Goal: Contribute content: Contribute content

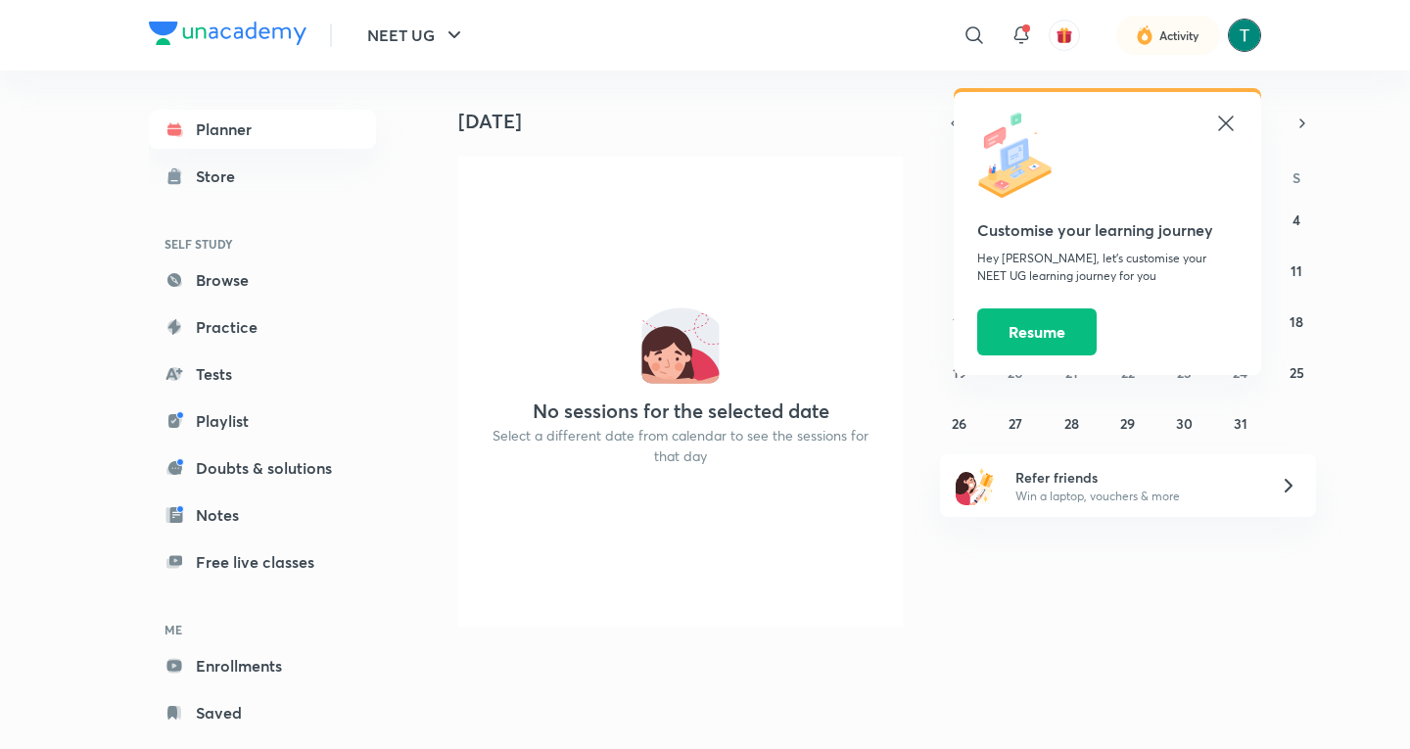
click at [1230, 33] on img at bounding box center [1244, 35] width 33 height 33
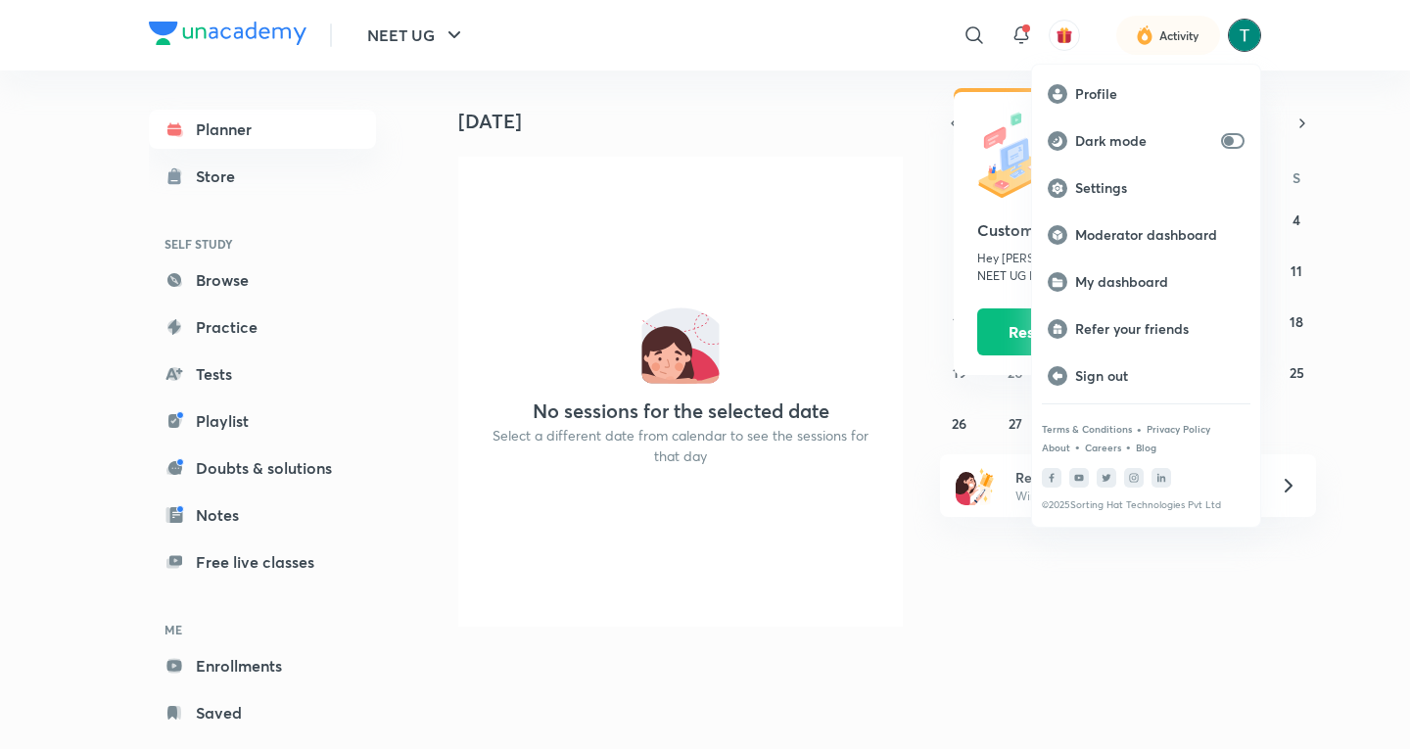
click at [1238, 43] on div at bounding box center [705, 374] width 1410 height 749
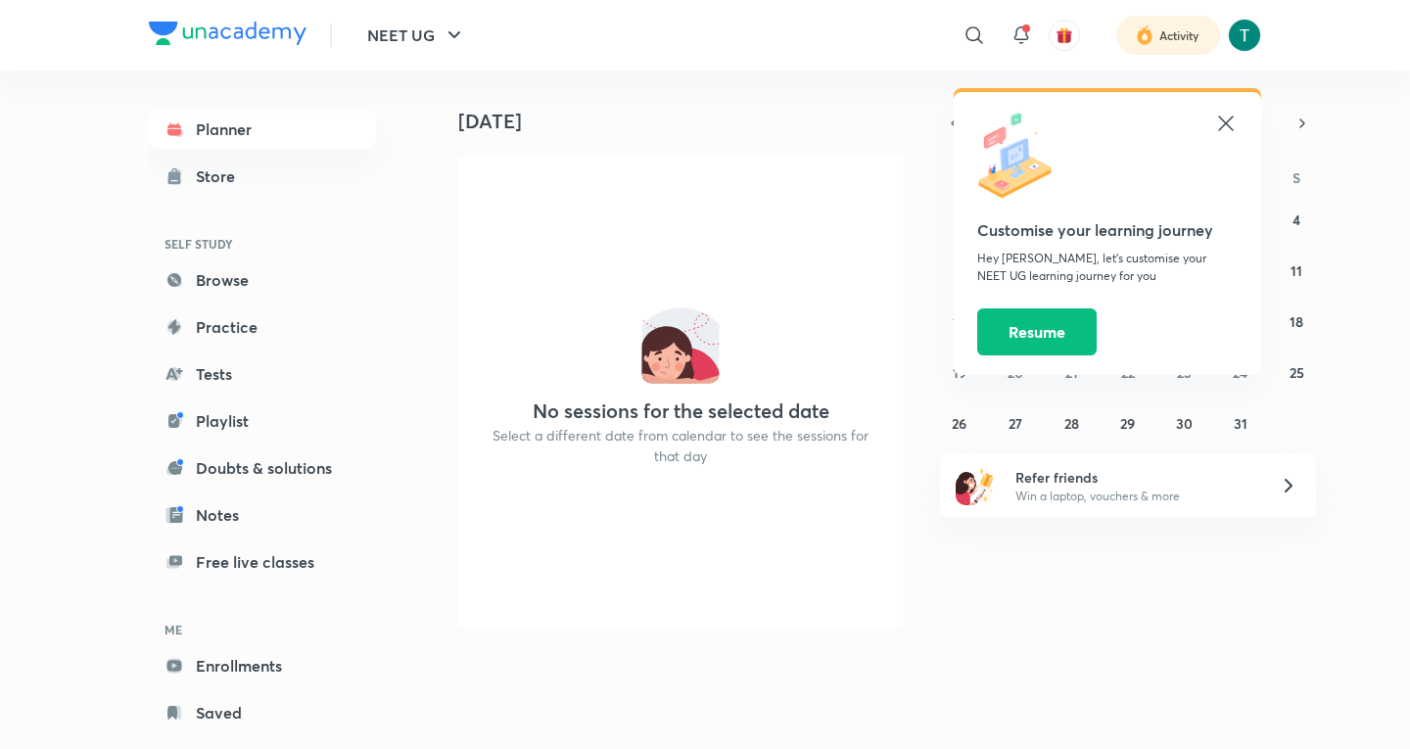
click at [1159, 46] on div at bounding box center [1169, 35] width 104 height 39
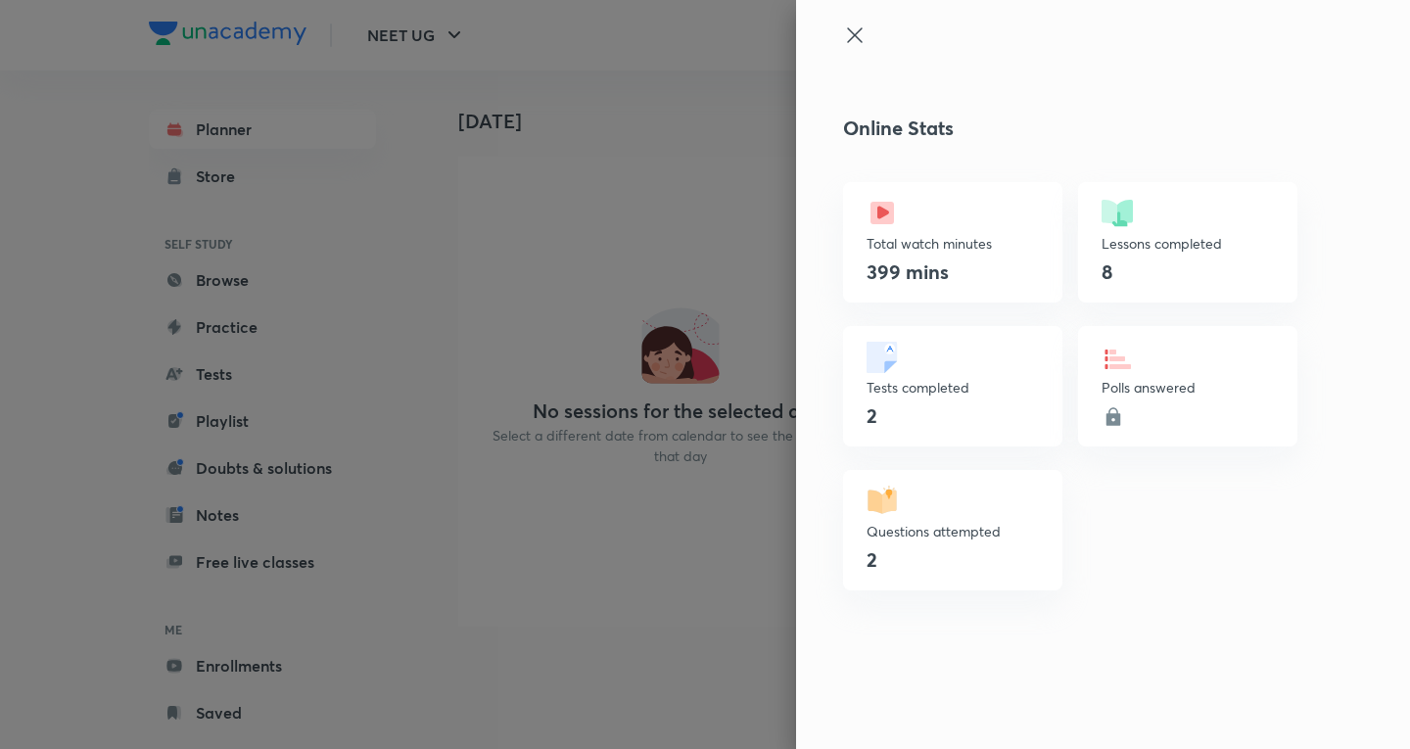
click at [853, 34] on icon at bounding box center [854, 34] width 15 height 15
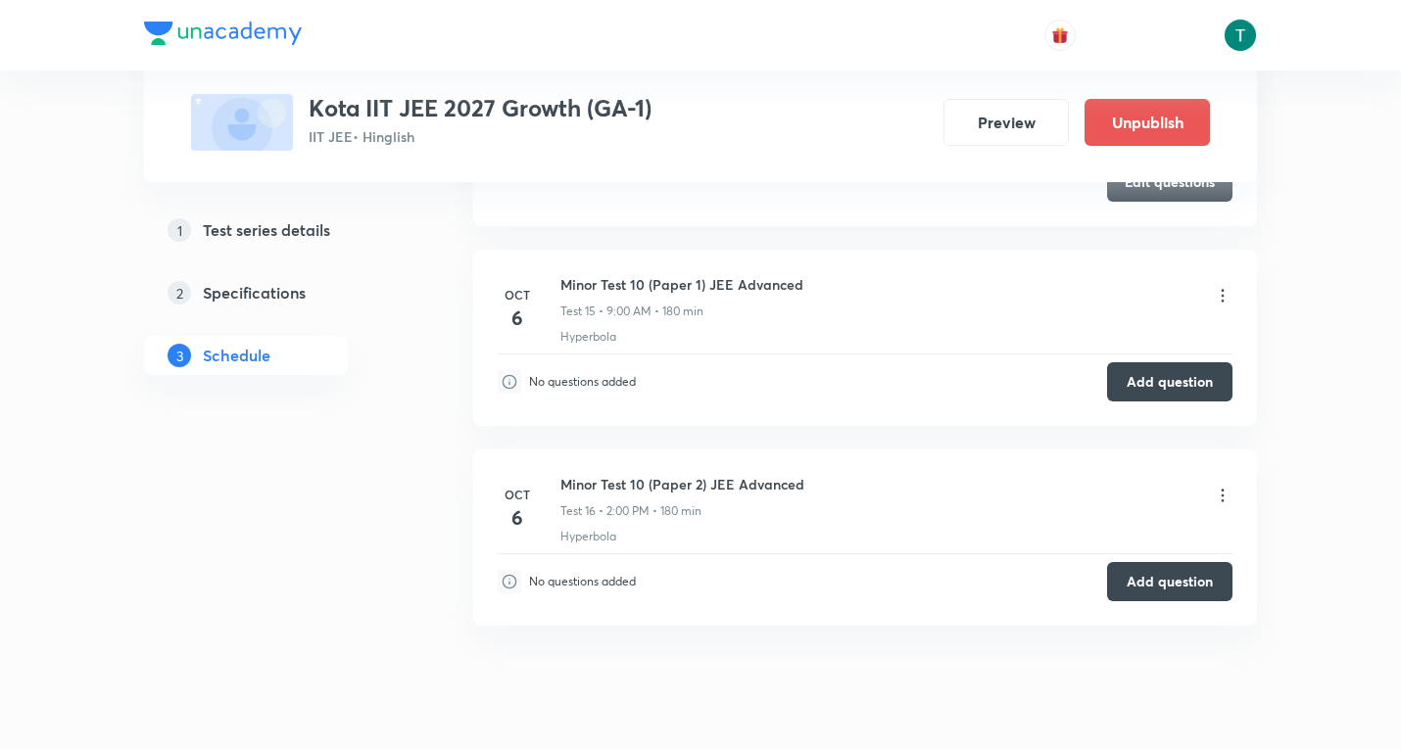
scroll to position [4506, 0]
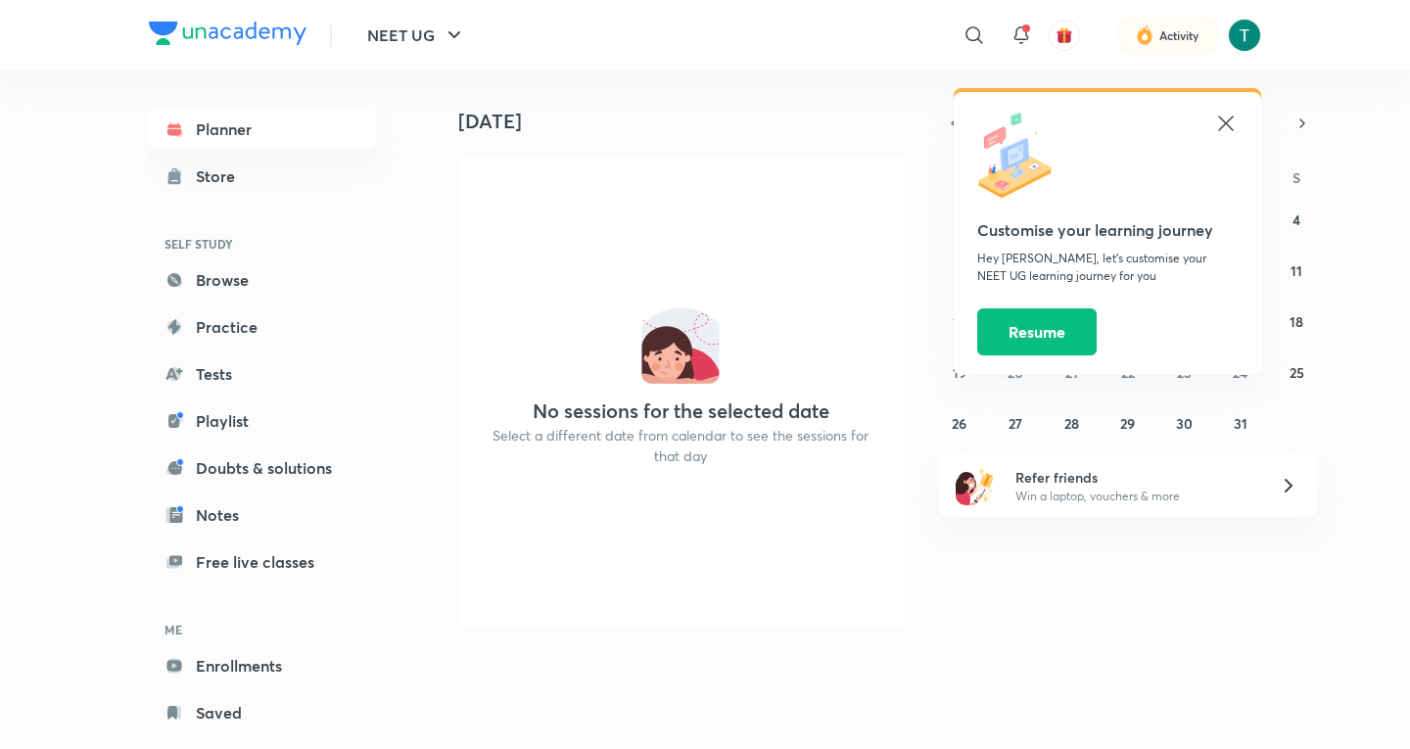
click at [1217, 120] on icon at bounding box center [1226, 124] width 24 height 24
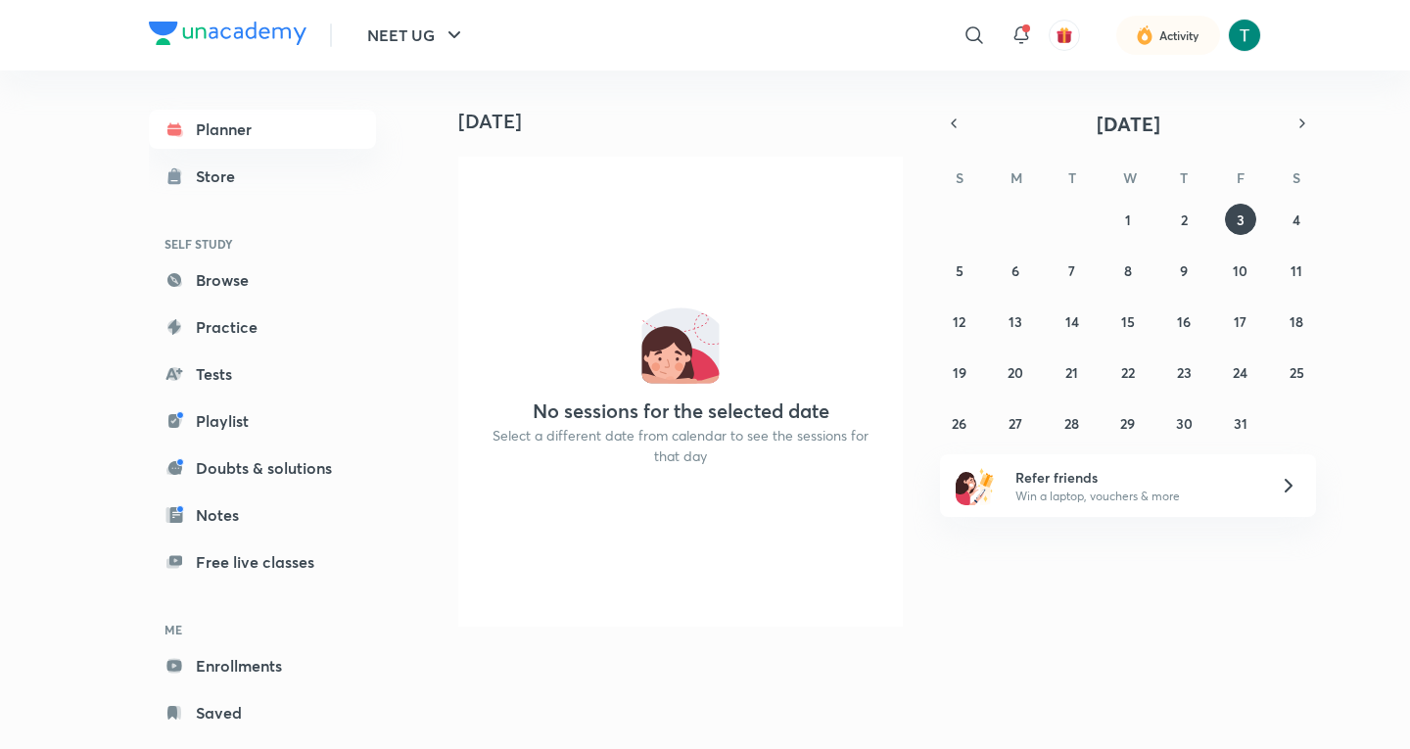
click at [221, 33] on img at bounding box center [228, 34] width 158 height 24
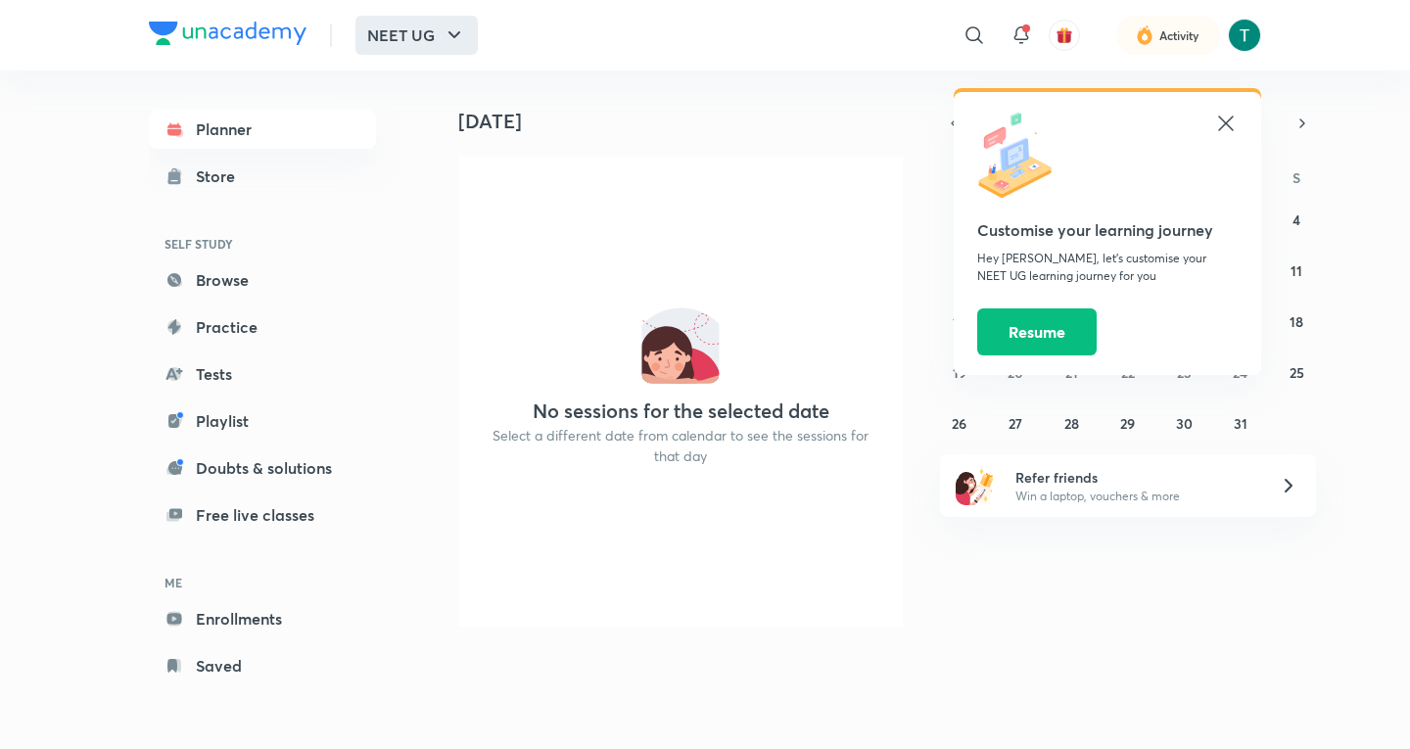
click at [469, 39] on button "NEET UG" at bounding box center [417, 35] width 122 height 39
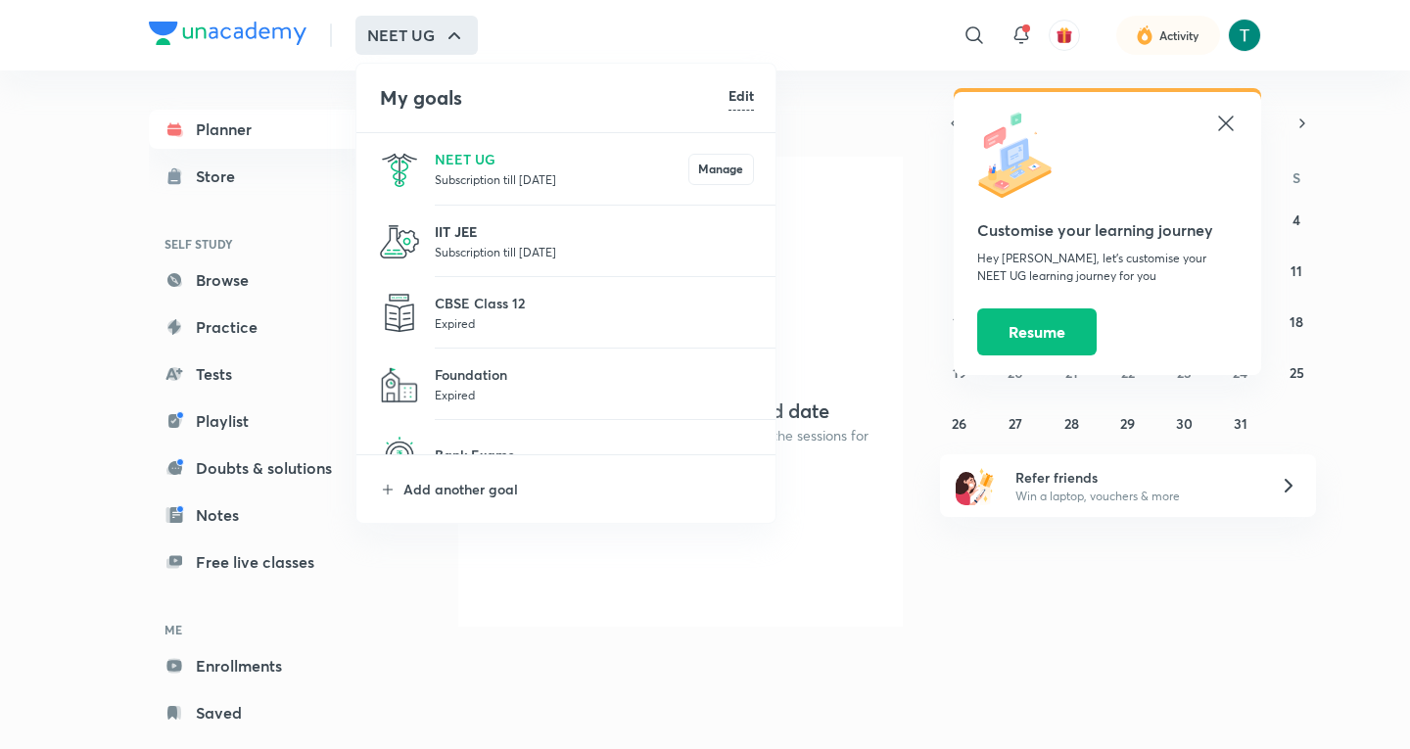
click at [504, 234] on p "IIT JEE" at bounding box center [594, 231] width 319 height 21
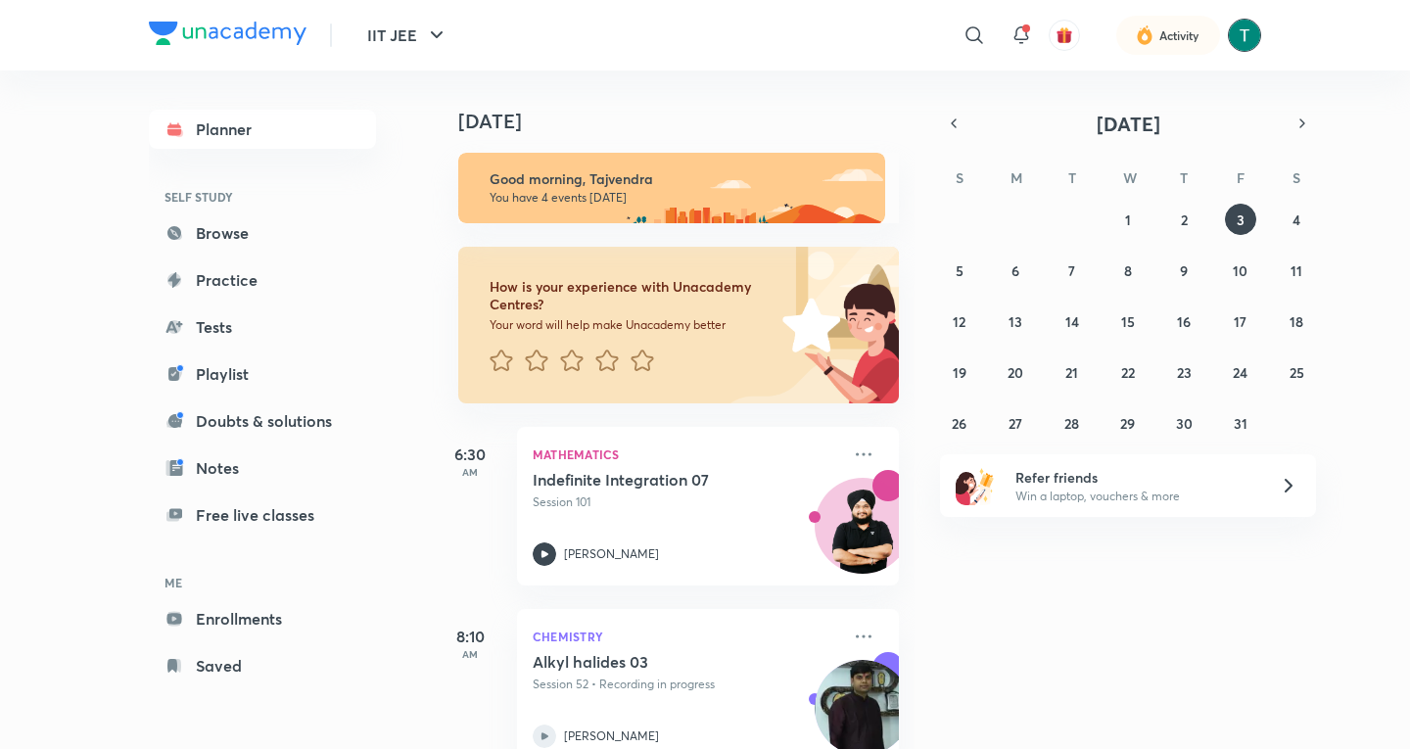
click img
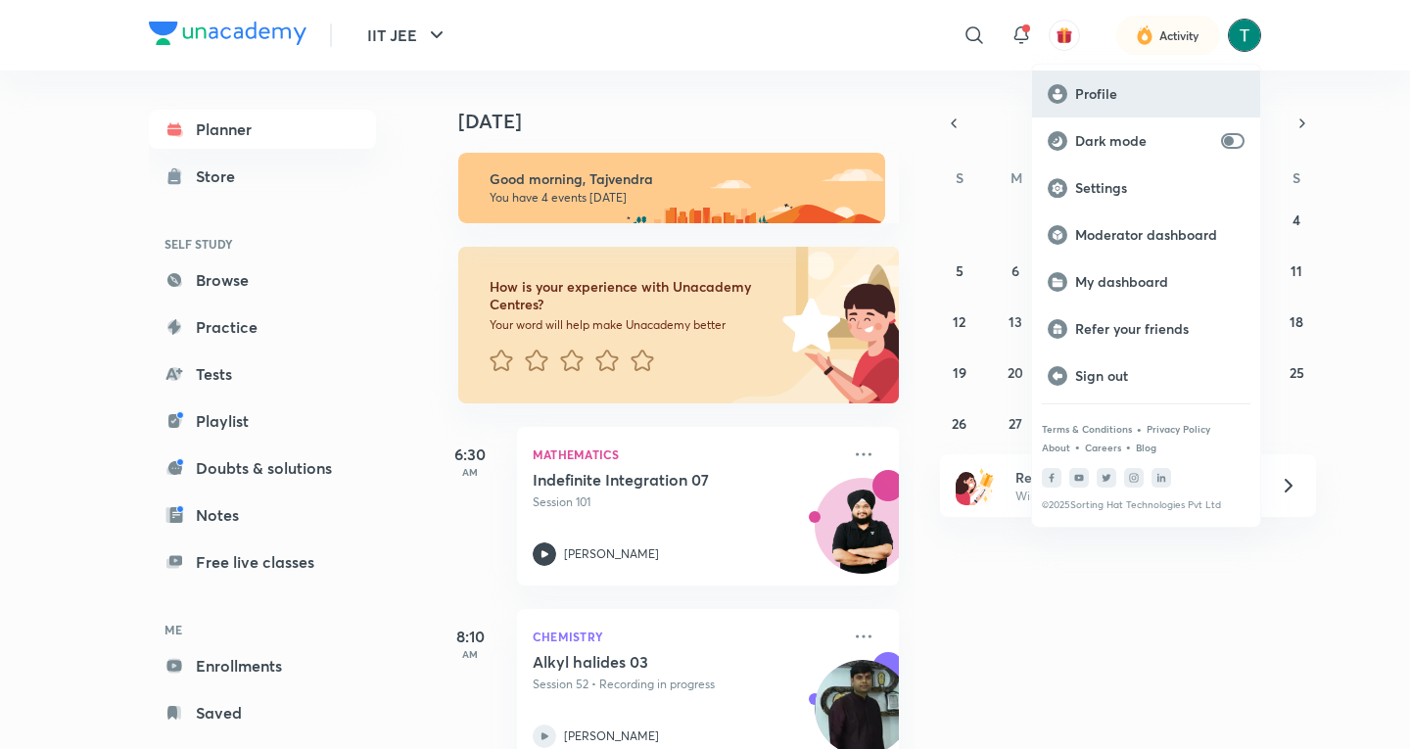
click p "Profile"
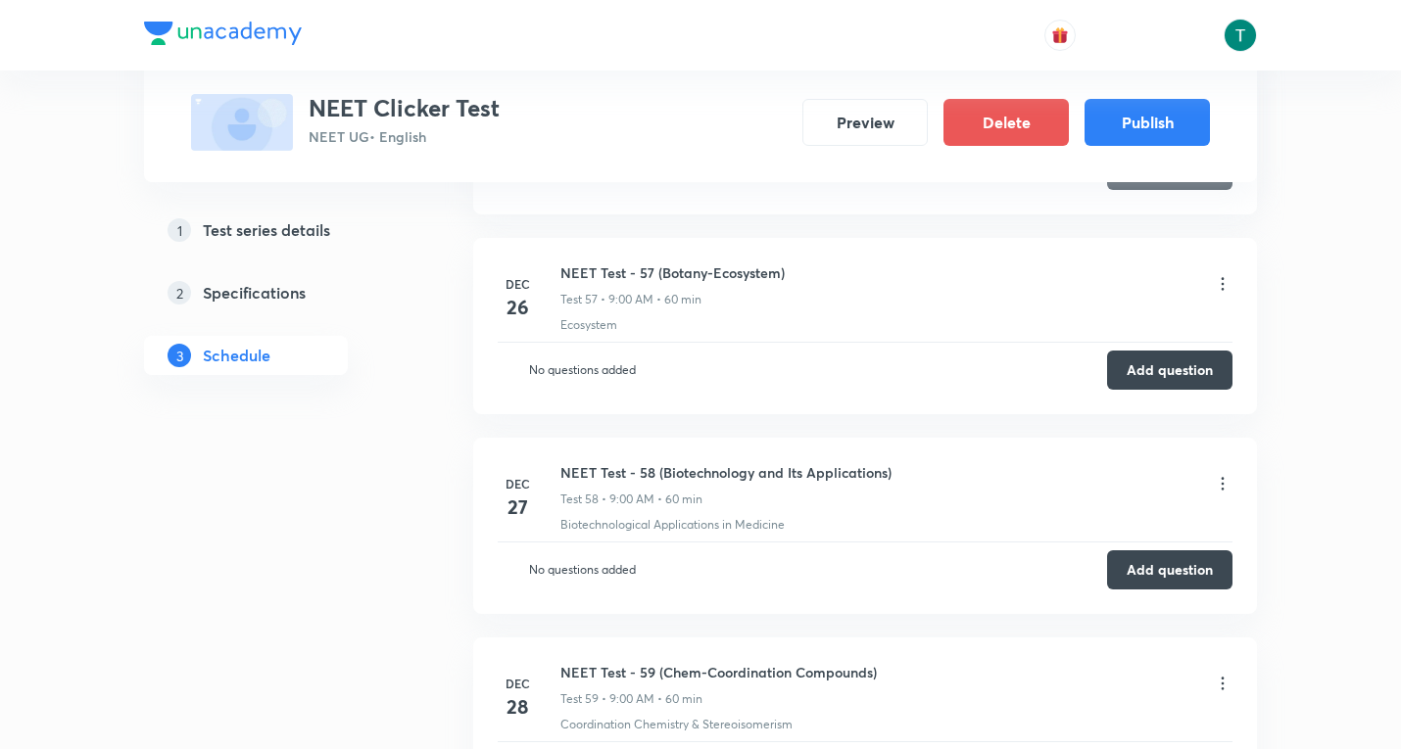
scroll to position [12678, 0]
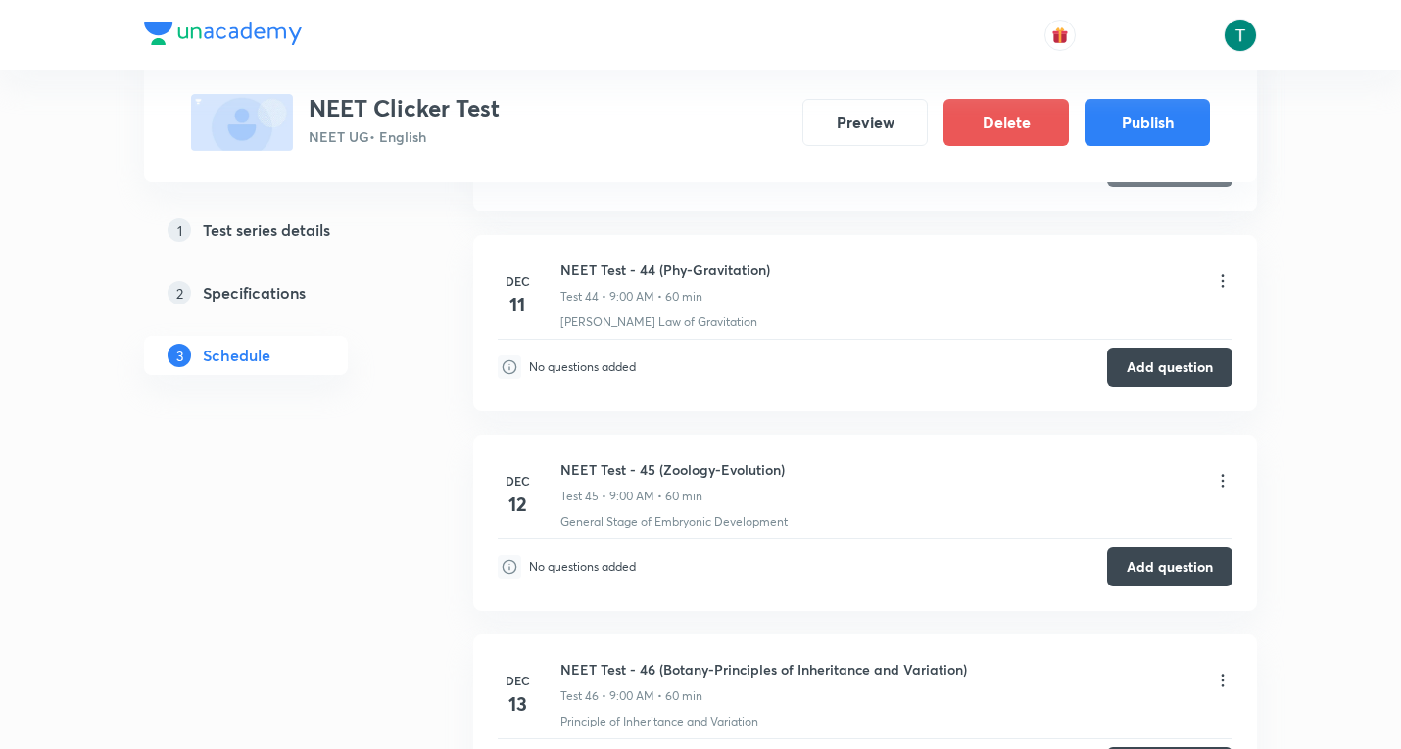
scroll to position [9544, 0]
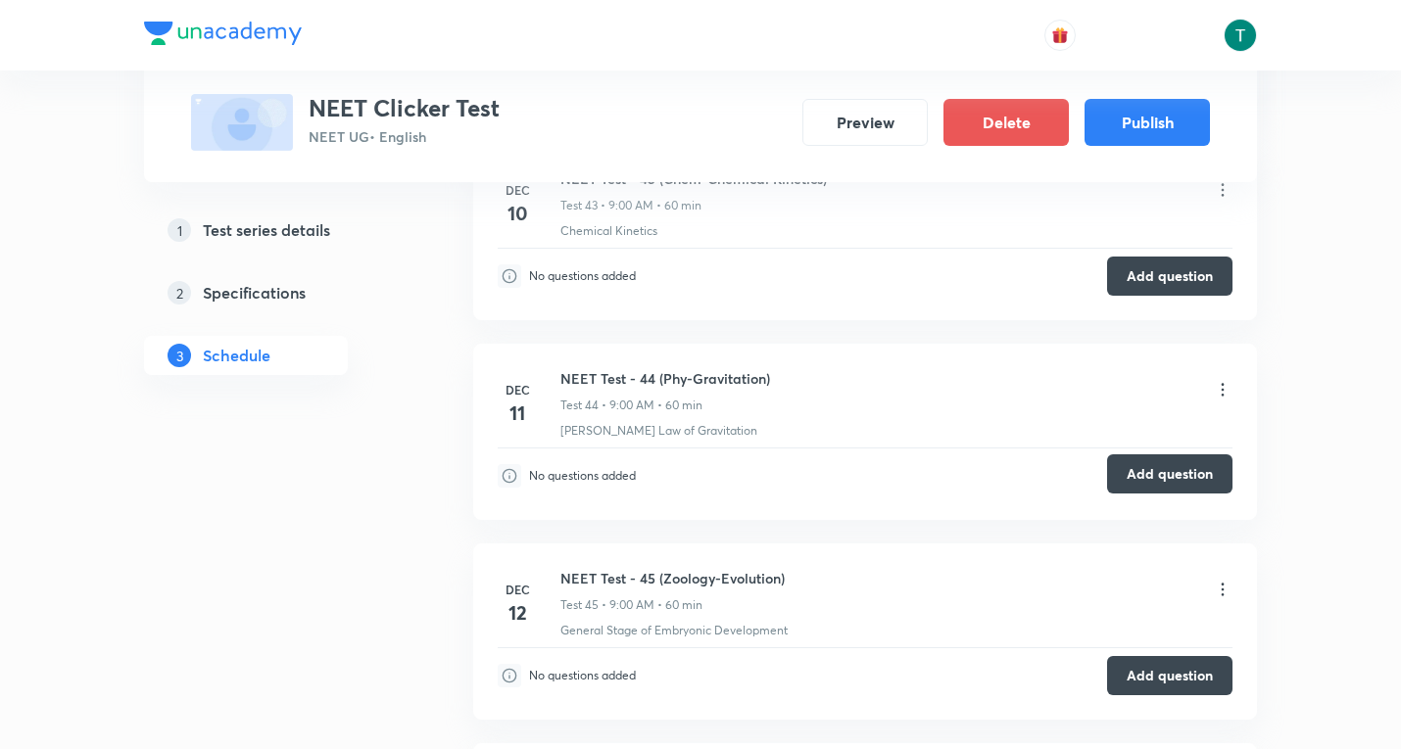
click at [1129, 470] on button "Add question" at bounding box center [1169, 473] width 125 height 39
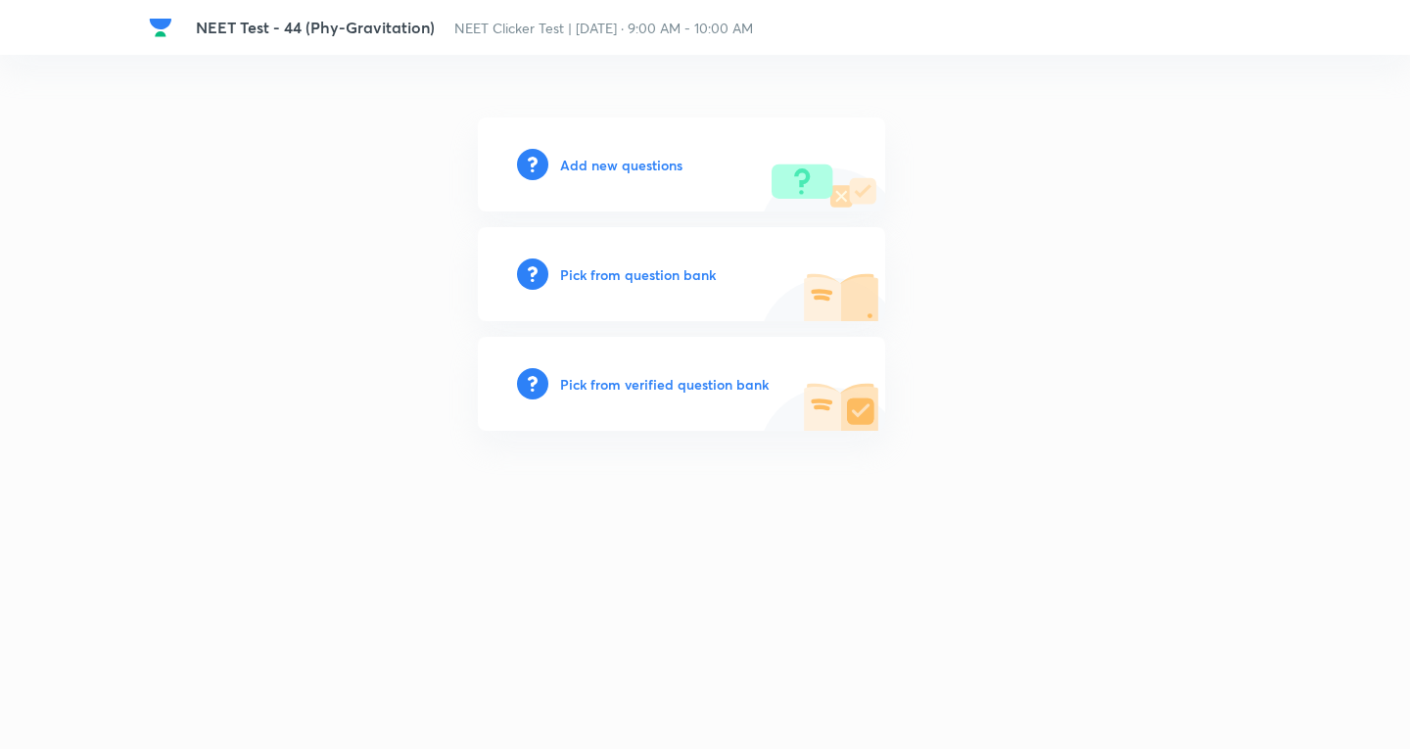
click at [574, 173] on h6 "Add new questions" at bounding box center [621, 165] width 122 height 21
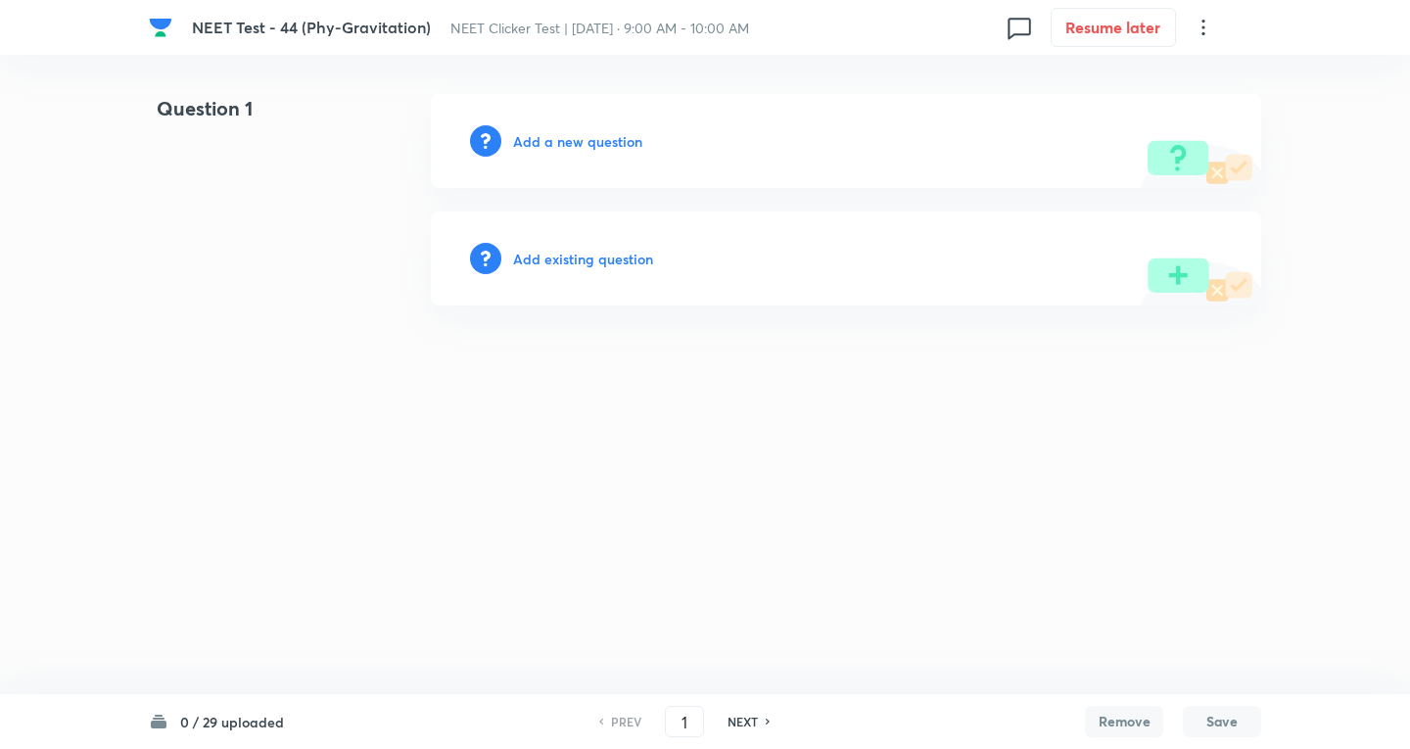
click at [594, 139] on h6 "Add a new question" at bounding box center [577, 141] width 129 height 21
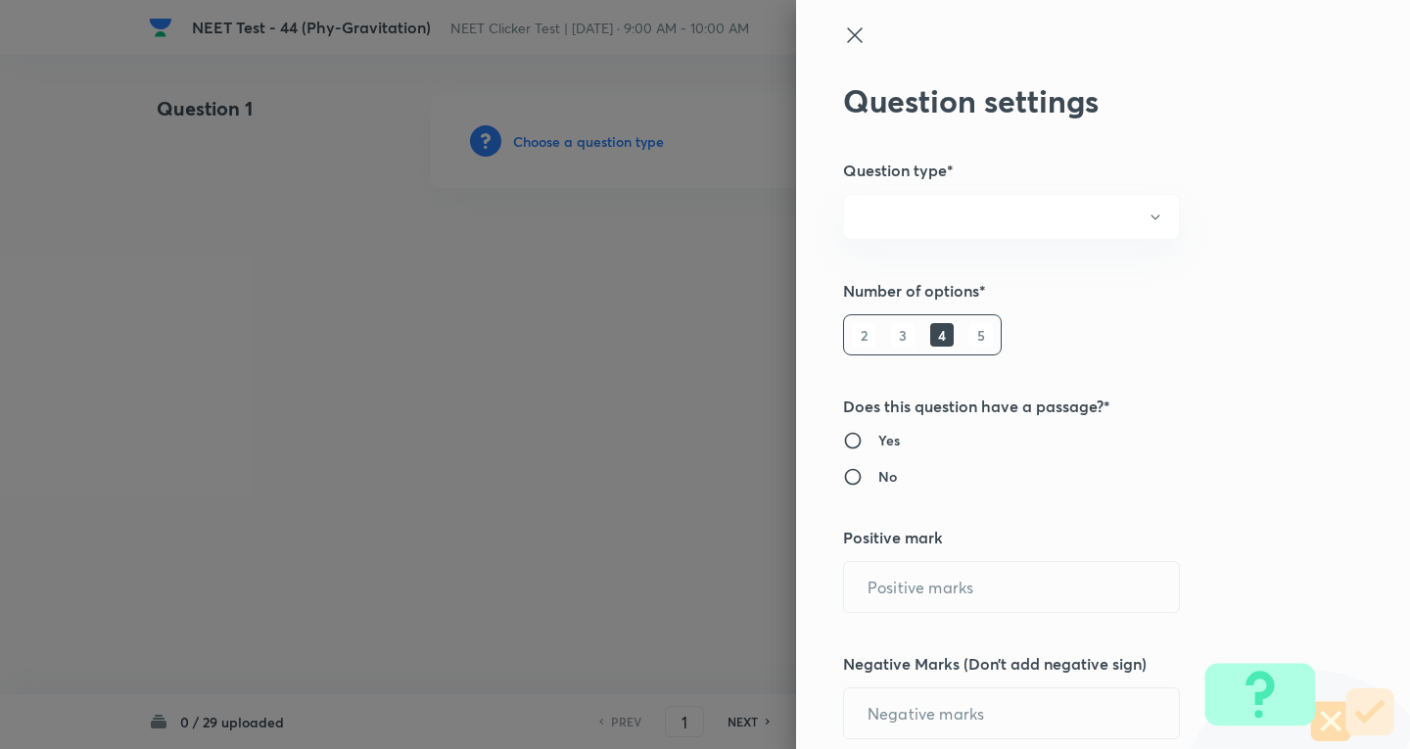
radio input "true"
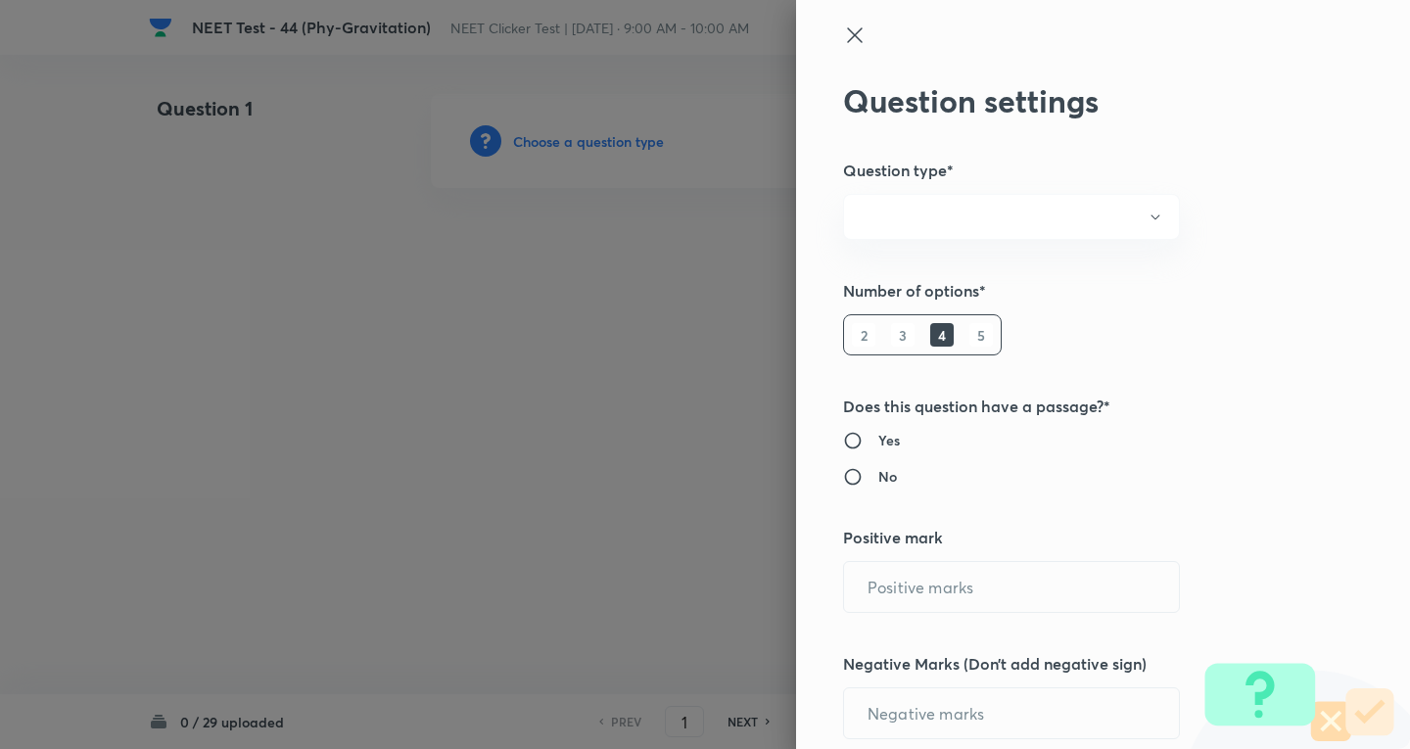
radio input "true"
type input "1"
type input "0"
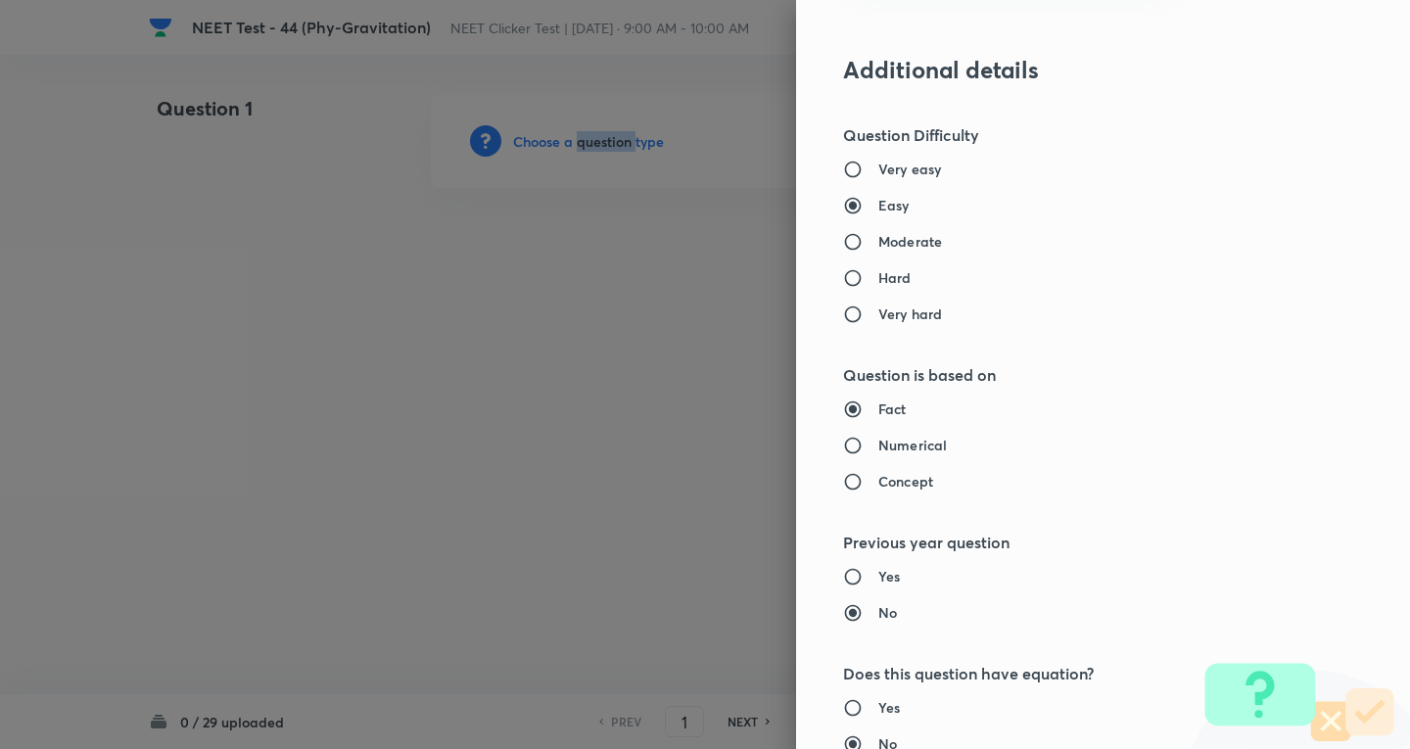
scroll to position [1567, 0]
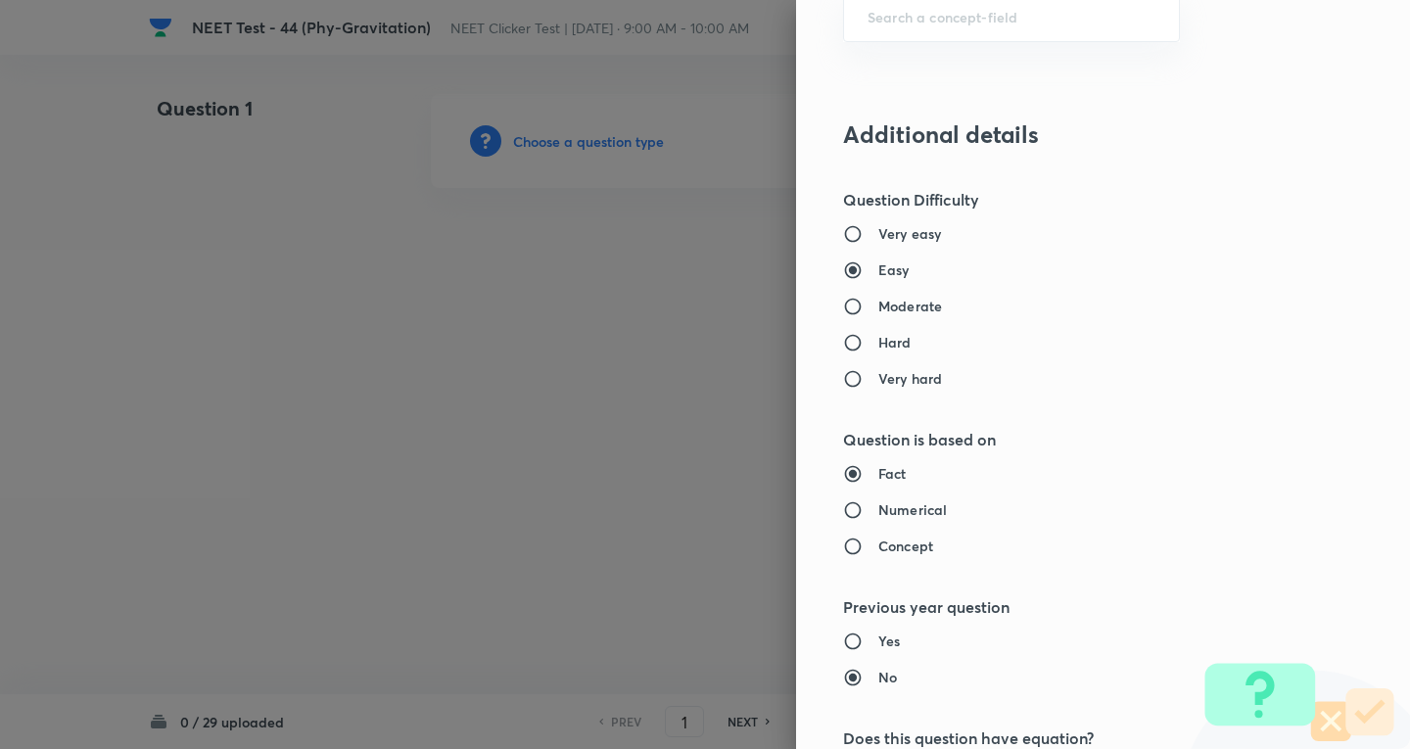
click at [880, 516] on h6 "Numerical" at bounding box center [913, 510] width 69 height 21
click at [879, 516] on input "Numerical" at bounding box center [860, 510] width 35 height 20
radio input "true"
radio input "false"
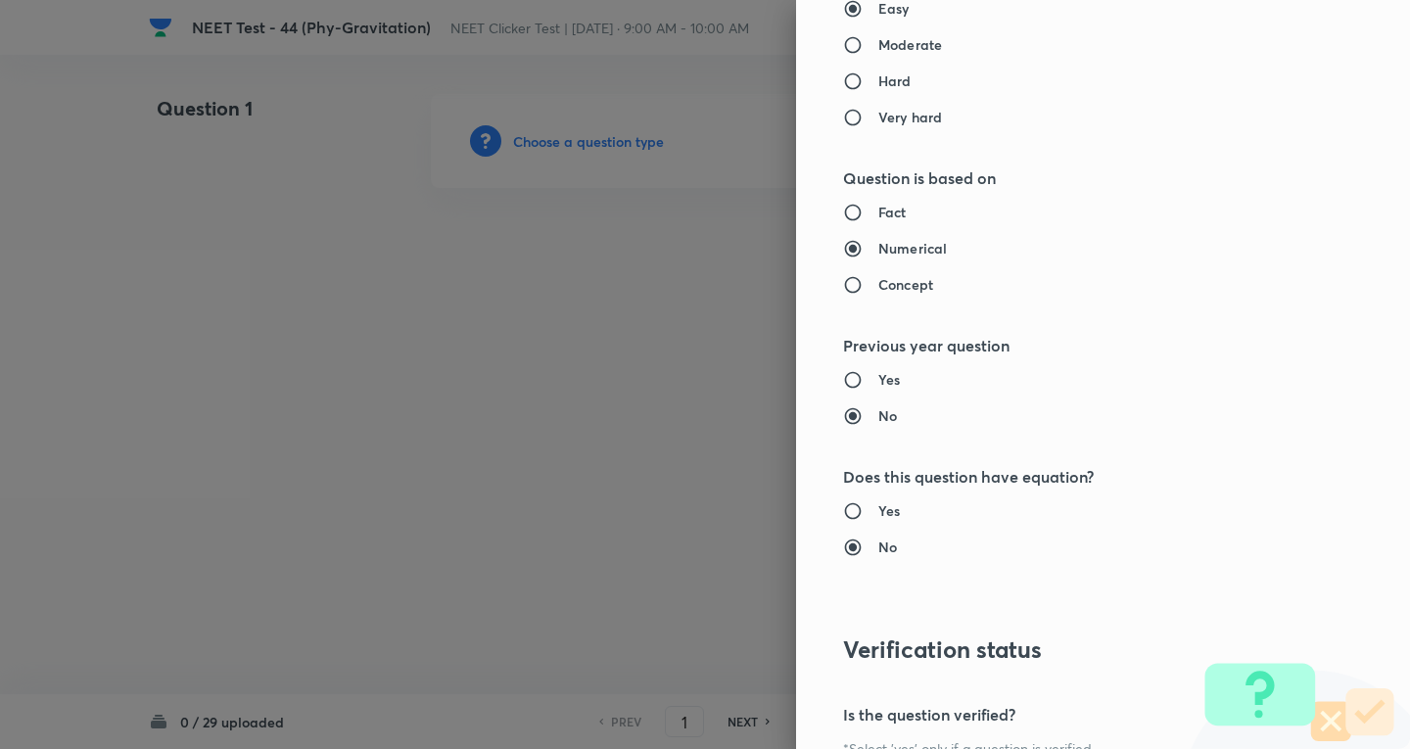
scroll to position [1306, 0]
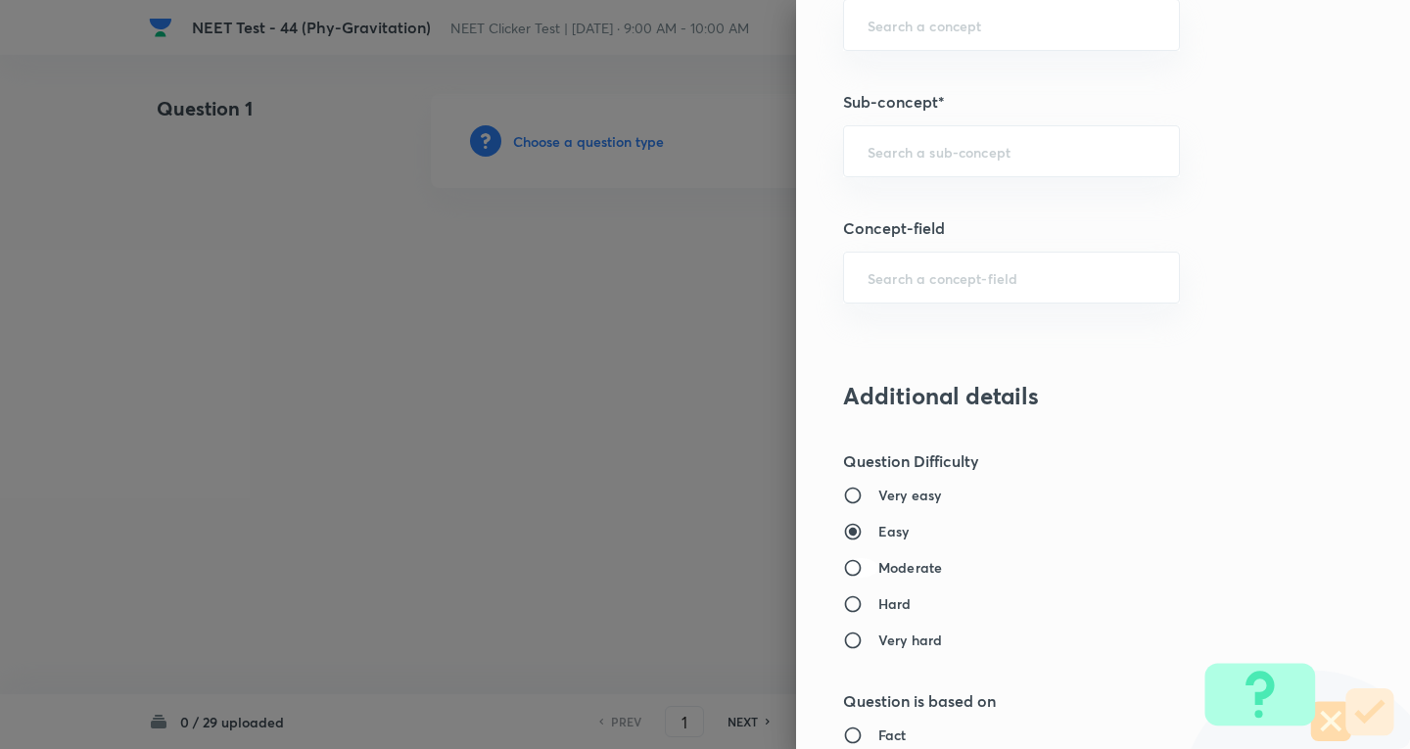
click at [853, 576] on input "Moderate" at bounding box center [860, 568] width 35 height 20
radio input "true"
radio input "false"
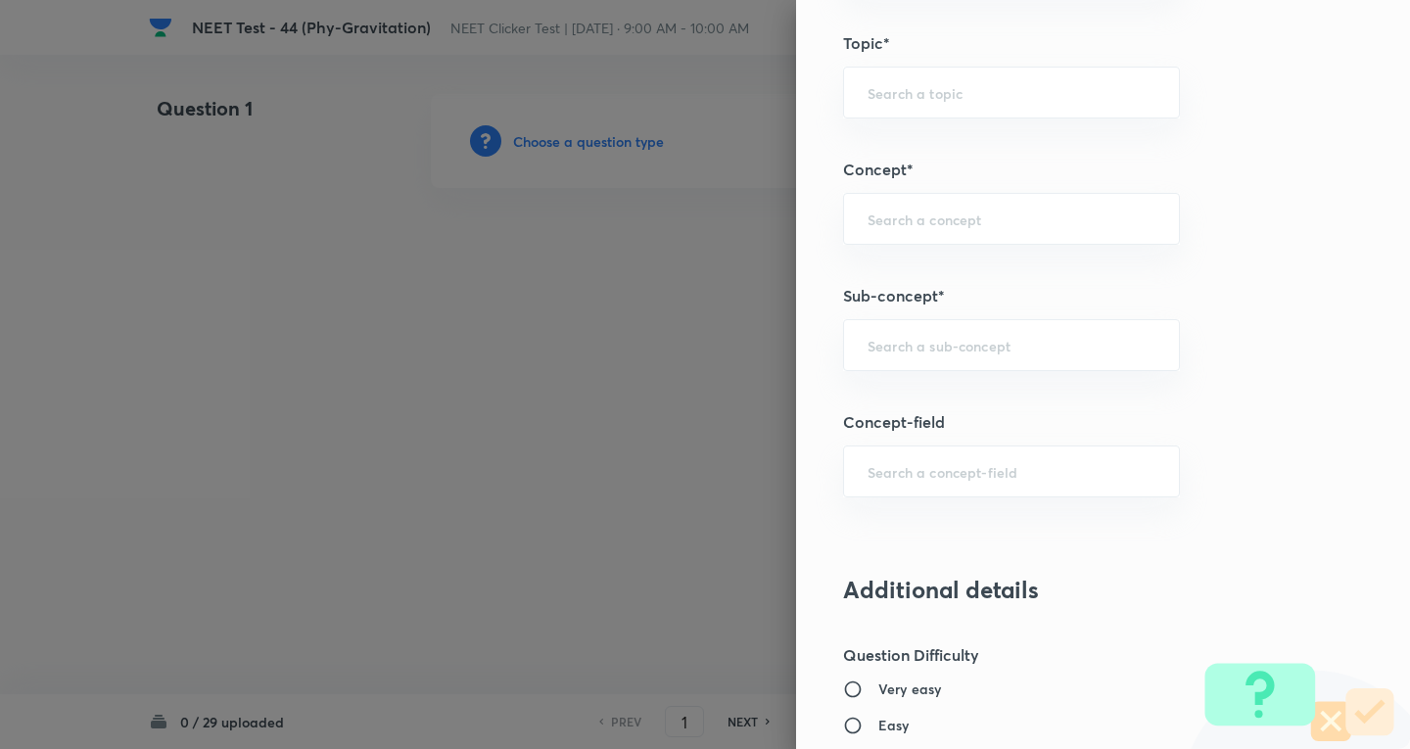
scroll to position [1045, 0]
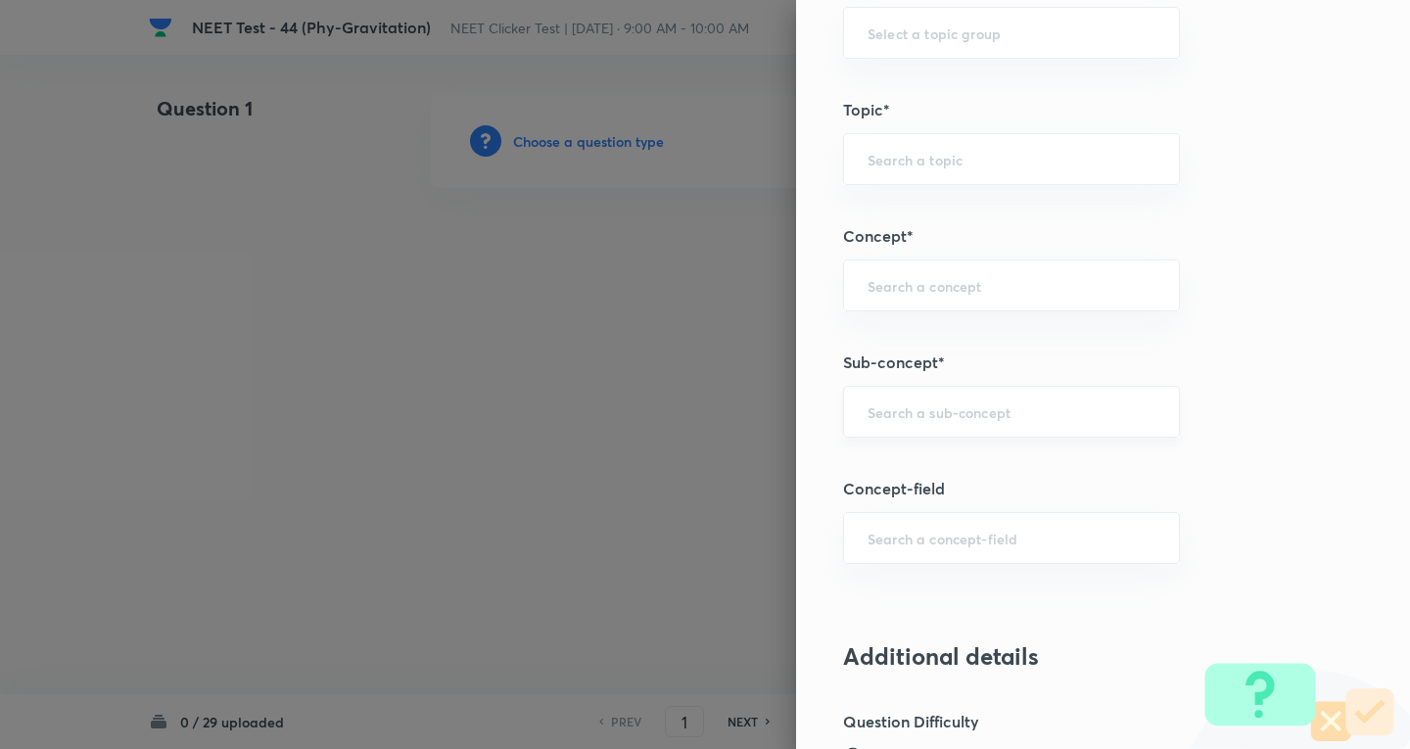
click at [861, 398] on div "​" at bounding box center [1011, 412] width 337 height 52
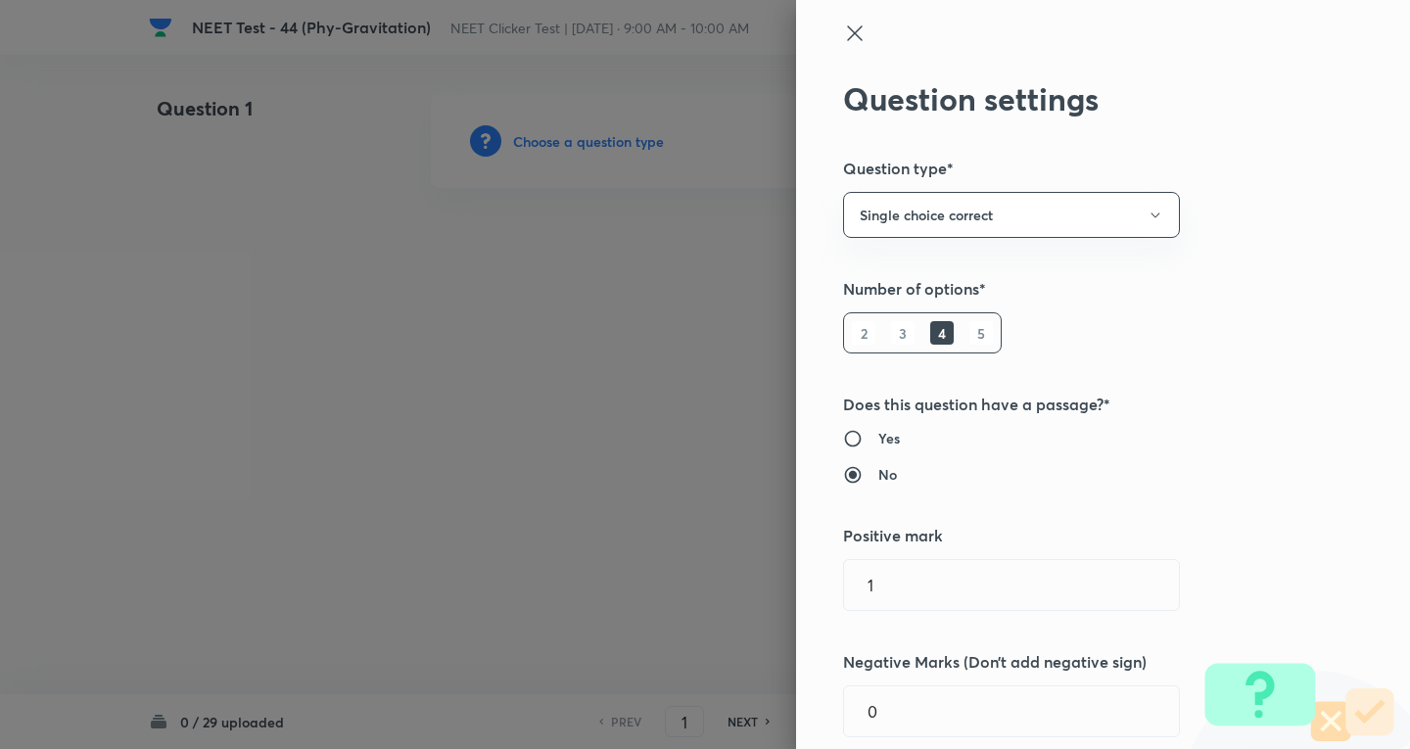
scroll to position [0, 0]
drag, startPoint x: 871, startPoint y: 615, endPoint x: 841, endPoint y: 617, distance: 29.4
click at [841, 617] on div "Question settings Question type* Single choice correct Number of options* 2 3 4…" at bounding box center [1103, 374] width 614 height 749
click at [861, 603] on input "1" at bounding box center [1011, 587] width 335 height 50
type input "4"
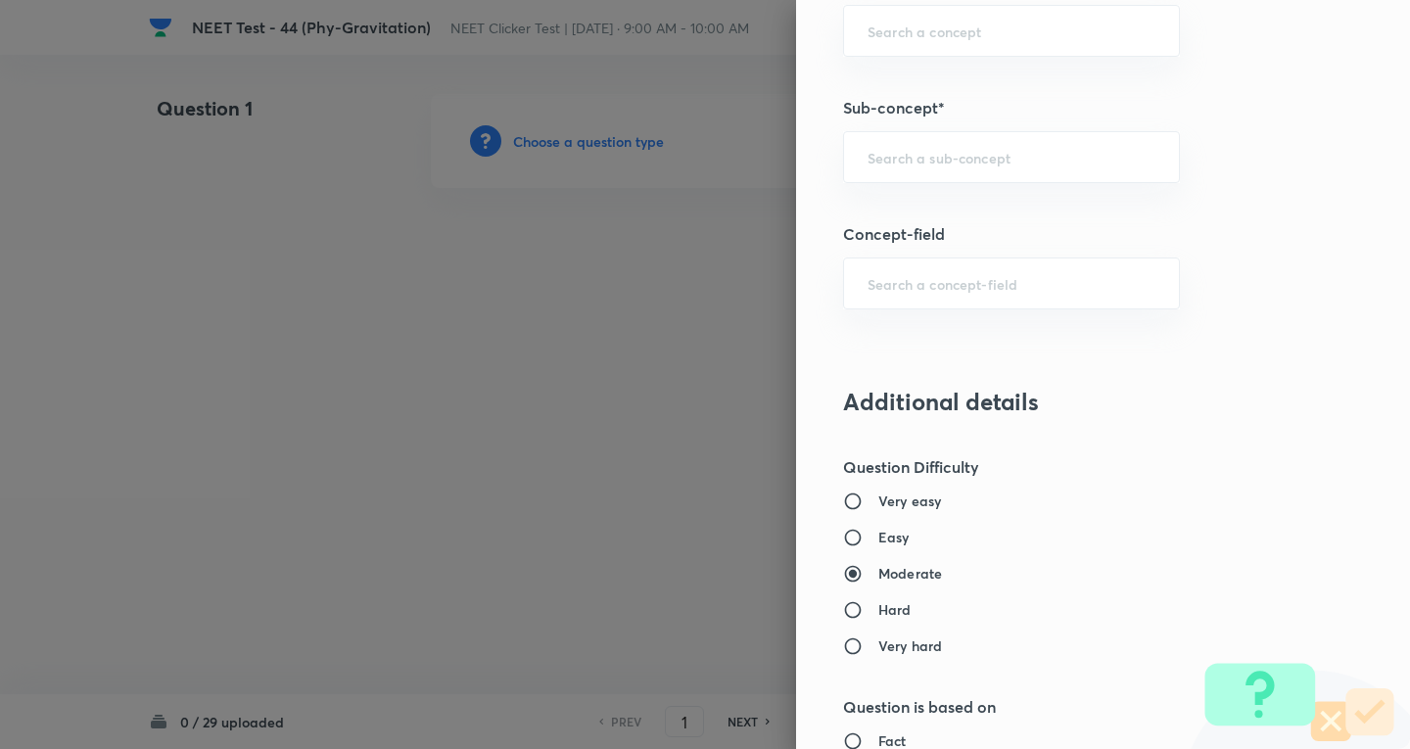
scroll to position [1268, 0]
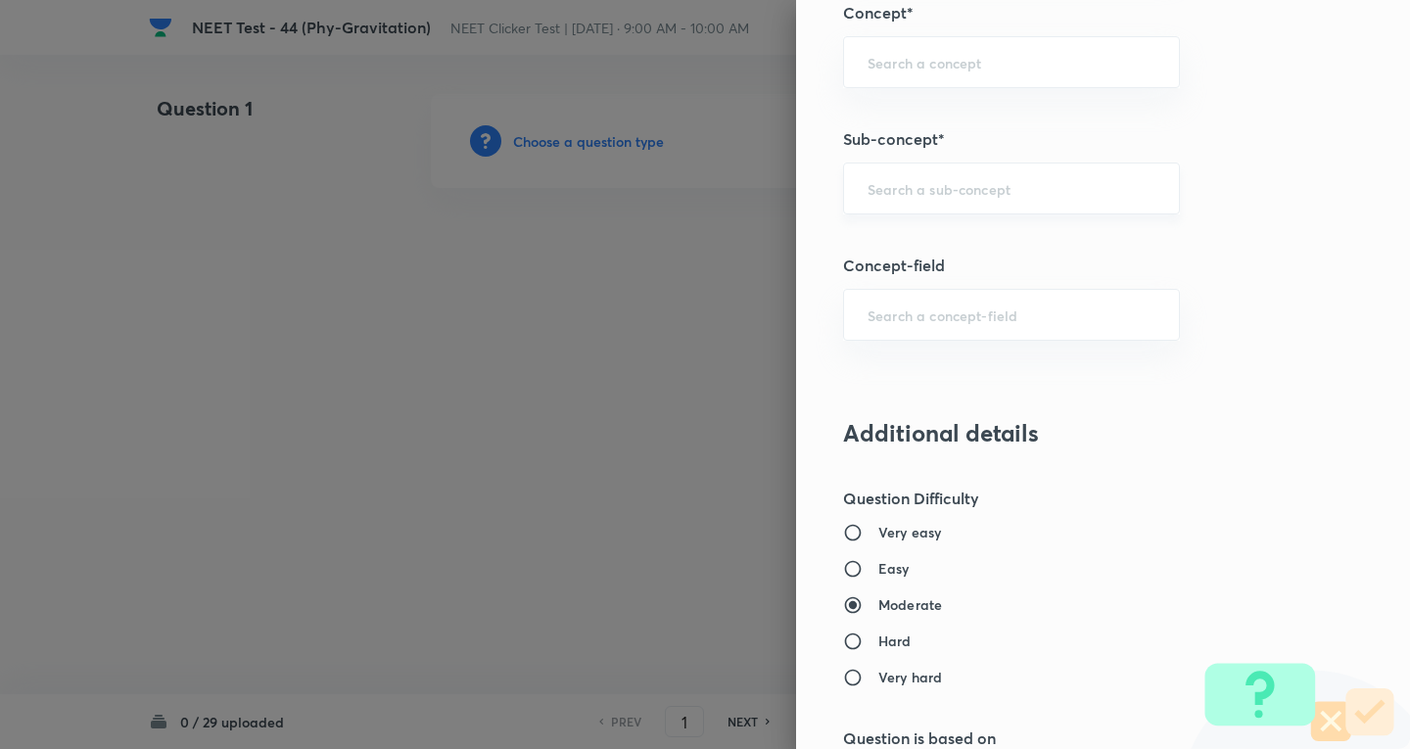
click at [911, 210] on div "​" at bounding box center [1011, 189] width 337 height 52
type input "1"
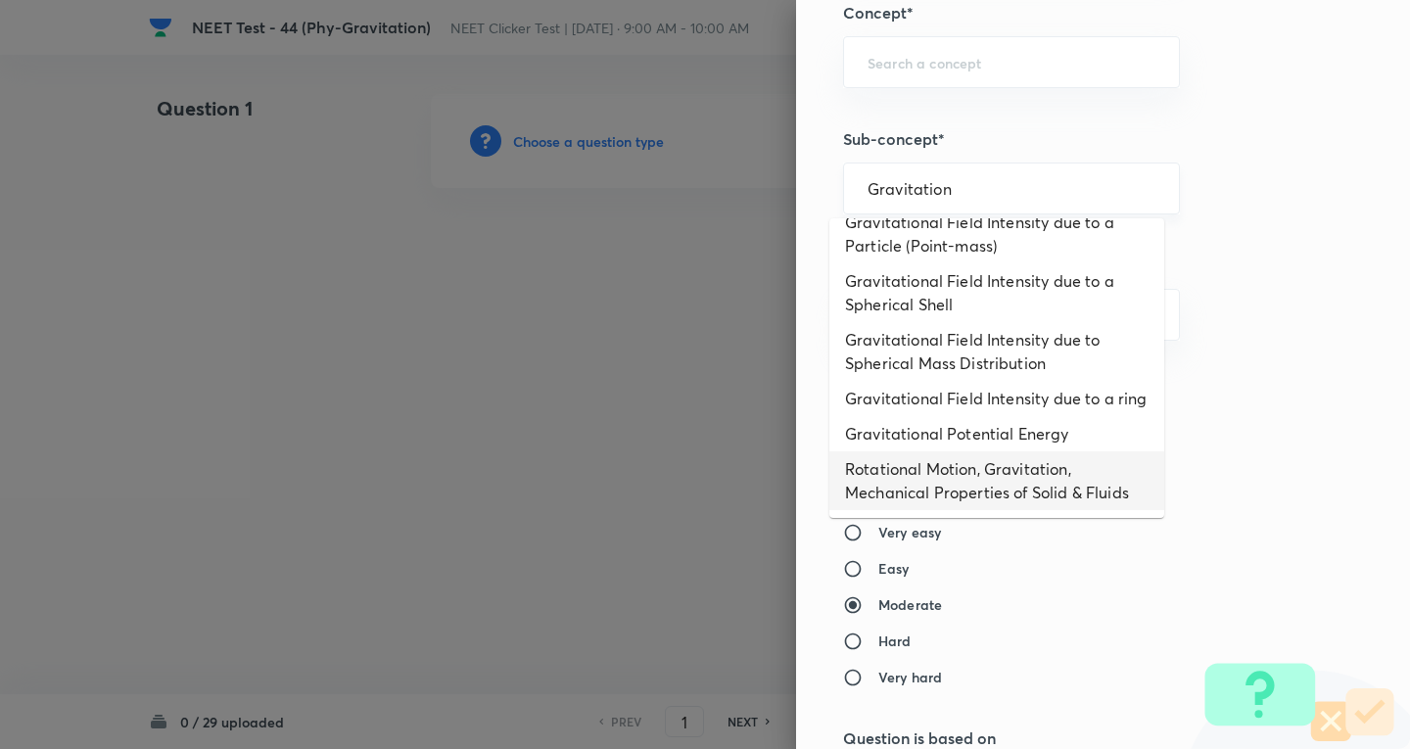
scroll to position [12, 0]
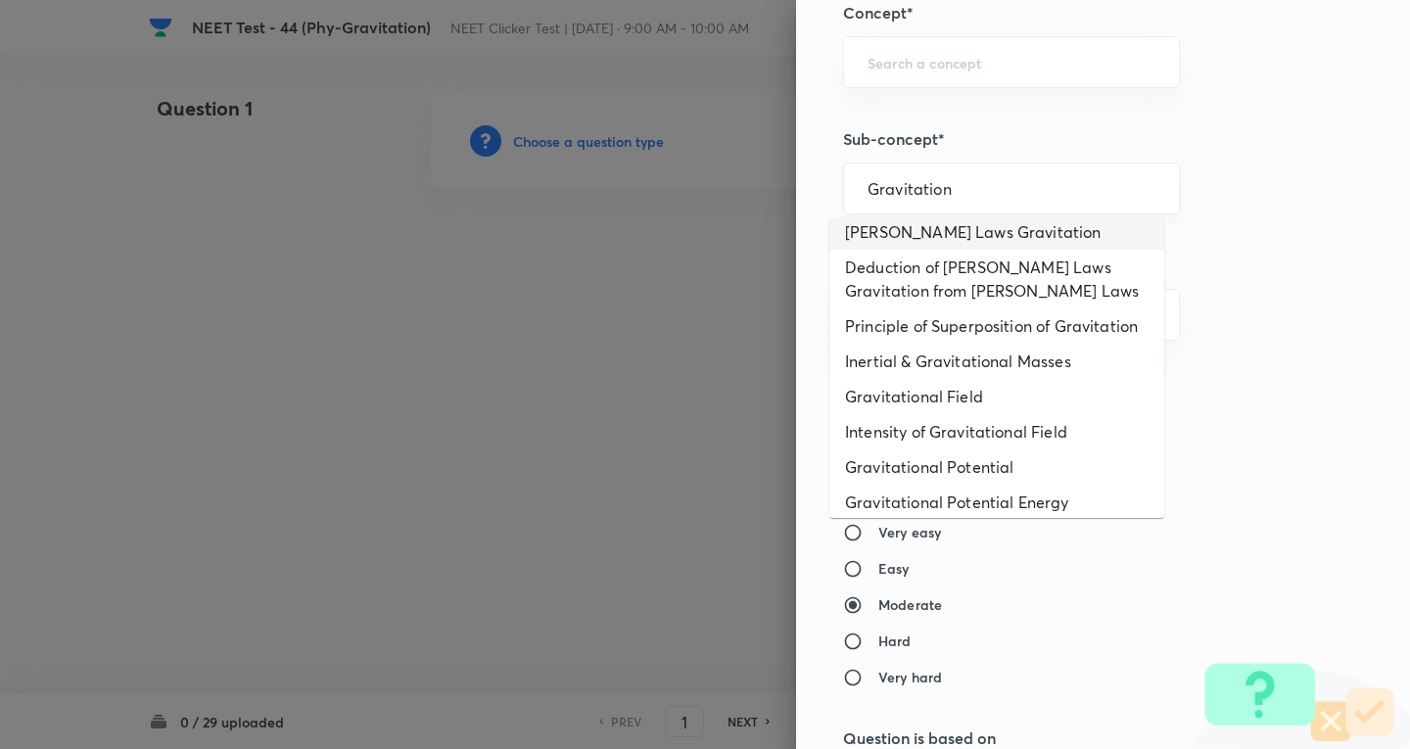
type input "Newton's Laws Gravitation"
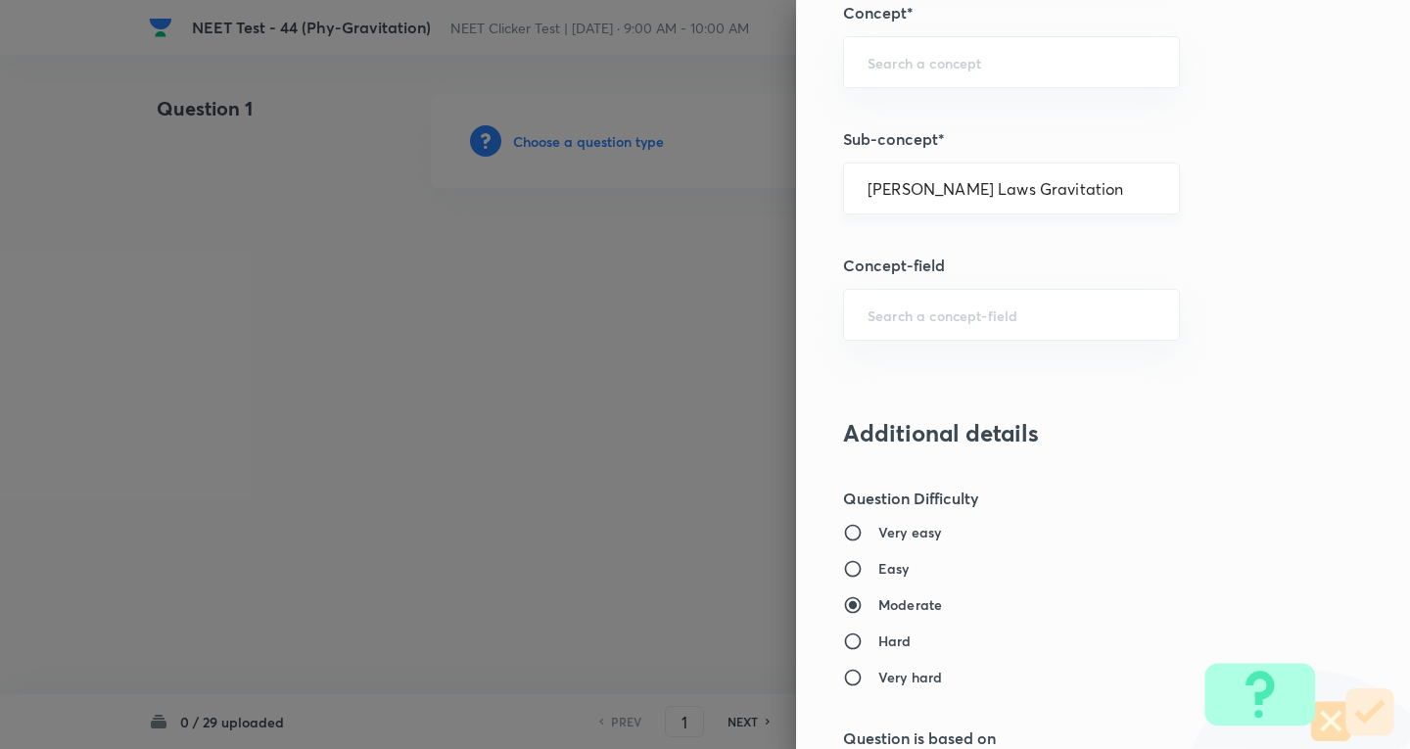
type input "Physics"
type input "Mechanics"
type input "Gravitation"
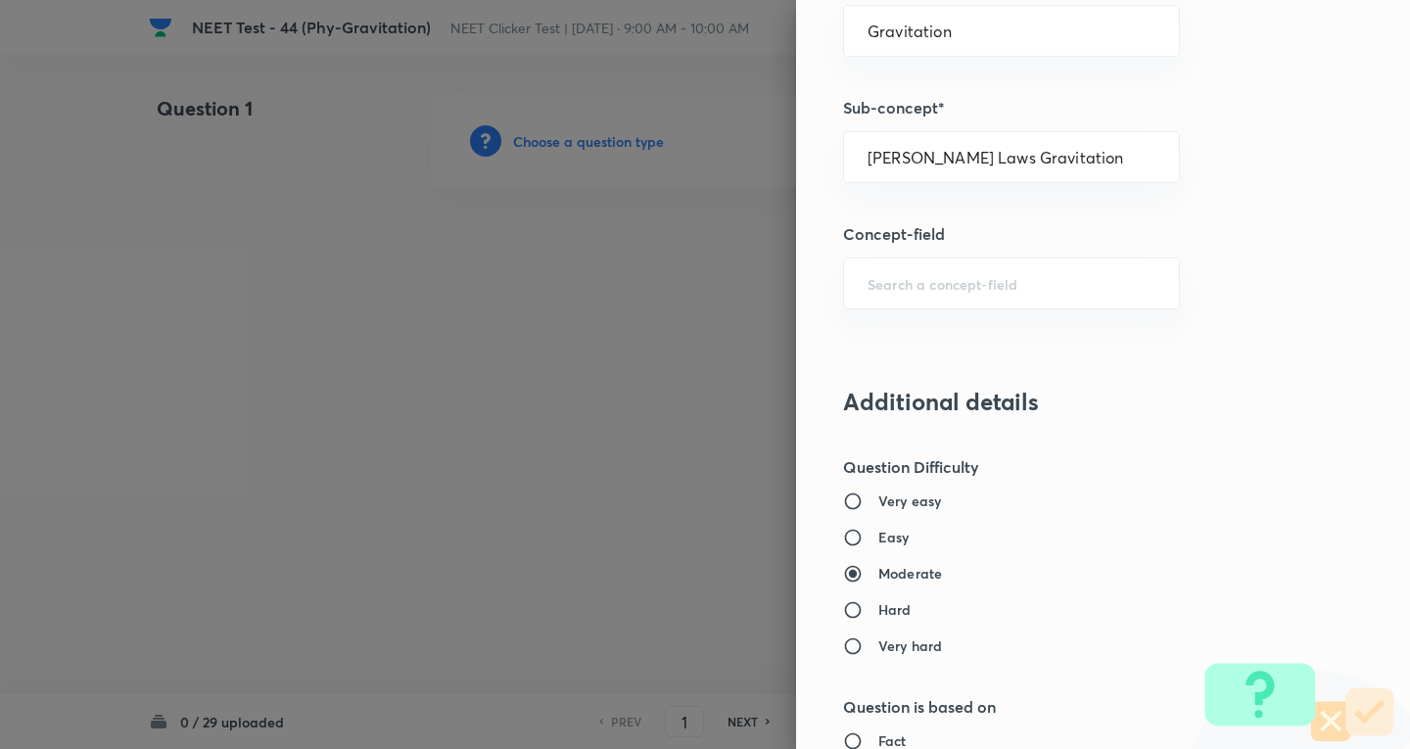
scroll to position [1268, 0]
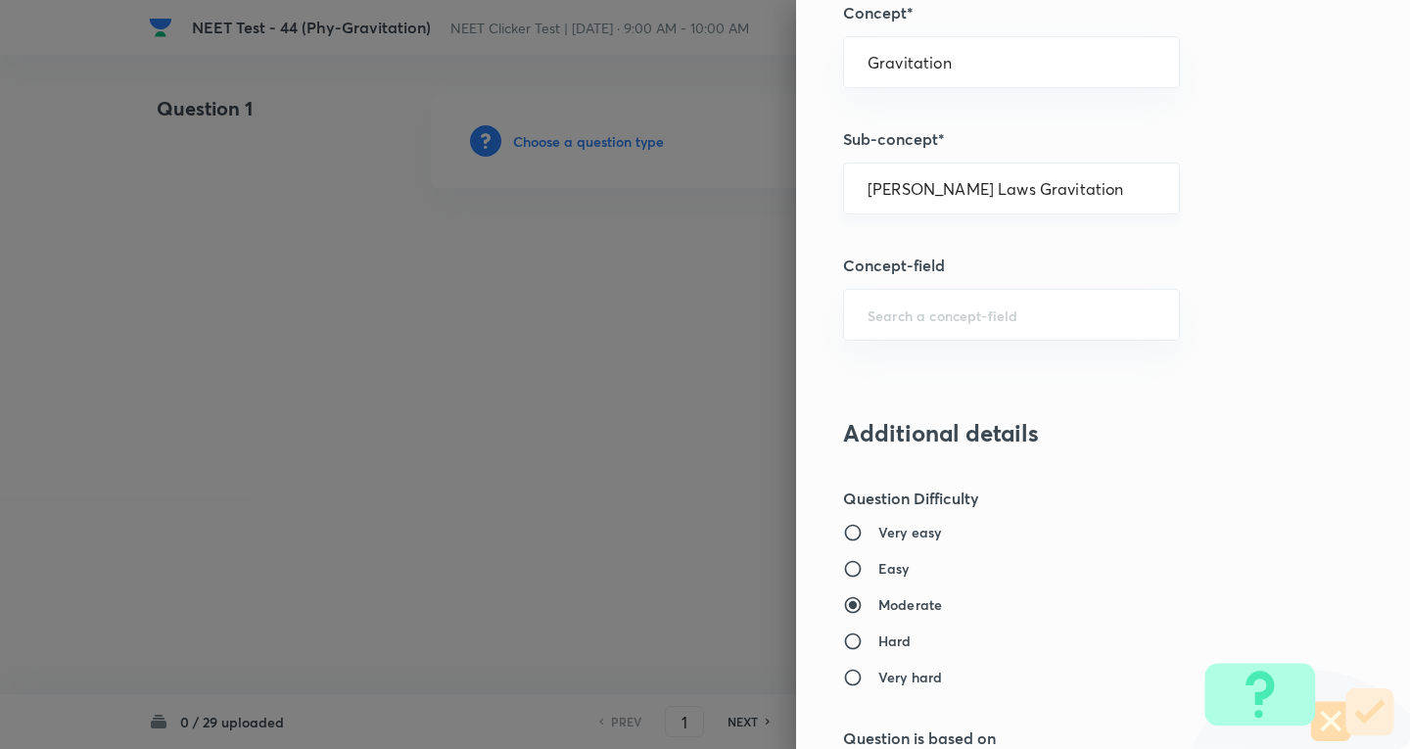
click at [970, 197] on input "Newton's Laws Gravitation" at bounding box center [1012, 188] width 288 height 19
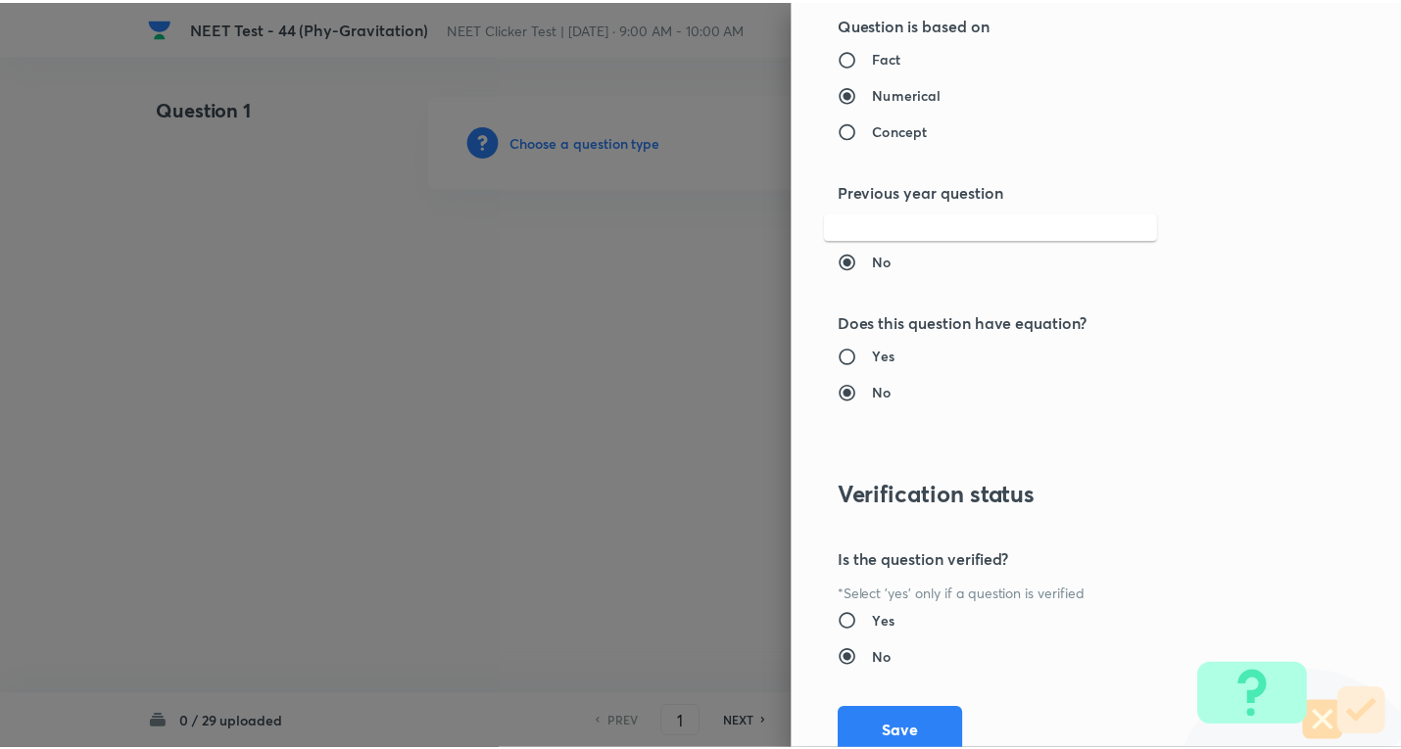
scroll to position [2052, 0]
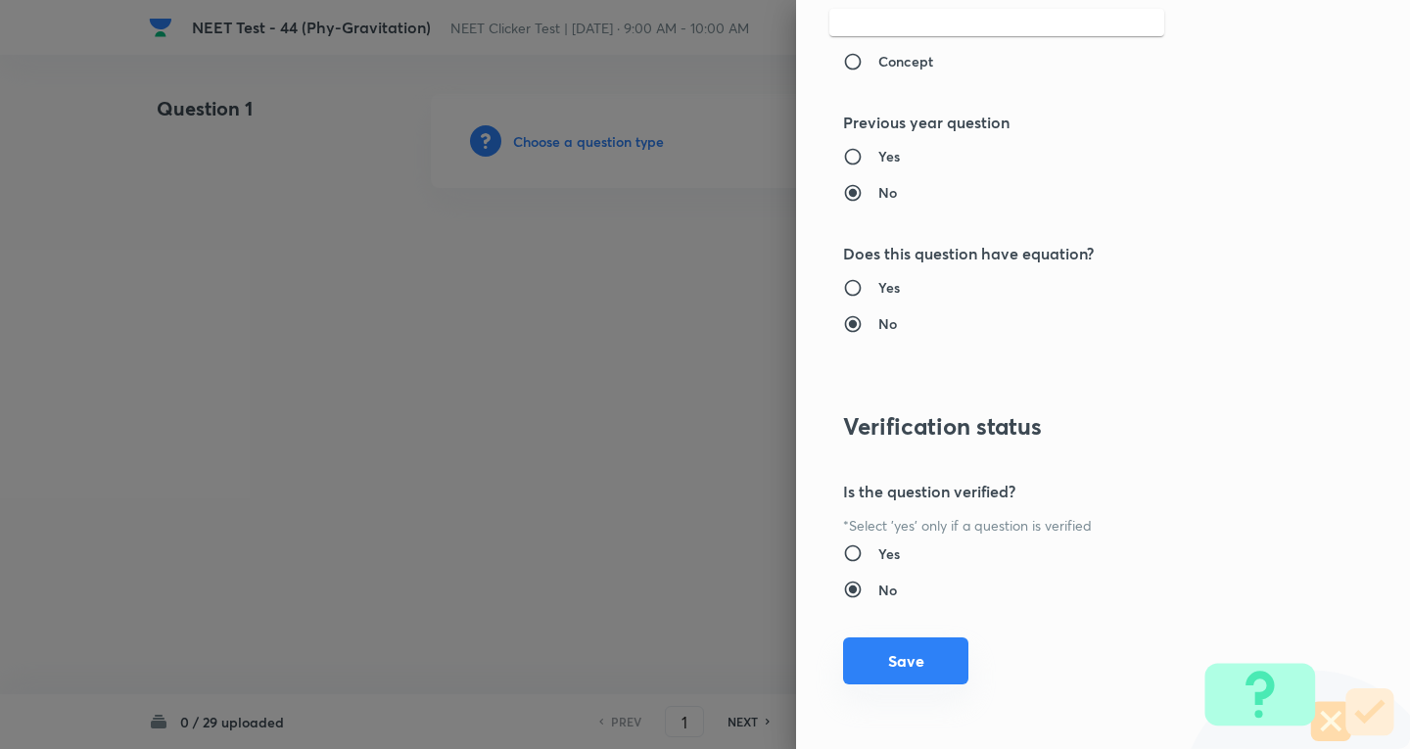
click at [868, 662] on button "Save" at bounding box center [905, 661] width 125 height 47
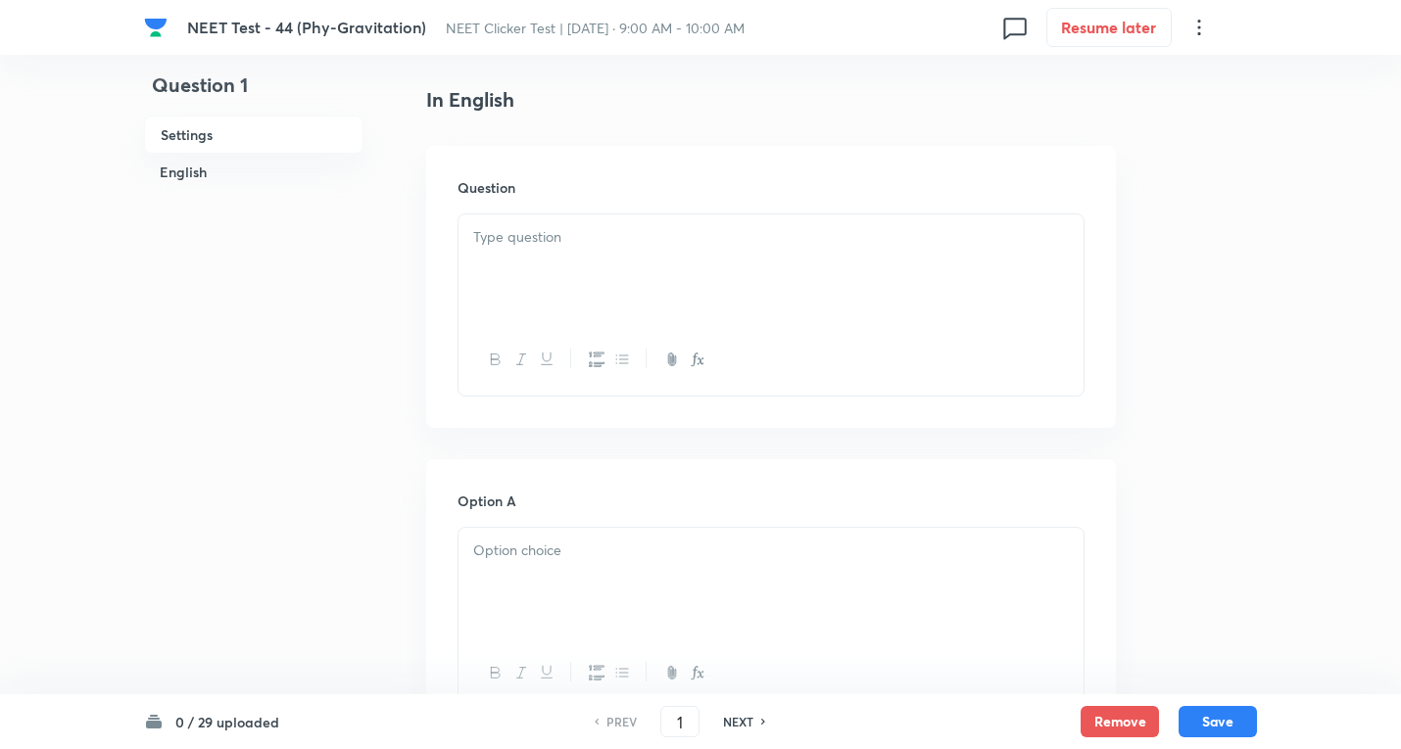
scroll to position [522, 0]
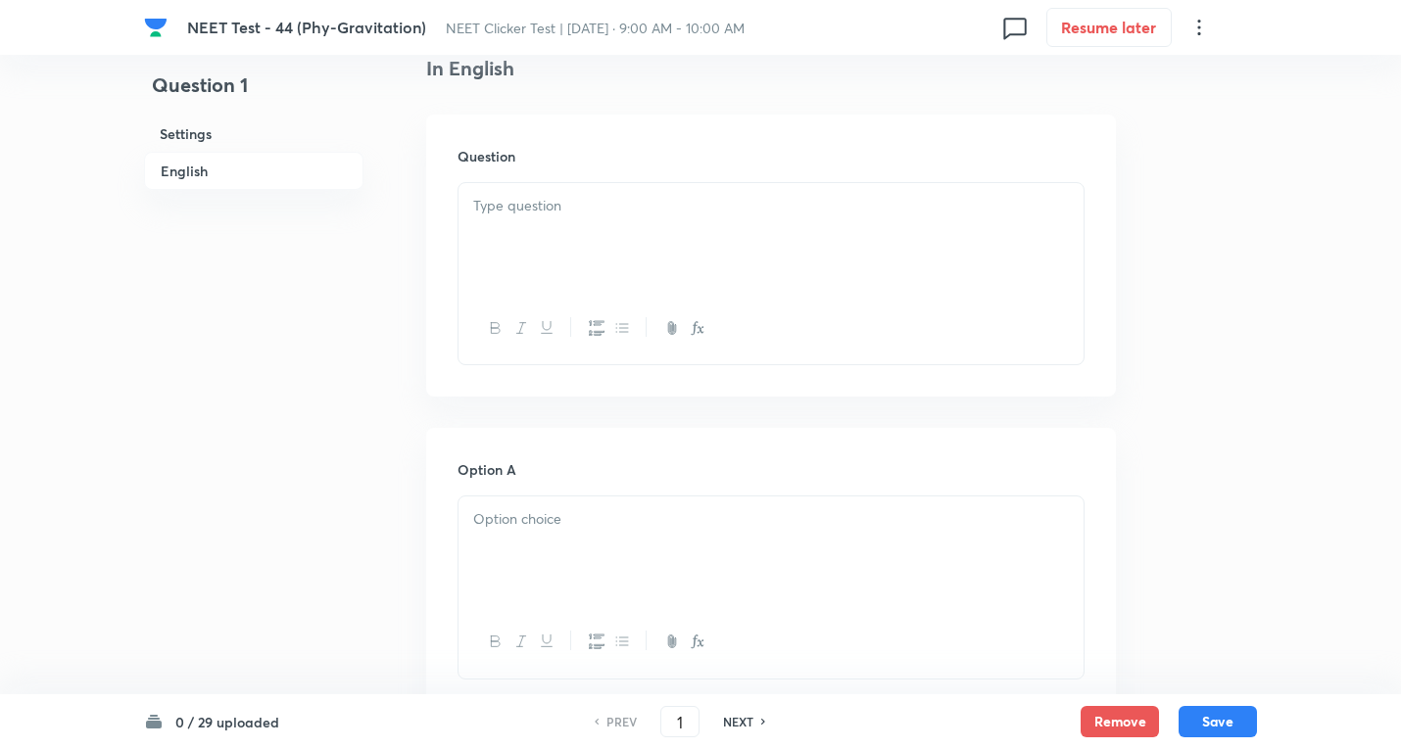
click at [581, 239] on div at bounding box center [770, 238] width 625 height 110
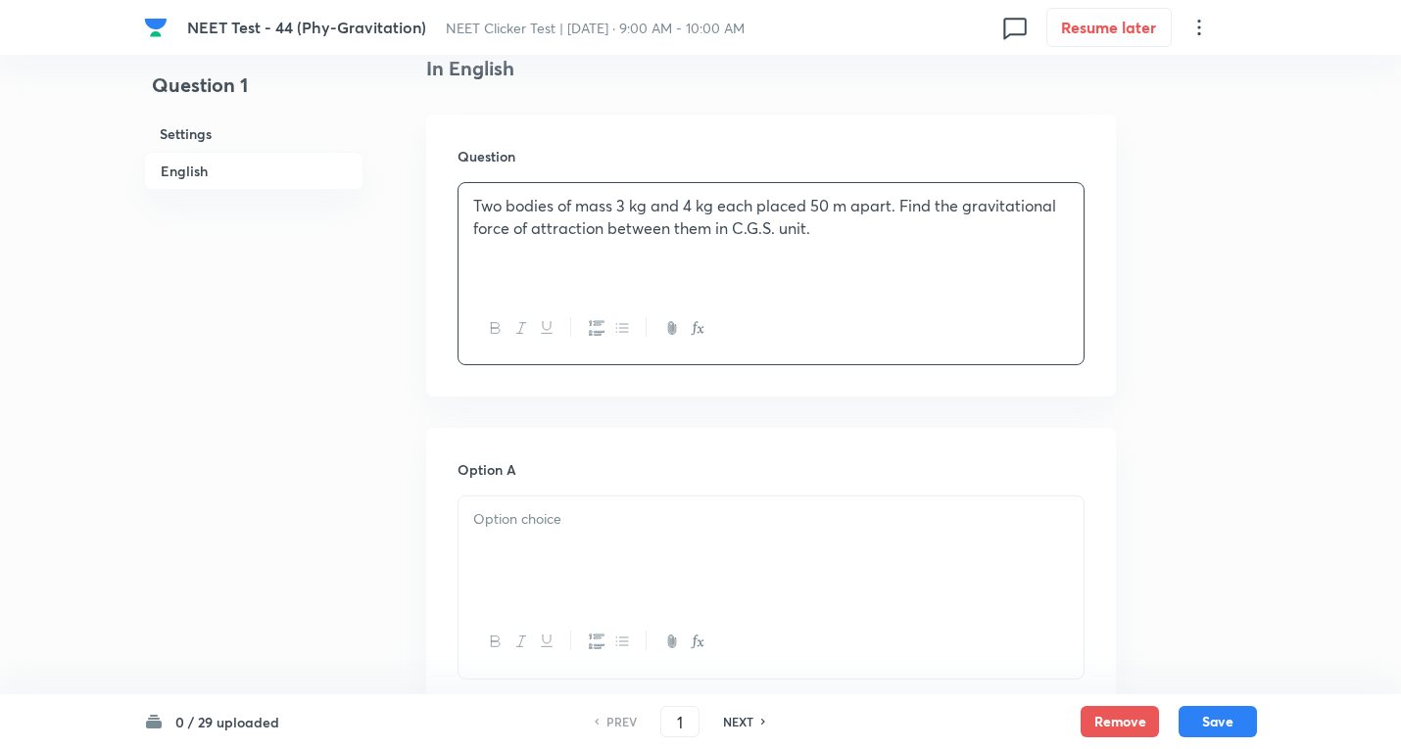
scroll to position [784, 0]
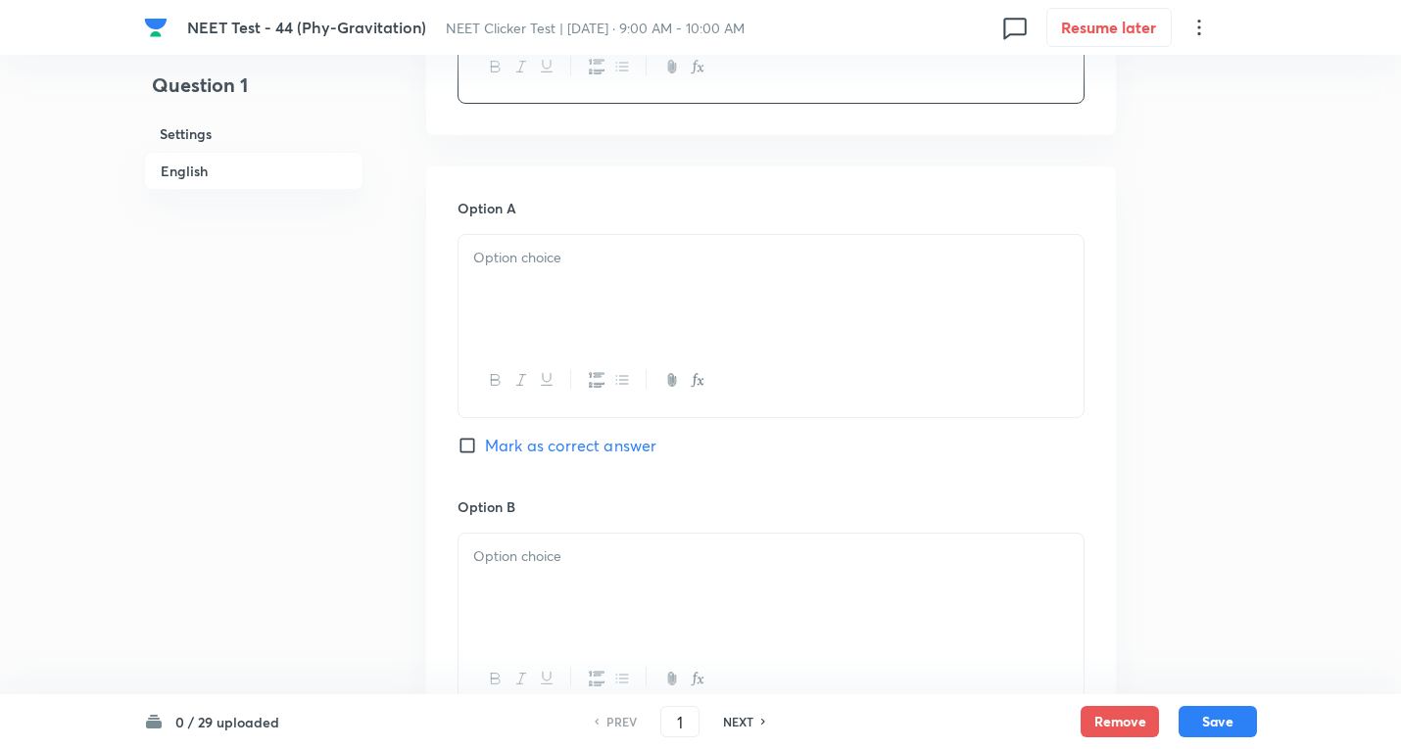
click at [589, 292] on div at bounding box center [770, 290] width 625 height 110
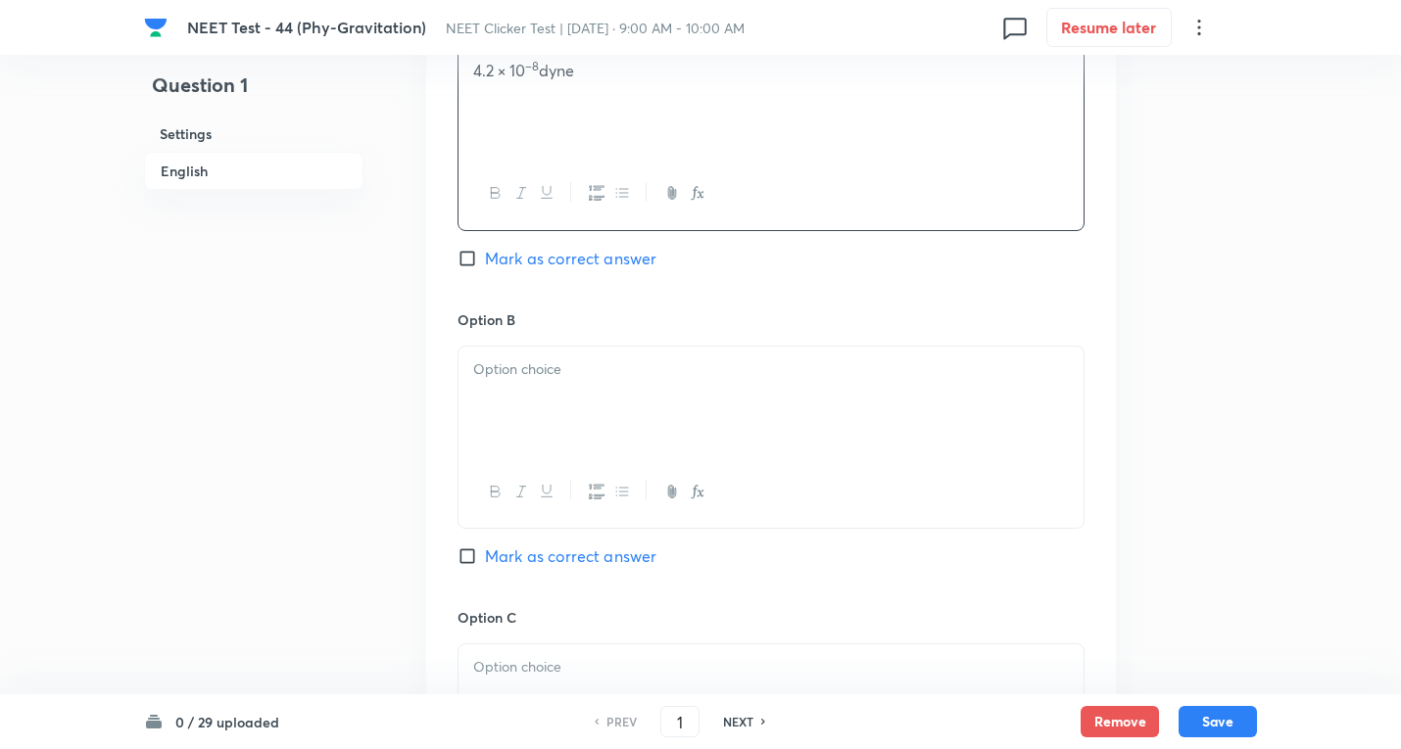
scroll to position [1045, 0]
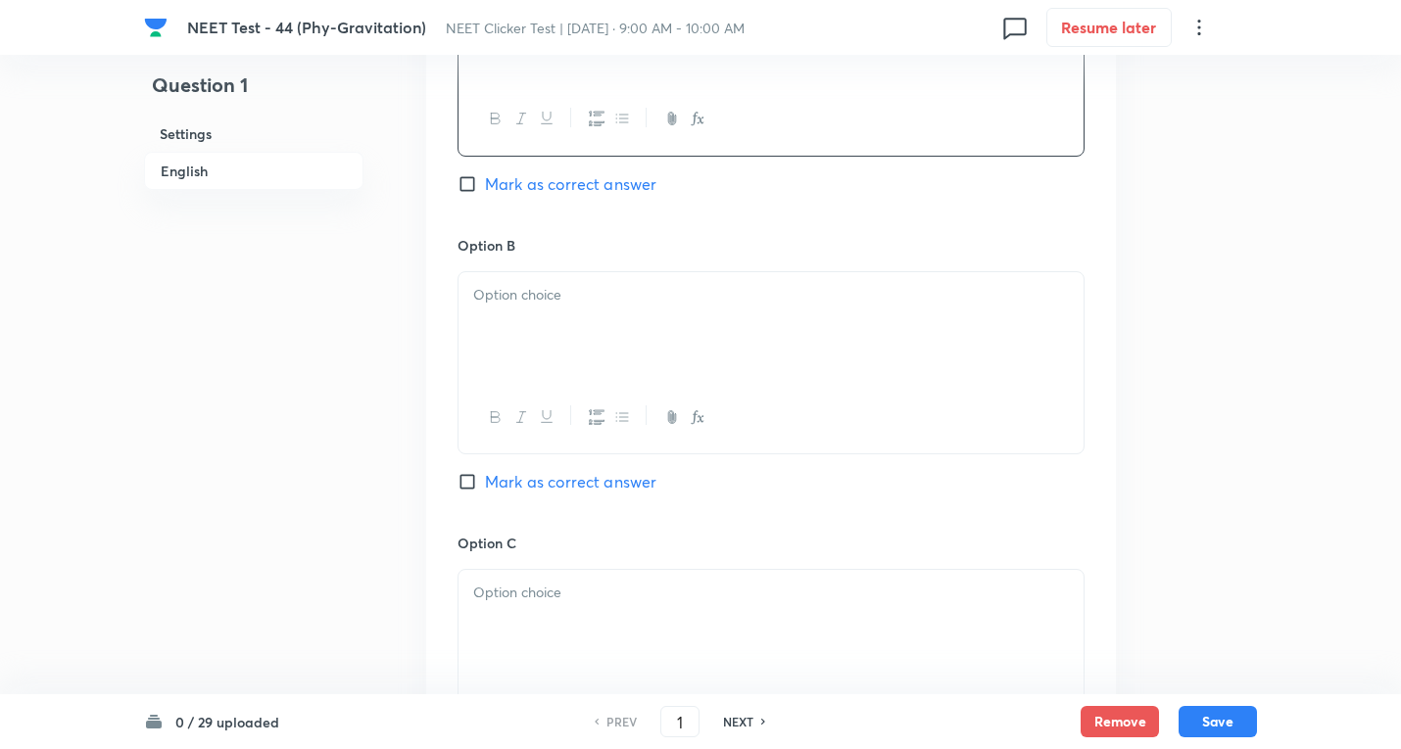
click at [544, 315] on div at bounding box center [770, 327] width 625 height 110
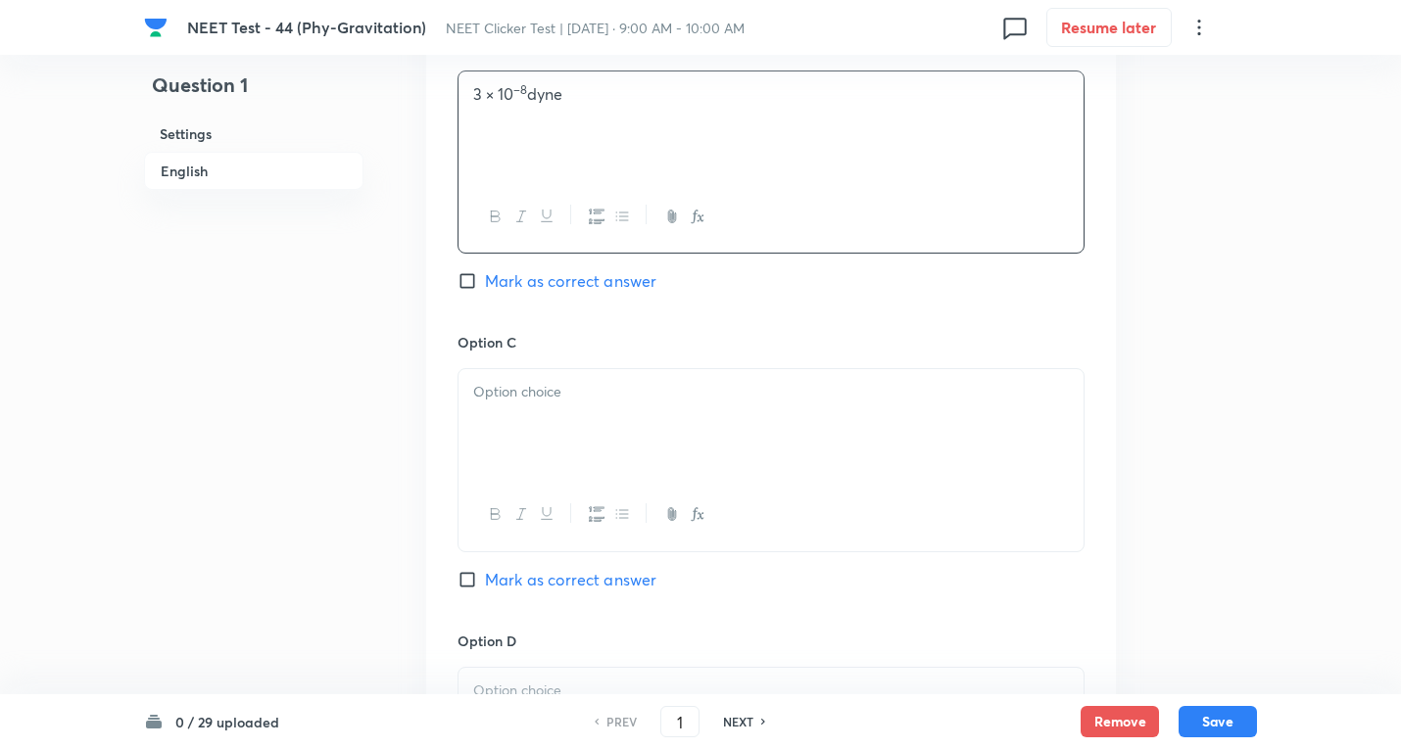
scroll to position [1306, 0]
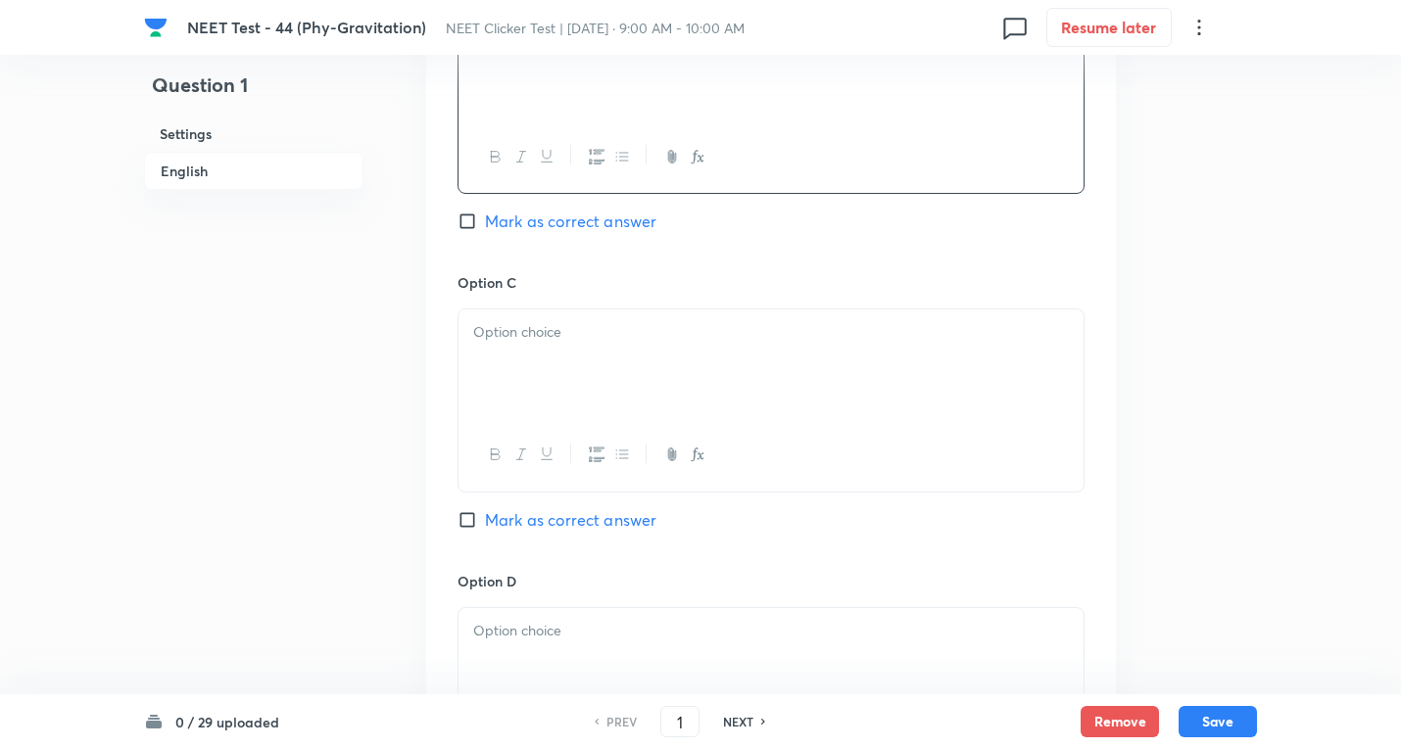
click at [545, 363] on div at bounding box center [770, 364] width 625 height 110
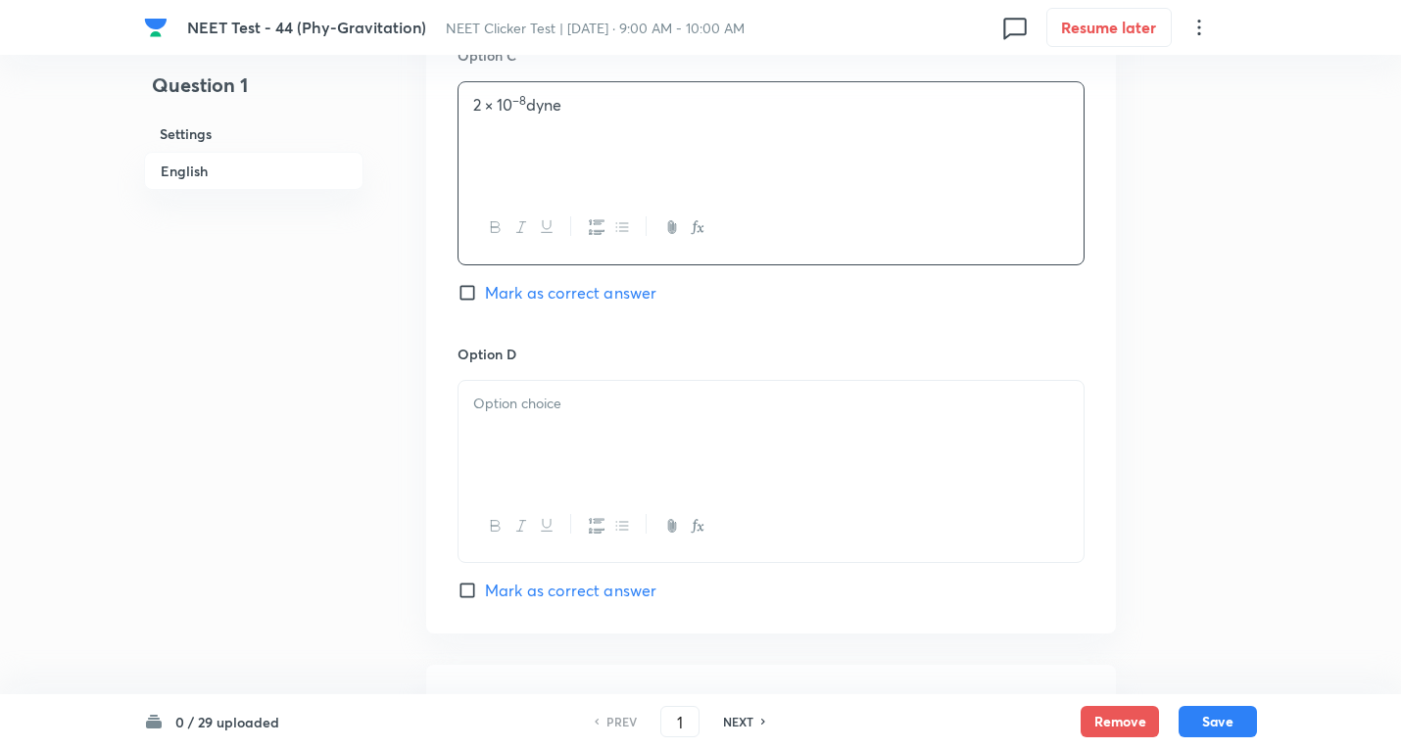
scroll to position [1567, 0]
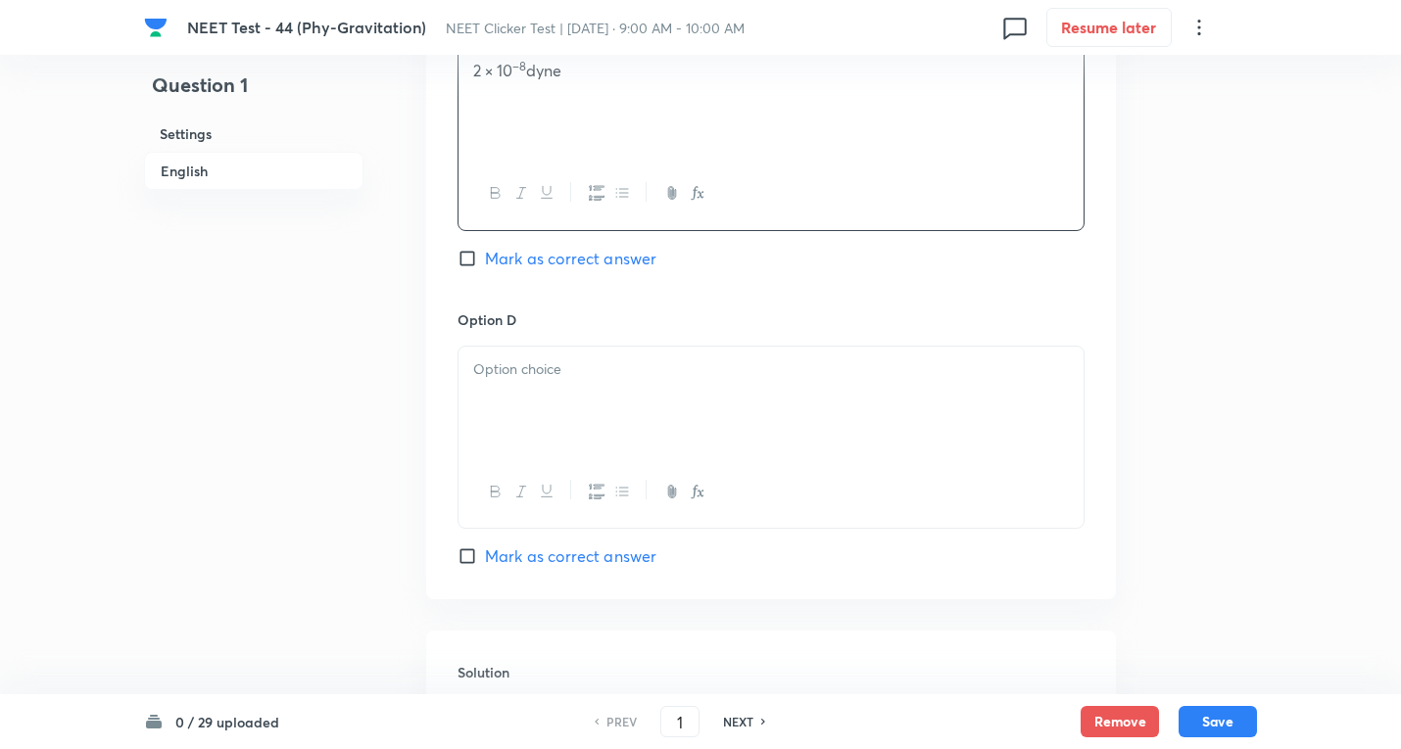
click at [507, 417] on div at bounding box center [770, 402] width 625 height 110
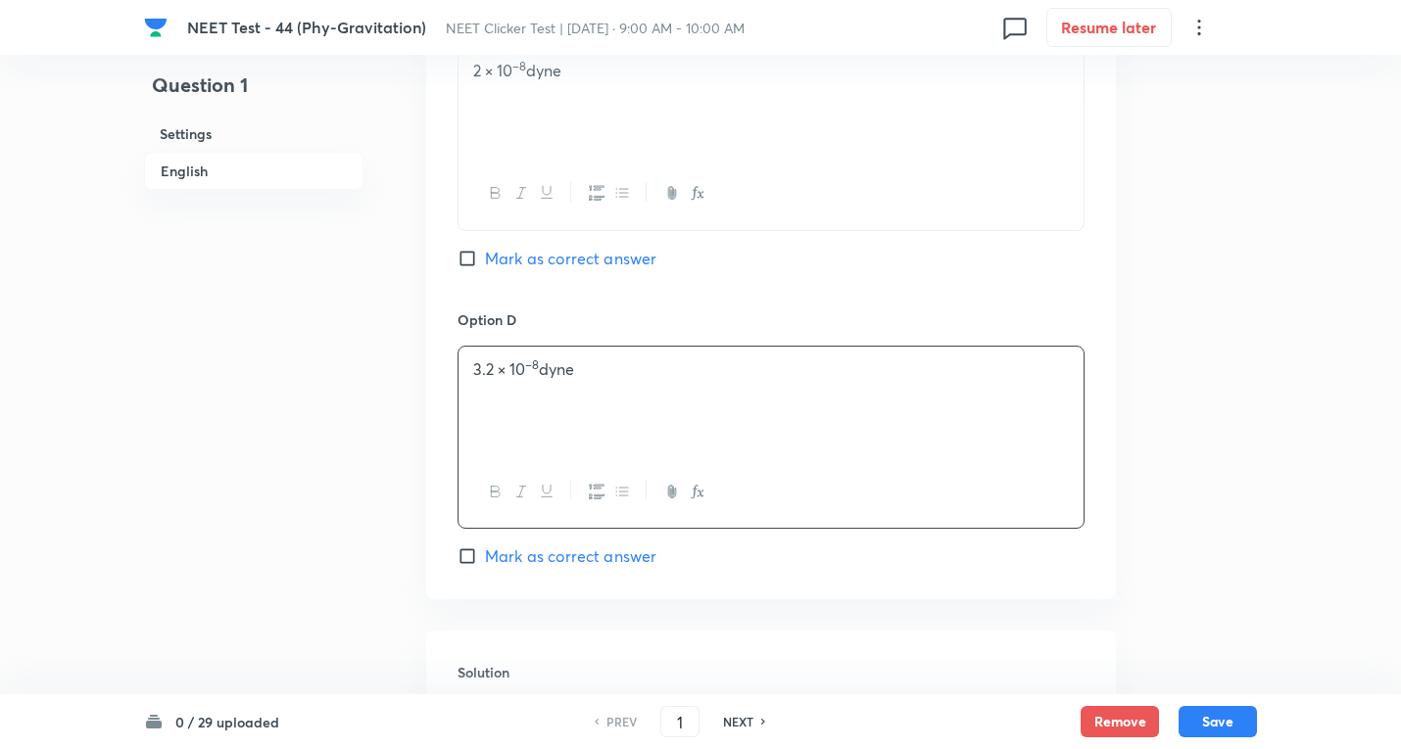
click at [517, 542] on div "Option D 3.2 × 10 –8 dyne Mark as correct answer" at bounding box center [770, 438] width 627 height 259
click at [518, 550] on span "Mark as correct answer" at bounding box center [570, 557] width 171 height 24
click at [485, 550] on input "Mark as correct answer" at bounding box center [470, 557] width 27 height 20
checkbox input "true"
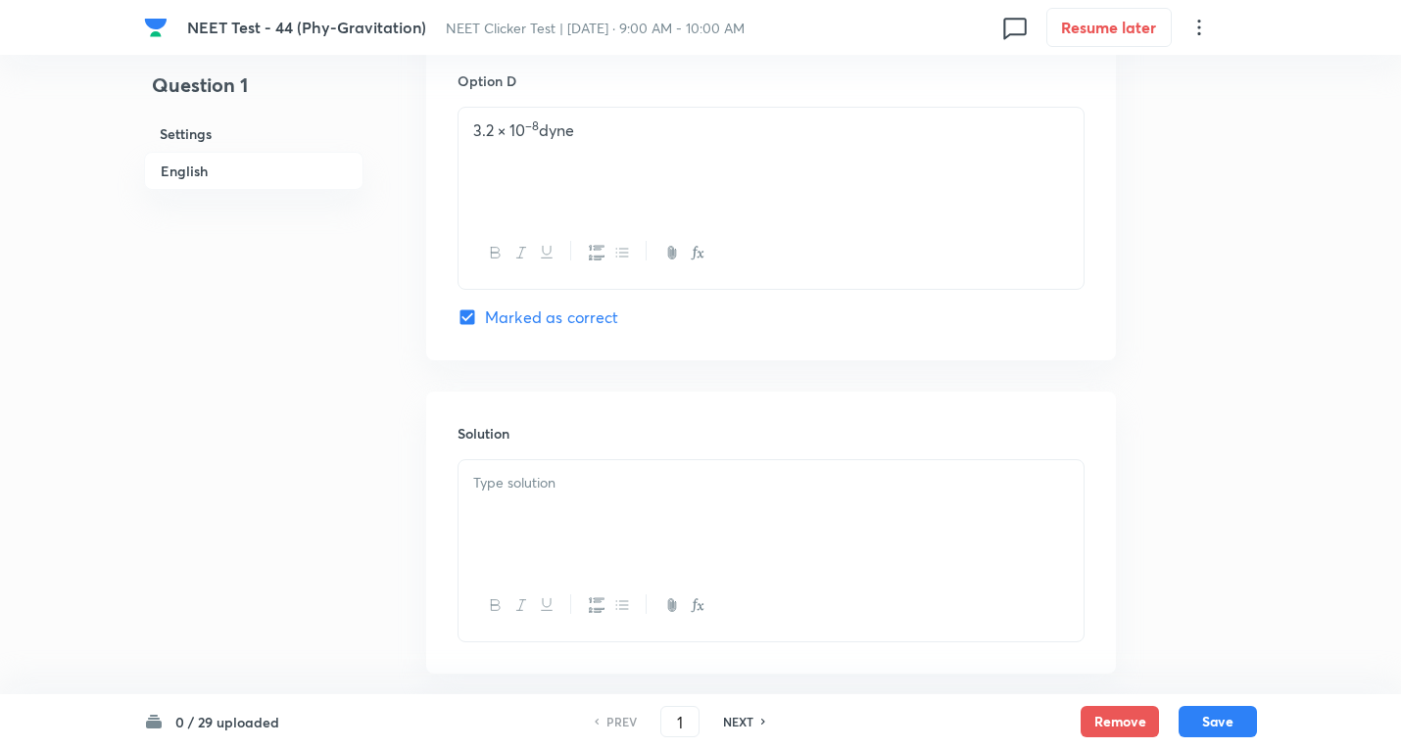
scroll to position [1829, 0]
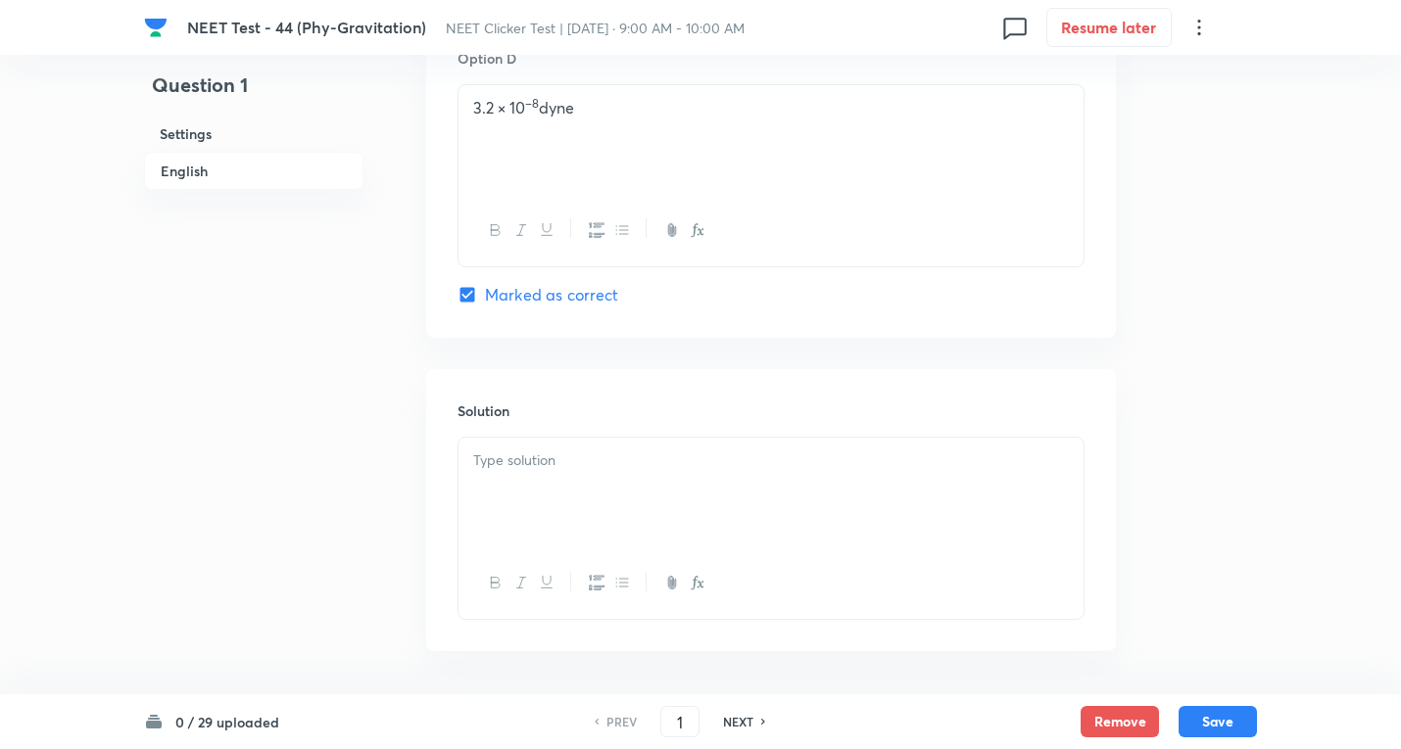
click at [521, 474] on div at bounding box center [770, 493] width 625 height 110
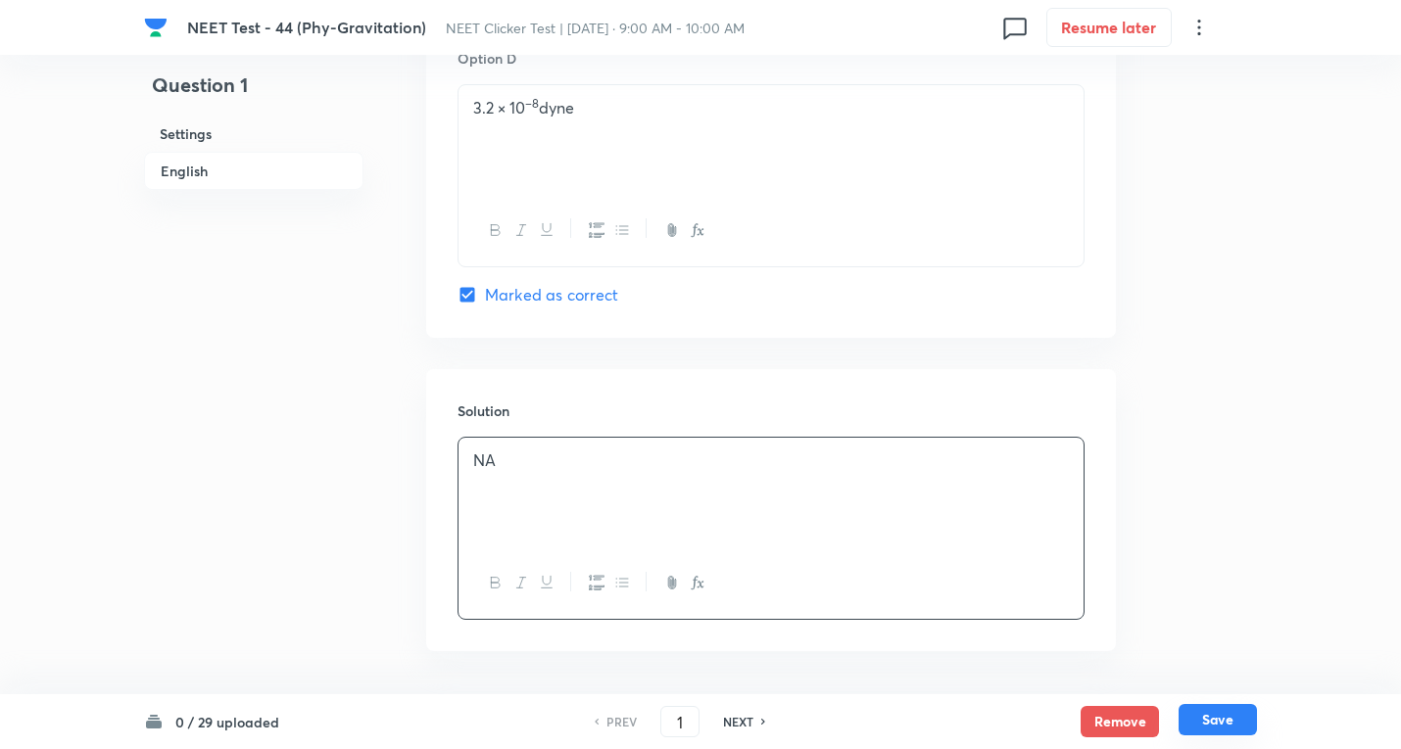
click at [1214, 715] on button "Save" at bounding box center [1217, 719] width 78 height 31
type input "2"
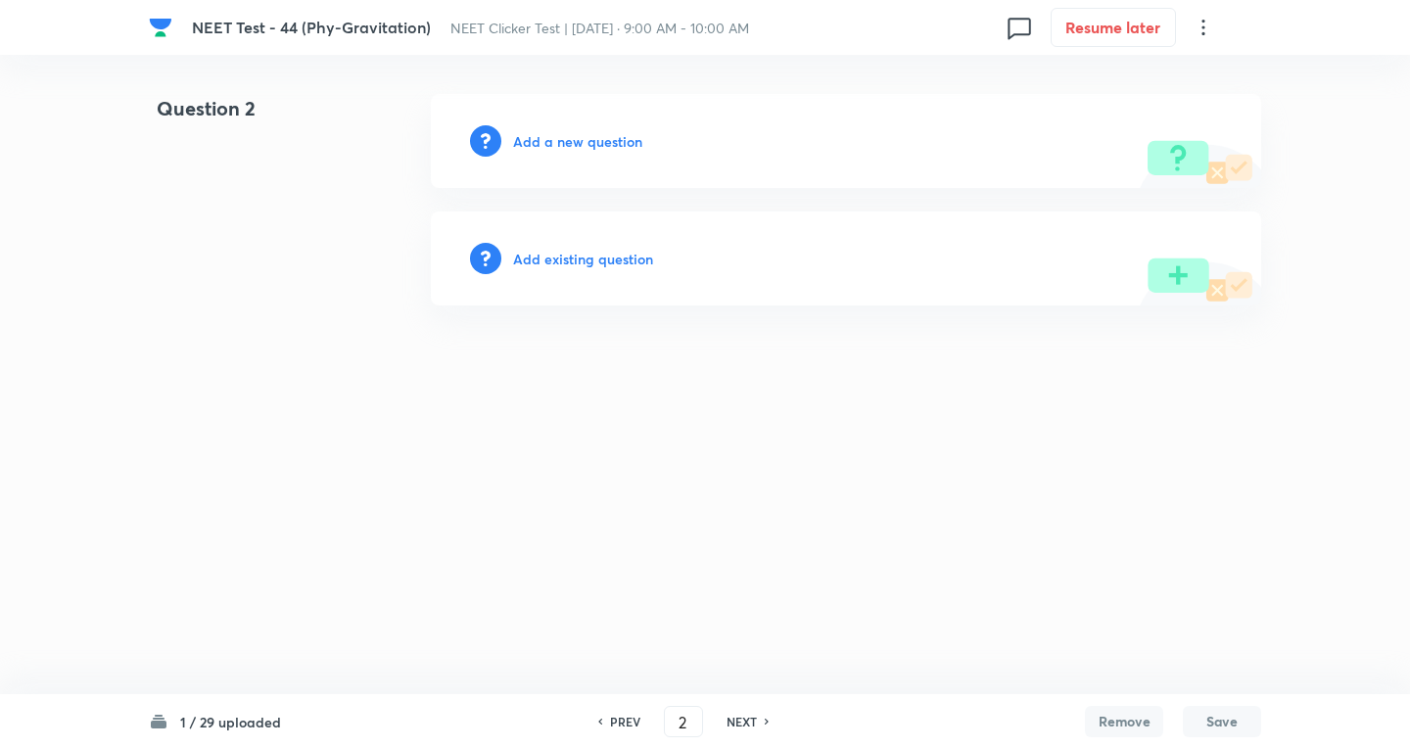
click at [543, 149] on h6 "Add a new question" at bounding box center [577, 141] width 129 height 21
click at [543, 148] on h6 "Choose a question type" at bounding box center [588, 141] width 151 height 21
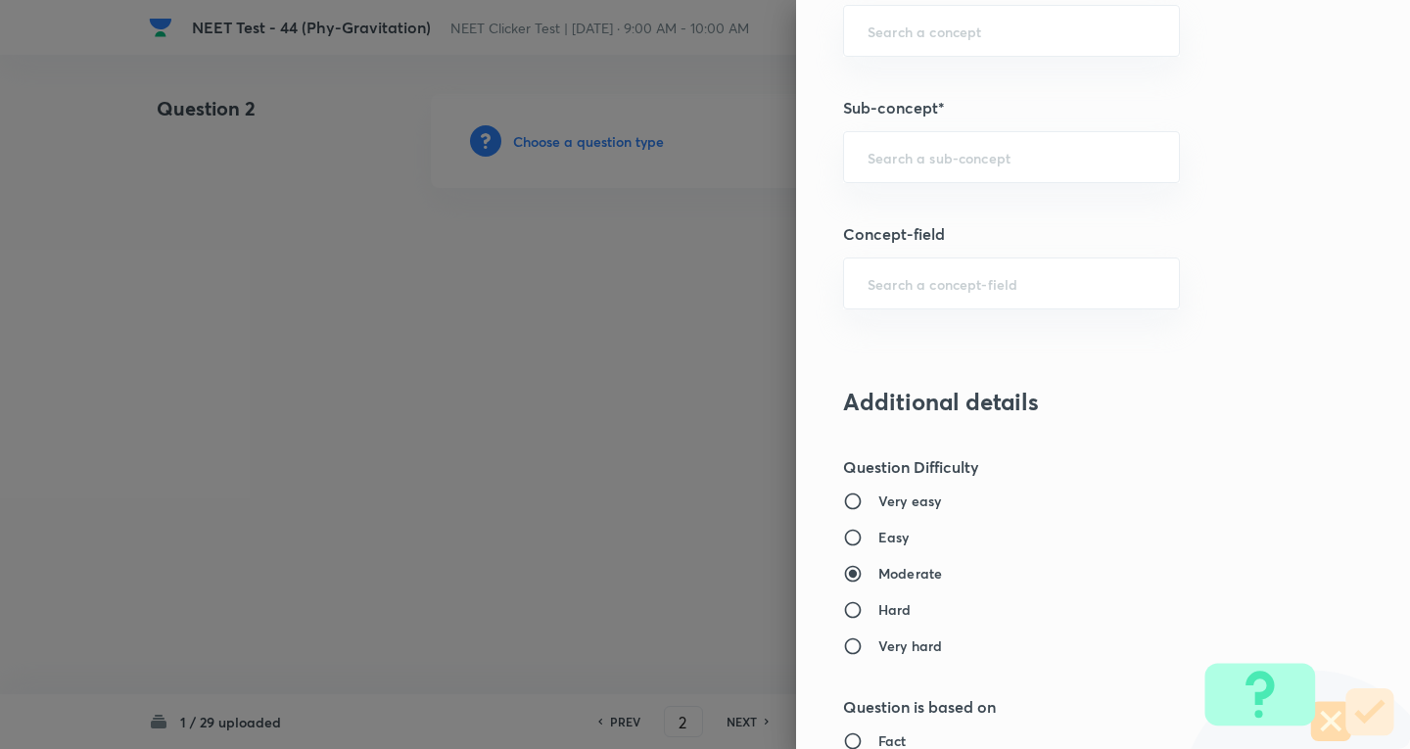
scroll to position [1306, 0]
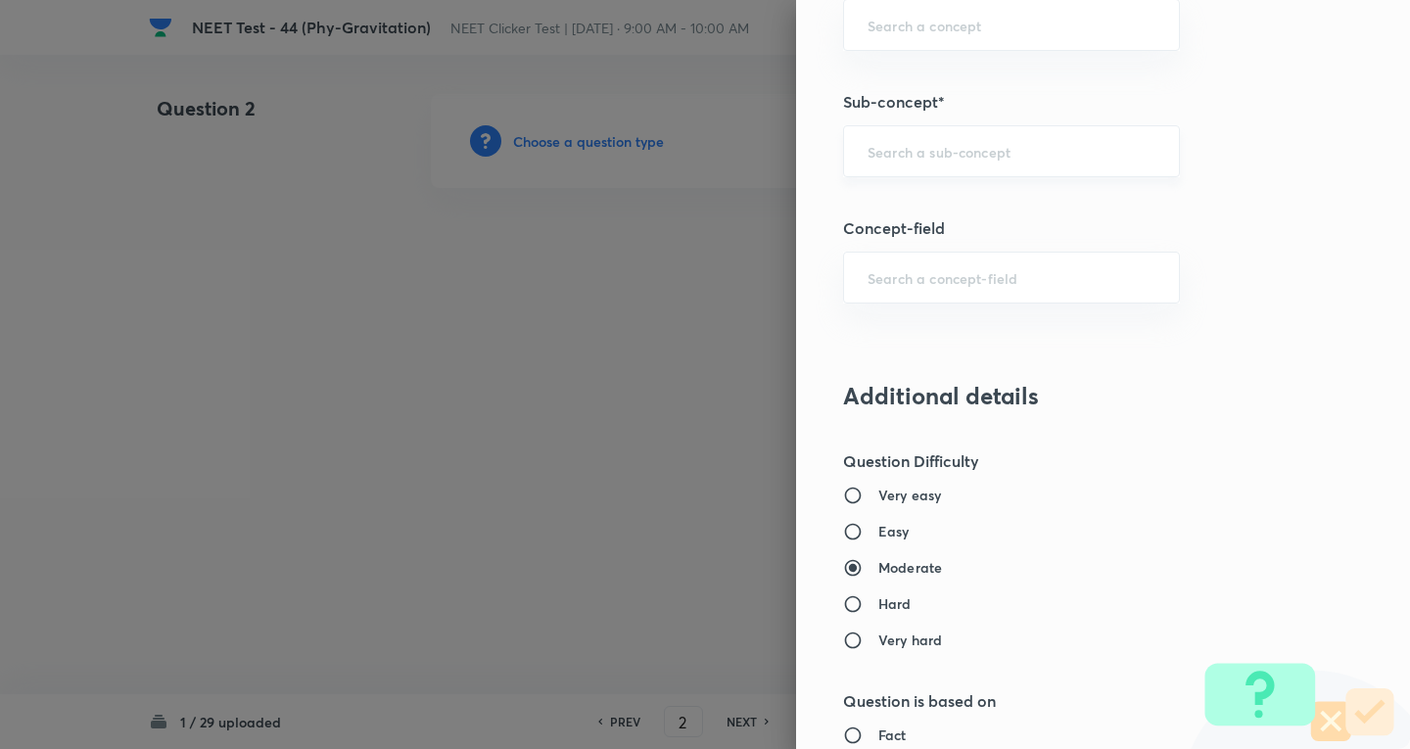
click at [868, 167] on div "​" at bounding box center [1011, 151] width 337 height 52
paste input "Newton's Laws Gravitation"
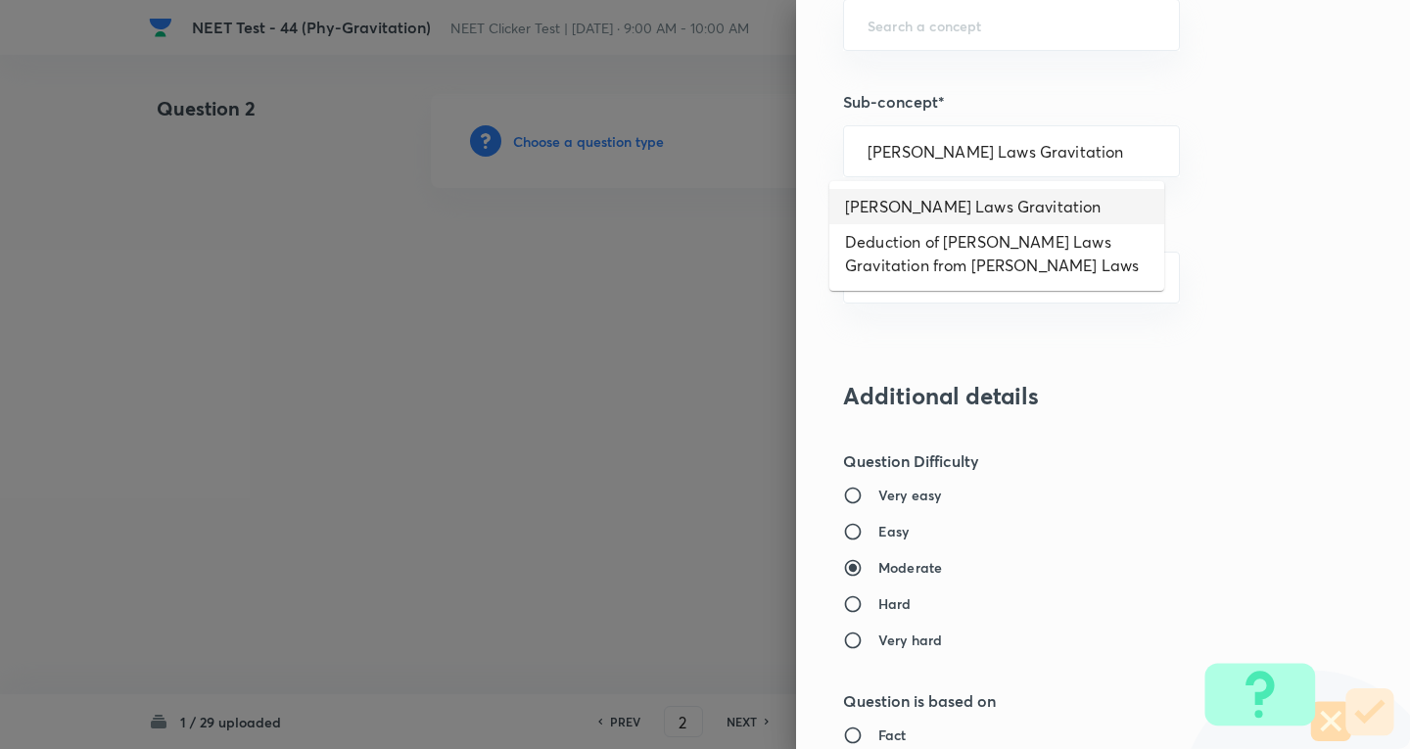
type input "Newton's Laws Gravitation"
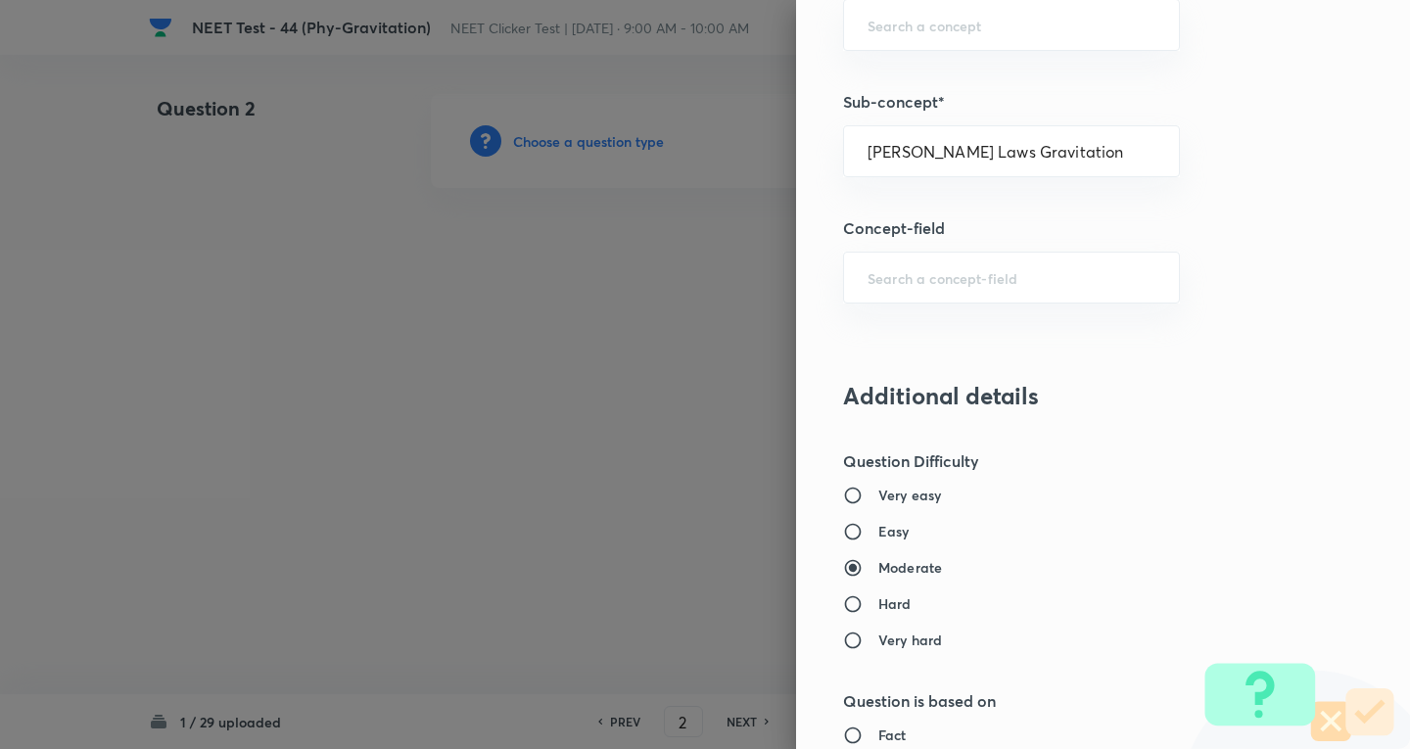
type input "Physics"
type input "Mechanics"
type input "Gravitation"
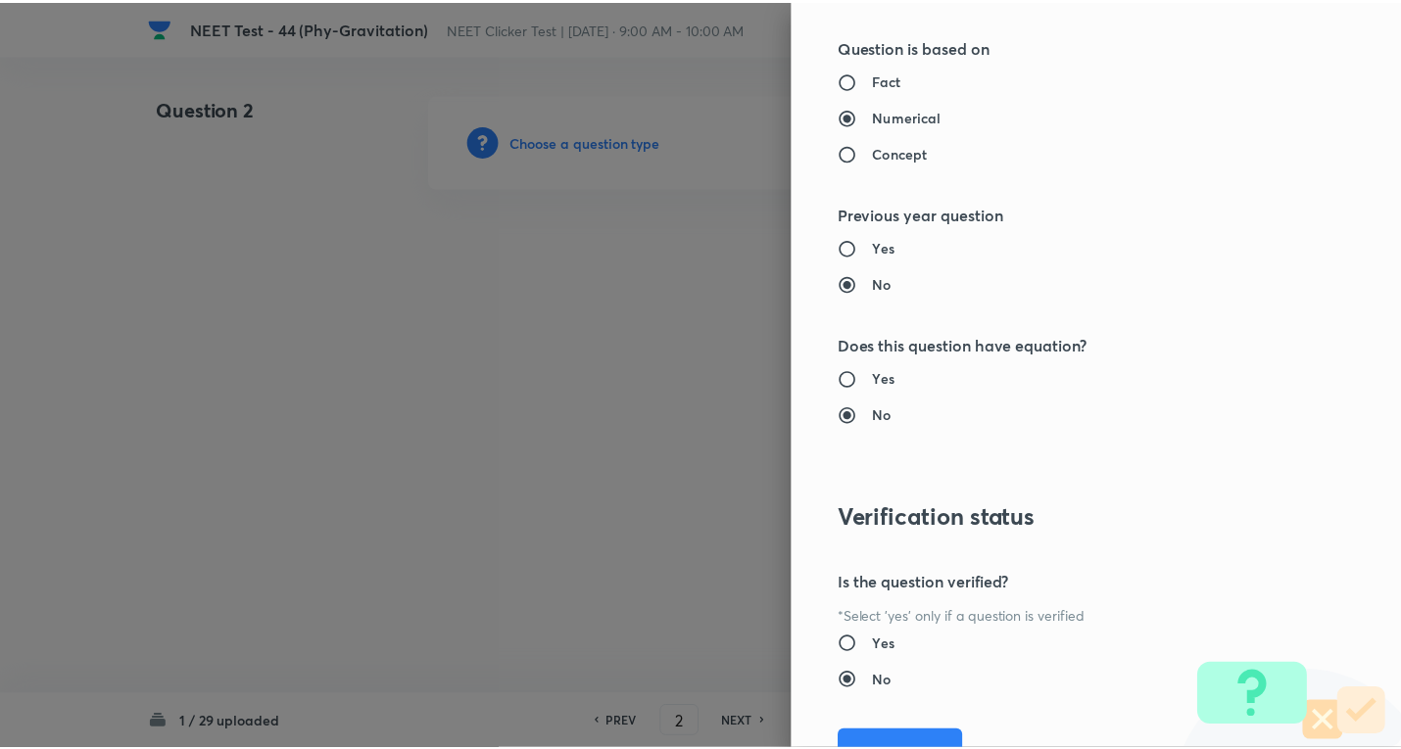
scroll to position [2052, 0]
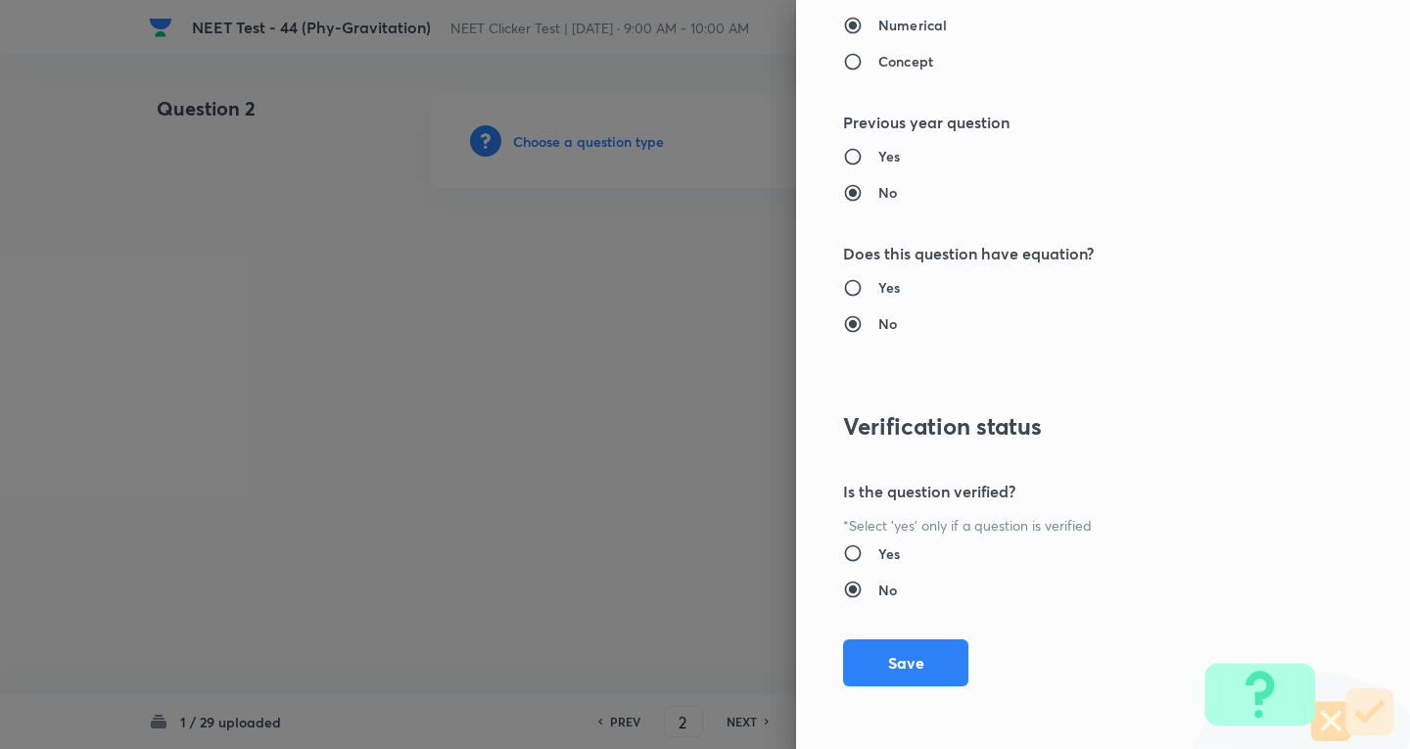
click at [922, 671] on button "Save" at bounding box center [905, 663] width 125 height 47
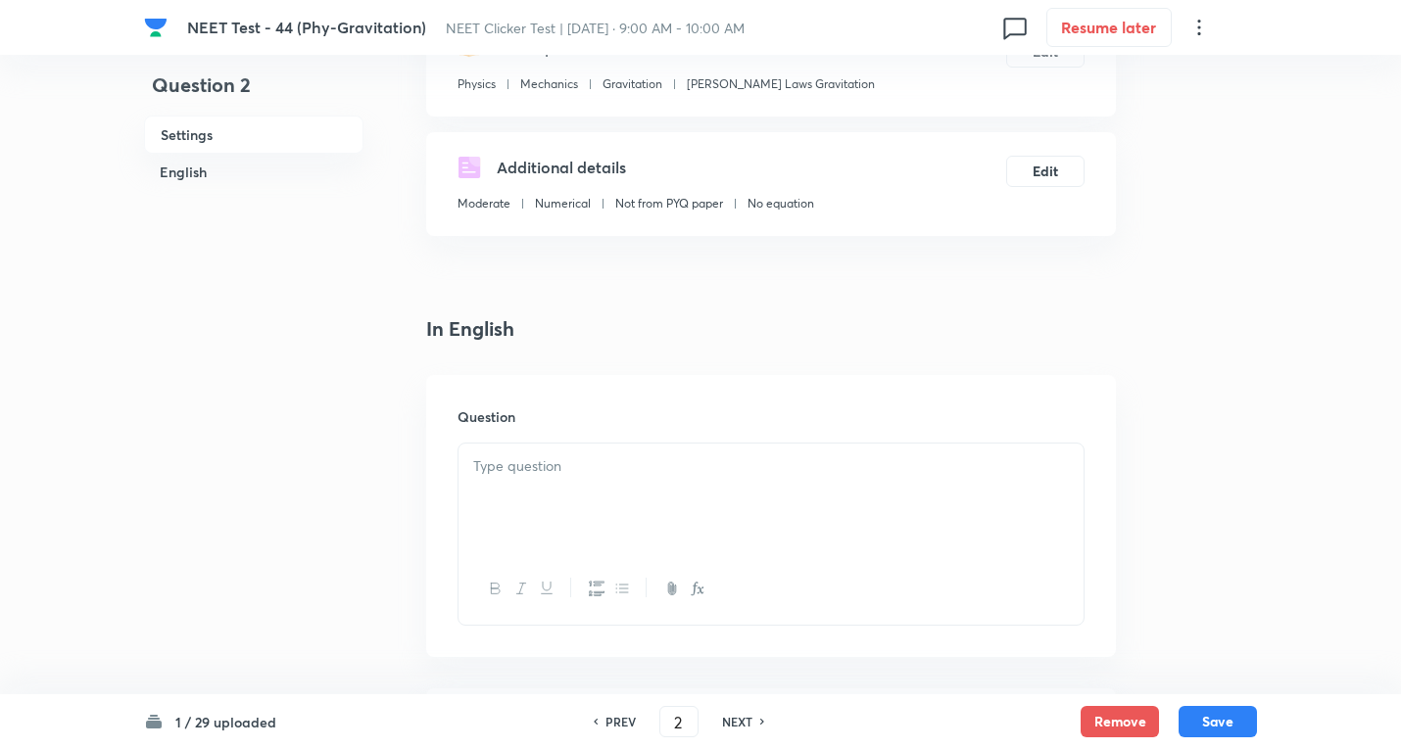
scroll to position [522, 0]
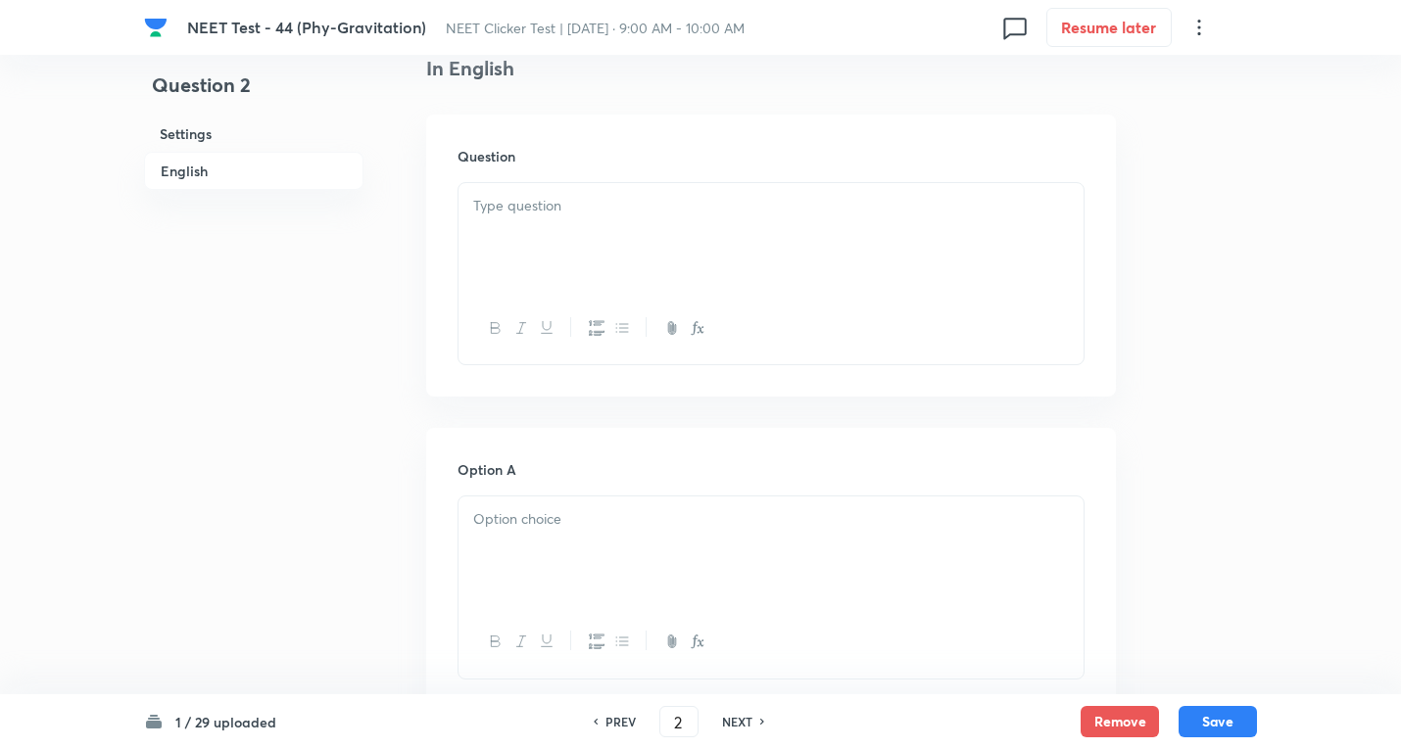
click at [512, 248] on div at bounding box center [770, 238] width 625 height 110
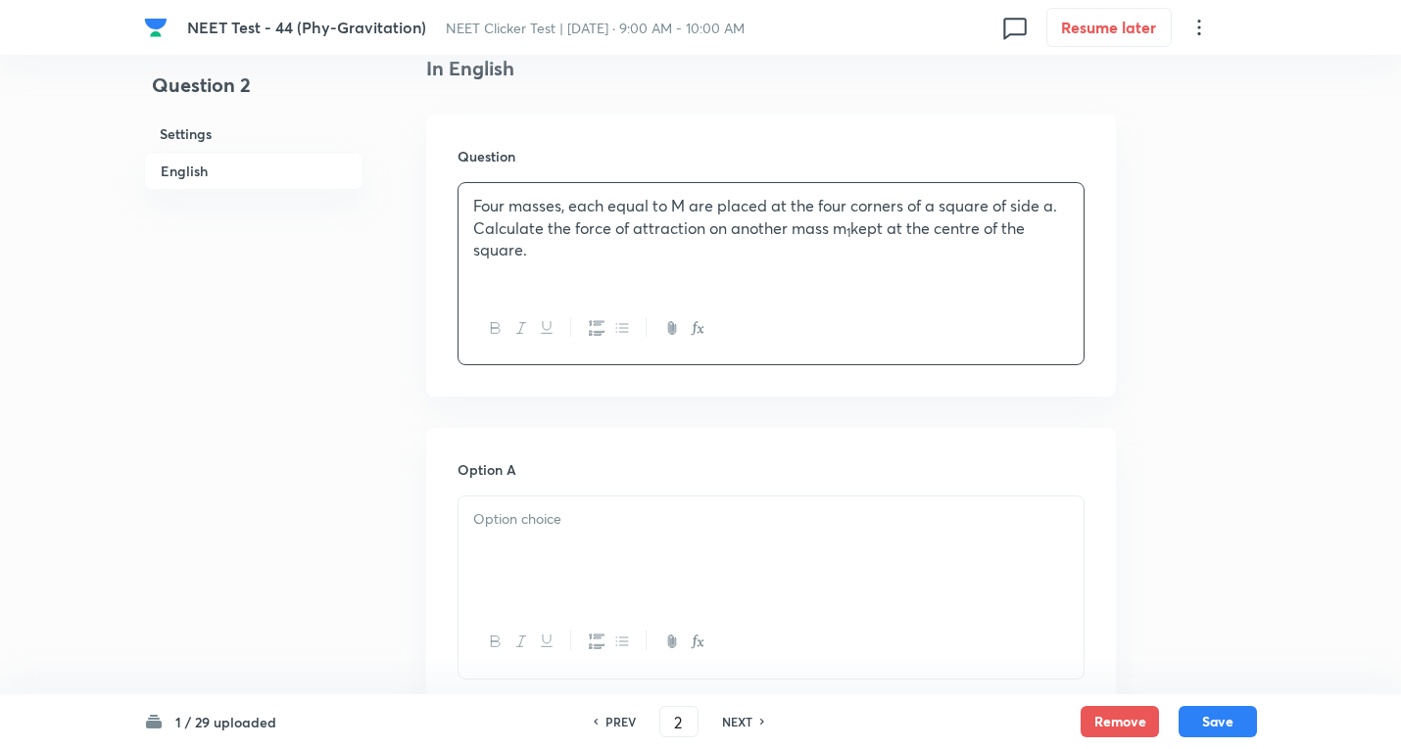
click at [522, 532] on div at bounding box center [770, 552] width 625 height 110
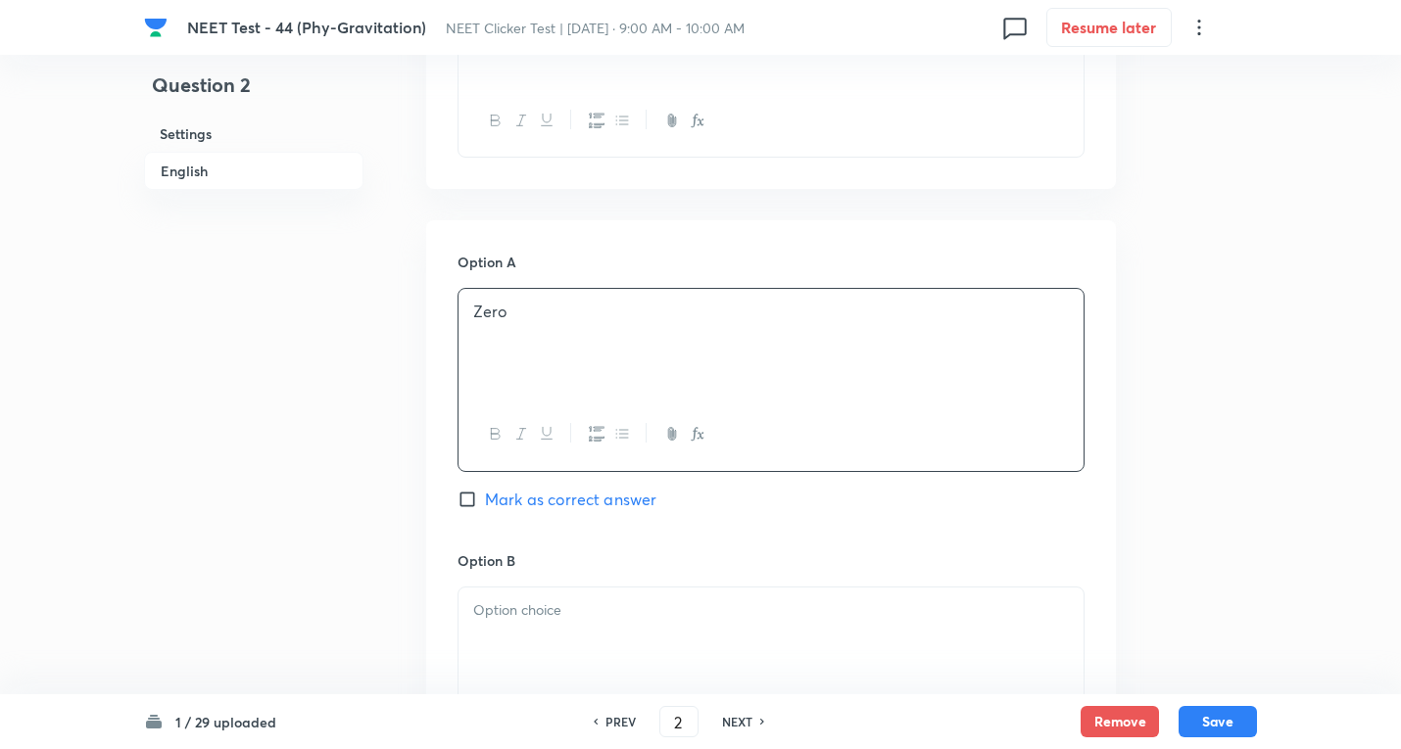
scroll to position [784, 0]
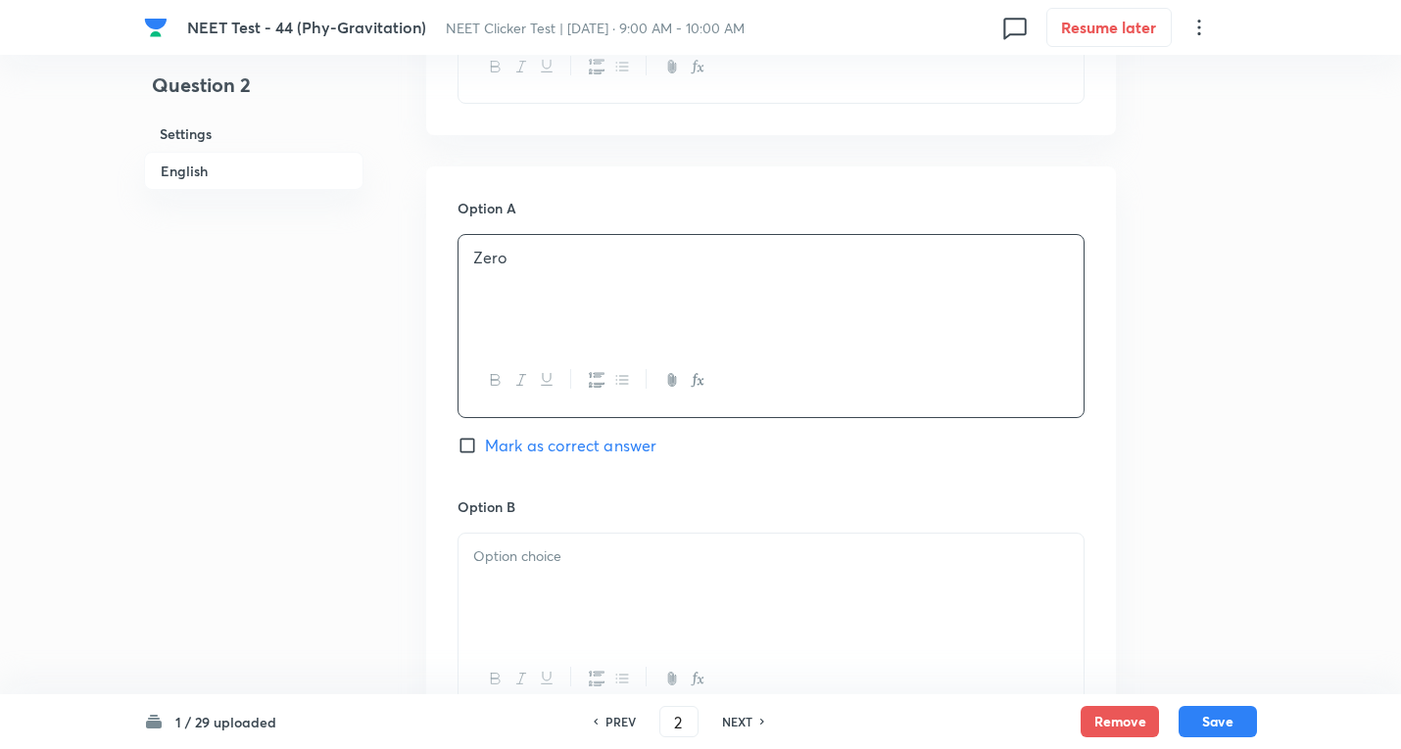
click at [508, 573] on div at bounding box center [770, 589] width 625 height 110
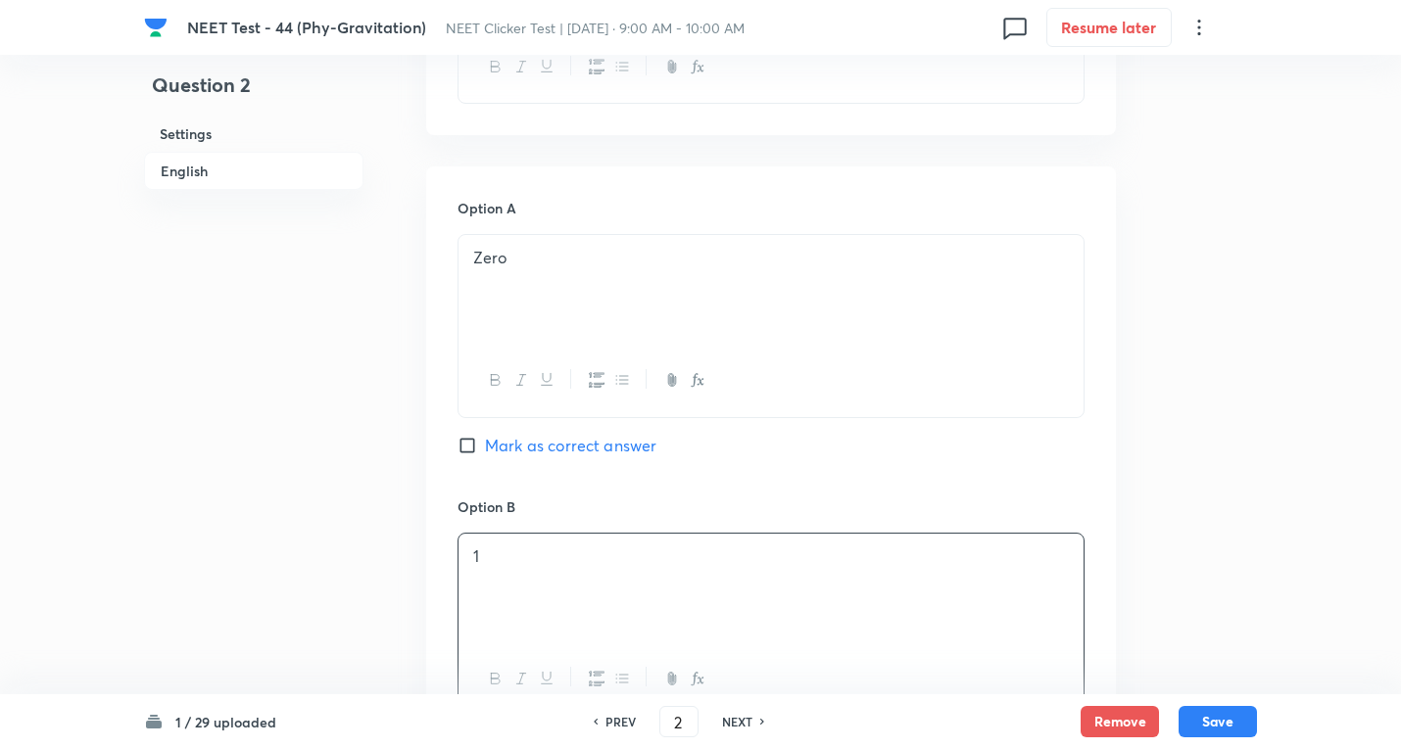
scroll to position [1306, 0]
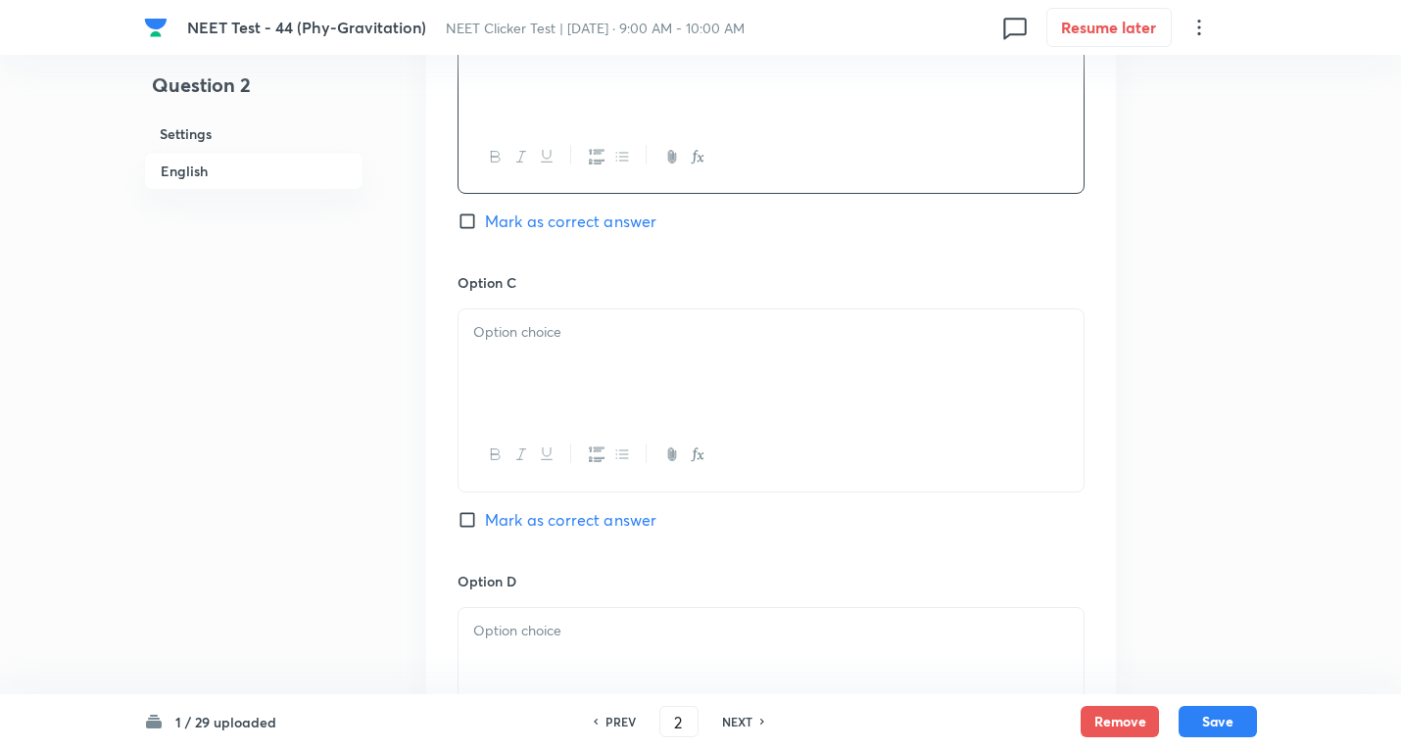
click at [547, 387] on div at bounding box center [770, 364] width 625 height 110
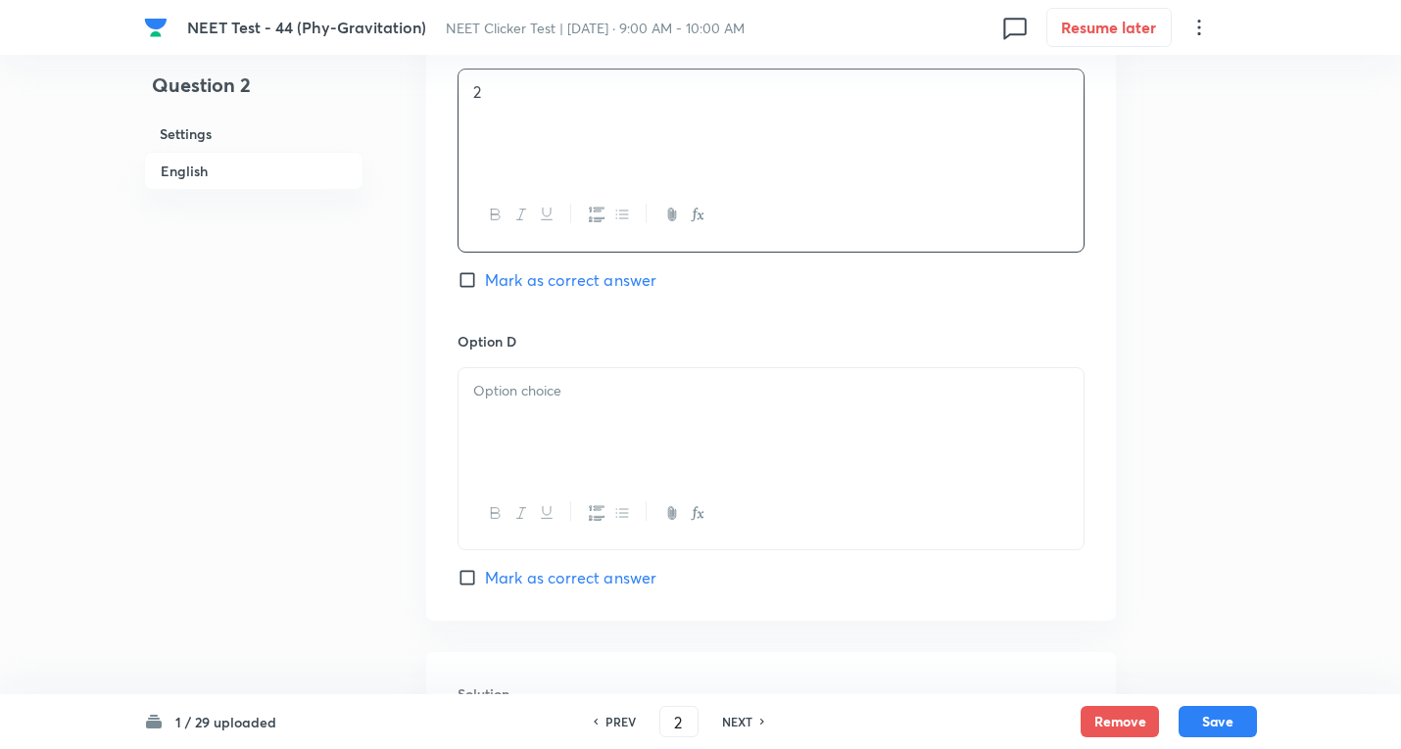
scroll to position [1567, 0]
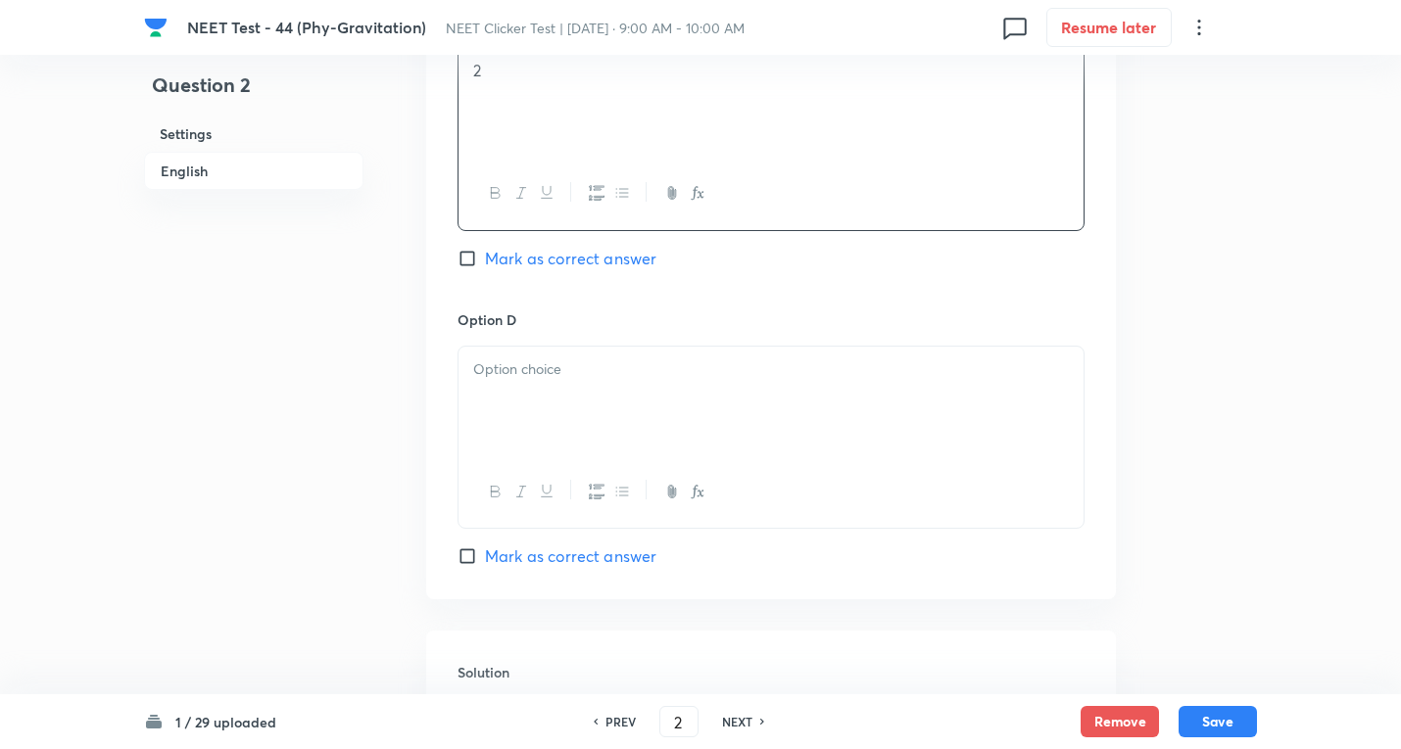
click at [482, 389] on div at bounding box center [770, 402] width 625 height 110
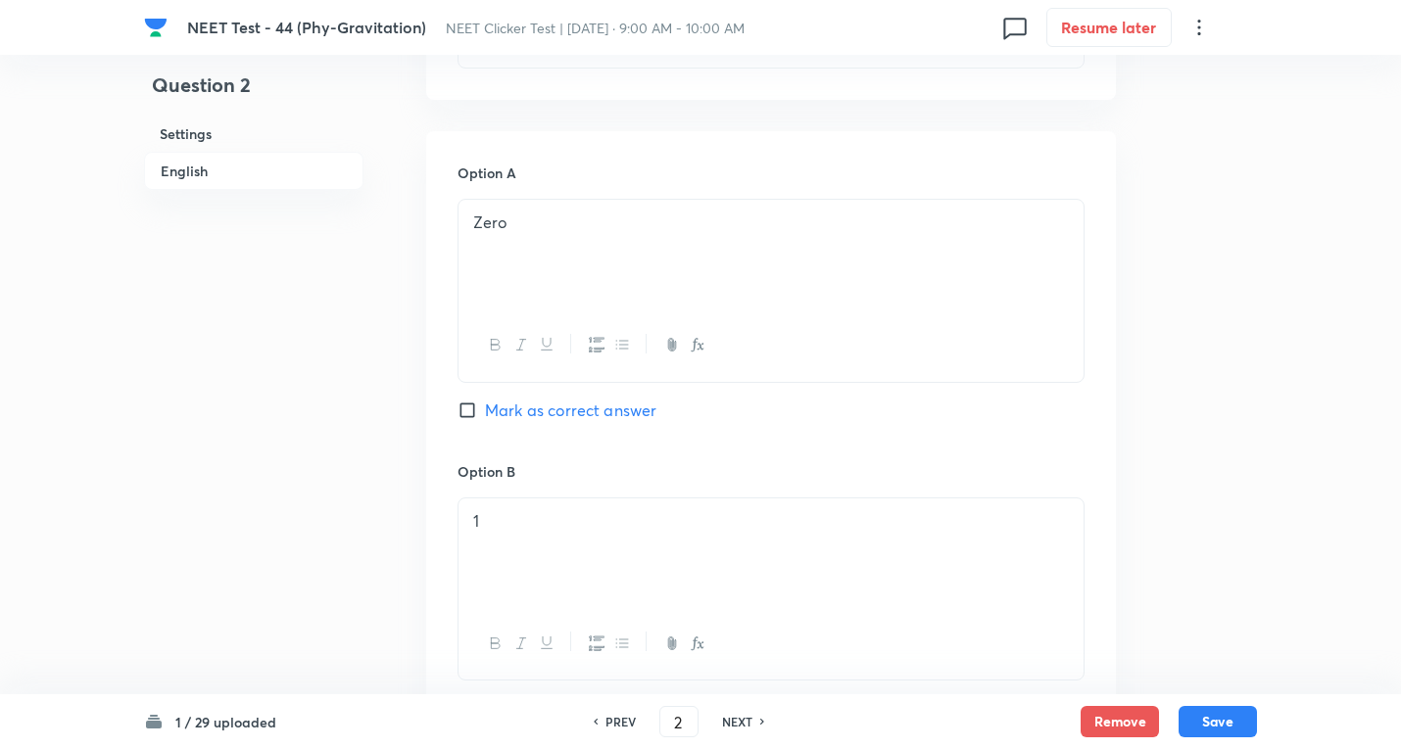
scroll to position [784, 0]
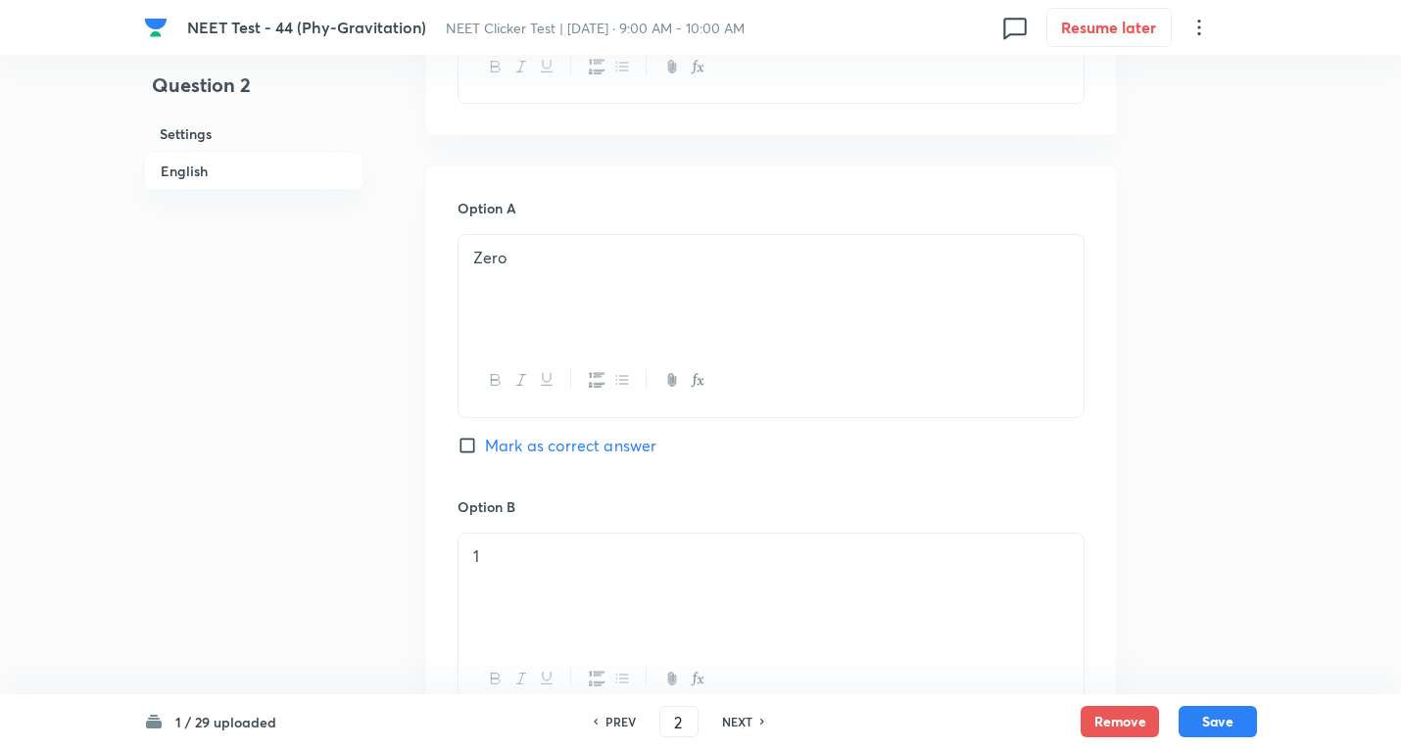
click at [481, 446] on input "Mark as correct answer" at bounding box center [470, 446] width 27 height 20
checkbox input "true"
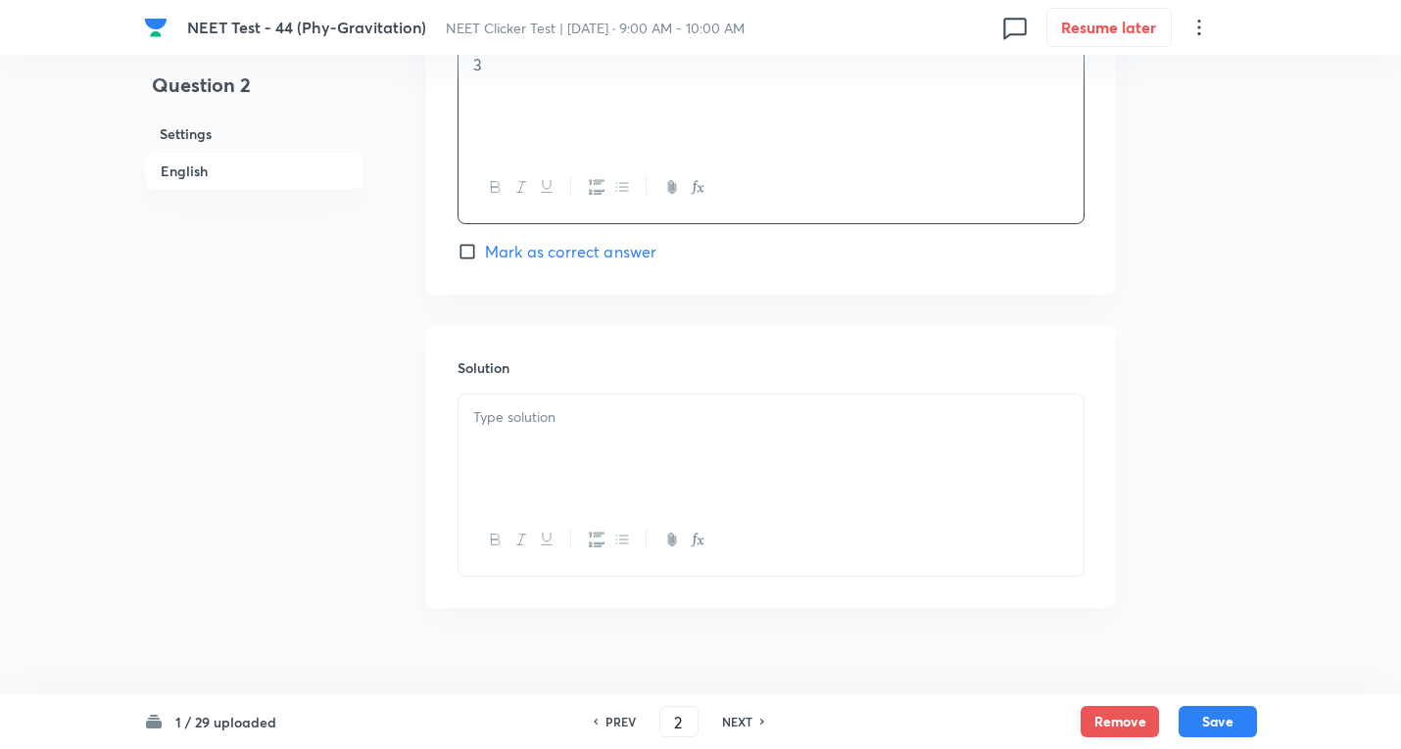
scroll to position [1903, 0]
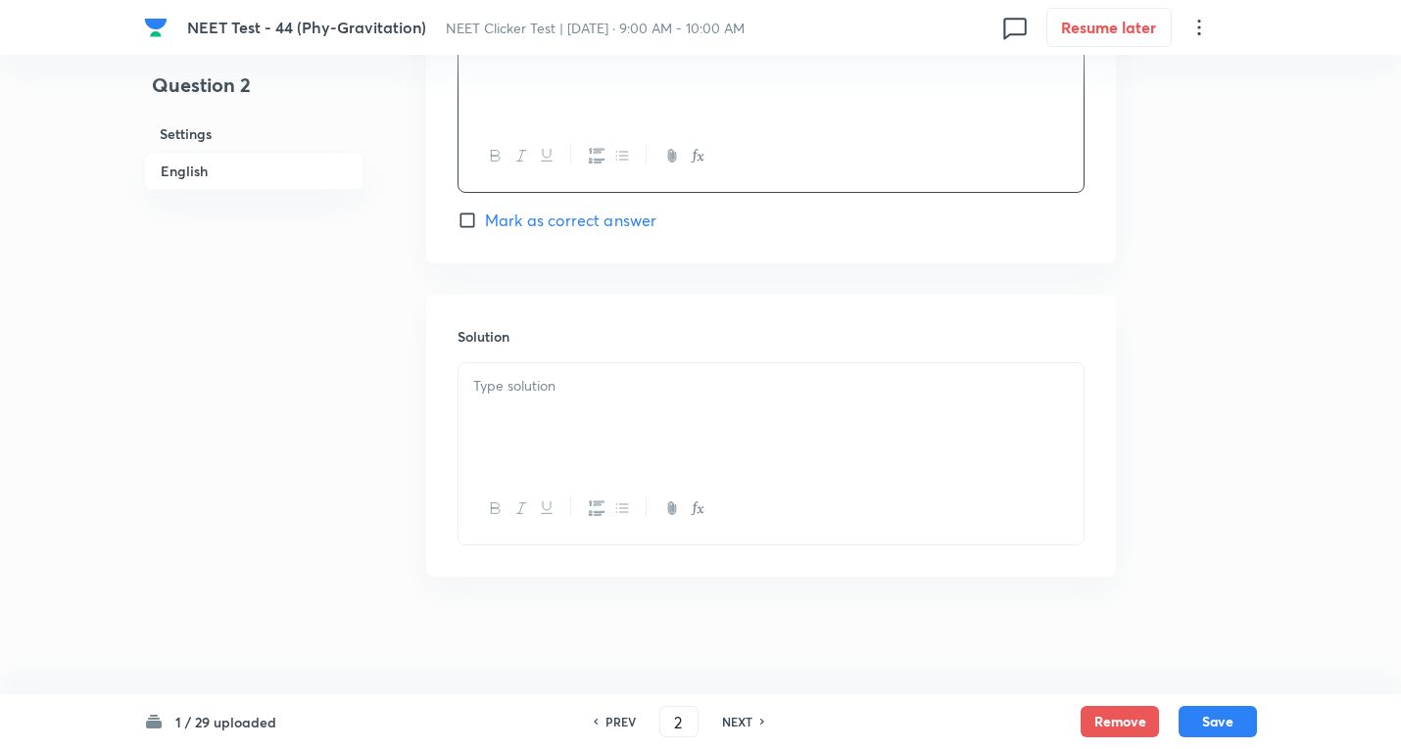
click at [560, 408] on div at bounding box center [770, 418] width 625 height 110
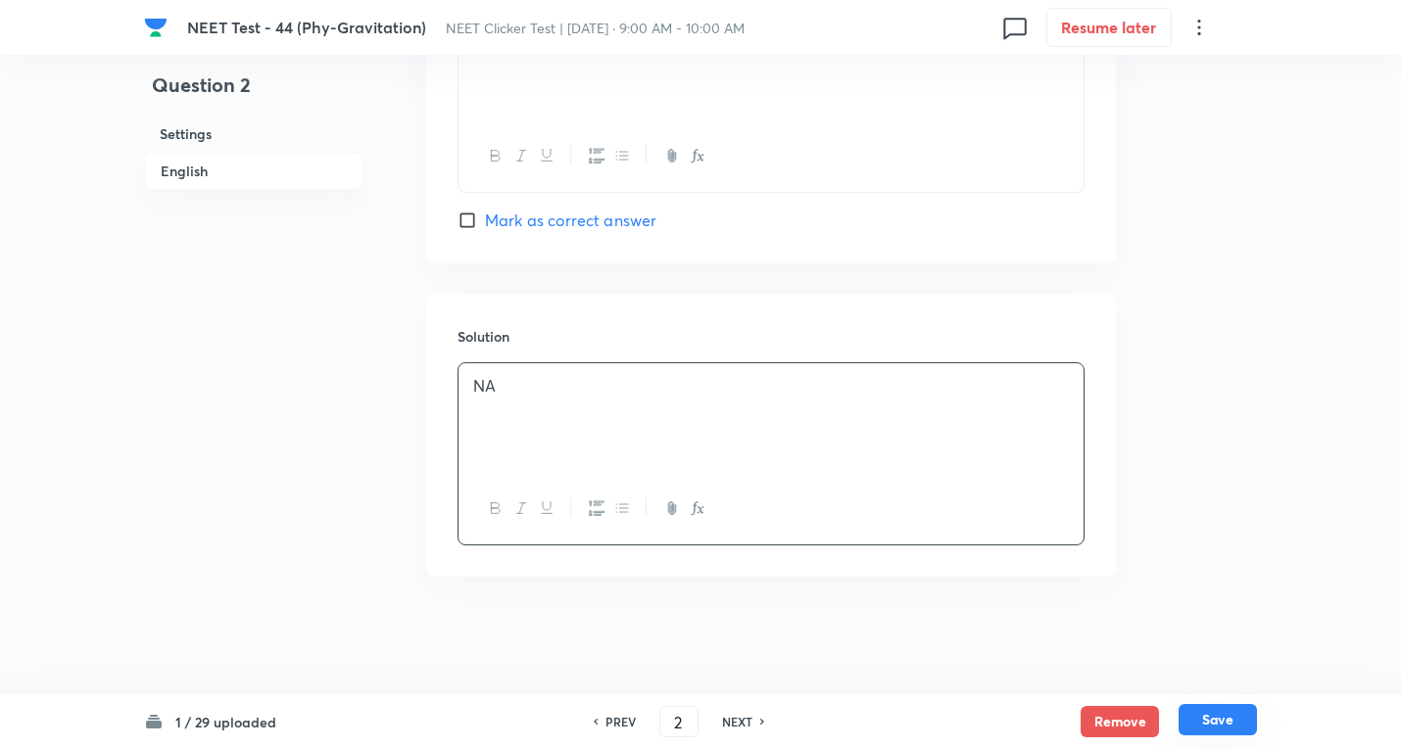
click at [1204, 713] on button "Save" at bounding box center [1217, 719] width 78 height 31
type input "3"
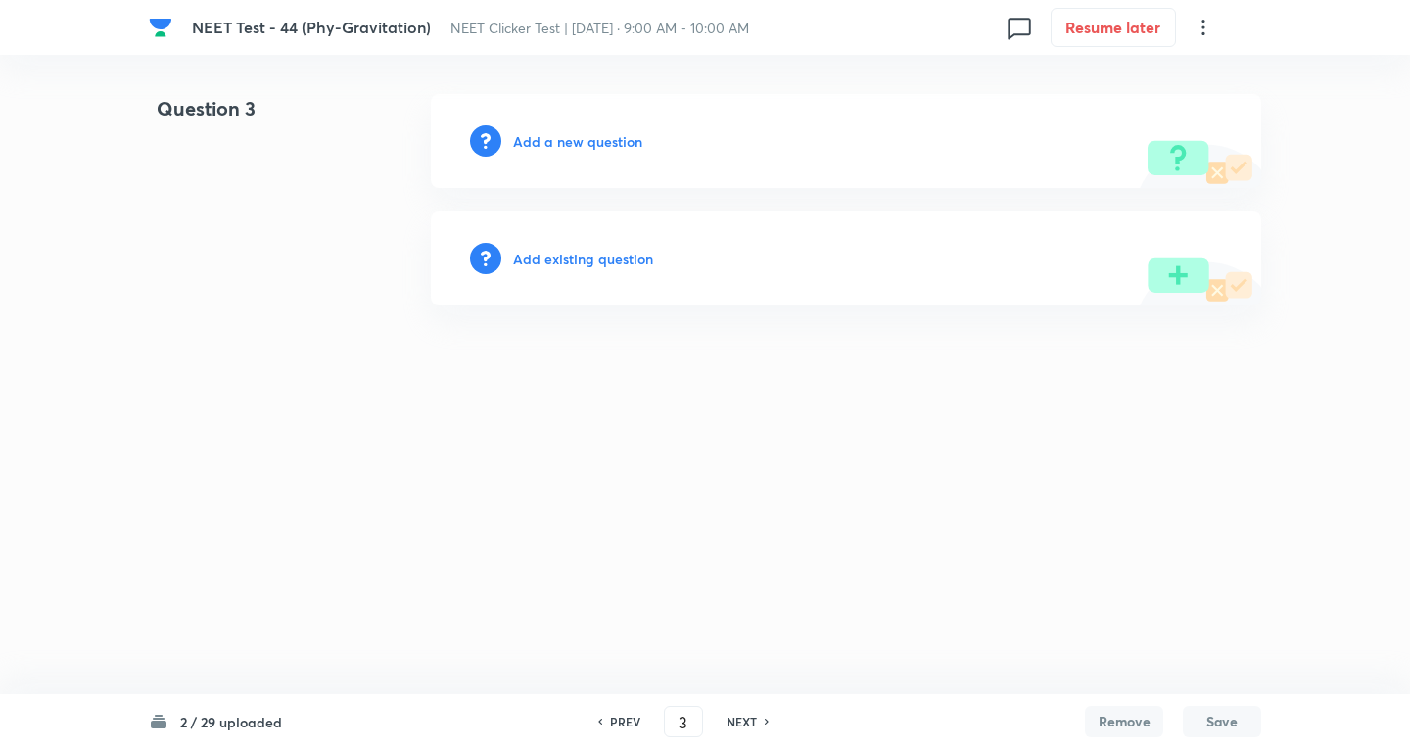
click at [551, 145] on h6 "Add a new question" at bounding box center [577, 141] width 129 height 21
click at [551, 145] on h6 "Choose a question type" at bounding box center [588, 141] width 151 height 21
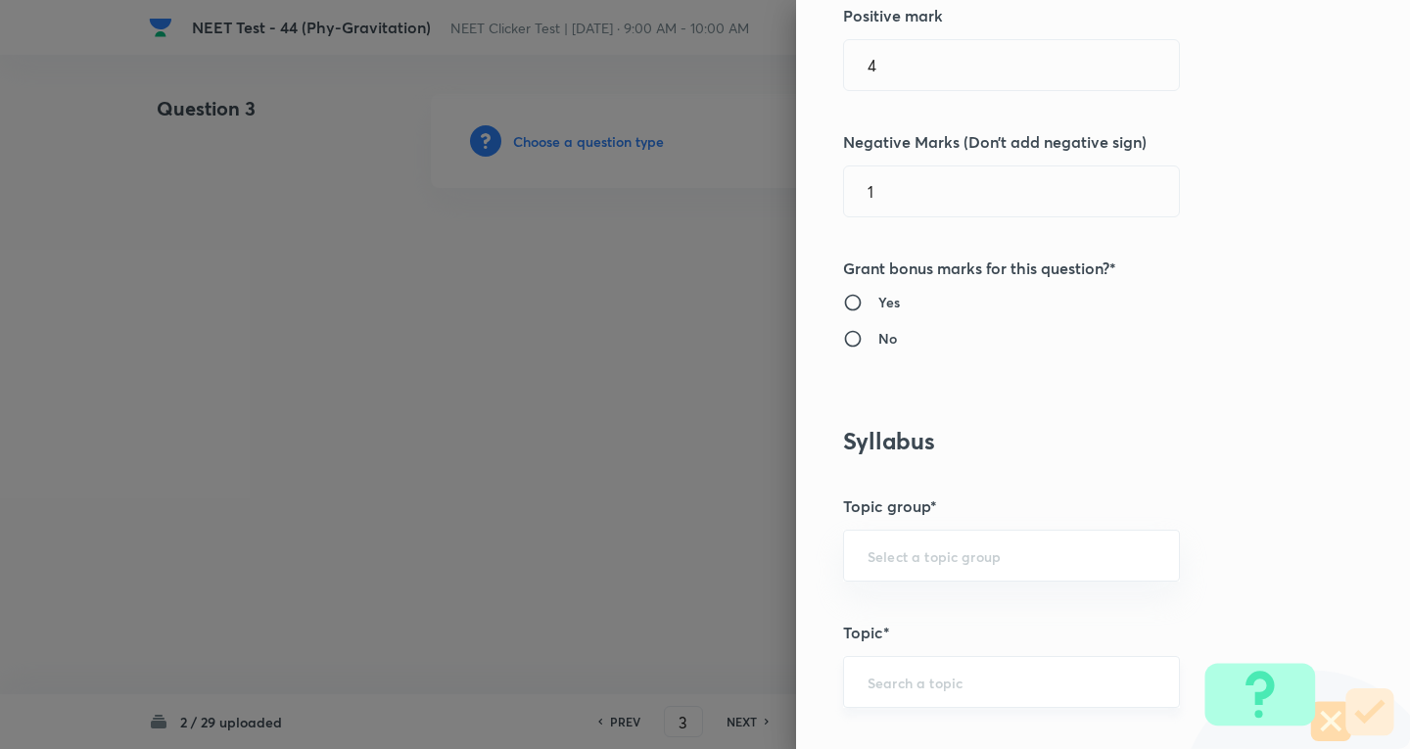
scroll to position [784, 0]
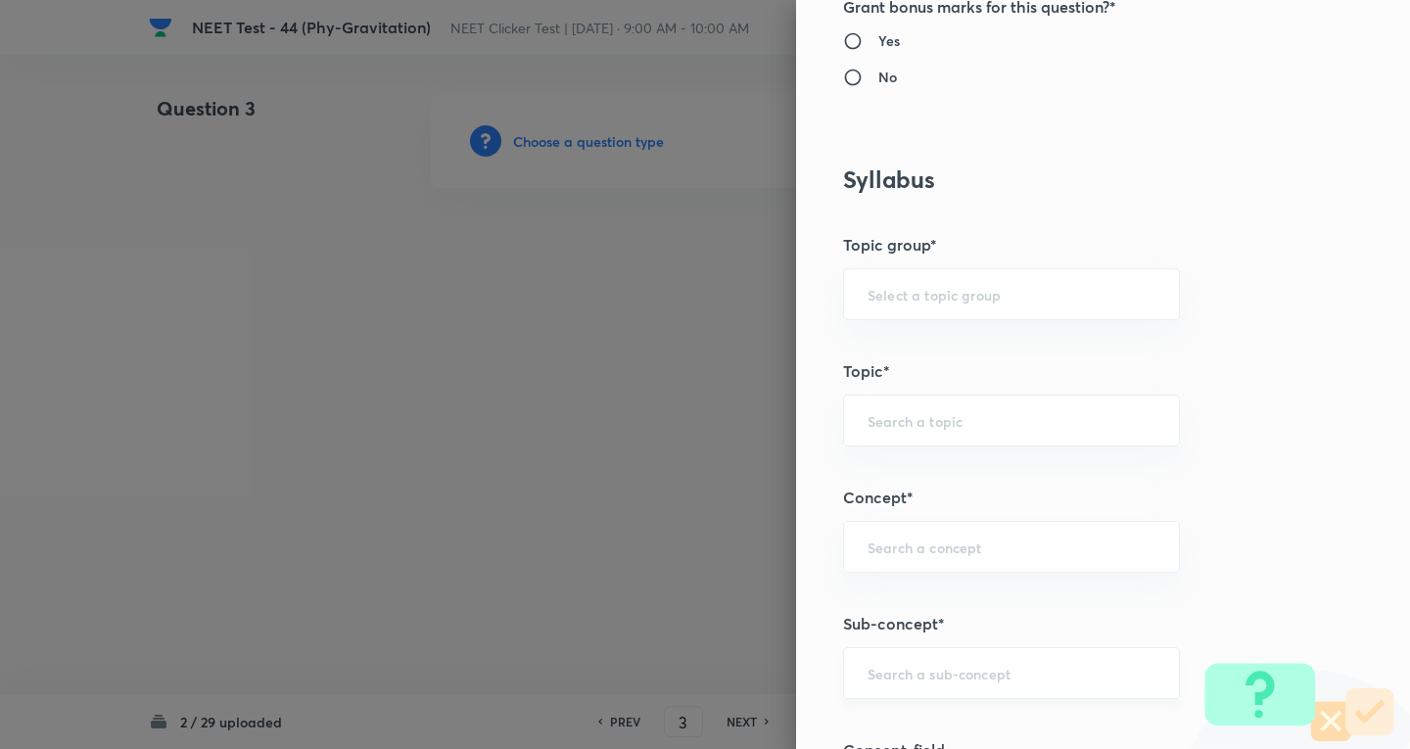
click at [884, 675] on input "text" at bounding box center [1012, 673] width 288 height 19
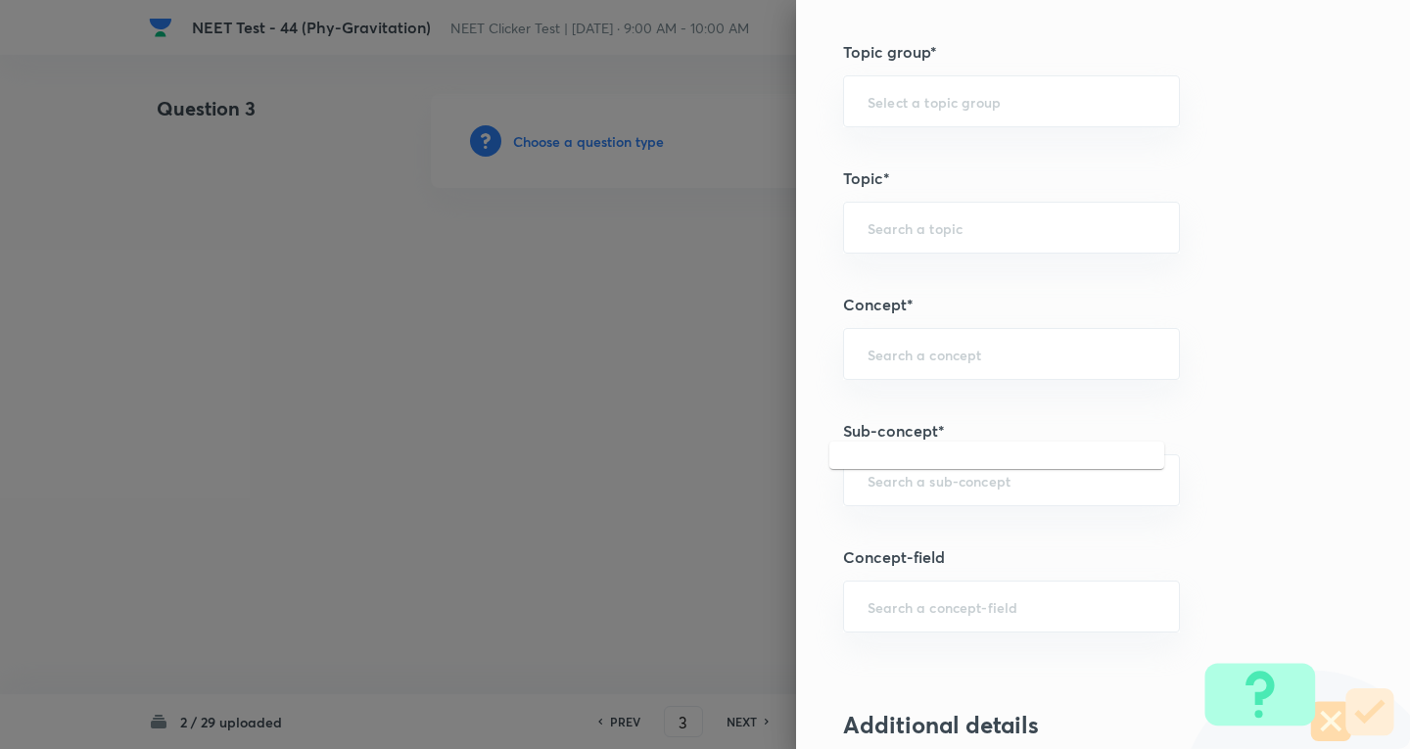
scroll to position [1045, 0]
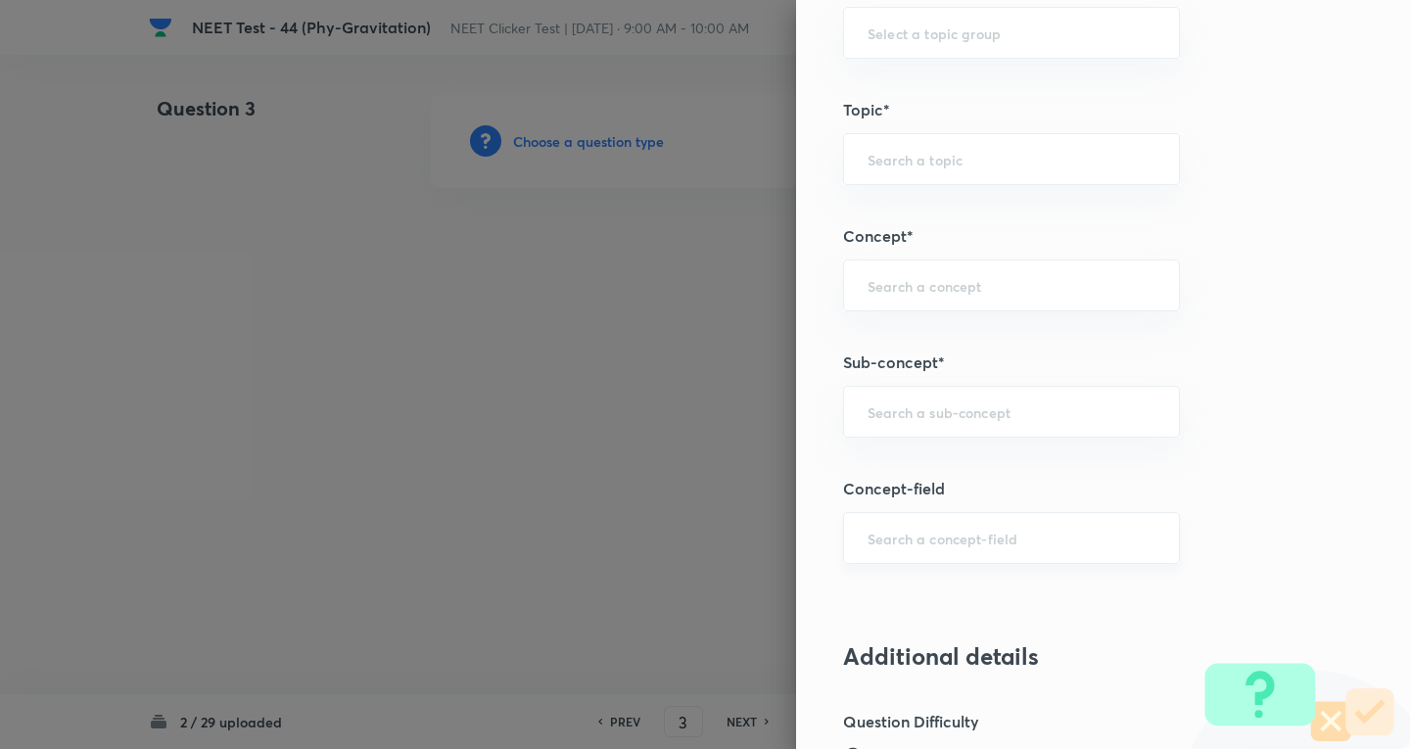
paste input "Newton's Laws Gravitation"
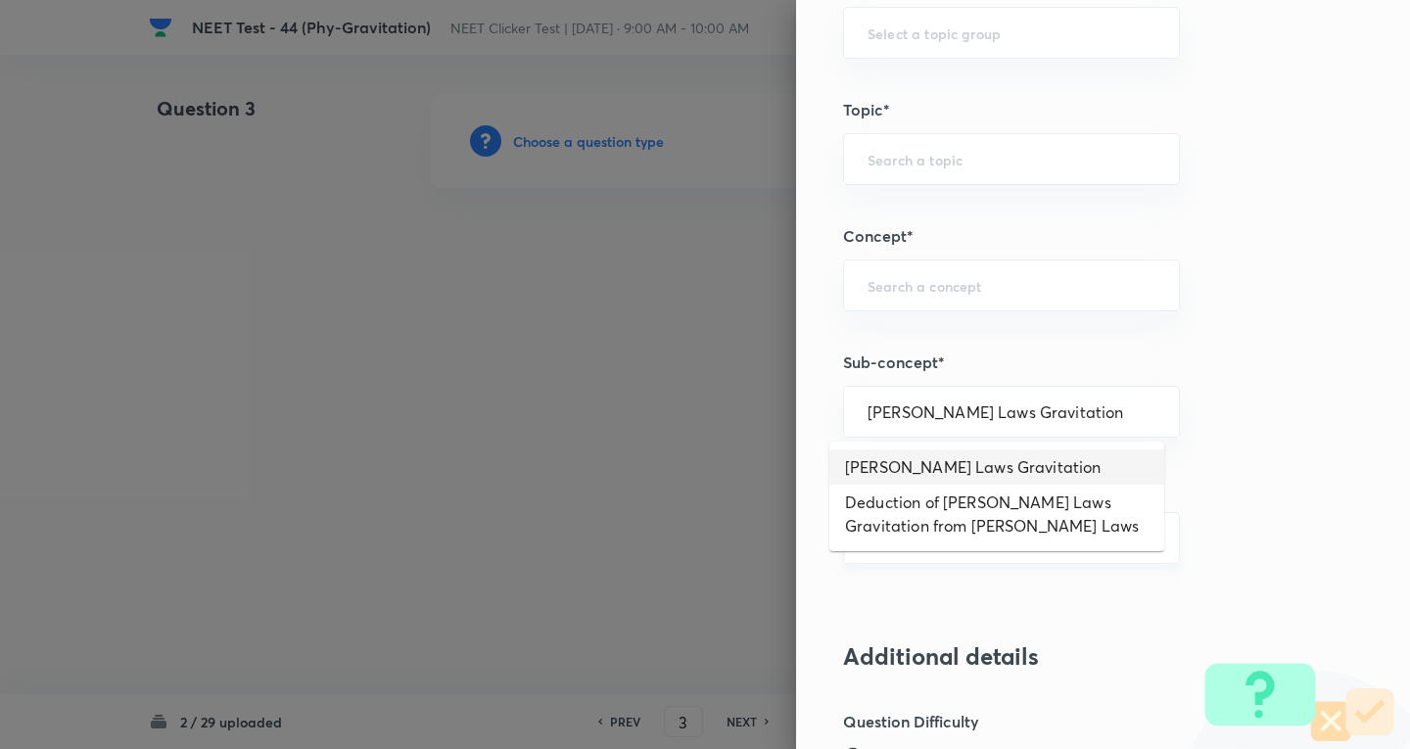
type input "Newton's Laws Gravitation"
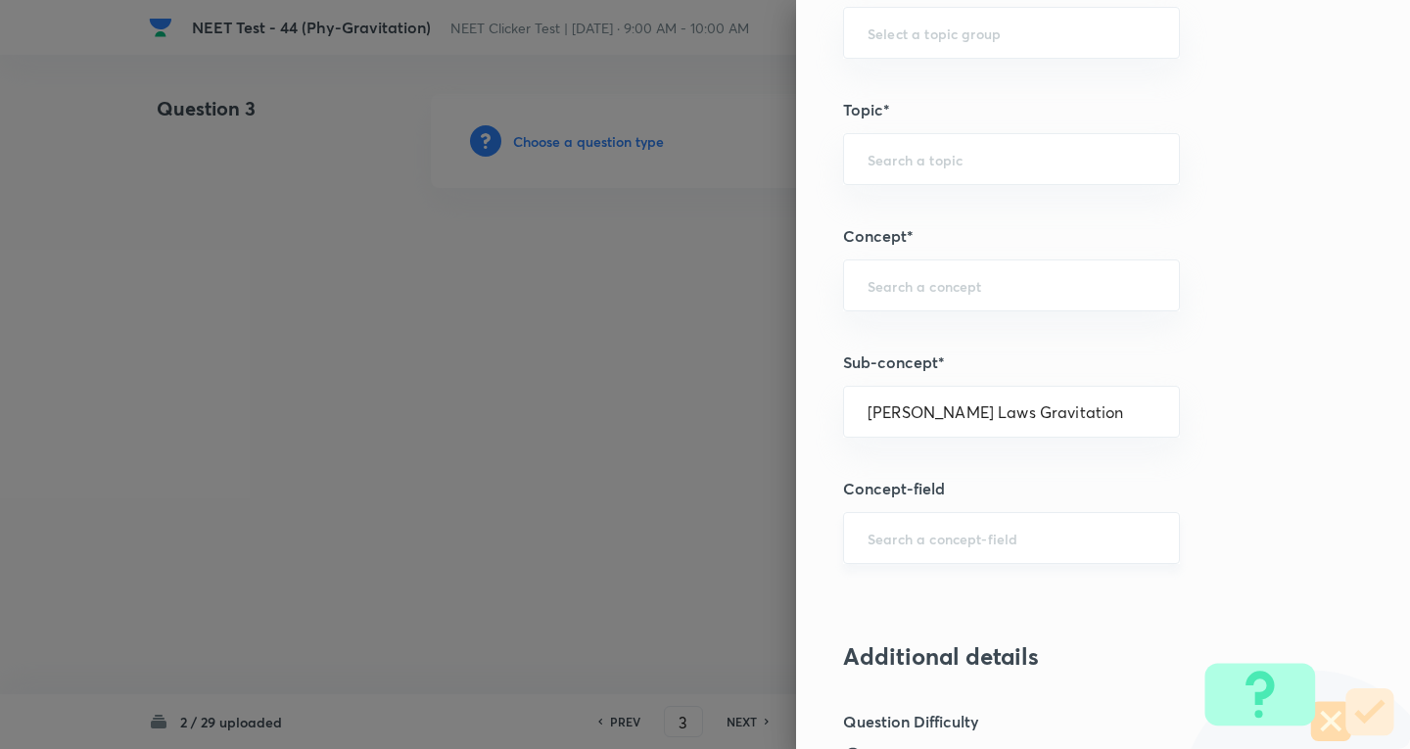
type input "Physics"
type input "Mechanics"
type input "Gravitation"
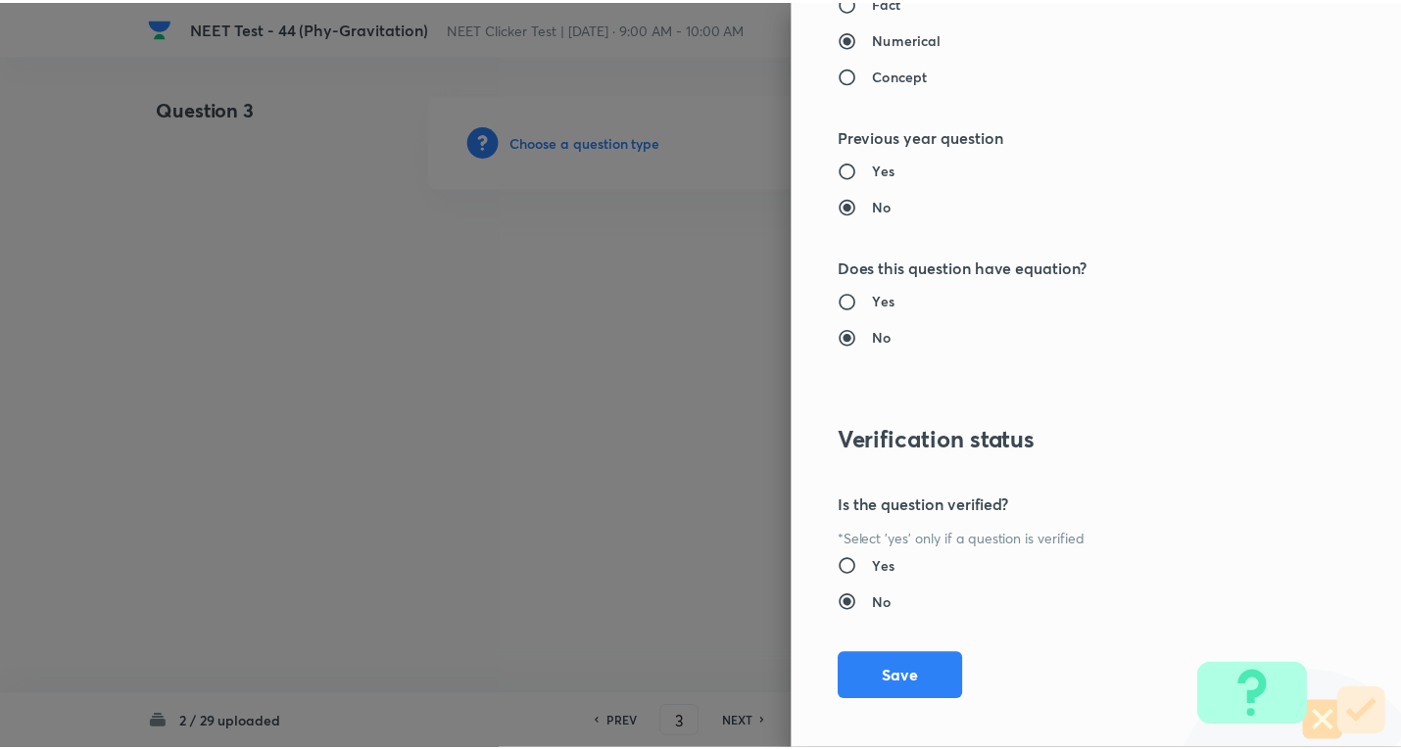
scroll to position [2052, 0]
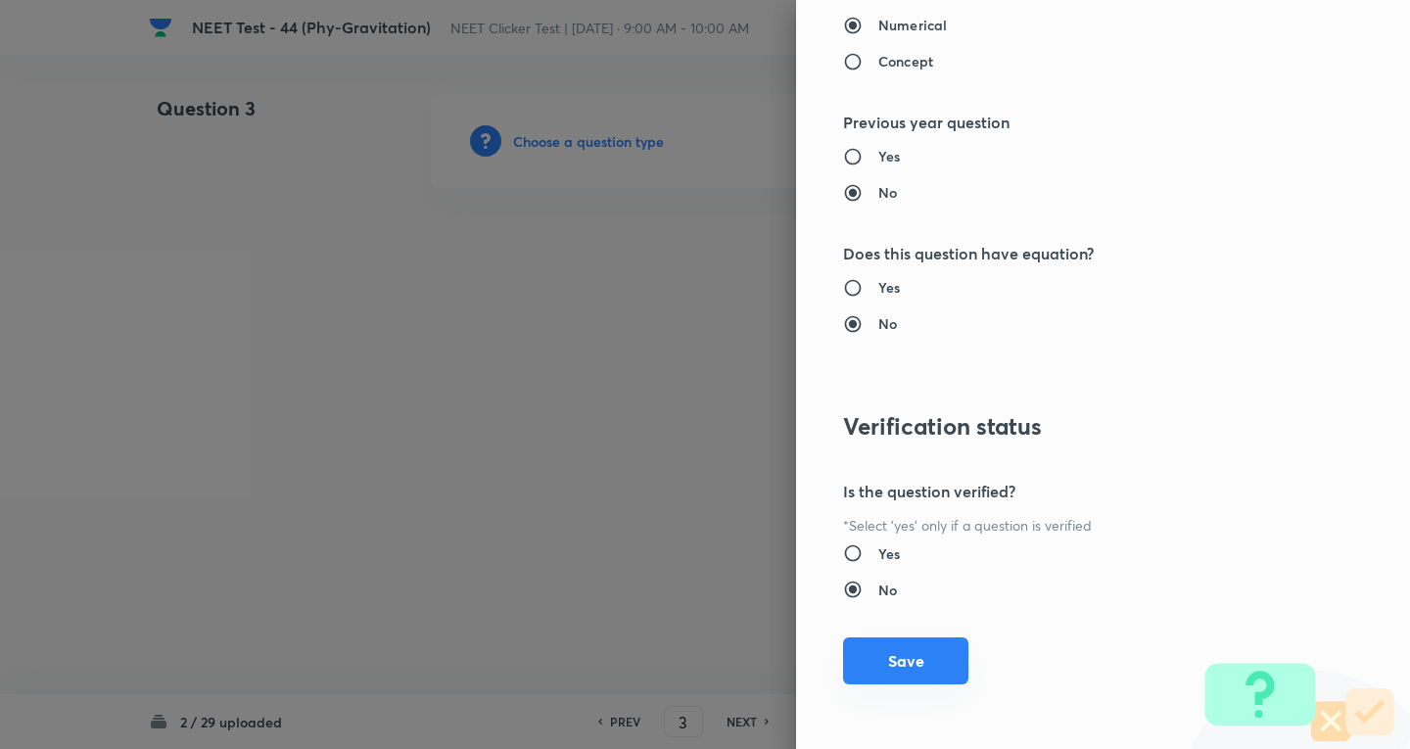
click at [903, 674] on button "Save" at bounding box center [905, 661] width 125 height 47
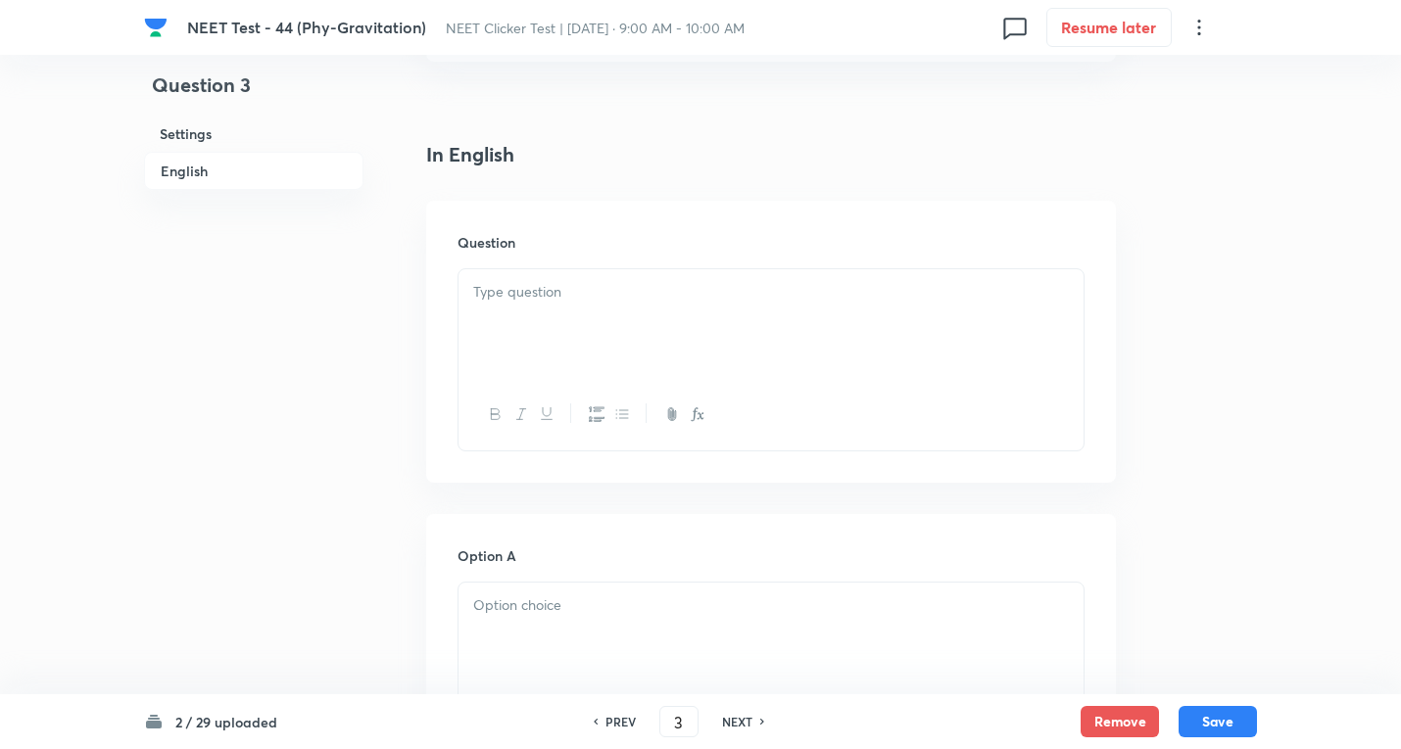
scroll to position [522, 0]
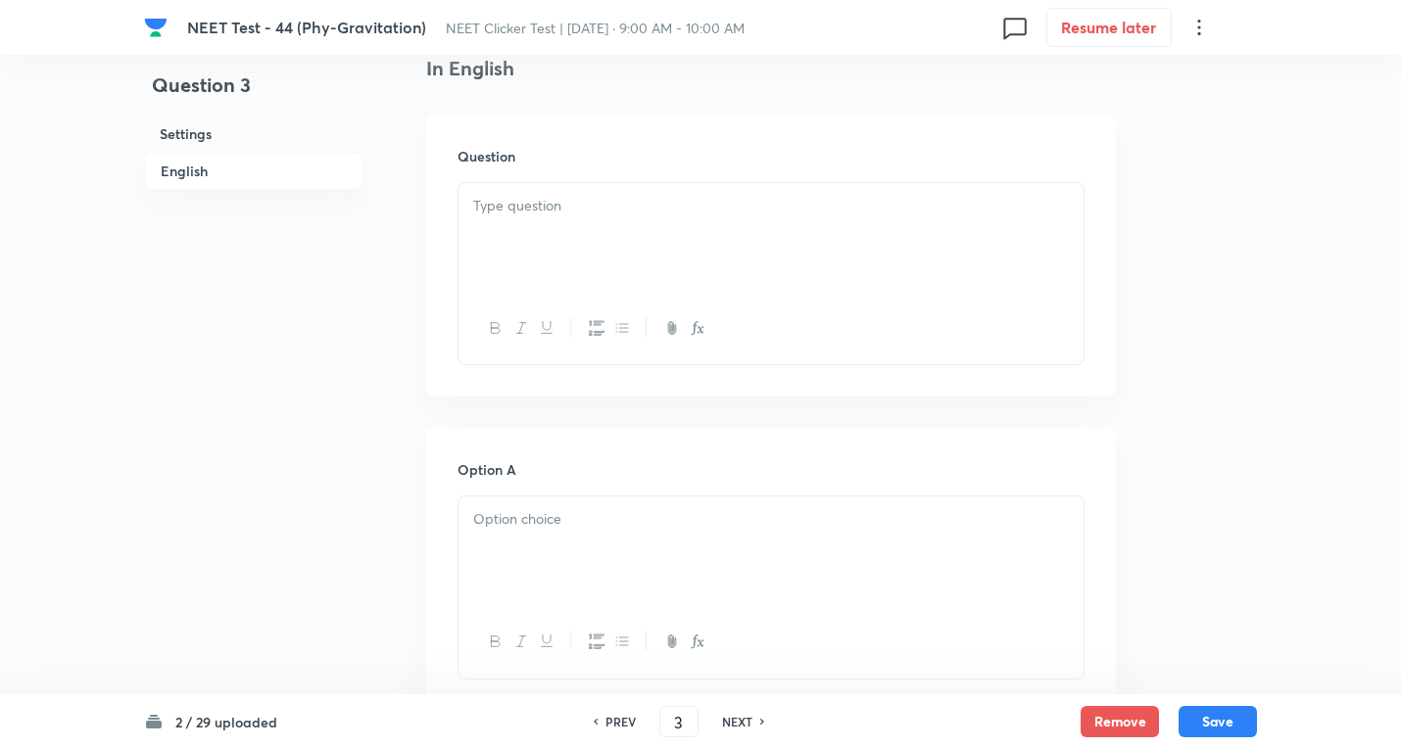
click at [538, 217] on div at bounding box center [770, 238] width 625 height 110
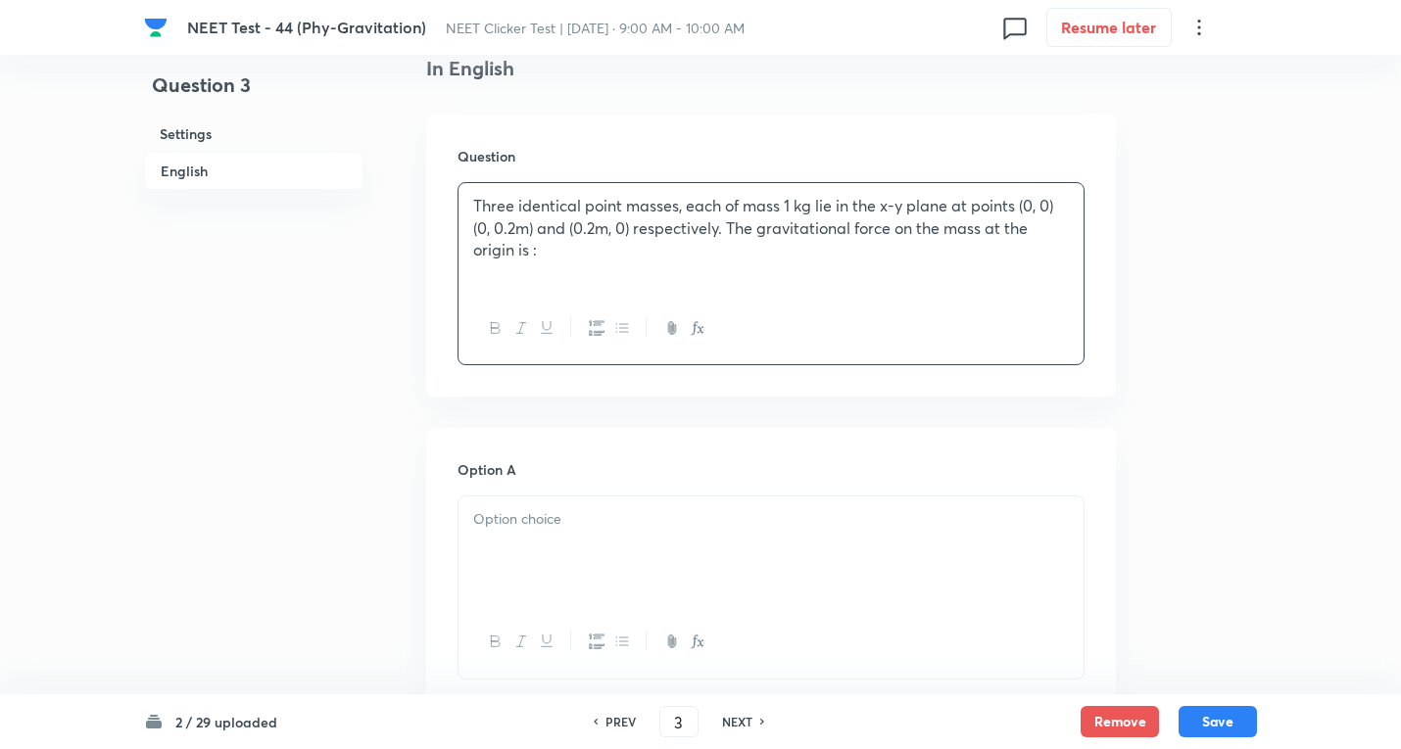
scroll to position [784, 0]
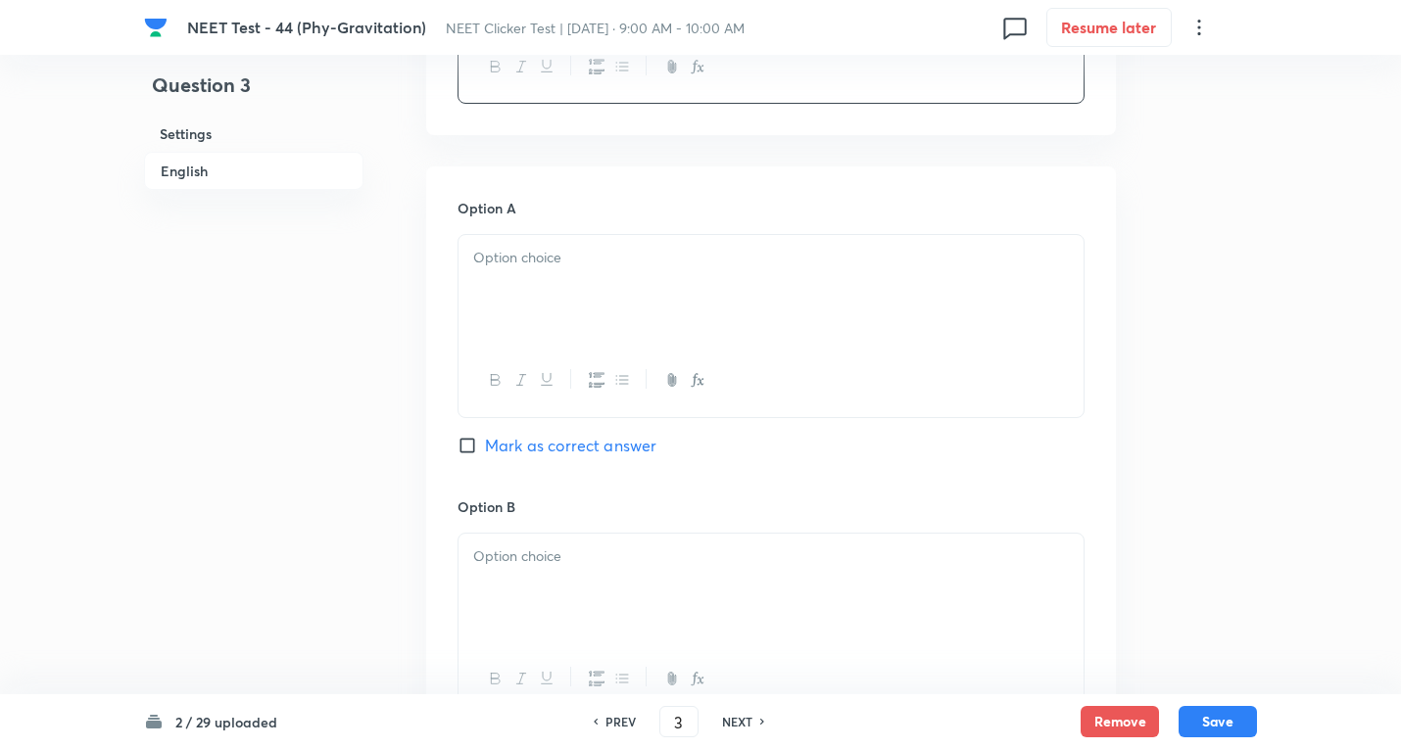
click at [586, 304] on div at bounding box center [770, 290] width 625 height 110
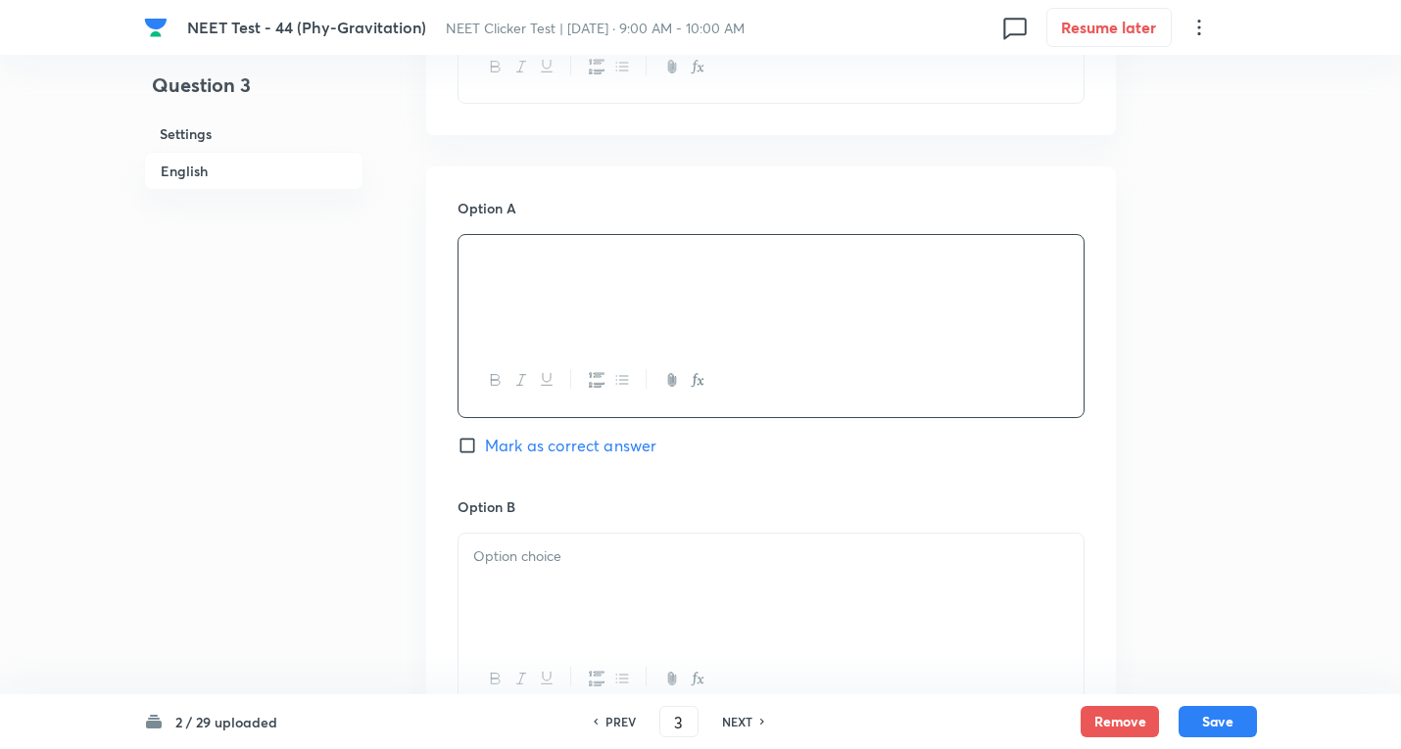
scroll to position [1045, 0]
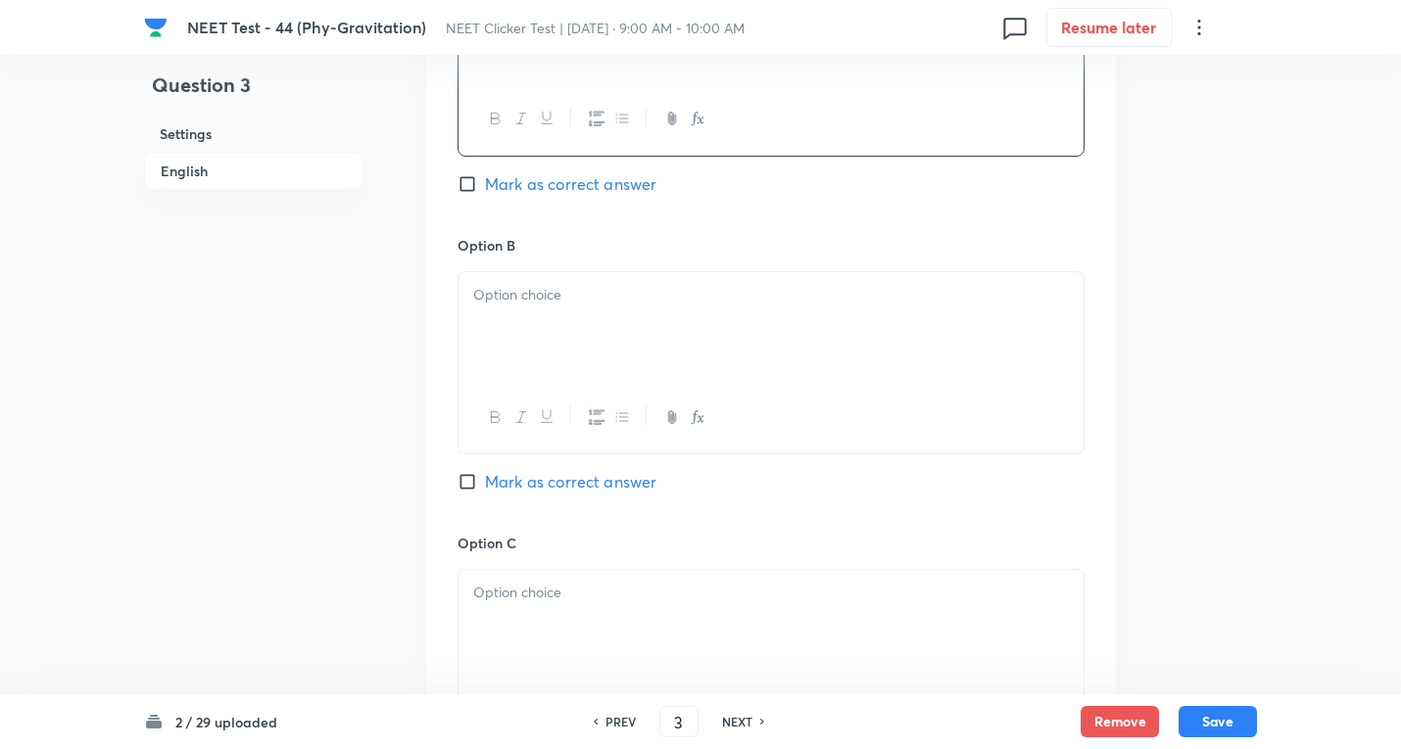
click at [559, 321] on div at bounding box center [770, 327] width 625 height 110
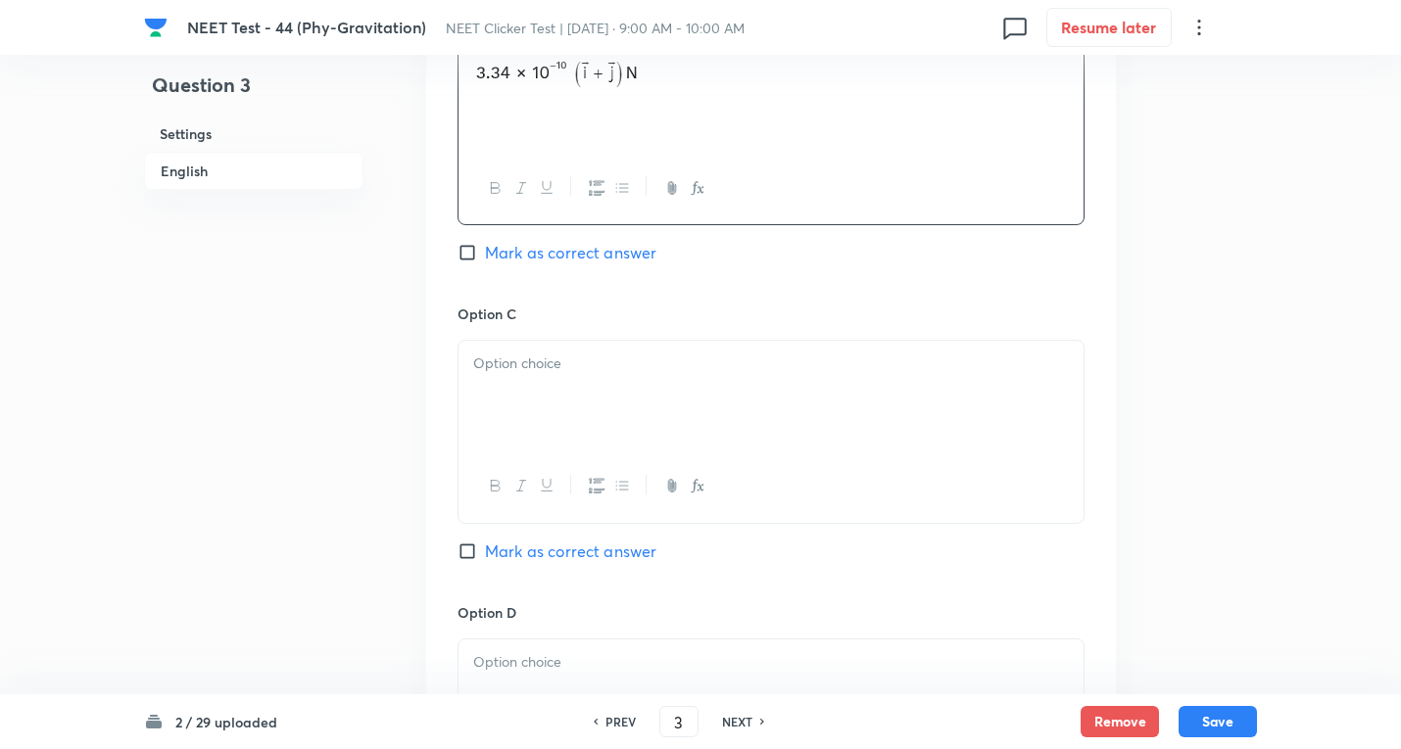
scroll to position [1306, 0]
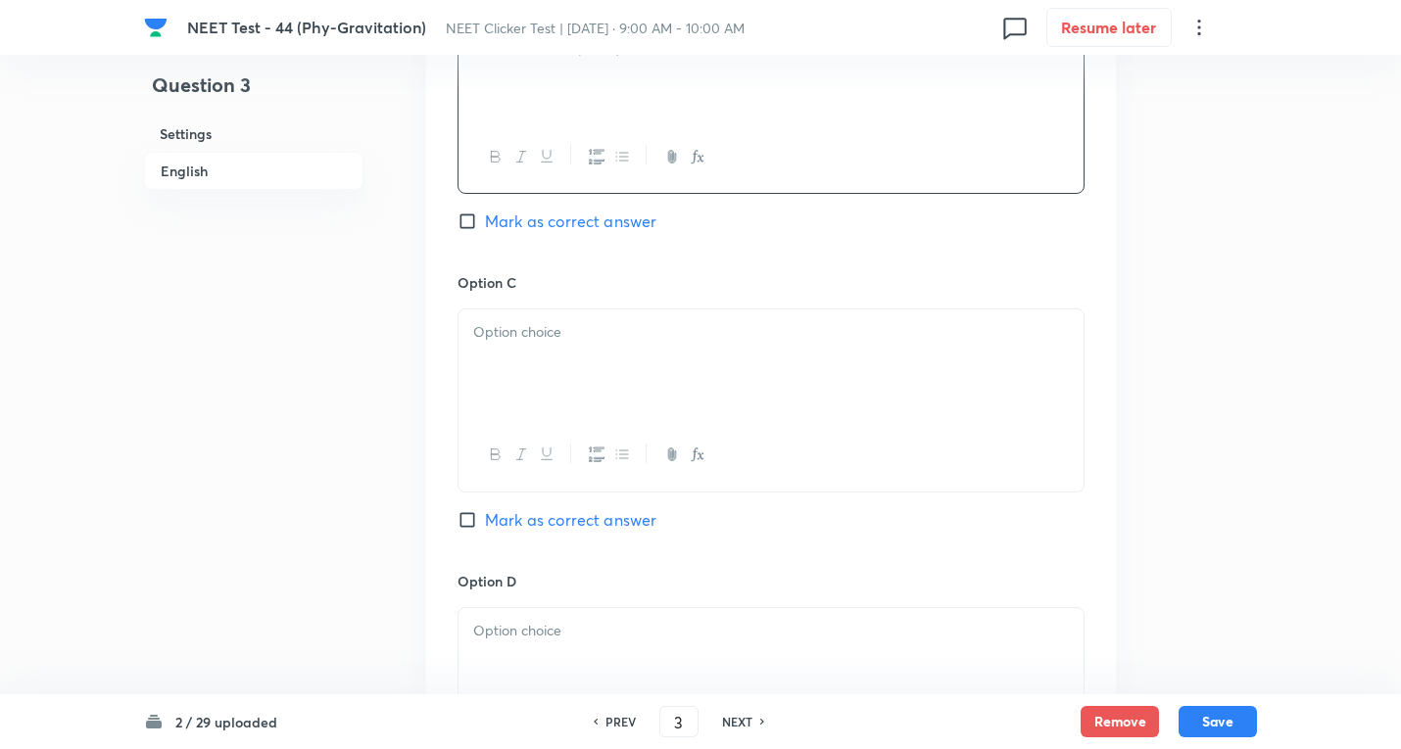
click at [537, 398] on div at bounding box center [770, 364] width 625 height 110
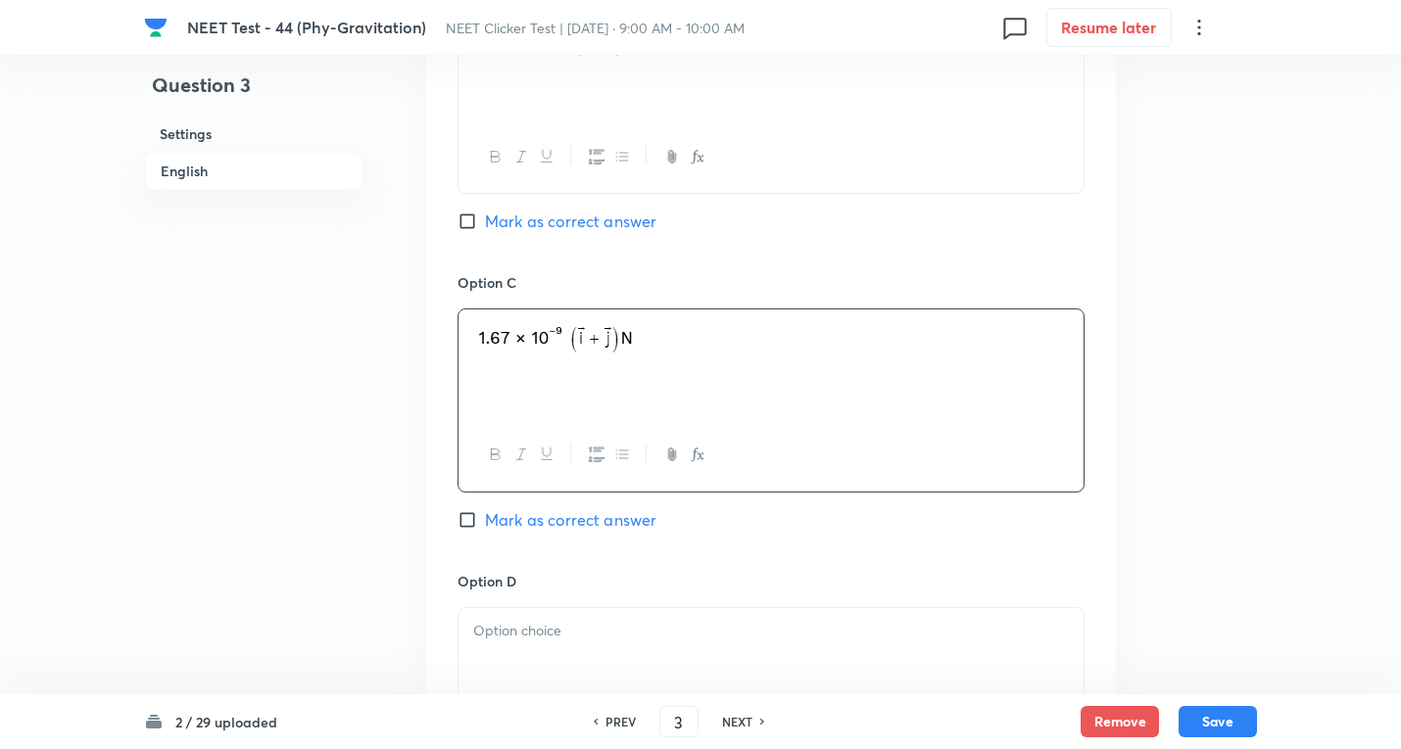
click at [501, 513] on span "Mark as correct answer" at bounding box center [570, 520] width 171 height 24
click at [485, 513] on input "Mark as correct answer" at bounding box center [470, 520] width 27 height 20
checkbox input "true"
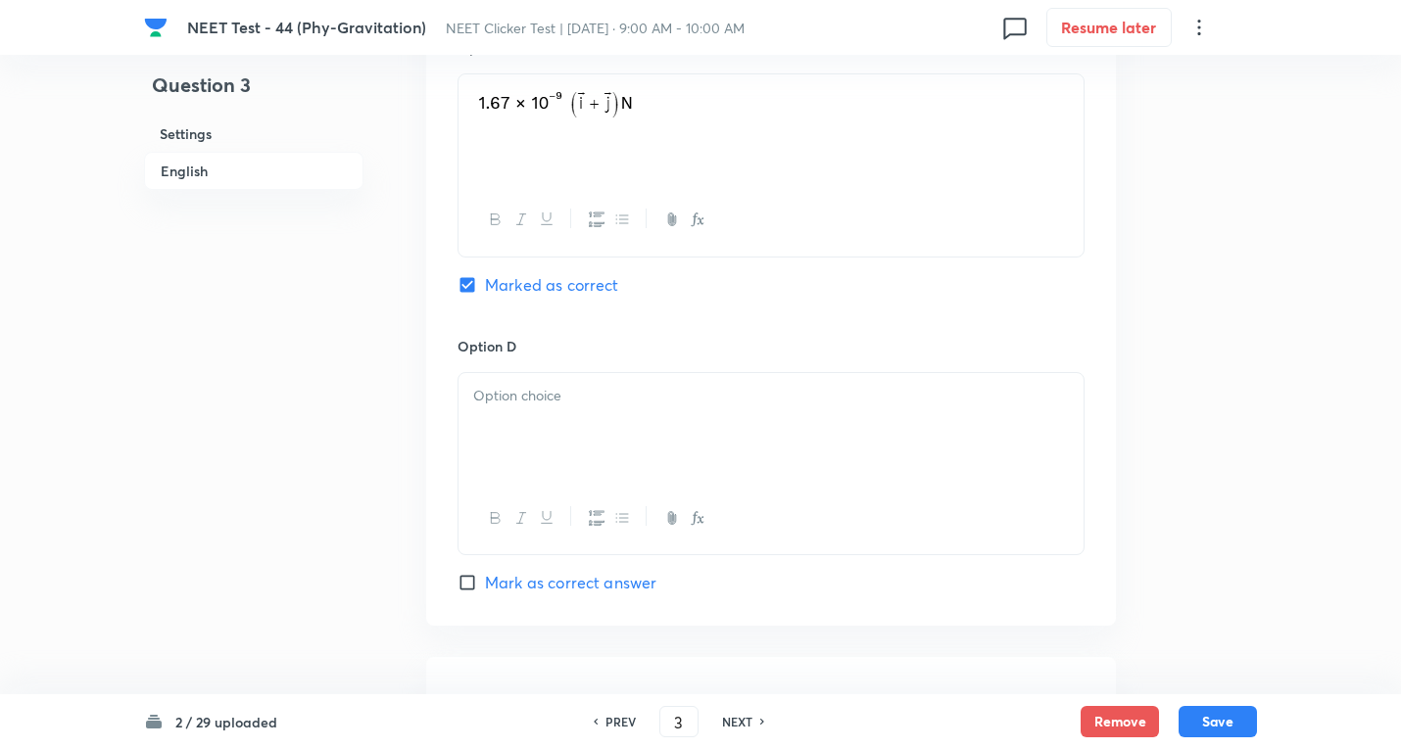
scroll to position [1829, 0]
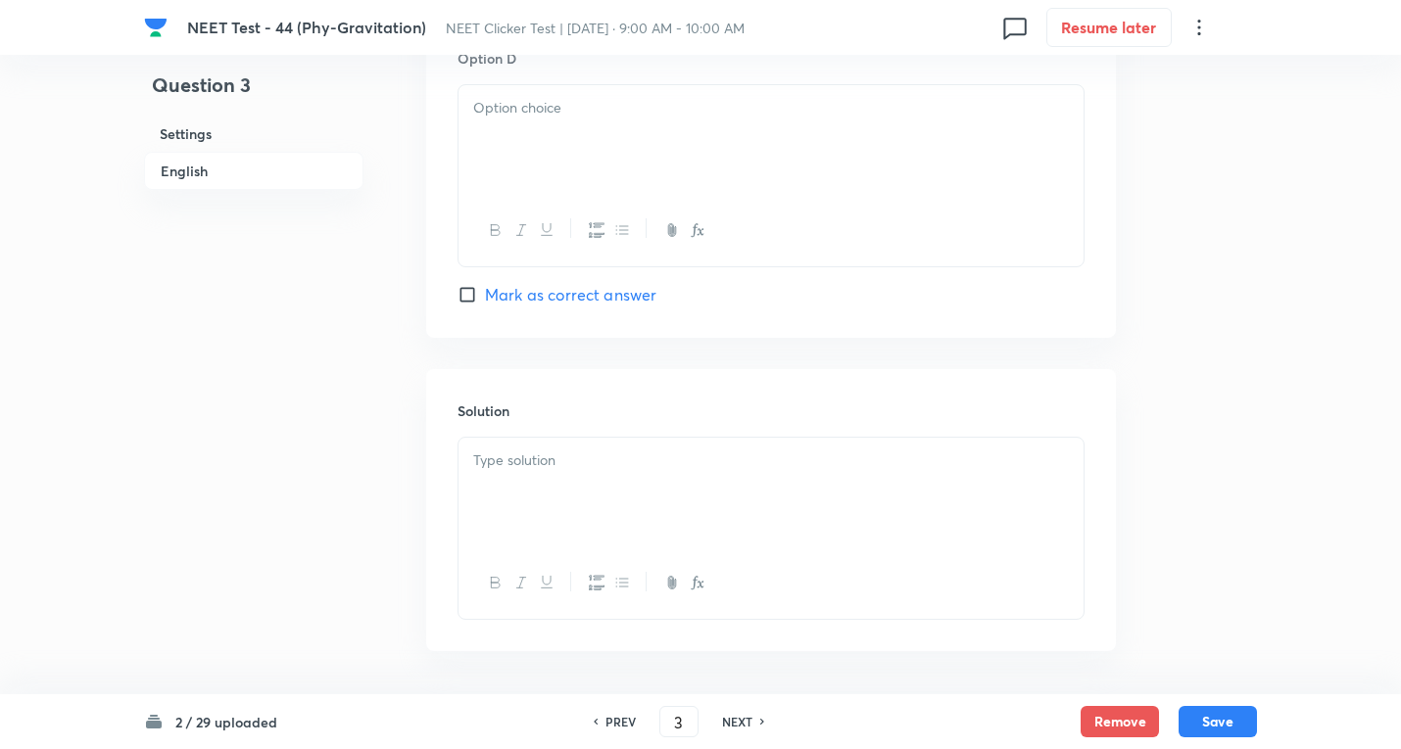
click at [512, 163] on div at bounding box center [770, 140] width 625 height 110
click at [544, 475] on div at bounding box center [770, 493] width 625 height 110
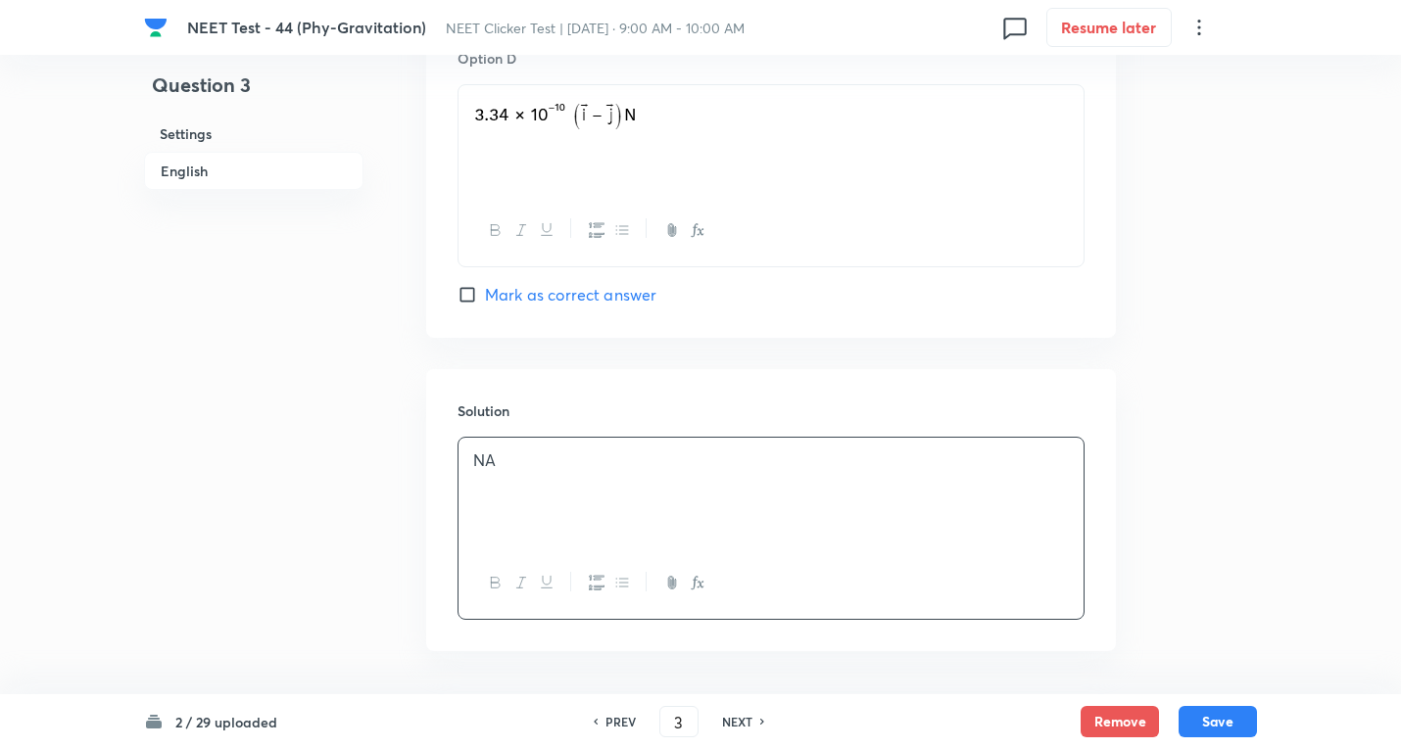
click at [1251, 703] on div "2 / 29 uploaded PREV 3 ​ NEXT Remove Save" at bounding box center [700, 721] width 1113 height 55
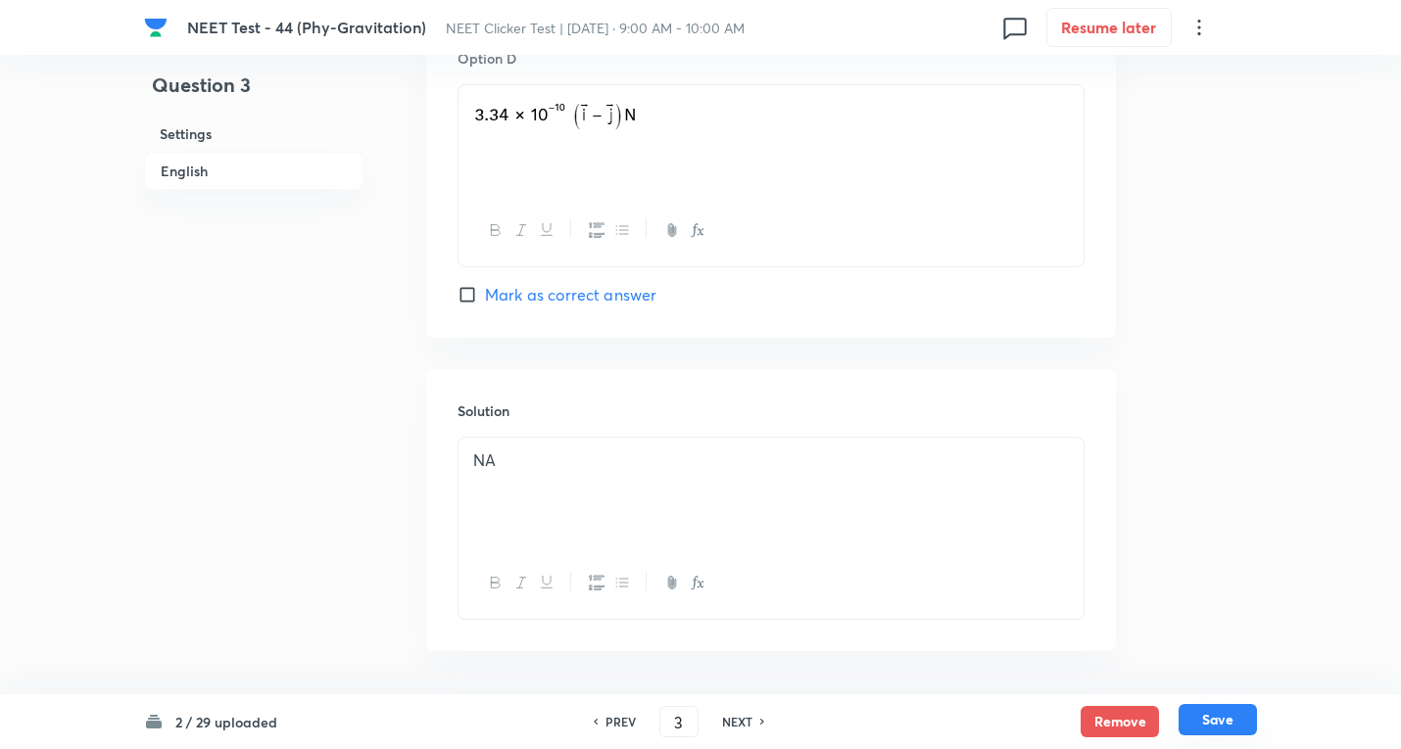
click at [1235, 720] on button "Save" at bounding box center [1217, 719] width 78 height 31
type input "4"
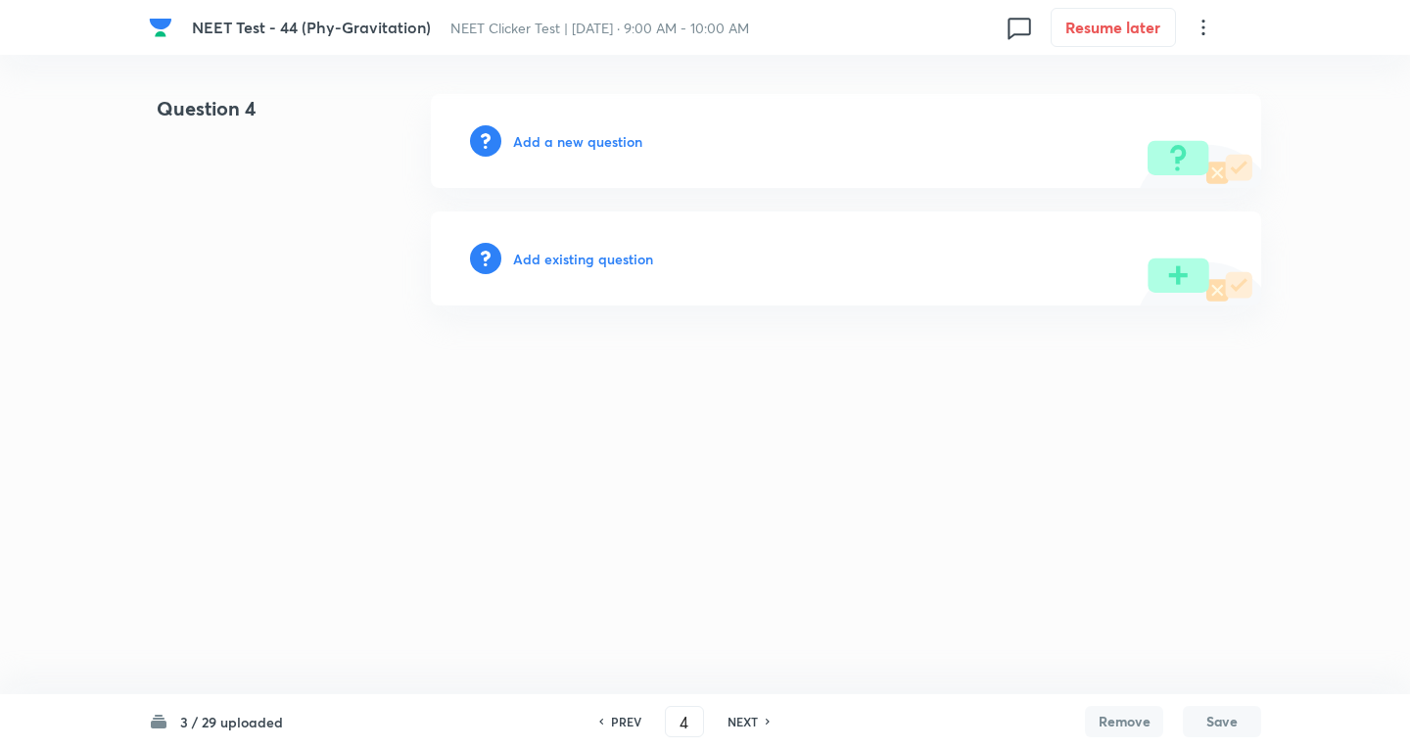
click at [610, 148] on h6 "Add a new question" at bounding box center [577, 141] width 129 height 21
click at [610, 148] on h6 "Choose a question type" at bounding box center [588, 141] width 151 height 21
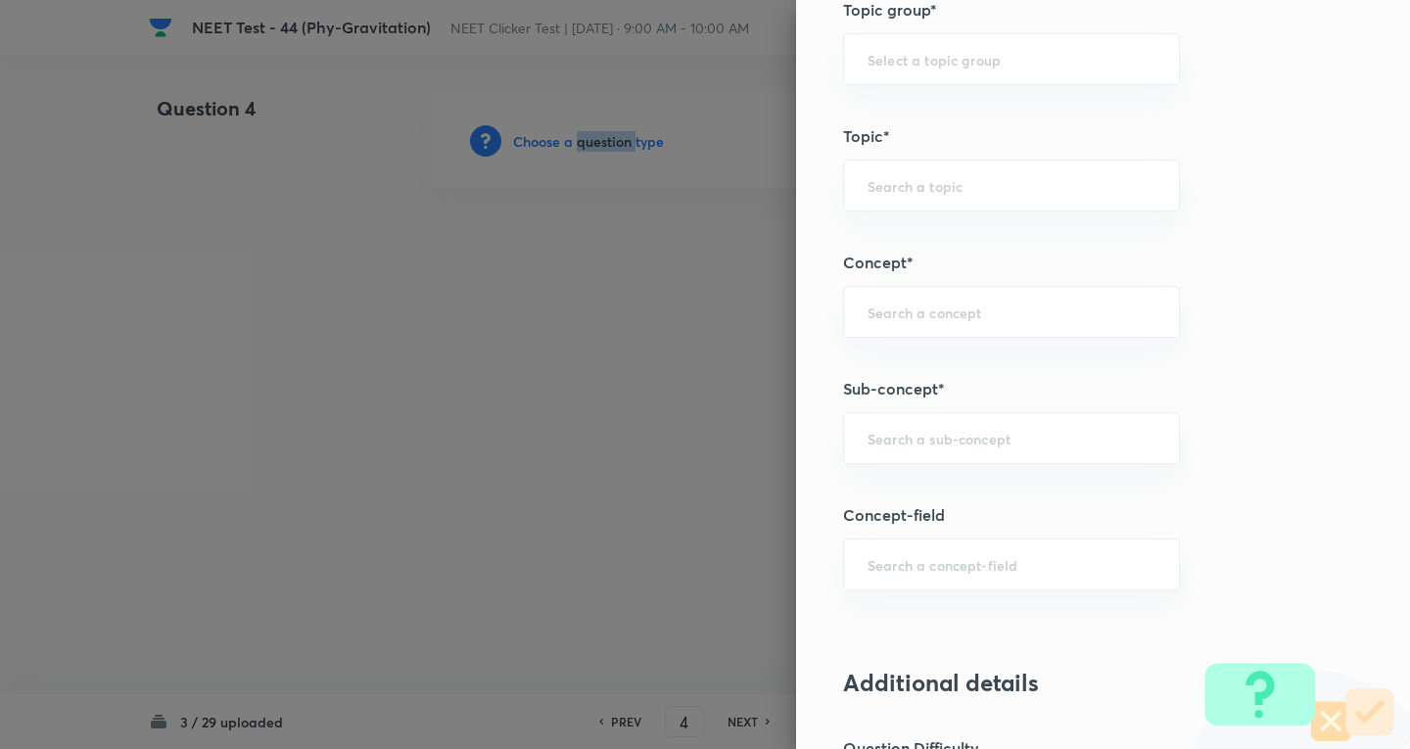
scroll to position [1045, 0]
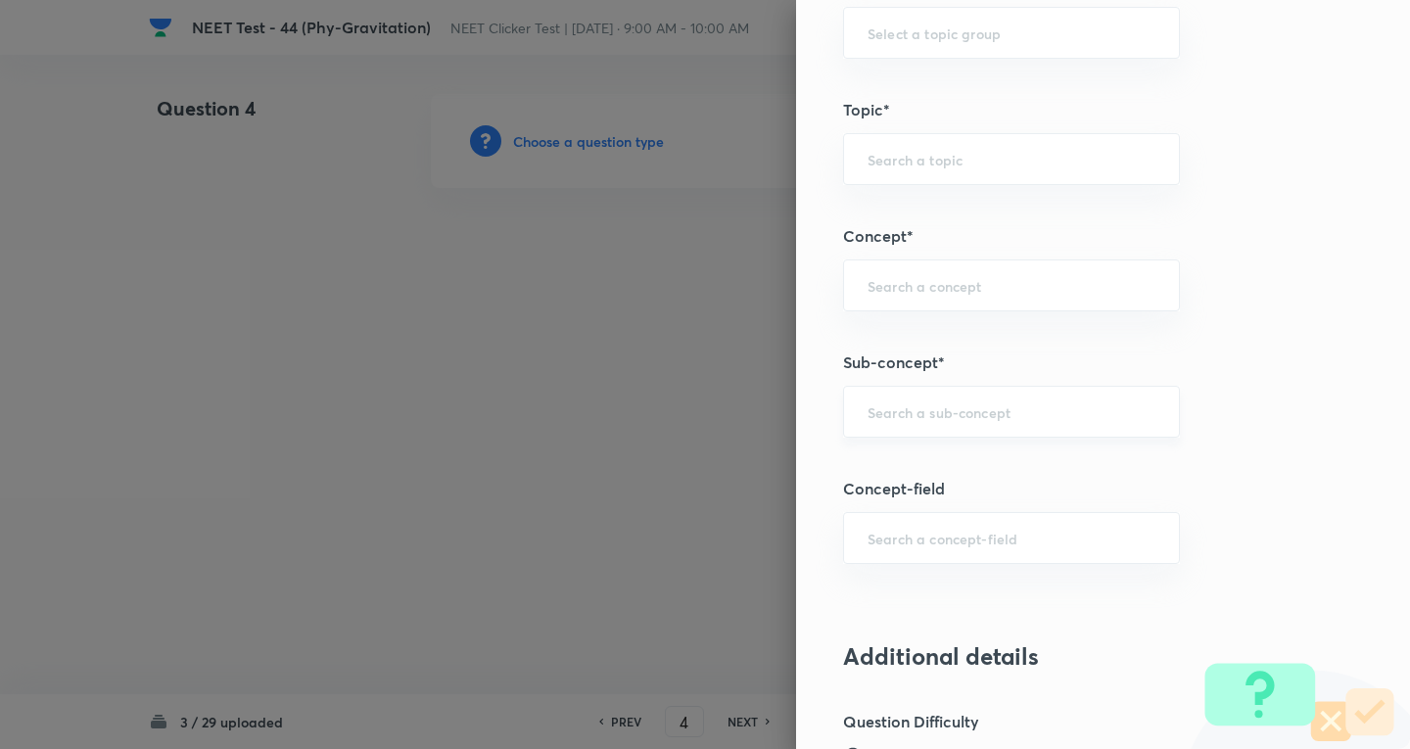
click at [908, 418] on input "text" at bounding box center [1012, 412] width 288 height 19
paste input "Newton's Laws Gravitation"
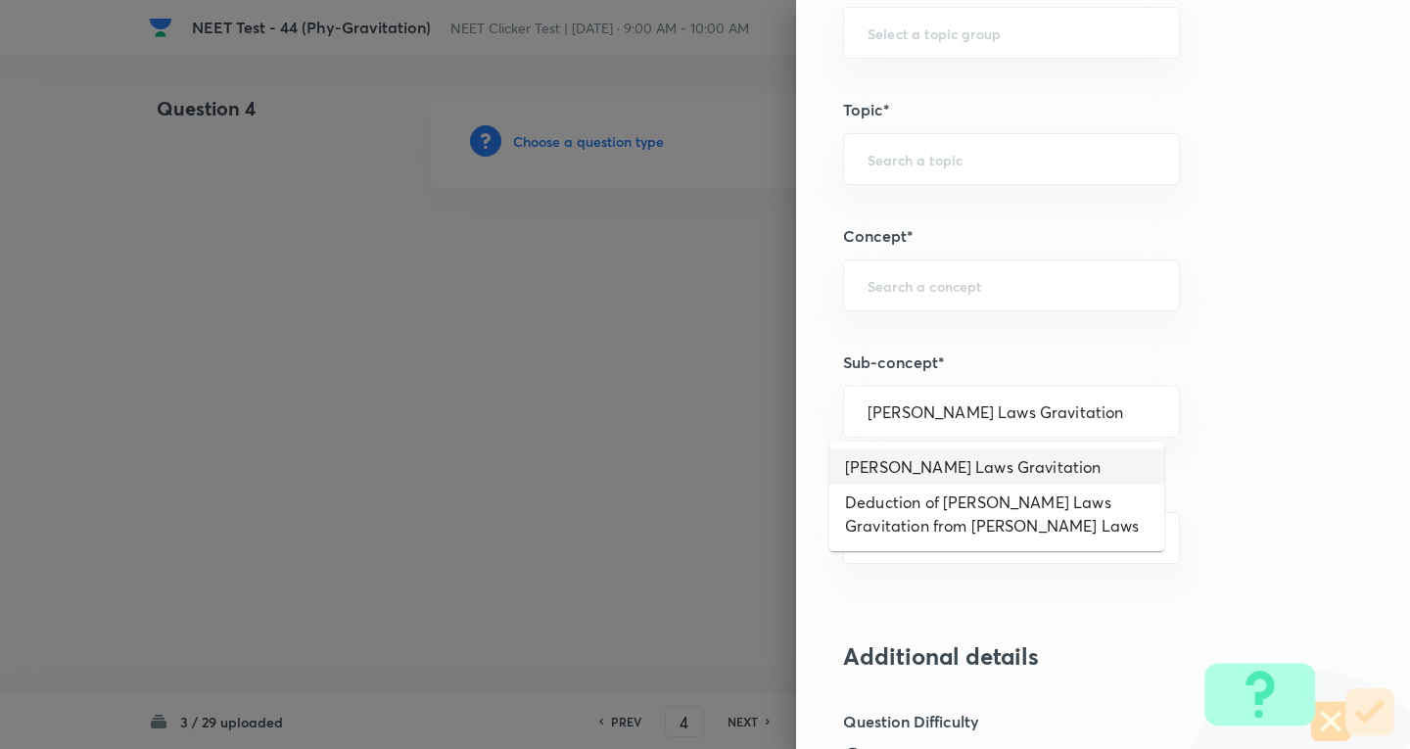
type input "Newton's Laws Gravitation"
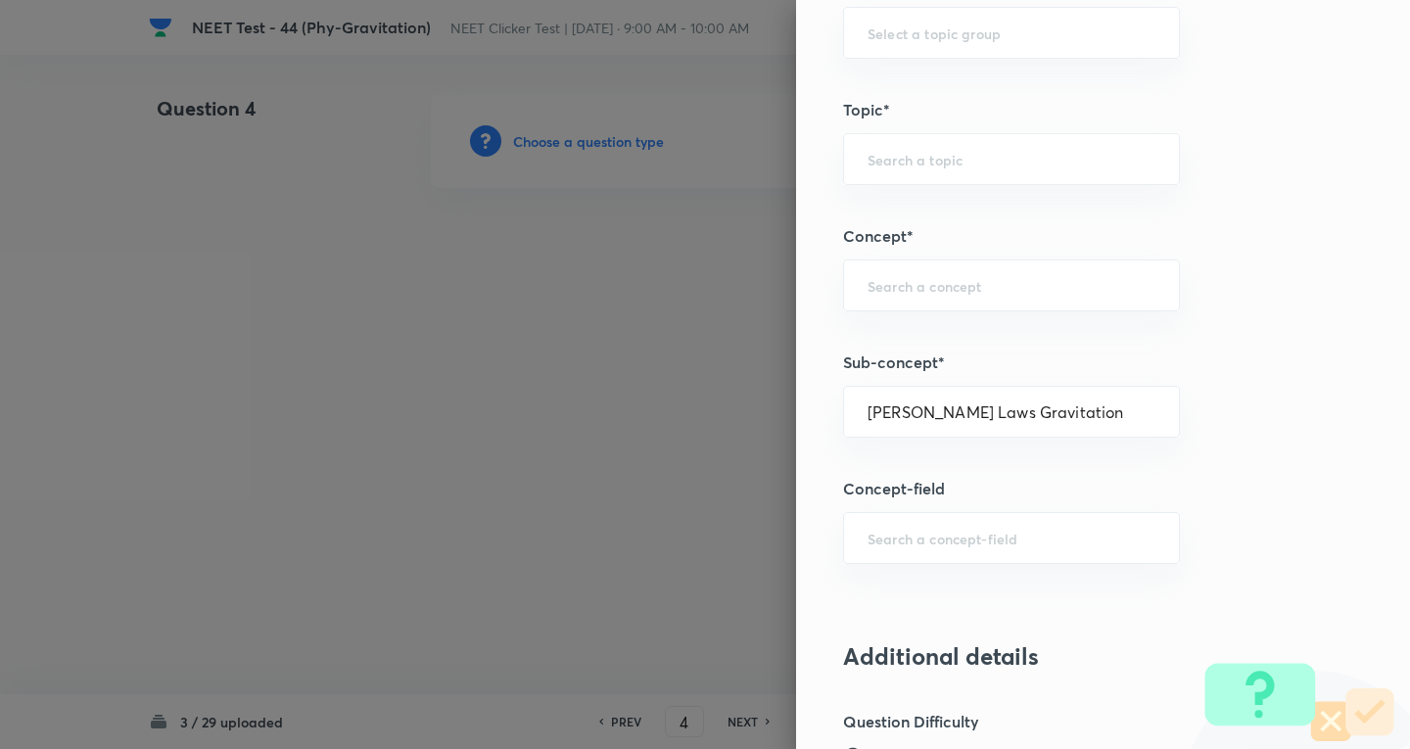
type input "Physics"
type input "Mechanics"
type input "Gravitation"
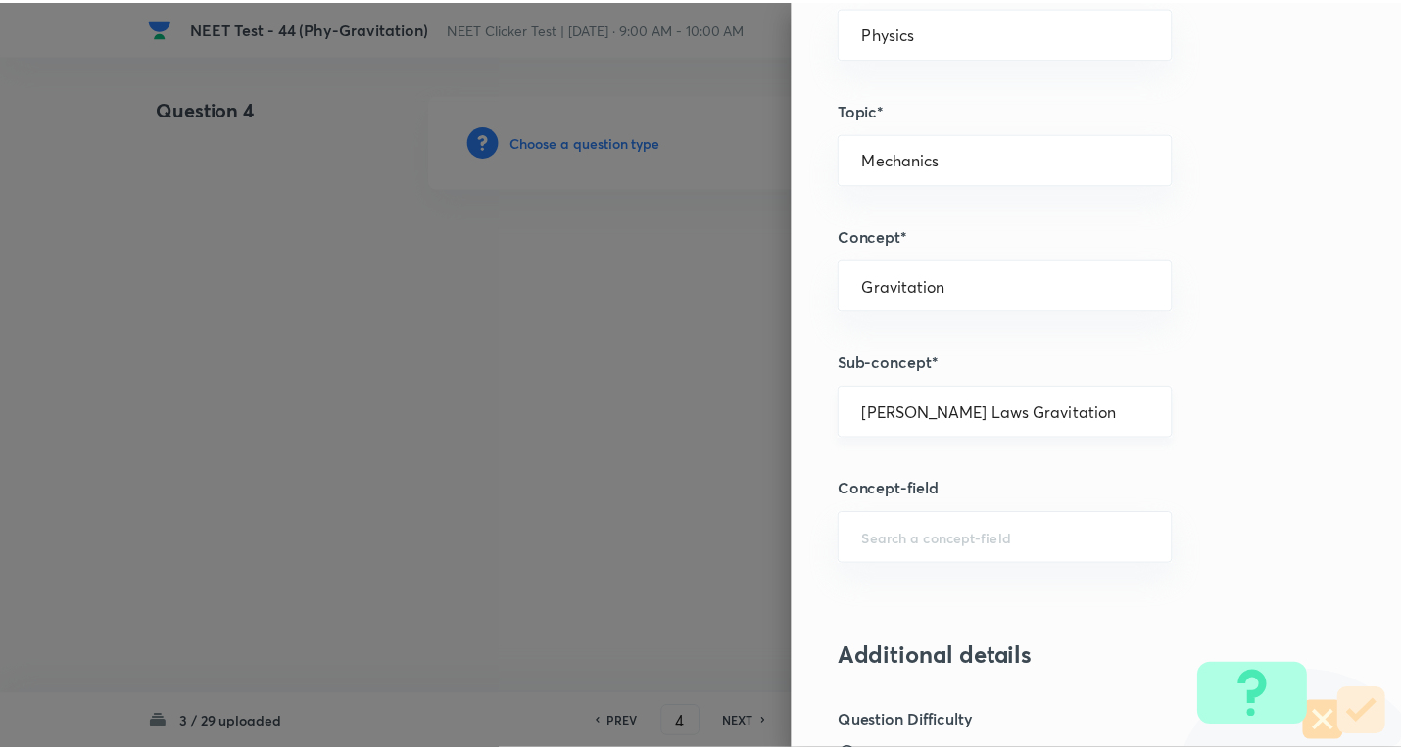
scroll to position [2052, 0]
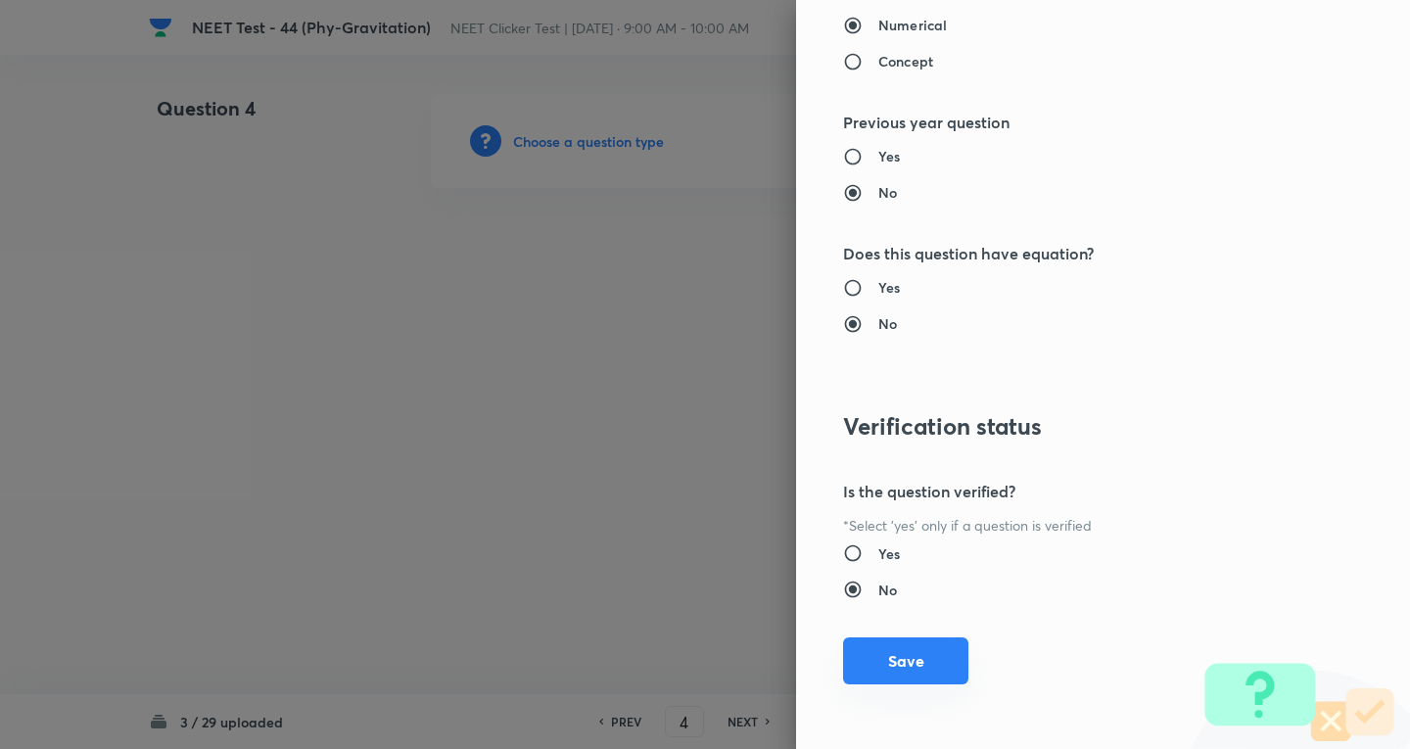
click at [901, 665] on button "Save" at bounding box center [905, 661] width 125 height 47
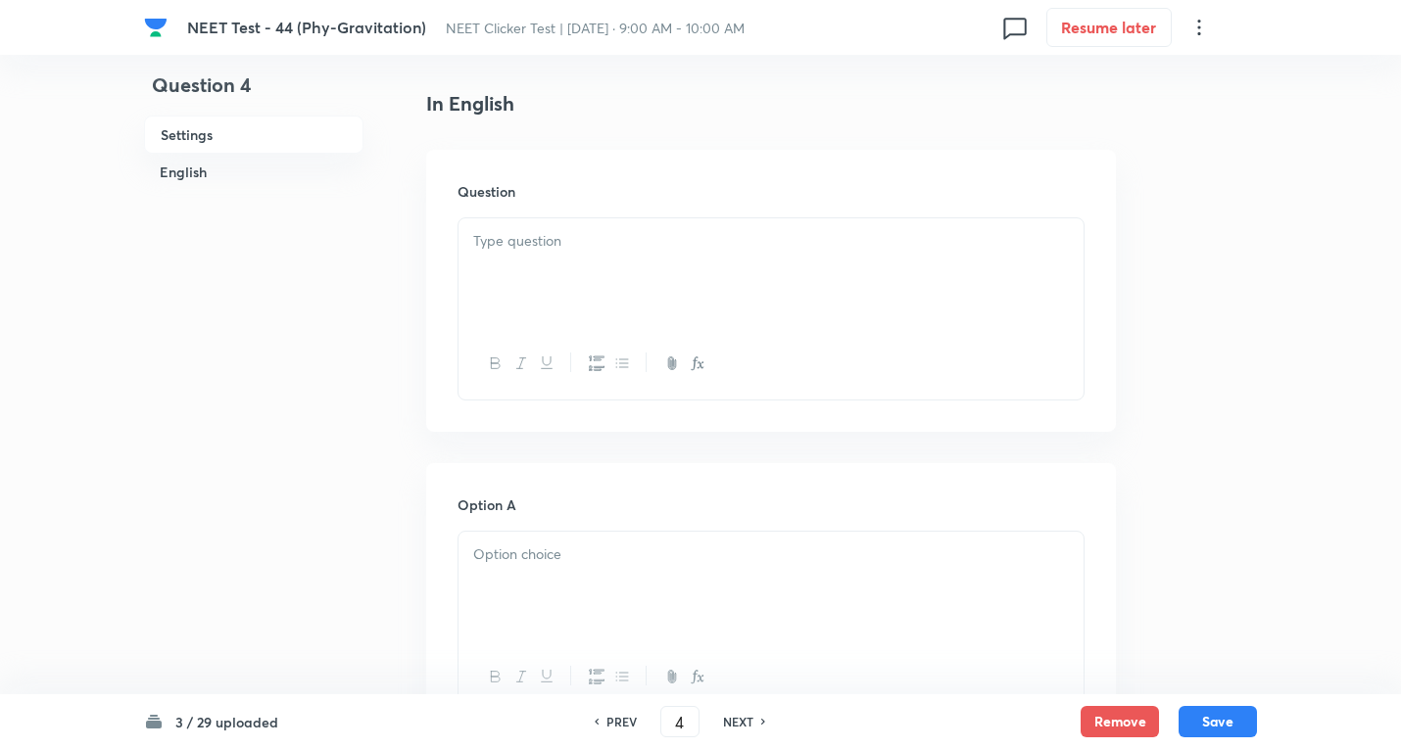
scroll to position [522, 0]
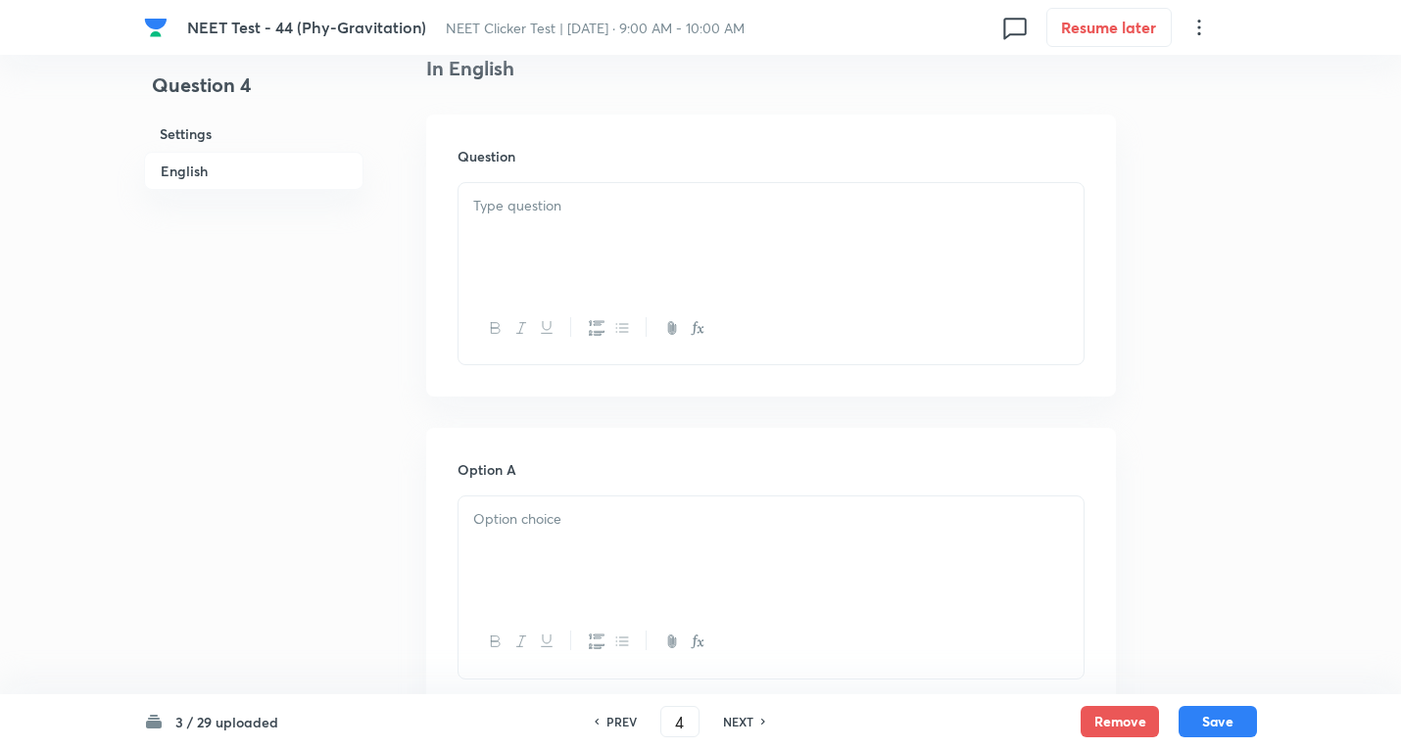
click at [548, 212] on p at bounding box center [770, 206] width 595 height 23
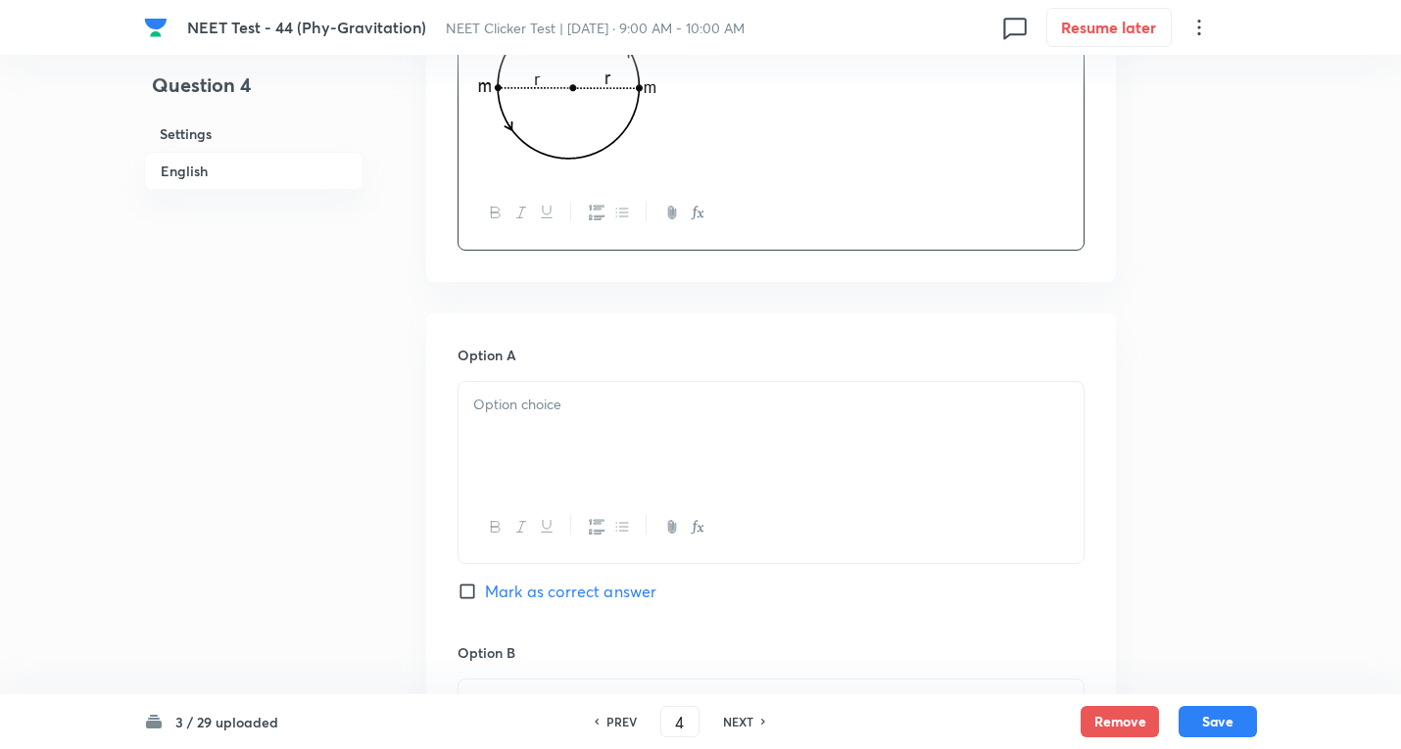
scroll to position [784, 0]
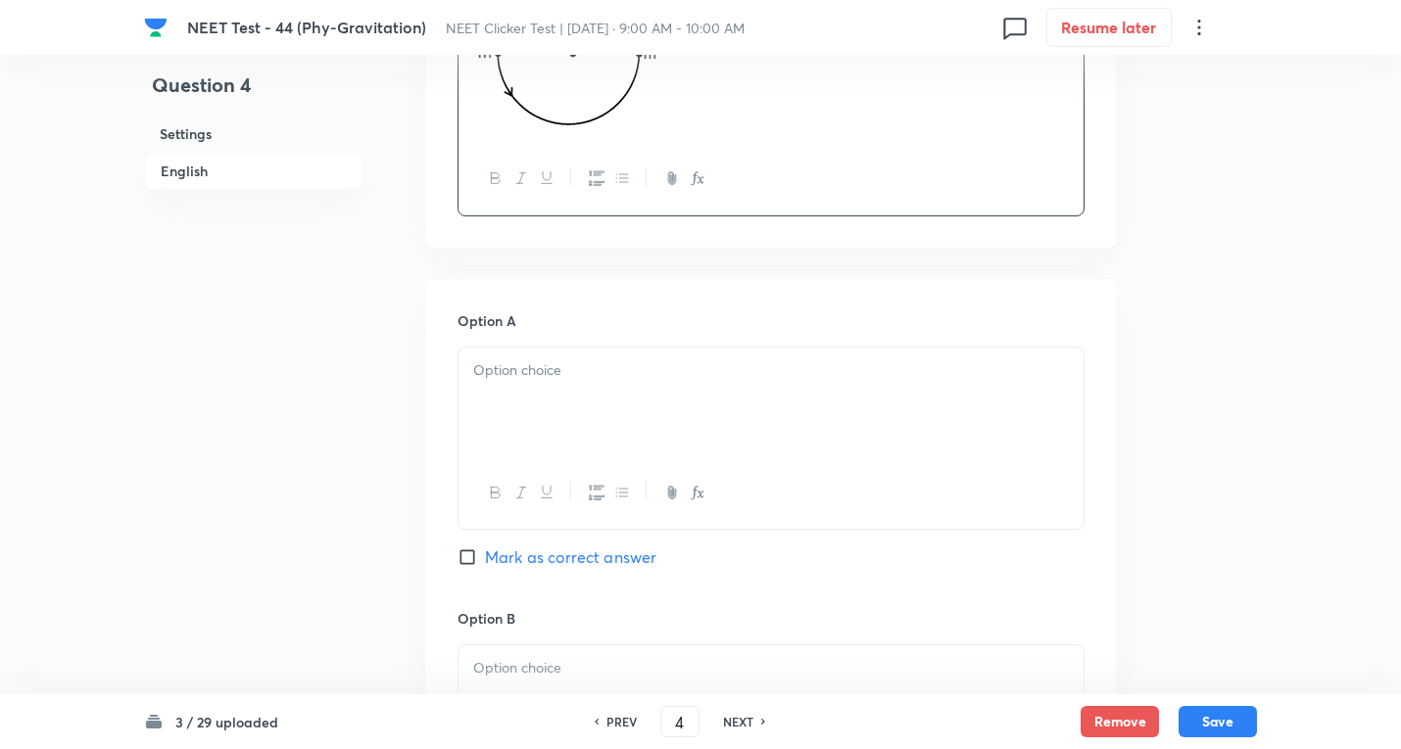
click at [586, 395] on div at bounding box center [770, 403] width 625 height 110
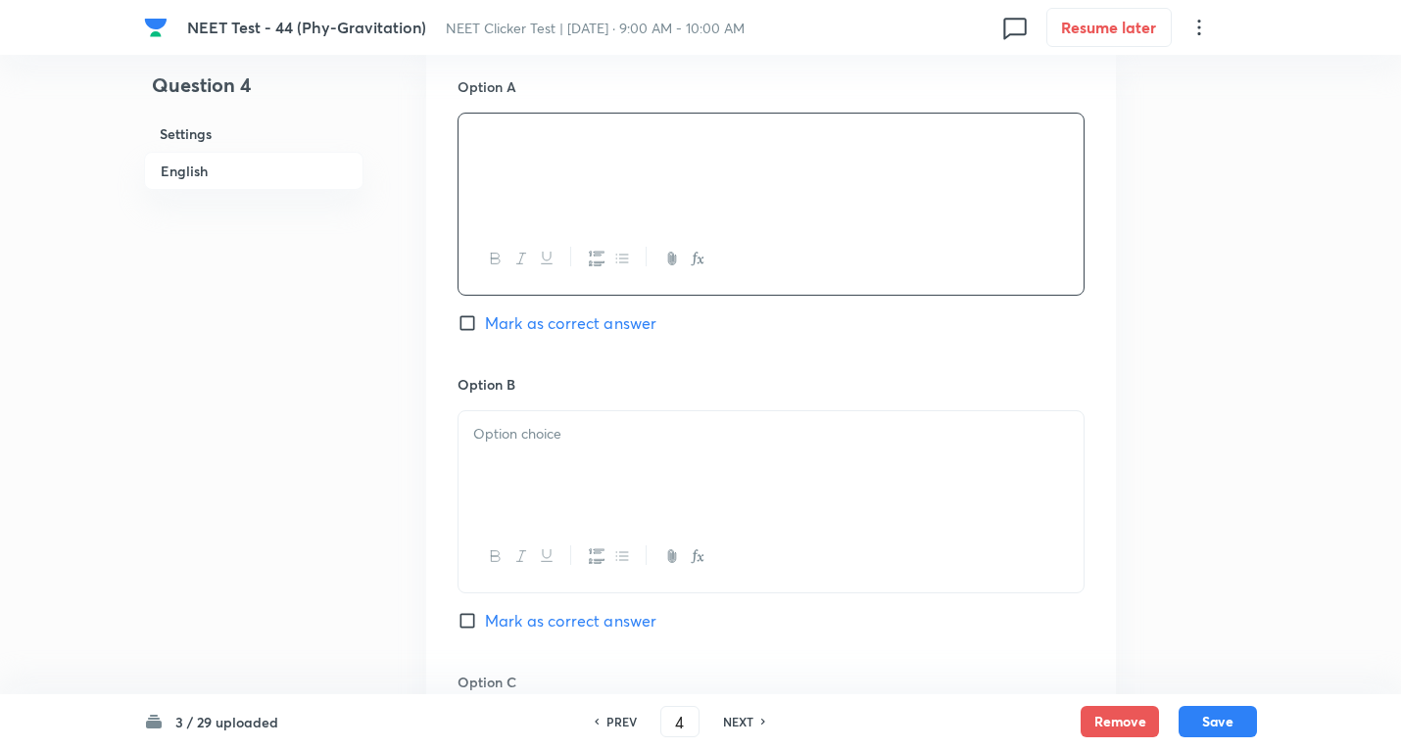
scroll to position [1045, 0]
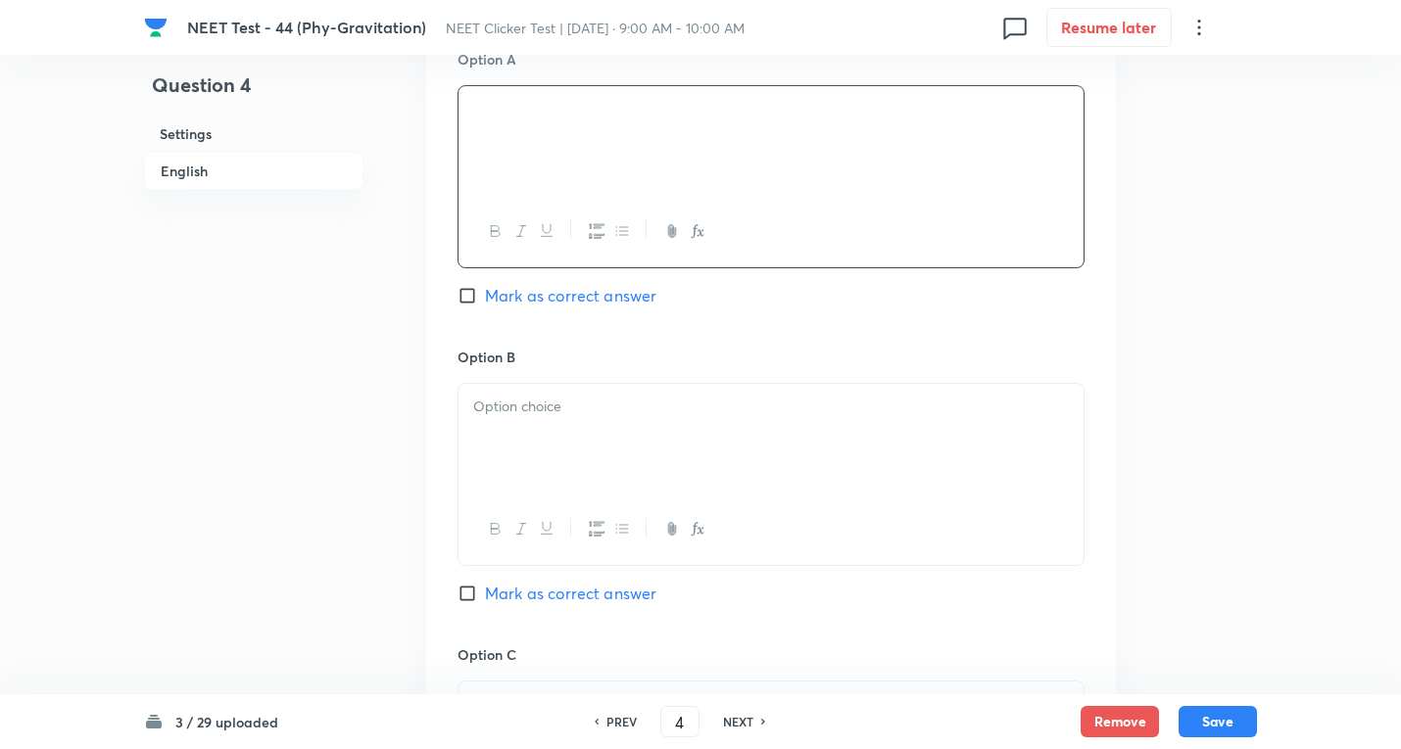
click at [585, 429] on div at bounding box center [770, 439] width 625 height 110
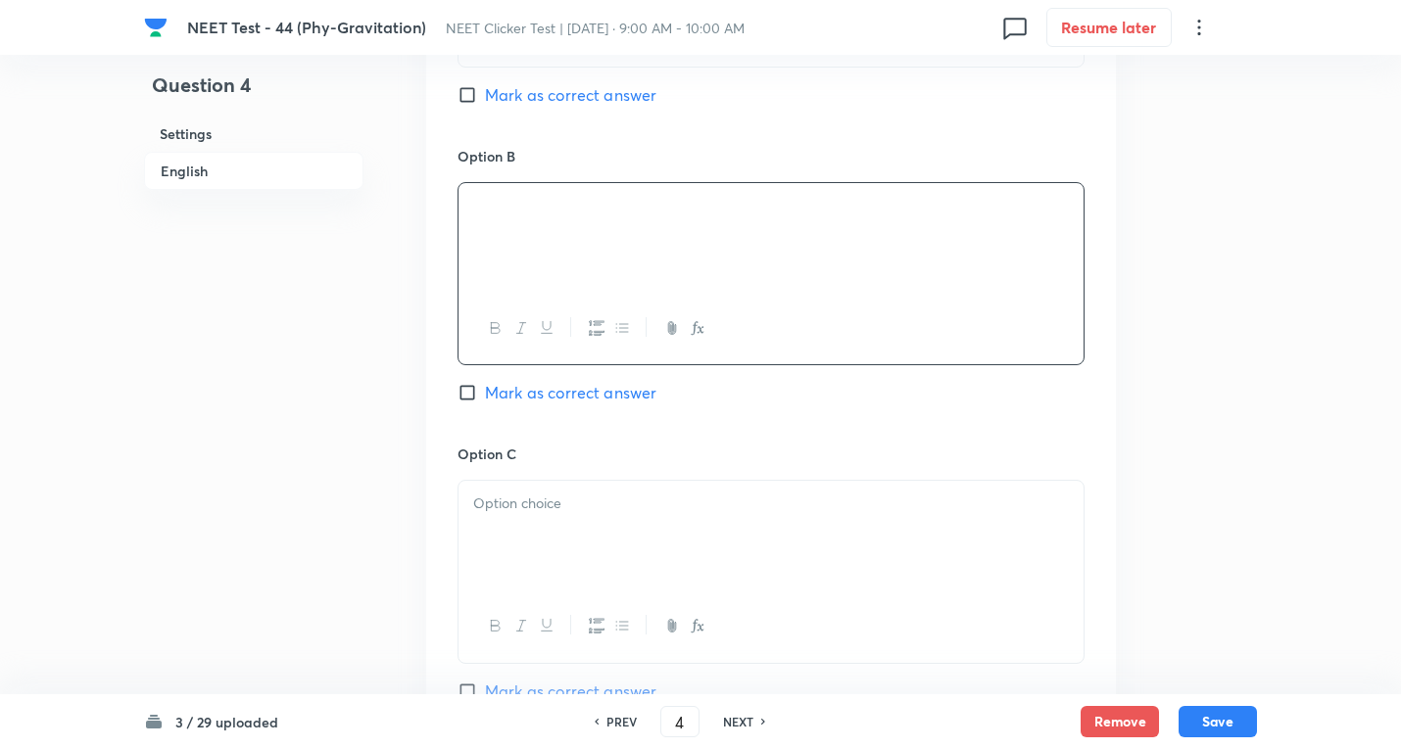
scroll to position [1306, 0]
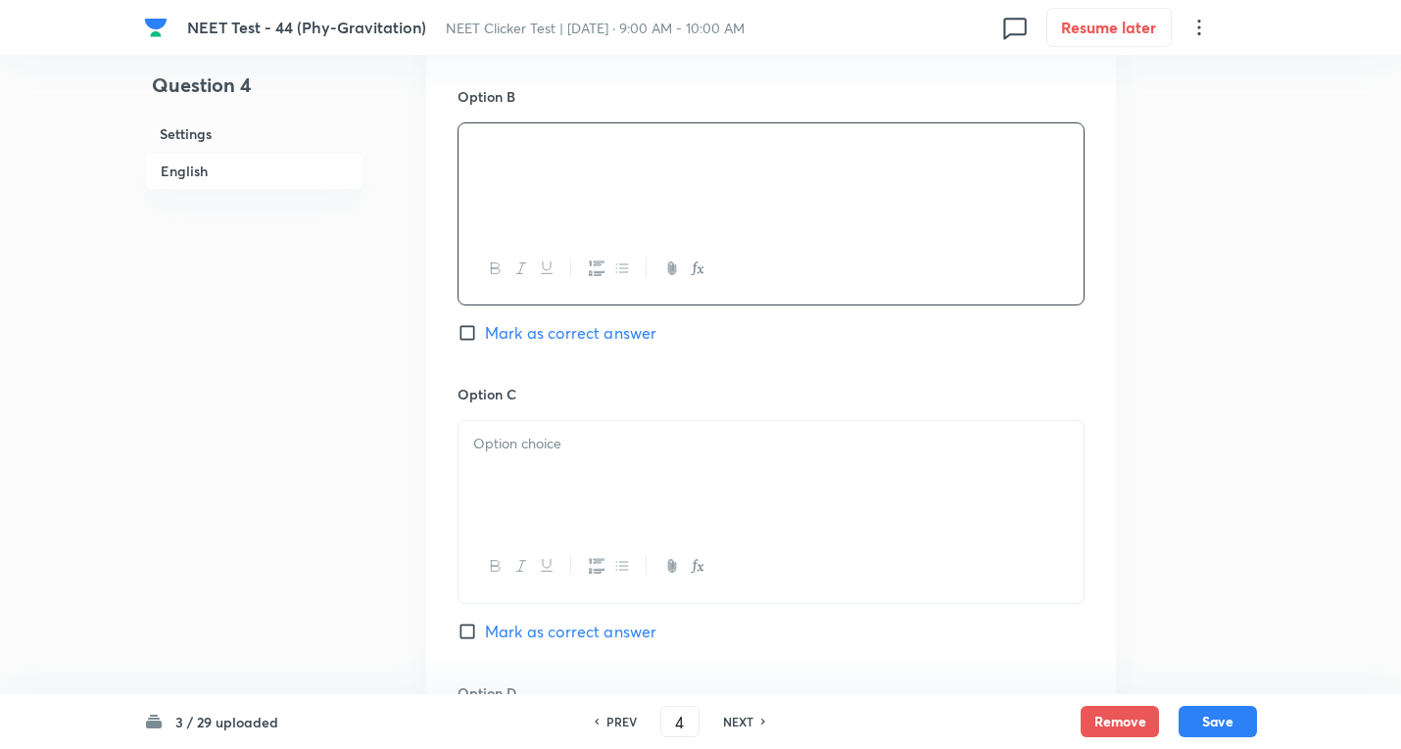
click at [531, 464] on div at bounding box center [770, 476] width 625 height 110
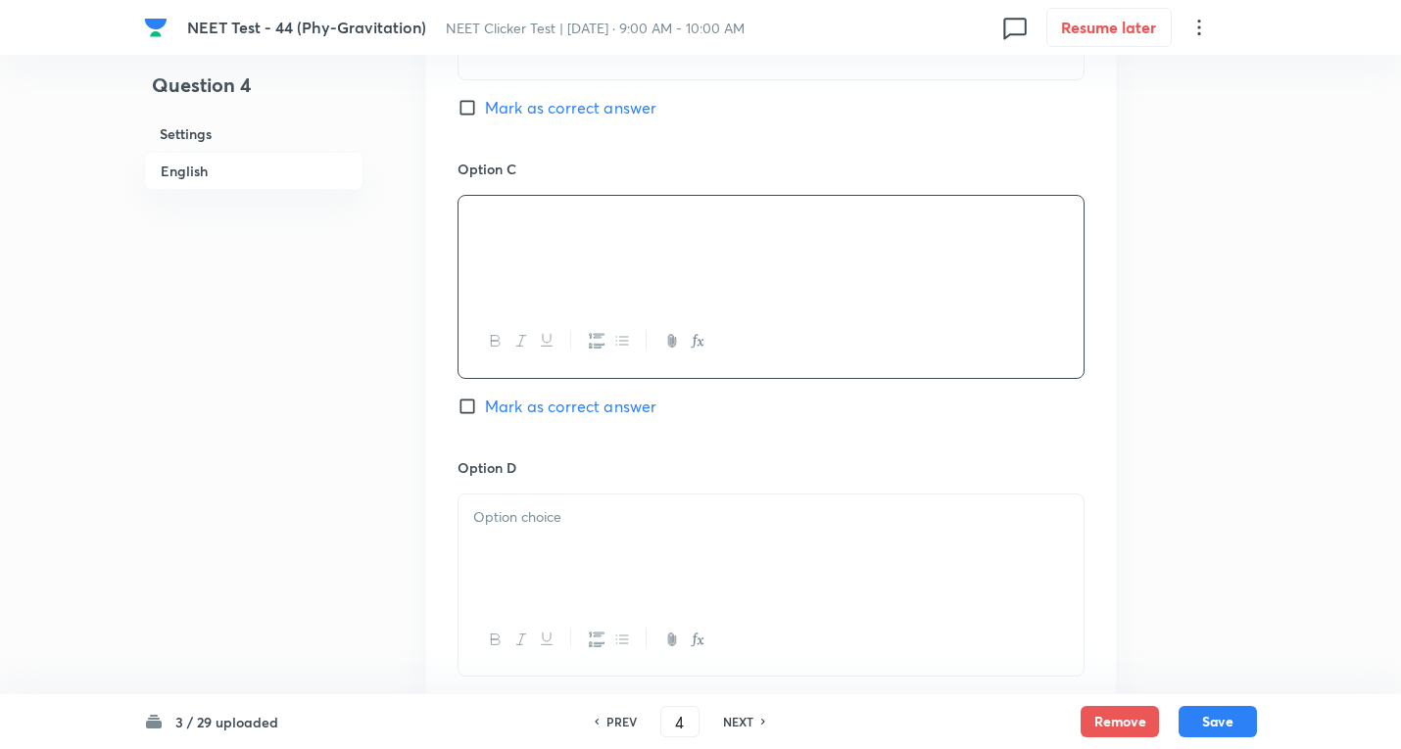
scroll to position [1567, 0]
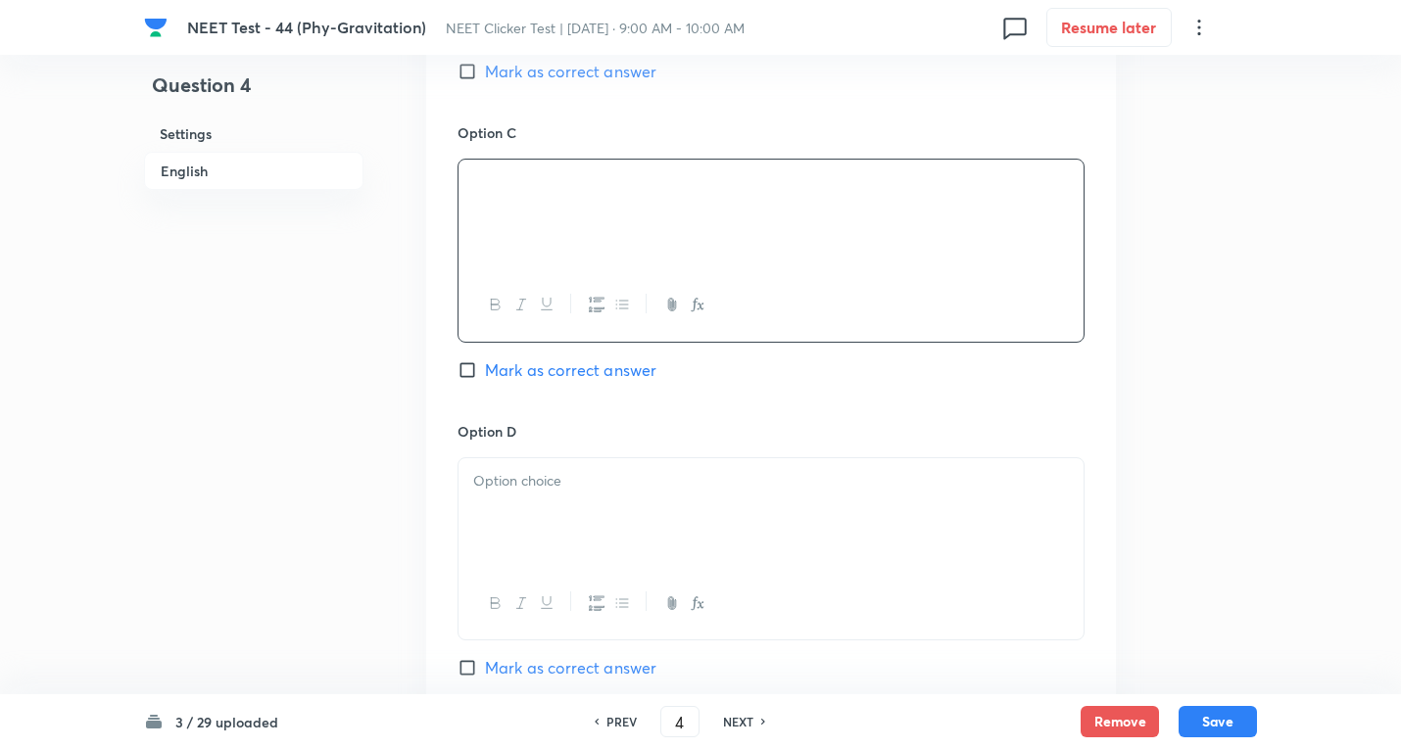
click at [490, 372] on span "Mark as correct answer" at bounding box center [570, 370] width 171 height 24
click at [485, 372] on input "Mark as correct answer" at bounding box center [470, 370] width 27 height 20
checkbox input "true"
click at [547, 526] on div at bounding box center [770, 513] width 625 height 110
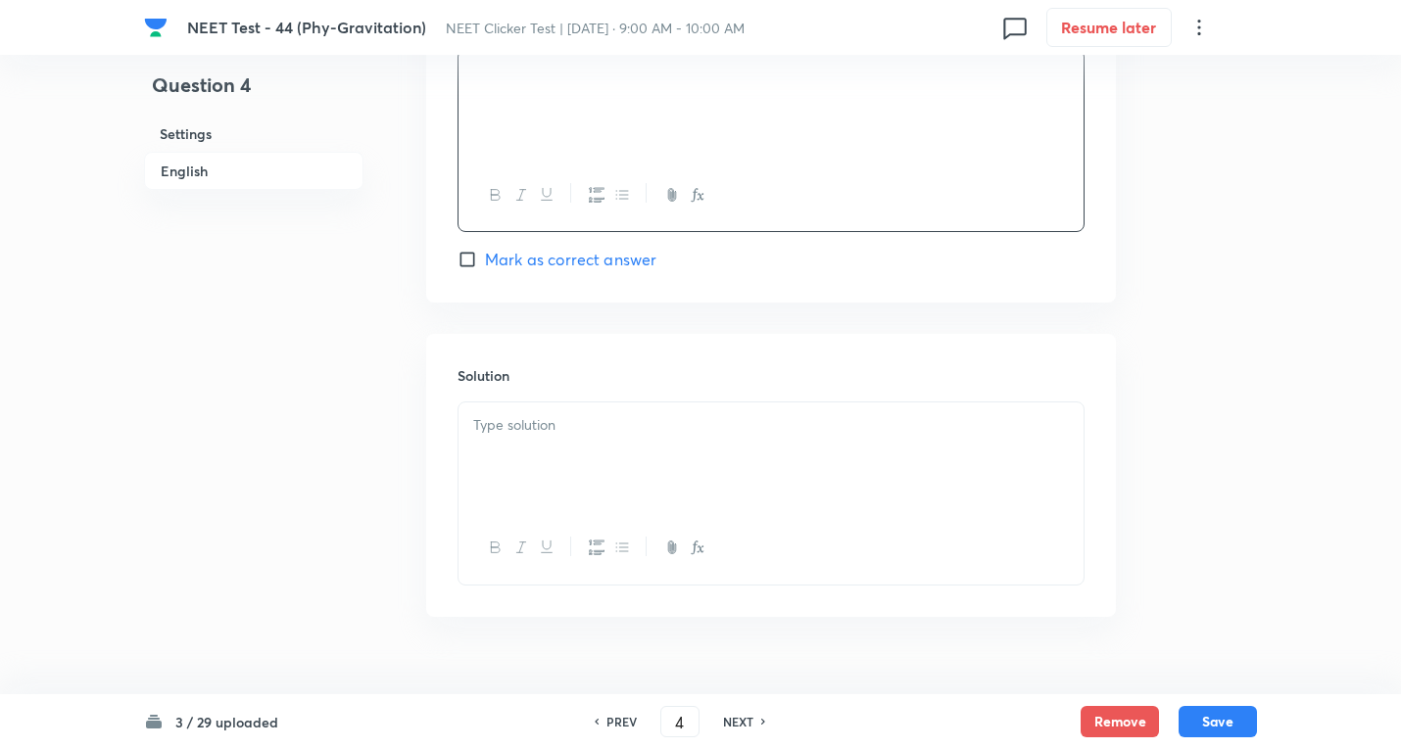
scroll to position [2016, 0]
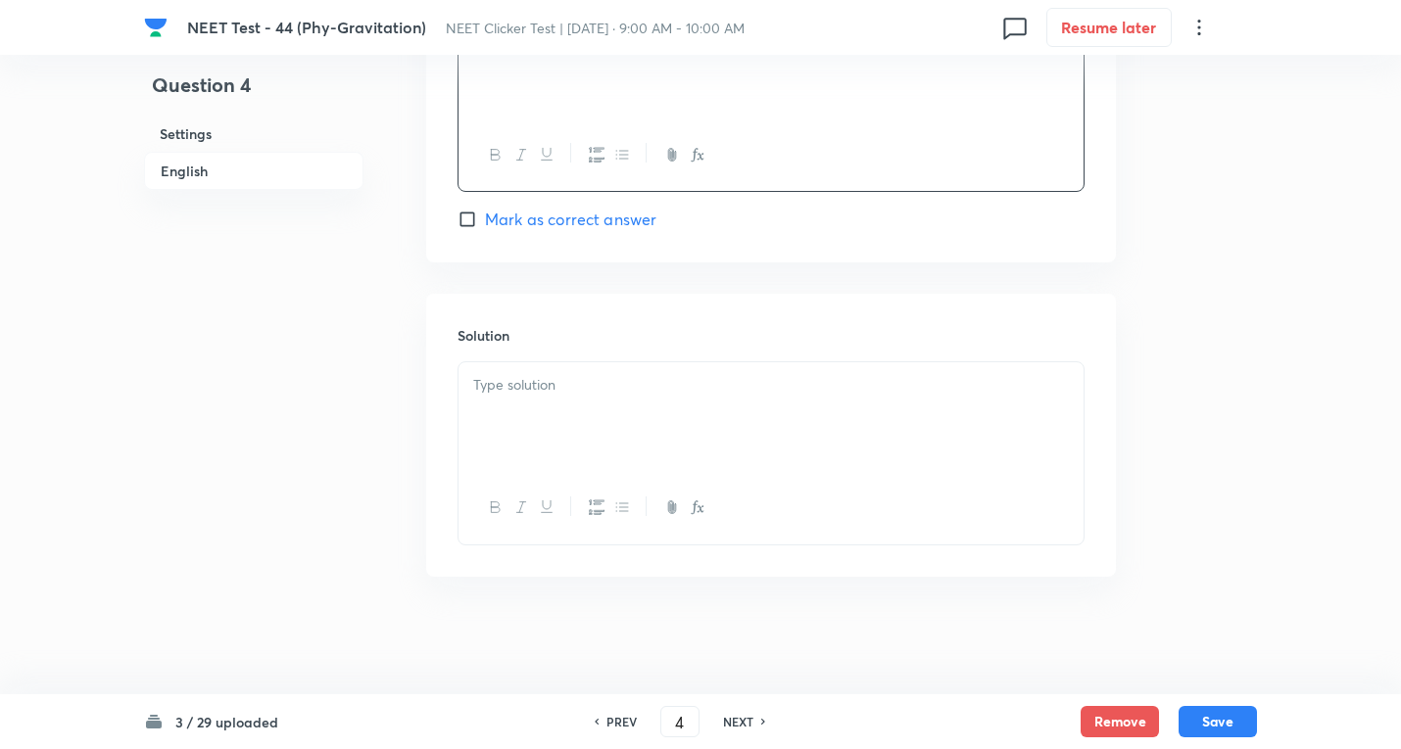
click at [530, 392] on p at bounding box center [770, 385] width 595 height 23
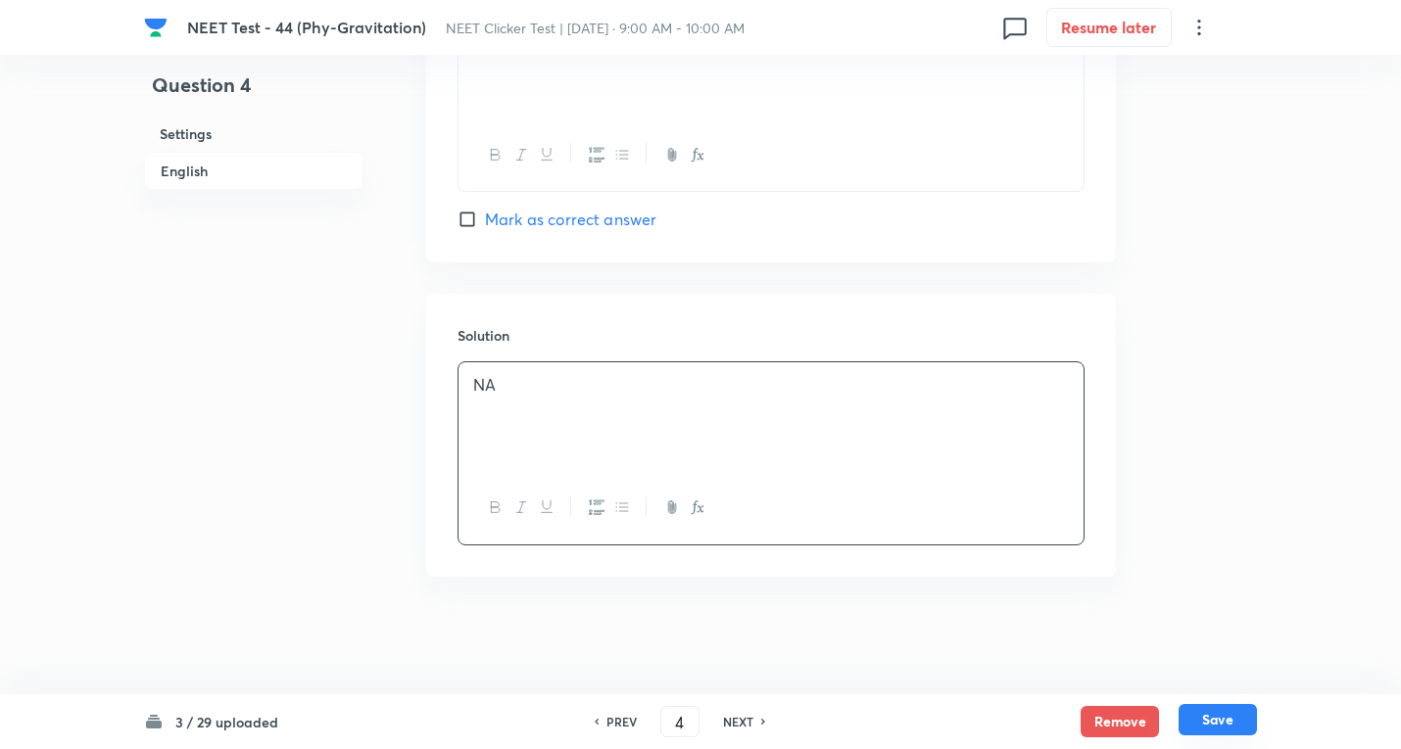
click at [1202, 709] on button "Save" at bounding box center [1217, 719] width 78 height 31
type input "5"
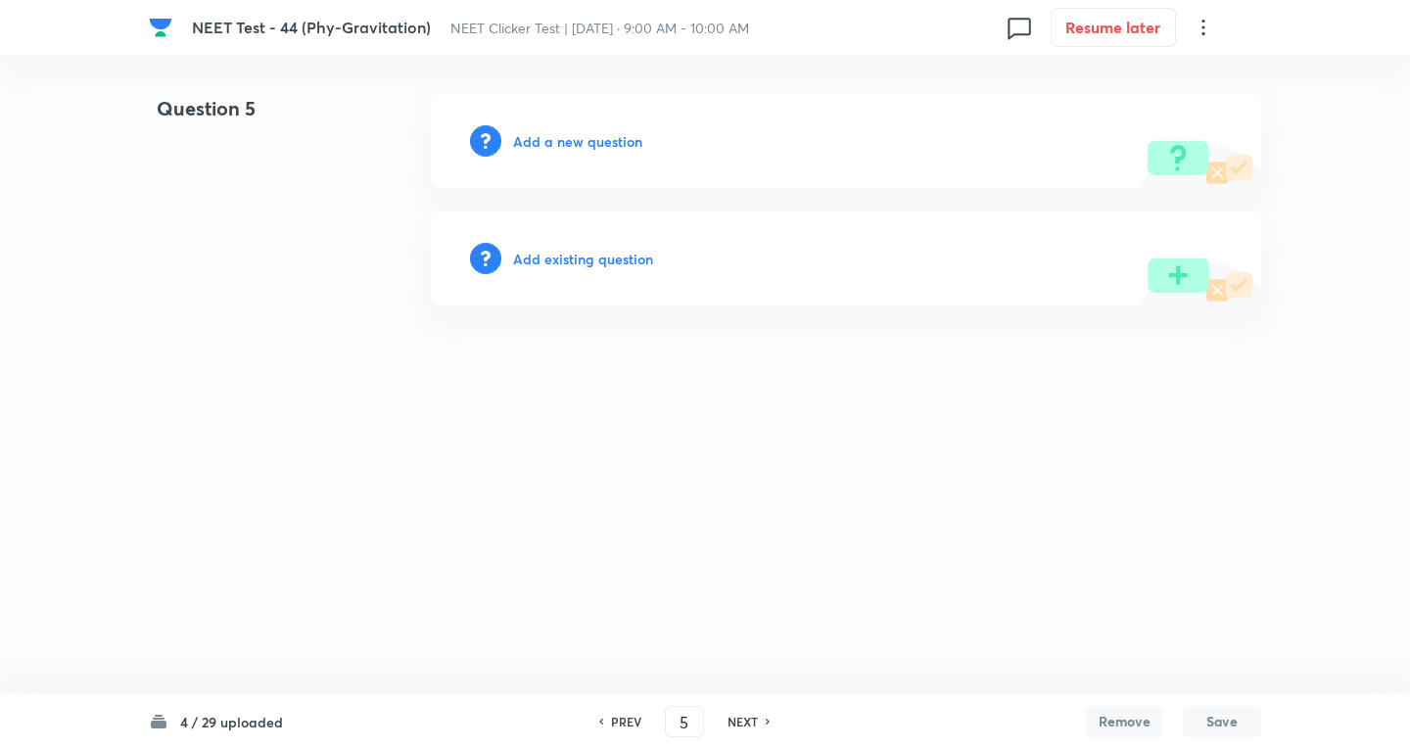
click at [572, 153] on div "Add a new question" at bounding box center [846, 141] width 831 height 94
click at [572, 147] on h6 "Add a new question" at bounding box center [577, 141] width 129 height 21
click at [572, 147] on h6 "Choose a question type" at bounding box center [588, 141] width 151 height 21
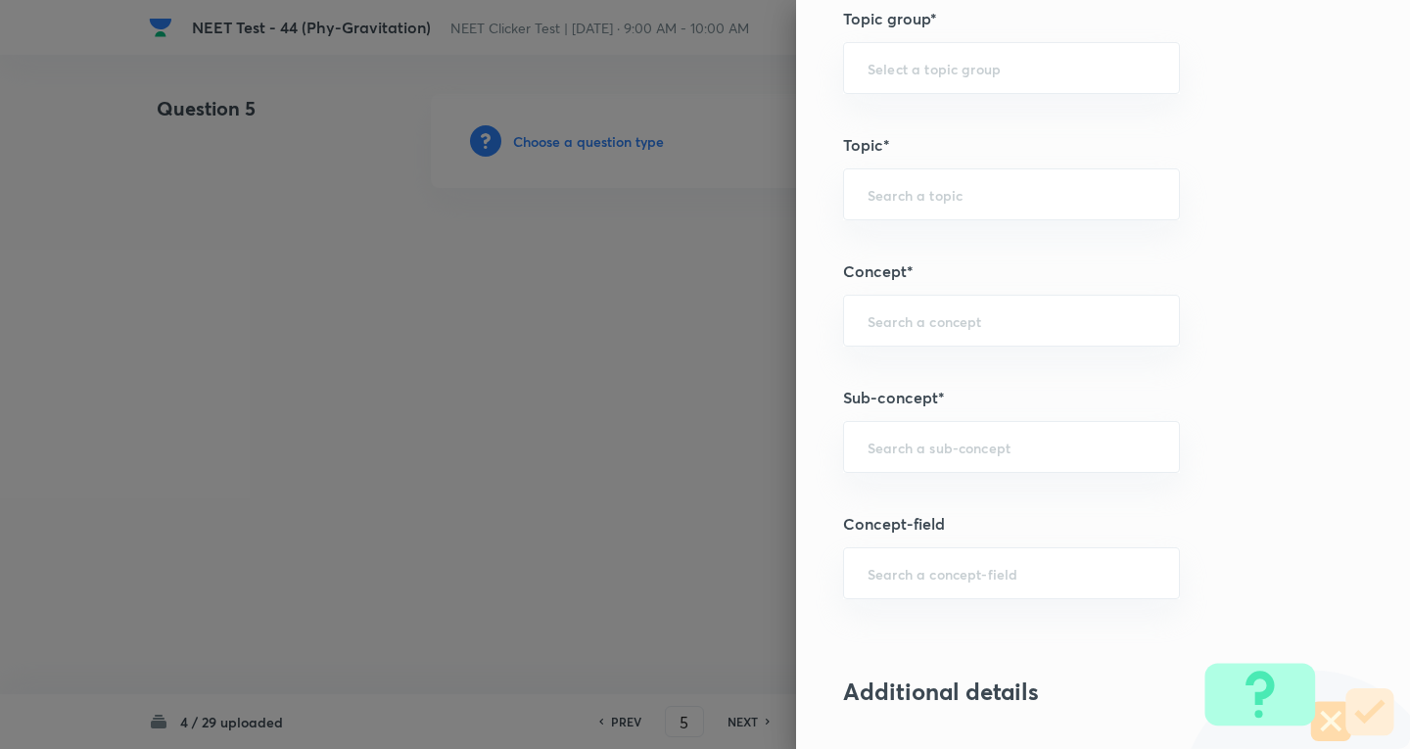
scroll to position [1045, 0]
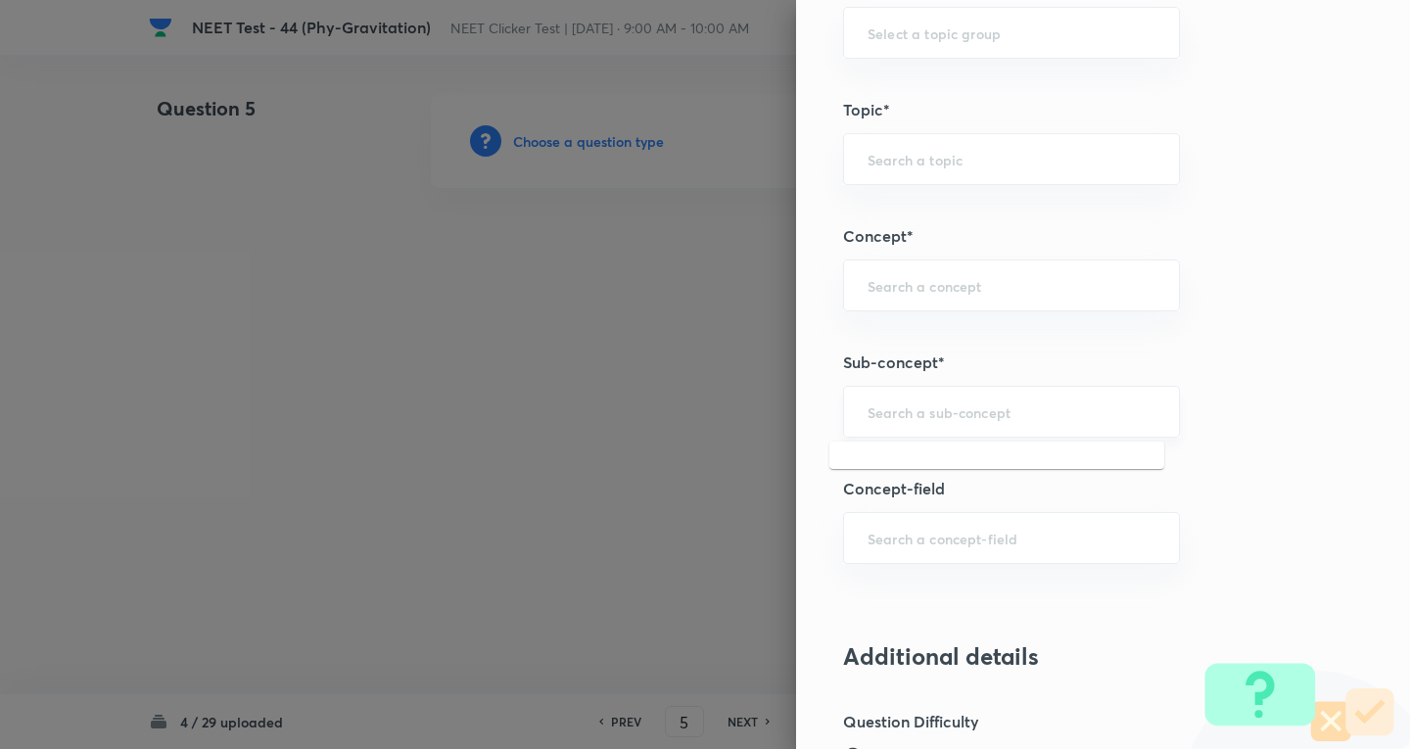
click at [868, 417] on input "text" at bounding box center [1012, 412] width 288 height 19
paste input "Newton's Laws Gravitation"
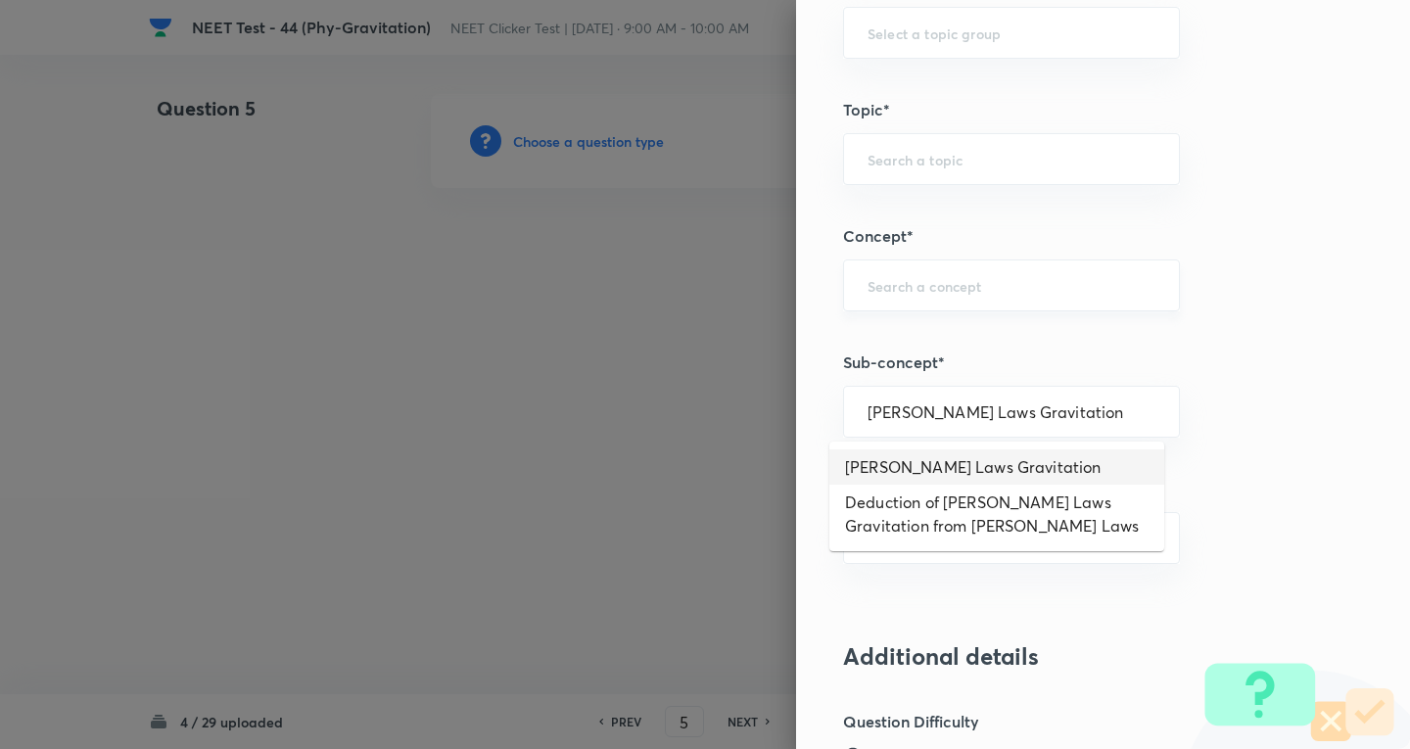
type input "Newton's Laws Gravitation"
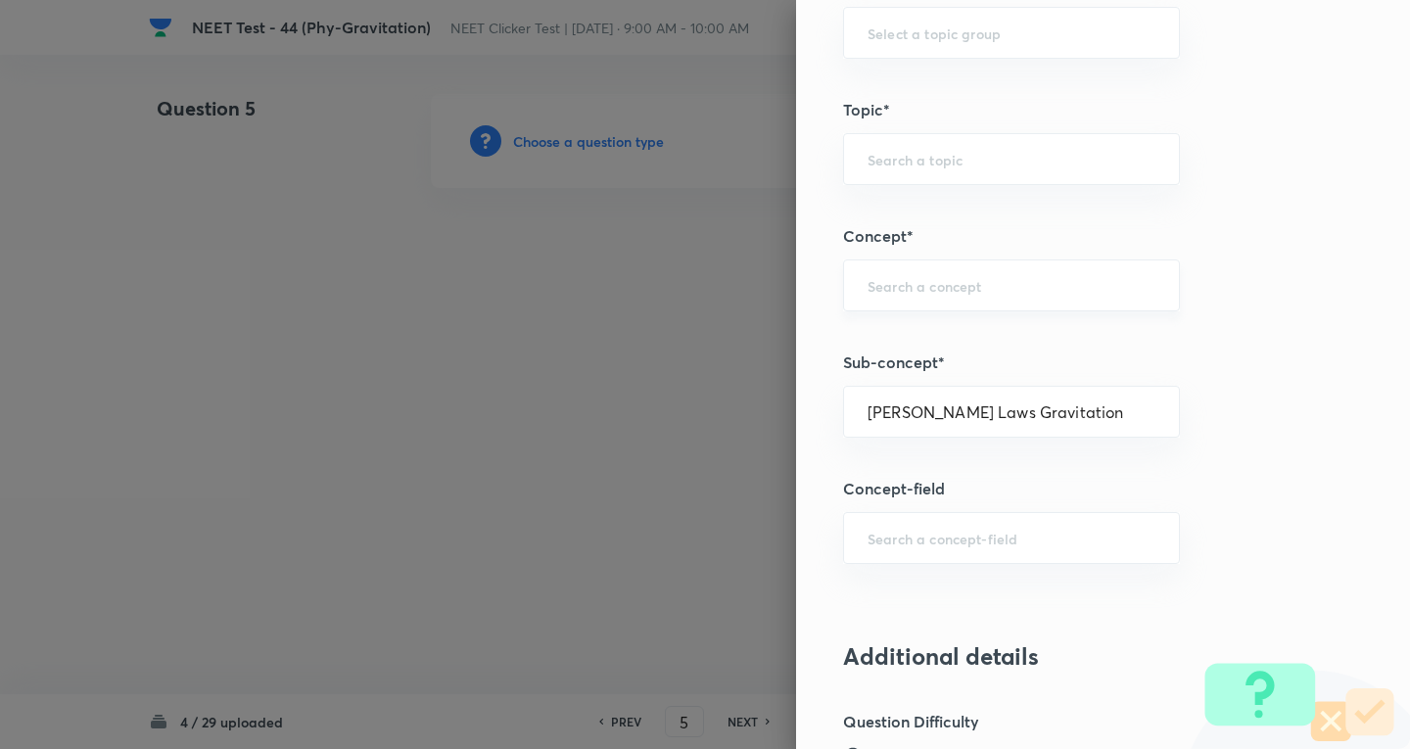
type input "Physics"
type input "Mechanics"
type input "Gravitation"
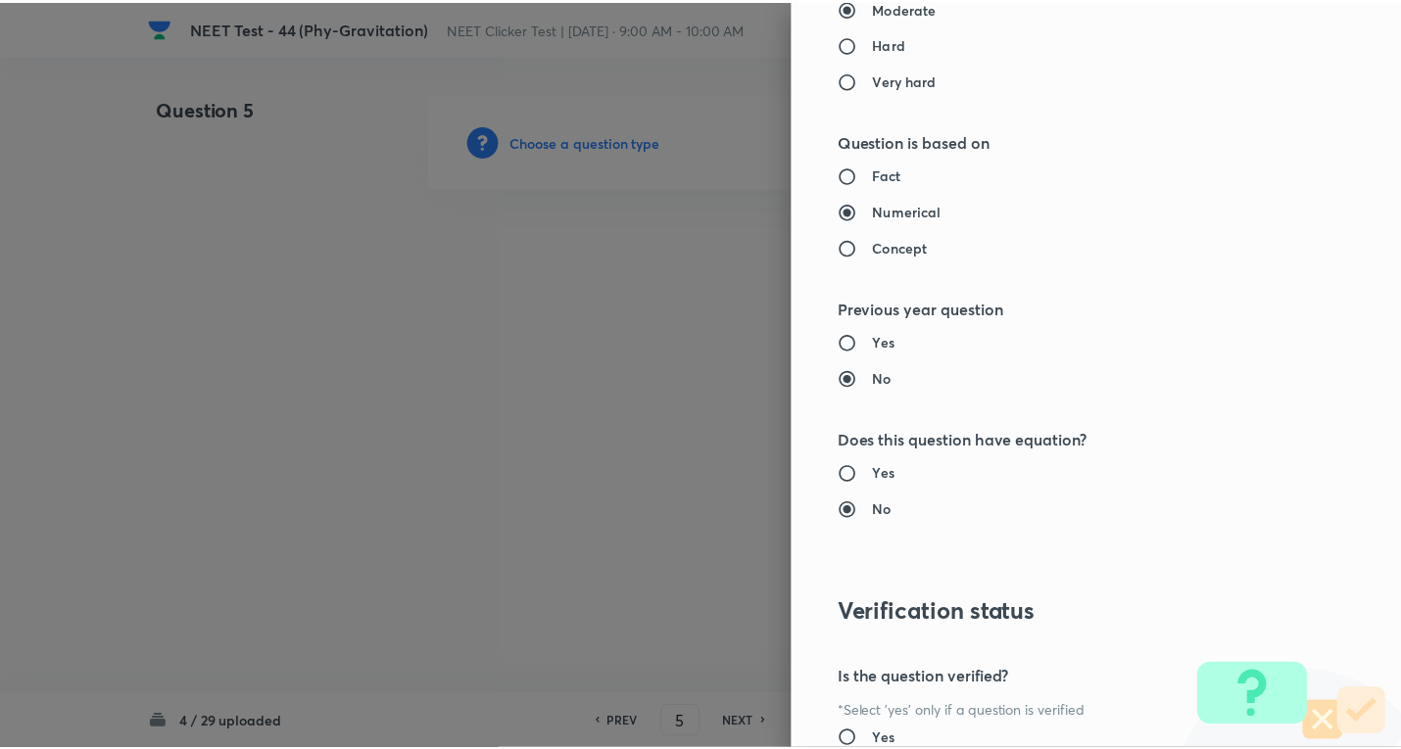
scroll to position [2052, 0]
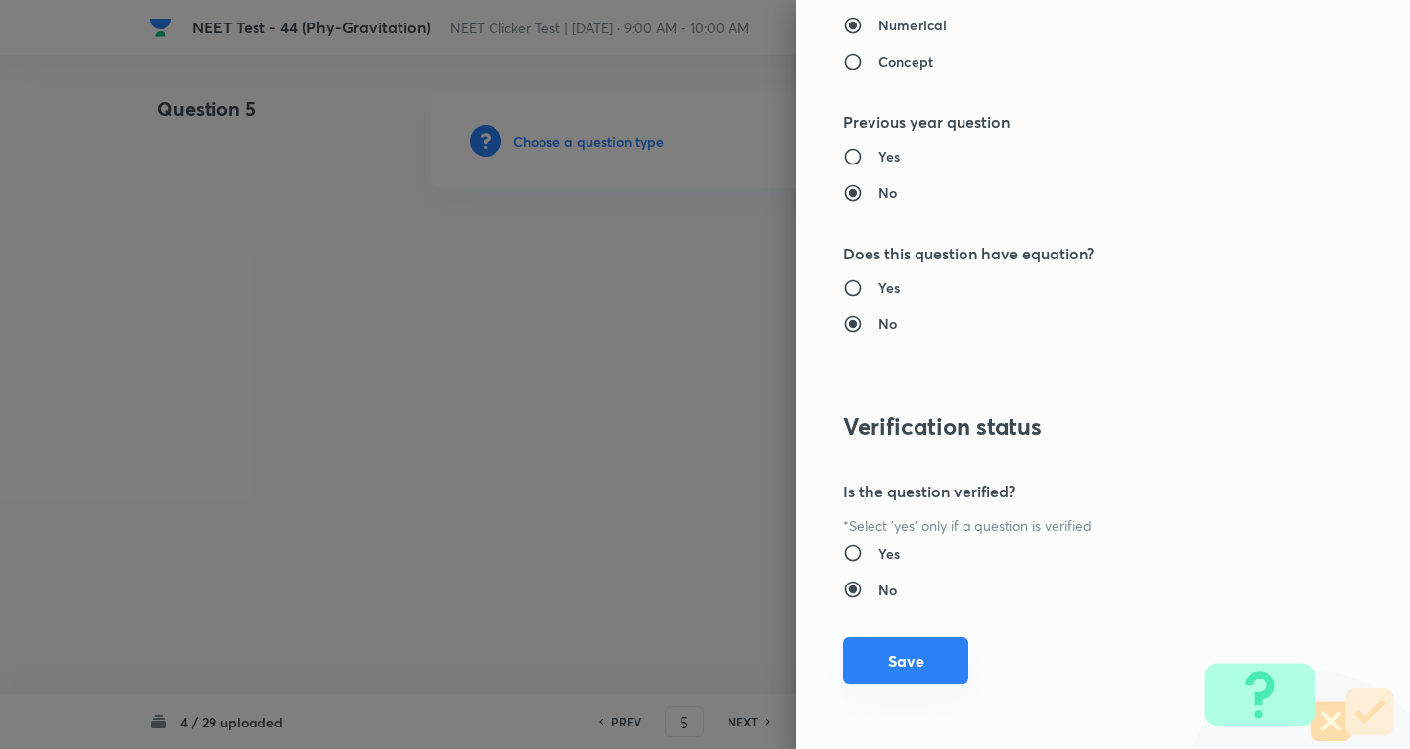
click at [918, 667] on button "Save" at bounding box center [905, 661] width 125 height 47
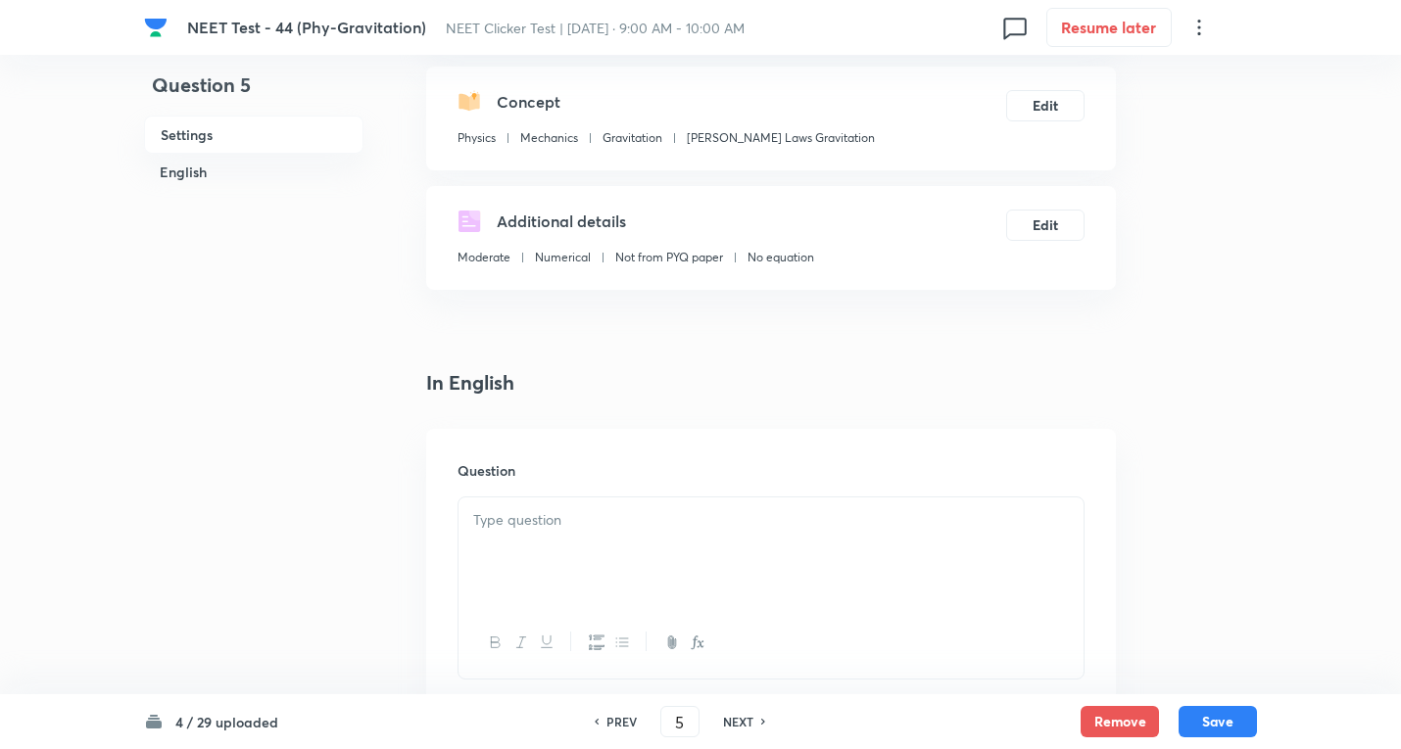
scroll to position [262, 0]
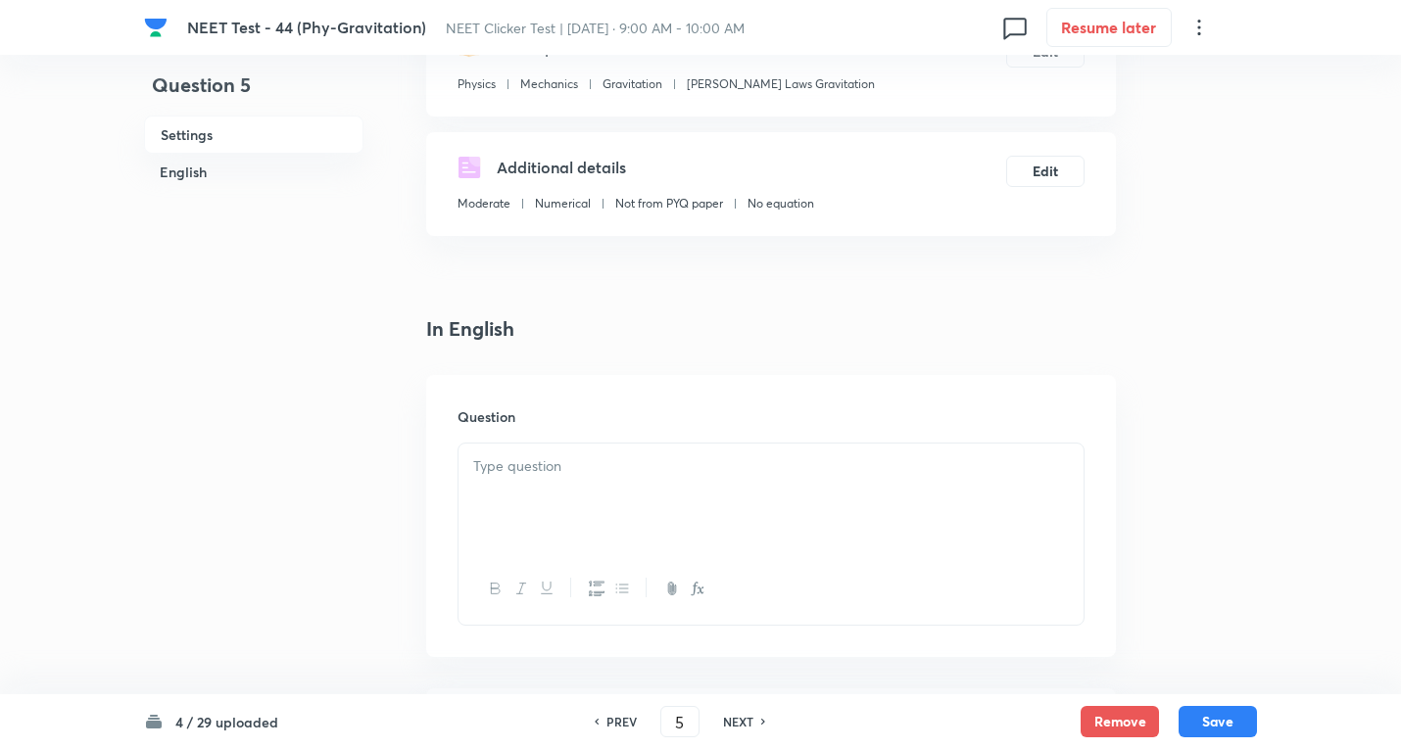
click at [529, 451] on div at bounding box center [770, 499] width 625 height 110
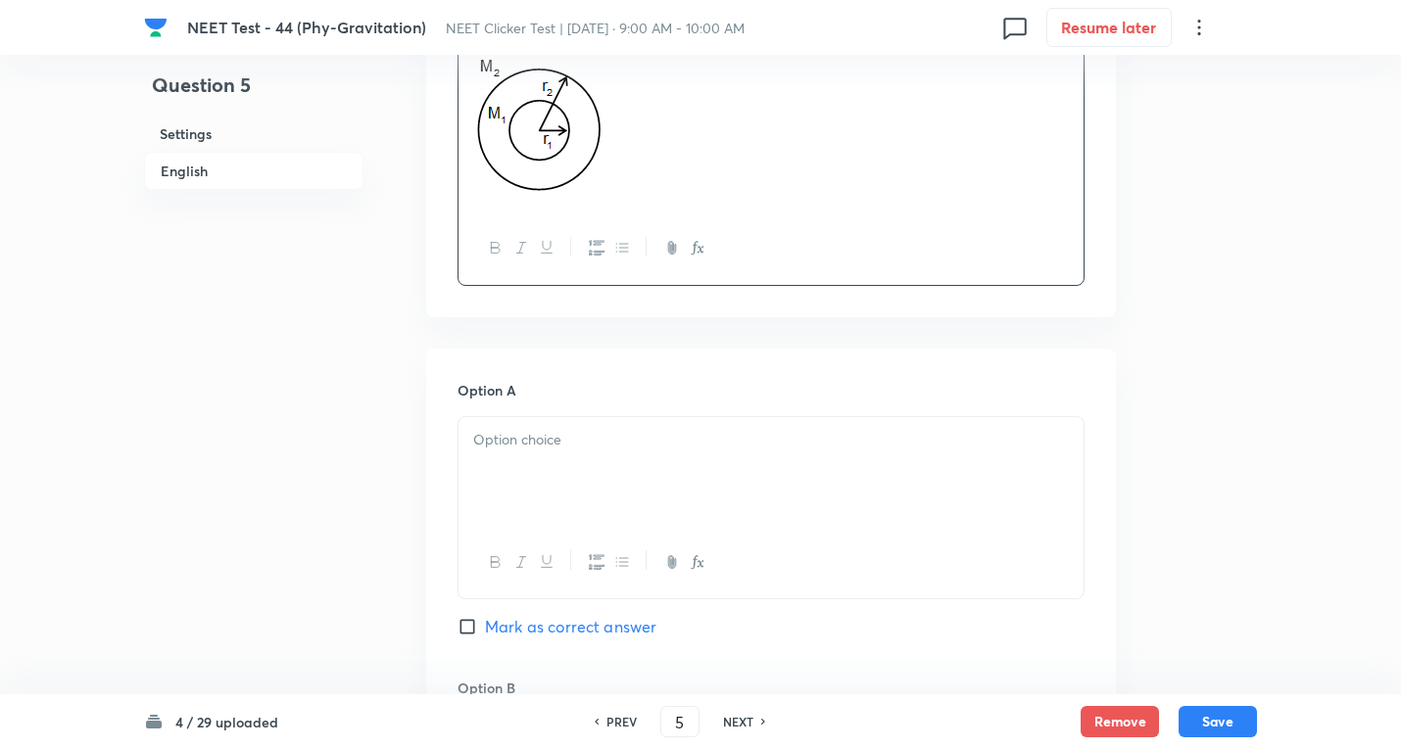
scroll to position [784, 0]
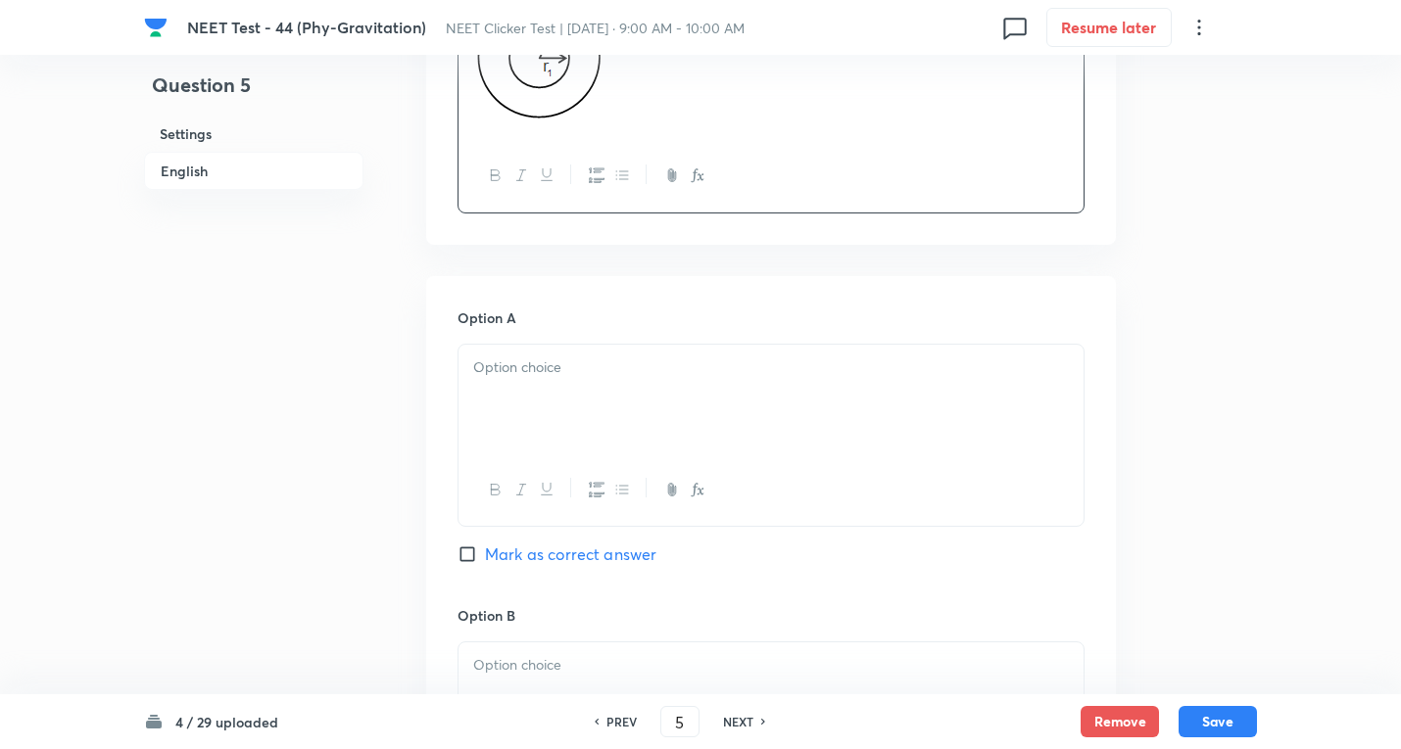
drag, startPoint x: 565, startPoint y: 343, endPoint x: 571, endPoint y: 352, distance: 10.6
click at [565, 345] on div "Option A Mark as correct answer" at bounding box center [770, 457] width 627 height 298
click at [575, 375] on p at bounding box center [770, 368] width 595 height 23
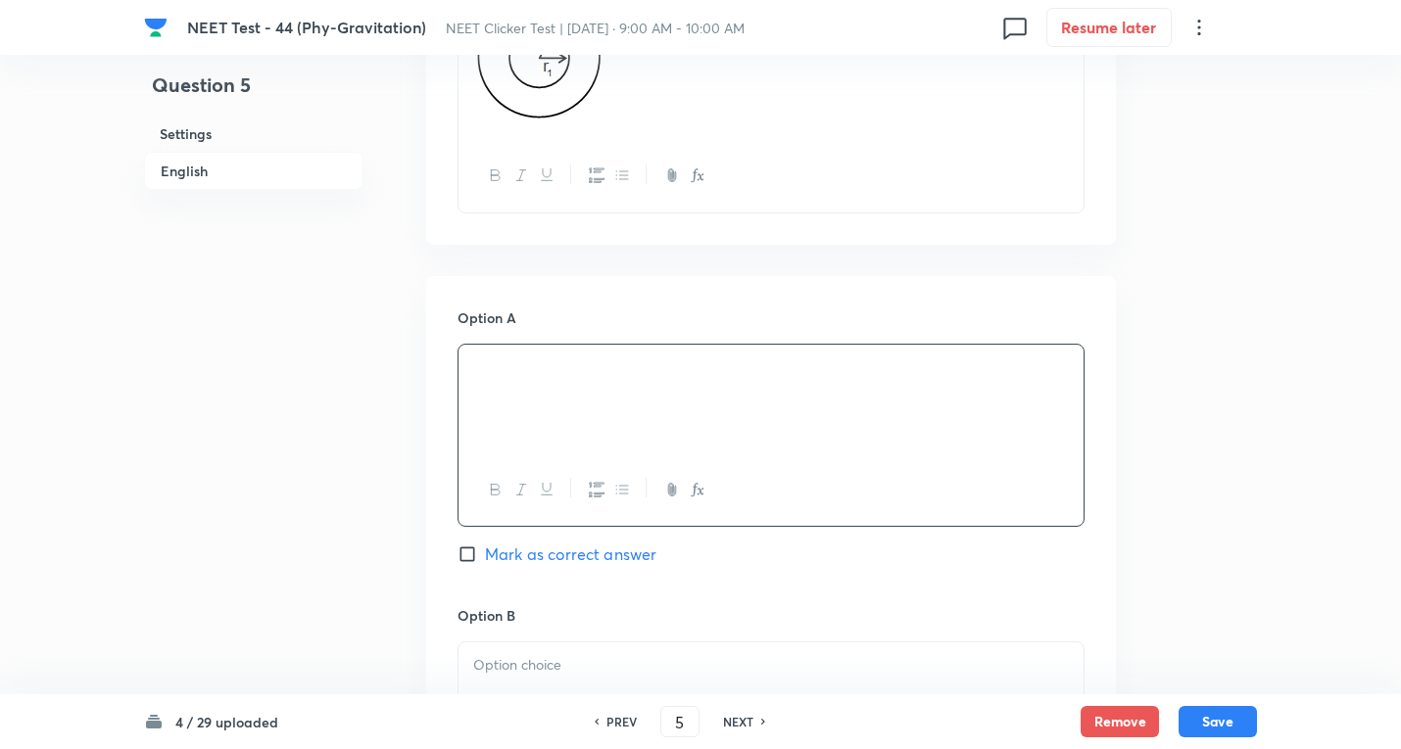
scroll to position [1045, 0]
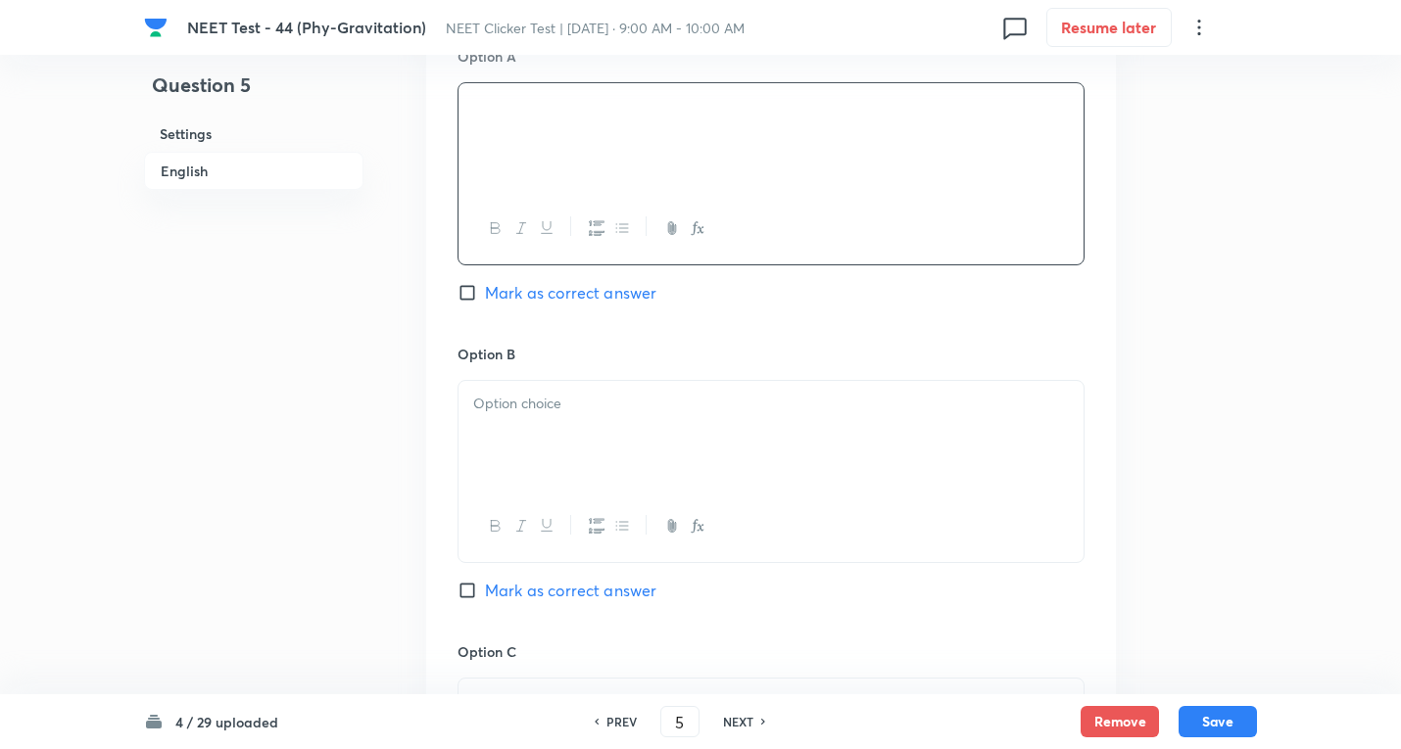
click at [537, 447] on div at bounding box center [770, 436] width 625 height 110
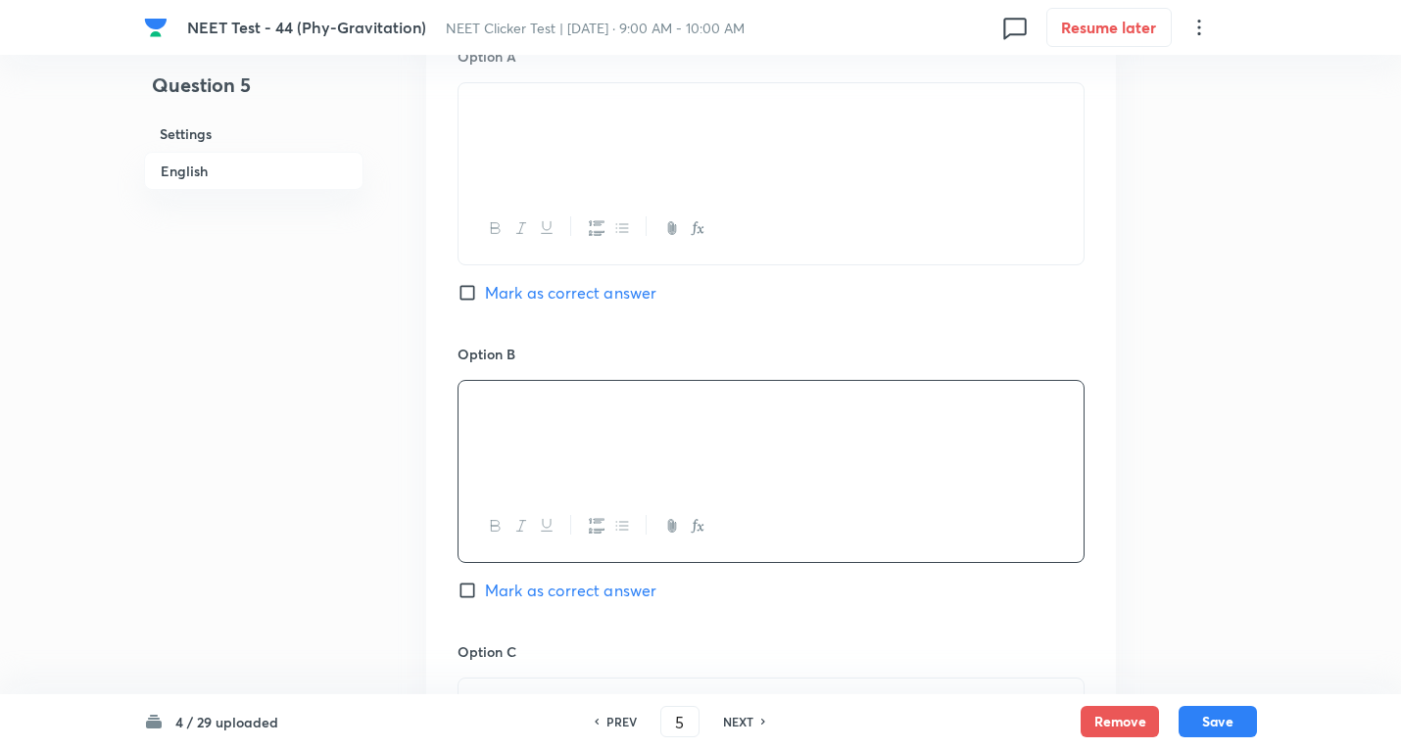
scroll to position [1306, 0]
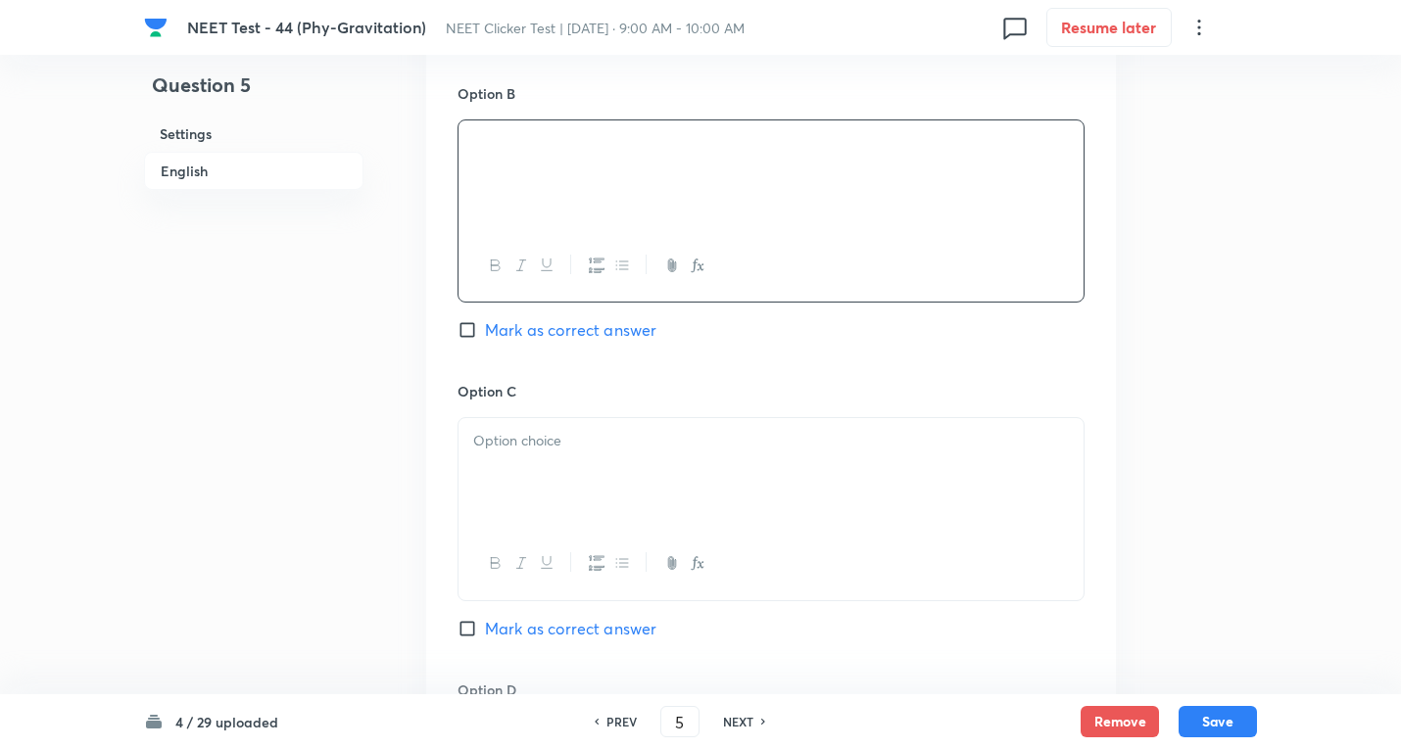
click at [546, 486] on div at bounding box center [770, 473] width 625 height 110
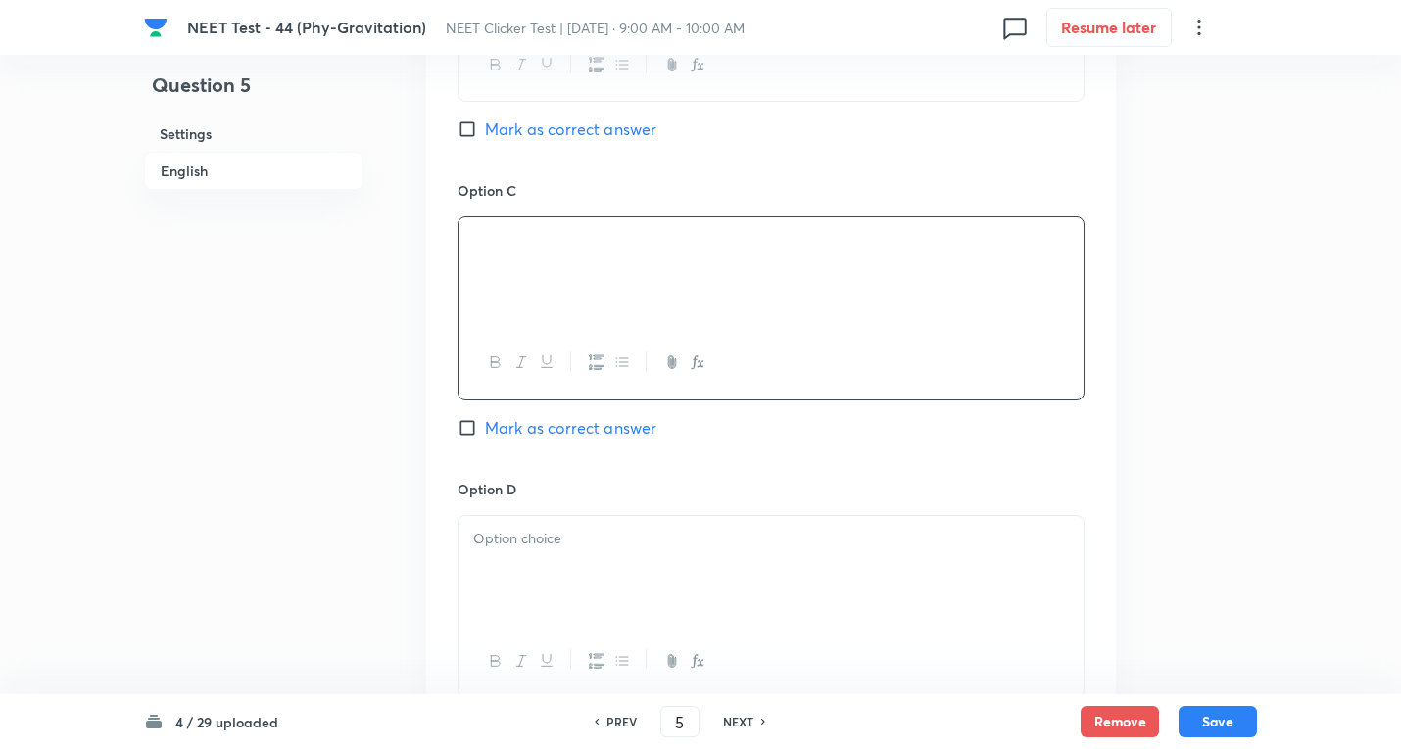
scroll to position [1567, 0]
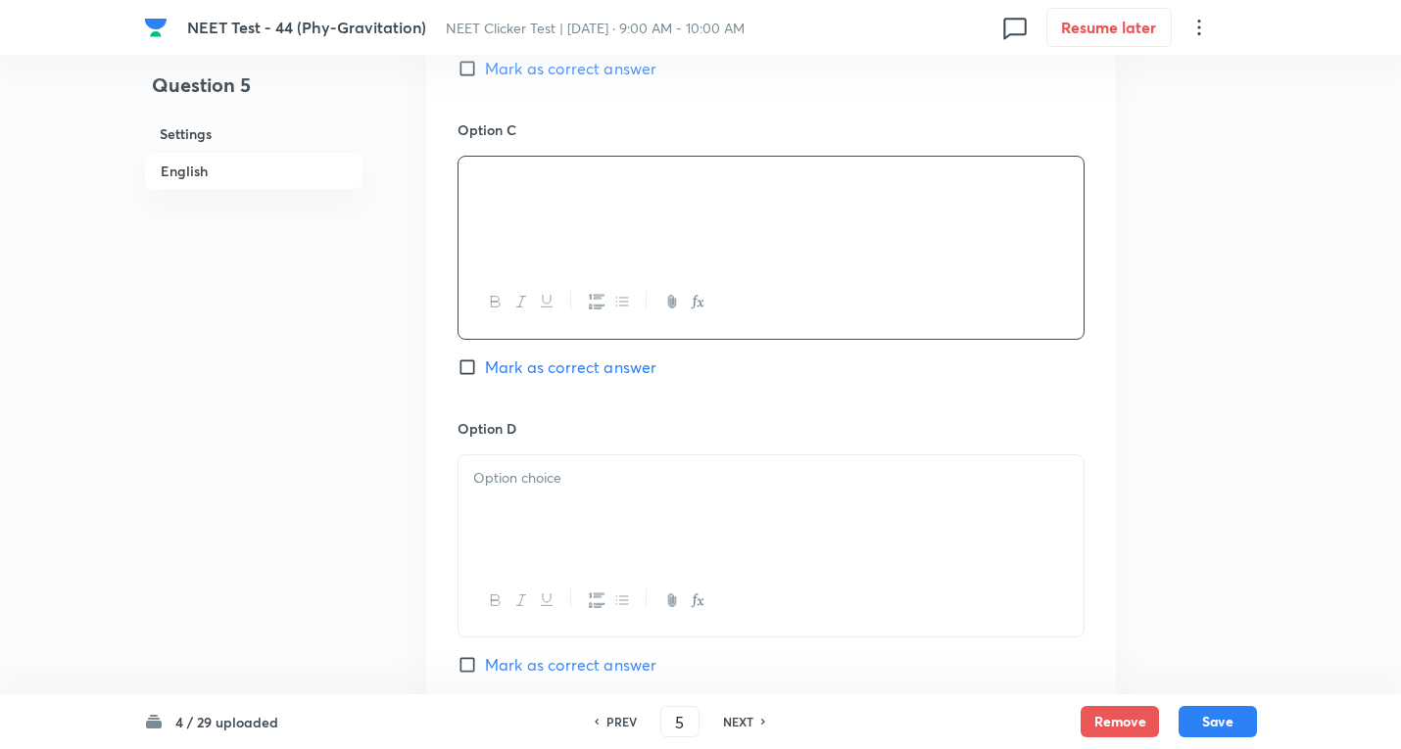
click at [559, 487] on p at bounding box center [770, 478] width 595 height 23
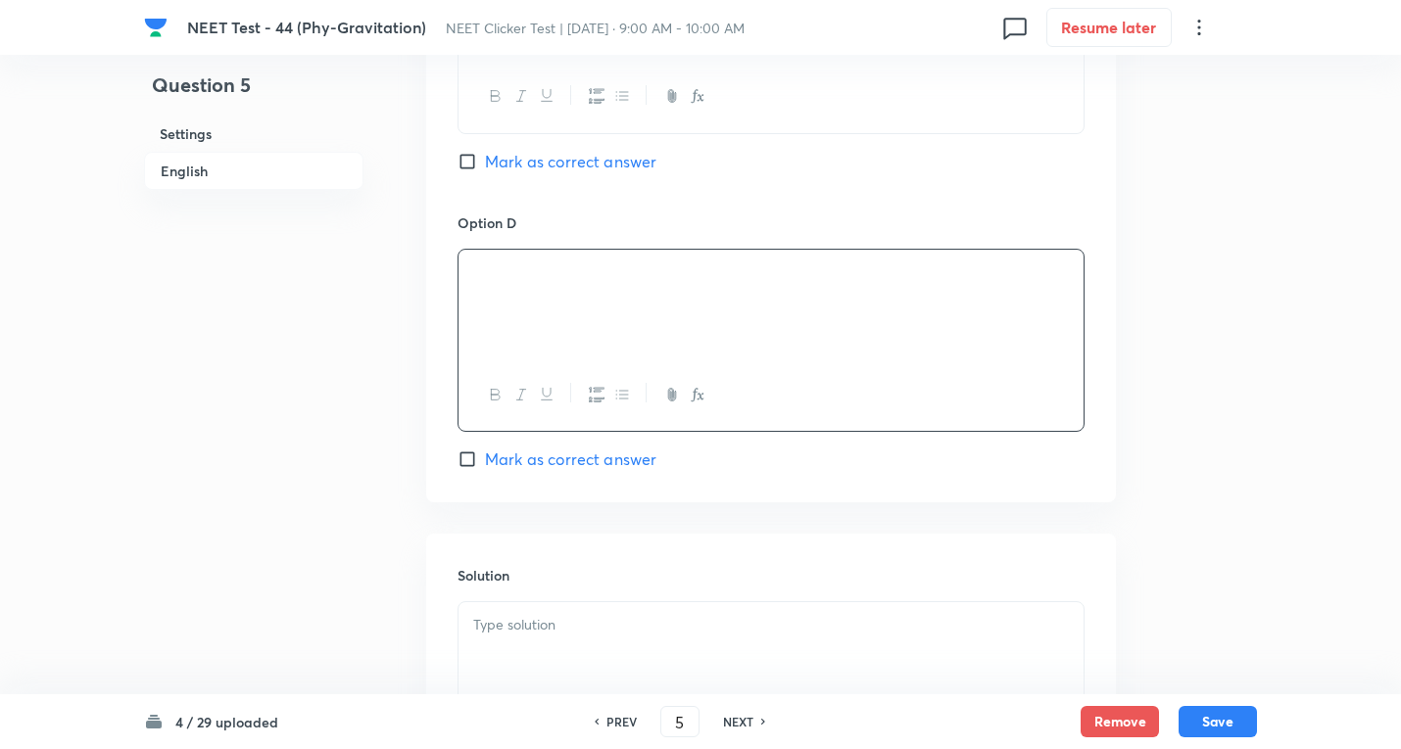
scroll to position [1829, 0]
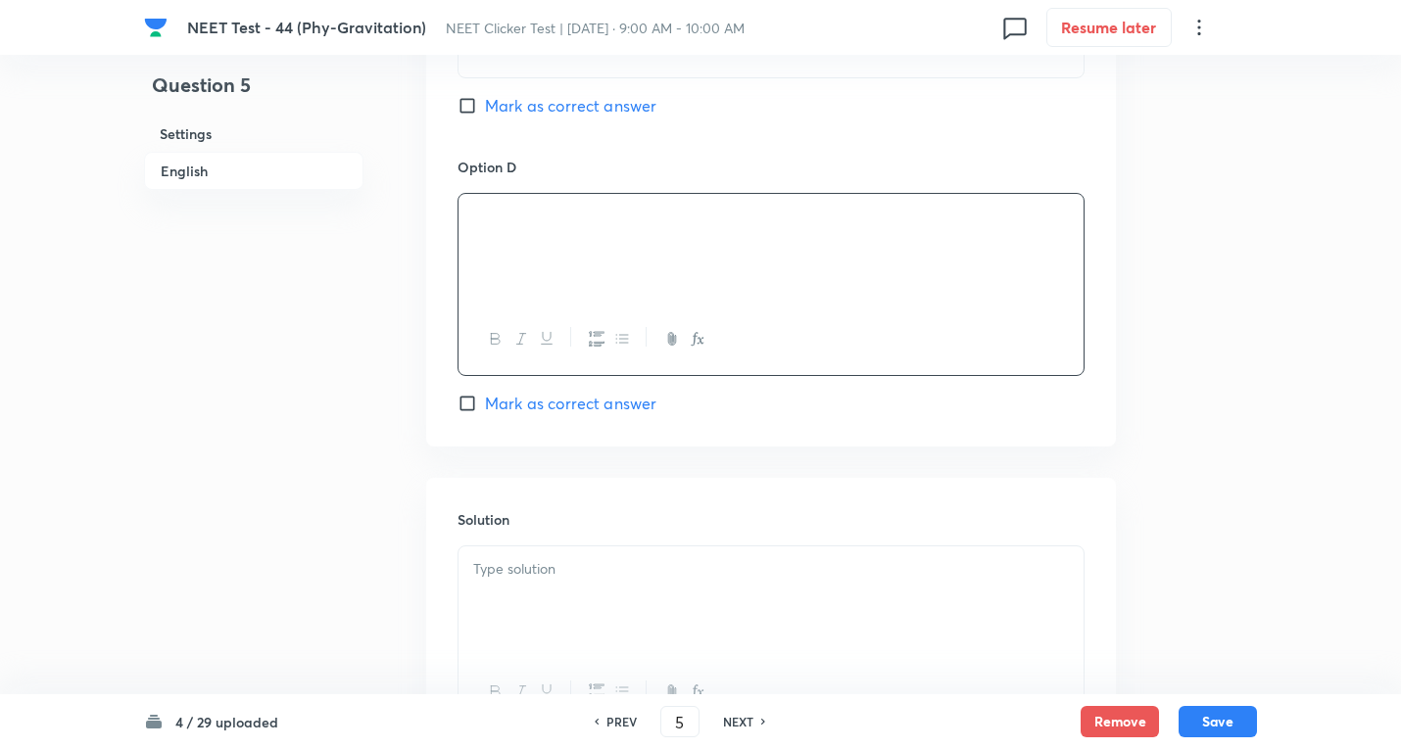
click at [479, 408] on input "Mark as correct answer" at bounding box center [470, 404] width 27 height 20
checkbox input "true"
drag, startPoint x: 554, startPoint y: 517, endPoint x: 556, endPoint y: 557, distance: 40.2
click at [554, 526] on h6 "Solution" at bounding box center [770, 519] width 627 height 21
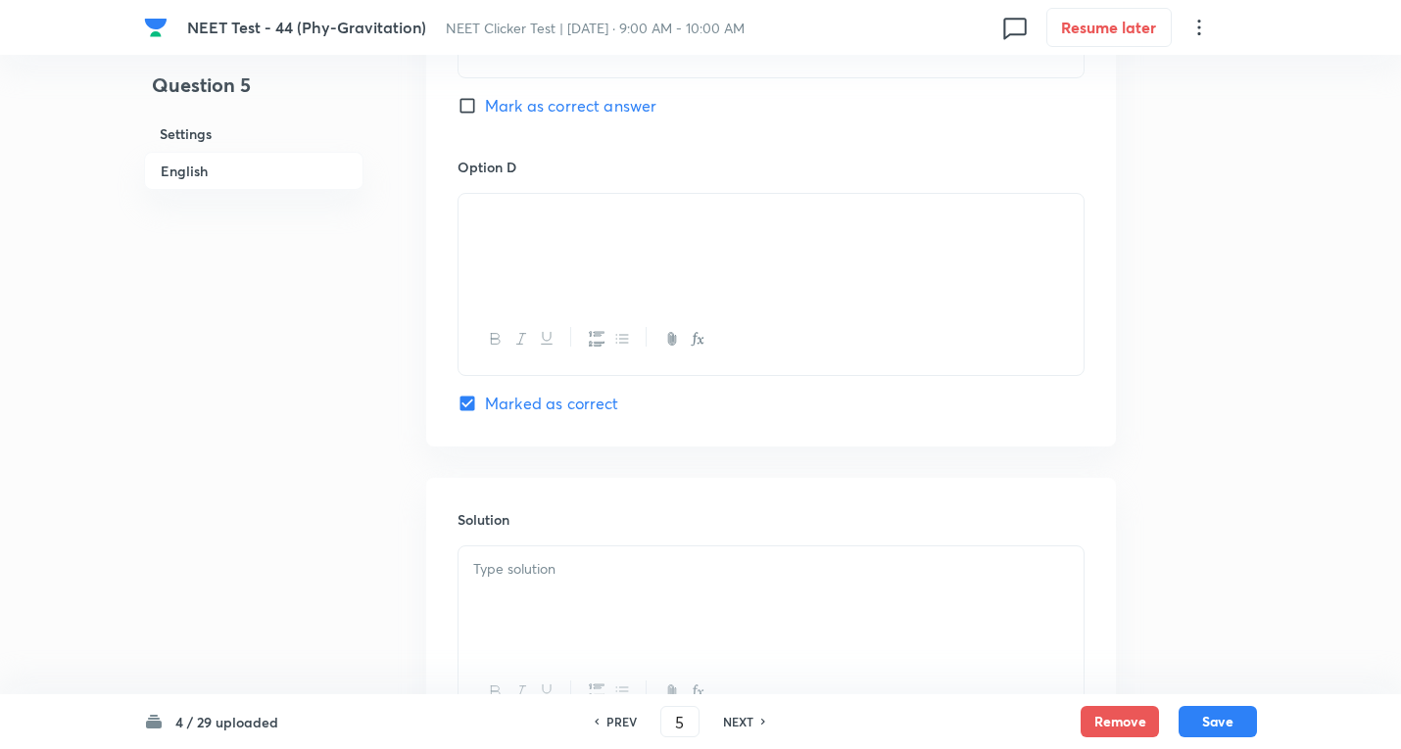
click at [547, 570] on p at bounding box center [770, 569] width 595 height 23
click at [1205, 713] on button "Save" at bounding box center [1217, 719] width 78 height 31
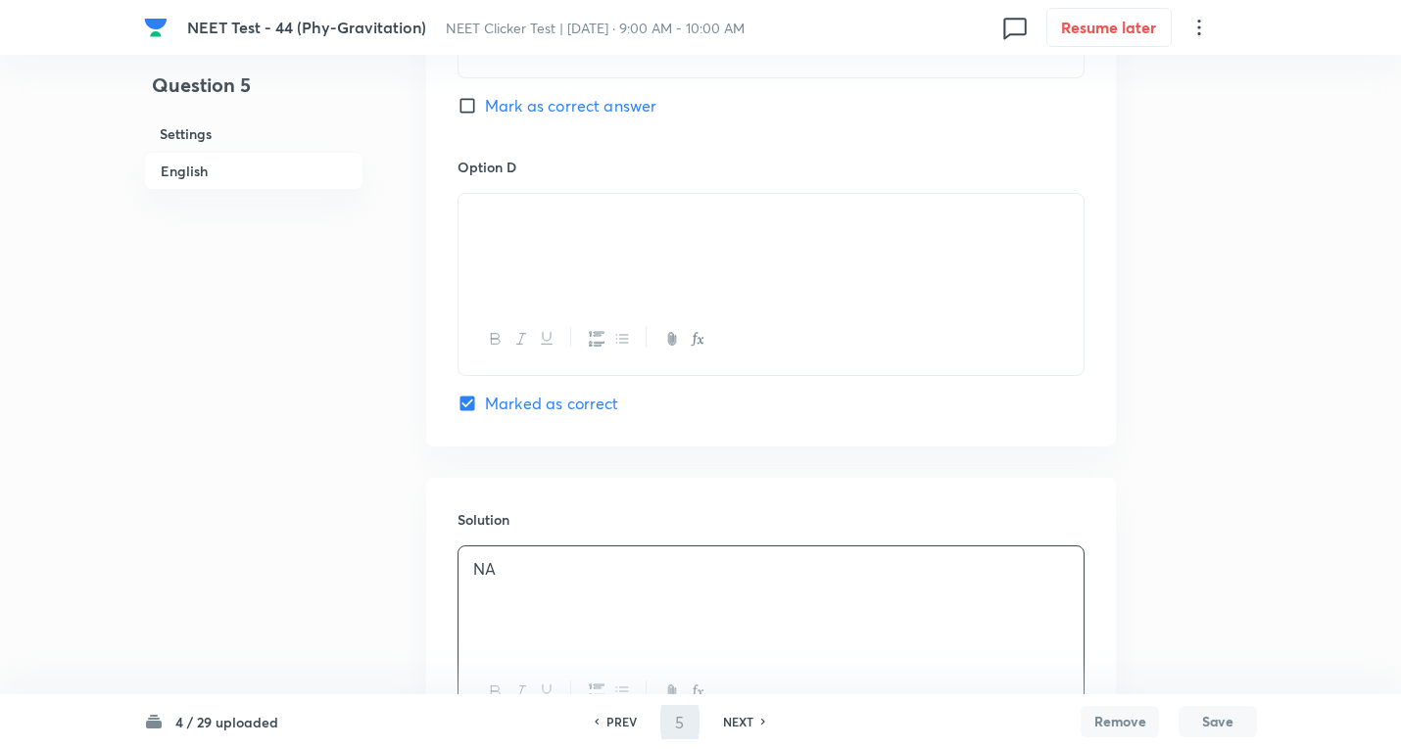
type input "6"
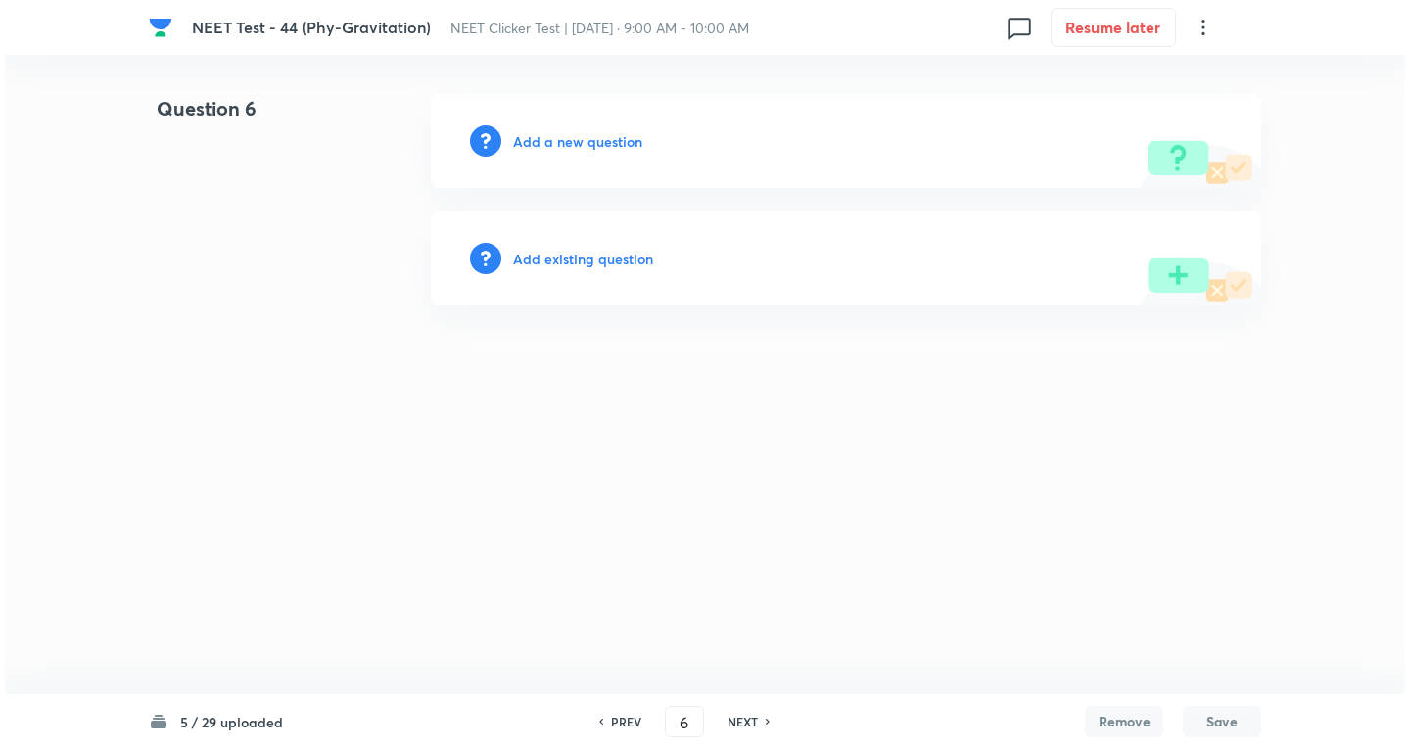
scroll to position [0, 0]
click at [605, 142] on h6 "Add a new question" at bounding box center [577, 141] width 129 height 21
click at [605, 142] on h6 "Choose a question type" at bounding box center [588, 141] width 151 height 21
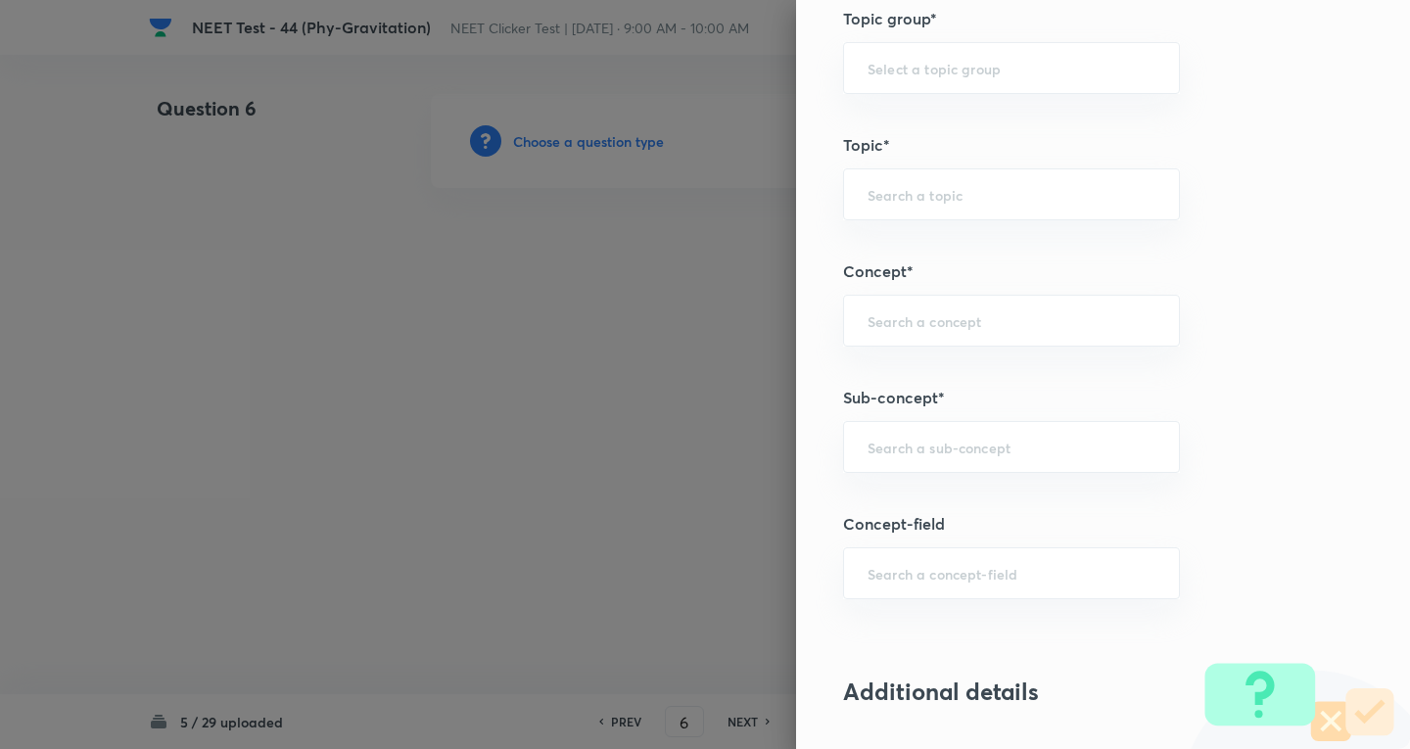
scroll to position [1045, 0]
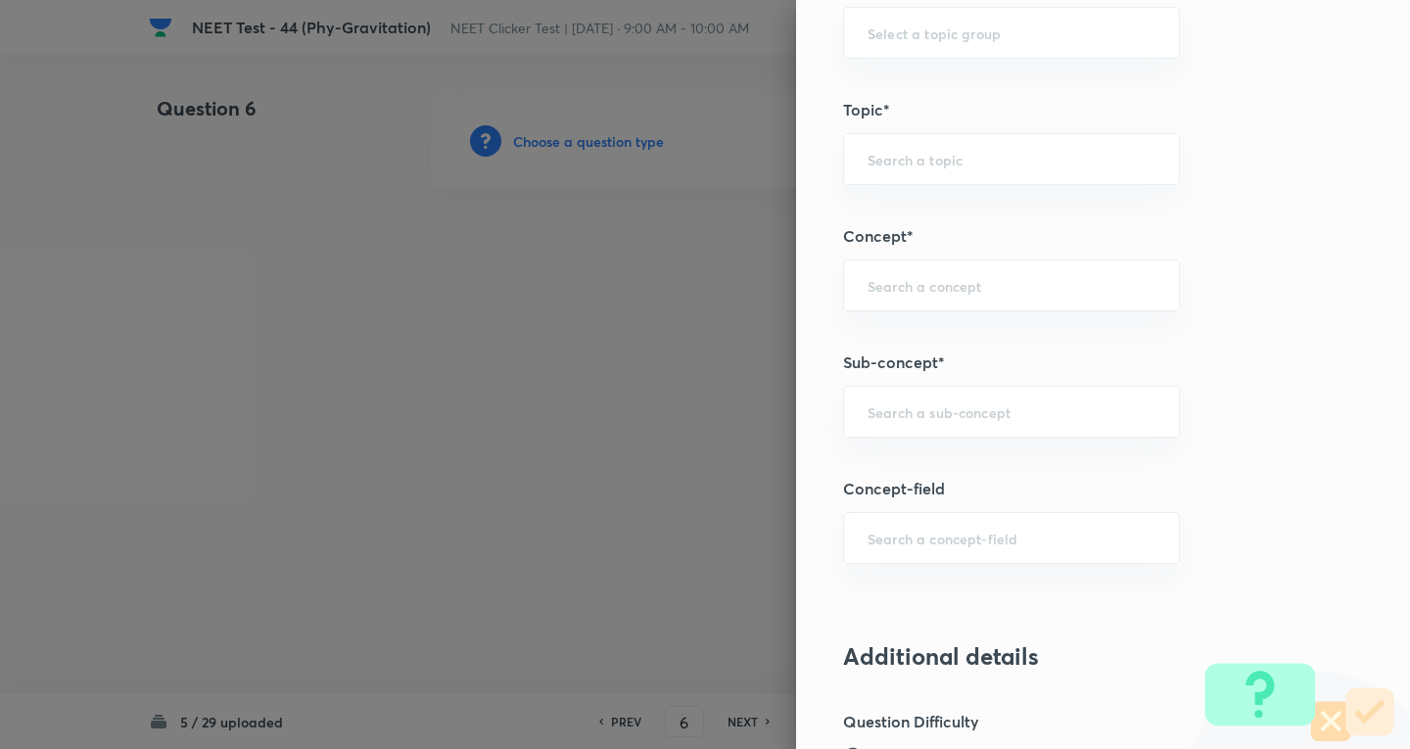
click at [863, 450] on div "Question settings Question type* Single choice correct Number of options* 2 3 4…" at bounding box center [1103, 374] width 614 height 749
click at [875, 415] on input "text" at bounding box center [1012, 412] width 288 height 19
paste input "Newton's Laws Gravitation"
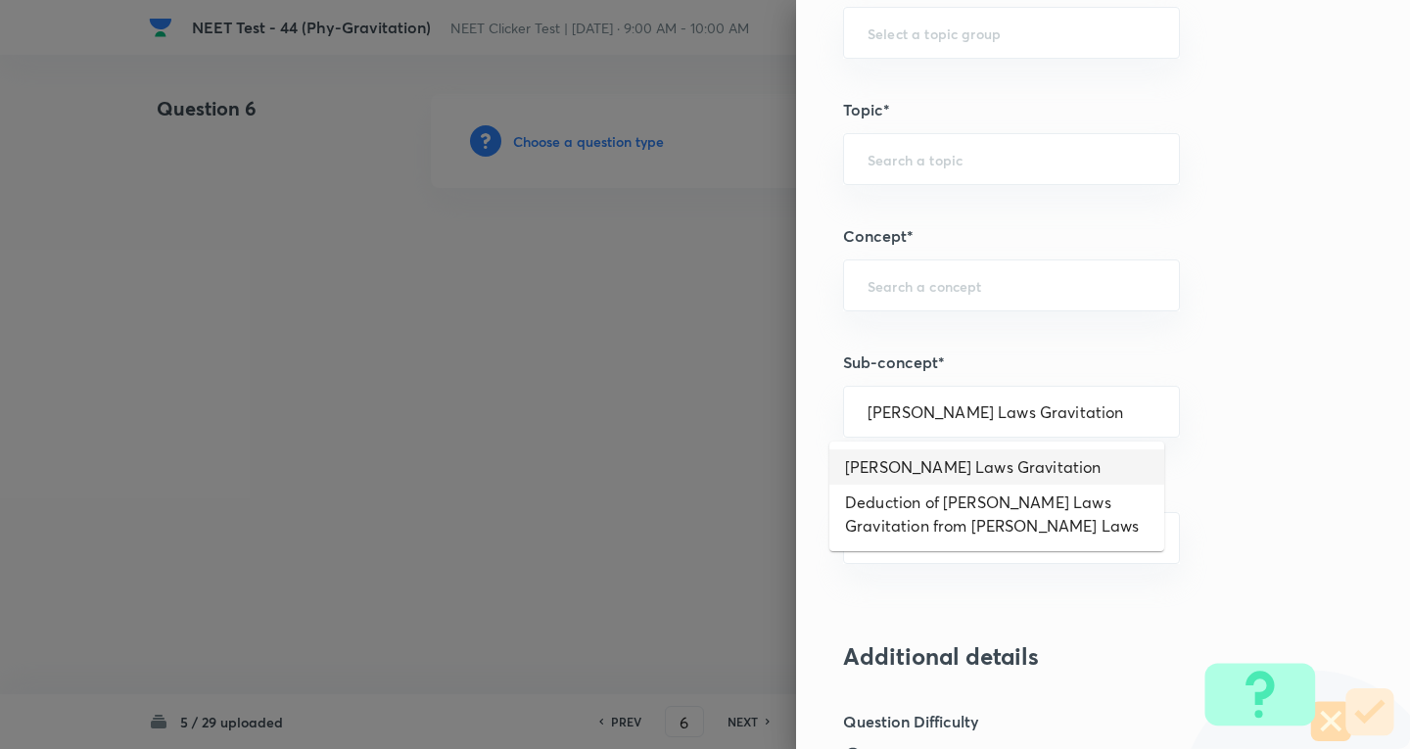
type input "Newton's Laws Gravitation"
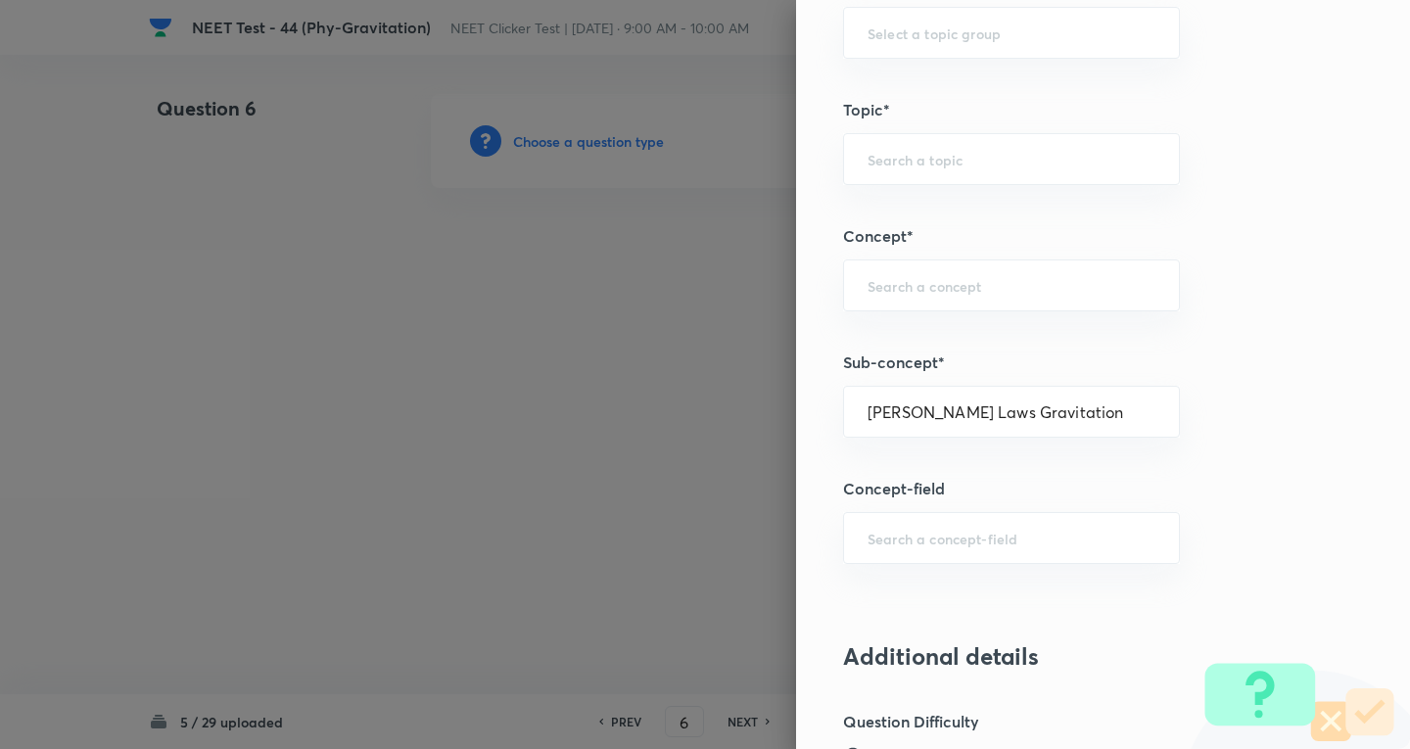
type input "Physics"
type input "Mechanics"
type input "Gravitation"
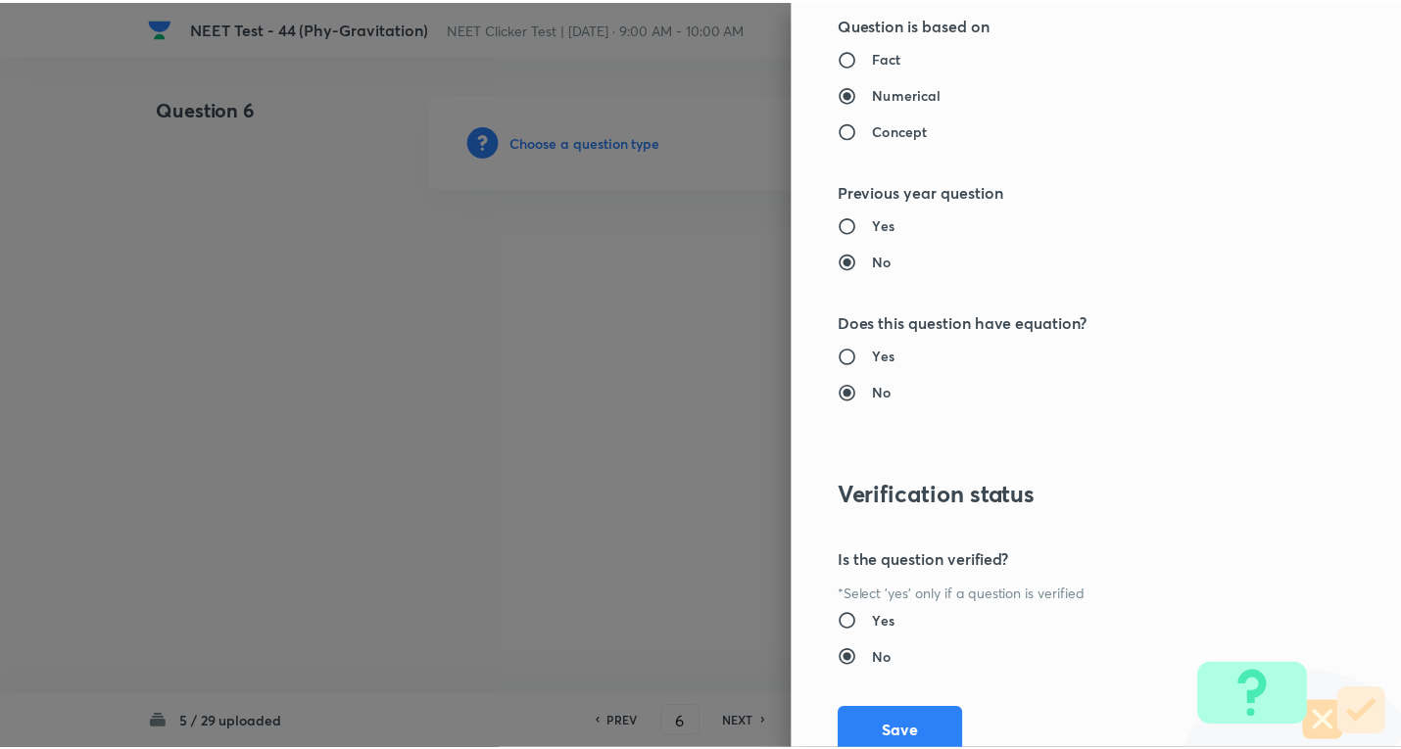
scroll to position [2052, 0]
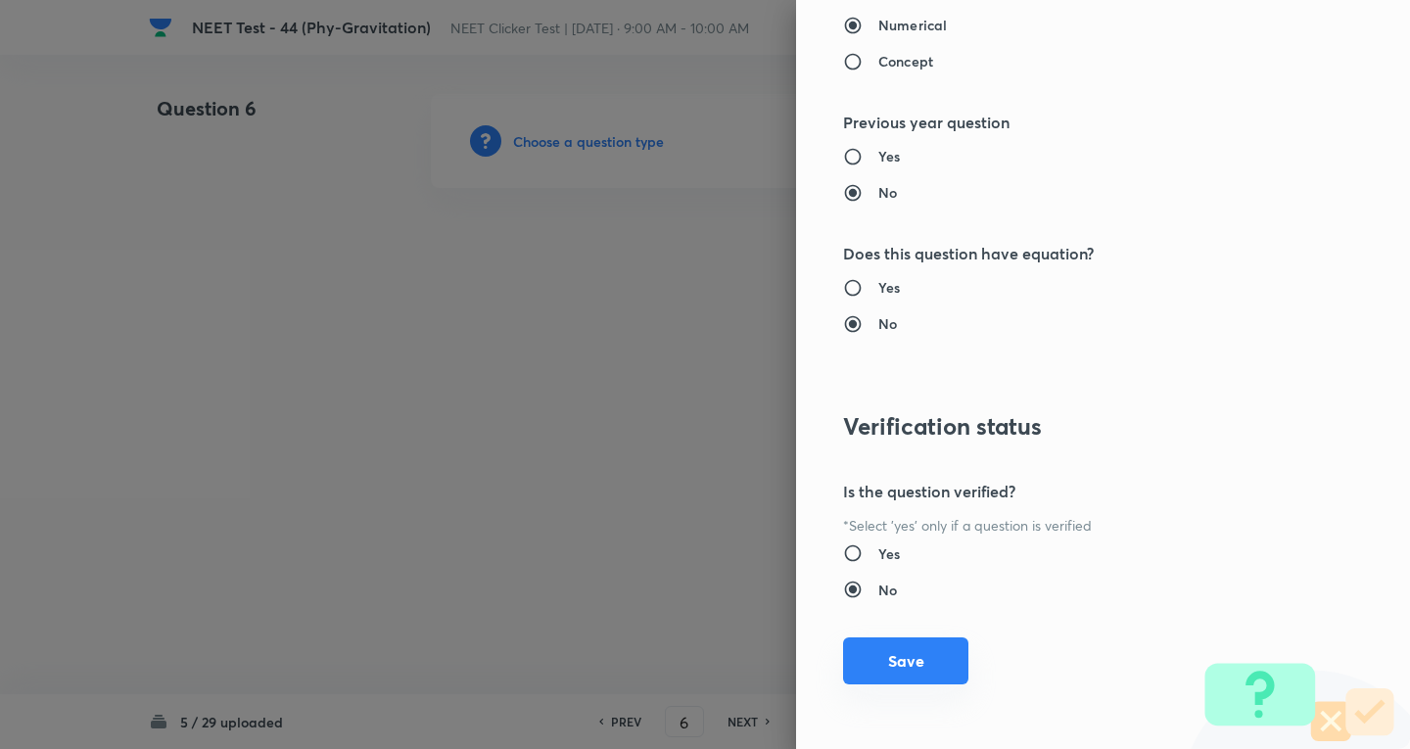
click at [910, 673] on button "Save" at bounding box center [905, 661] width 125 height 47
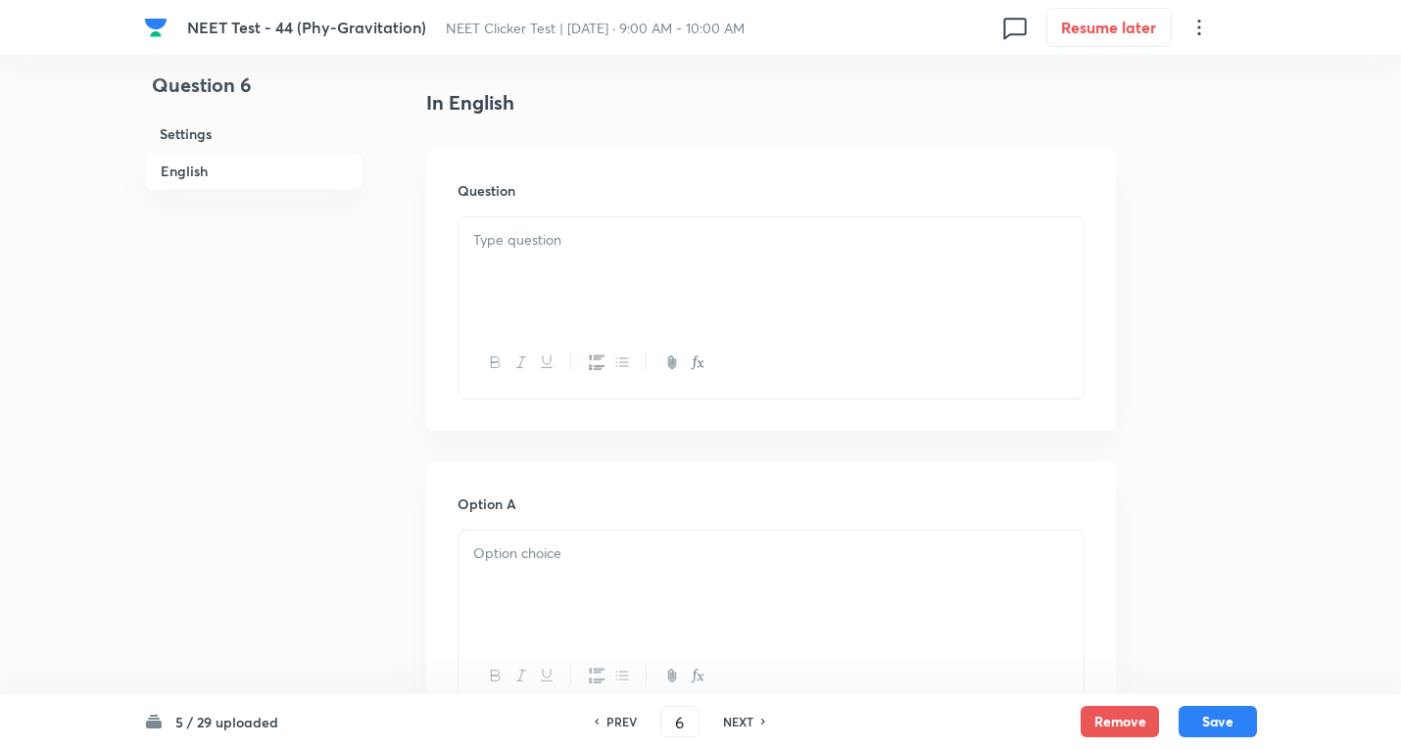
scroll to position [522, 0]
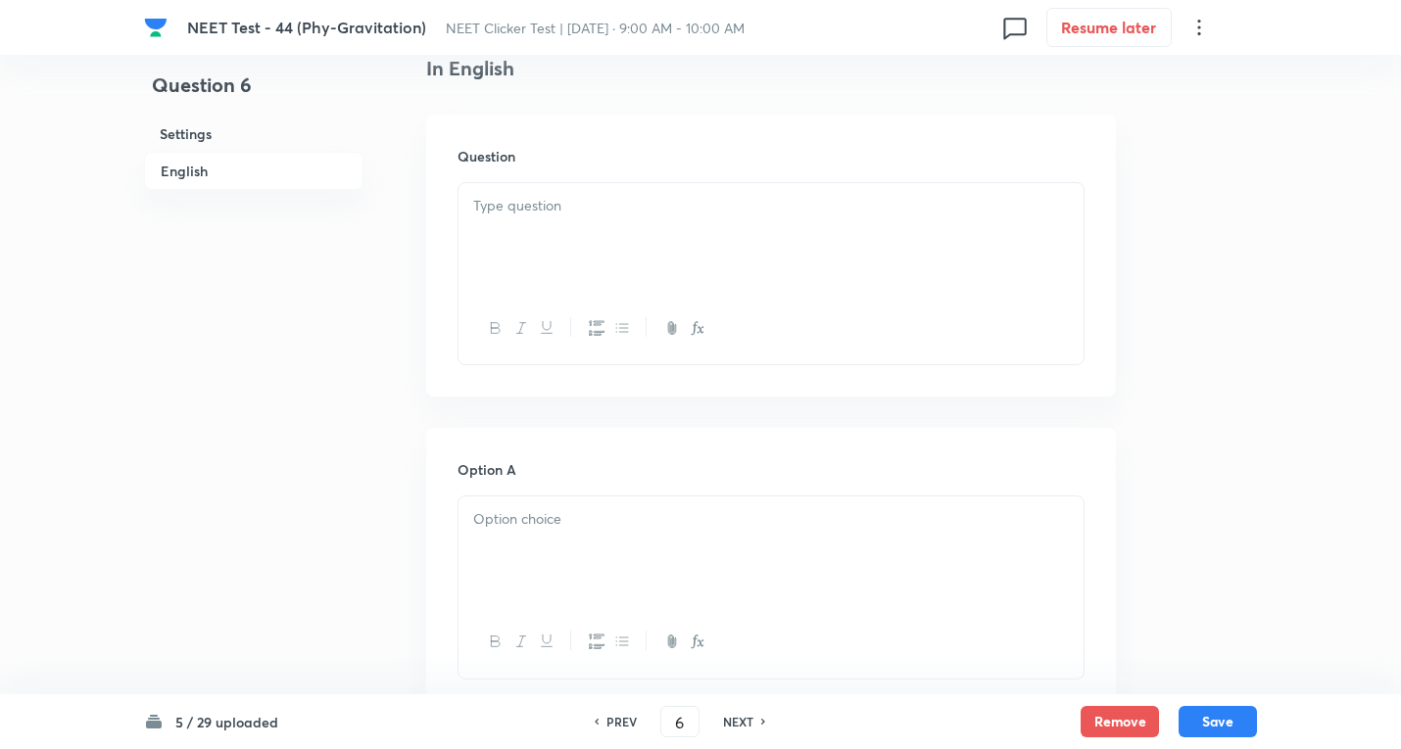
click at [570, 256] on div at bounding box center [770, 238] width 625 height 110
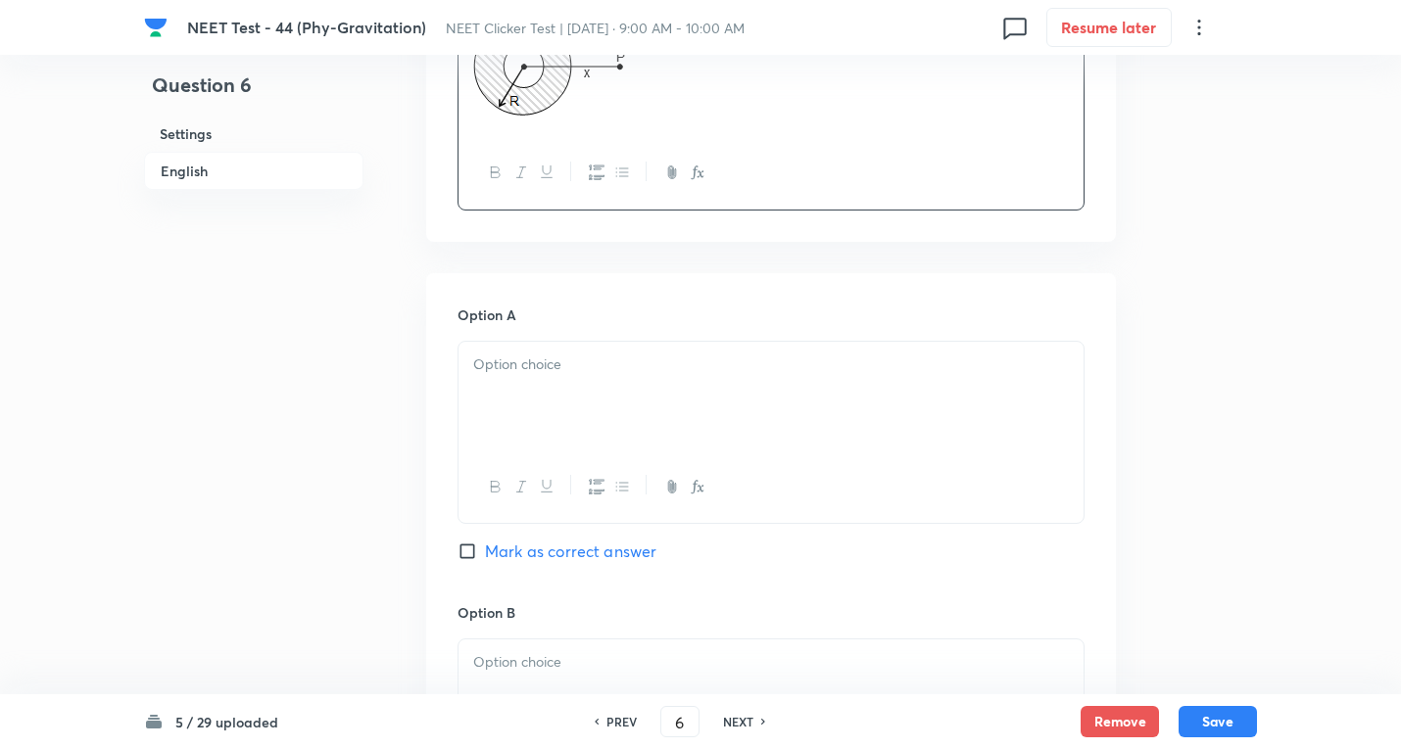
scroll to position [784, 0]
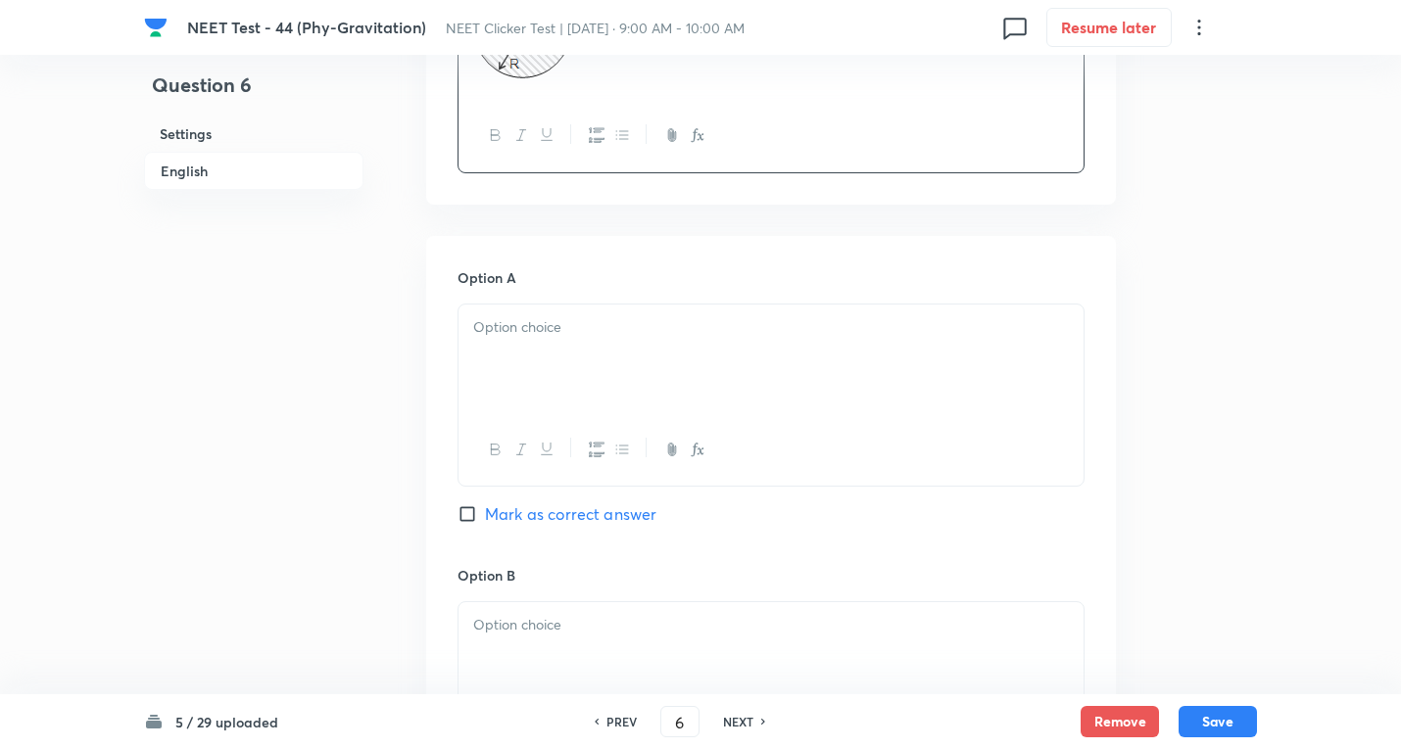
click at [592, 337] on p at bounding box center [770, 327] width 595 height 23
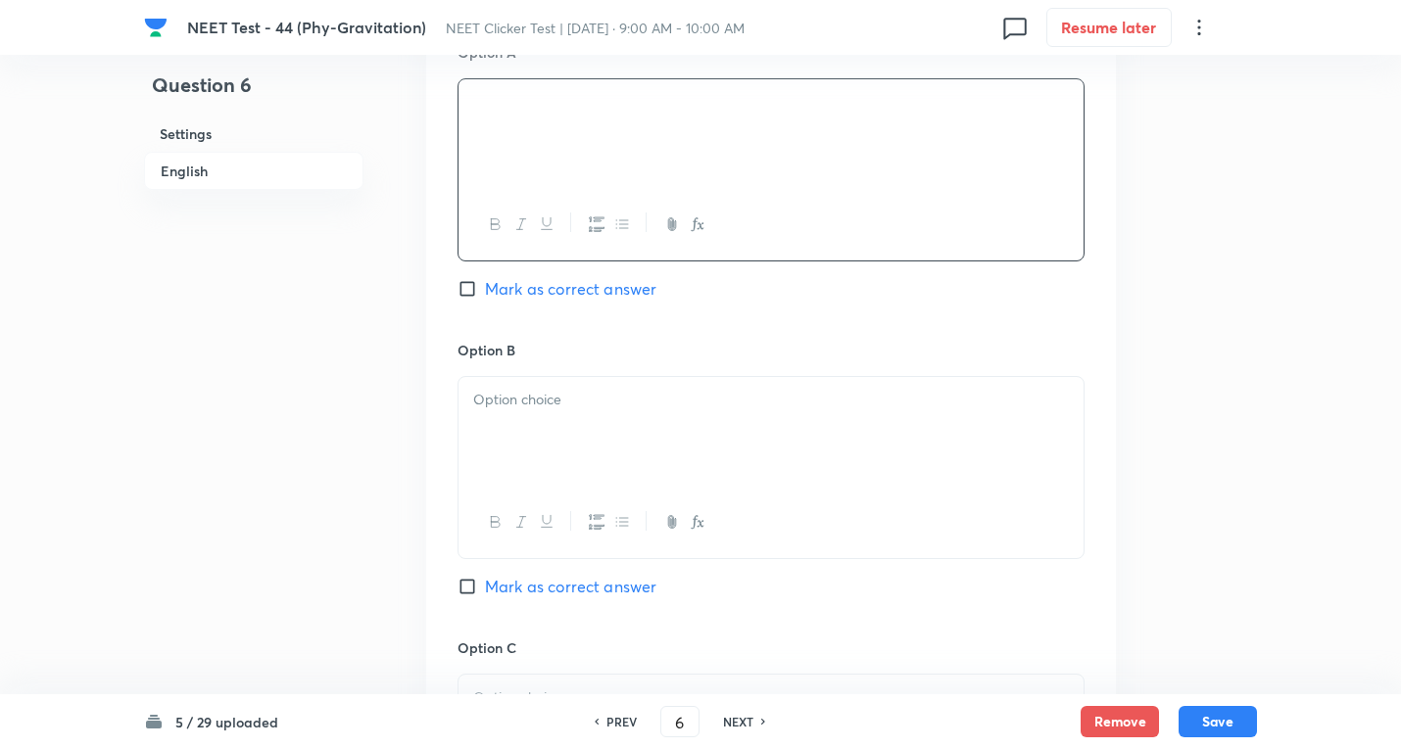
scroll to position [1045, 0]
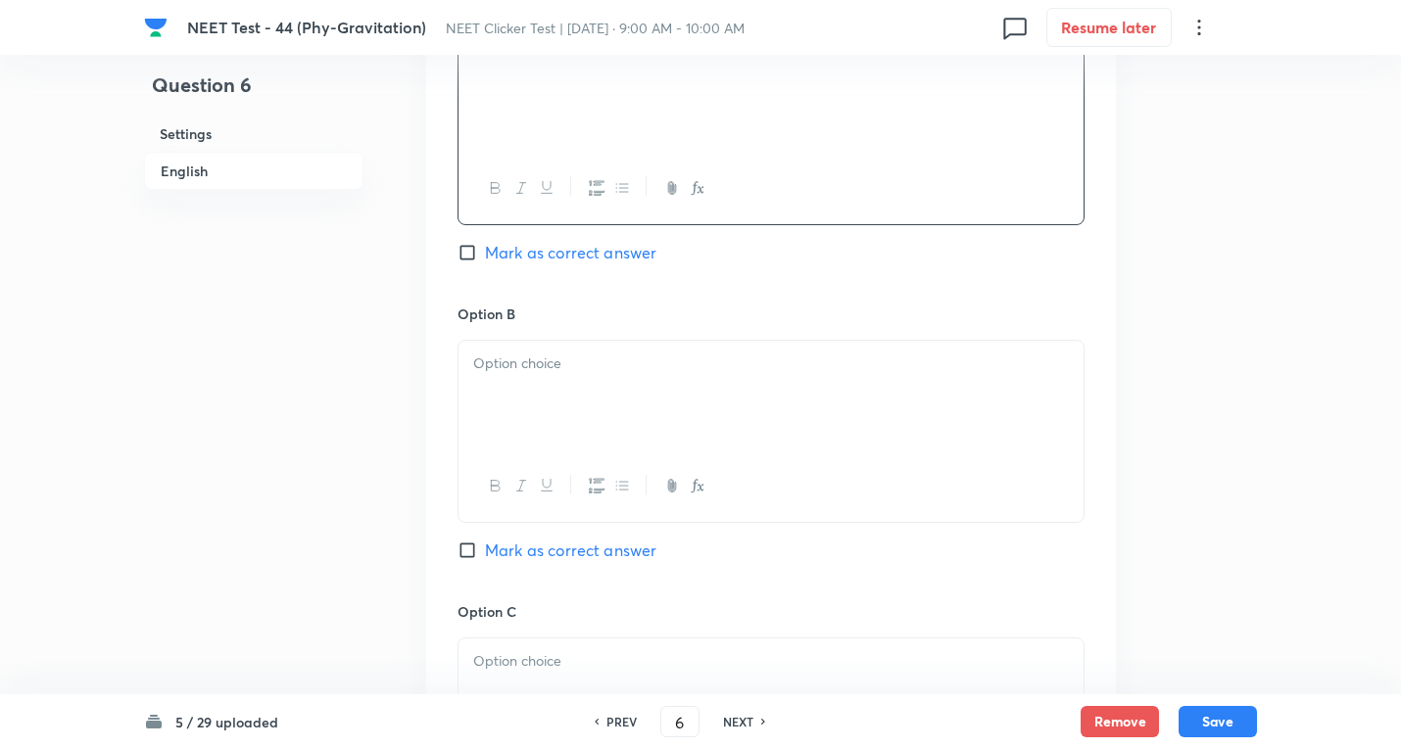
click at [540, 447] on div at bounding box center [770, 396] width 625 height 110
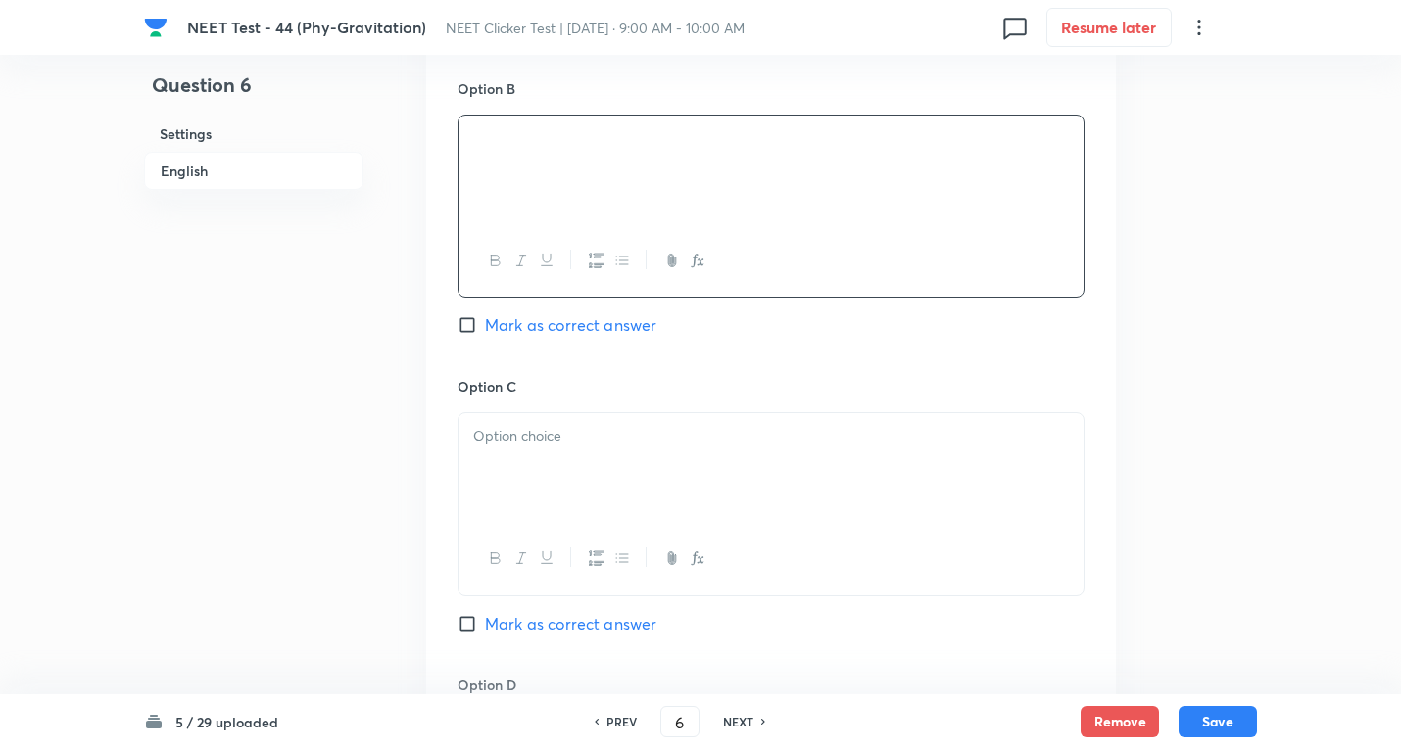
scroll to position [1306, 0]
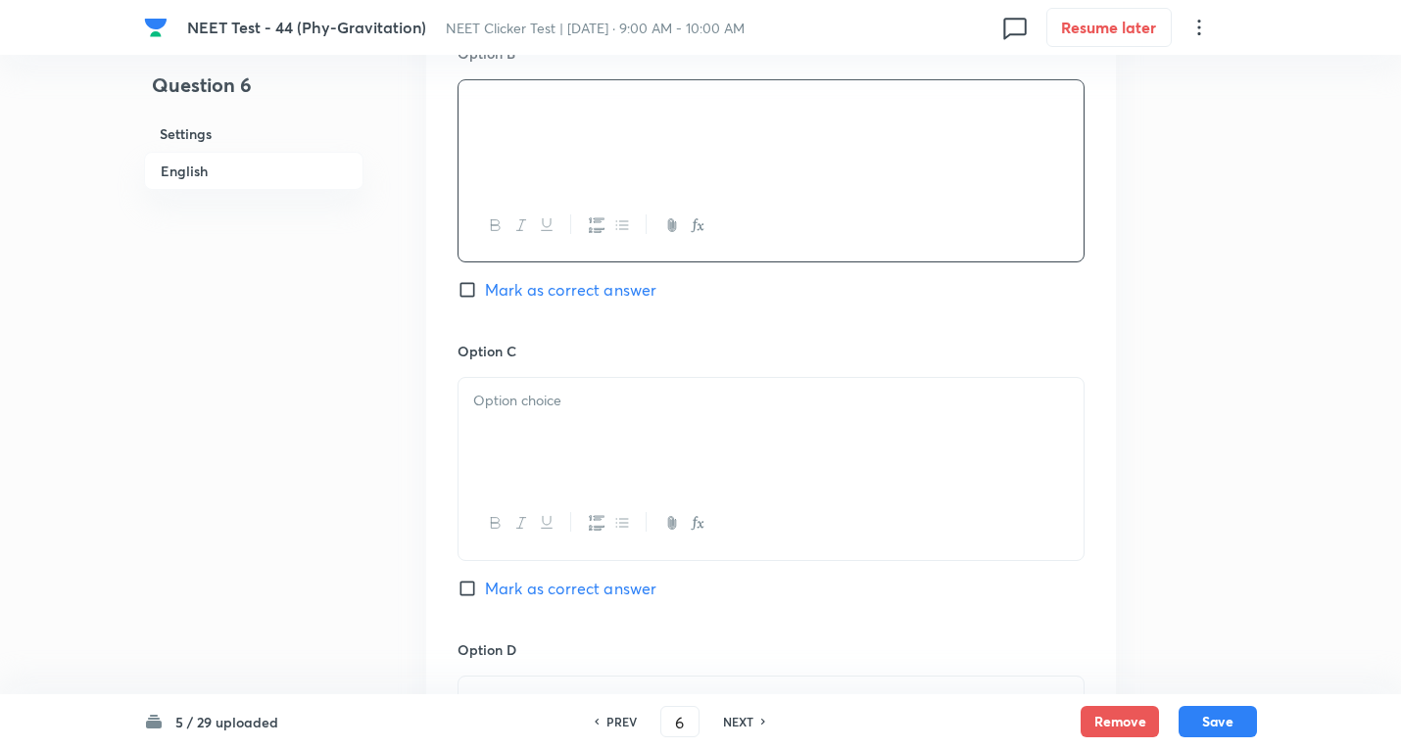
click at [556, 419] on div at bounding box center [770, 433] width 625 height 110
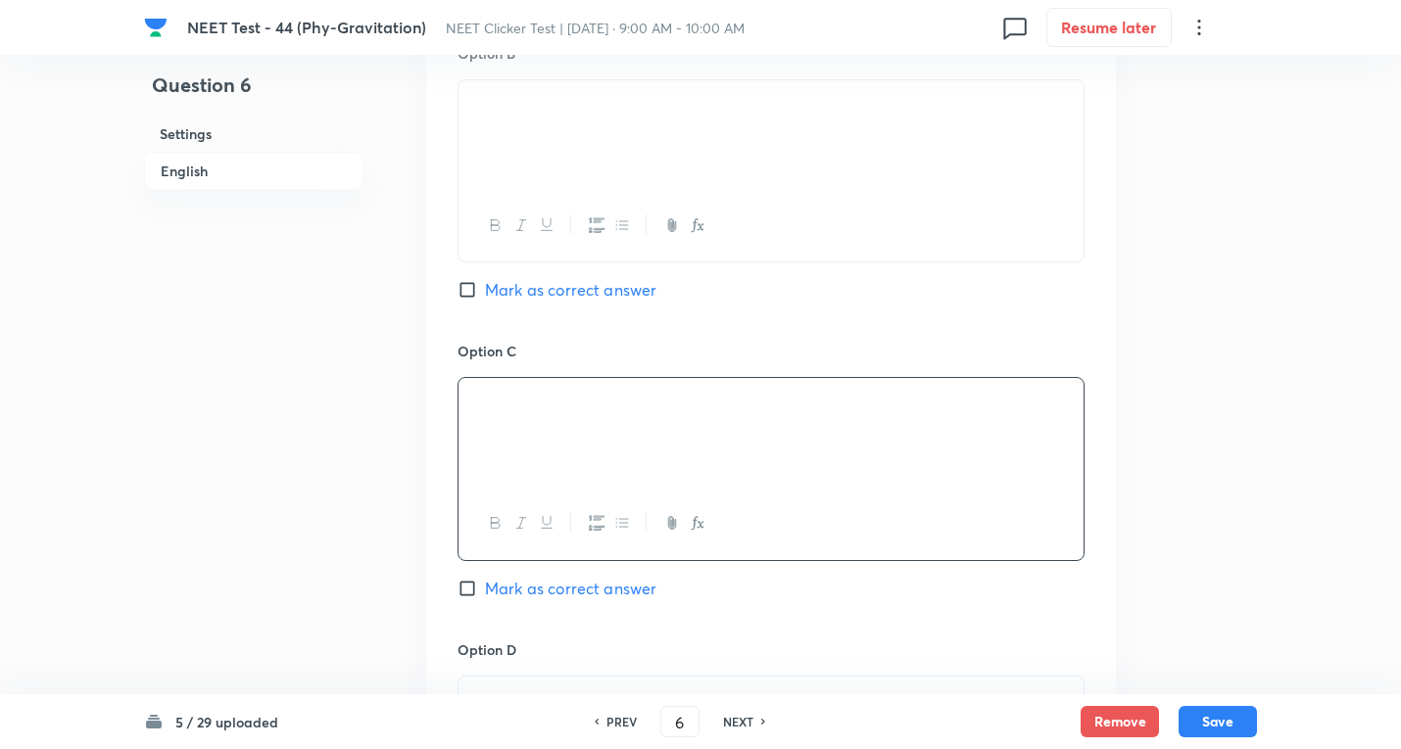
click at [495, 592] on span "Mark as correct answer" at bounding box center [570, 589] width 171 height 24
click at [485, 592] on input "Mark as correct answer" at bounding box center [470, 589] width 27 height 20
checkbox input "true"
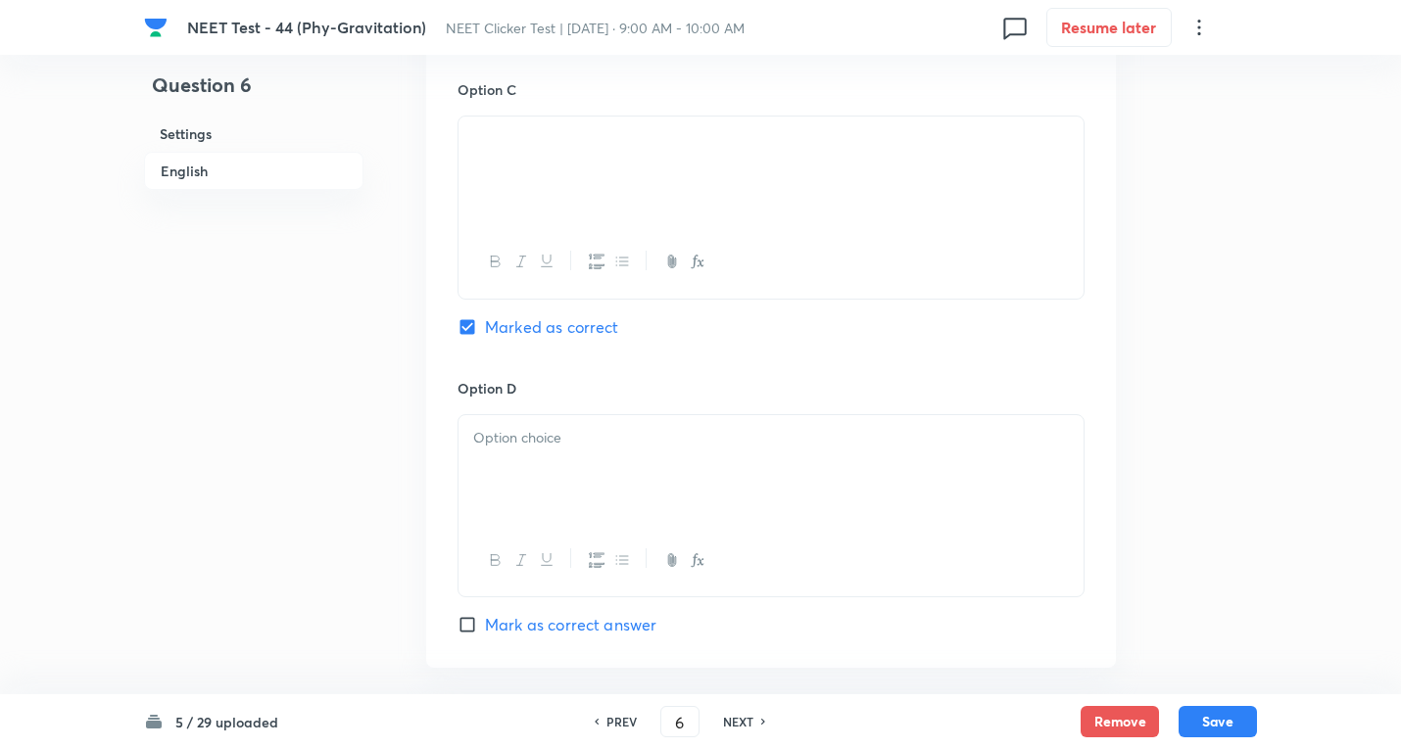
click at [533, 476] on div at bounding box center [770, 470] width 625 height 110
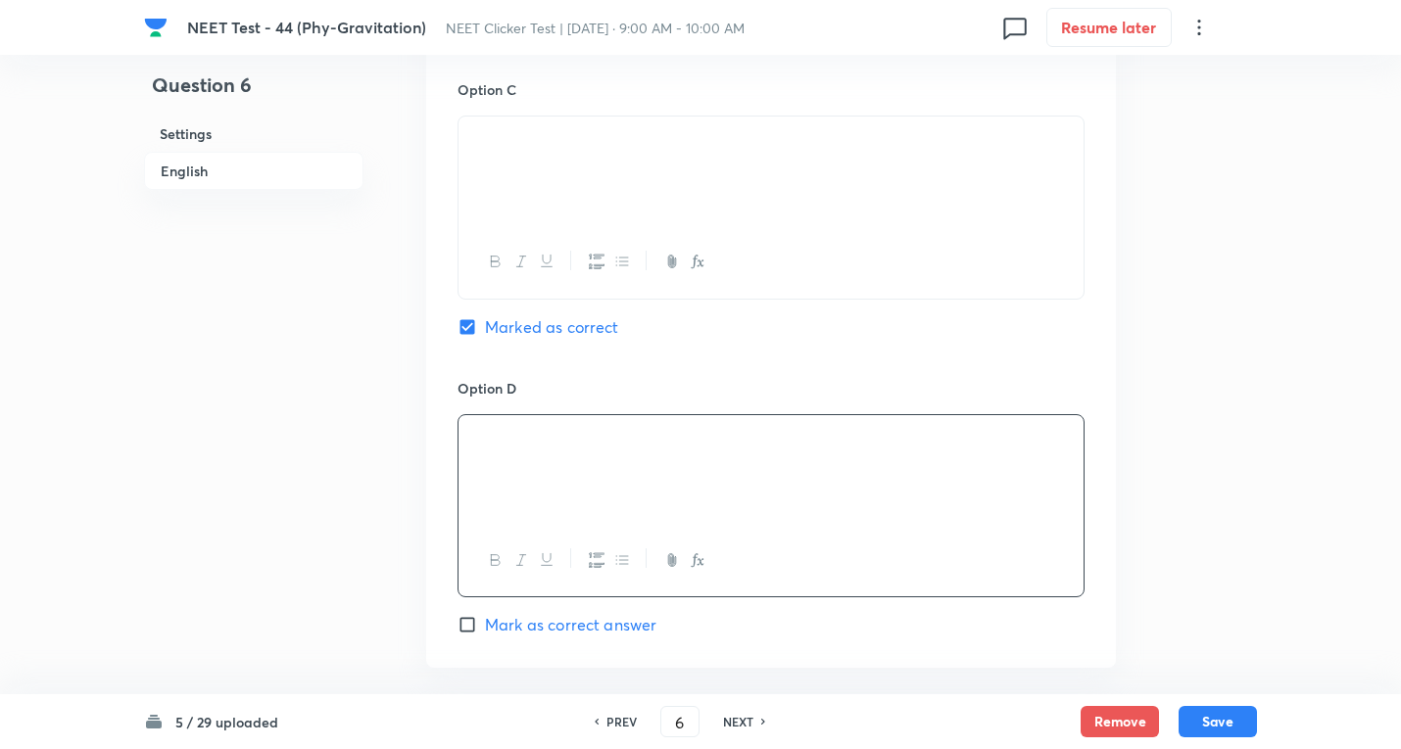
scroll to position [1829, 0]
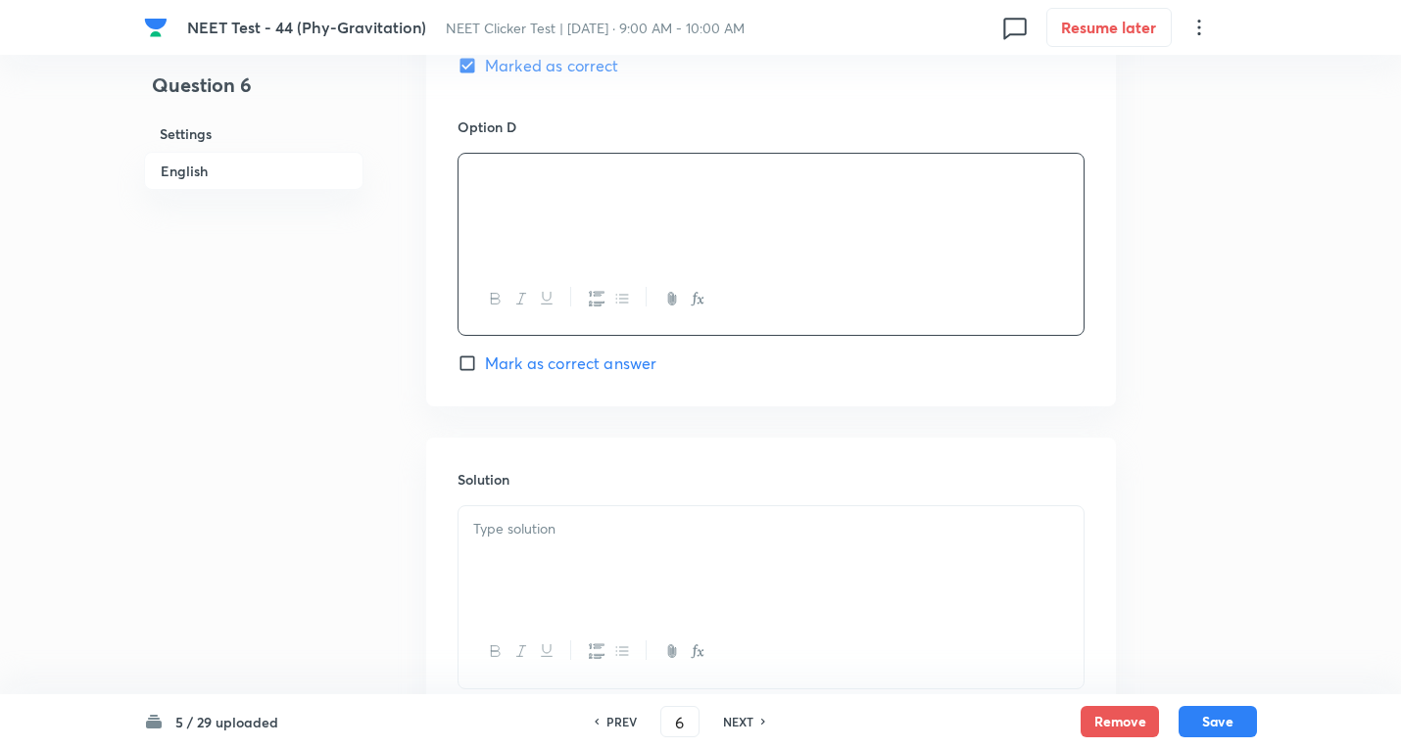
drag, startPoint x: 535, startPoint y: 477, endPoint x: 540, endPoint y: 521, distance: 44.3
click at [535, 490] on h6 "Solution" at bounding box center [770, 479] width 627 height 21
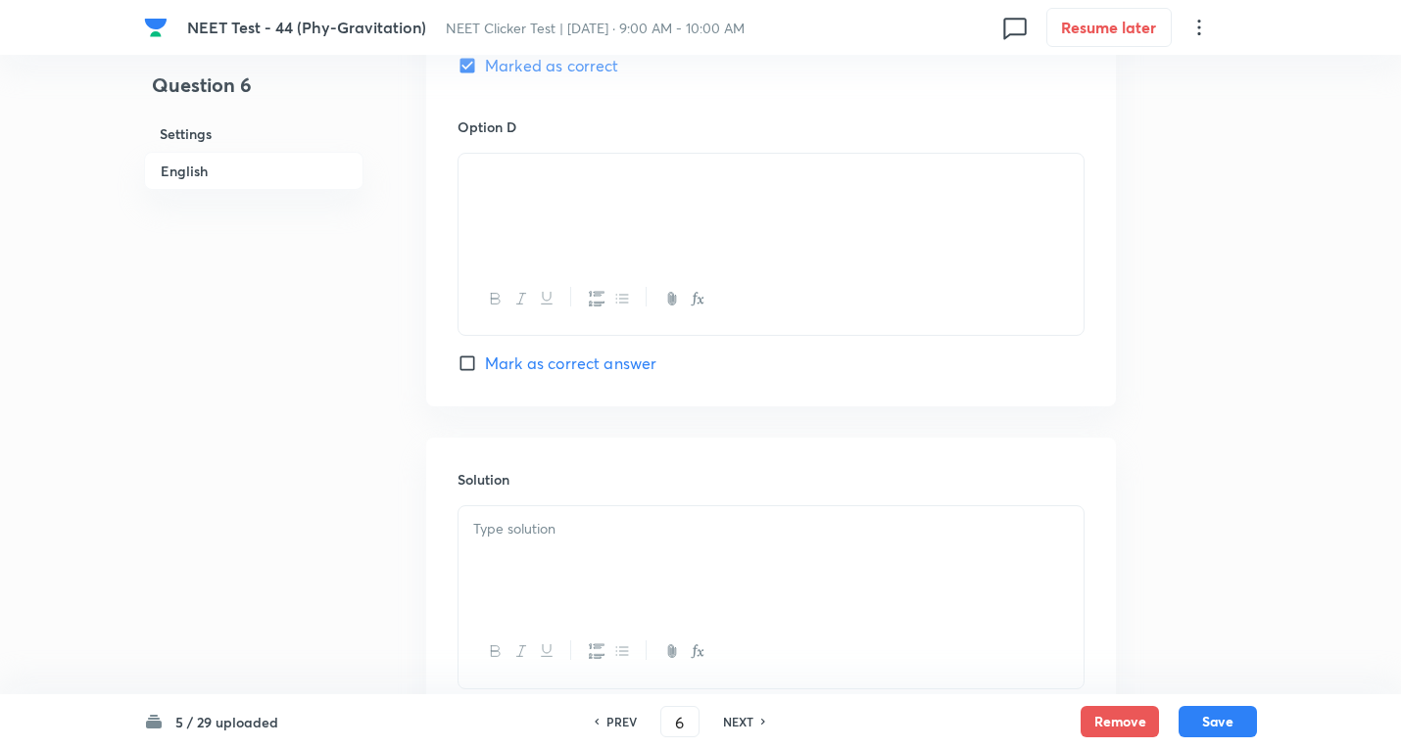
click at [543, 528] on p at bounding box center [770, 529] width 595 height 23
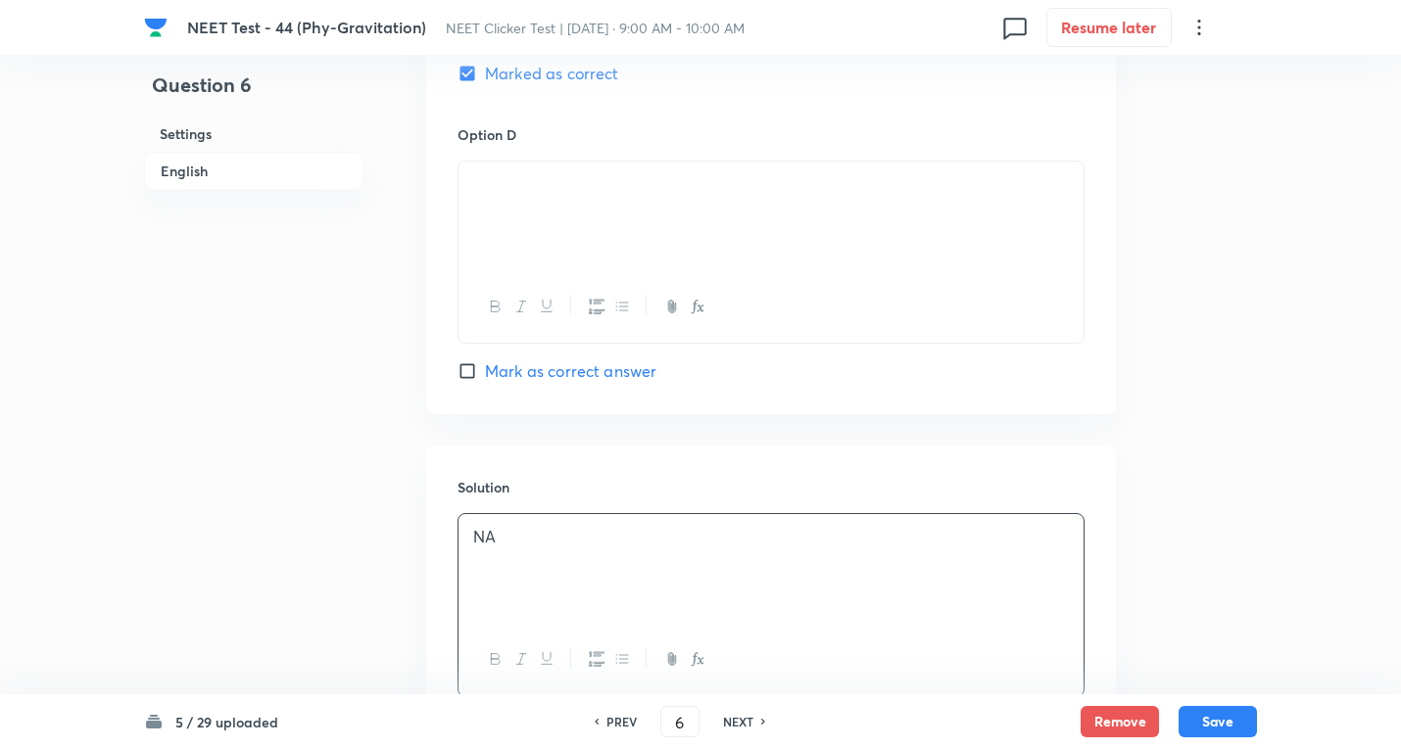
scroll to position [1973, 0]
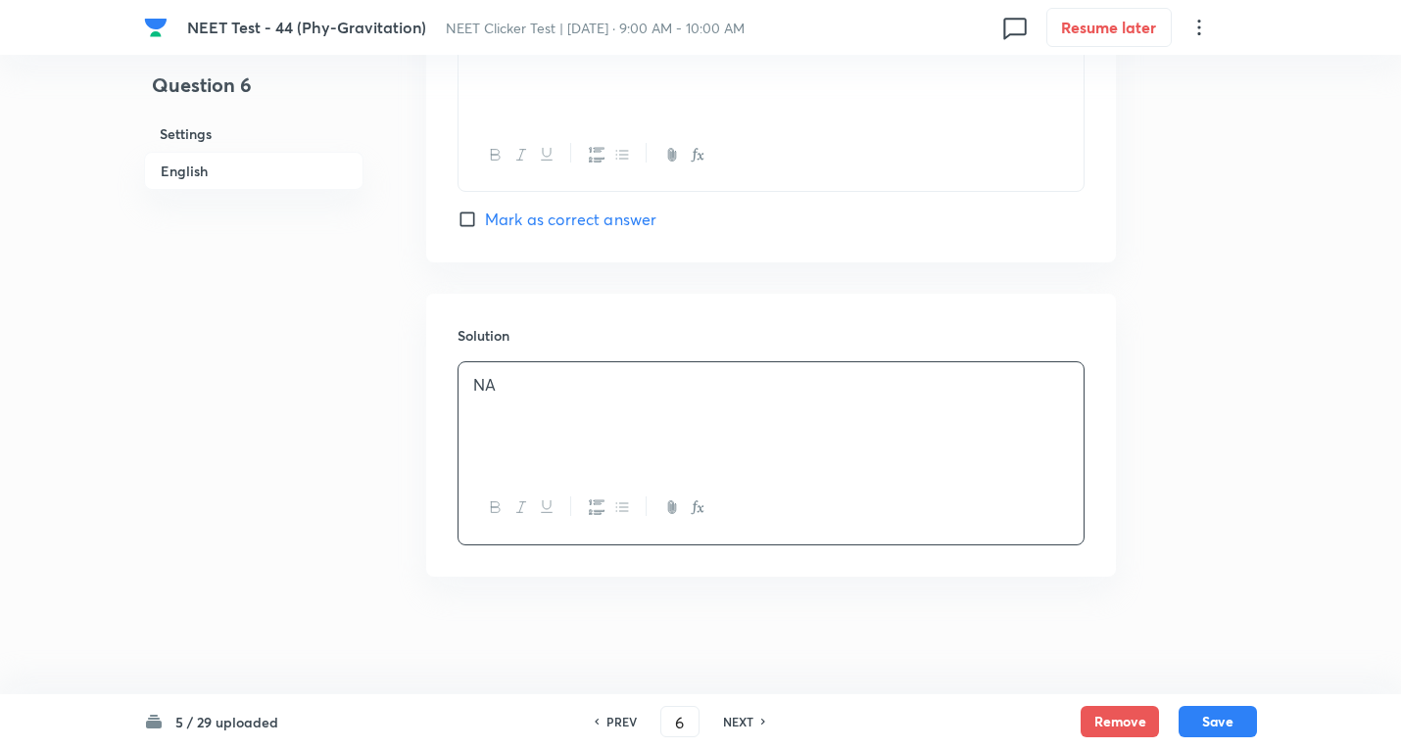
click at [1216, 707] on button "Save" at bounding box center [1217, 721] width 78 height 31
type input "7"
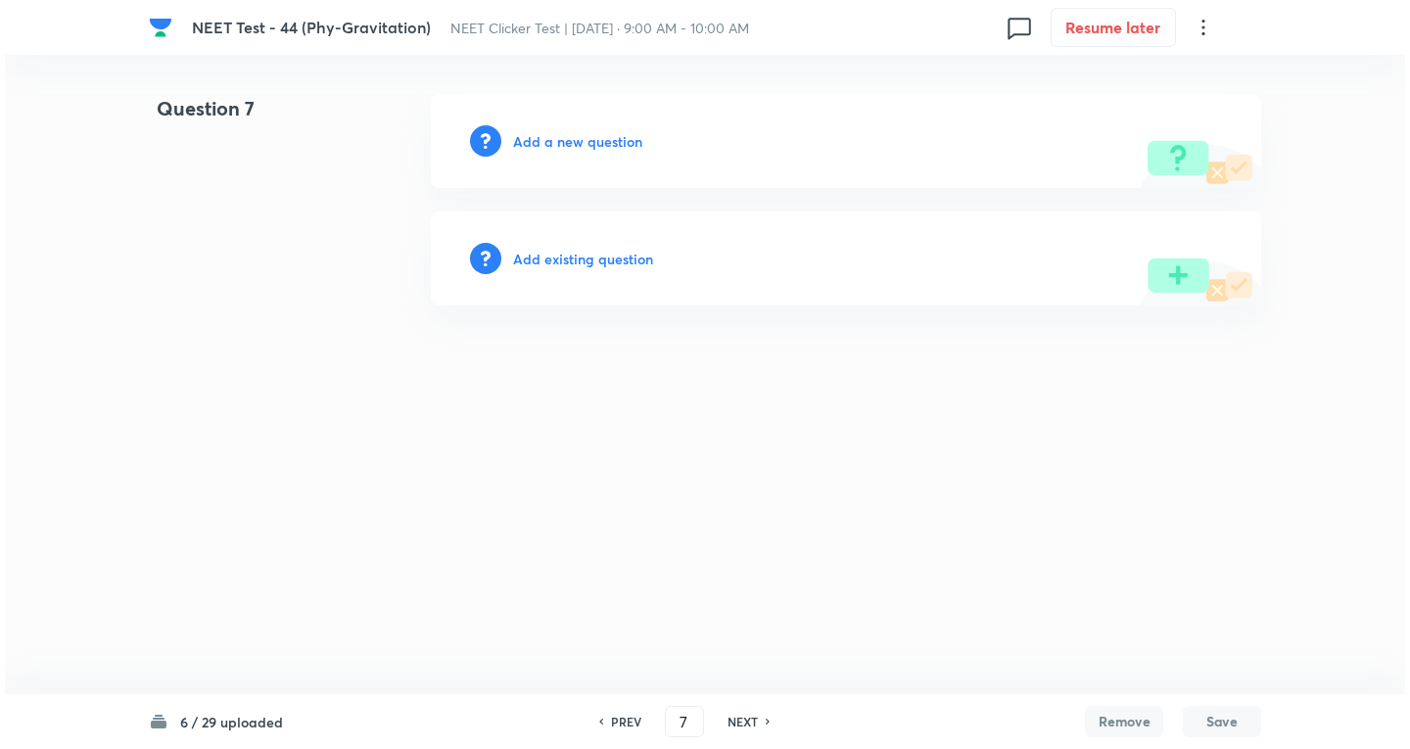
scroll to position [0, 0]
click at [534, 141] on h6 "Add a new question" at bounding box center [577, 141] width 129 height 21
click at [534, 141] on h6 "Choose a question type" at bounding box center [588, 141] width 151 height 21
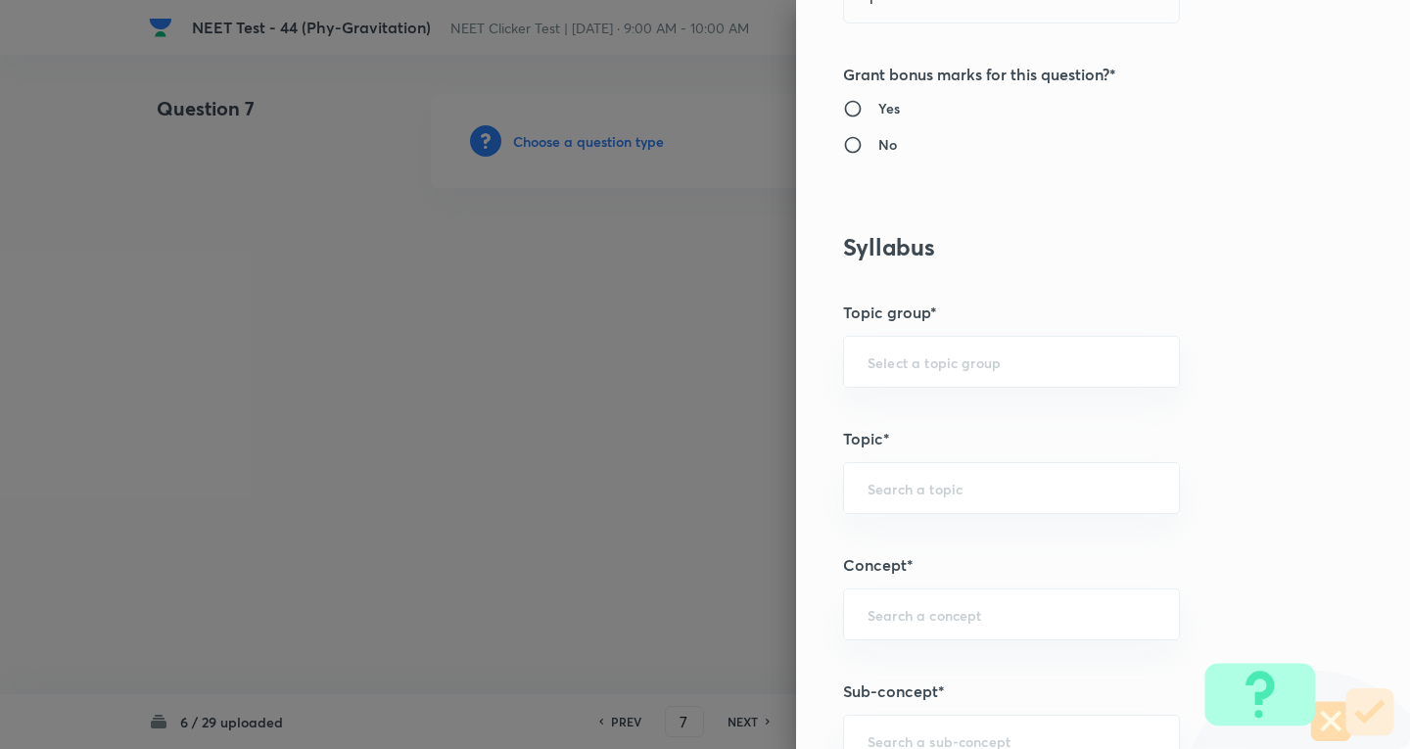
scroll to position [784, 0]
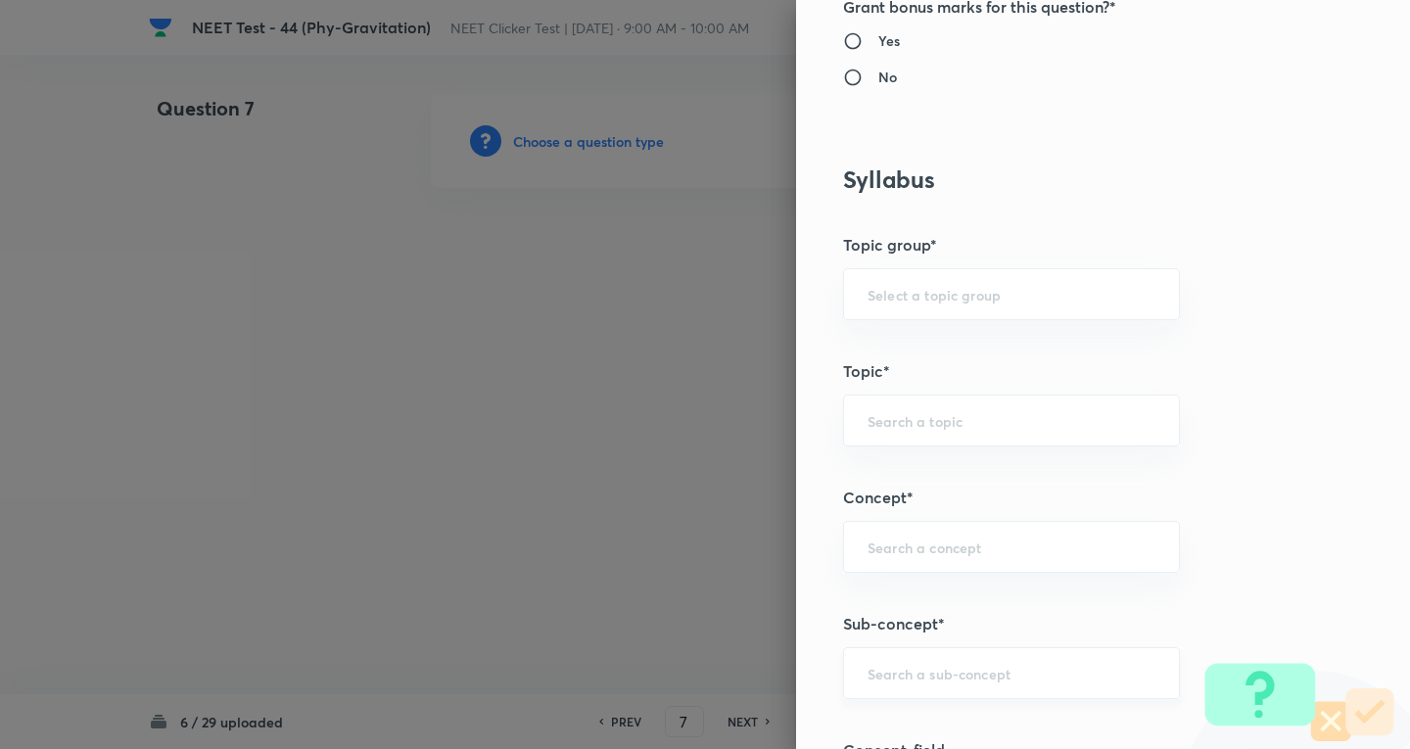
click at [891, 664] on input "text" at bounding box center [1012, 673] width 288 height 19
paste input "Newton's Laws Gravitation"
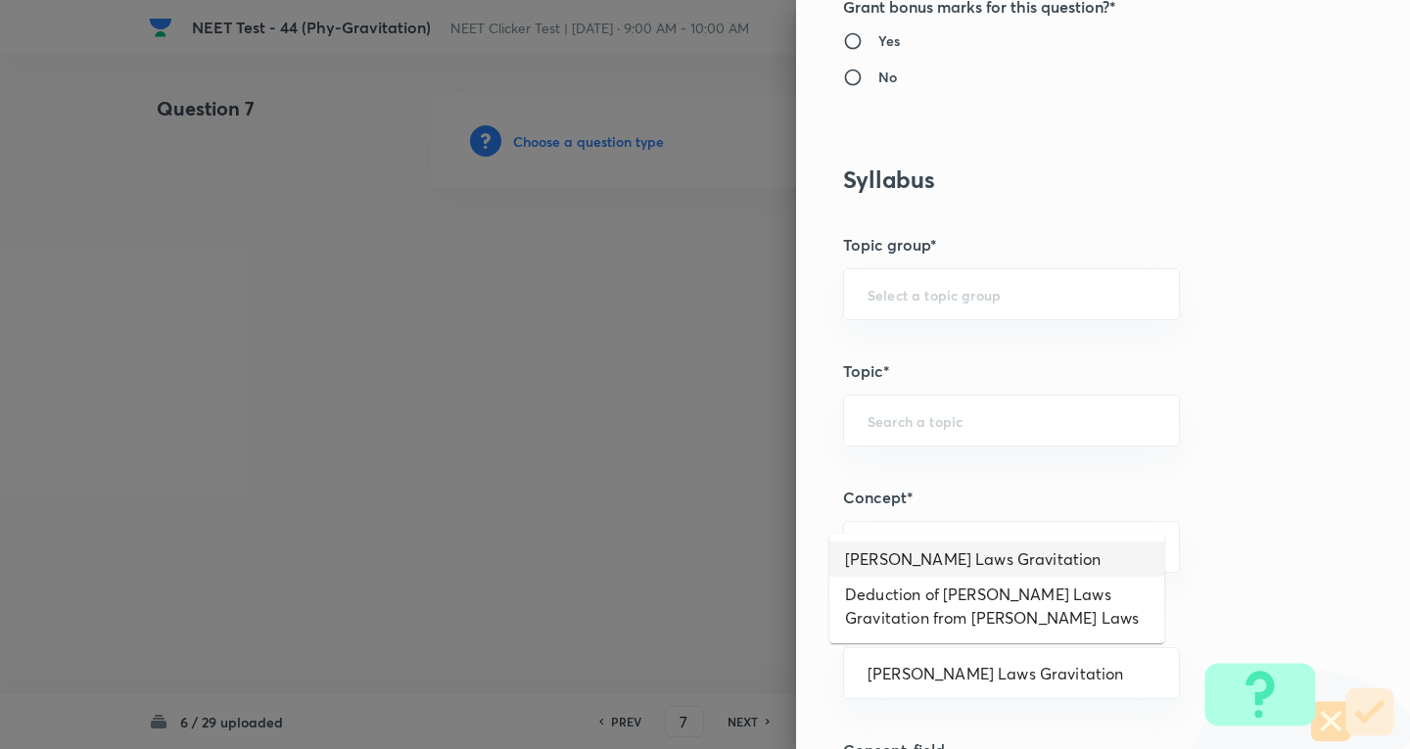
click at [962, 560] on li "Newton's Laws Gravitation" at bounding box center [997, 559] width 335 height 35
type input "Newton's Laws Gravitation"
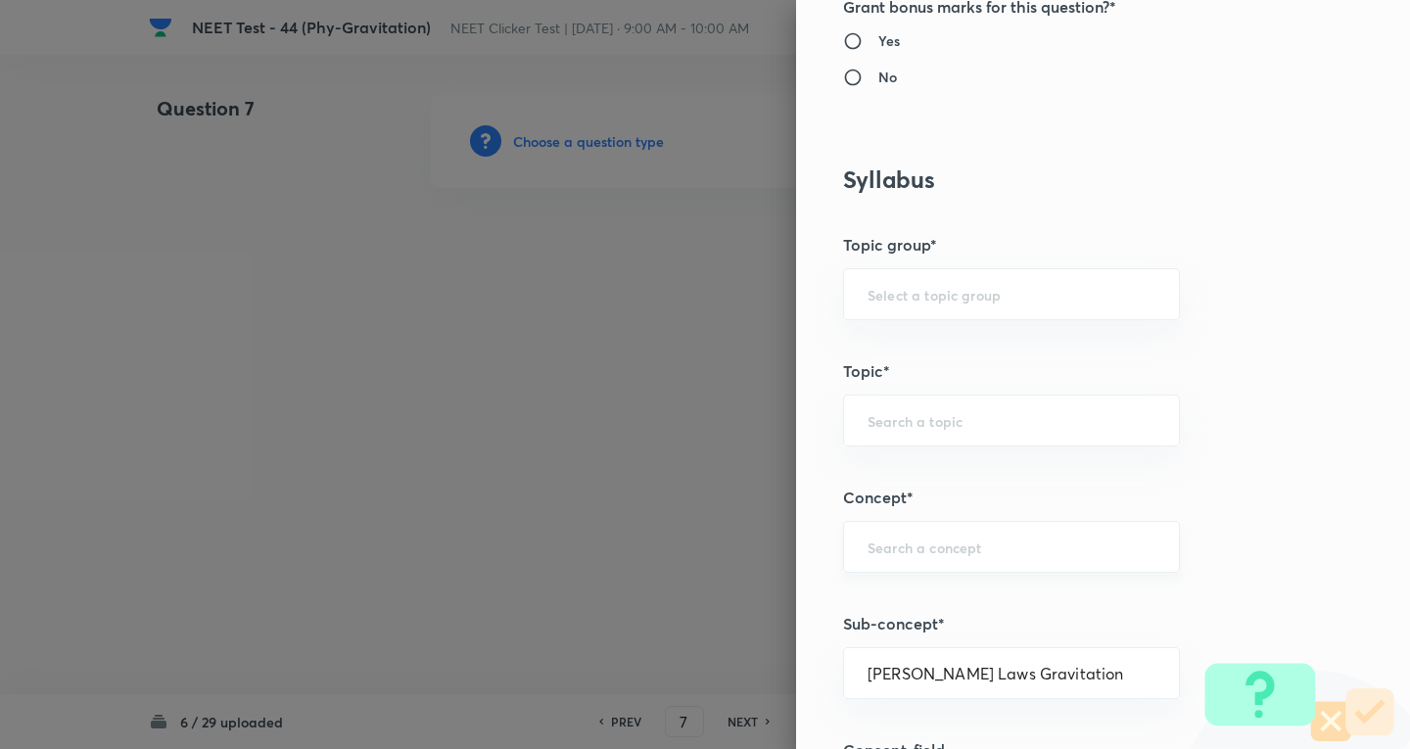
type input "Physics"
type input "Mechanics"
type input "Gravitation"
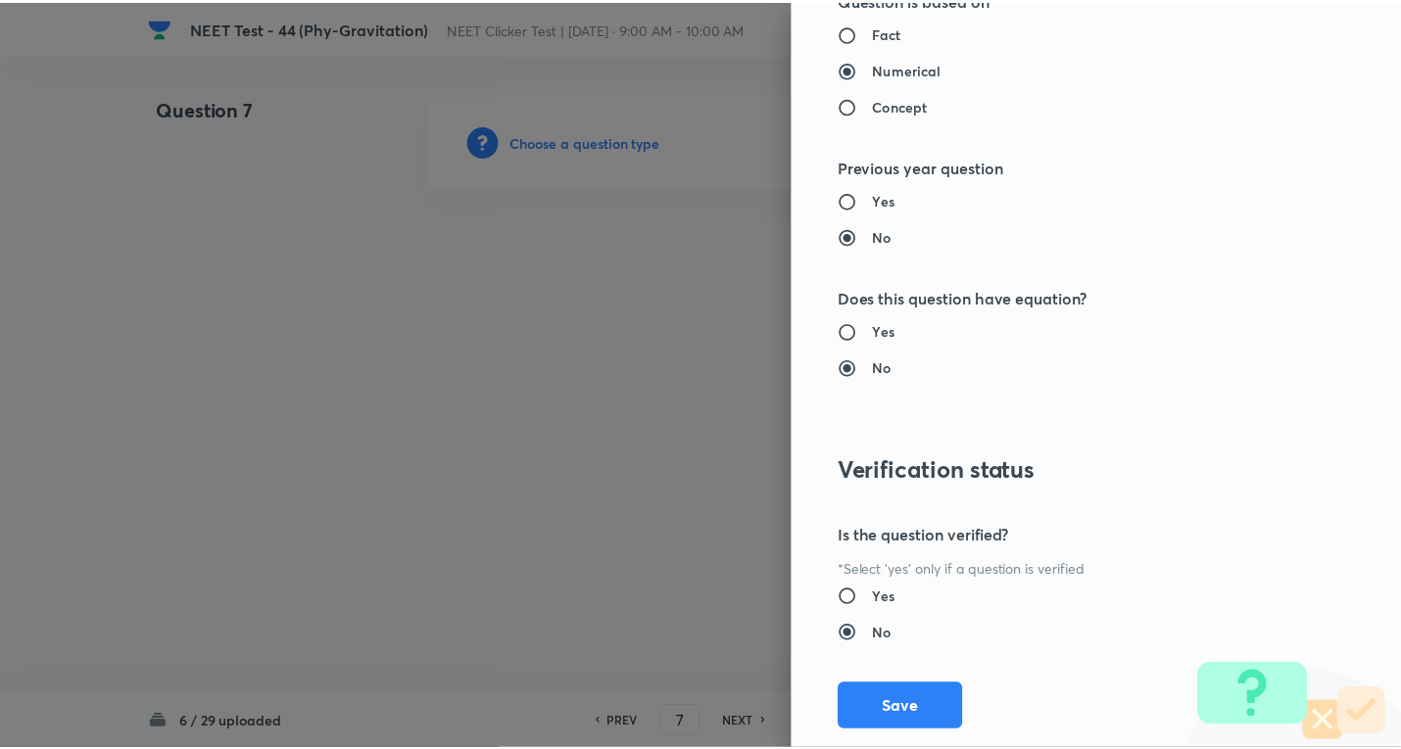
scroll to position [2052, 0]
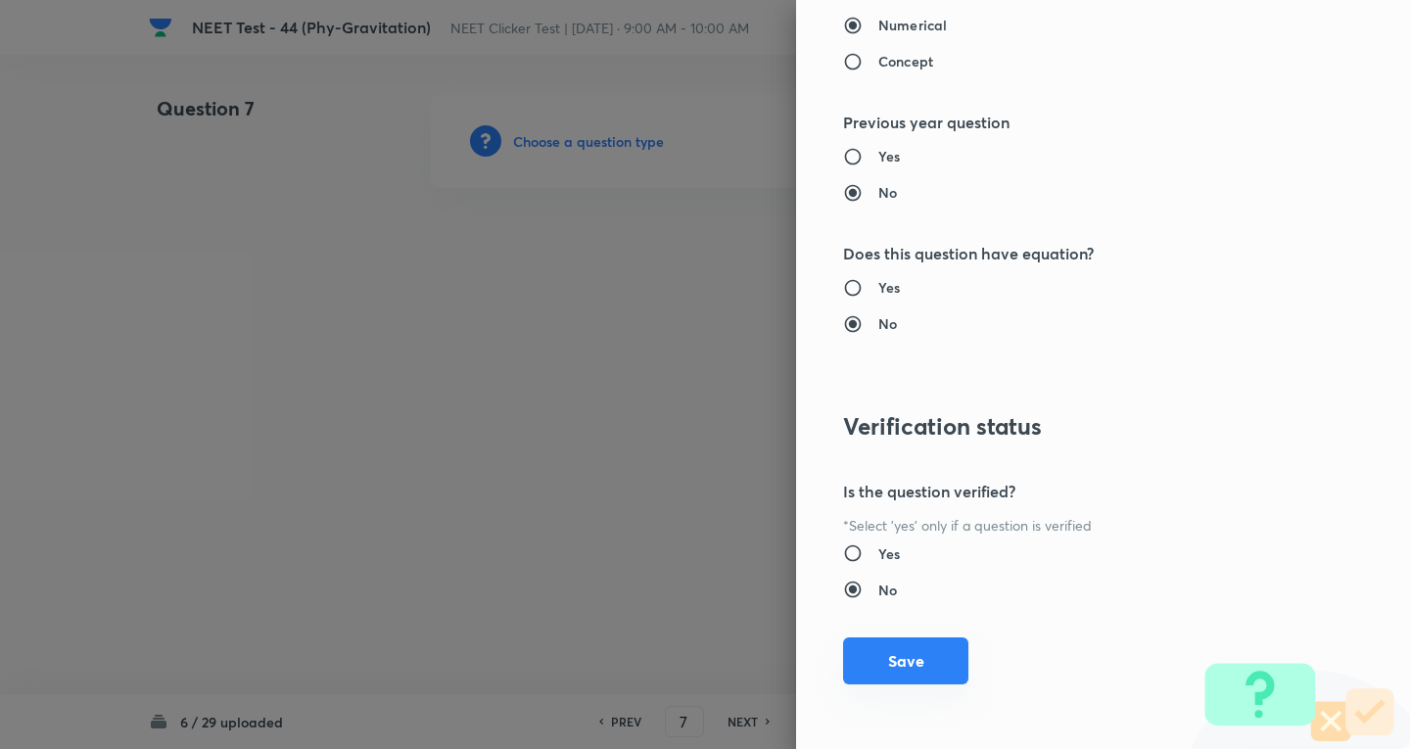
click at [936, 658] on button "Save" at bounding box center [905, 661] width 125 height 47
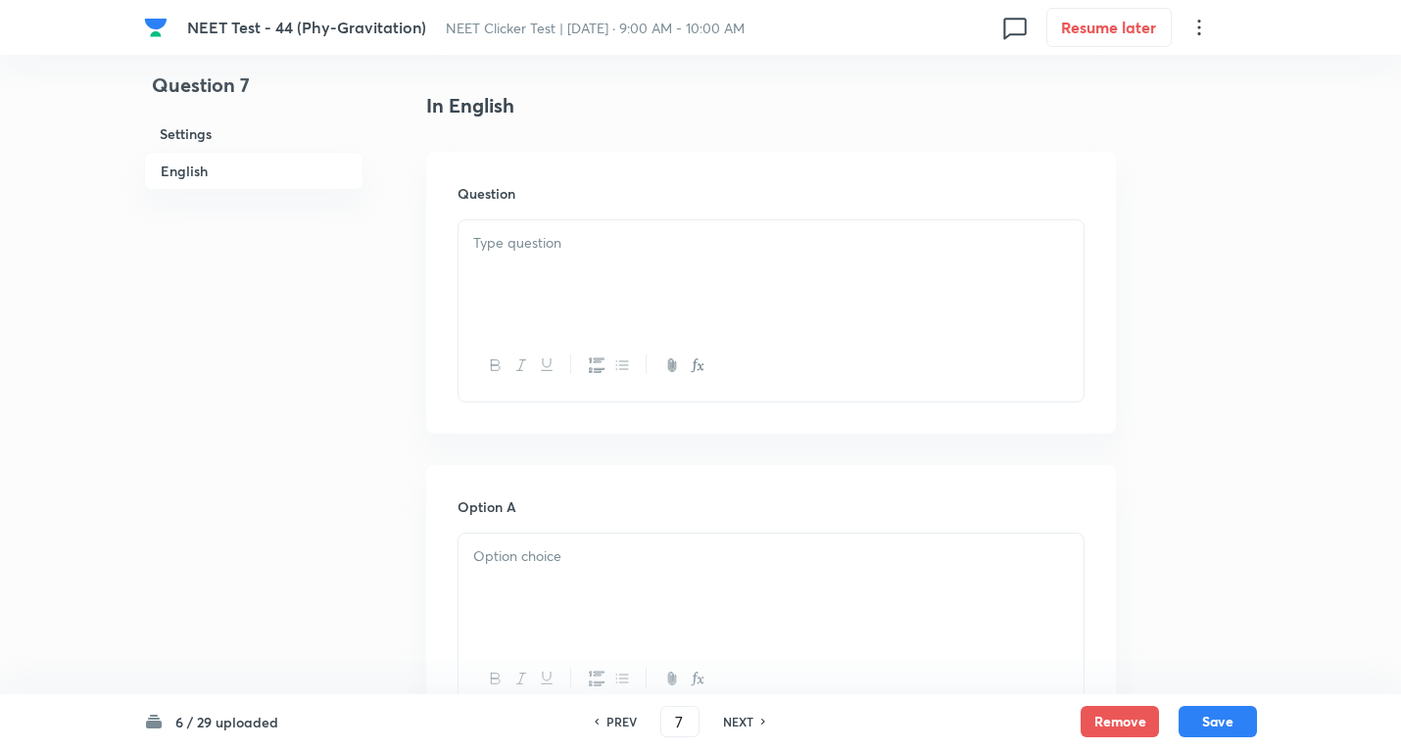
scroll to position [522, 0]
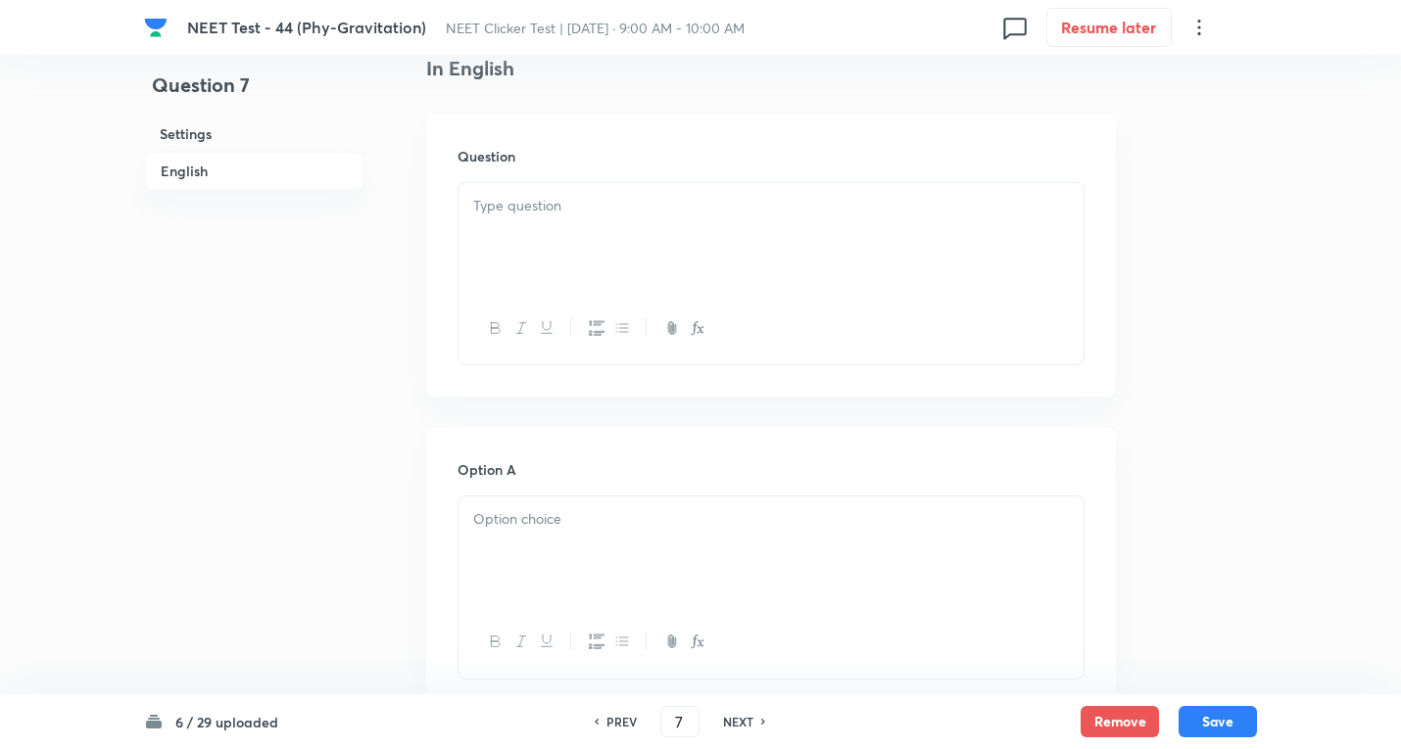
click at [533, 229] on div at bounding box center [770, 238] width 625 height 110
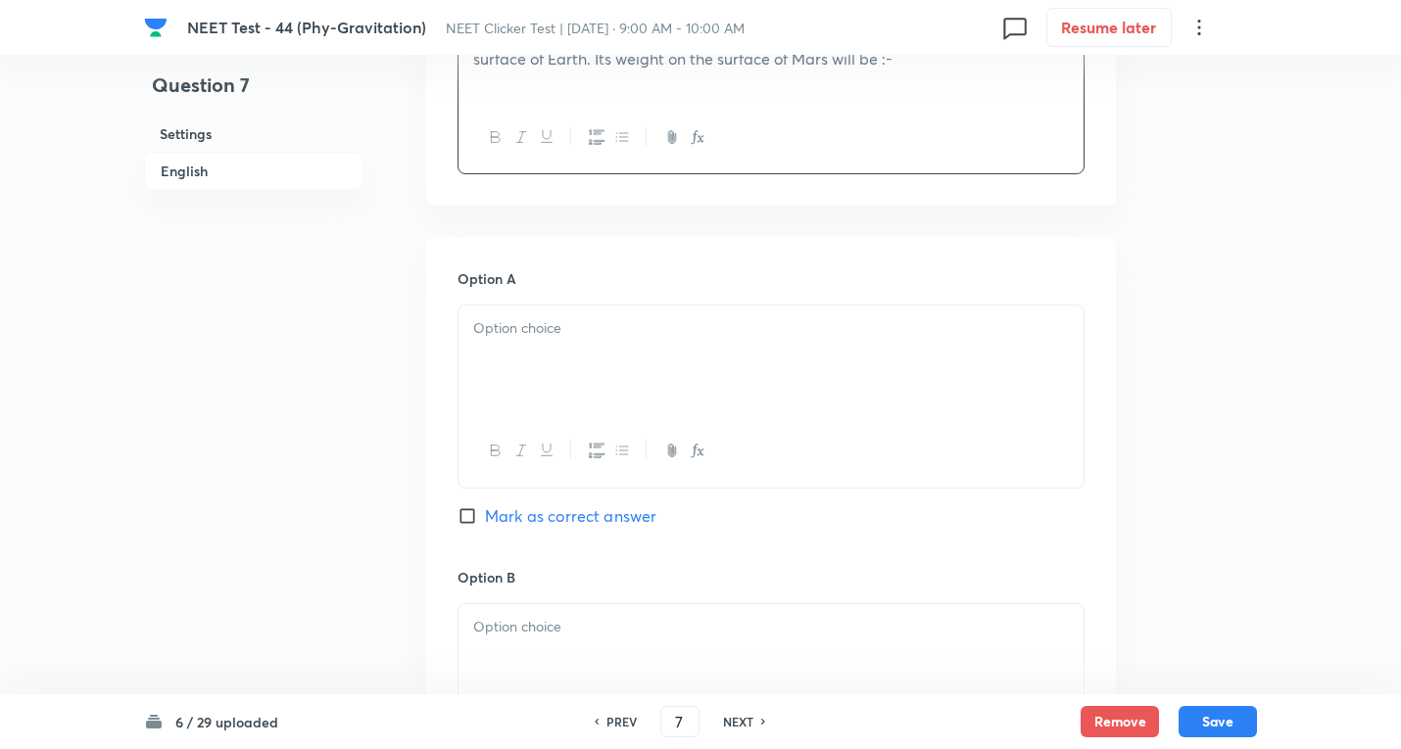
scroll to position [784, 0]
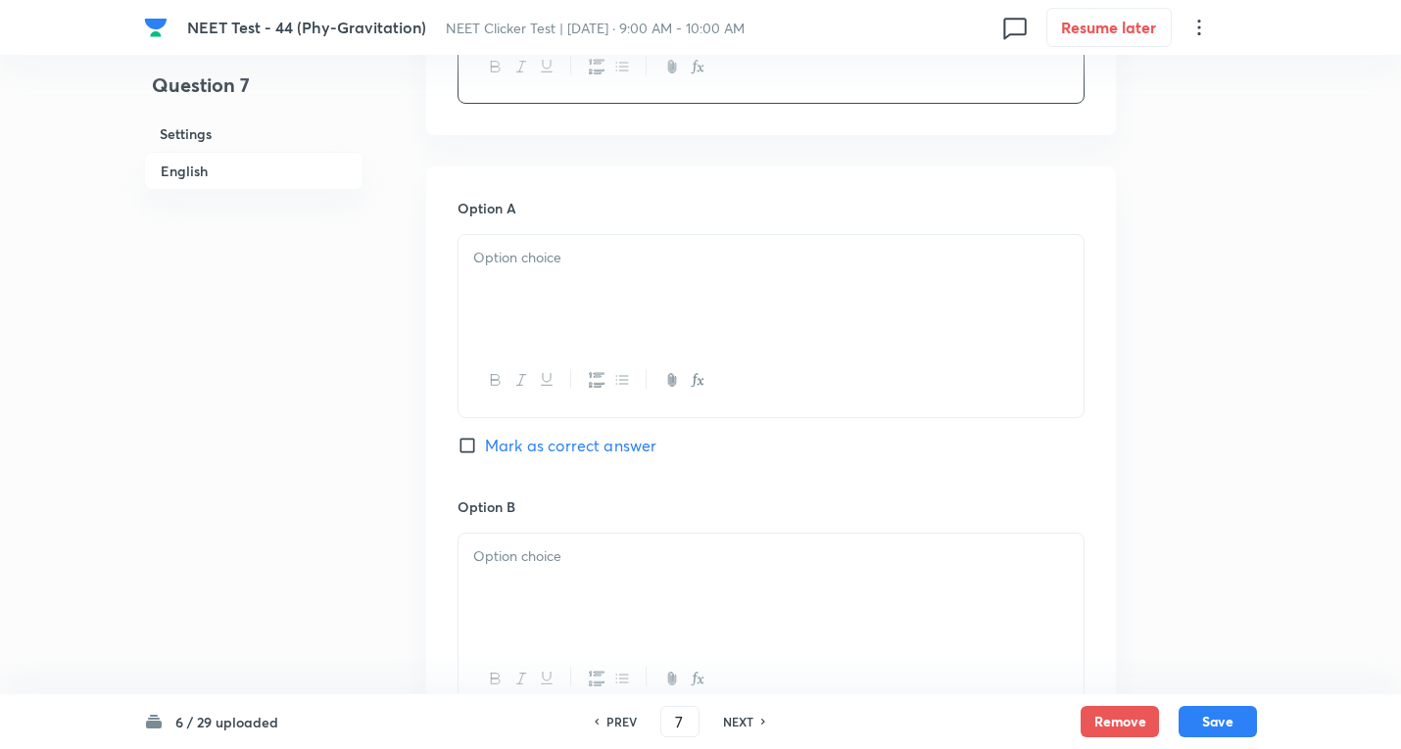
click at [500, 271] on div at bounding box center [770, 290] width 625 height 110
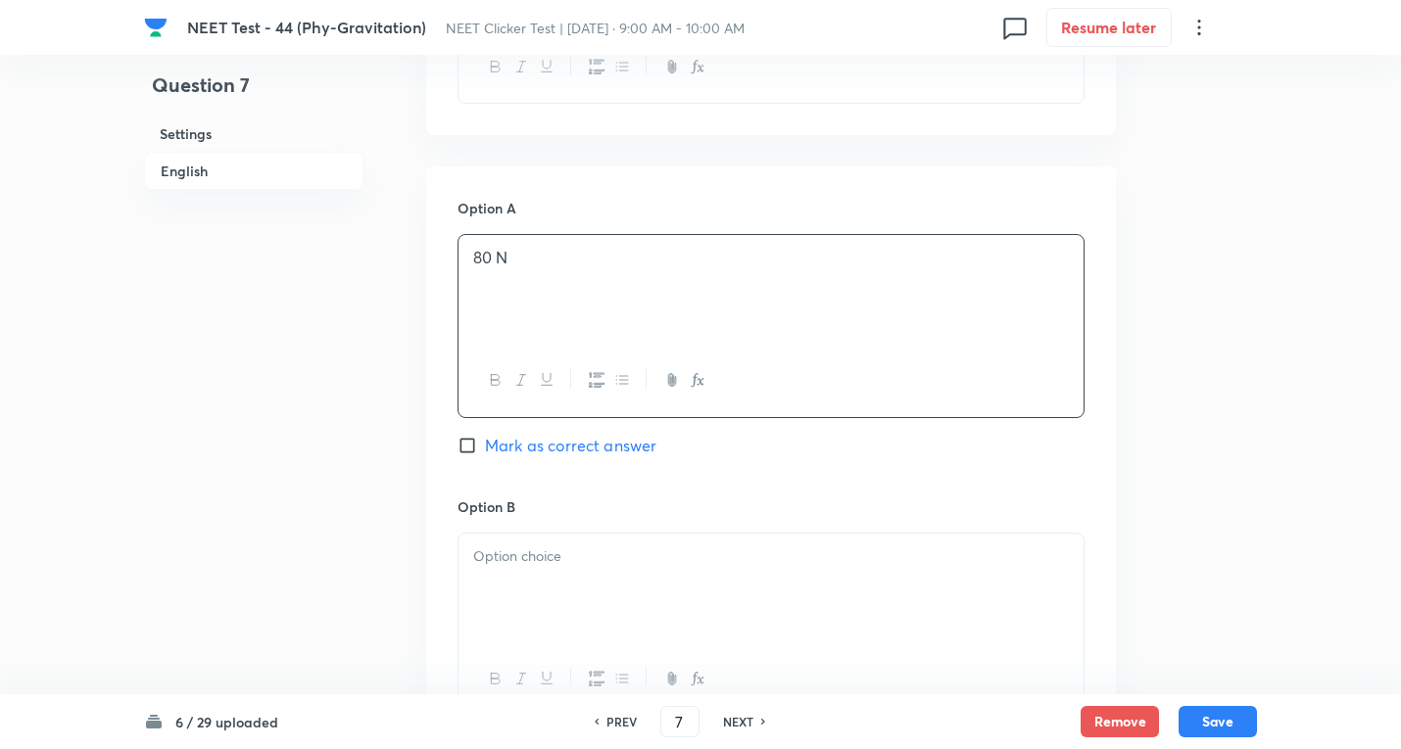
click at [522, 566] on p at bounding box center [770, 557] width 595 height 23
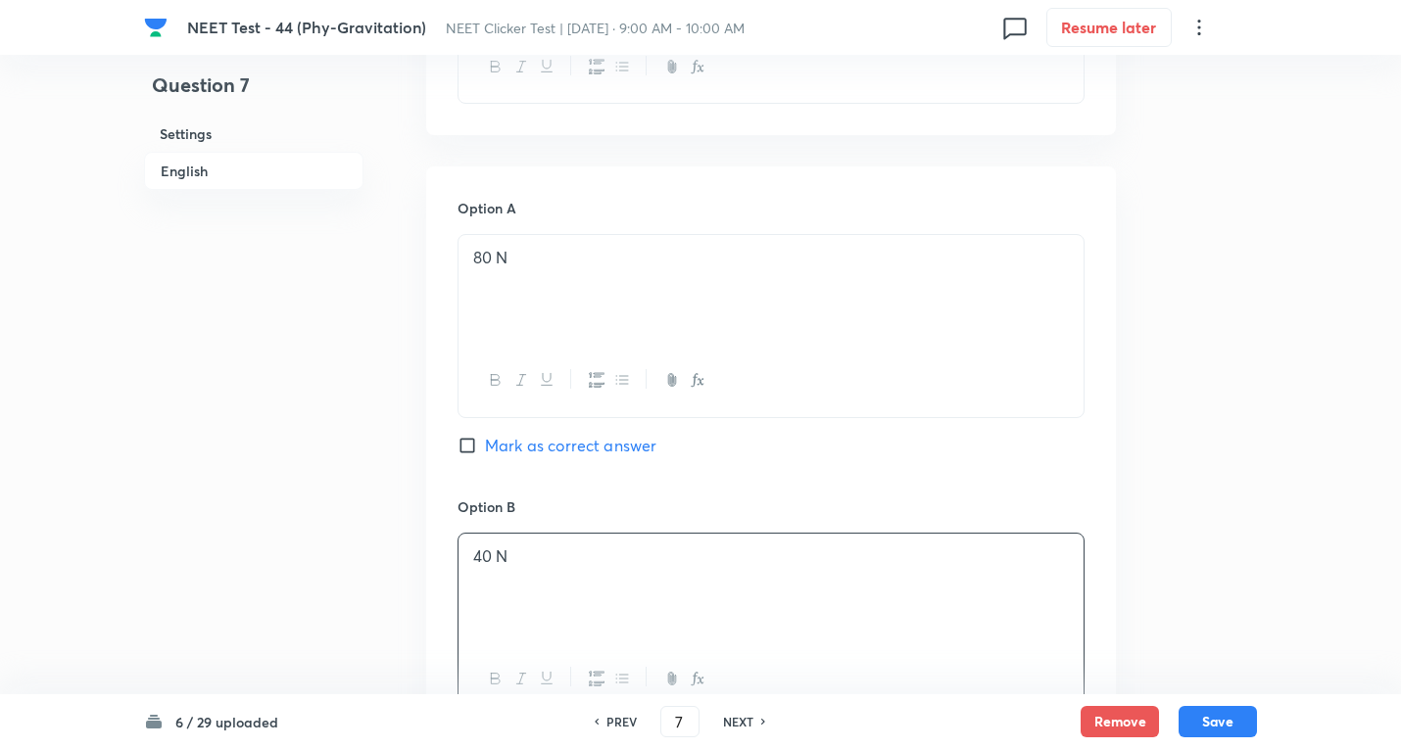
scroll to position [1045, 0]
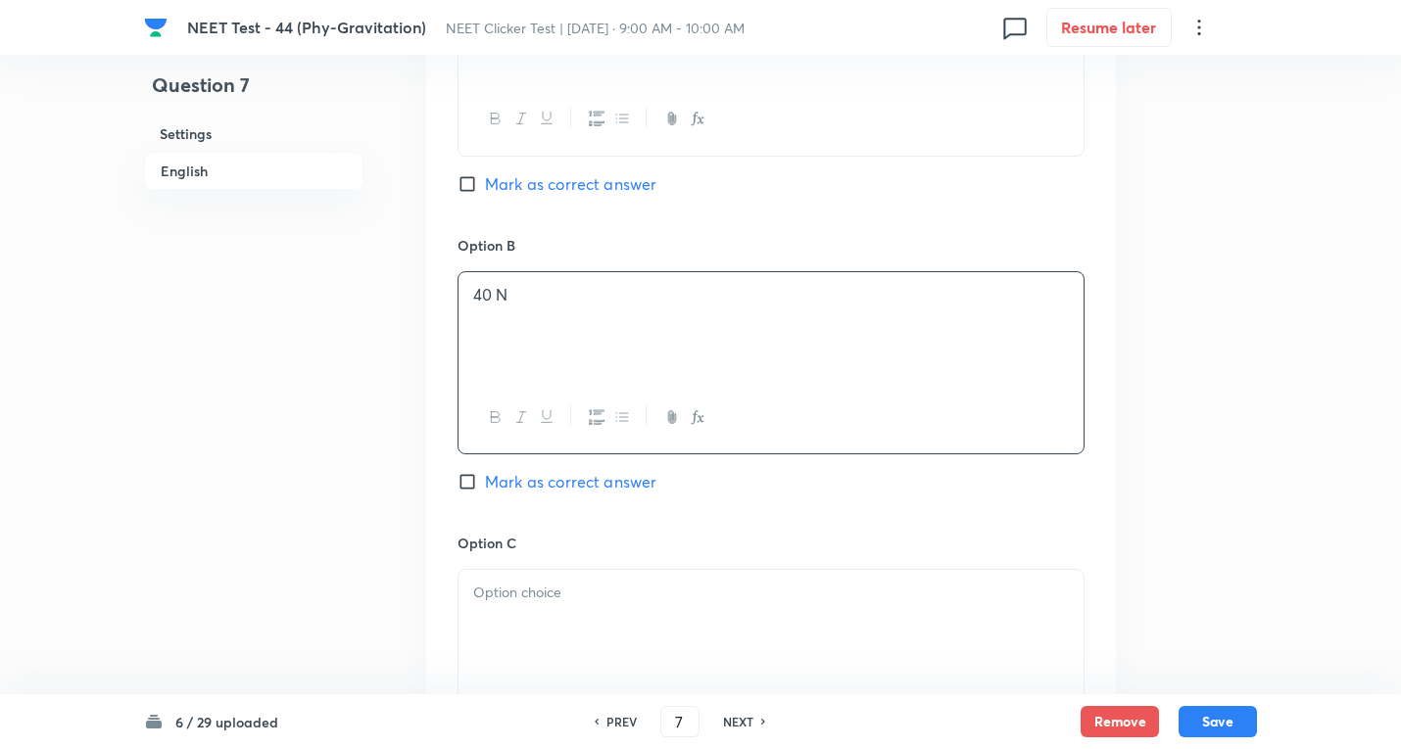
click at [523, 584] on p at bounding box center [770, 593] width 595 height 23
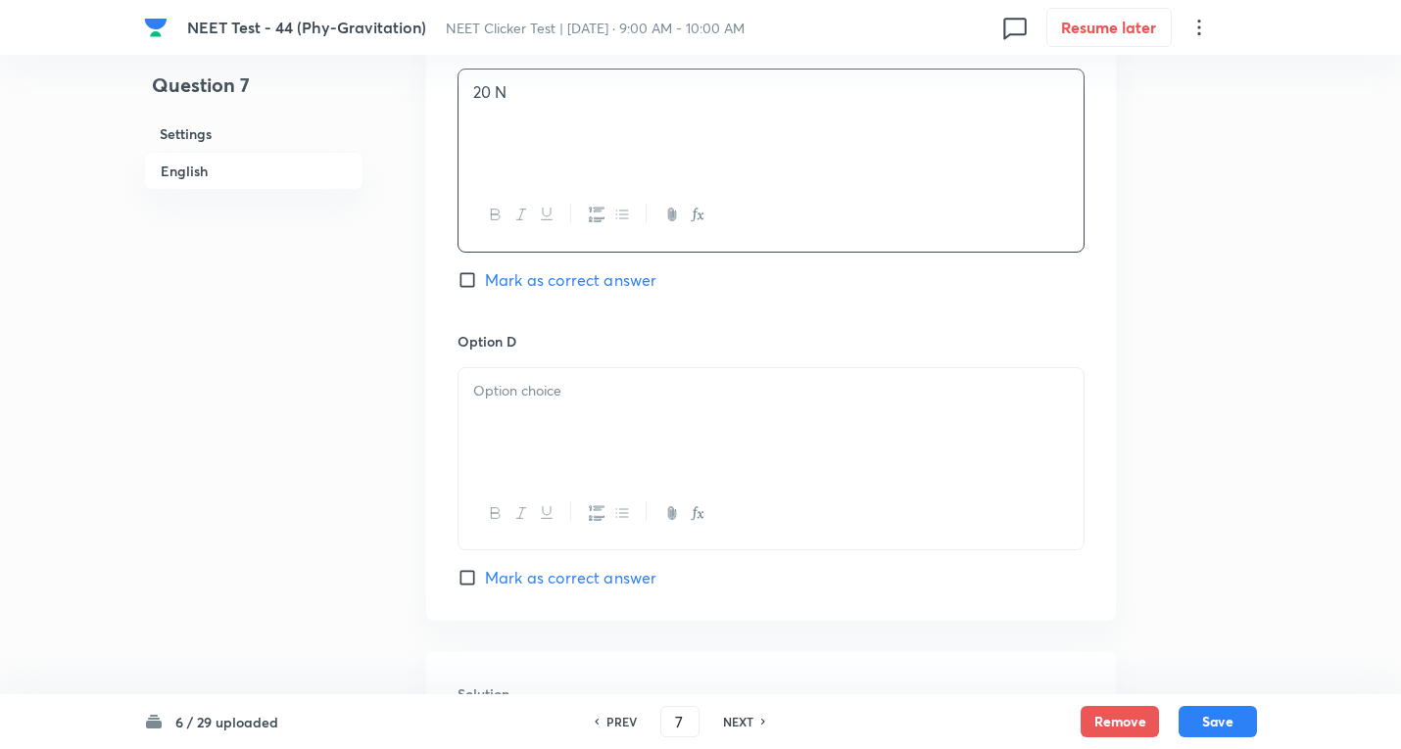
scroll to position [1567, 0]
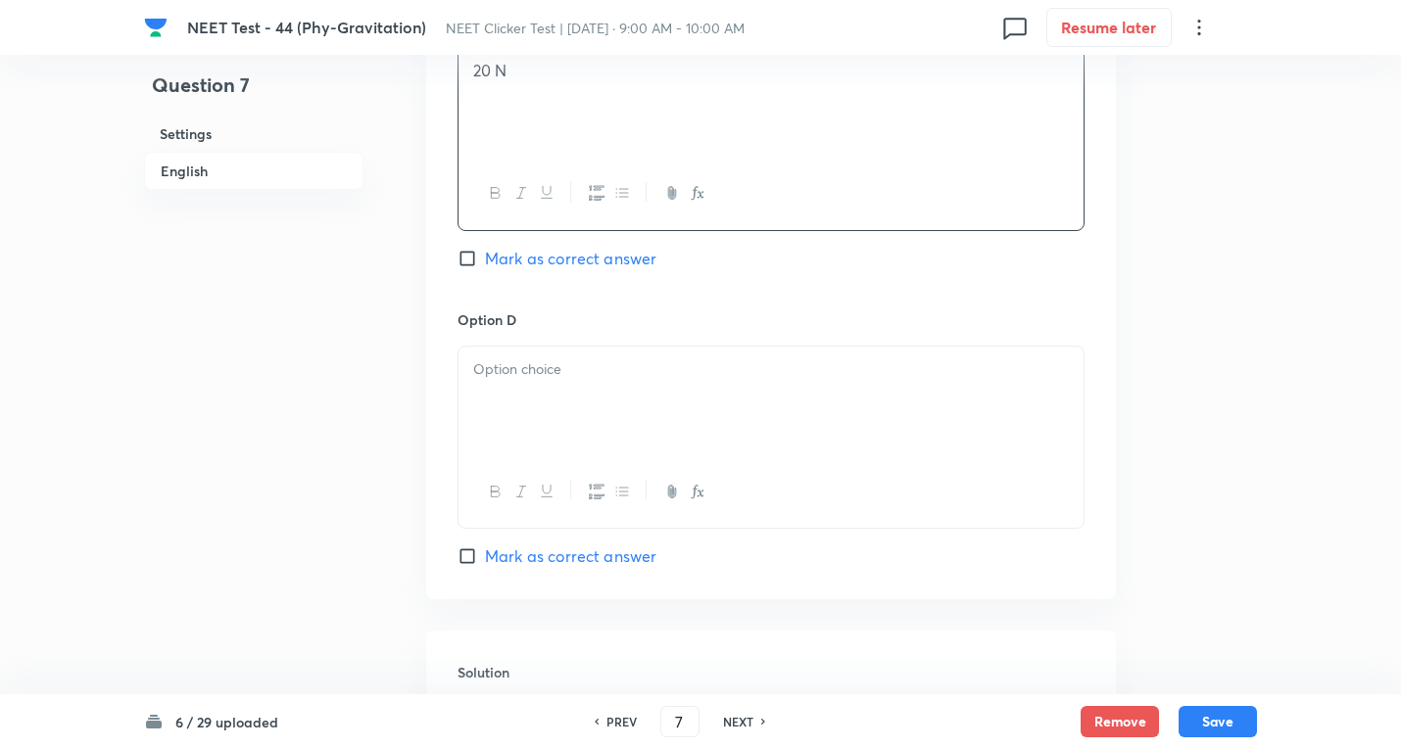
click at [573, 428] on div at bounding box center [770, 402] width 625 height 110
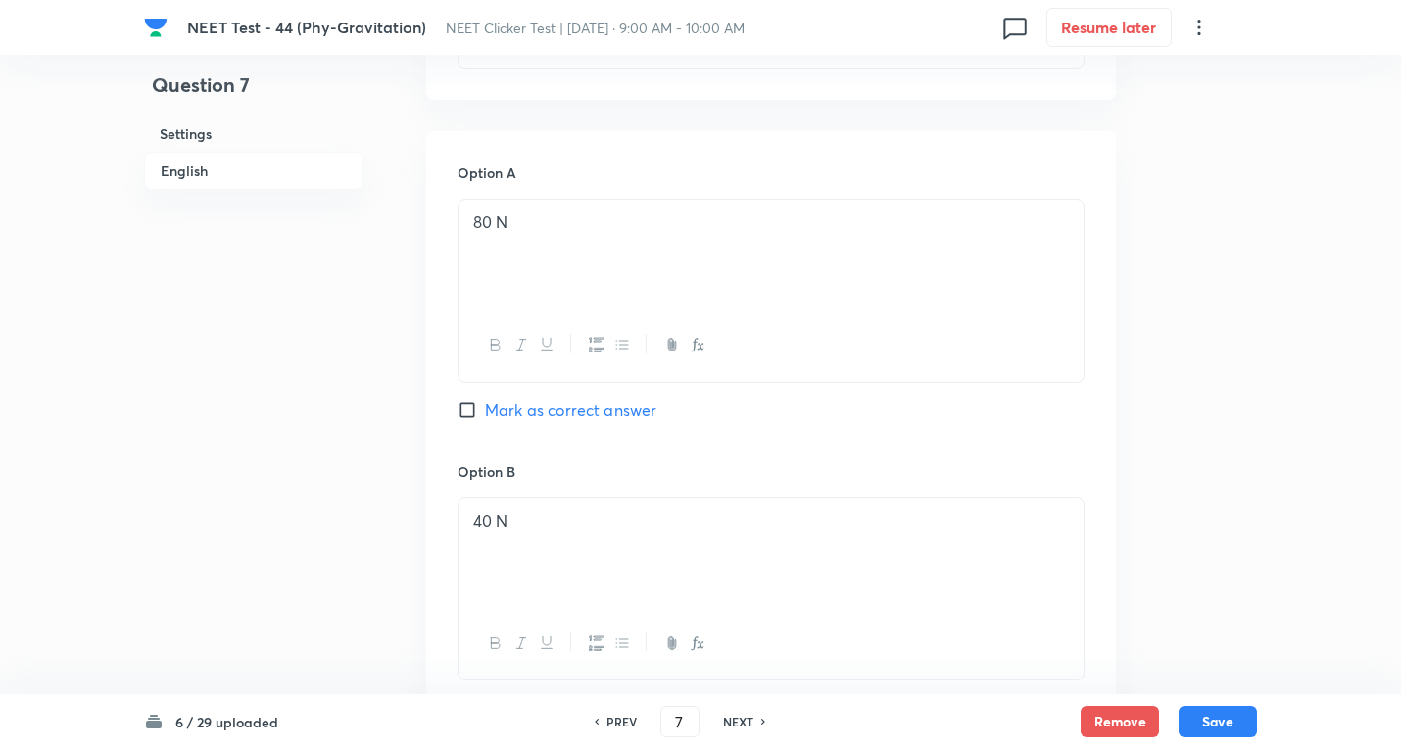
scroll to position [784, 0]
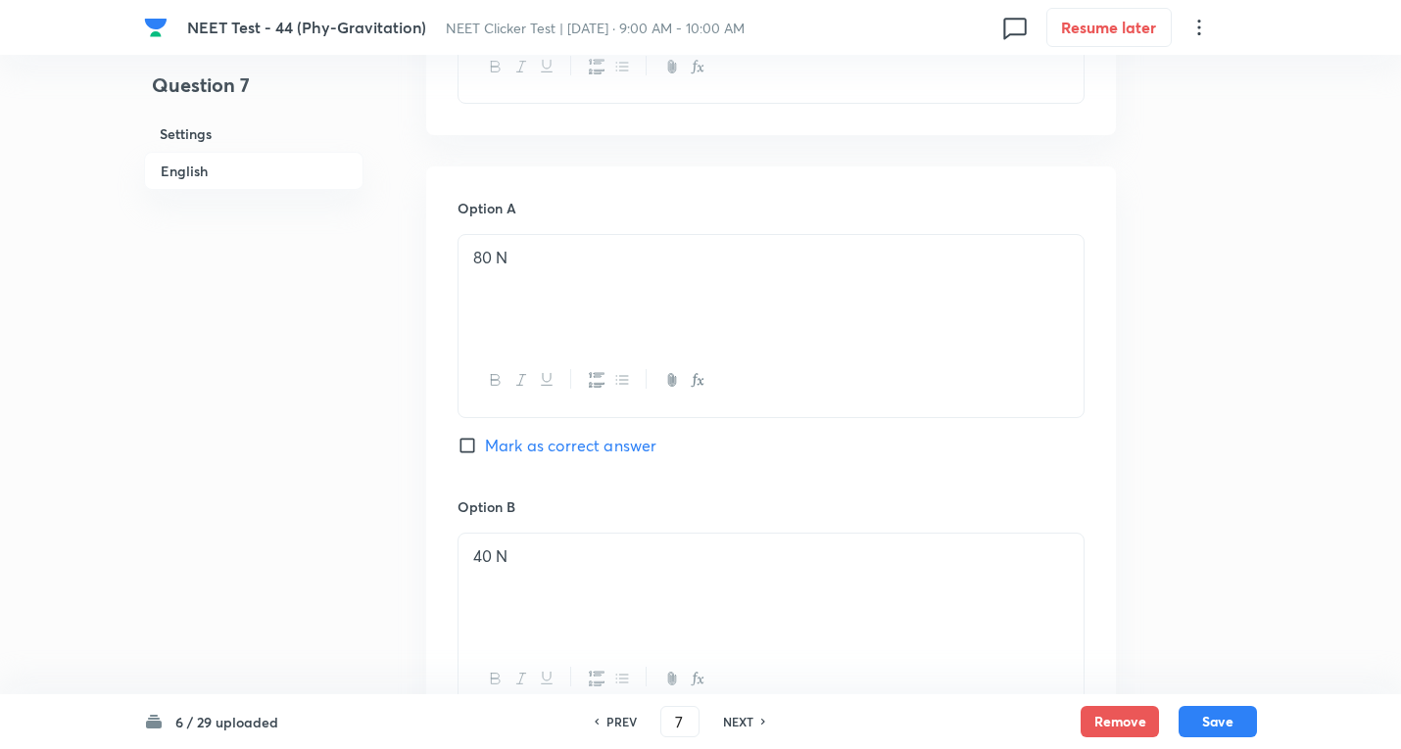
click at [472, 443] on input "Mark as correct answer" at bounding box center [470, 446] width 27 height 20
checkbox input "true"
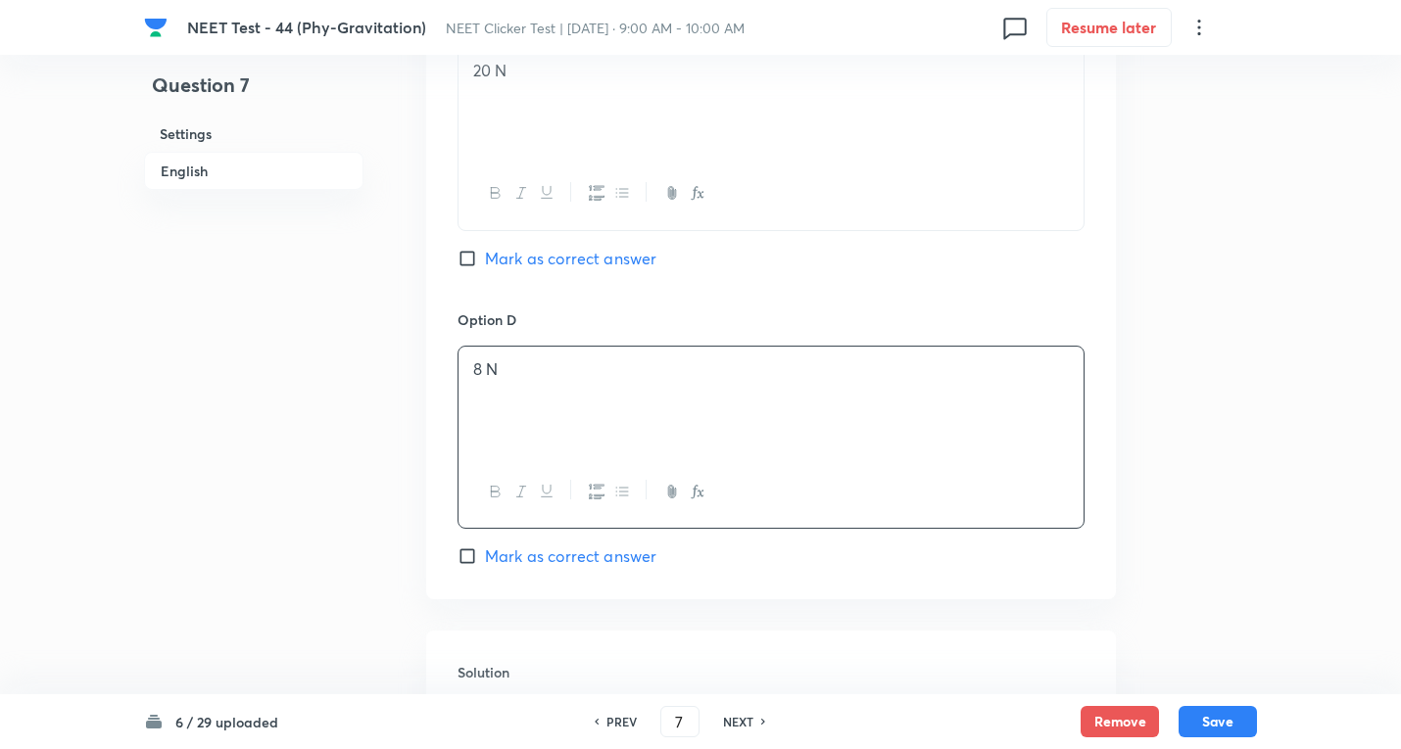
scroll to position [1829, 0]
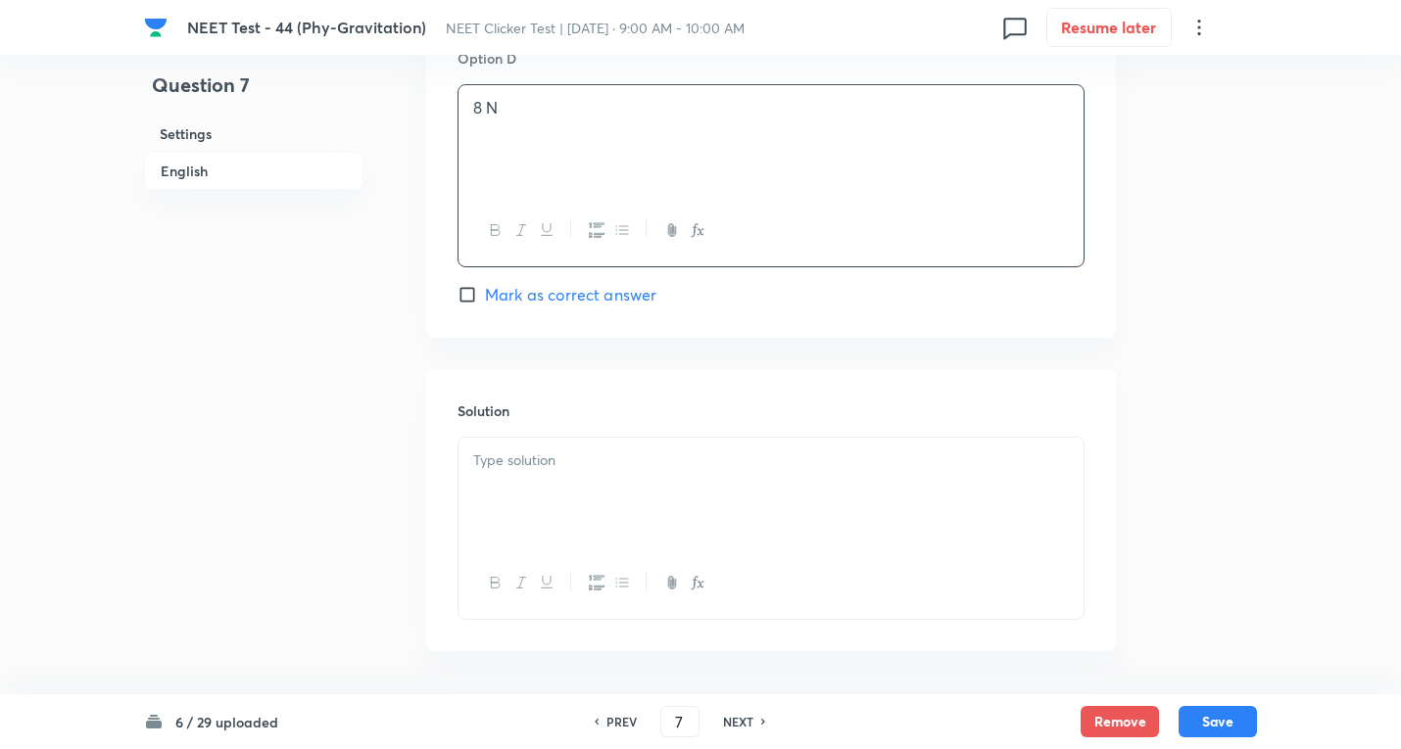
click at [521, 463] on p at bounding box center [770, 461] width 595 height 23
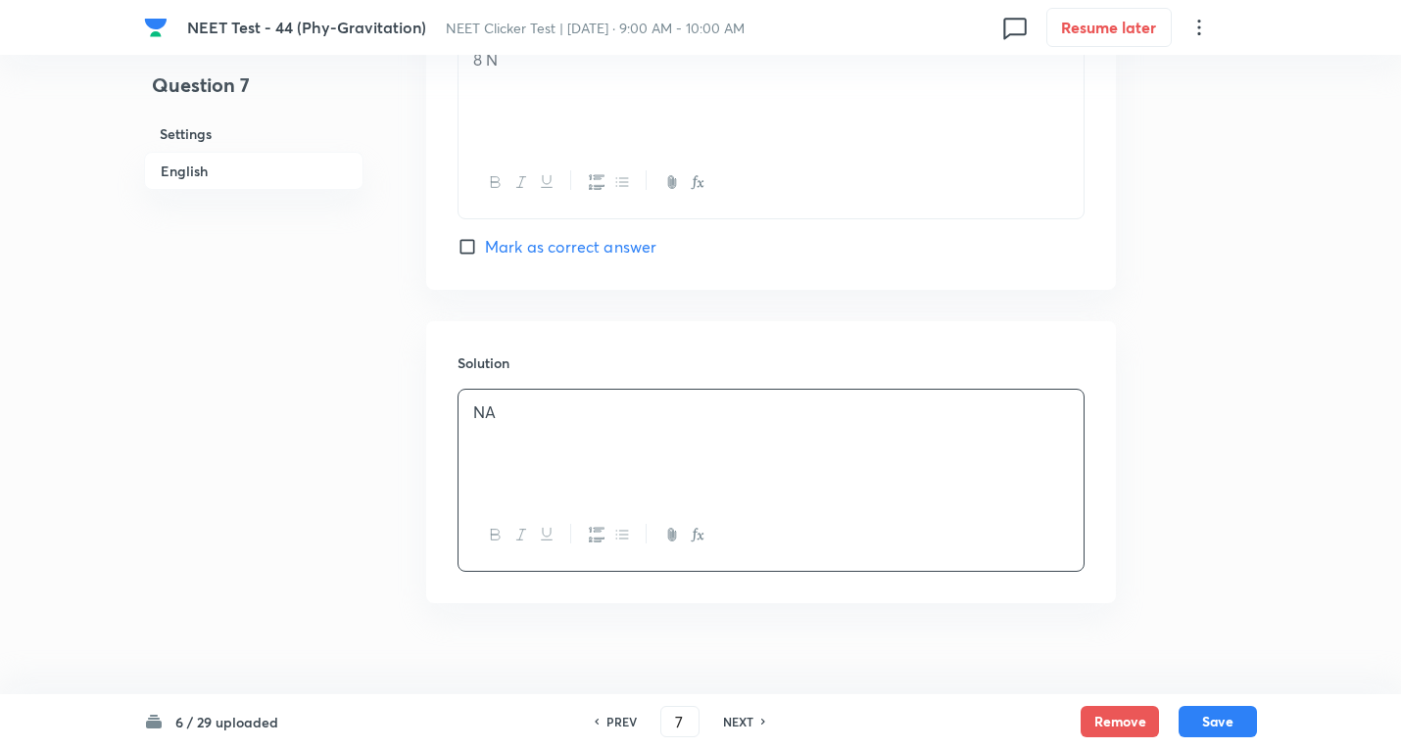
scroll to position [1903, 0]
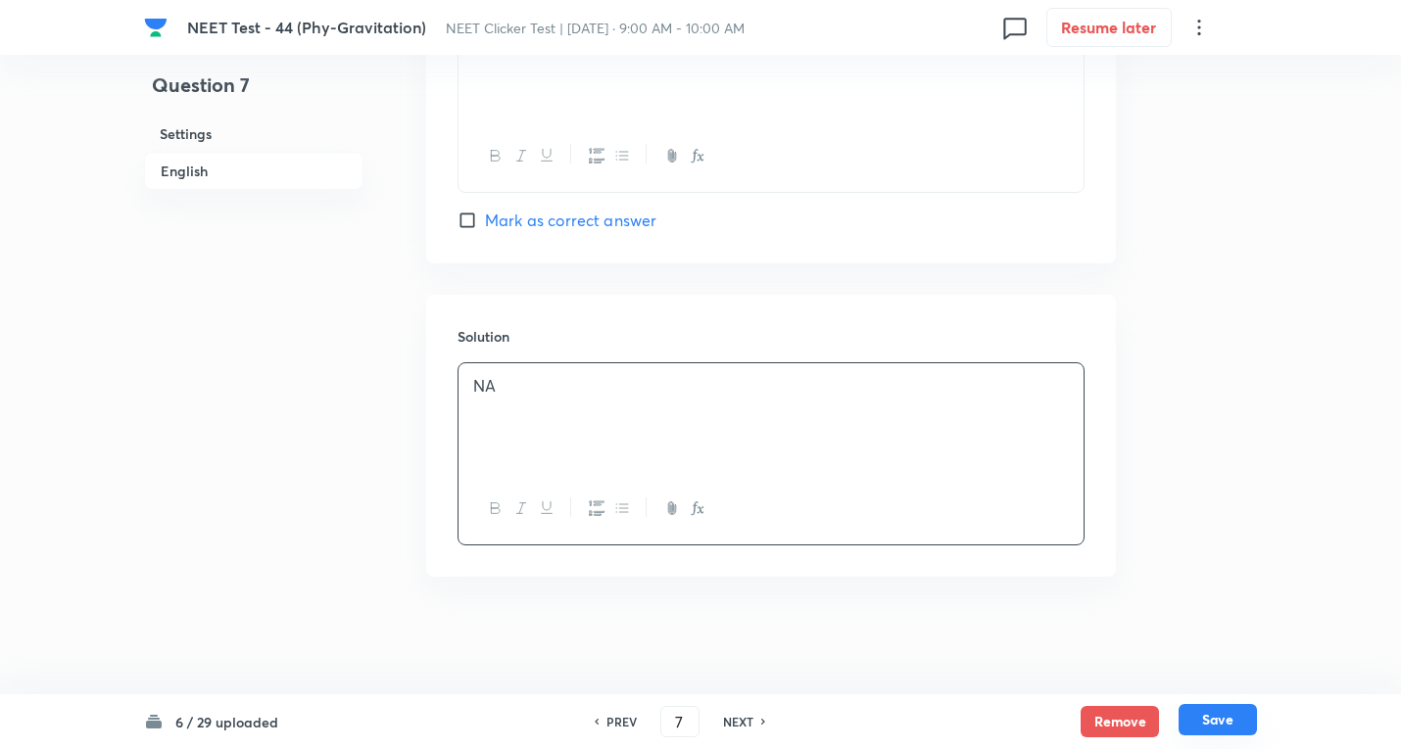
click at [1202, 708] on button "Save" at bounding box center [1217, 719] width 78 height 31
type input "8"
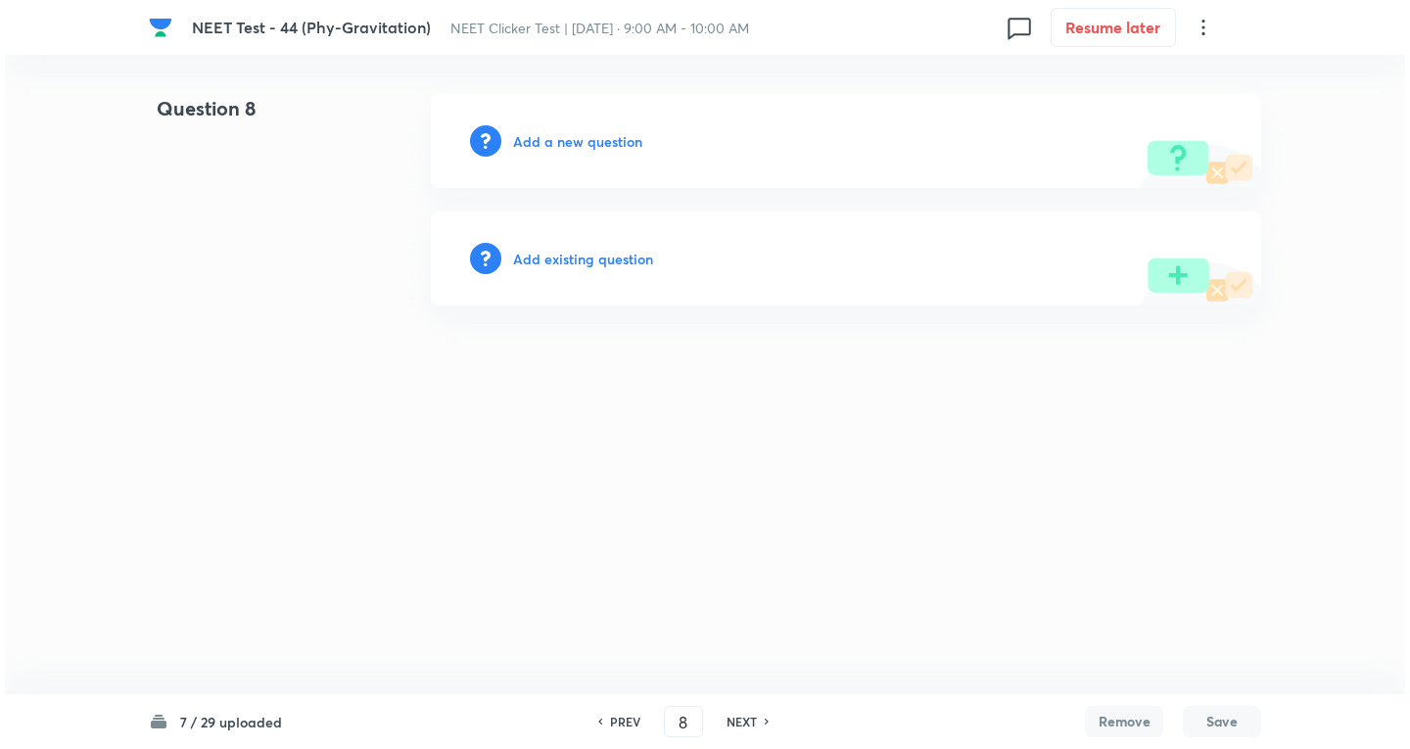
scroll to position [0, 0]
click at [588, 149] on h6 "Add a new question" at bounding box center [577, 141] width 129 height 21
click at [588, 149] on h6 "Choose a question type" at bounding box center [588, 141] width 151 height 21
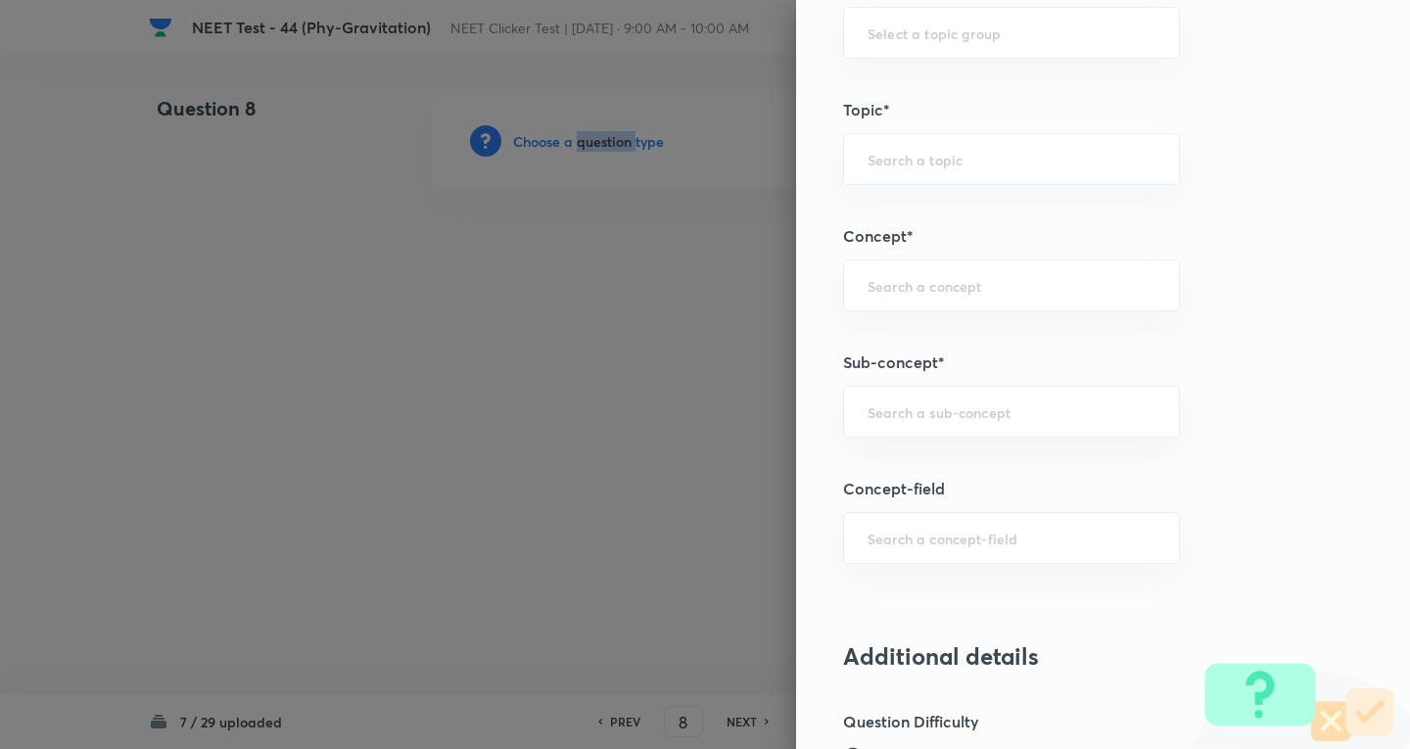
scroll to position [1306, 0]
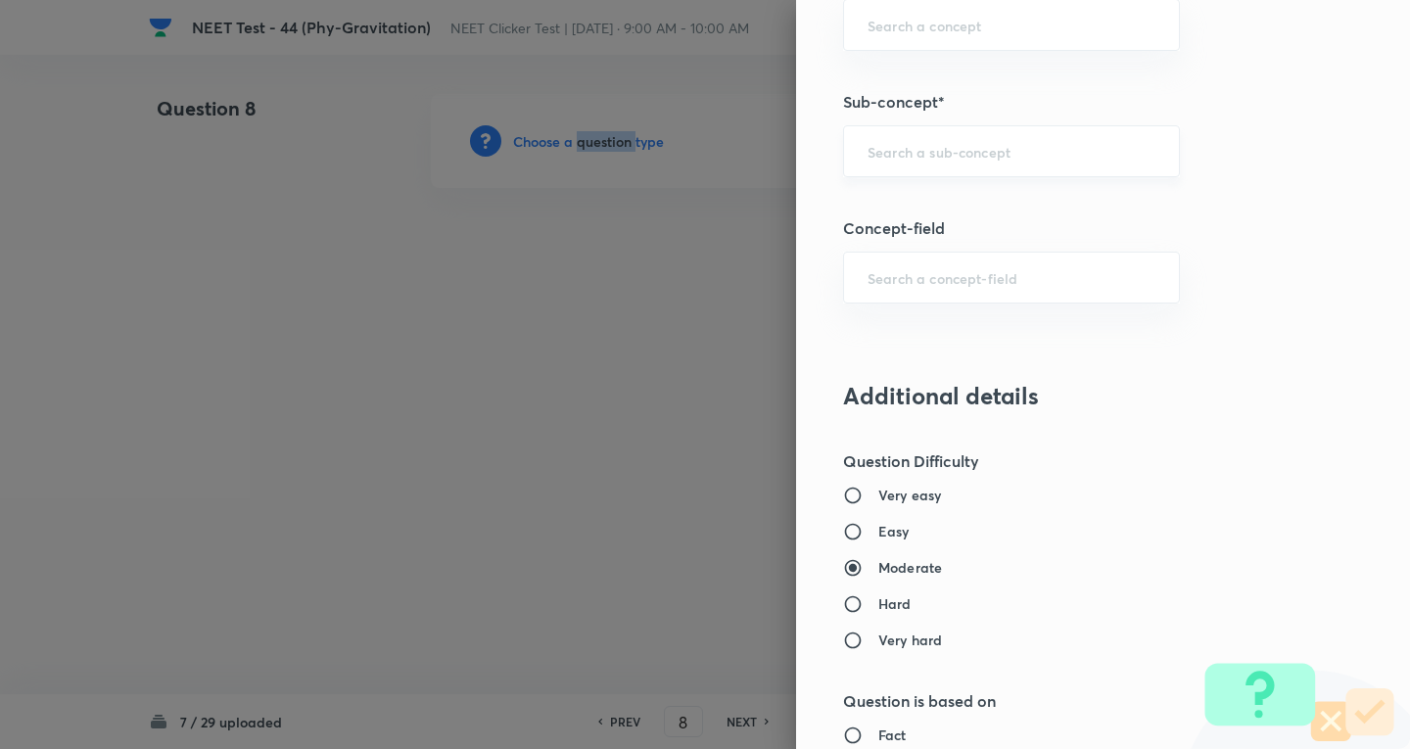
click at [863, 166] on div "​" at bounding box center [1011, 151] width 337 height 52
paste input "Newton's Laws Gravitation"
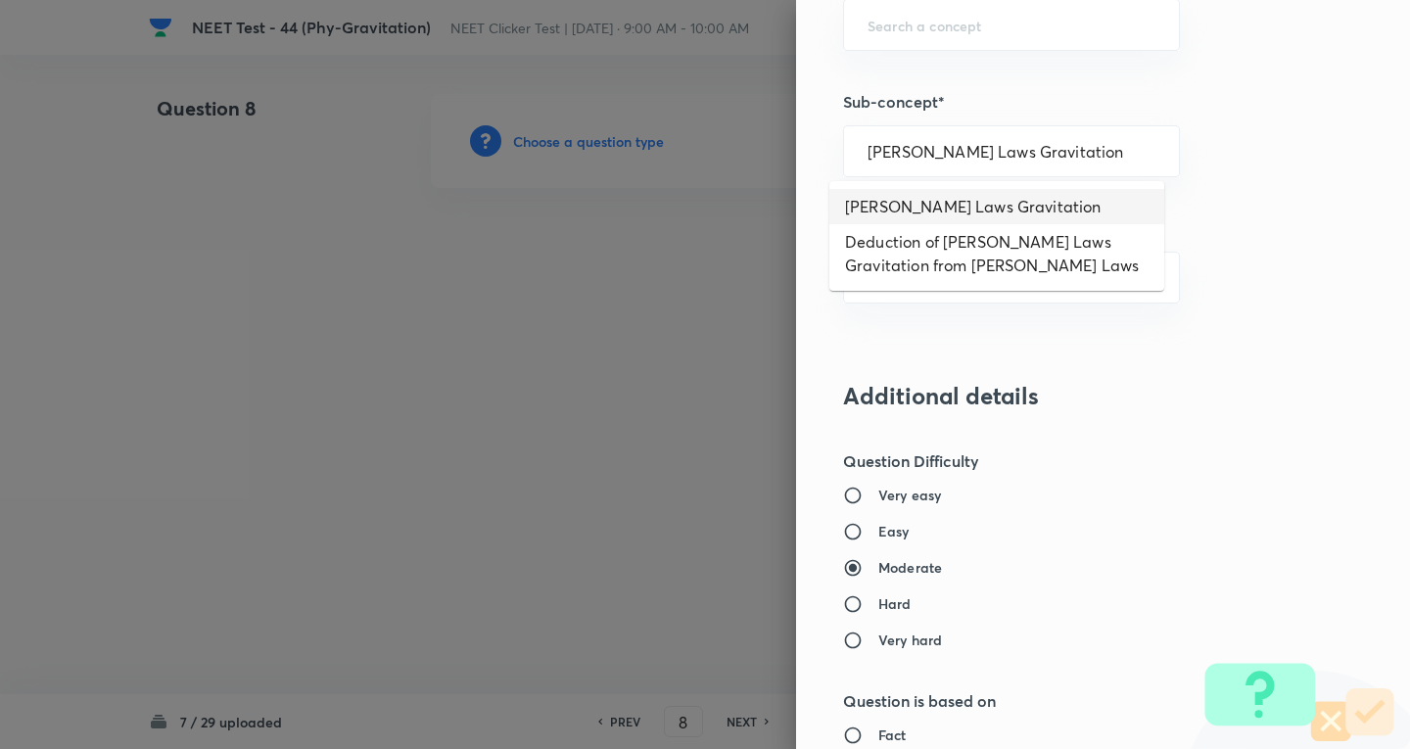
type input "Newton's Laws Gravitation"
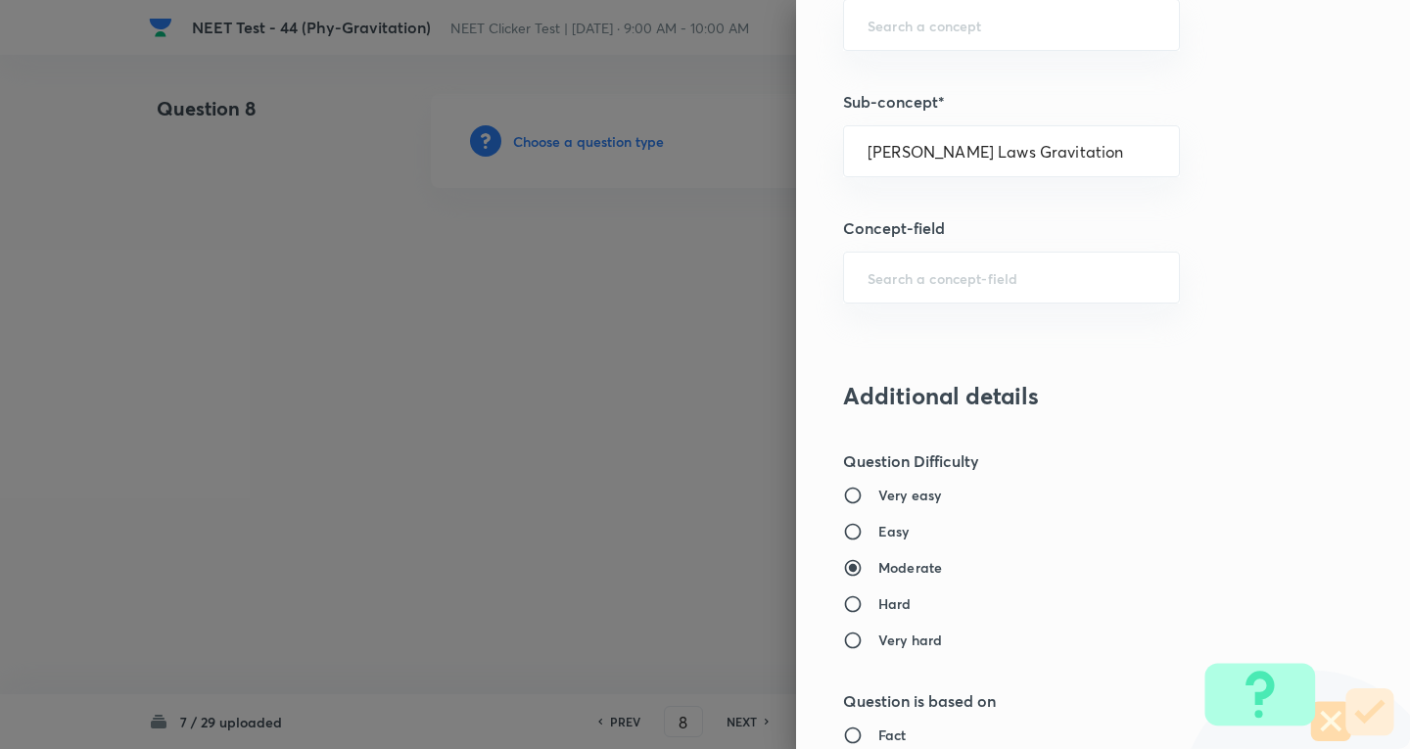
type input "Physics"
type input "Mechanics"
type input "Gravitation"
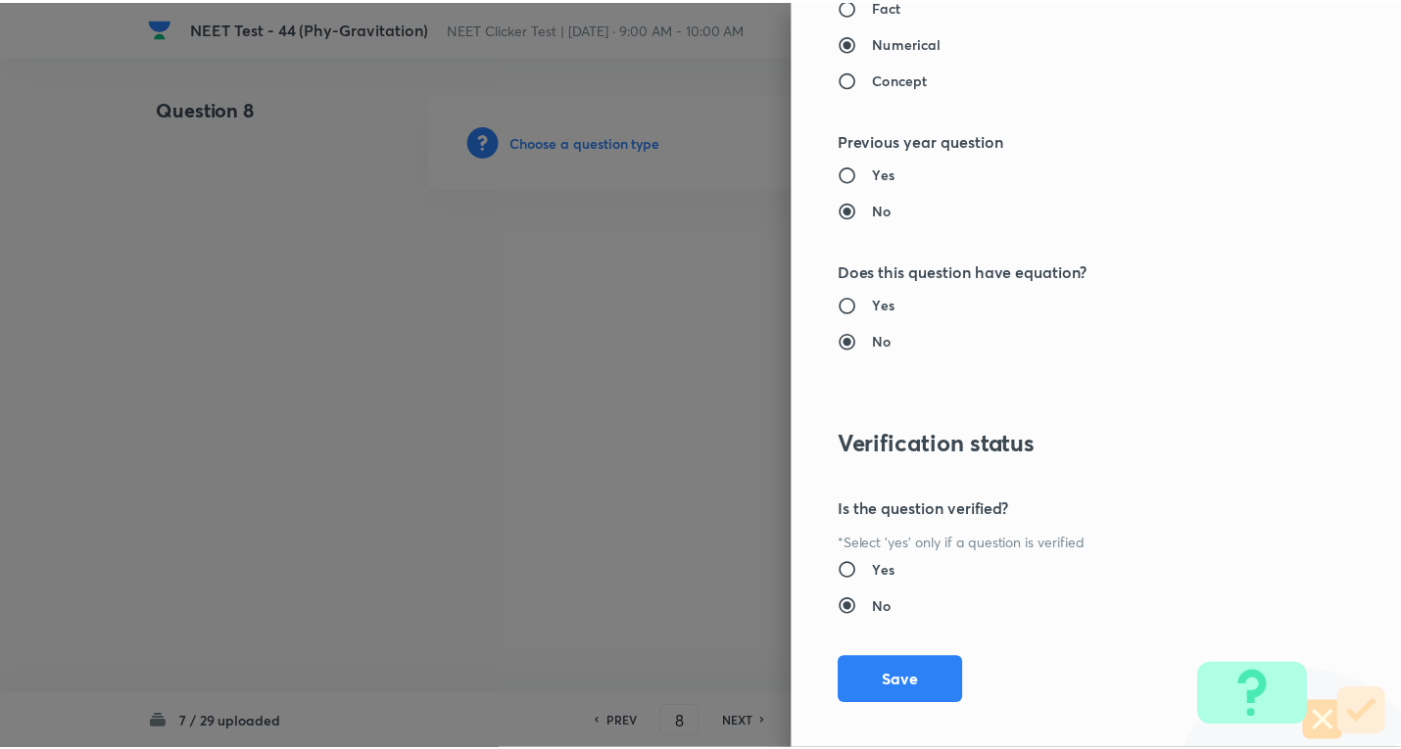
scroll to position [2052, 0]
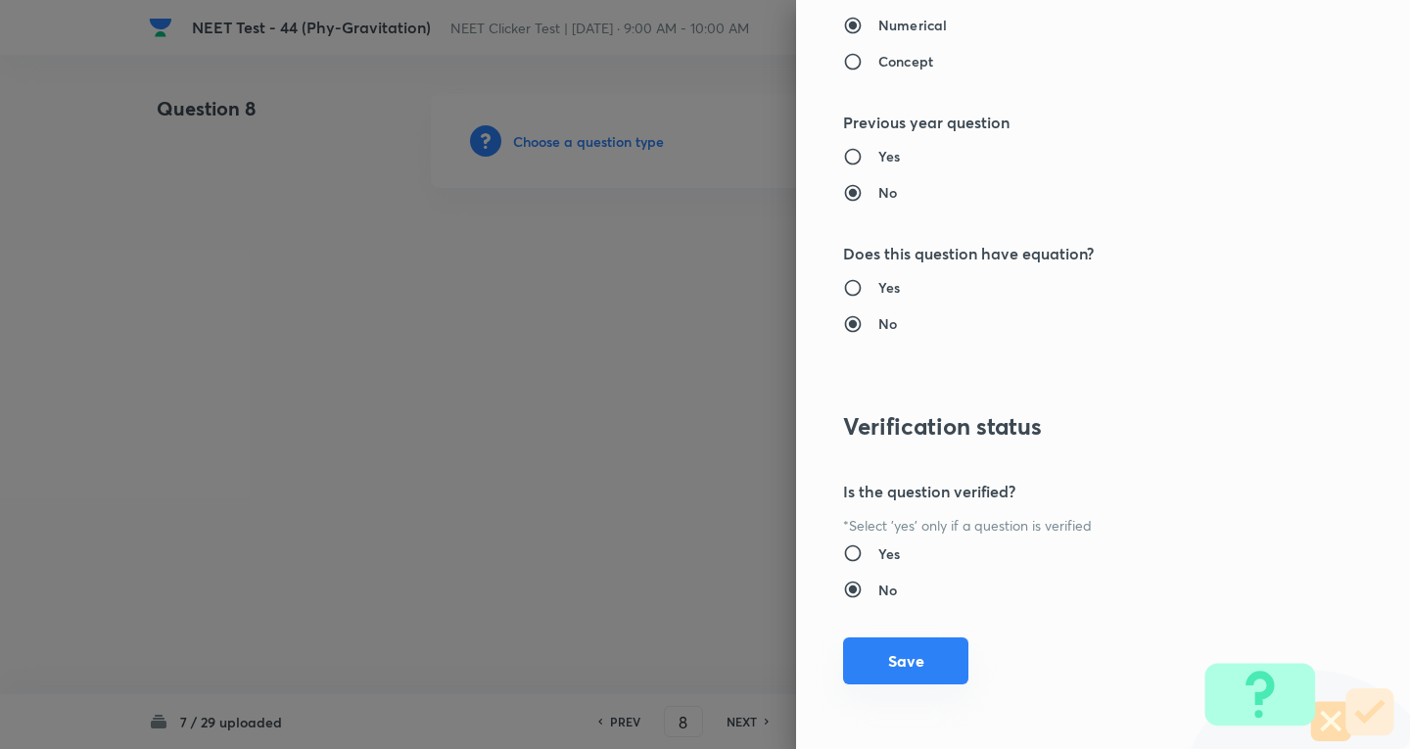
click at [896, 648] on button "Save" at bounding box center [905, 661] width 125 height 47
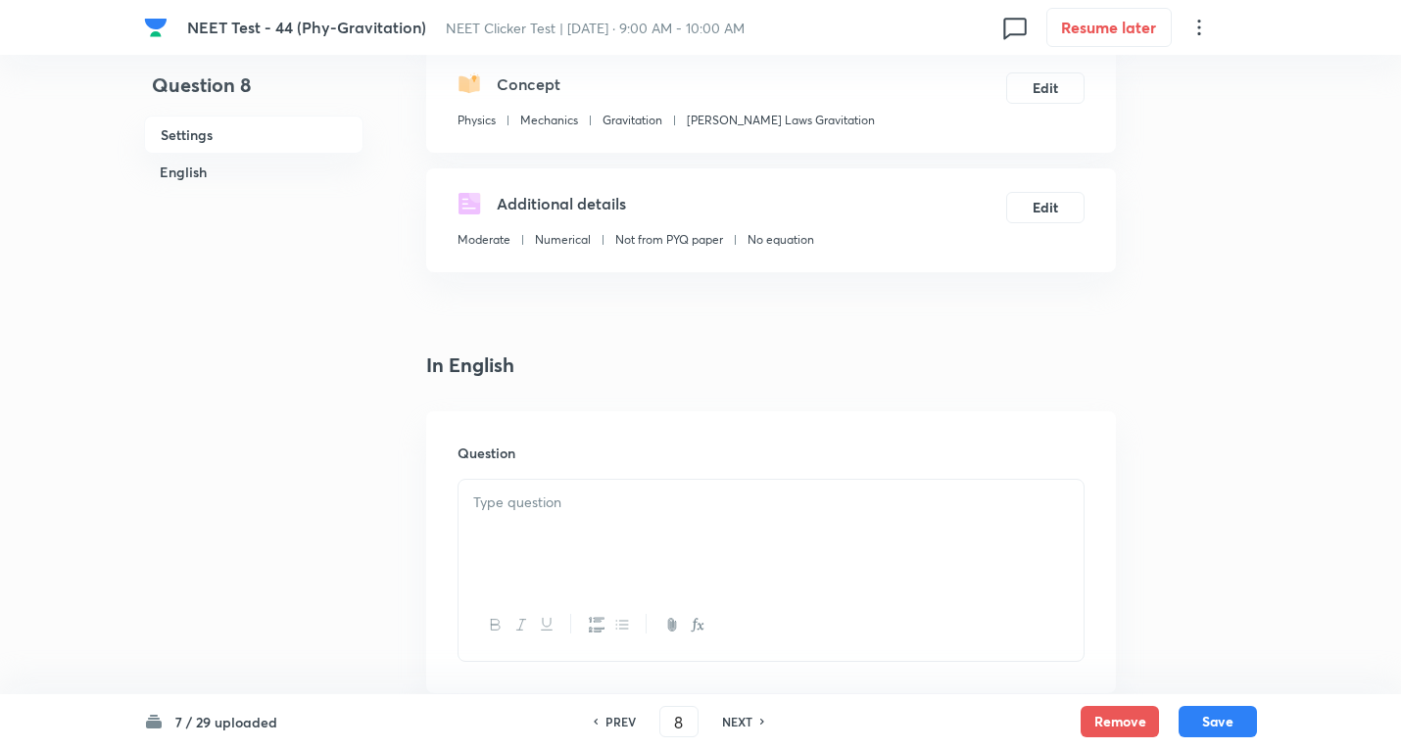
scroll to position [262, 0]
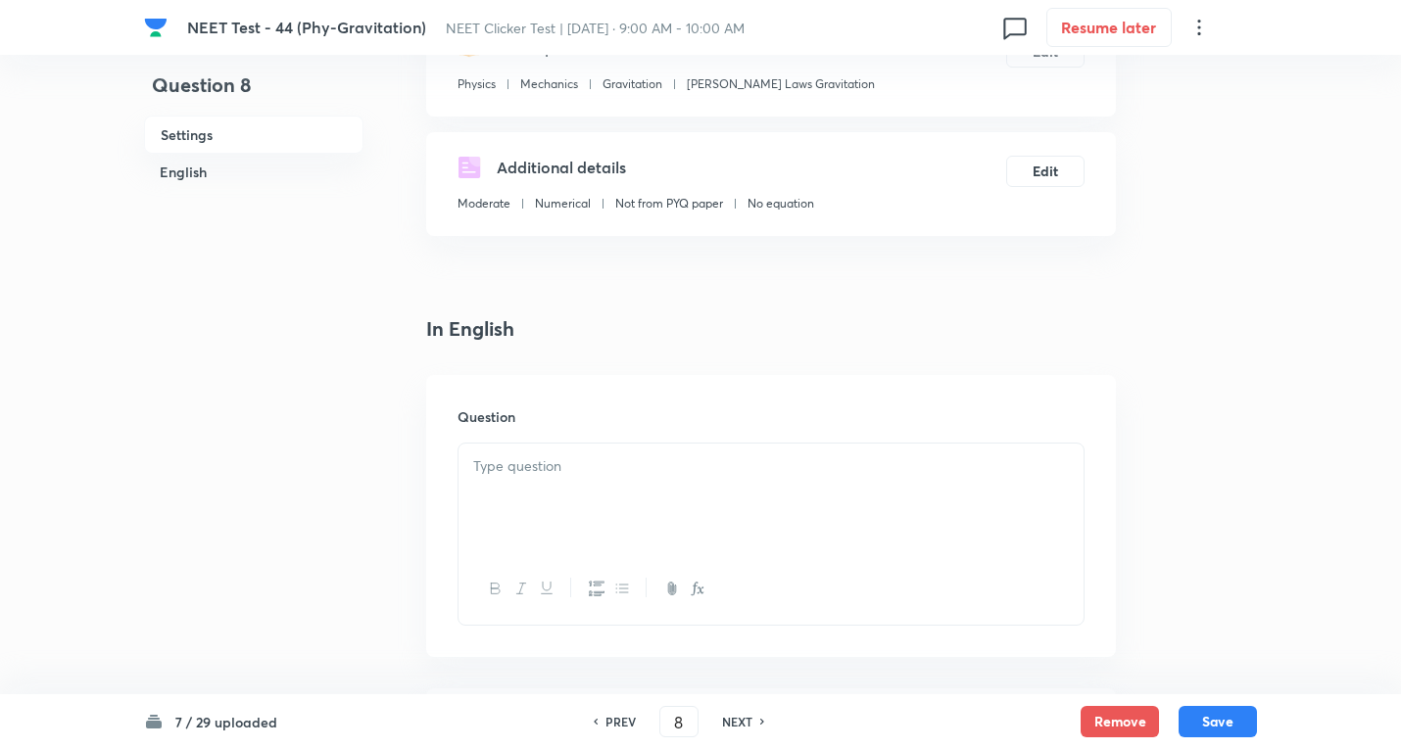
click at [591, 462] on p at bounding box center [770, 466] width 595 height 23
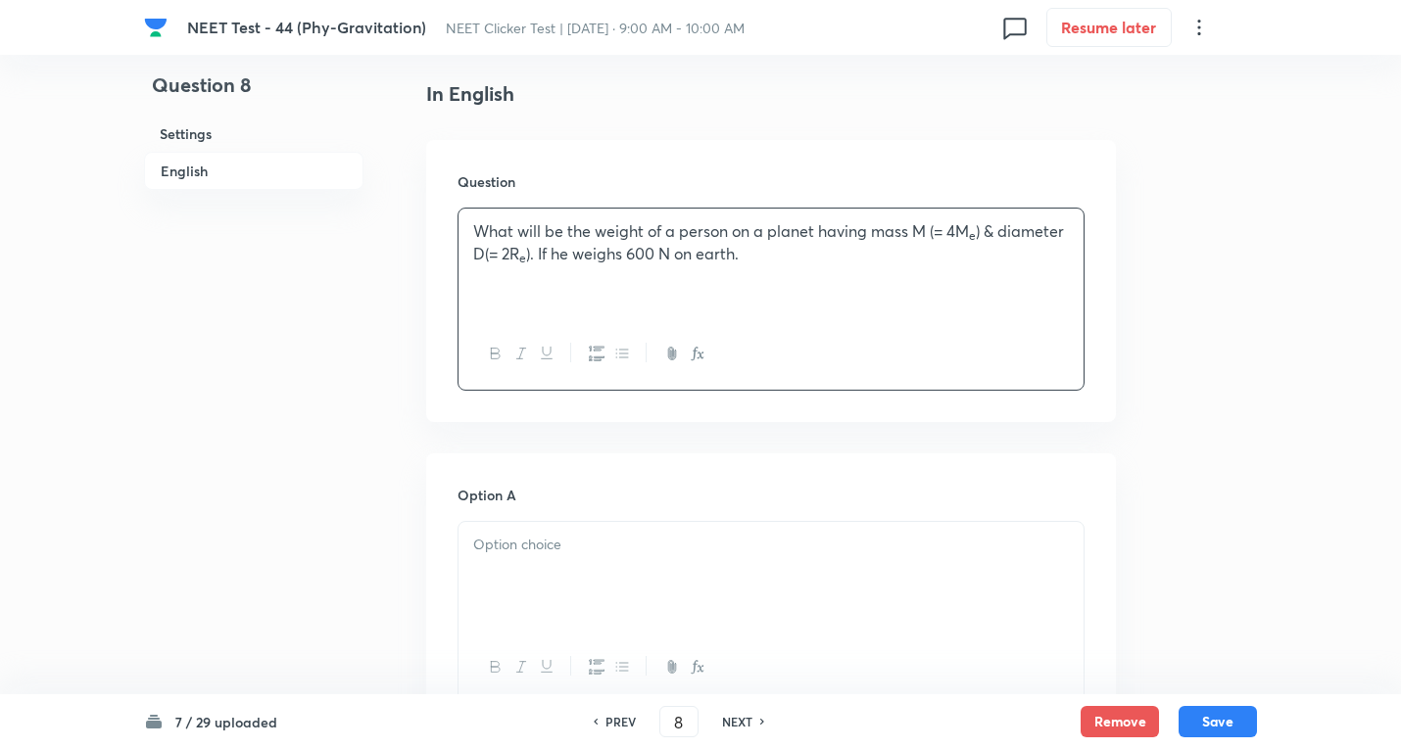
scroll to position [522, 0]
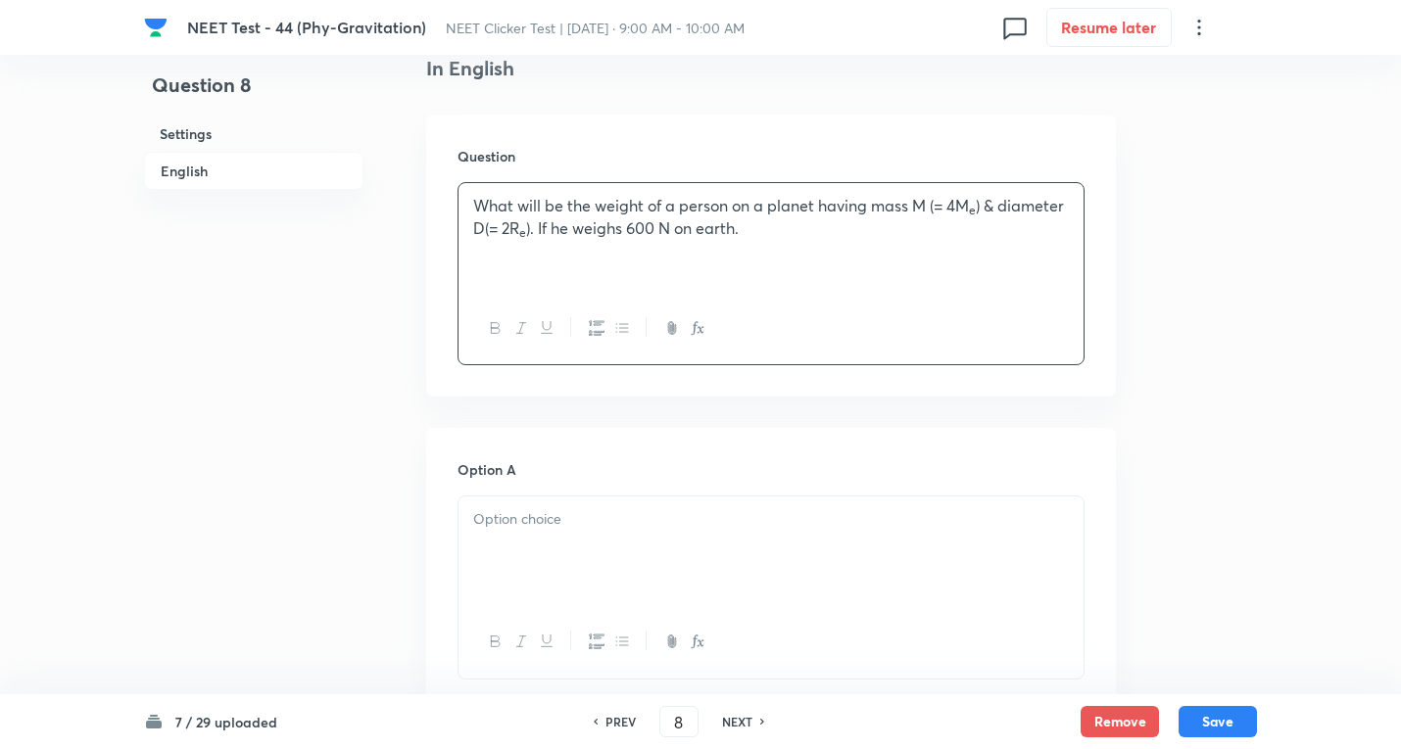
click at [642, 547] on div at bounding box center [770, 552] width 625 height 110
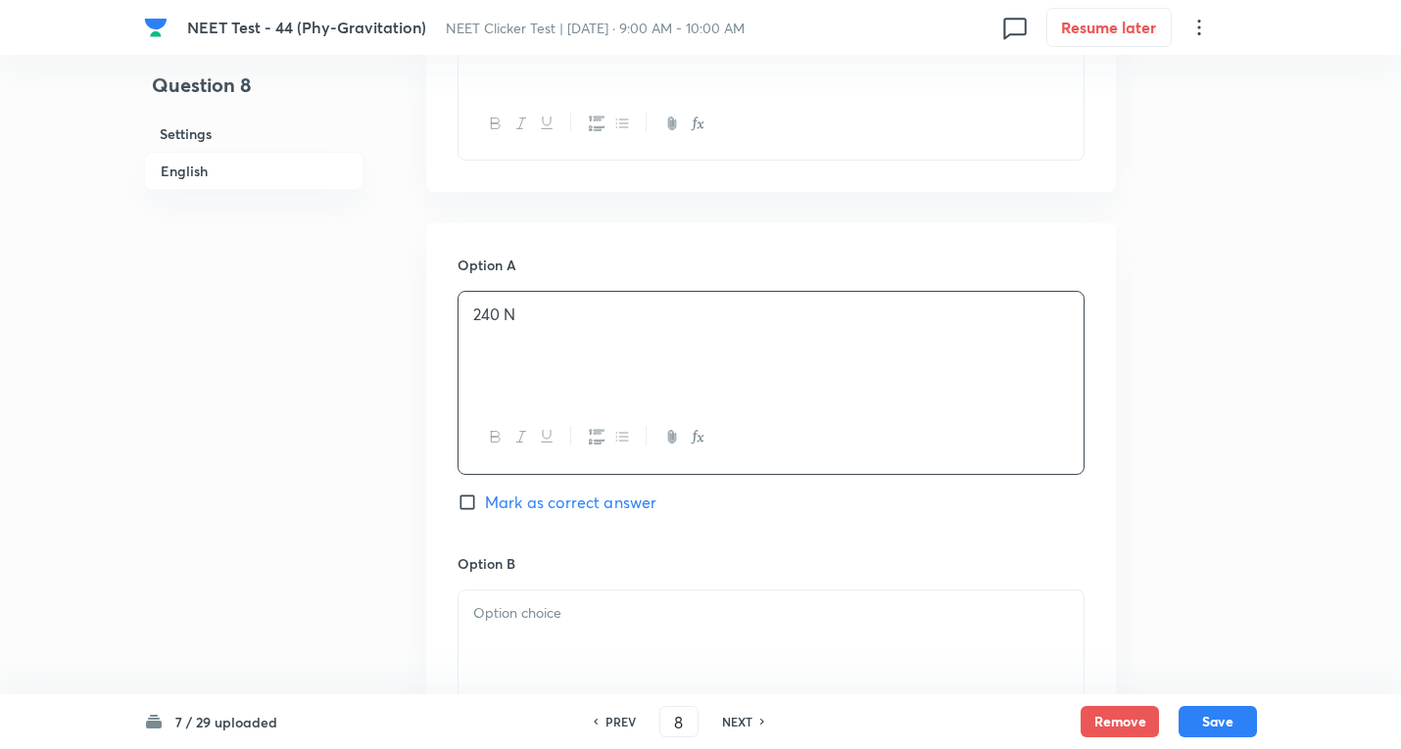
scroll to position [784, 0]
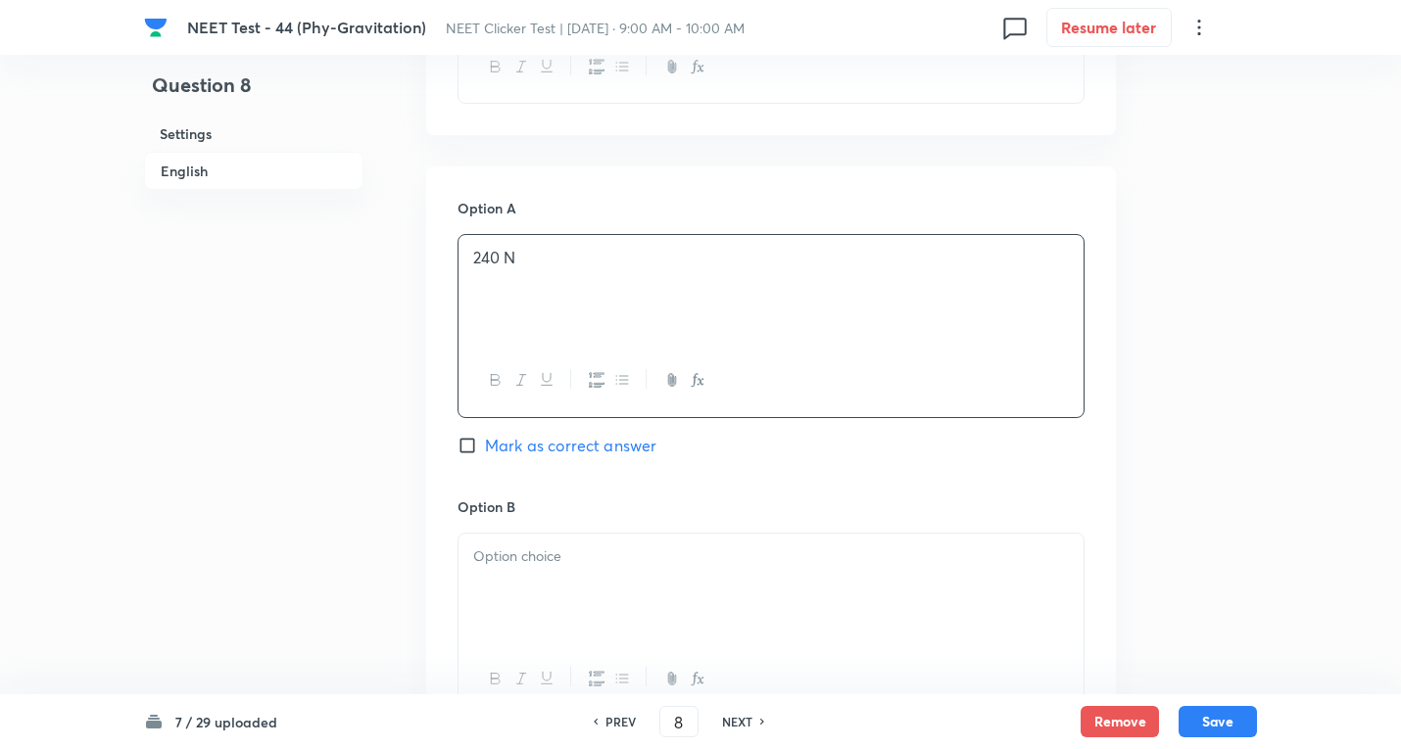
click at [576, 589] on div at bounding box center [770, 589] width 625 height 110
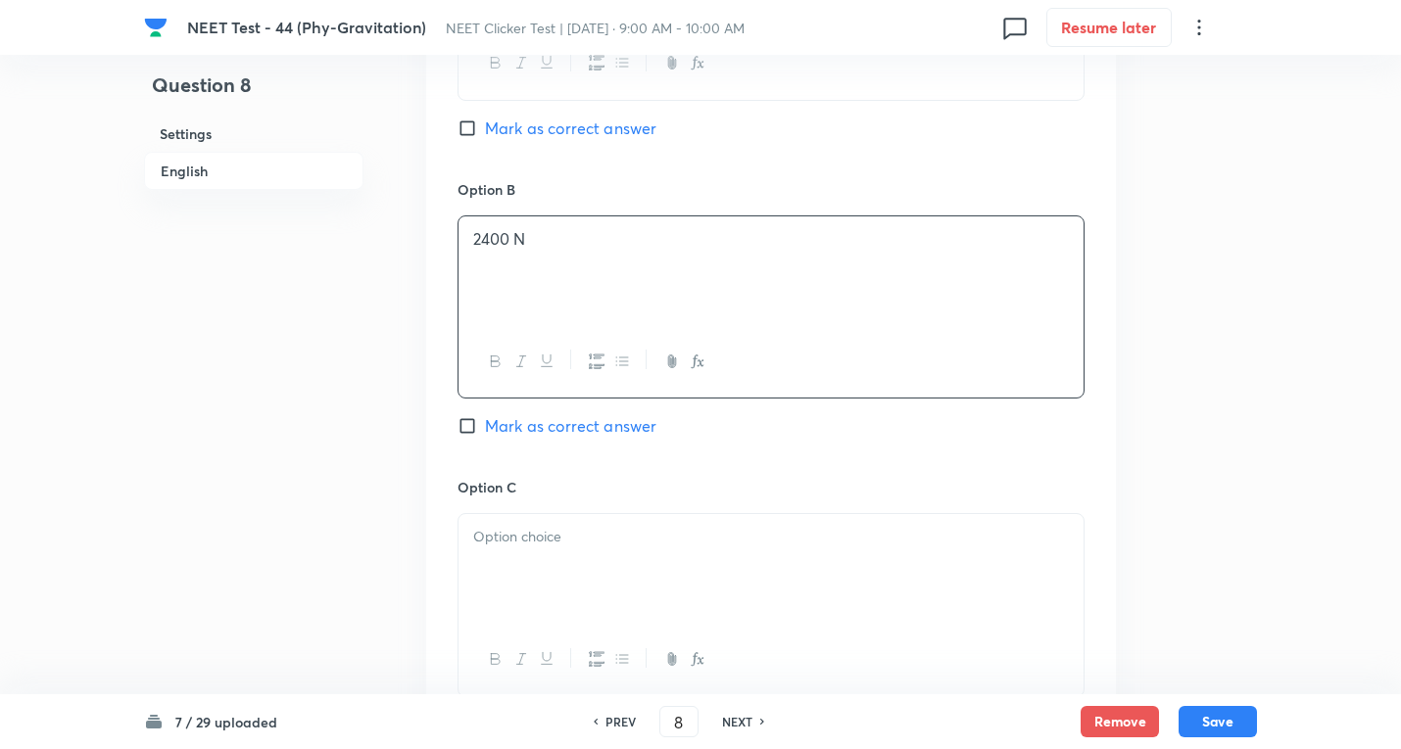
scroll to position [1306, 0]
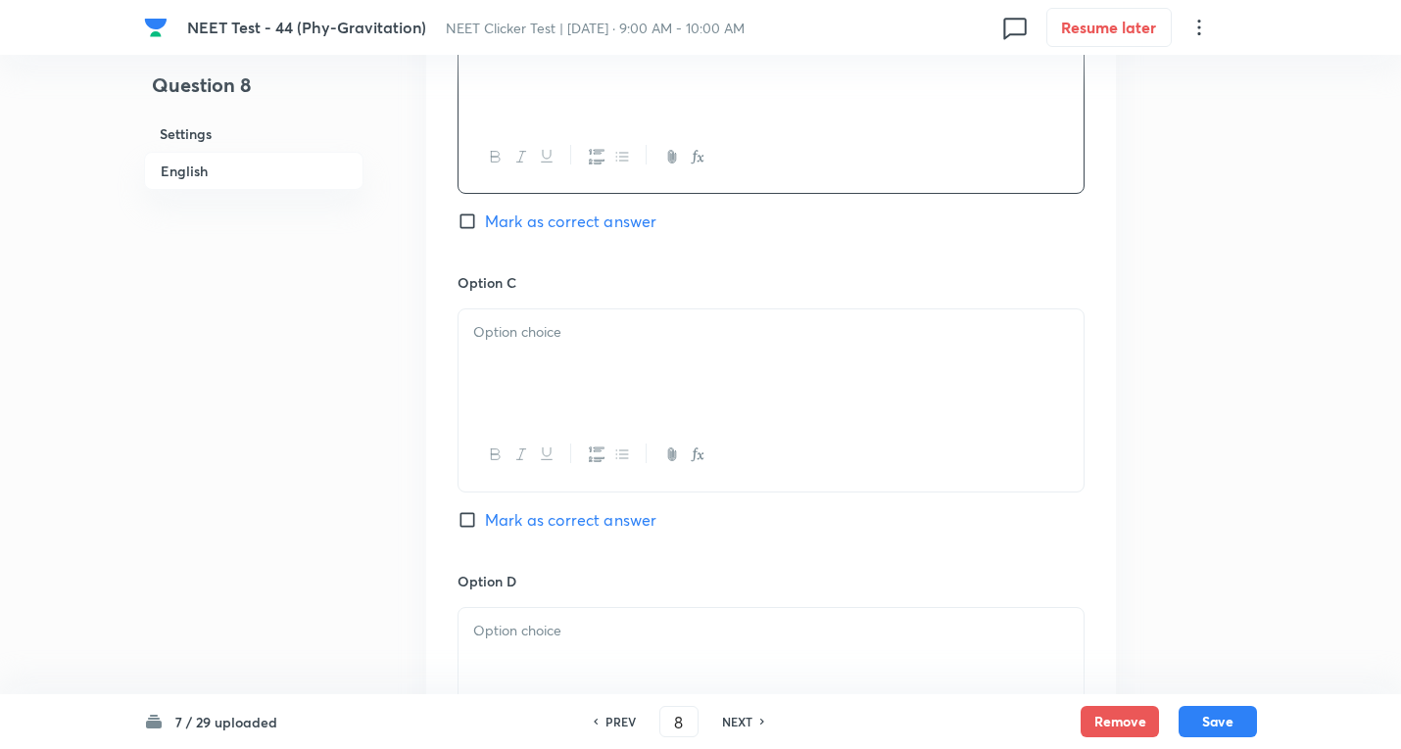
click at [500, 320] on div at bounding box center [770, 364] width 625 height 110
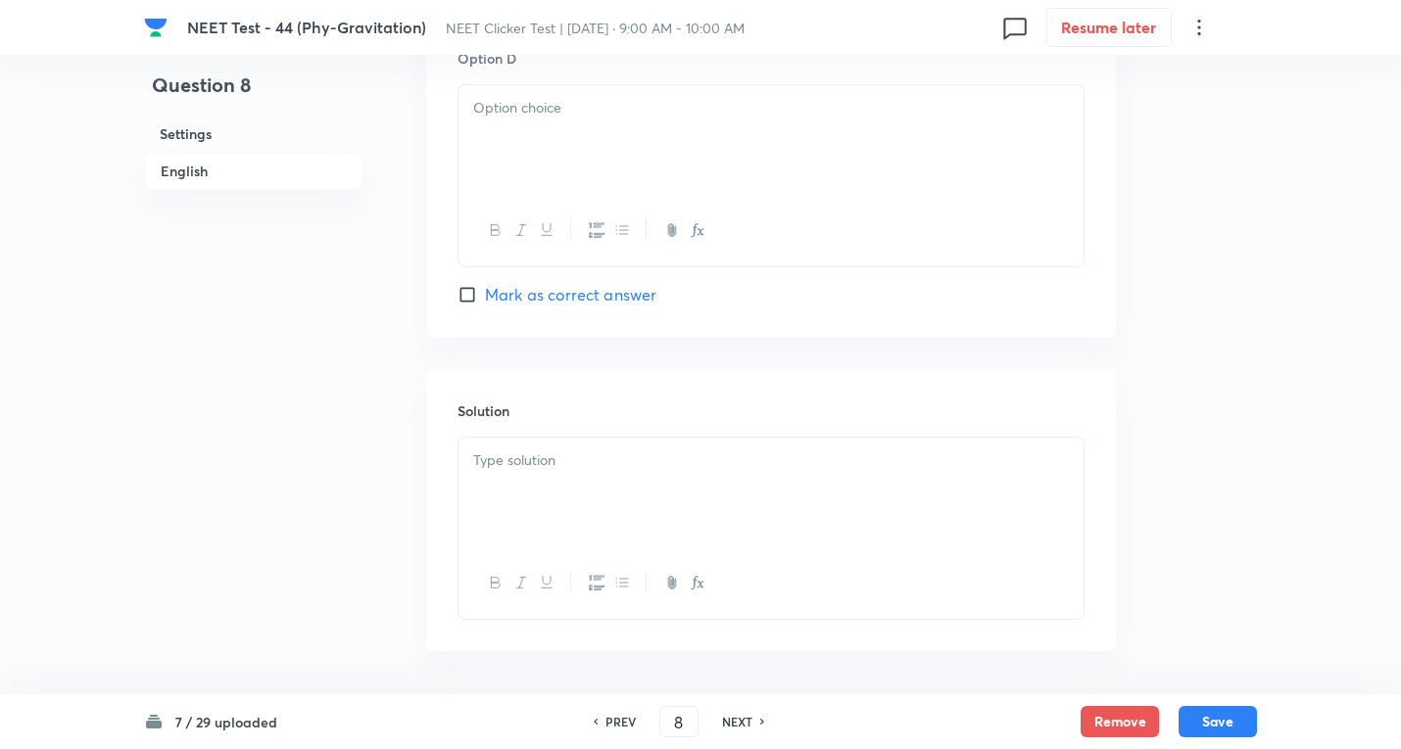
scroll to position [1567, 0]
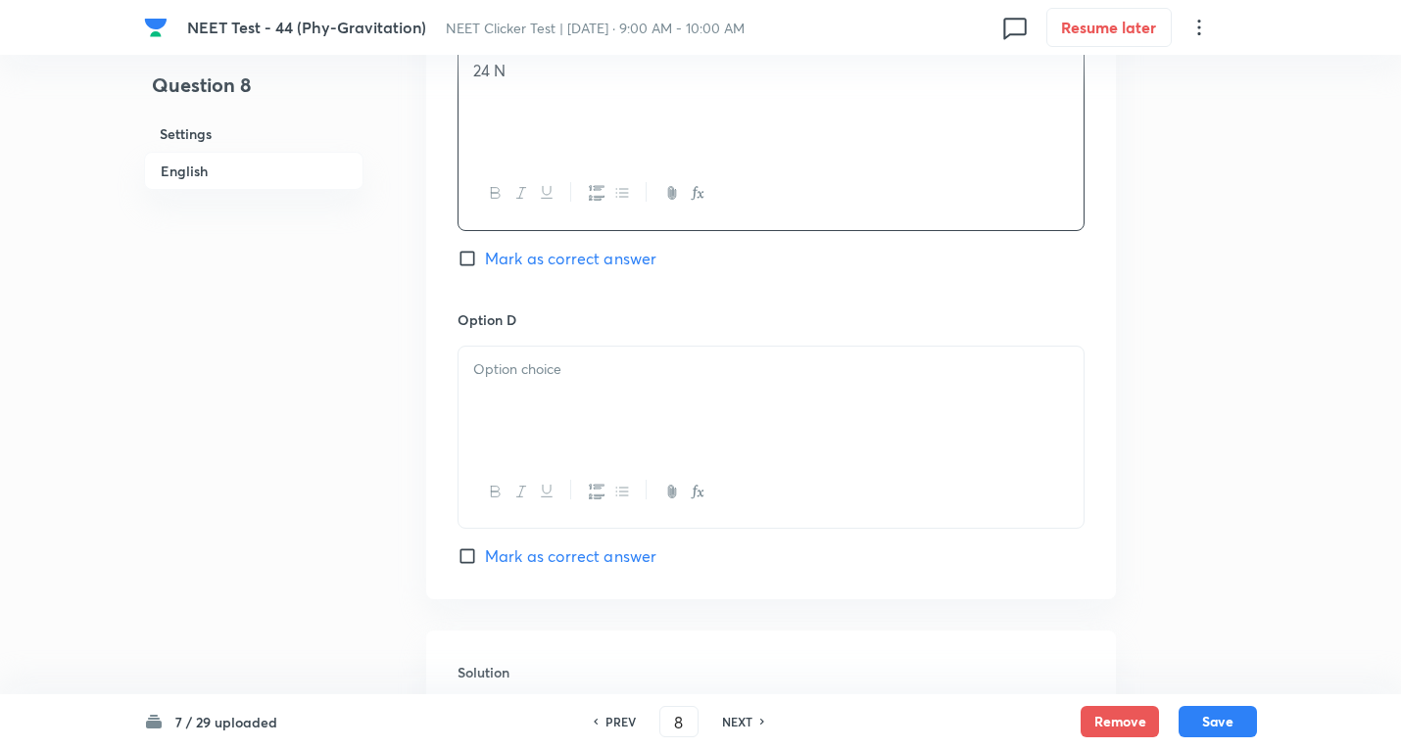
click at [537, 395] on div at bounding box center [770, 402] width 625 height 110
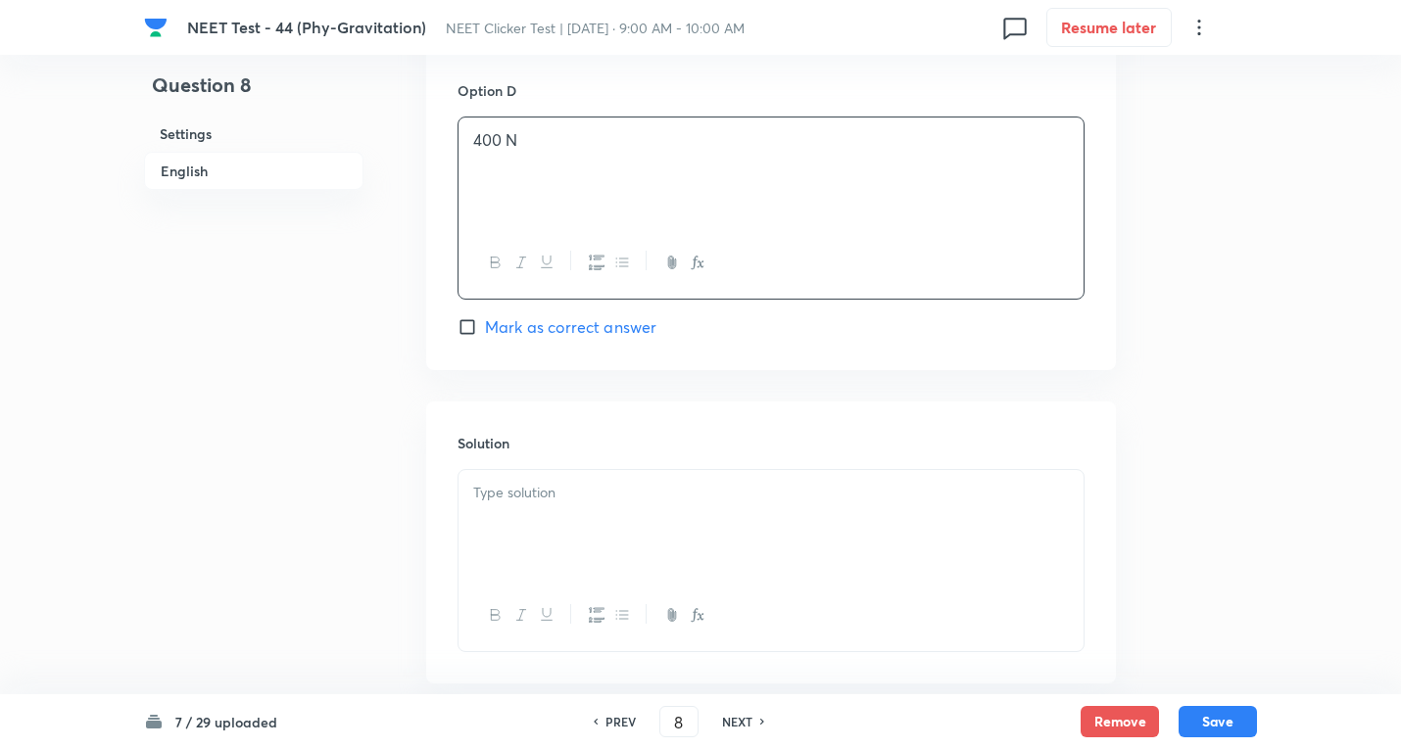
scroll to position [1829, 0]
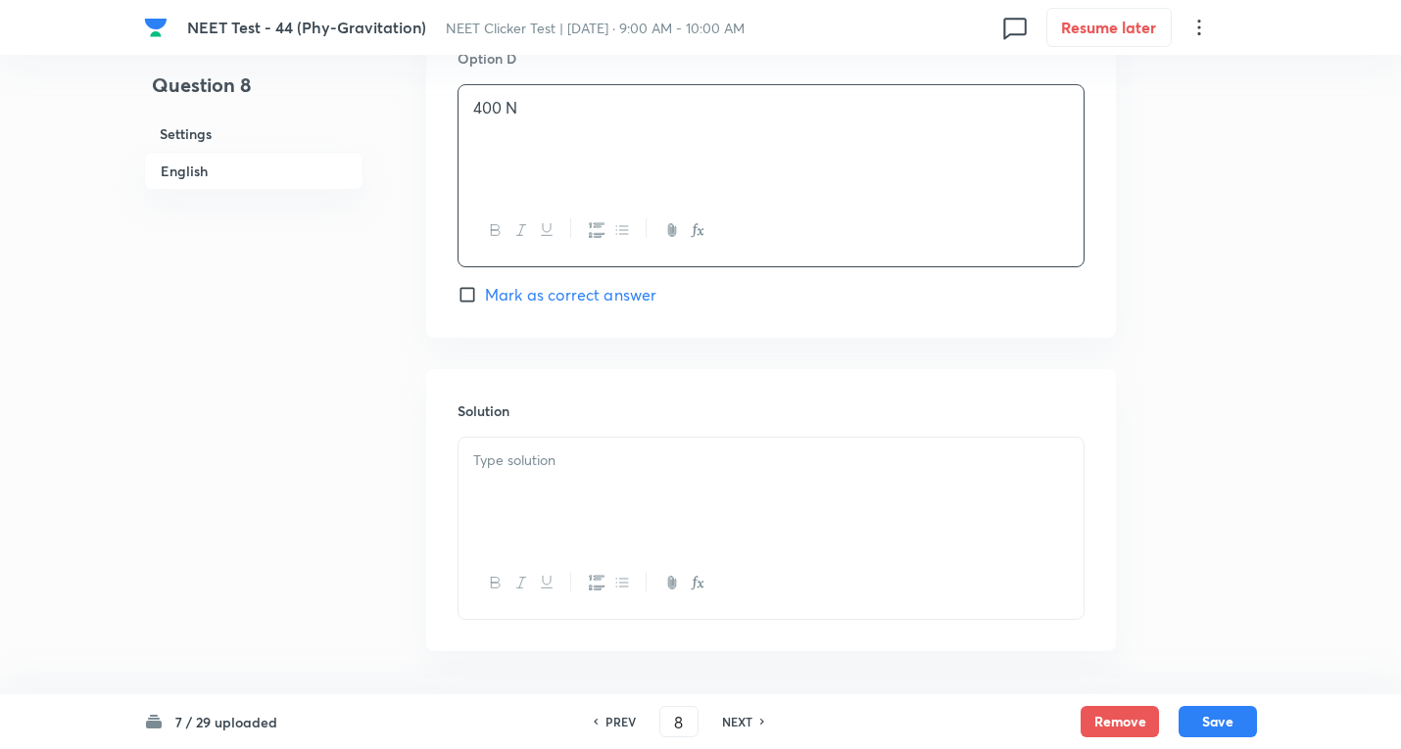
click at [555, 476] on div at bounding box center [770, 493] width 625 height 110
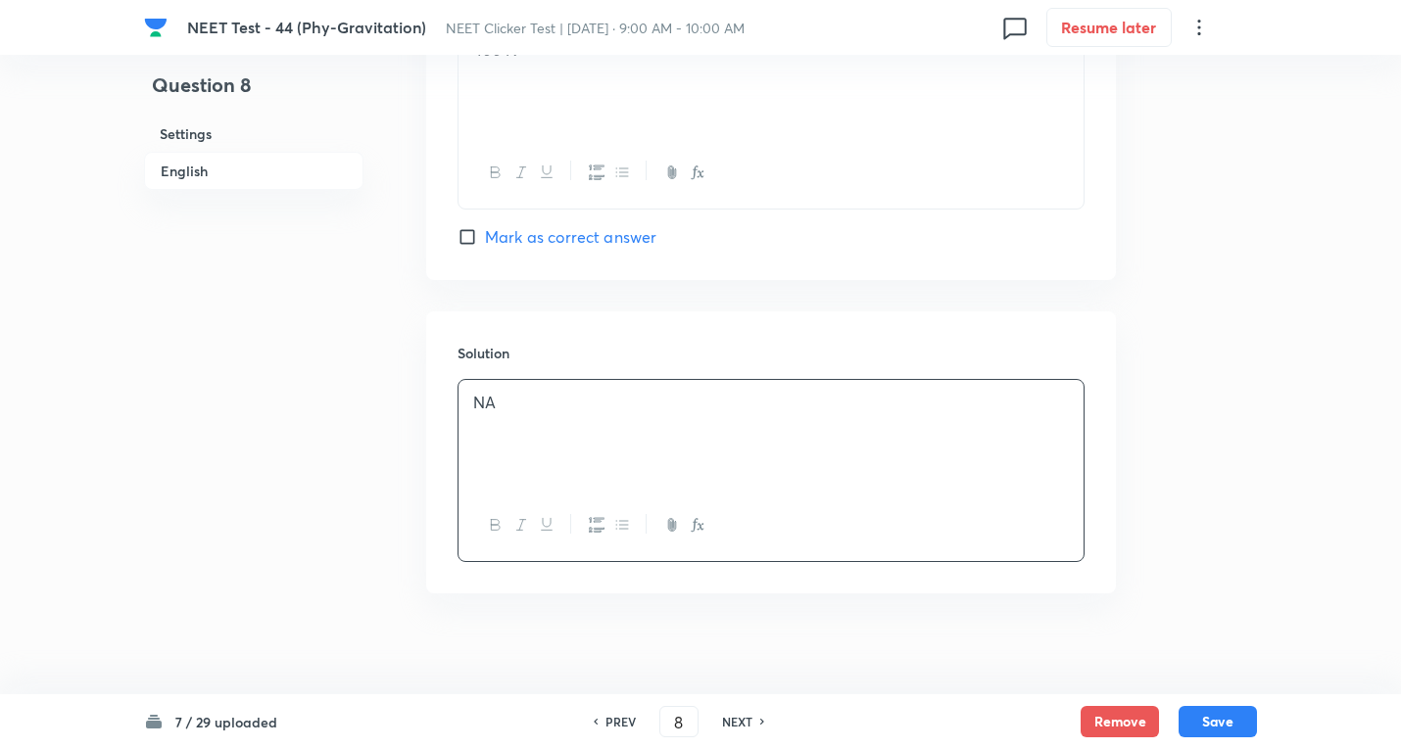
scroll to position [1903, 0]
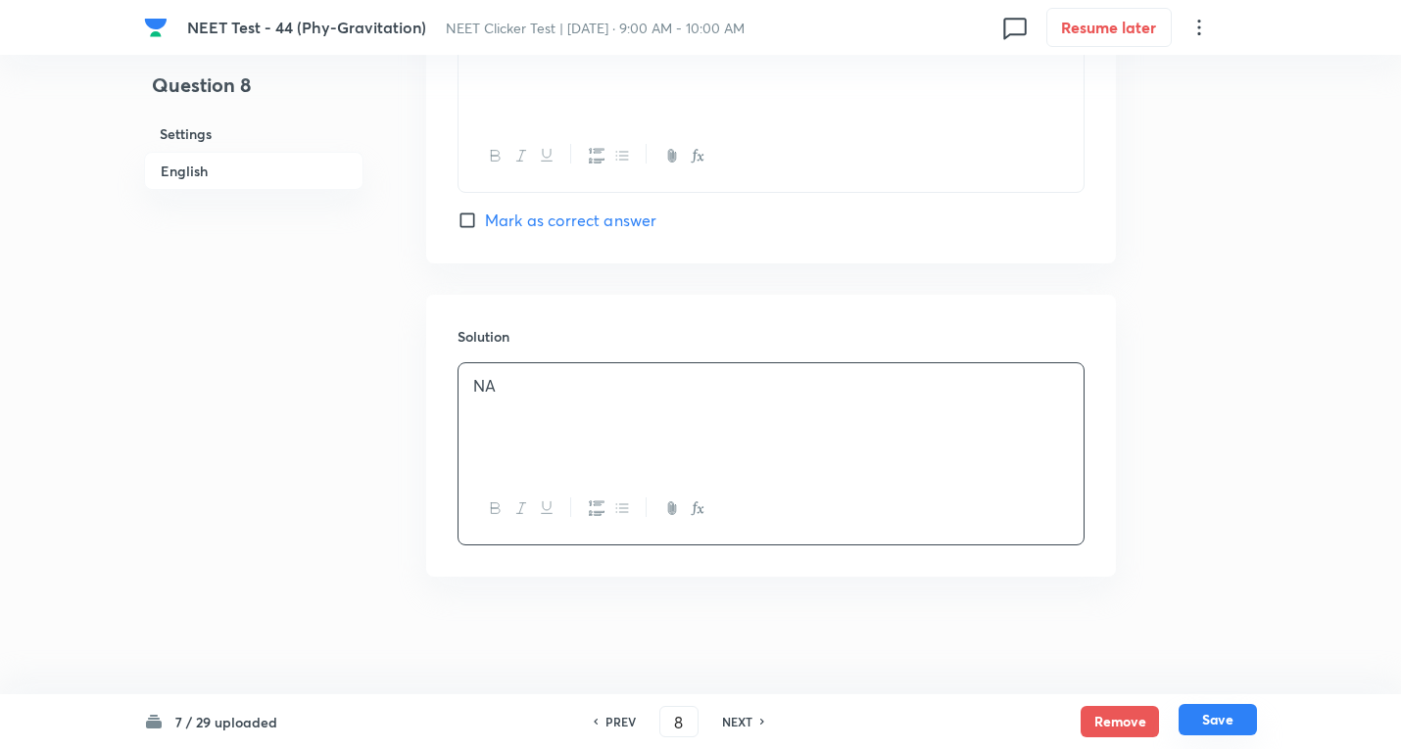
click at [1241, 723] on button "Save" at bounding box center [1217, 719] width 78 height 31
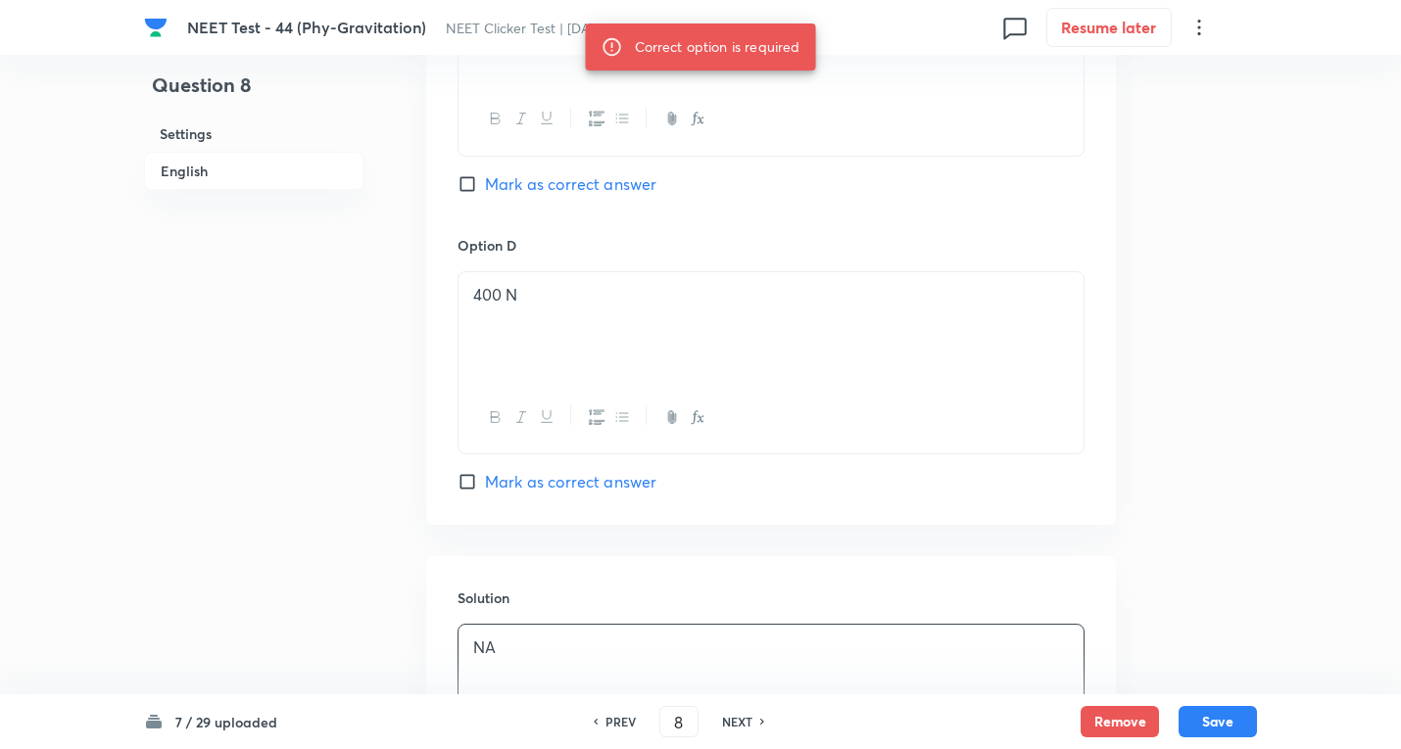
scroll to position [1381, 0]
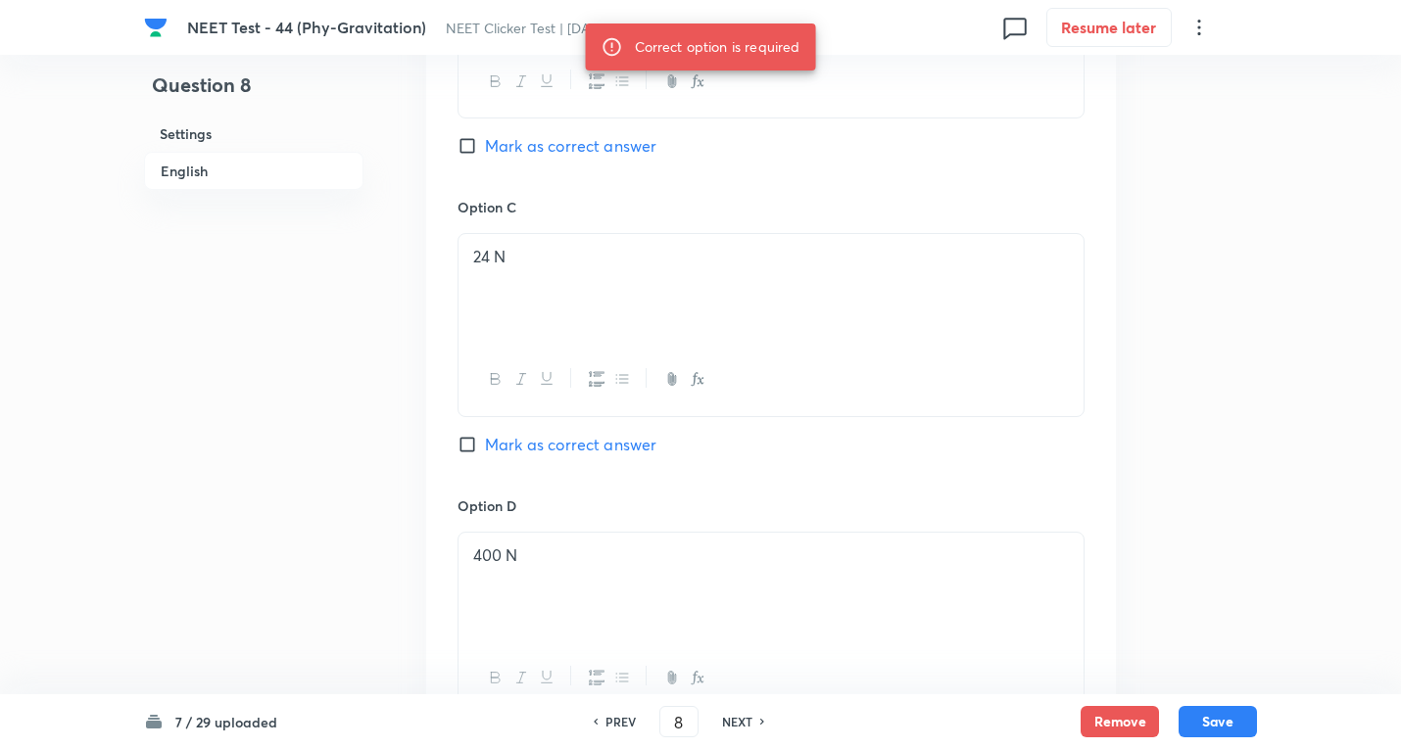
click at [491, 135] on span "Mark as correct answer" at bounding box center [570, 146] width 171 height 24
click at [485, 136] on input "Mark as correct answer" at bounding box center [470, 146] width 27 height 20
checkbox input "true"
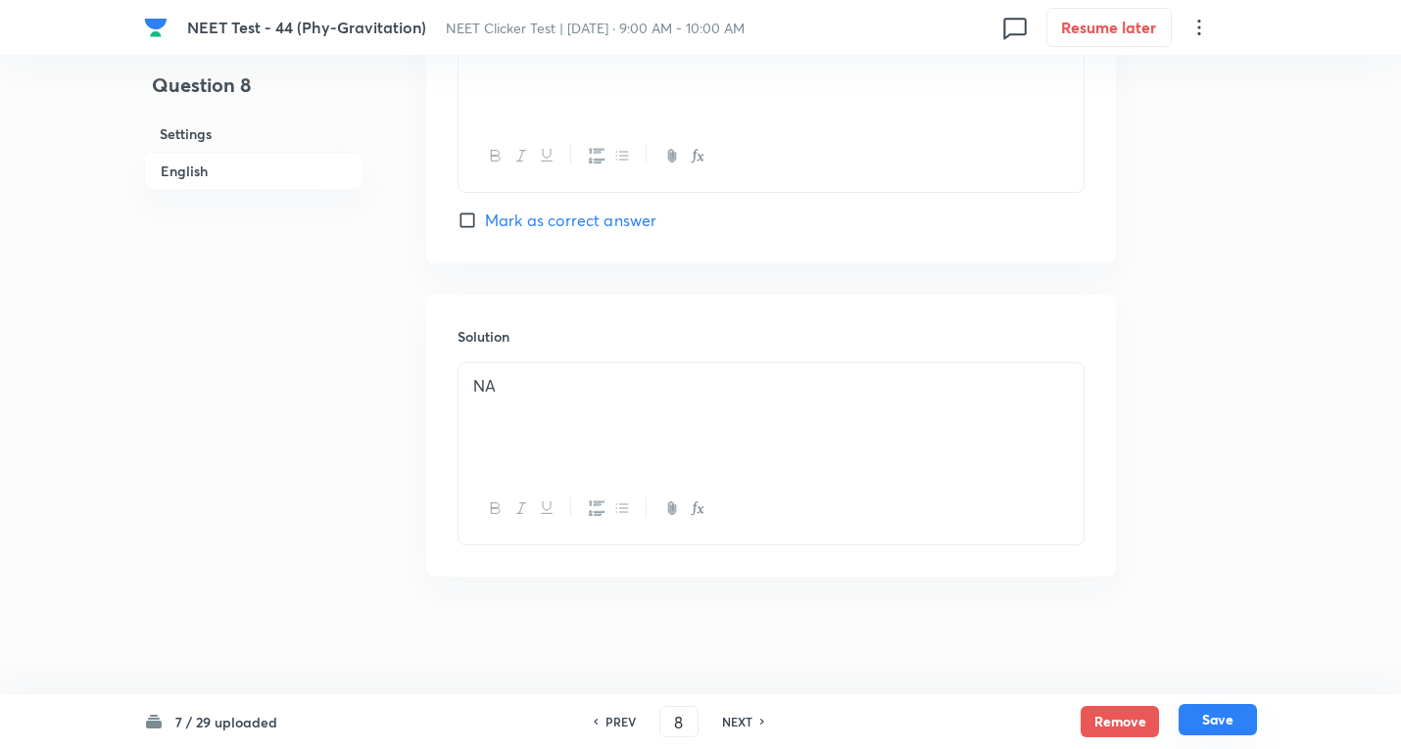
click at [1235, 722] on button "Save" at bounding box center [1217, 719] width 78 height 31
type input "9"
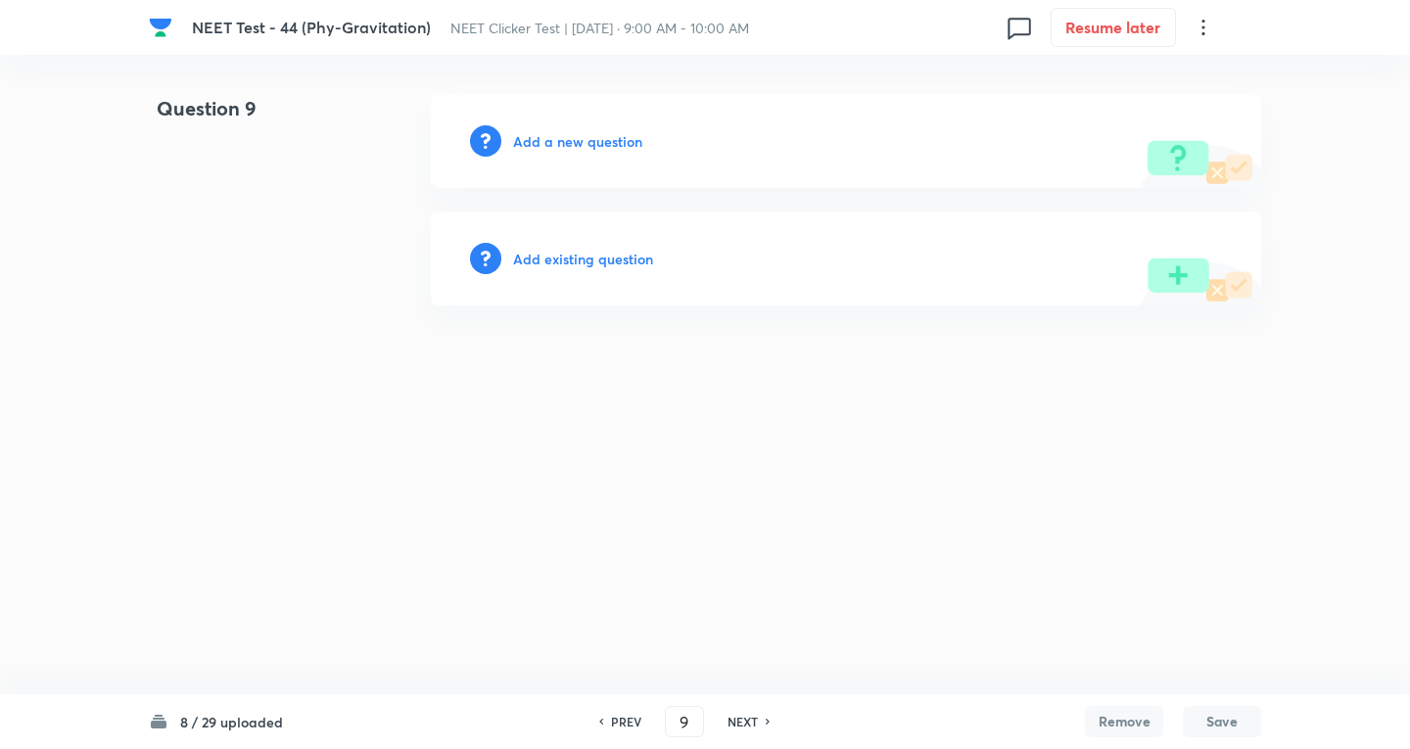
click at [554, 146] on h6 "Add a new question" at bounding box center [577, 141] width 129 height 21
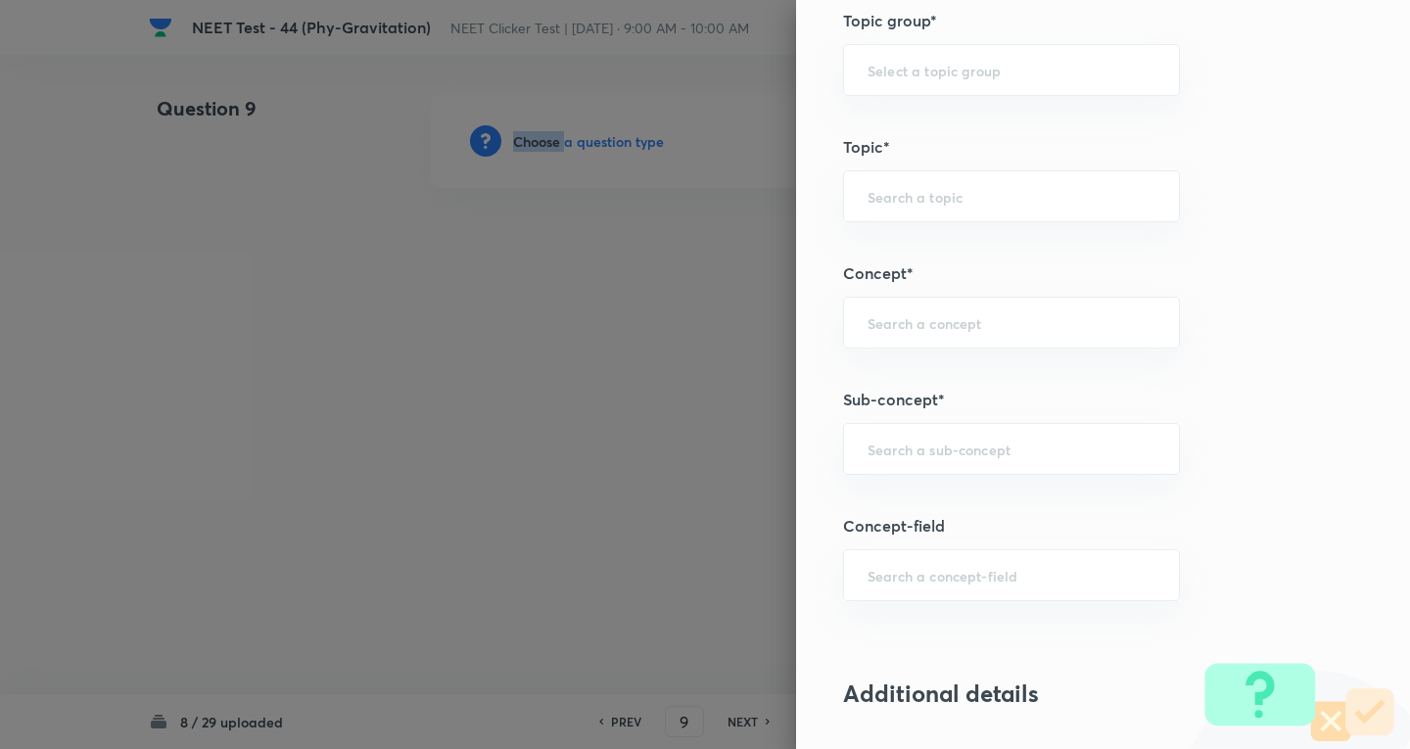
scroll to position [1045, 0]
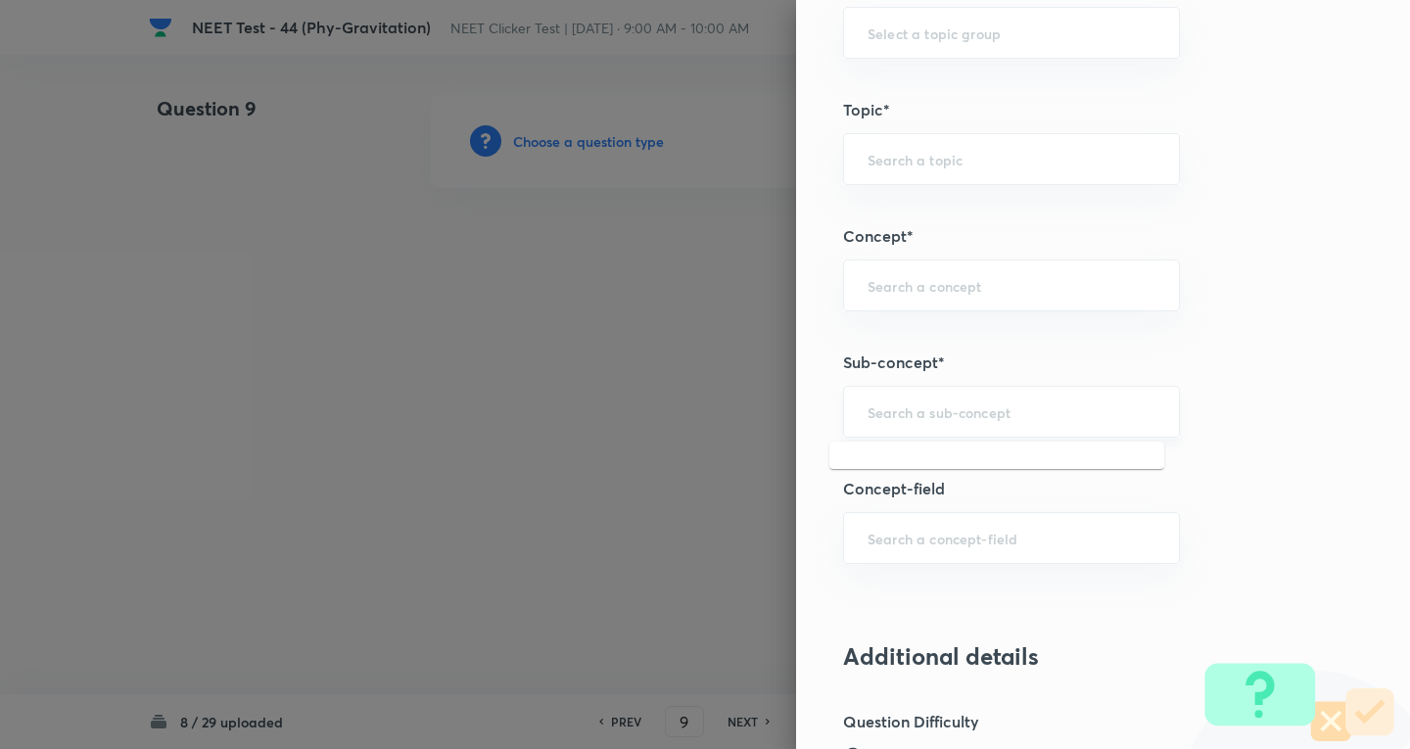
click at [924, 421] on input "text" at bounding box center [1012, 412] width 288 height 19
paste input "Newton's Laws Gravitation"
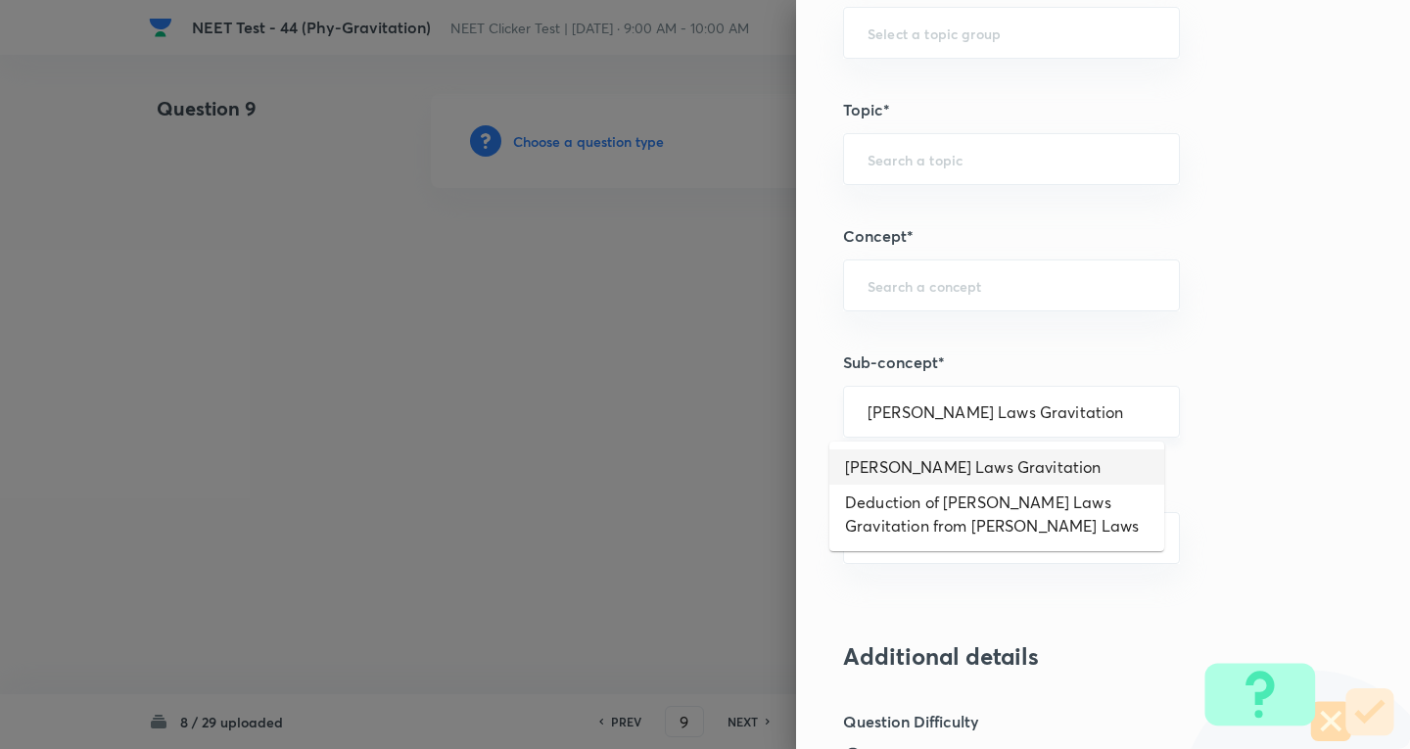
type input "Newton's Laws Gravitation"
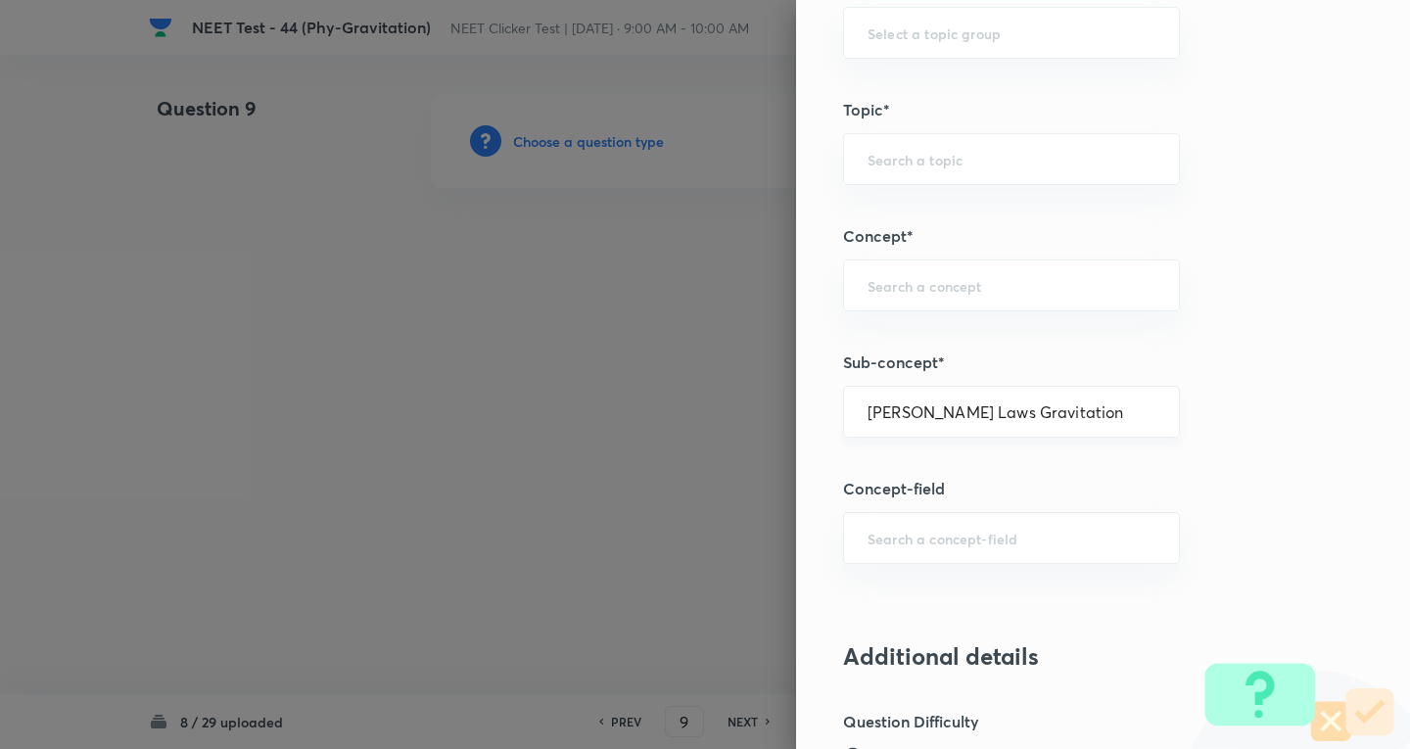
type input "Physics"
type input "Mechanics"
type input "Gravitation"
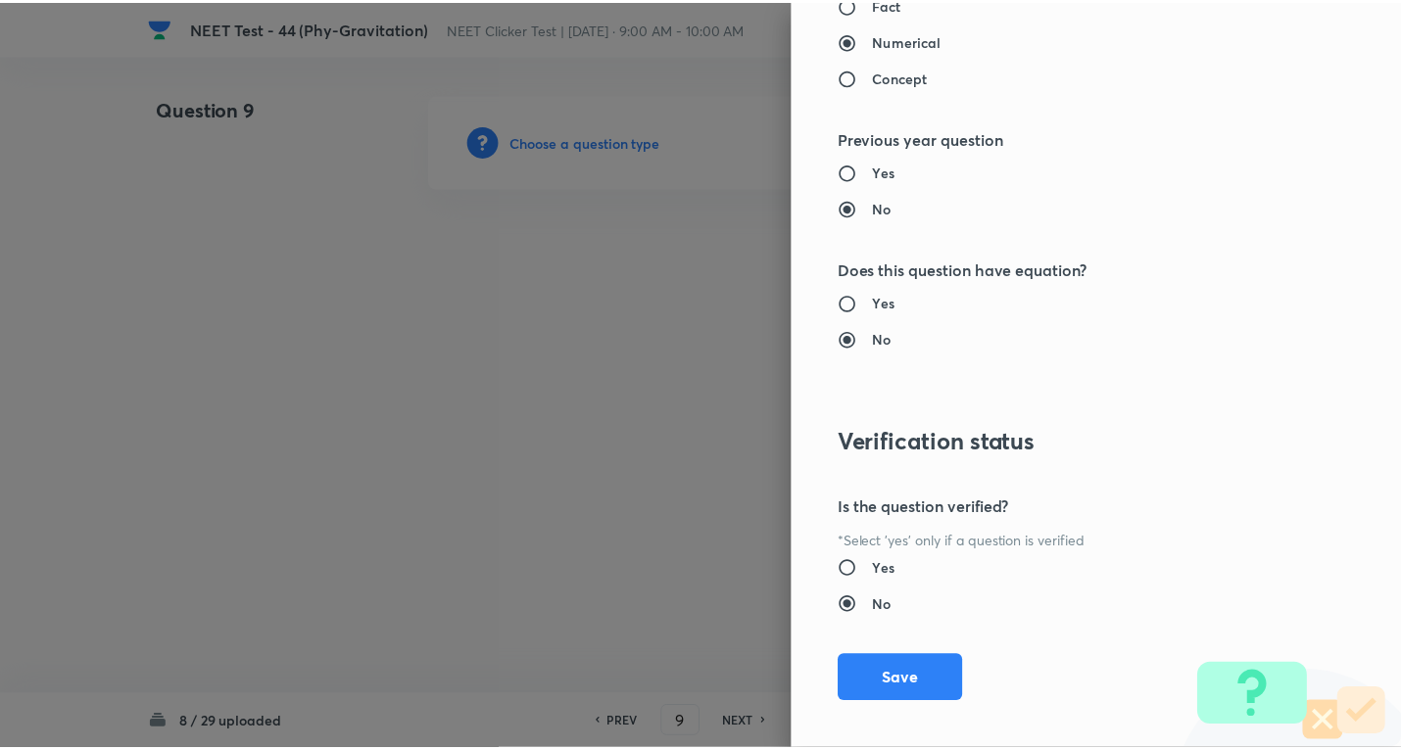
scroll to position [2052, 0]
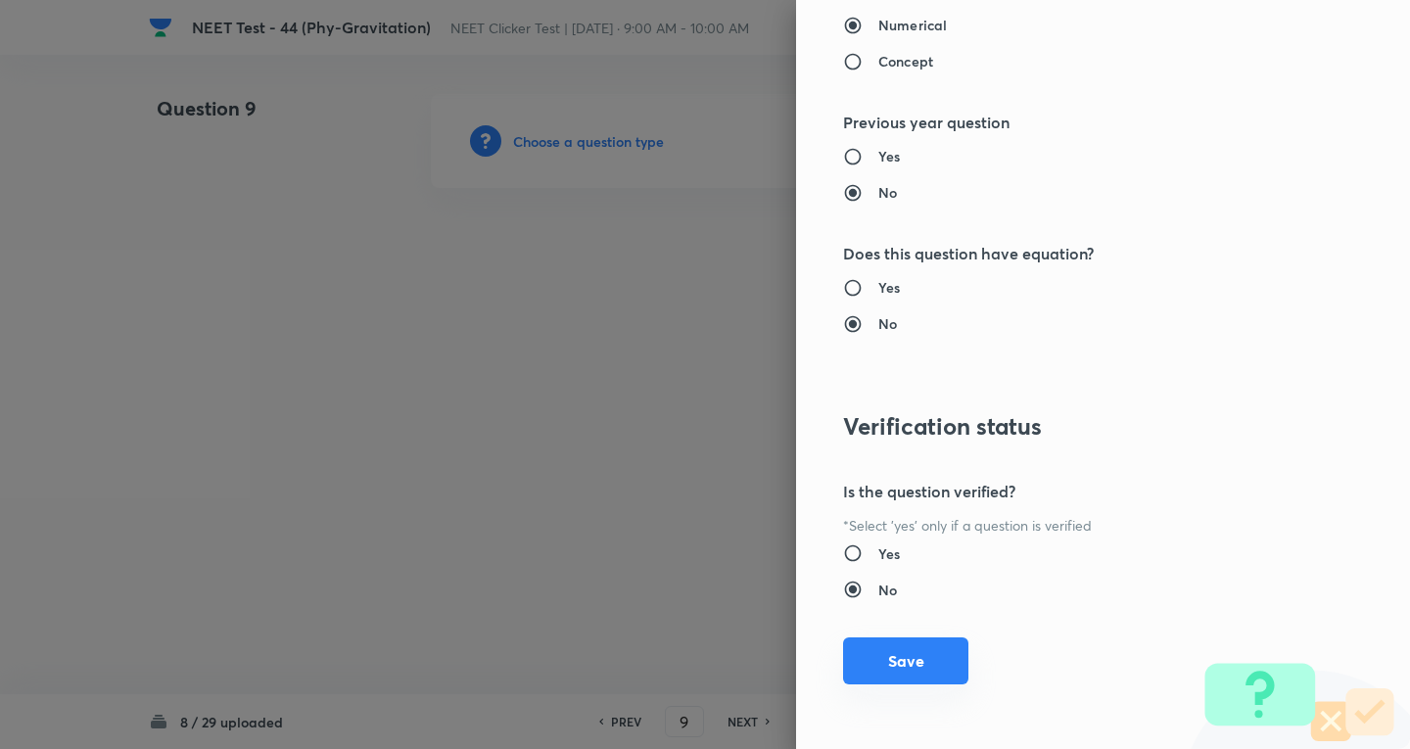
click at [931, 678] on button "Save" at bounding box center [905, 661] width 125 height 47
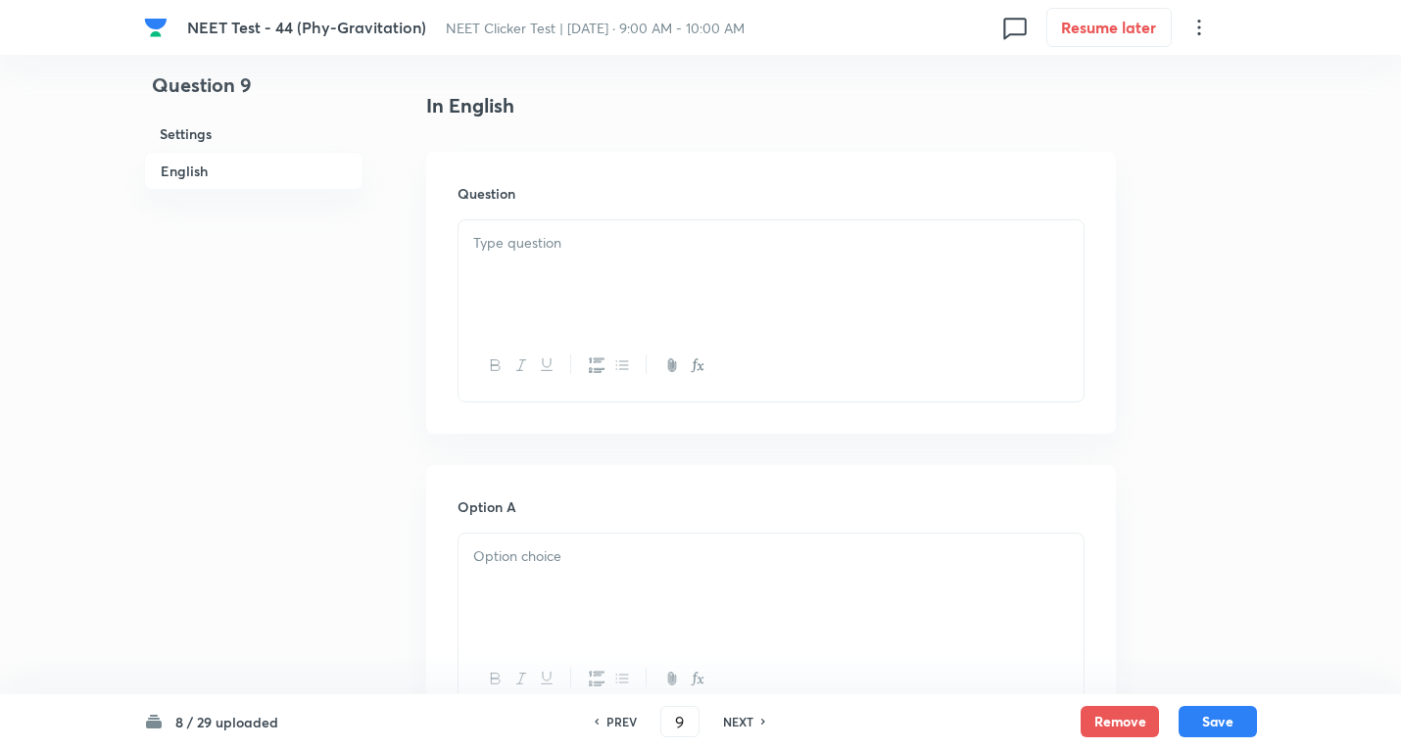
scroll to position [522, 0]
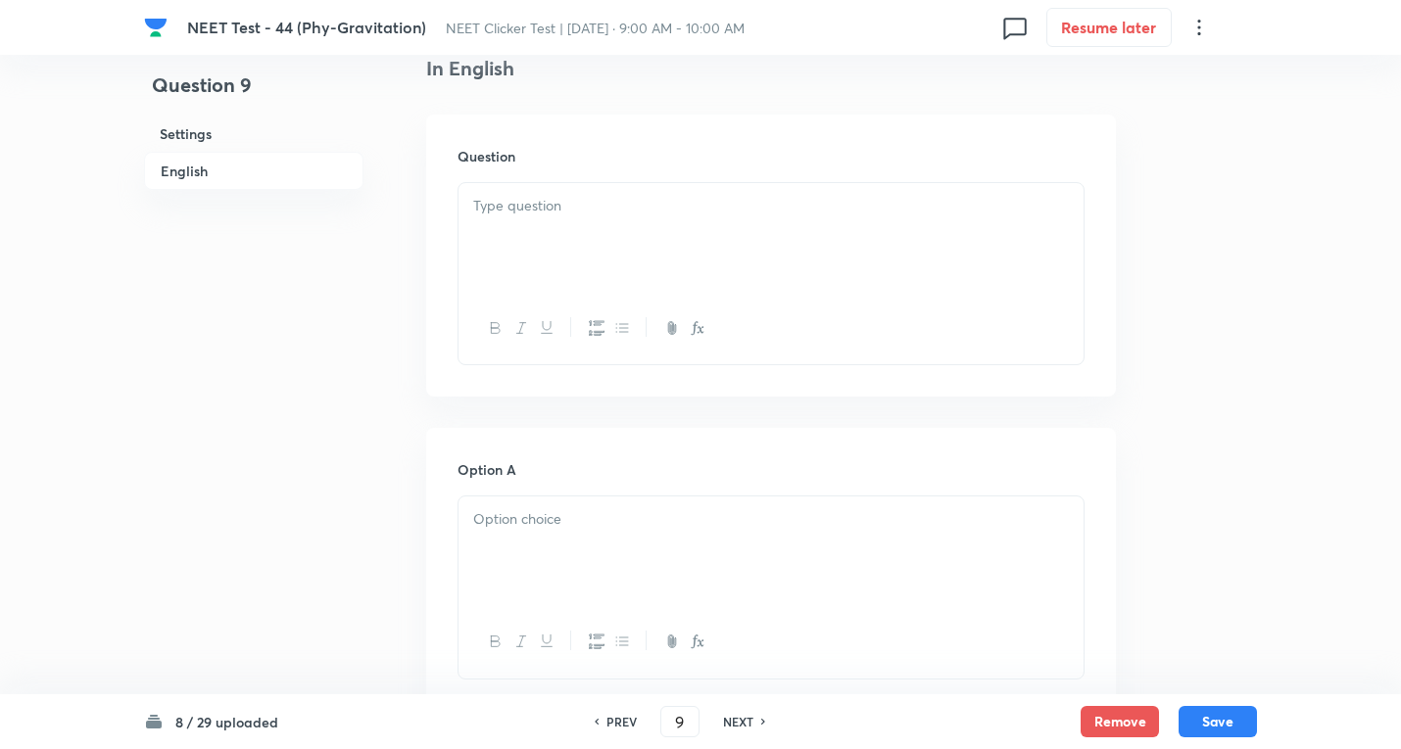
click at [627, 251] on div at bounding box center [770, 238] width 625 height 110
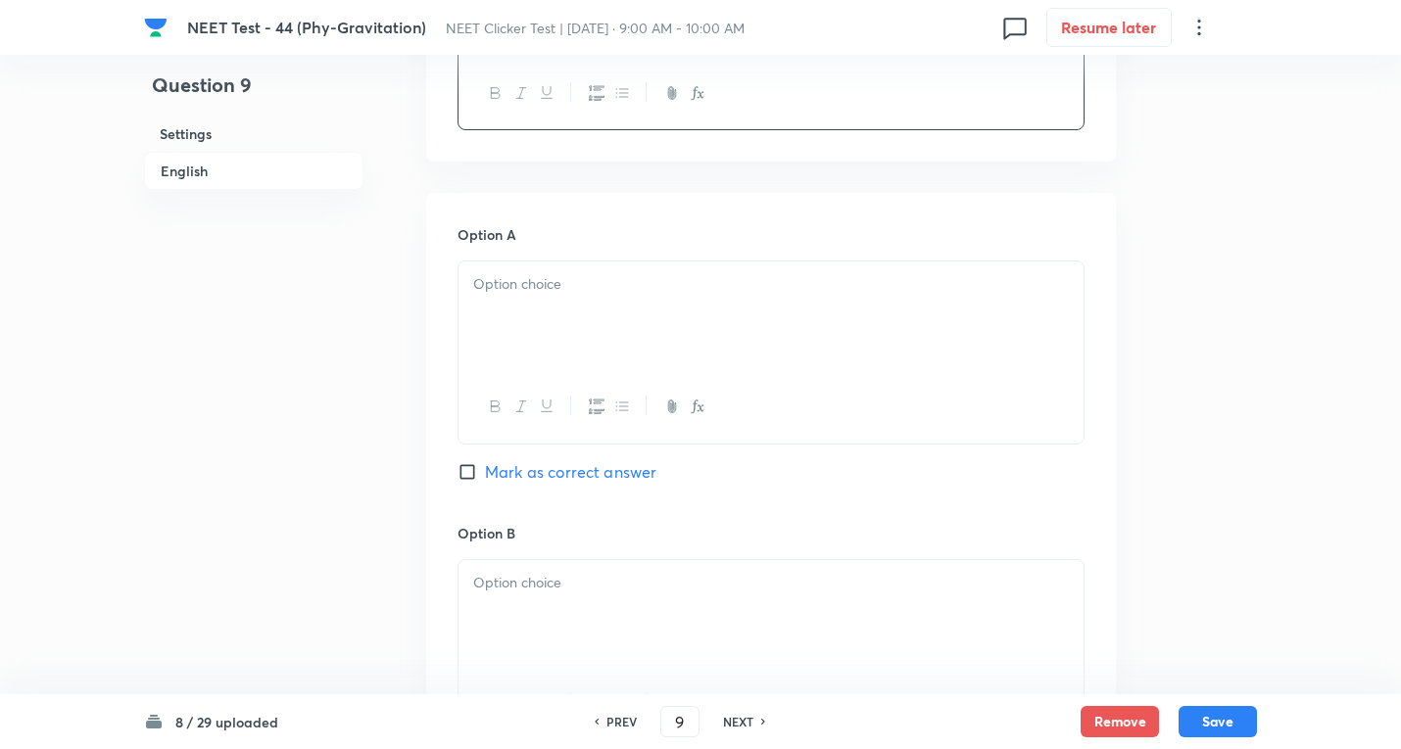
scroll to position [784, 0]
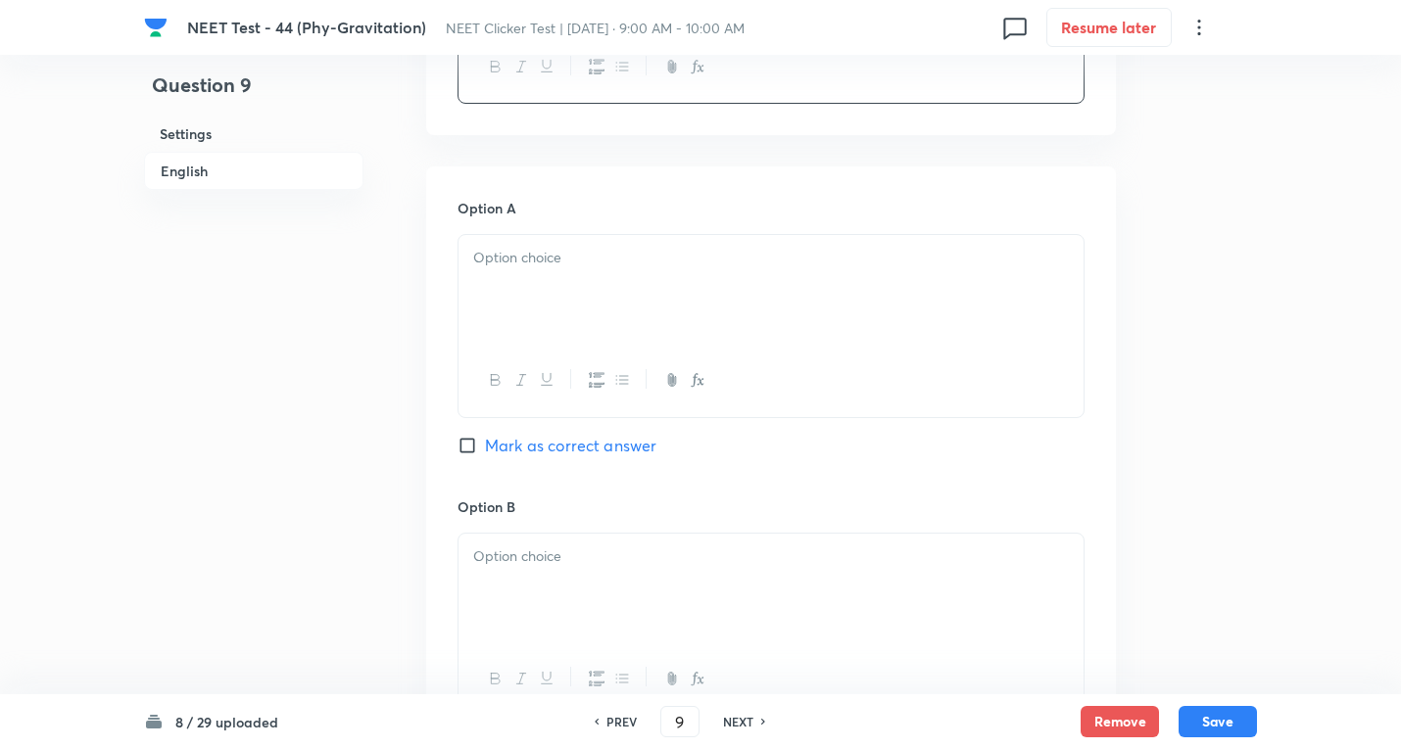
click at [667, 333] on div at bounding box center [770, 290] width 625 height 110
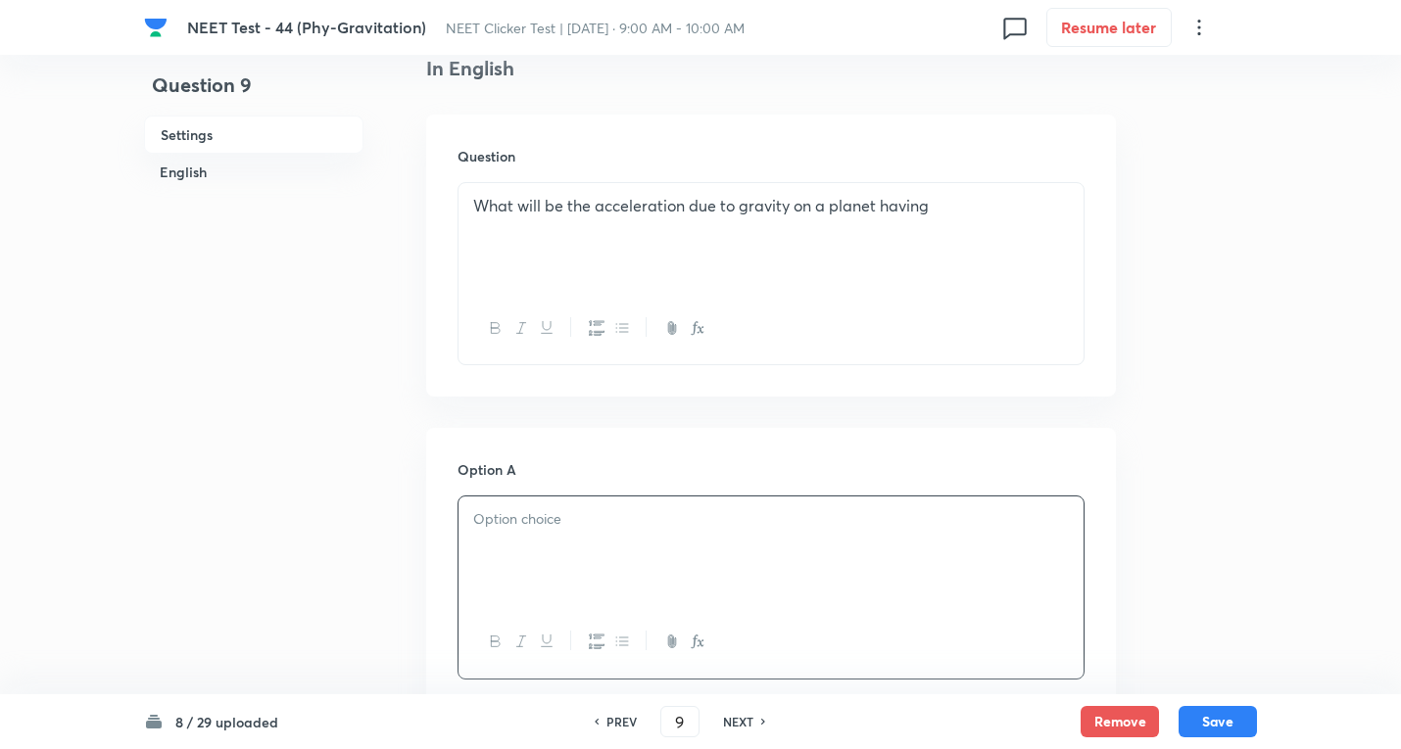
scroll to position [262, 0]
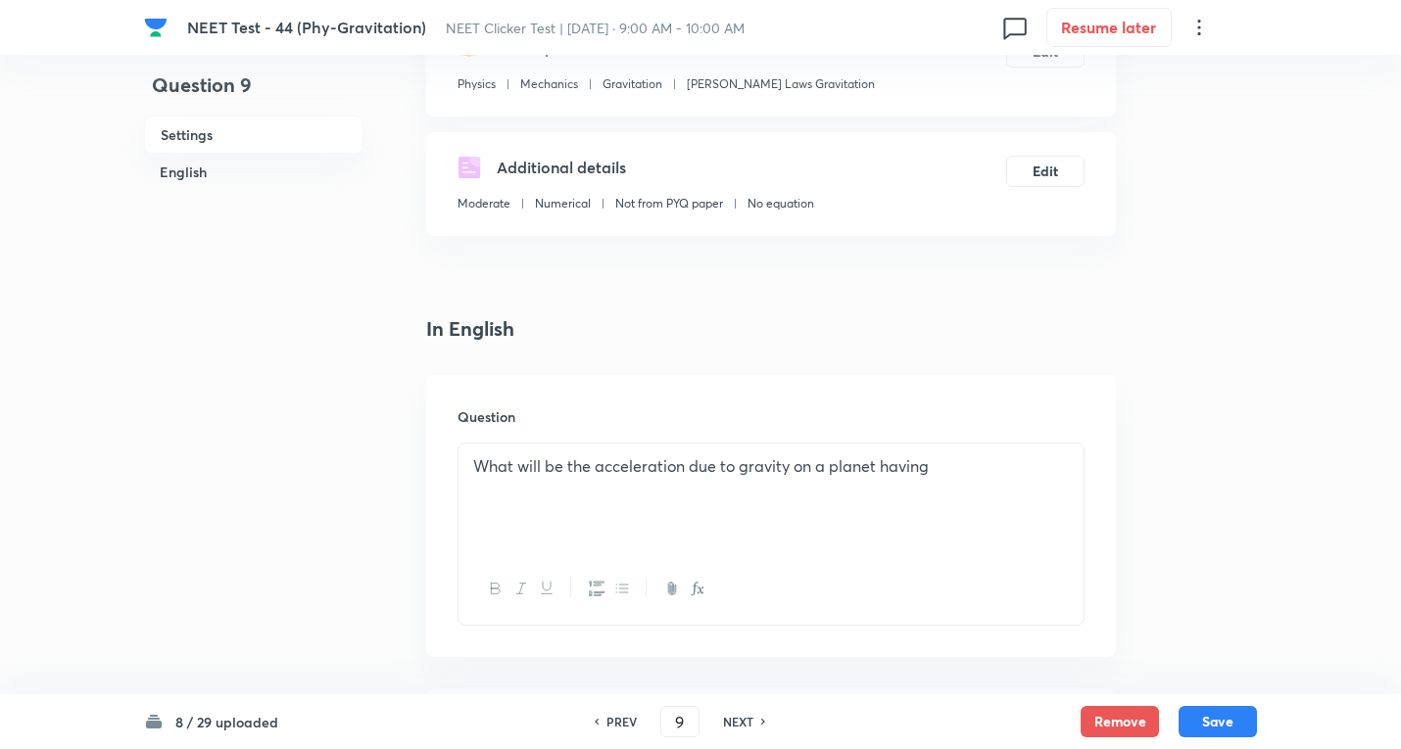
click at [952, 473] on p "What will be the acceleration due to gravity on a planet having" at bounding box center [770, 466] width 595 height 23
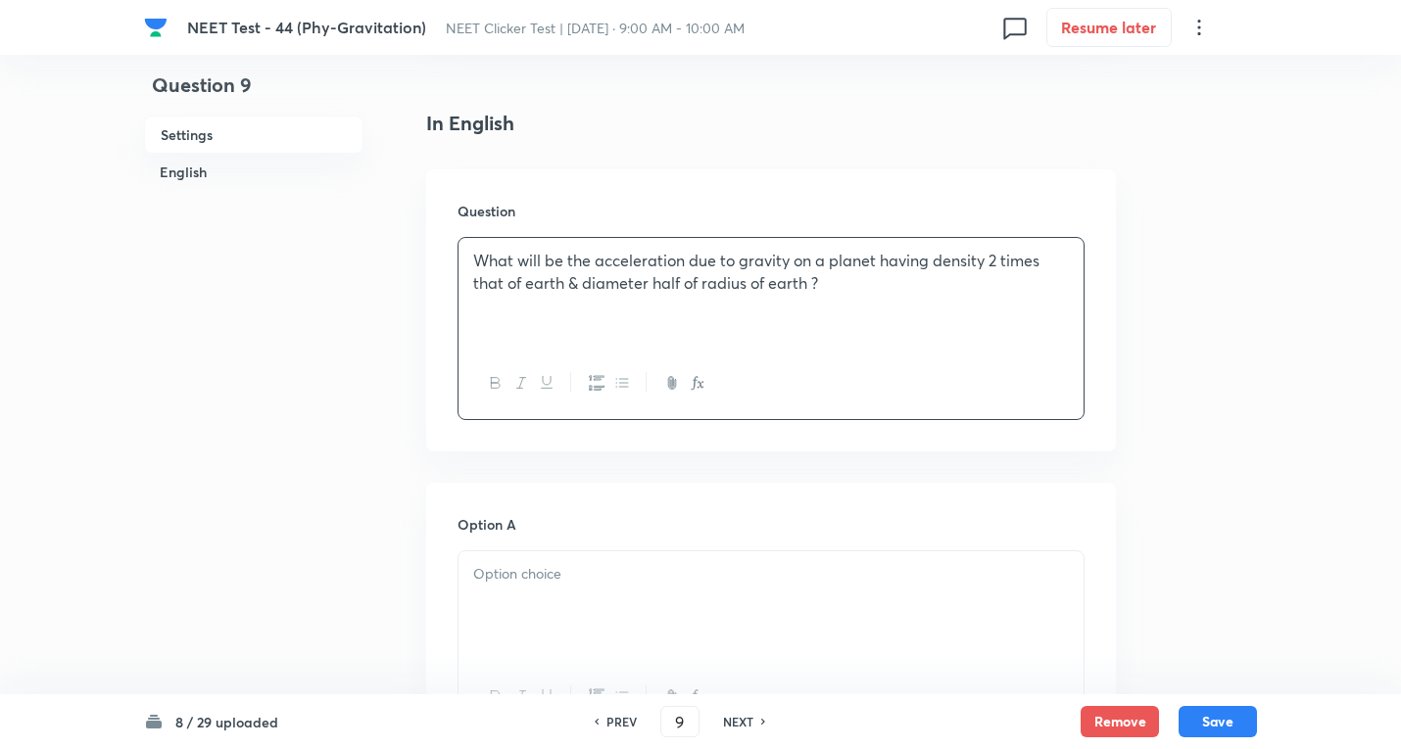
scroll to position [522, 0]
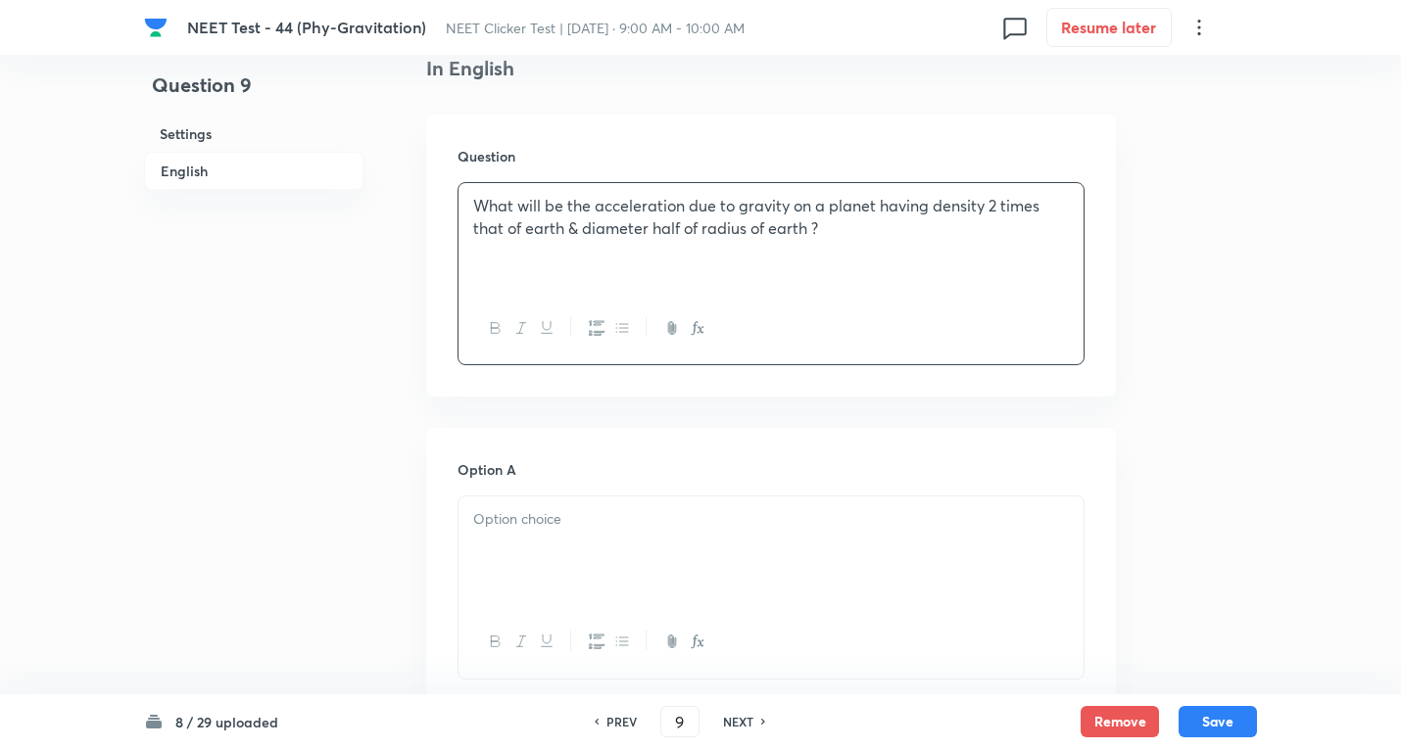
click at [522, 531] on p at bounding box center [770, 519] width 595 height 23
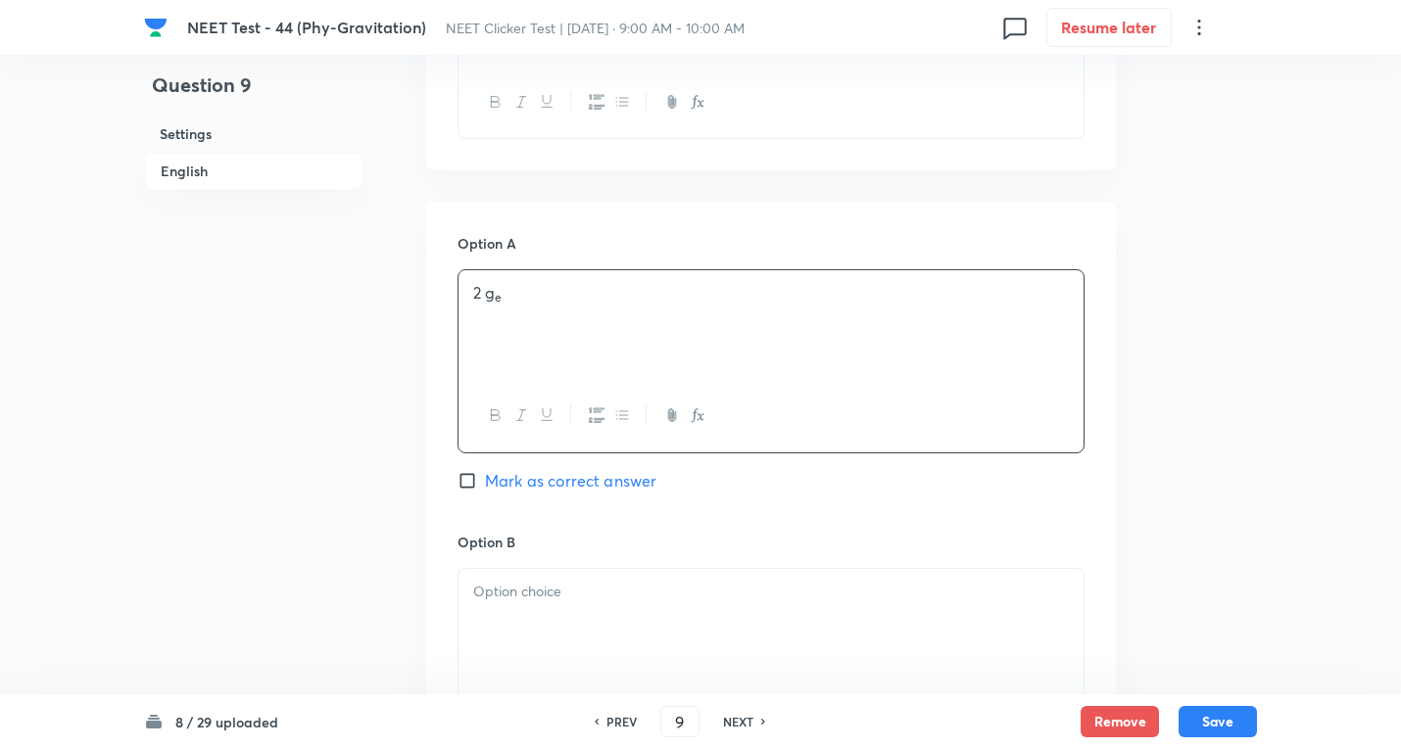
scroll to position [784, 0]
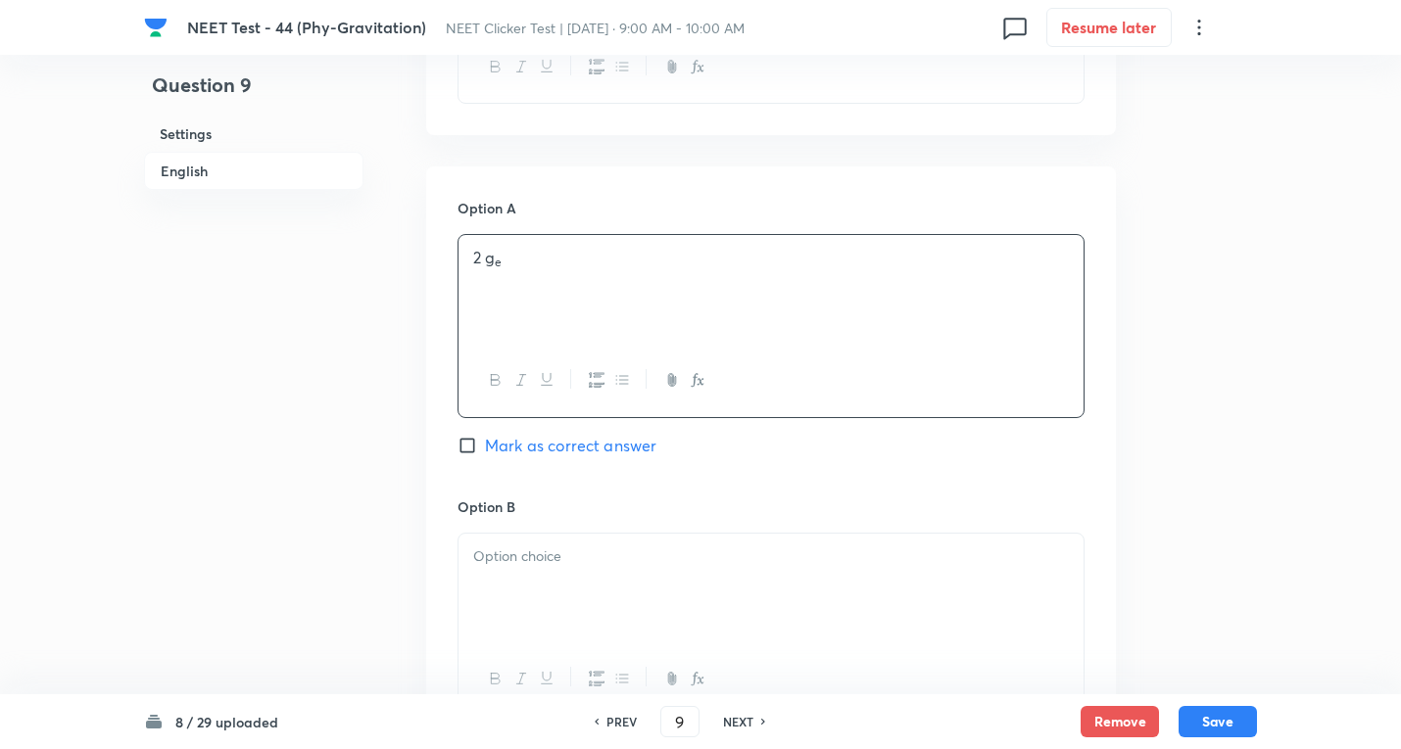
click at [564, 585] on div at bounding box center [770, 589] width 625 height 110
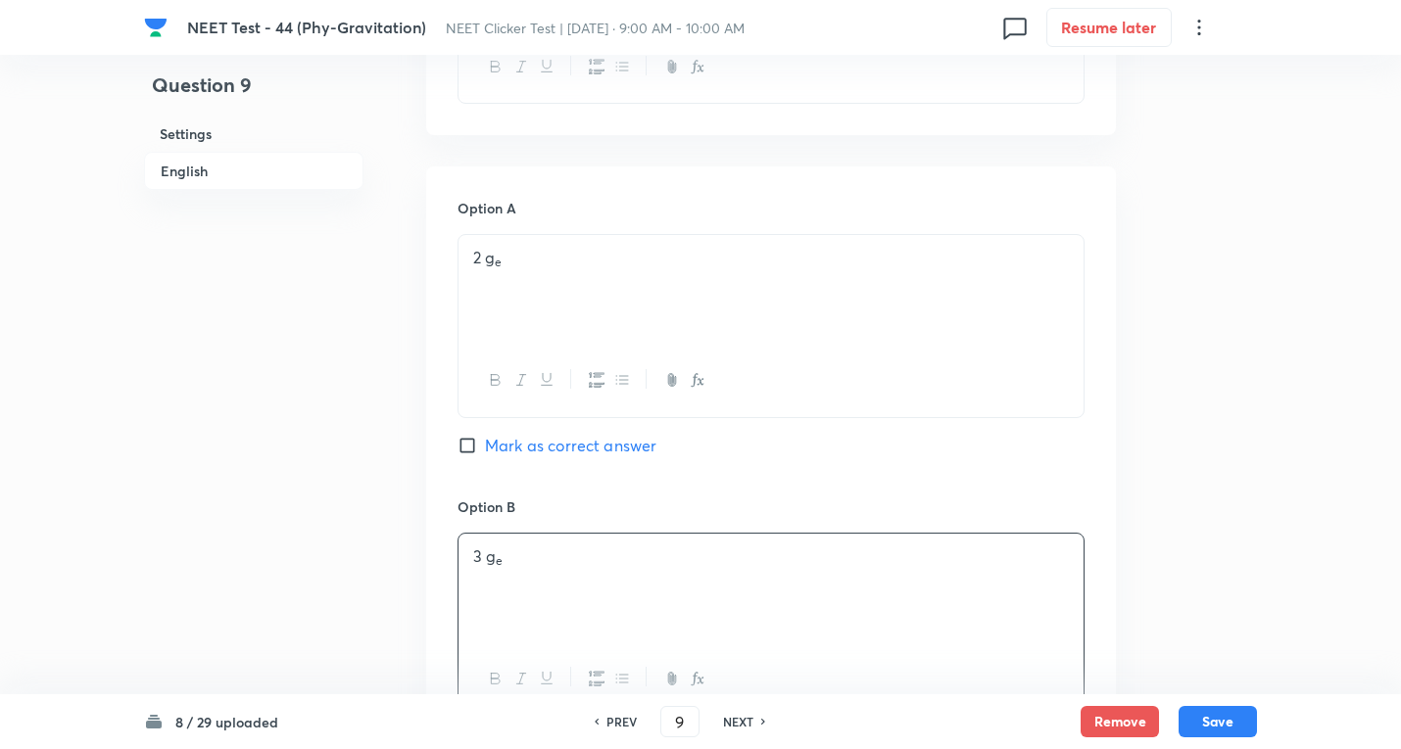
scroll to position [1045, 0]
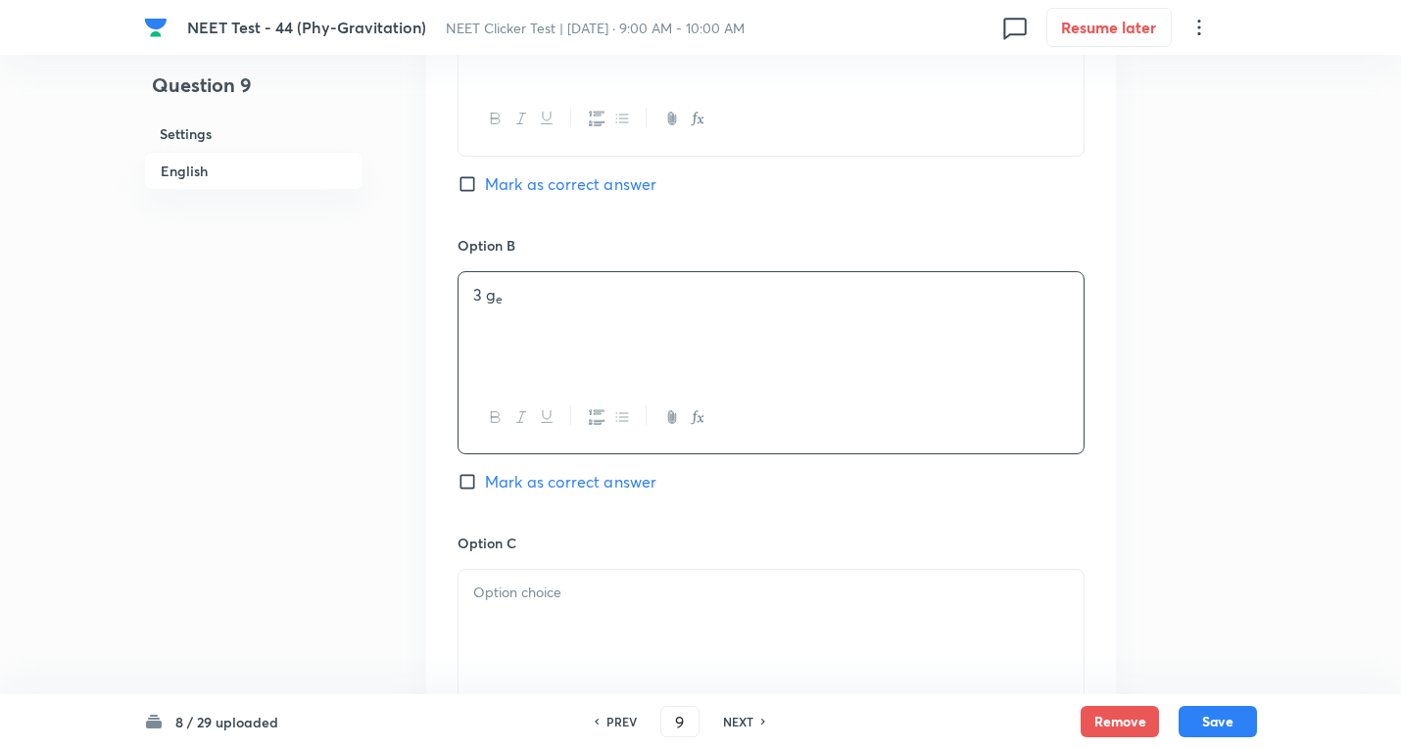
click at [525, 618] on div at bounding box center [770, 625] width 625 height 110
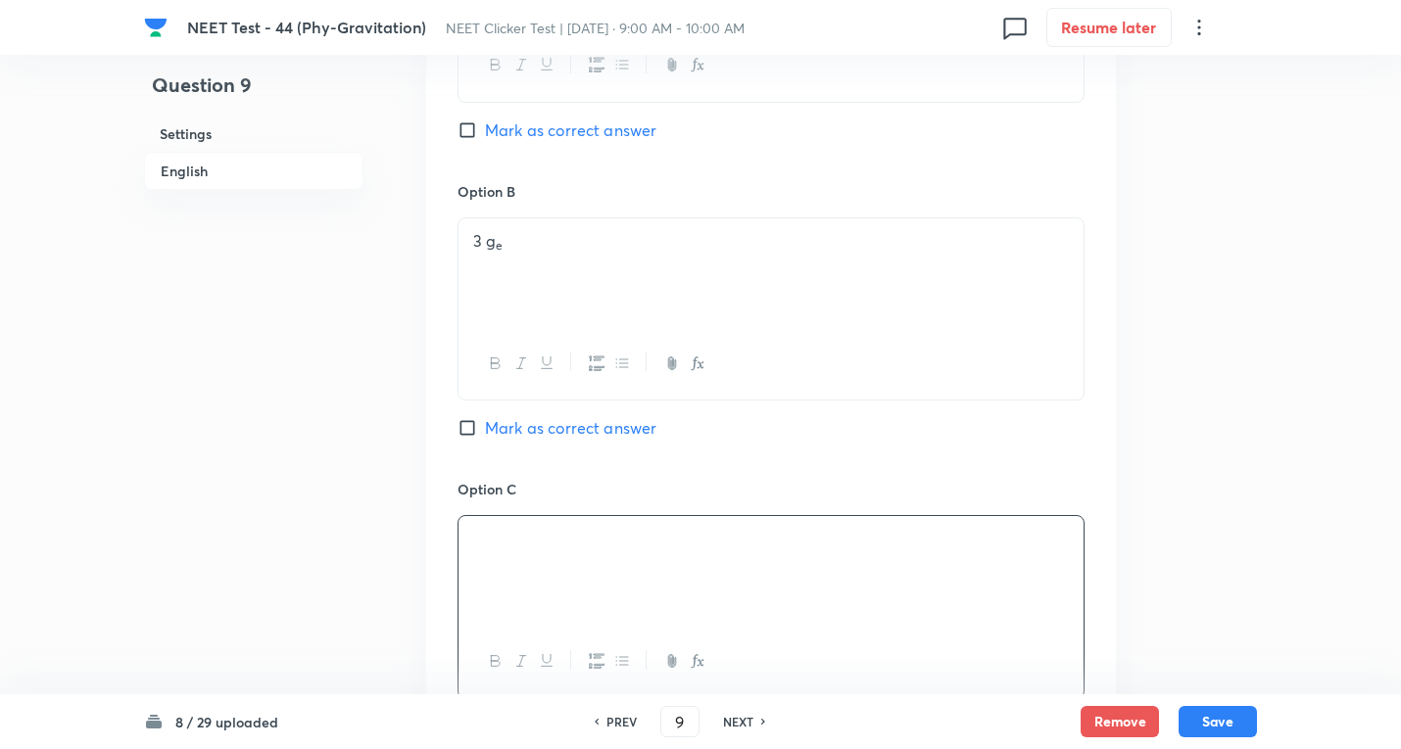
scroll to position [1567, 0]
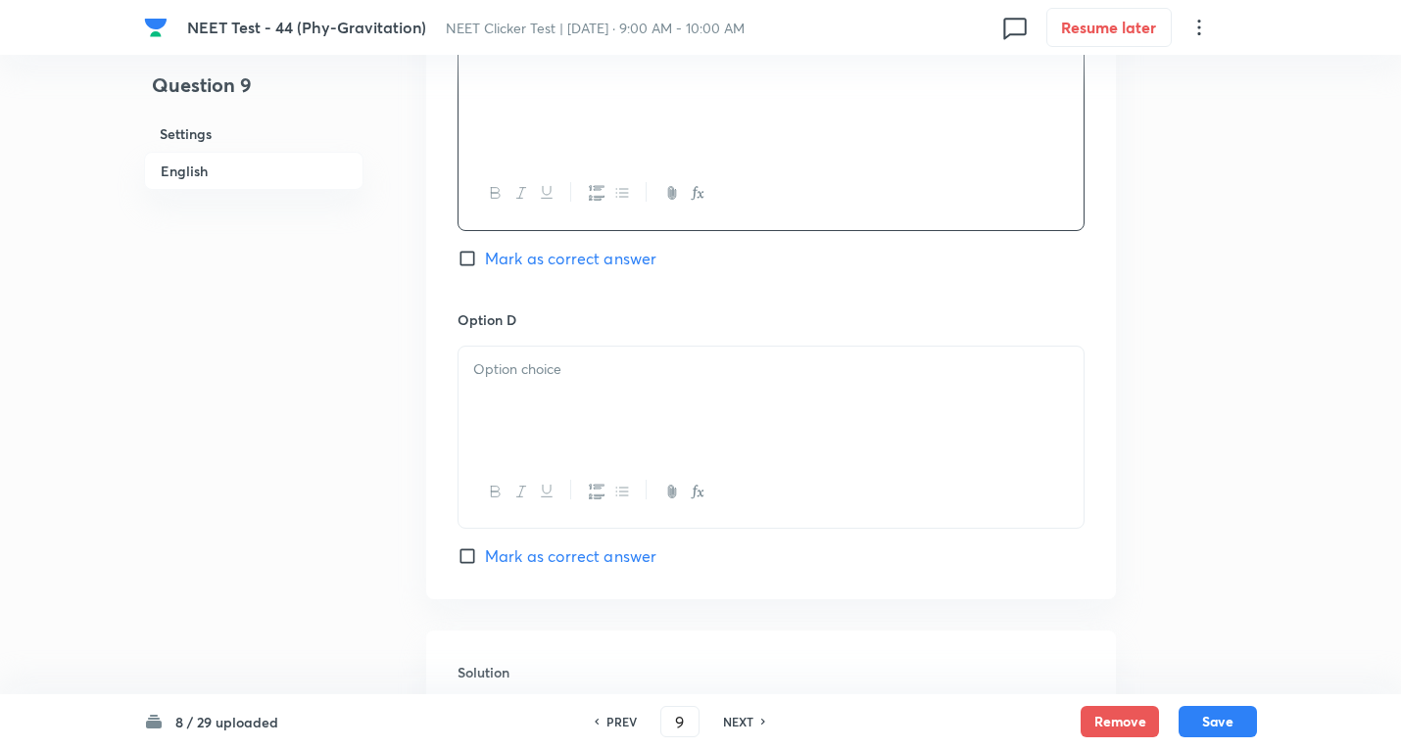
click at [490, 262] on span "Mark as correct answer" at bounding box center [570, 259] width 171 height 24
click at [485, 262] on input "Mark as correct answer" at bounding box center [470, 259] width 27 height 20
checkbox input "true"
click at [538, 410] on div at bounding box center [770, 402] width 625 height 110
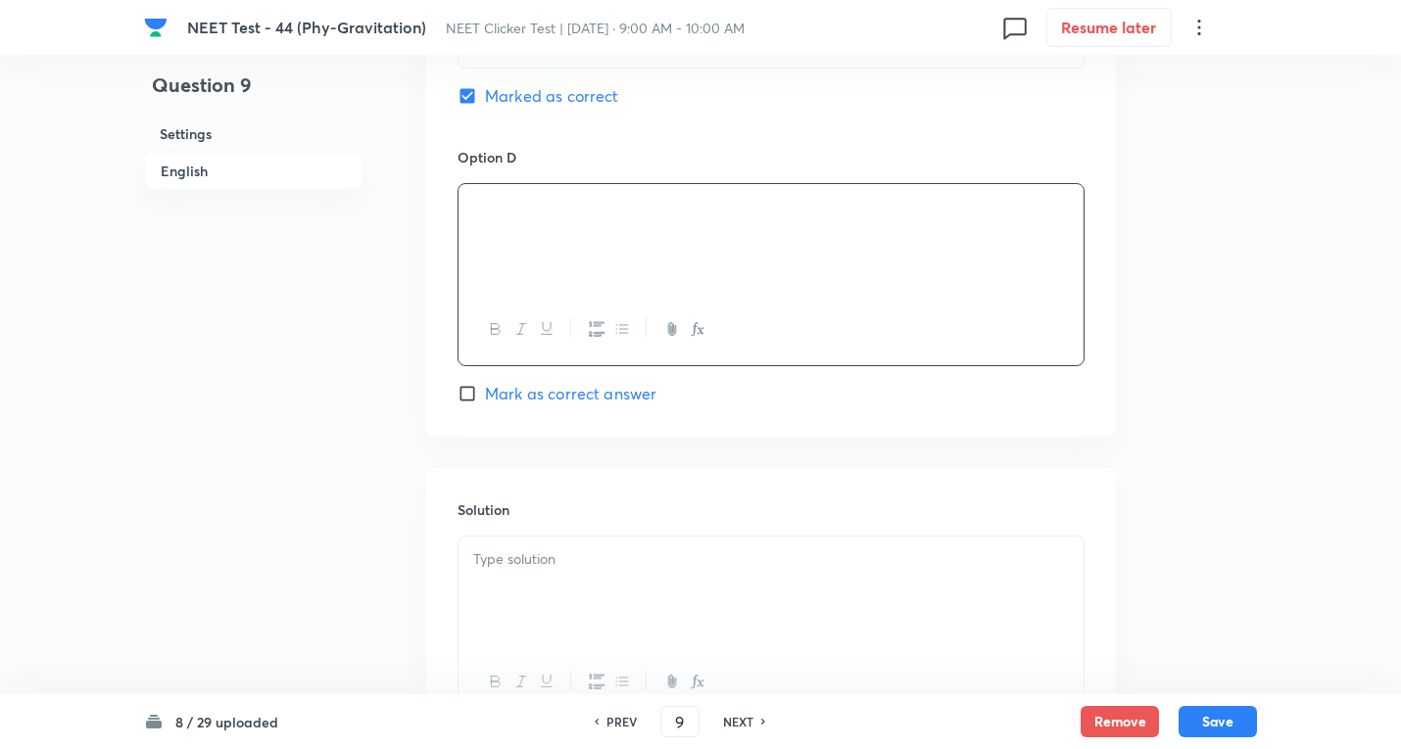
scroll to position [1829, 0]
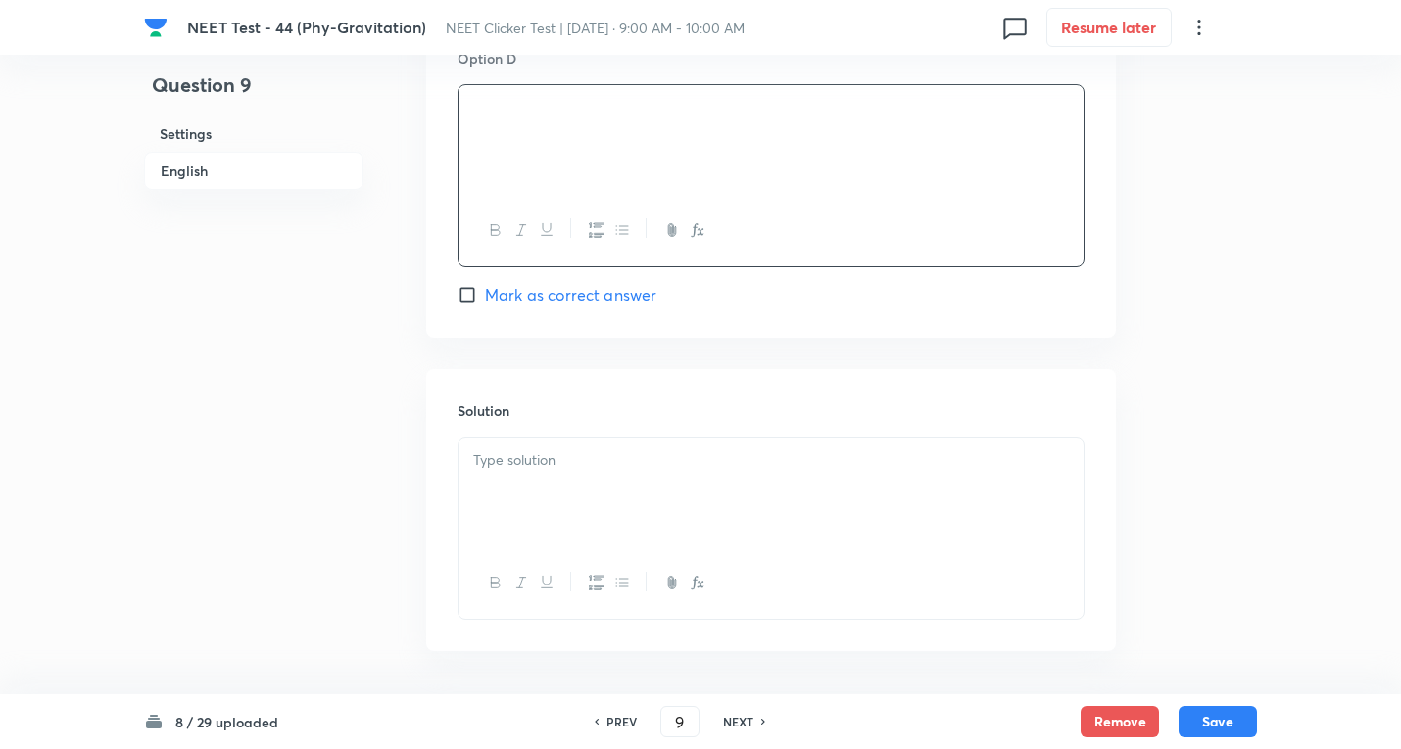
click at [555, 480] on div at bounding box center [770, 493] width 625 height 110
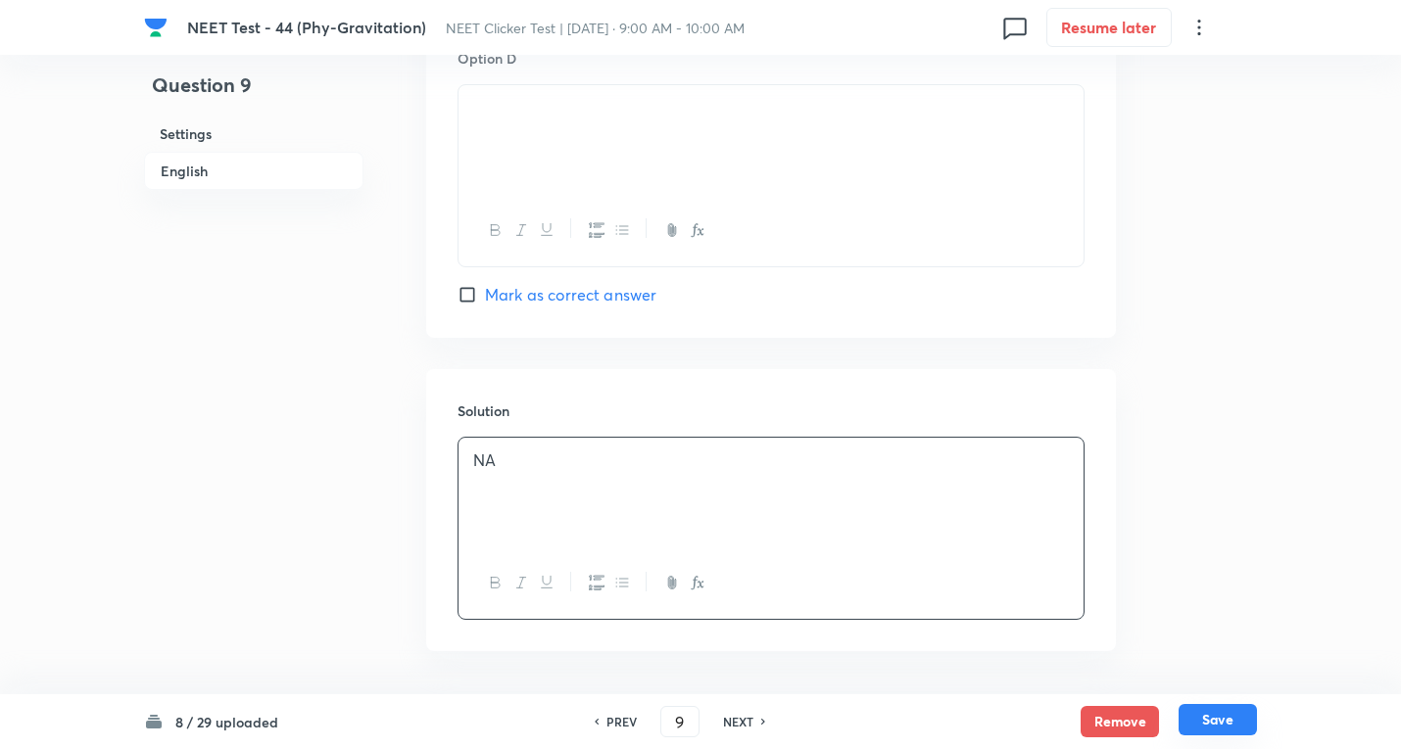
click at [1243, 710] on button "Save" at bounding box center [1217, 719] width 78 height 31
type input "10"
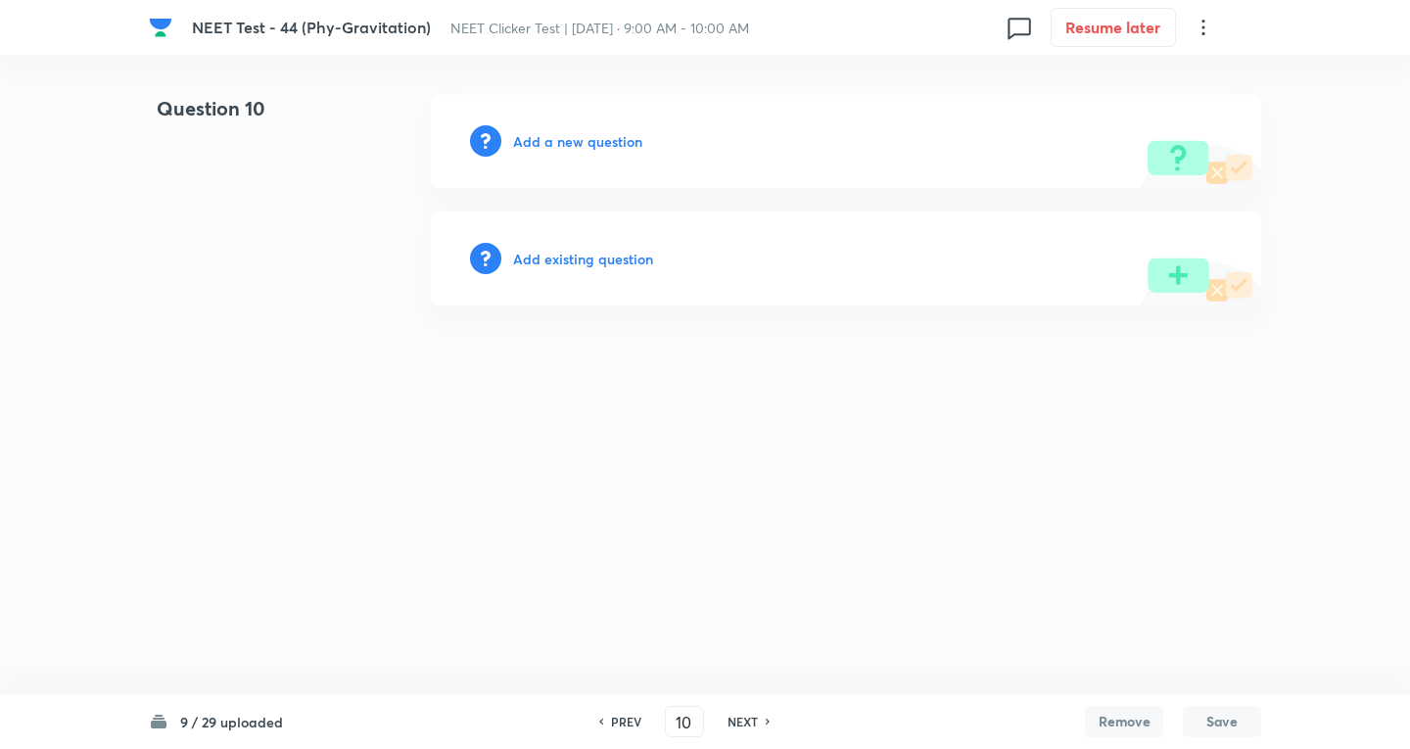
click at [542, 144] on h6 "Add a new question" at bounding box center [577, 141] width 129 height 21
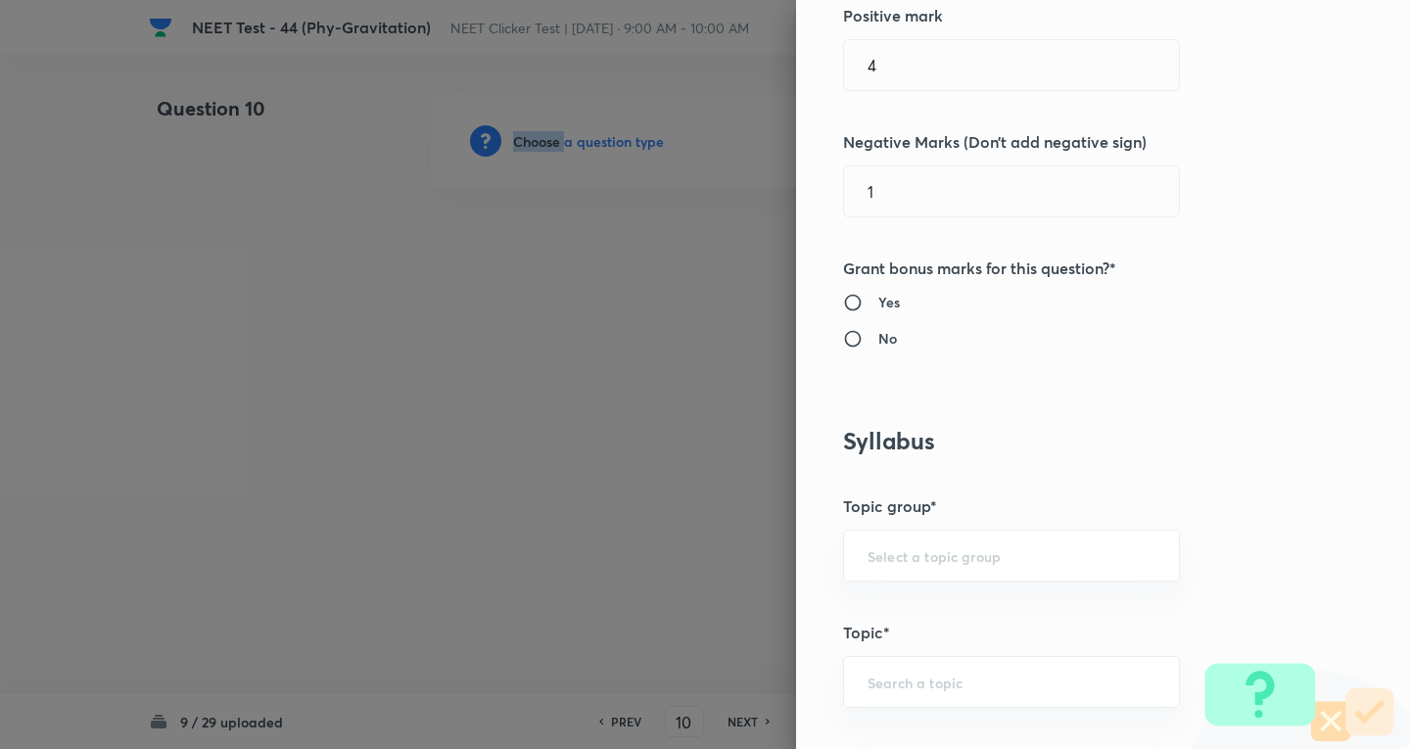
scroll to position [1045, 0]
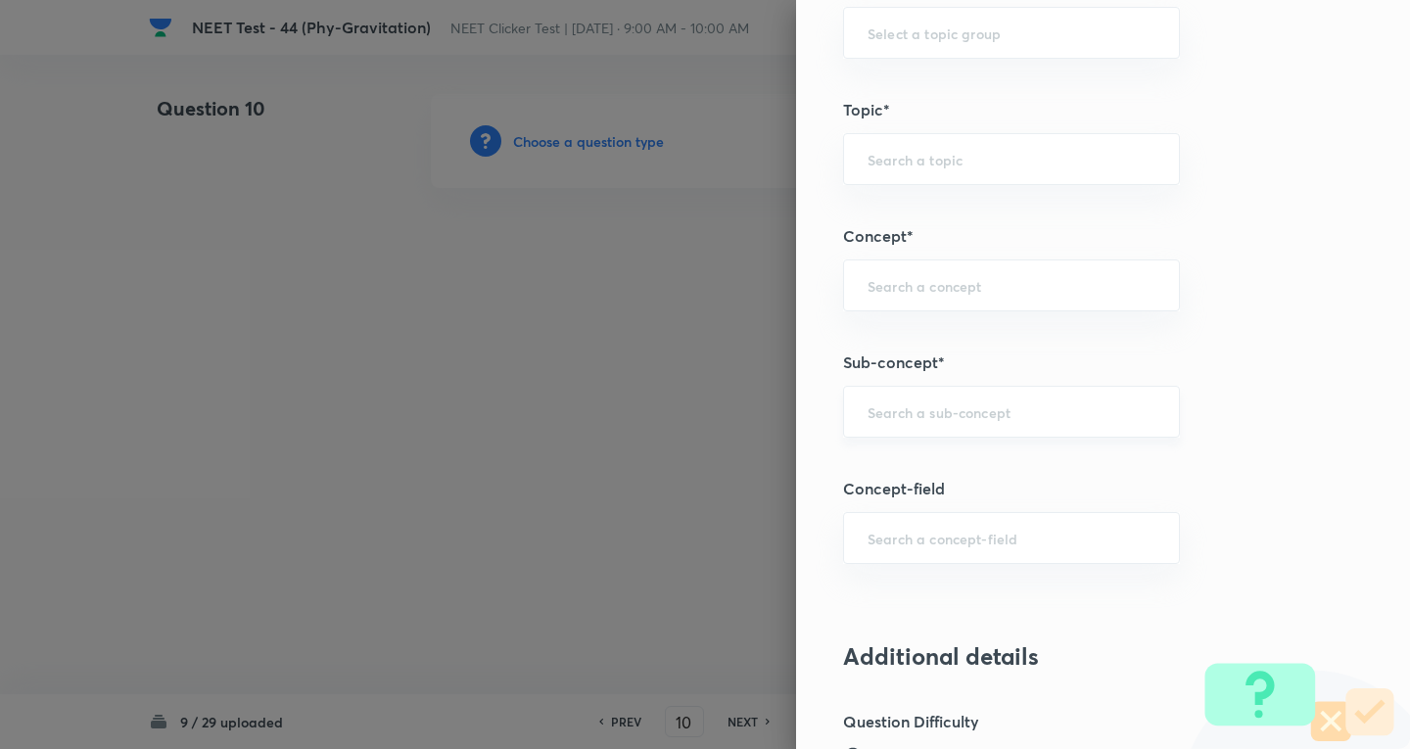
click at [873, 410] on input "text" at bounding box center [1012, 412] width 288 height 19
paste input "Newton's Laws Gravitation"
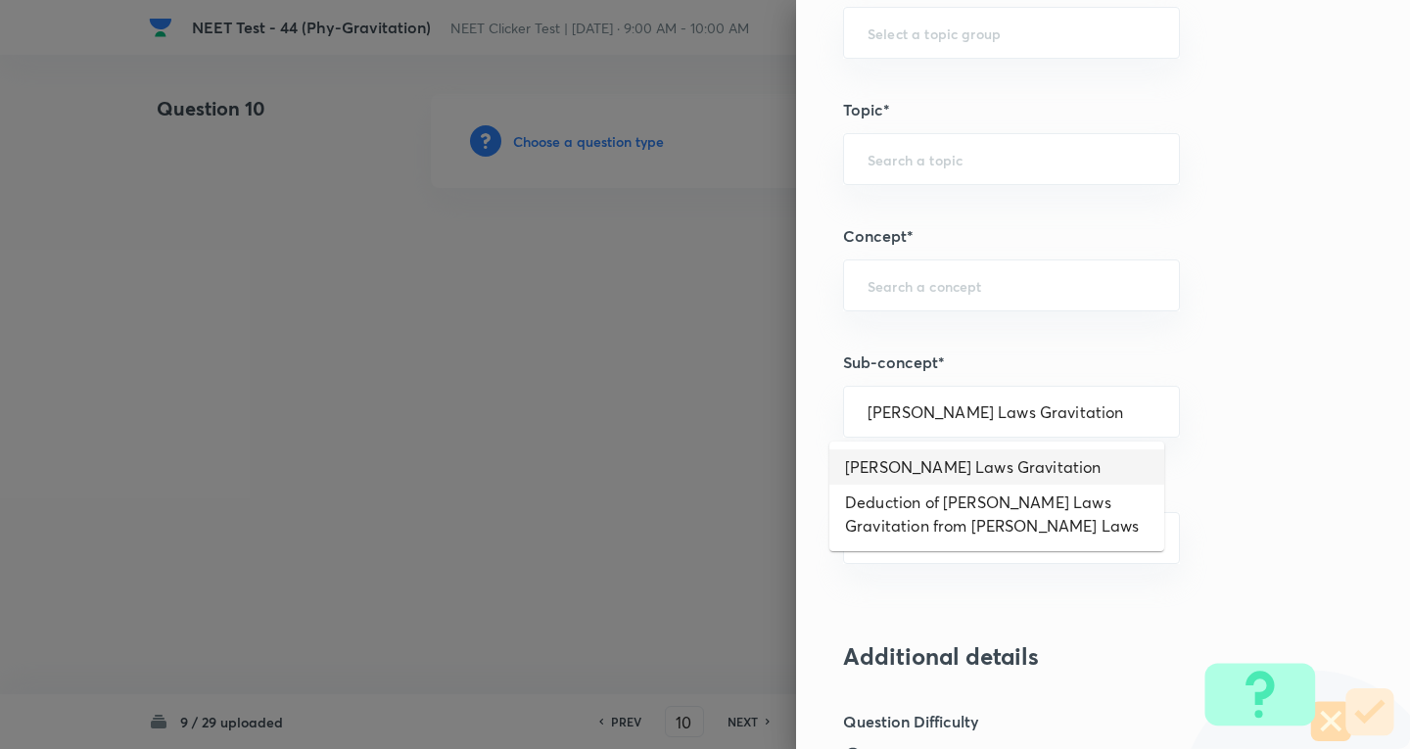
type input "Newton's Laws Gravitation"
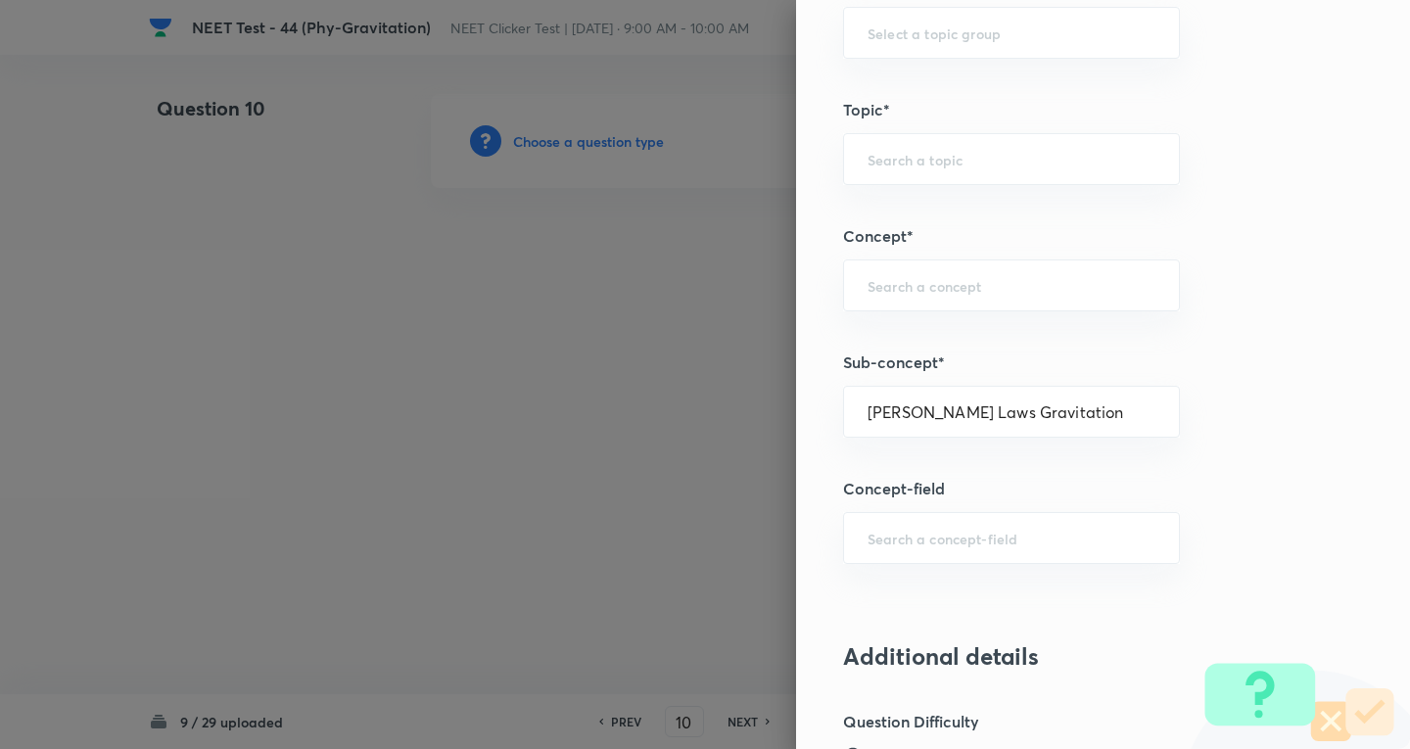
type input "Physics"
type input "Mechanics"
type input "Gravitation"
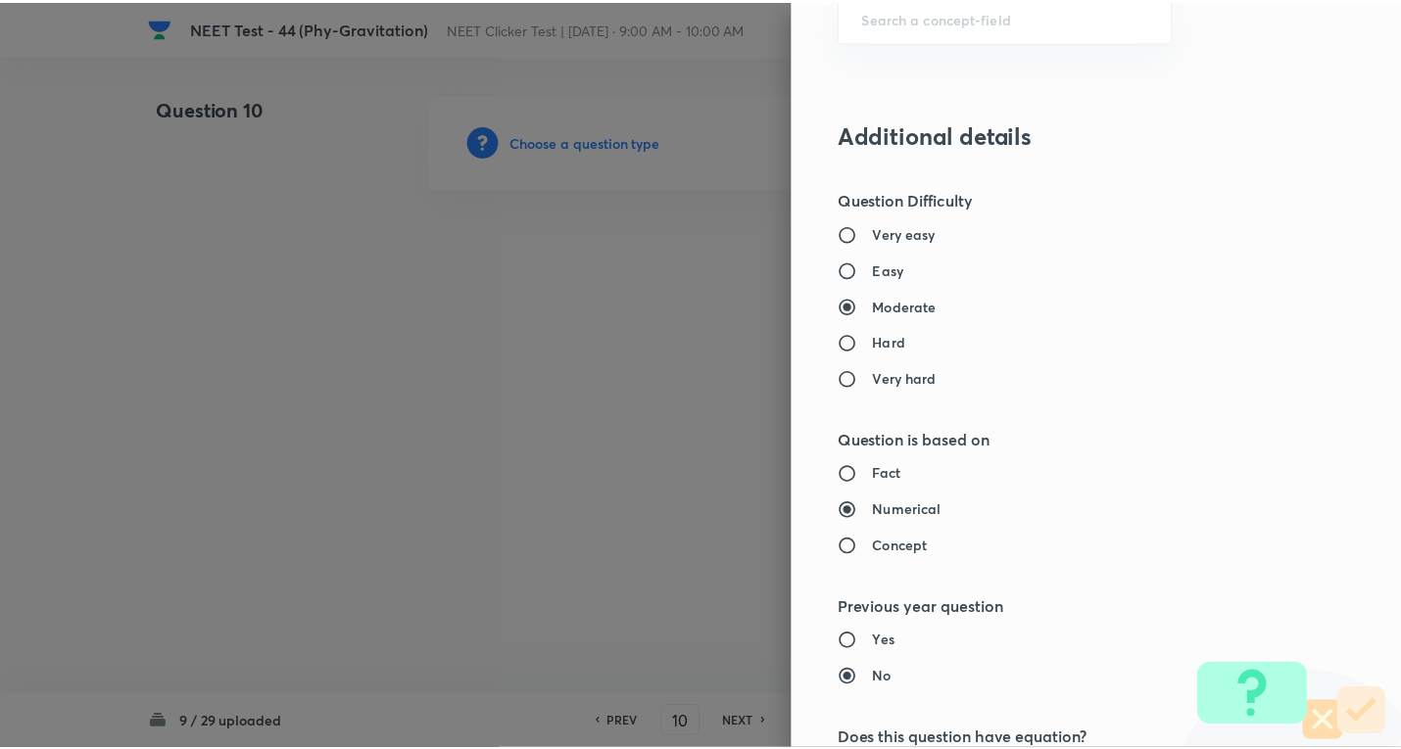
scroll to position [2052, 0]
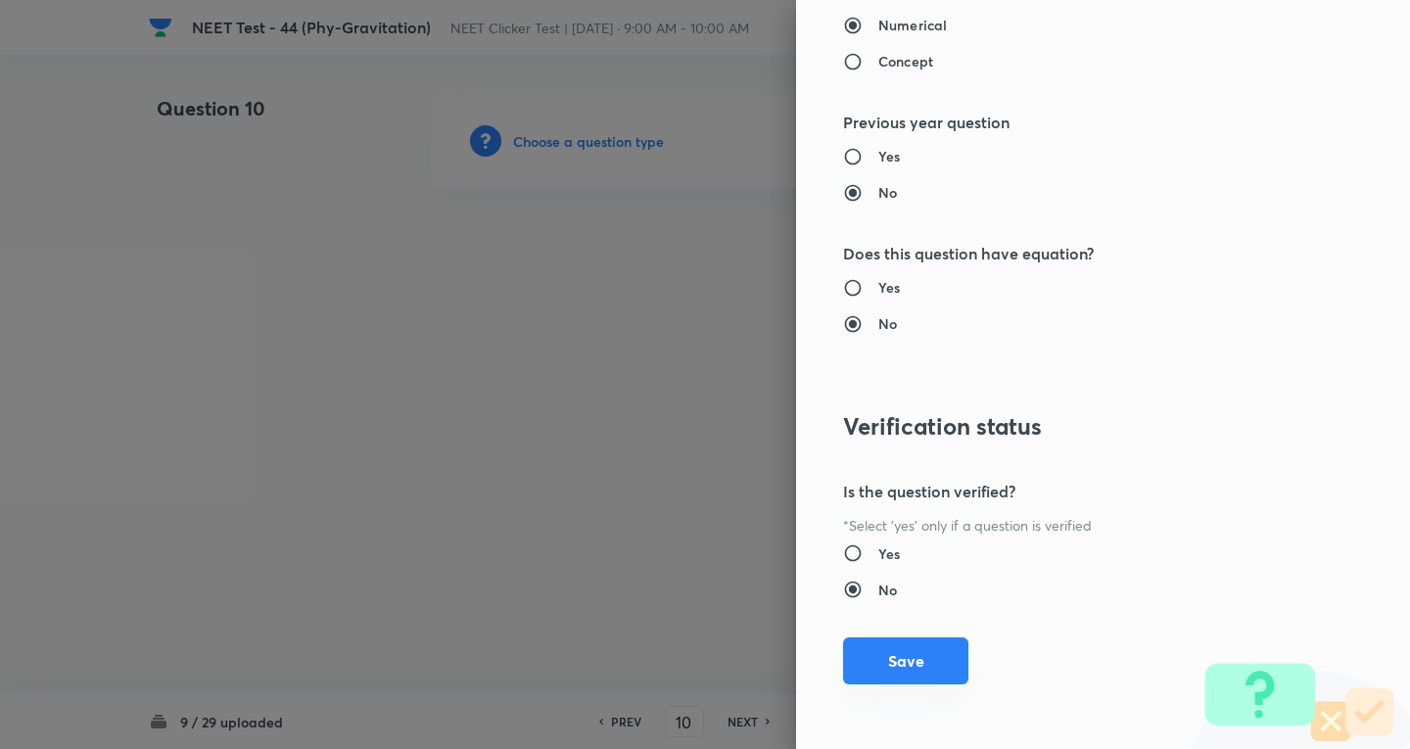
click at [902, 652] on button "Save" at bounding box center [905, 661] width 125 height 47
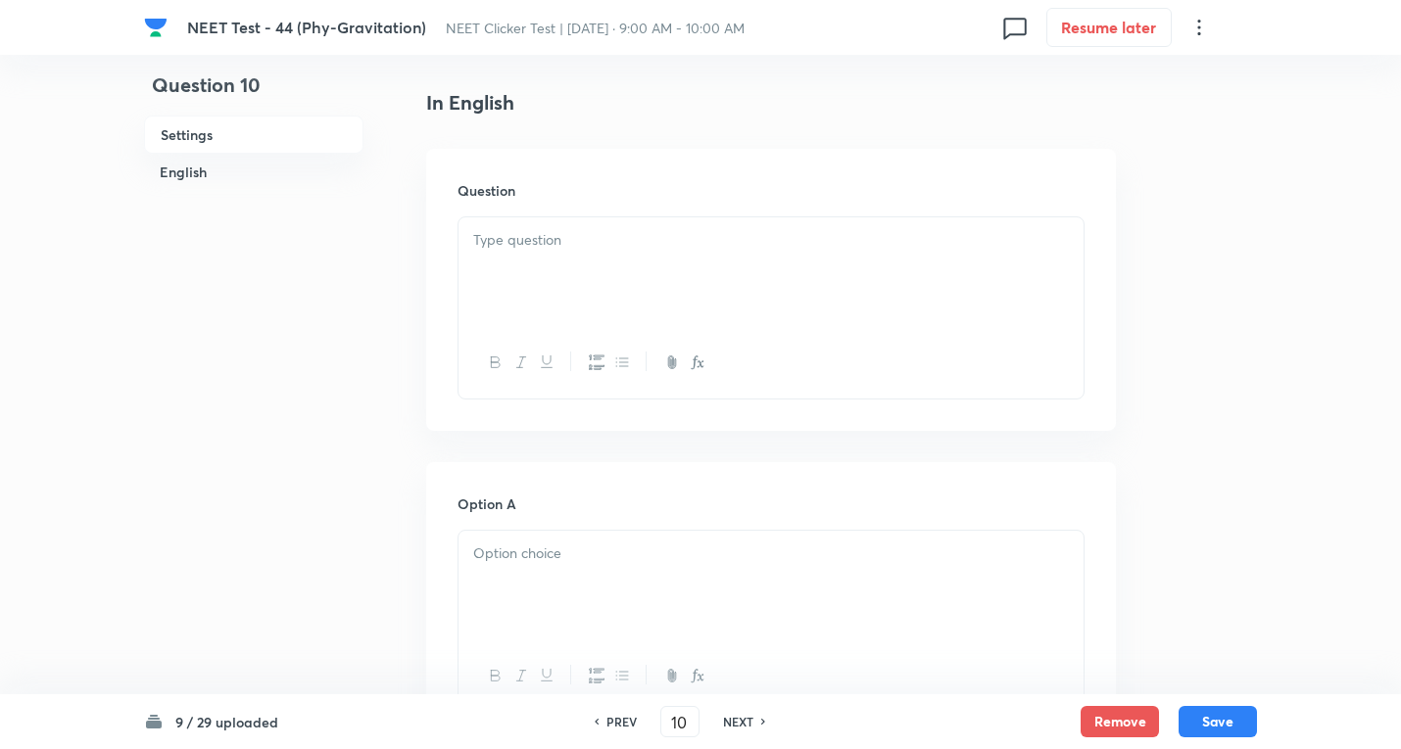
scroll to position [522, 0]
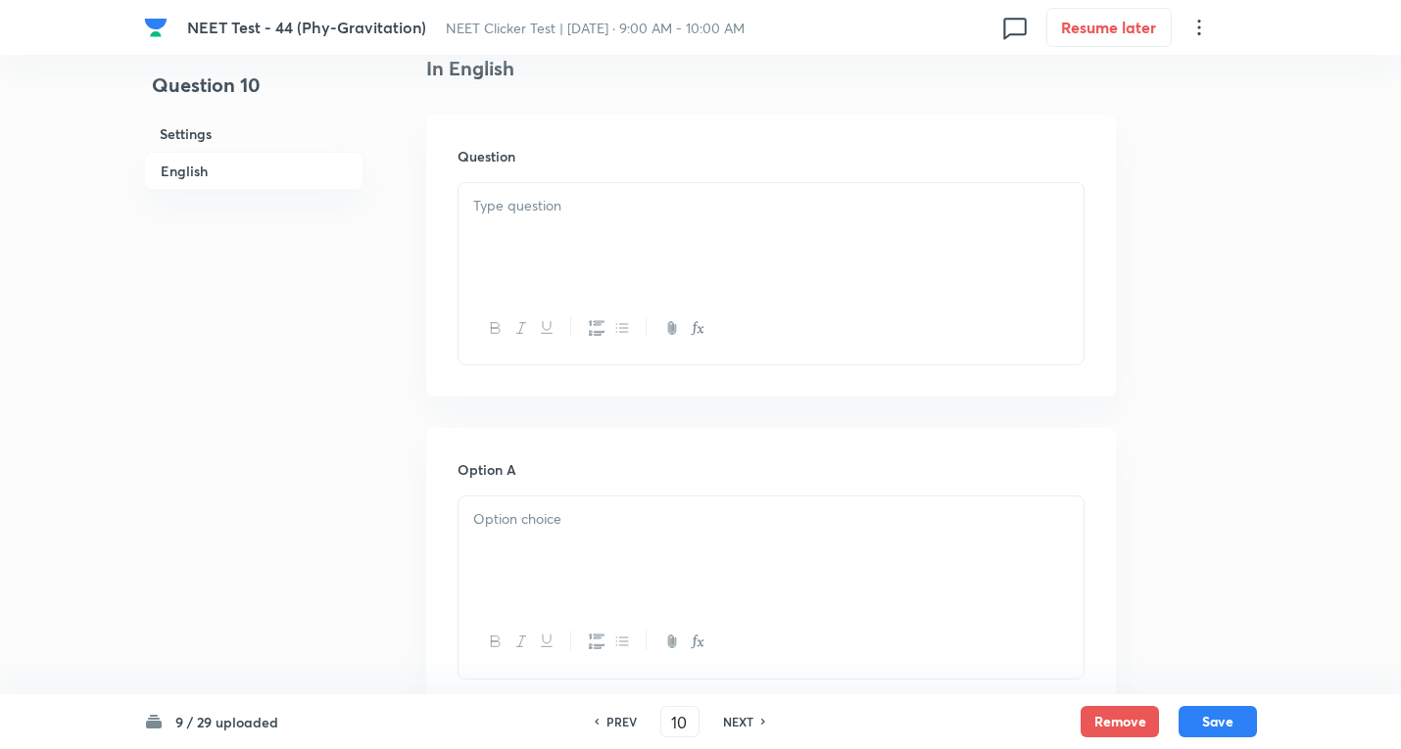
click at [641, 235] on div at bounding box center [770, 238] width 625 height 110
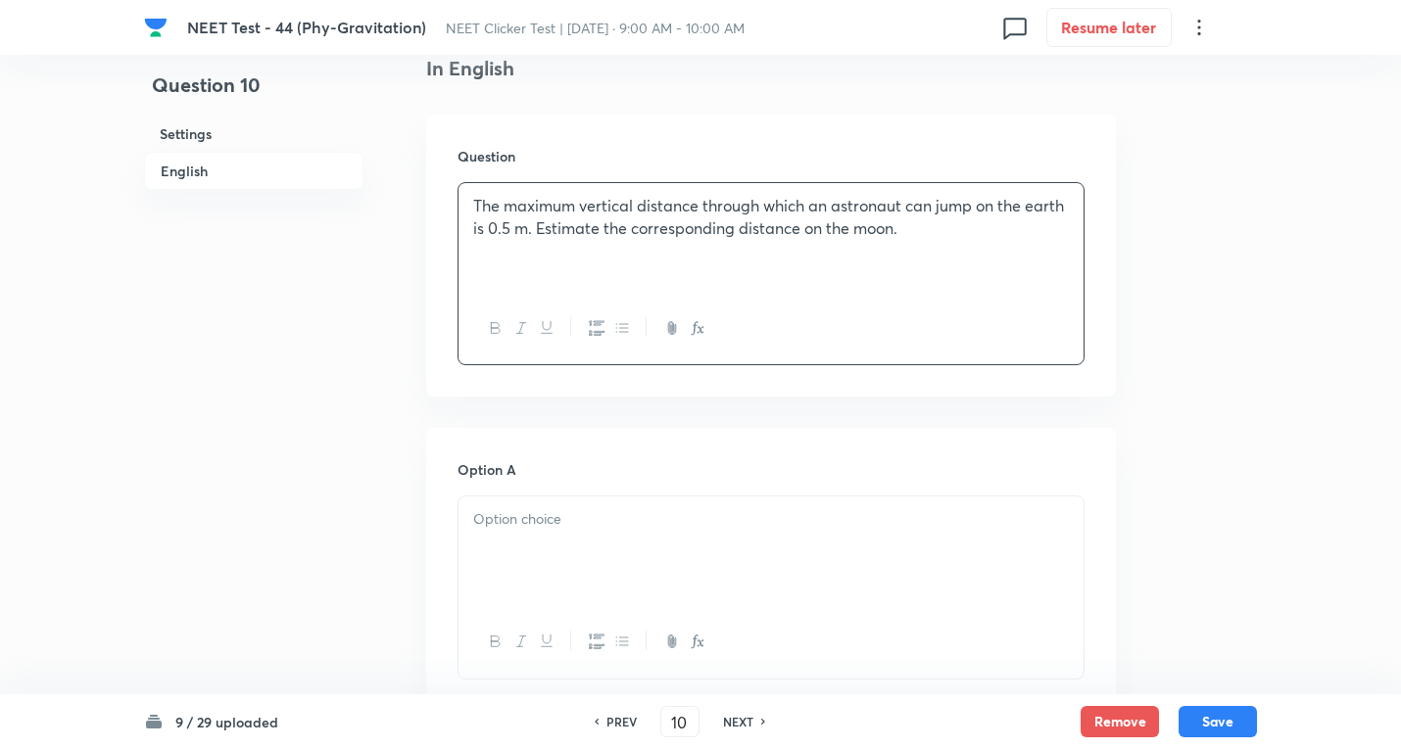
scroll to position [784, 0]
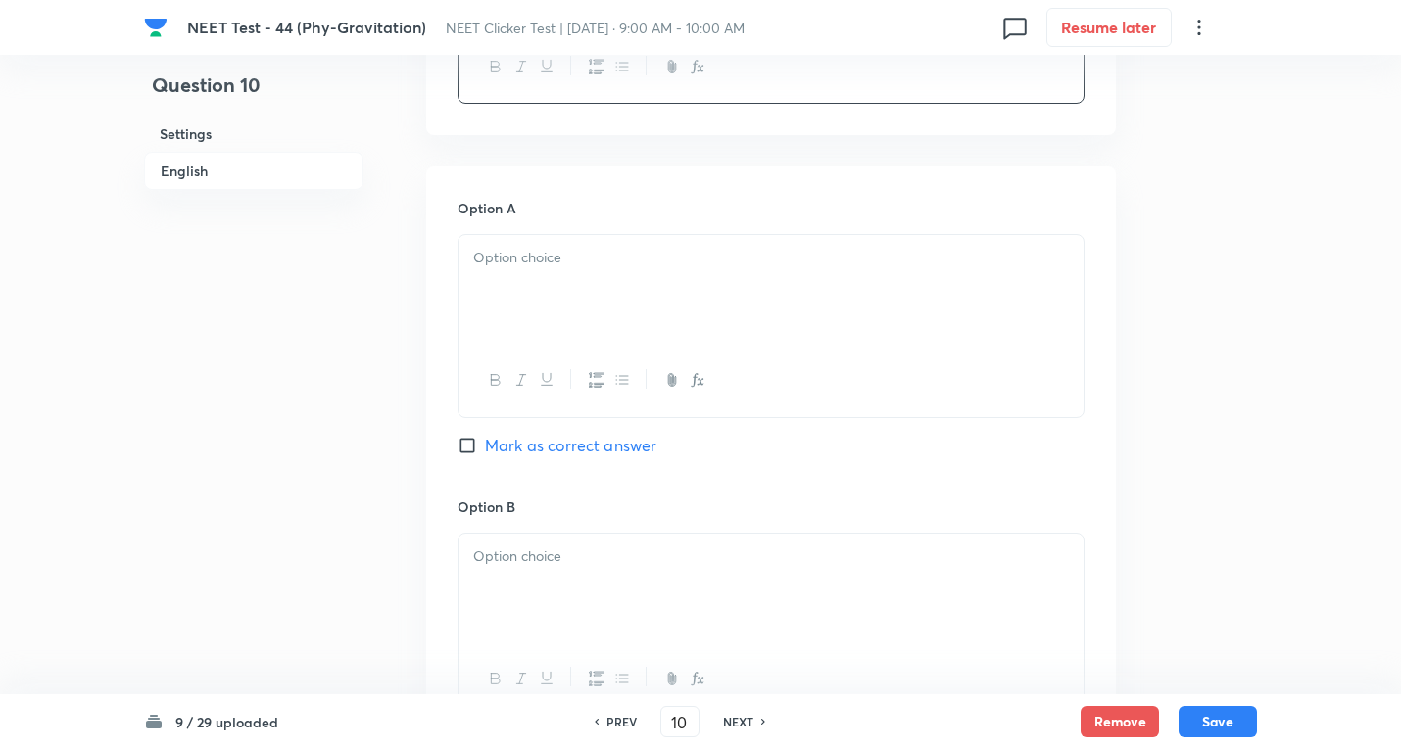
click at [535, 278] on div at bounding box center [770, 290] width 625 height 110
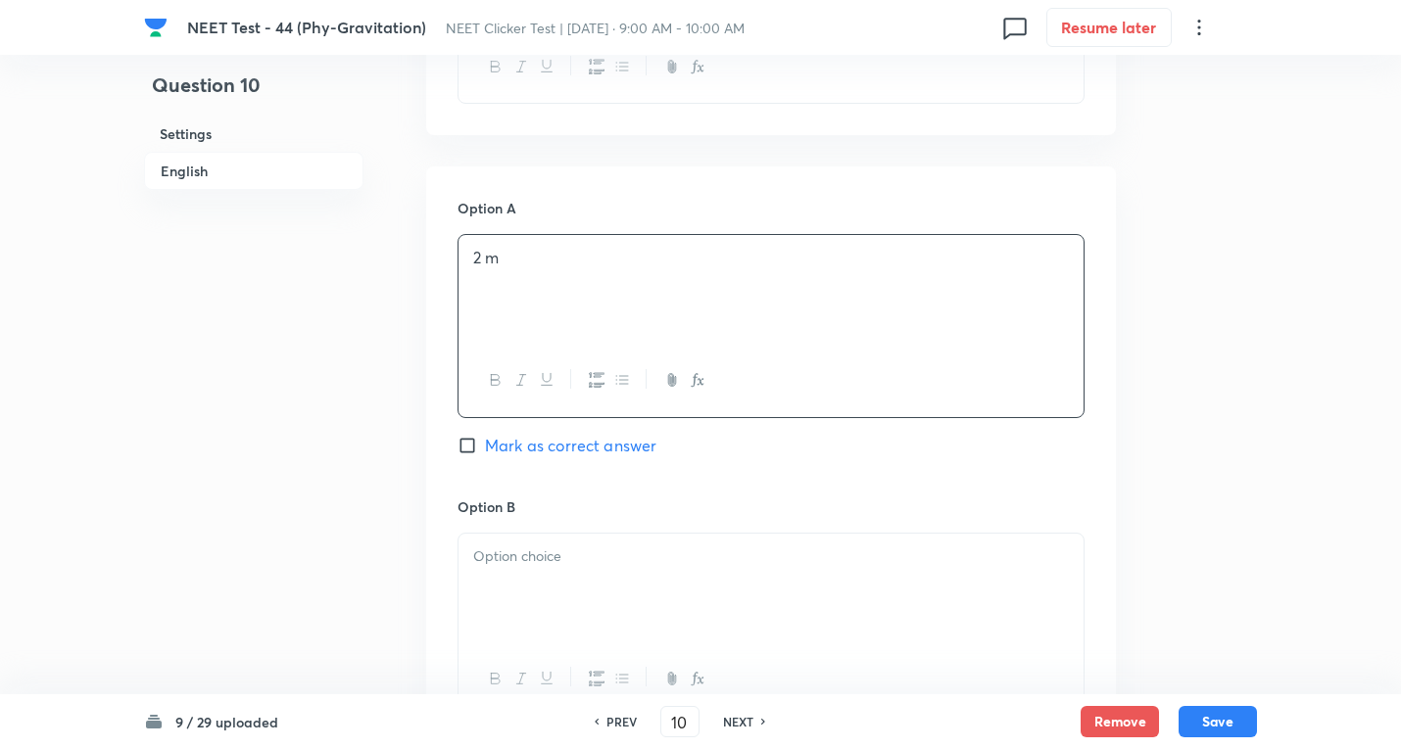
click at [545, 562] on p at bounding box center [770, 557] width 595 height 23
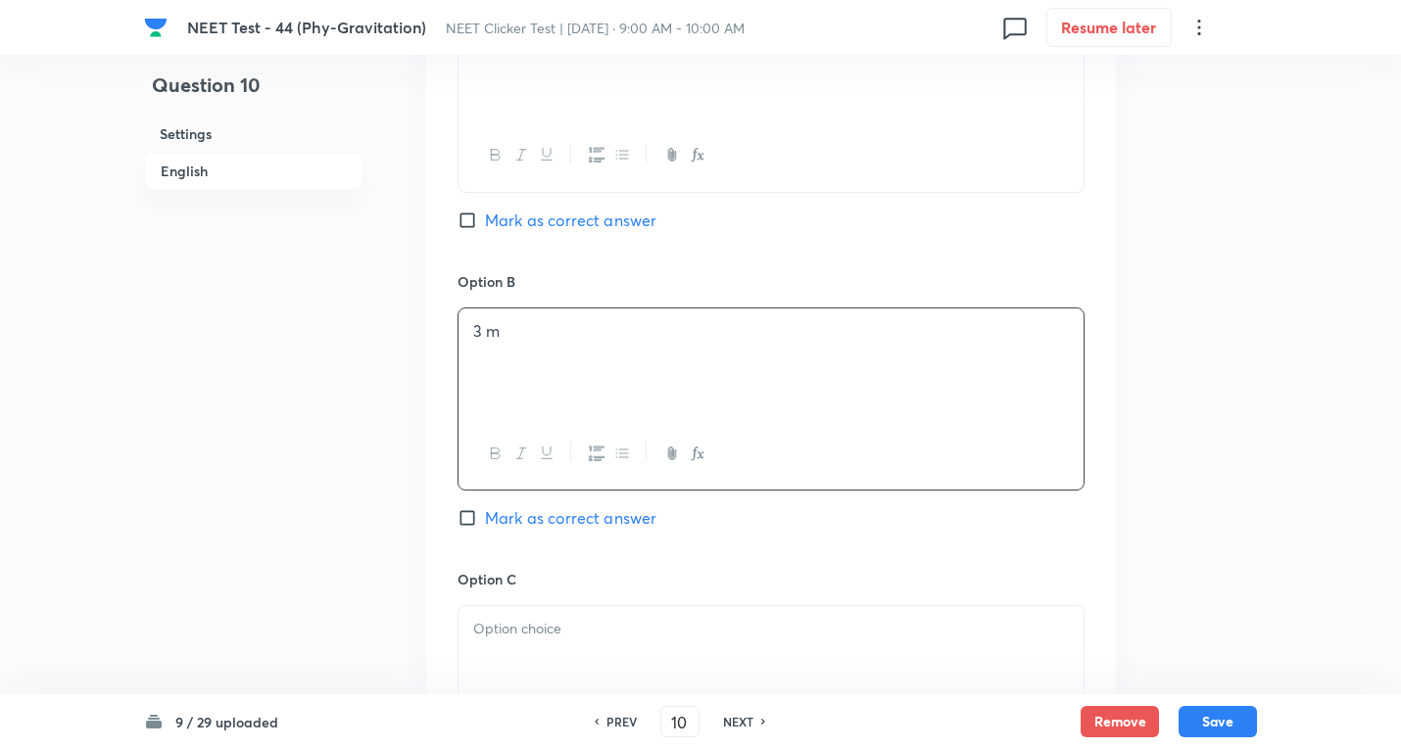
scroll to position [1045, 0]
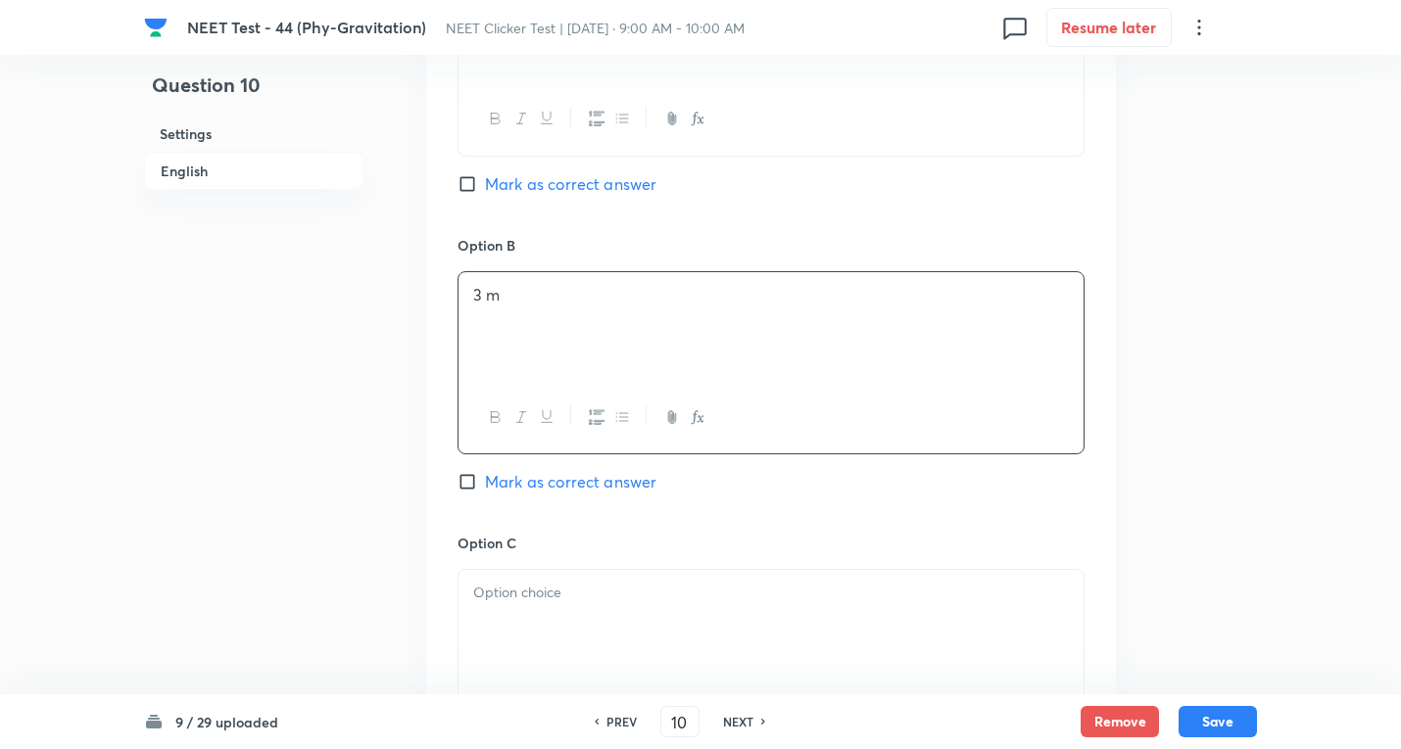
click at [573, 584] on div at bounding box center [770, 625] width 625 height 110
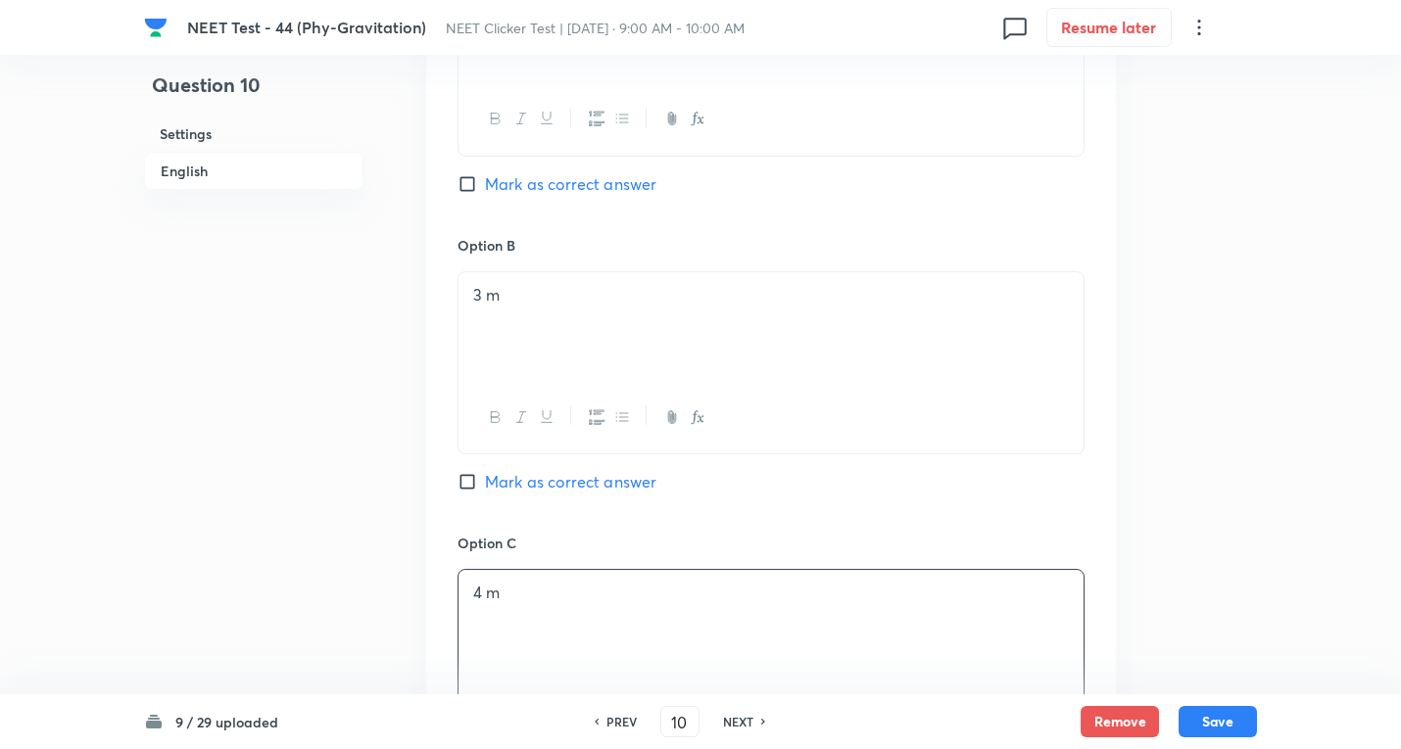
click at [481, 479] on input "Mark as correct answer" at bounding box center [470, 482] width 27 height 20
checkbox input "true"
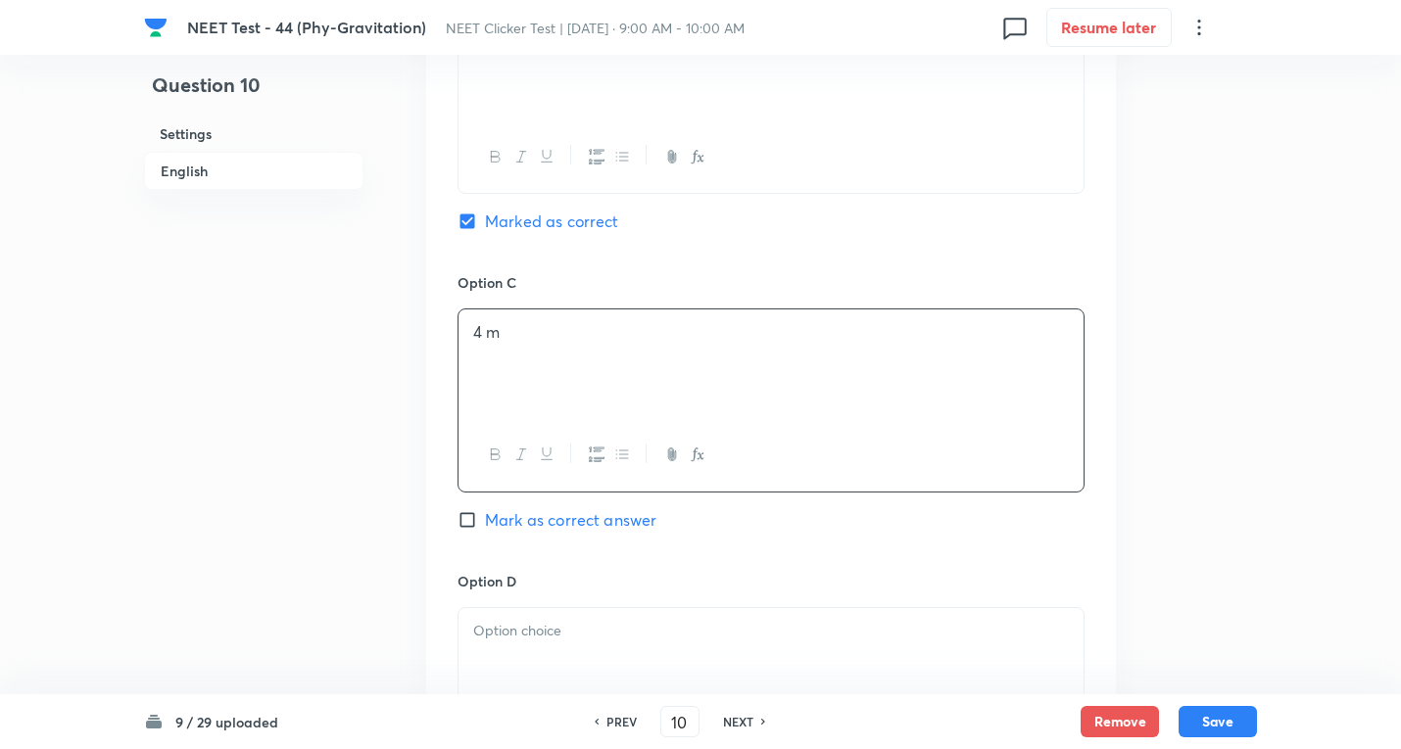
click at [551, 640] on p at bounding box center [770, 631] width 595 height 23
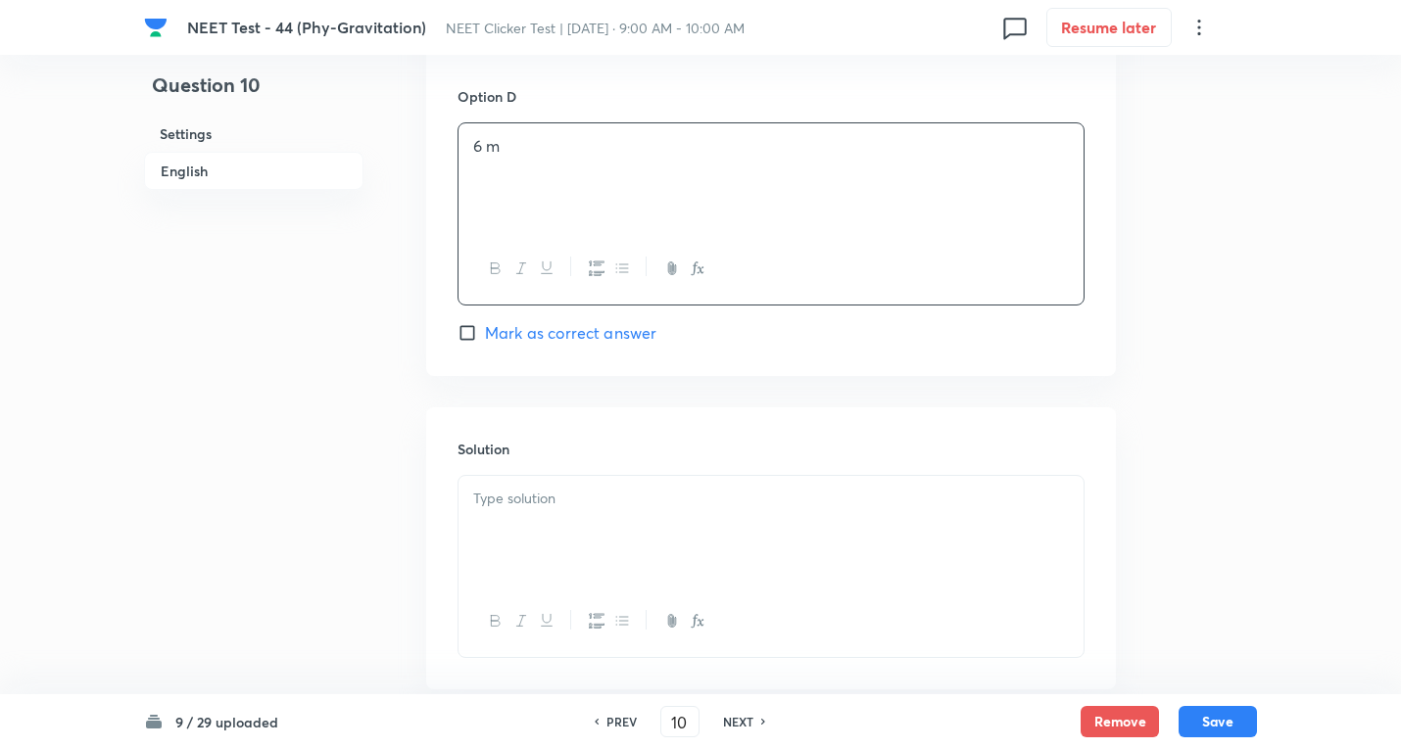
scroll to position [1829, 0]
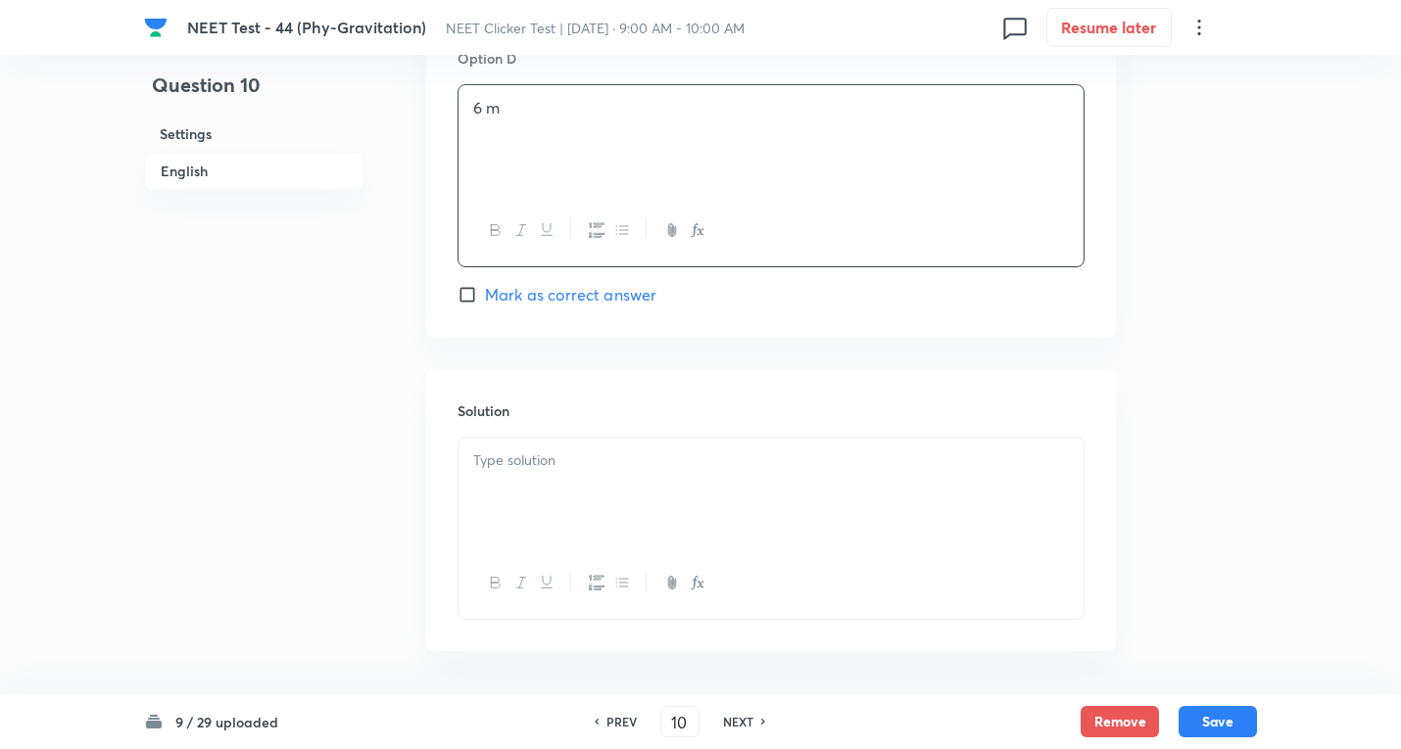
click at [600, 474] on div at bounding box center [770, 493] width 625 height 110
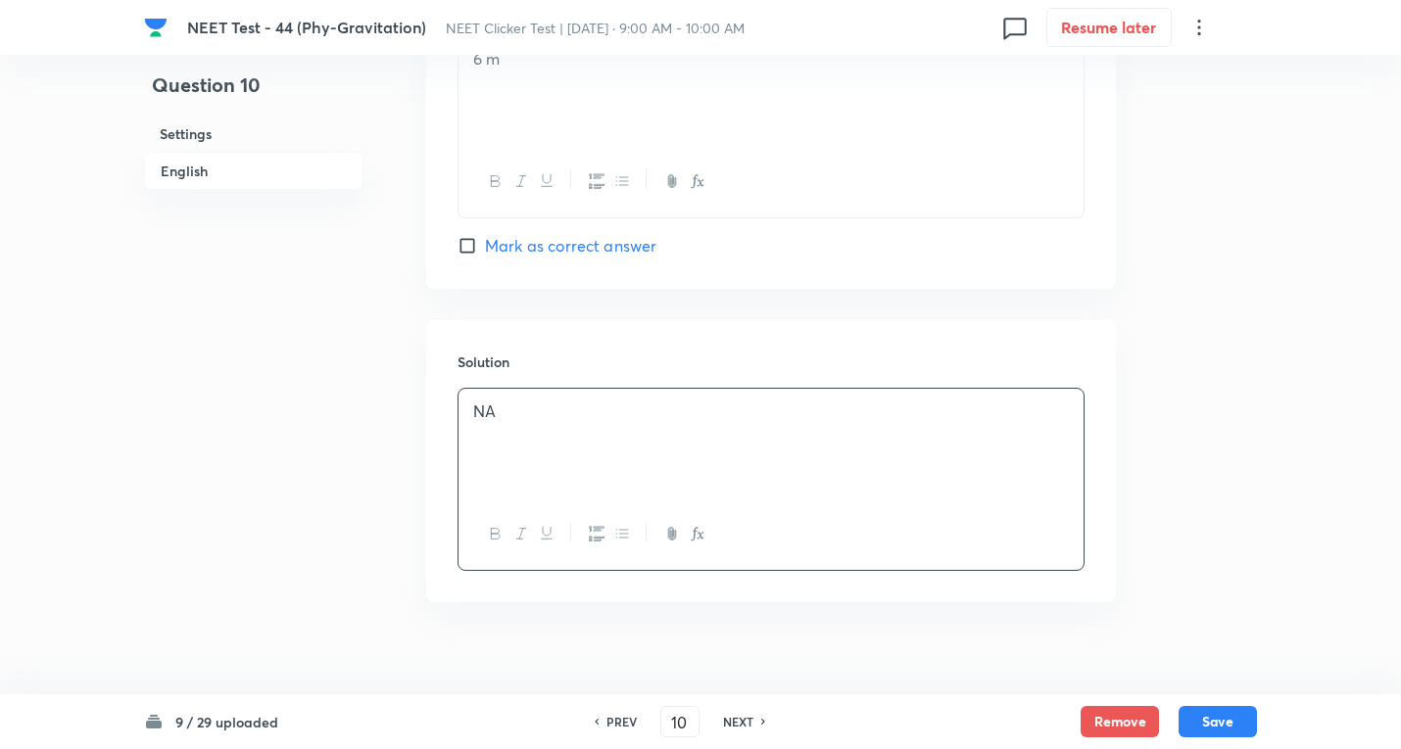
scroll to position [1903, 0]
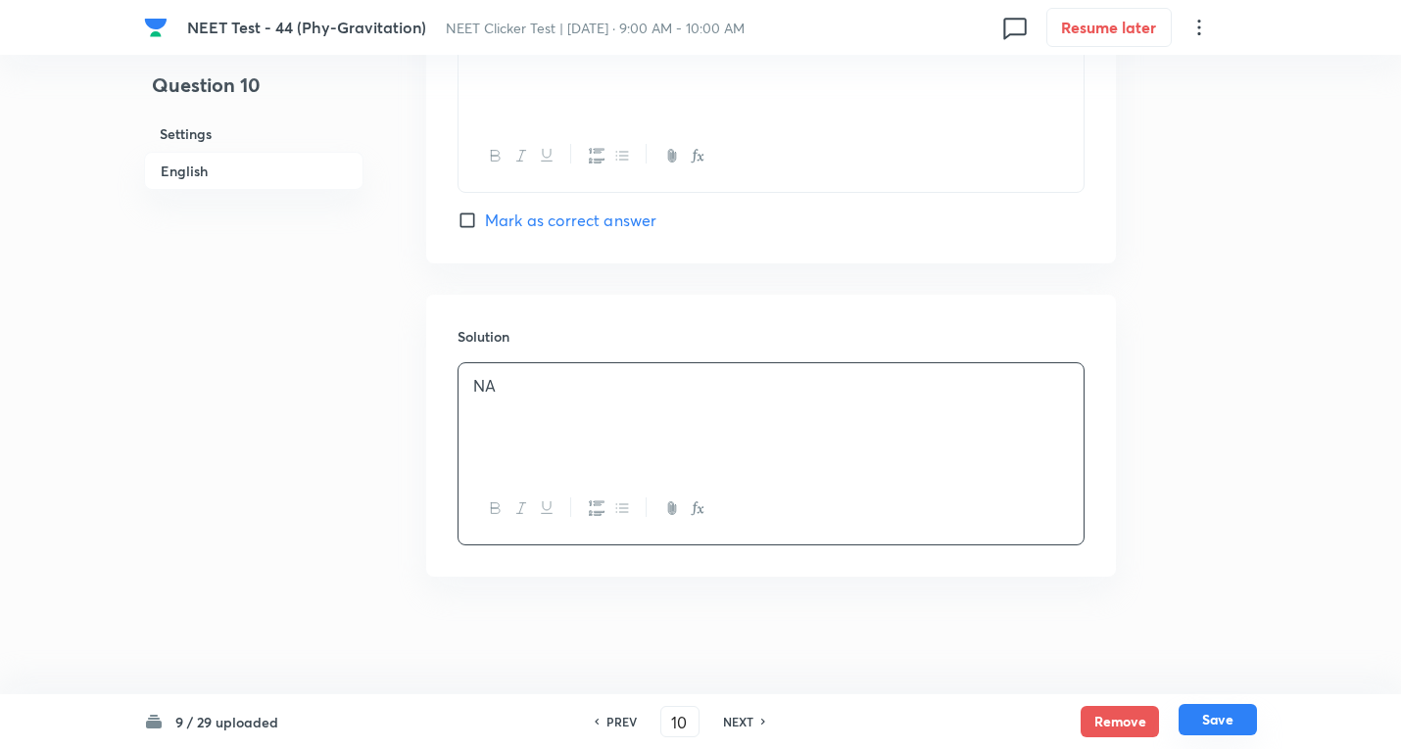
click at [1246, 715] on button "Save" at bounding box center [1217, 719] width 78 height 31
type input "11"
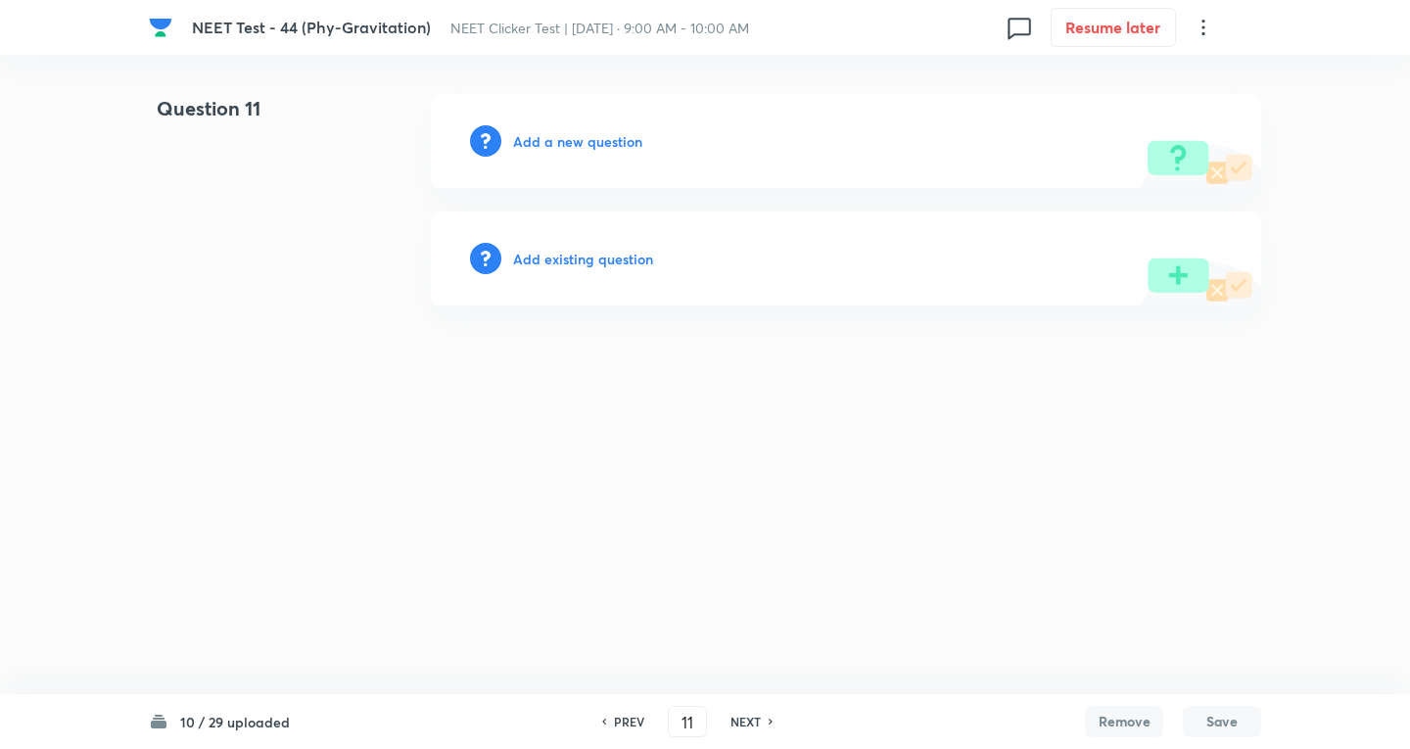
click at [558, 143] on h6 "Add a new question" at bounding box center [577, 141] width 129 height 21
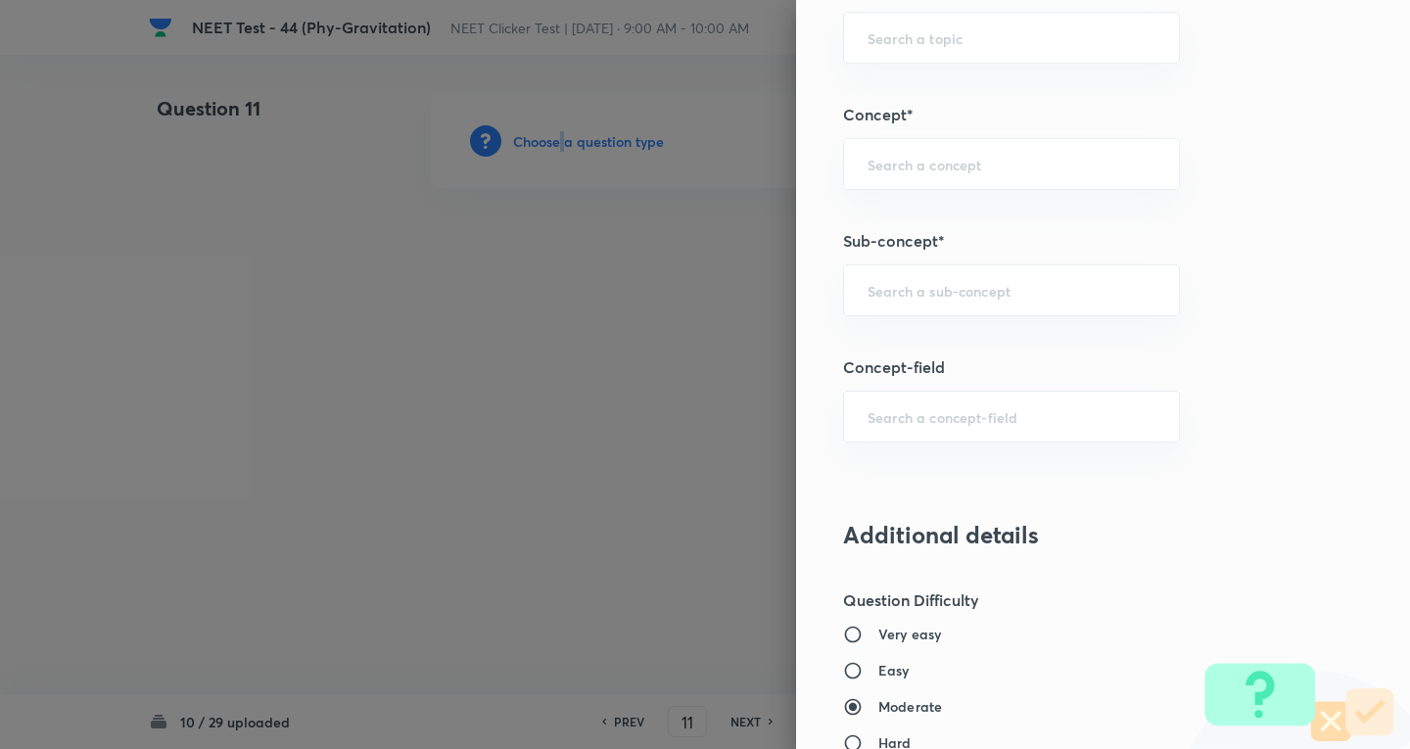
scroll to position [1306, 0]
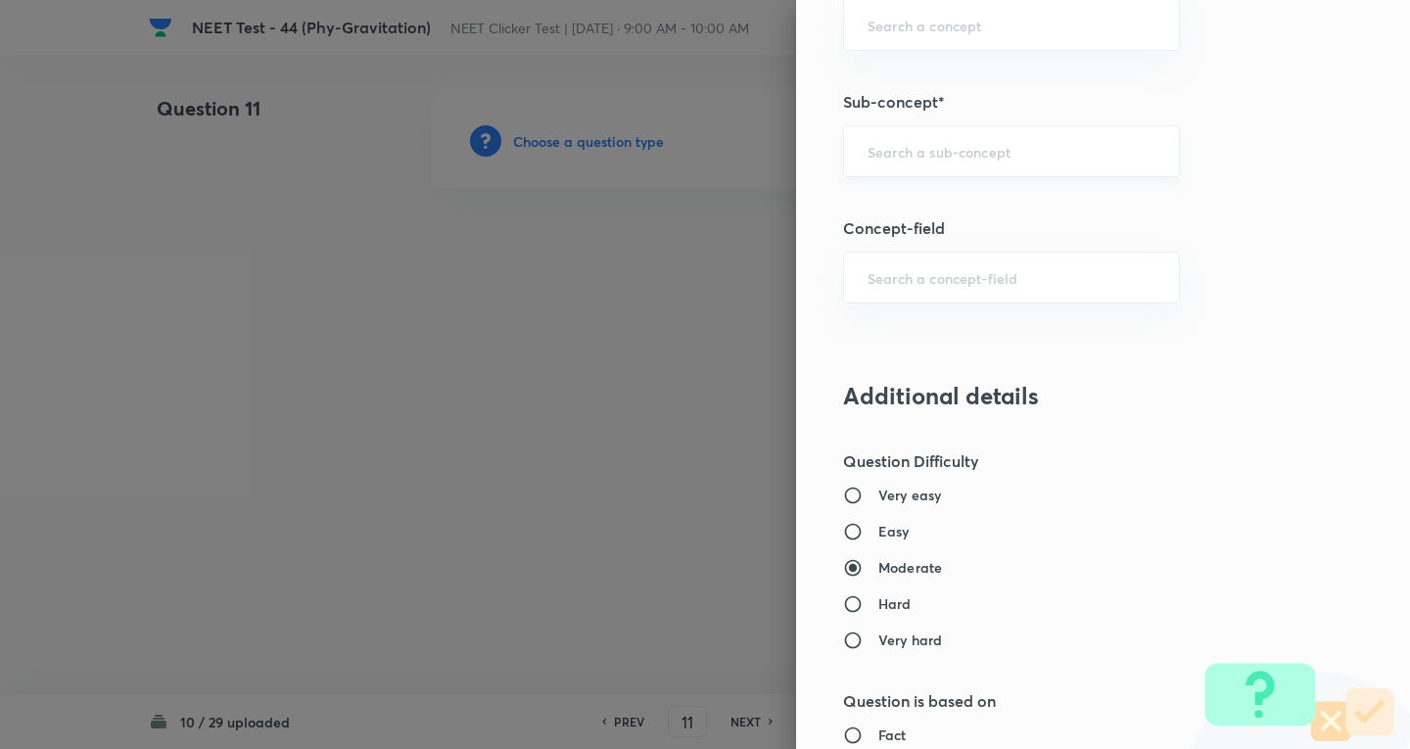
click at [893, 146] on input "text" at bounding box center [1012, 151] width 288 height 19
paste input "Newton's Laws Gravitation"
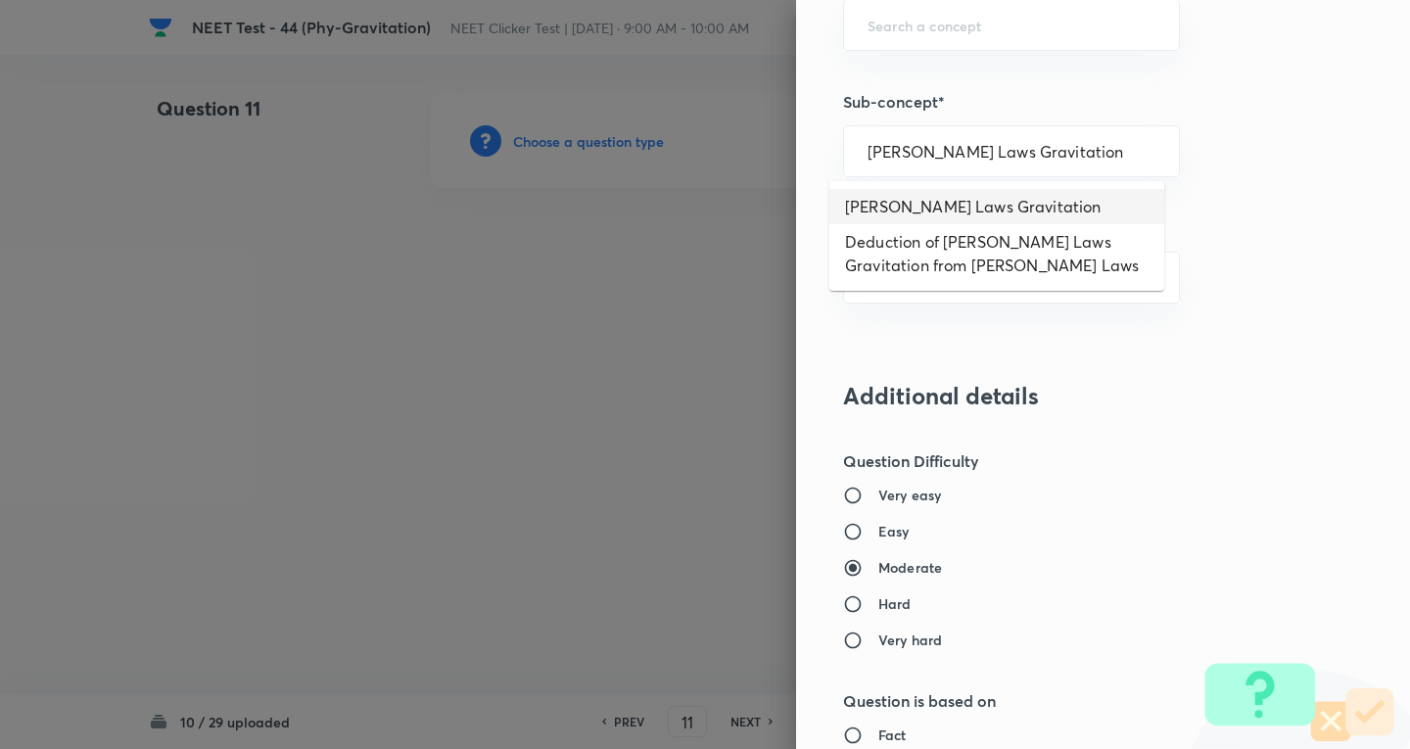
type input "Newton's Laws Gravitation"
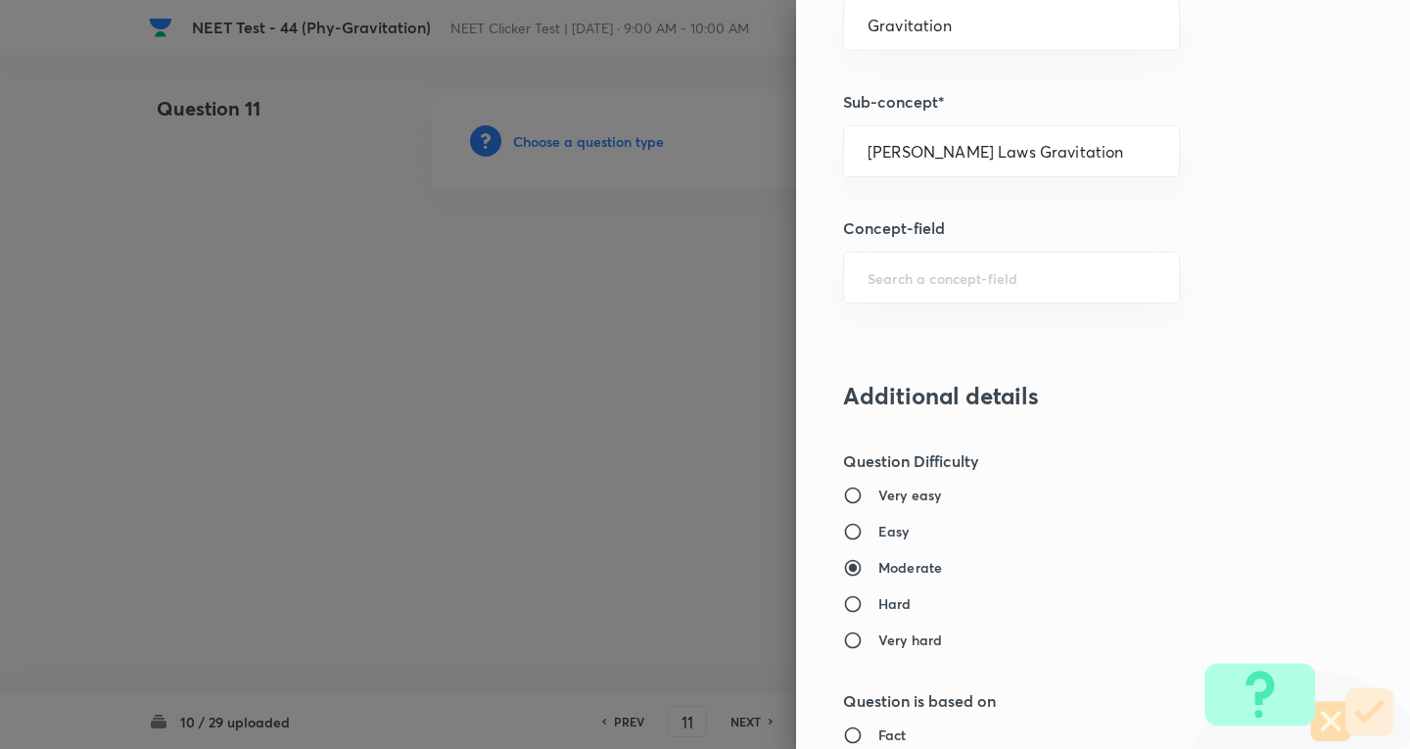
type input "Physics"
type input "Mechanics"
type input "Gravitation"
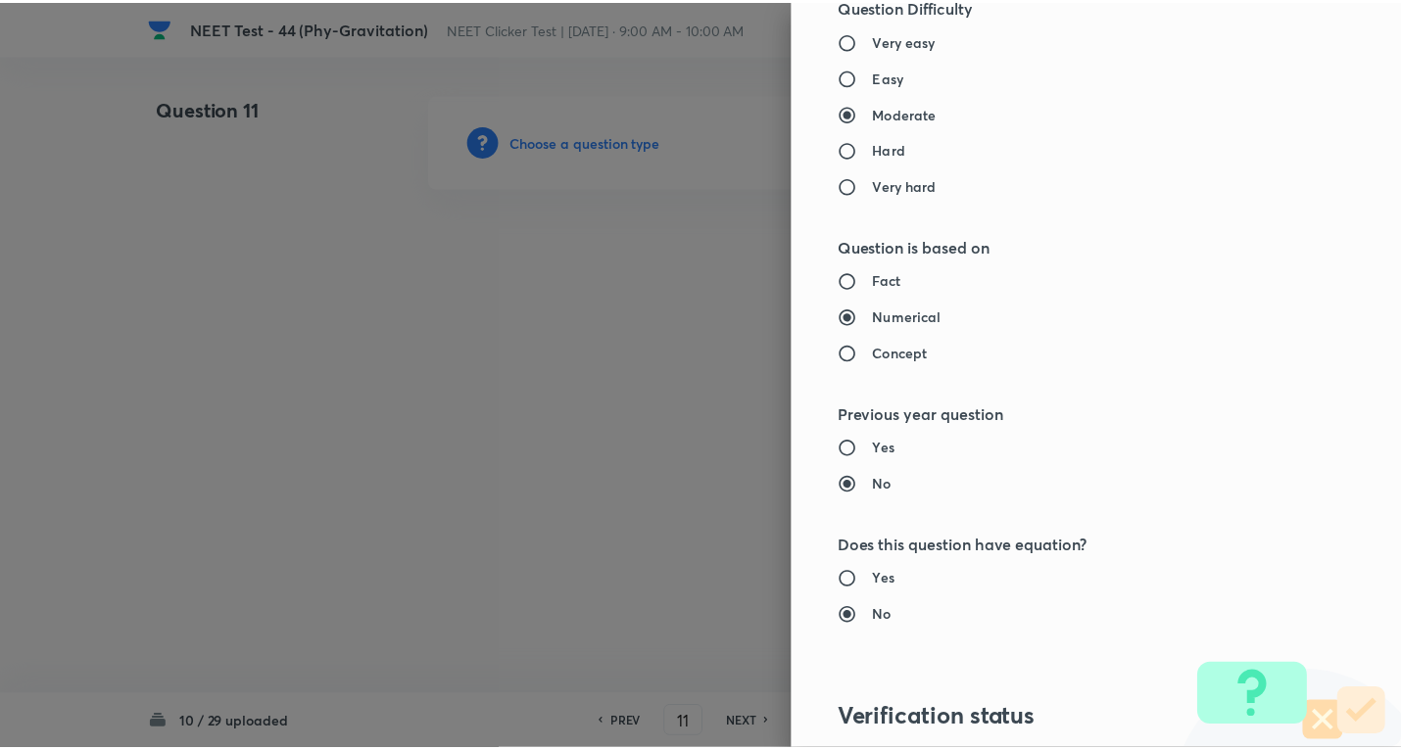
scroll to position [2052, 0]
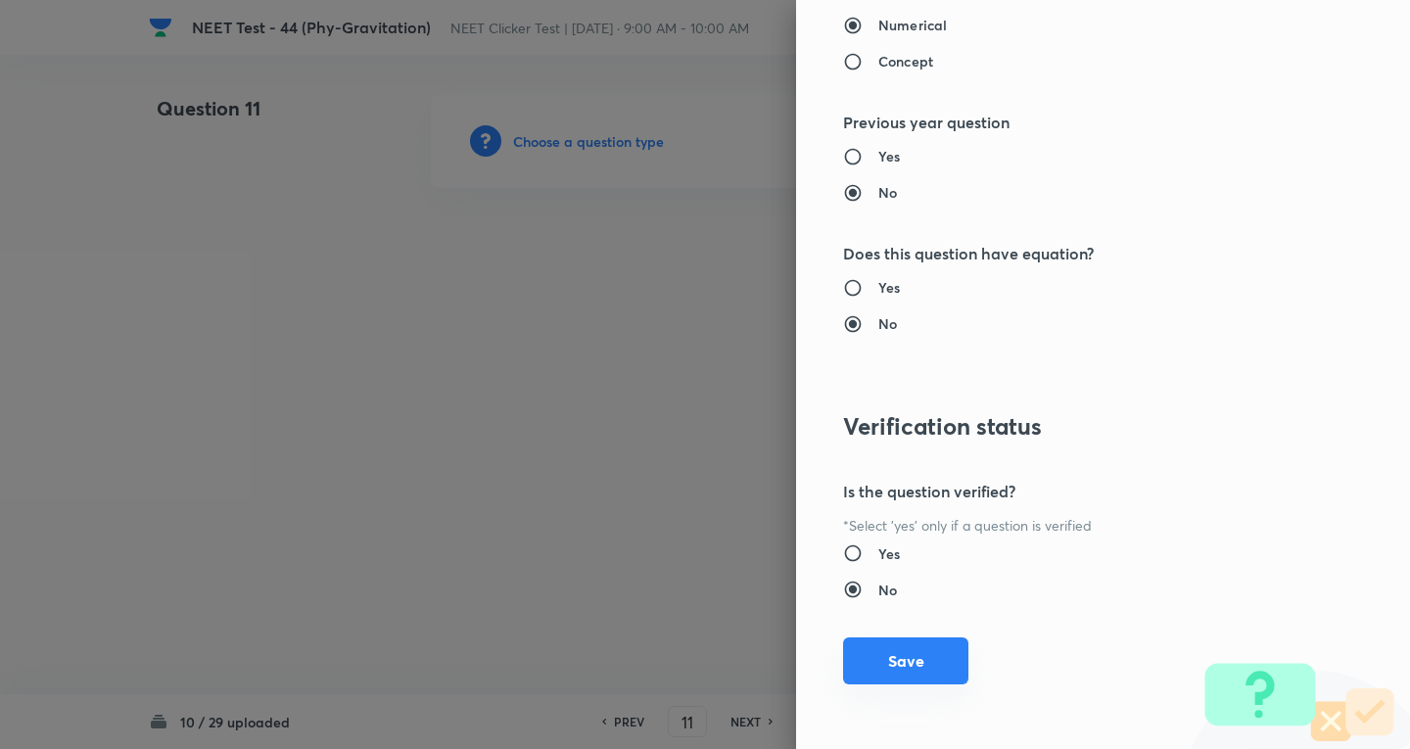
click at [921, 645] on button "Save" at bounding box center [905, 661] width 125 height 47
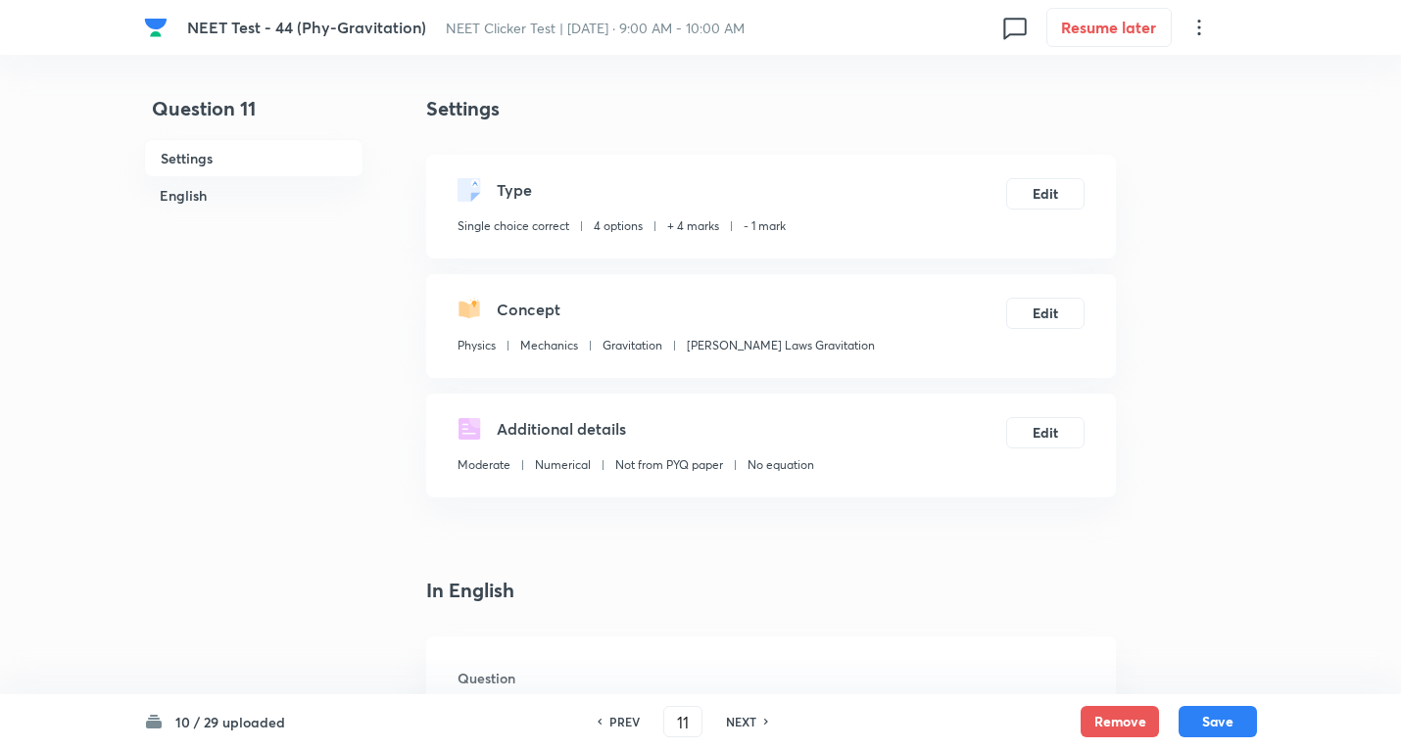
scroll to position [522, 0]
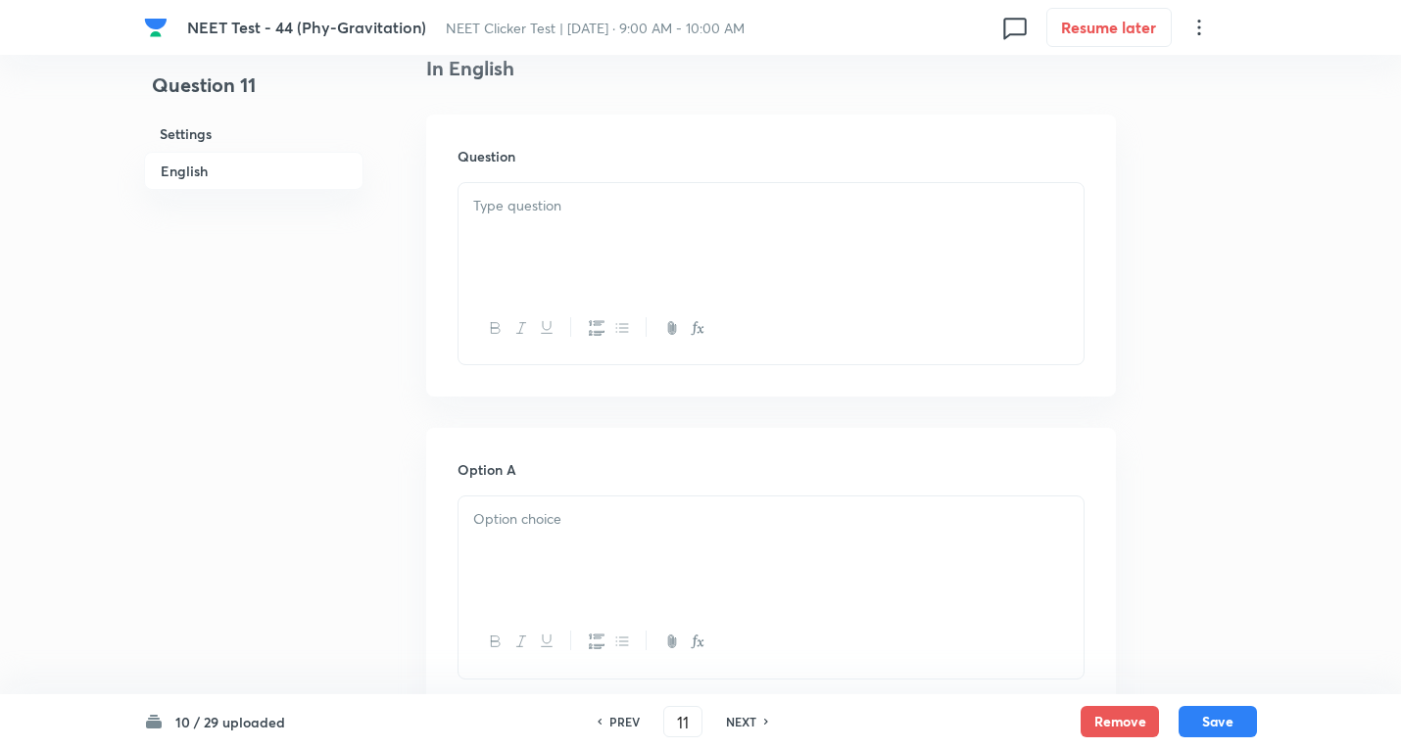
click at [553, 162] on h6 "Question" at bounding box center [770, 156] width 627 height 21
click at [548, 216] on p at bounding box center [770, 206] width 595 height 23
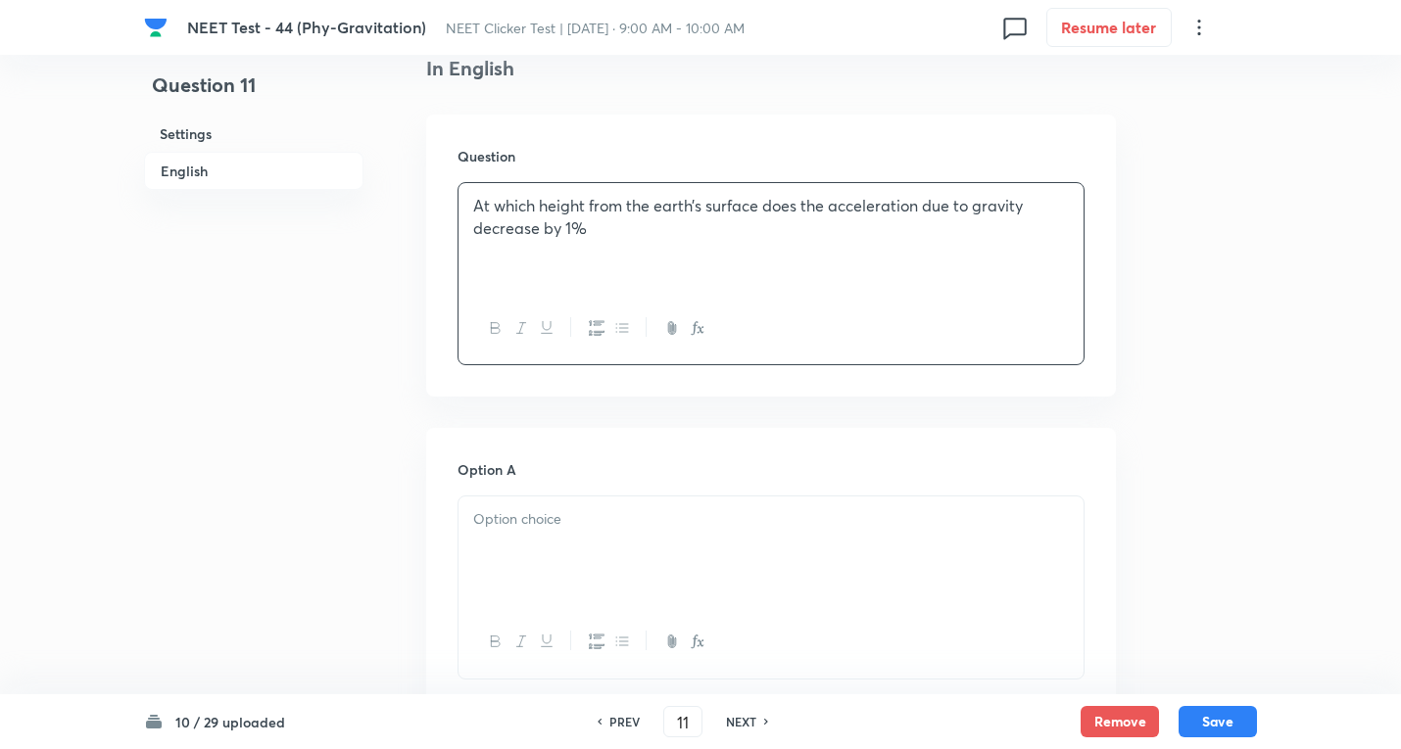
drag, startPoint x: 566, startPoint y: 539, endPoint x: 623, endPoint y: 549, distance: 57.8
click at [569, 543] on div at bounding box center [770, 552] width 625 height 110
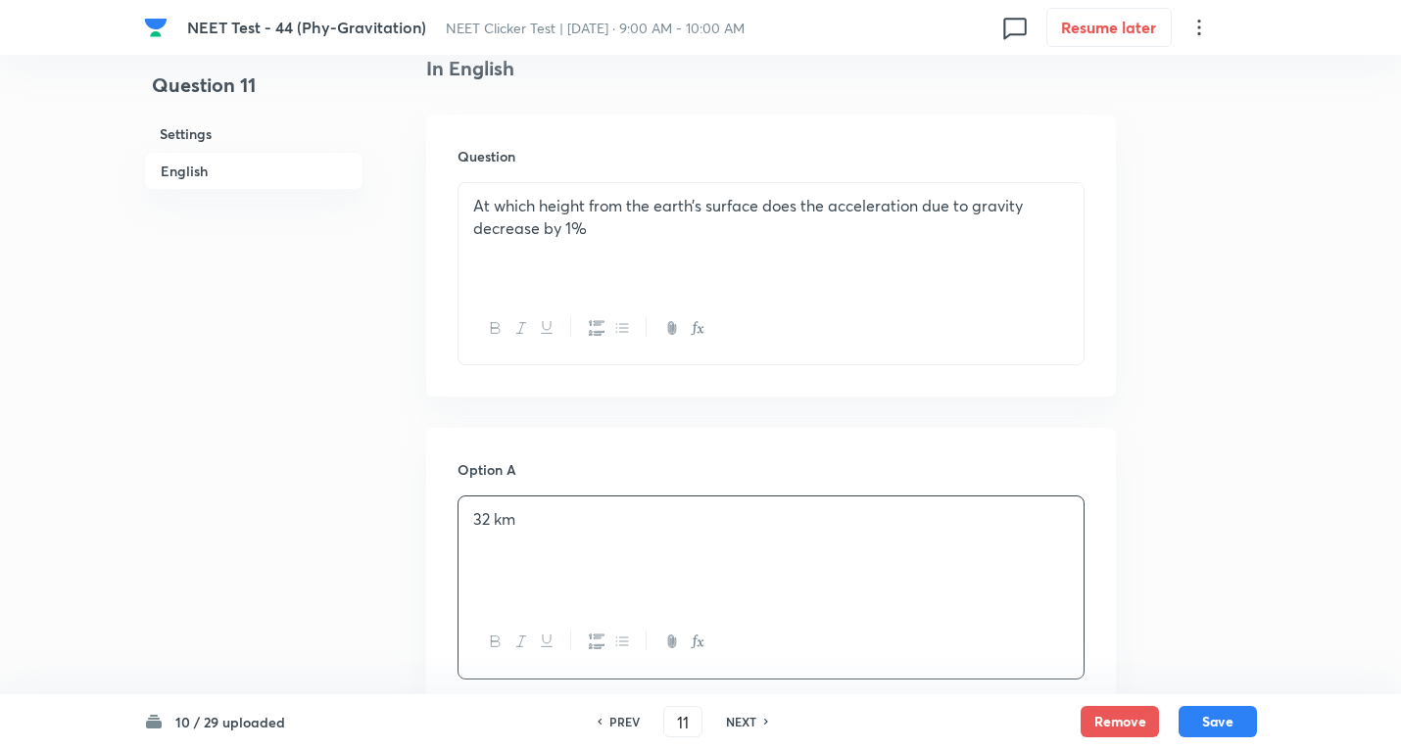
scroll to position [784, 0]
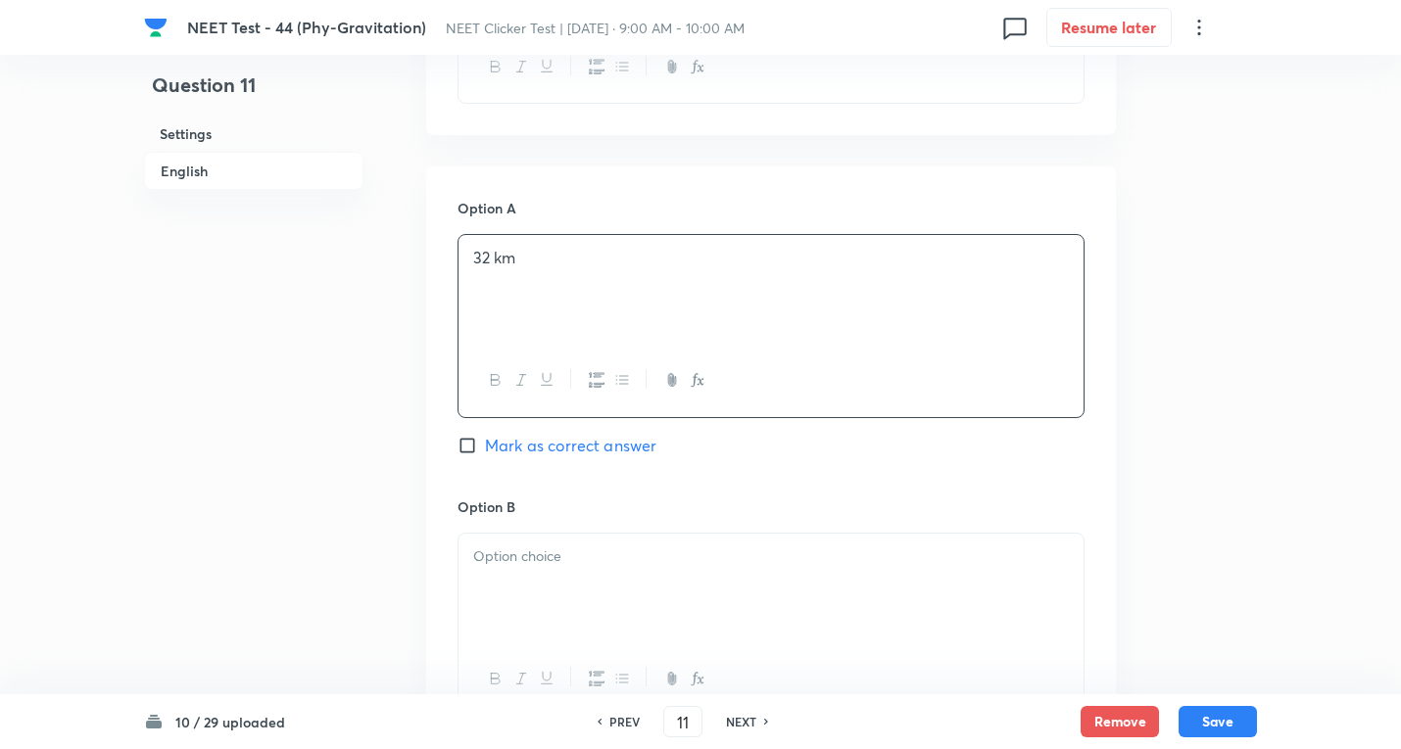
click at [472, 440] on input "Mark as correct answer" at bounding box center [470, 446] width 27 height 20
checkbox input "true"
click at [514, 578] on div at bounding box center [770, 589] width 625 height 110
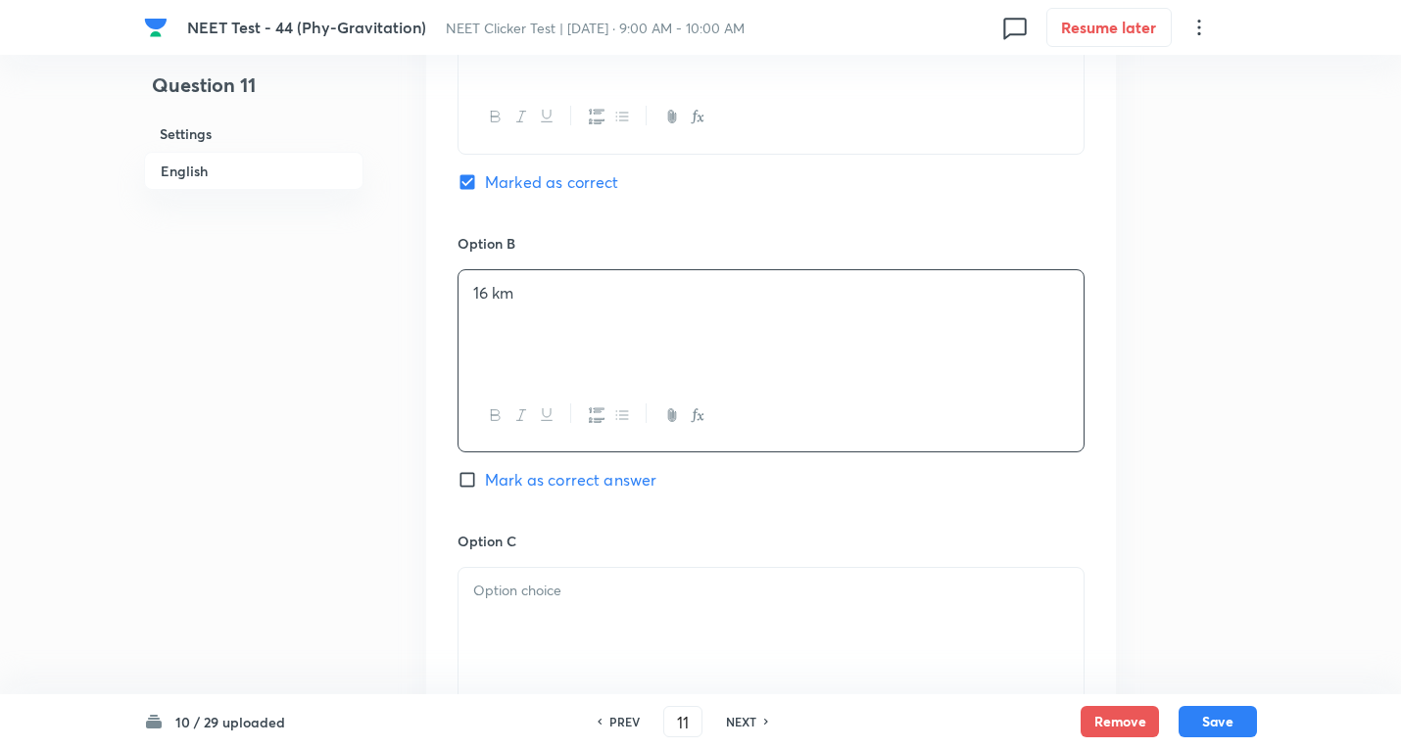
scroll to position [1306, 0]
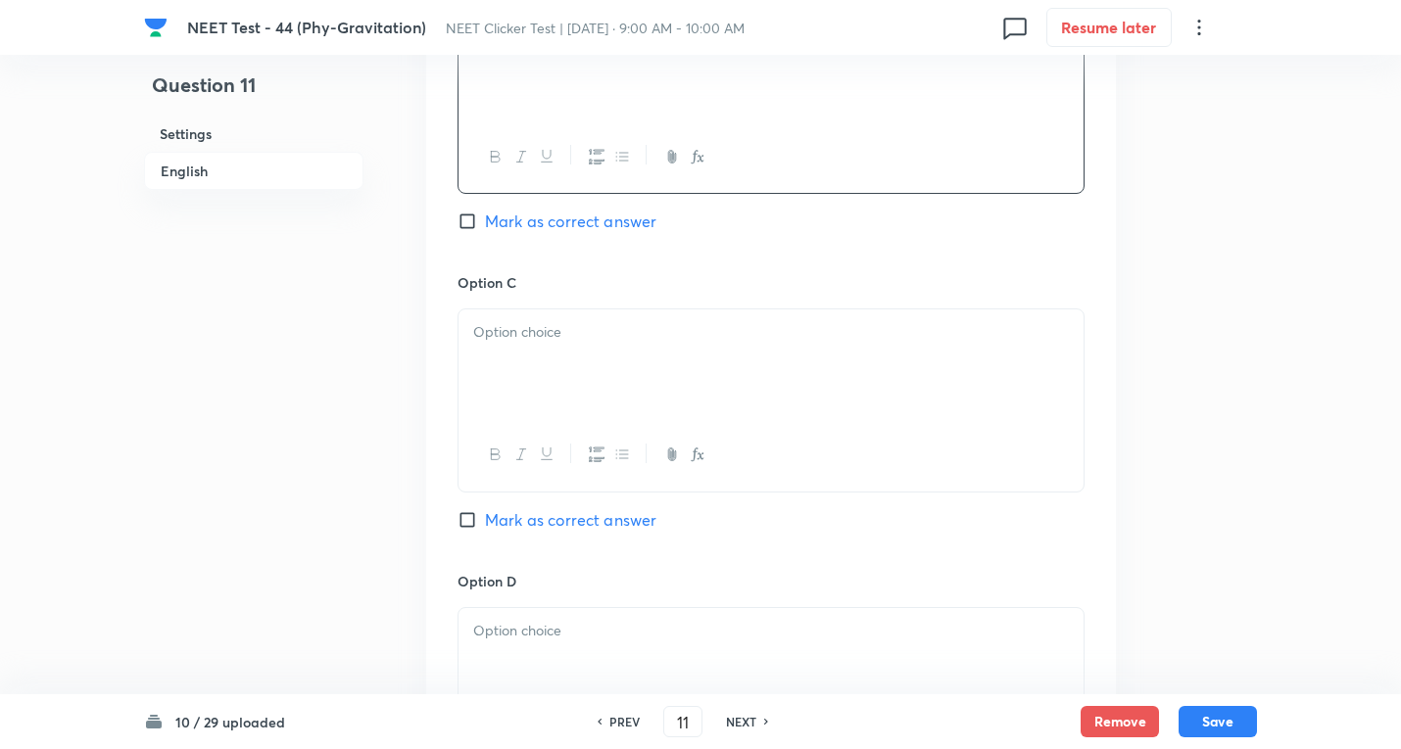
click at [528, 371] on div at bounding box center [770, 364] width 625 height 110
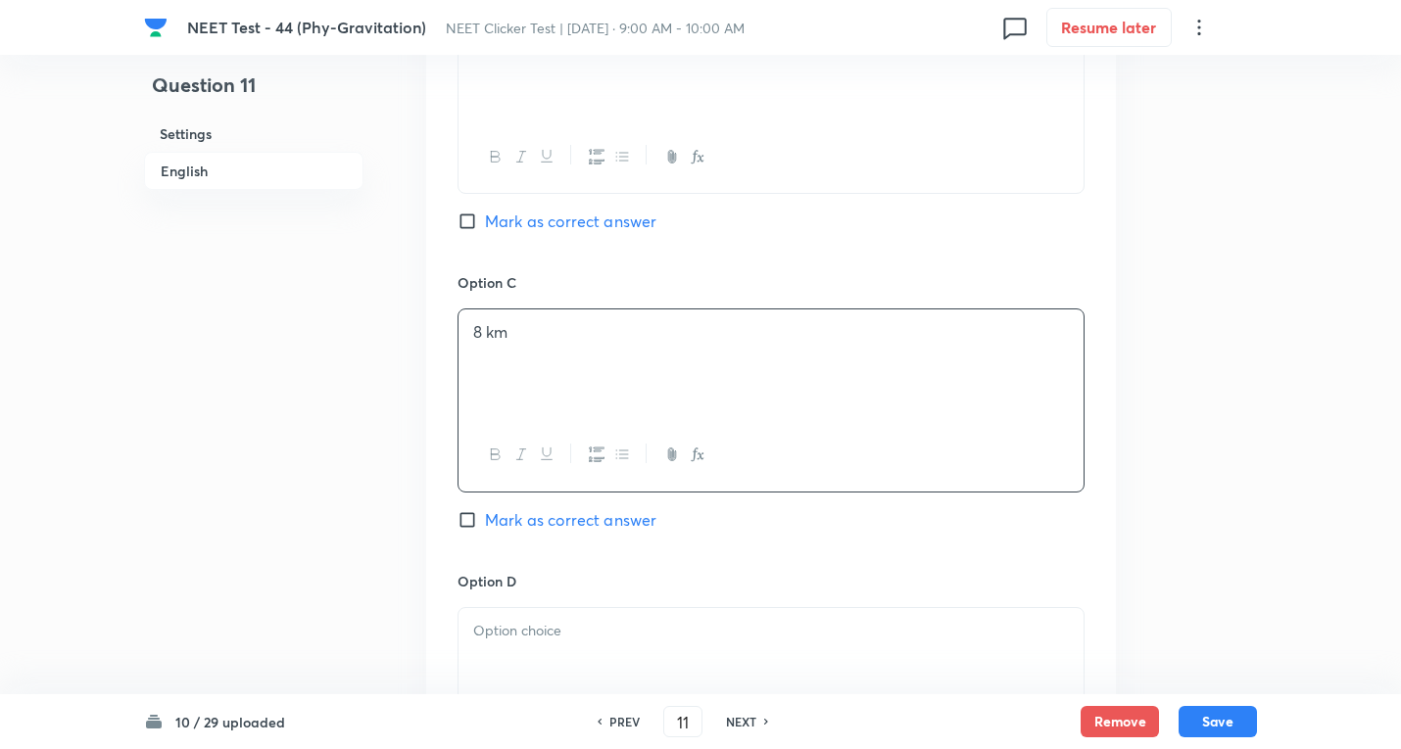
scroll to position [1567, 0]
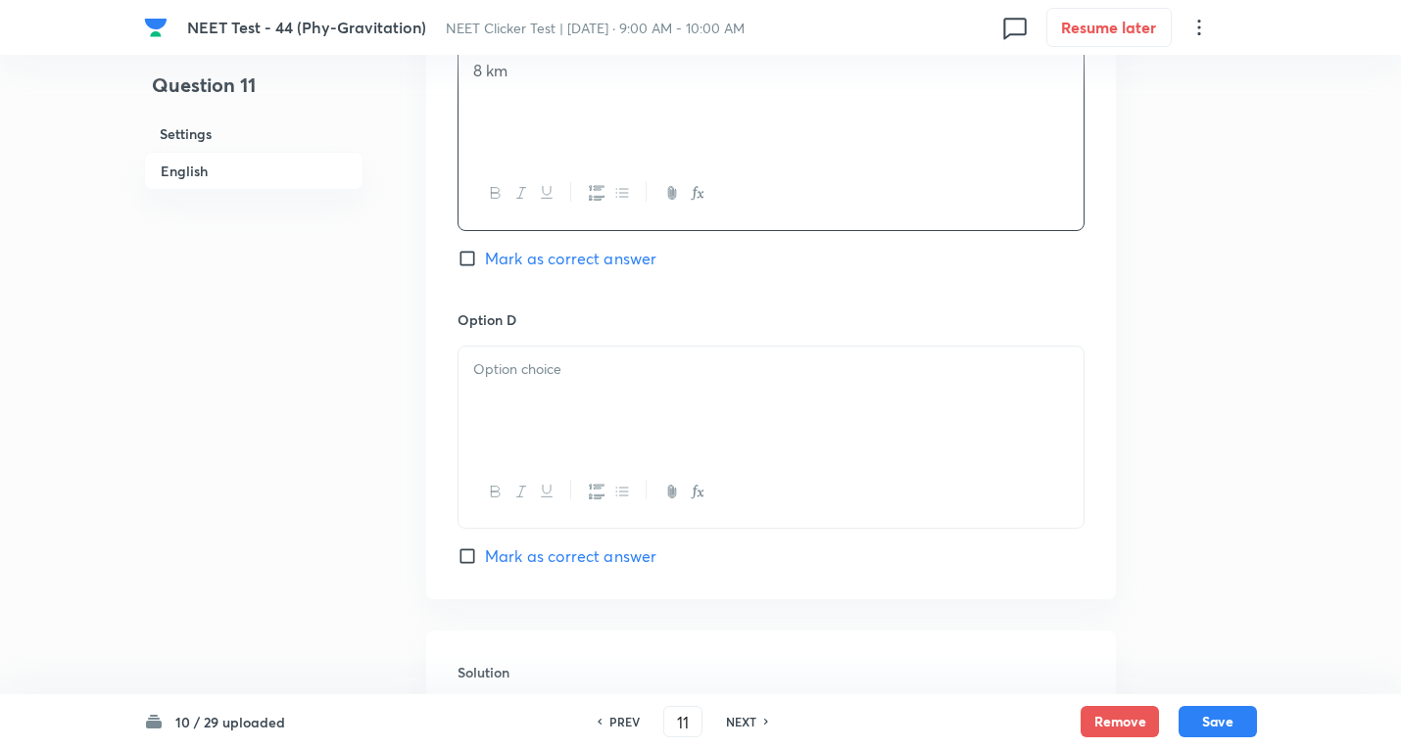
click at [508, 376] on p at bounding box center [770, 369] width 595 height 23
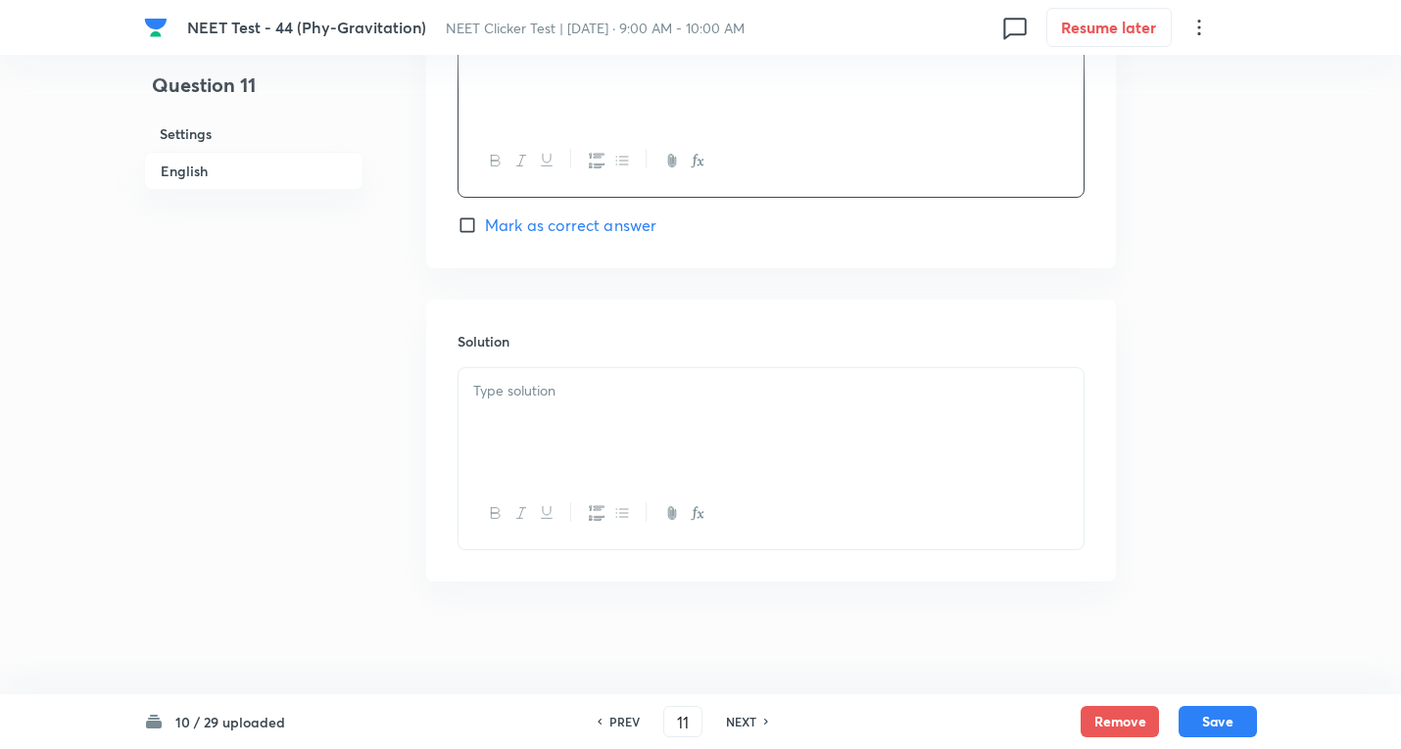
scroll to position [1903, 0]
click at [525, 434] on div at bounding box center [770, 418] width 625 height 110
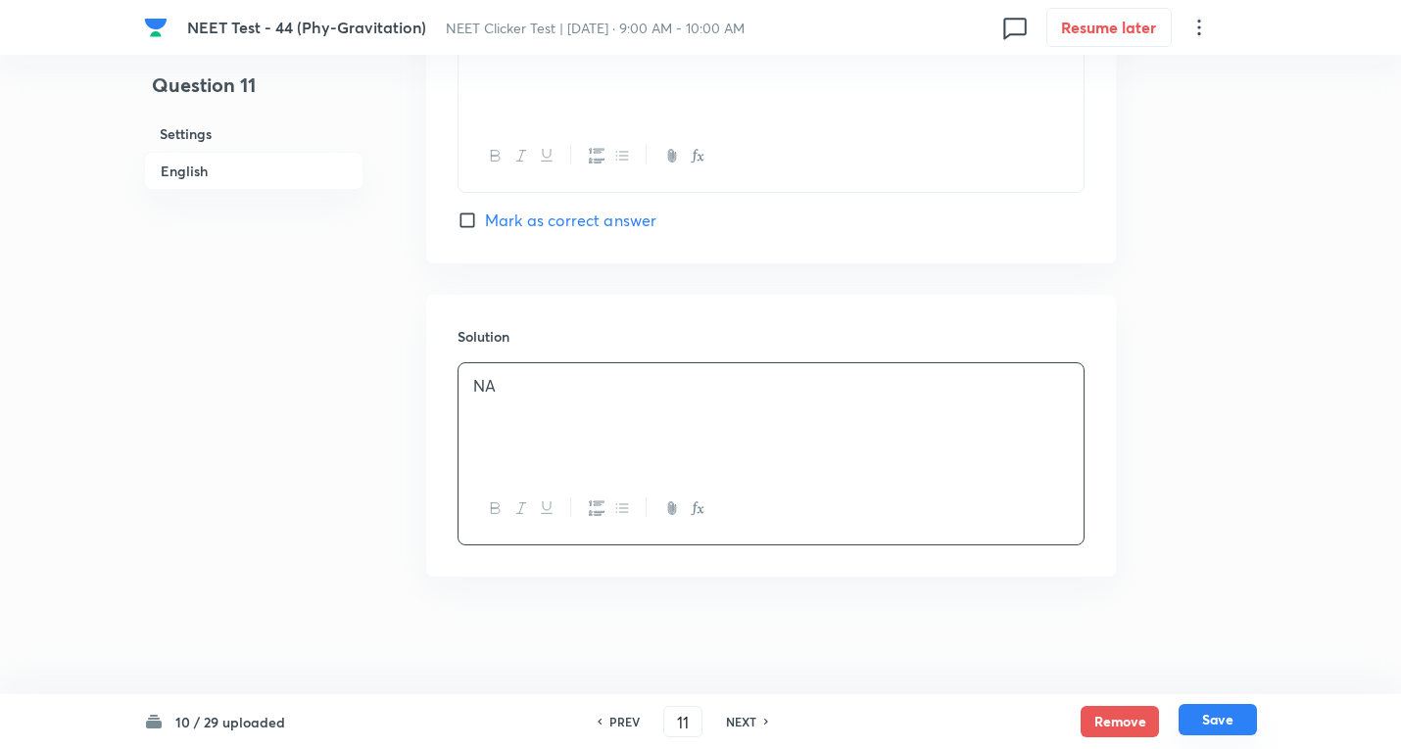
click at [1215, 726] on button "Save" at bounding box center [1217, 719] width 78 height 31
type input "12"
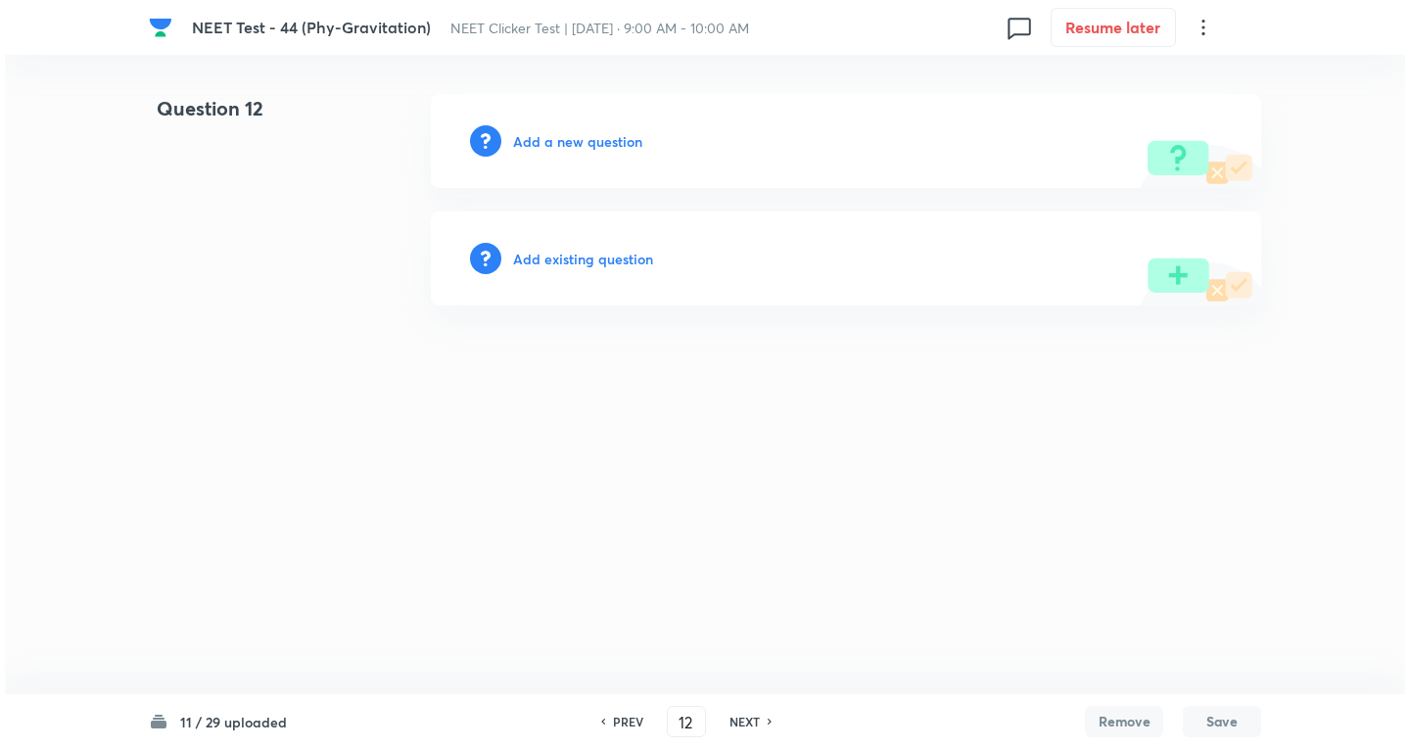
scroll to position [0, 0]
drag, startPoint x: 576, startPoint y: 157, endPoint x: 570, endPoint y: 140, distance: 17.7
click at [575, 157] on div "Add a new question" at bounding box center [846, 141] width 831 height 94
click at [581, 141] on h6 "Add a new question" at bounding box center [577, 141] width 129 height 21
click at [588, 145] on h6 "Choose a question type" at bounding box center [588, 141] width 151 height 21
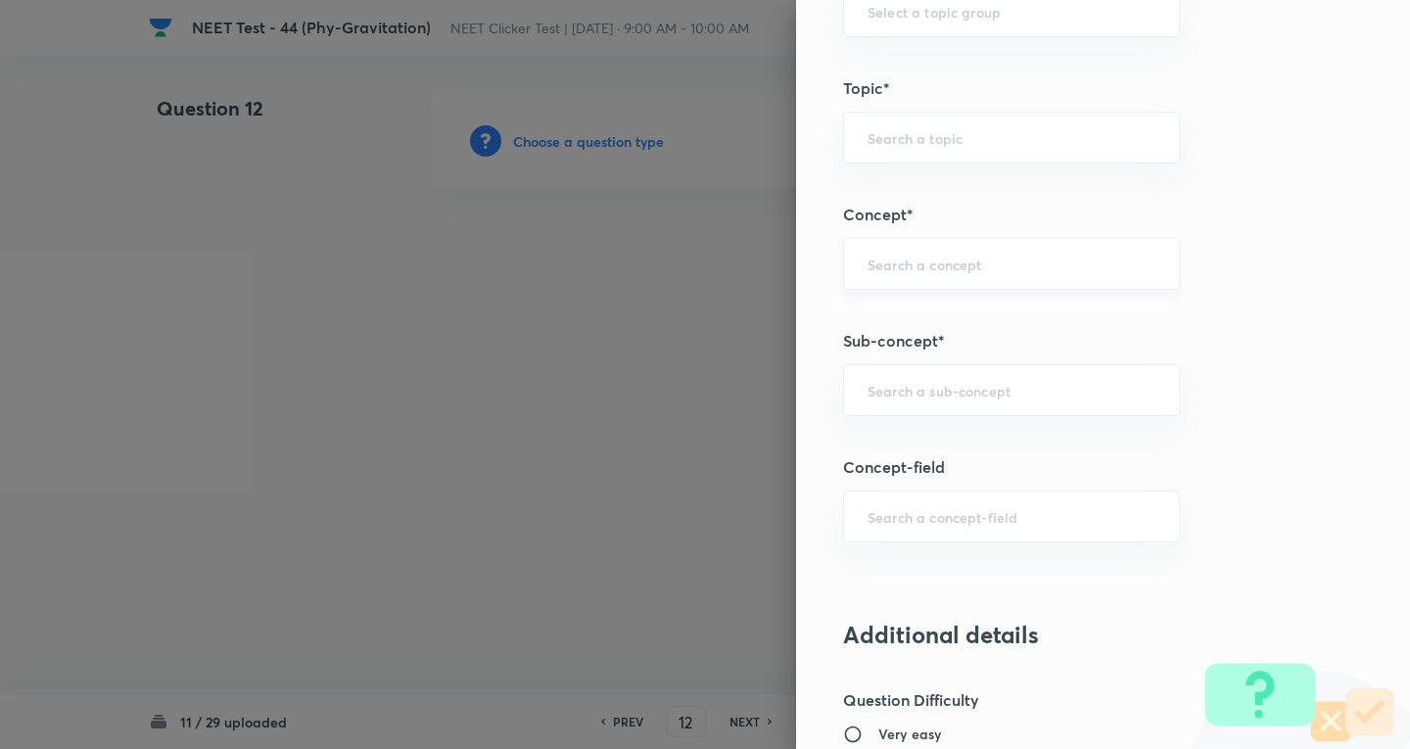
scroll to position [1045, 0]
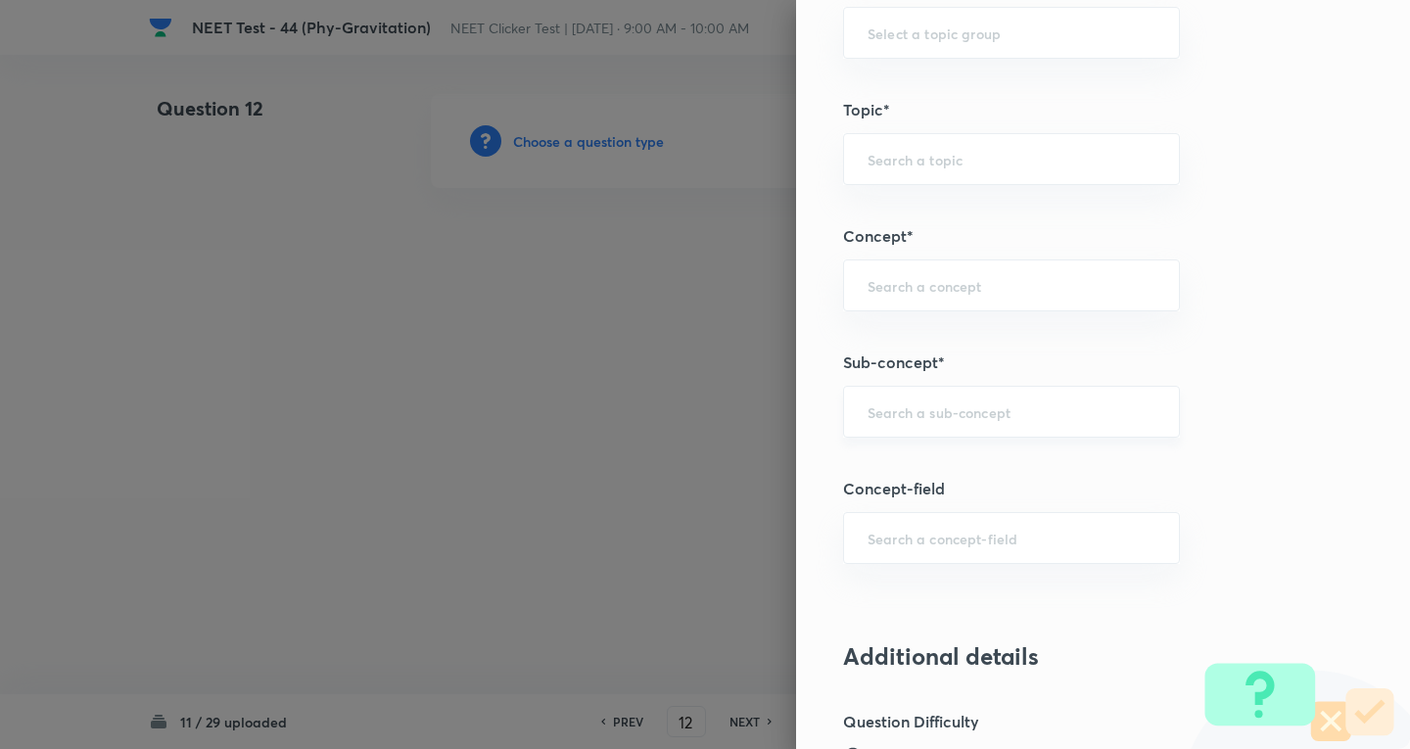
drag, startPoint x: 899, startPoint y: 415, endPoint x: 900, endPoint y: 433, distance: 17.7
click at [897, 423] on div "​" at bounding box center [1011, 412] width 337 height 52
paste input "Newton's Laws Gravitation"
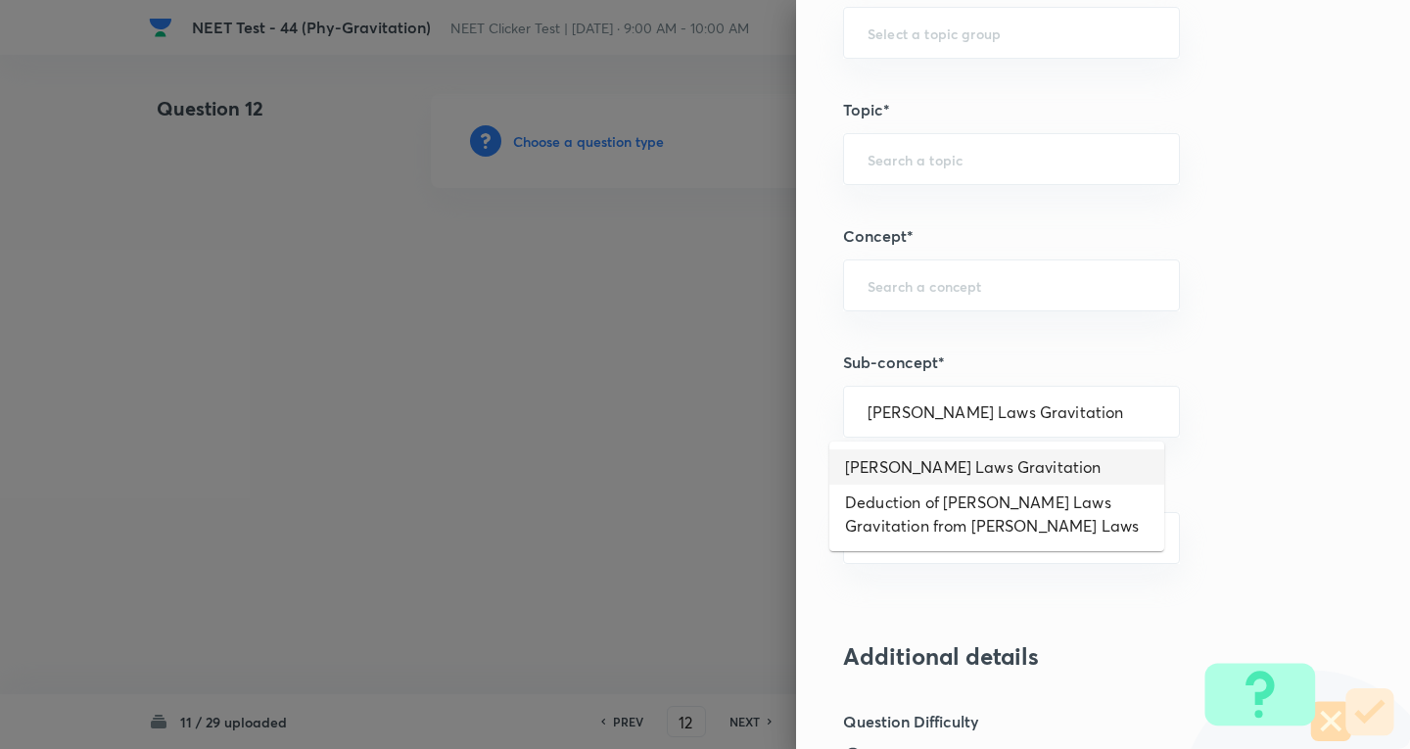
type input "Newton's Laws Gravitation"
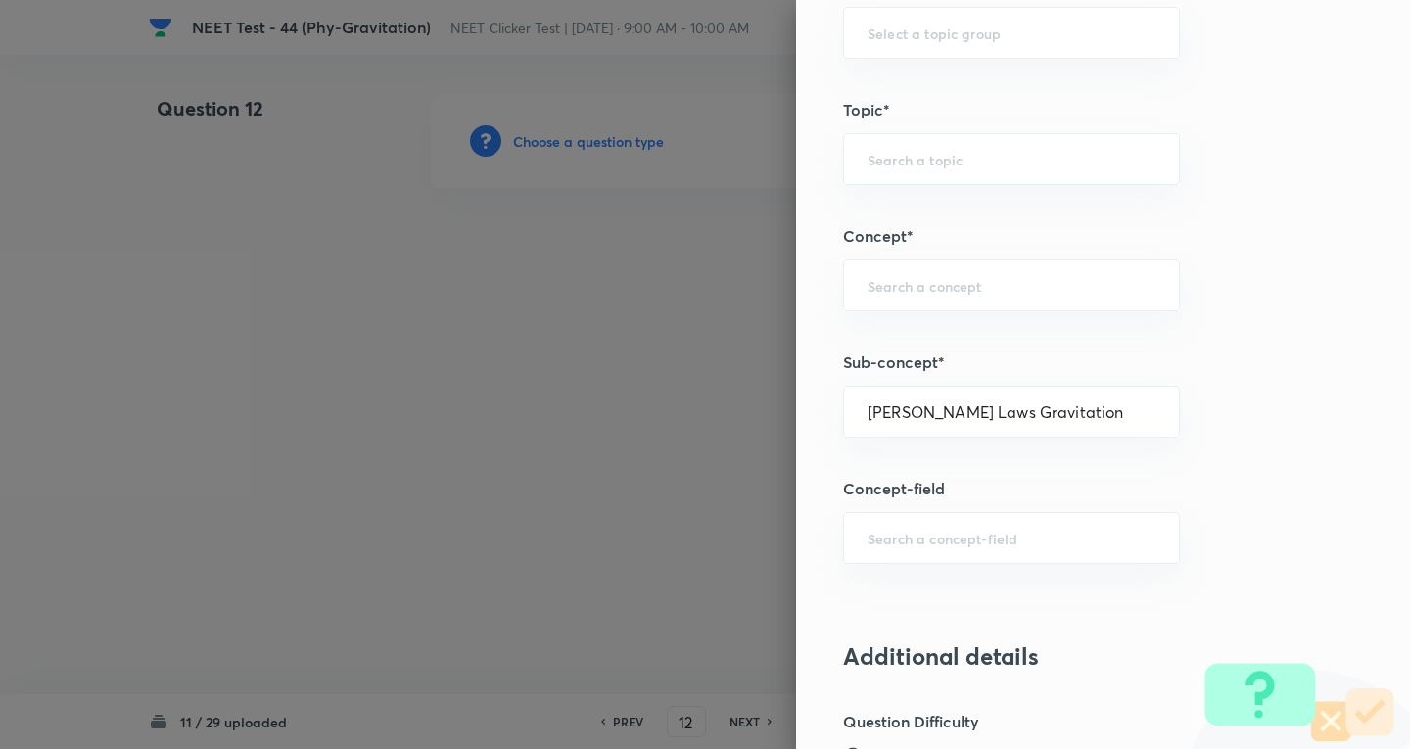
type input "Physics"
type input "Mechanics"
type input "Gravitation"
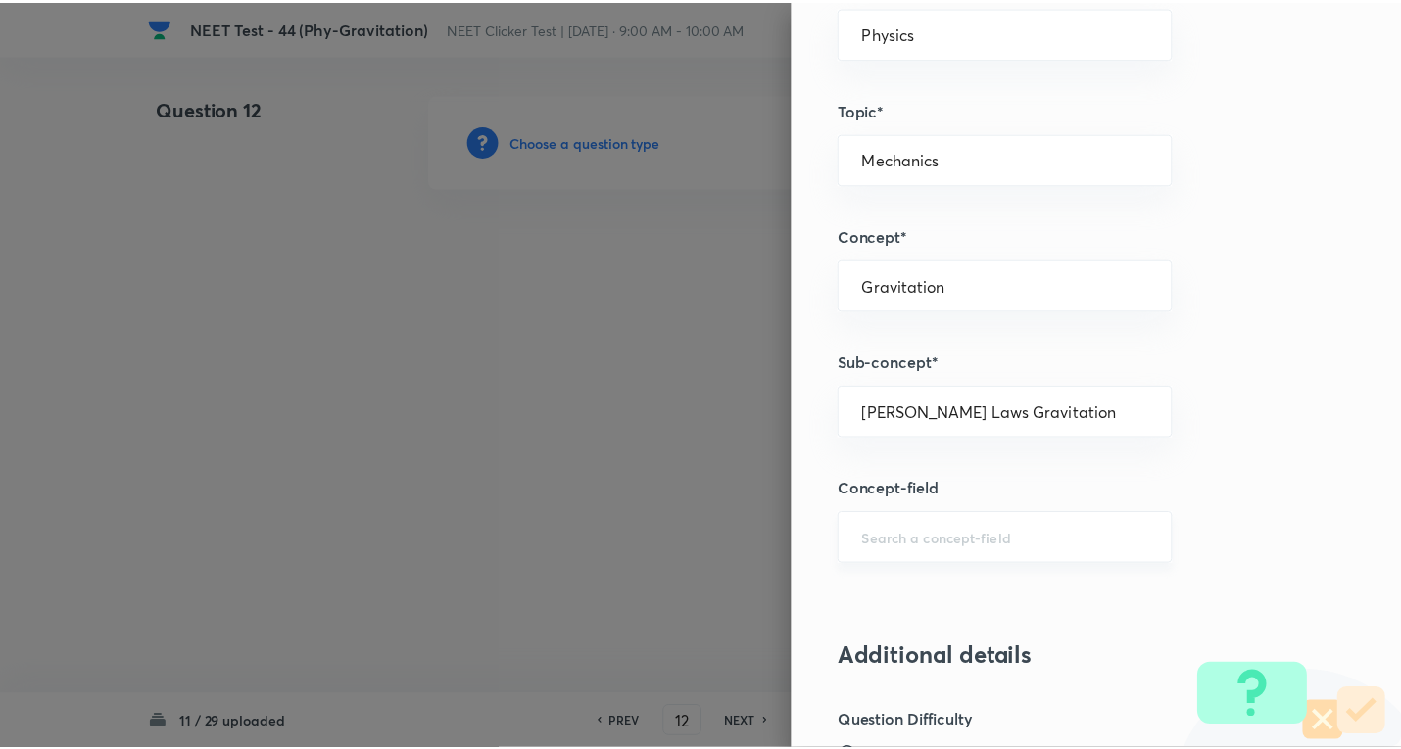
scroll to position [2052, 0]
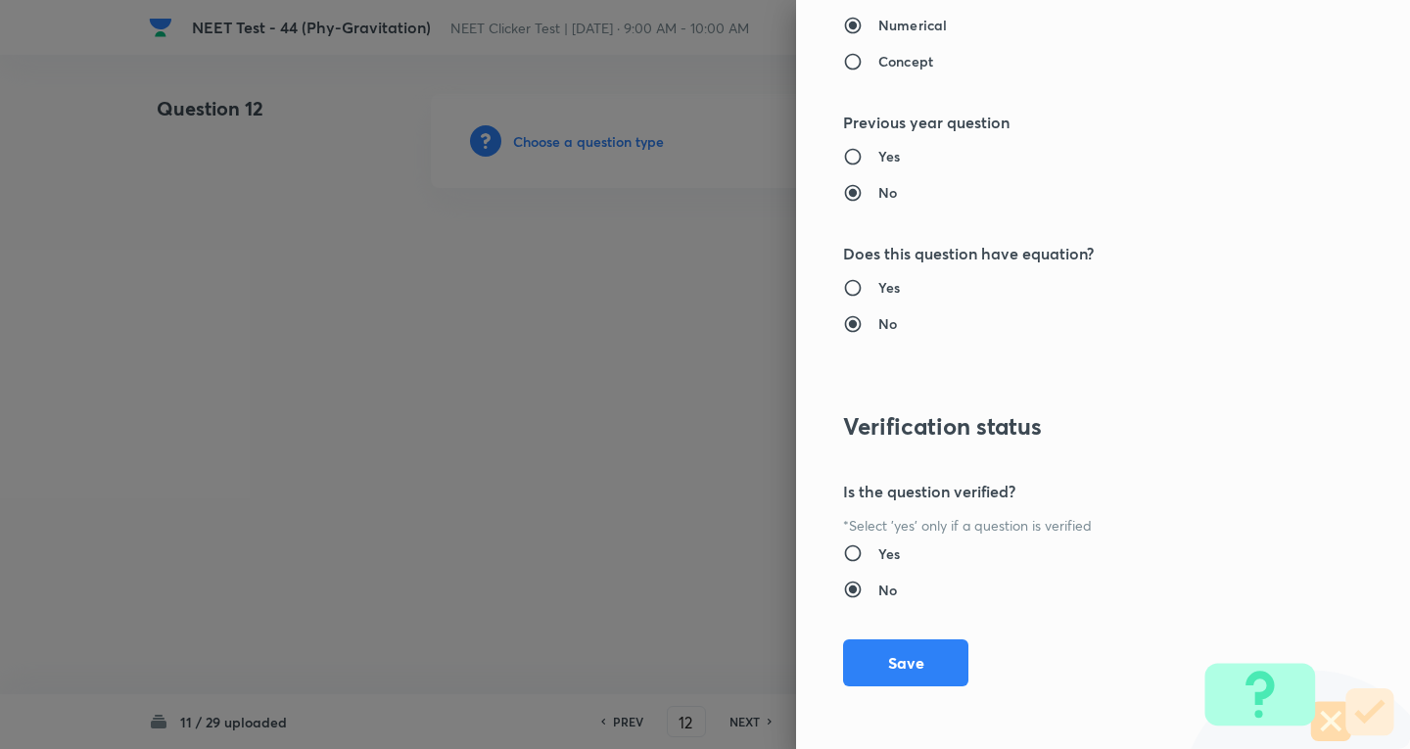
drag, startPoint x: 915, startPoint y: 652, endPoint x: 895, endPoint y: 622, distance: 36.1
click at [915, 653] on button "Save" at bounding box center [905, 663] width 125 height 47
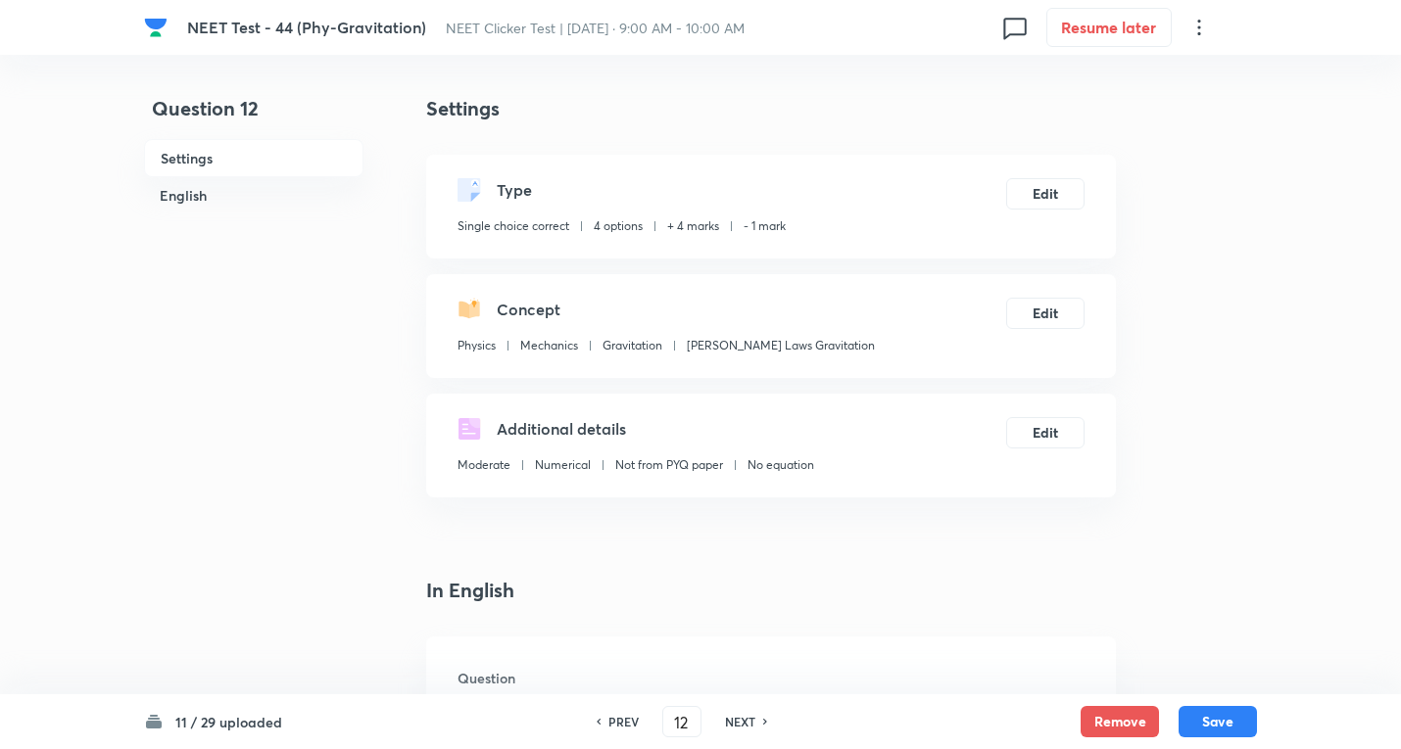
scroll to position [522, 0]
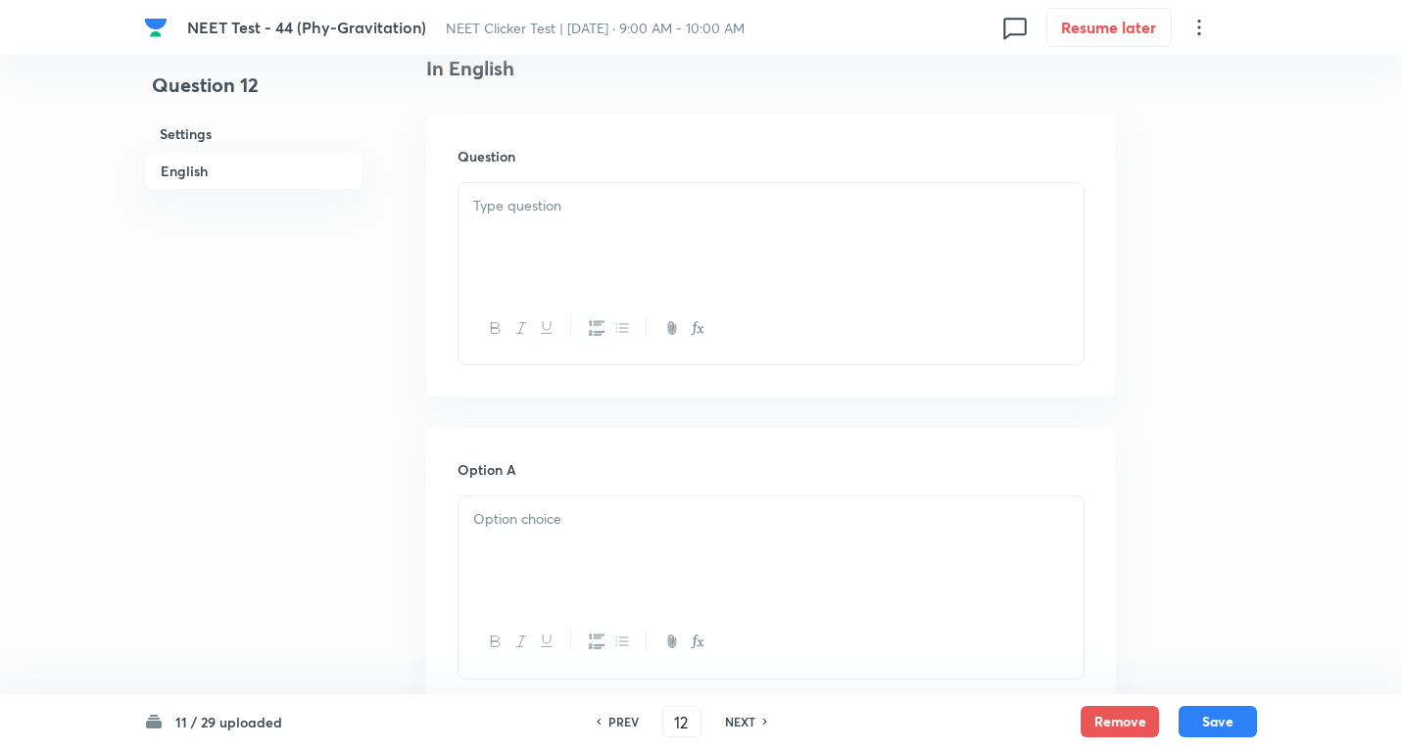
click at [570, 275] on div at bounding box center [770, 238] width 625 height 110
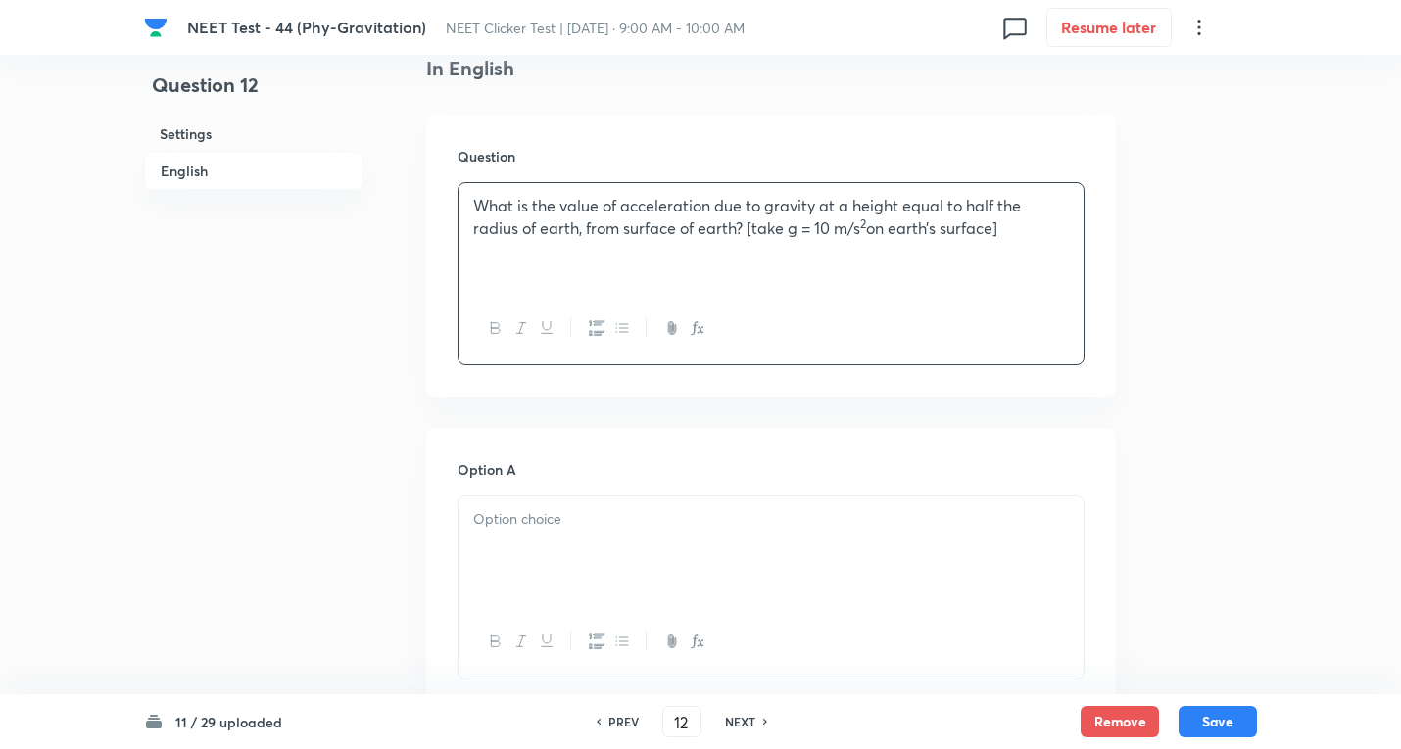
click at [726, 547] on div at bounding box center [770, 552] width 625 height 110
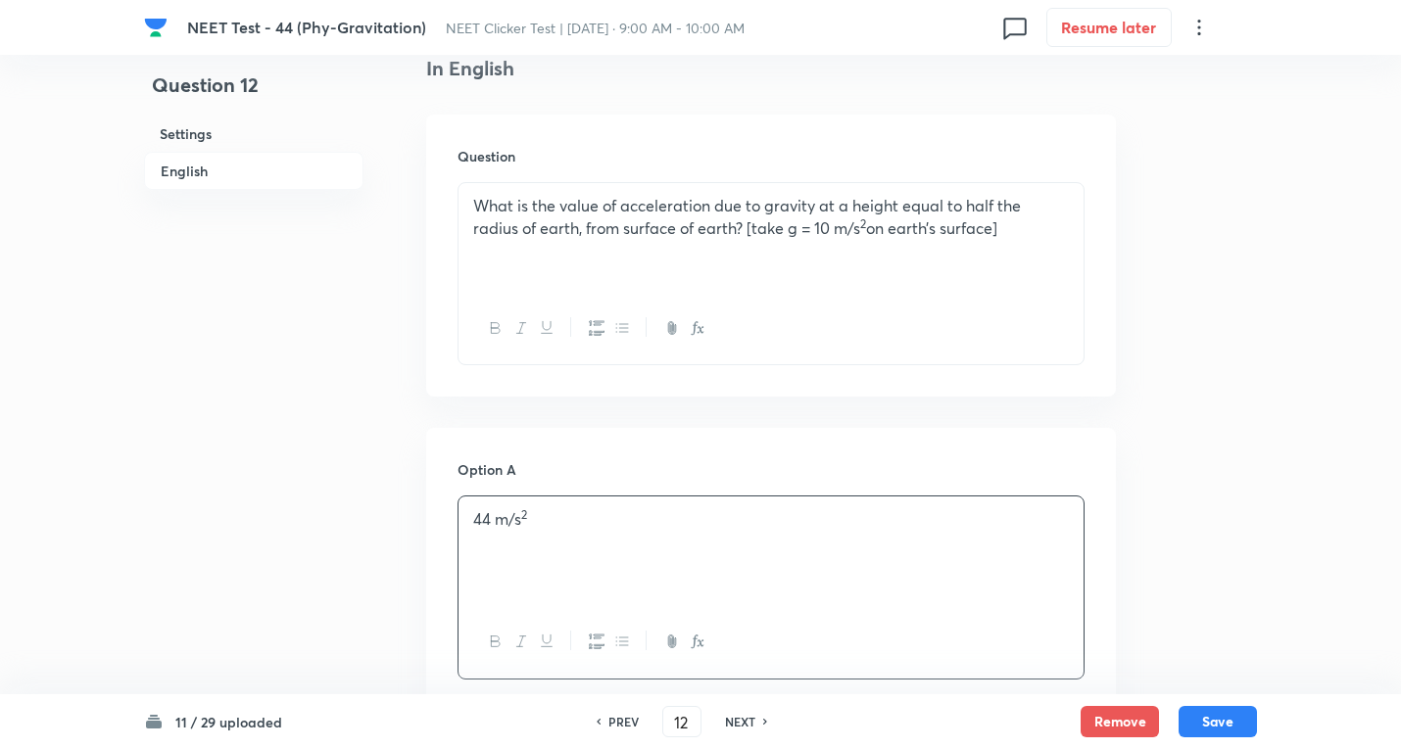
scroll to position [784, 0]
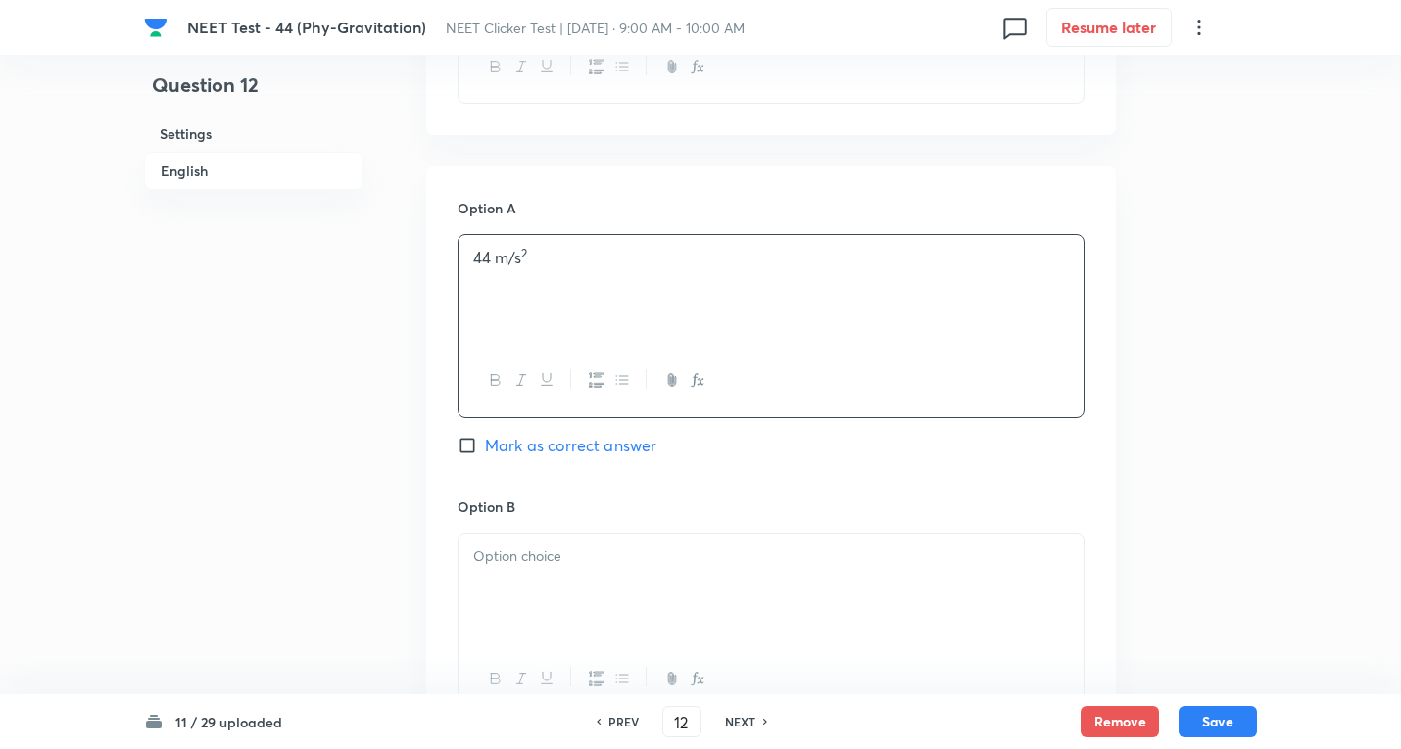
click at [528, 577] on div at bounding box center [770, 589] width 625 height 110
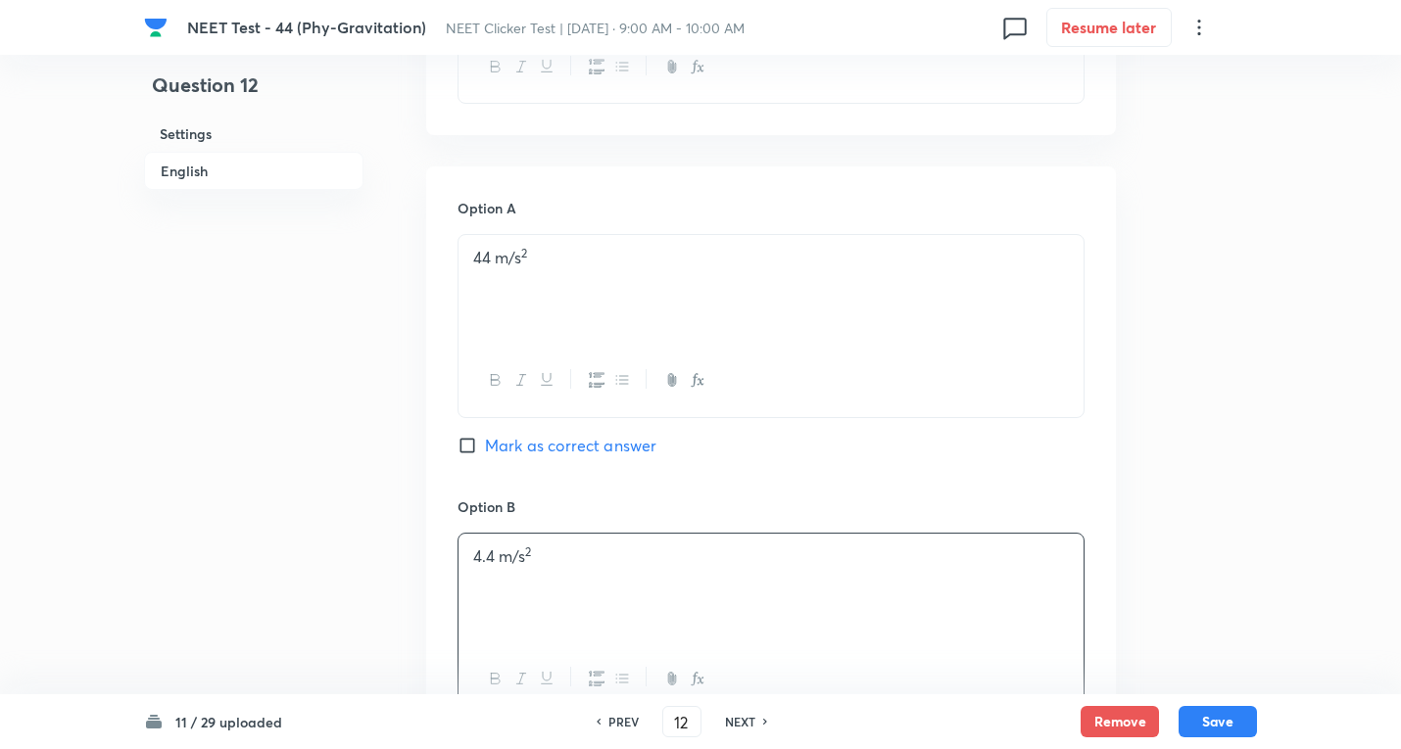
scroll to position [1045, 0]
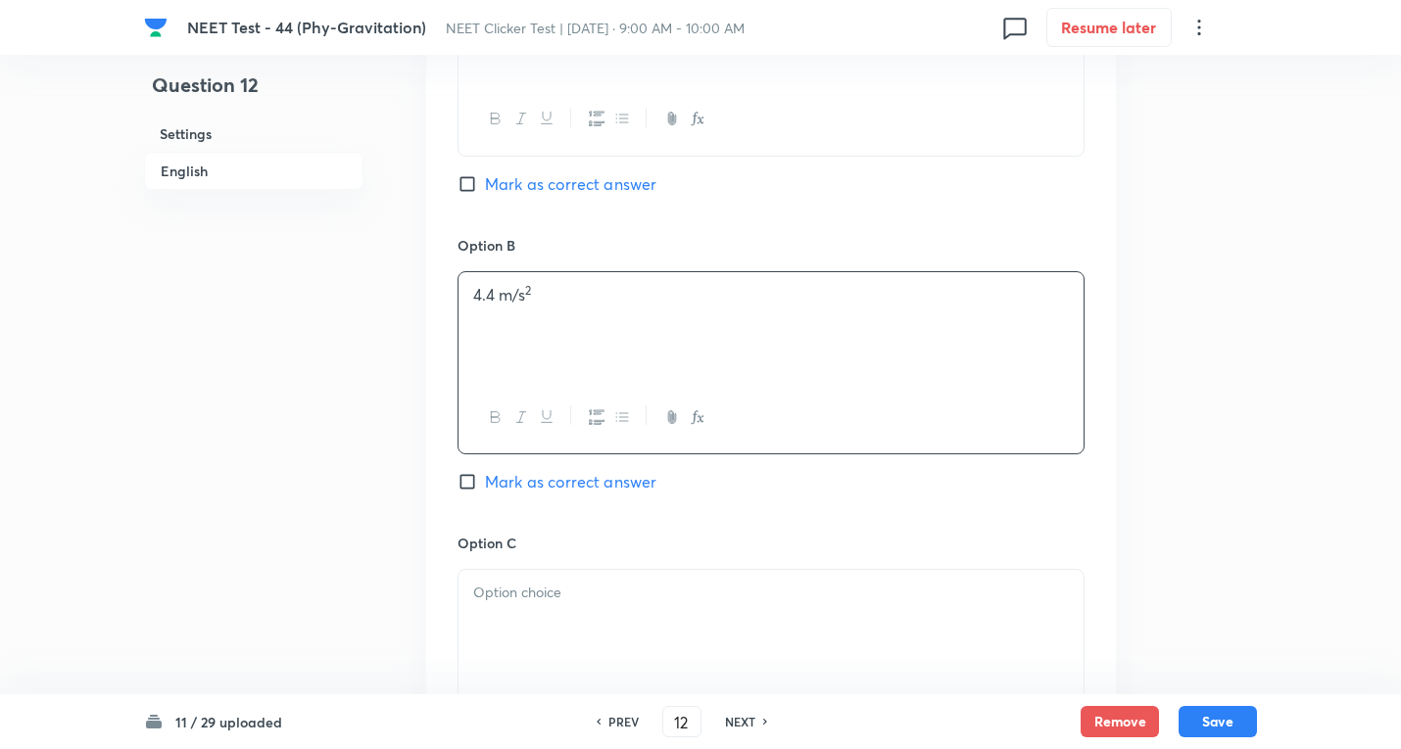
click at [572, 591] on p at bounding box center [770, 593] width 595 height 23
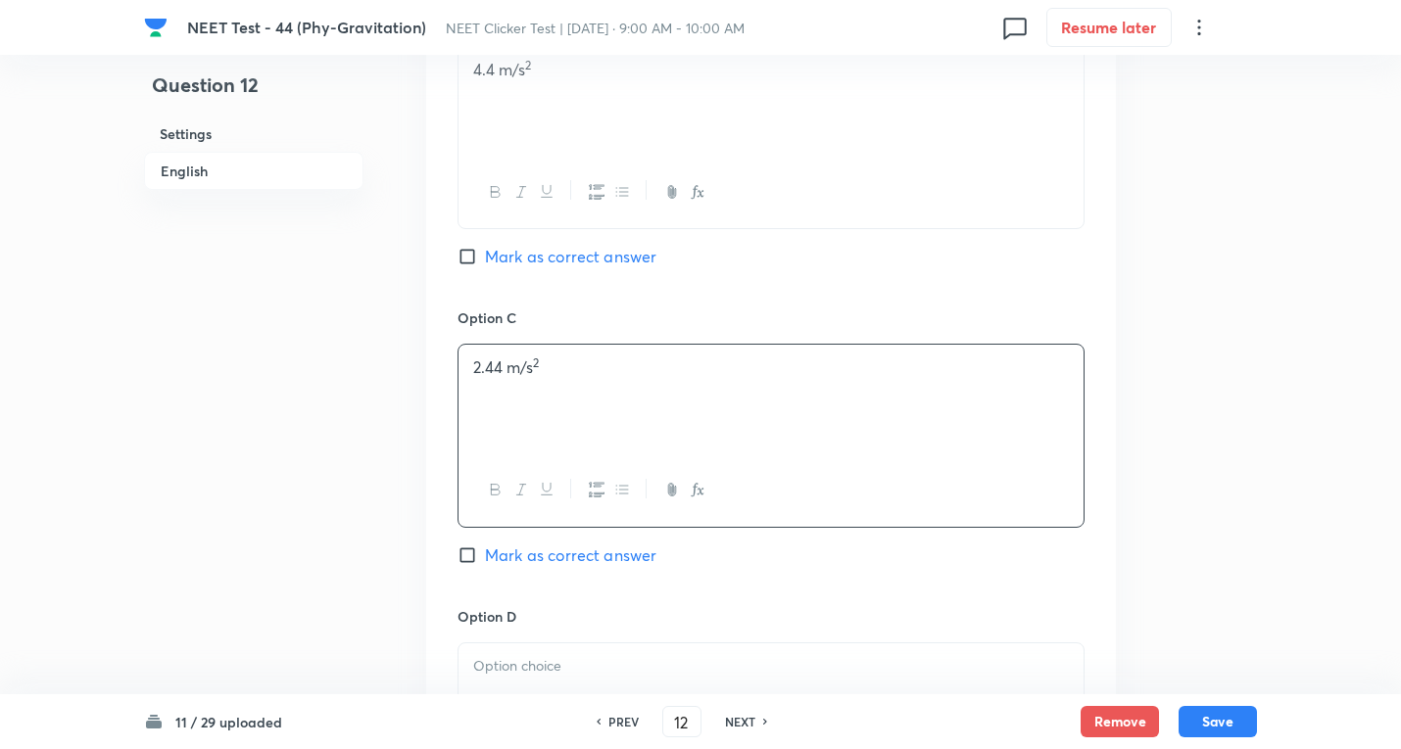
scroll to position [1306, 0]
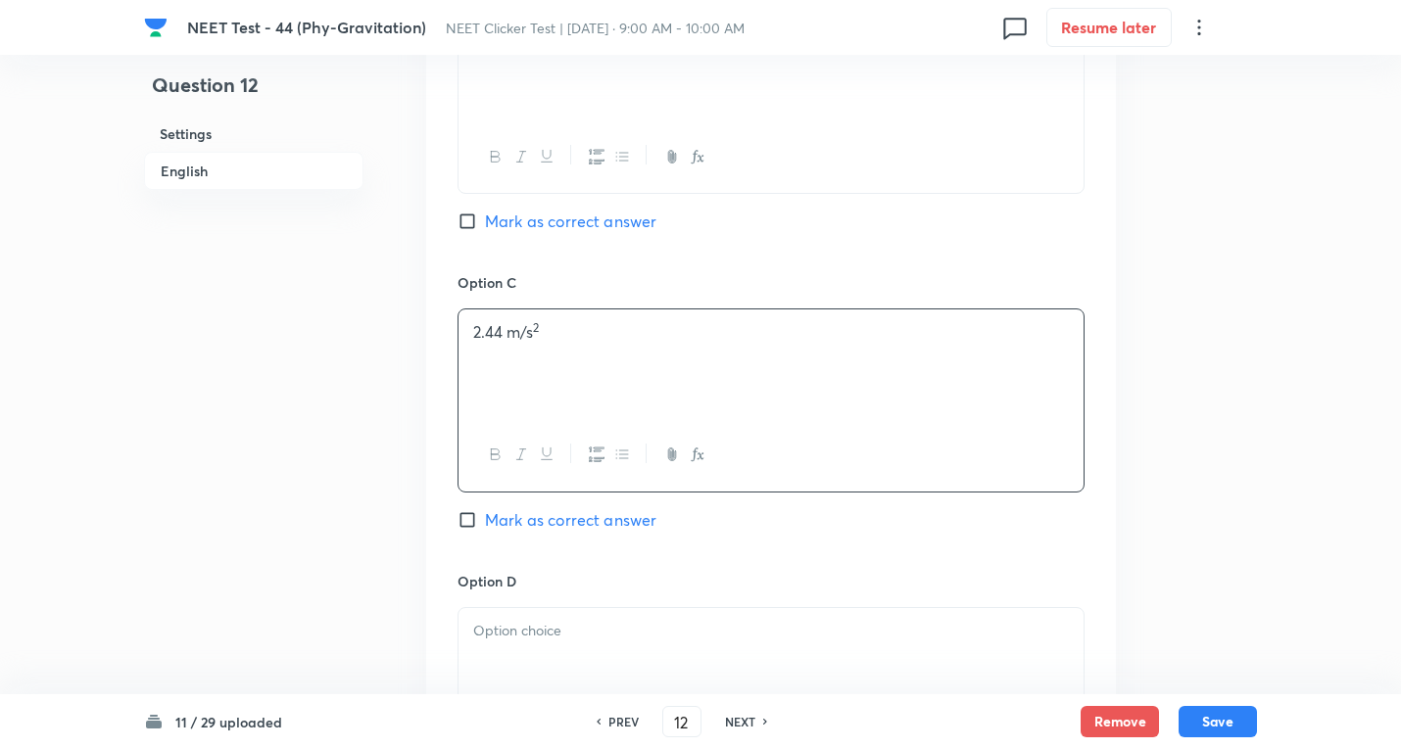
click at [530, 638] on p at bounding box center [770, 631] width 595 height 23
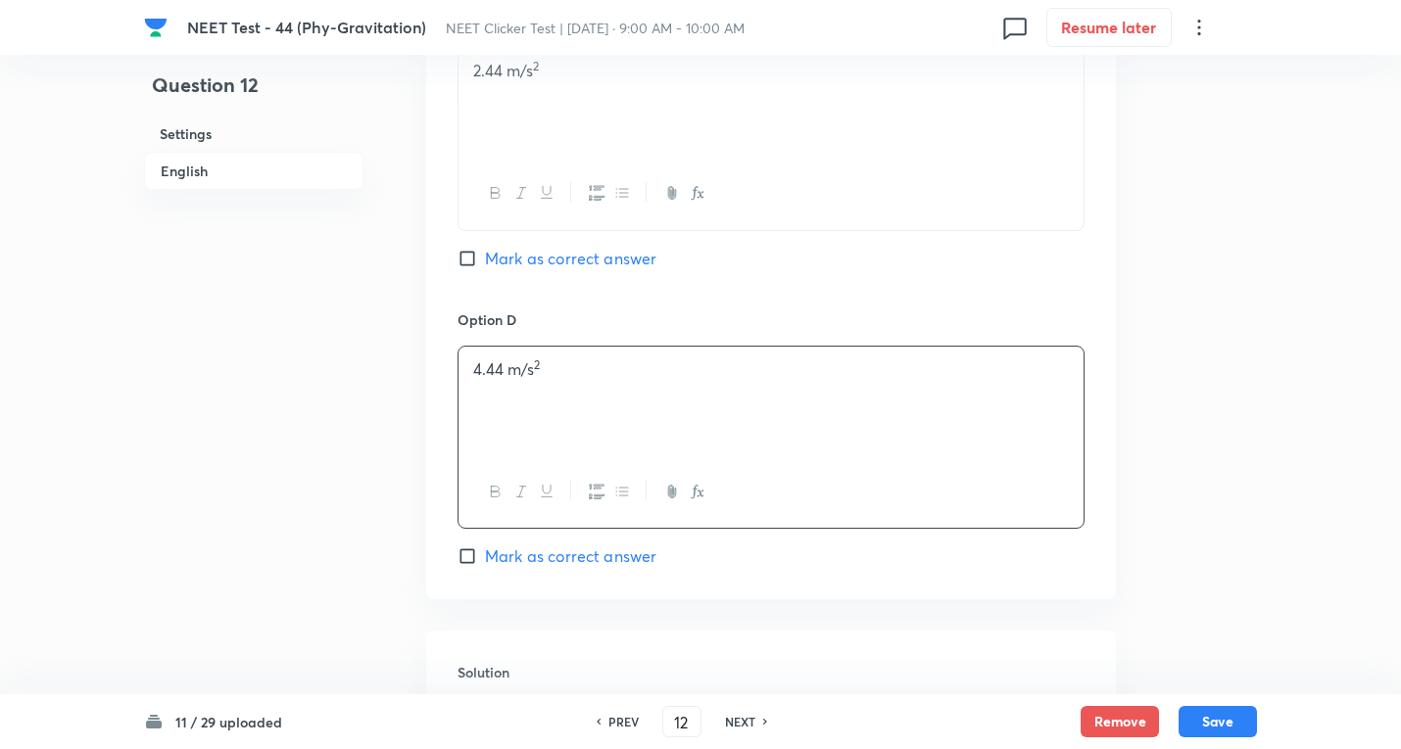
scroll to position [1829, 0]
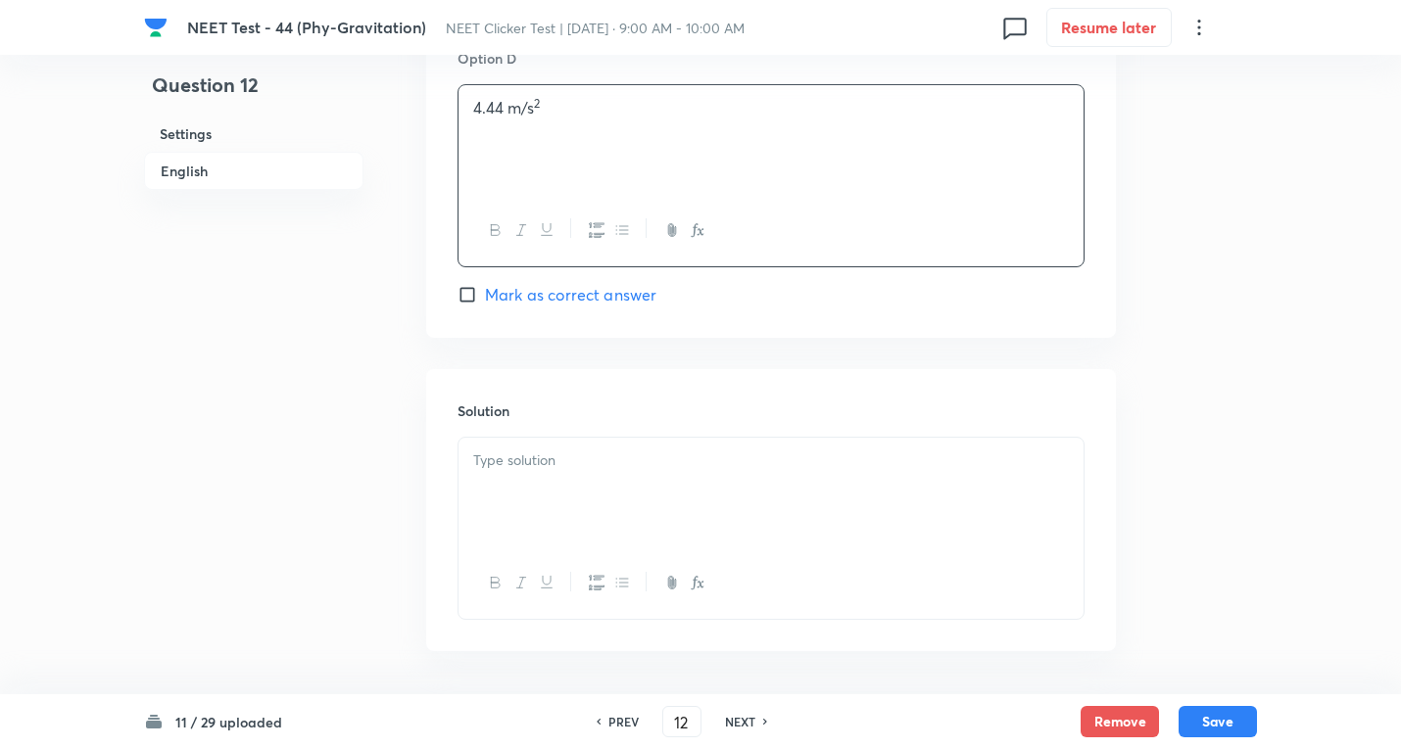
click at [489, 299] on span "Mark as correct answer" at bounding box center [570, 295] width 171 height 24
click at [485, 299] on input "Mark as correct answer" at bounding box center [470, 295] width 27 height 20
checkbox input "true"
click at [530, 452] on p at bounding box center [770, 461] width 595 height 23
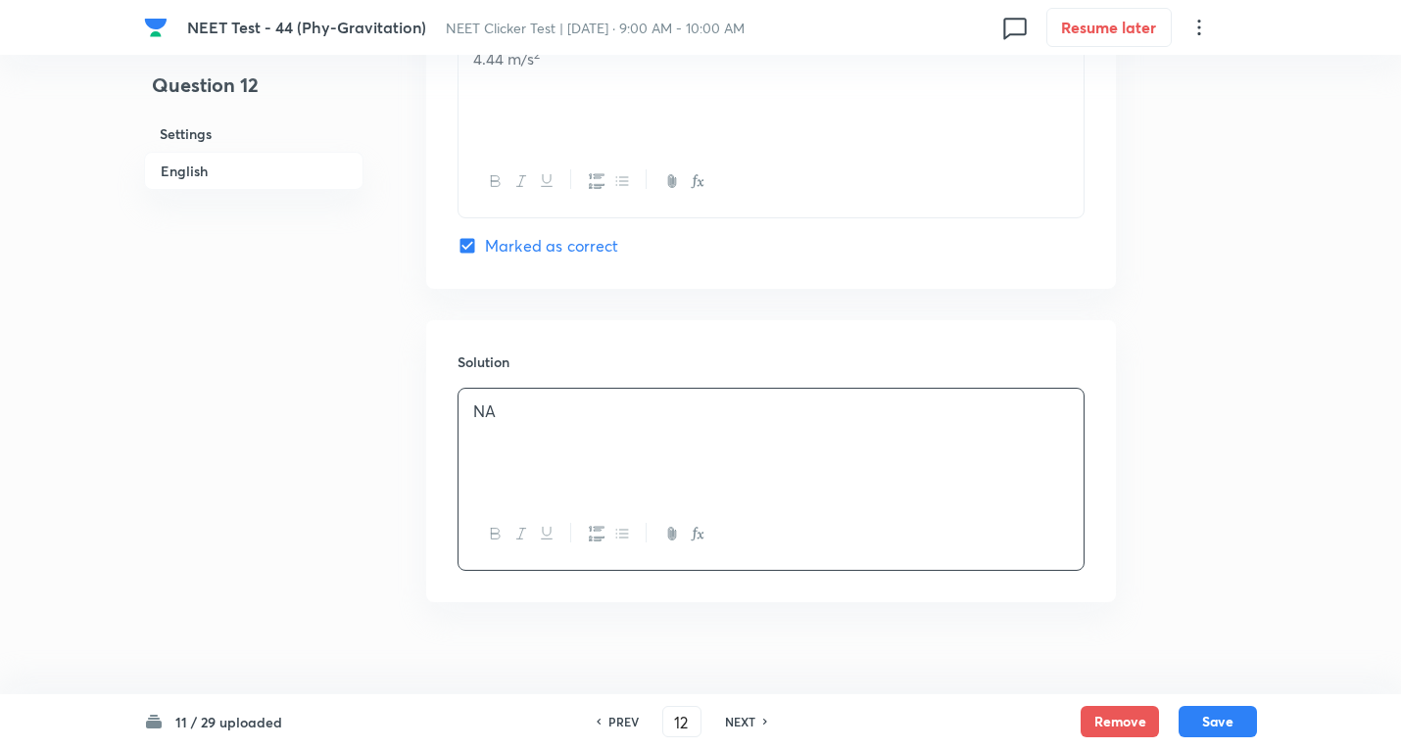
scroll to position [1903, 0]
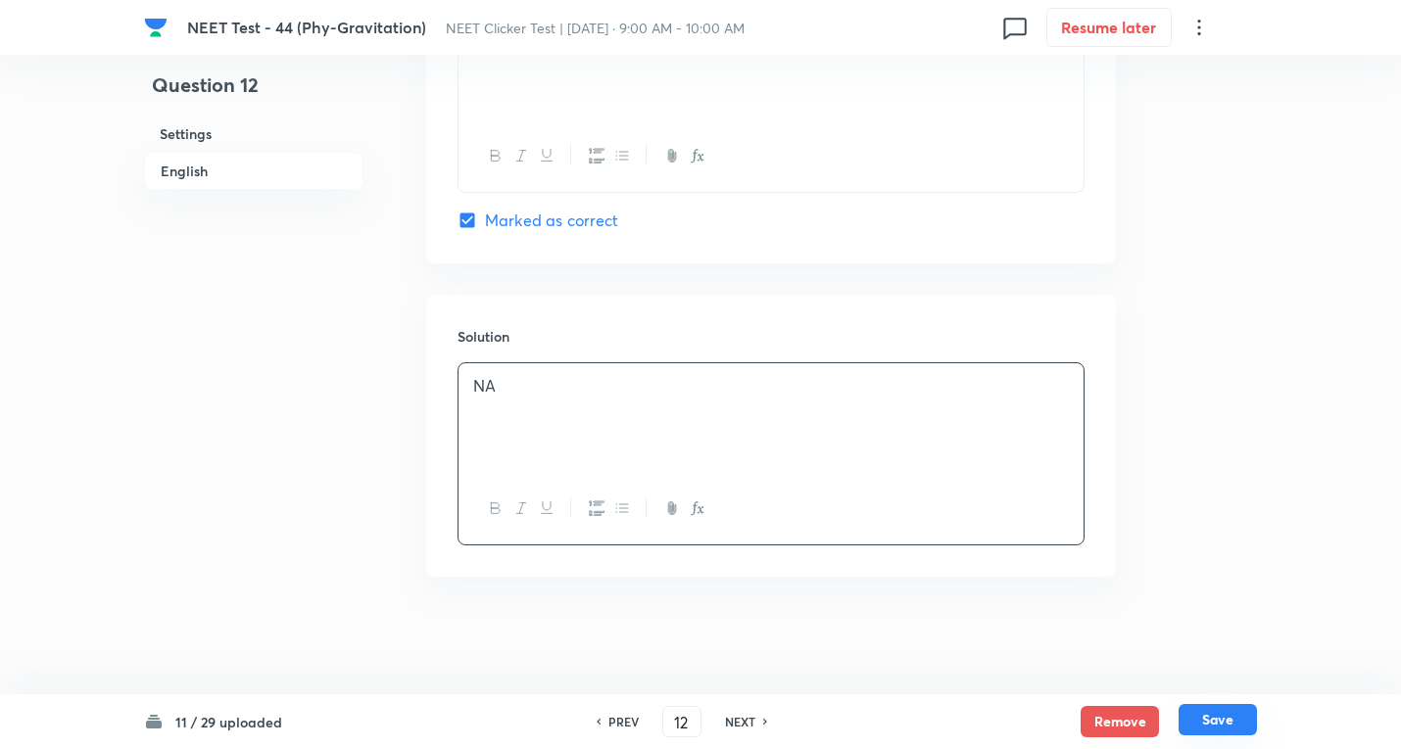
click at [1230, 721] on button "Save" at bounding box center [1217, 719] width 78 height 31
type input "13"
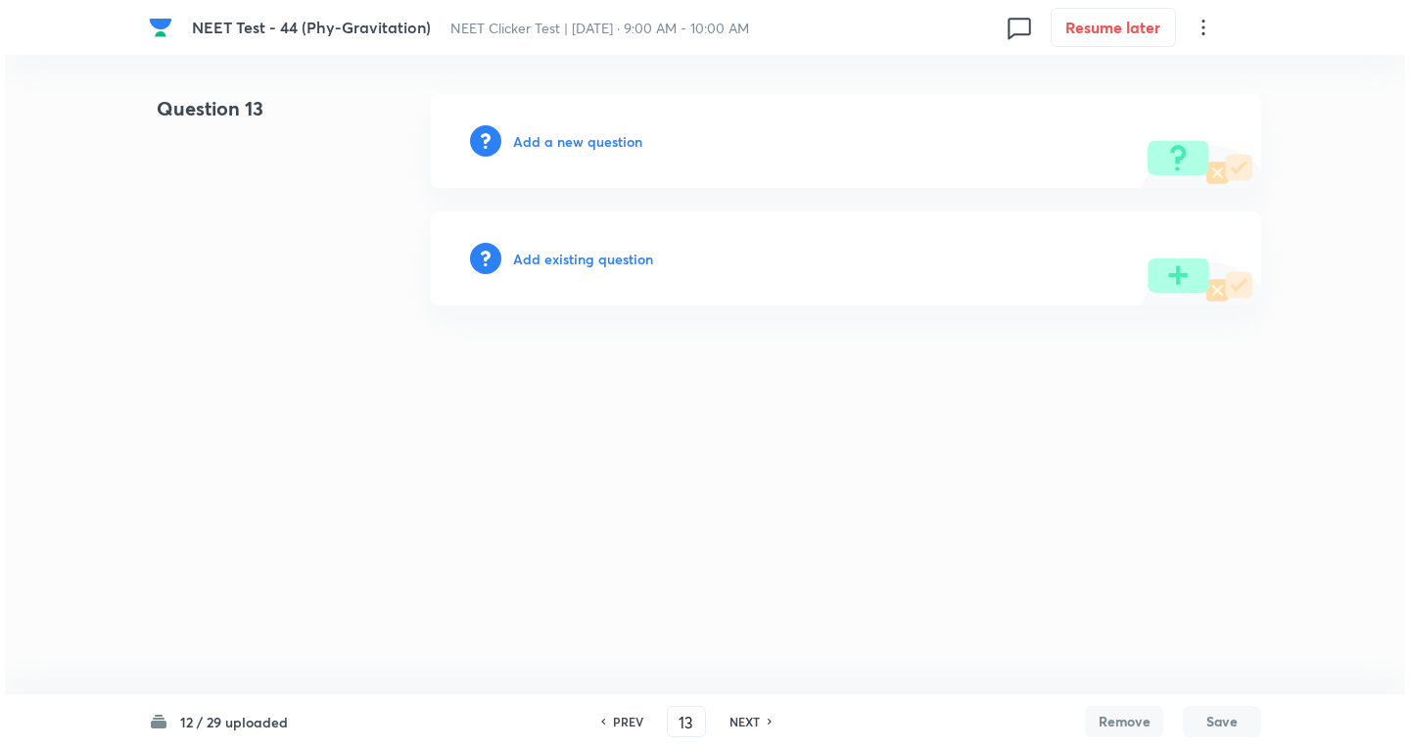
scroll to position [0, 0]
click at [595, 143] on h6 "Add a new question" at bounding box center [577, 141] width 129 height 21
click at [590, 141] on h6 "Choose a question type" at bounding box center [588, 141] width 151 height 21
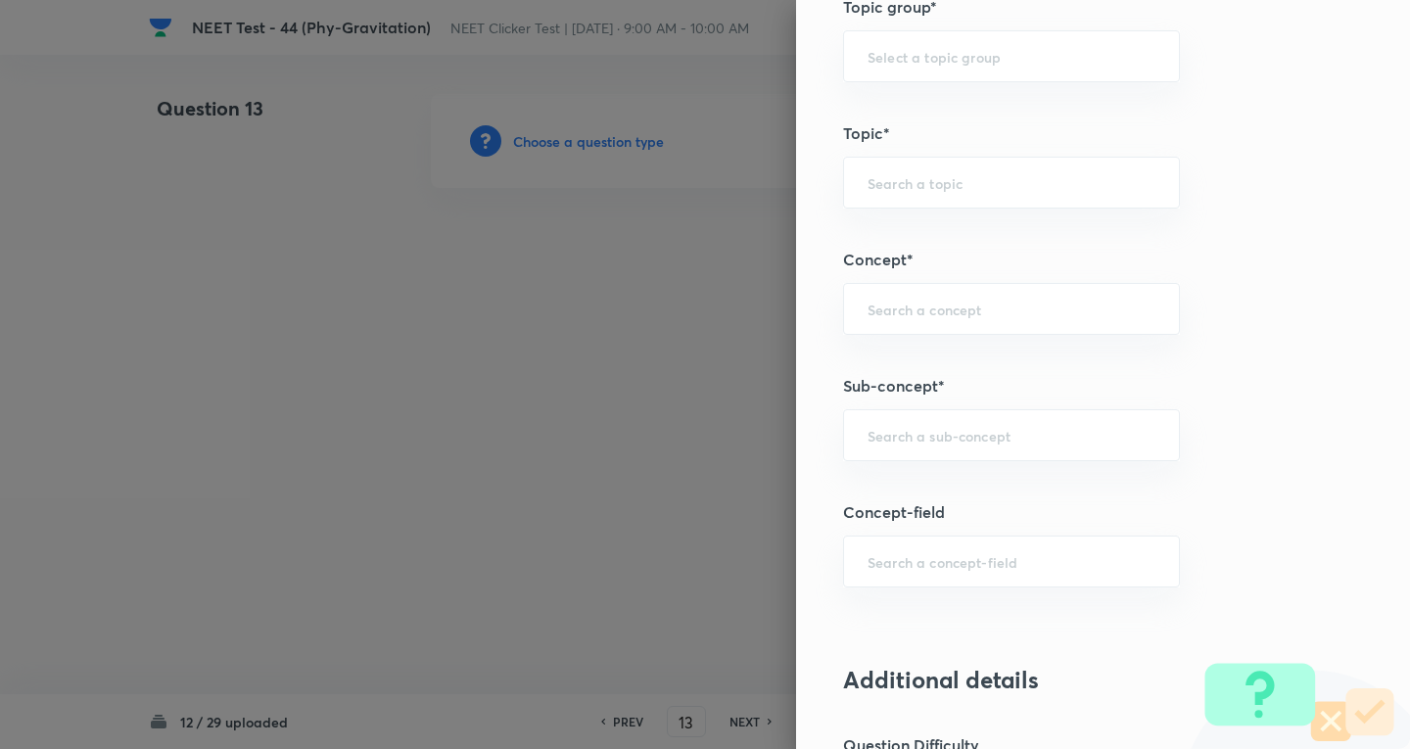
scroll to position [1045, 0]
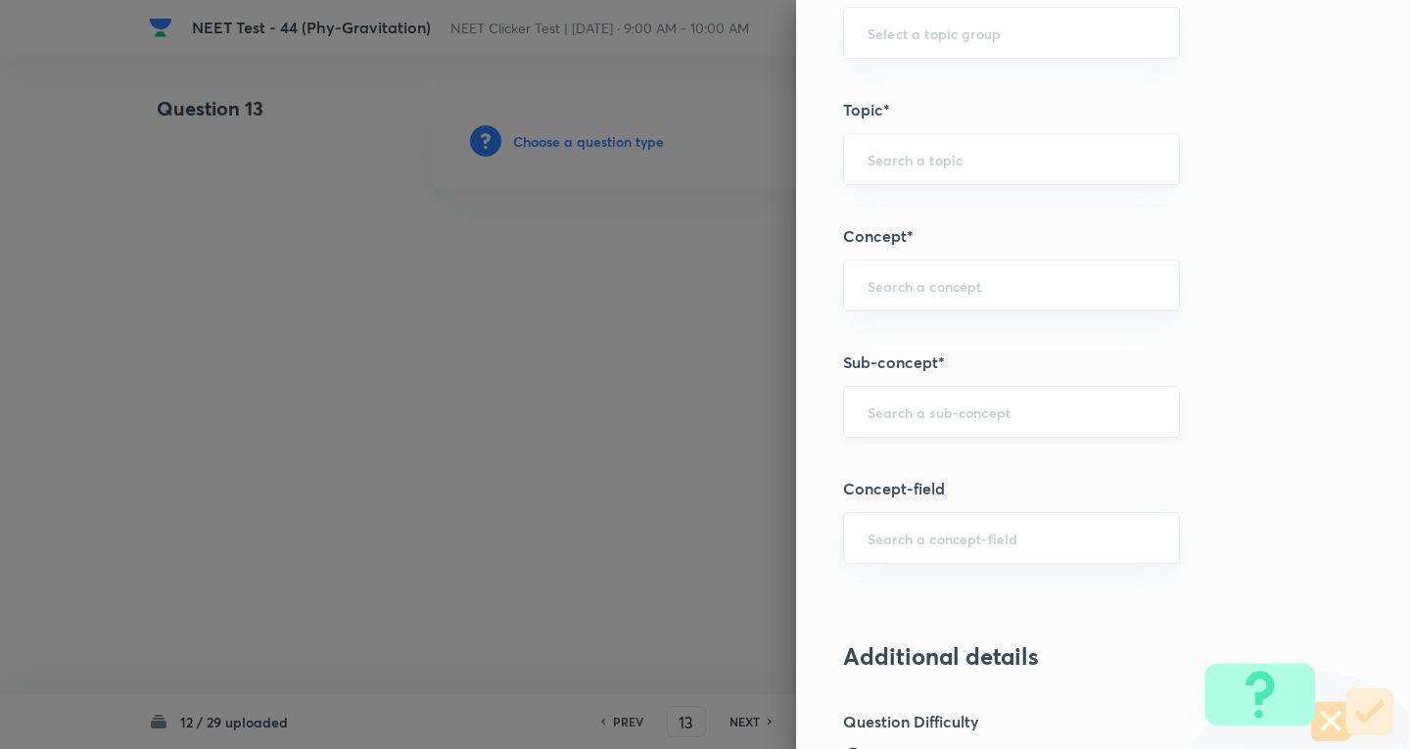
click at [890, 406] on div "​" at bounding box center [1011, 412] width 337 height 52
paste input "Newton's Laws Gravitation"
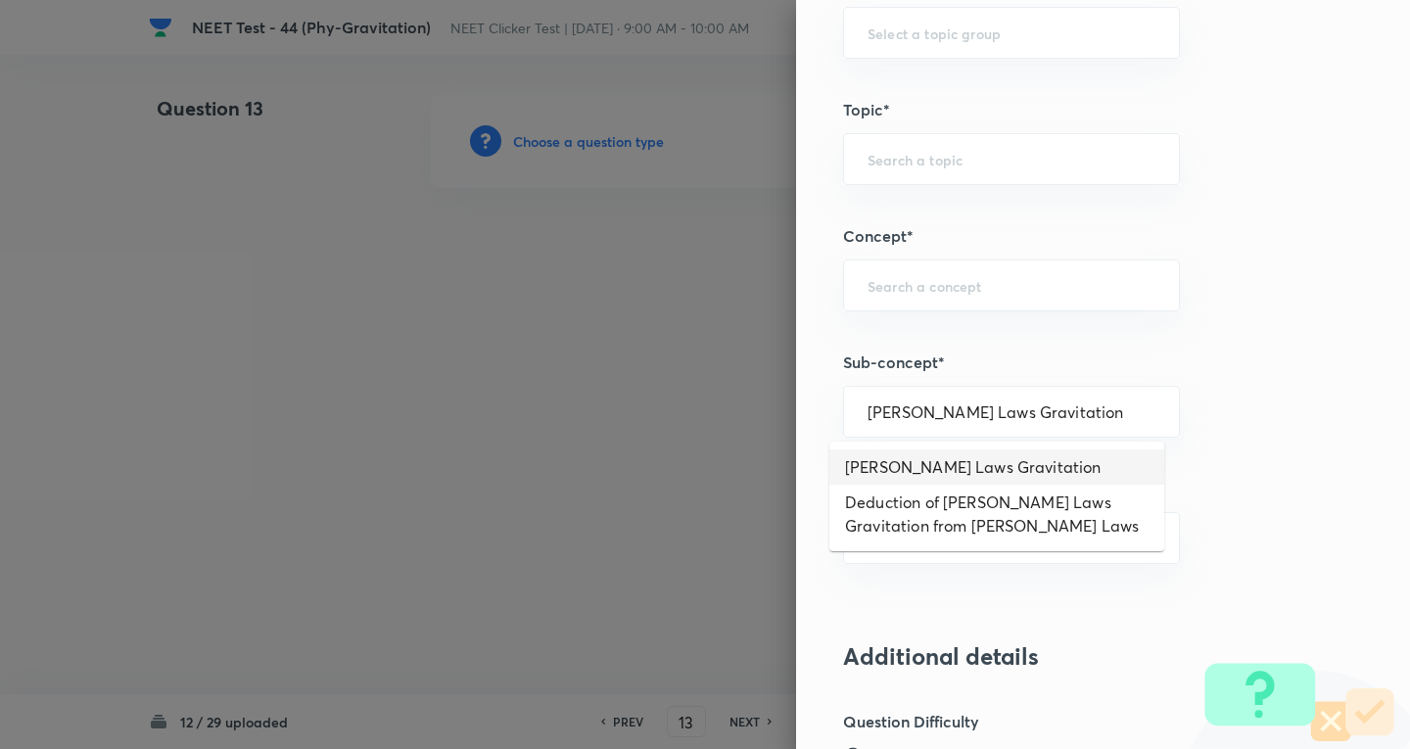
type input "Newton's Laws Gravitation"
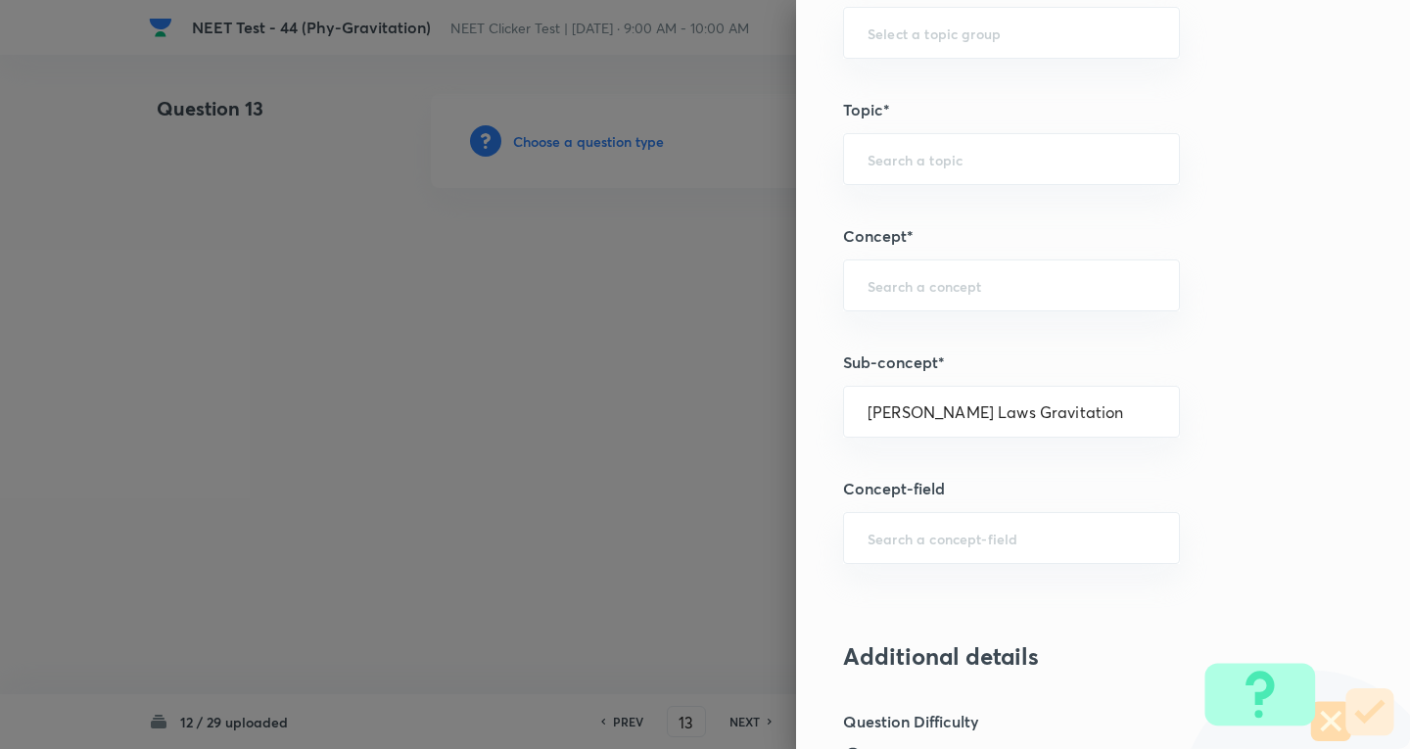
type input "Physics"
type input "Mechanics"
type input "Gravitation"
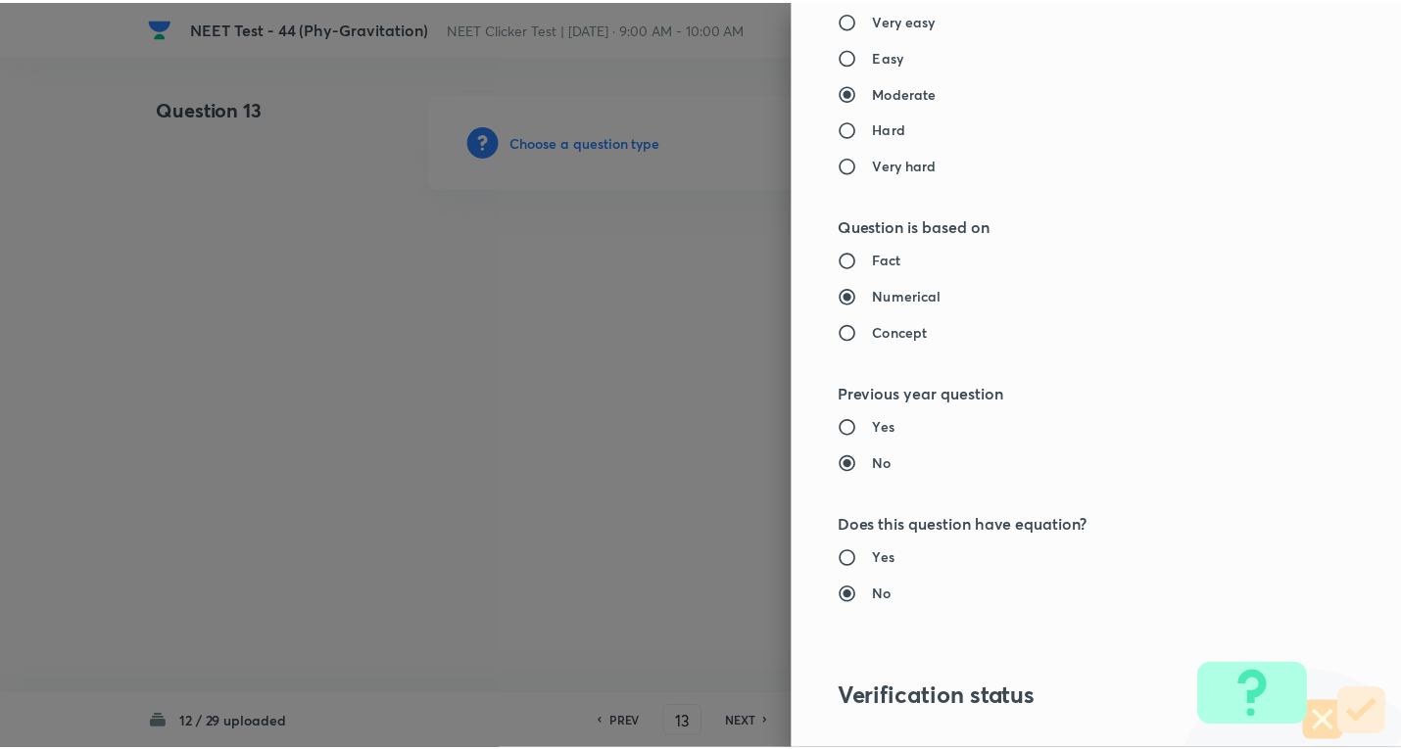
scroll to position [2052, 0]
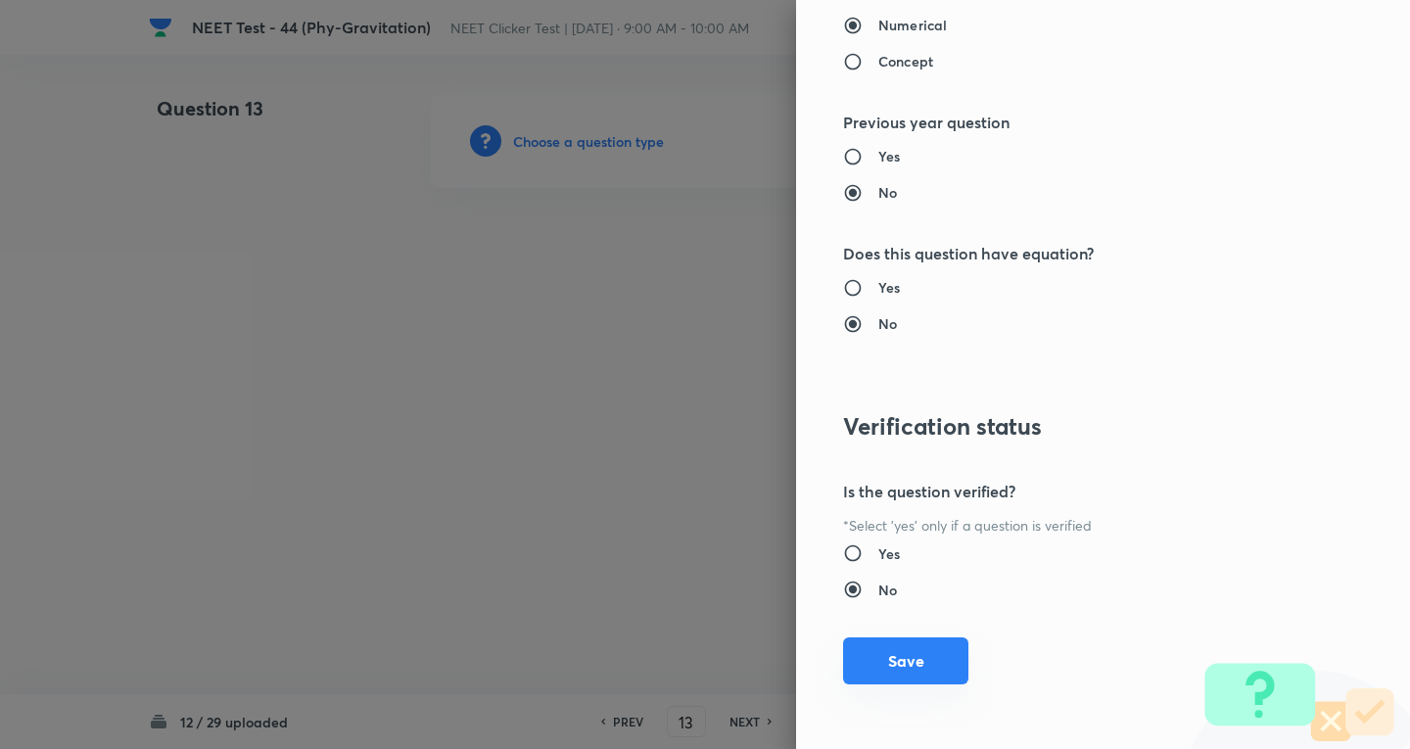
click at [928, 642] on button "Save" at bounding box center [905, 661] width 125 height 47
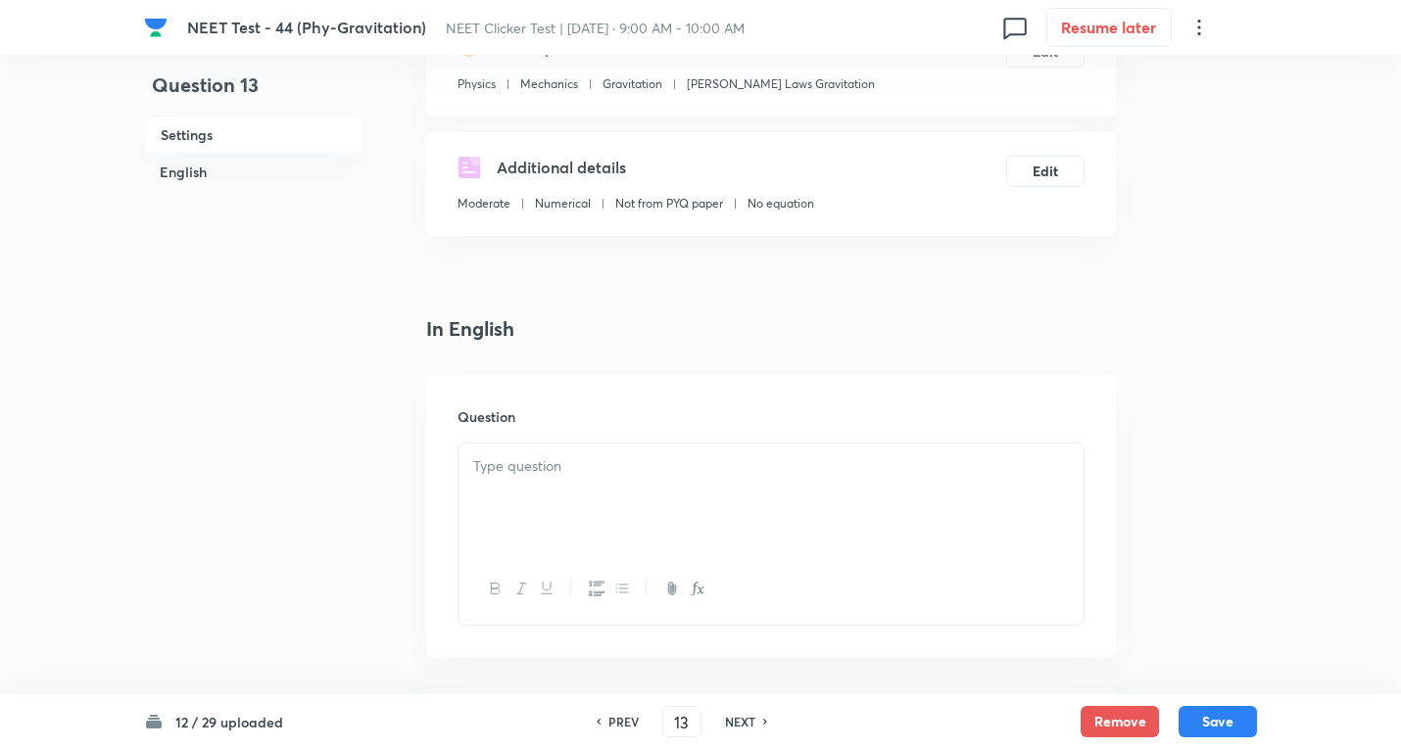
scroll to position [522, 0]
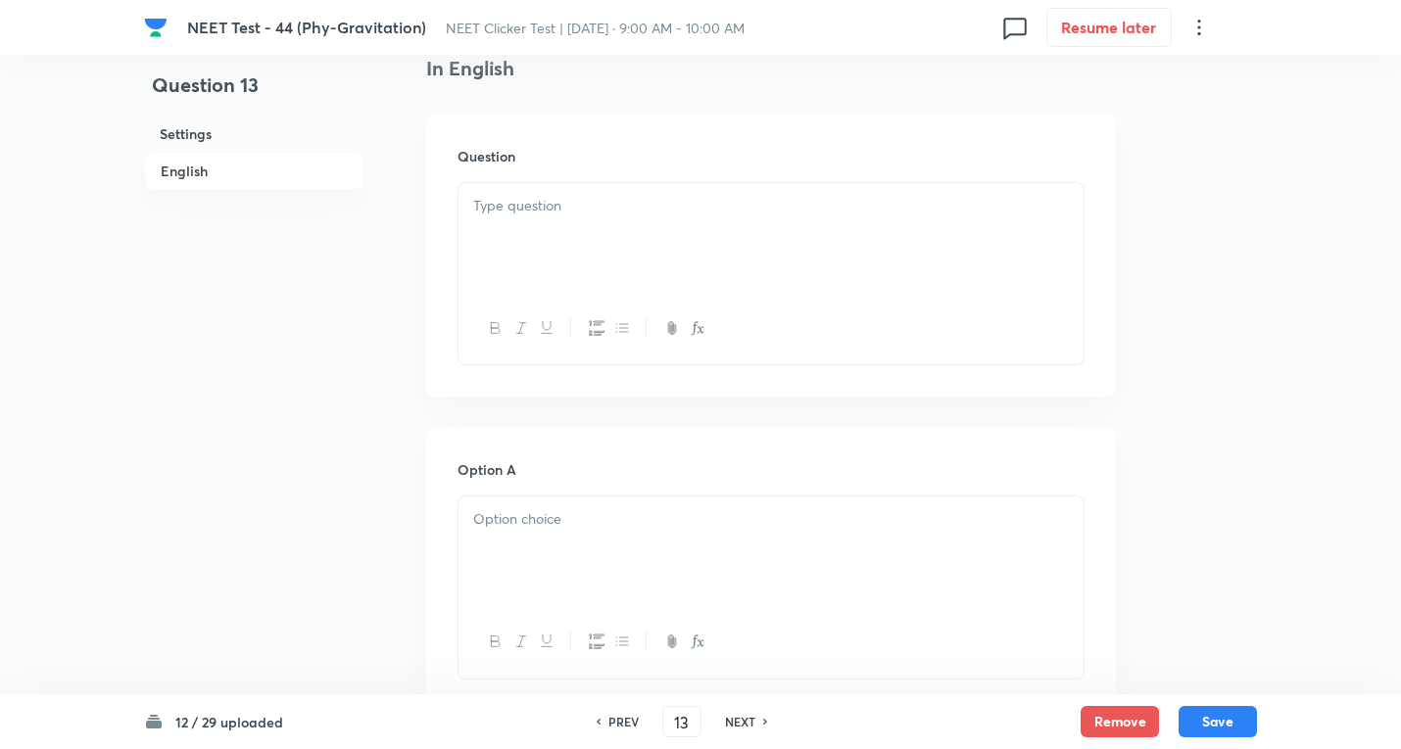
click at [525, 222] on div at bounding box center [770, 238] width 625 height 110
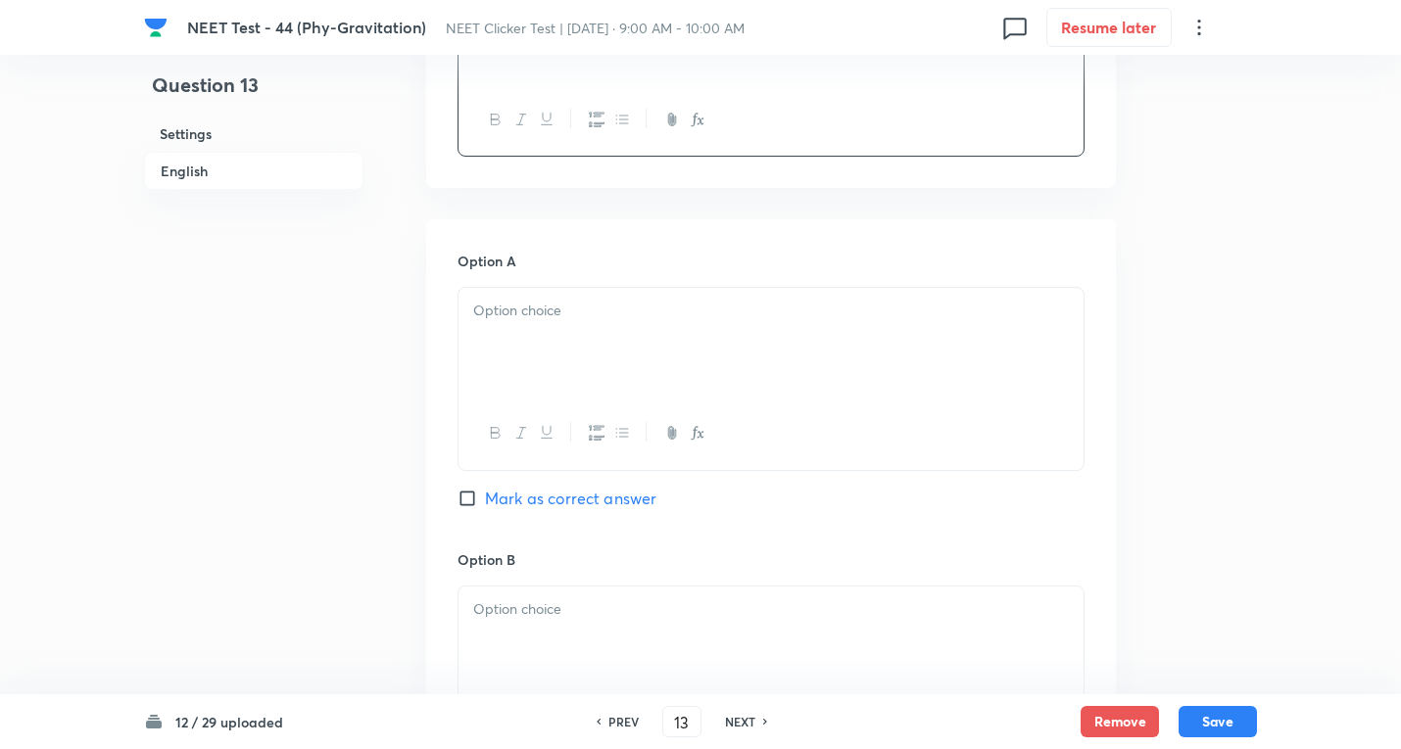
scroll to position [784, 0]
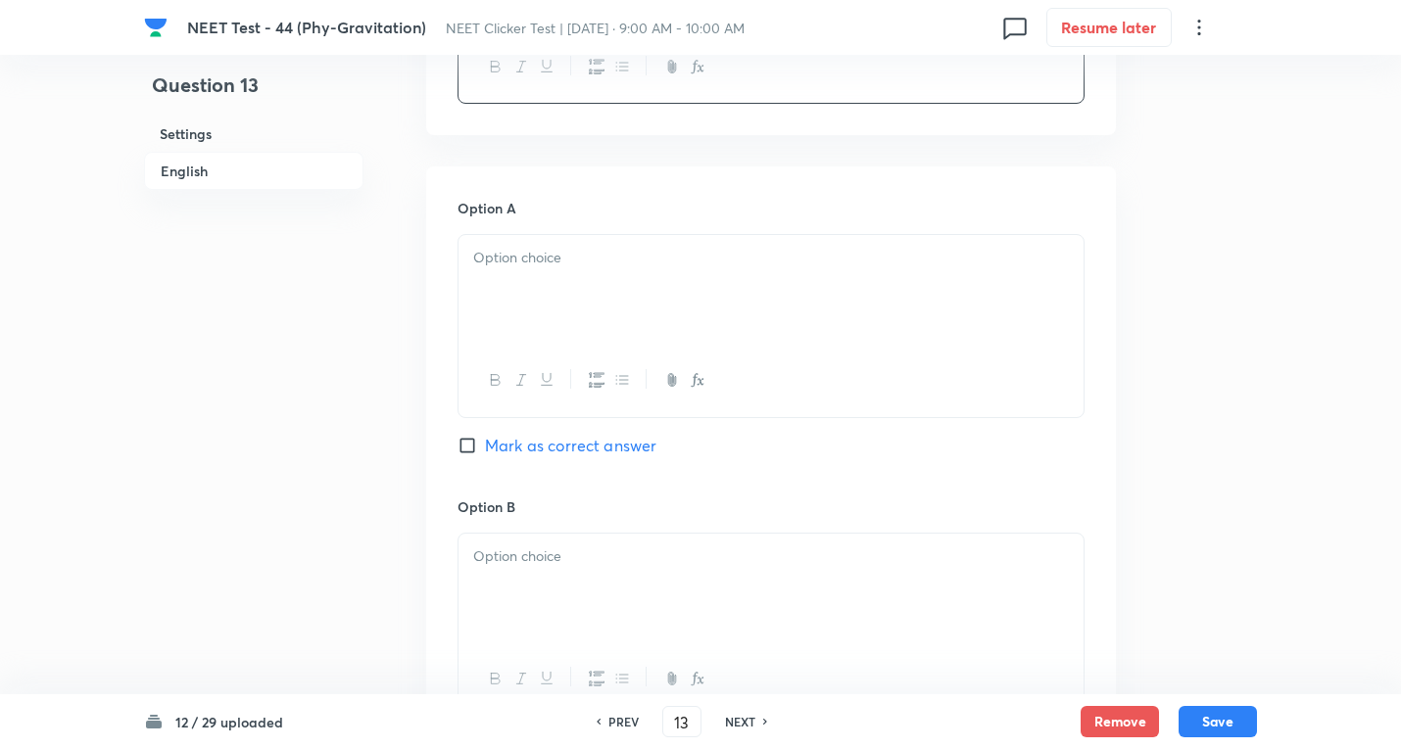
click at [599, 243] on div at bounding box center [770, 290] width 625 height 110
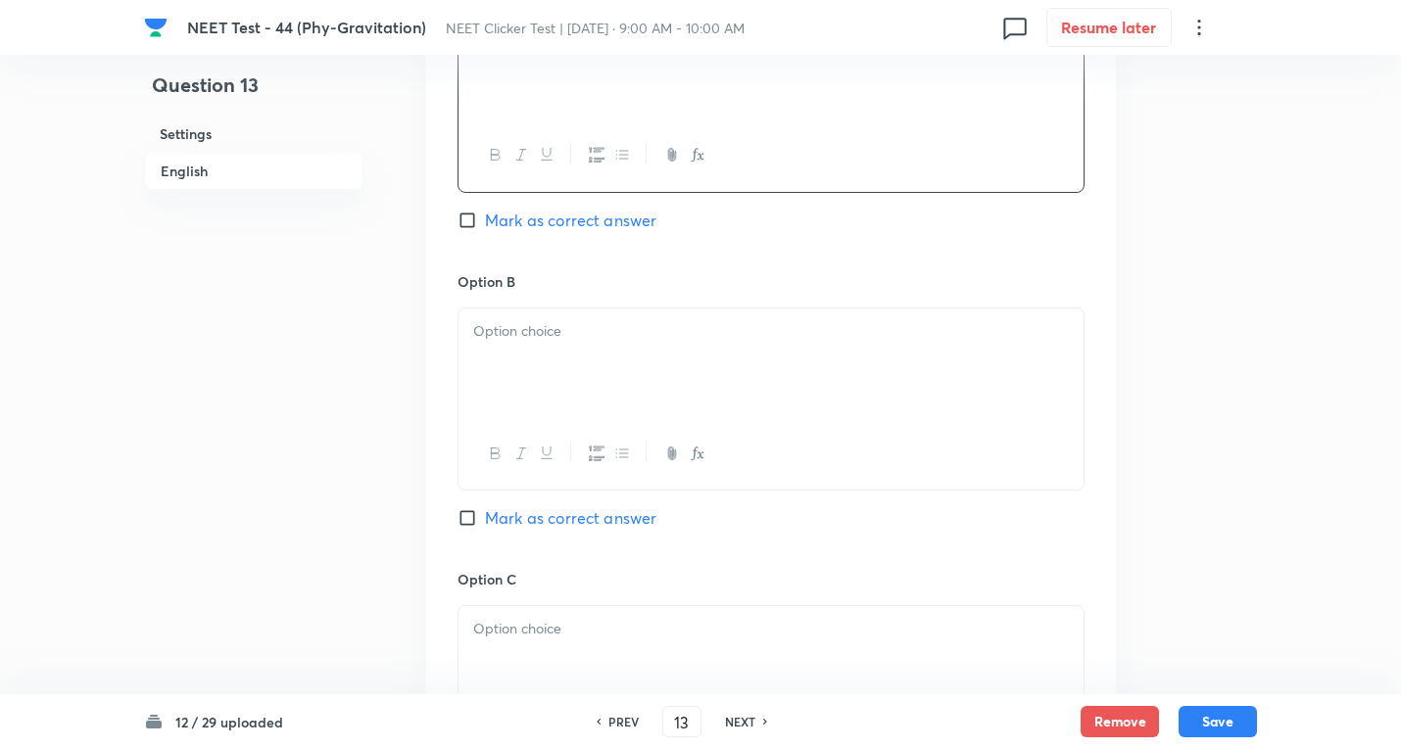
scroll to position [1045, 0]
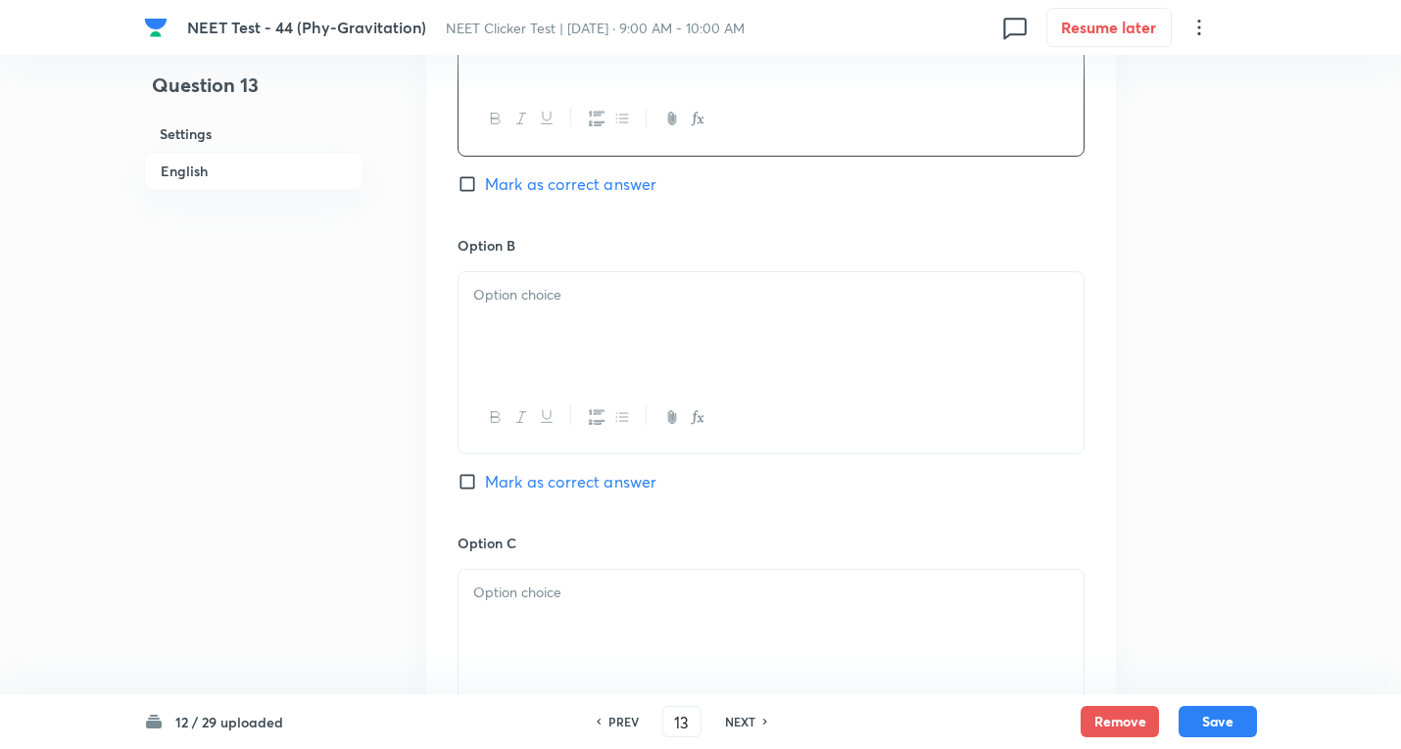
click at [553, 344] on div at bounding box center [770, 327] width 625 height 110
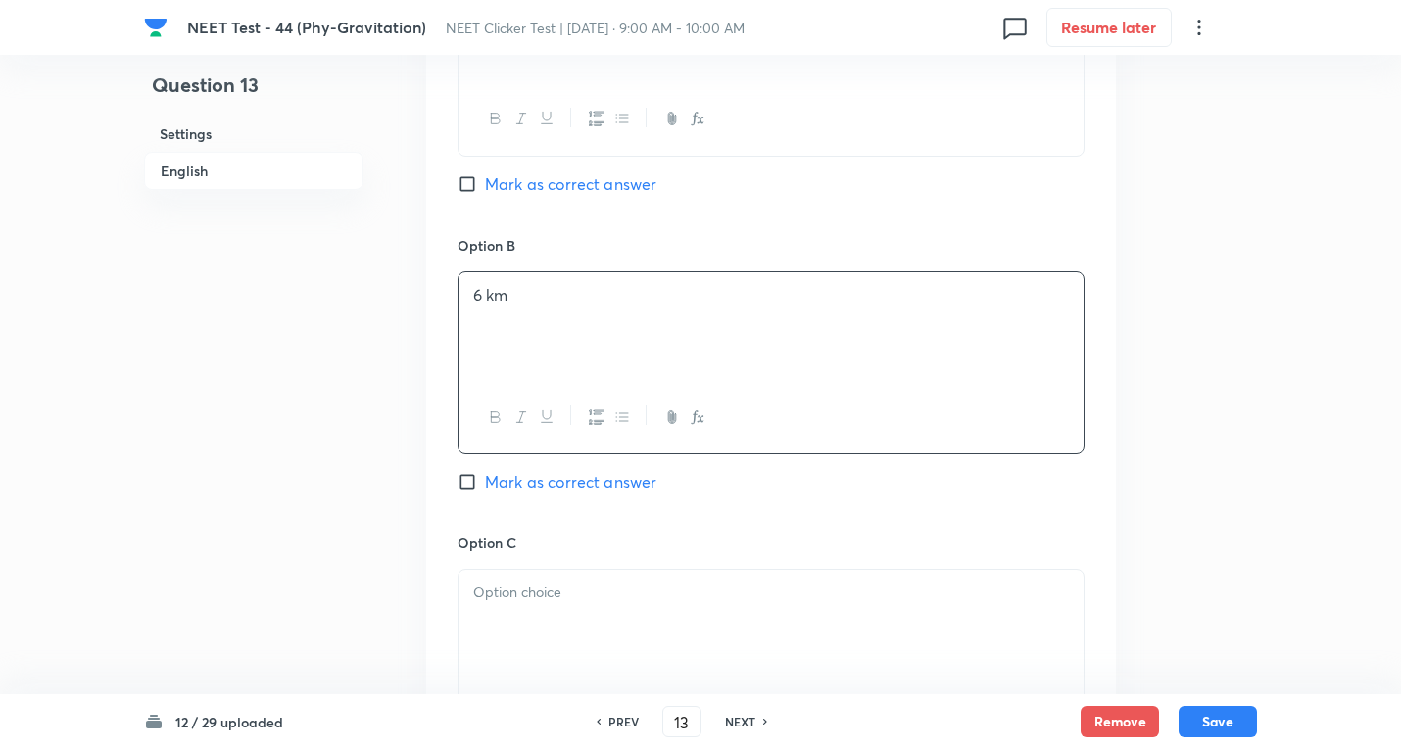
drag, startPoint x: 483, startPoint y: 210, endPoint x: 478, endPoint y: 184, distance: 25.9
click at [478, 186] on div "Option A 6400 km Mark as correct answer" at bounding box center [770, 85] width 627 height 298
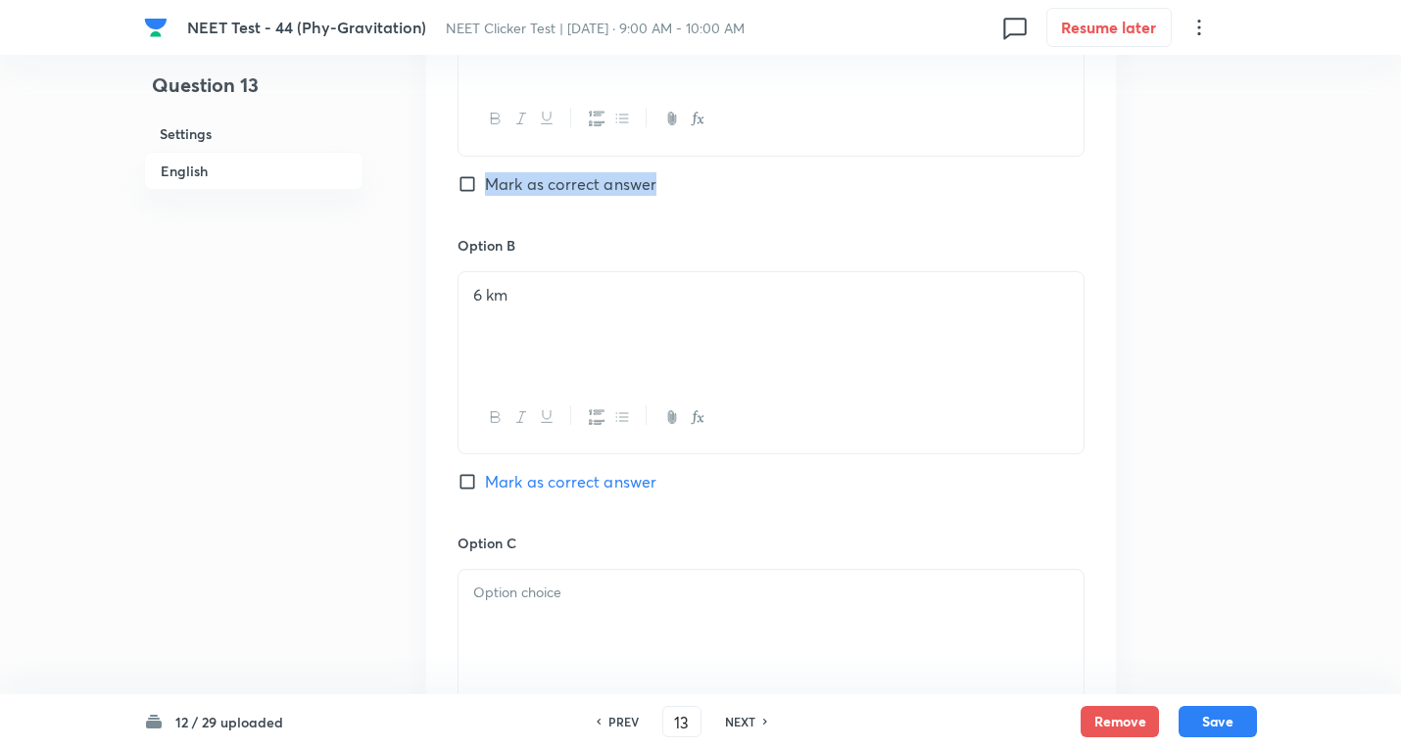
click at [478, 181] on input "Mark as correct answer" at bounding box center [470, 184] width 27 height 20
checkbox input "true"
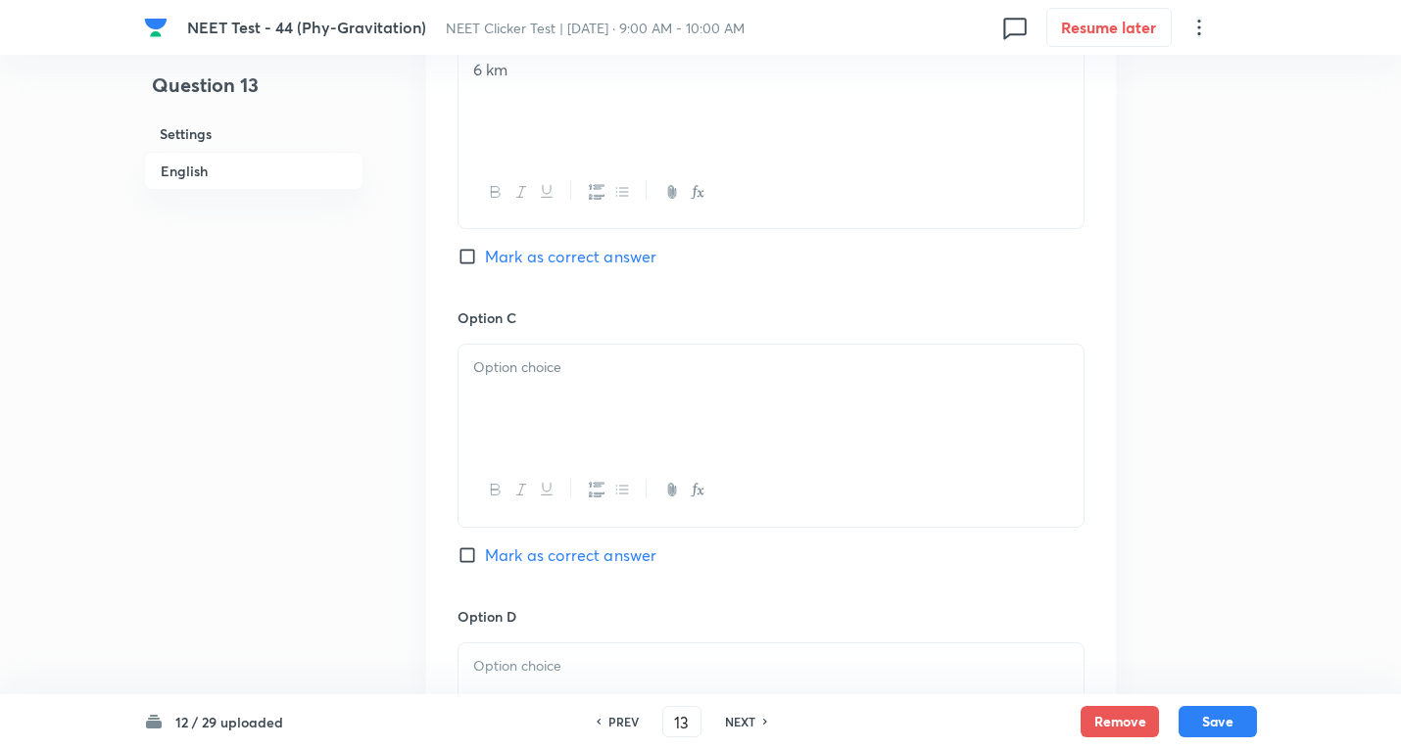
scroll to position [1306, 0]
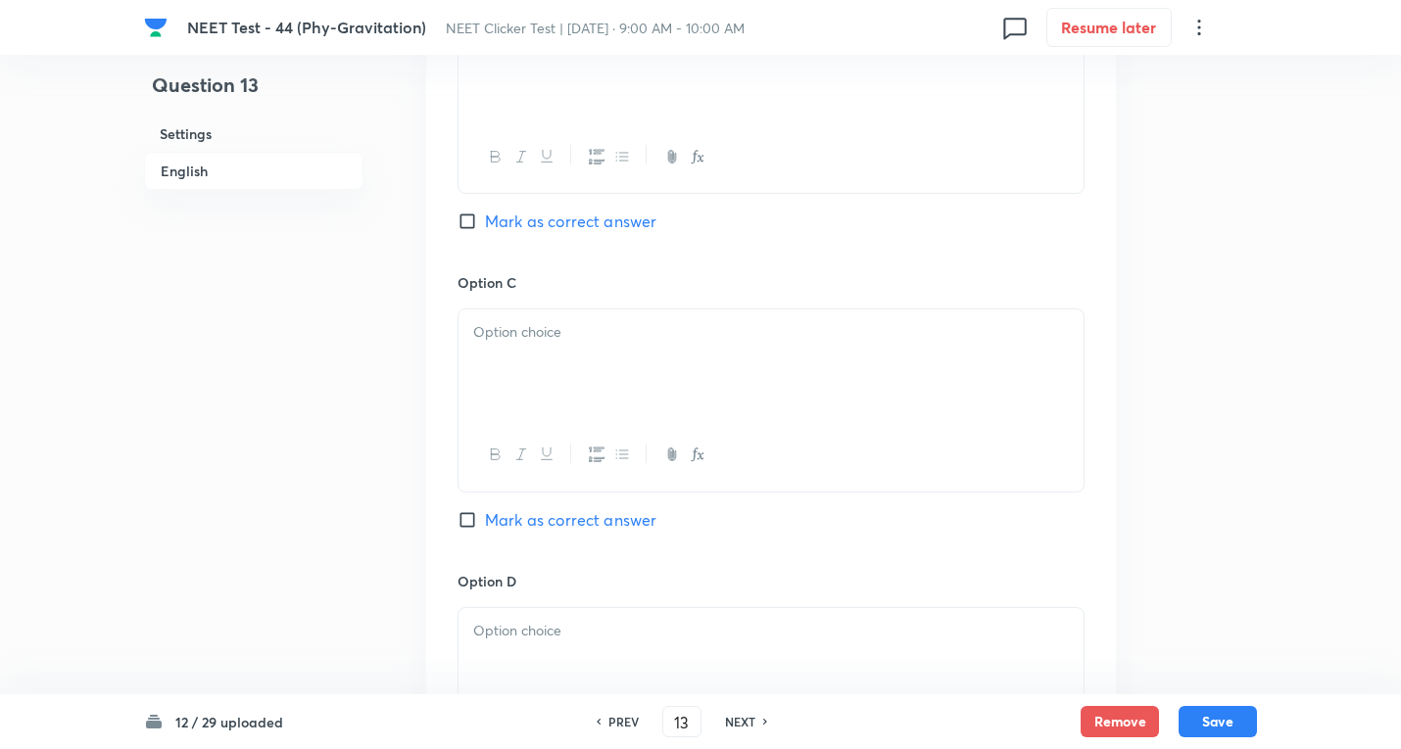
click at [536, 392] on div at bounding box center [770, 364] width 625 height 110
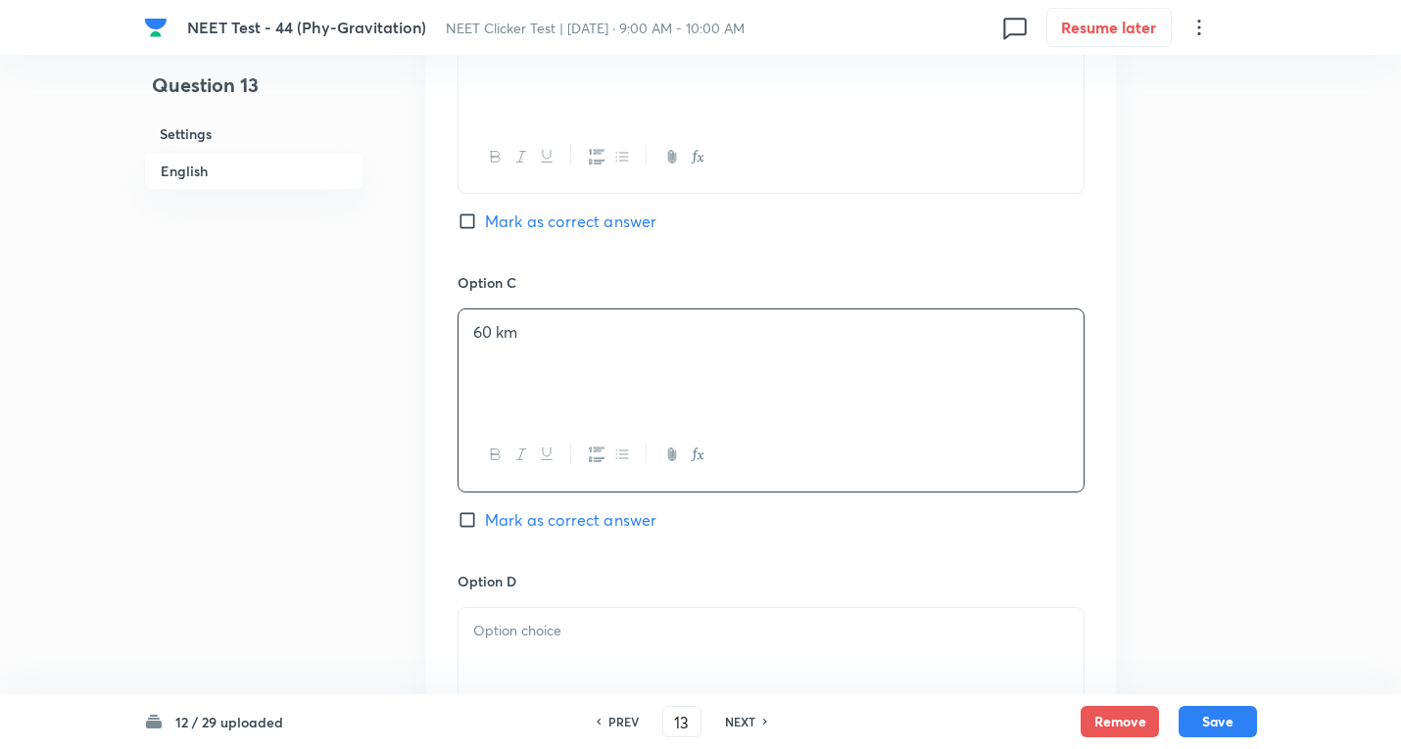
scroll to position [1567, 0]
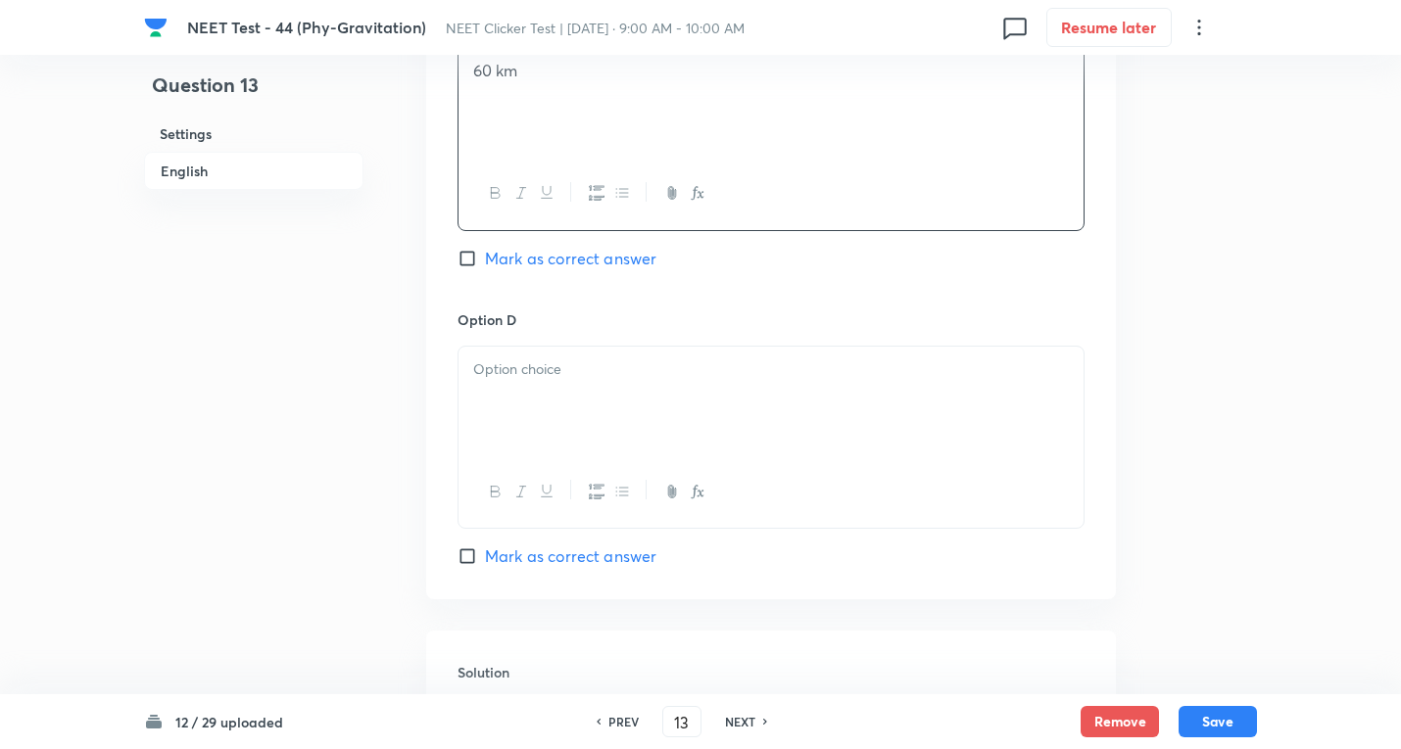
click at [550, 407] on div at bounding box center [770, 402] width 625 height 110
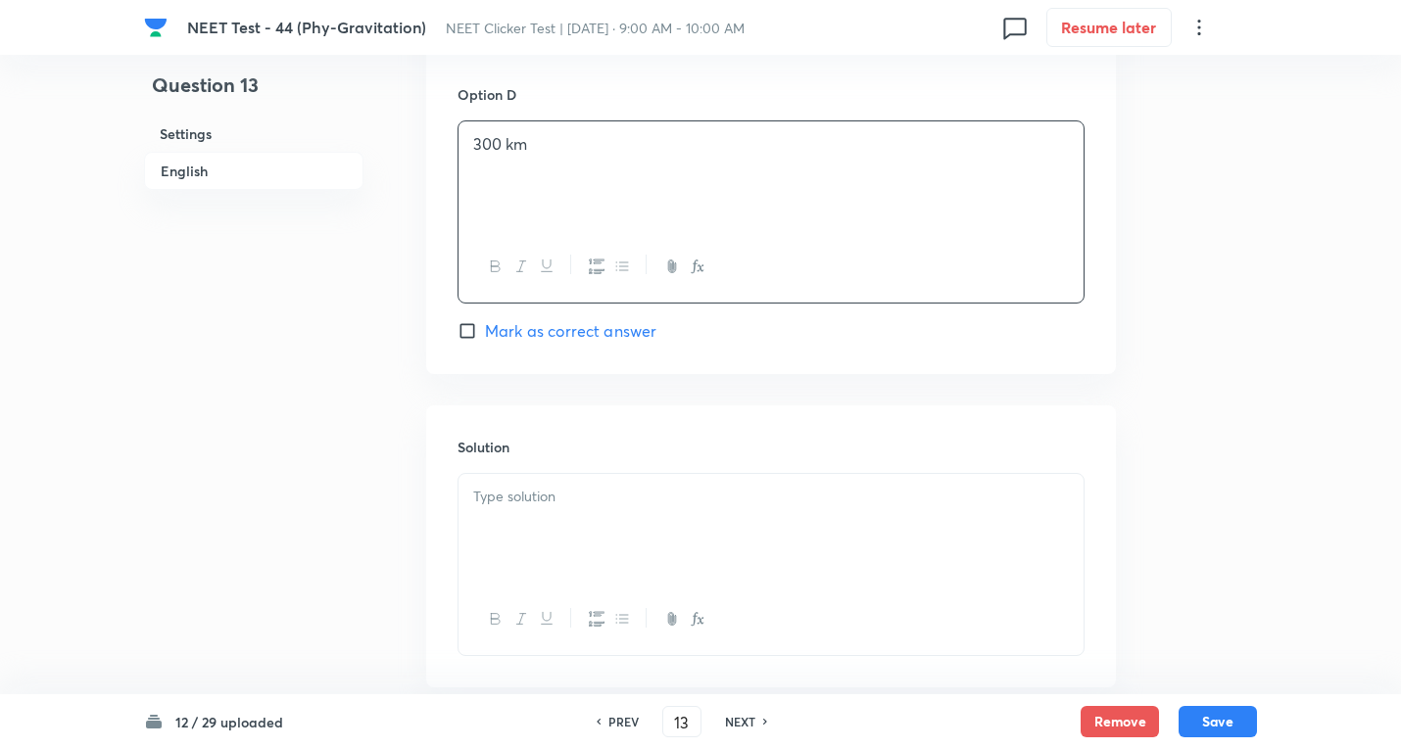
scroll to position [1829, 0]
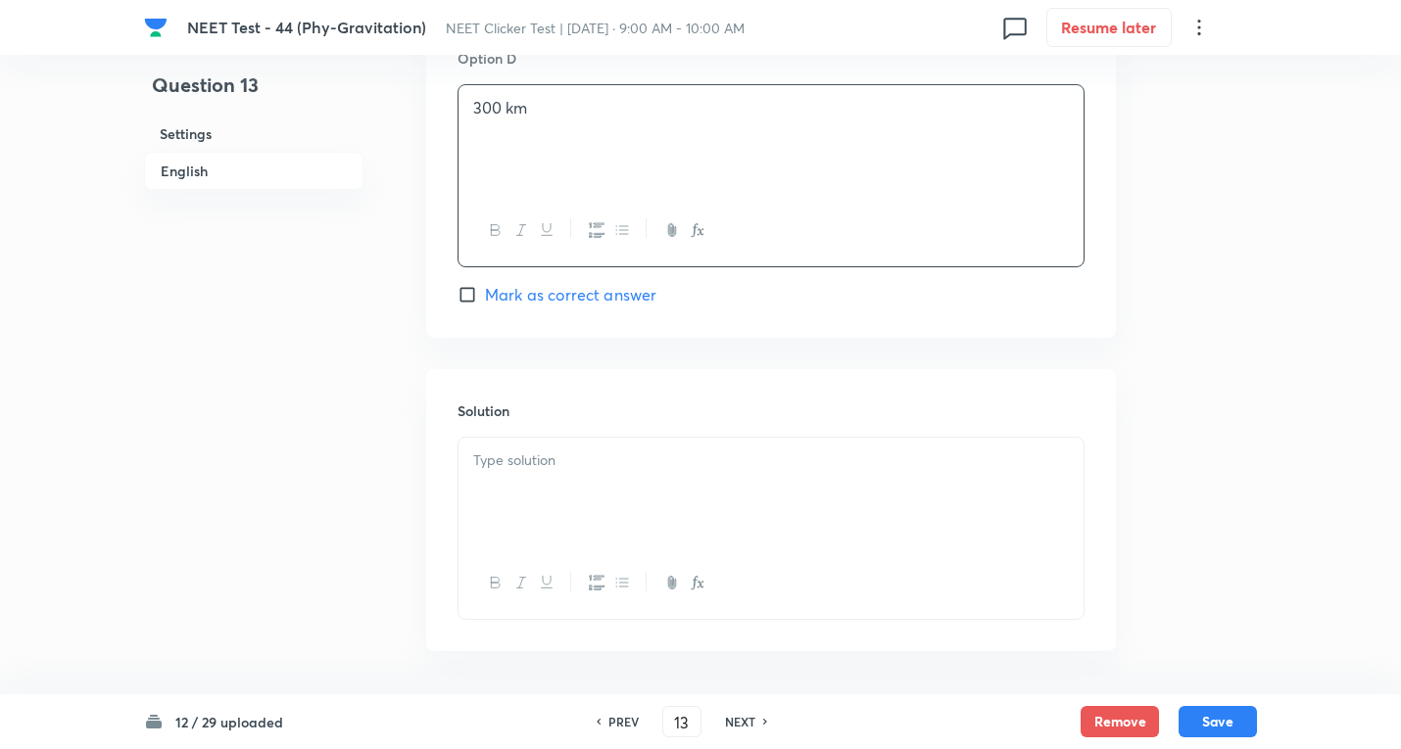
click at [541, 440] on div at bounding box center [770, 493] width 625 height 110
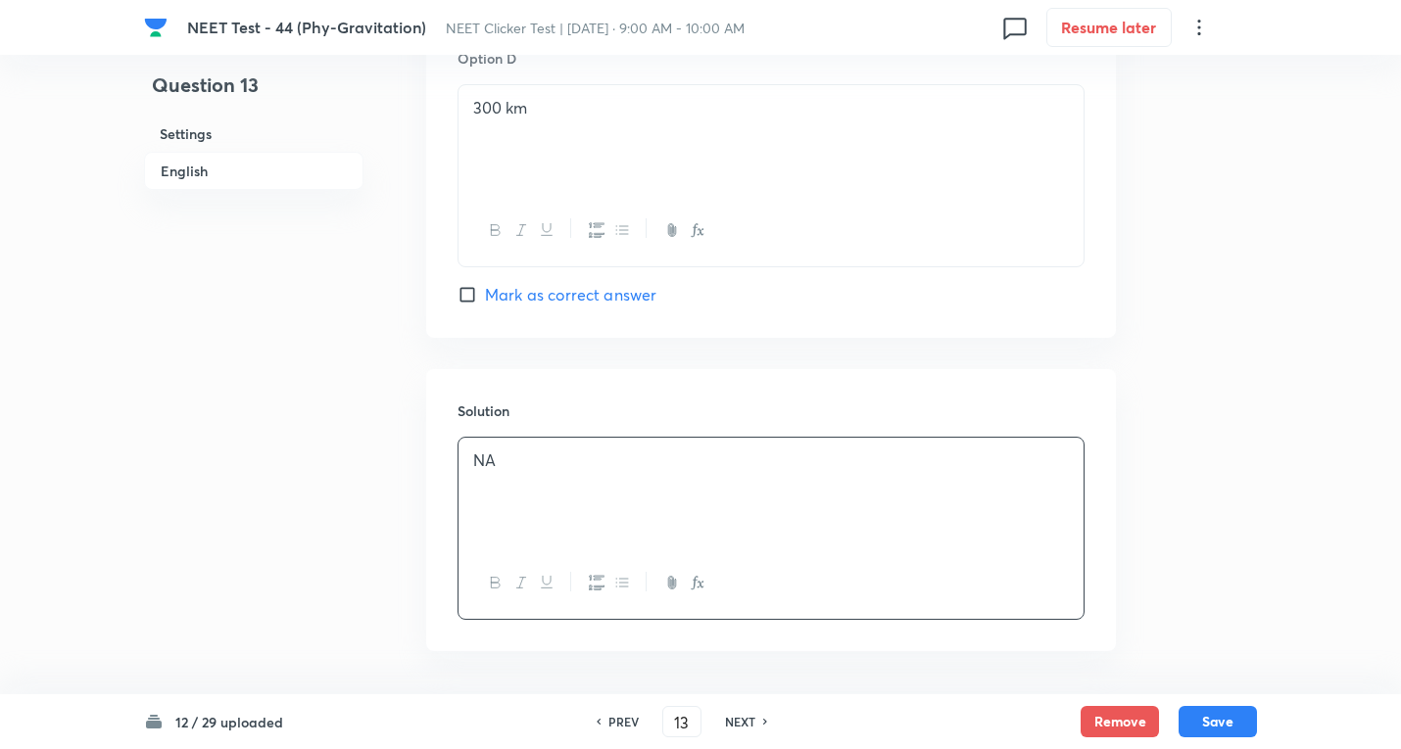
click at [1214, 701] on div "12 / 29 uploaded PREV 13 ​ NEXT Remove Save" at bounding box center [700, 721] width 1113 height 55
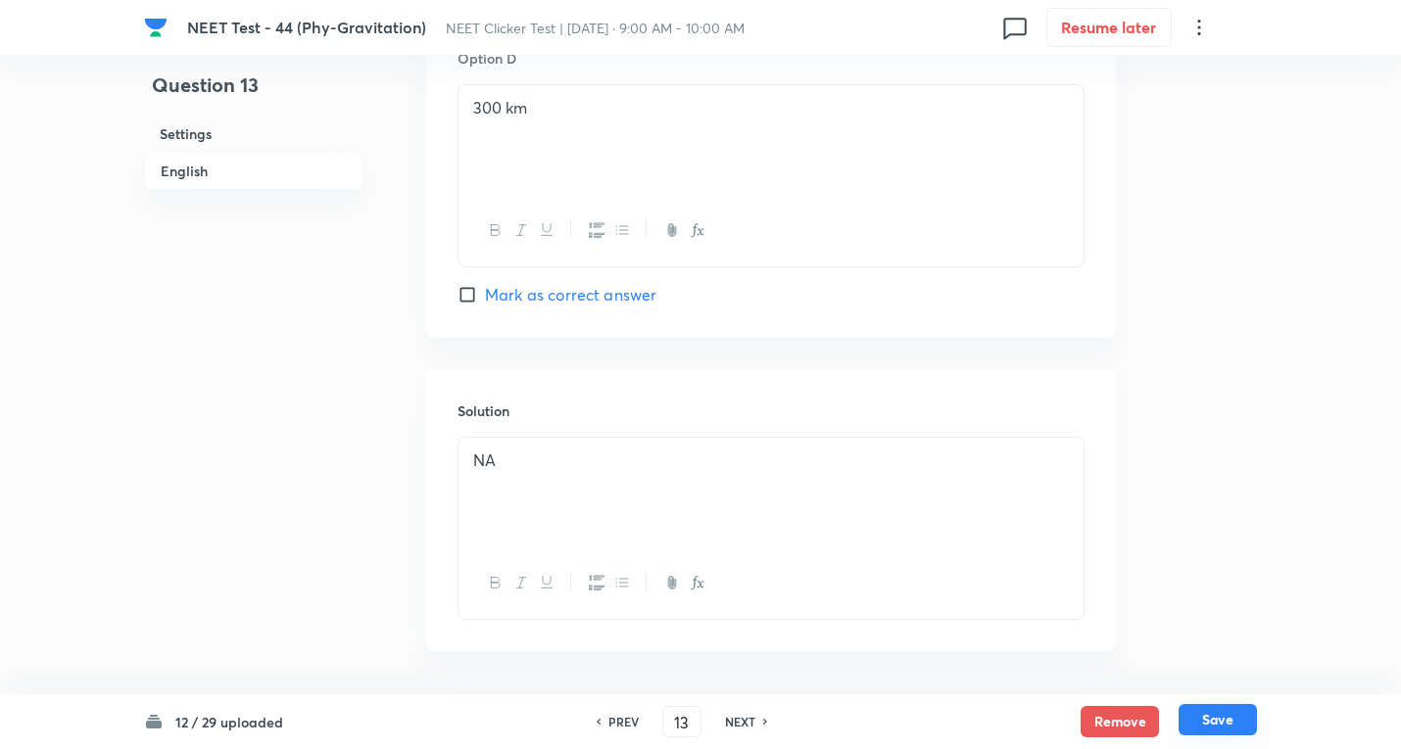
click at [1208, 713] on button "Save" at bounding box center [1217, 719] width 78 height 31
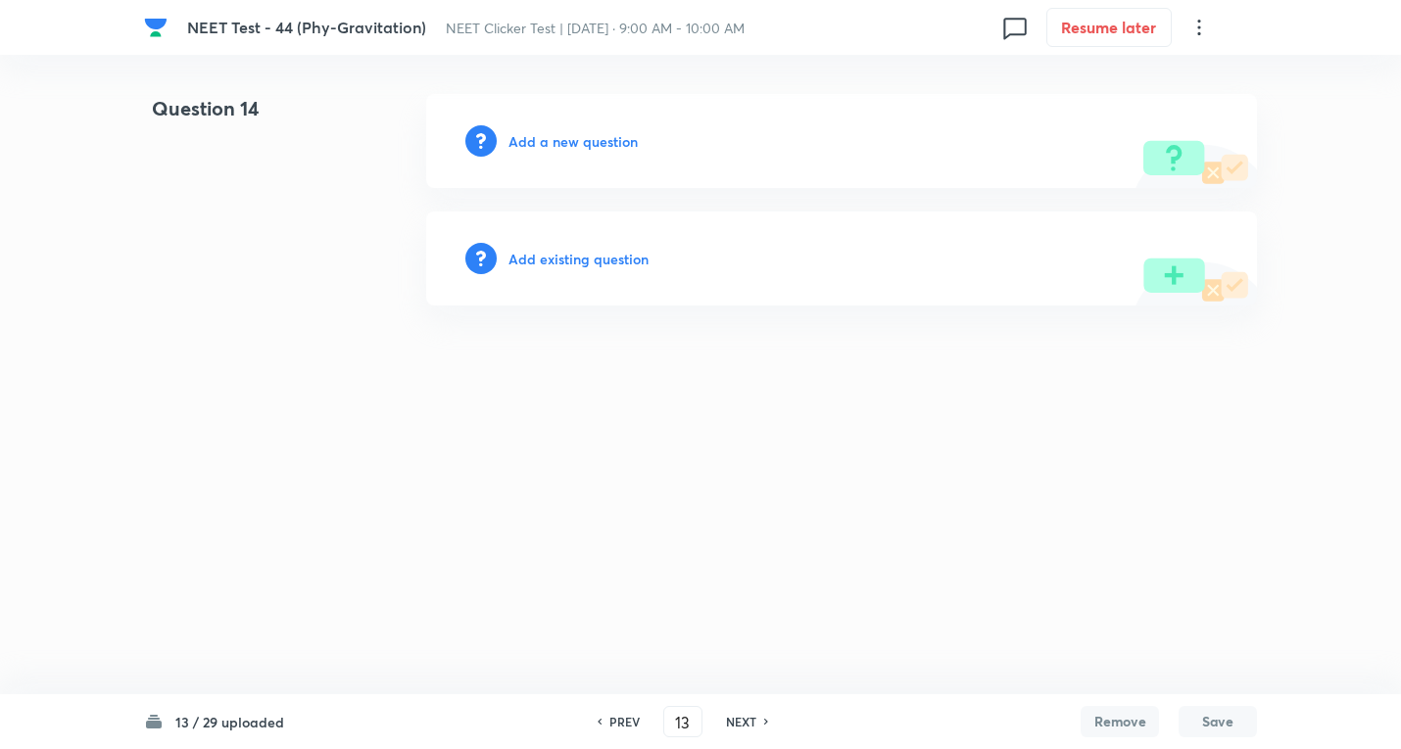
type input "14"
click at [536, 135] on h6 "Add a new question" at bounding box center [577, 141] width 129 height 21
click at [536, 135] on h6 "Choose a question type" at bounding box center [588, 141] width 151 height 21
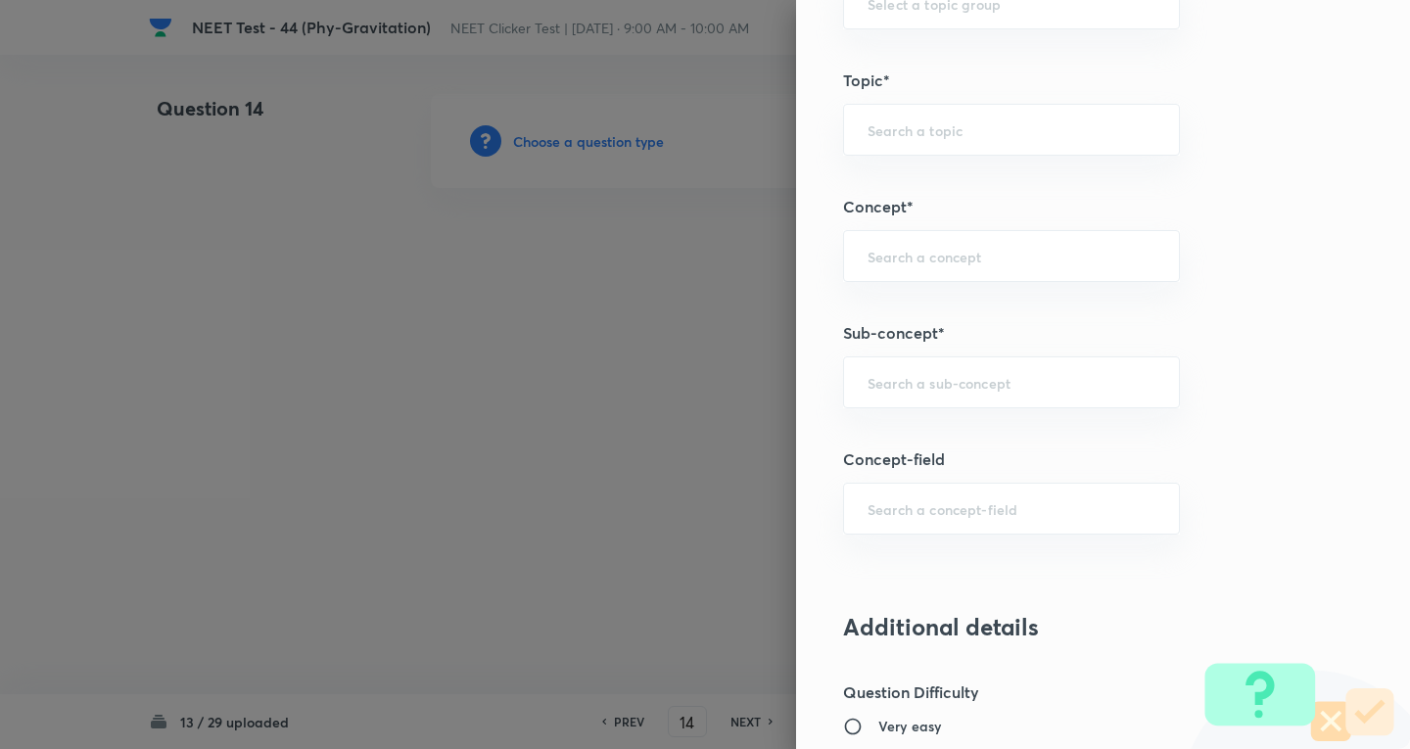
scroll to position [1306, 0]
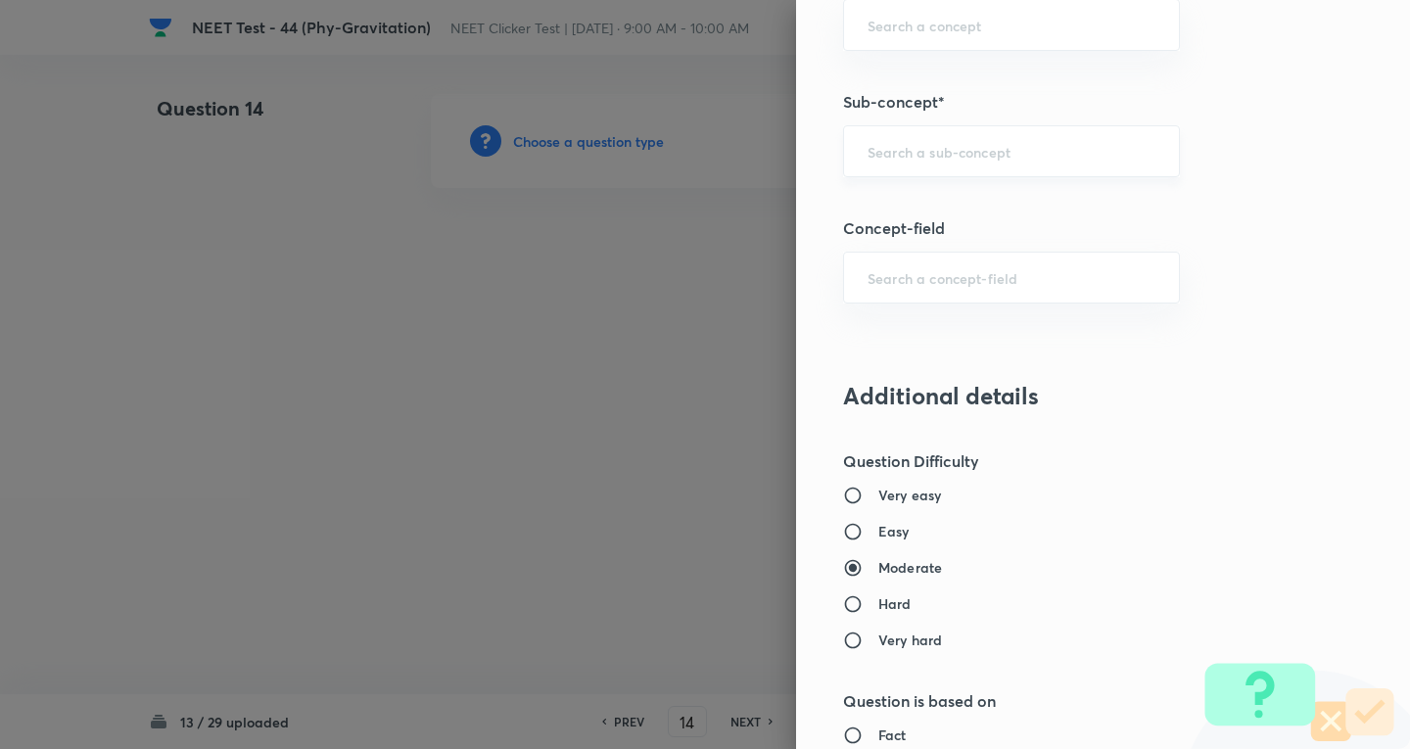
click at [903, 125] on div "​" at bounding box center [1011, 151] width 337 height 52
paste input "Newton's Laws Gravitation"
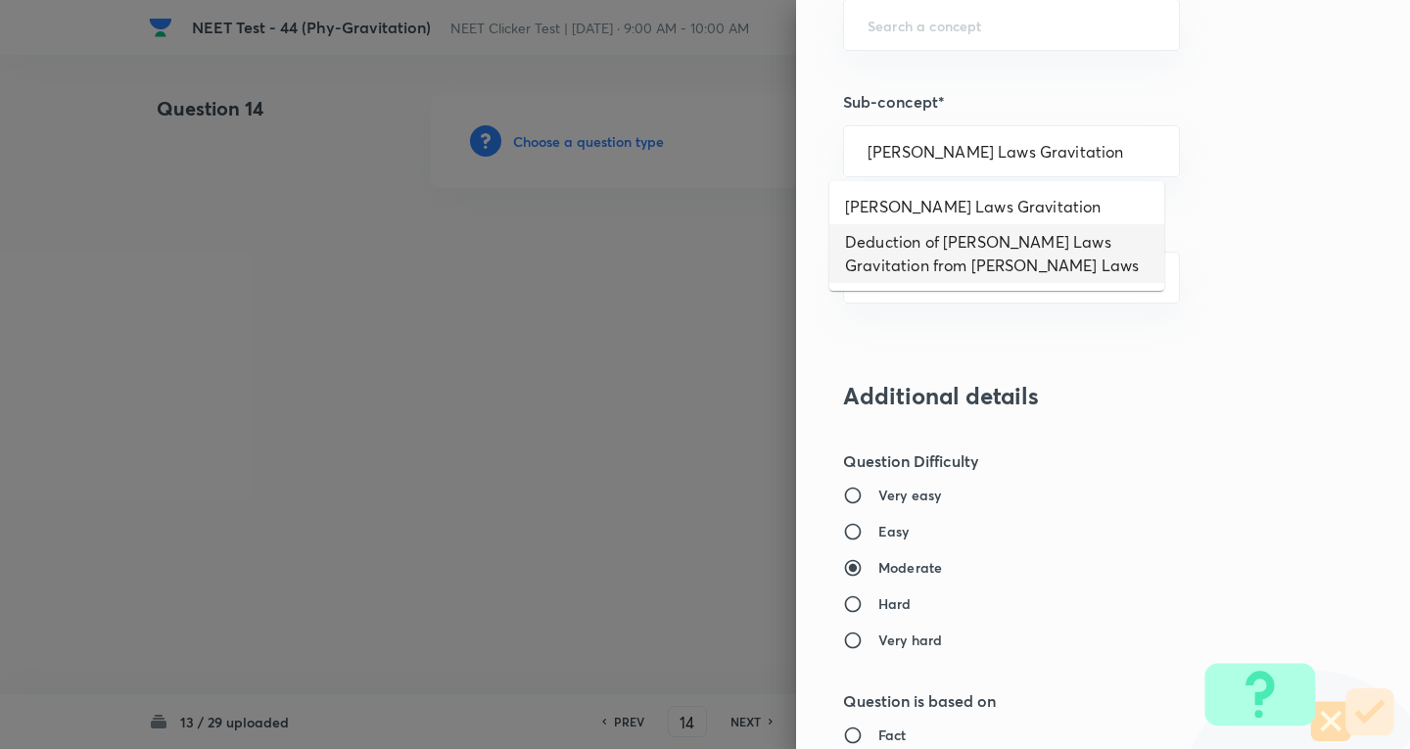
type input "Deduction of Newton's Laws Gravitation from Kepler's Laws"
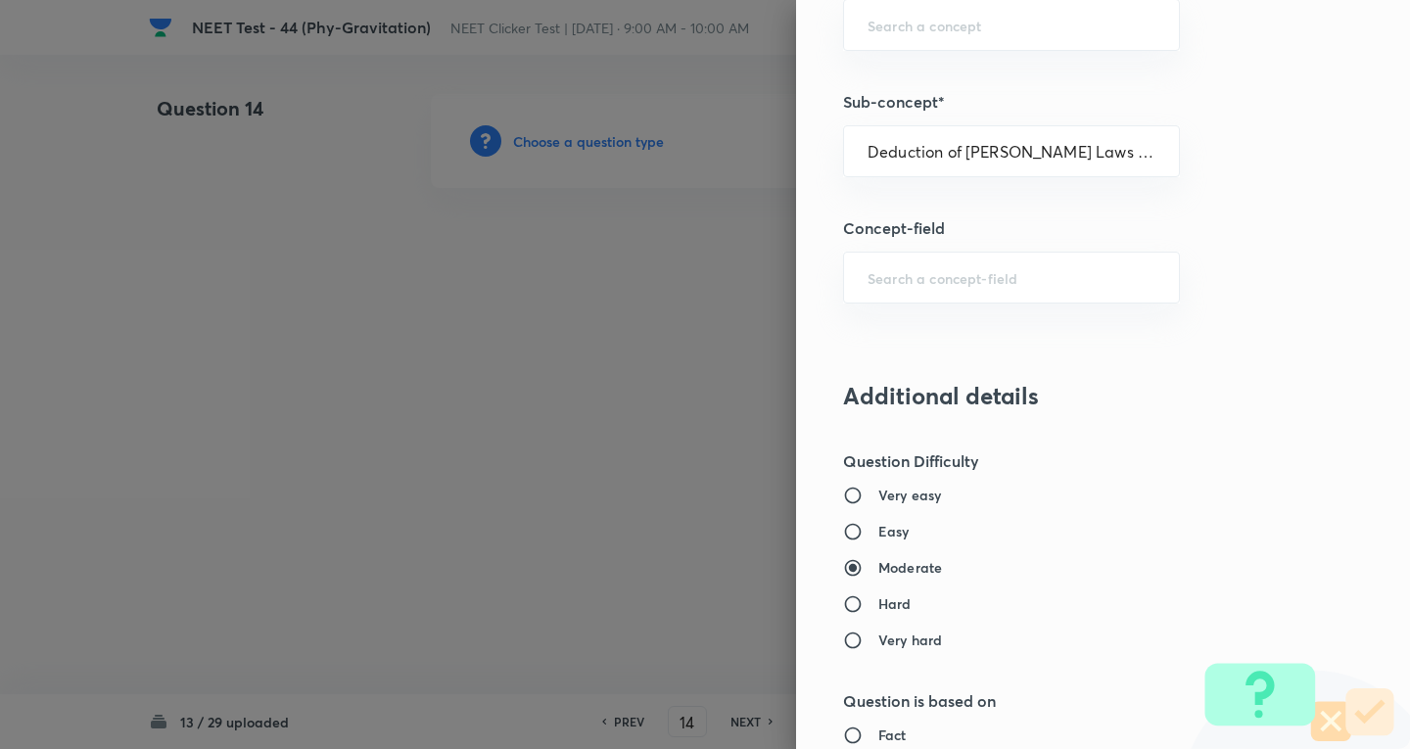
type input "Physics"
type input "Mechanics"
type input "Gravitation"
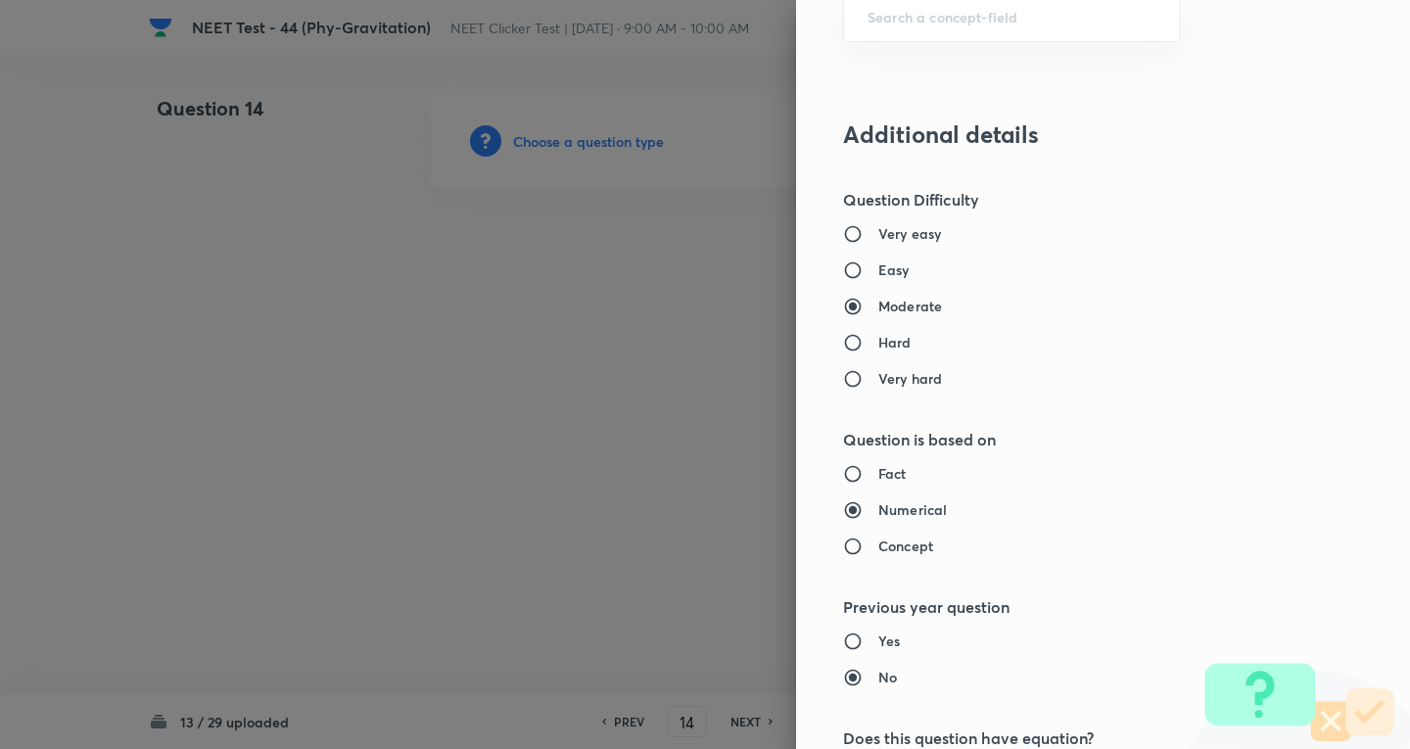
scroll to position [1045, 0]
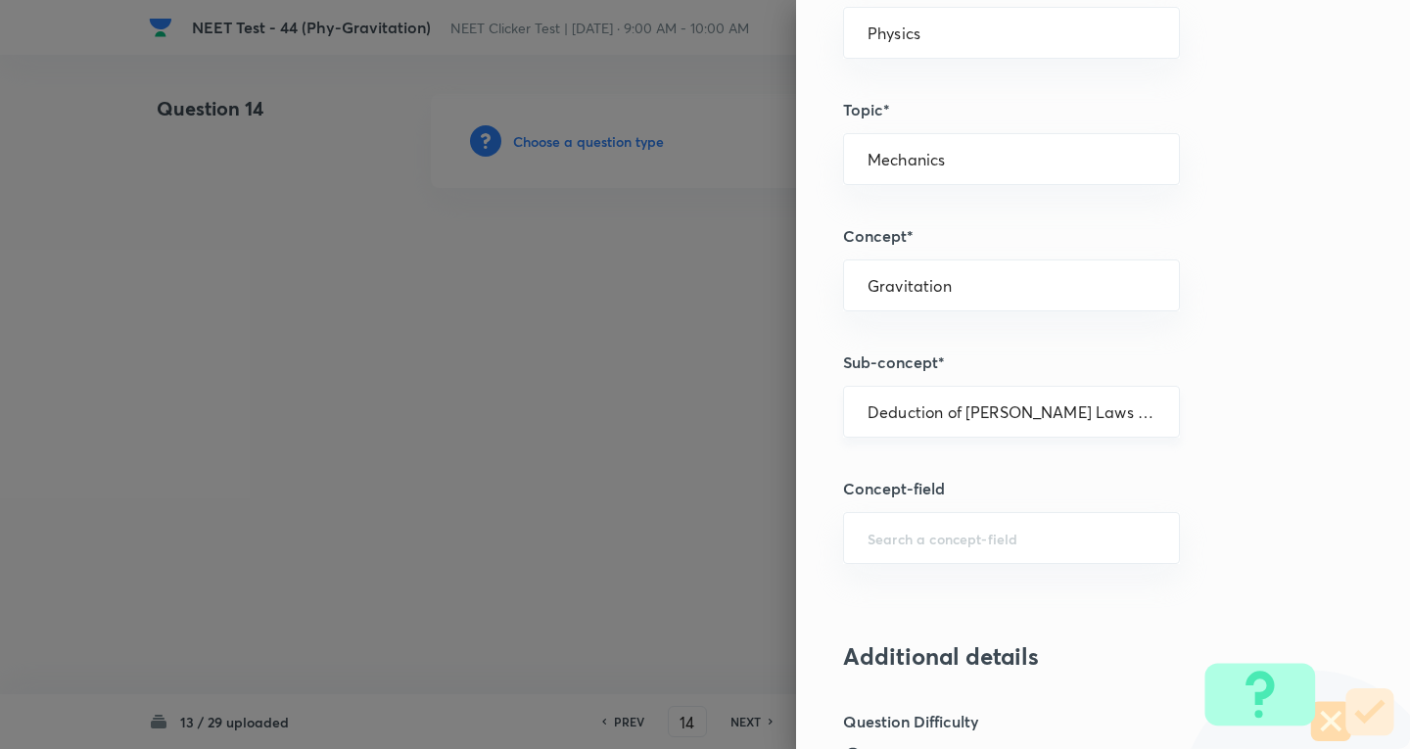
click at [904, 404] on div "Deduction of Newton's Laws Gravitation from Kepler's Laws ​" at bounding box center [1011, 412] width 337 height 52
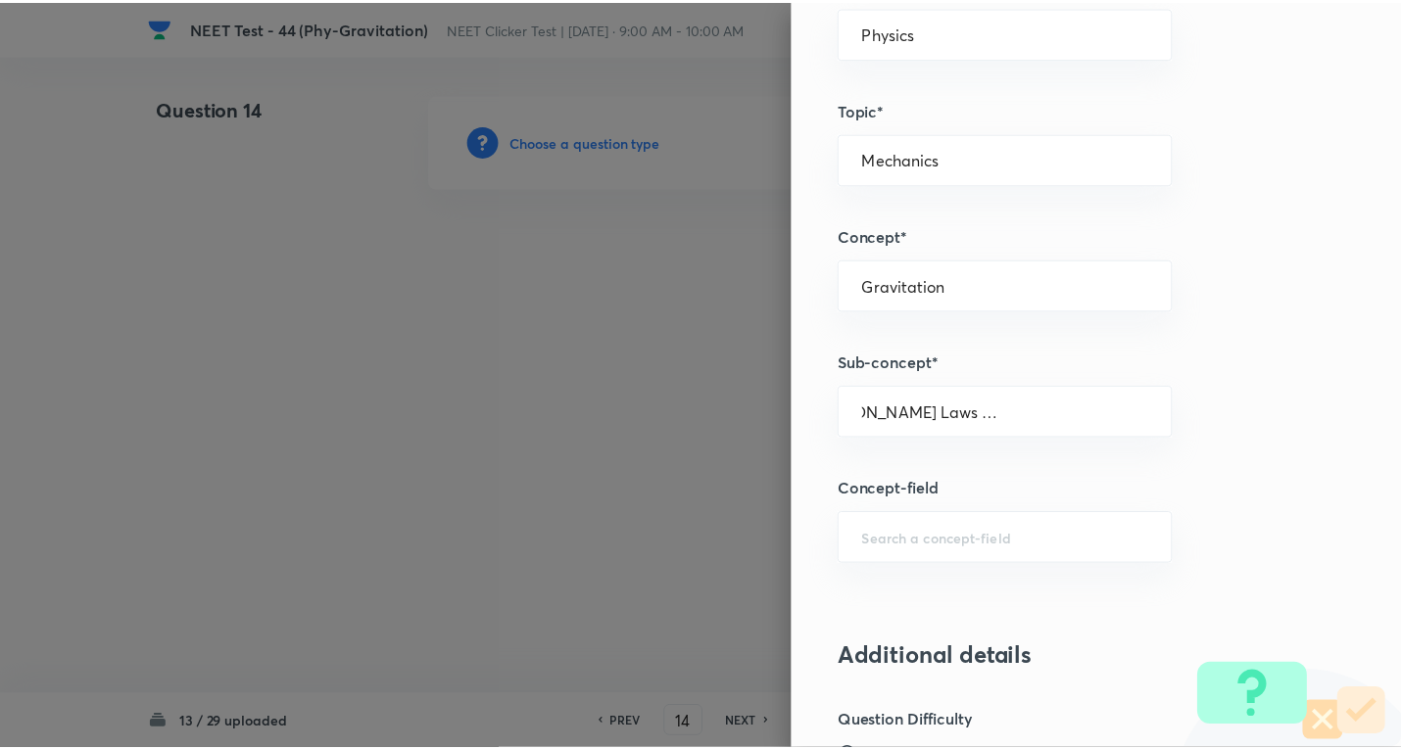
scroll to position [2052, 0]
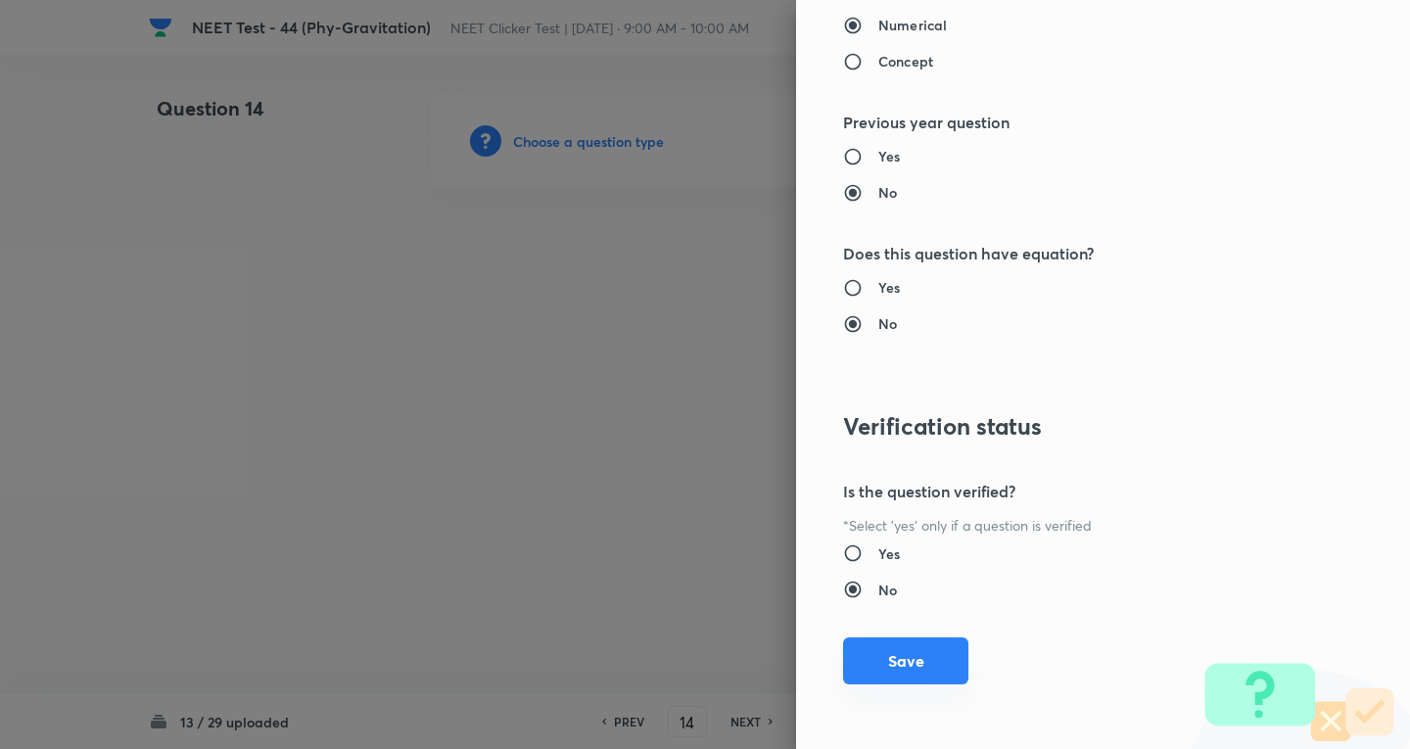
drag, startPoint x: 897, startPoint y: 659, endPoint x: 900, endPoint y: 645, distance: 14.0
click at [900, 654] on button "Save" at bounding box center [905, 661] width 125 height 47
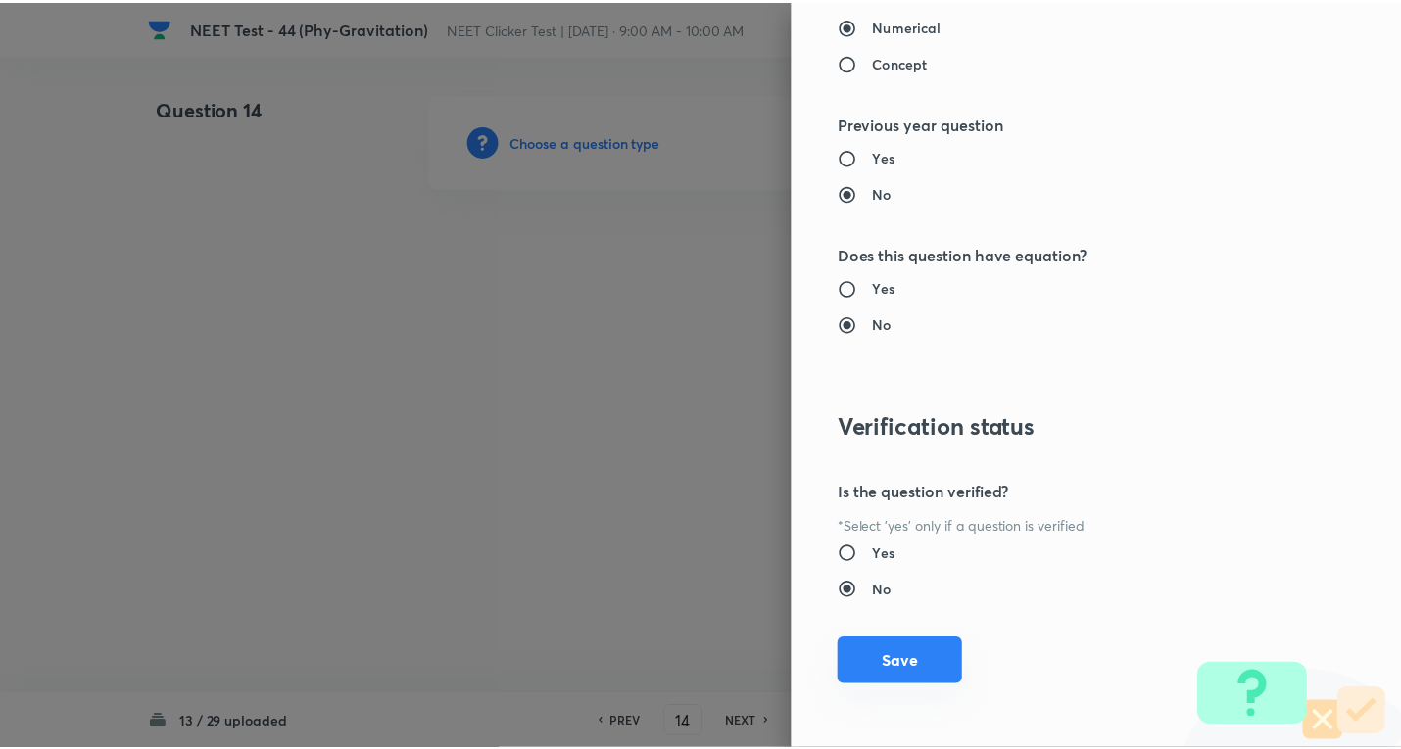
scroll to position [0, 0]
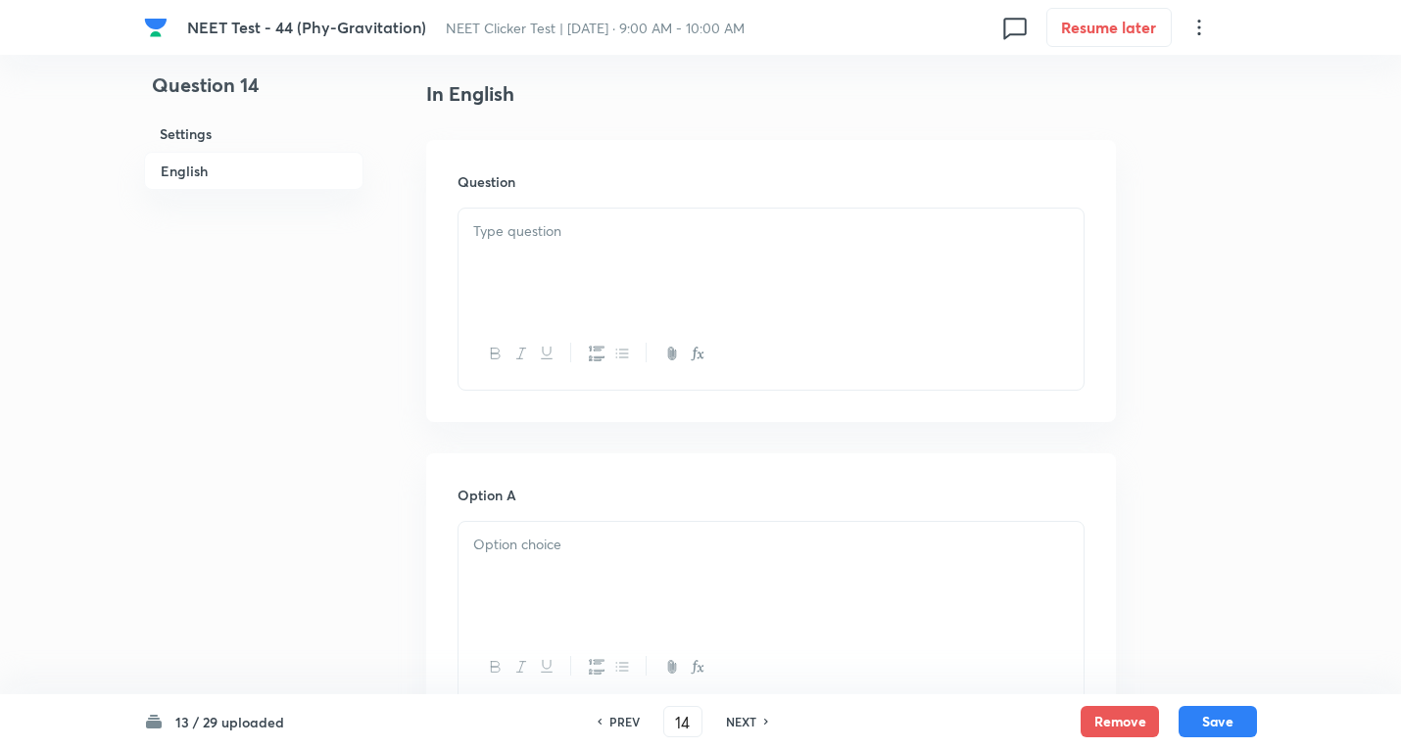
click at [597, 236] on p at bounding box center [770, 231] width 595 height 23
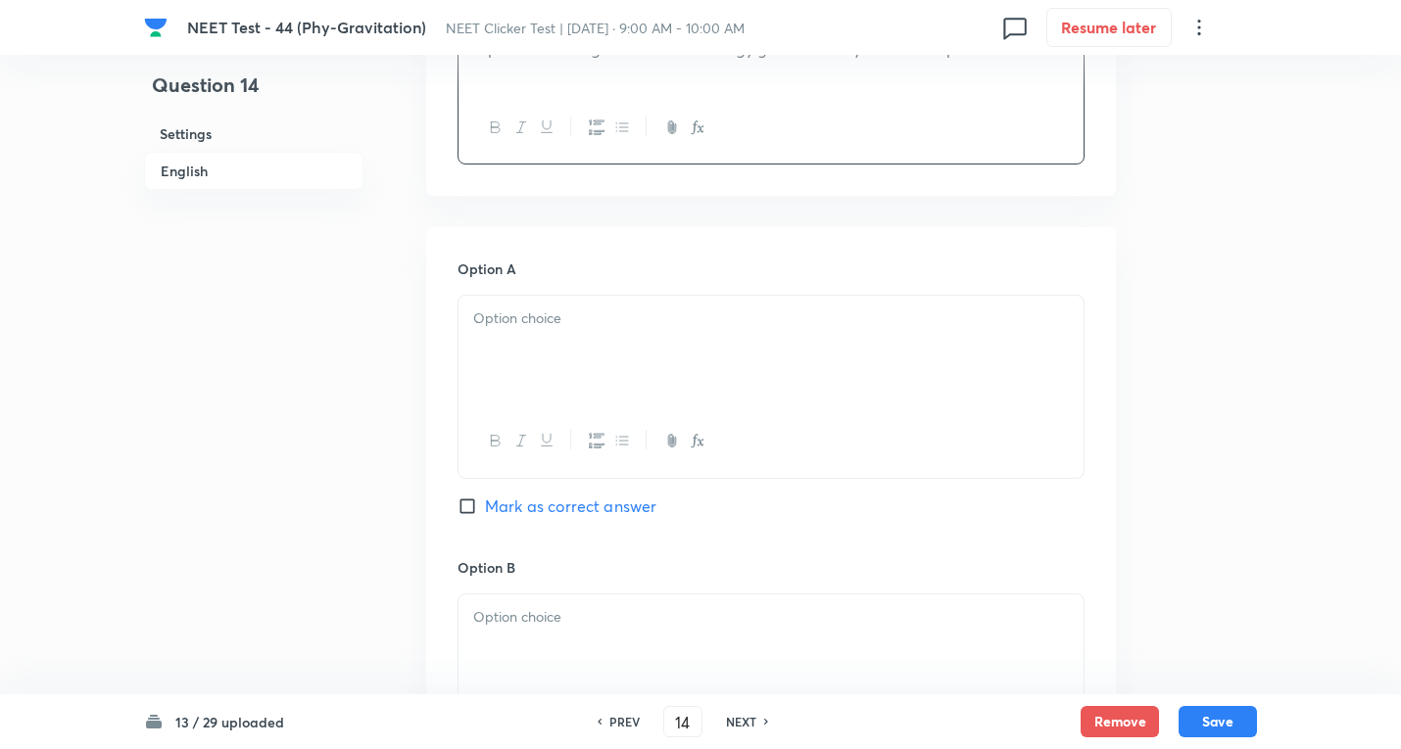
scroll to position [784, 0]
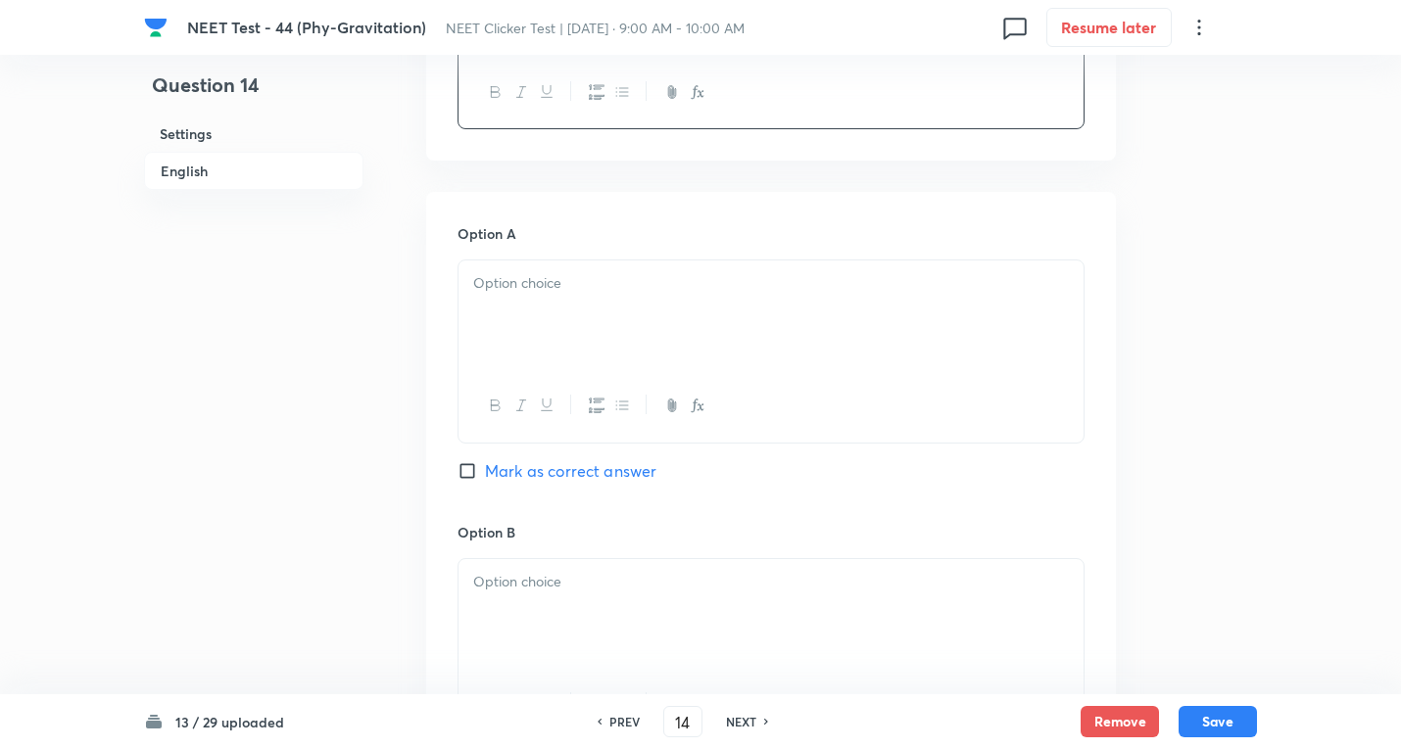
click at [549, 282] on p at bounding box center [770, 283] width 595 height 23
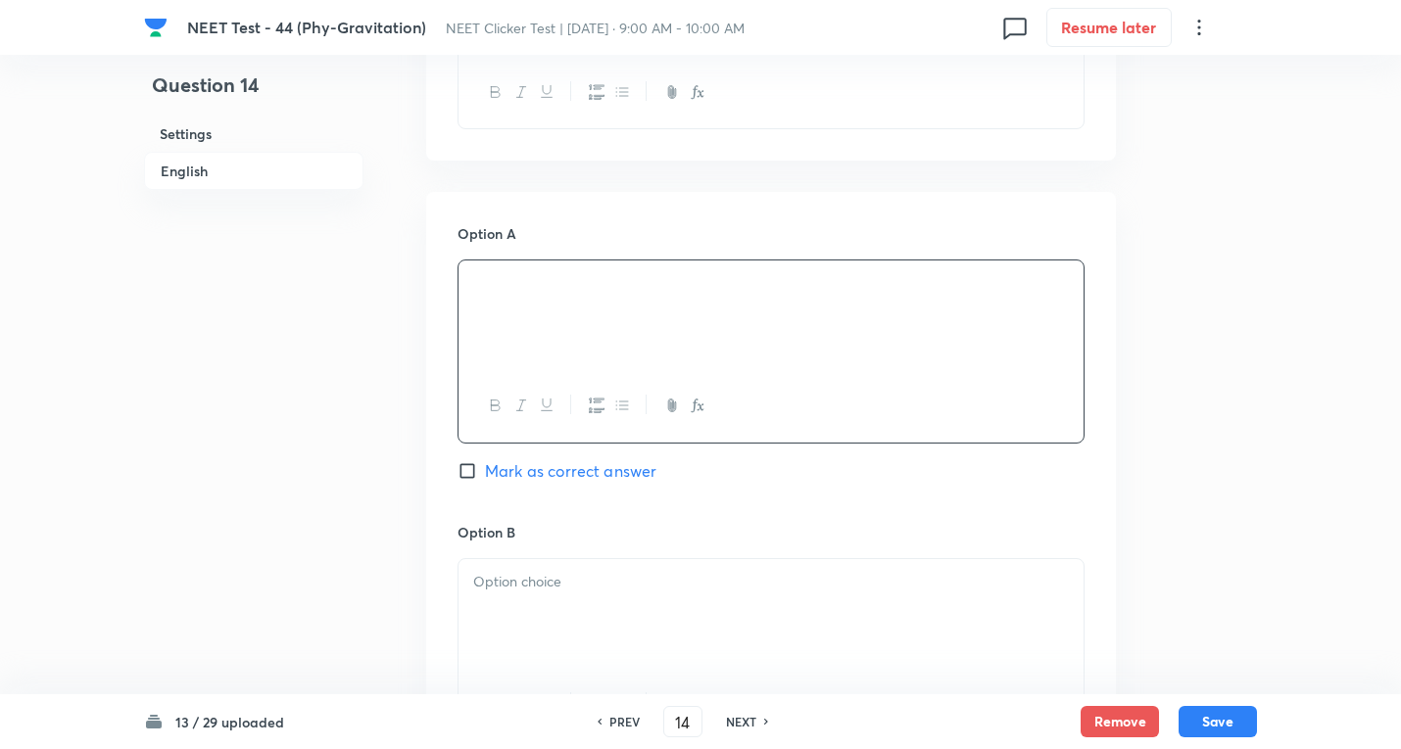
scroll to position [1045, 0]
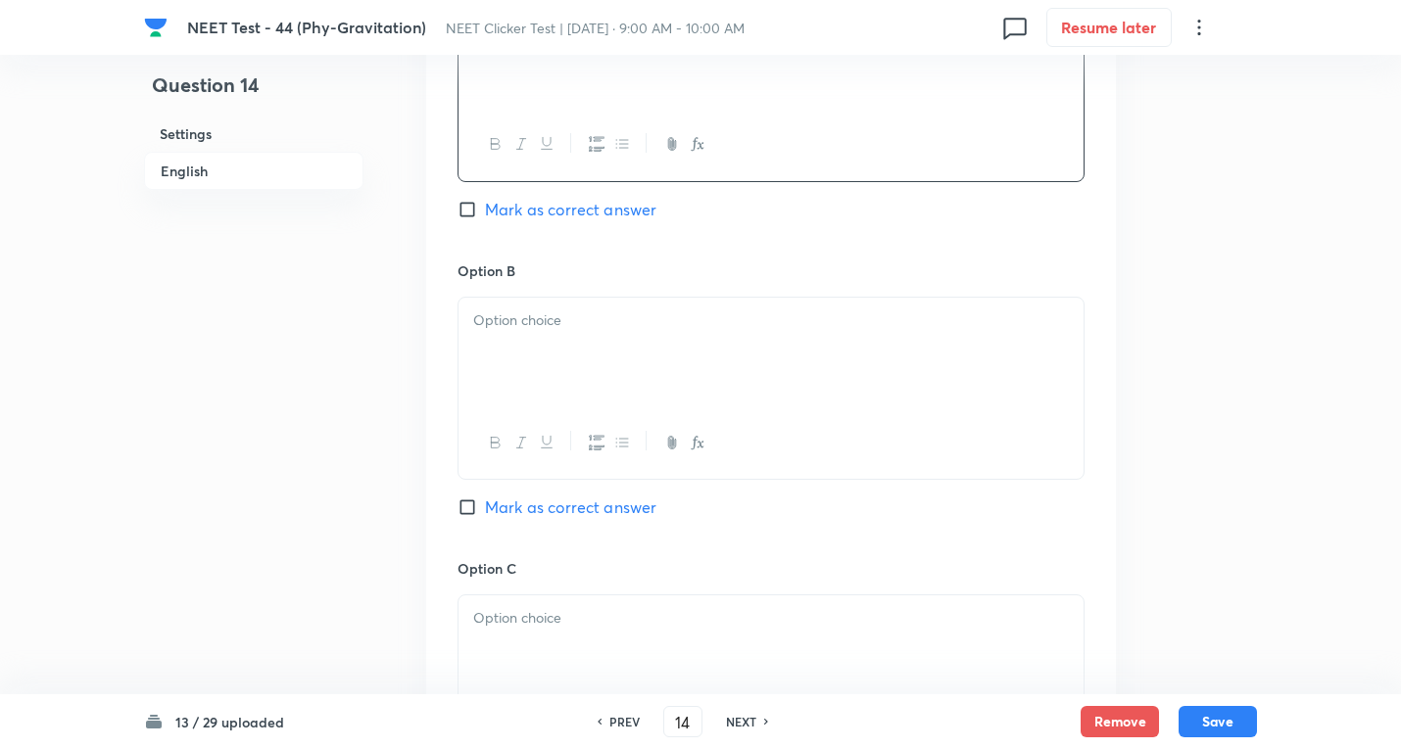
click at [555, 379] on div at bounding box center [770, 353] width 625 height 110
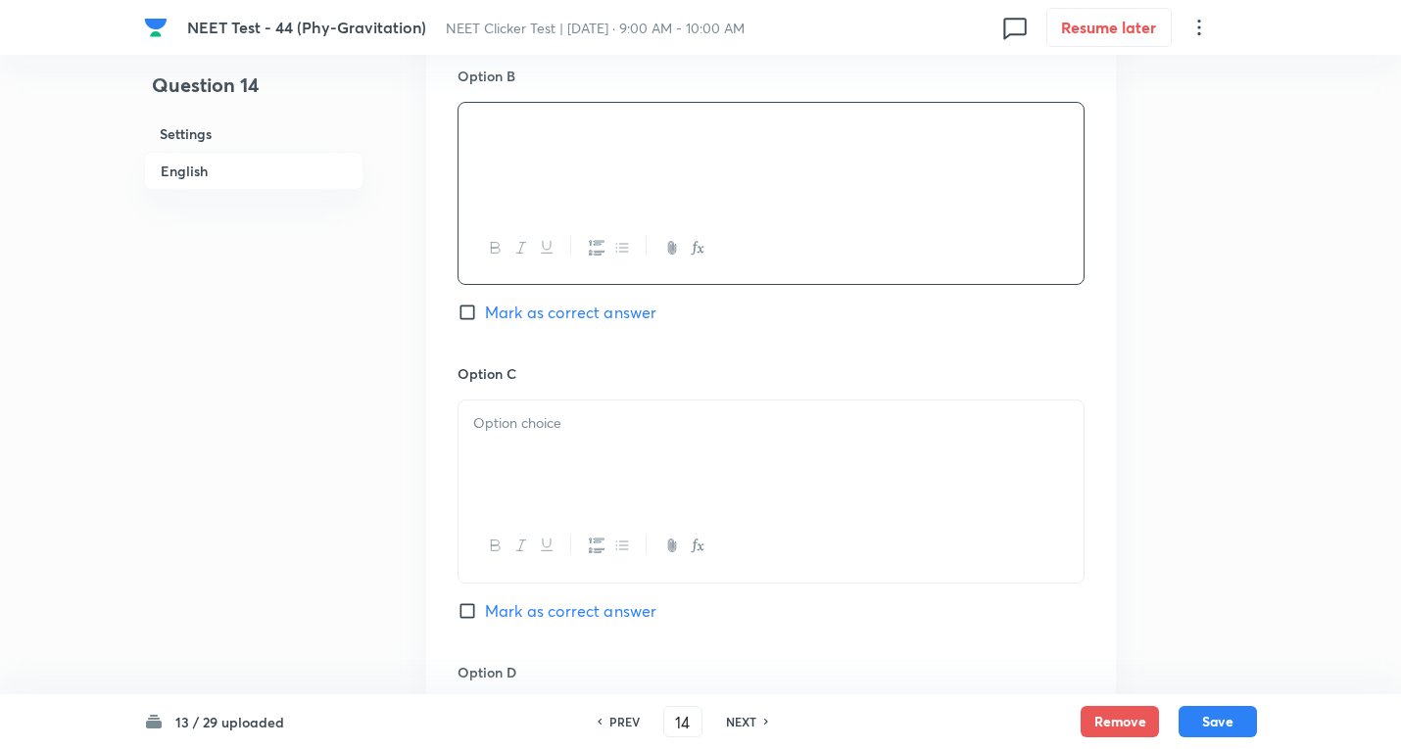
scroll to position [1306, 0]
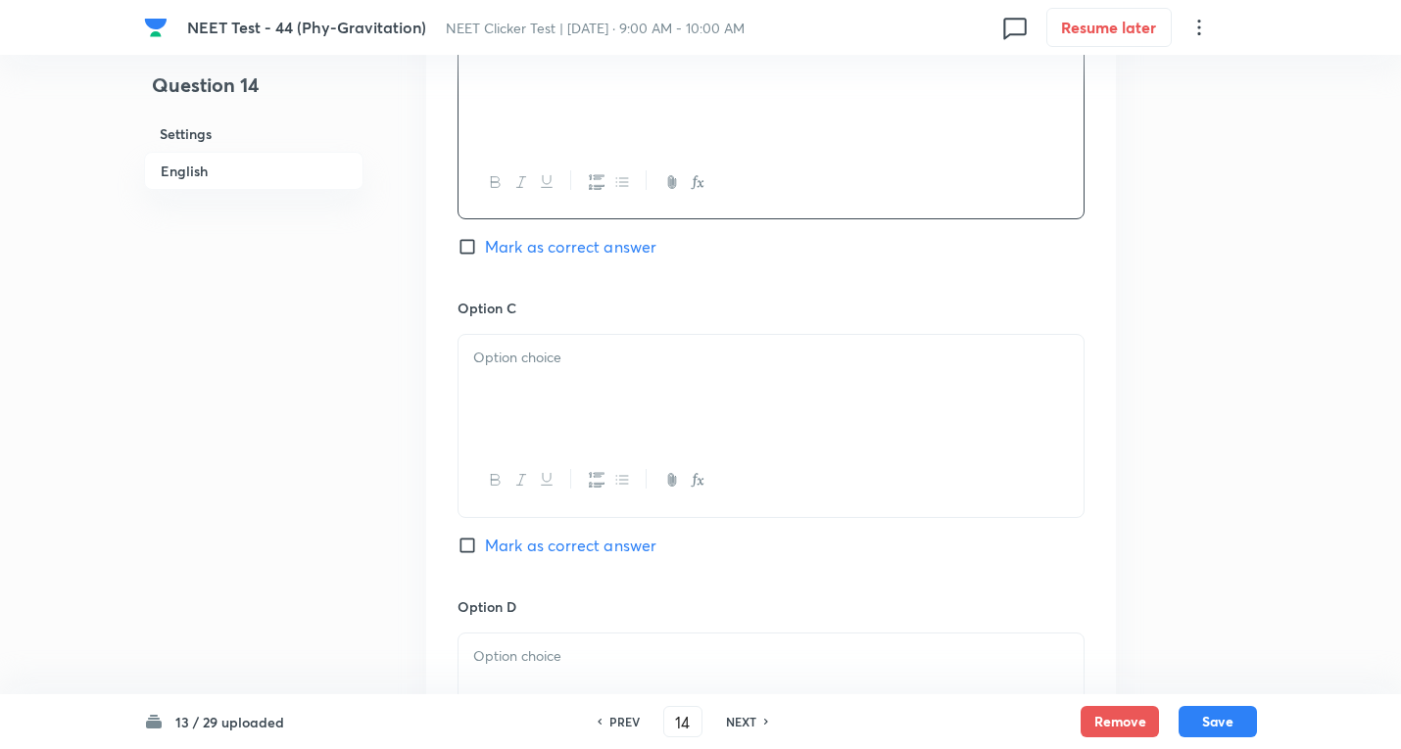
click at [590, 388] on div at bounding box center [770, 390] width 625 height 110
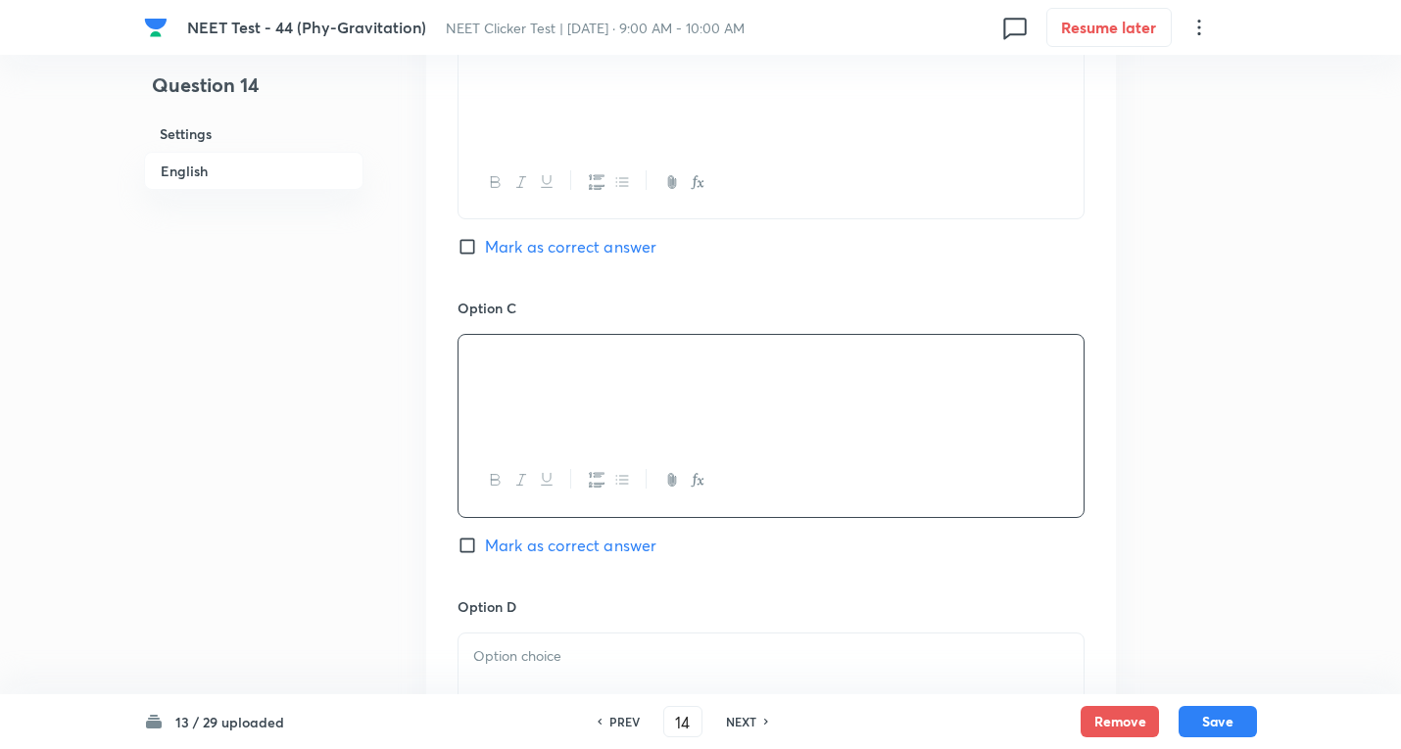
scroll to position [1567, 0]
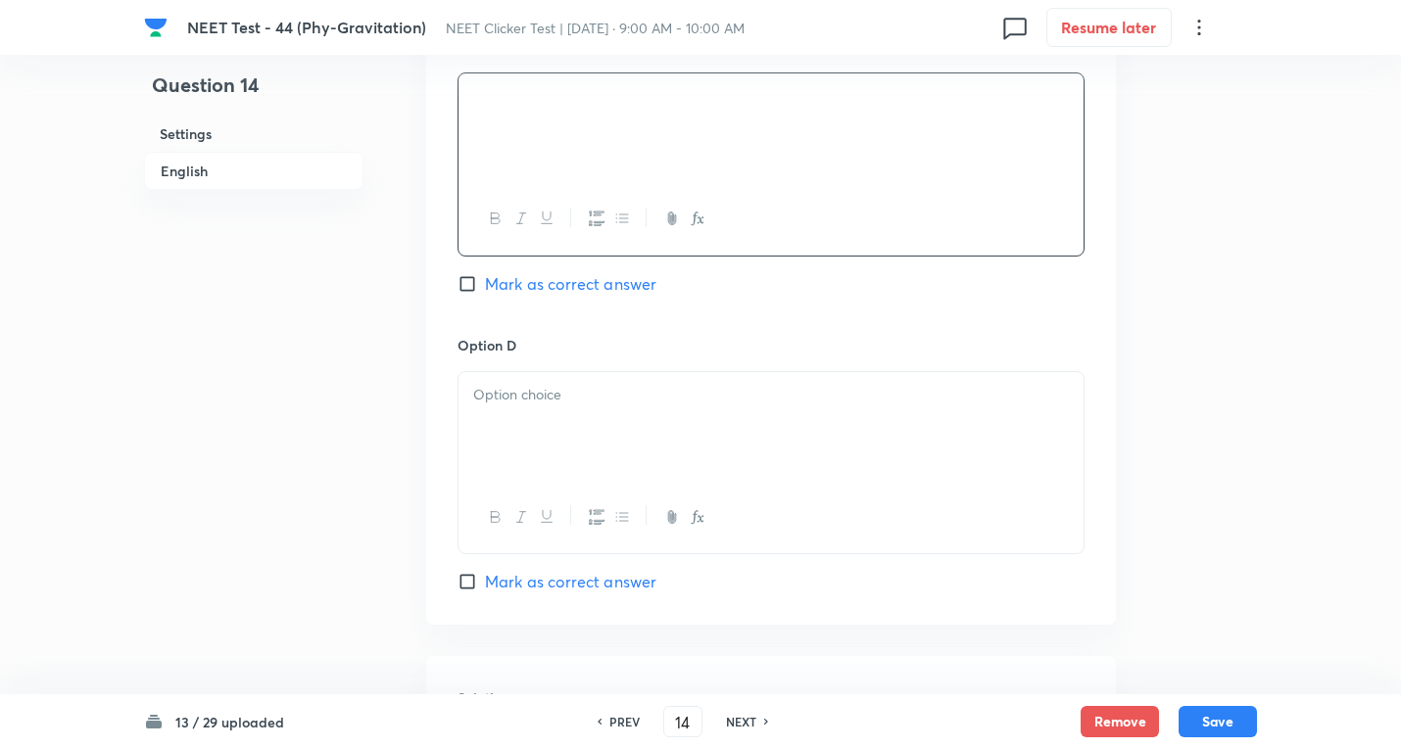
click at [566, 412] on div at bounding box center [770, 427] width 625 height 110
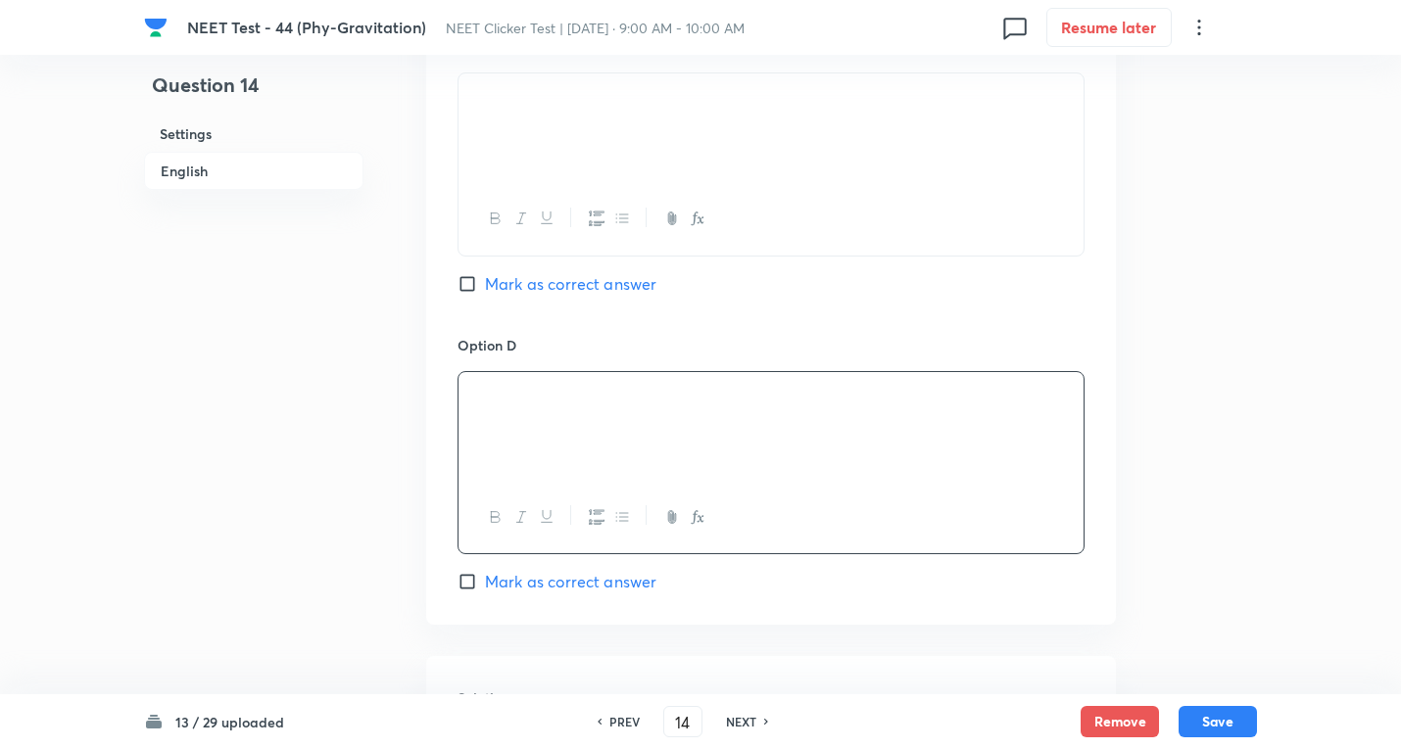
click at [476, 582] on input "Mark as correct answer" at bounding box center [470, 582] width 27 height 20
checkbox input "true"
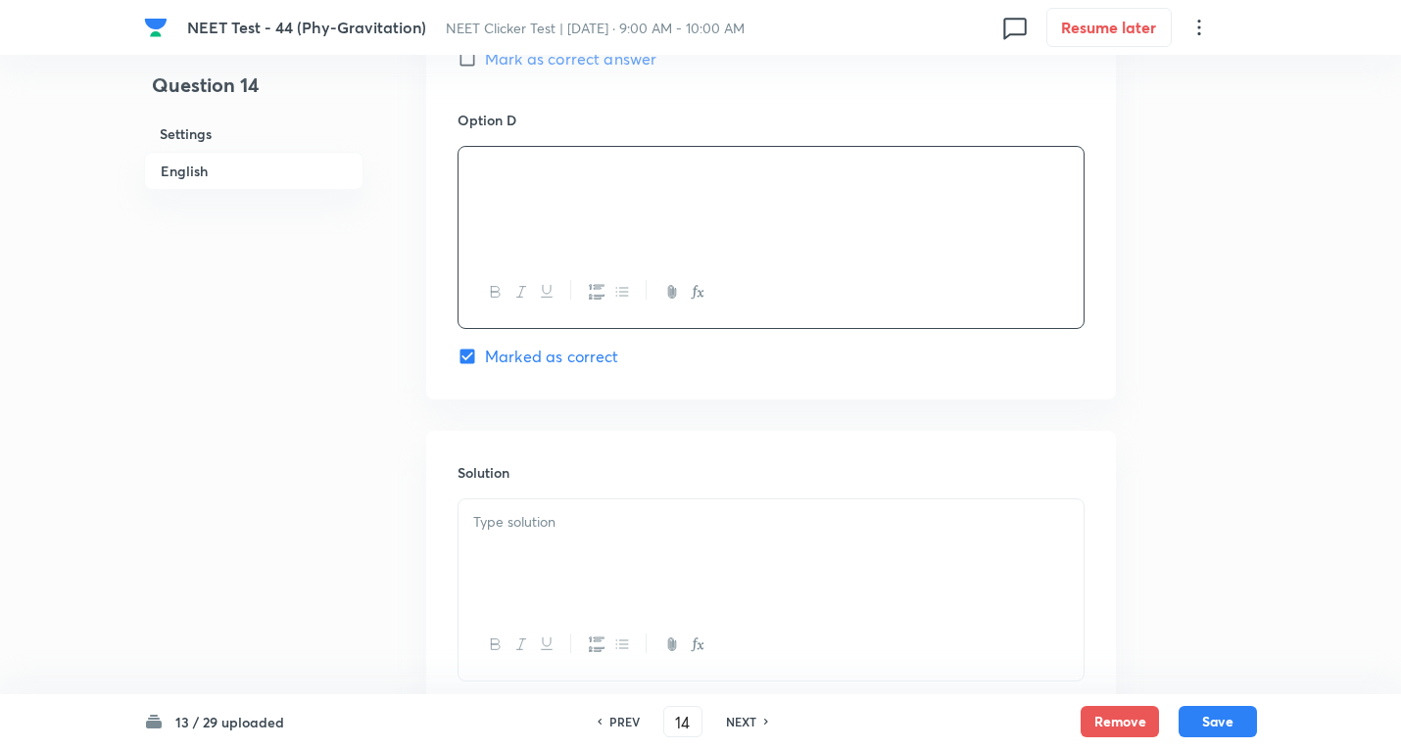
scroll to position [1829, 0]
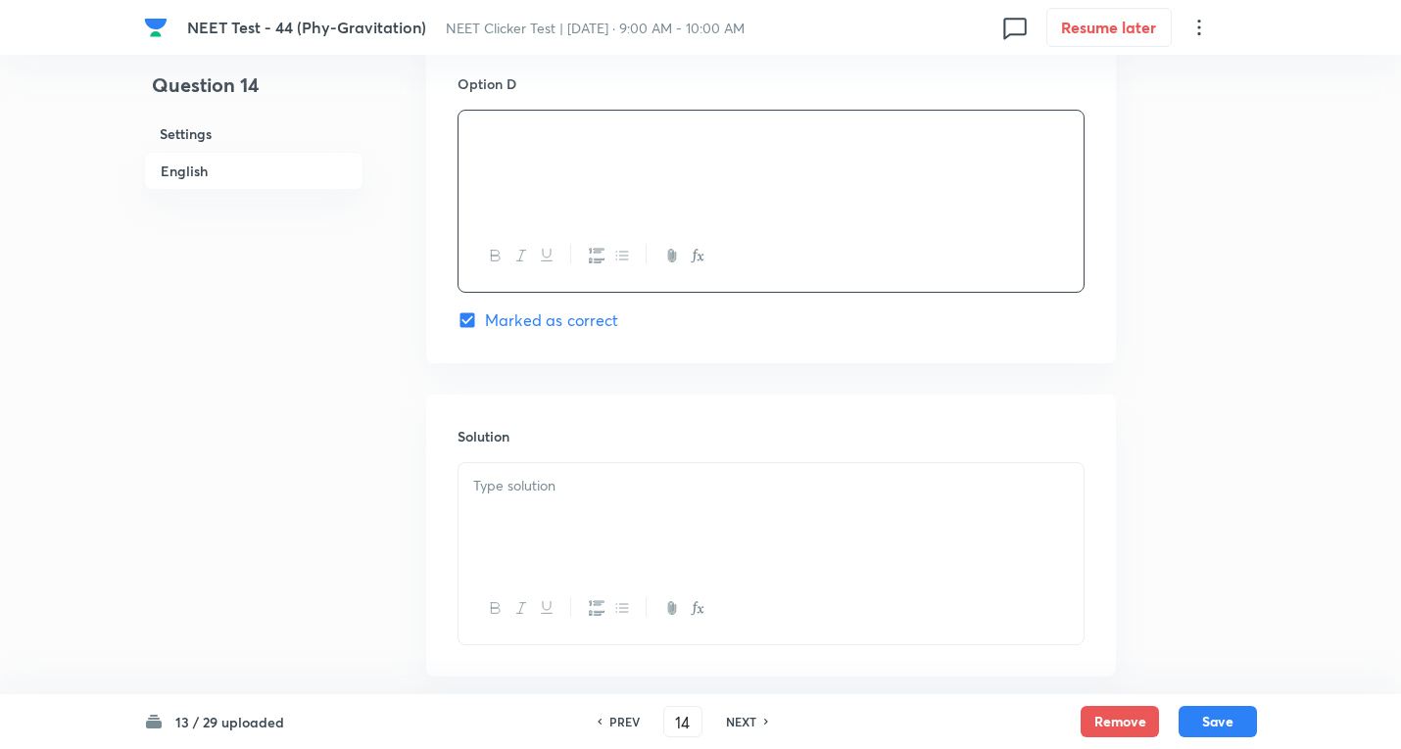
click at [535, 506] on div at bounding box center [770, 518] width 625 height 110
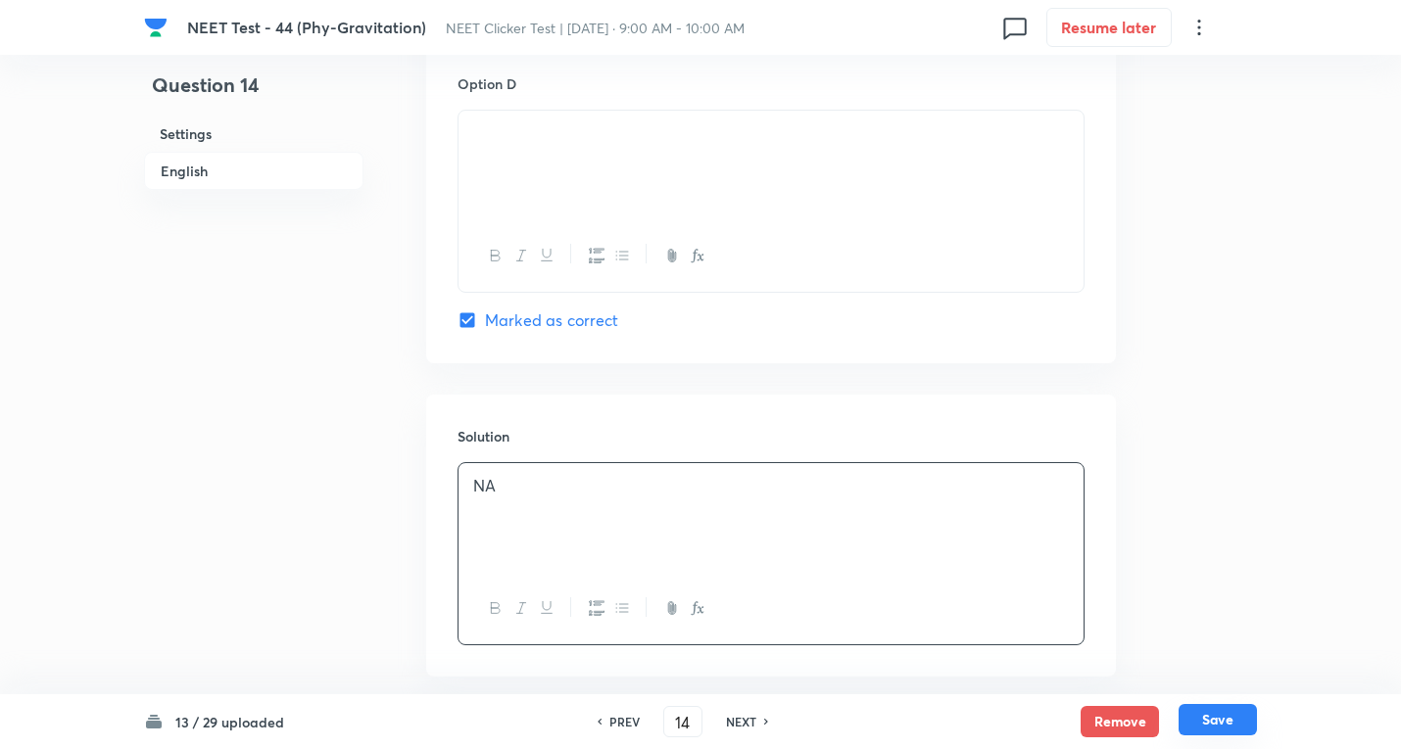
click at [1213, 714] on button "Save" at bounding box center [1217, 719] width 78 height 31
type input "15"
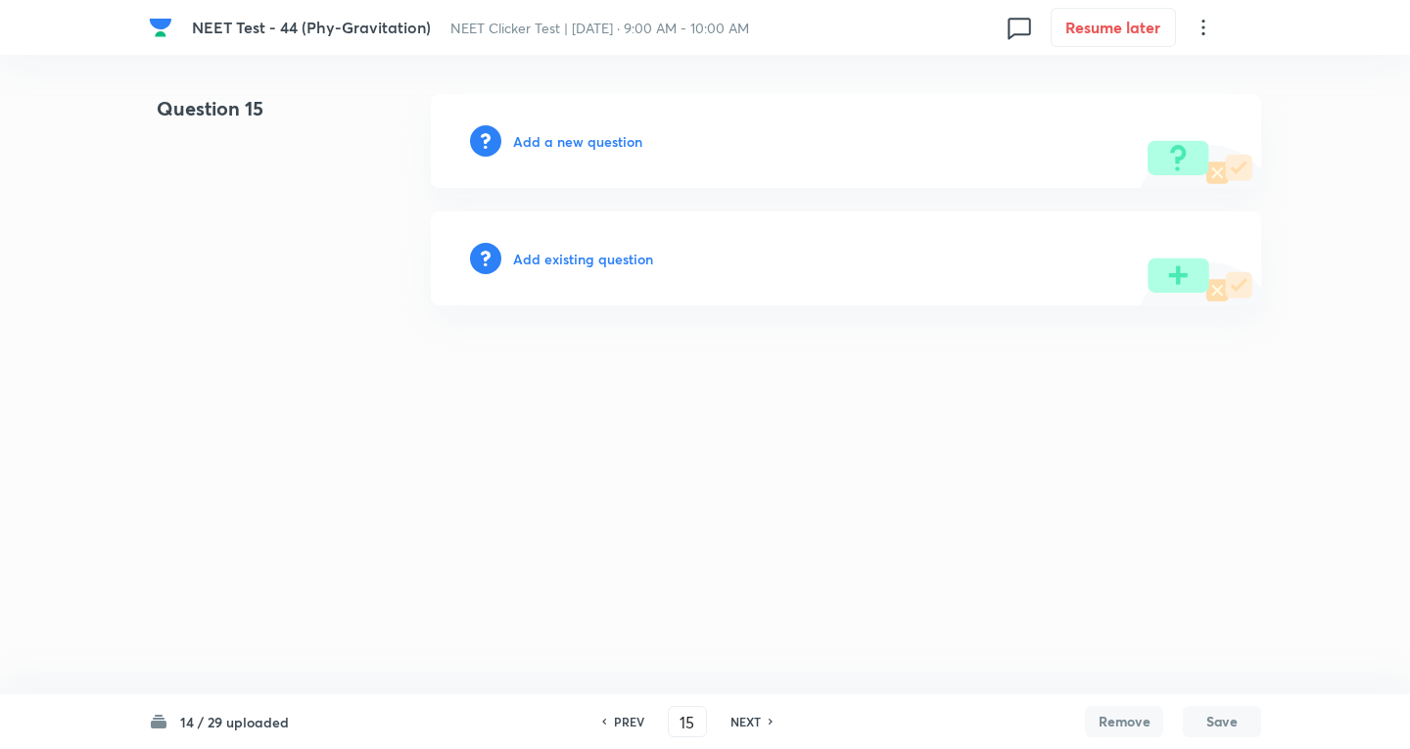
click at [540, 137] on h6 "Add a new question" at bounding box center [577, 141] width 129 height 21
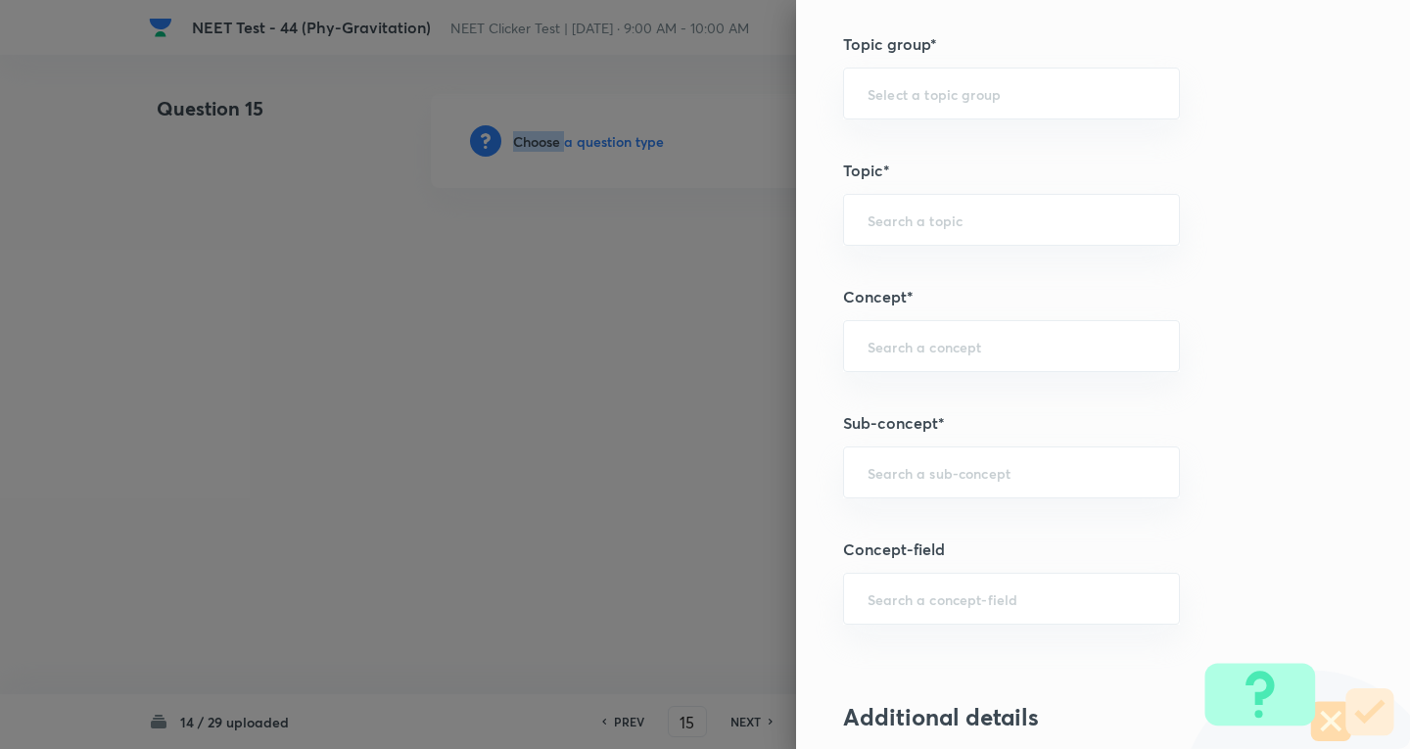
scroll to position [1045, 0]
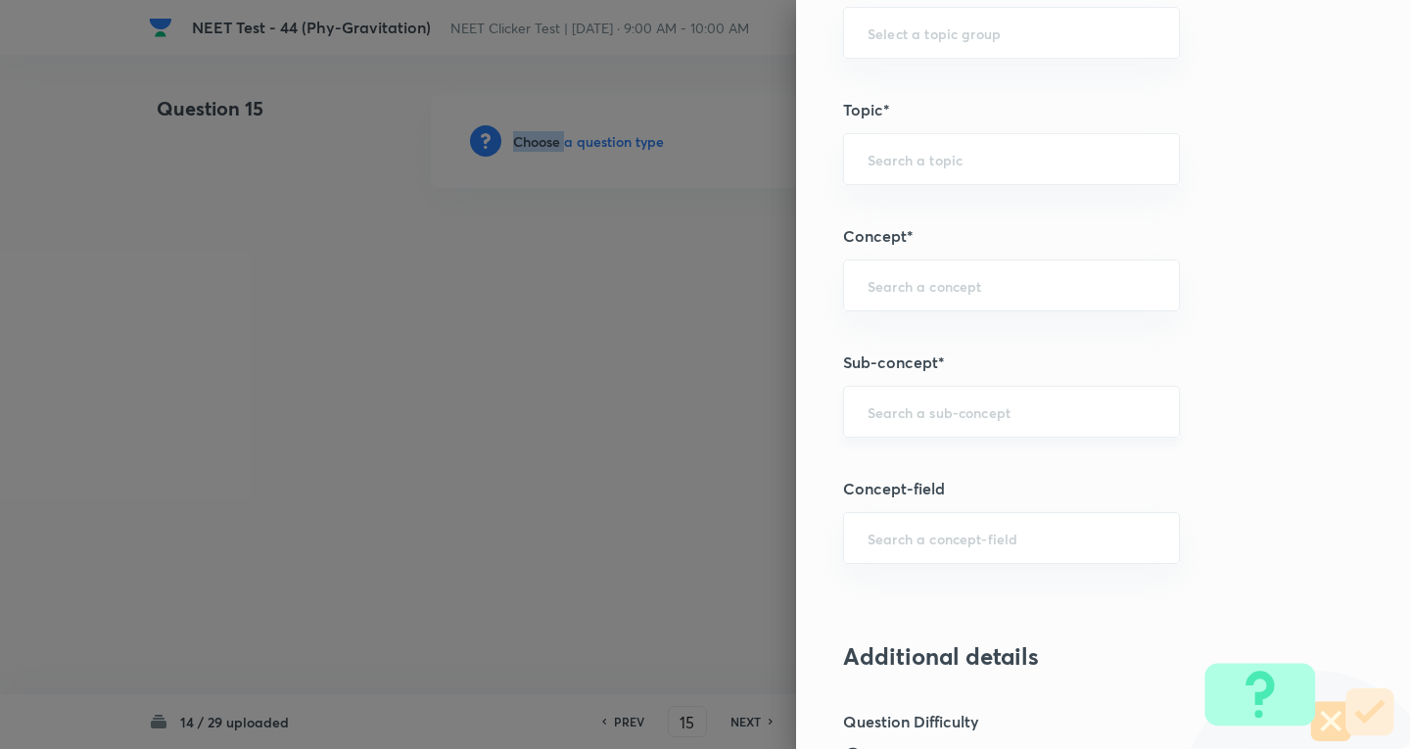
click at [901, 393] on div "​" at bounding box center [1011, 412] width 337 height 52
paste input "Newton's Laws Gravitation"
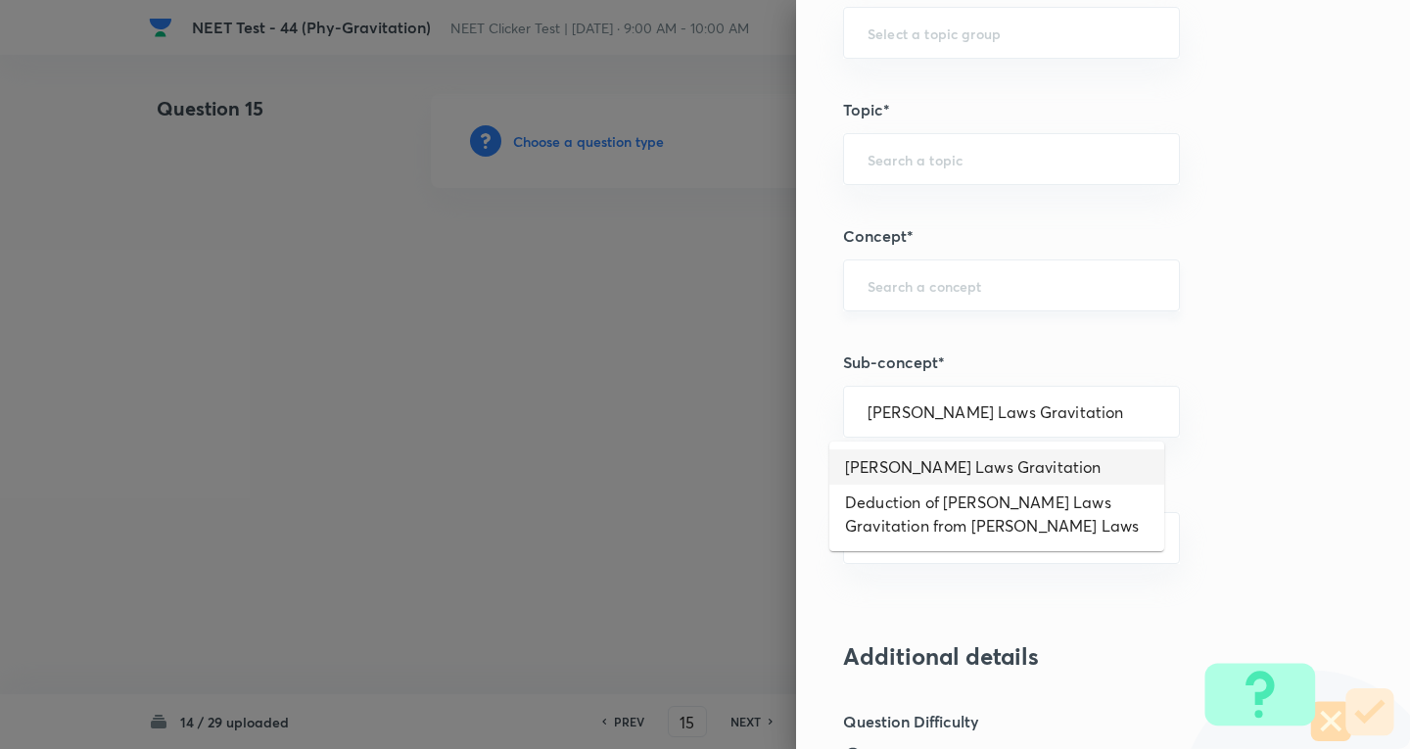
type input "Newton's Laws Gravitation"
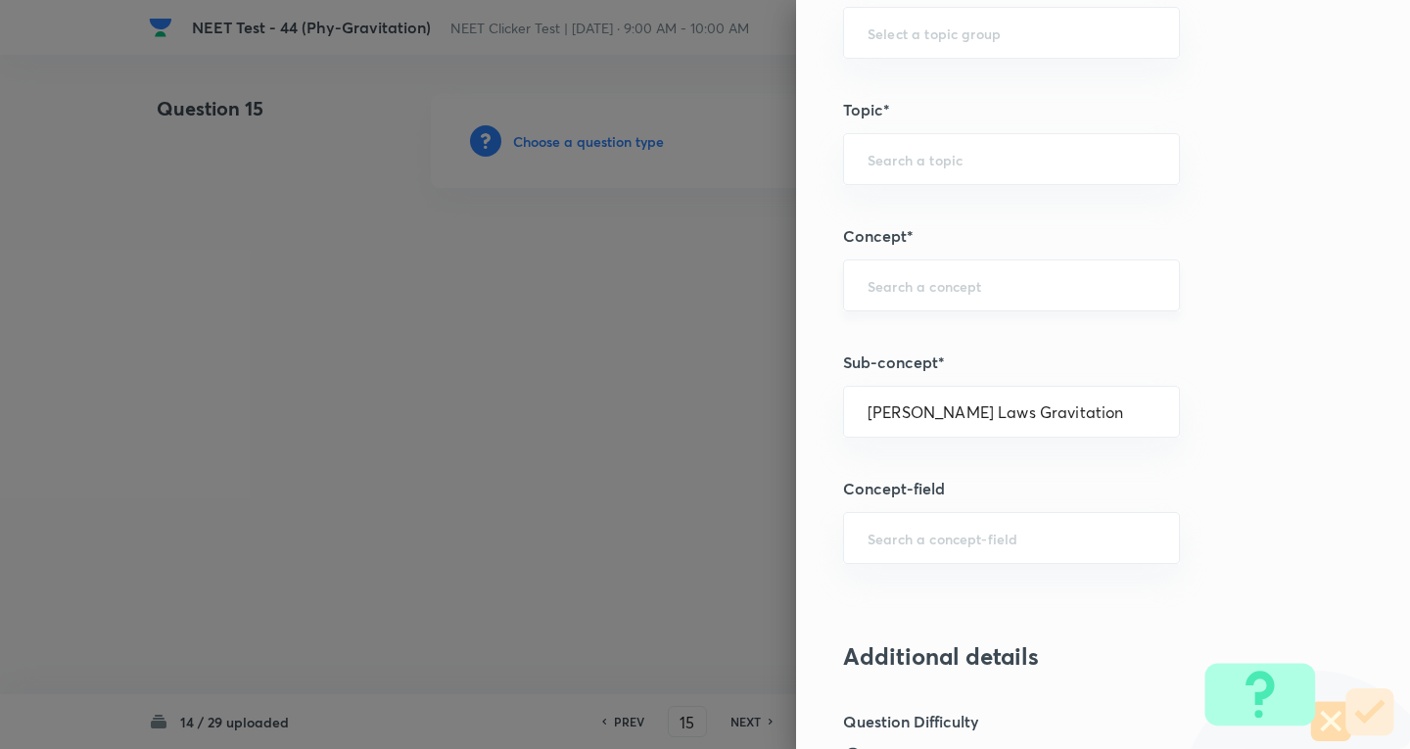
type input "Physics"
type input "Mechanics"
type input "Gravitation"
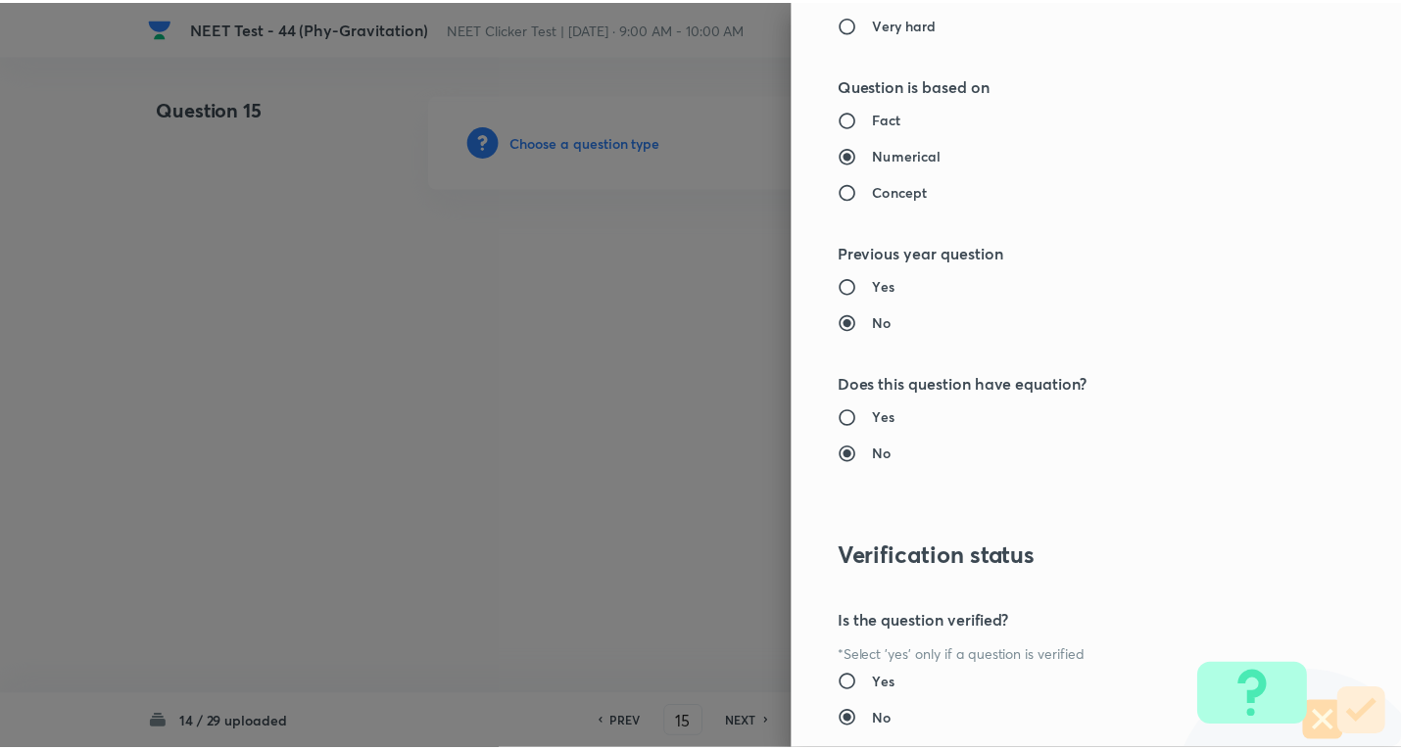
scroll to position [2052, 0]
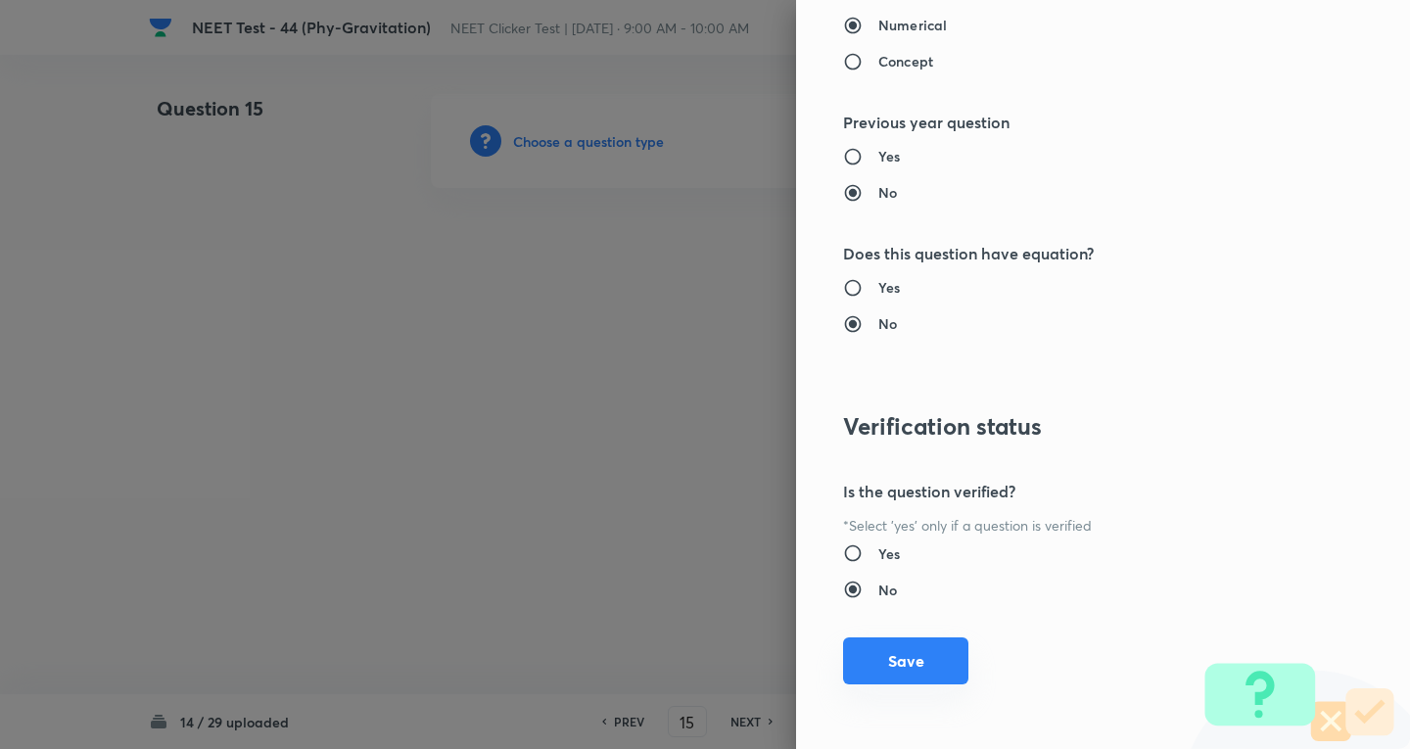
click at [909, 663] on button "Save" at bounding box center [905, 661] width 125 height 47
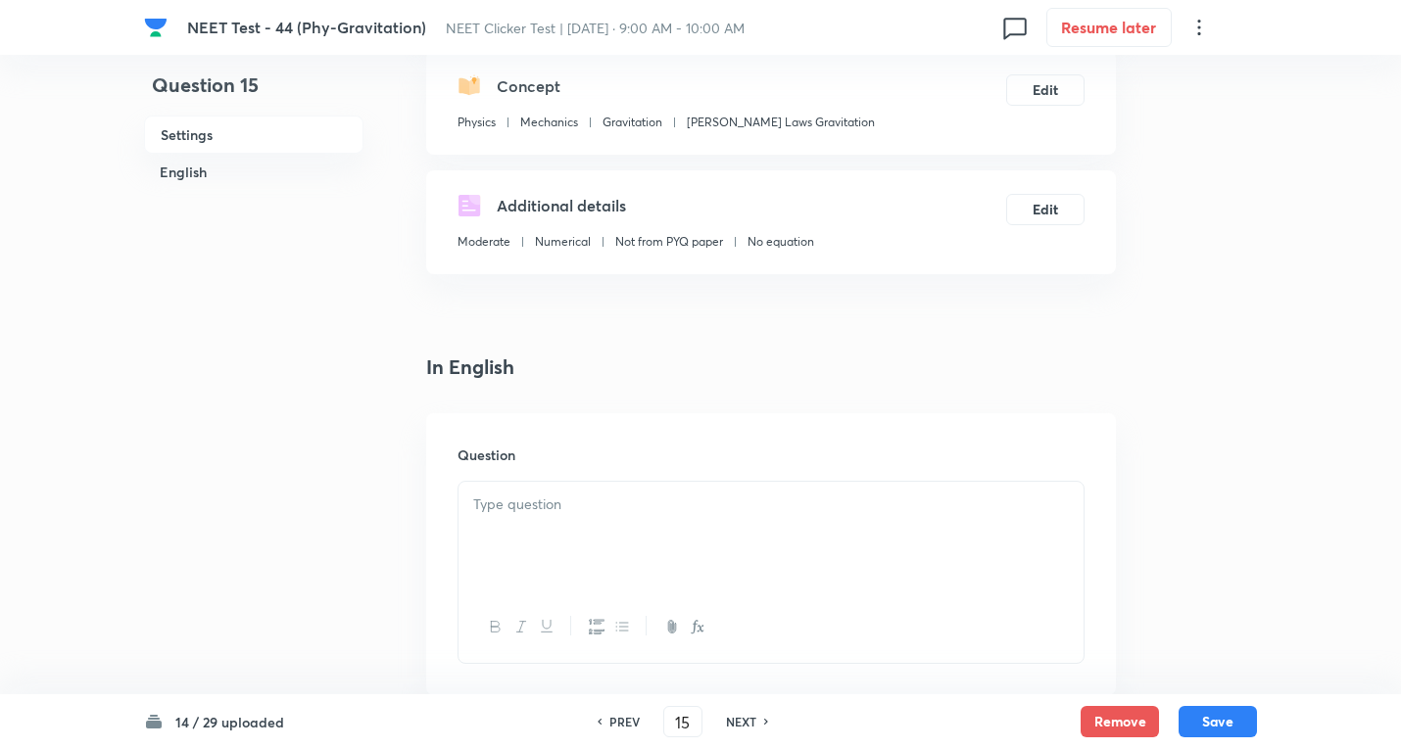
scroll to position [262, 0]
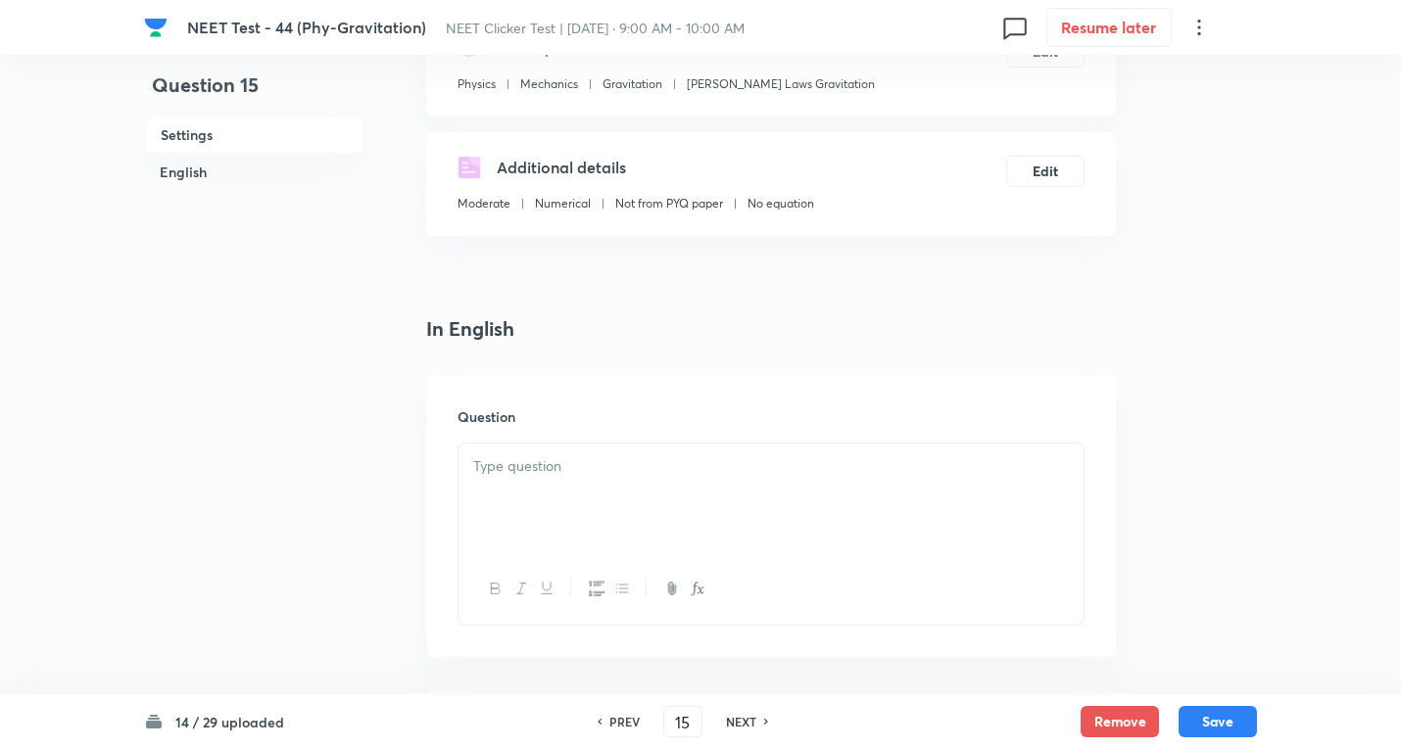
click at [544, 459] on p at bounding box center [770, 466] width 595 height 23
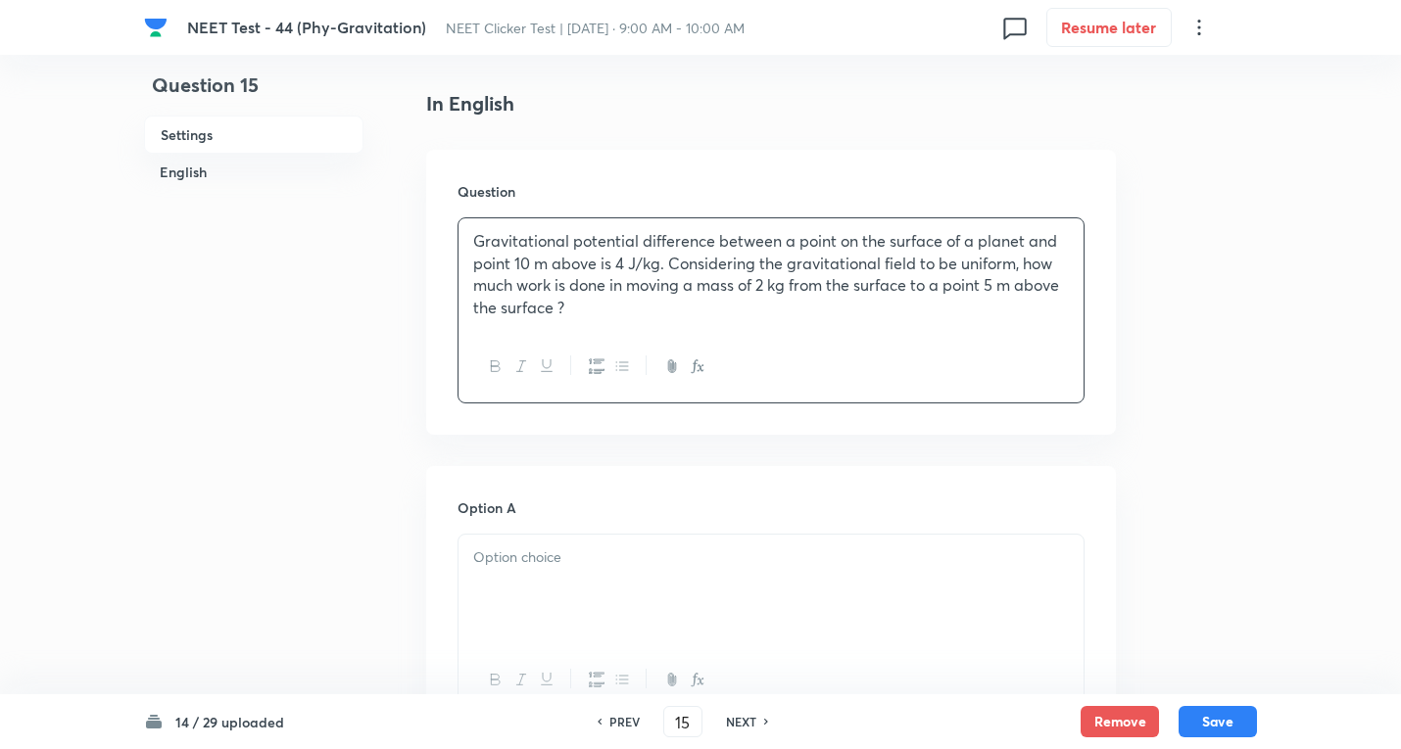
scroll to position [522, 0]
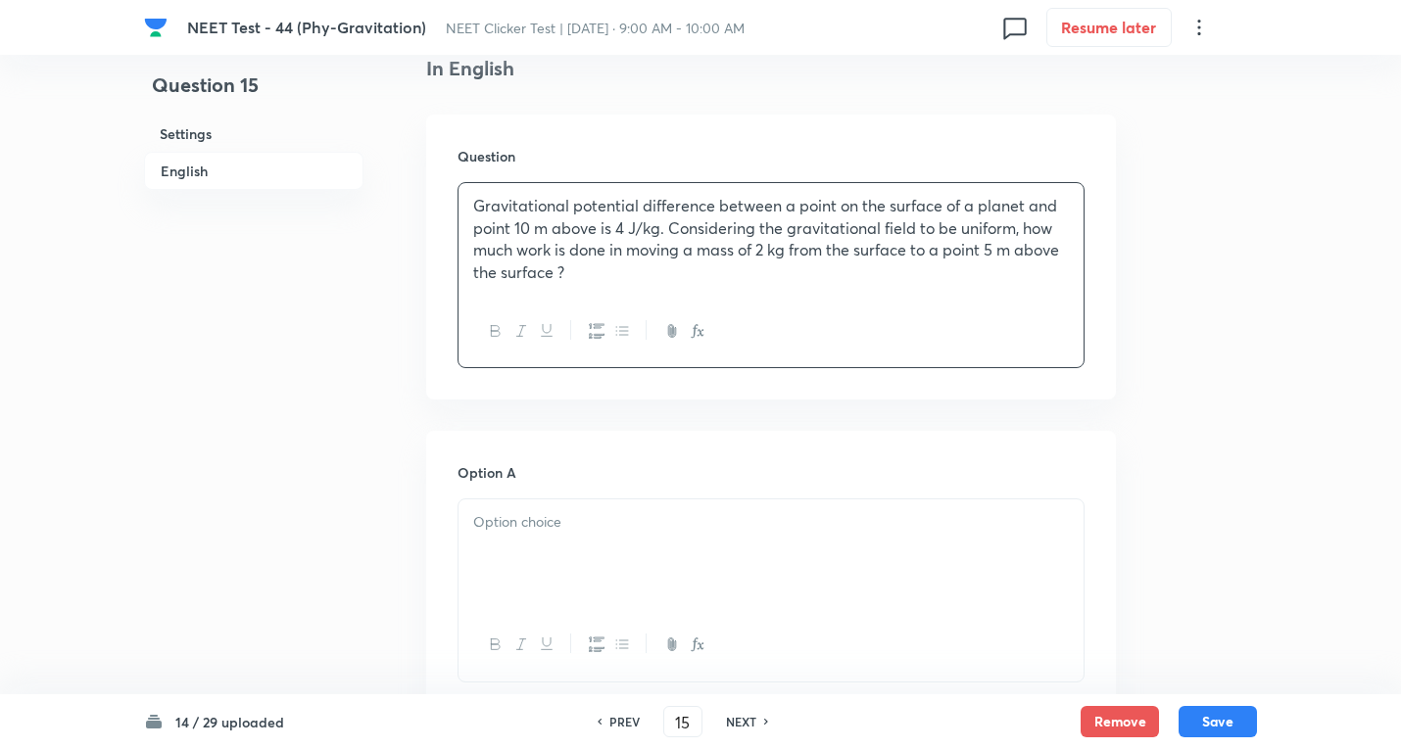
click at [559, 538] on div at bounding box center [770, 555] width 625 height 110
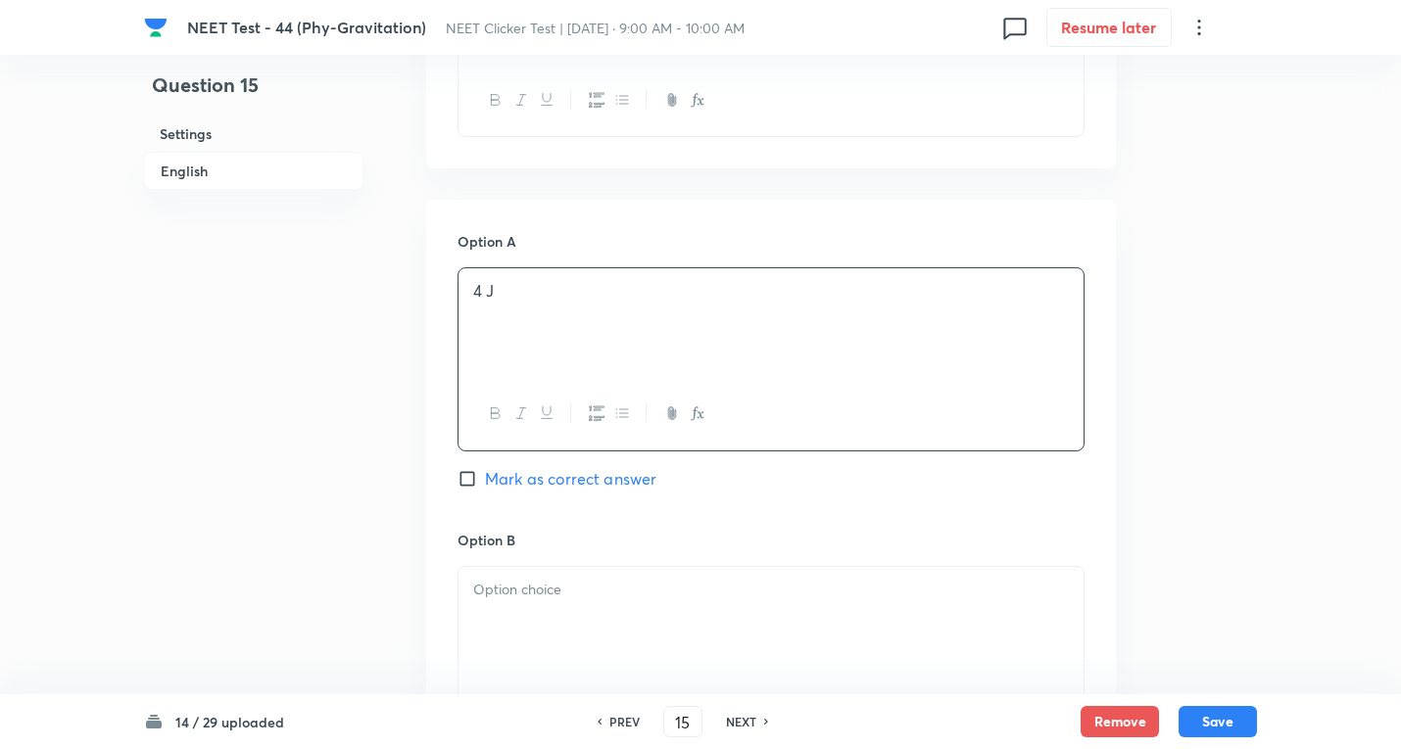
scroll to position [784, 0]
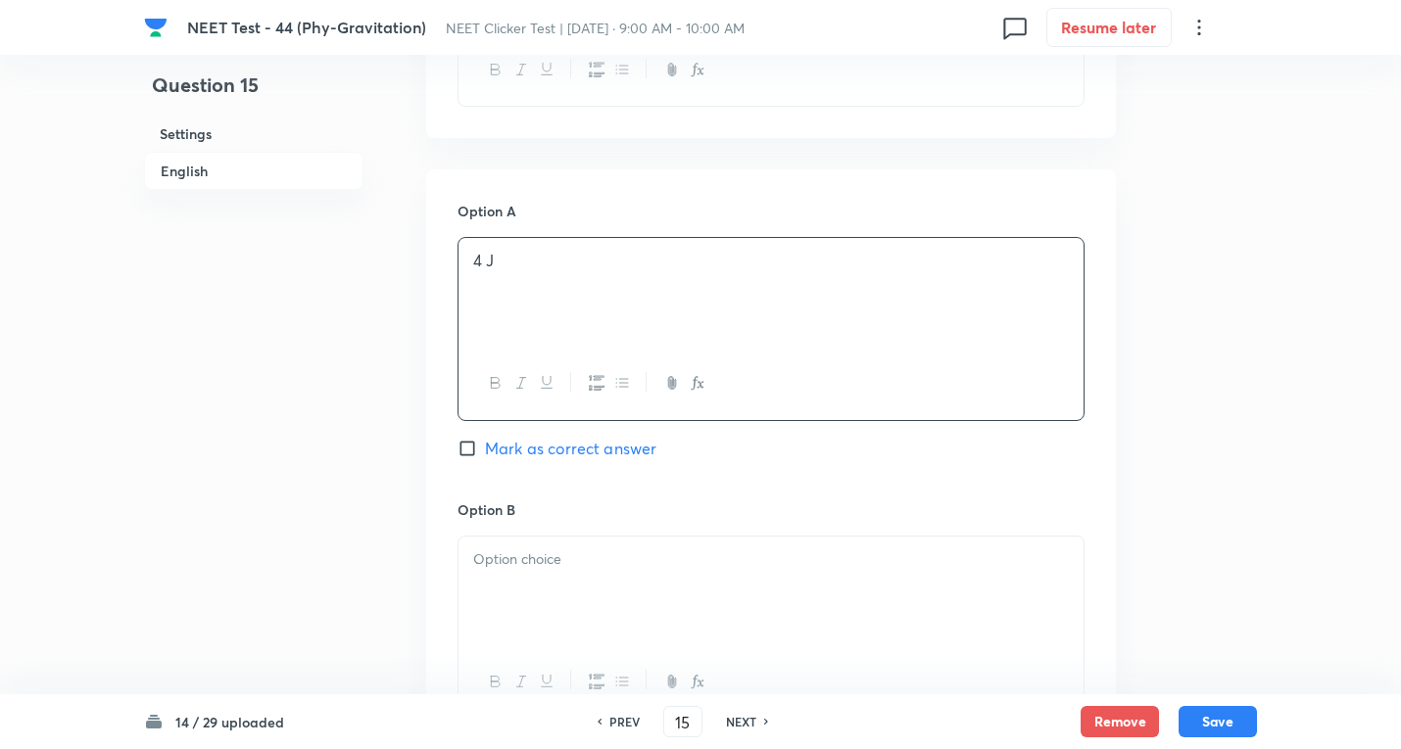
drag, startPoint x: 530, startPoint y: 530, endPoint x: 541, endPoint y: 538, distance: 13.3
click at [532, 531] on div "Option B Mark as correct answer" at bounding box center [770, 649] width 627 height 298
click at [547, 575] on div at bounding box center [770, 592] width 625 height 110
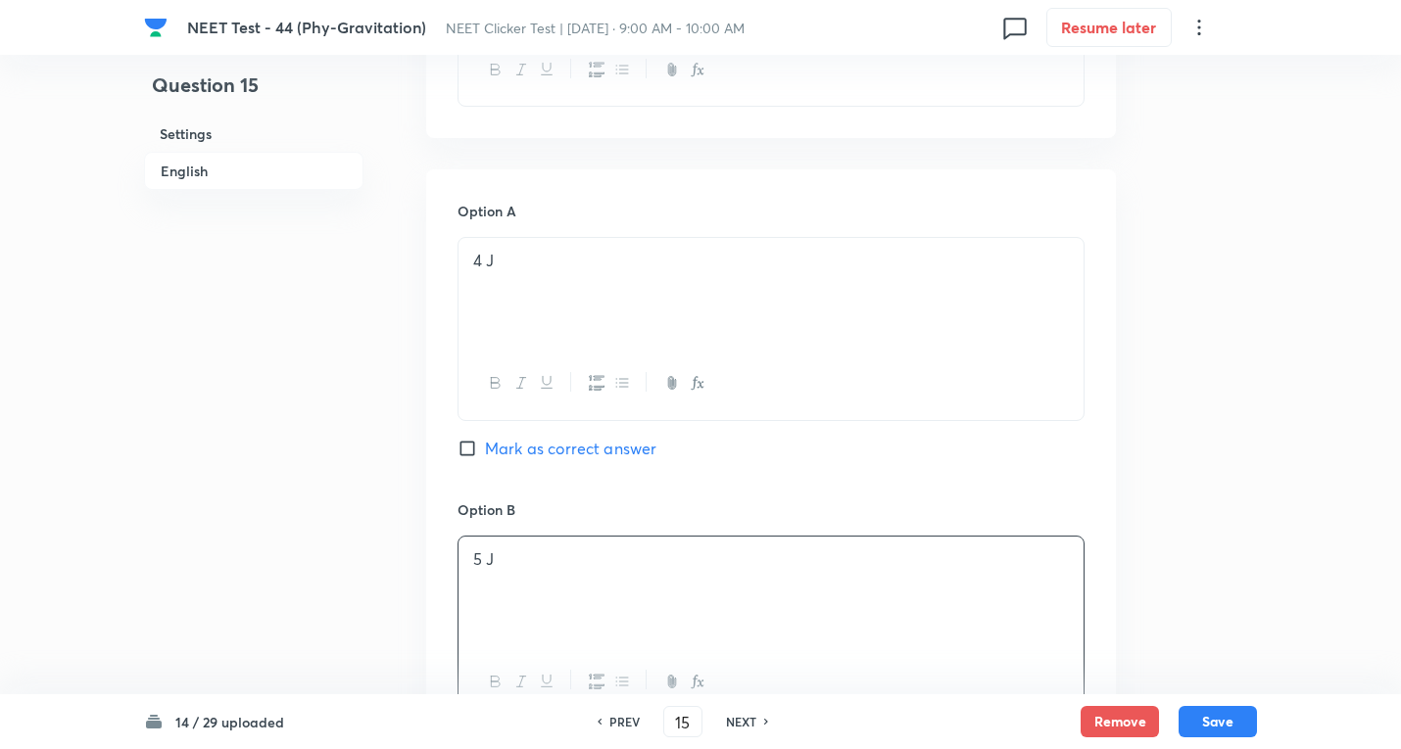
scroll to position [1045, 0]
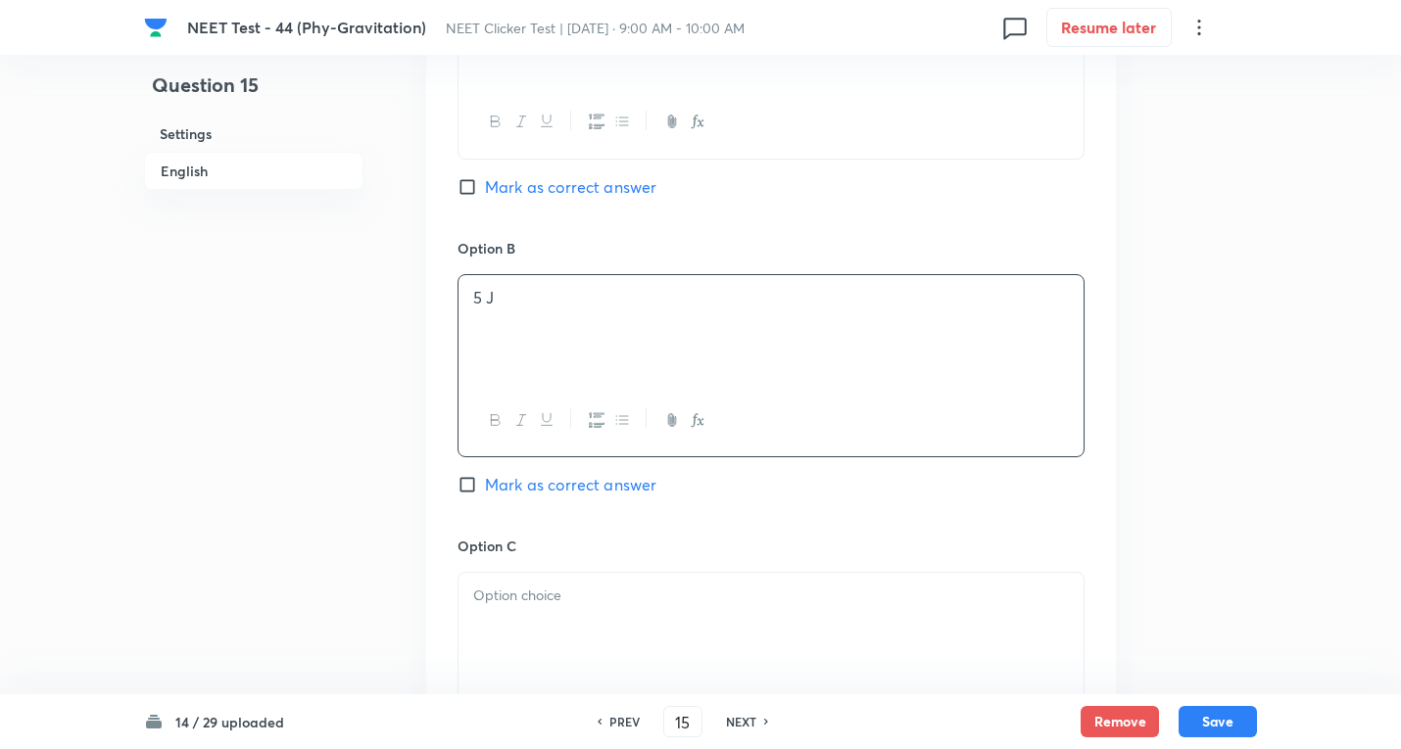
click at [508, 629] on div at bounding box center [770, 628] width 625 height 110
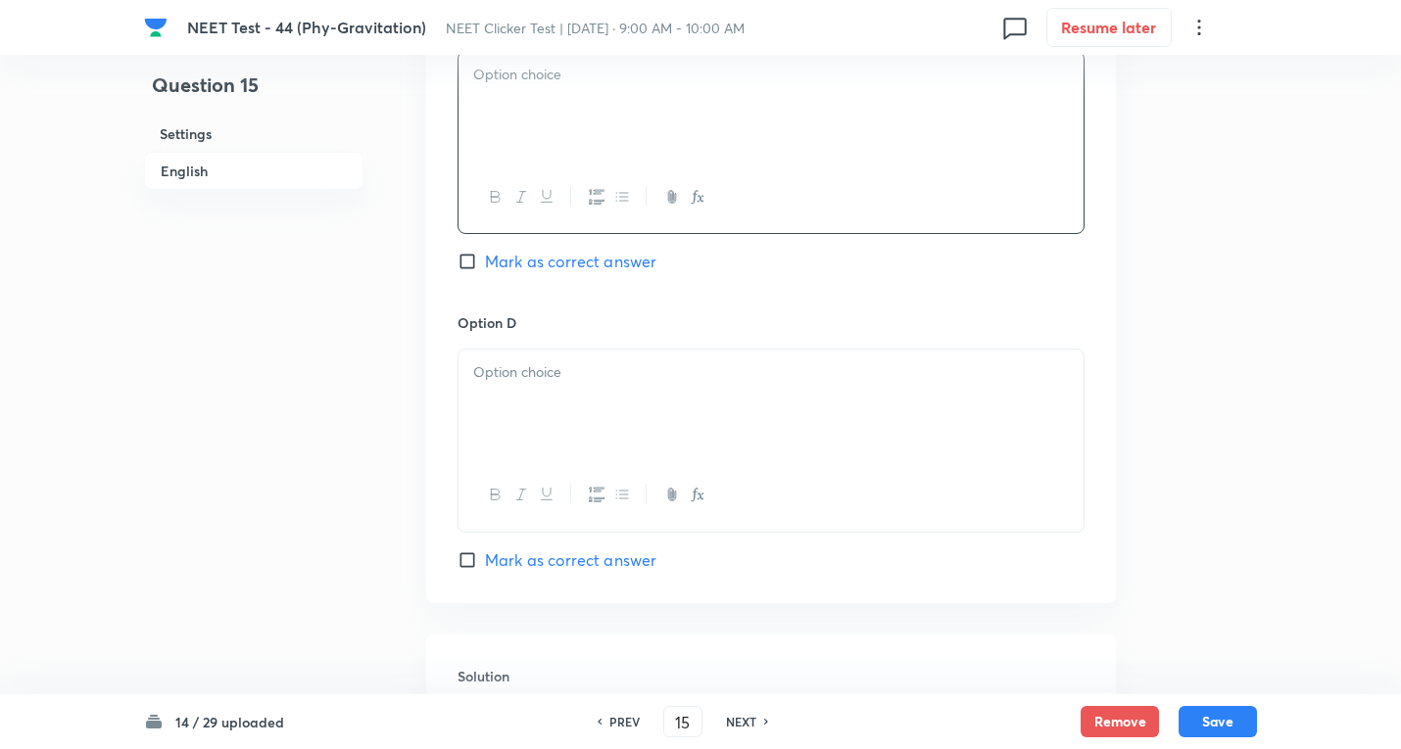
scroll to position [1567, 0]
click at [531, 419] on div at bounding box center [770, 404] width 625 height 110
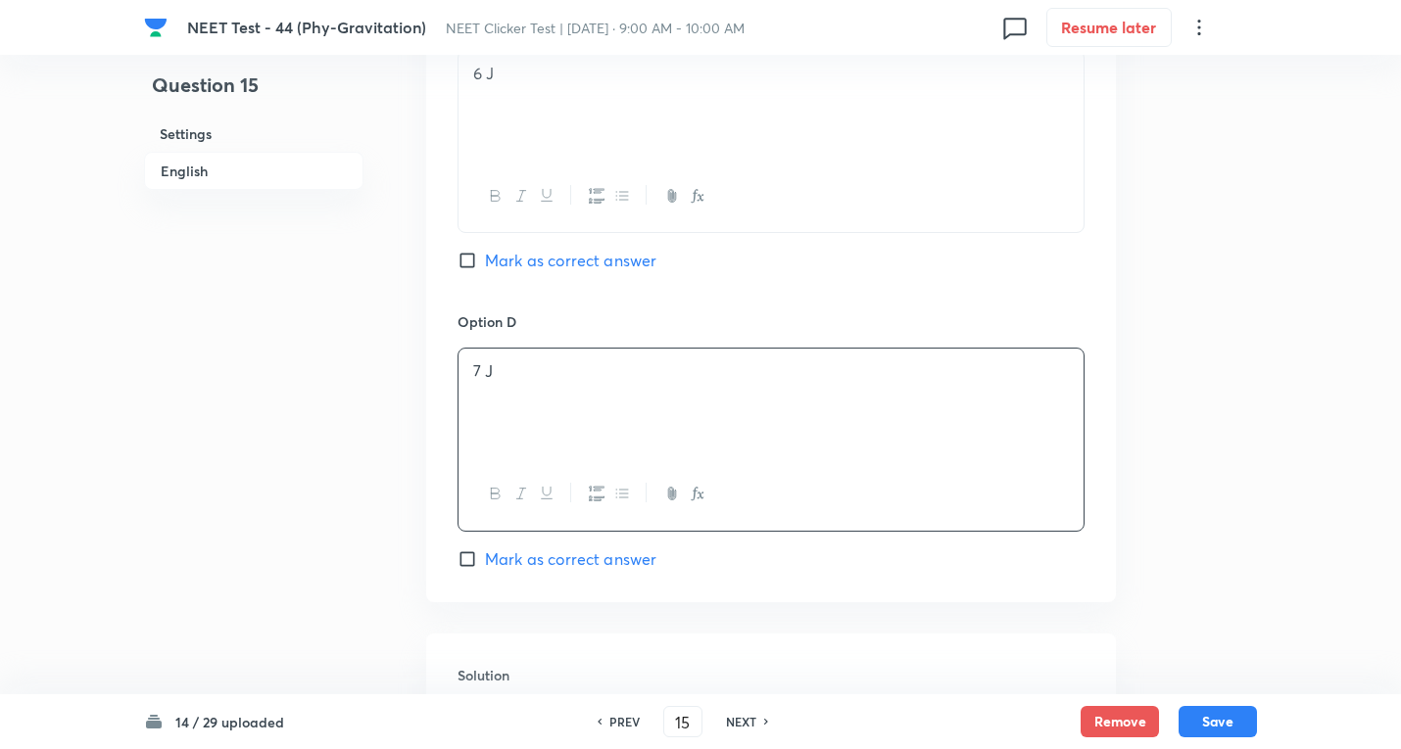
scroll to position [1829, 0]
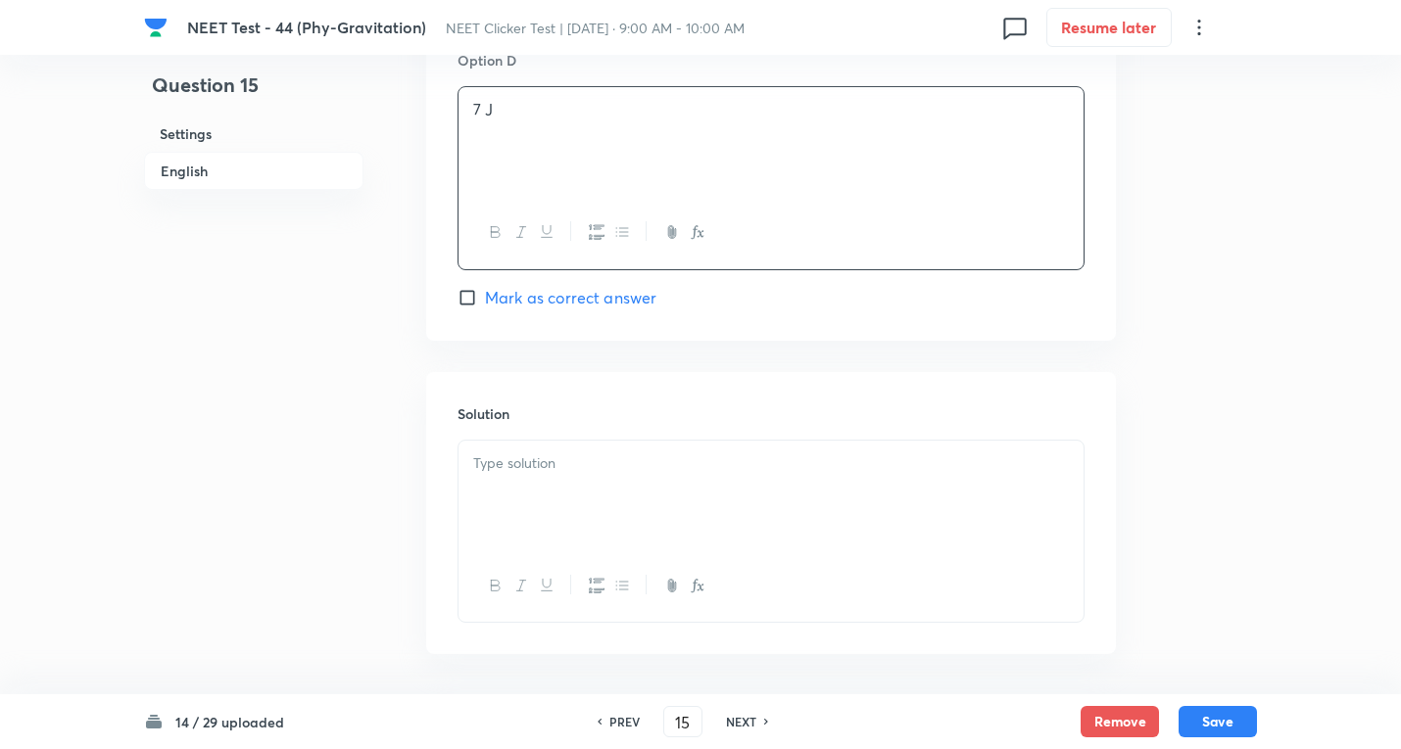
click at [530, 482] on div at bounding box center [770, 496] width 625 height 110
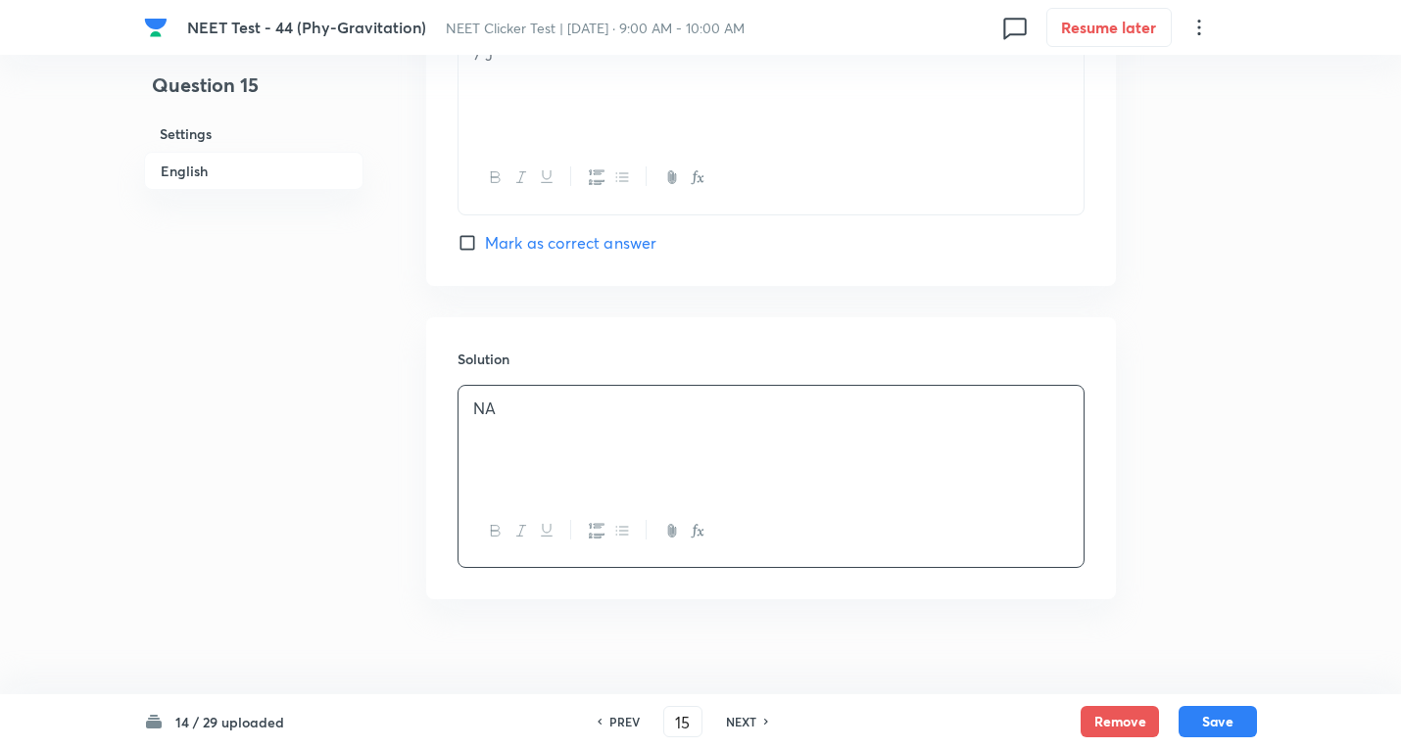
scroll to position [1906, 0]
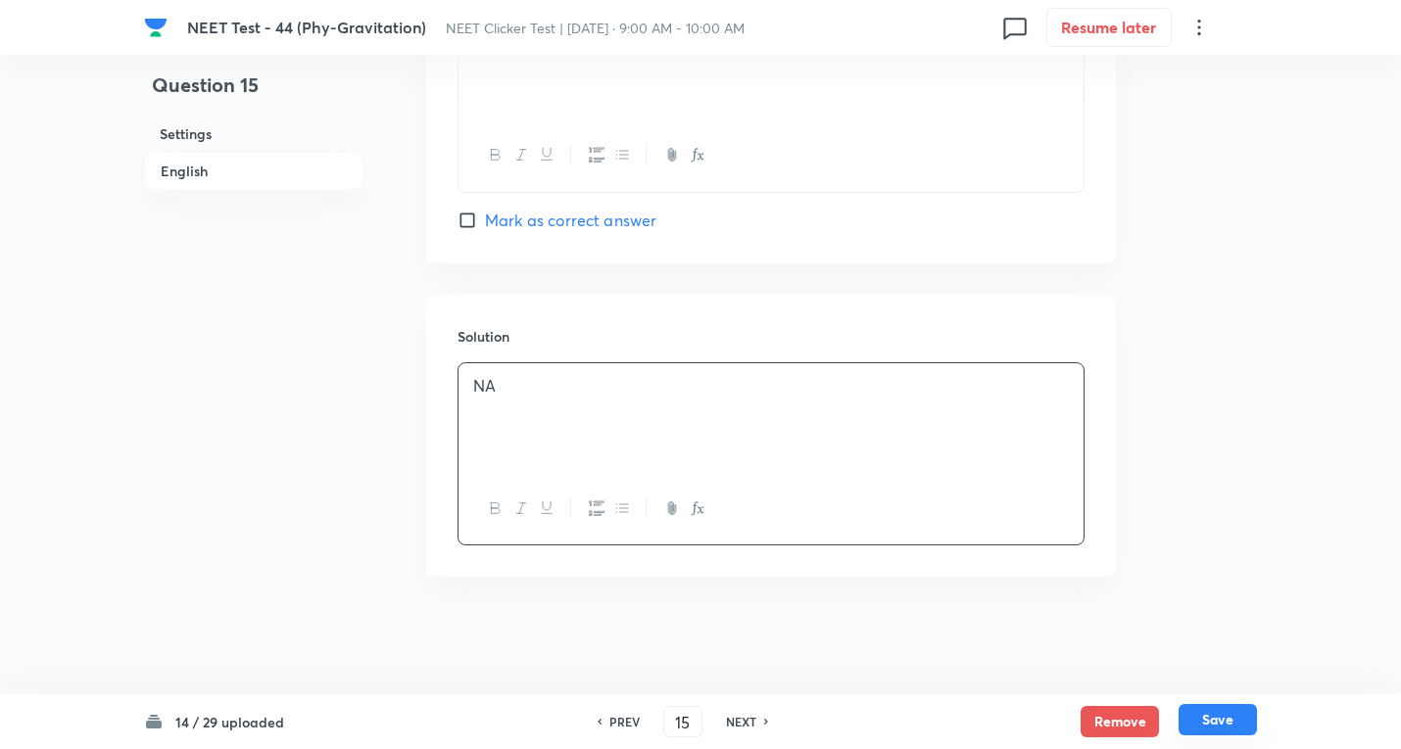
drag, startPoint x: 1243, startPoint y: 708, endPoint x: 1233, endPoint y: 716, distance: 12.5
click at [1243, 710] on button "Save" at bounding box center [1217, 719] width 78 height 31
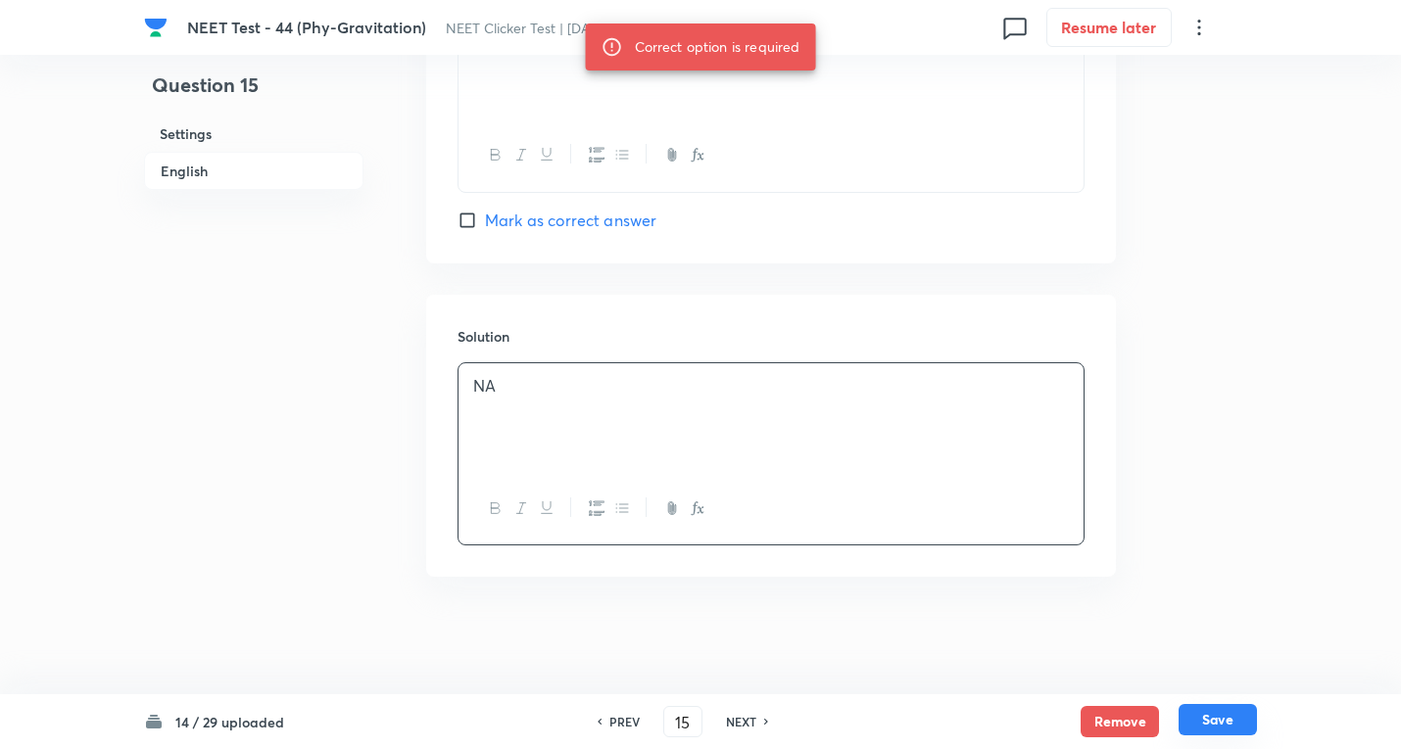
click at [1232, 716] on button "Save" at bounding box center [1217, 719] width 78 height 31
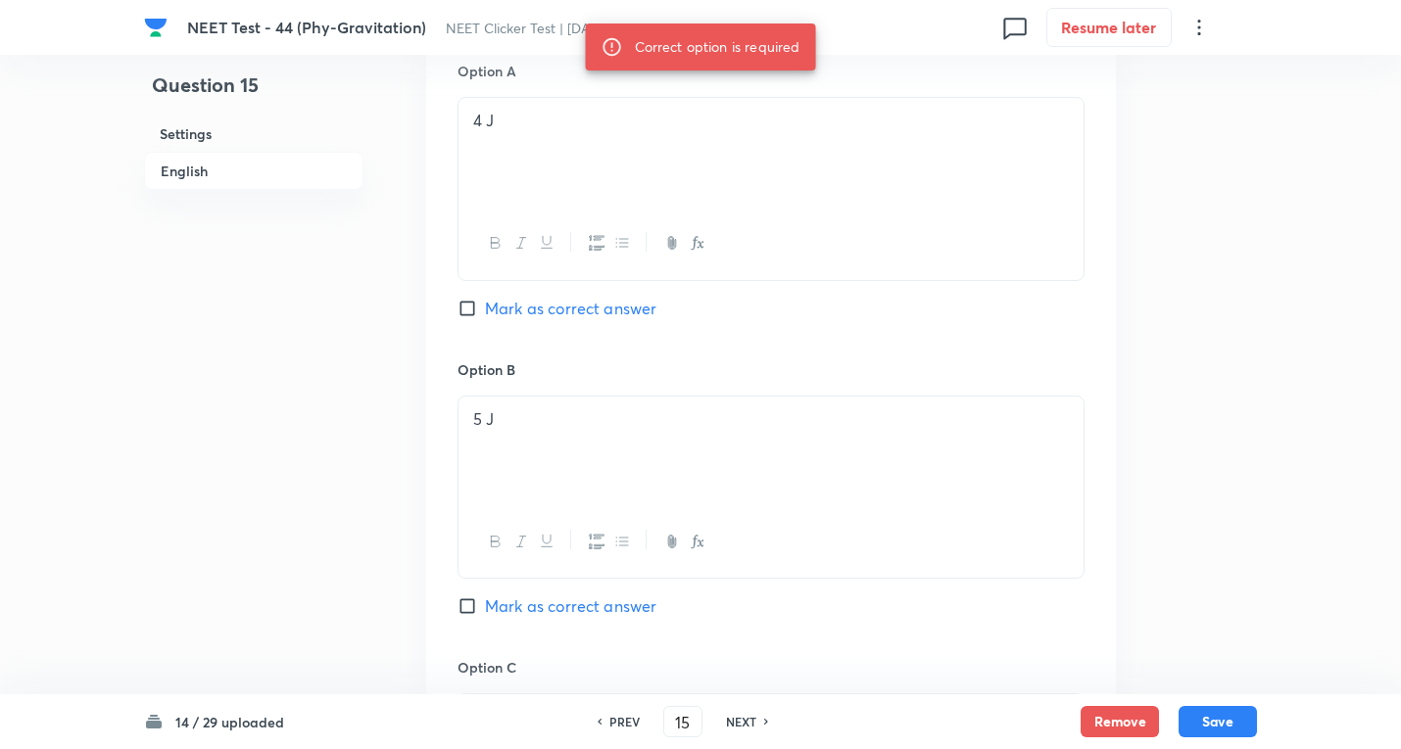
scroll to position [861, 0]
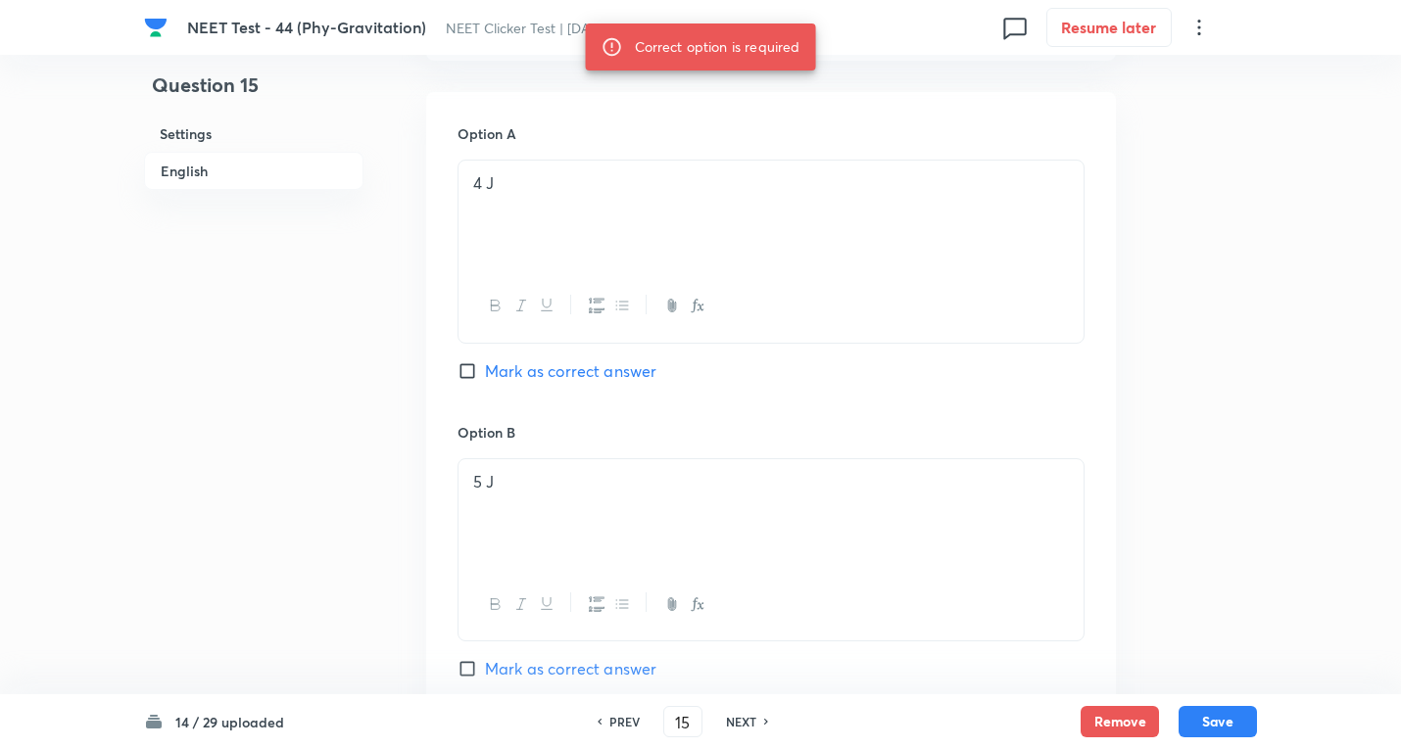
click at [501, 364] on span "Mark as correct answer" at bounding box center [570, 371] width 171 height 24
click at [485, 364] on input "Mark as correct answer" at bounding box center [470, 371] width 27 height 20
checkbox input "true"
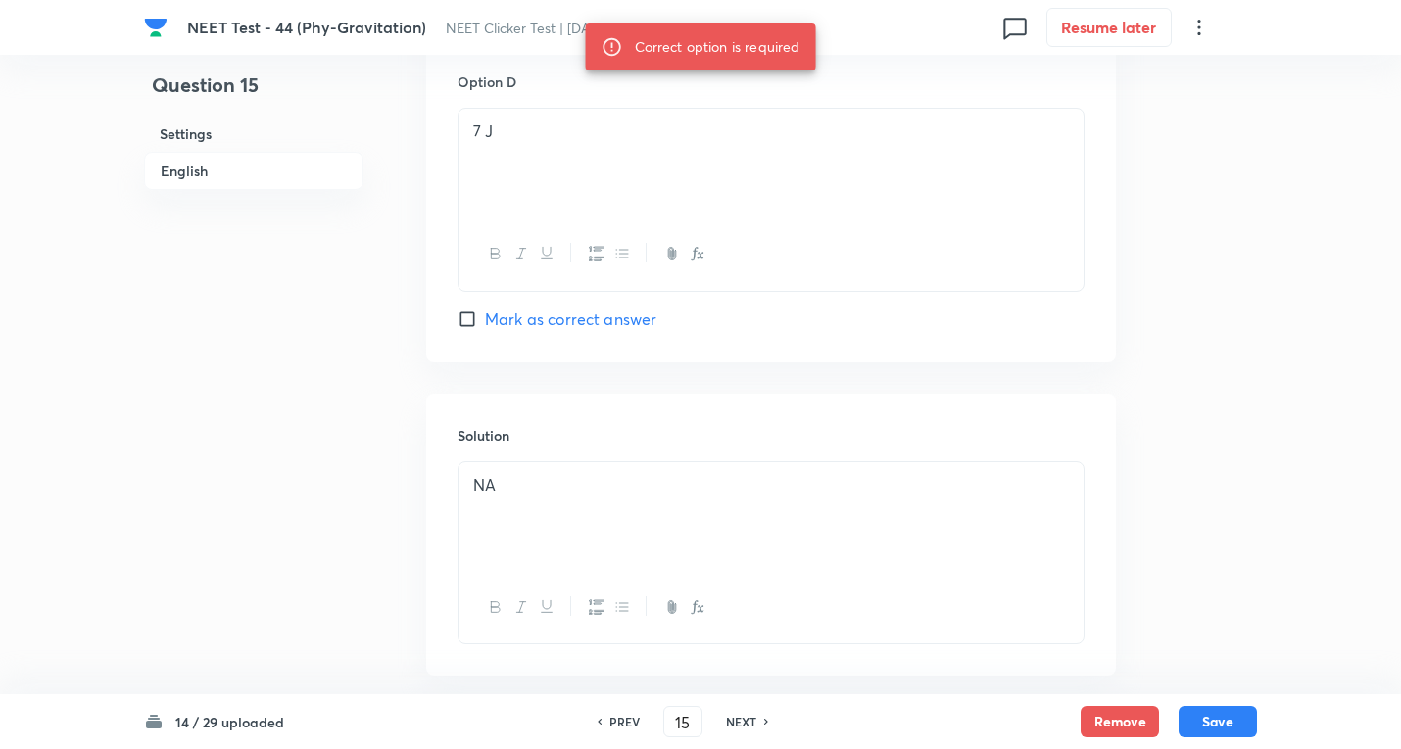
scroll to position [1906, 0]
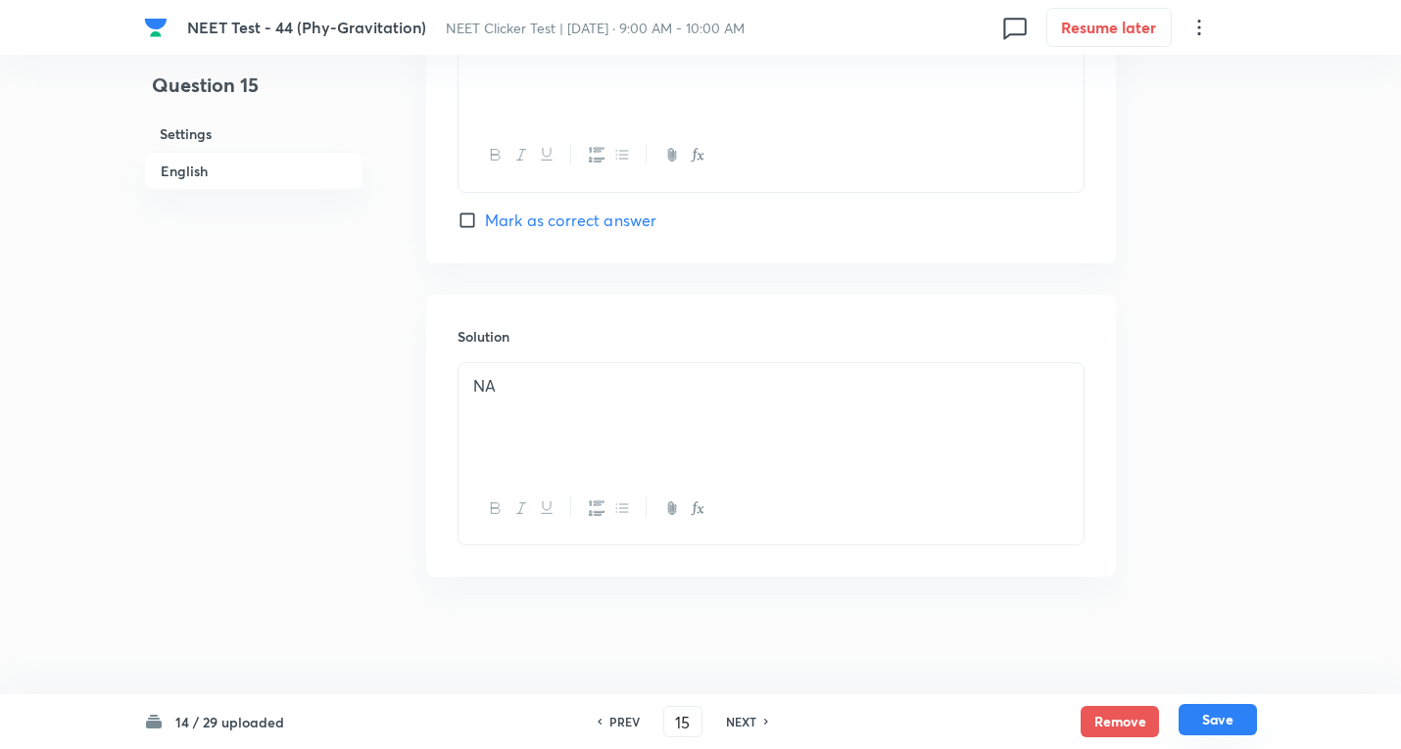
click at [1212, 734] on button "Save" at bounding box center [1217, 719] width 78 height 31
type input "16"
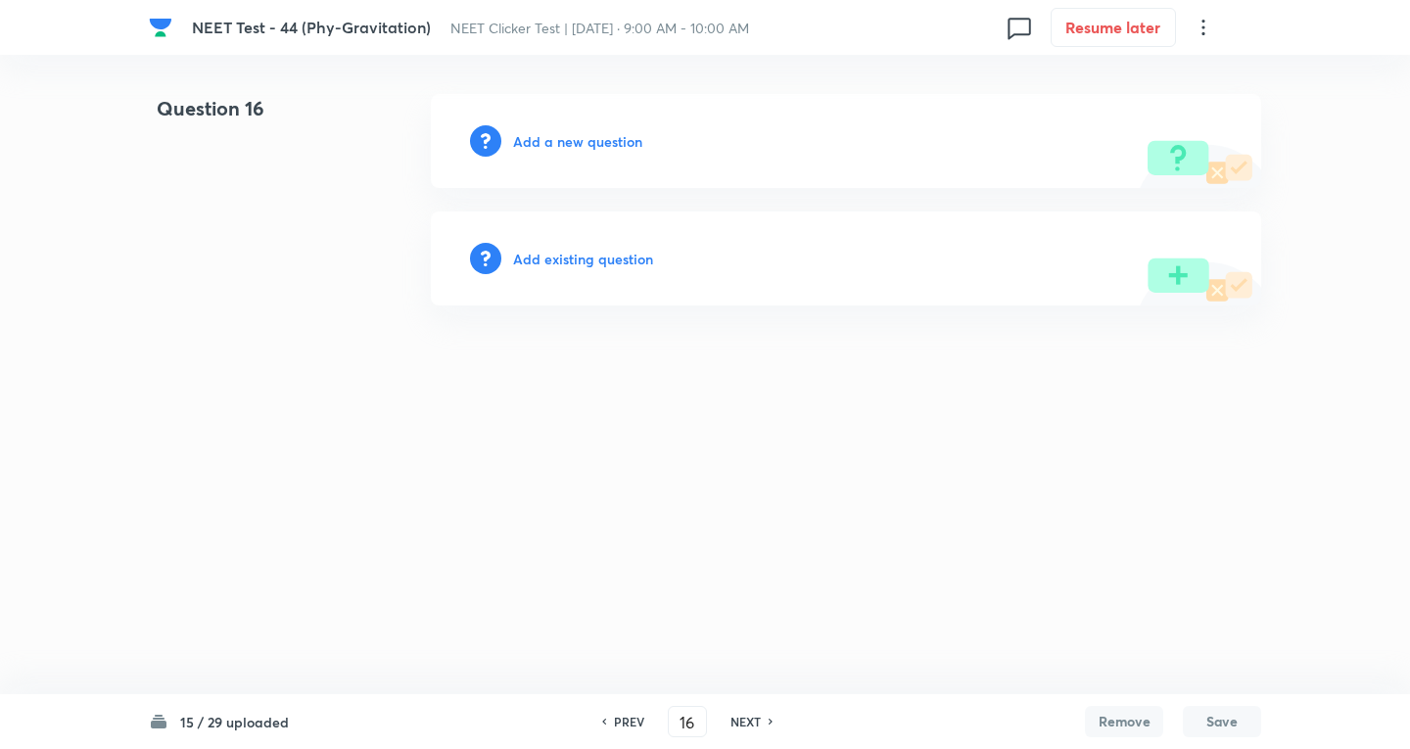
click at [584, 144] on h6 "Add a new question" at bounding box center [577, 141] width 129 height 21
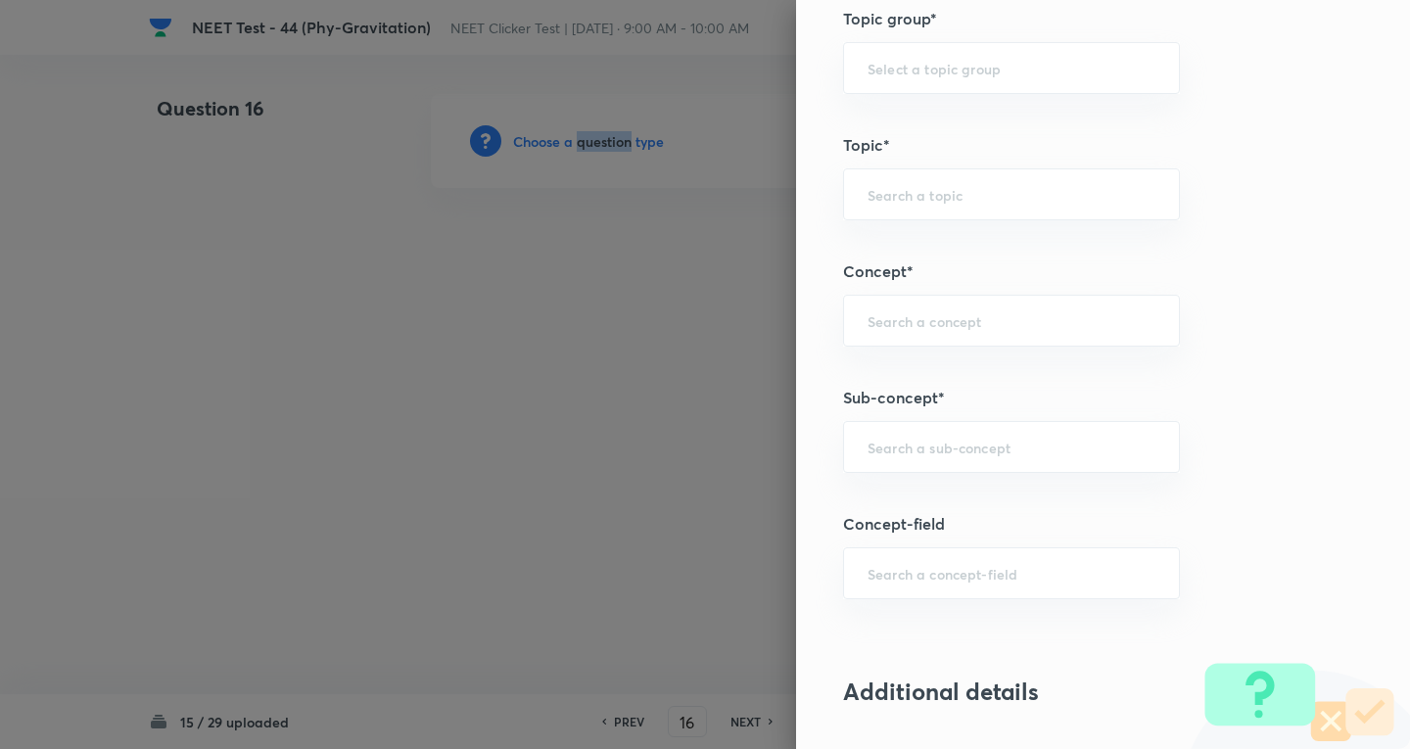
scroll to position [1045, 0]
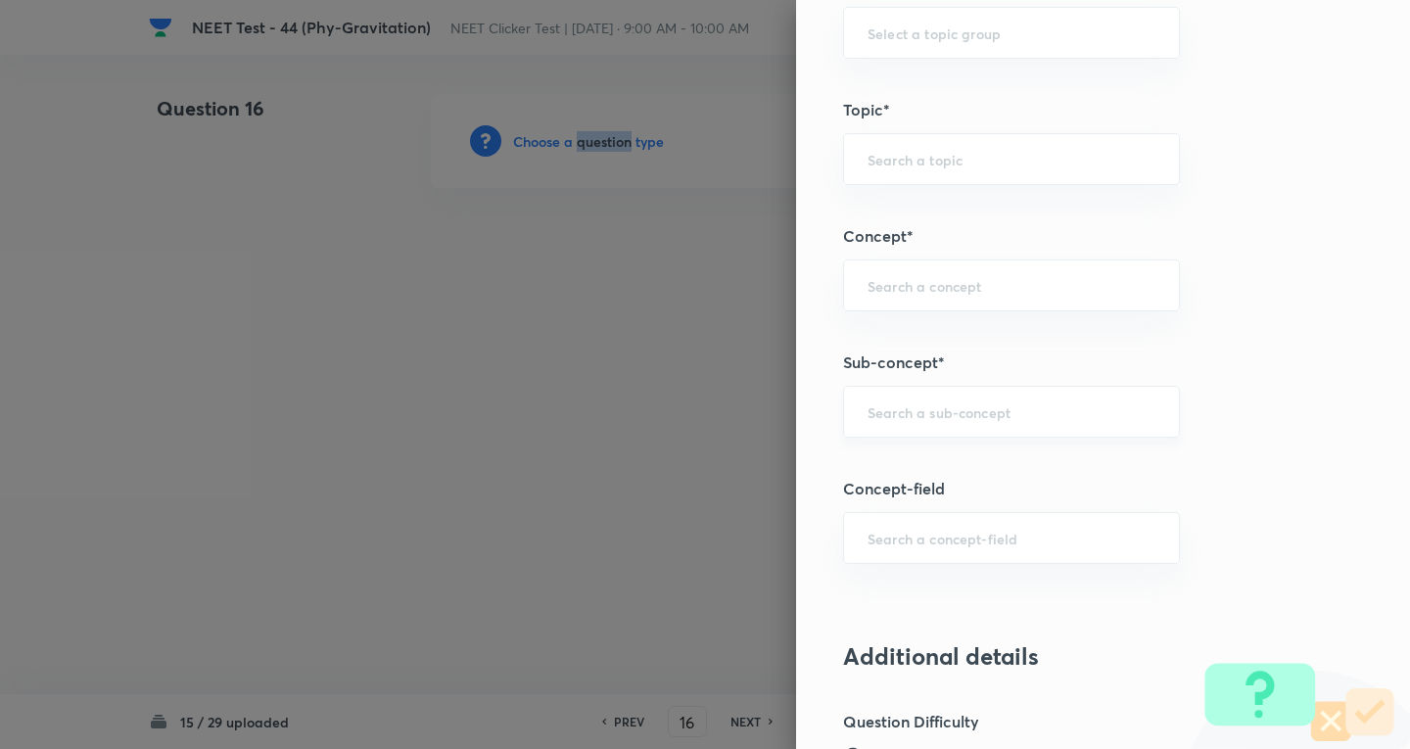
click at [886, 405] on div "​" at bounding box center [1011, 412] width 337 height 52
paste input "Newton's Laws Gravitation"
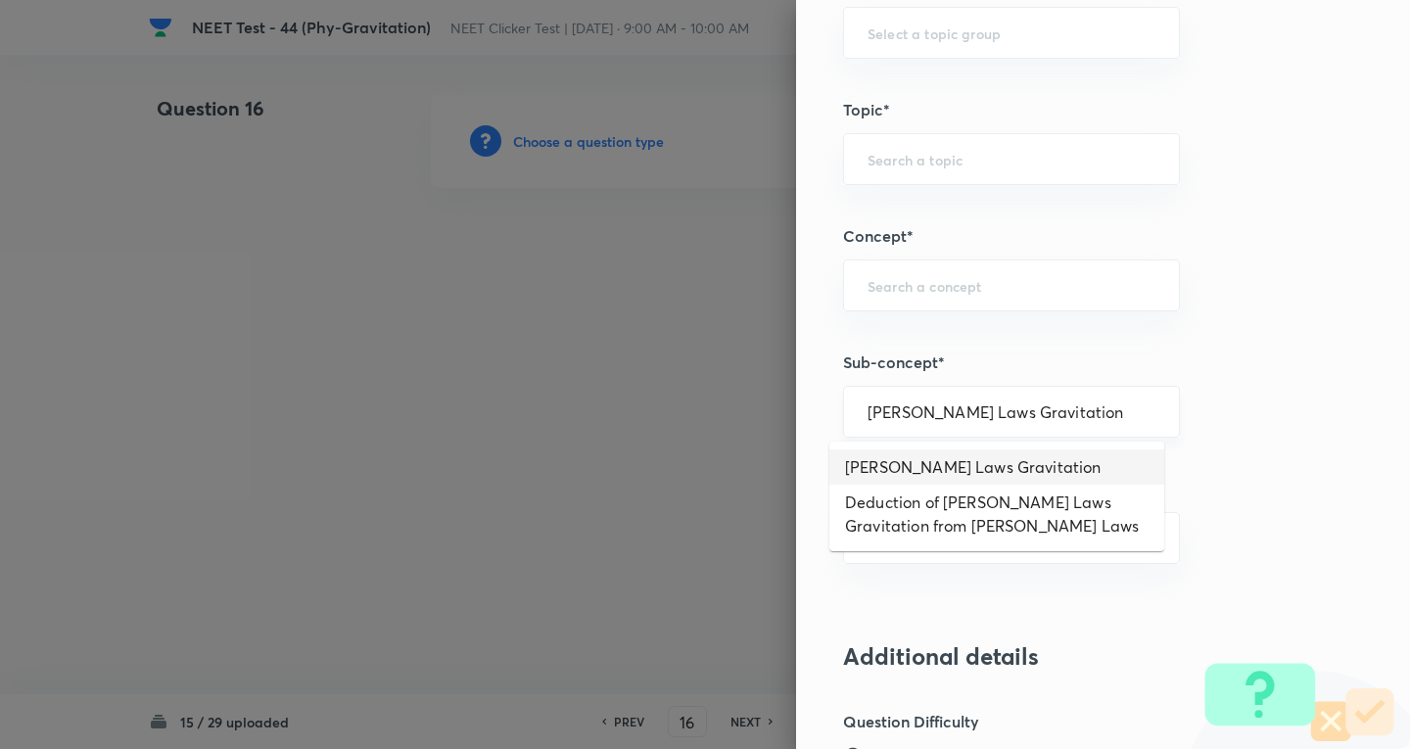
type input "Newton's Laws Gravitation"
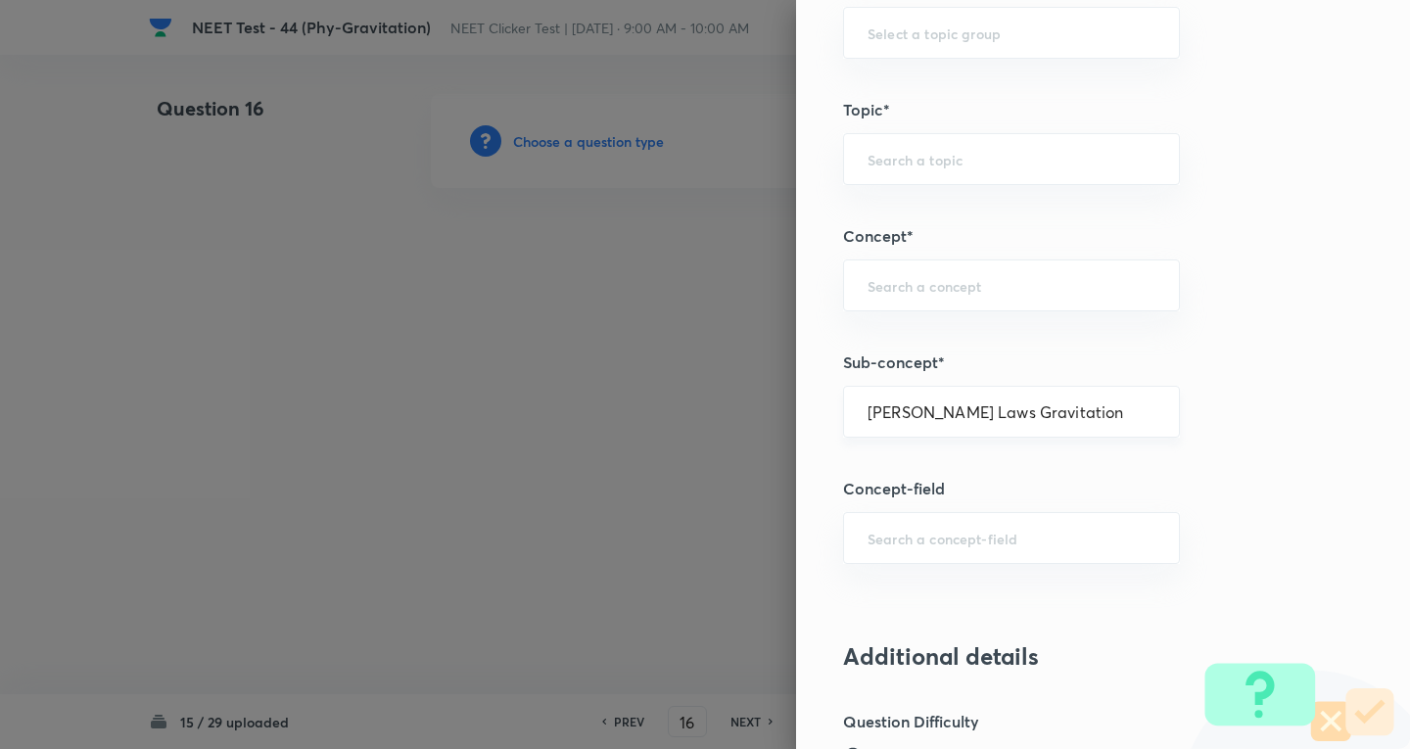
type input "Physics"
type input "Mechanics"
type input "Gravitation"
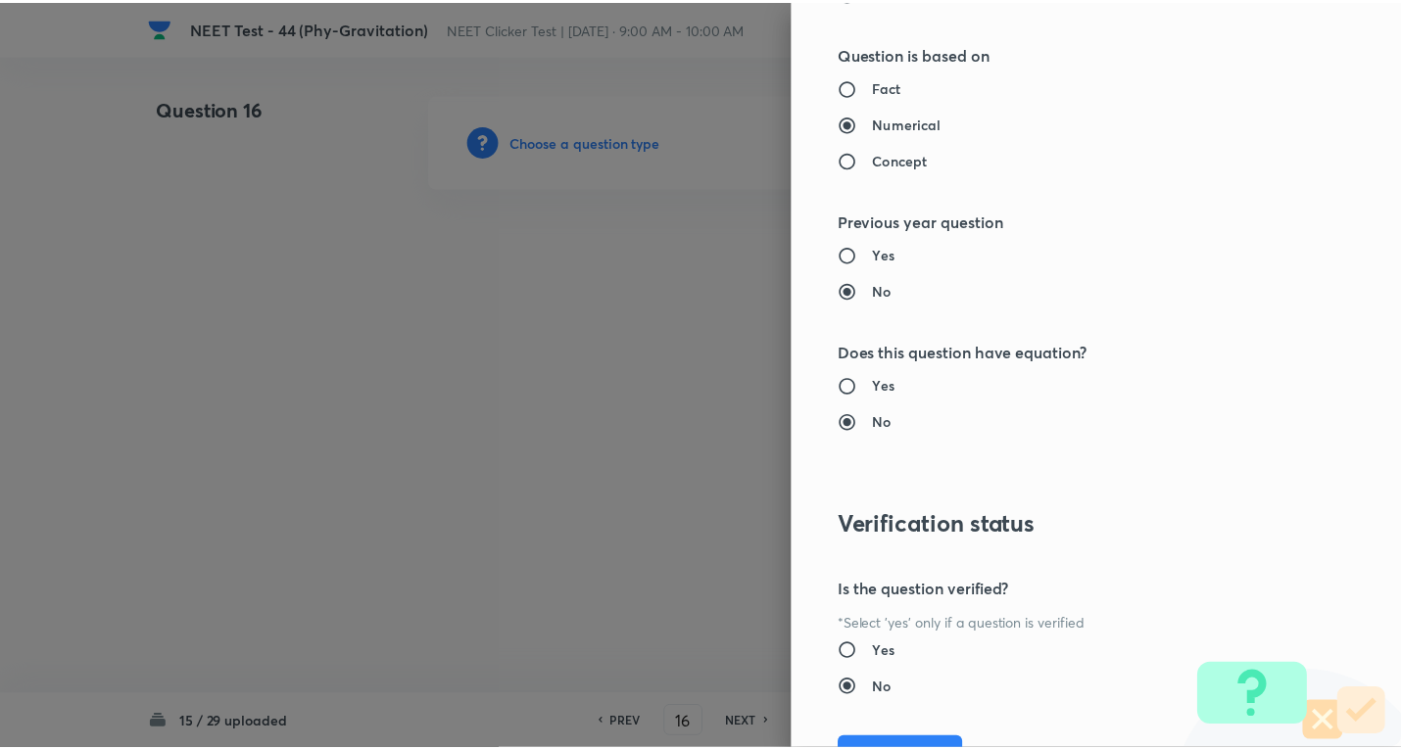
scroll to position [2052, 0]
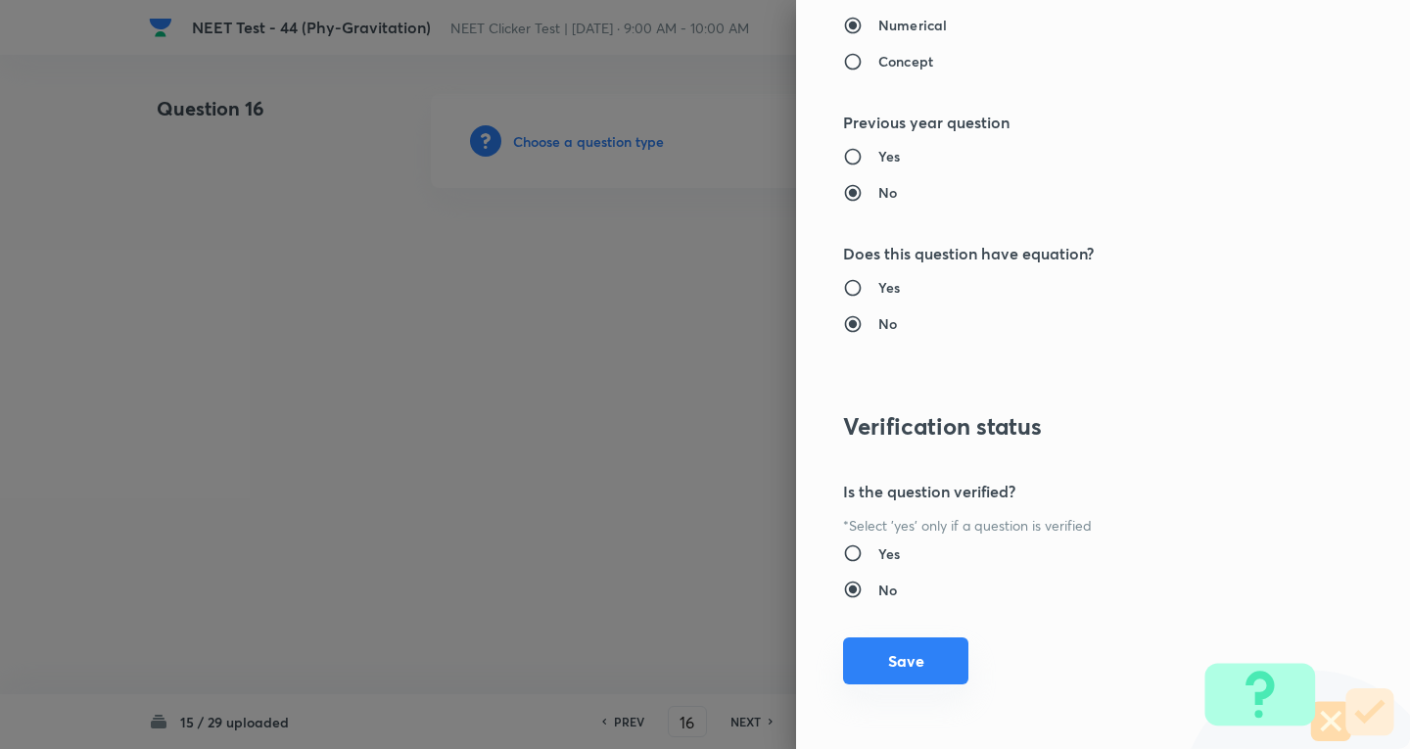
click at [918, 654] on button "Save" at bounding box center [905, 661] width 125 height 47
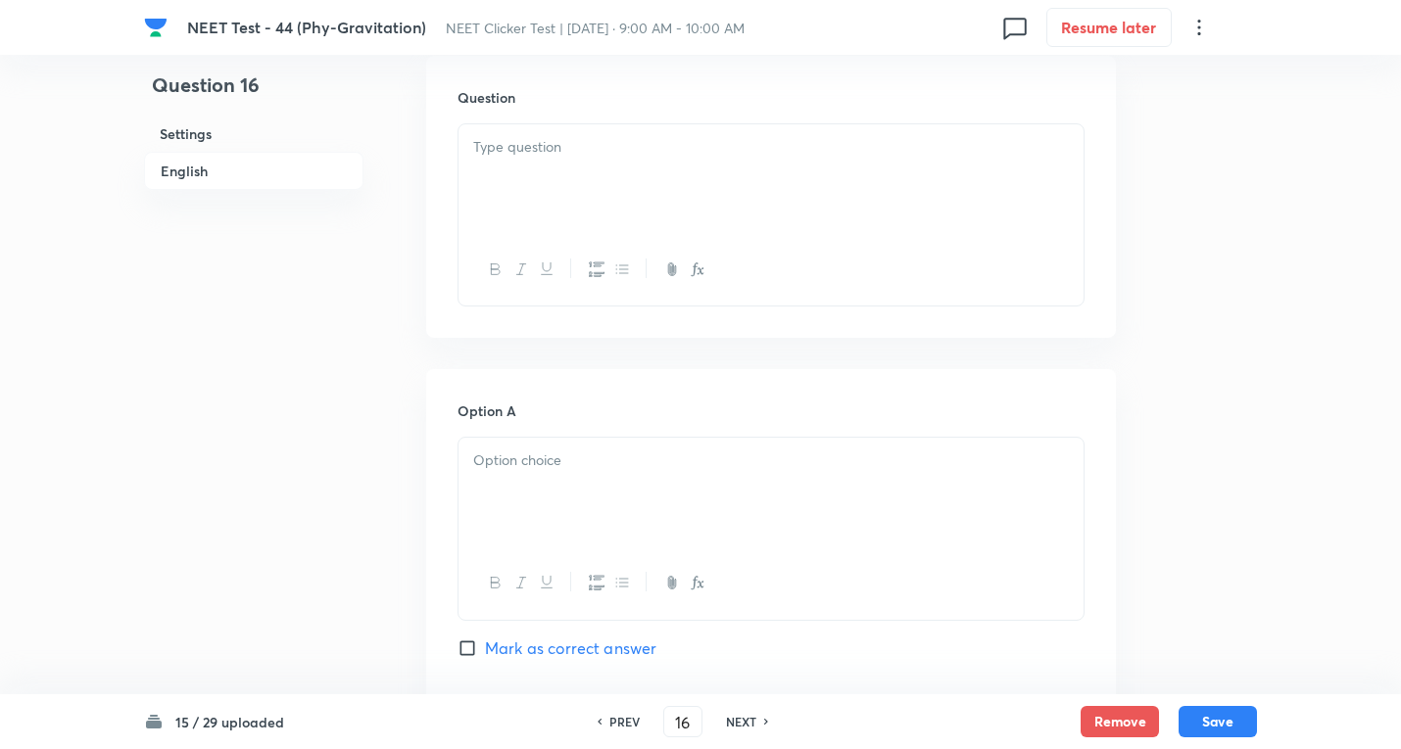
scroll to position [522, 0]
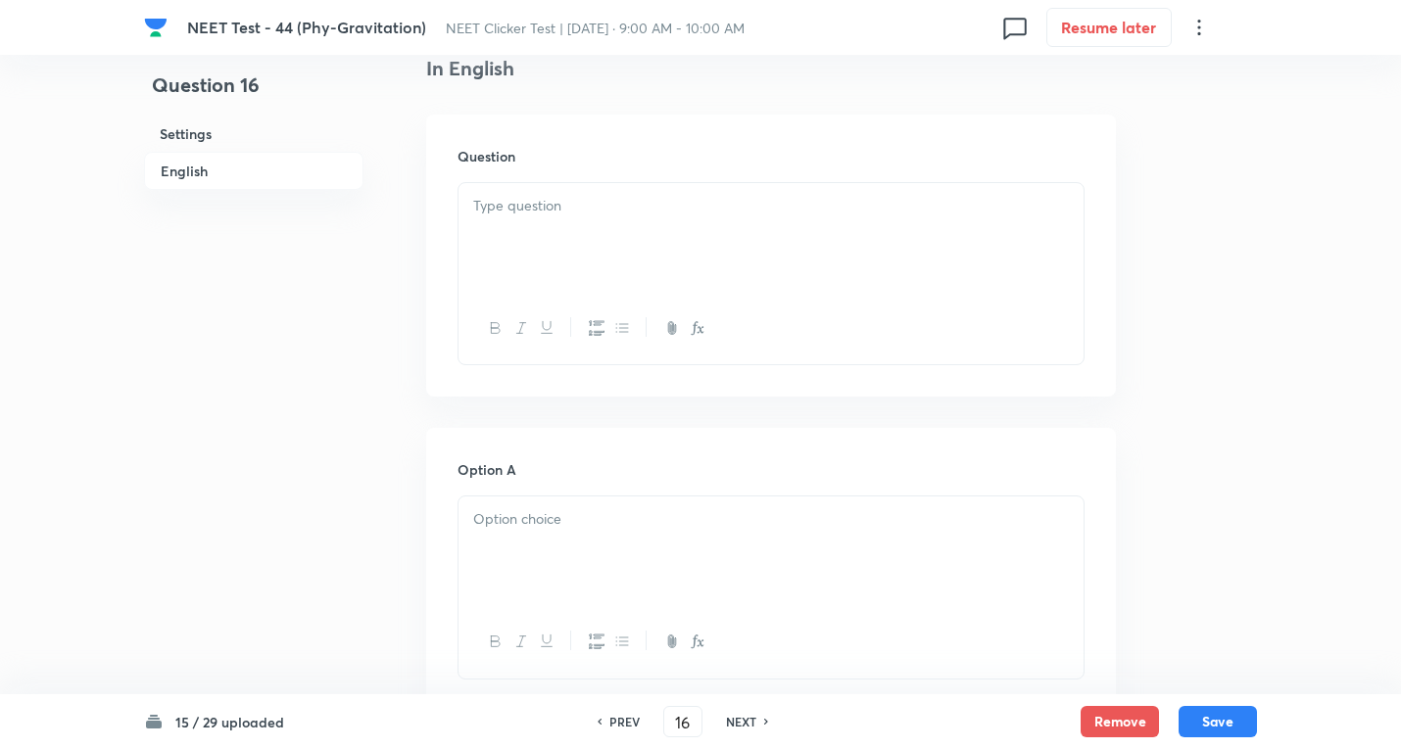
click at [551, 248] on div at bounding box center [770, 238] width 625 height 110
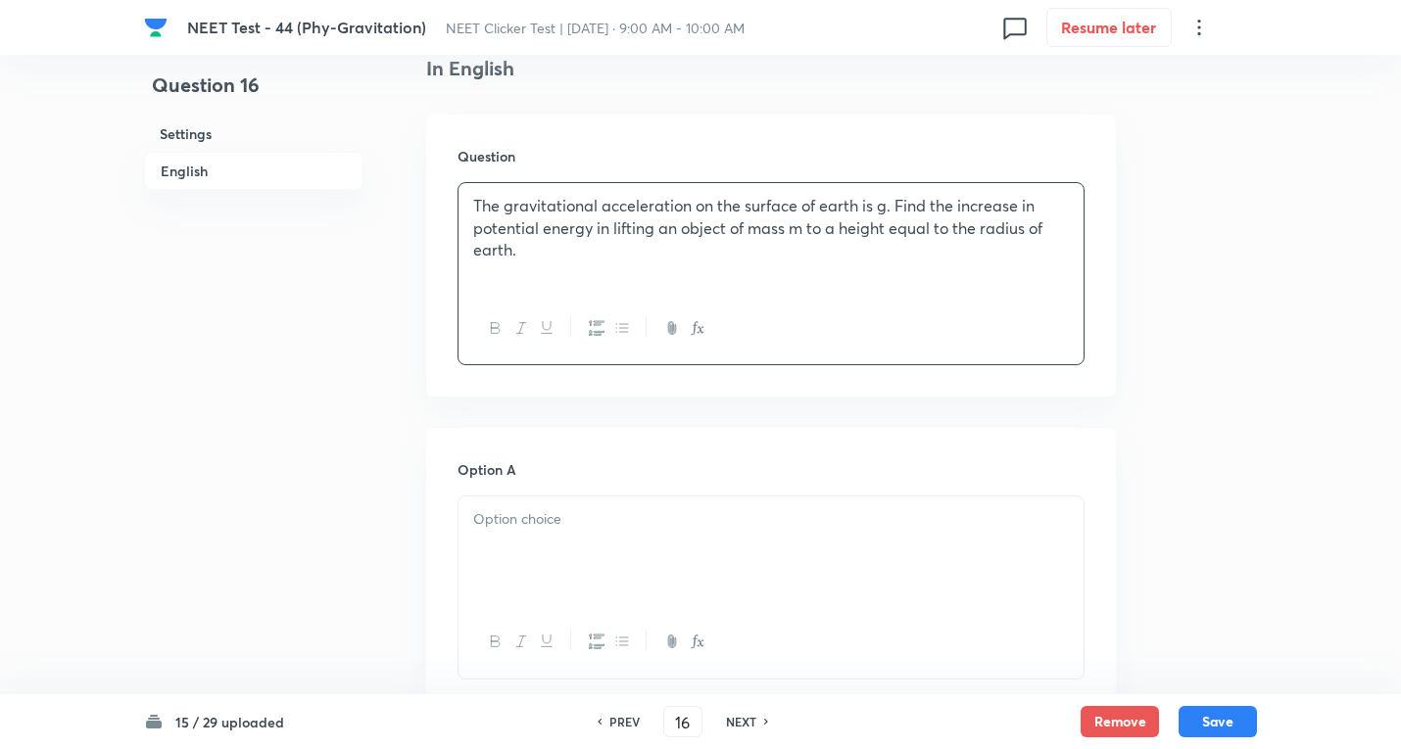
click at [595, 604] on div at bounding box center [770, 552] width 625 height 110
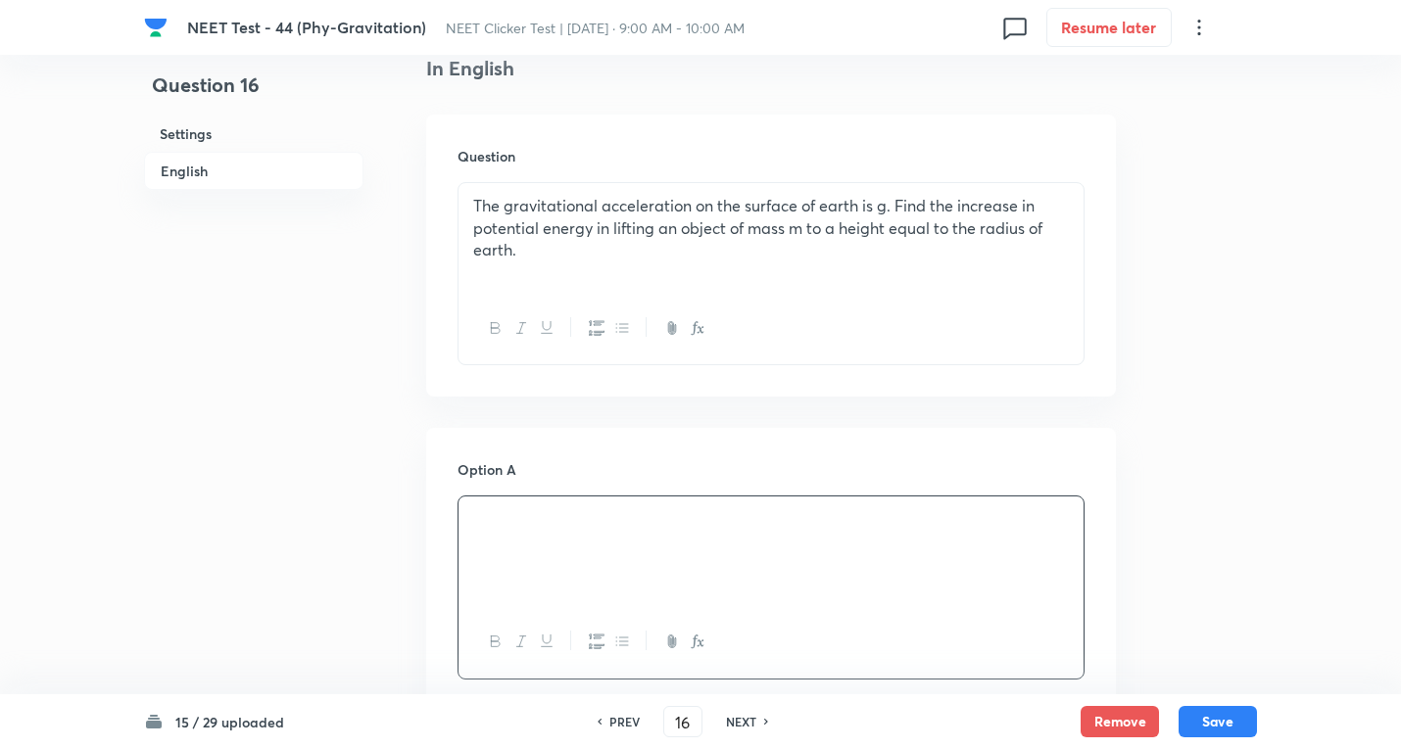
scroll to position [784, 0]
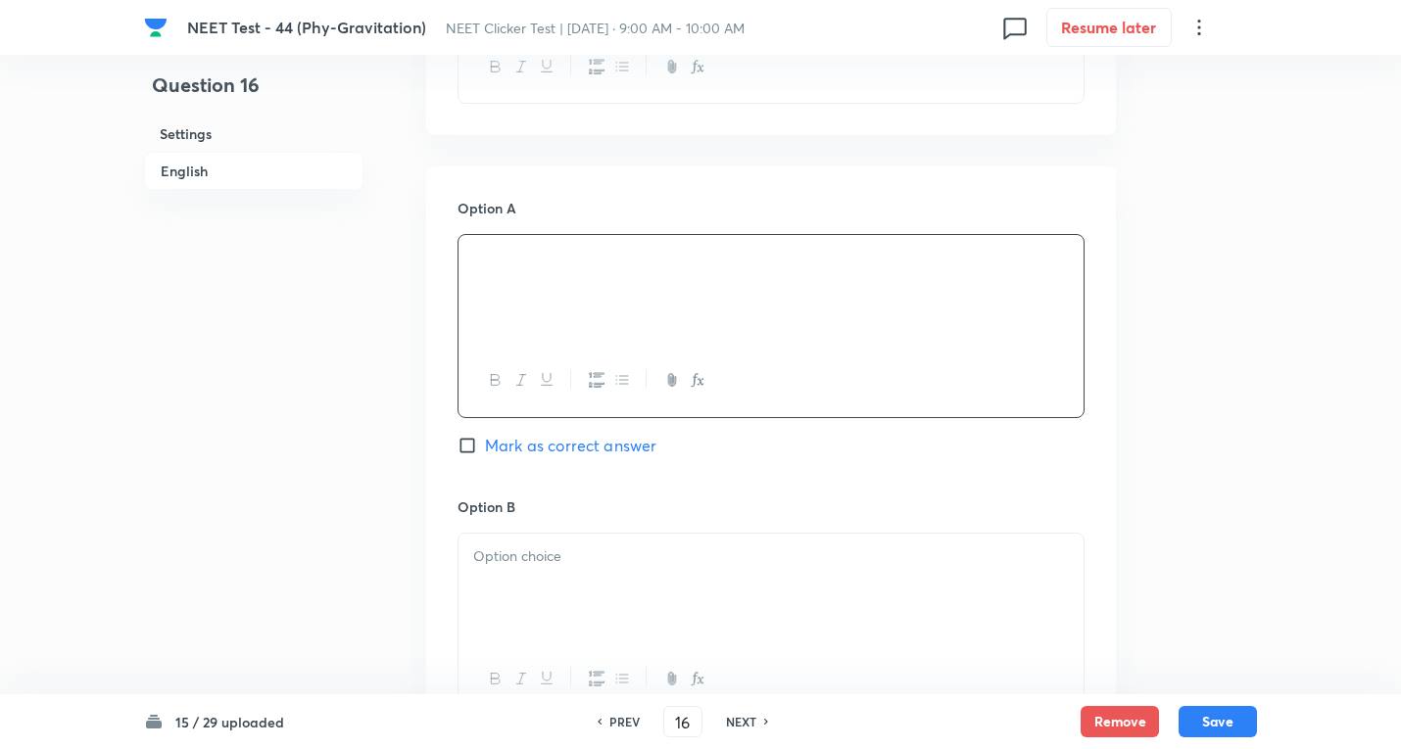
click at [552, 543] on div at bounding box center [770, 589] width 625 height 110
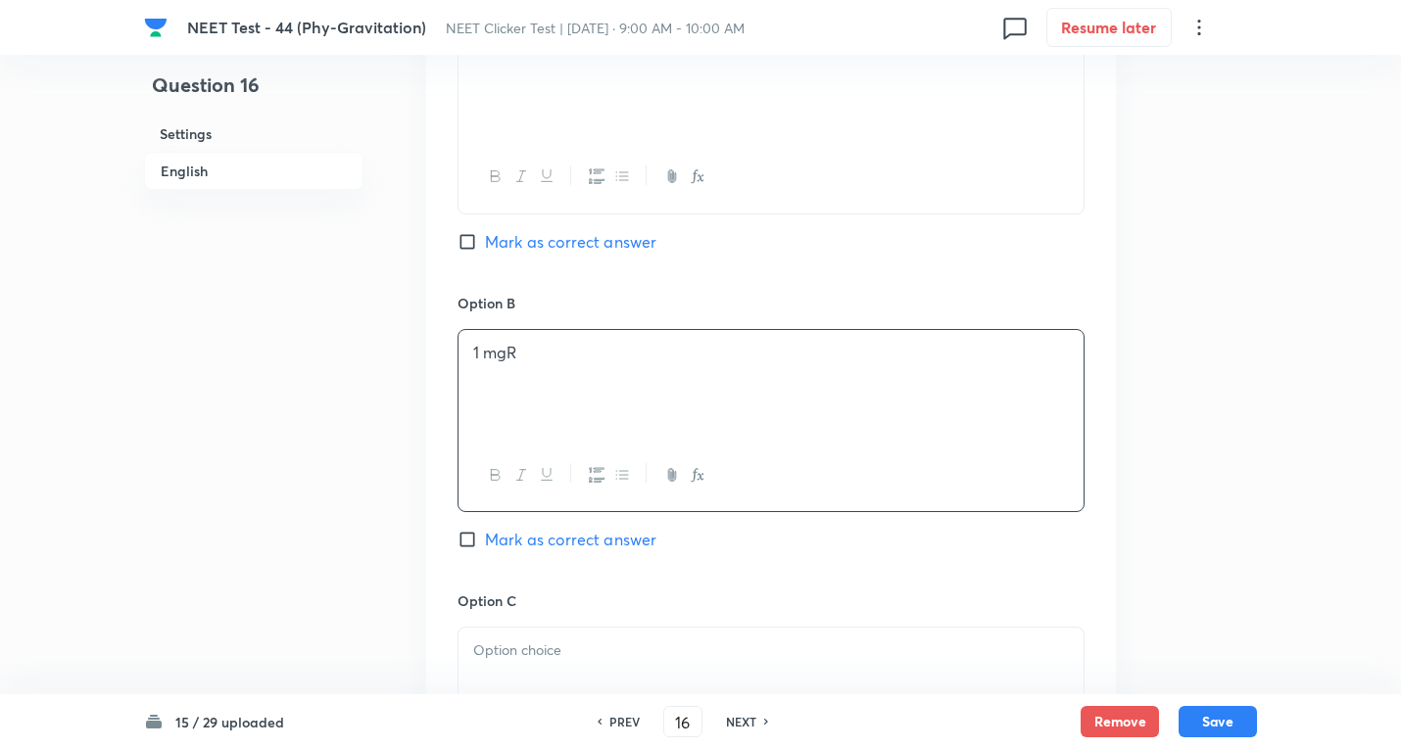
scroll to position [1045, 0]
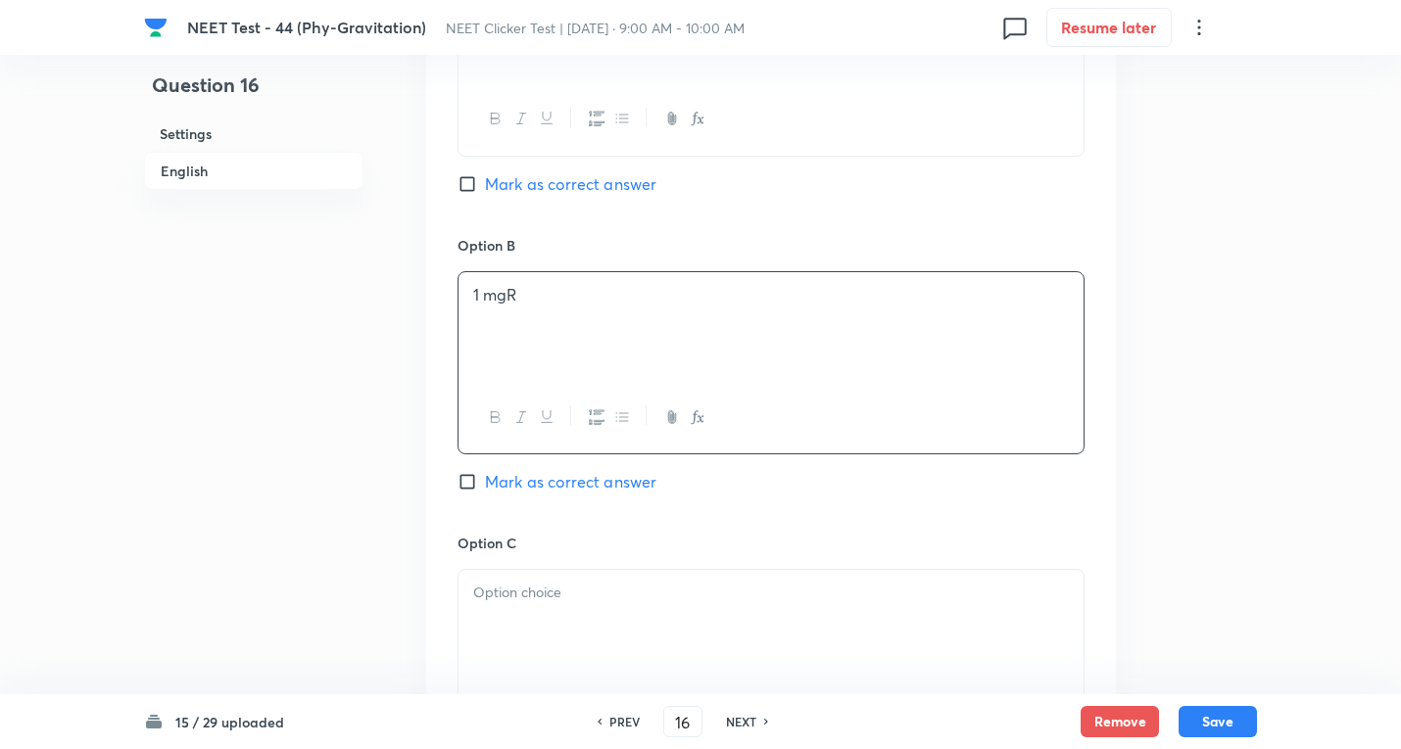
click at [515, 580] on div at bounding box center [770, 625] width 625 height 110
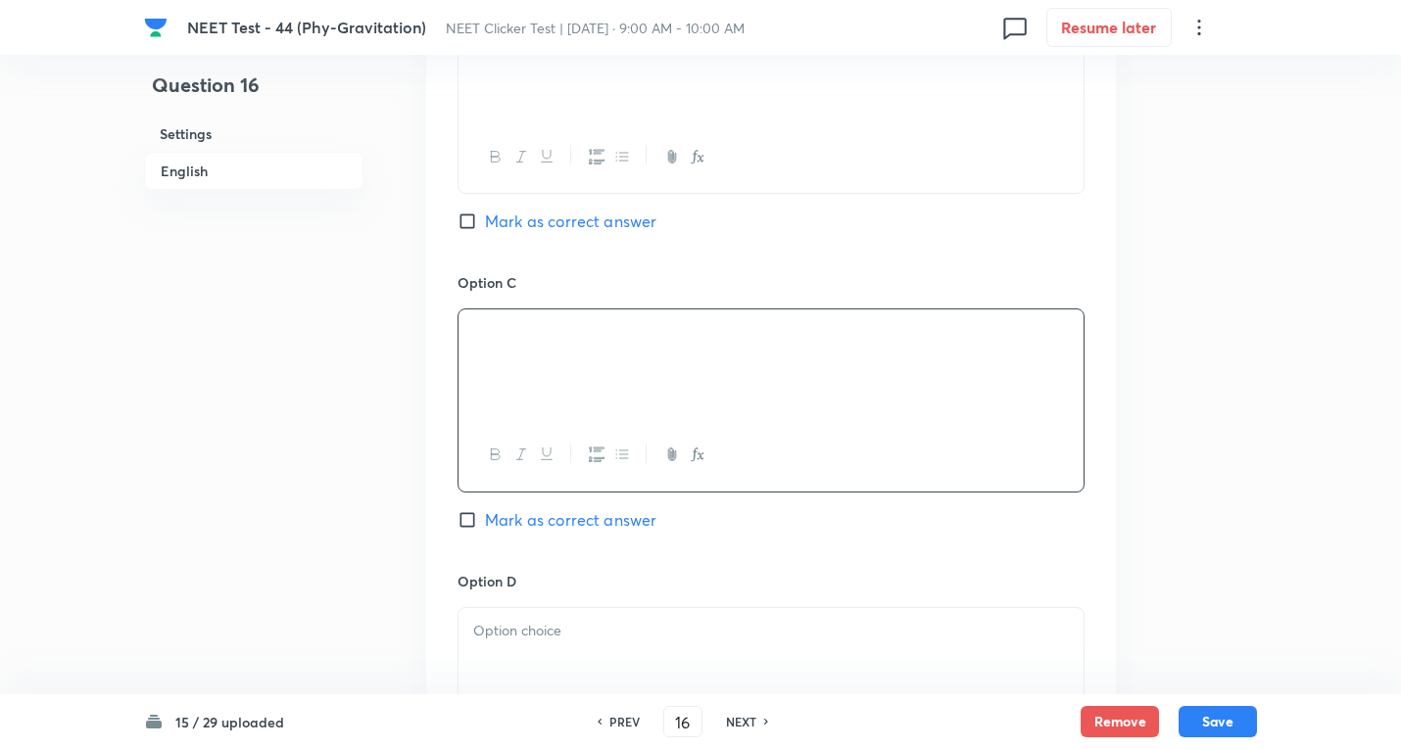
scroll to position [1567, 0]
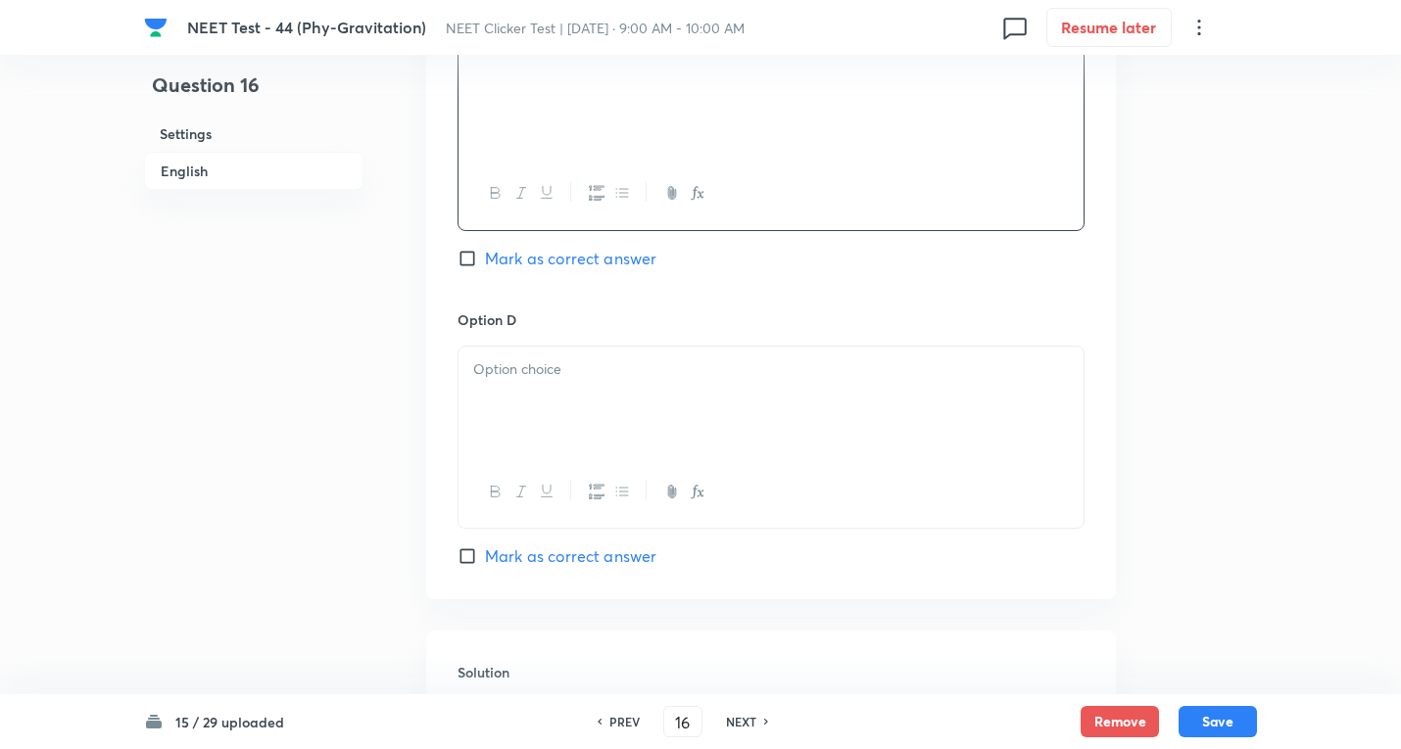
click at [540, 406] on div at bounding box center [770, 402] width 625 height 110
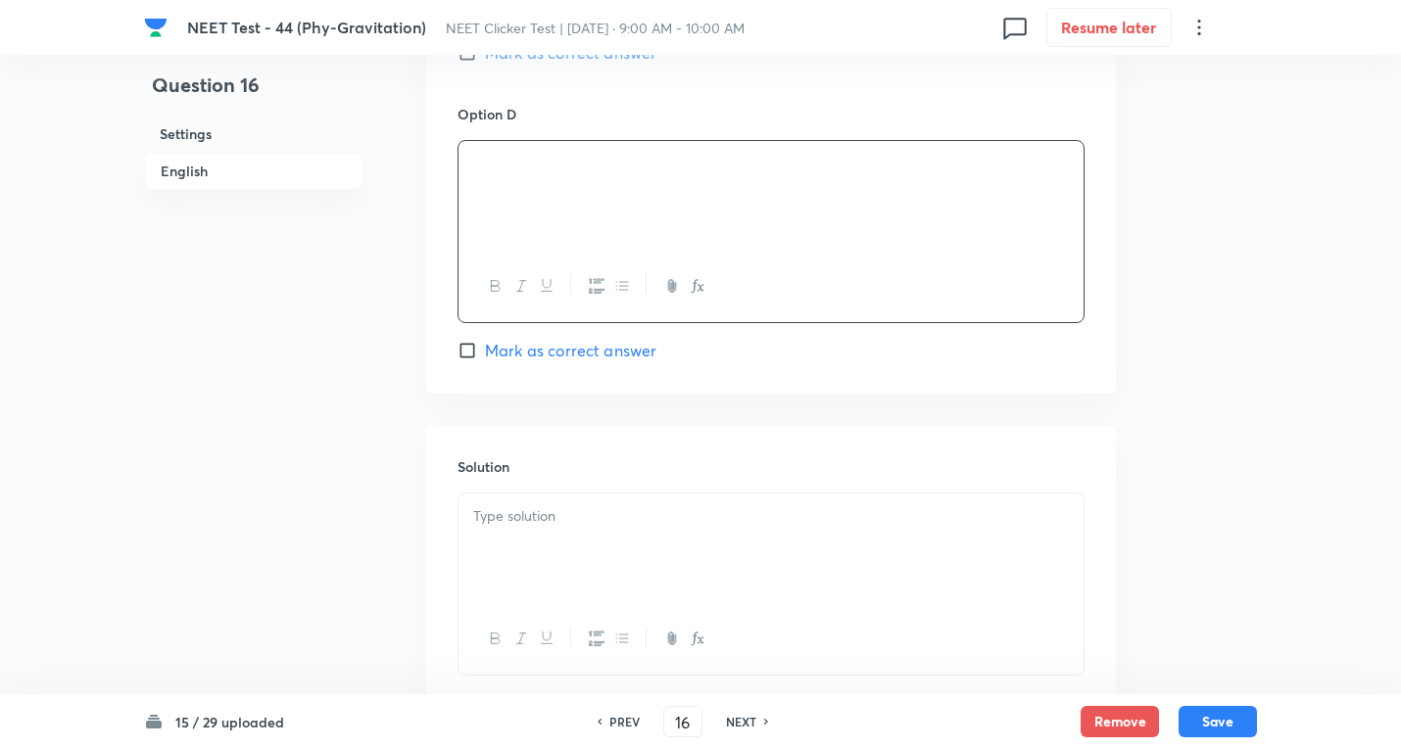
scroll to position [1829, 0]
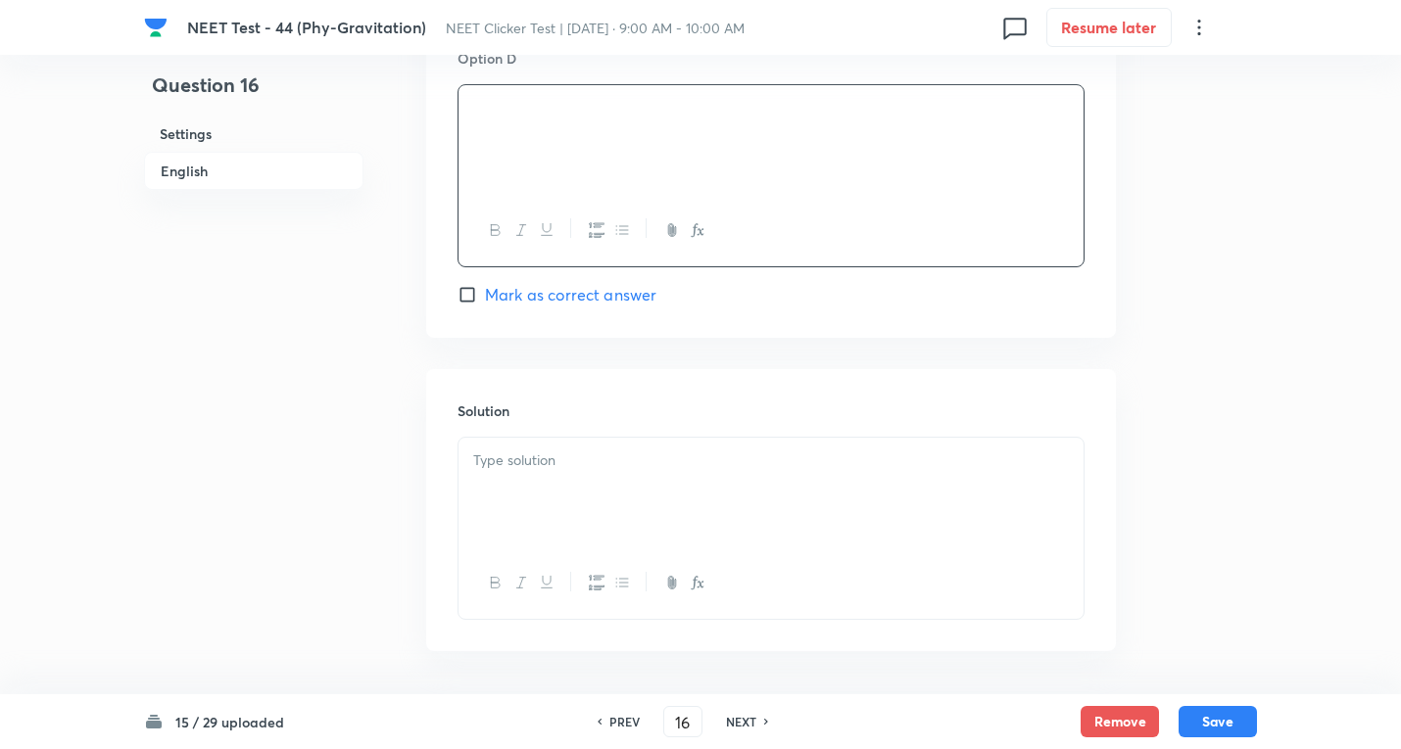
click at [538, 469] on p at bounding box center [770, 461] width 595 height 23
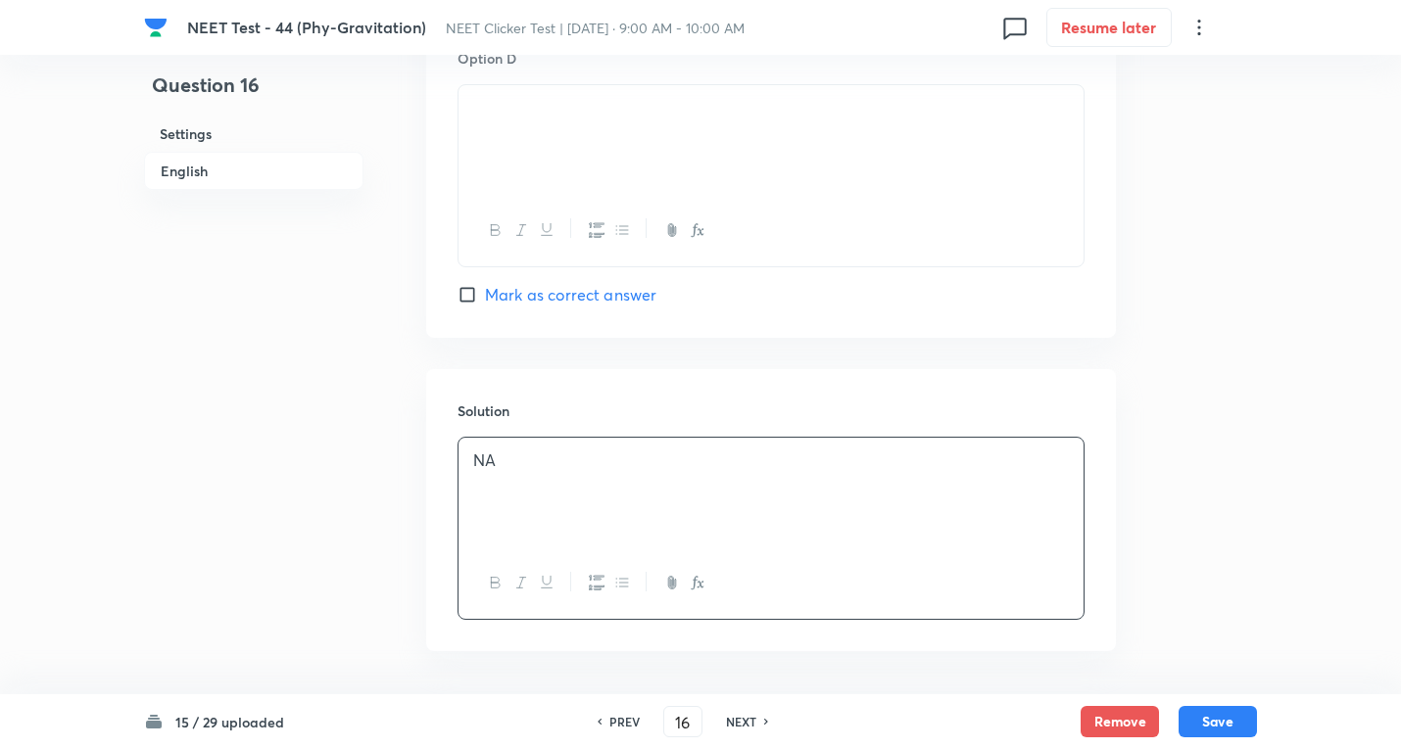
click at [503, 301] on span "Mark as correct answer" at bounding box center [570, 295] width 171 height 24
click at [485, 301] on input "Mark as correct answer" at bounding box center [470, 295] width 27 height 20
checkbox input "true"
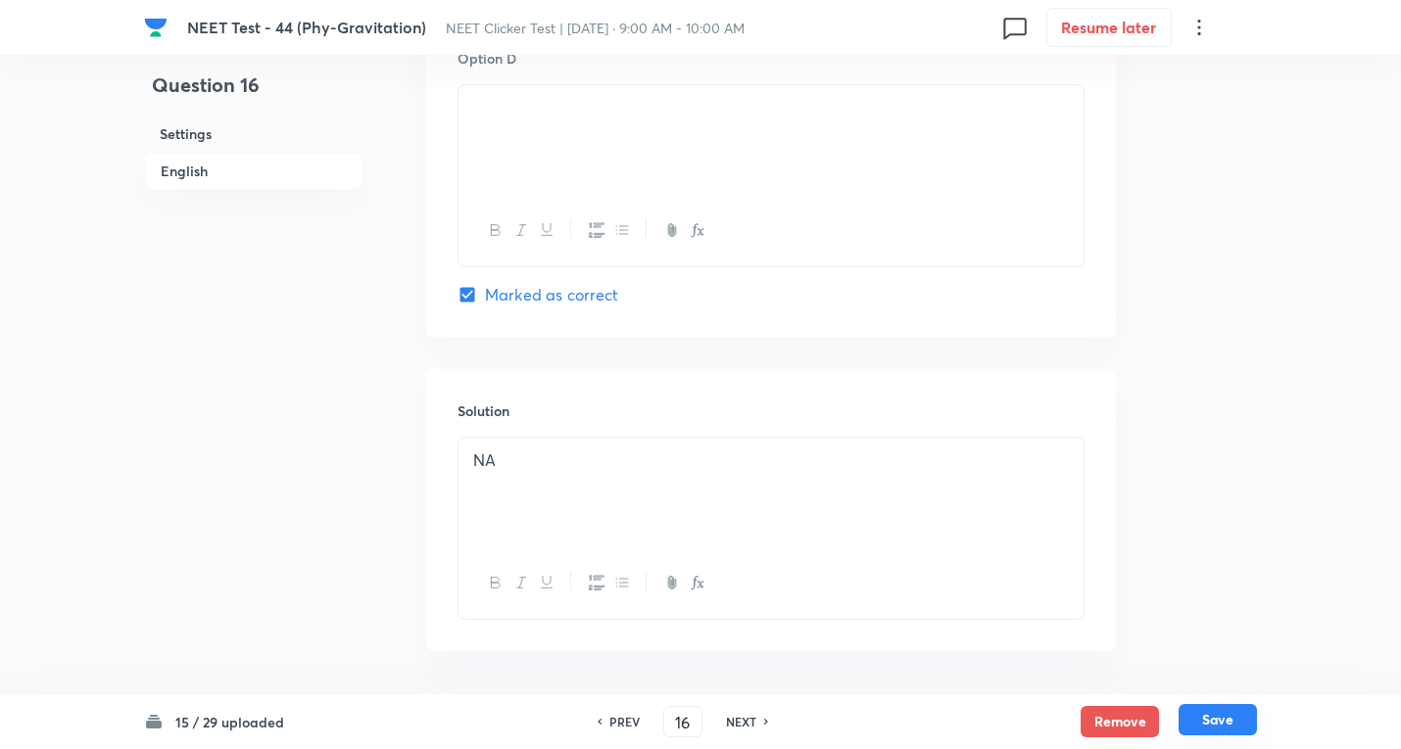
click at [1195, 718] on button "Save" at bounding box center [1217, 719] width 78 height 31
type input "17"
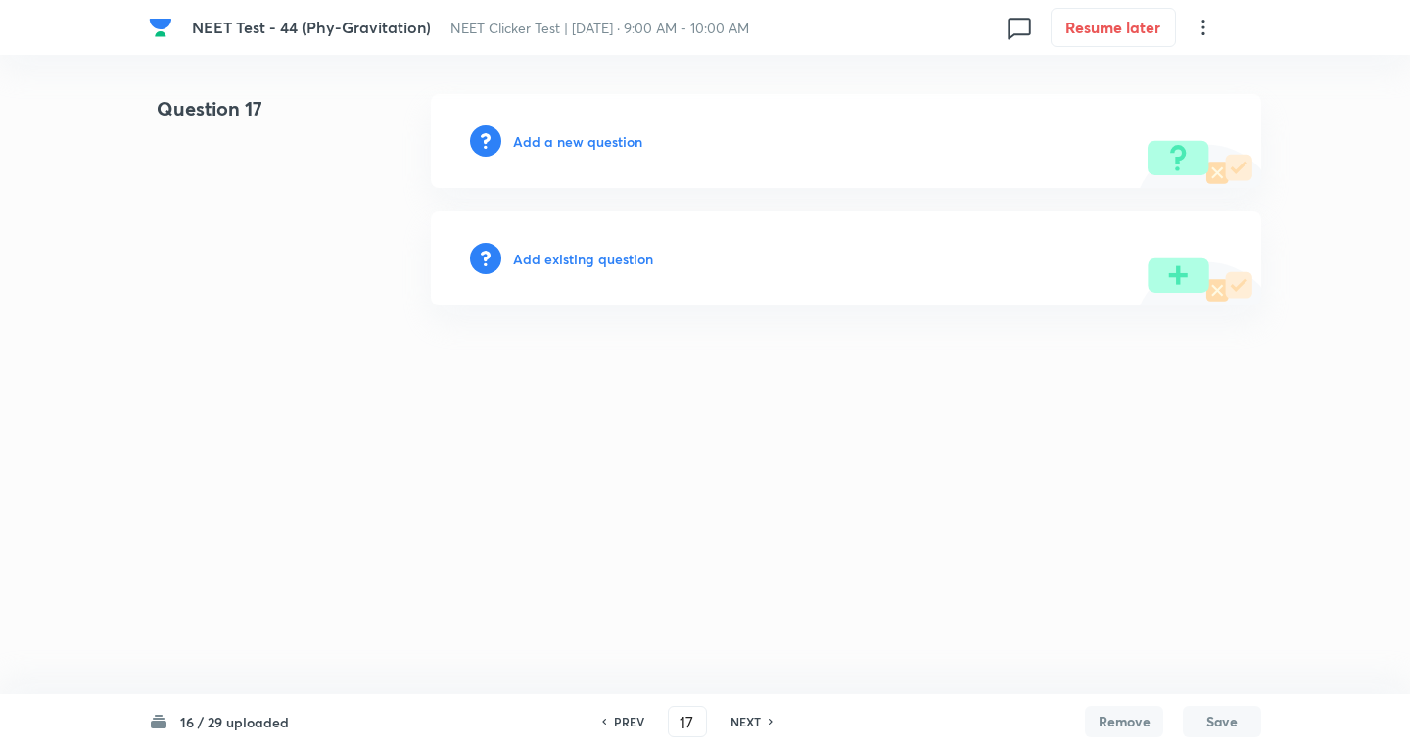
click at [600, 136] on h6 "Add a new question" at bounding box center [577, 141] width 129 height 21
click at [596, 136] on h6 "Choose a question type" at bounding box center [588, 141] width 151 height 21
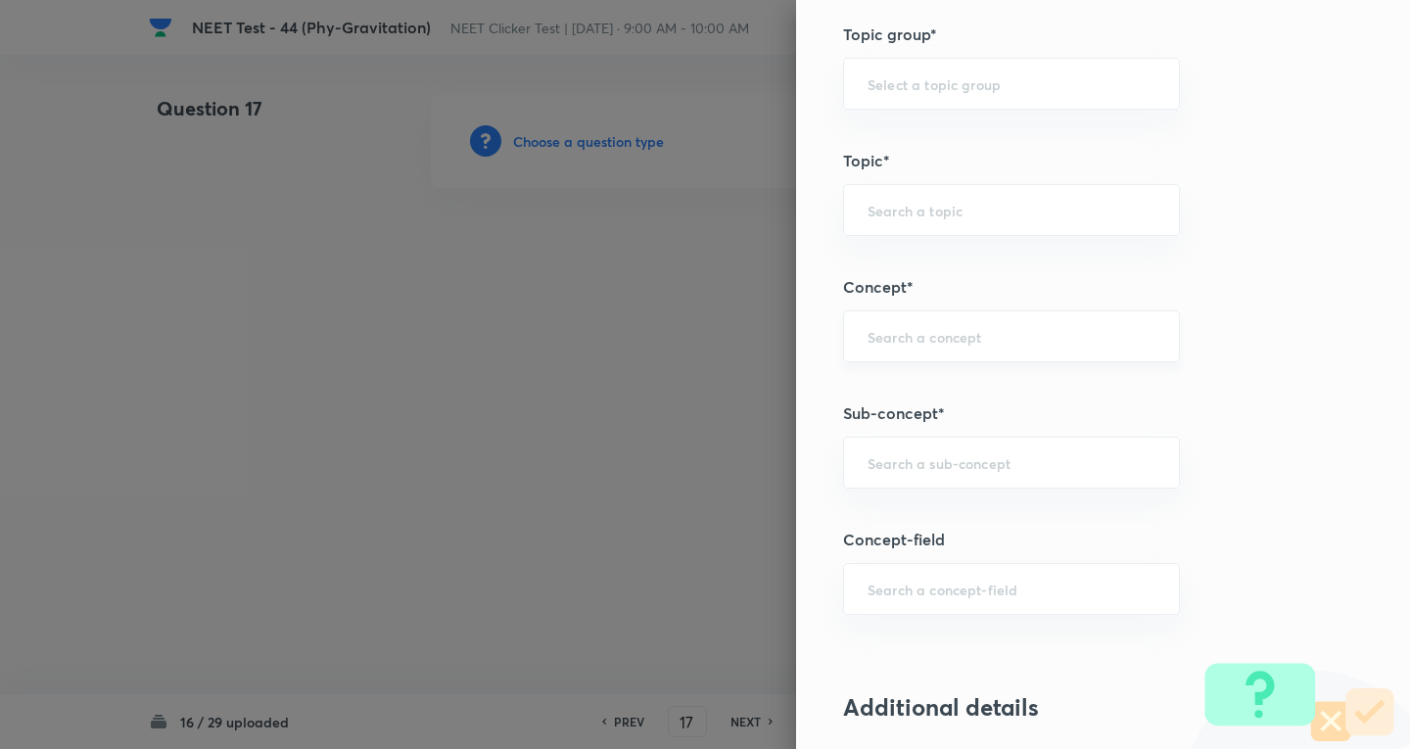
scroll to position [1045, 0]
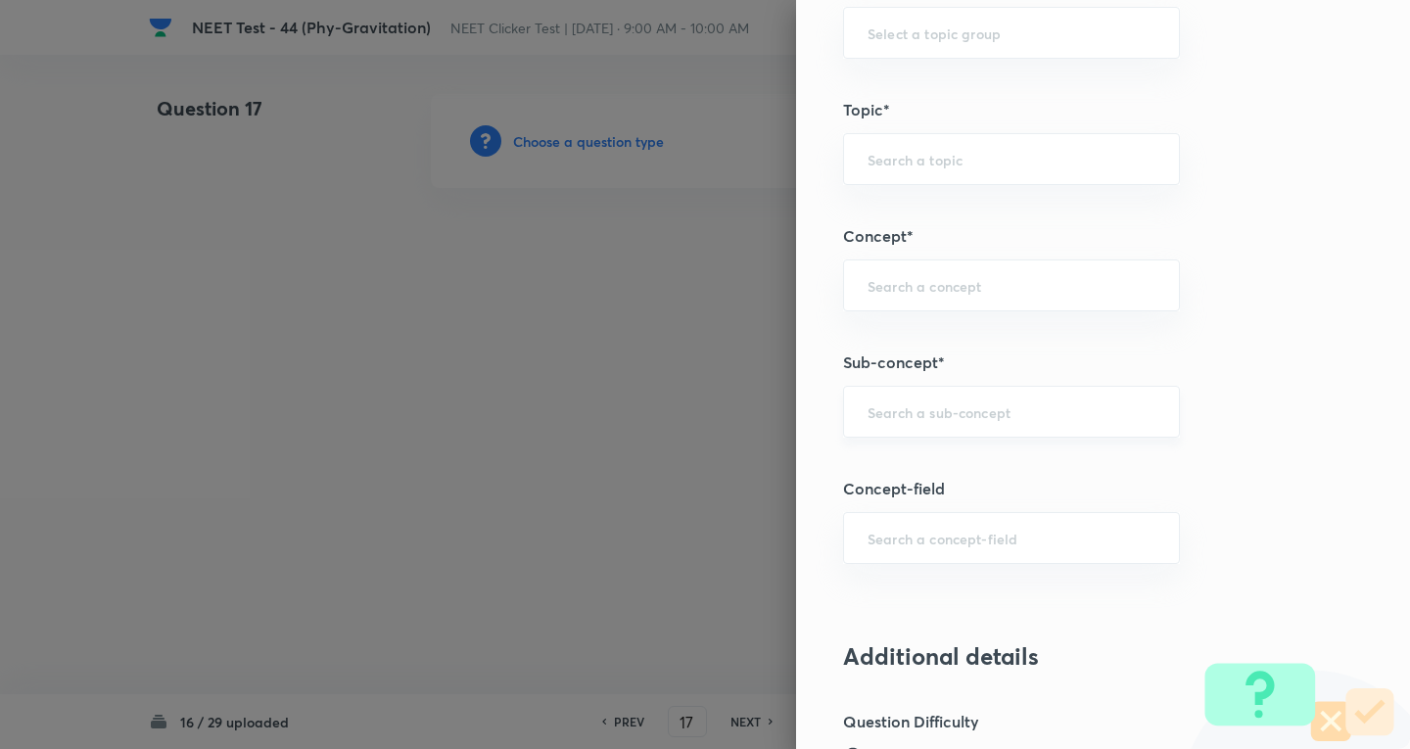
click at [906, 406] on input "text" at bounding box center [1012, 412] width 288 height 19
paste input "Newton's Laws Gravitation"
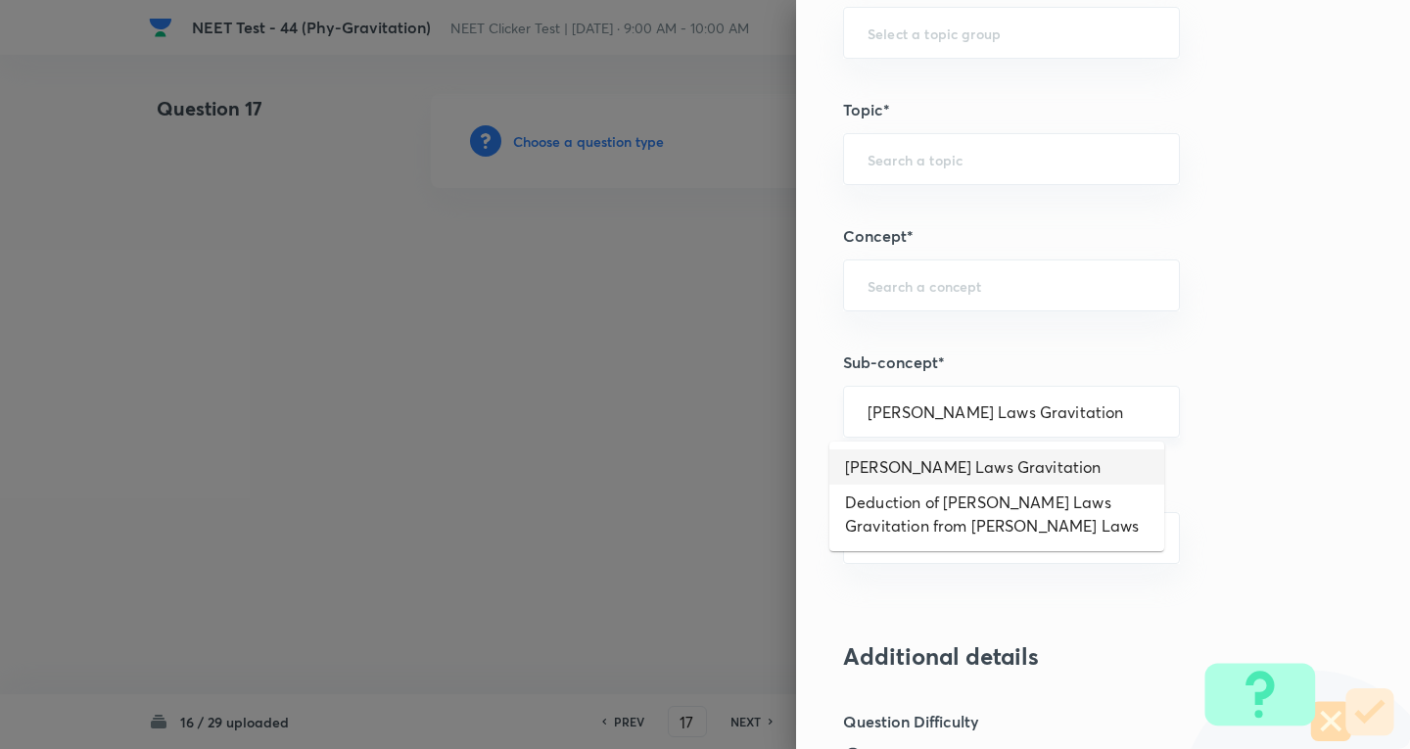
type input "Newton's Laws Gravitation"
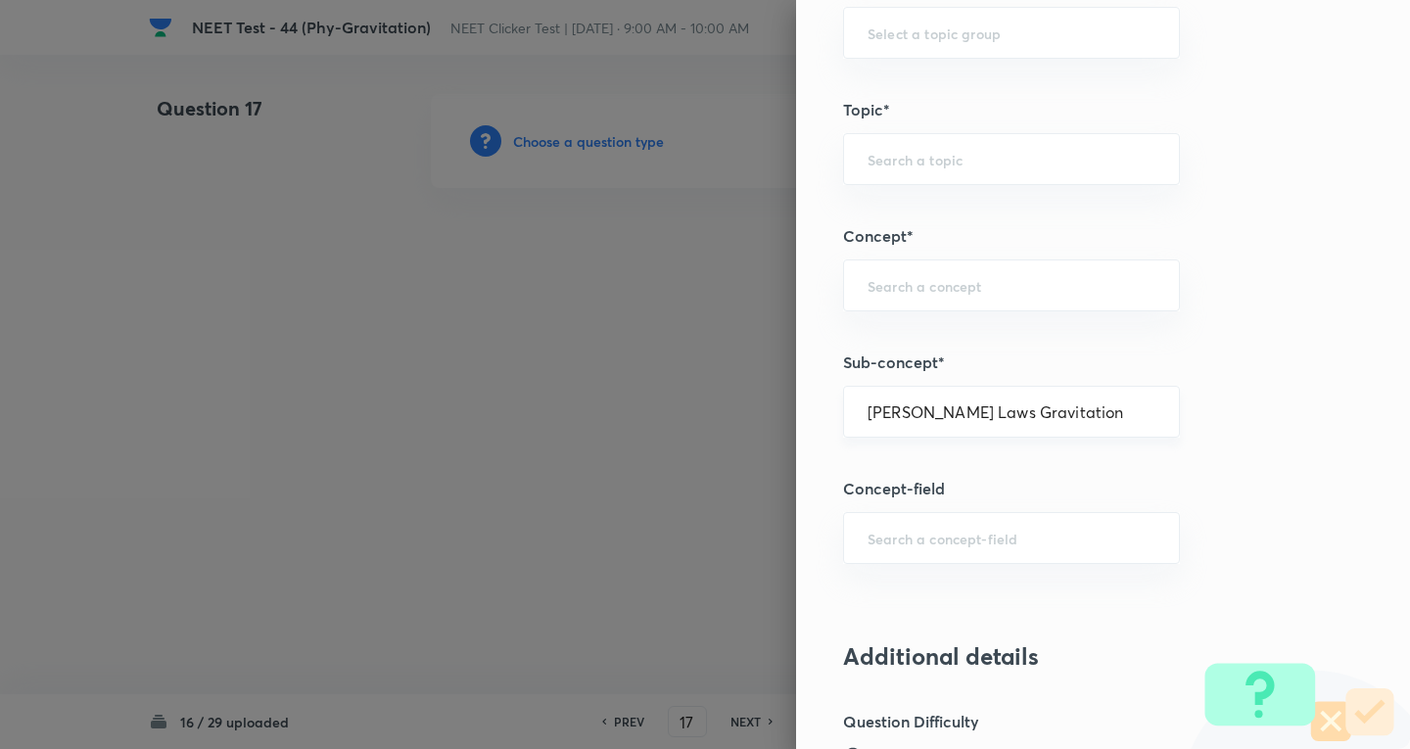
type input "Physics"
type input "Mechanics"
type input "Gravitation"
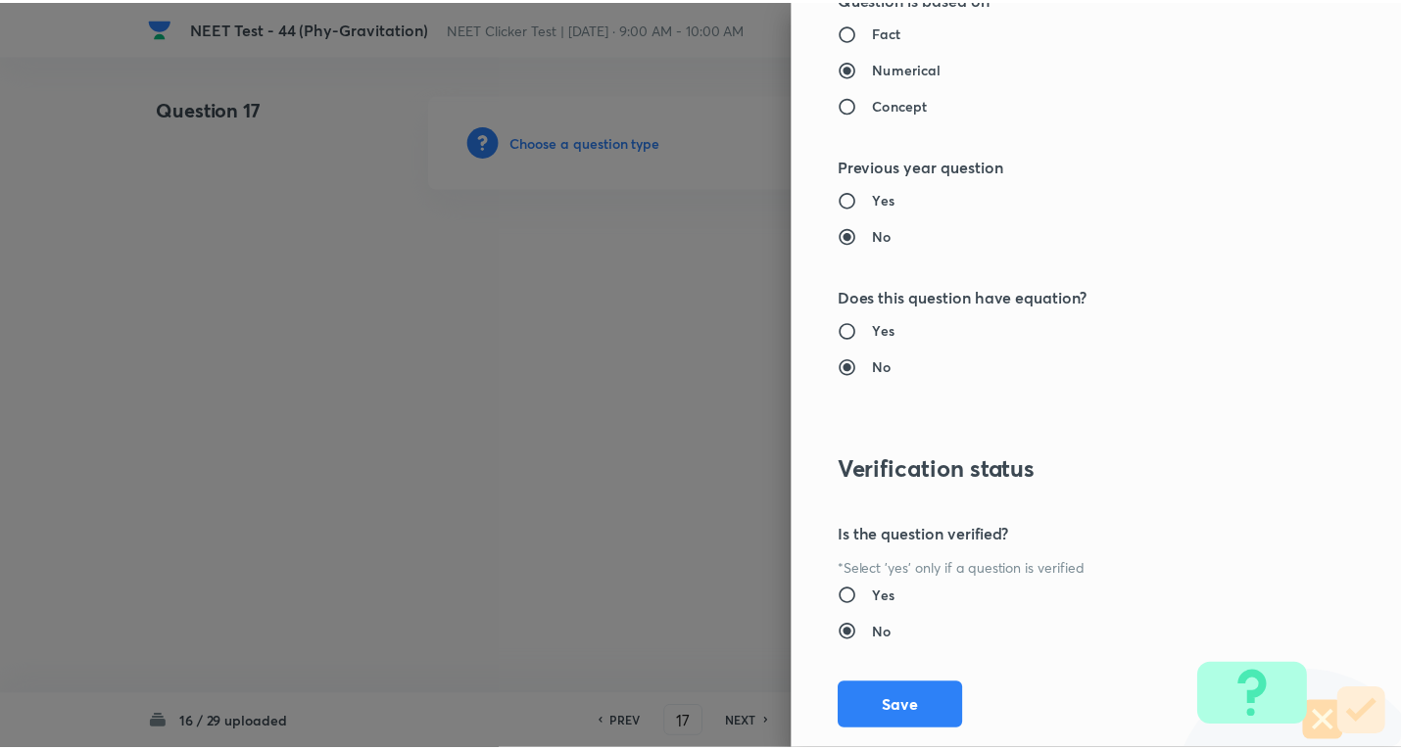
scroll to position [2052, 0]
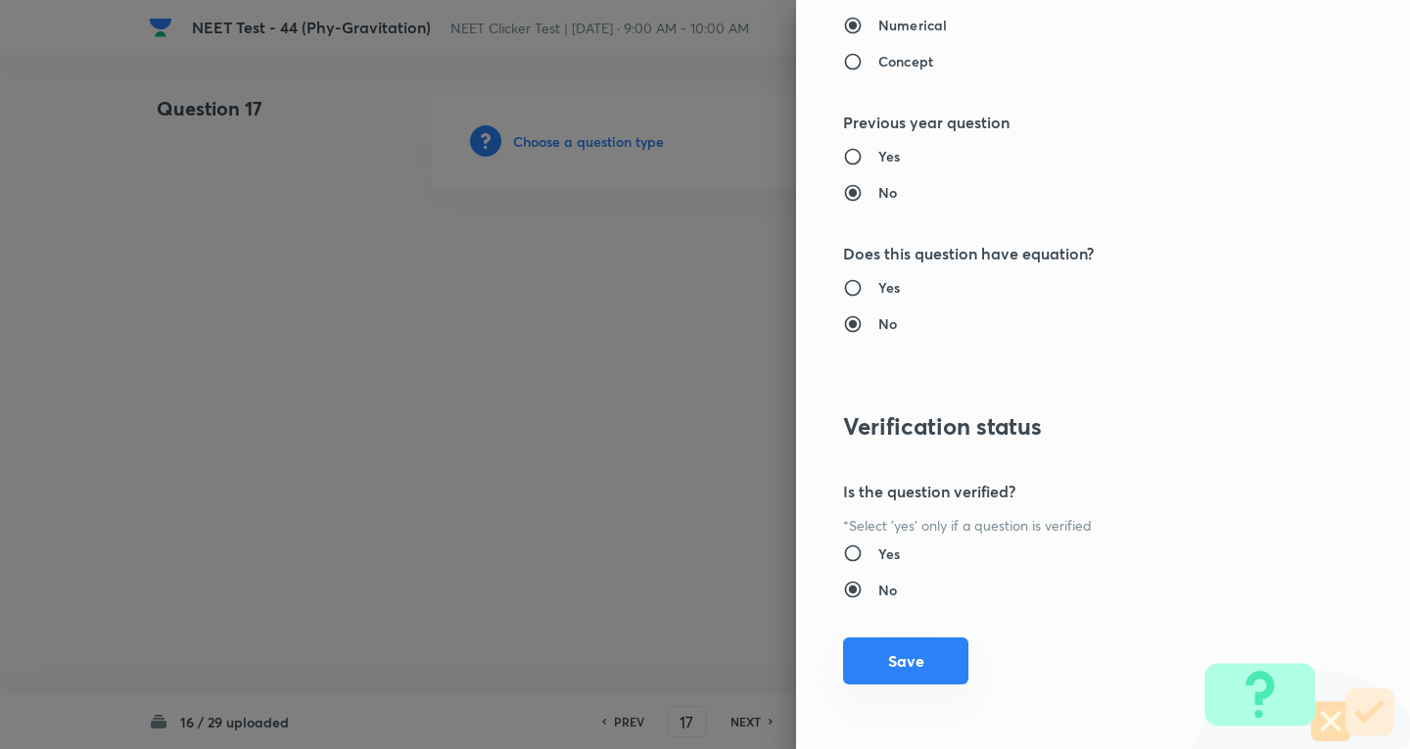
click at [893, 686] on div "Question settings Question type* Single choice correct Number of options* 2 3 4…" at bounding box center [1103, 374] width 614 height 749
click at [901, 654] on button "Save" at bounding box center [905, 661] width 125 height 47
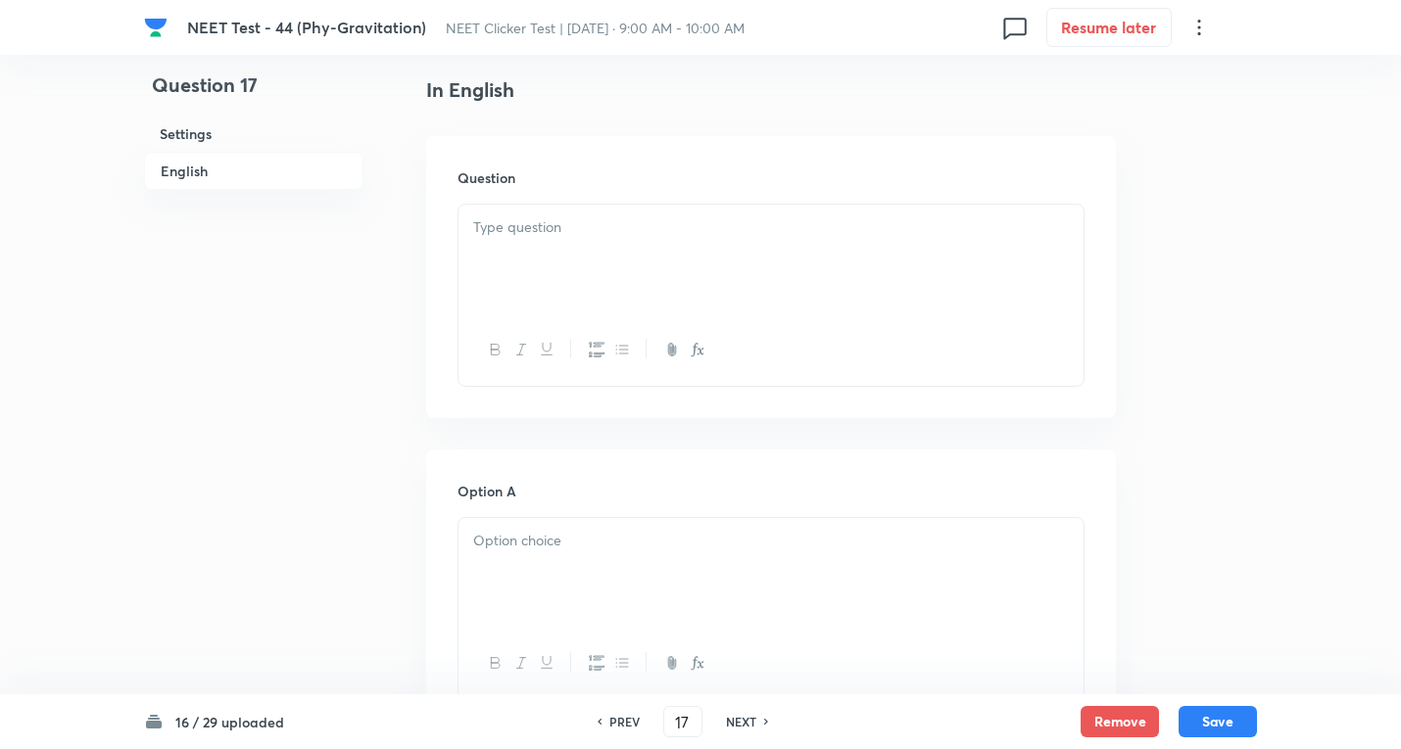
scroll to position [522, 0]
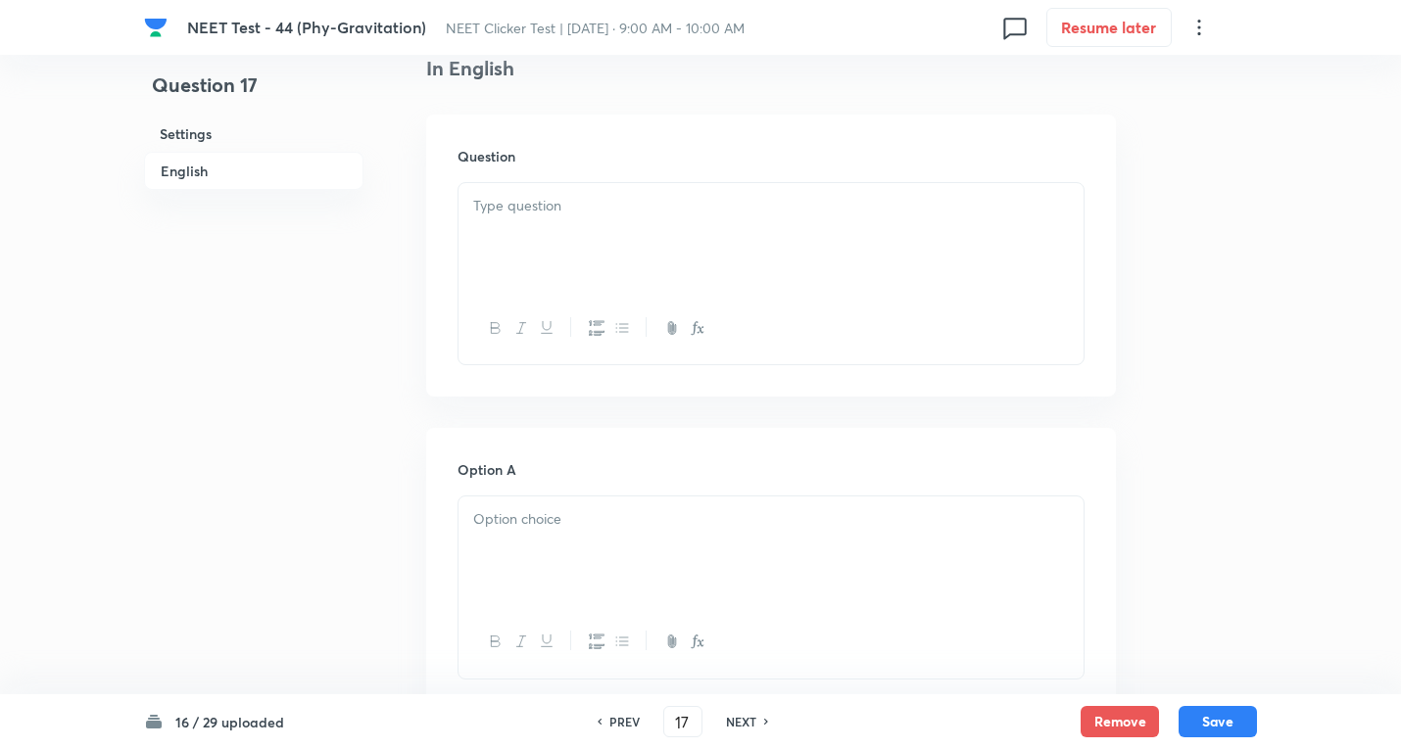
click at [591, 236] on div at bounding box center [770, 238] width 625 height 110
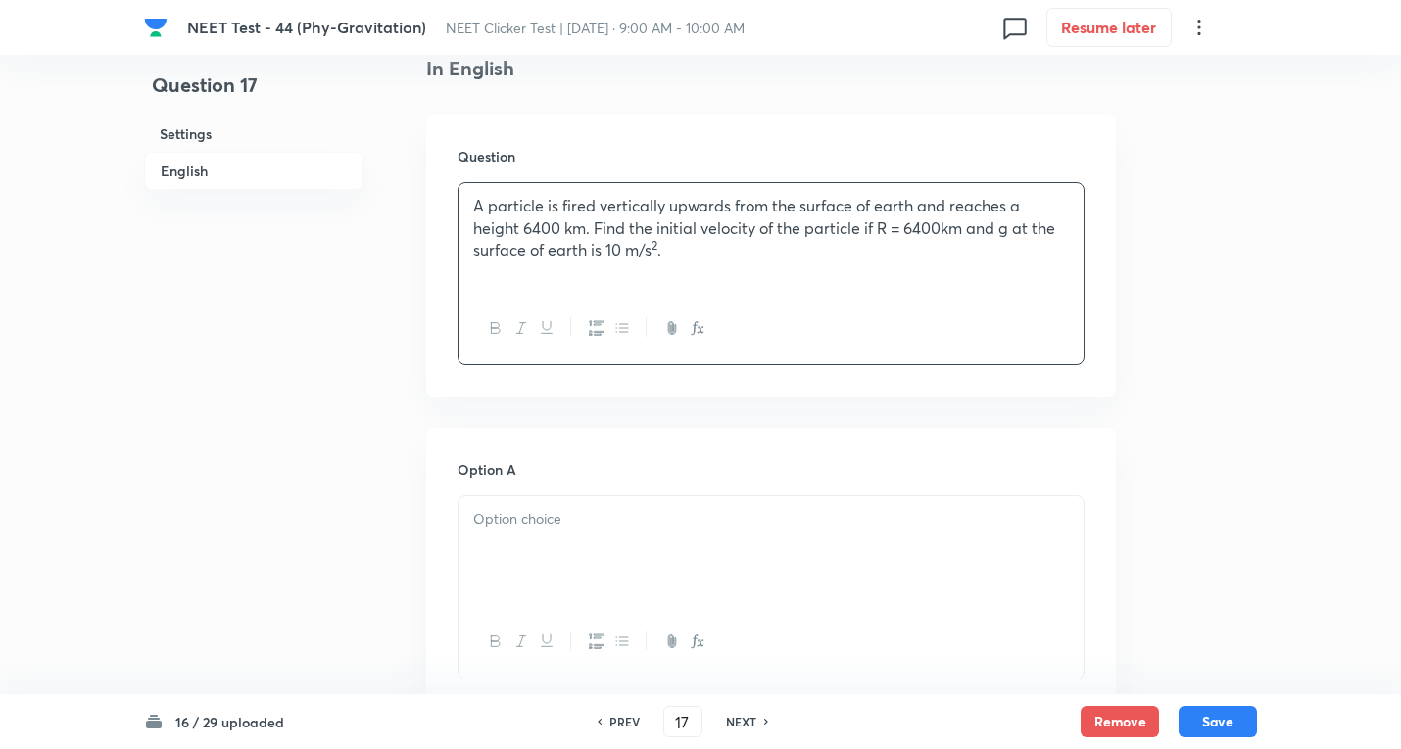
click at [551, 521] on div at bounding box center [770, 552] width 625 height 110
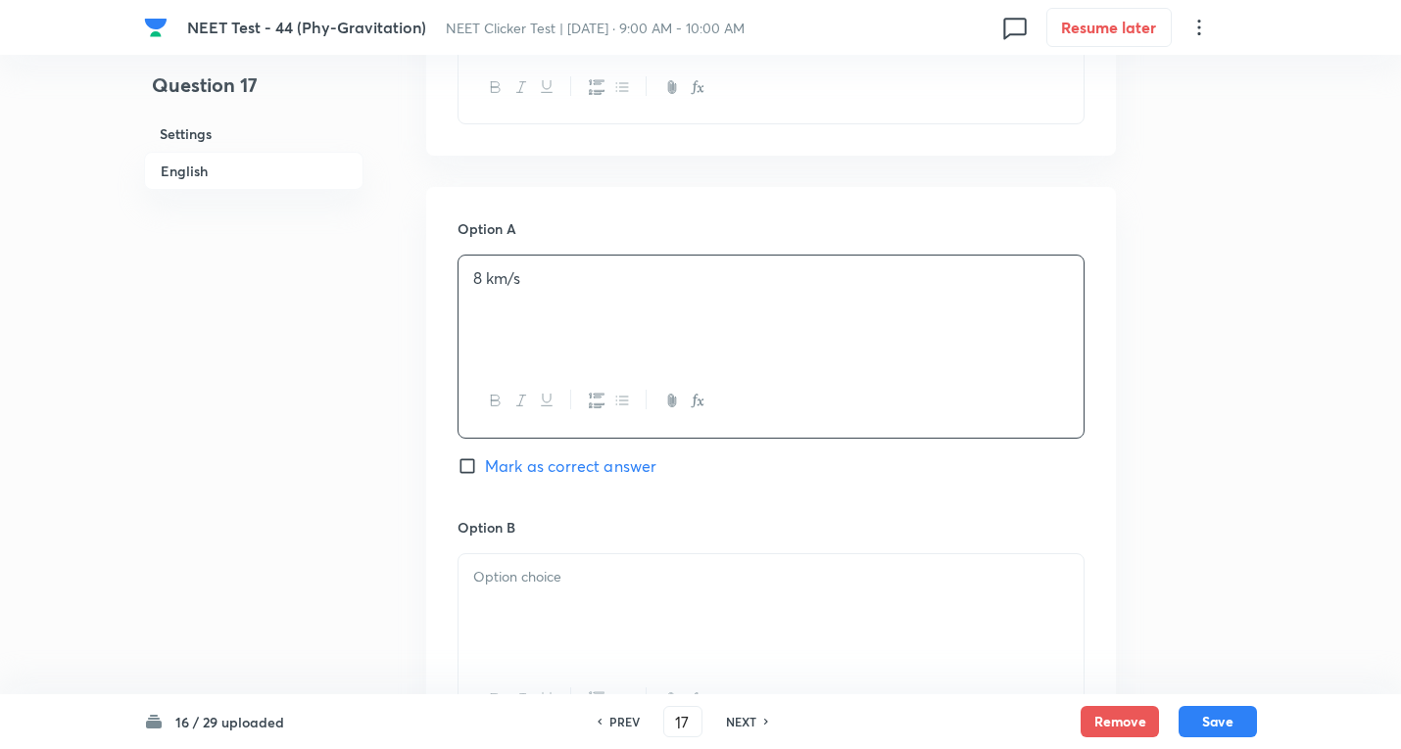
scroll to position [784, 0]
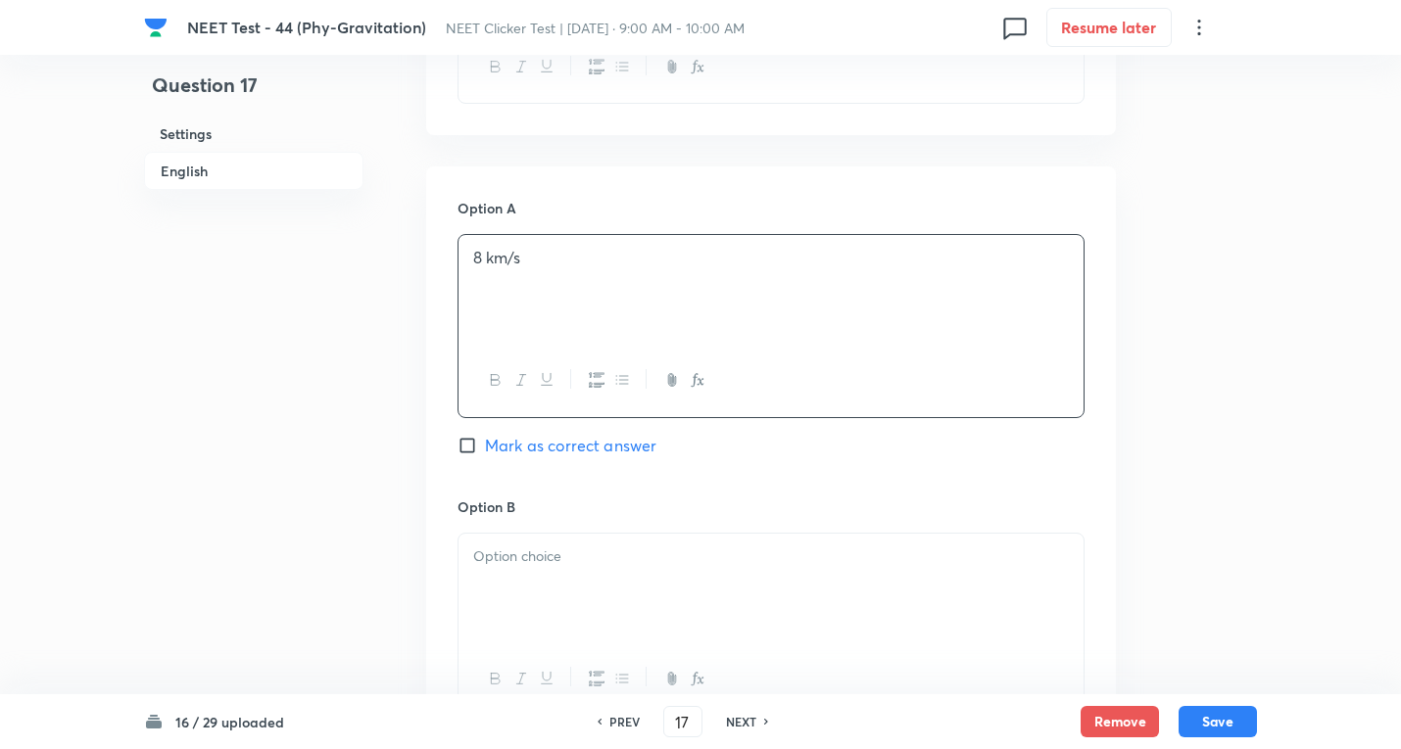
click at [486, 447] on span "Mark as correct answer" at bounding box center [570, 446] width 171 height 24
click at [485, 447] on input "Mark as correct answer" at bounding box center [470, 446] width 27 height 20
checkbox input "true"
click at [500, 561] on p at bounding box center [770, 557] width 595 height 23
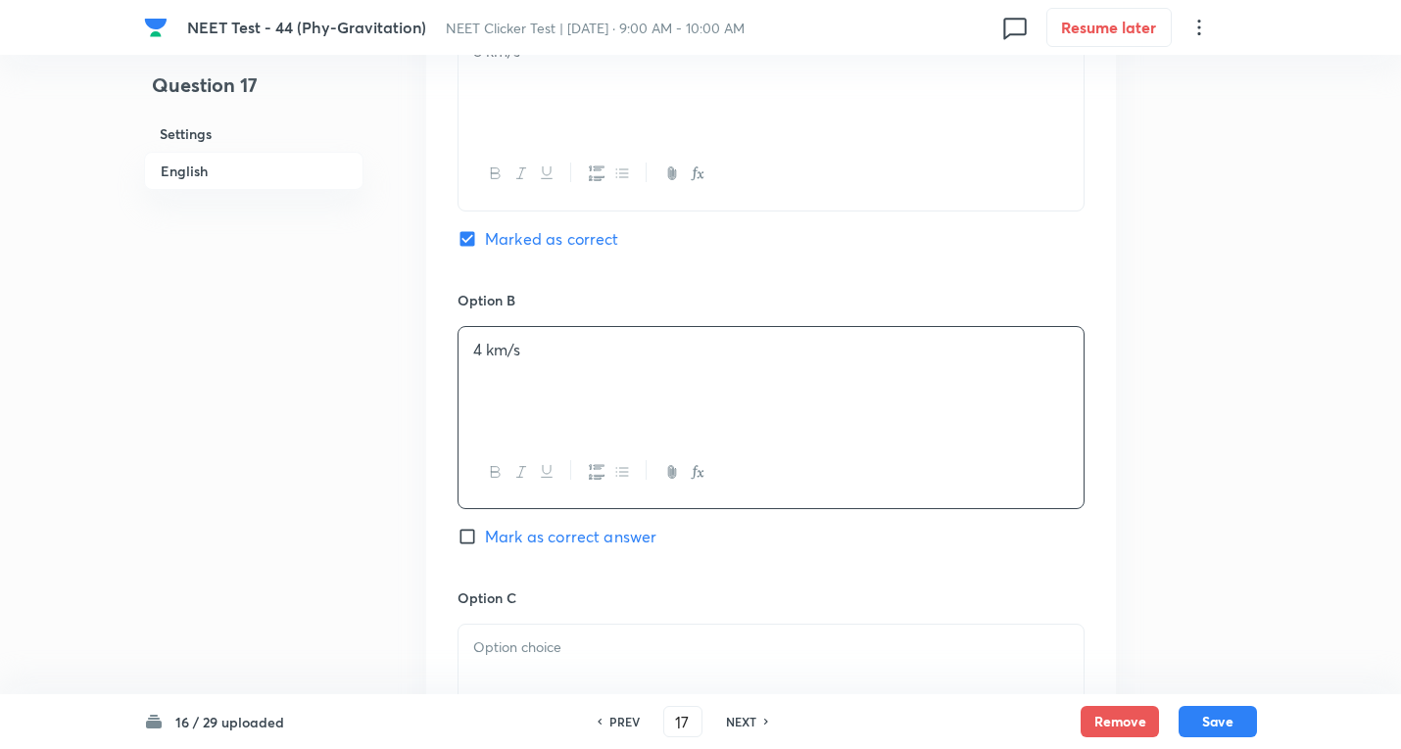
scroll to position [1045, 0]
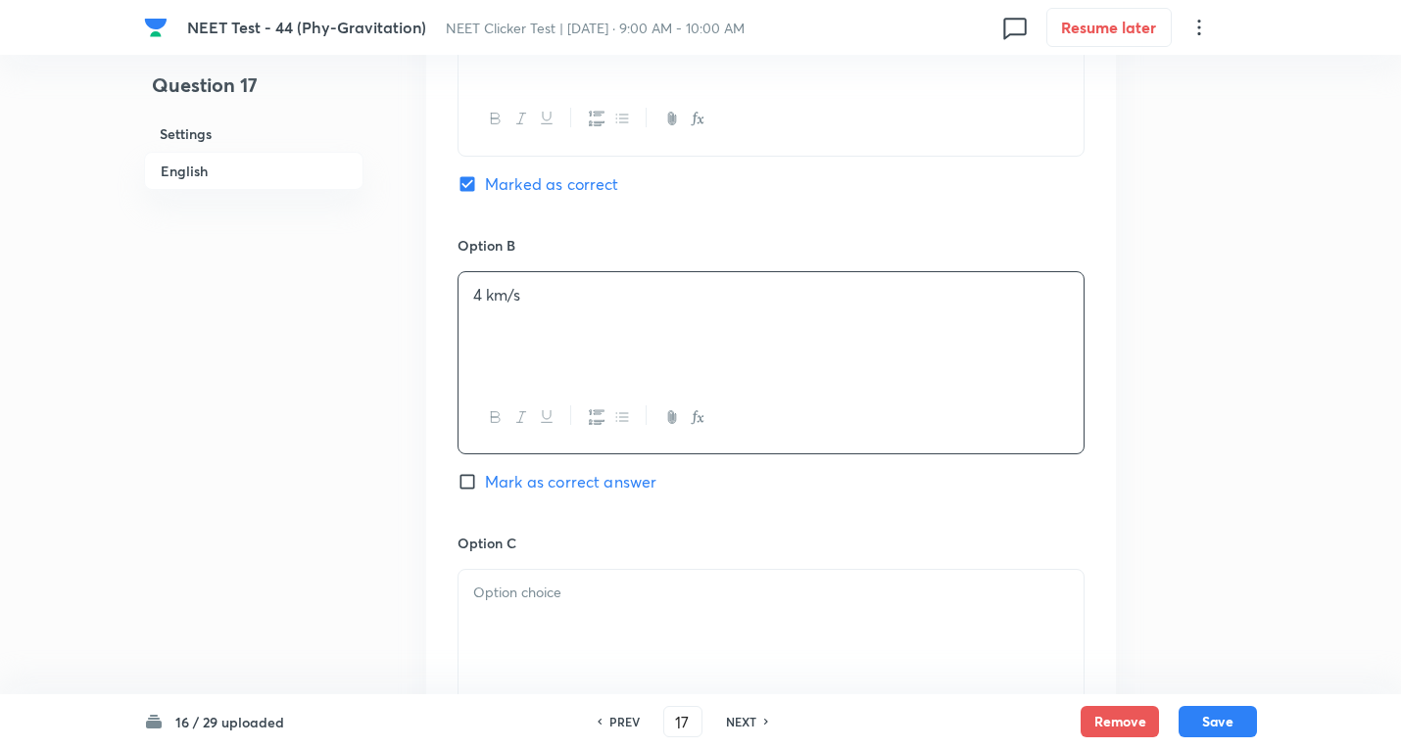
click at [521, 597] on p at bounding box center [770, 593] width 595 height 23
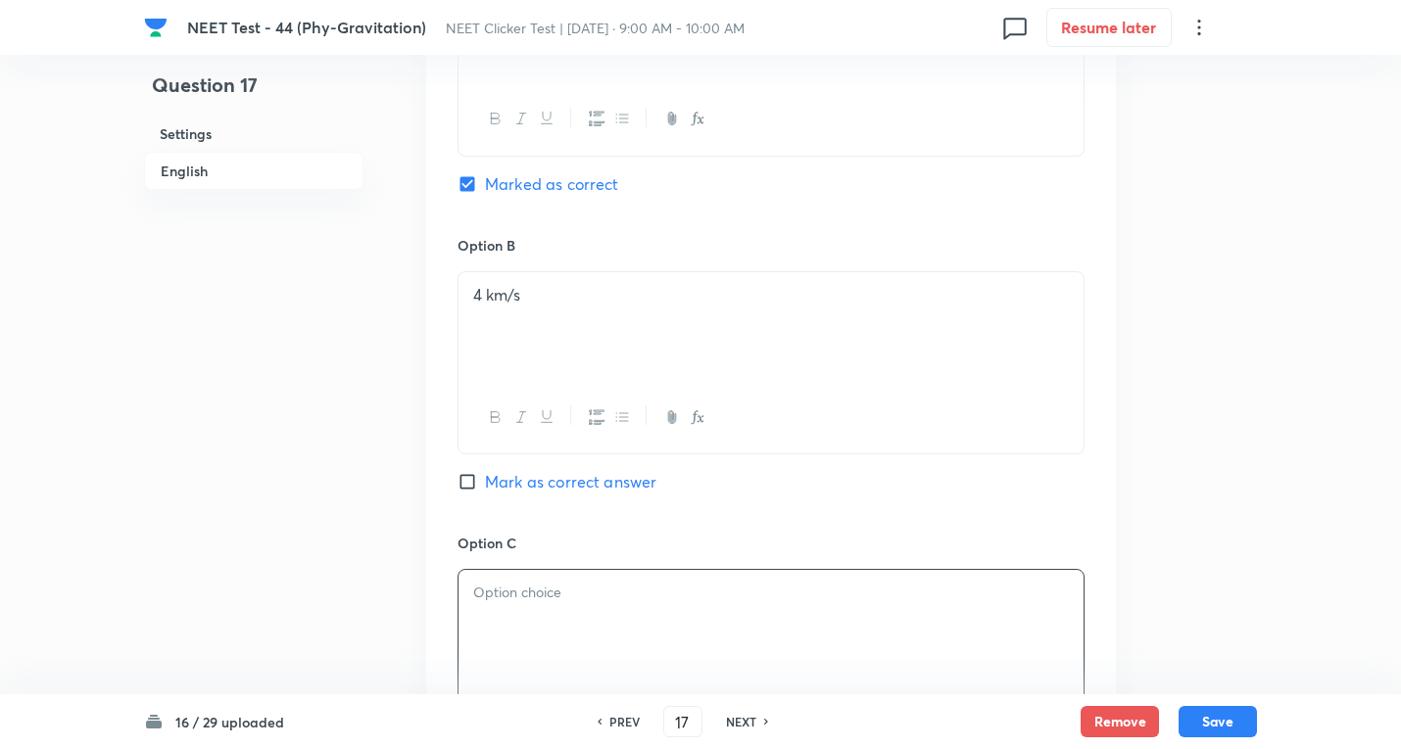
paste div
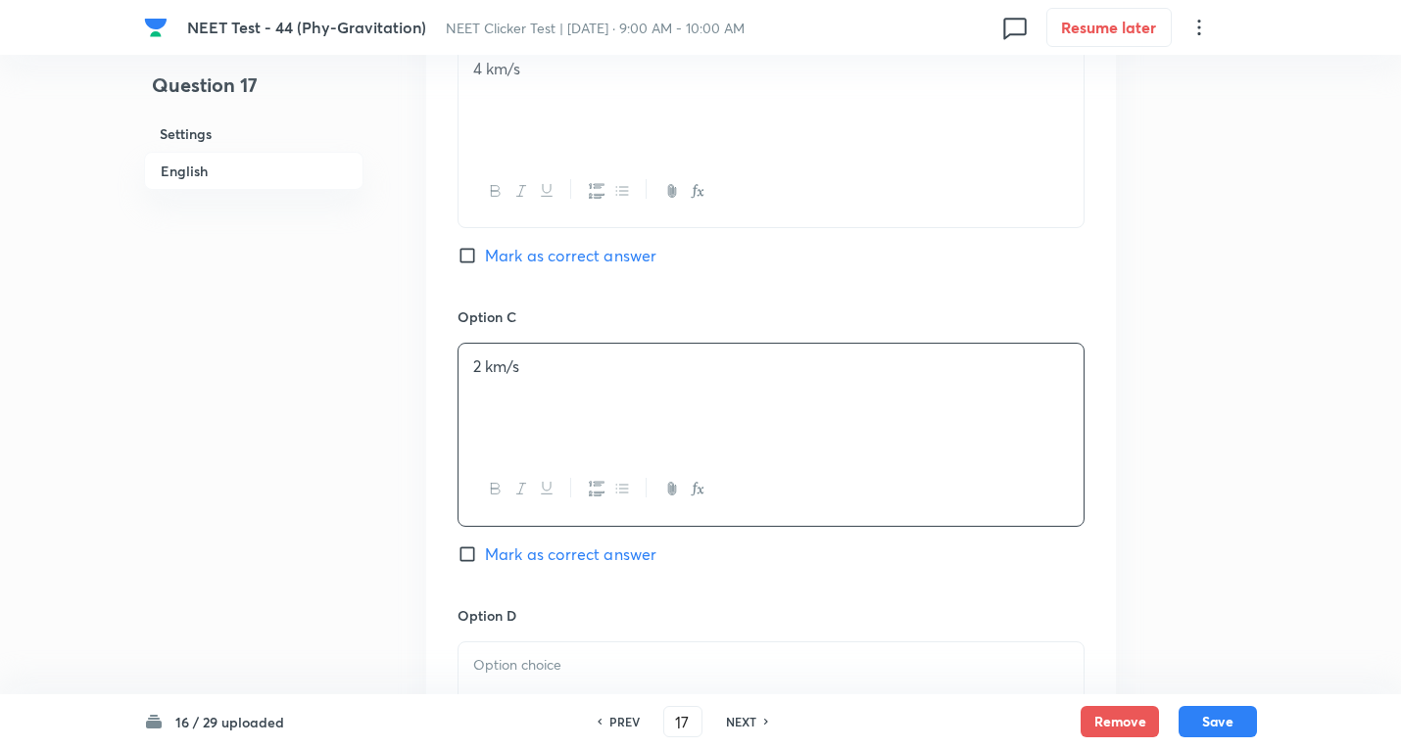
scroll to position [1306, 0]
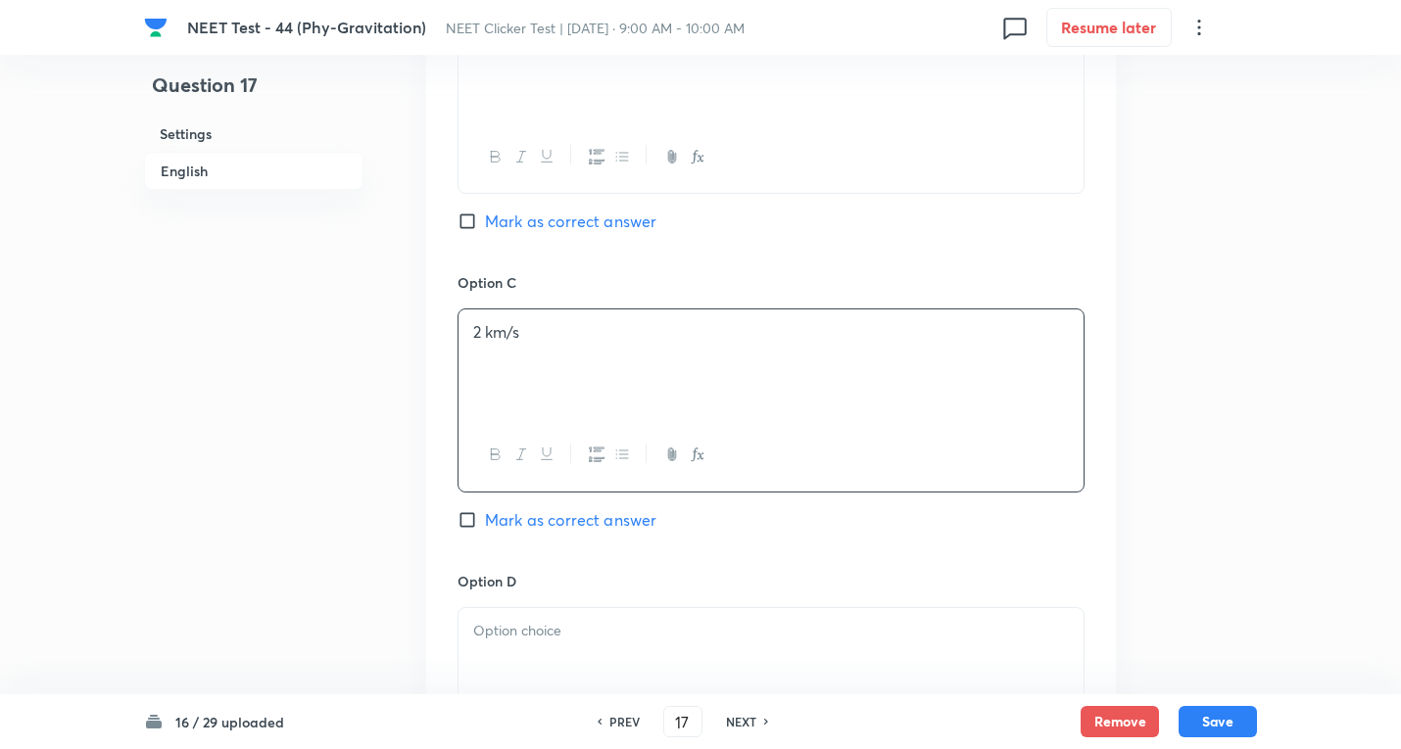
click at [509, 640] on p at bounding box center [770, 631] width 595 height 23
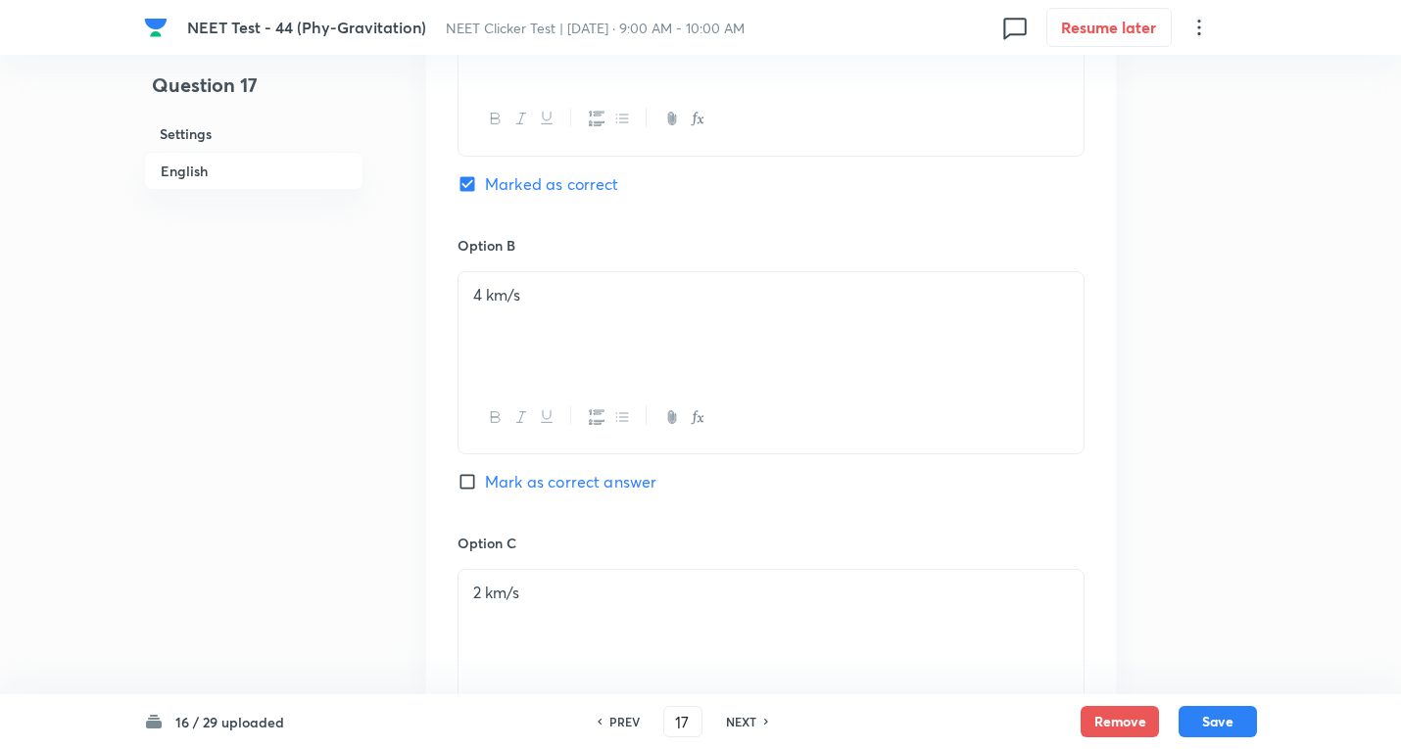
scroll to position [1903, 0]
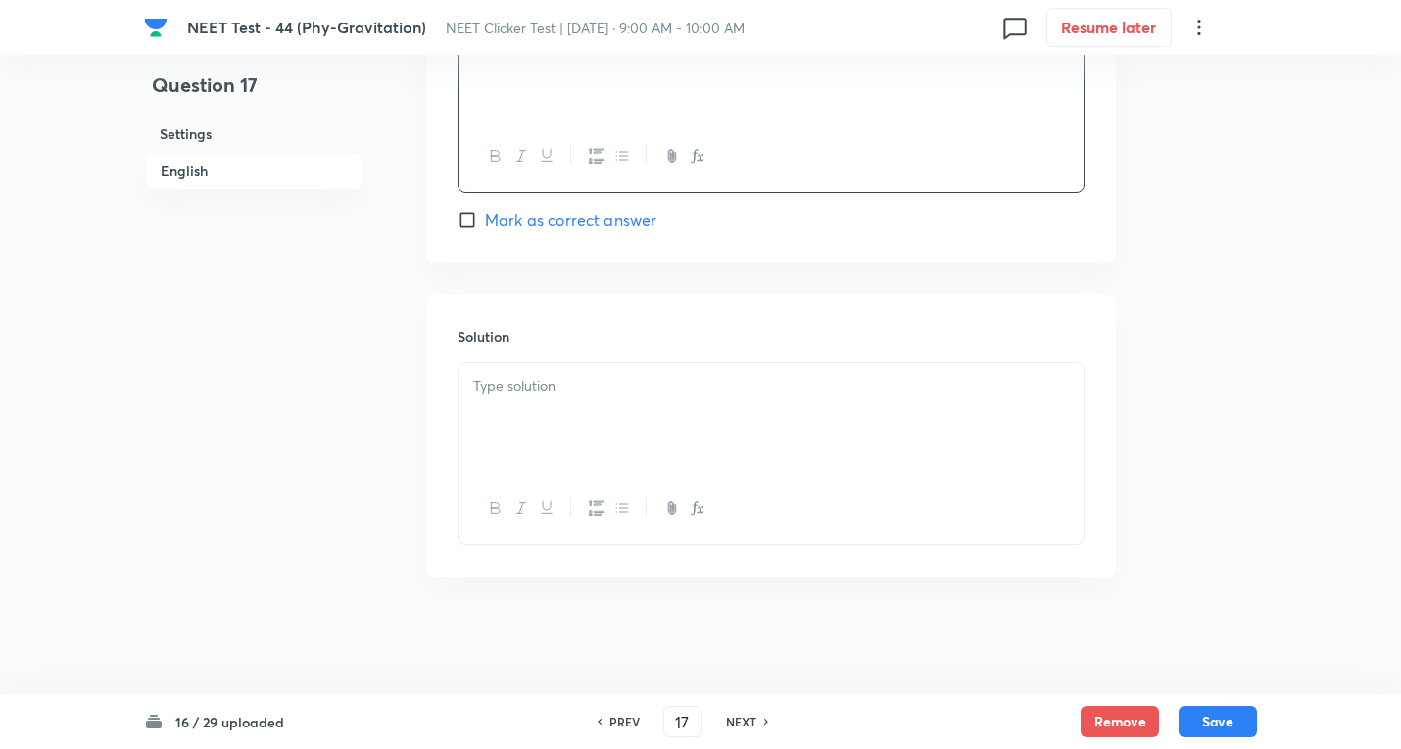
click at [504, 398] on div at bounding box center [770, 418] width 625 height 110
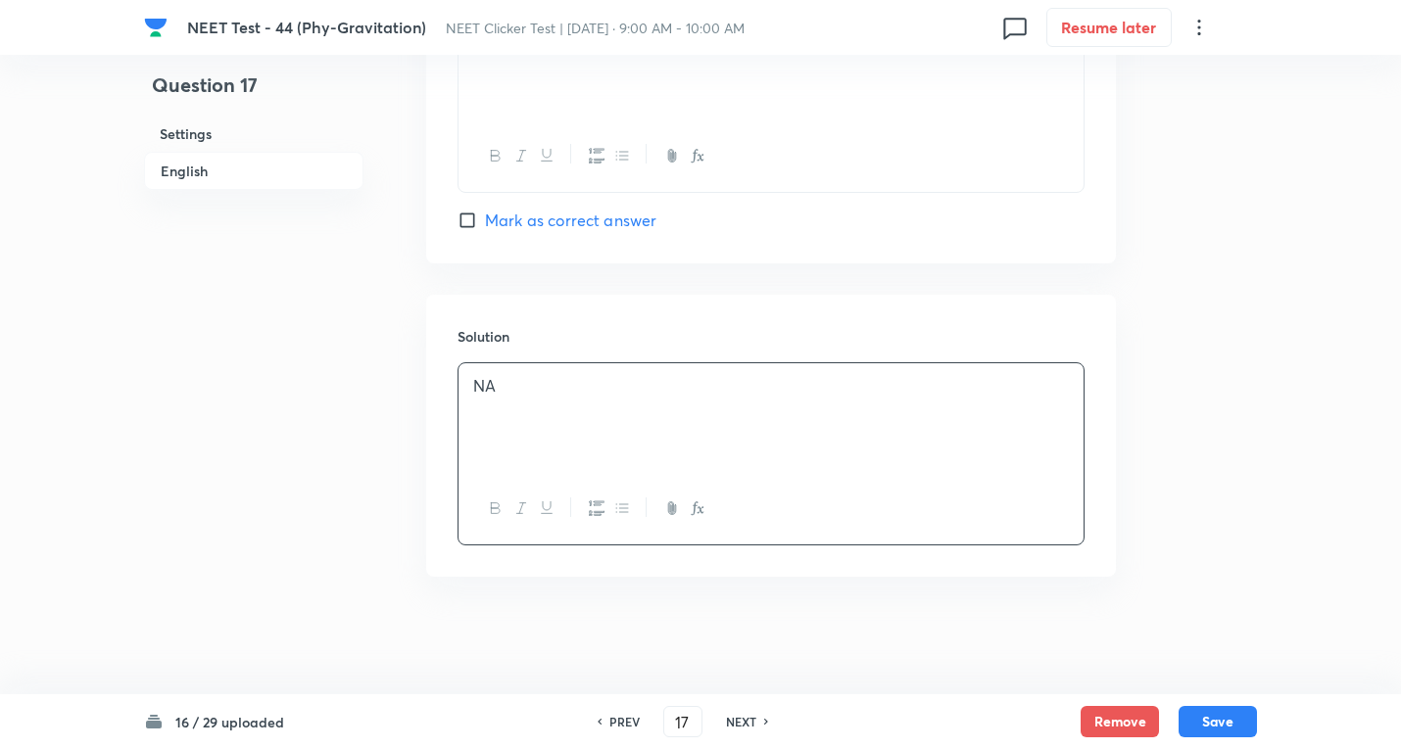
click at [1223, 740] on div "16 / 29 uploaded PREV 17 ​ NEXT Remove Save" at bounding box center [700, 721] width 1113 height 55
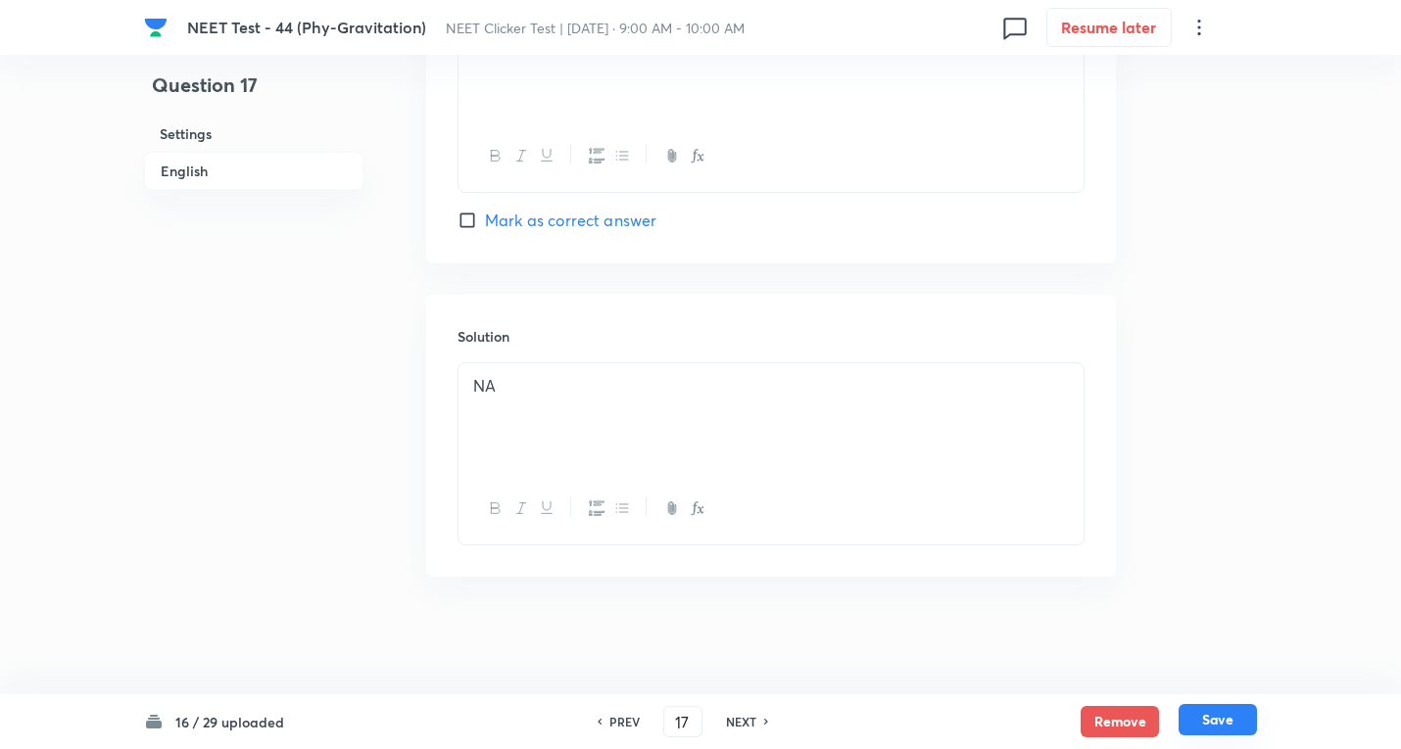
click at [1227, 729] on button "Save" at bounding box center [1217, 719] width 78 height 31
type input "18"
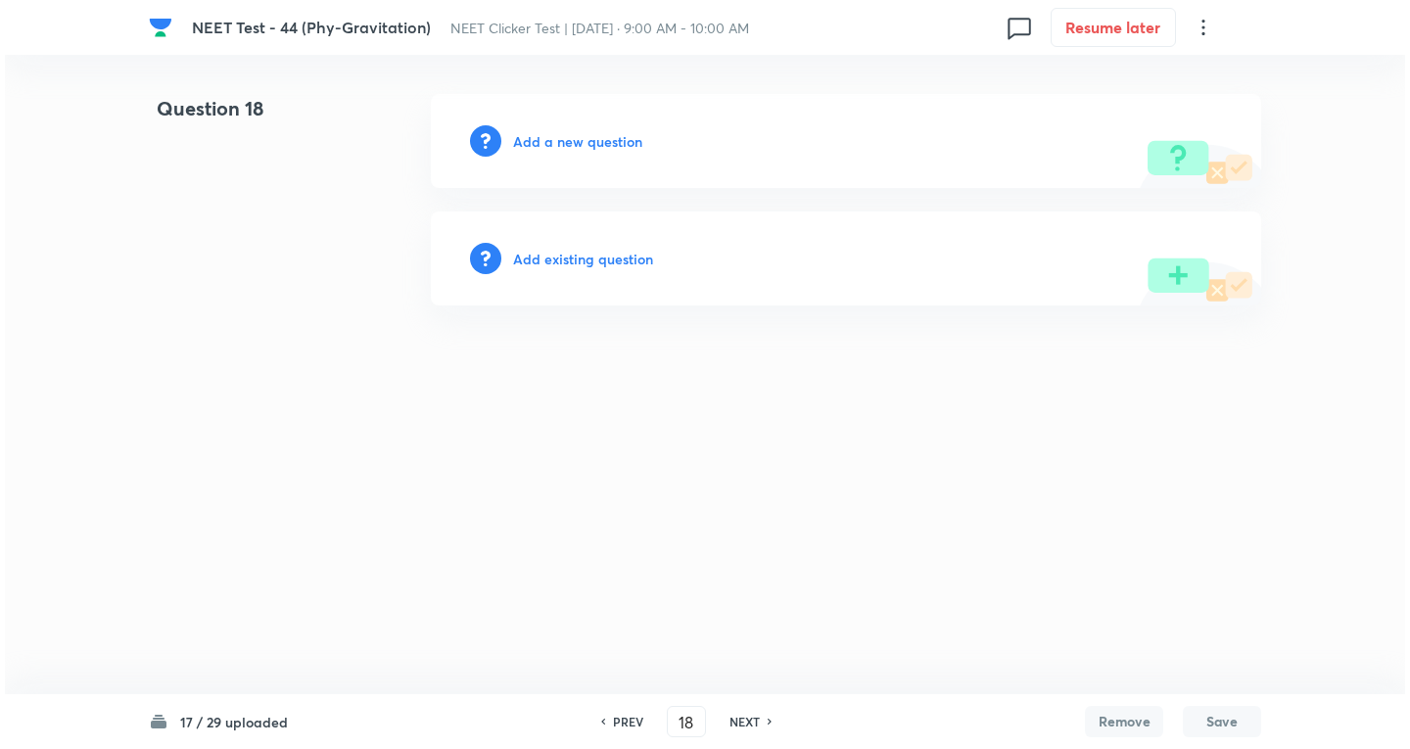
scroll to position [0, 0]
click at [530, 144] on h6 "Add a new question" at bounding box center [577, 141] width 129 height 21
click at [530, 144] on h6 "Choose a question type" at bounding box center [588, 141] width 151 height 21
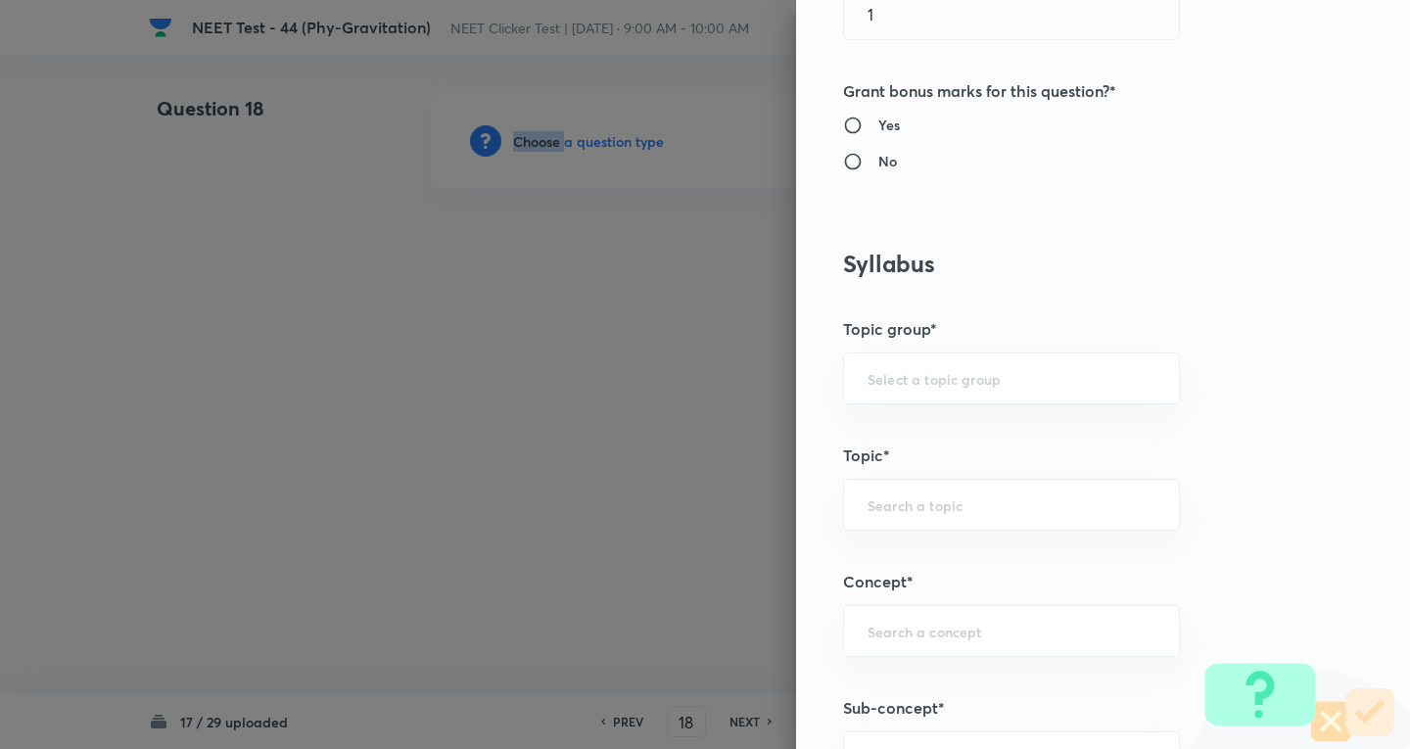
scroll to position [784, 0]
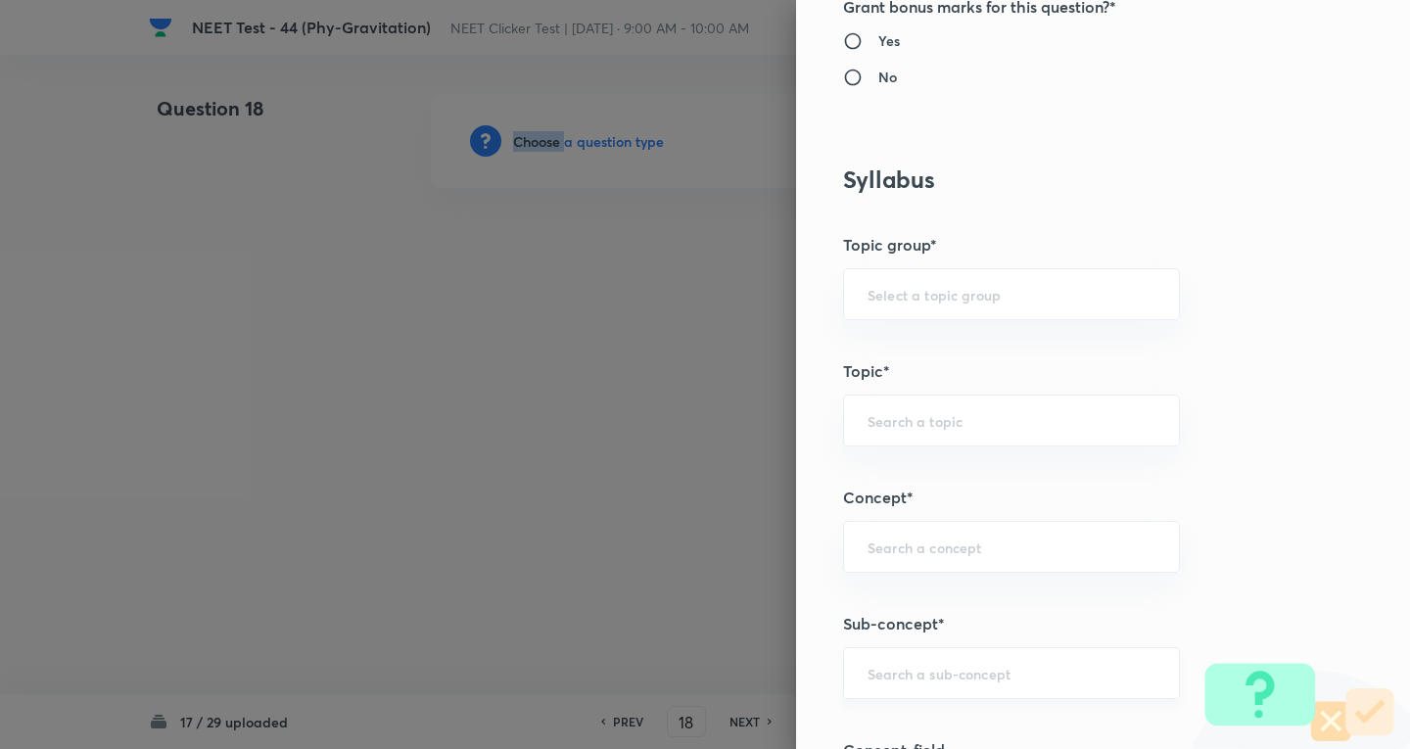
click at [883, 656] on div "​" at bounding box center [1011, 673] width 337 height 52
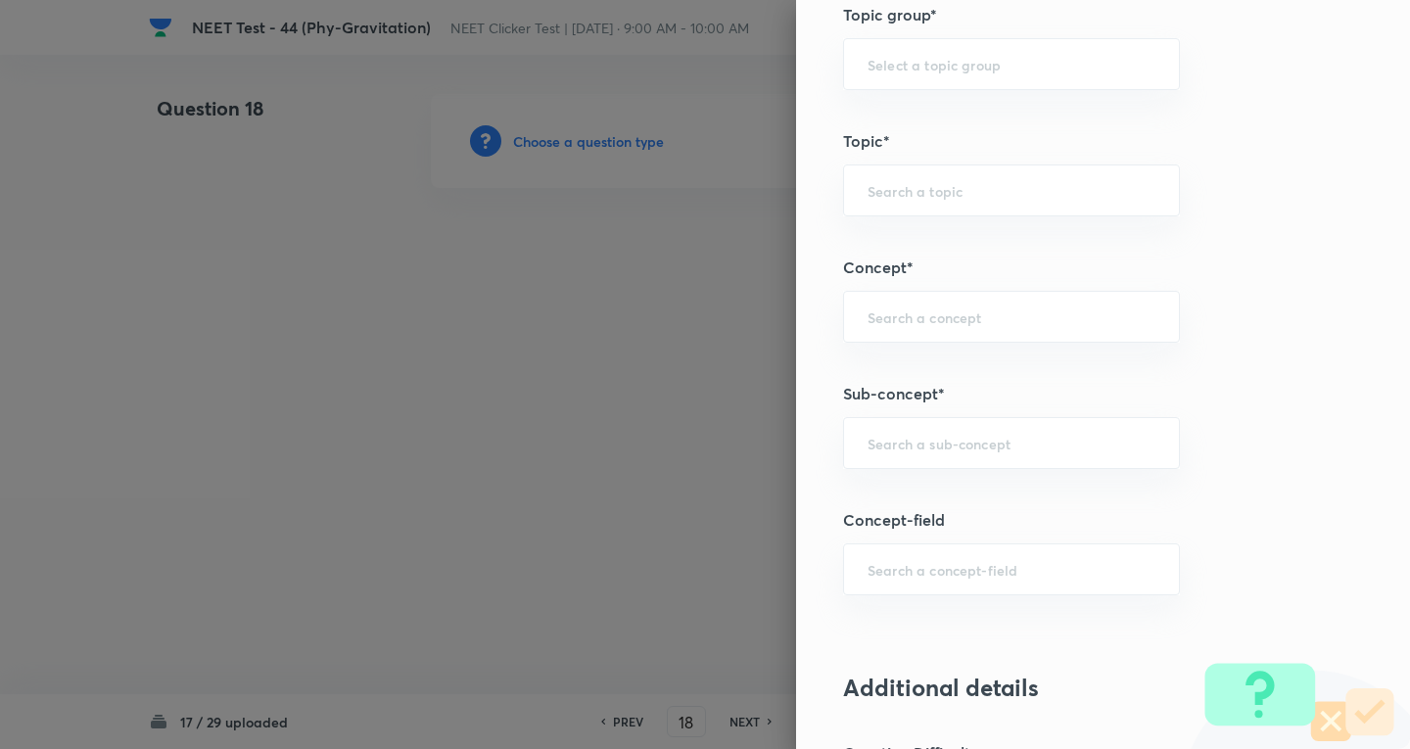
scroll to position [1045, 0]
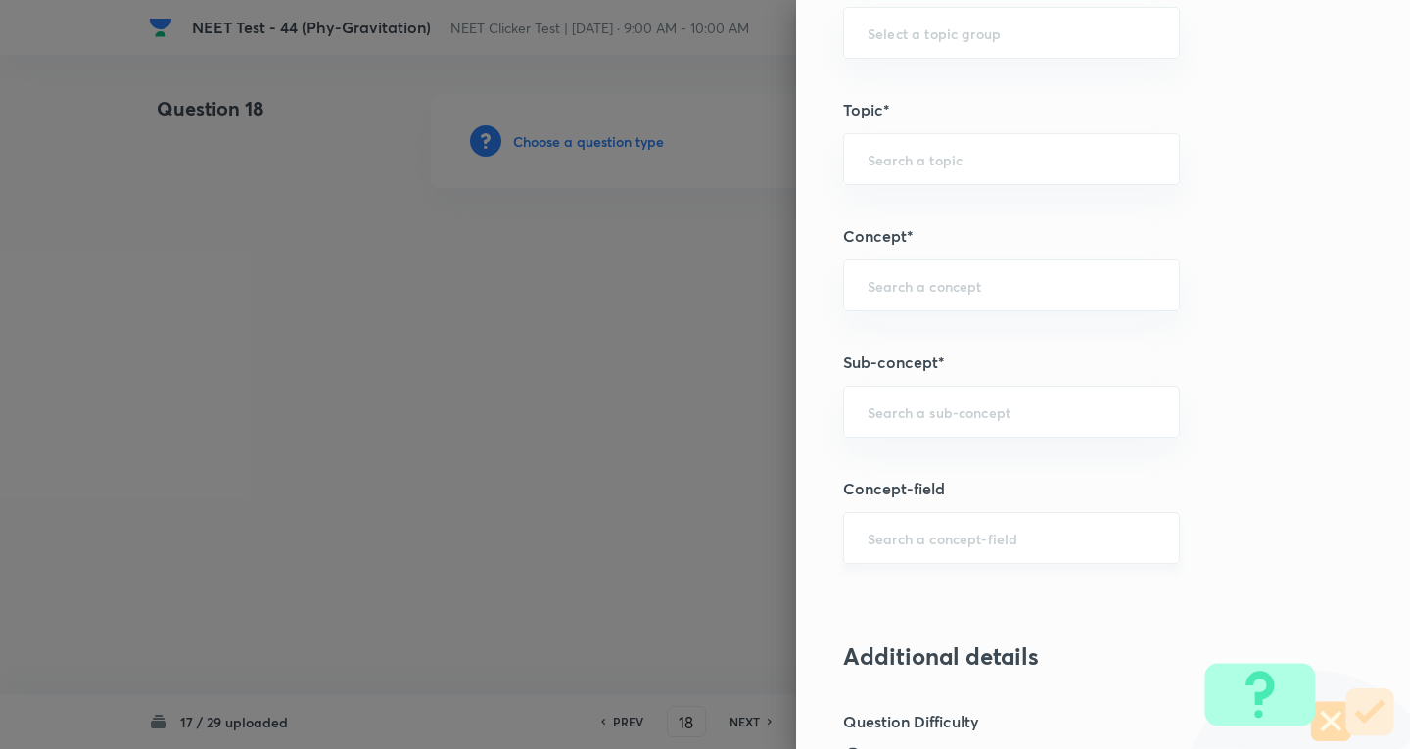
paste input "Newton's Laws Gravitation"
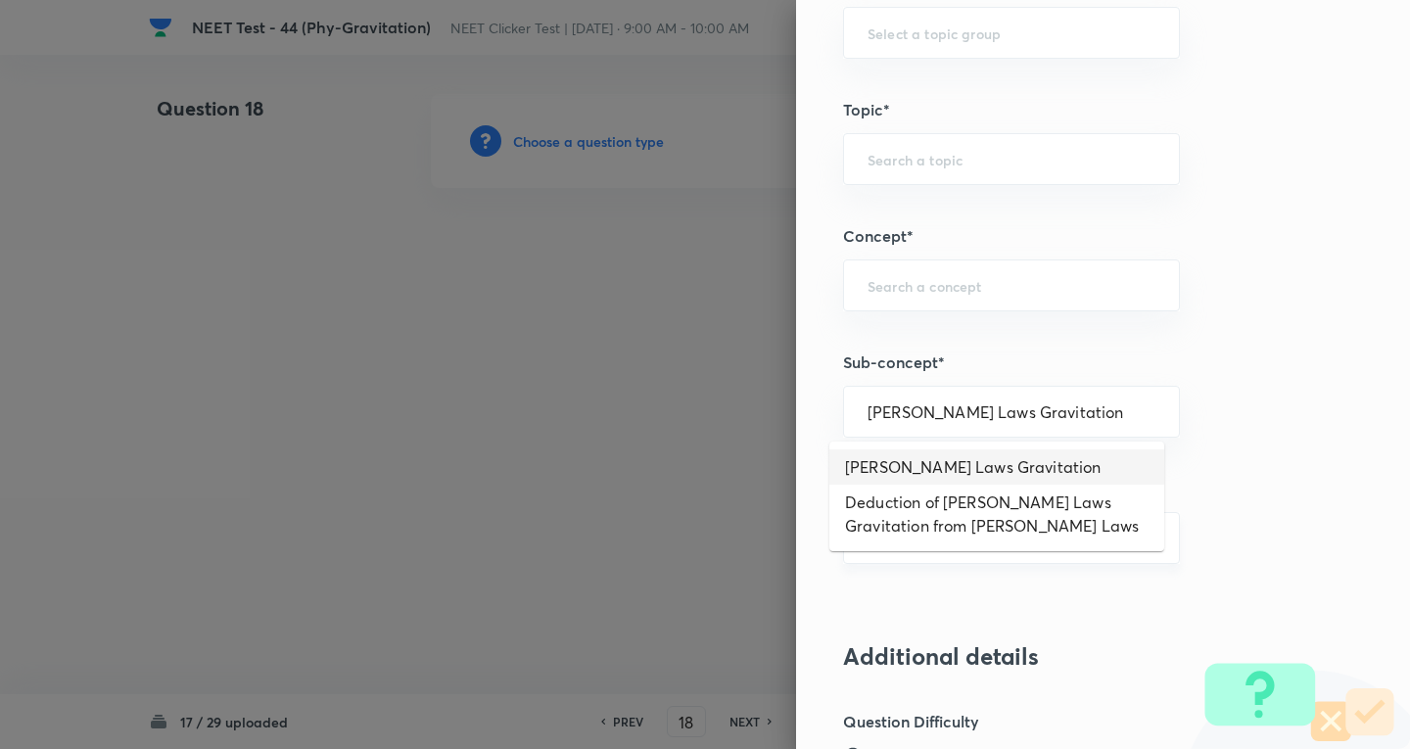
type input "Newton's Laws Gravitation"
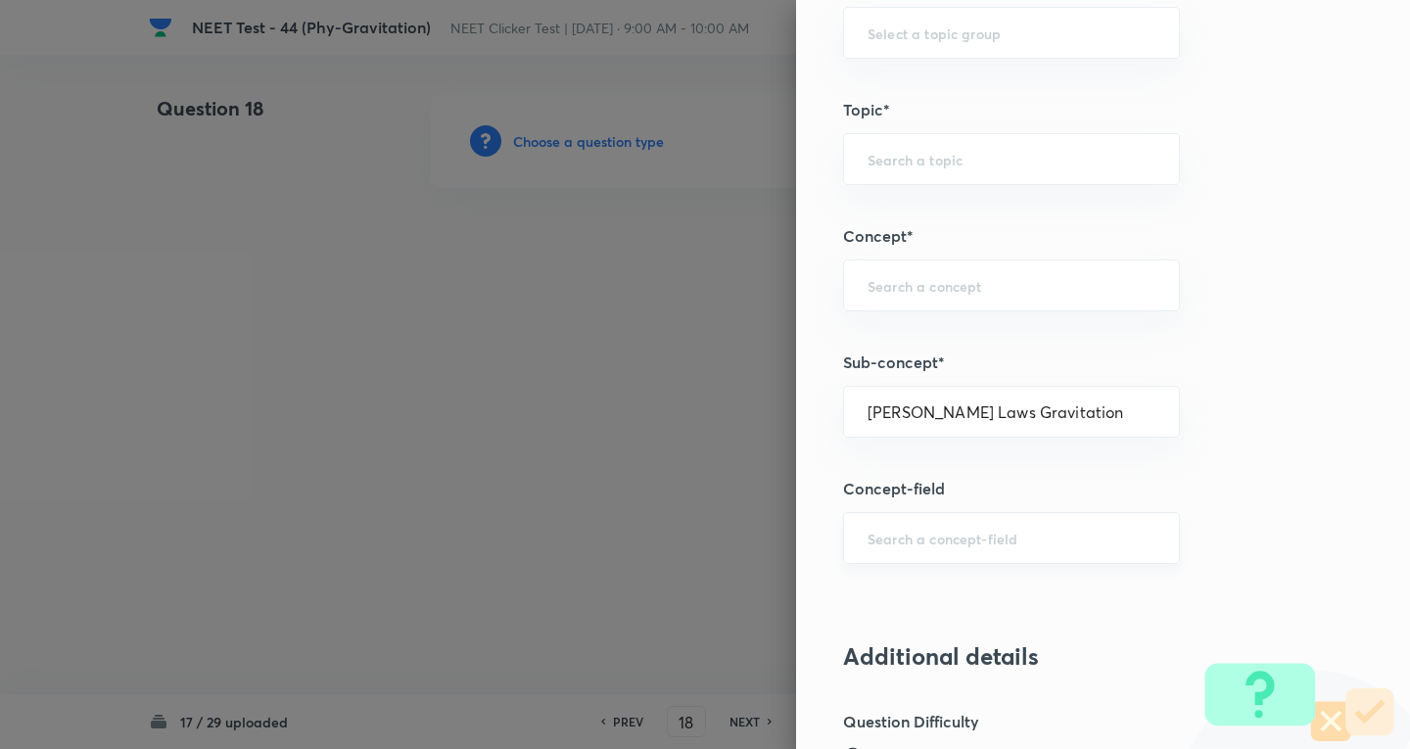
type input "Physics"
type input "Mechanics"
type input "Gravitation"
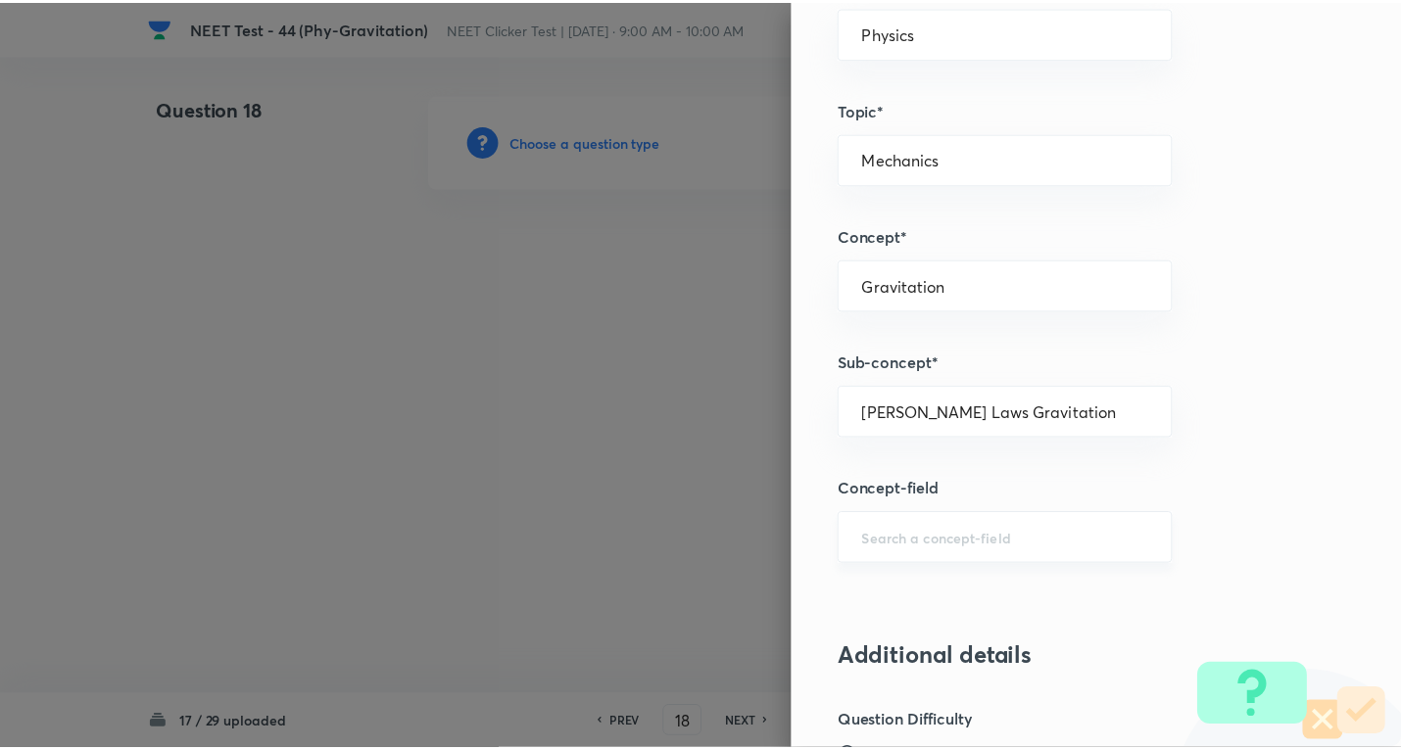
scroll to position [2052, 0]
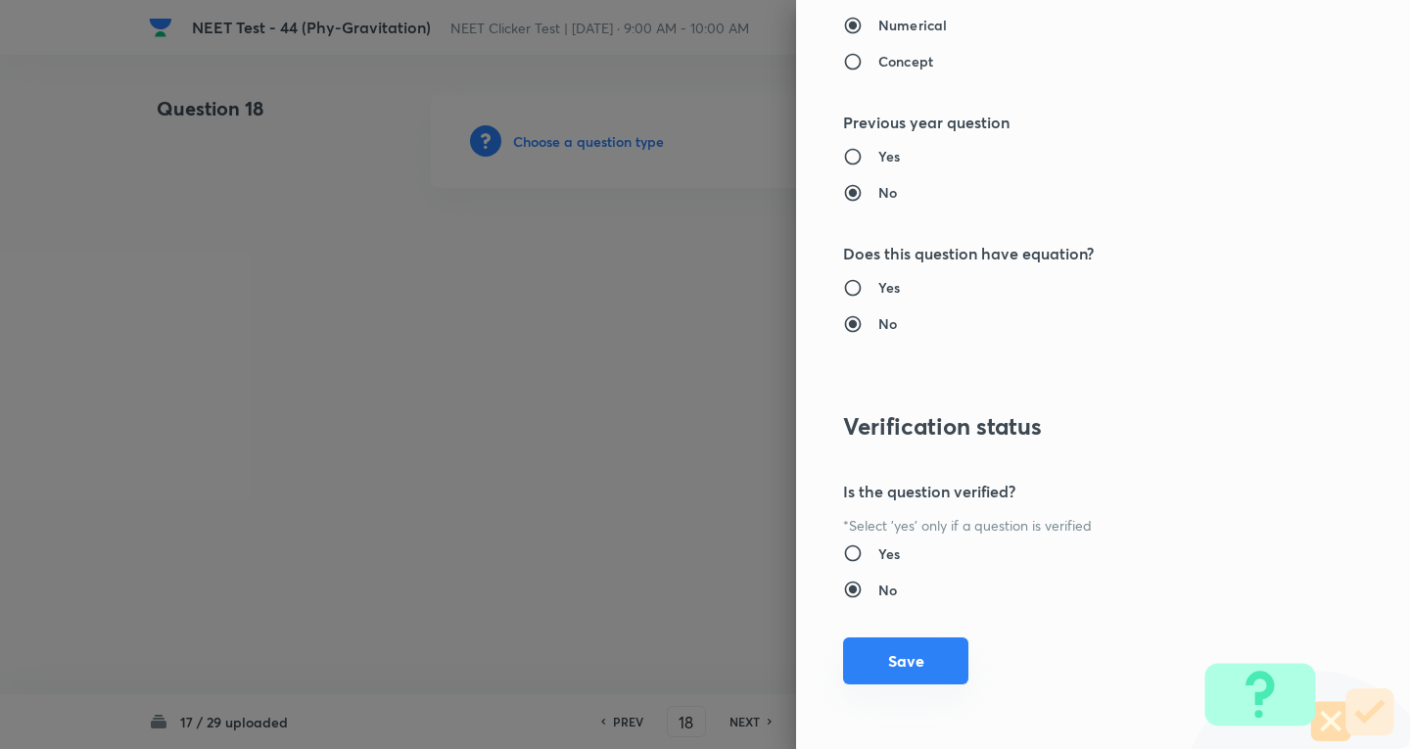
click at [877, 654] on button "Save" at bounding box center [905, 661] width 125 height 47
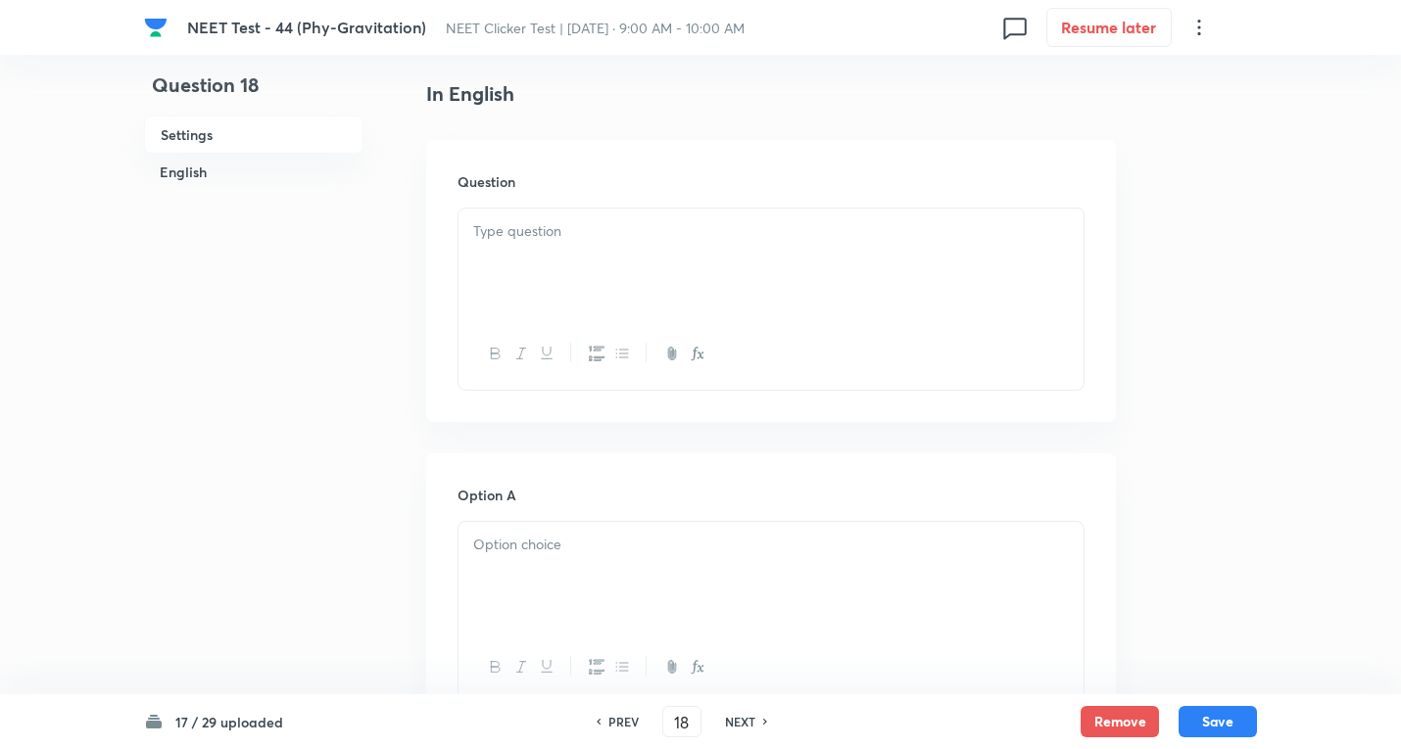
scroll to position [522, 0]
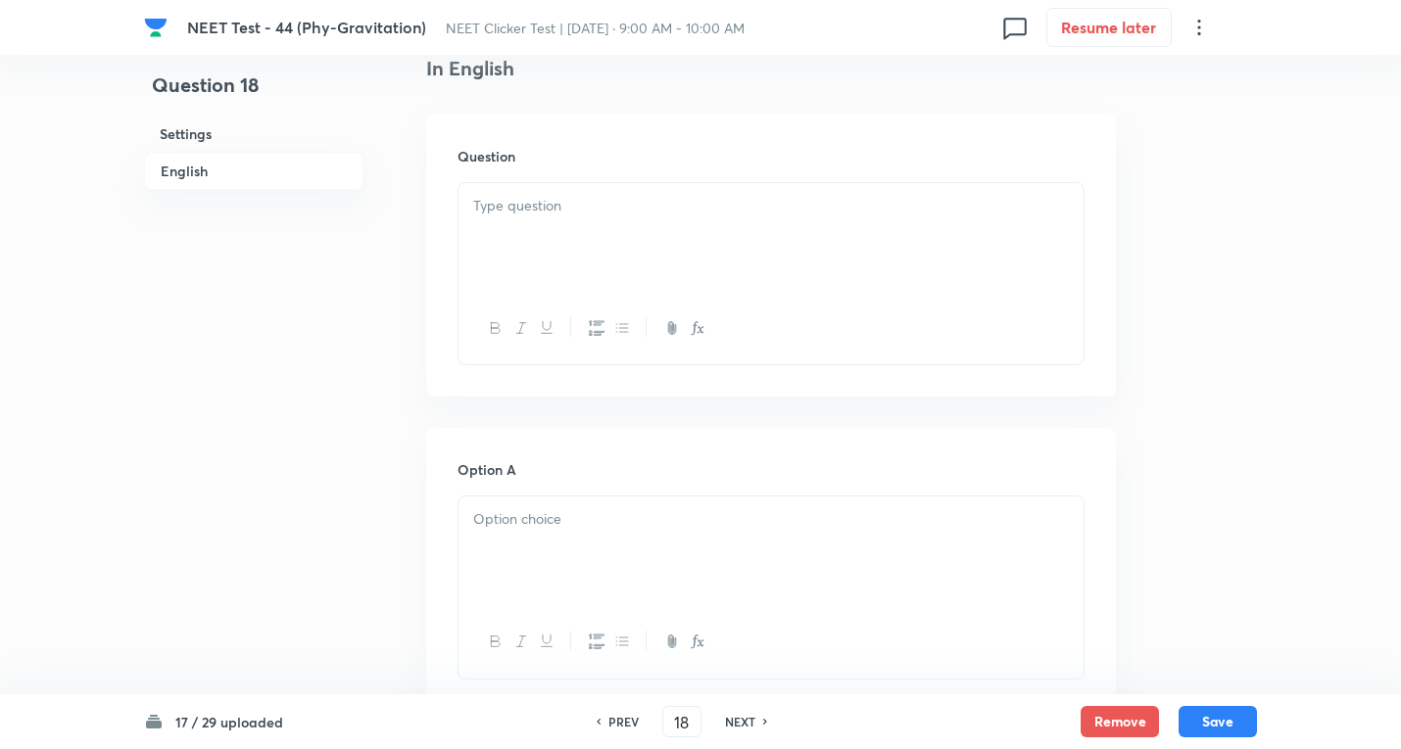
click at [522, 237] on div at bounding box center [770, 238] width 625 height 110
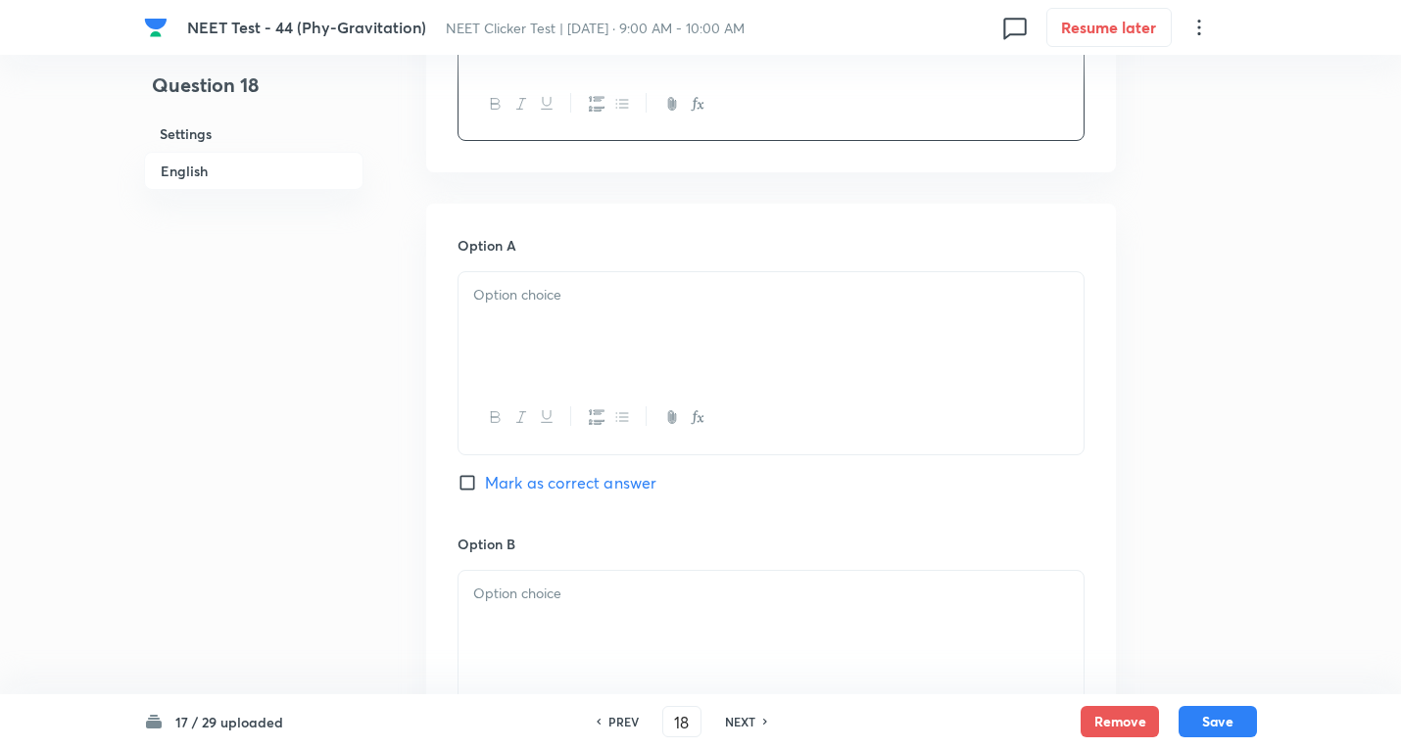
scroll to position [784, 0]
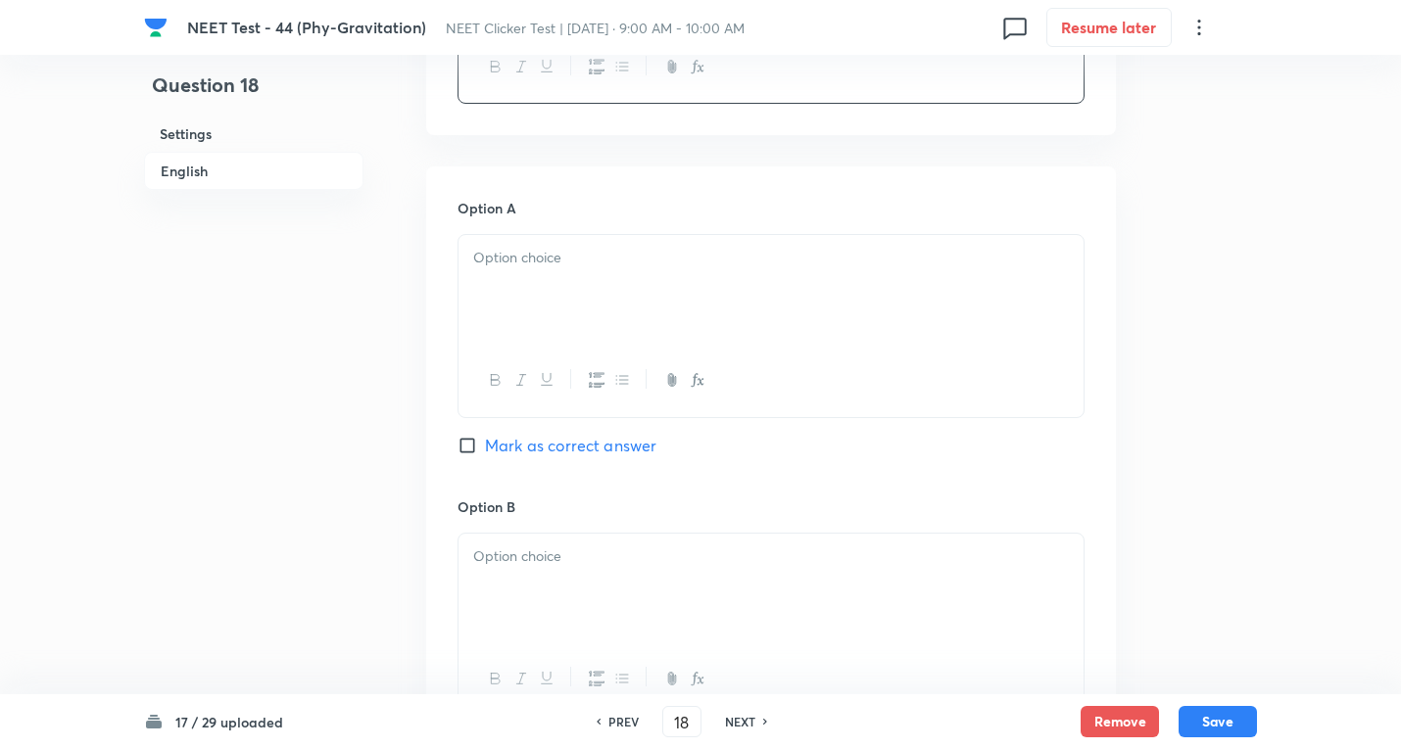
click at [577, 286] on div at bounding box center [770, 290] width 625 height 110
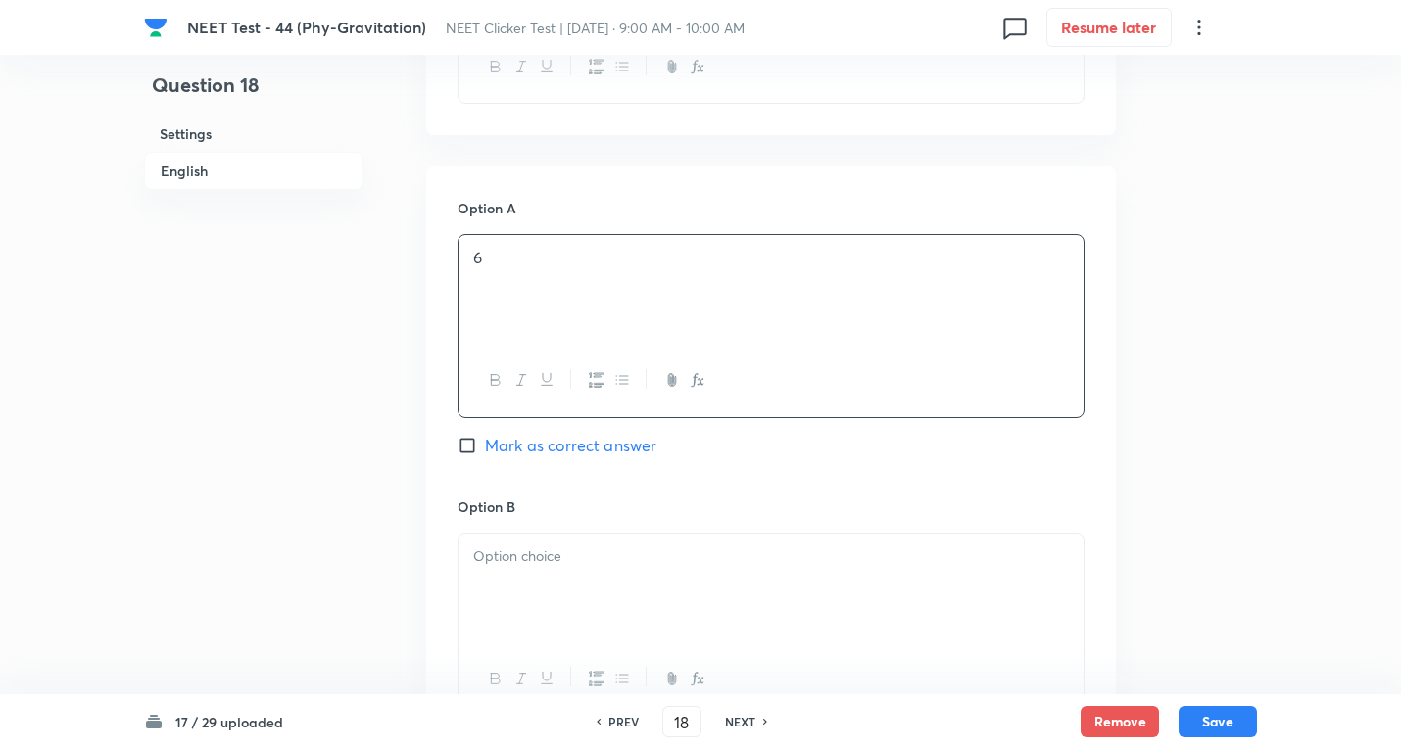
scroll to position [1045, 0]
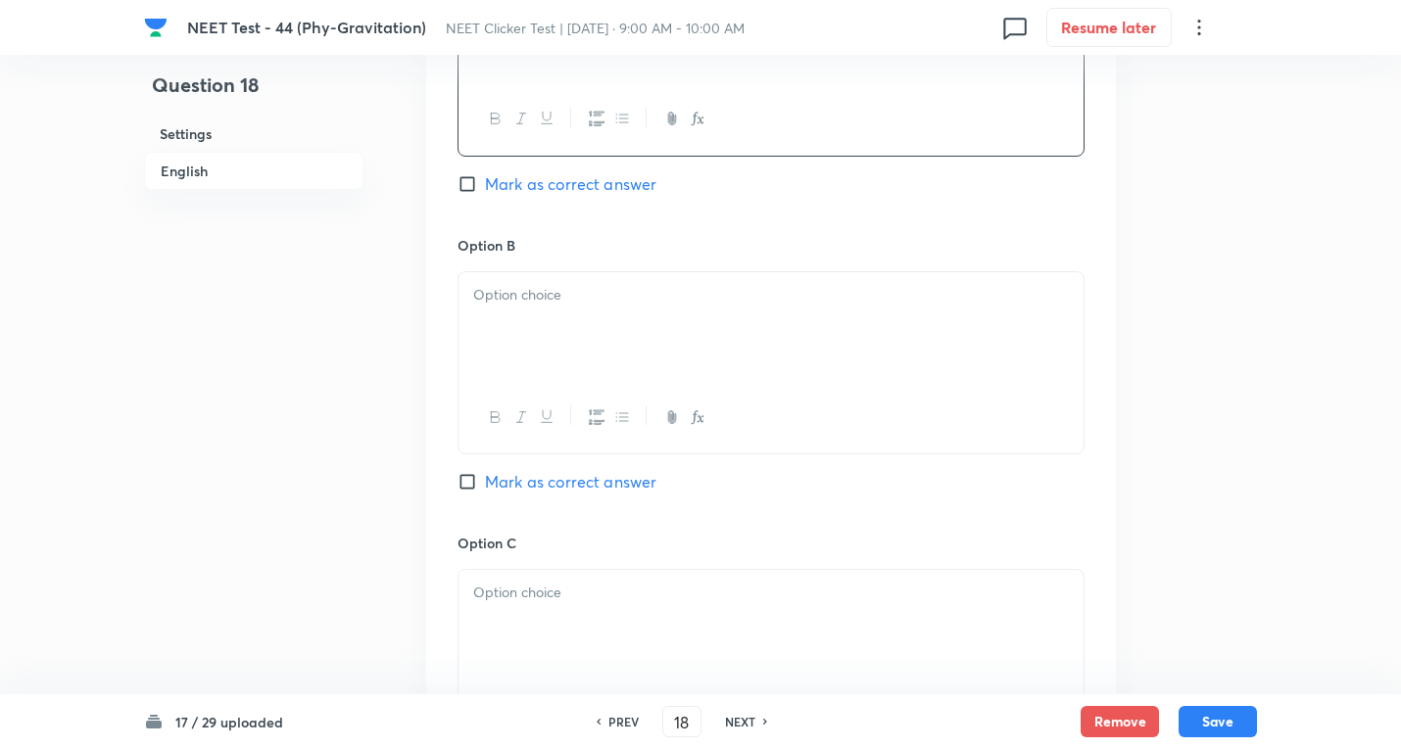
click at [552, 325] on div at bounding box center [770, 327] width 625 height 110
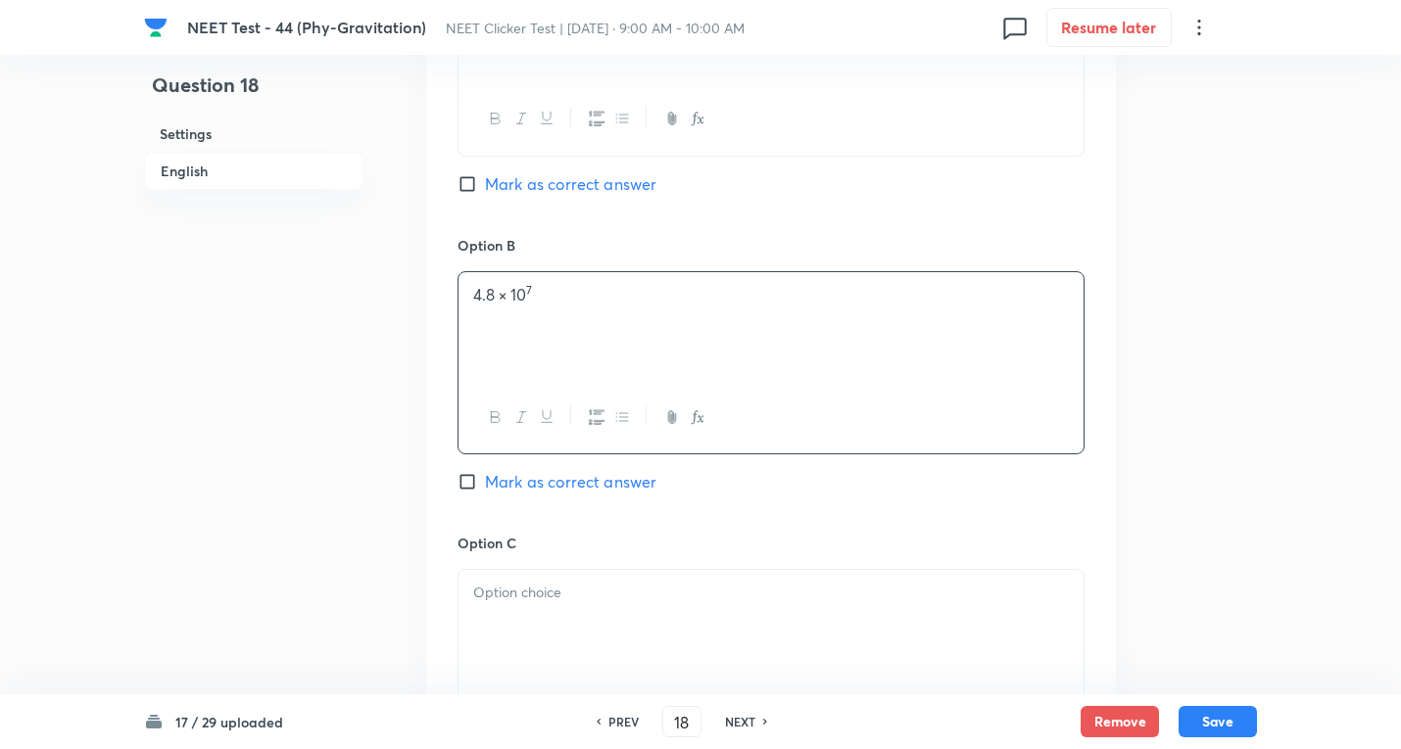
scroll to position [1306, 0]
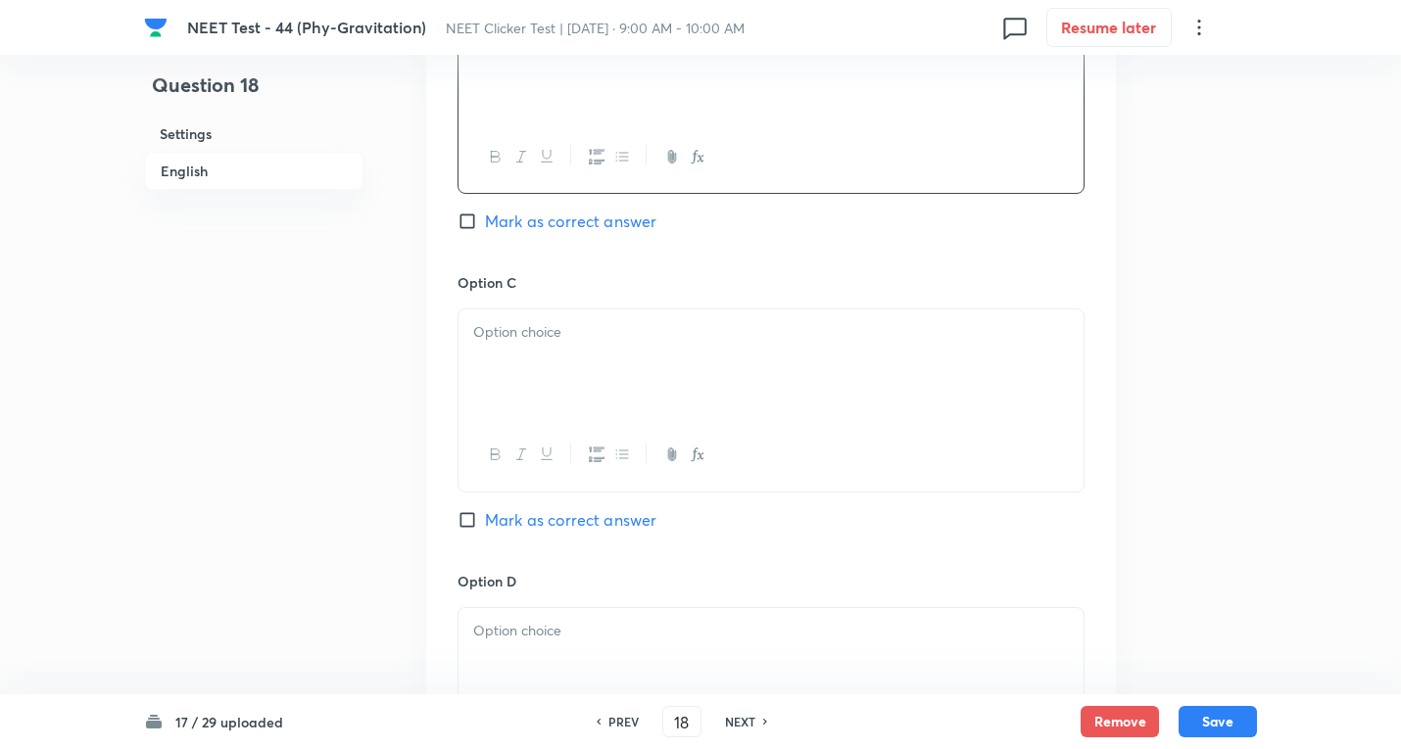
click at [541, 355] on div at bounding box center [770, 364] width 625 height 110
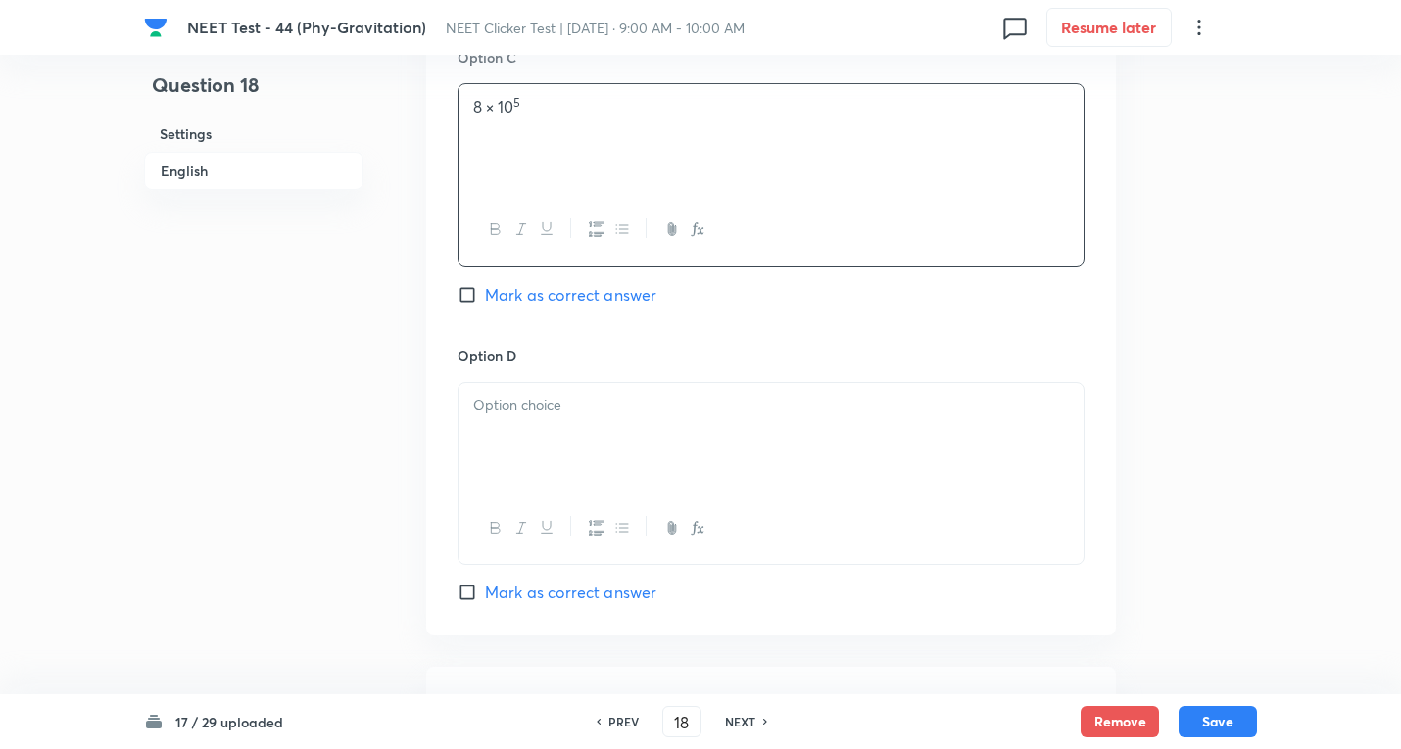
scroll to position [1567, 0]
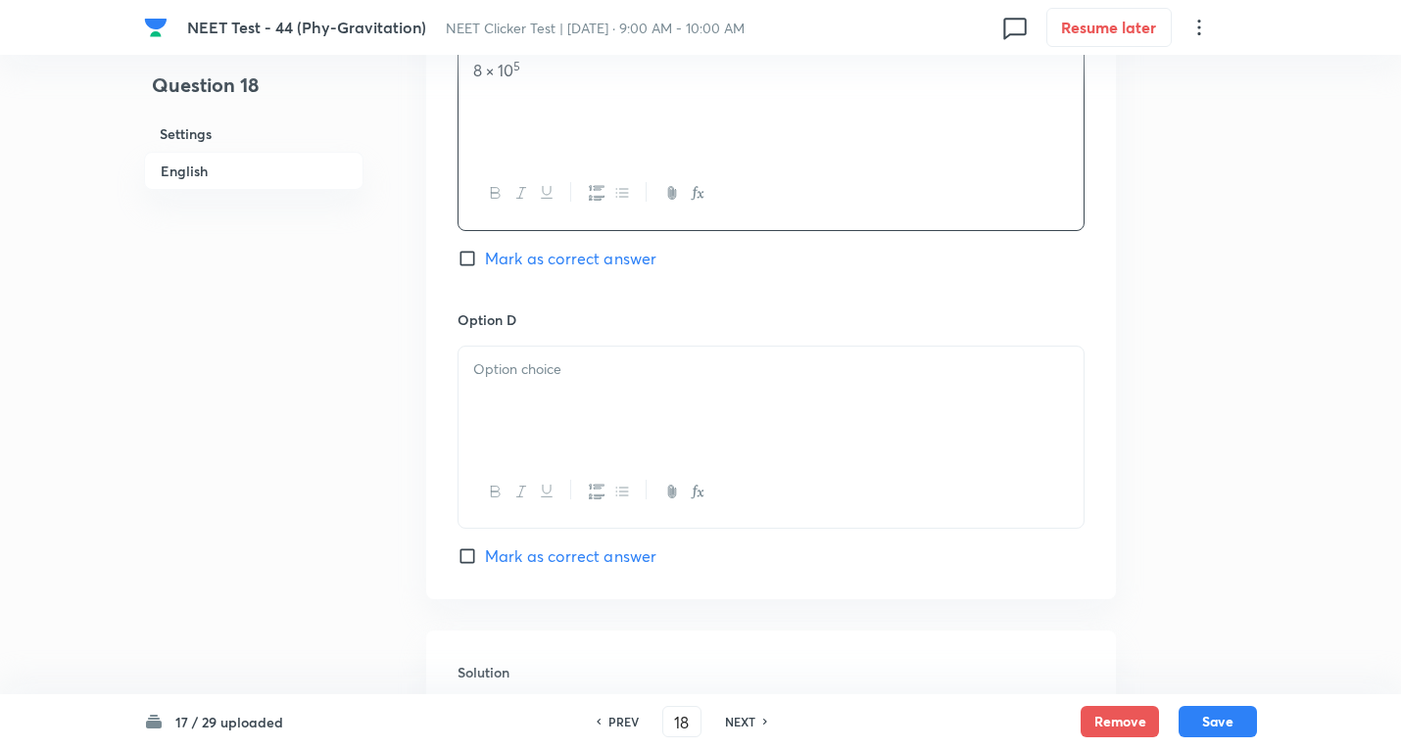
click at [524, 420] on div at bounding box center [770, 402] width 625 height 110
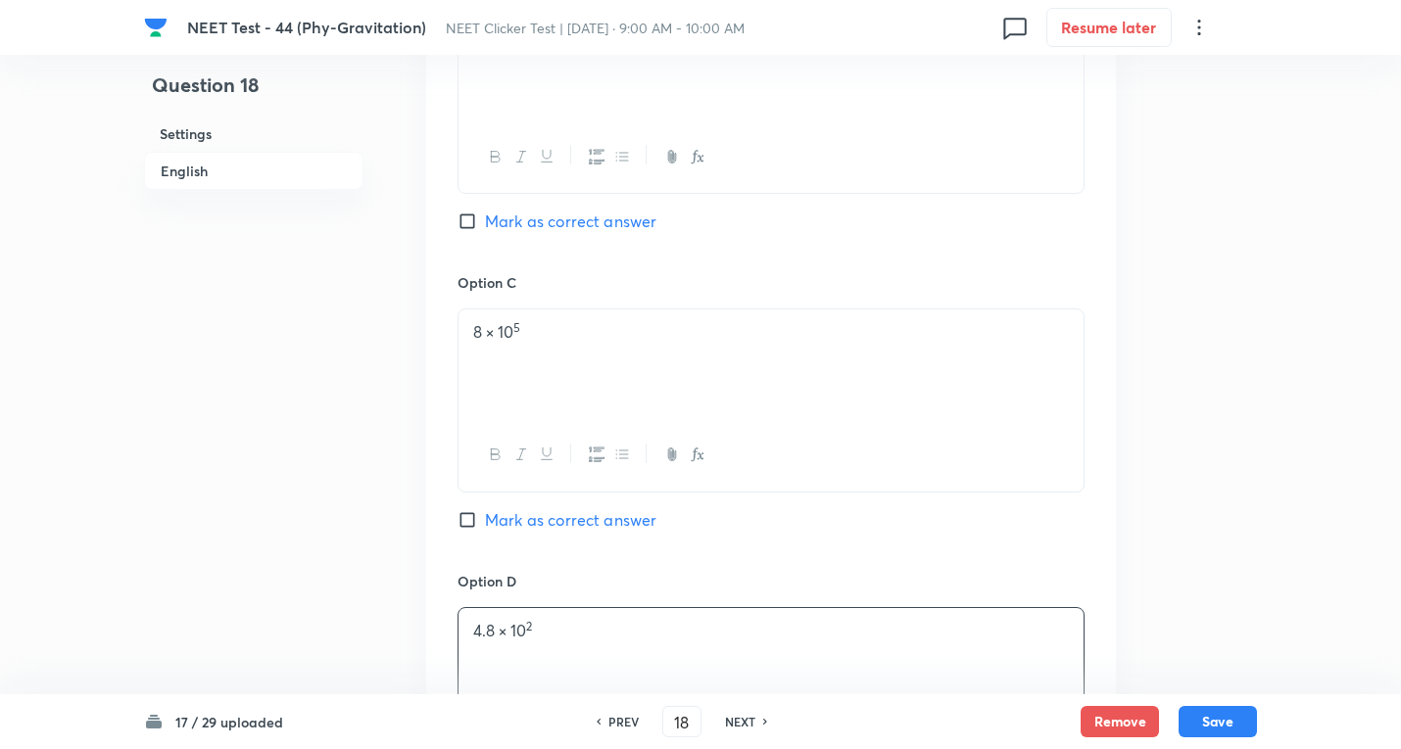
scroll to position [1045, 0]
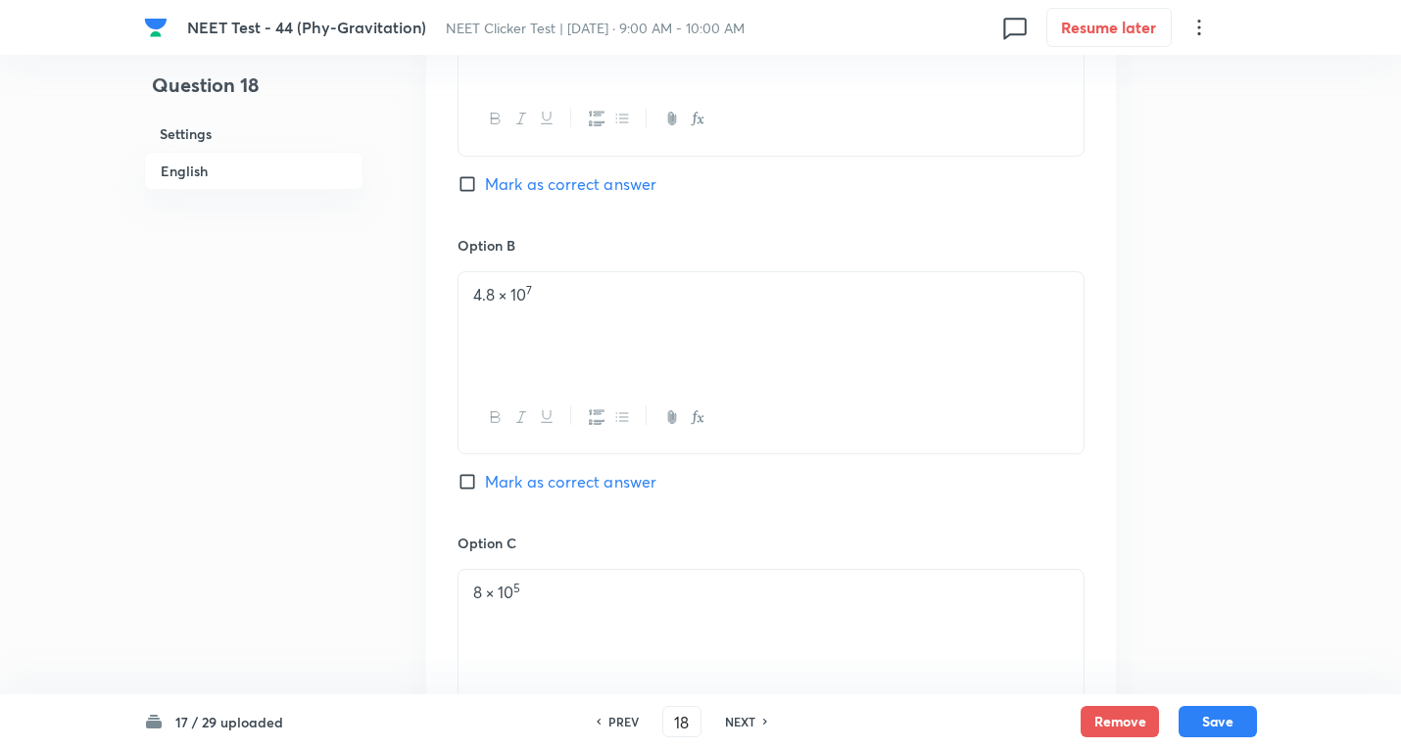
click at [483, 485] on input "Mark as correct answer" at bounding box center [470, 482] width 27 height 20
checkbox input "true"
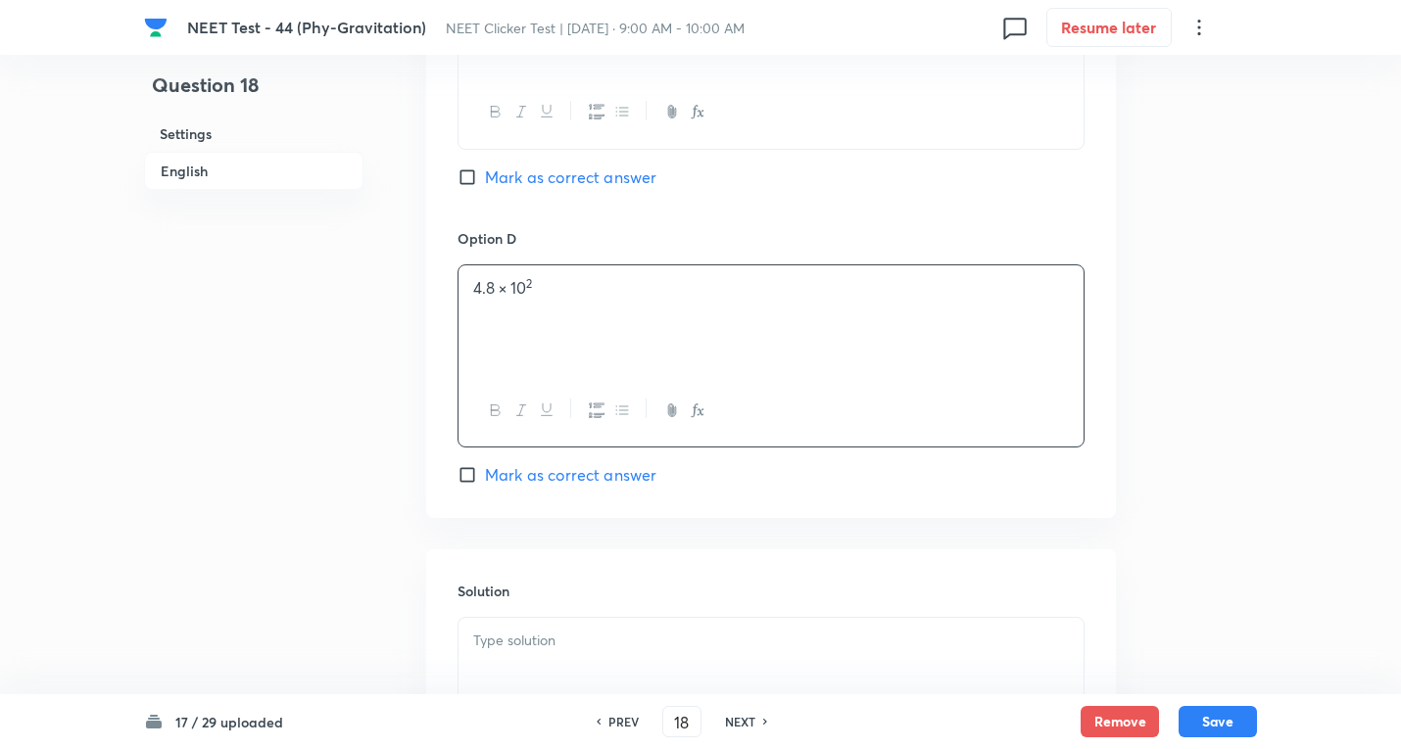
scroll to position [1829, 0]
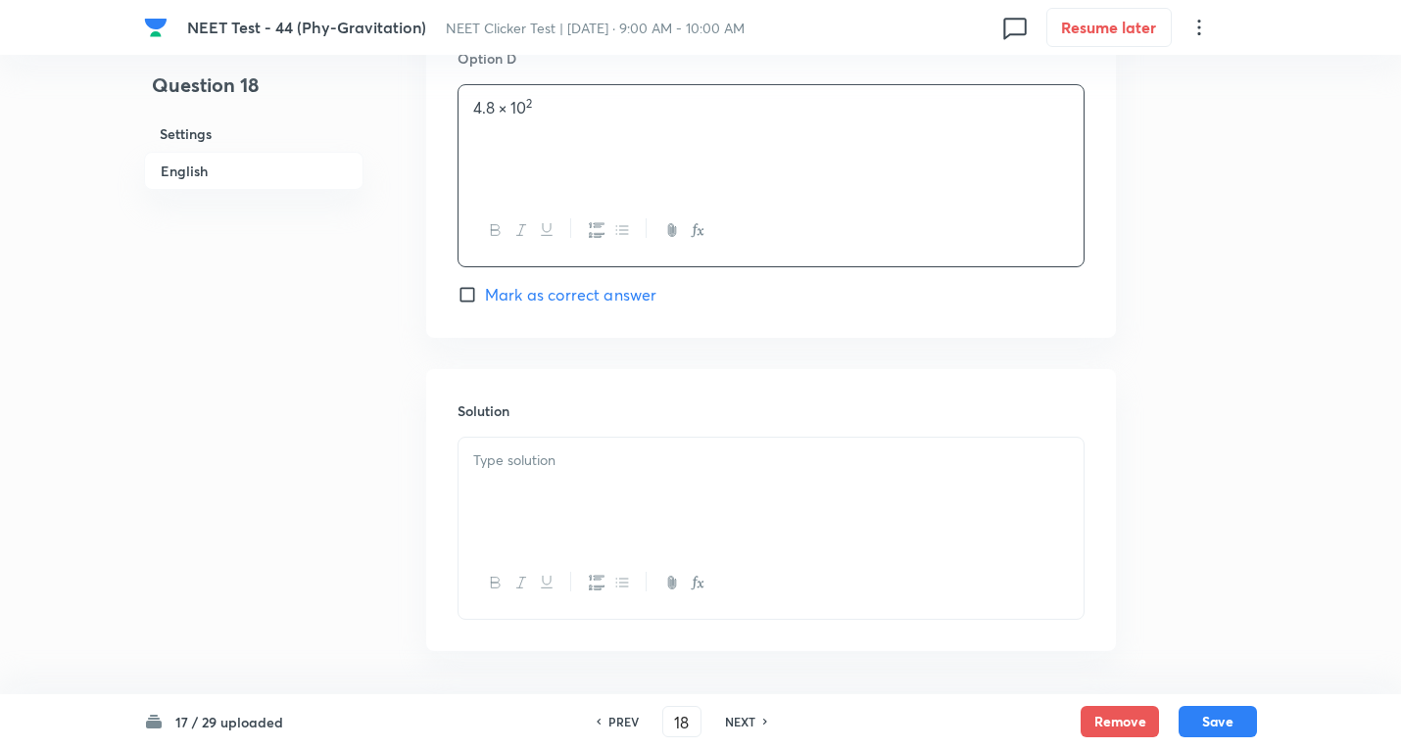
click at [515, 481] on div at bounding box center [770, 493] width 625 height 110
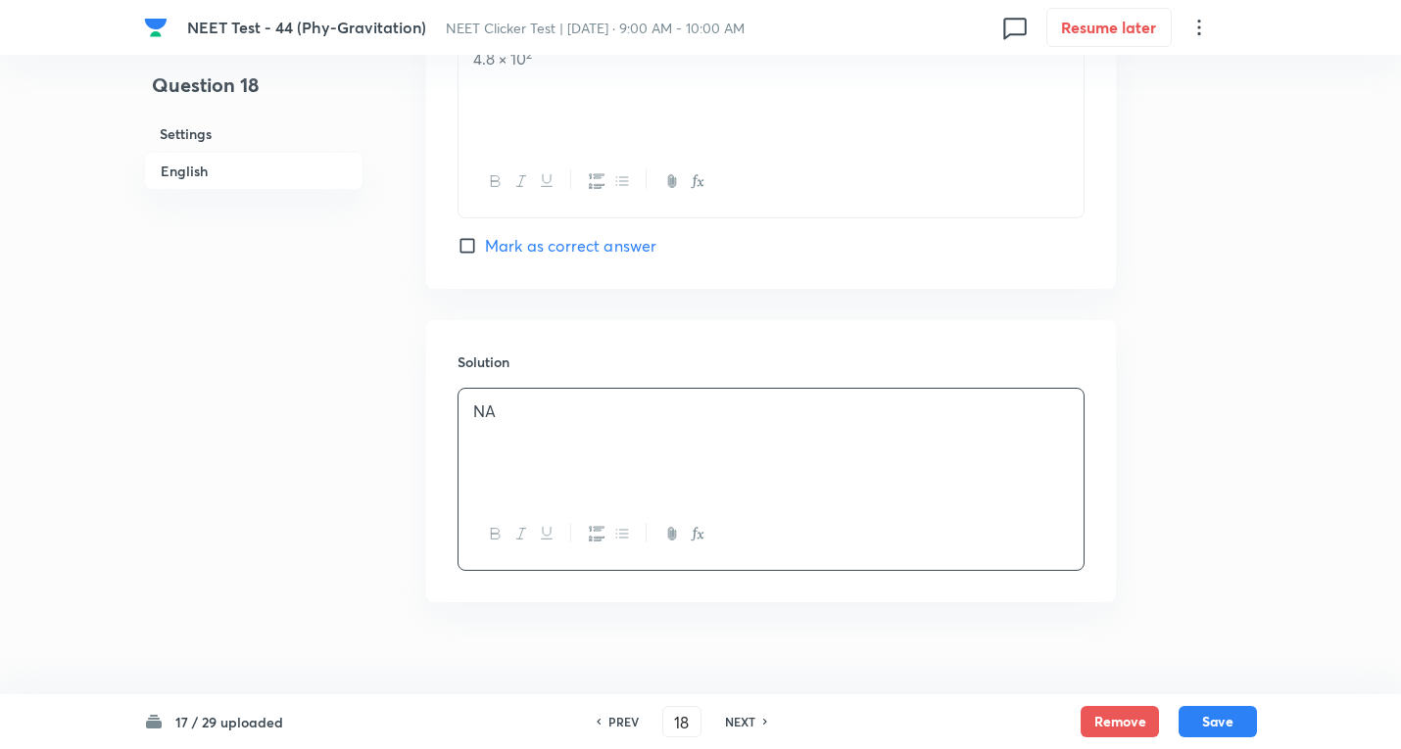
scroll to position [1903, 0]
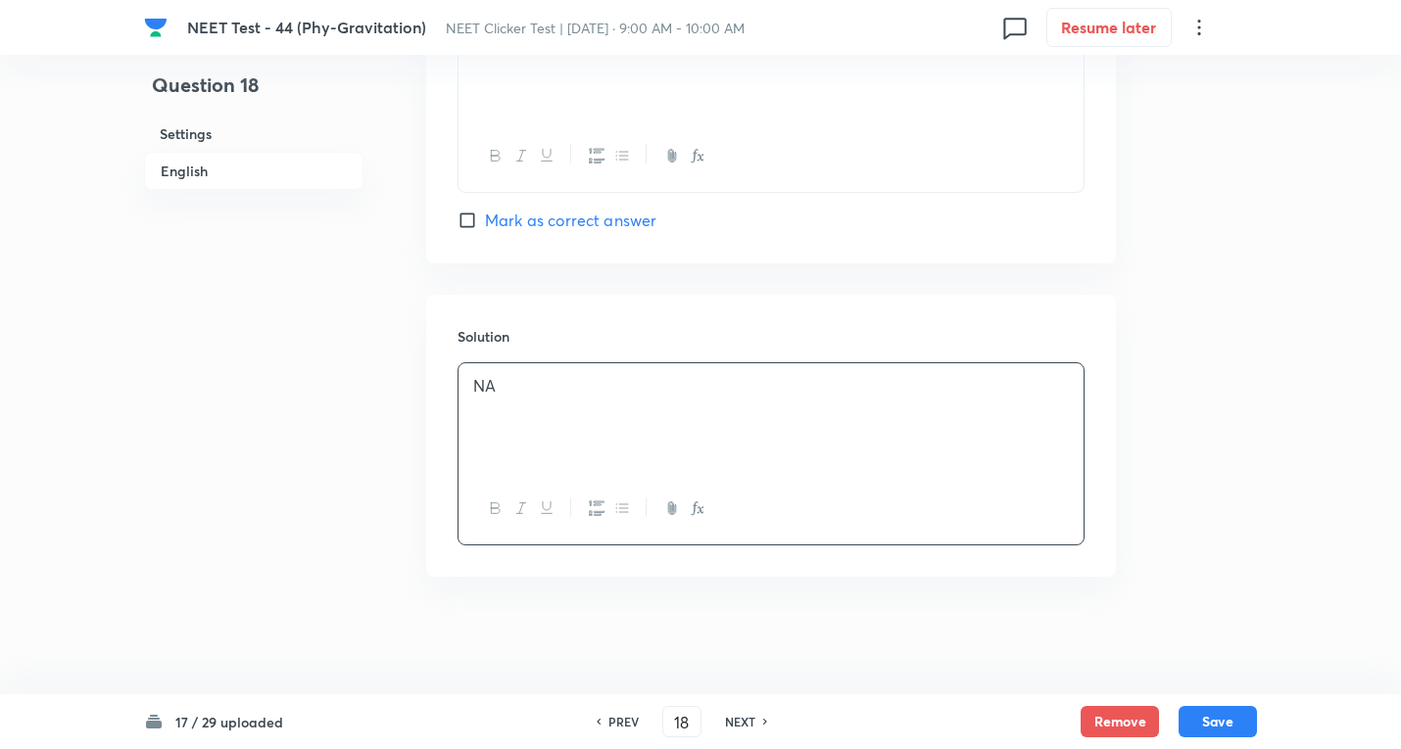
click at [1222, 698] on div "17 / 29 uploaded PREV 18 ​ NEXT Remove Save" at bounding box center [700, 721] width 1113 height 55
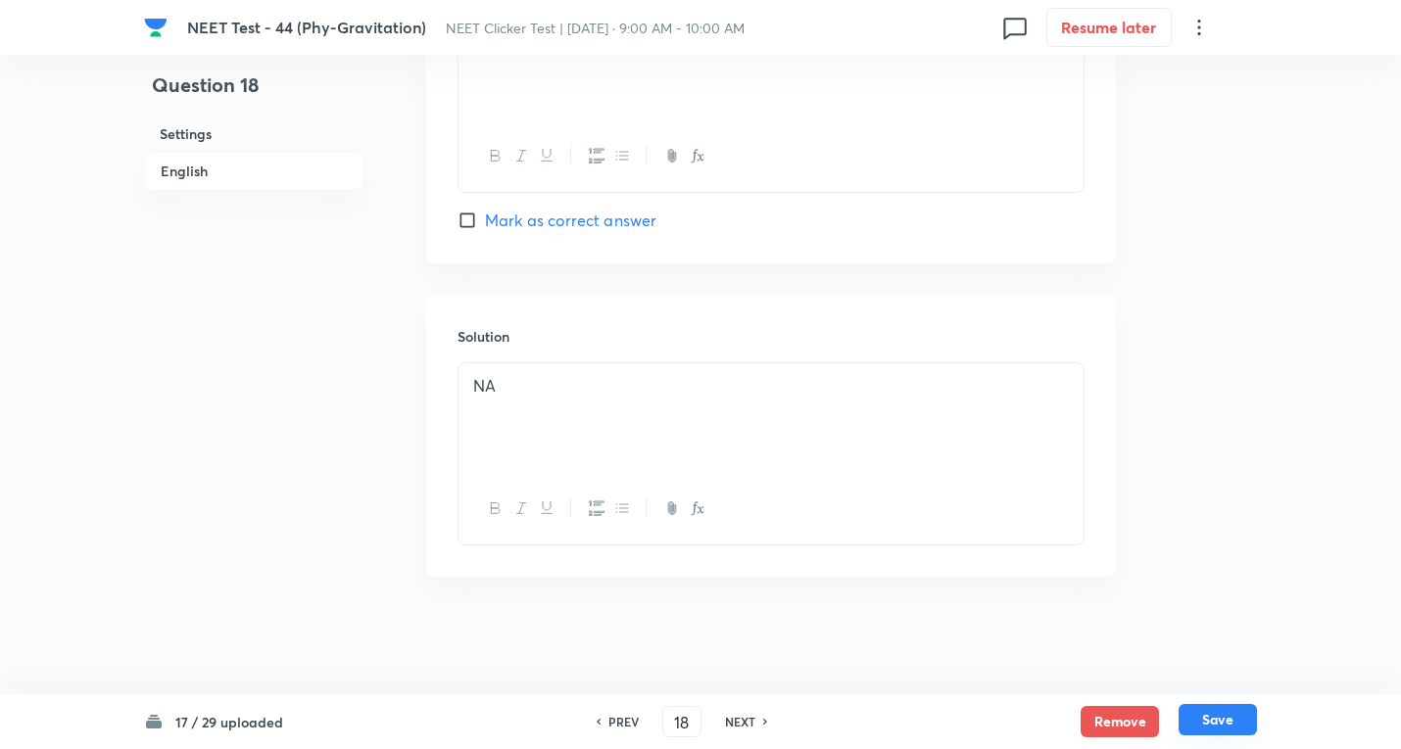
click at [1222, 714] on button "Save" at bounding box center [1217, 719] width 78 height 31
type input "19"
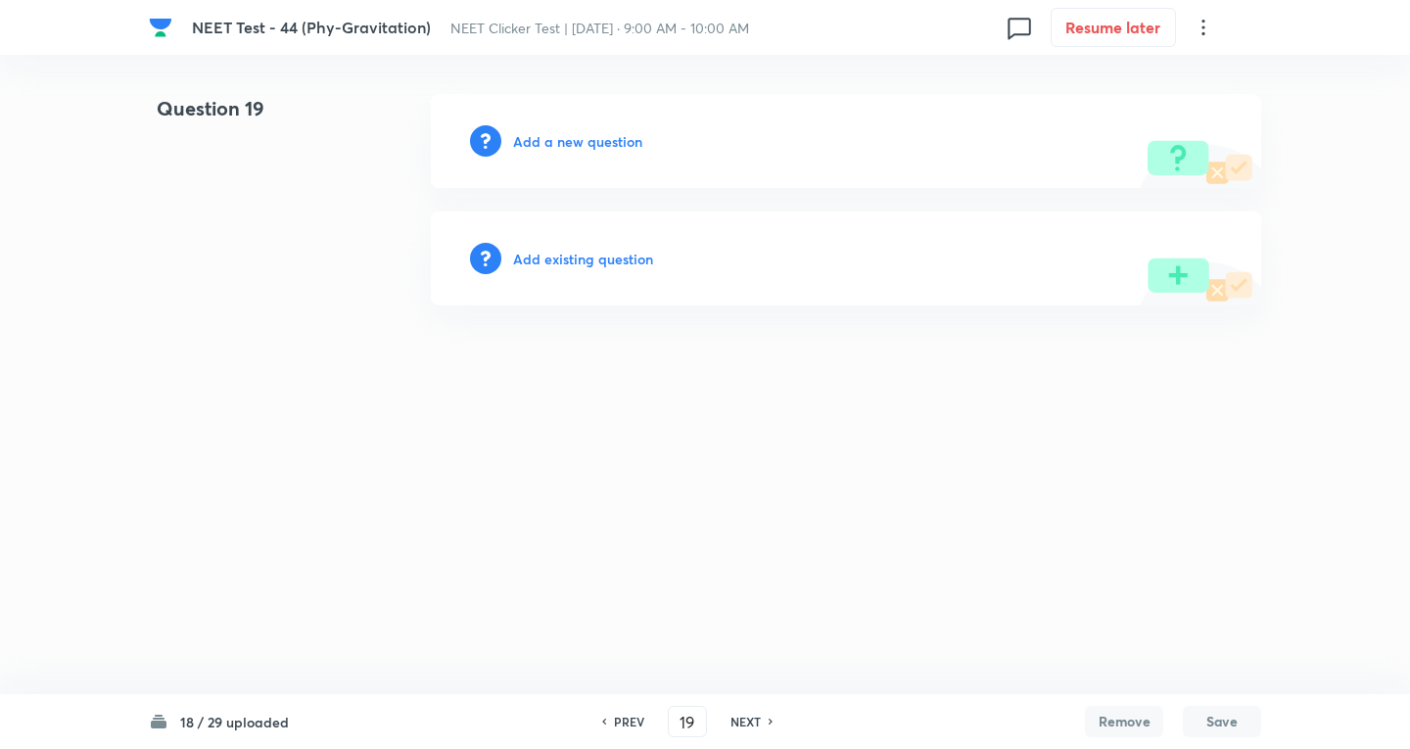
click at [563, 127] on div "Add a new question" at bounding box center [846, 141] width 831 height 94
click at [559, 146] on h6 "Add a new question" at bounding box center [577, 141] width 129 height 21
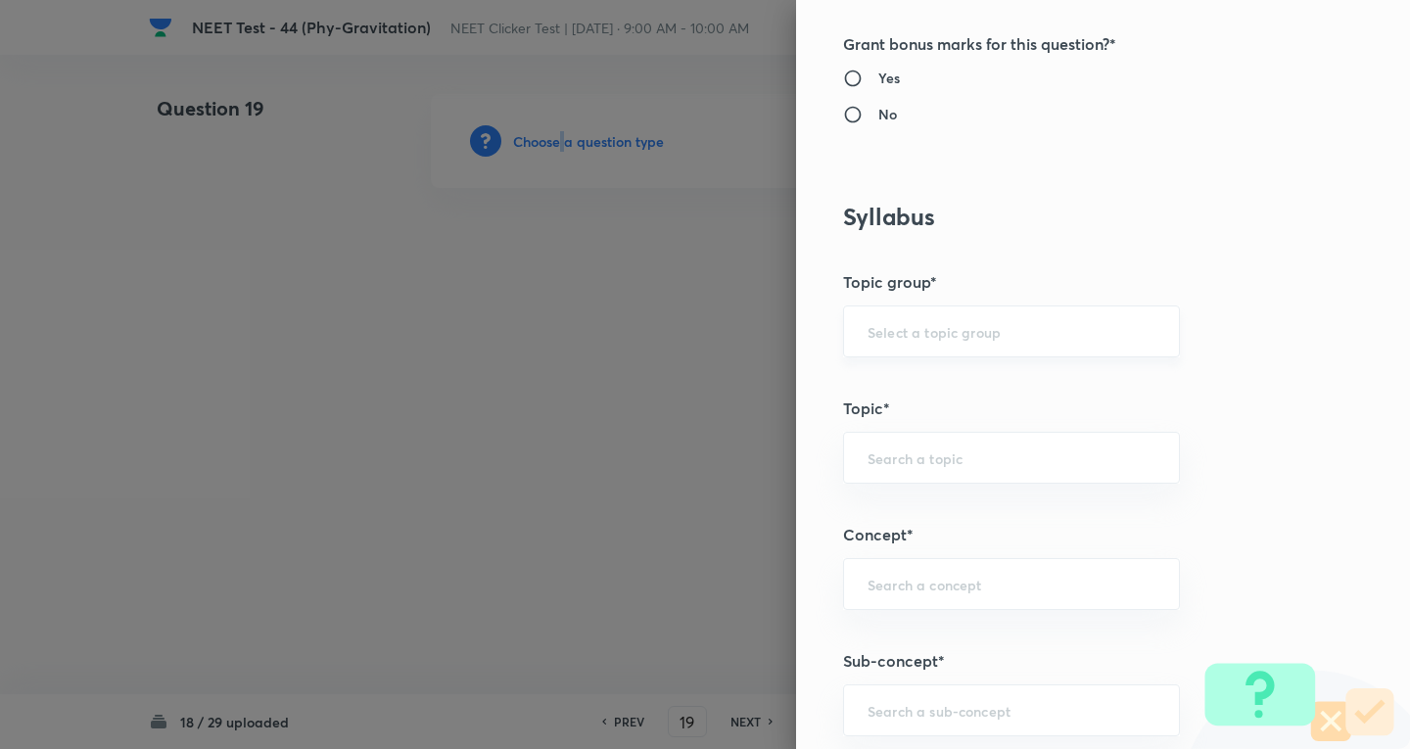
scroll to position [784, 0]
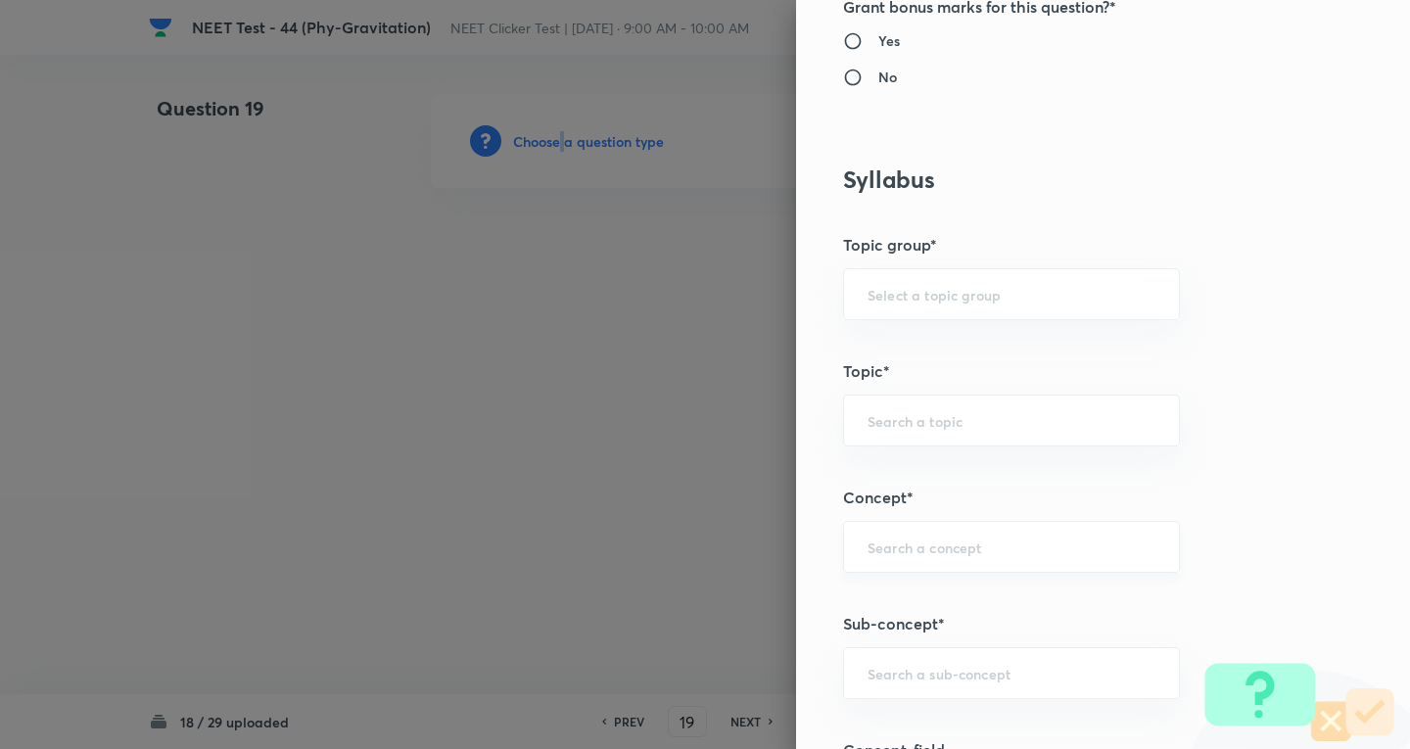
click at [868, 559] on div "​" at bounding box center [1011, 547] width 337 height 52
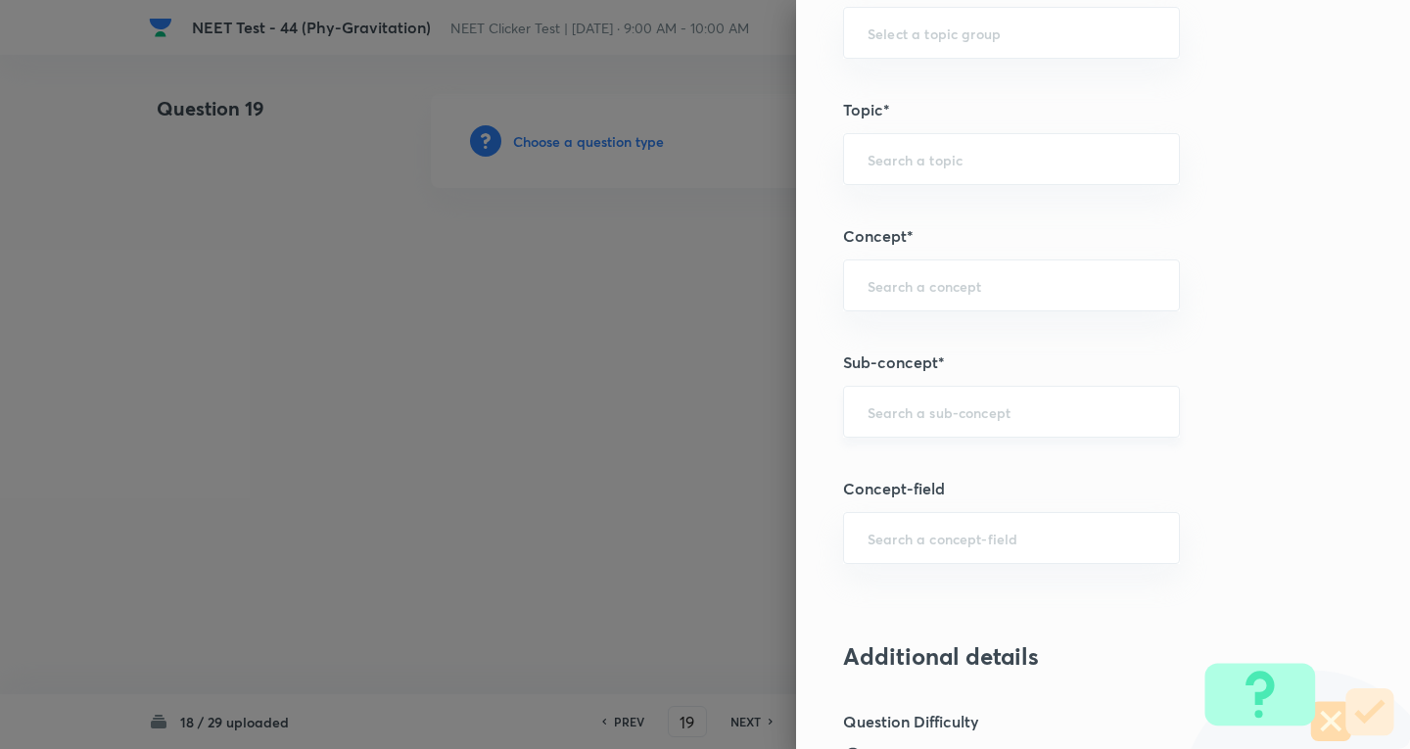
click at [854, 423] on div "​" at bounding box center [1011, 412] width 337 height 52
paste input "Newton's Laws Gravitation"
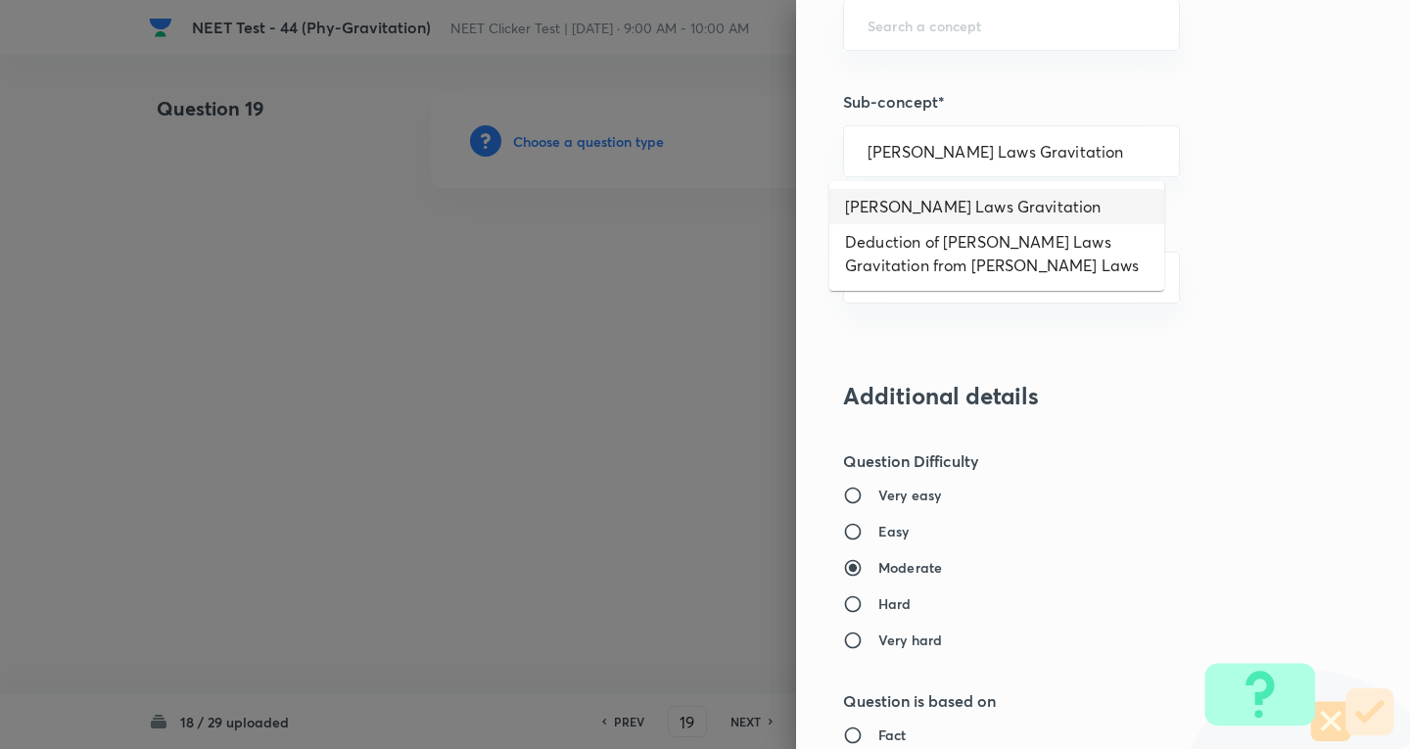
click at [930, 210] on li "Newton's Laws Gravitation" at bounding box center [997, 206] width 335 height 35
type input "Newton's Laws Gravitation"
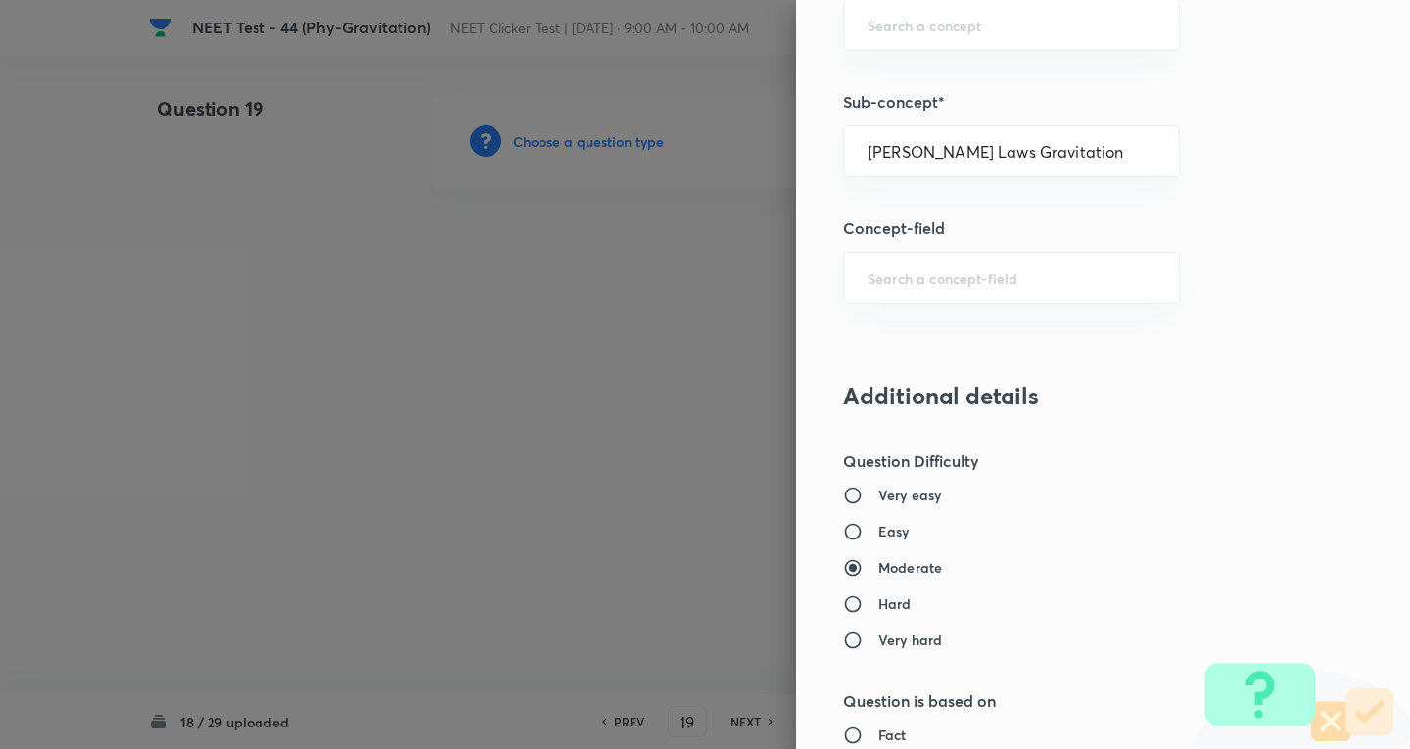
type input "Physics"
type input "Mechanics"
type input "Gravitation"
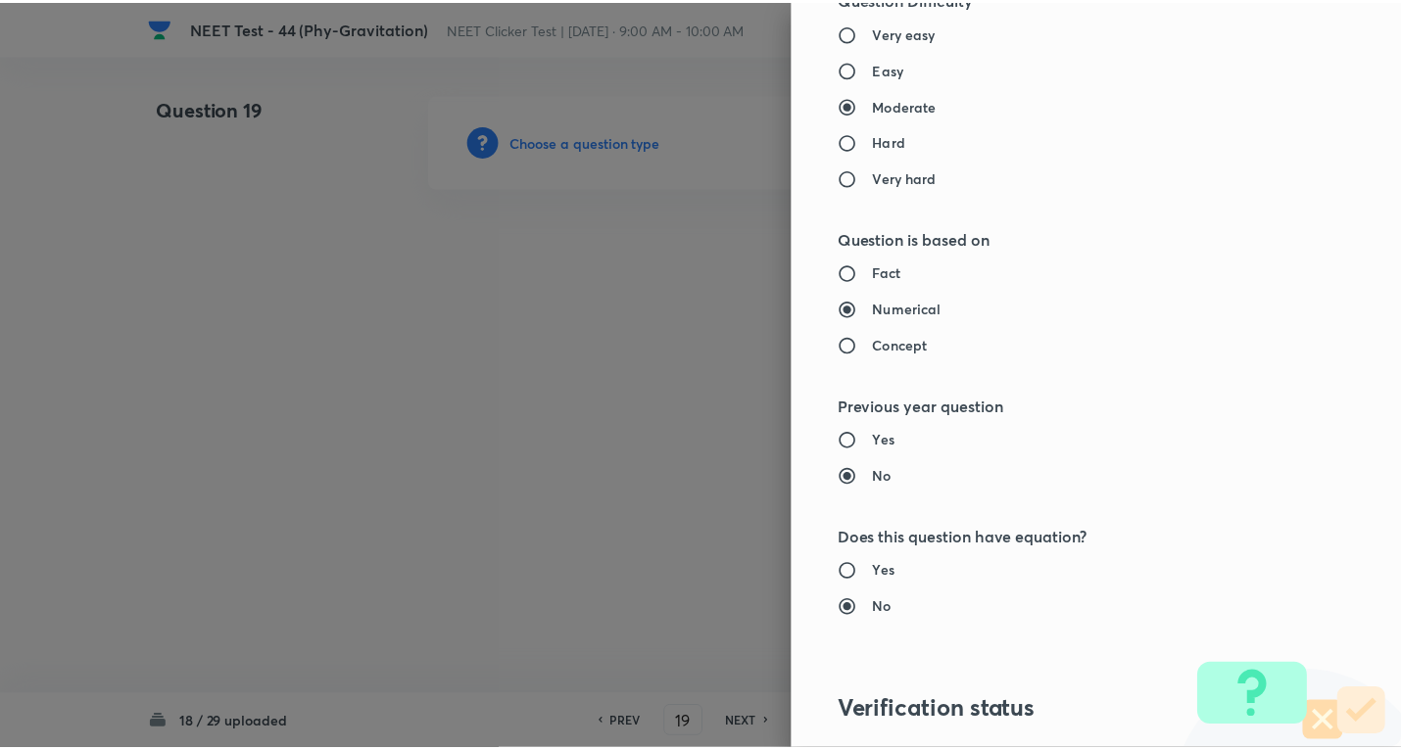
scroll to position [2052, 0]
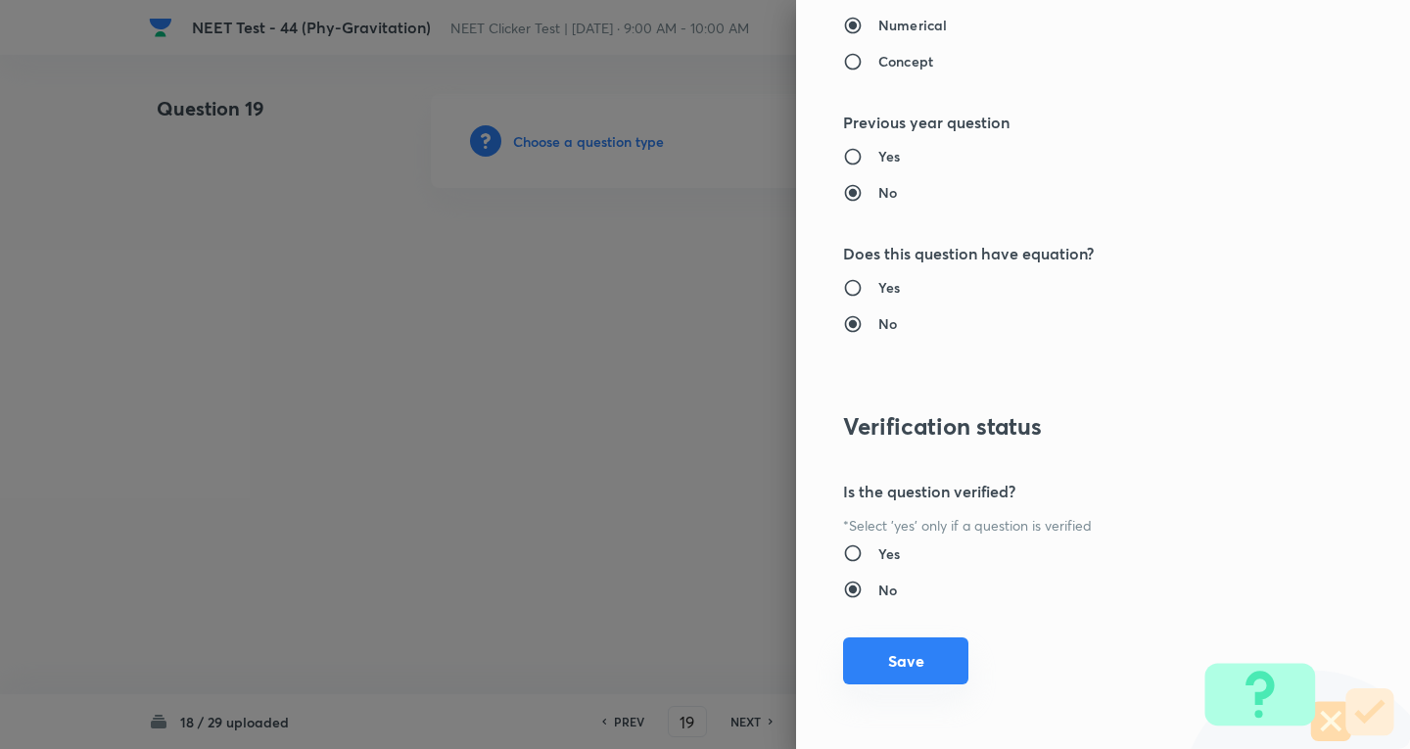
click at [926, 646] on button "Save" at bounding box center [905, 661] width 125 height 47
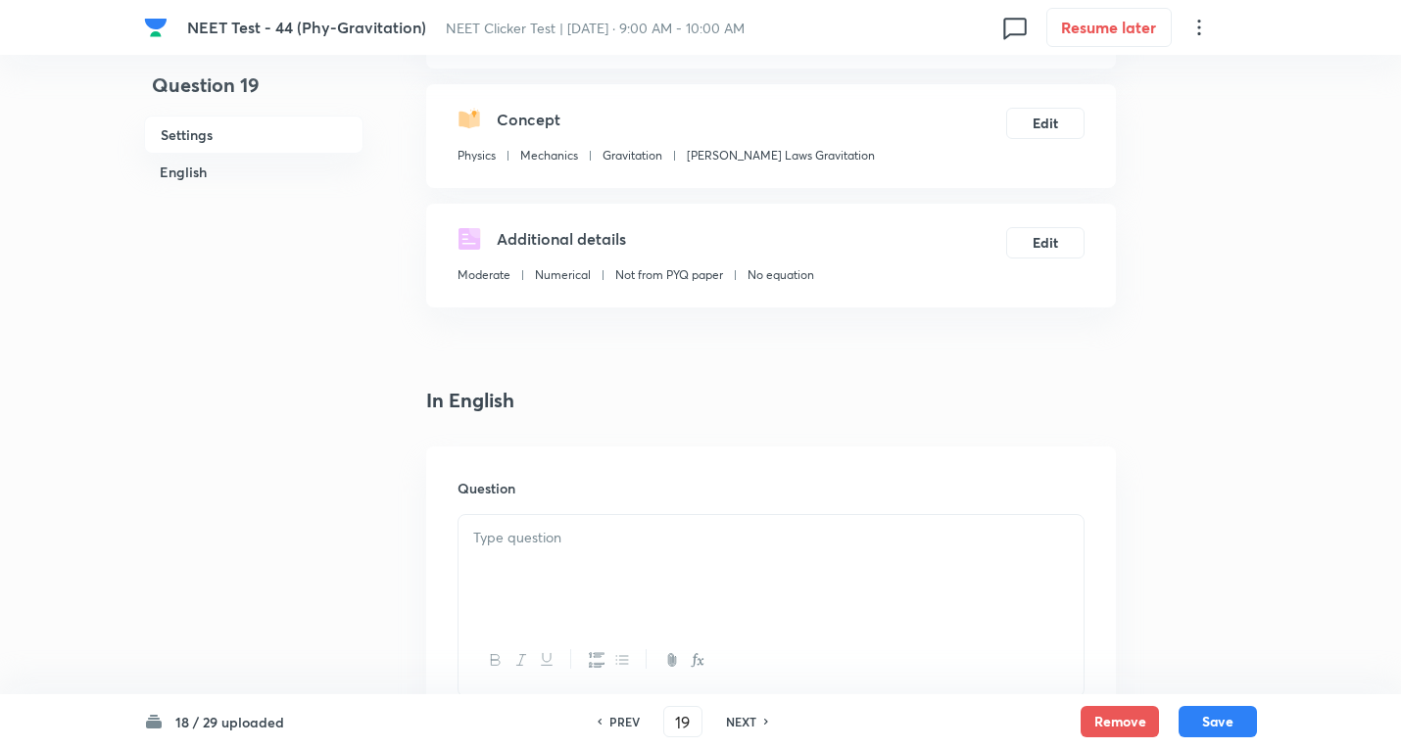
scroll to position [262, 0]
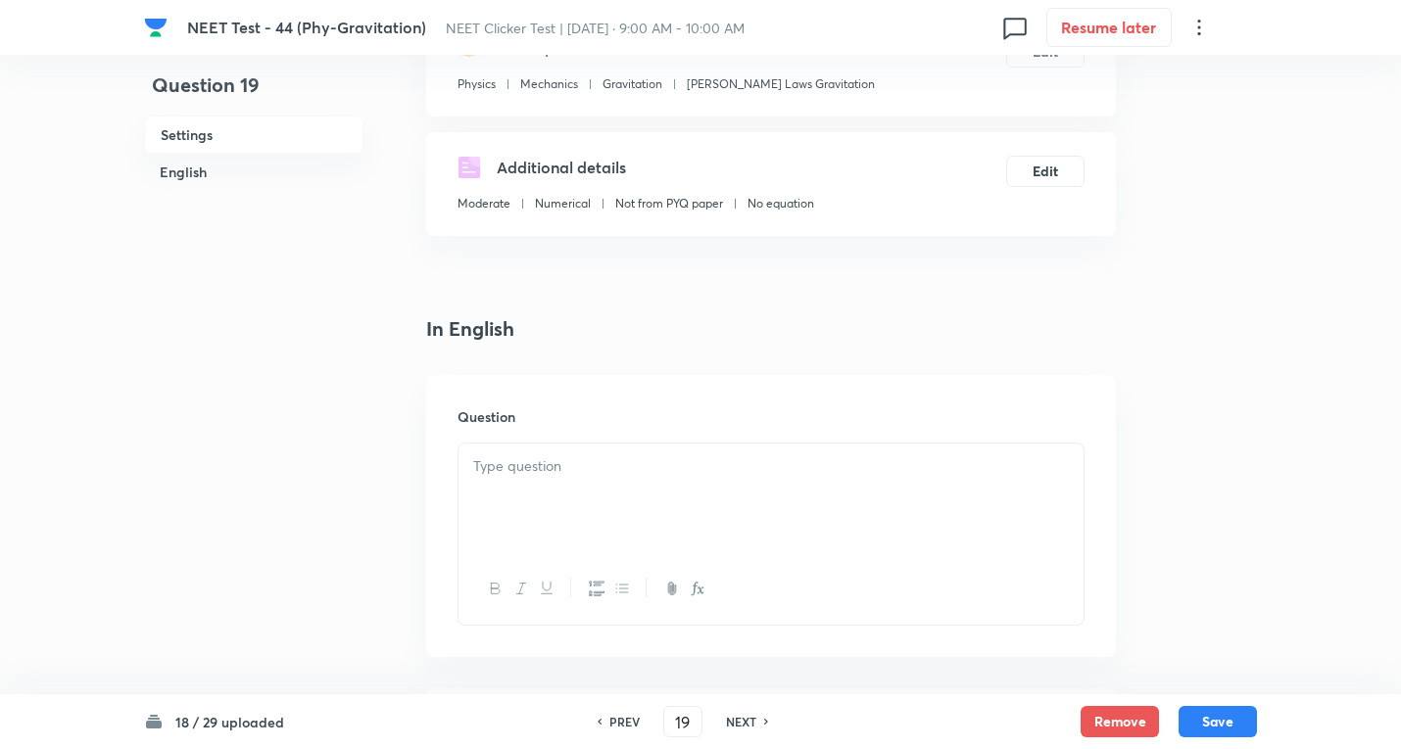
click at [538, 449] on div at bounding box center [770, 499] width 625 height 110
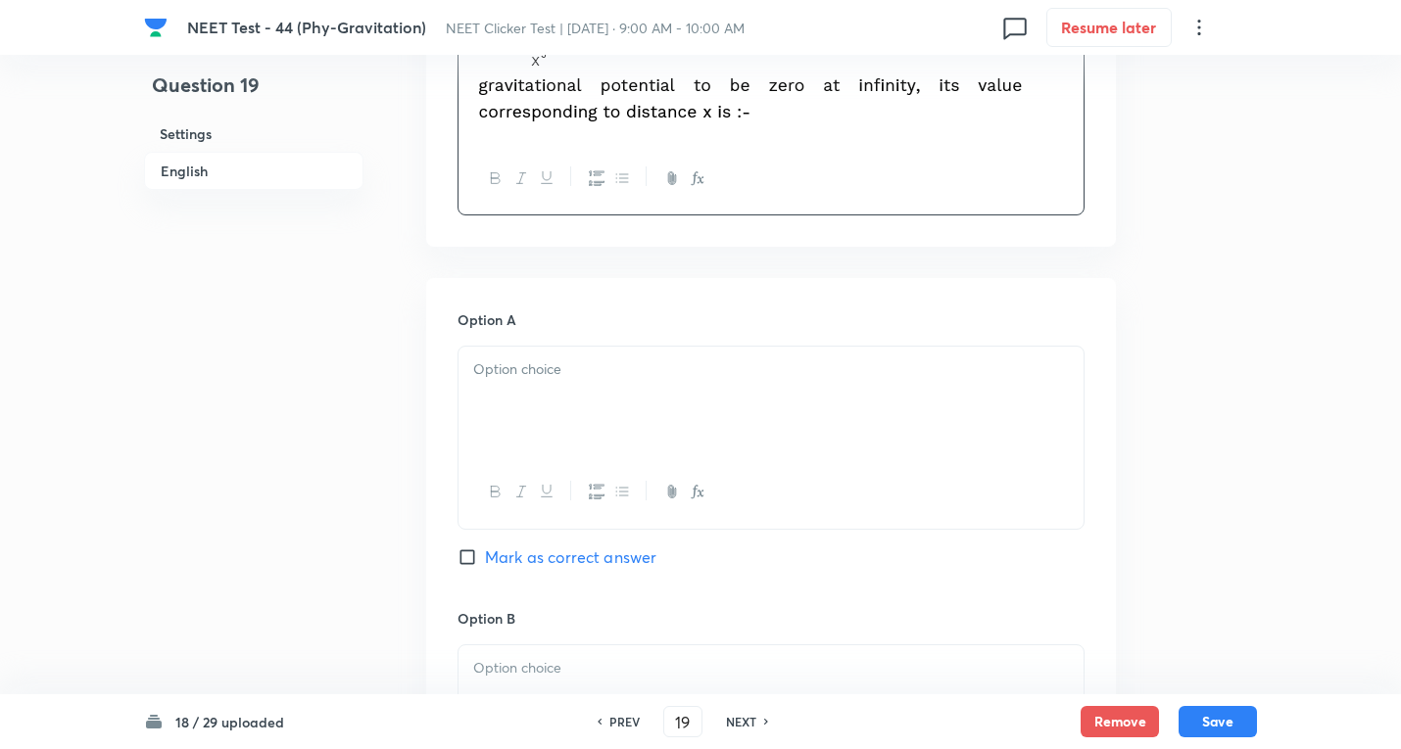
scroll to position [784, 0]
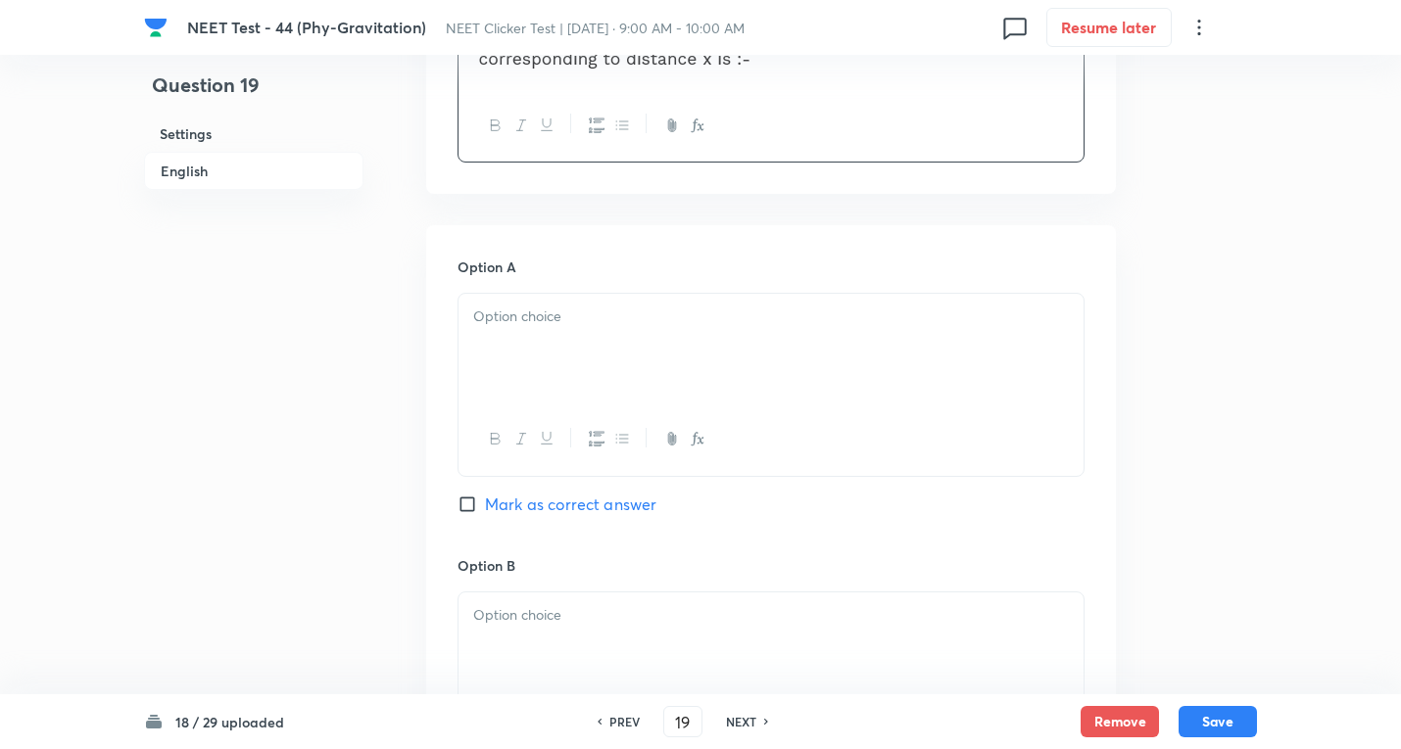
click at [548, 337] on div at bounding box center [770, 349] width 625 height 110
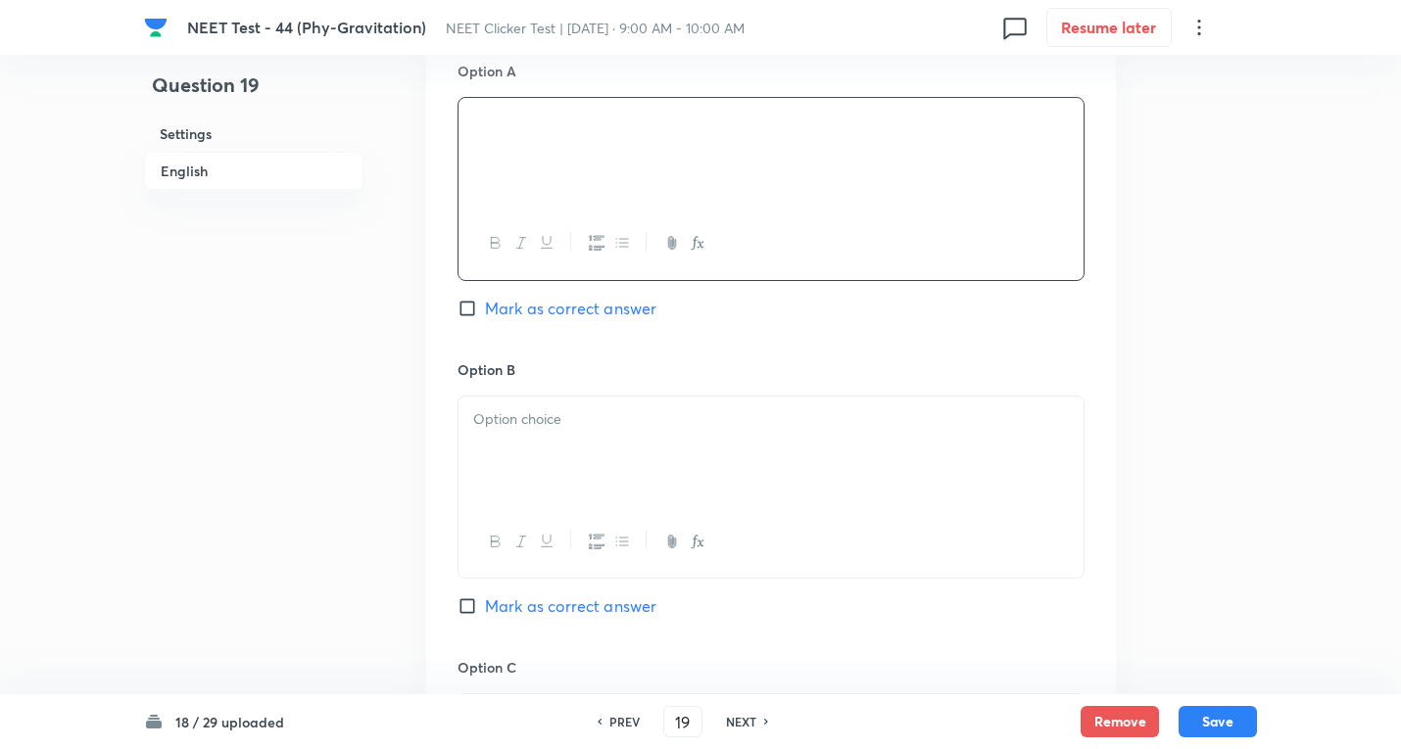
scroll to position [1045, 0]
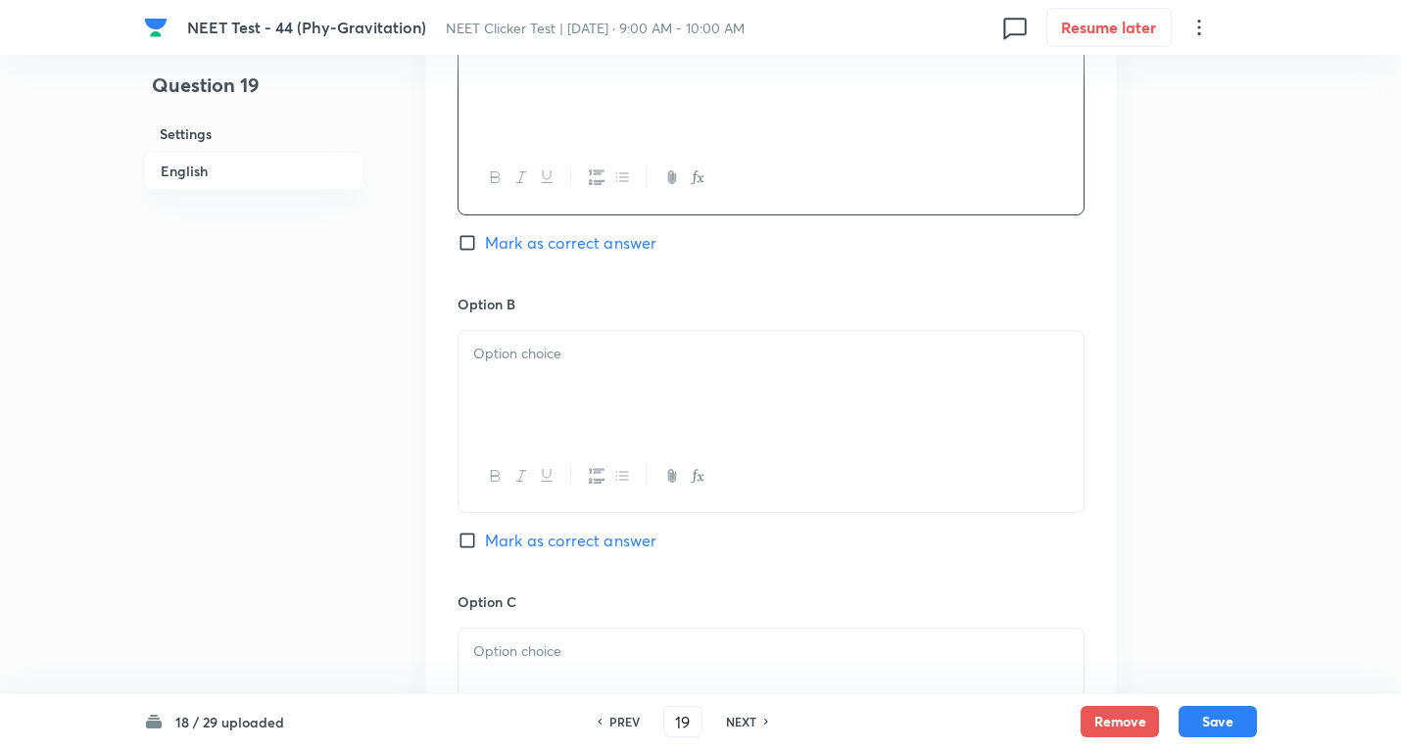
click at [522, 399] on div at bounding box center [770, 386] width 625 height 110
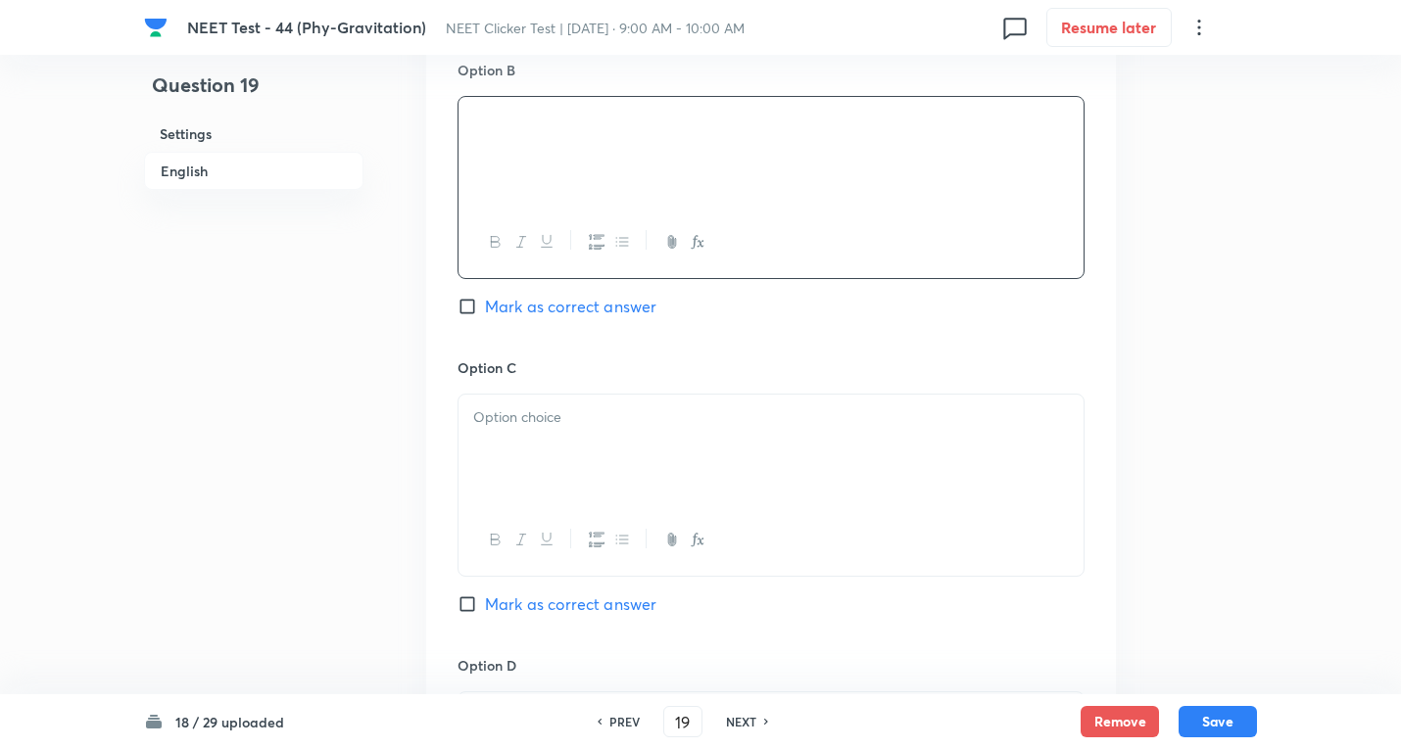
scroll to position [1306, 0]
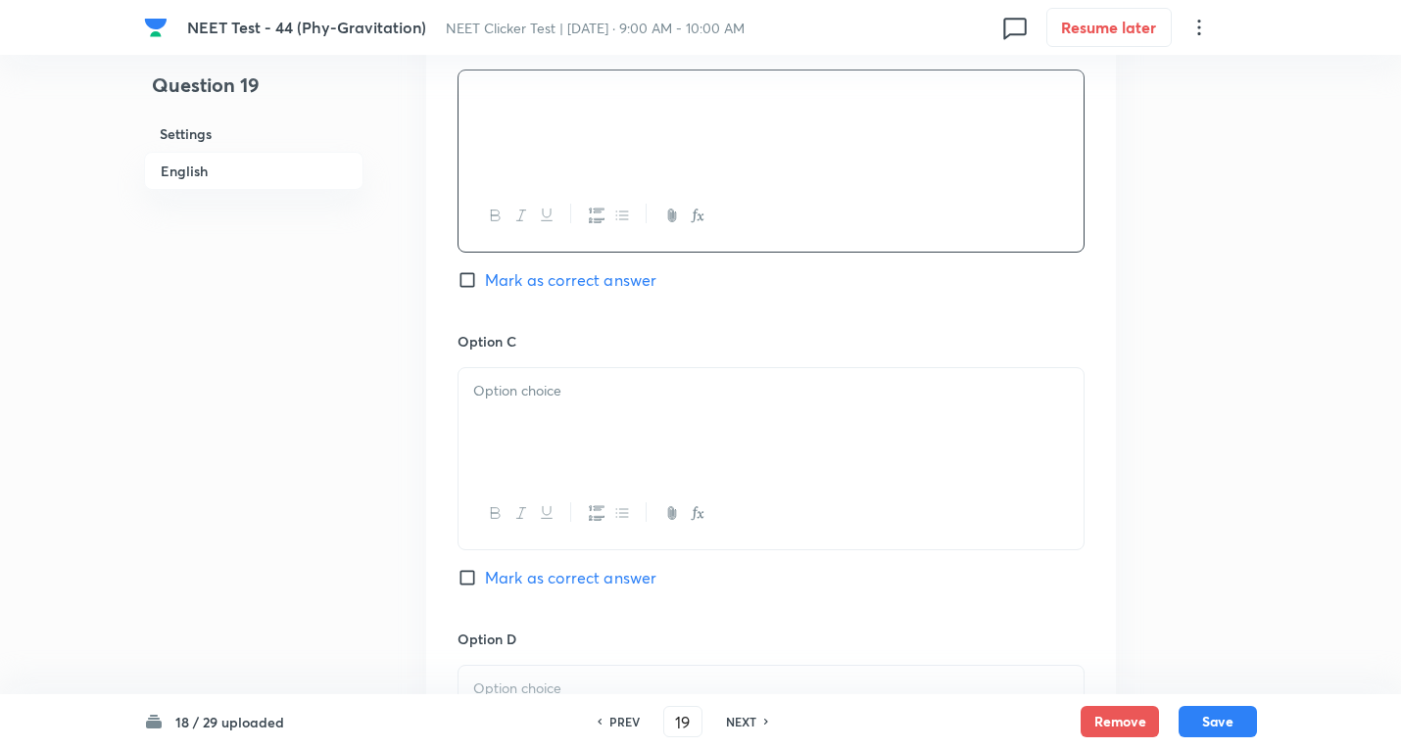
click at [526, 425] on div at bounding box center [770, 423] width 625 height 110
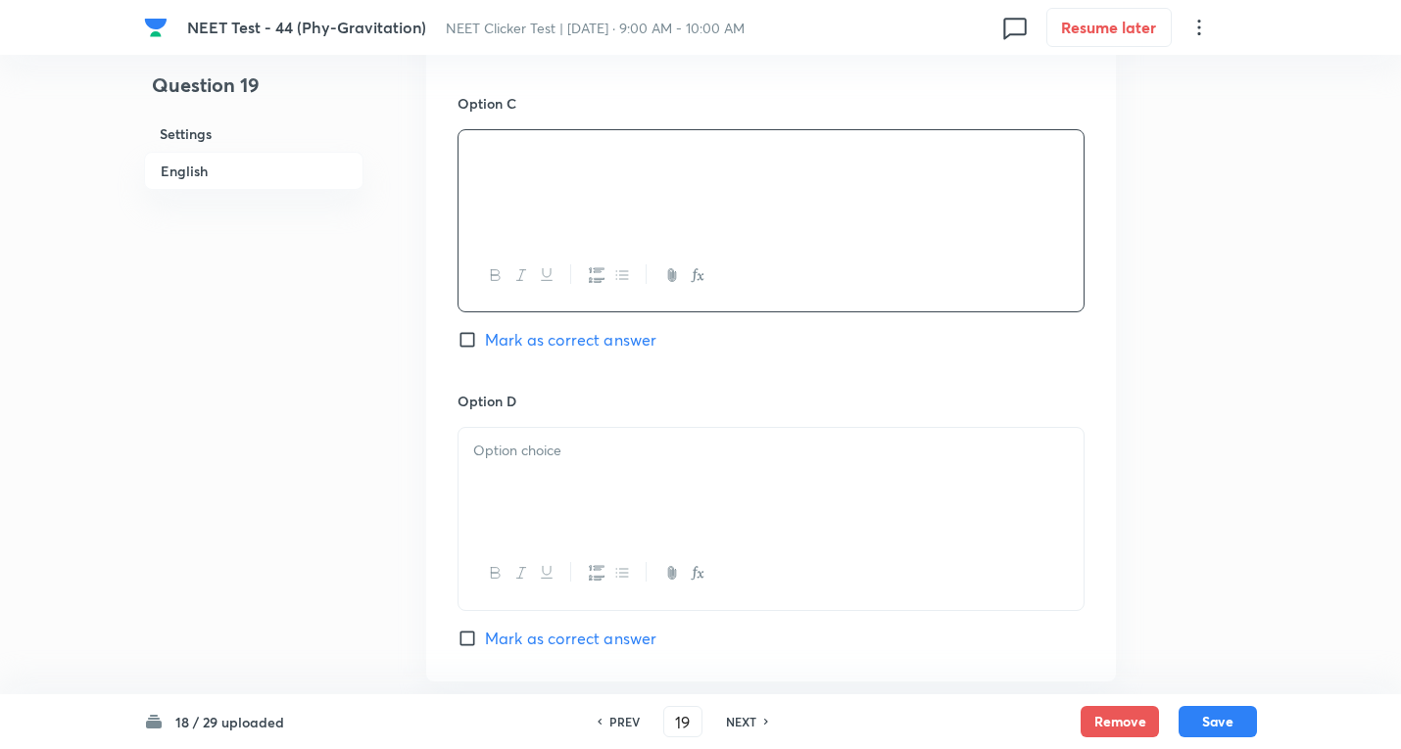
scroll to position [1567, 0]
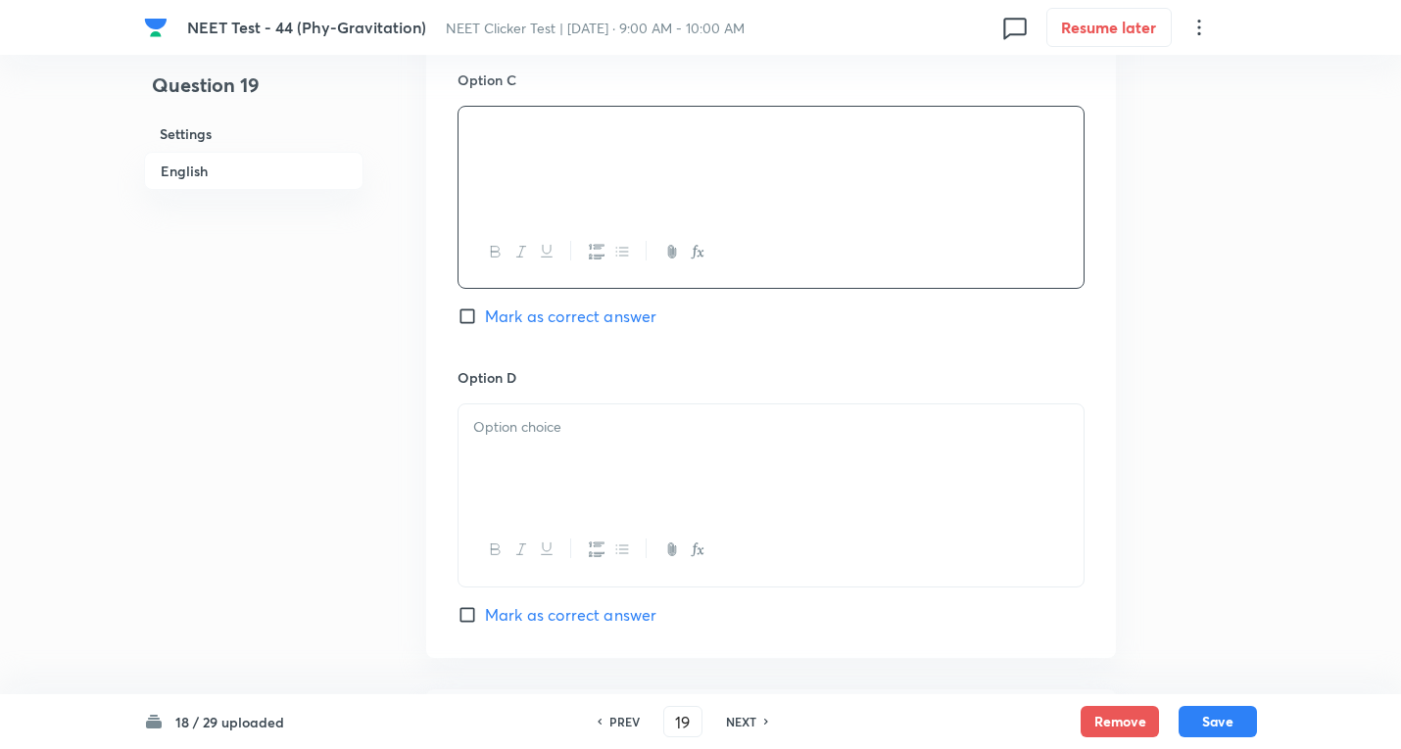
click at [543, 463] on div at bounding box center [770, 459] width 625 height 110
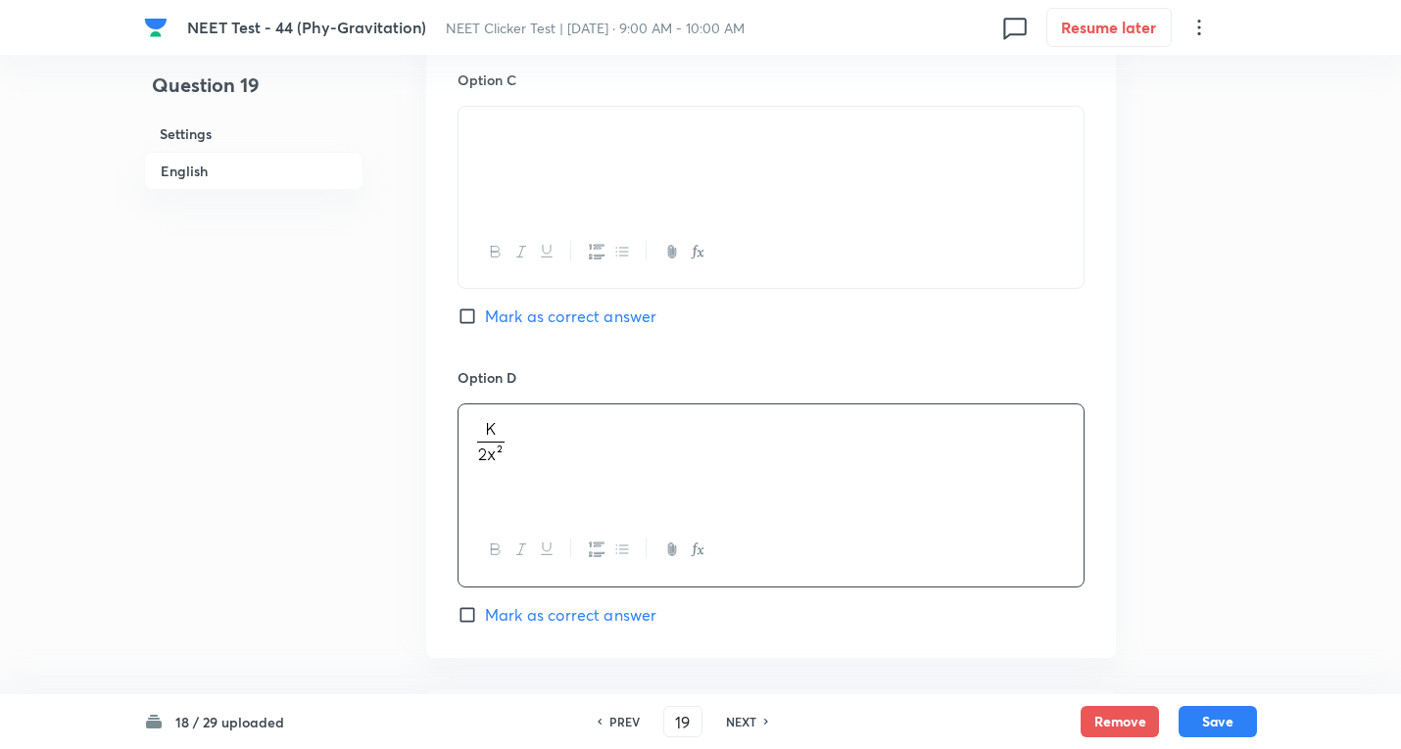
click at [529, 605] on span "Mark as correct answer" at bounding box center [570, 615] width 171 height 24
click at [485, 605] on input "Mark as correct answer" at bounding box center [470, 615] width 27 height 20
checkbox input "true"
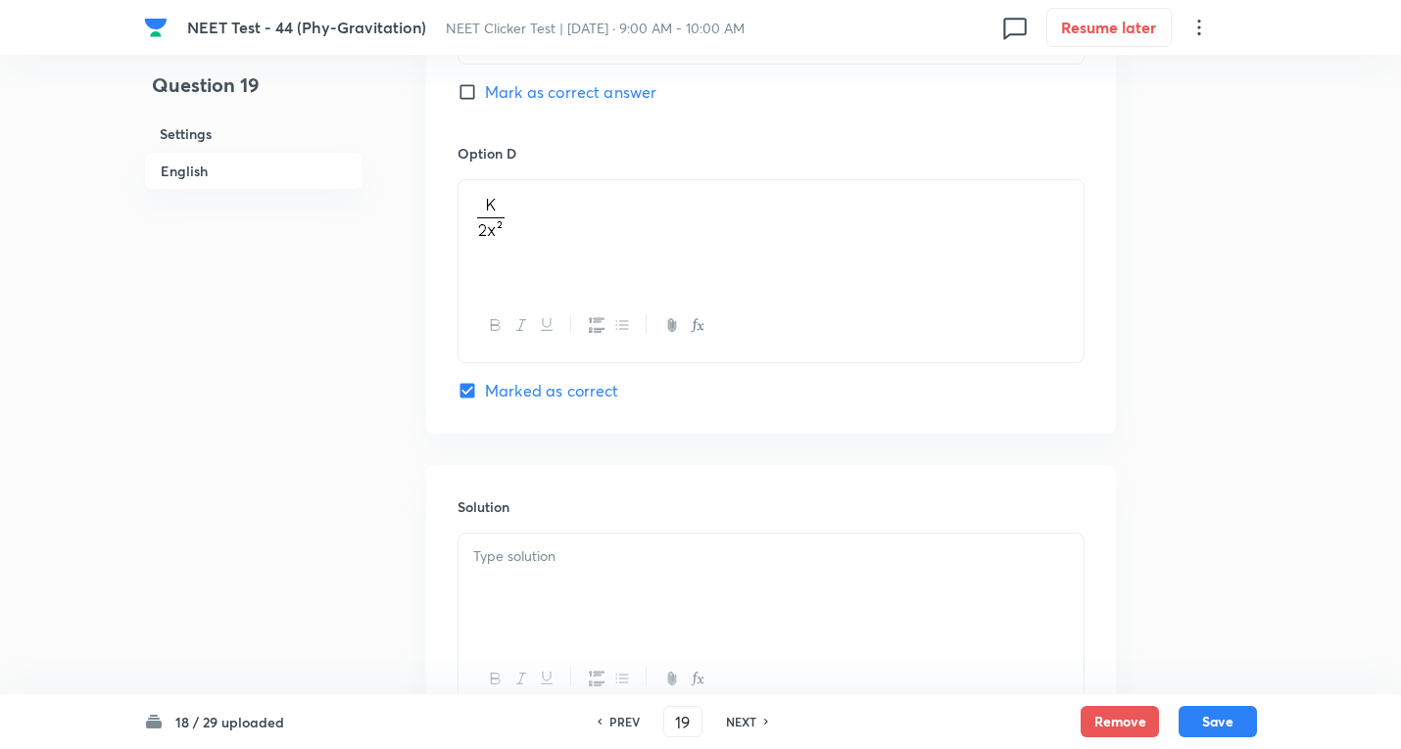
scroll to position [1829, 0]
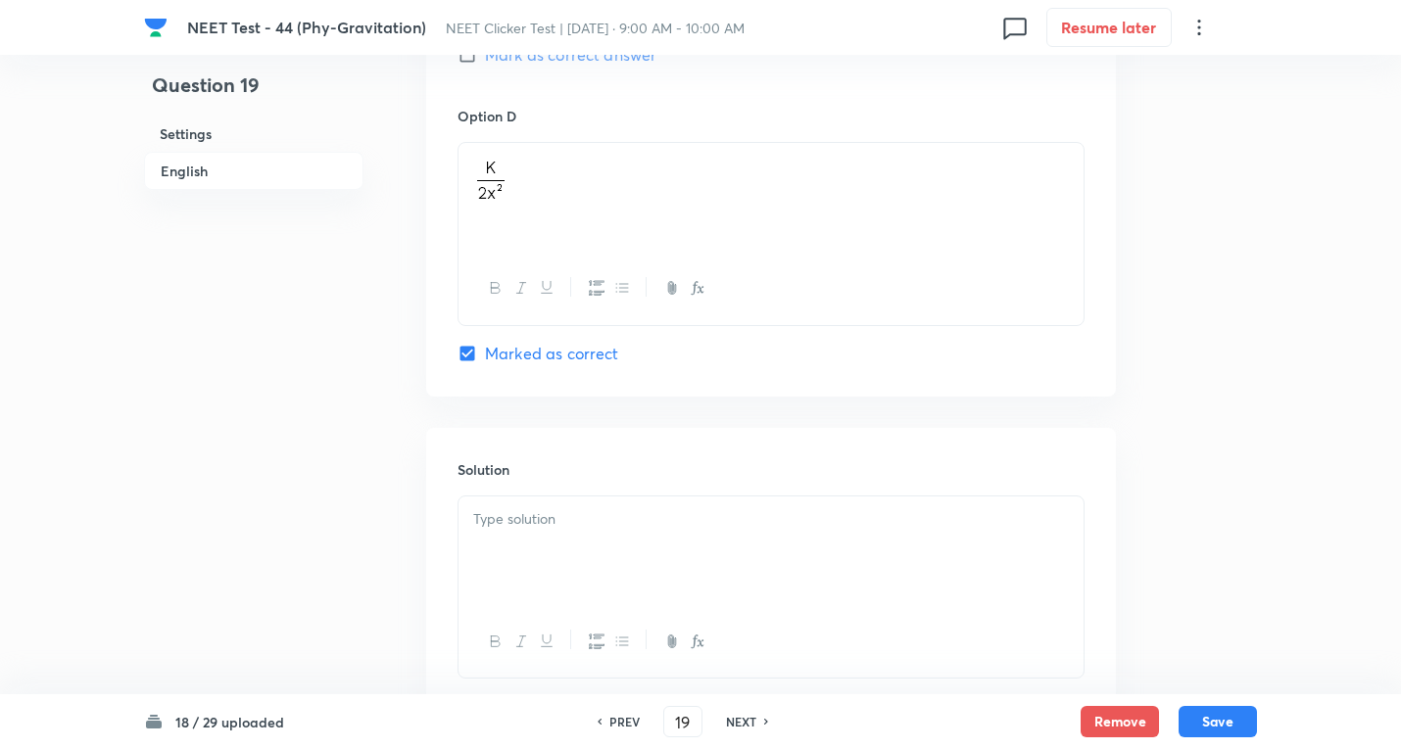
click at [528, 514] on div "Solution" at bounding box center [771, 569] width 690 height 282
click at [531, 534] on div at bounding box center [770, 552] width 625 height 110
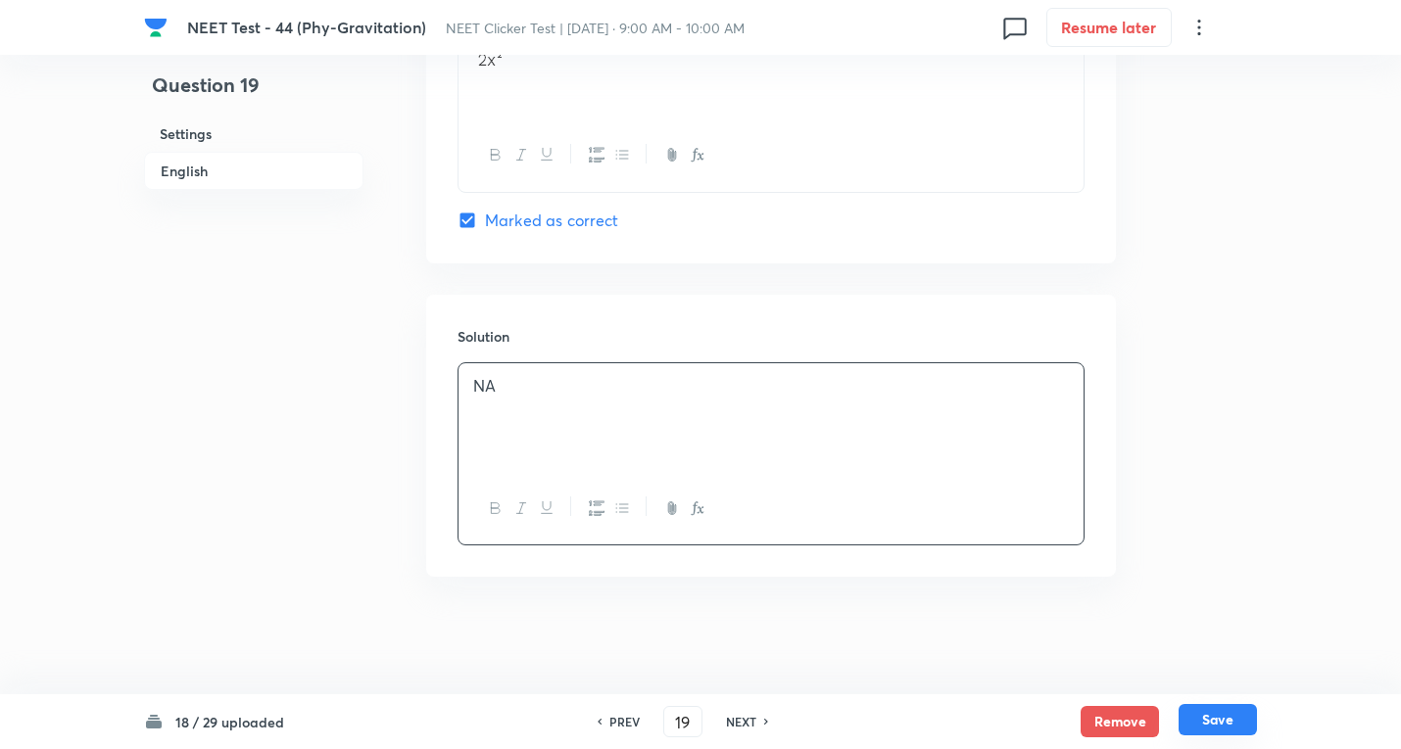
click at [1212, 722] on button "Save" at bounding box center [1217, 719] width 78 height 31
type input "20"
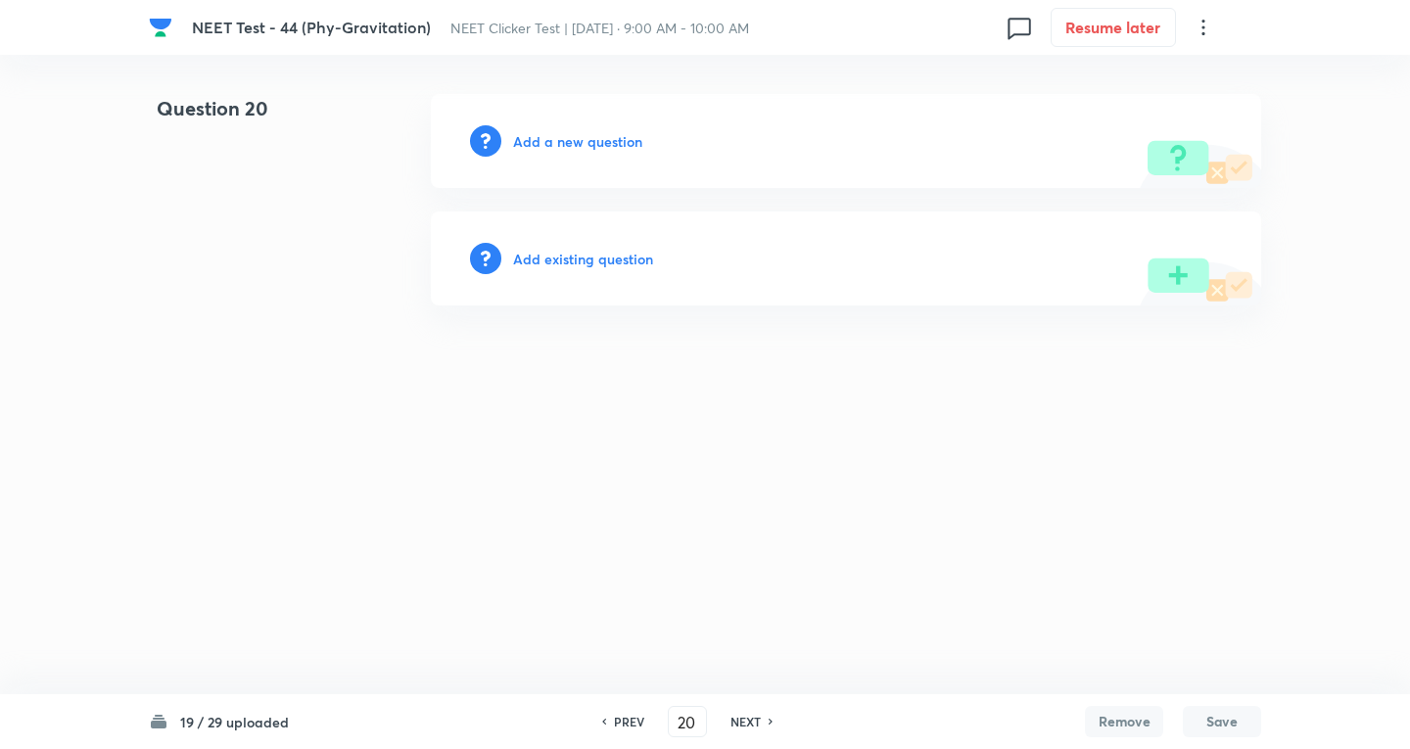
click at [566, 127] on div "Add a new question" at bounding box center [846, 141] width 831 height 94
click at [565, 130] on div "Add a new question" at bounding box center [846, 141] width 831 height 94
click at [571, 146] on h6 "Add a new question" at bounding box center [577, 141] width 129 height 21
click at [571, 146] on h6 "Choose a question type" at bounding box center [588, 141] width 151 height 21
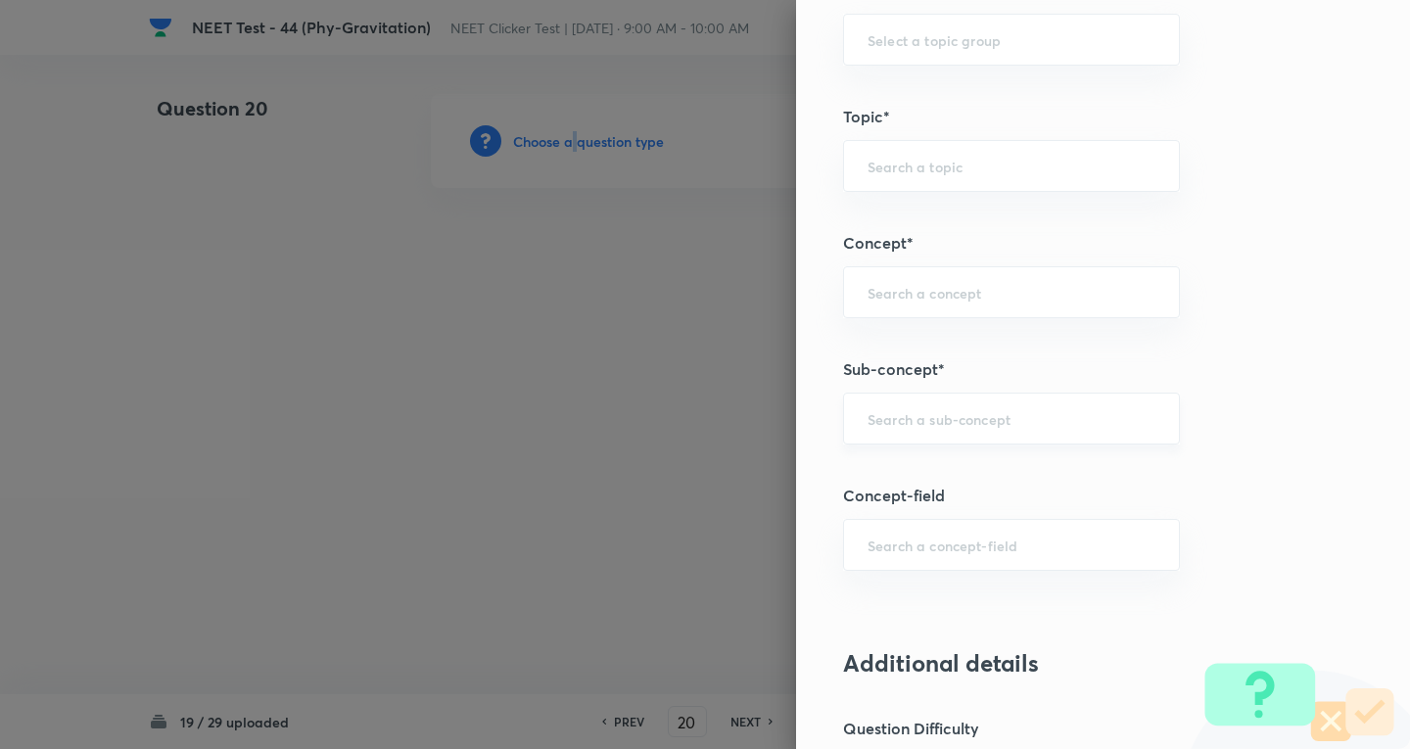
scroll to position [1045, 0]
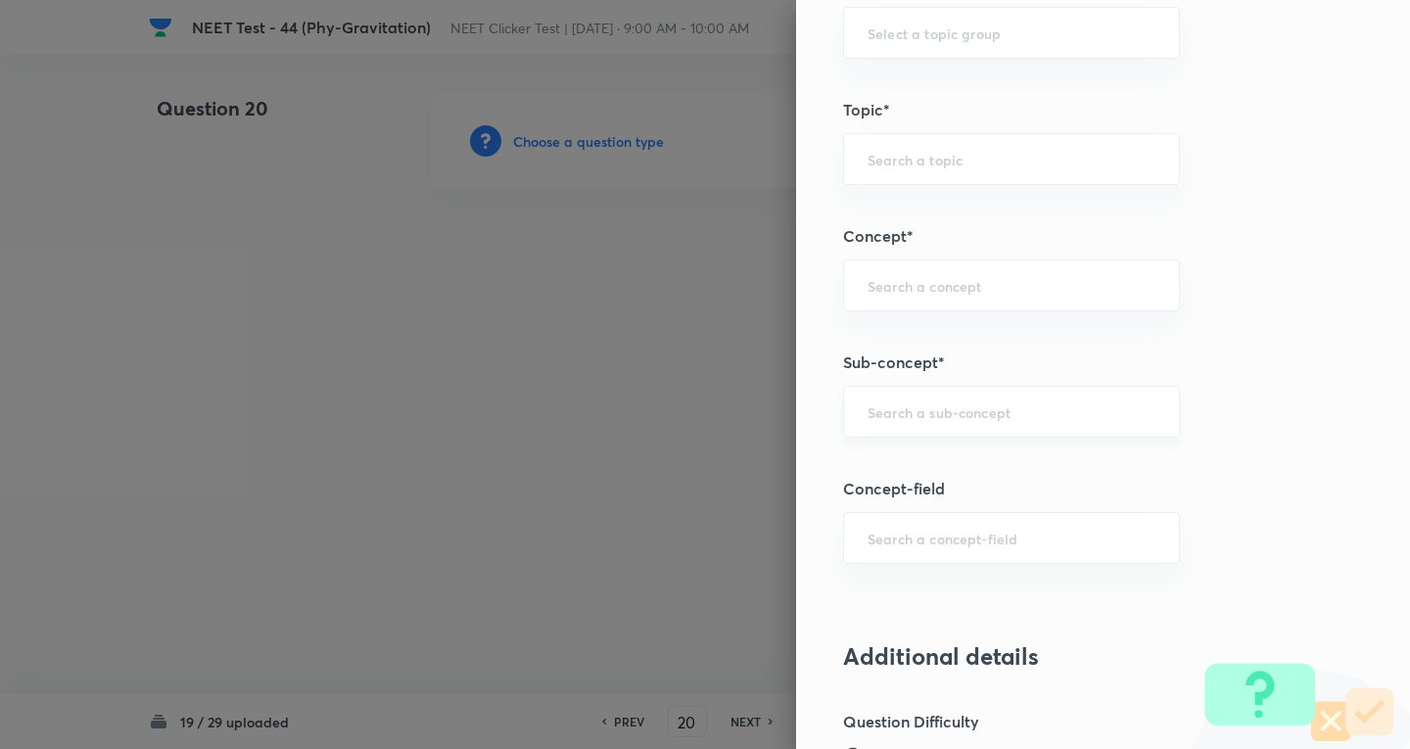
click at [891, 413] on input "text" at bounding box center [1012, 412] width 288 height 19
paste input "Newton's Laws Gravitation"
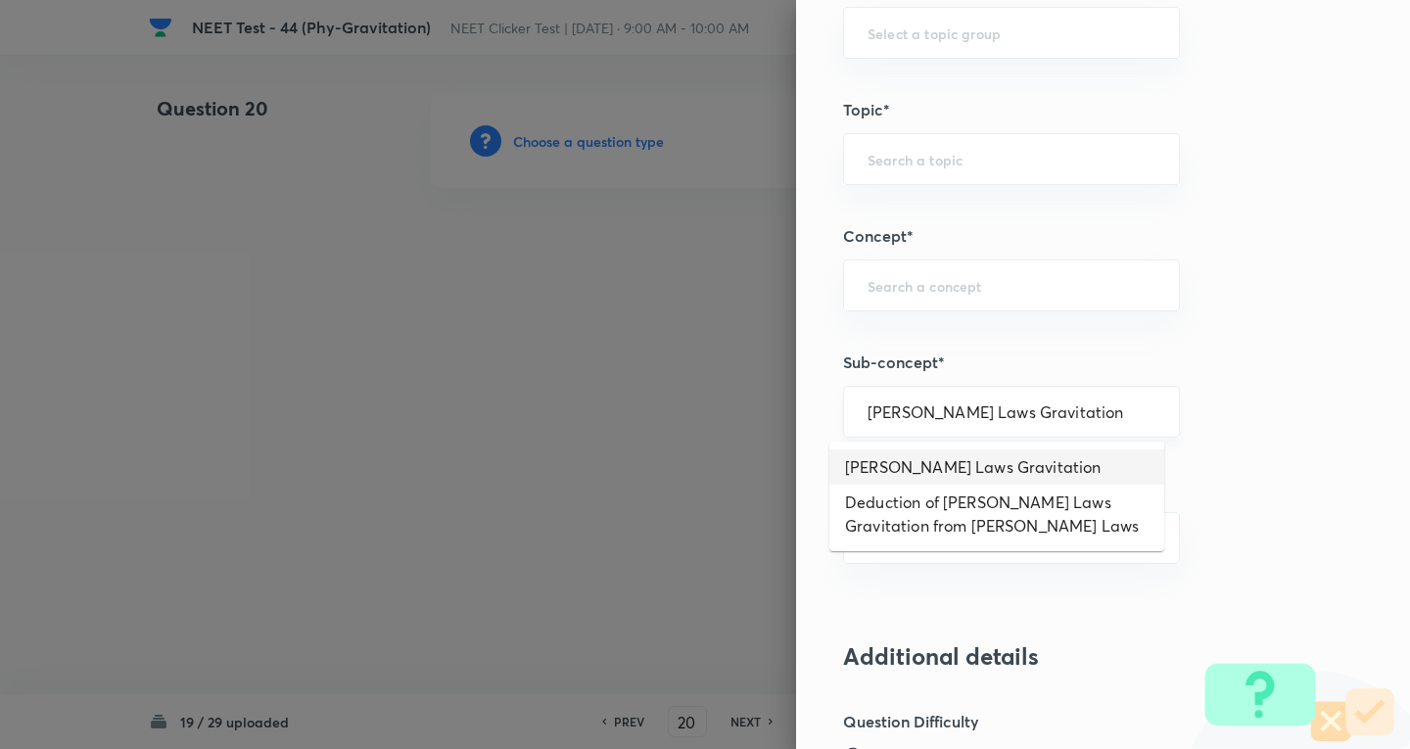
type input "Newton's Laws Gravitation"
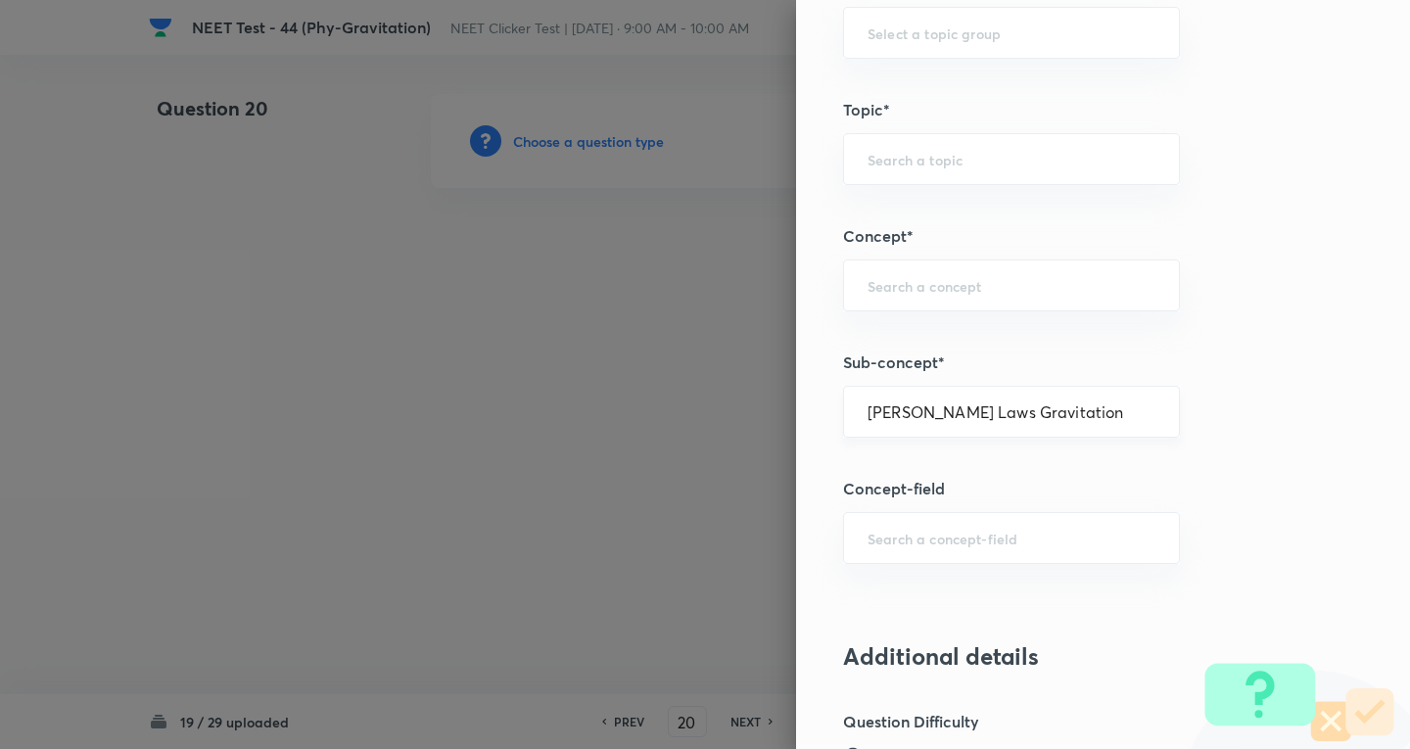
type input "Physics"
type input "Mechanics"
type input "Gravitation"
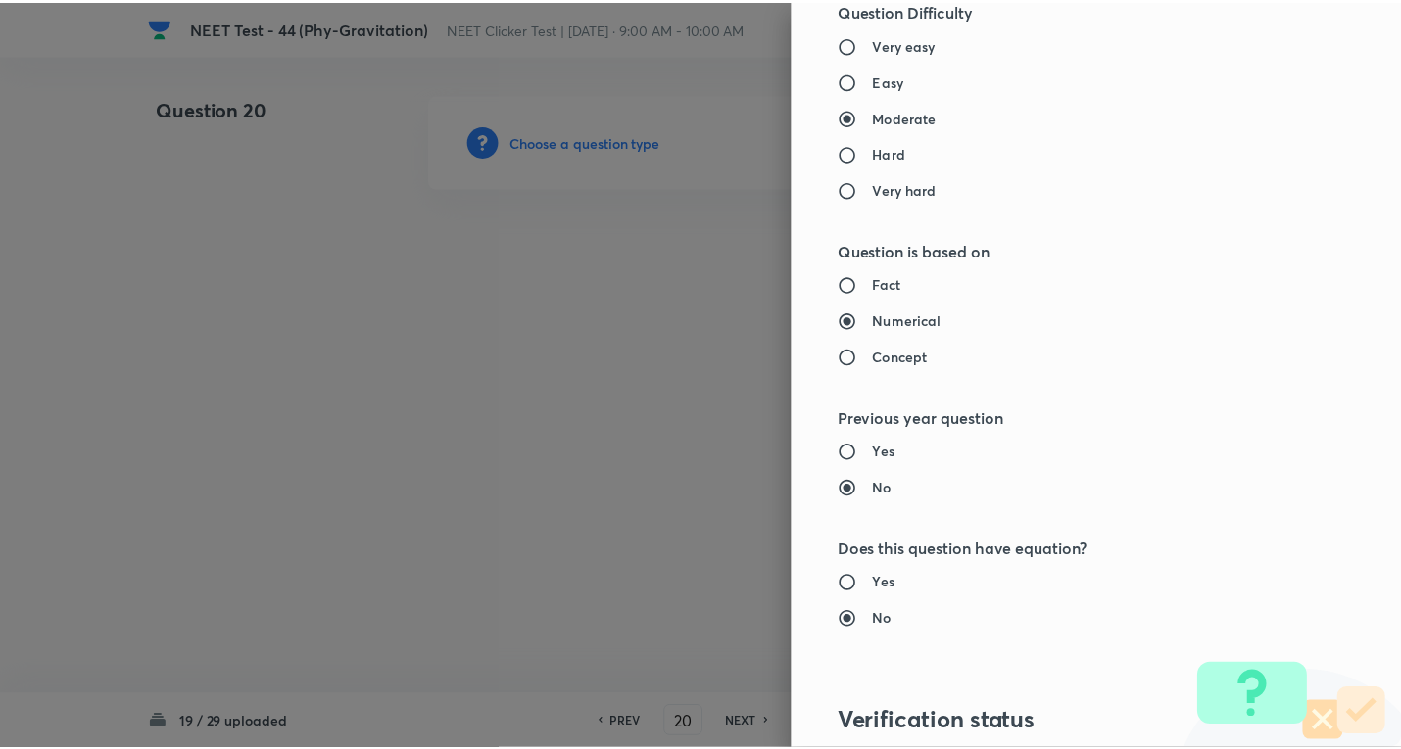
scroll to position [2052, 0]
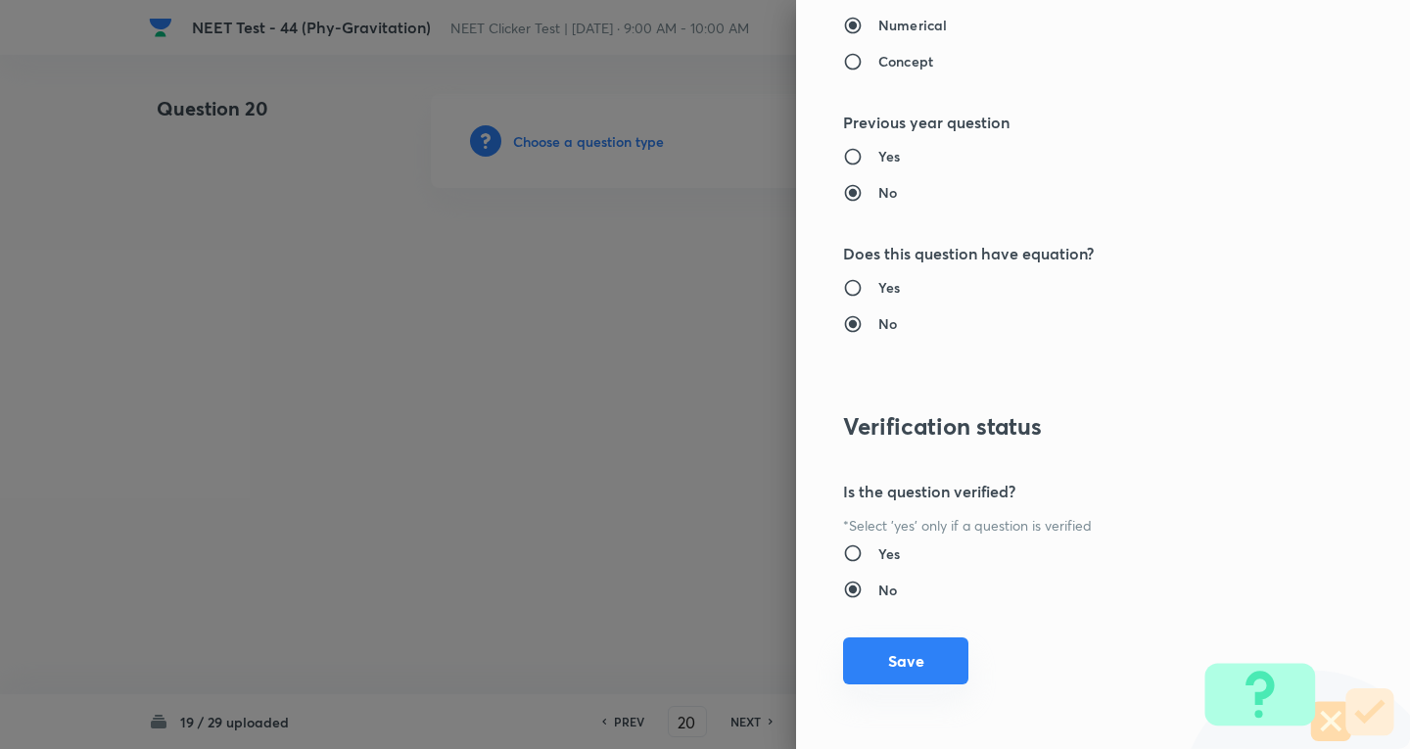
click at [936, 664] on button "Save" at bounding box center [905, 661] width 125 height 47
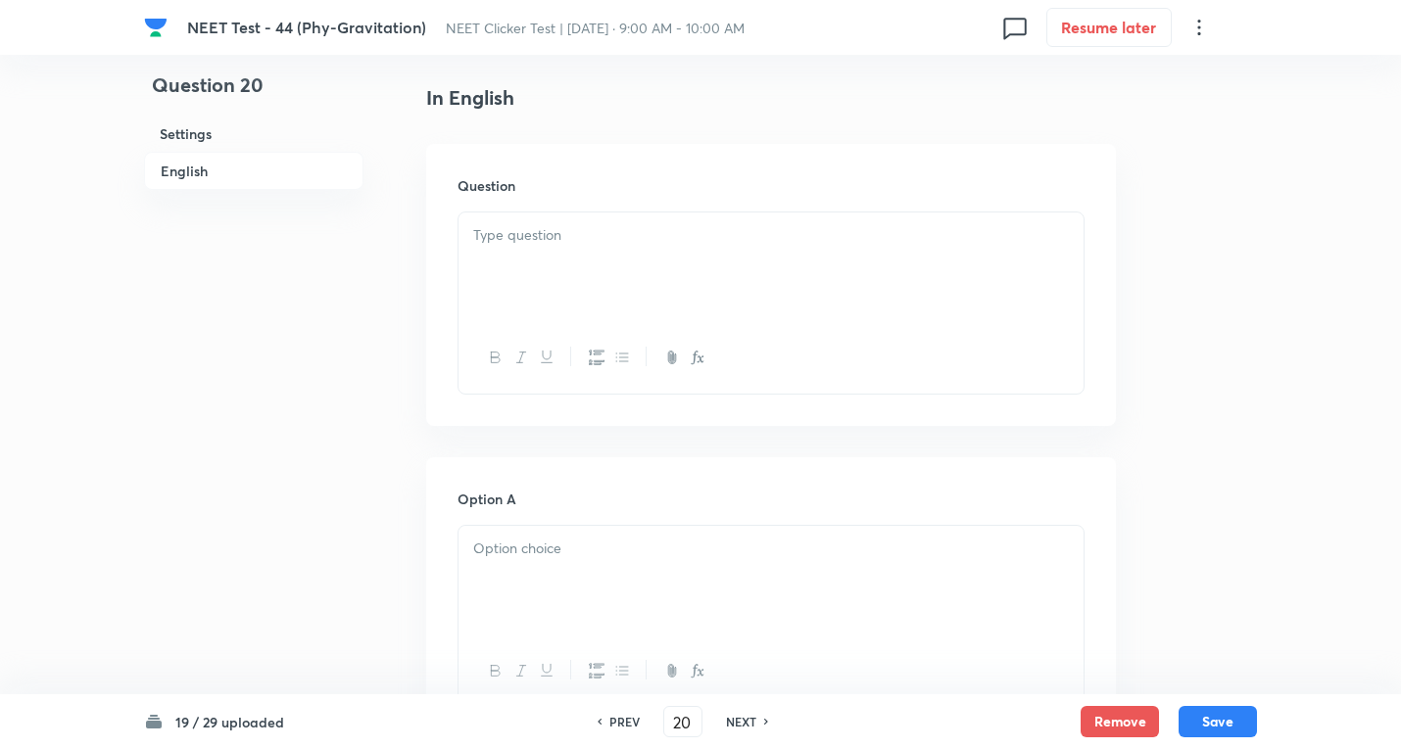
scroll to position [522, 0]
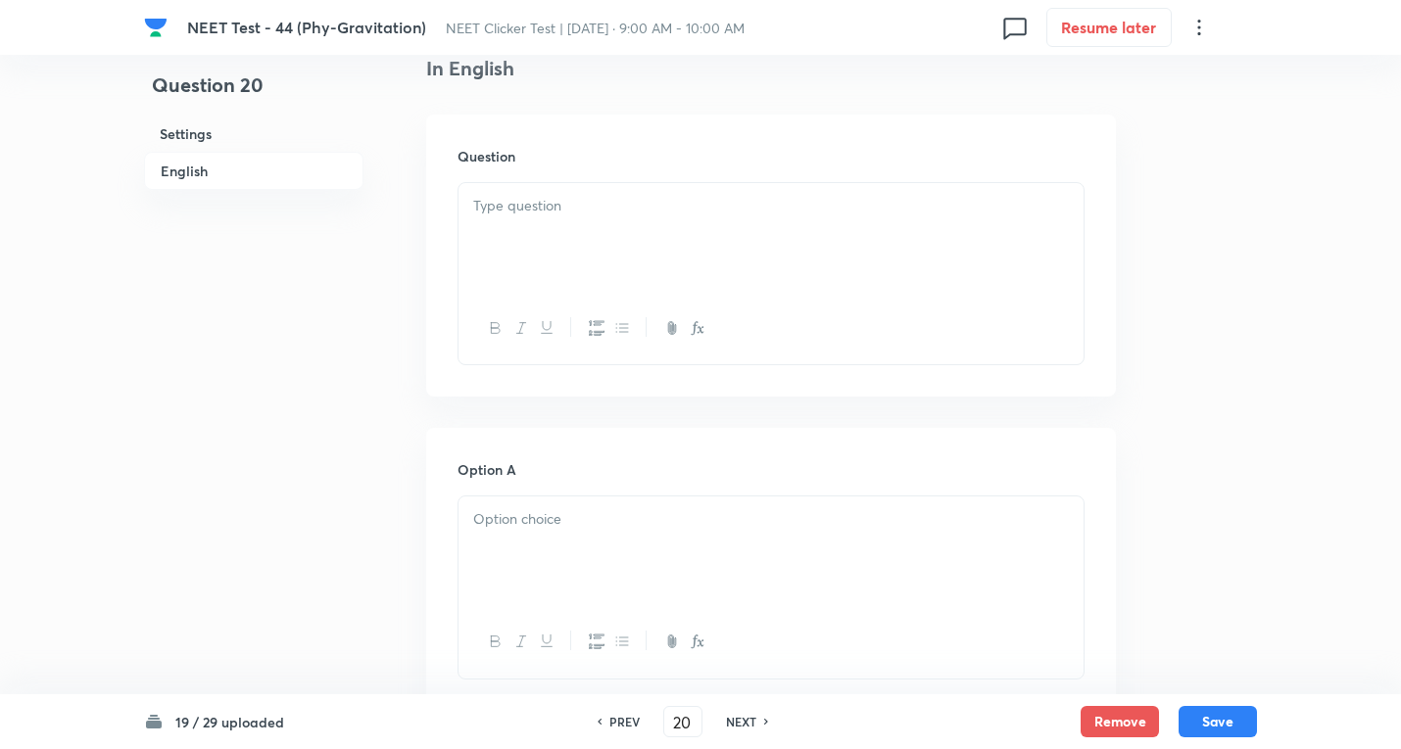
click at [578, 226] on div at bounding box center [770, 238] width 625 height 110
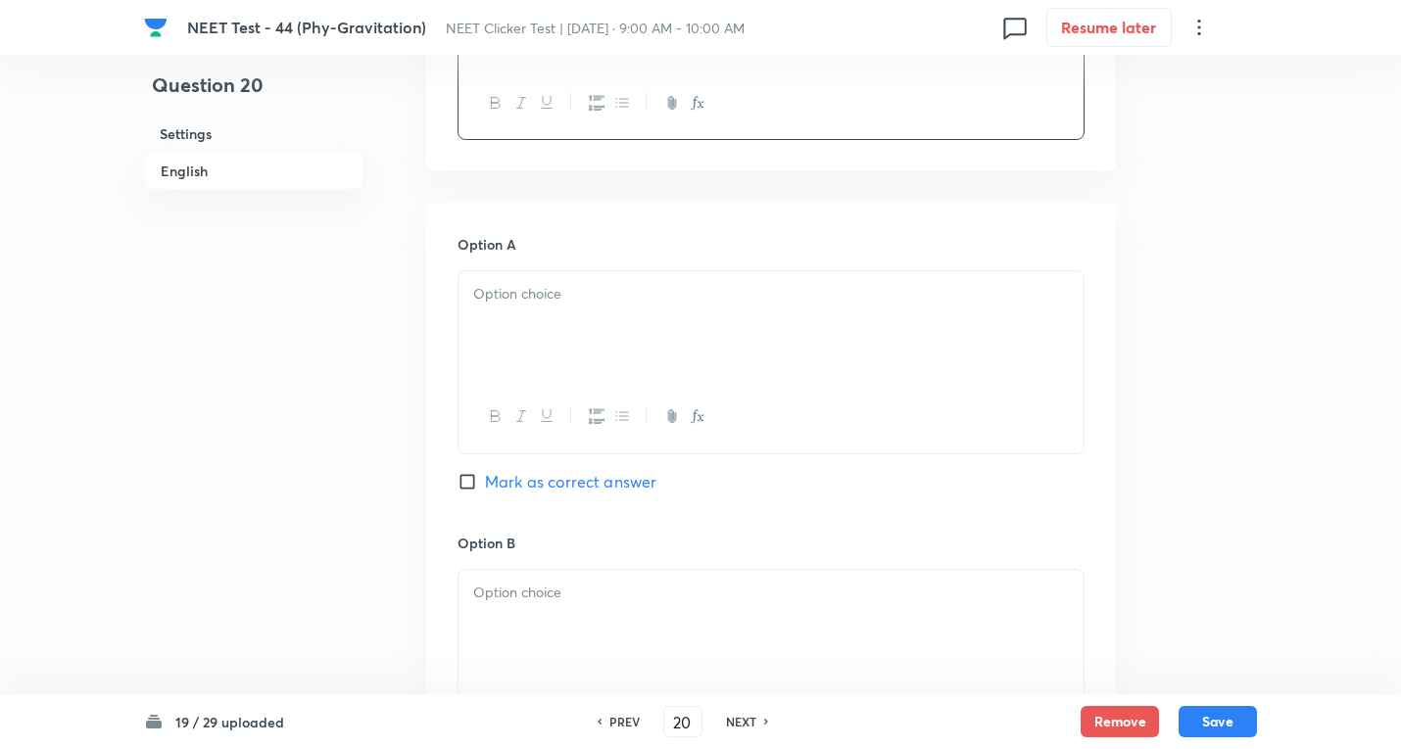
scroll to position [784, 0]
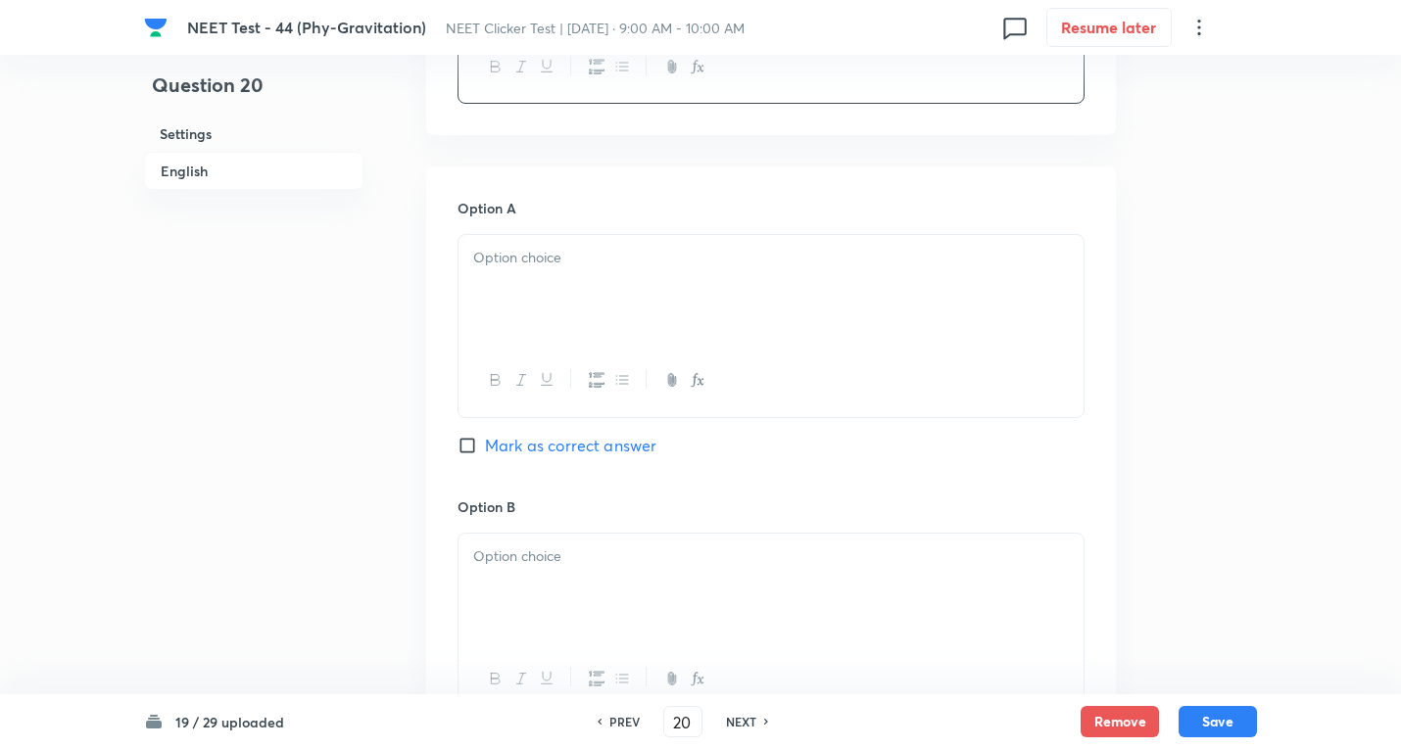
click at [528, 297] on div at bounding box center [770, 290] width 625 height 110
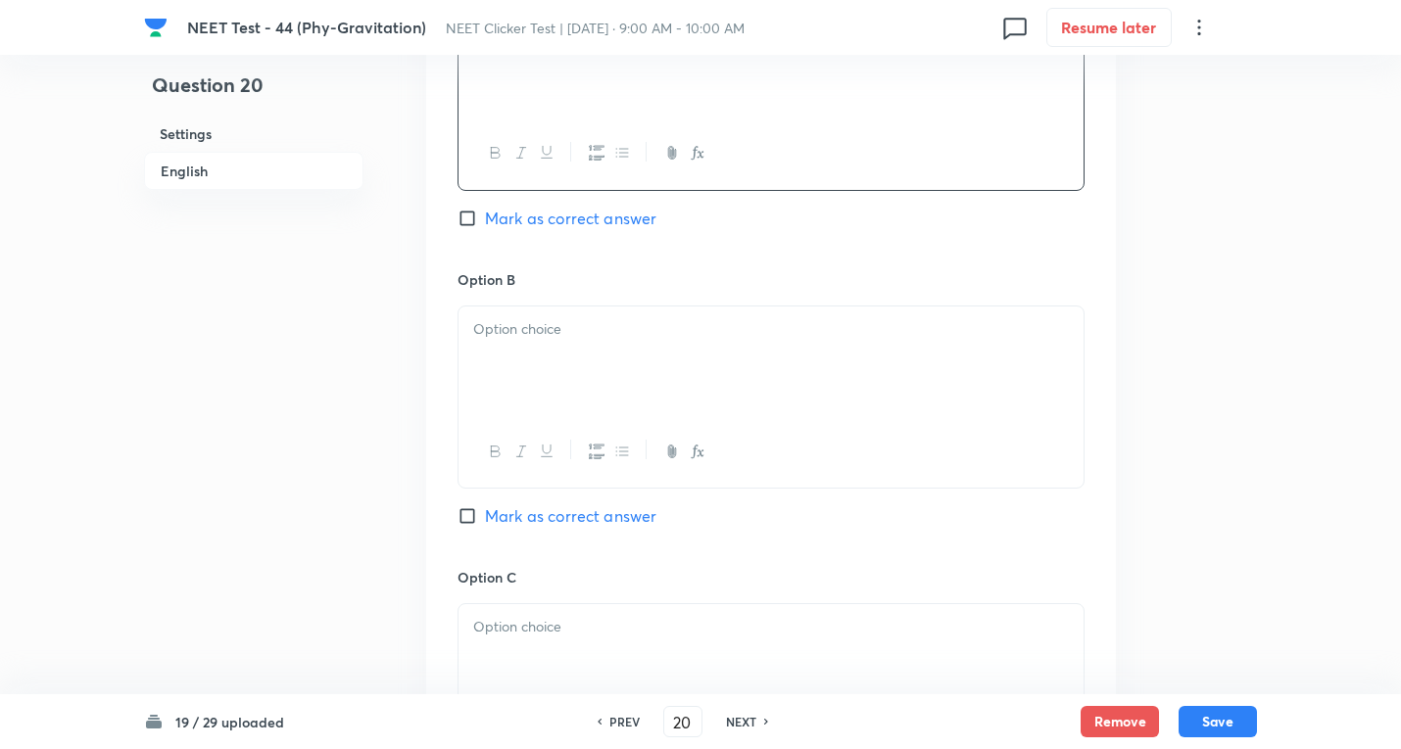
scroll to position [1045, 0]
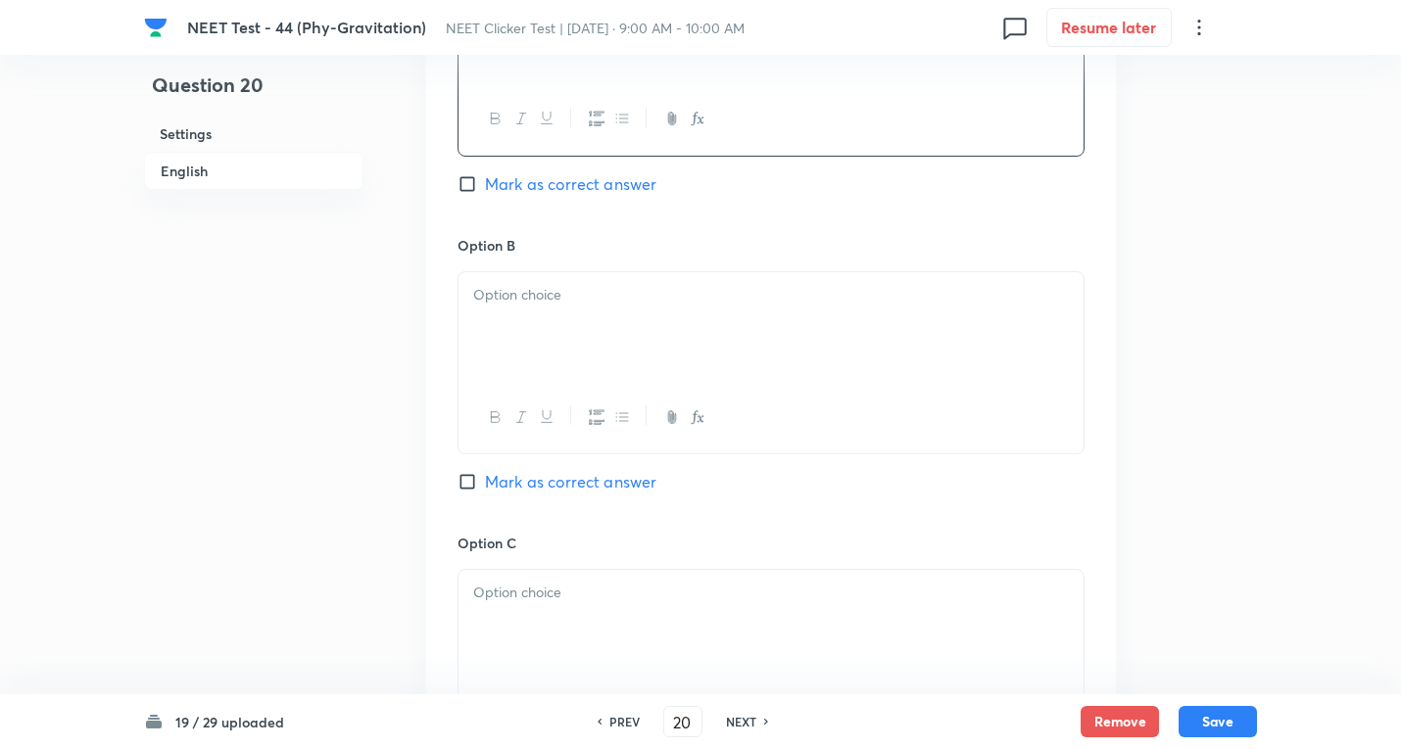
click at [575, 309] on div at bounding box center [770, 327] width 625 height 110
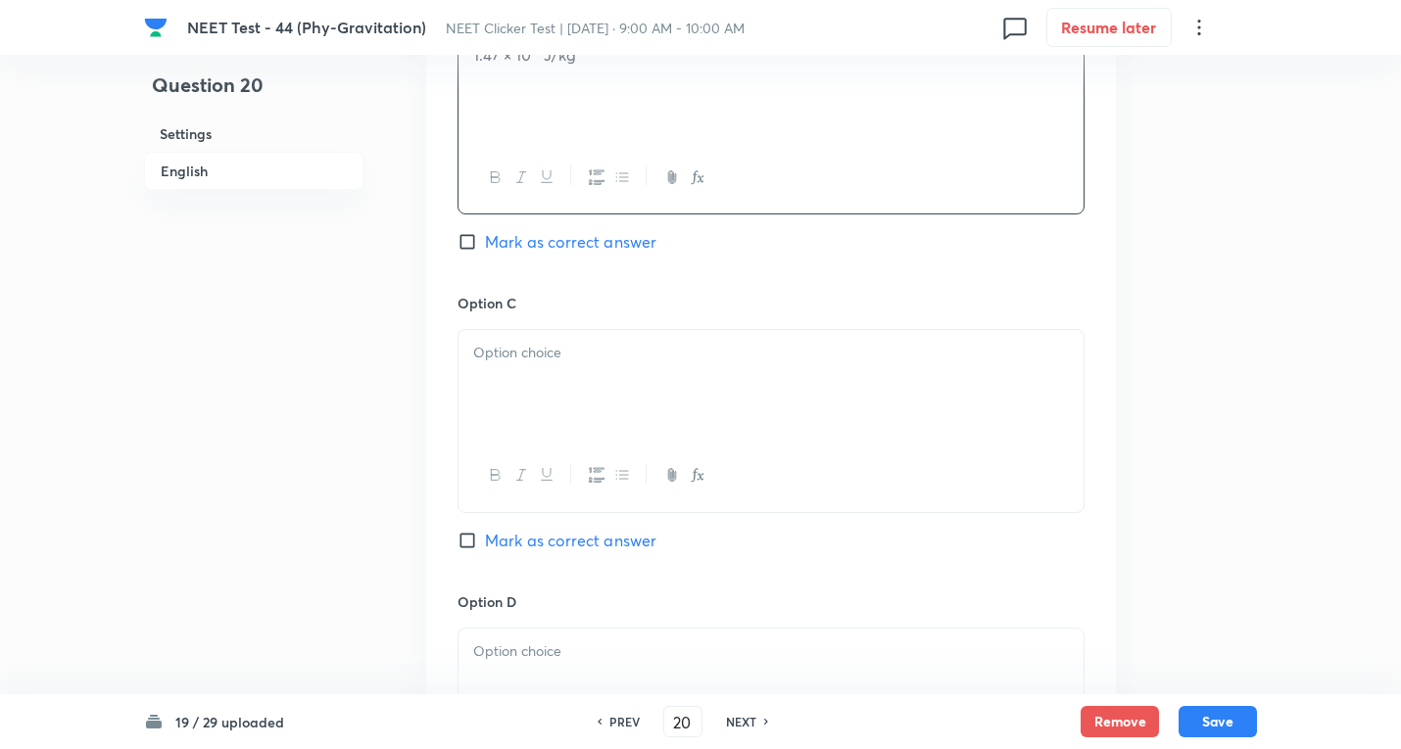
scroll to position [1306, 0]
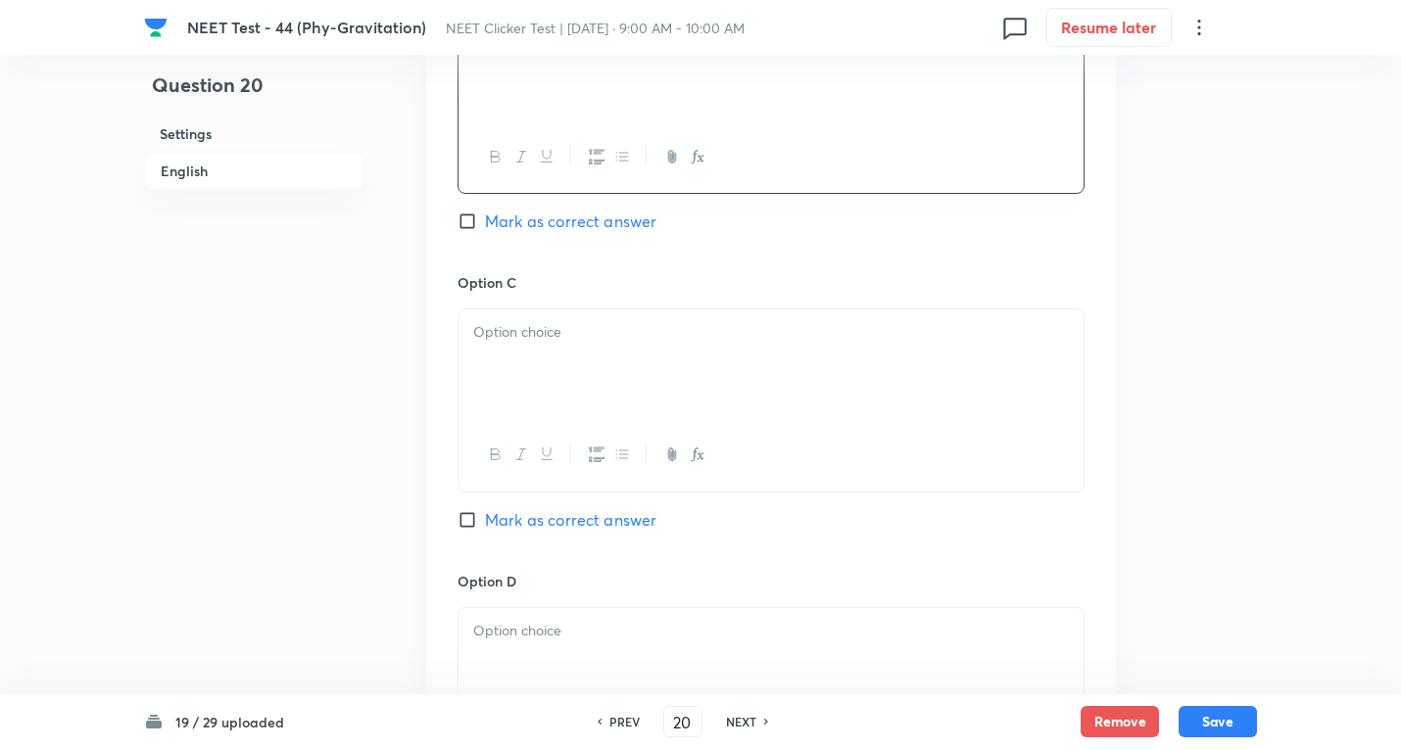
click at [554, 370] on div at bounding box center [770, 364] width 625 height 110
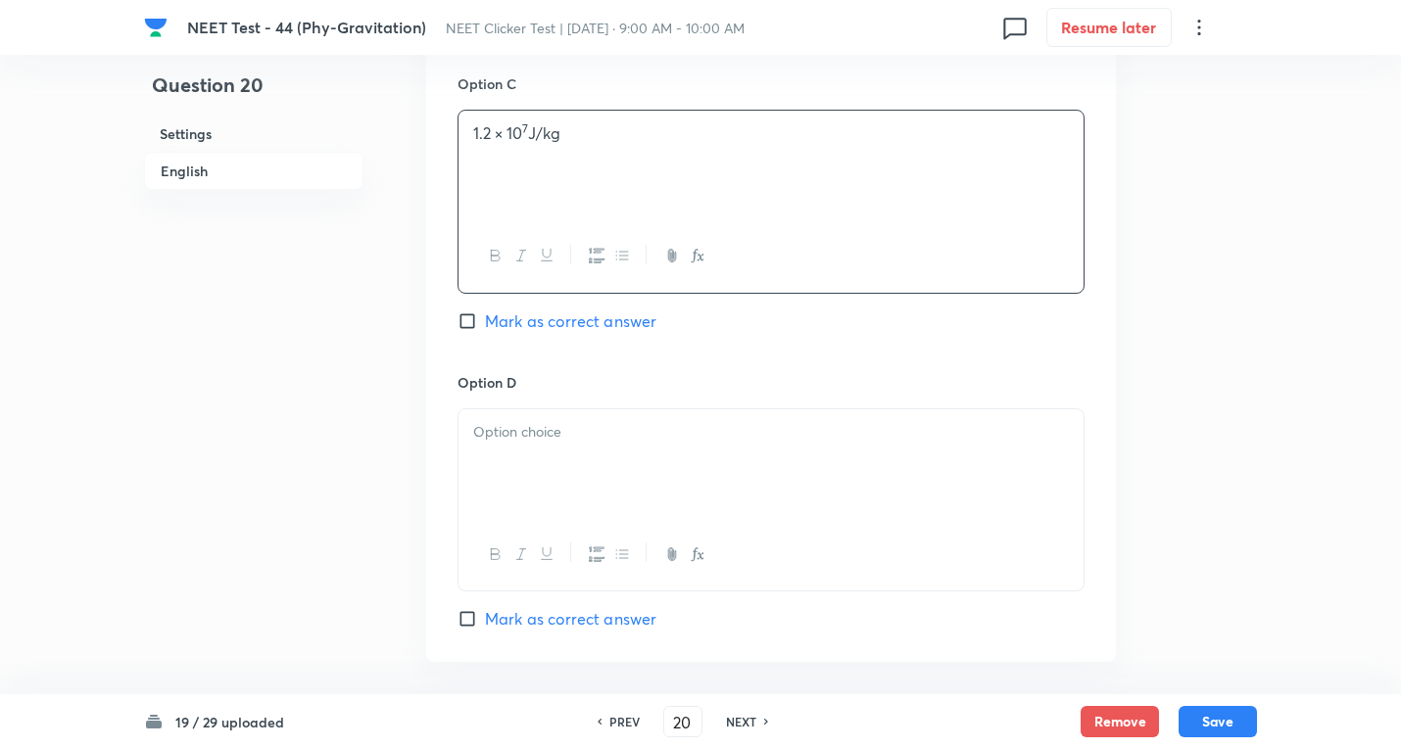
scroll to position [1567, 0]
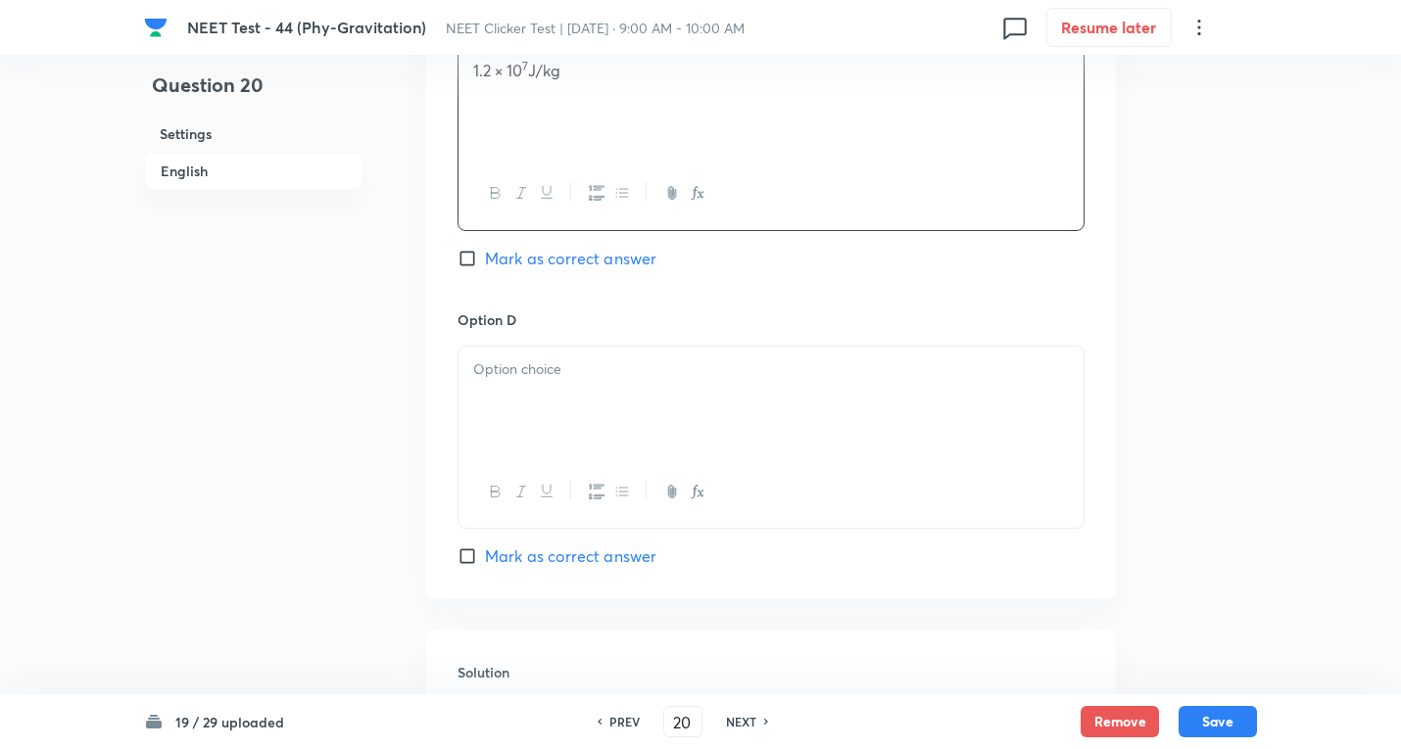
click at [549, 405] on div at bounding box center [770, 402] width 625 height 110
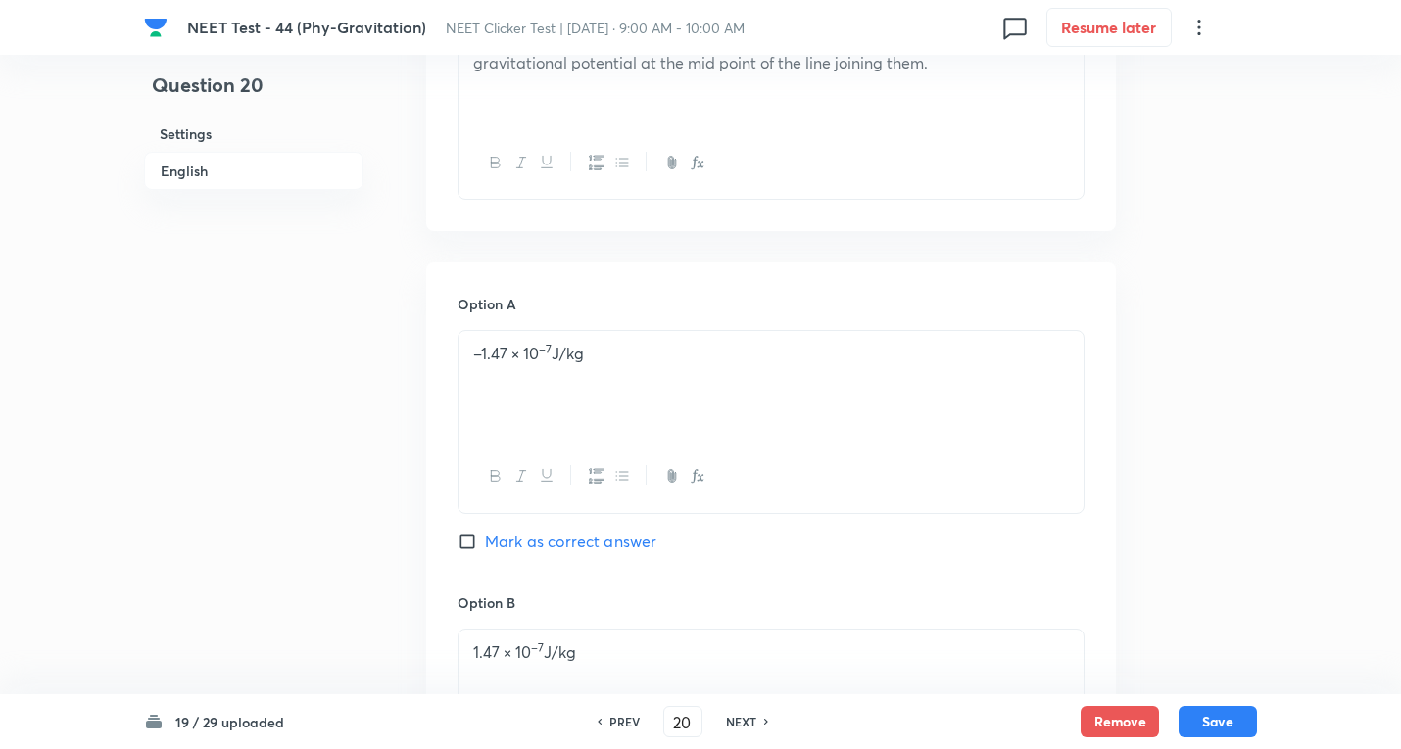
scroll to position [784, 0]
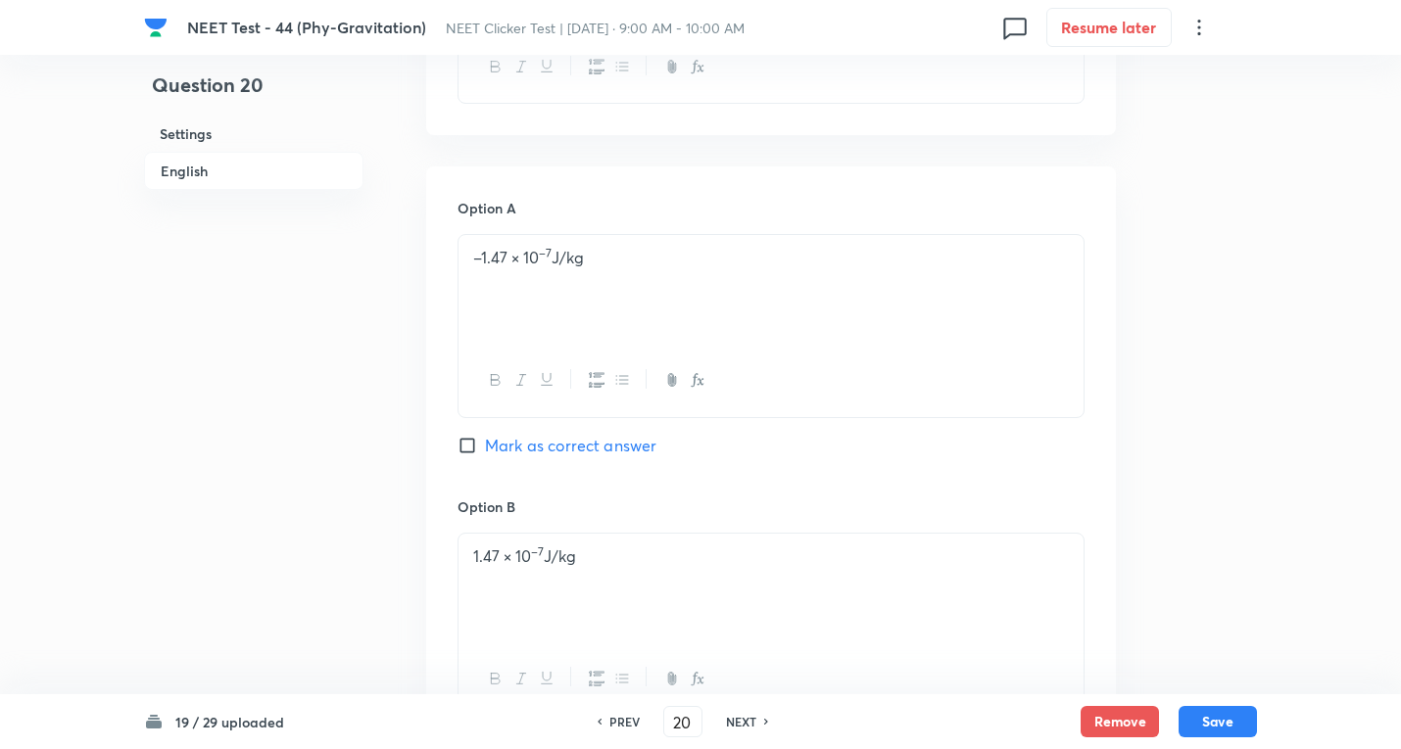
drag, startPoint x: 480, startPoint y: 446, endPoint x: 493, endPoint y: 450, distance: 13.3
click at [483, 447] on input "Mark as correct answer" at bounding box center [470, 446] width 27 height 20
checkbox input "true"
click at [611, 277] on div "–1.47 × 10 –7 J/kg" at bounding box center [770, 290] width 625 height 110
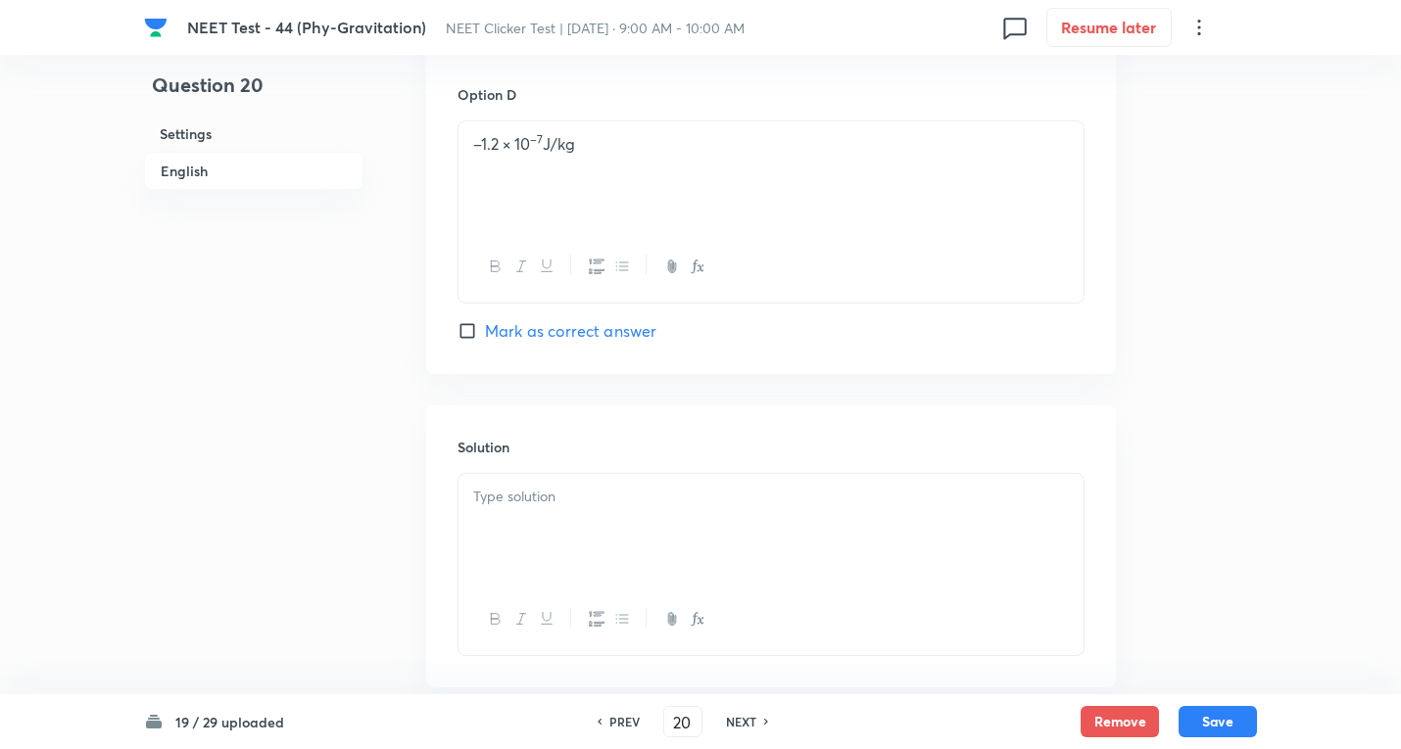
scroll to position [1829, 0]
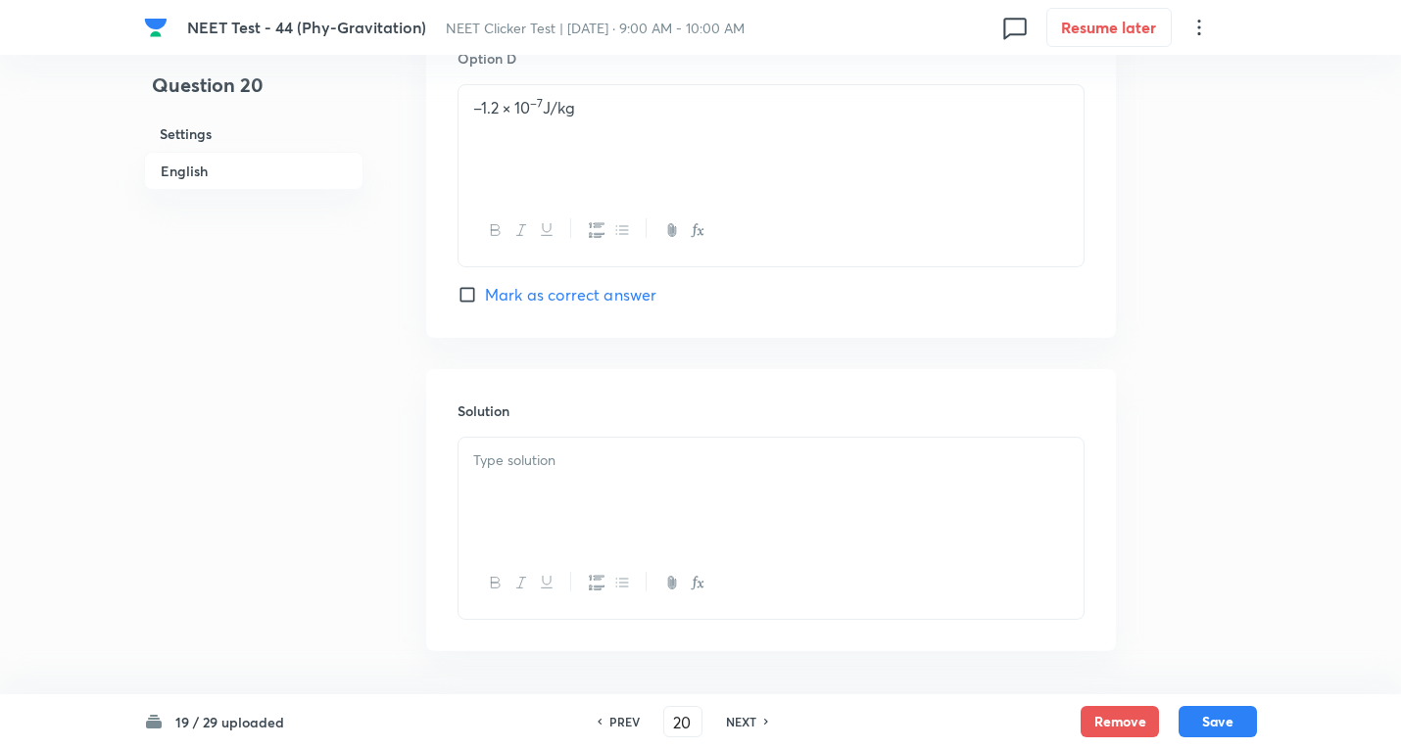
click at [562, 471] on p at bounding box center [770, 461] width 595 height 23
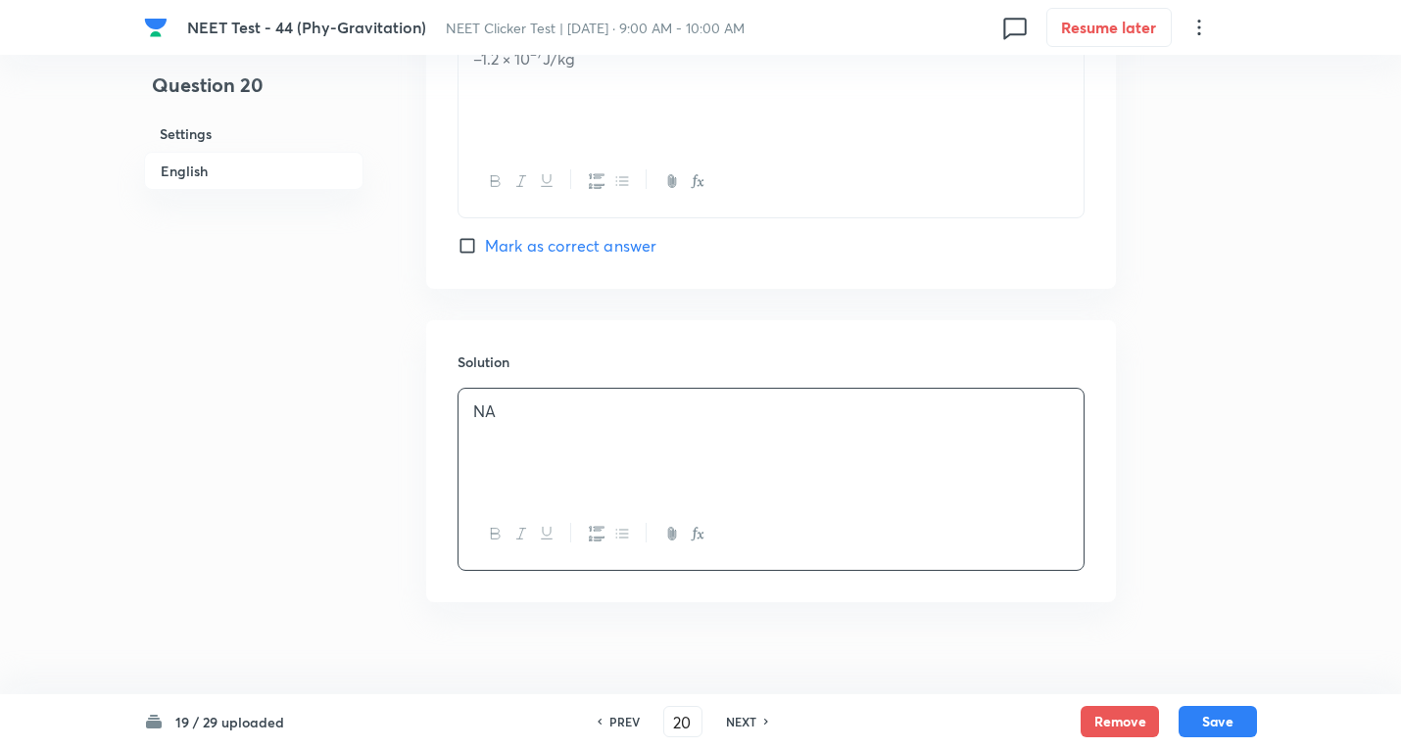
scroll to position [1903, 0]
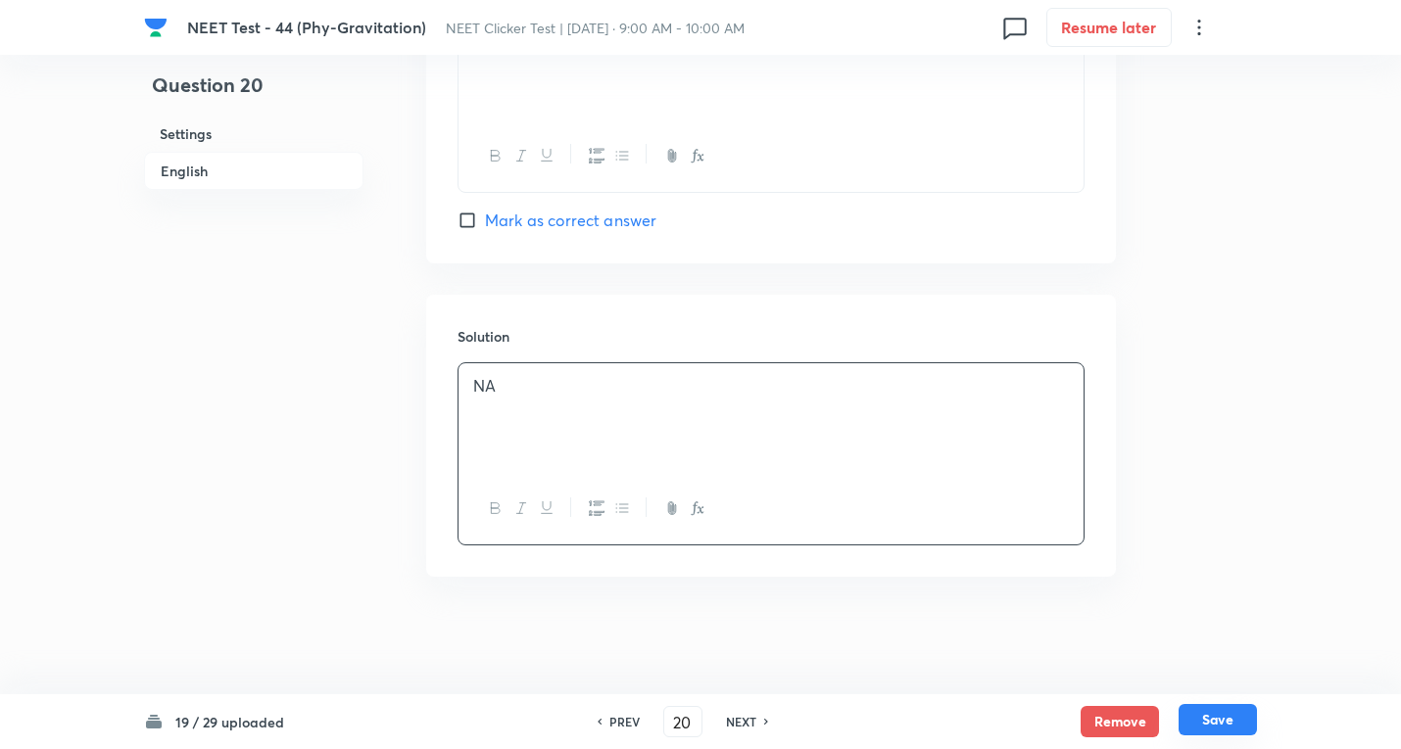
click at [1215, 726] on button "Save" at bounding box center [1217, 719] width 78 height 31
type input "21"
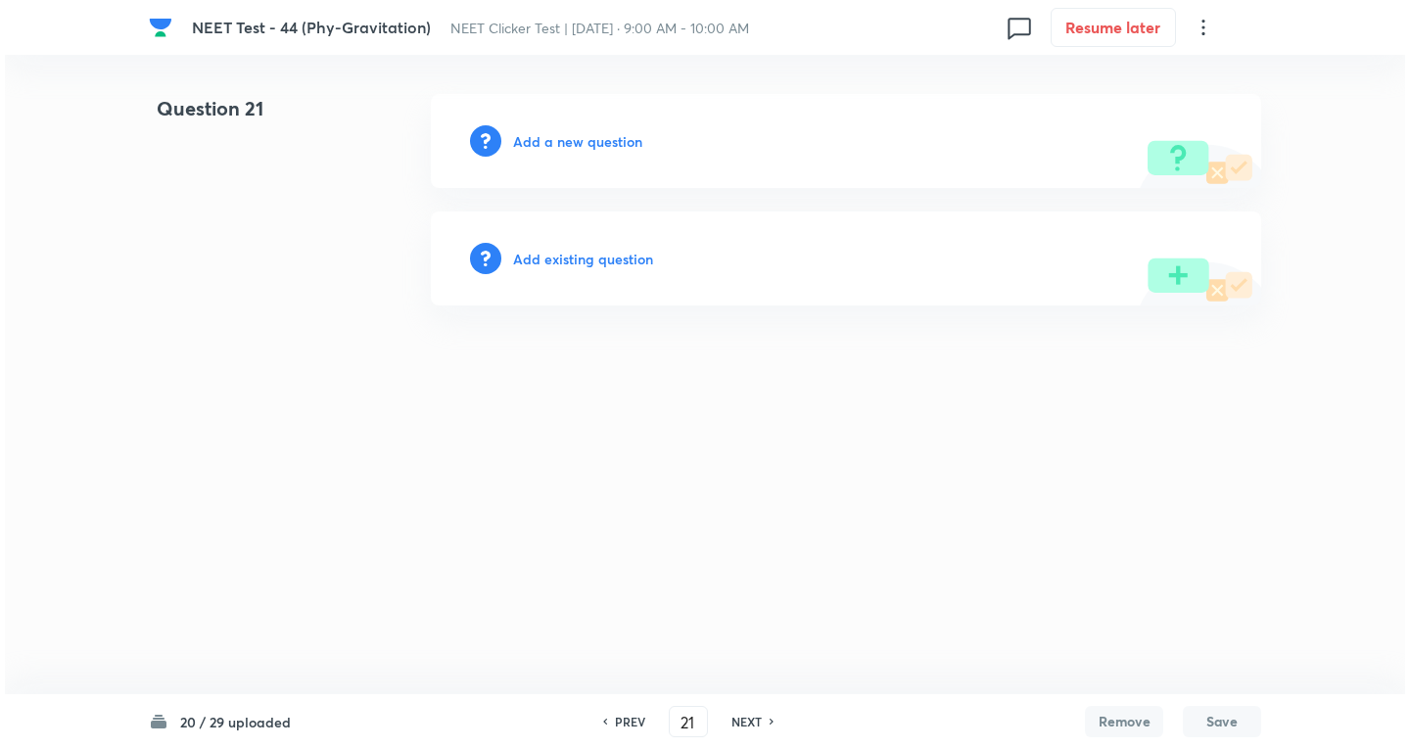
scroll to position [0, 0]
click at [581, 149] on h6 "Add a new question" at bounding box center [577, 141] width 129 height 21
click at [568, 154] on div "Choose a question type" at bounding box center [846, 141] width 831 height 94
click at [579, 148] on h6 "Choose a question type" at bounding box center [588, 141] width 151 height 21
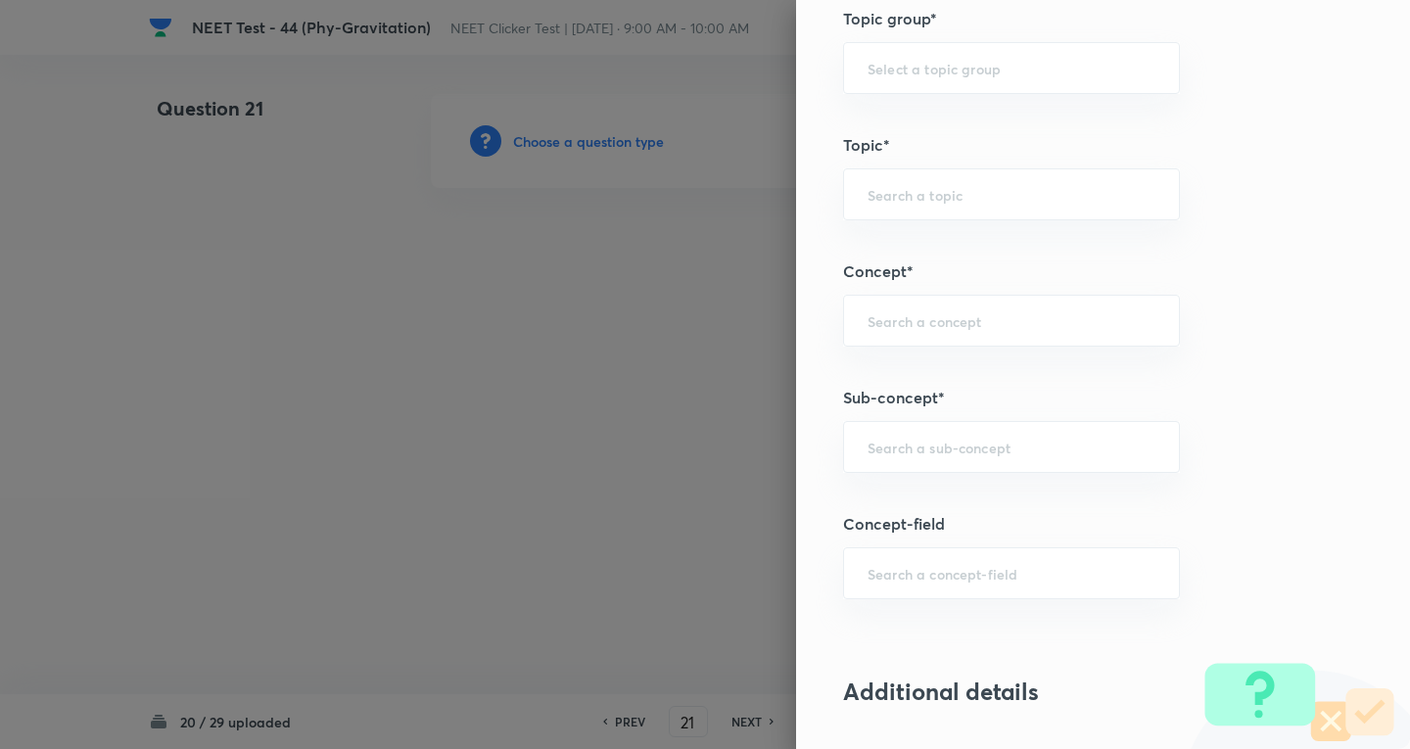
scroll to position [1045, 0]
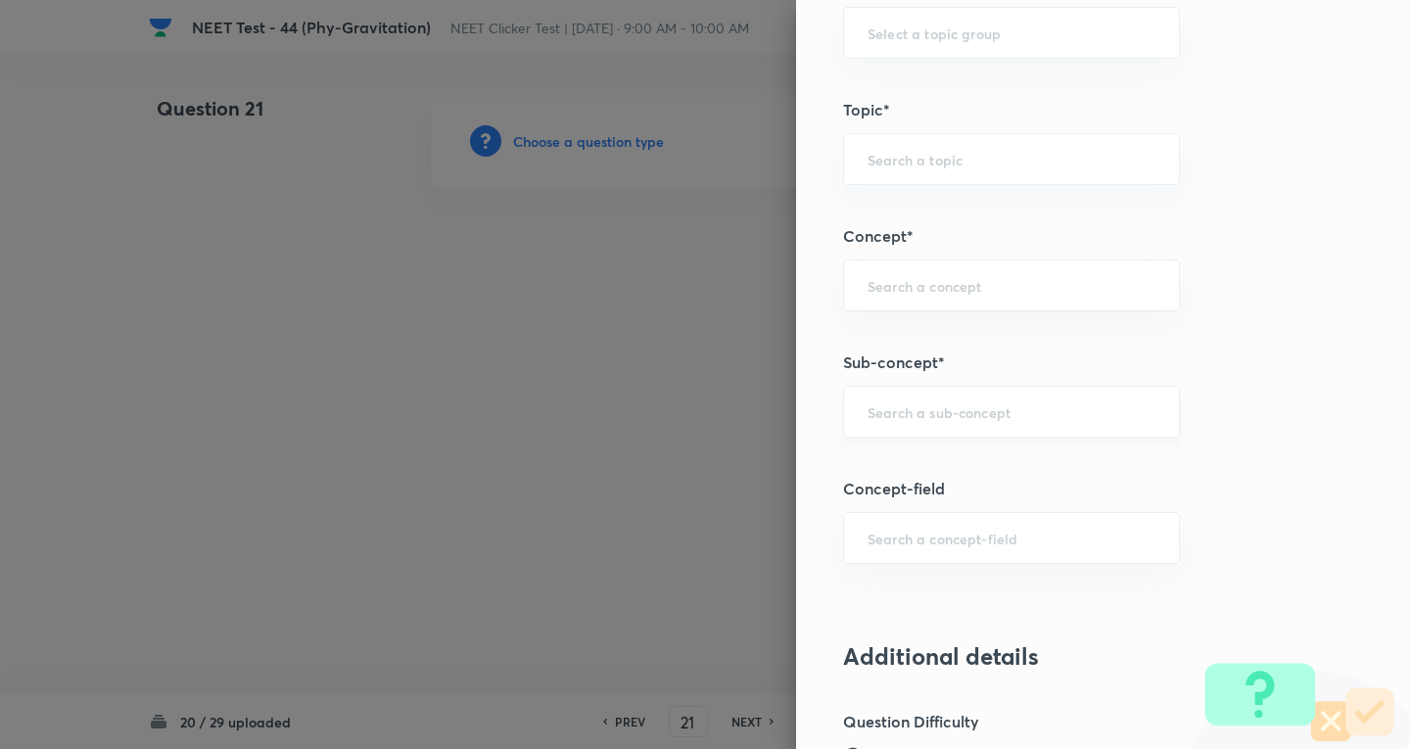
click at [890, 404] on input "text" at bounding box center [1012, 412] width 288 height 19
paste input "Newton's Laws Gravitation"
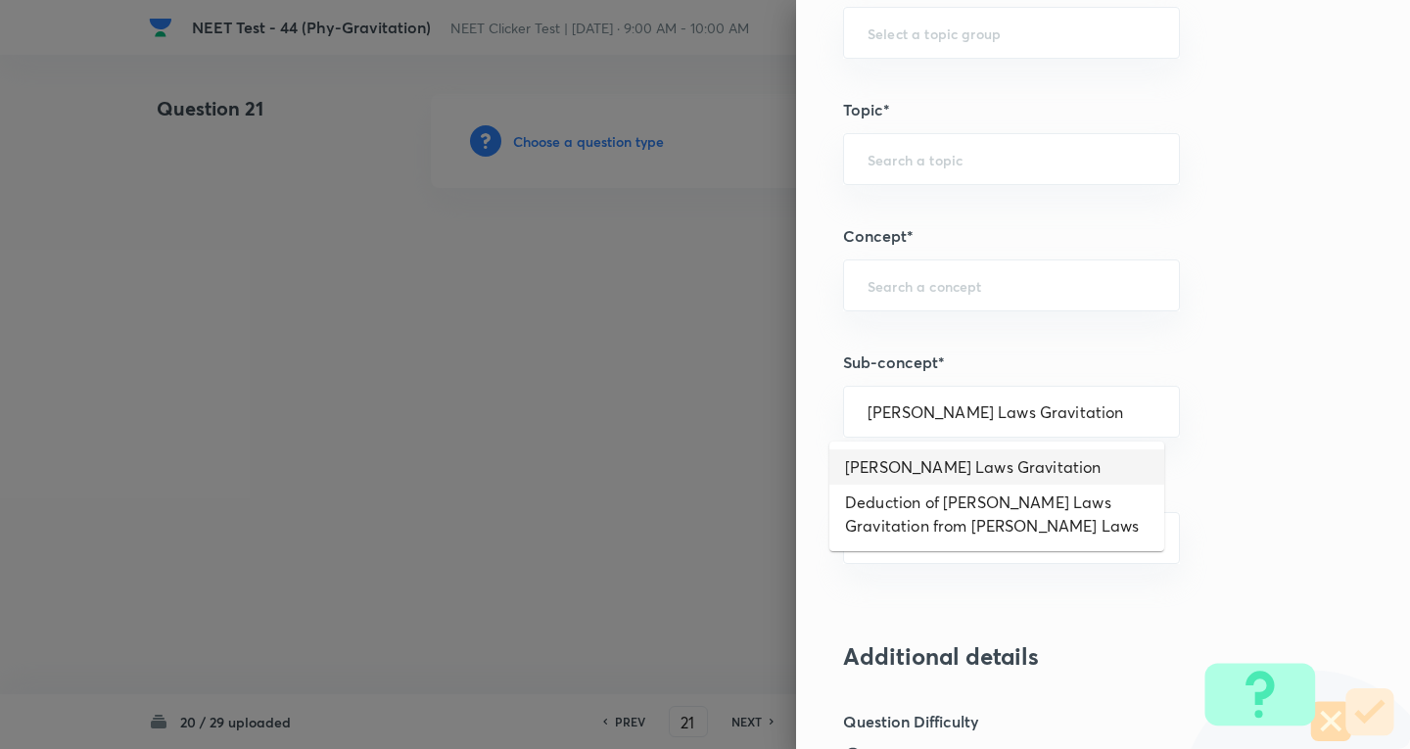
type input "Newton's Laws Gravitation"
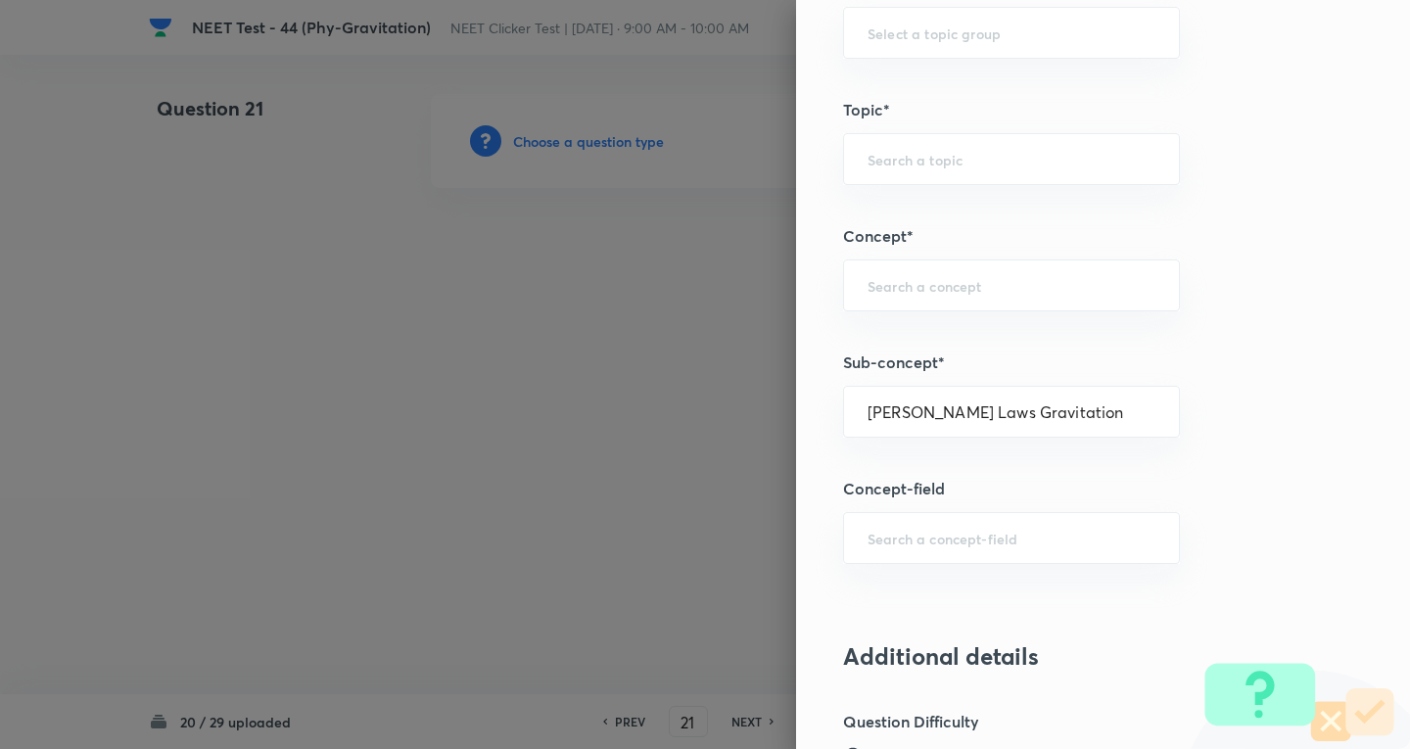
type input "Physics"
type input "Mechanics"
type input "Gravitation"
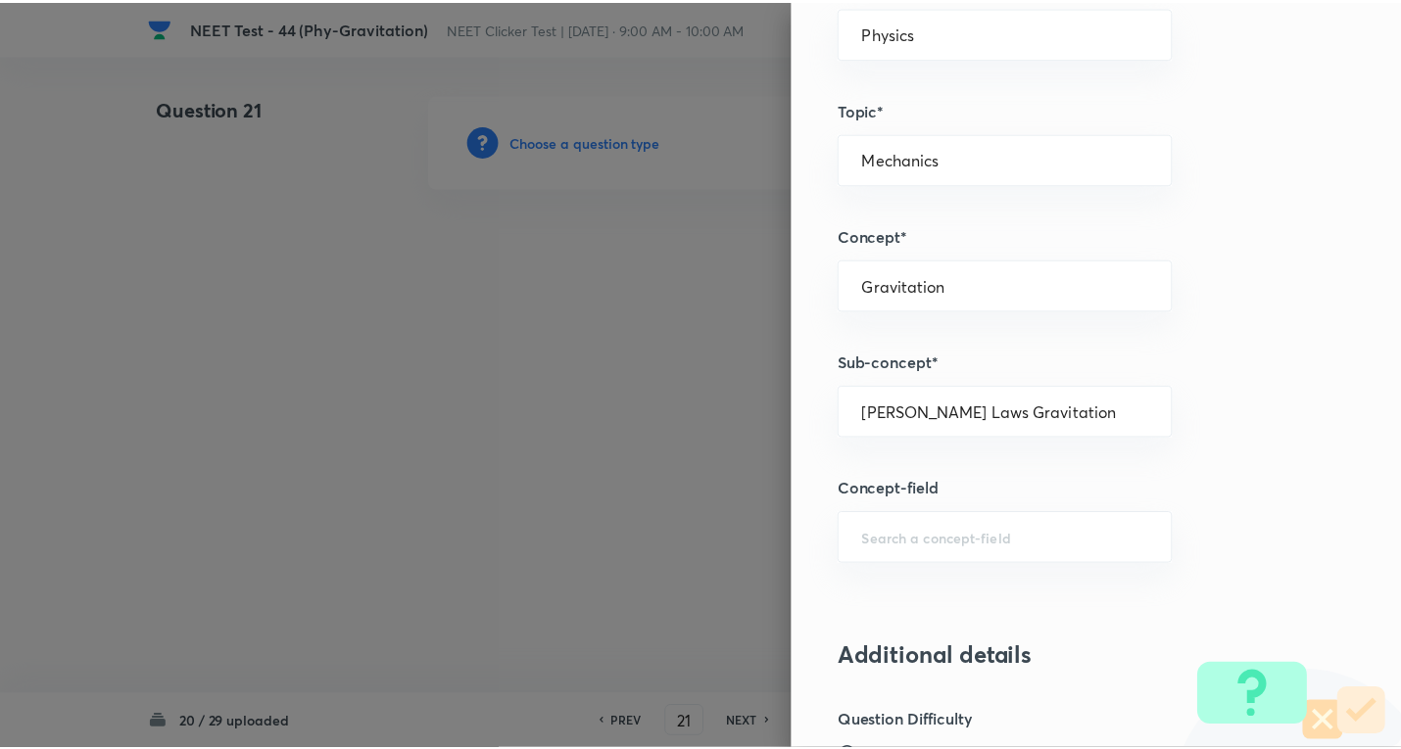
scroll to position [2052, 0]
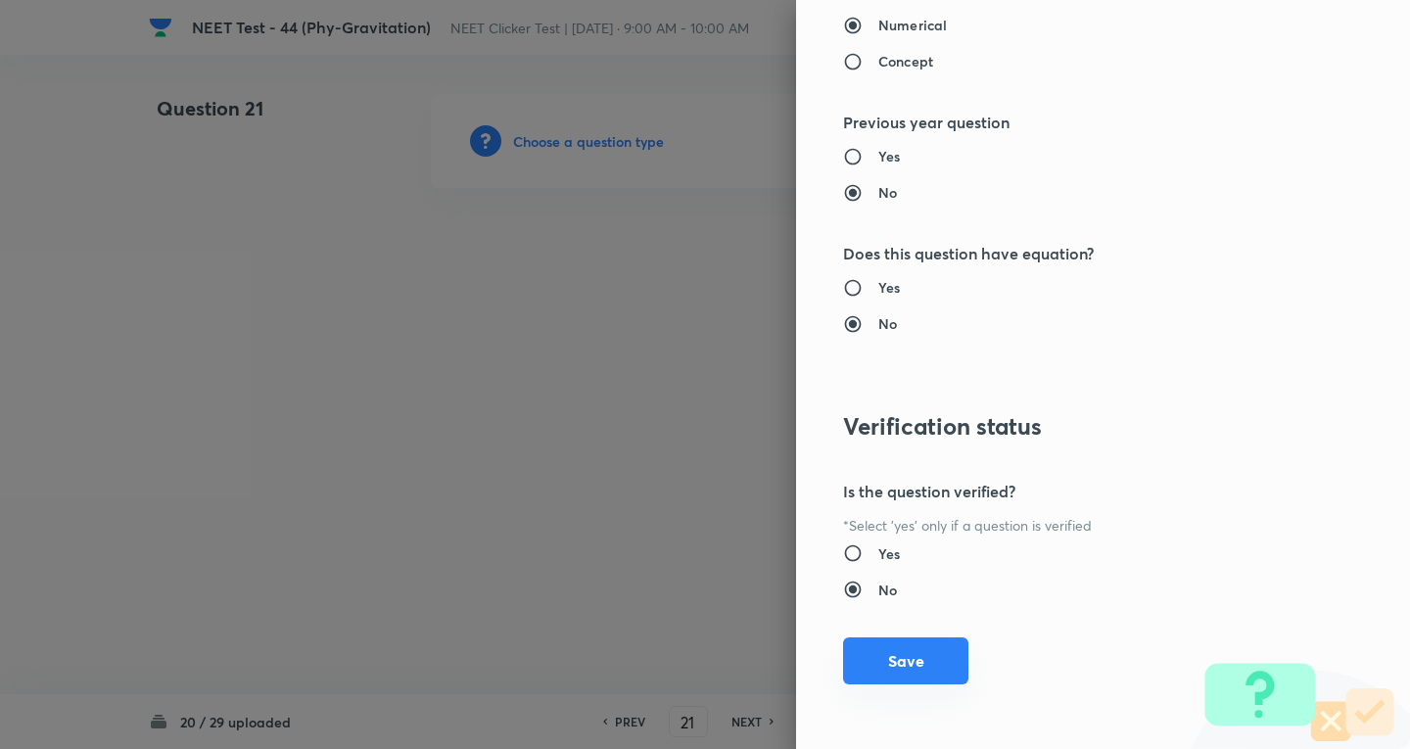
click at [941, 678] on button "Save" at bounding box center [905, 661] width 125 height 47
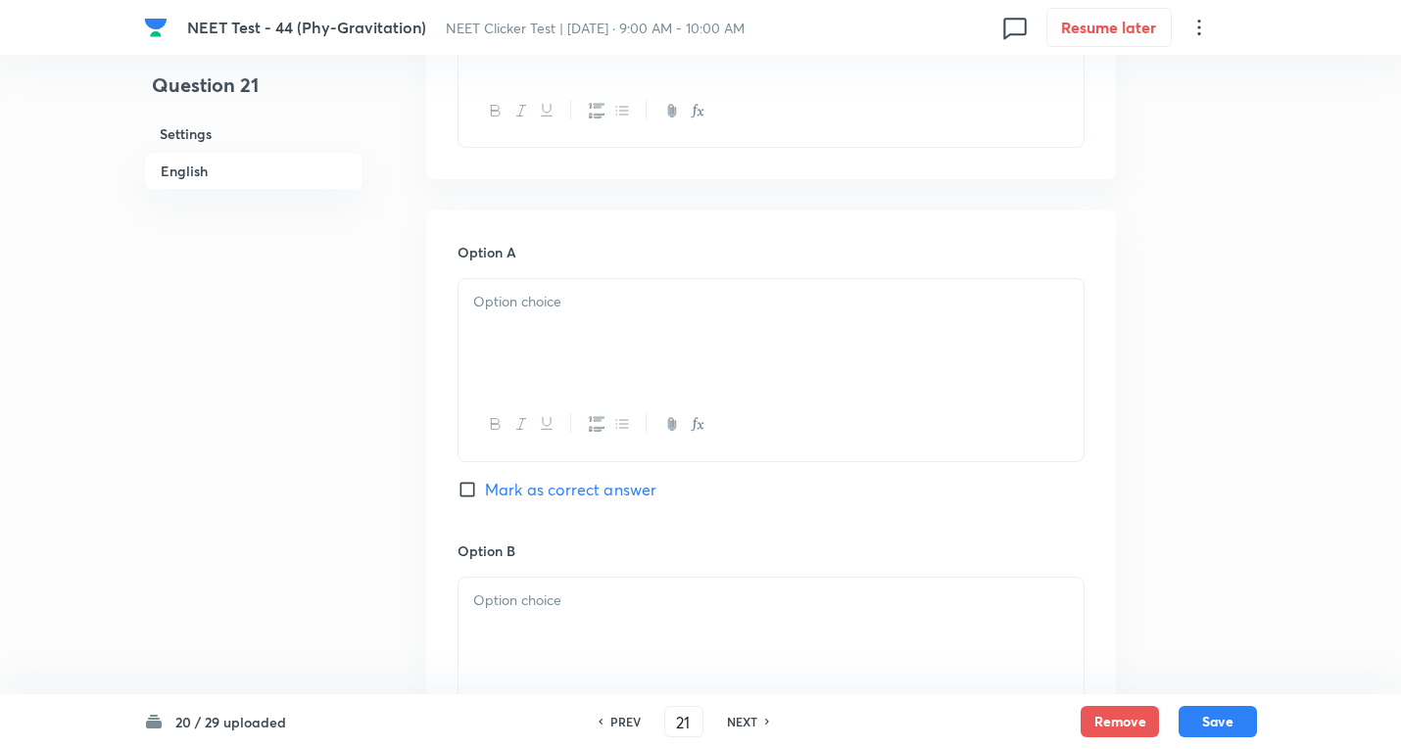
scroll to position [784, 0]
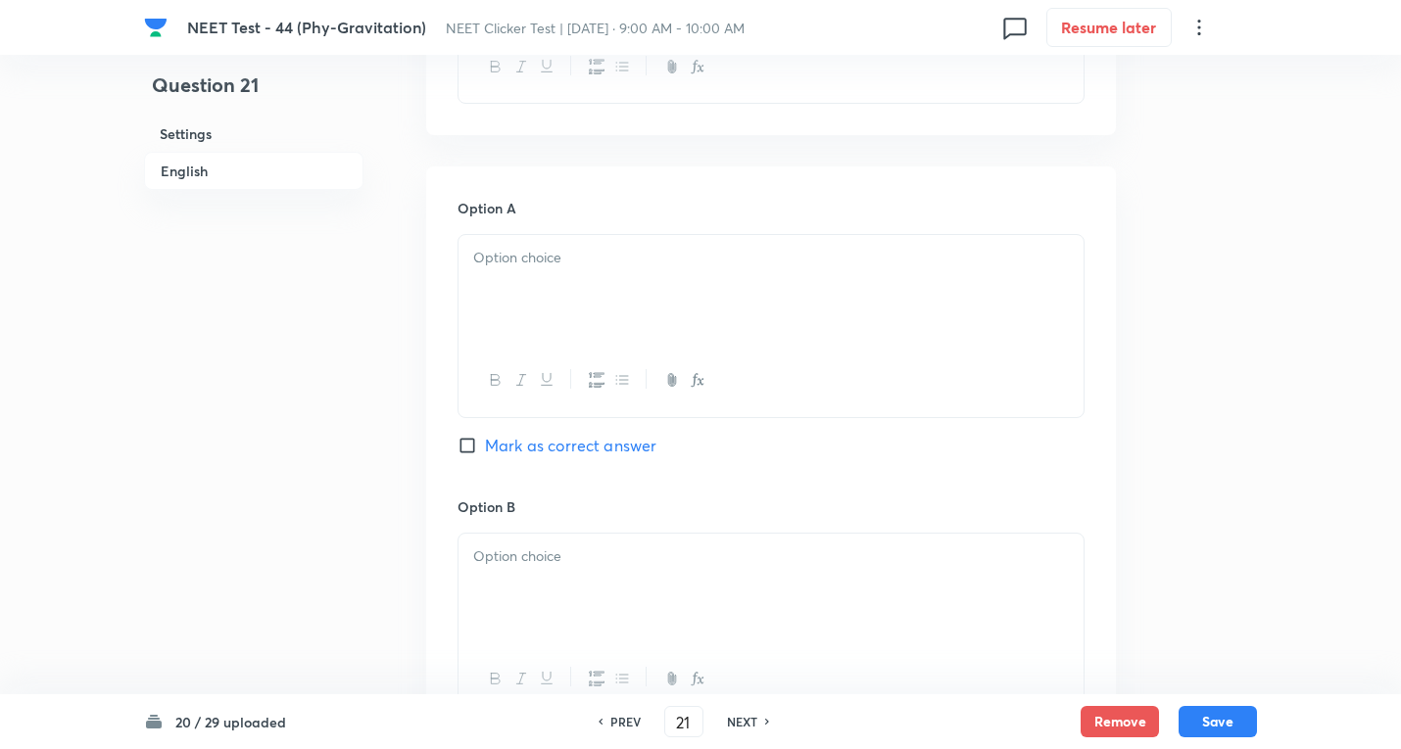
click at [603, 290] on div at bounding box center [770, 290] width 625 height 110
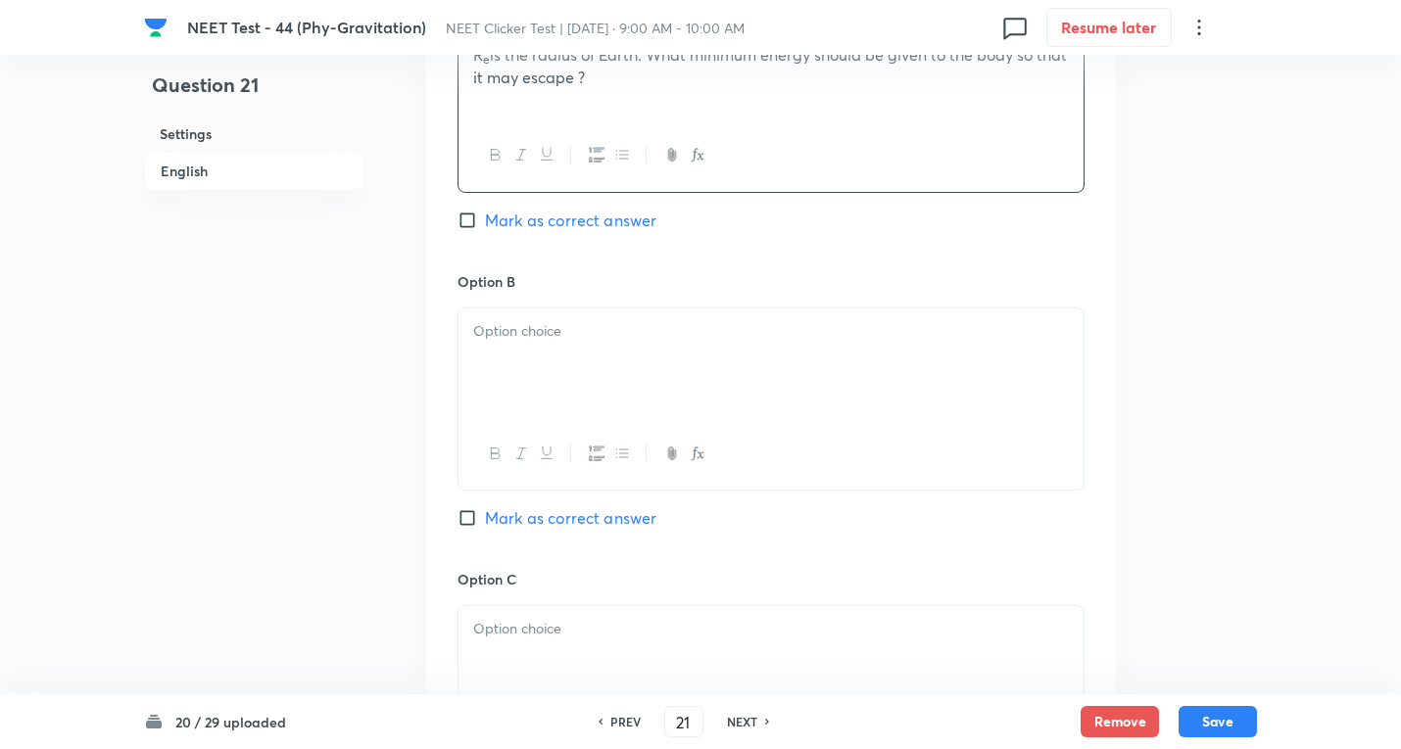
scroll to position [1045, 0]
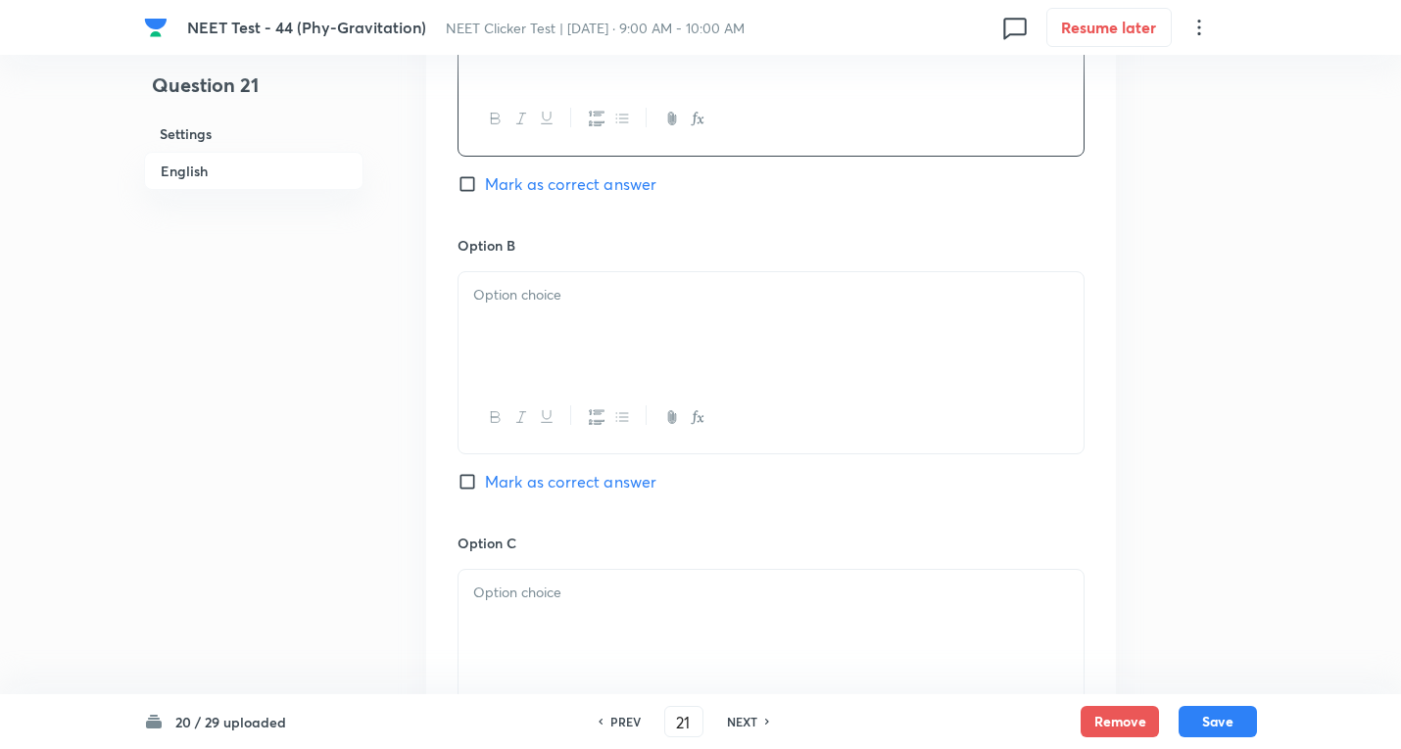
click at [590, 337] on div at bounding box center [770, 327] width 625 height 110
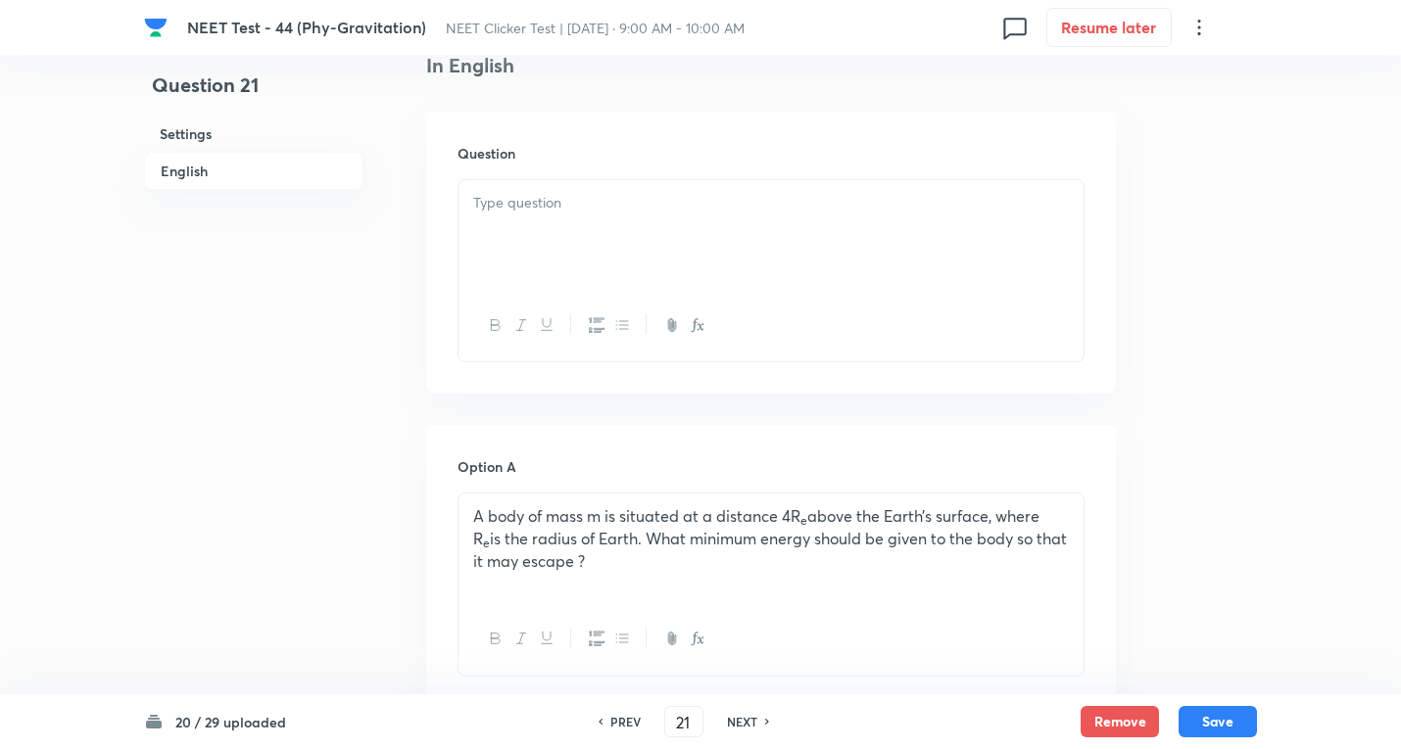
scroll to position [522, 0]
click at [540, 535] on p "A body of mass m is situated at a distance 4R e above the Earth’s surface, wher…" at bounding box center [770, 541] width 595 height 67
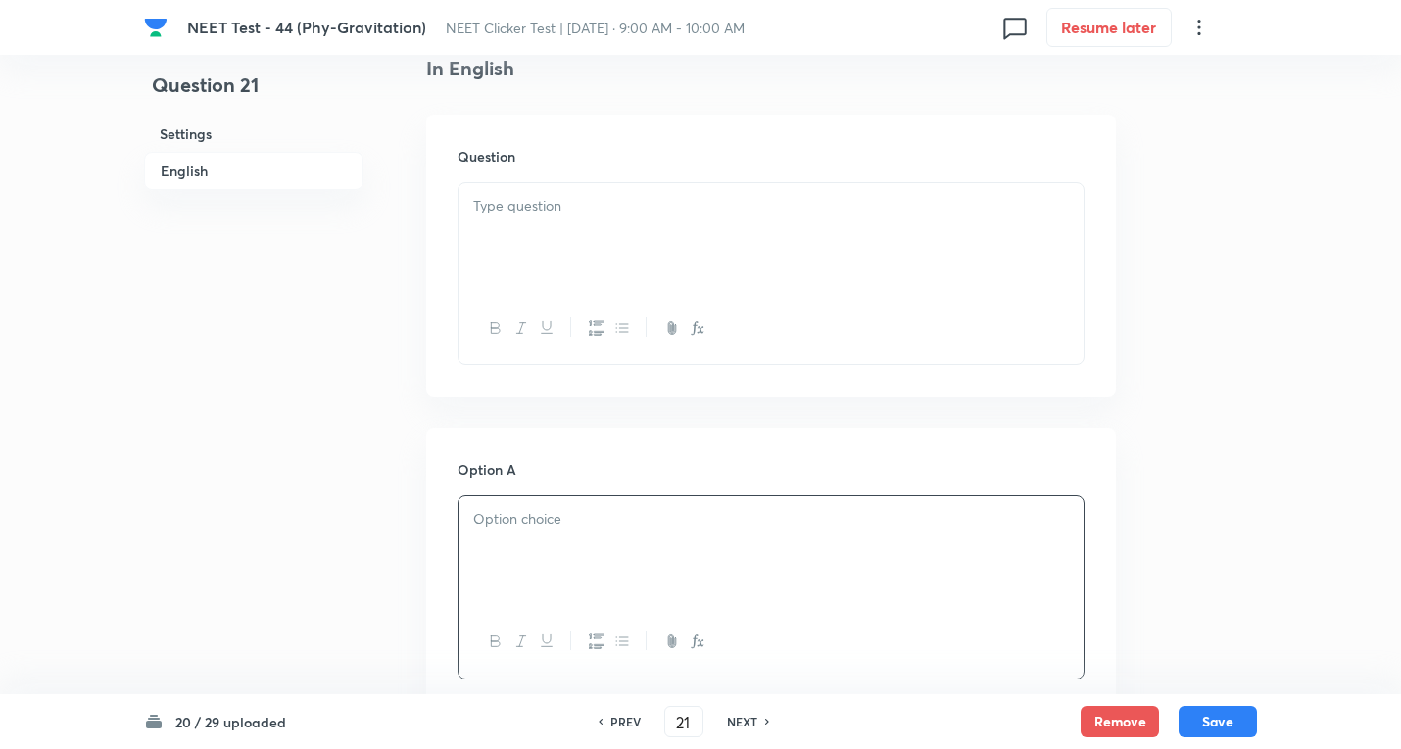
click at [571, 241] on div at bounding box center [770, 238] width 625 height 110
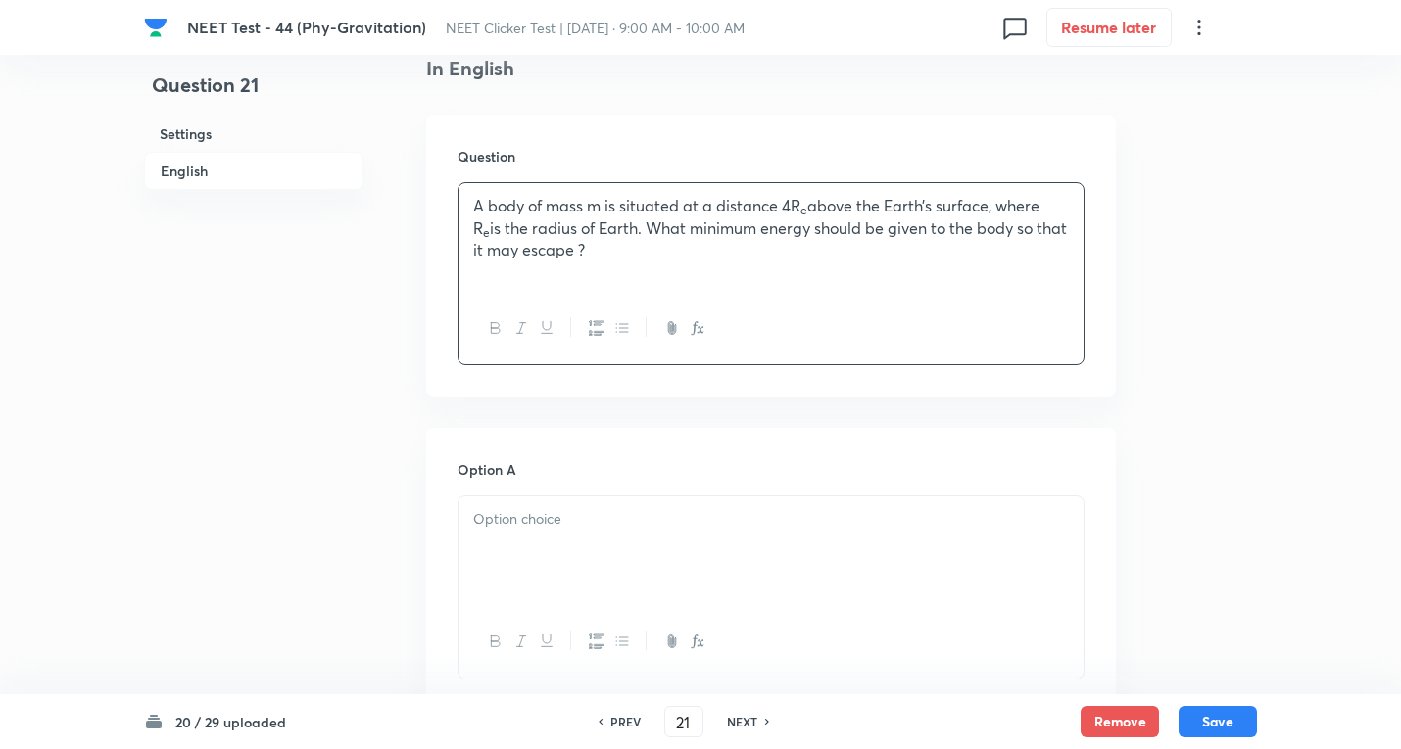
click at [544, 547] on div at bounding box center [770, 552] width 625 height 110
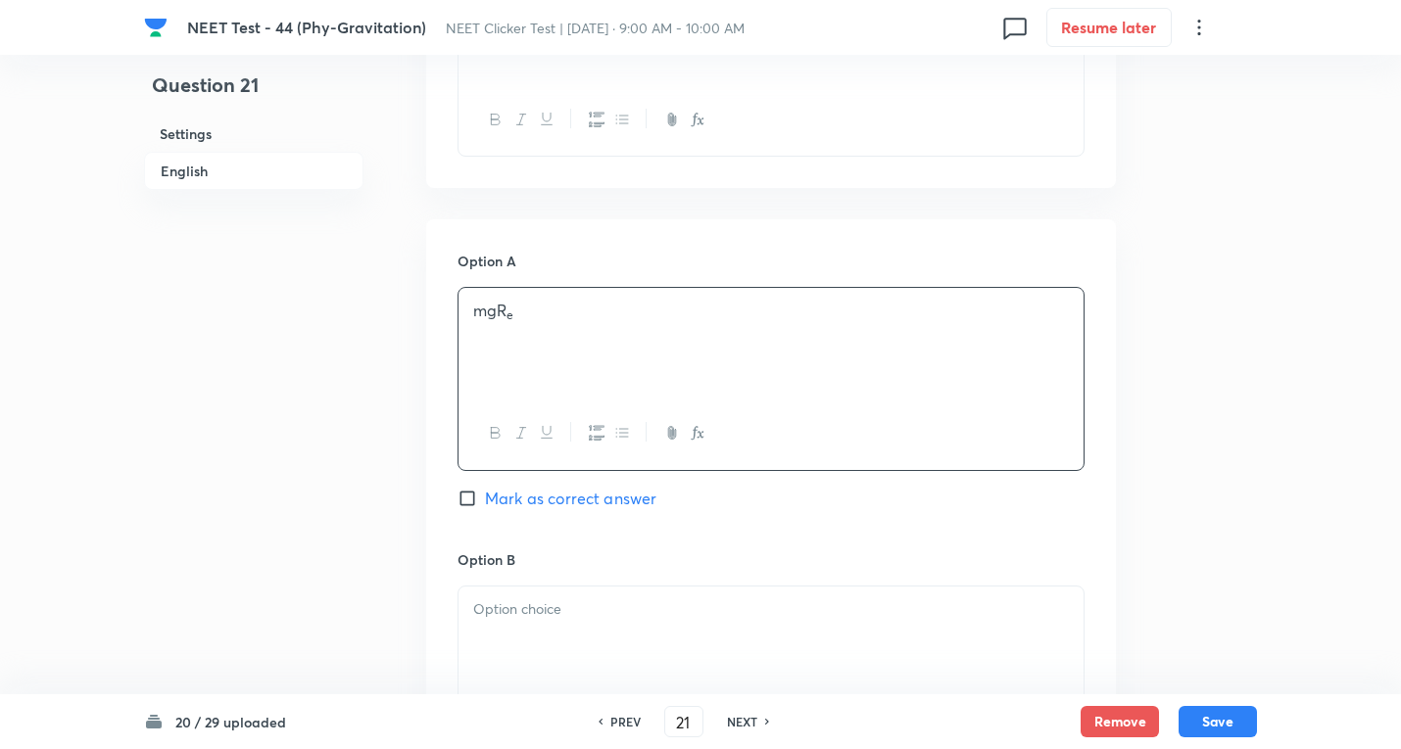
scroll to position [784, 0]
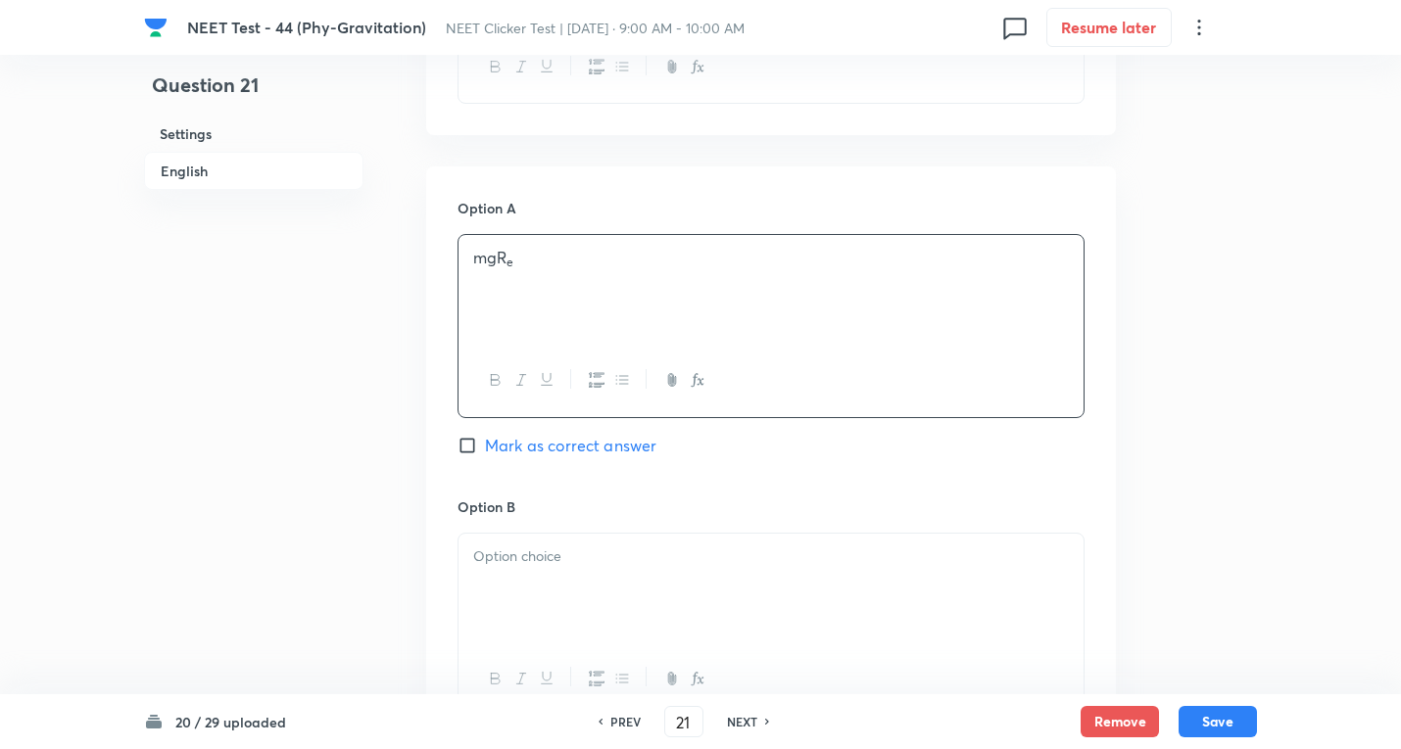
click at [543, 567] on p at bounding box center [770, 557] width 595 height 23
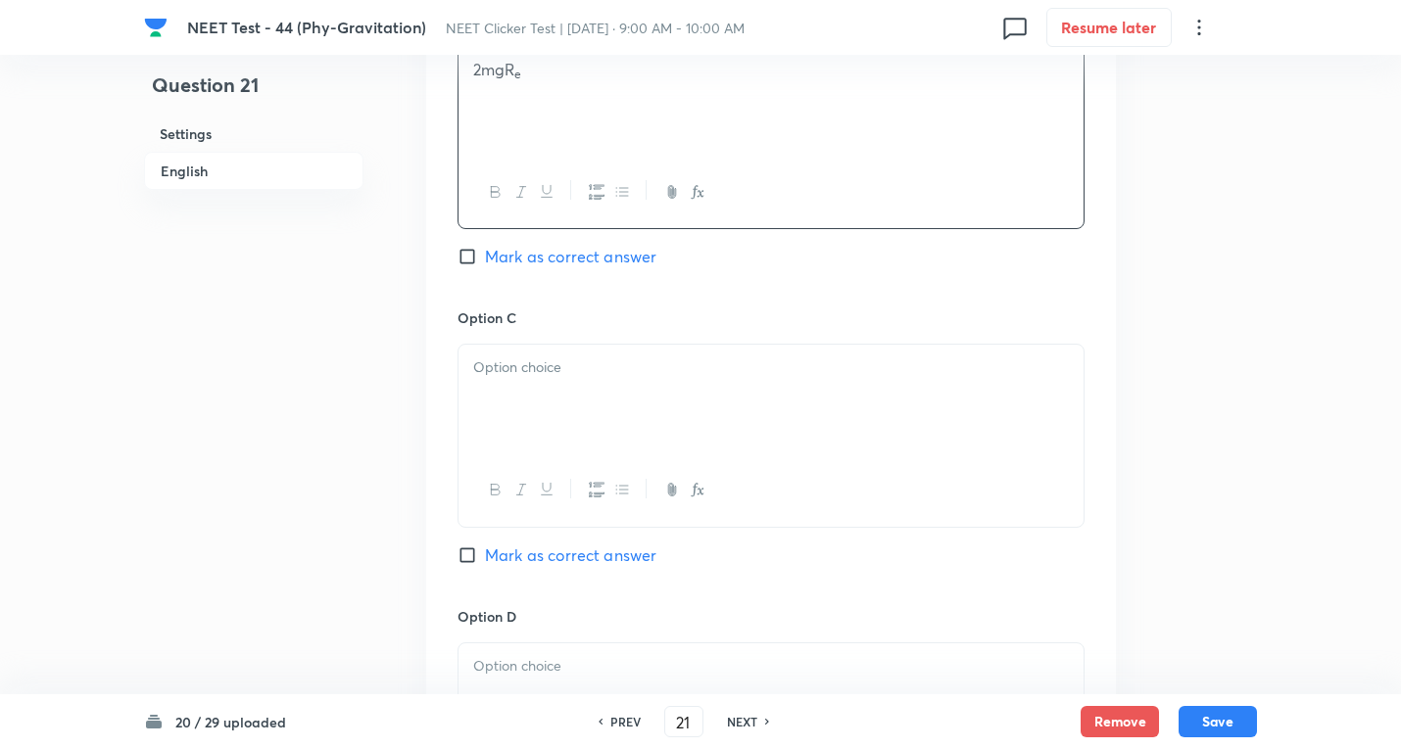
scroll to position [1306, 0]
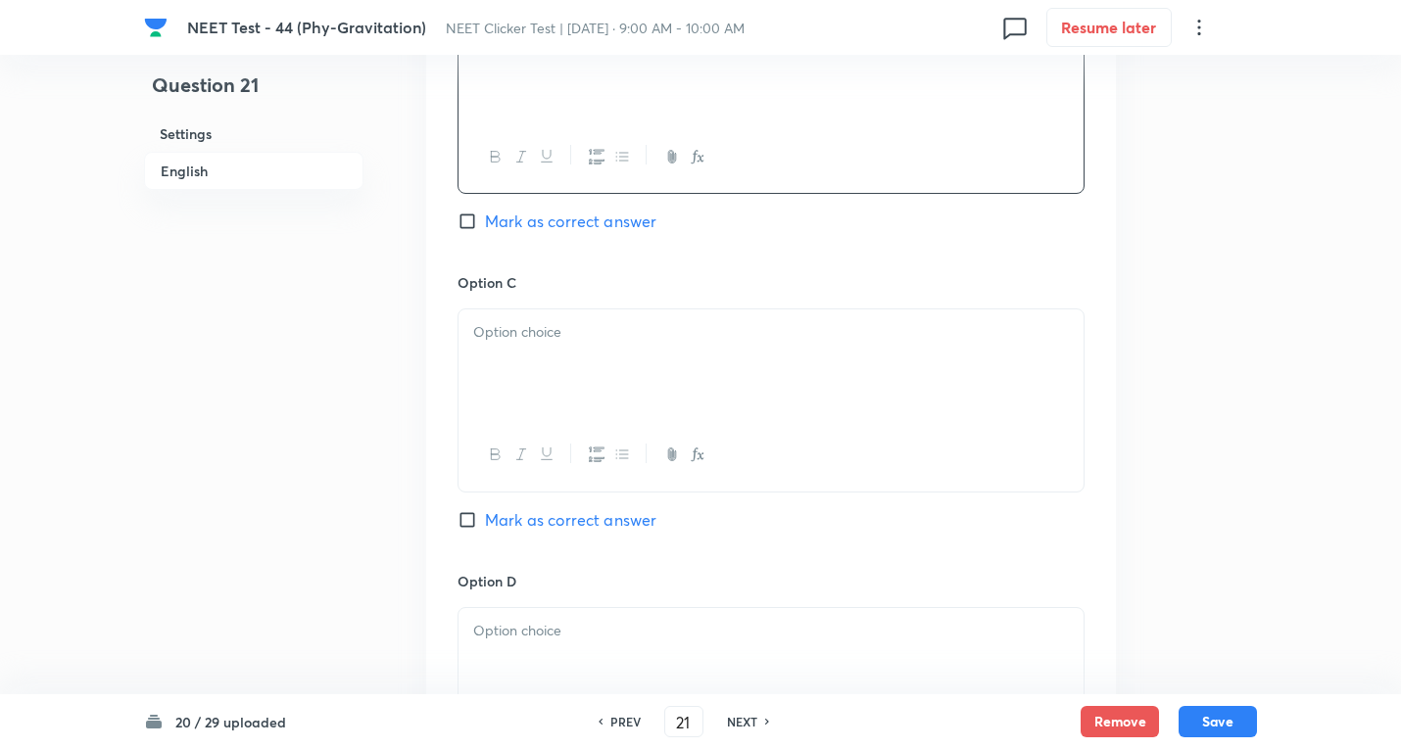
click at [645, 392] on div at bounding box center [770, 364] width 625 height 110
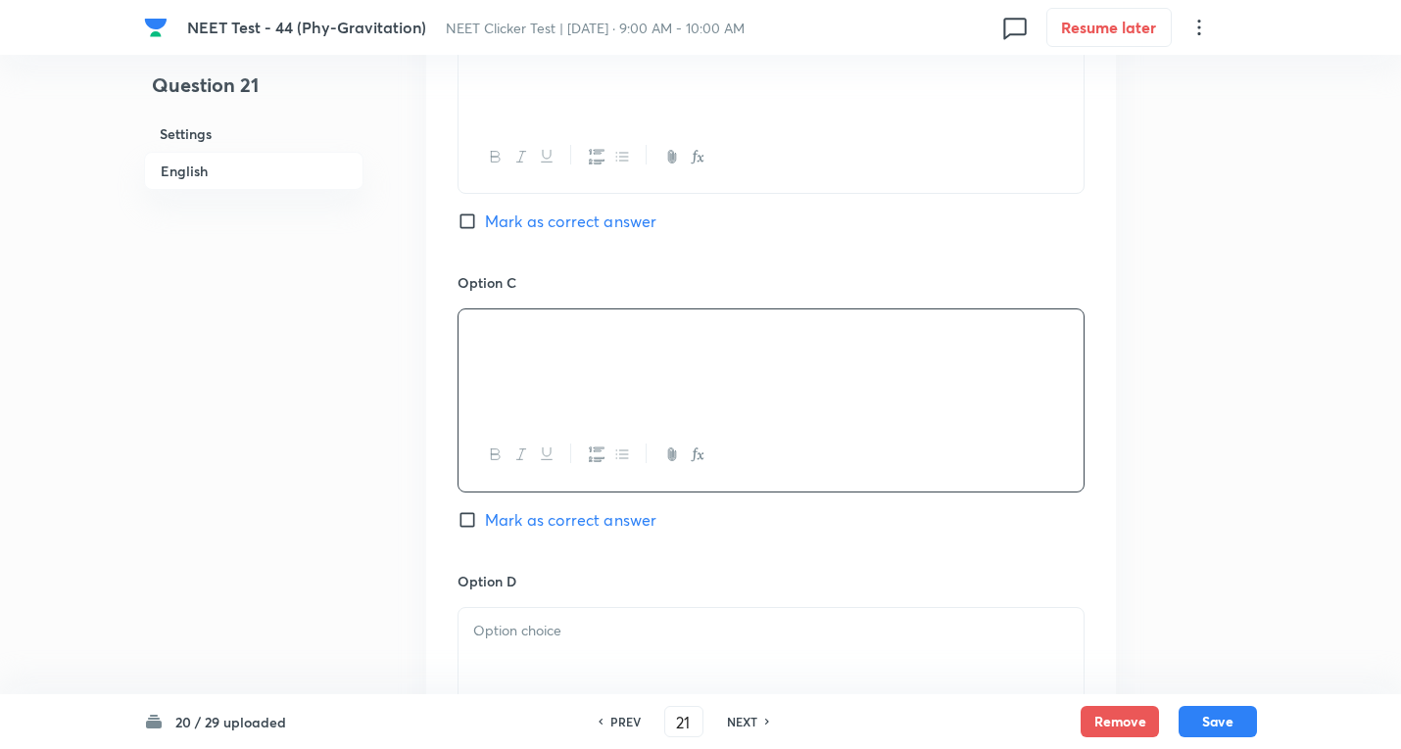
click at [478, 512] on label "Mark as correct answer" at bounding box center [556, 520] width 199 height 24
click at [478, 512] on input "Mark as correct answer" at bounding box center [470, 520] width 27 height 20
checkbox input "true"
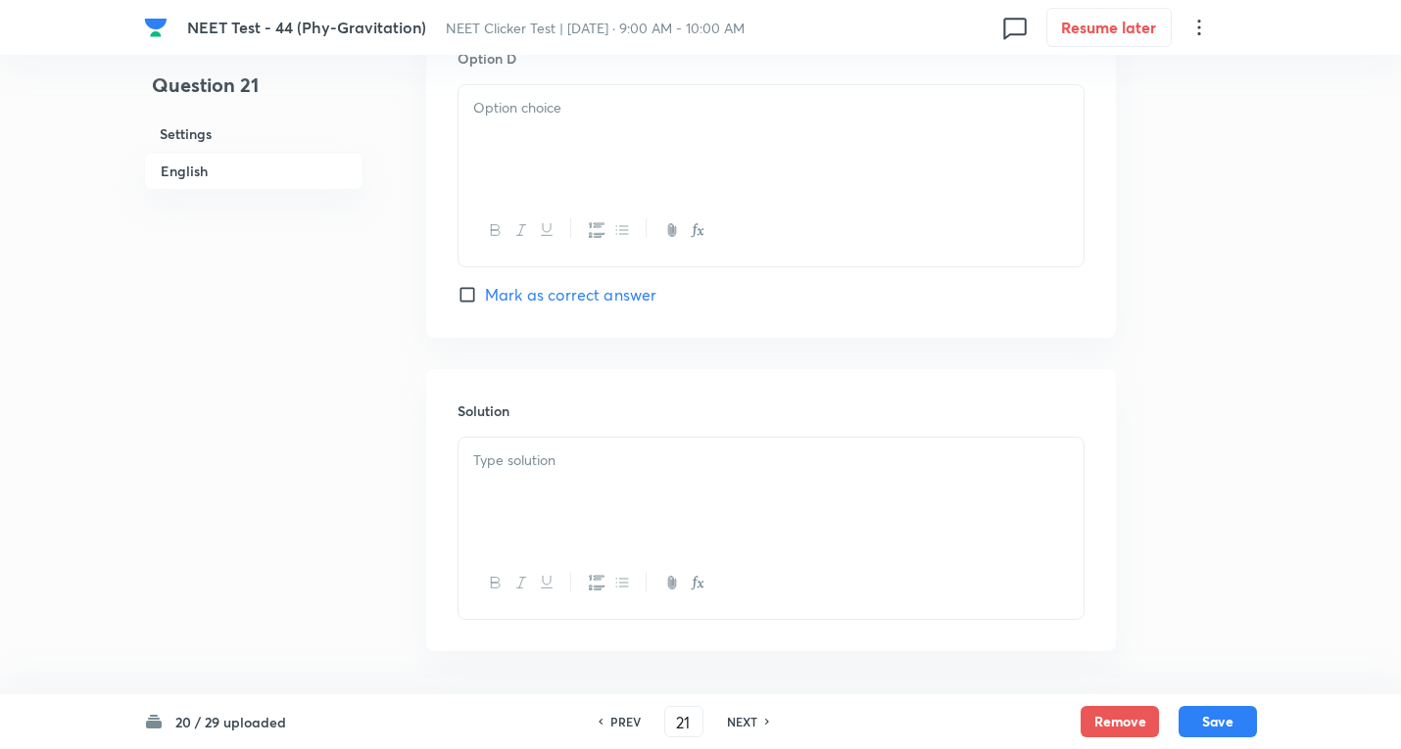
scroll to position [1567, 0]
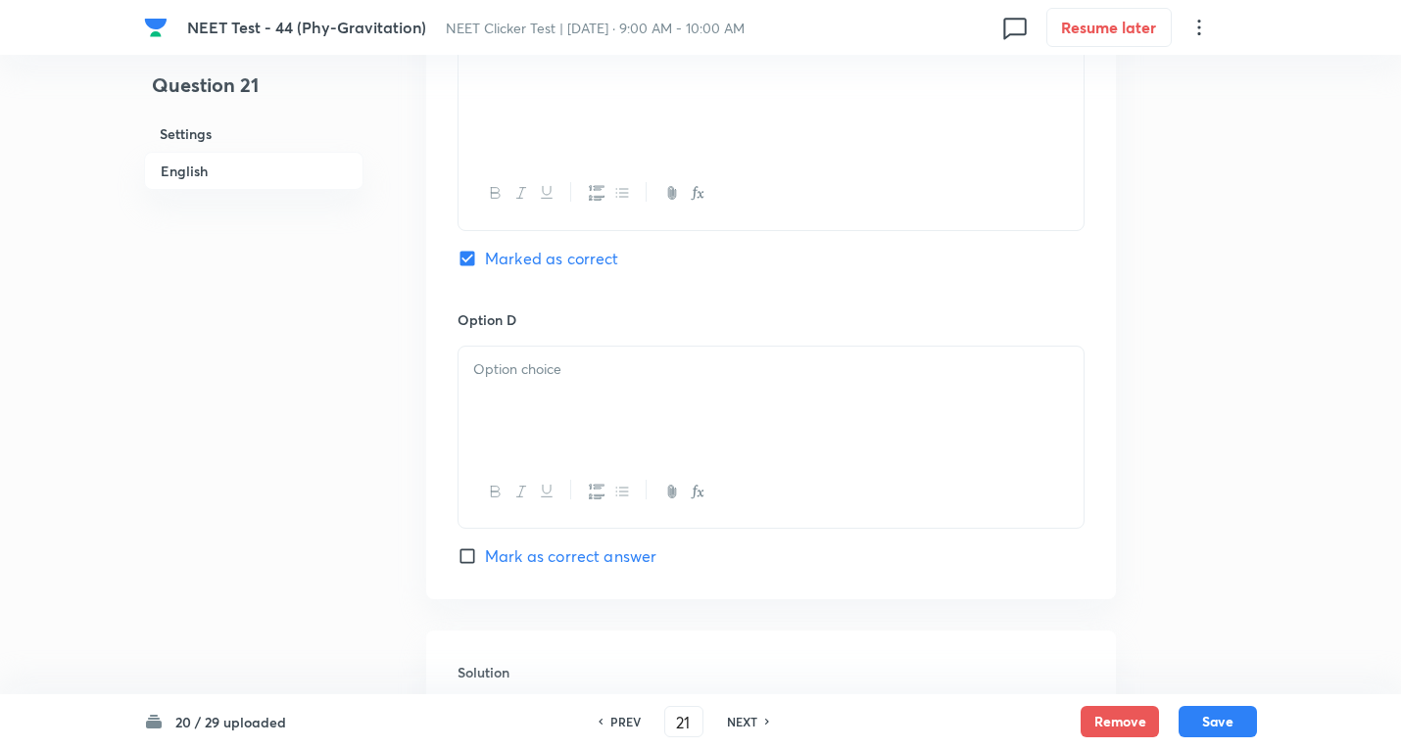
click at [518, 395] on div at bounding box center [770, 402] width 625 height 110
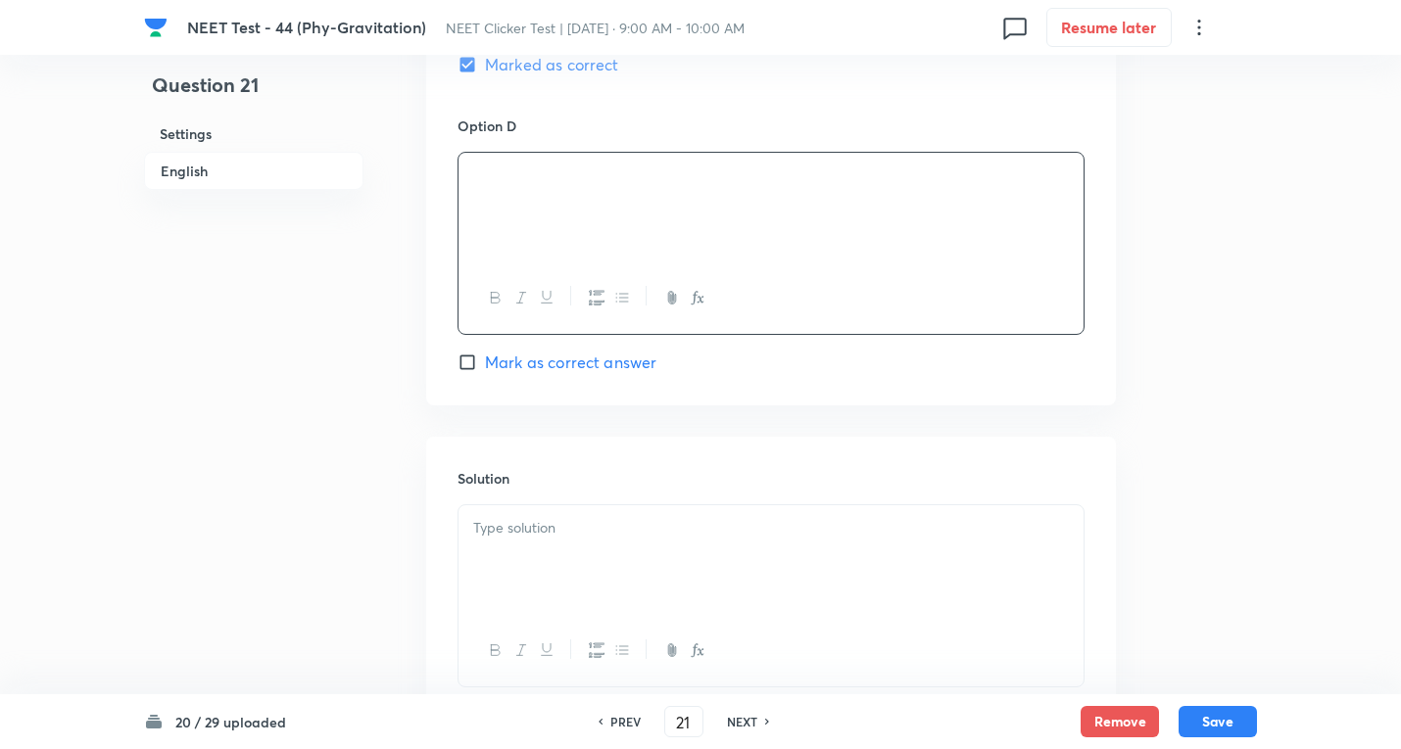
scroll to position [1829, 0]
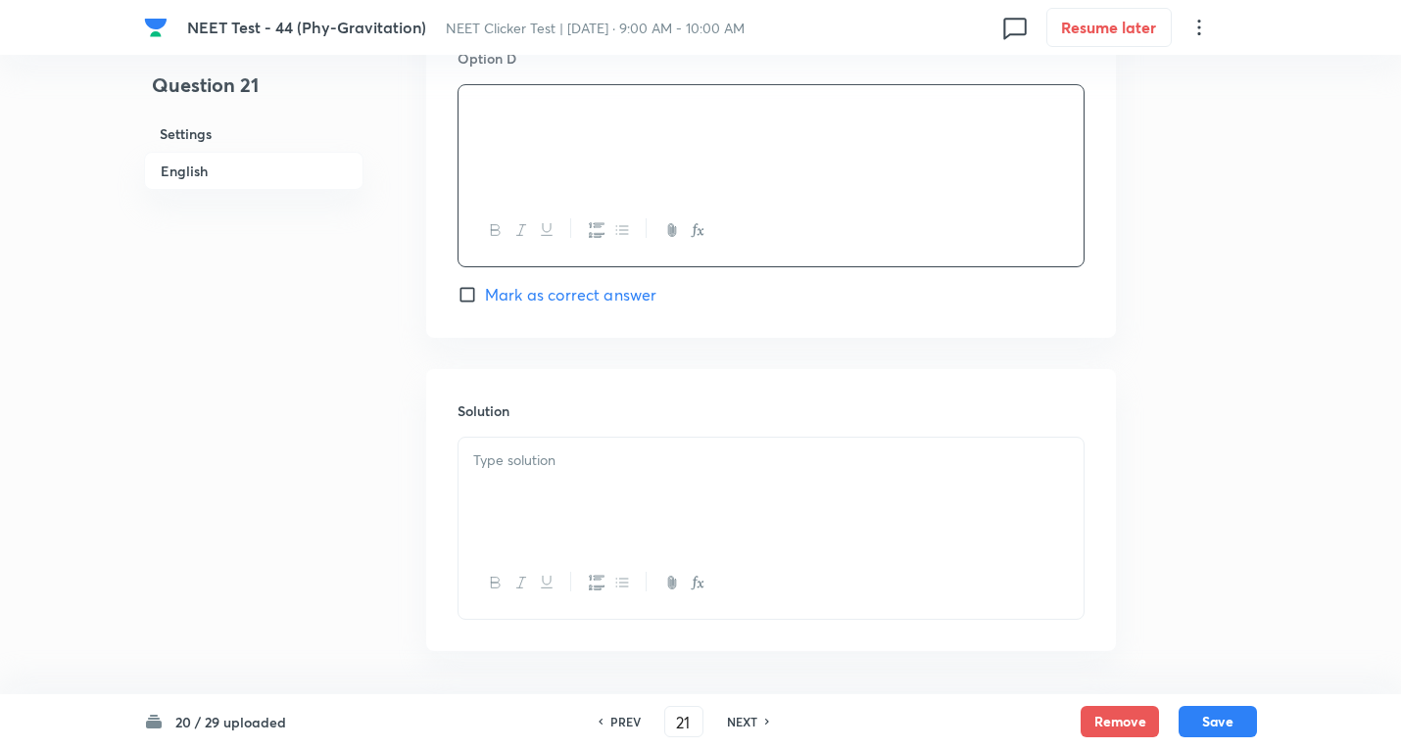
drag, startPoint x: 541, startPoint y: 456, endPoint x: 559, endPoint y: 456, distance: 18.6
click at [541, 463] on p at bounding box center [770, 461] width 595 height 23
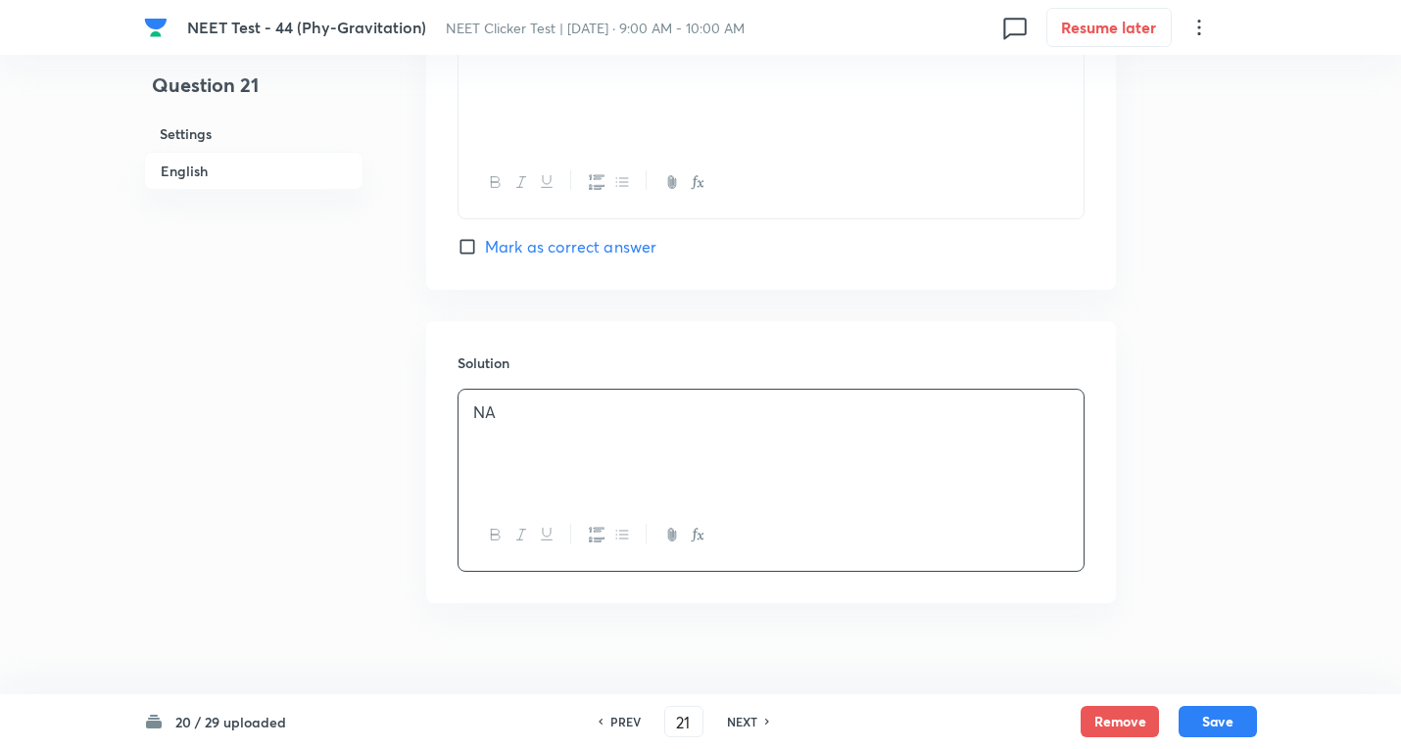
scroll to position [1903, 0]
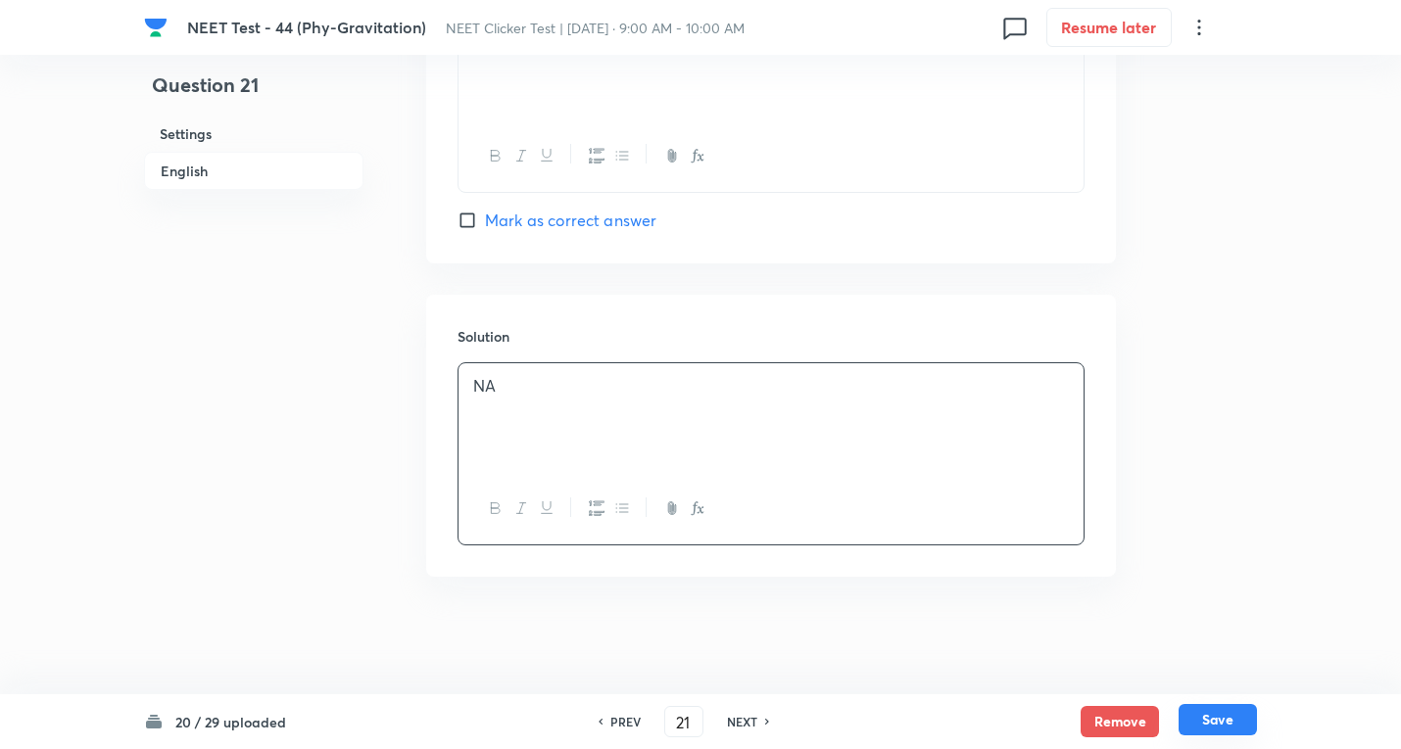
click at [1223, 717] on button "Save" at bounding box center [1217, 719] width 78 height 31
type input "22"
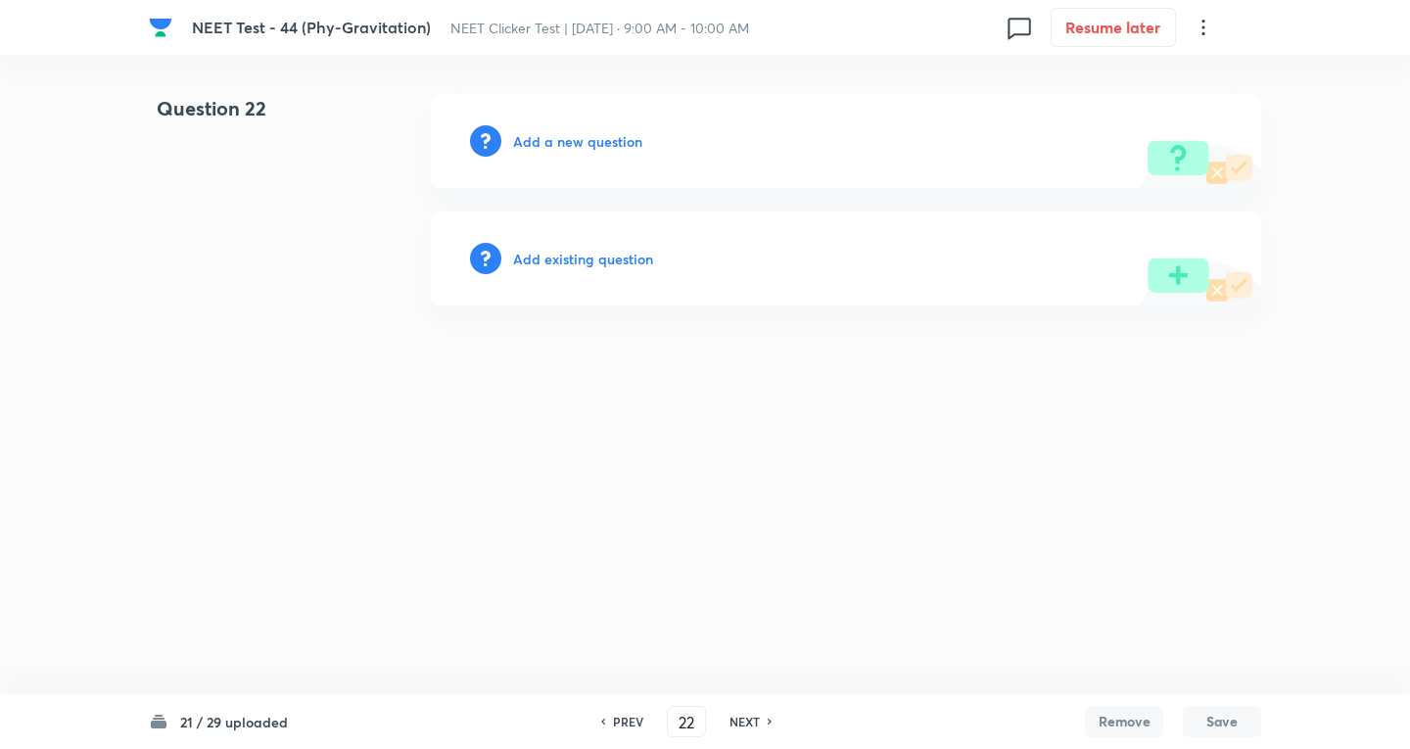
click at [601, 145] on h6 "Add a new question" at bounding box center [577, 141] width 129 height 21
click at [597, 145] on h6 "Choose a question type" at bounding box center [588, 141] width 151 height 21
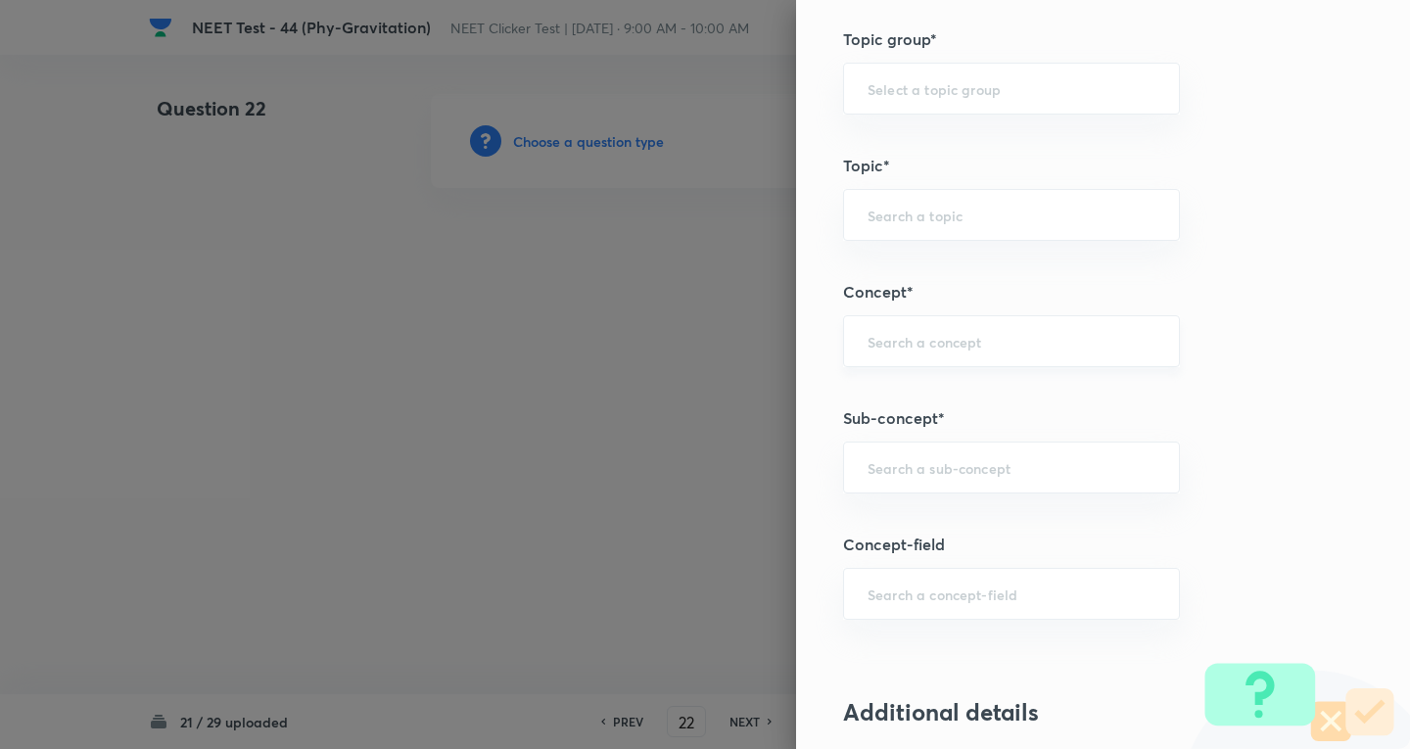
scroll to position [1045, 0]
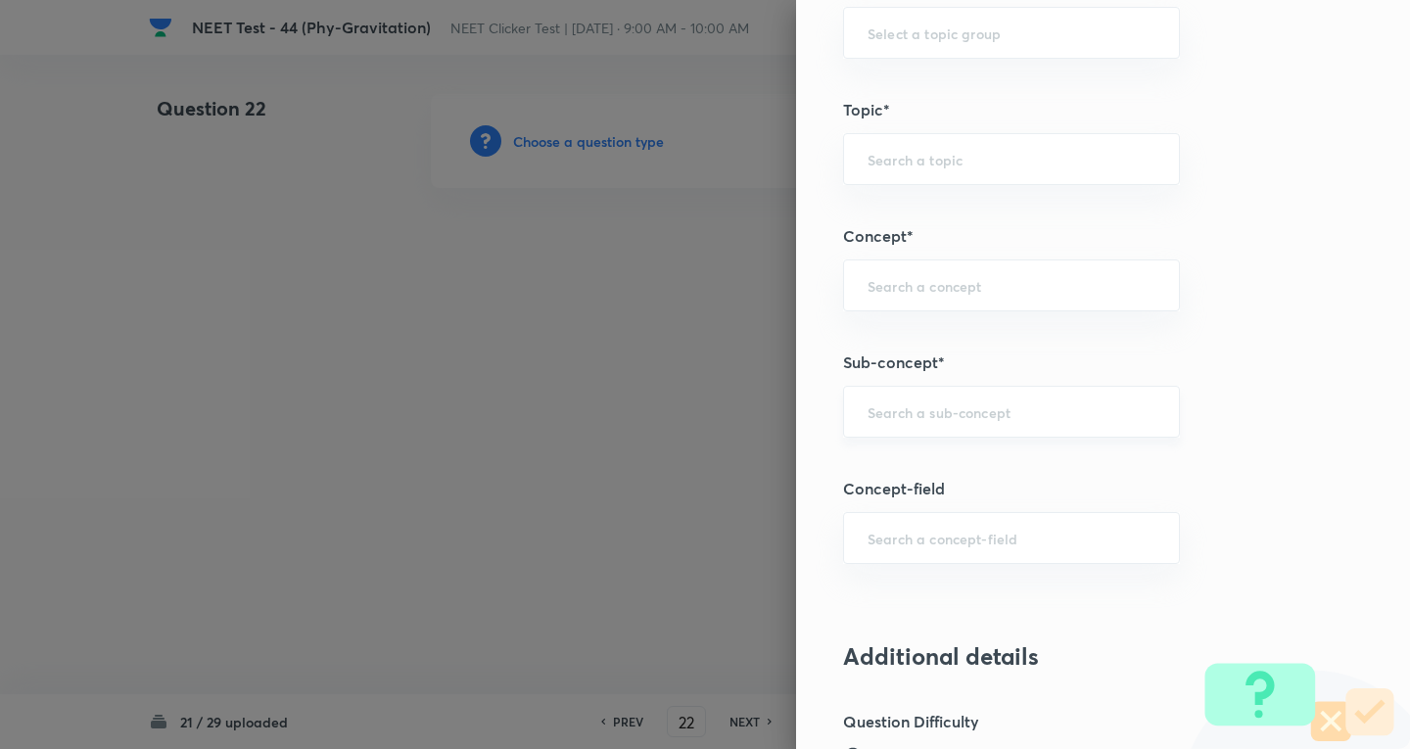
click at [892, 407] on input "text" at bounding box center [1012, 412] width 288 height 19
paste input "Newton's Laws Gravitation"
type input "Newton's Laws Gravitation"
type input "Physics"
type input "Mechanics"
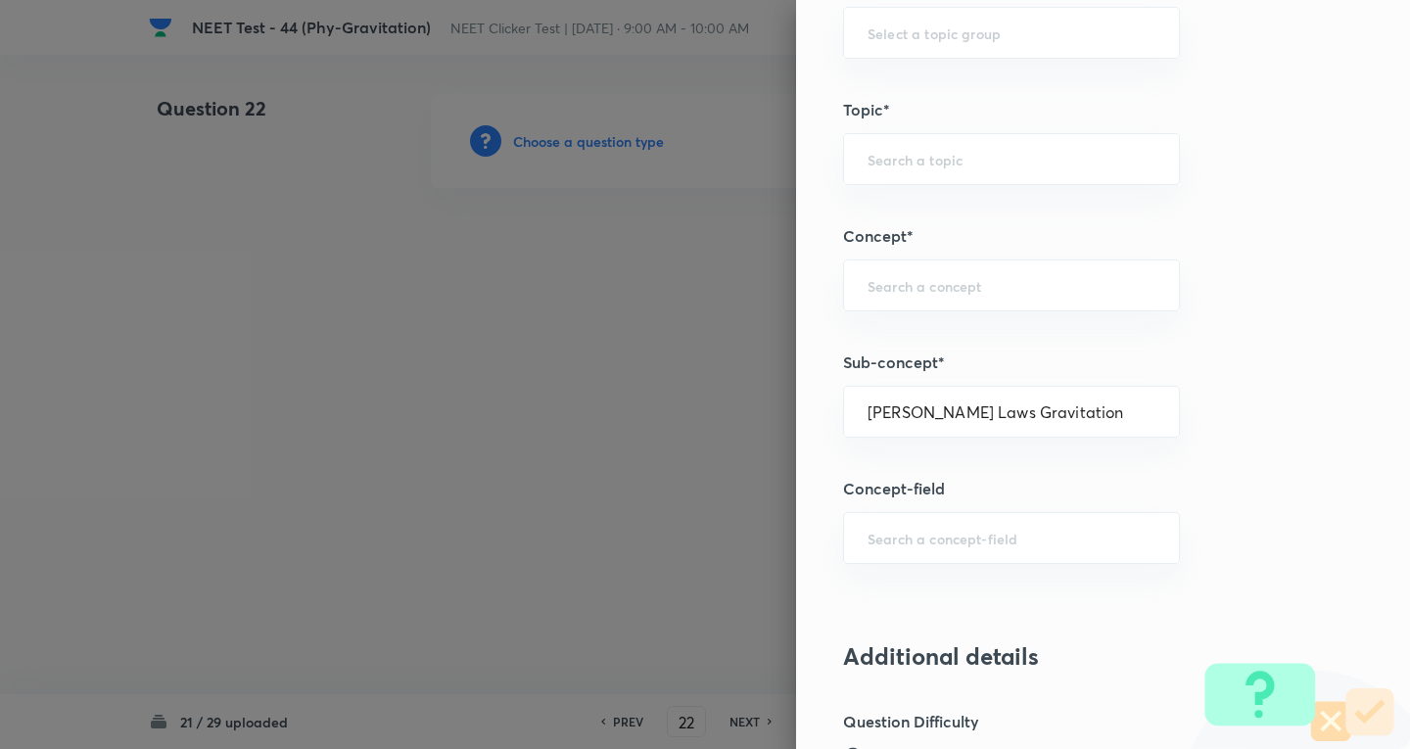
type input "Gravitation"
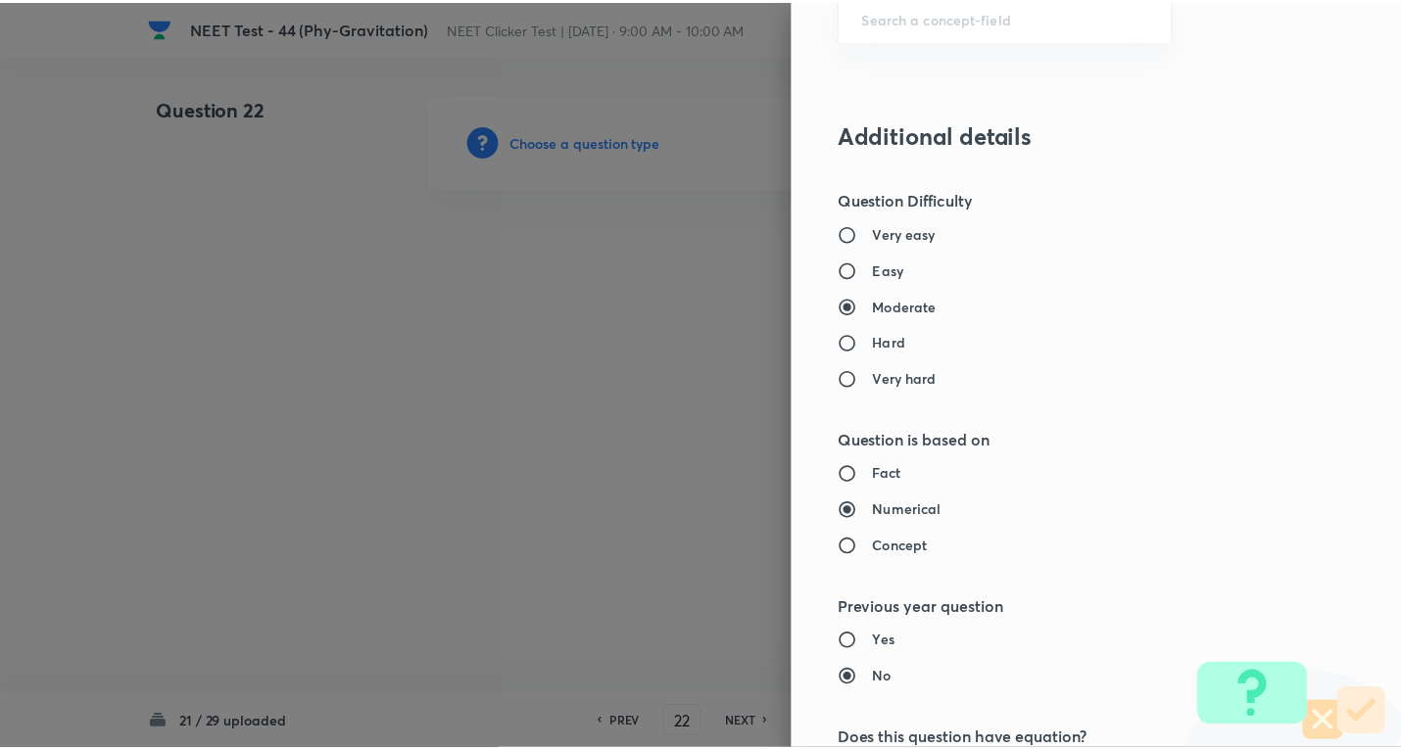
scroll to position [2052, 0]
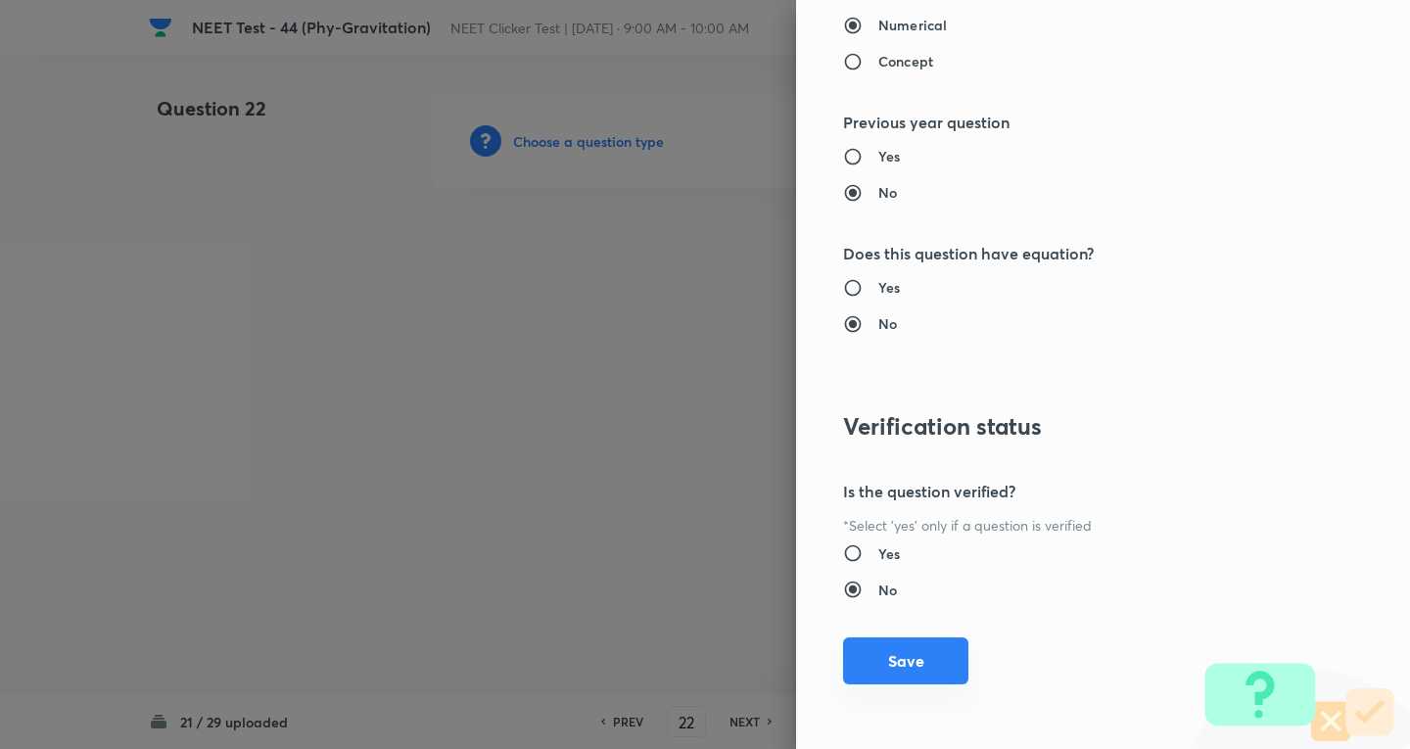
click at [951, 652] on button "Save" at bounding box center [905, 661] width 125 height 47
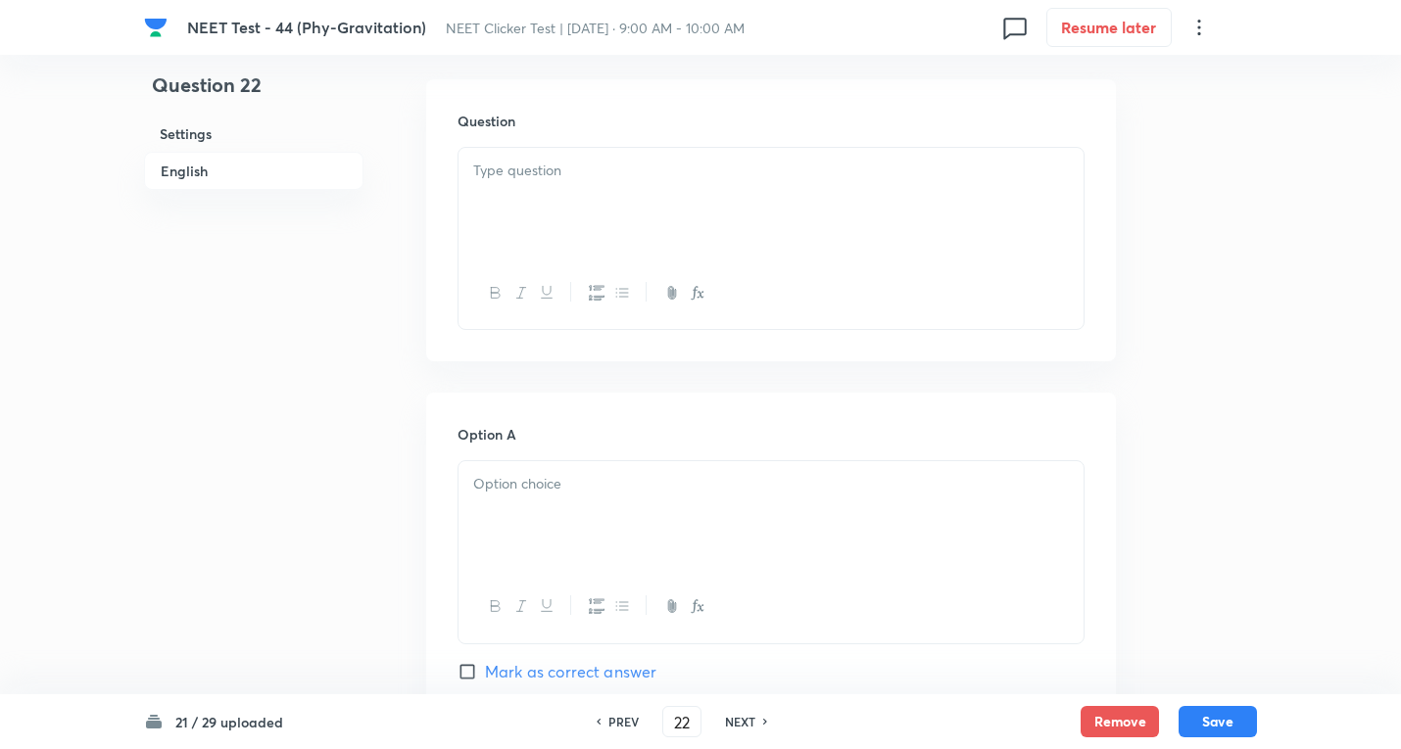
scroll to position [522, 0]
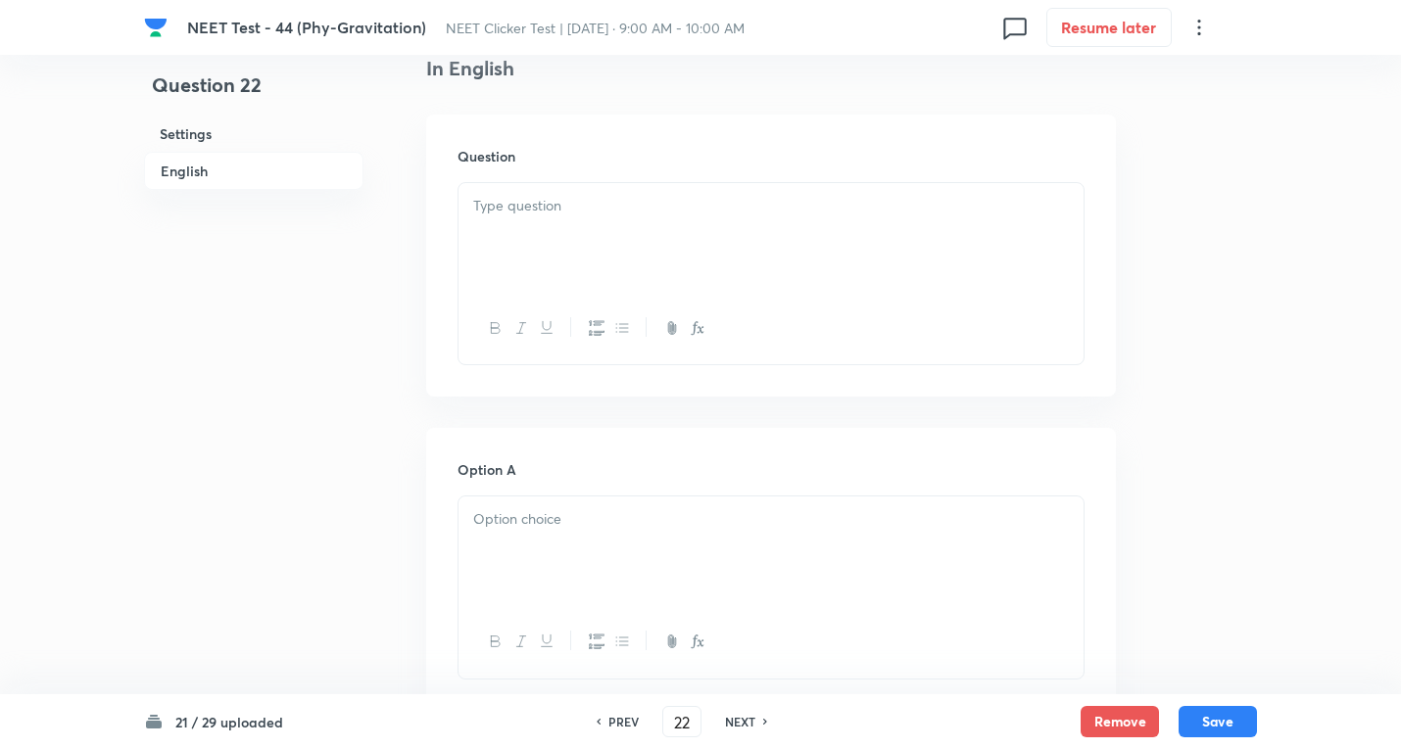
click at [589, 235] on div at bounding box center [770, 238] width 625 height 110
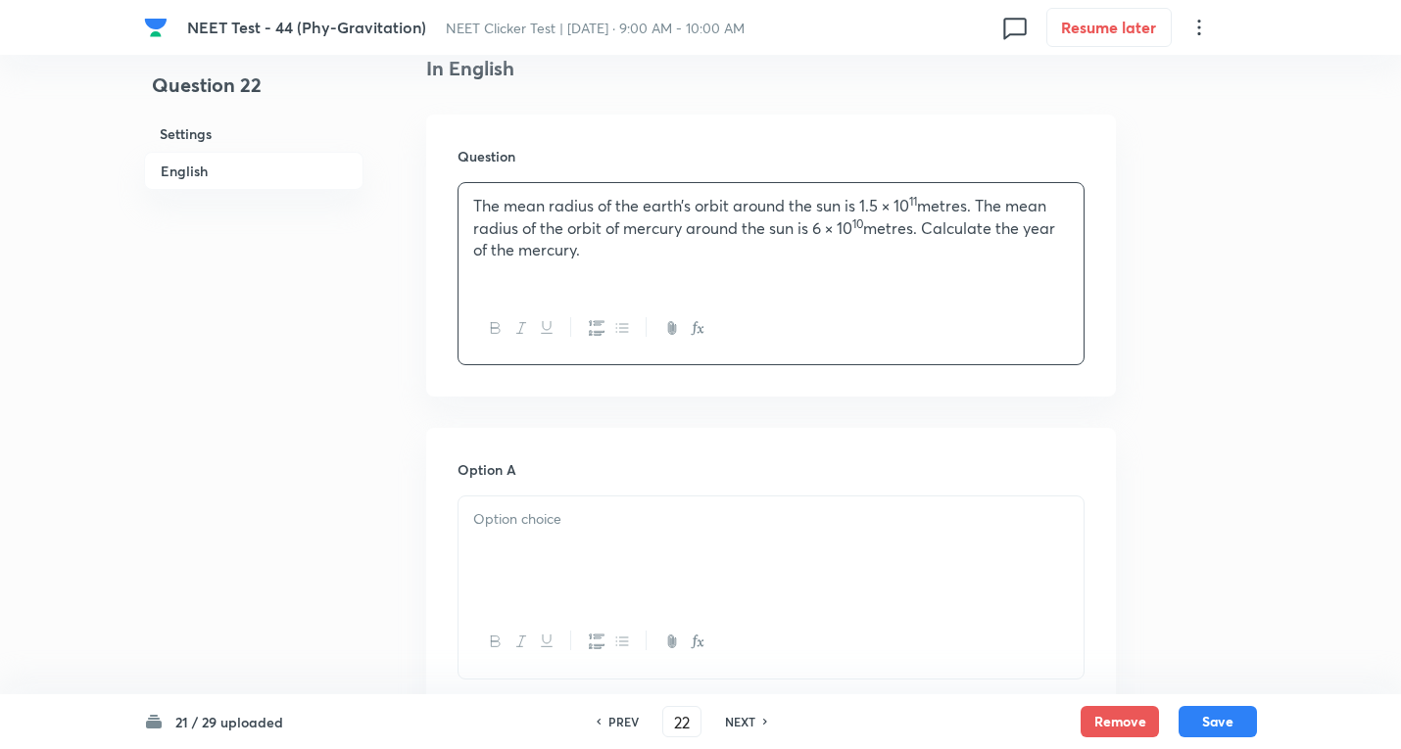
scroll to position [784, 0]
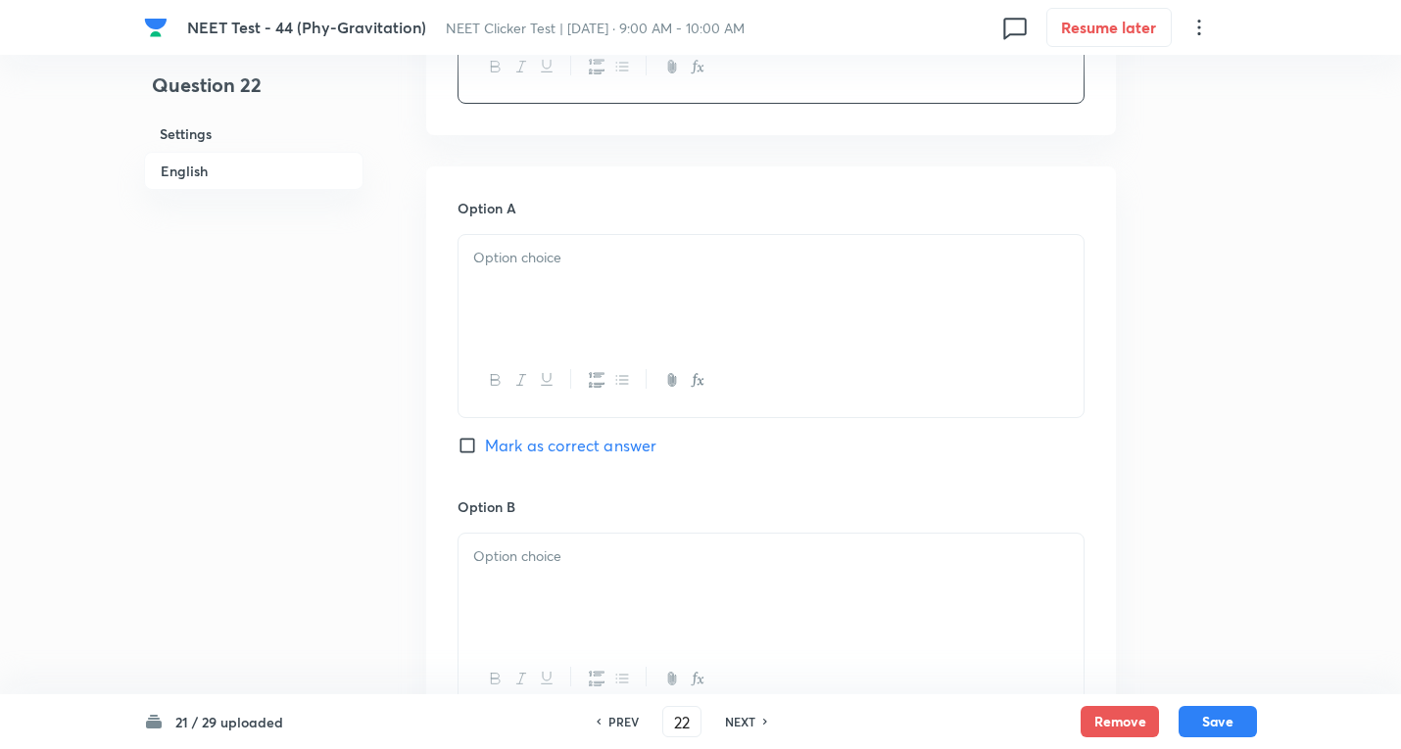
click at [628, 344] on div at bounding box center [770, 290] width 625 height 110
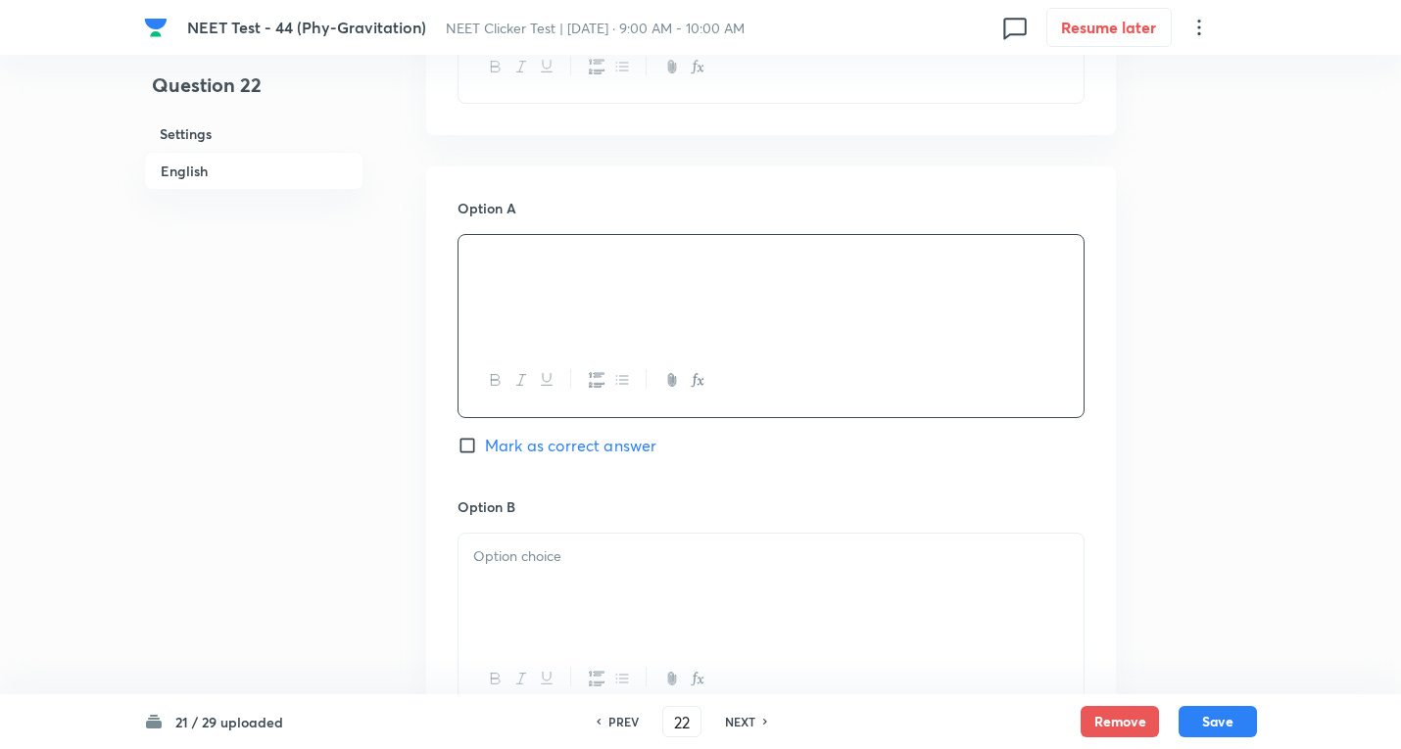
click at [520, 544] on div at bounding box center [770, 589] width 625 height 110
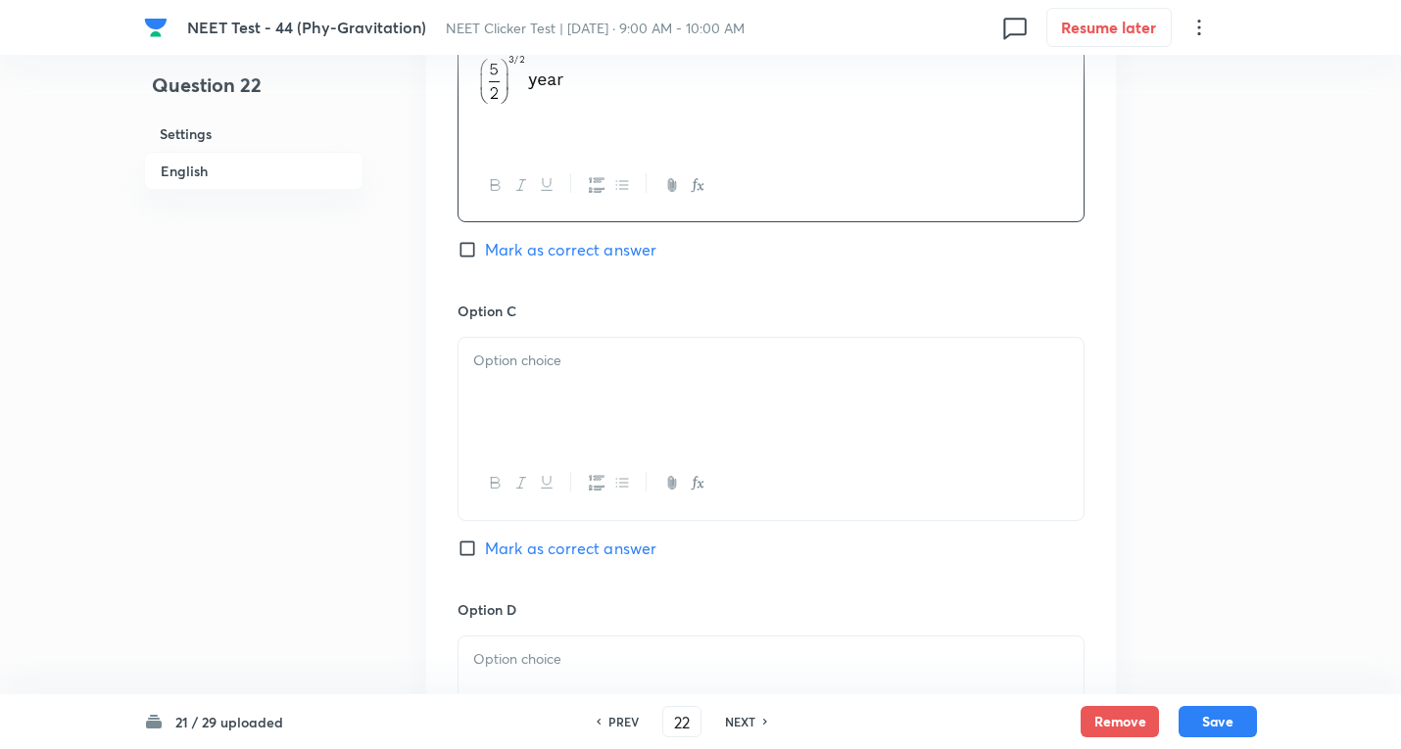
scroll to position [1306, 0]
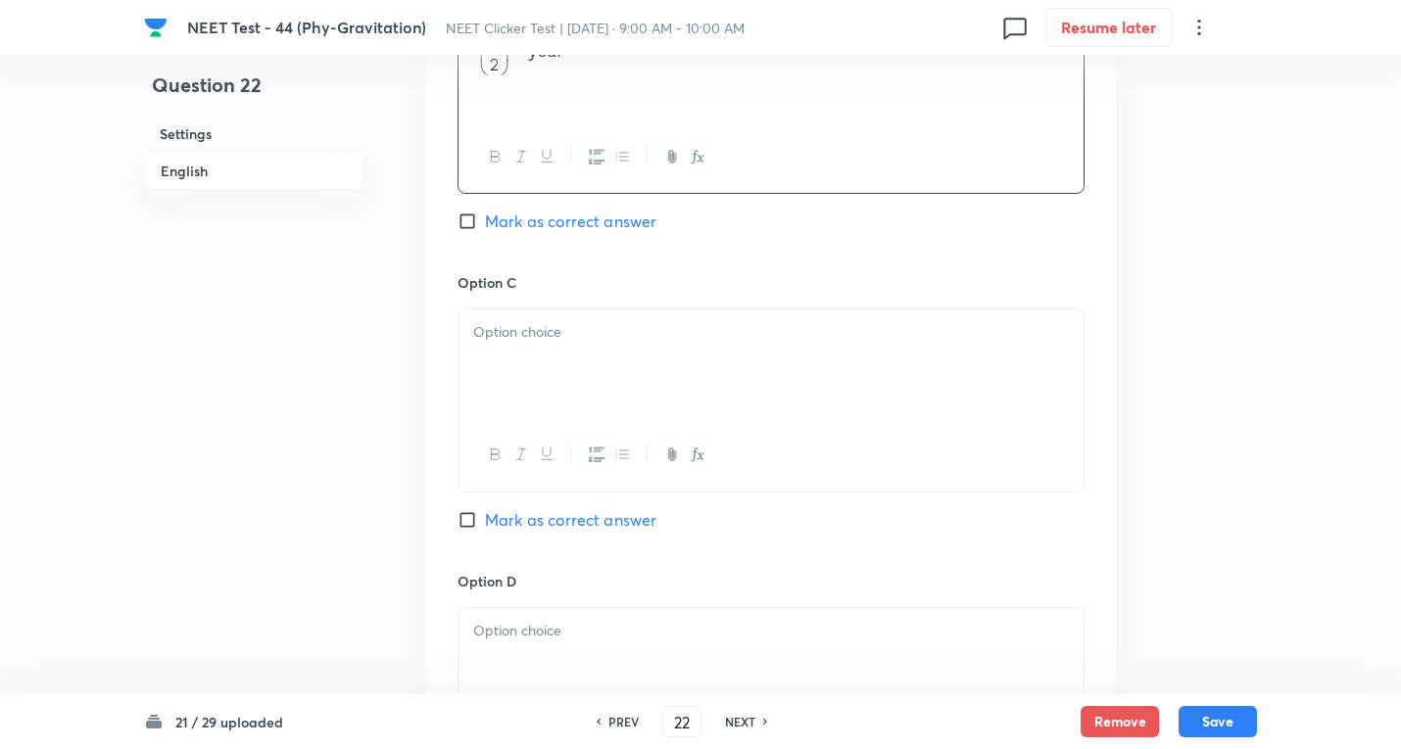
click at [535, 360] on div at bounding box center [770, 364] width 625 height 110
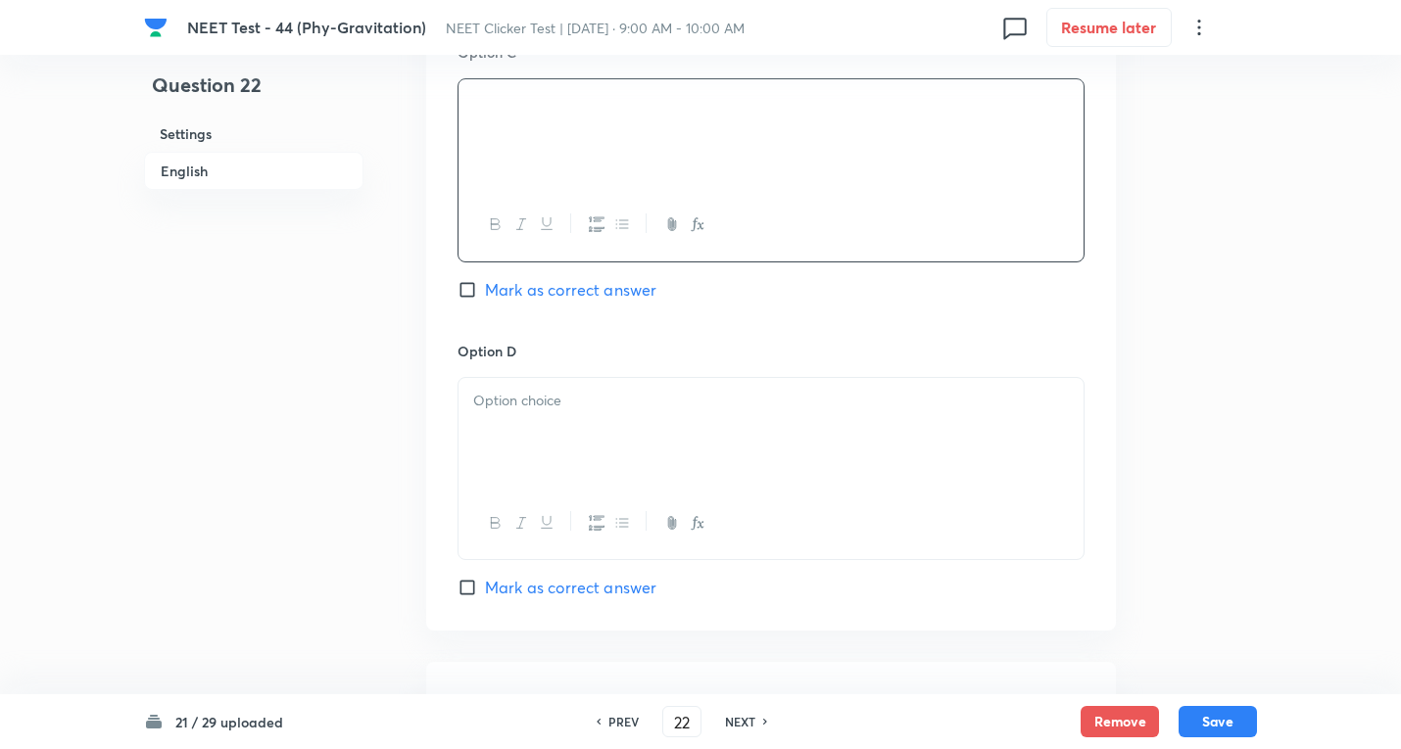
scroll to position [1567, 0]
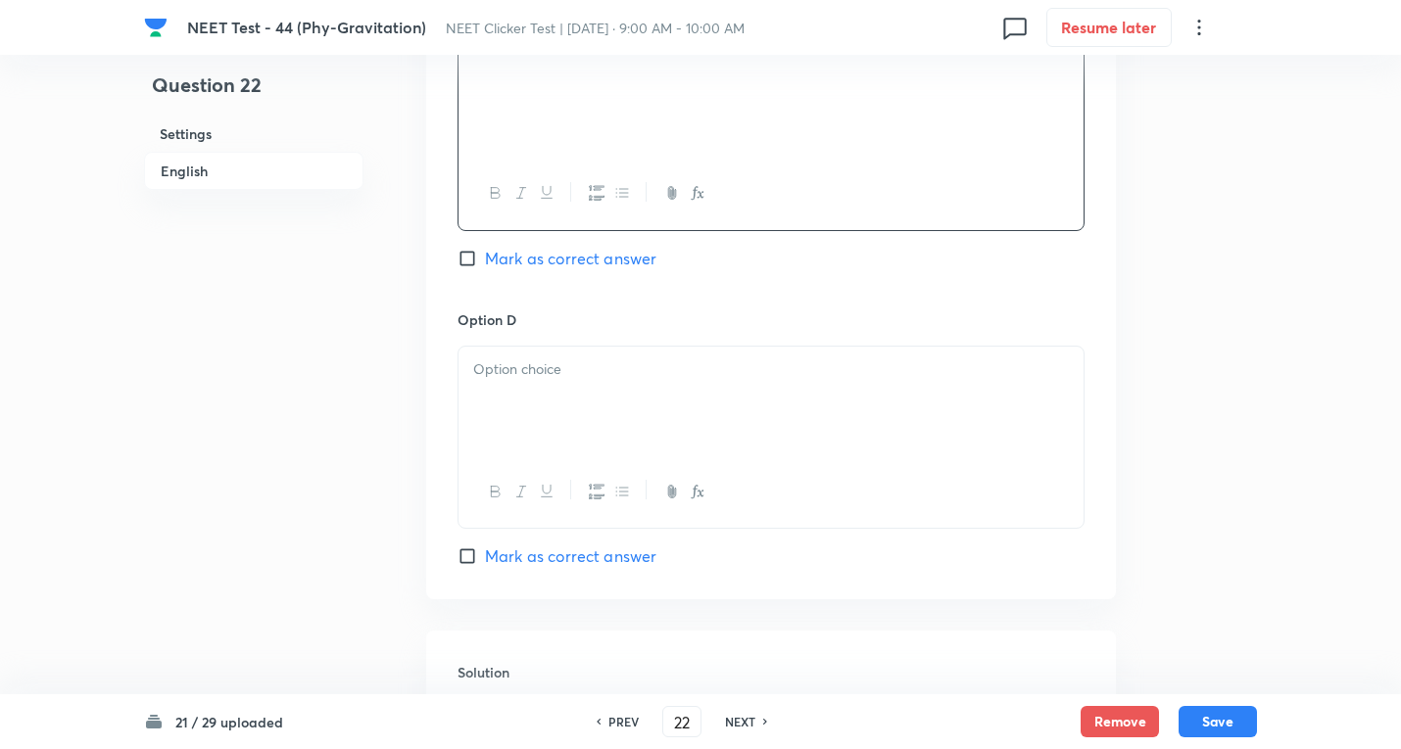
click at [587, 394] on div at bounding box center [770, 402] width 625 height 110
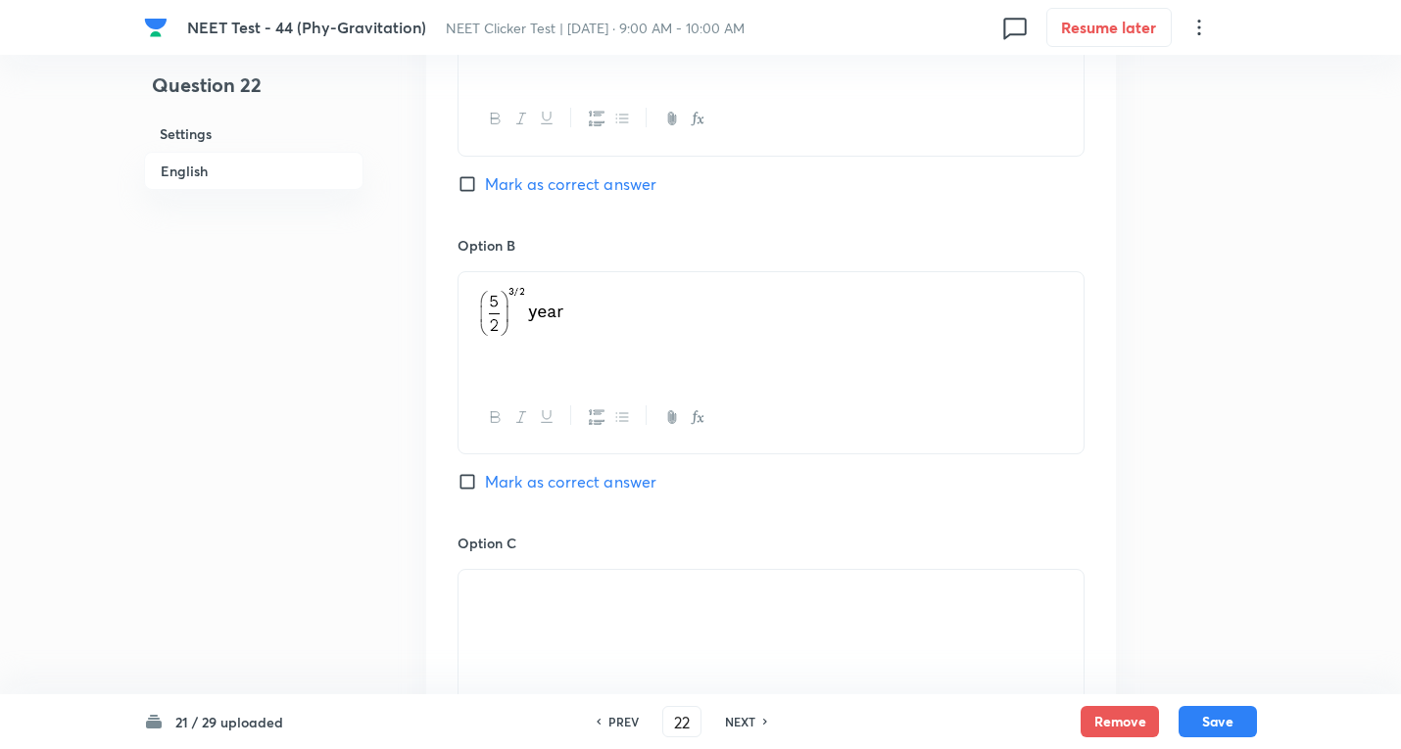
scroll to position [784, 0]
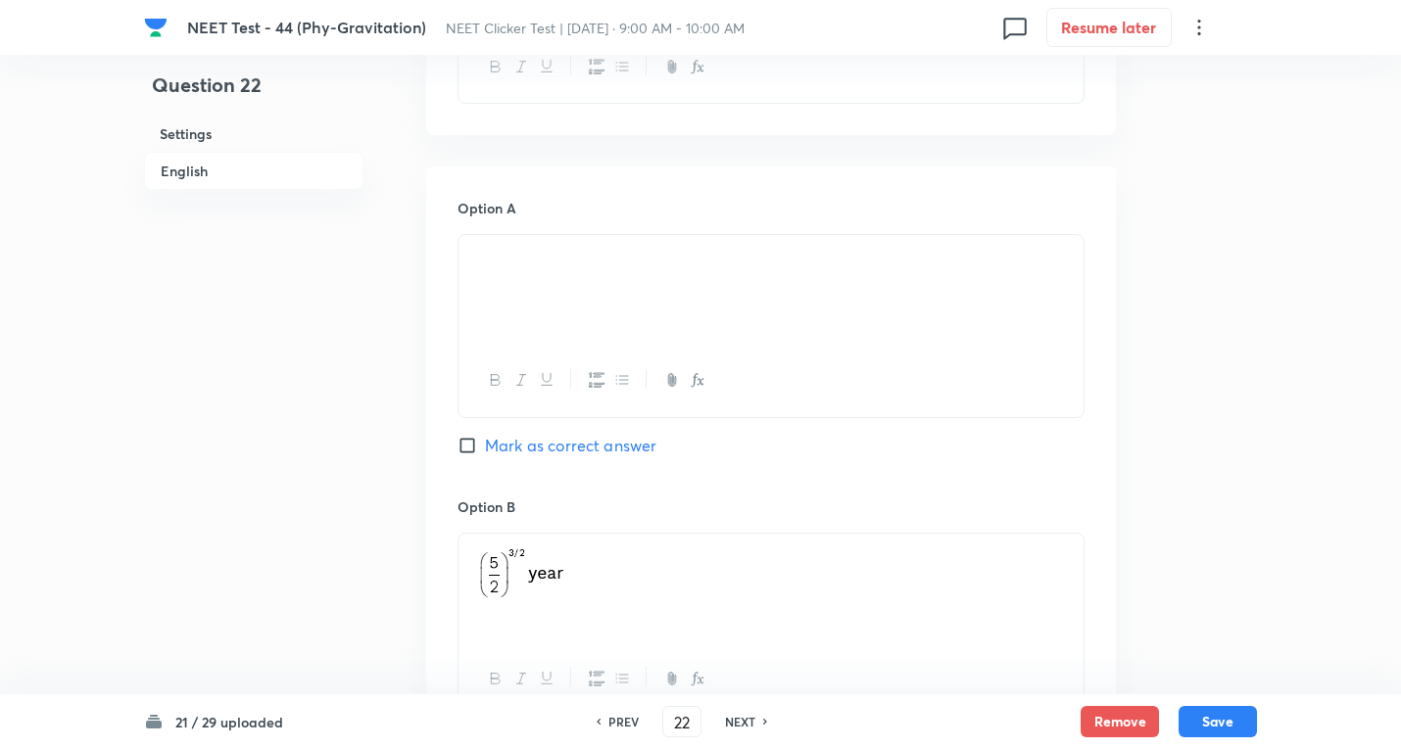
drag, startPoint x: 470, startPoint y: 447, endPoint x: 481, endPoint y: 440, distance: 12.8
click at [474, 447] on input "Mark as correct answer" at bounding box center [470, 446] width 27 height 20
checkbox input "true"
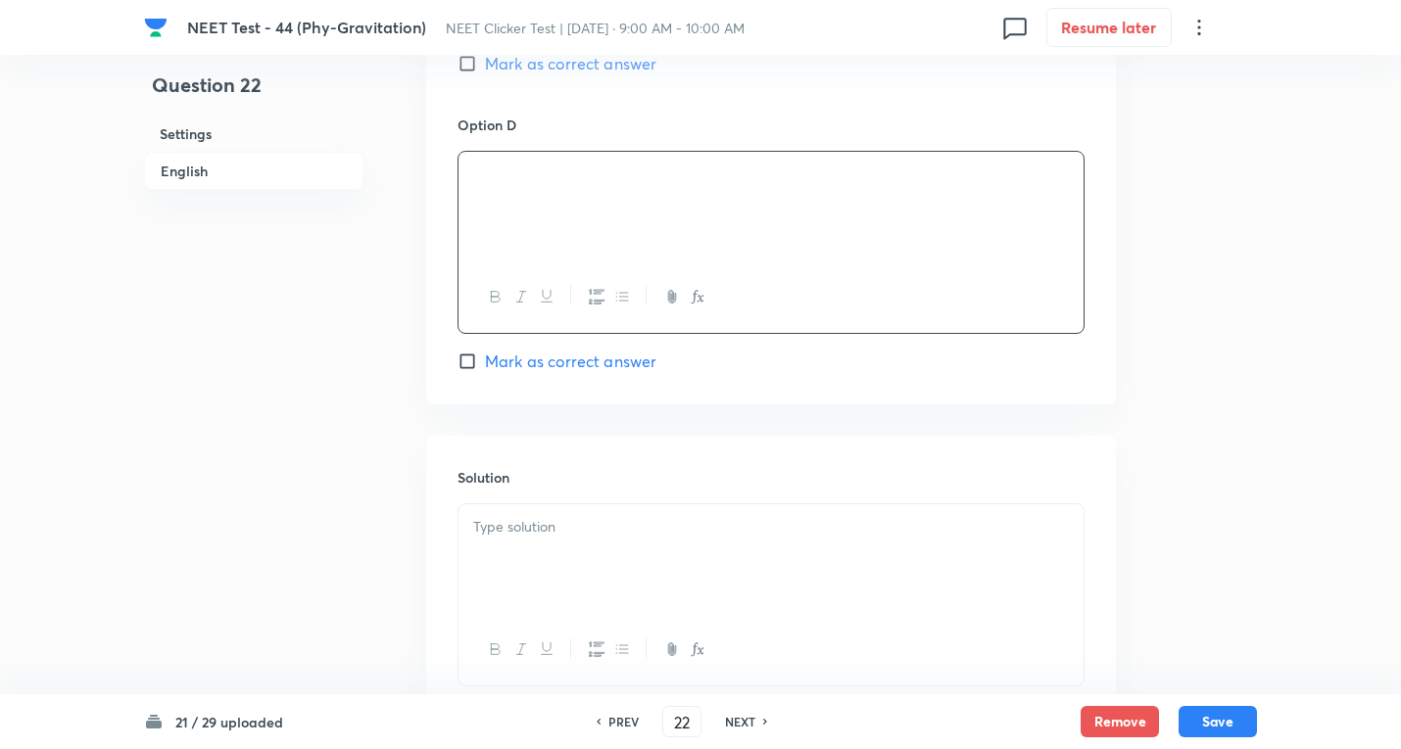
scroll to position [1829, 0]
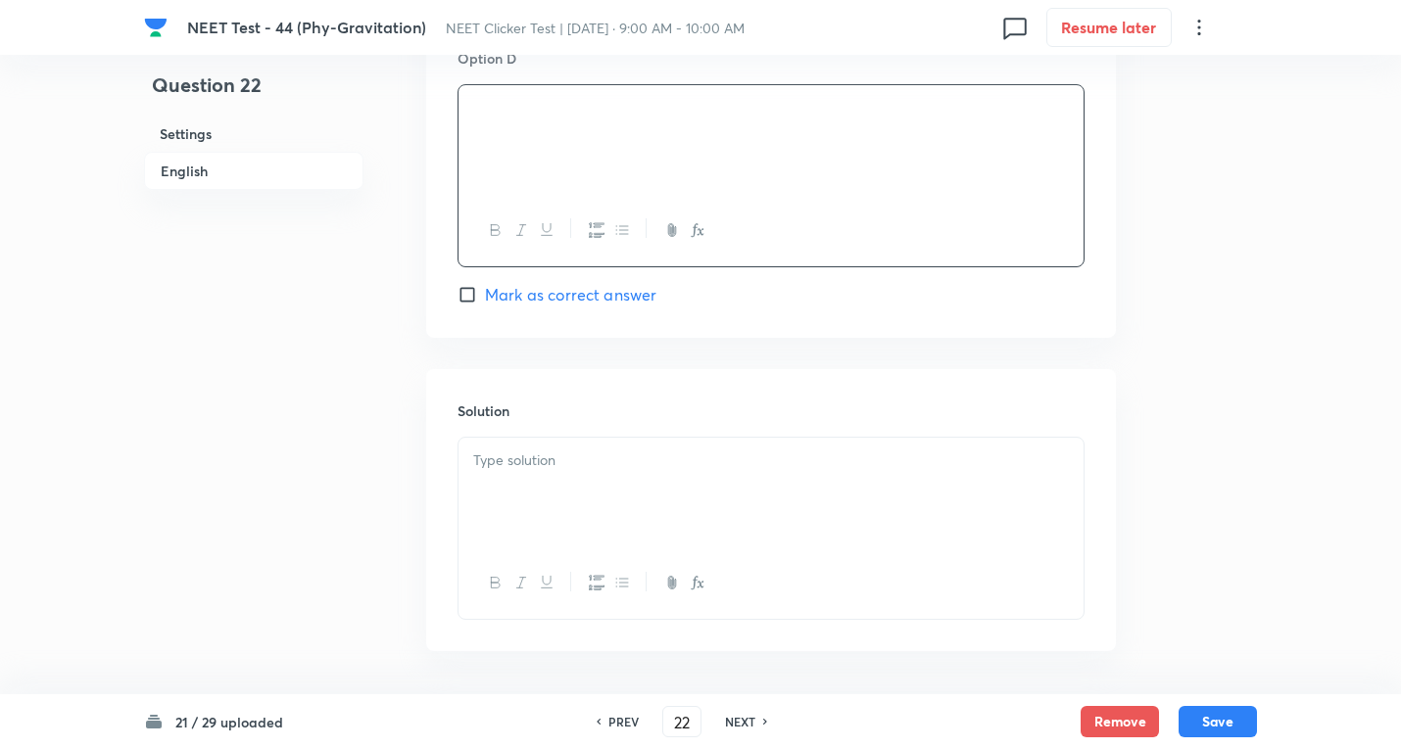
click at [525, 459] on p at bounding box center [770, 461] width 595 height 23
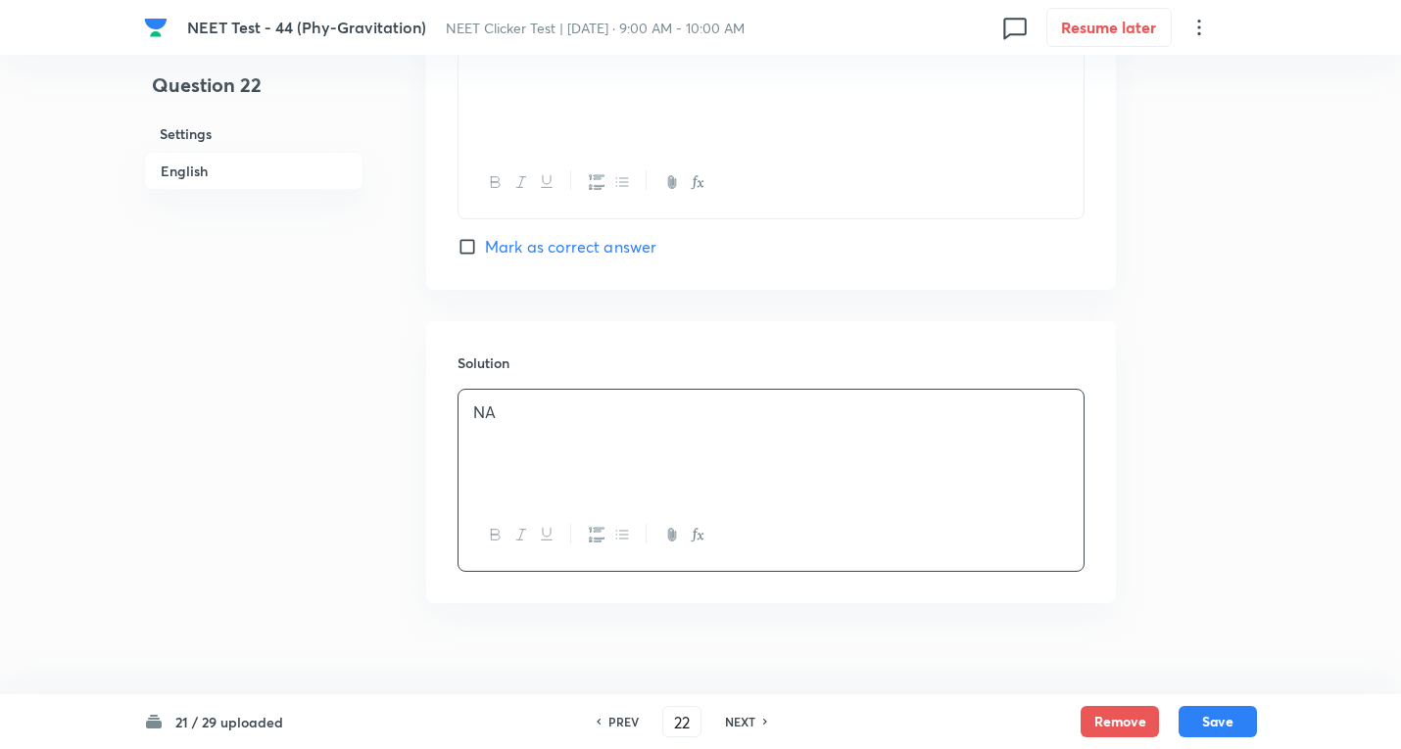
scroll to position [1903, 0]
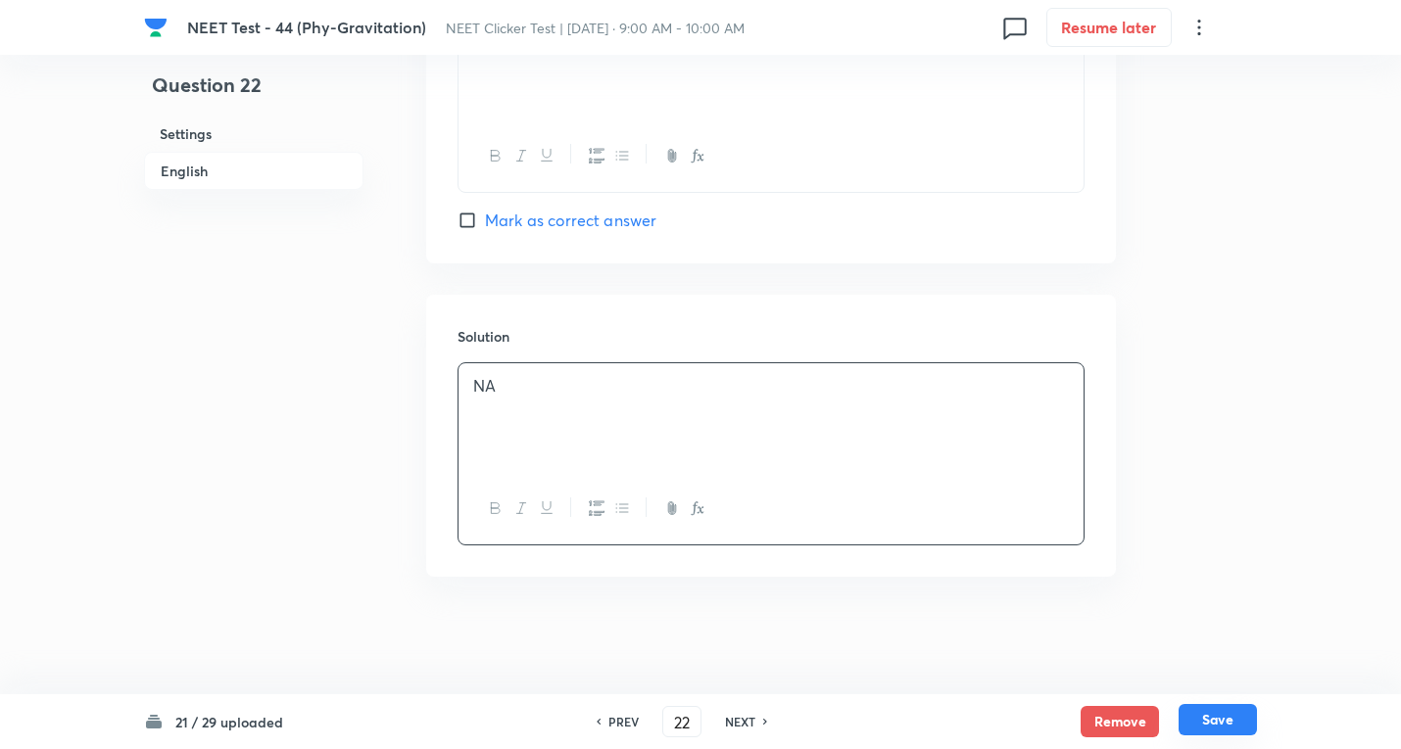
click at [1203, 721] on button "Save" at bounding box center [1217, 719] width 78 height 31
type input "23"
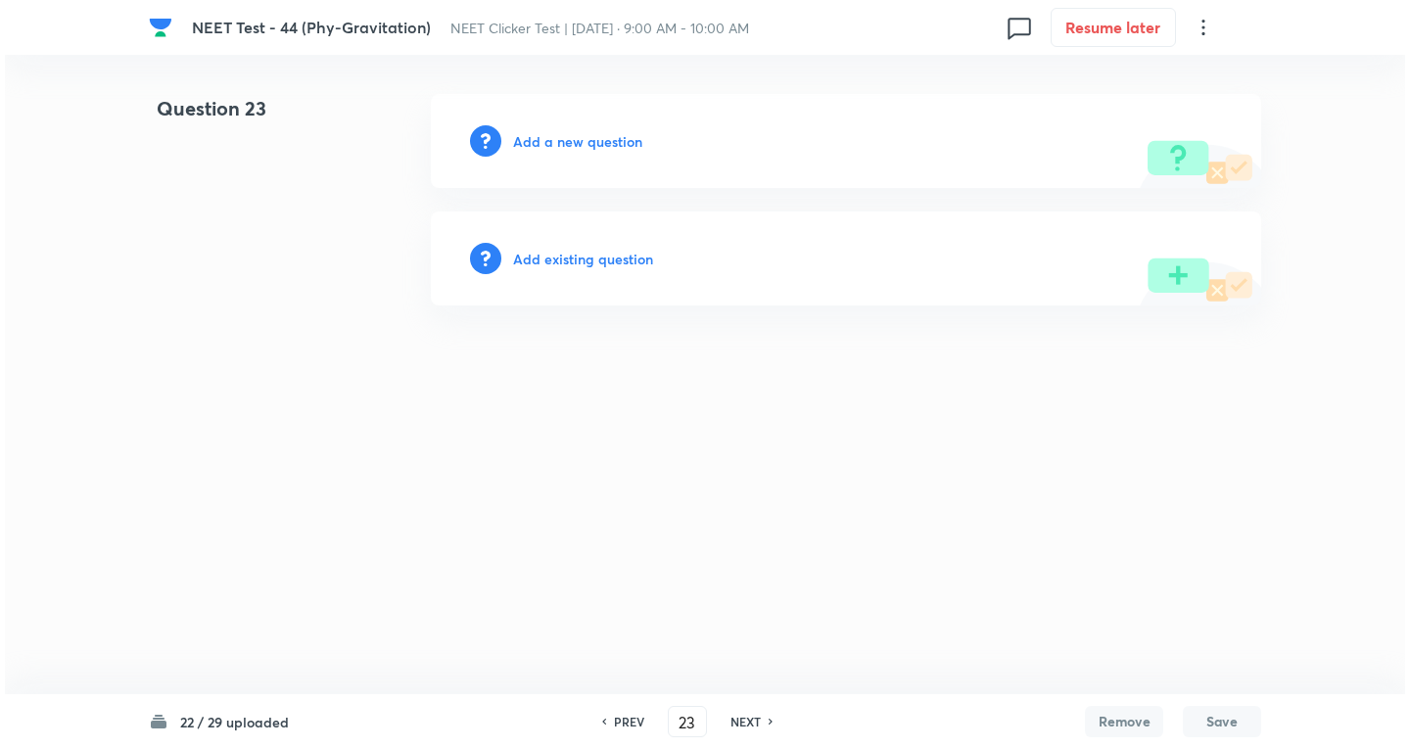
scroll to position [0, 0]
click at [635, 142] on h6 "Add a new question" at bounding box center [577, 141] width 129 height 21
click at [635, 142] on h6 "Choose a question type" at bounding box center [588, 141] width 151 height 21
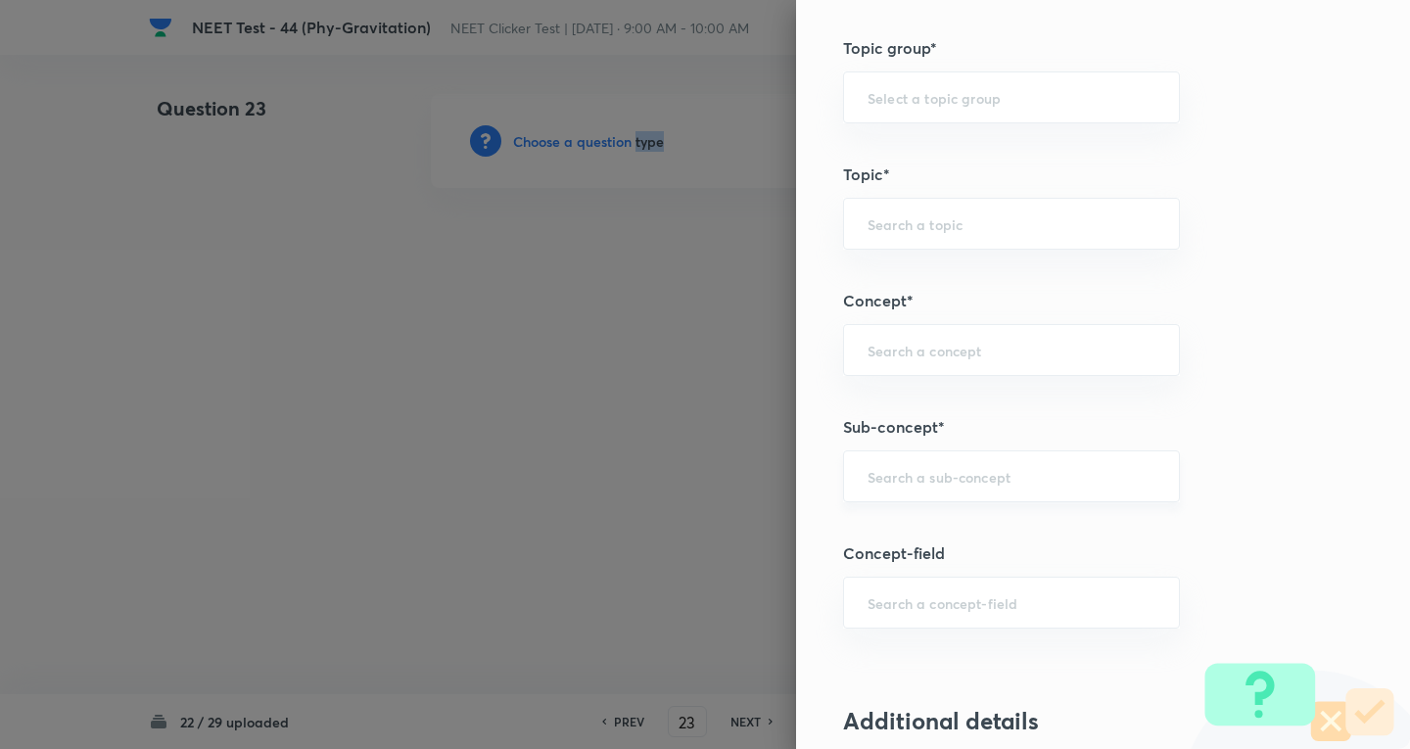
scroll to position [1045, 0]
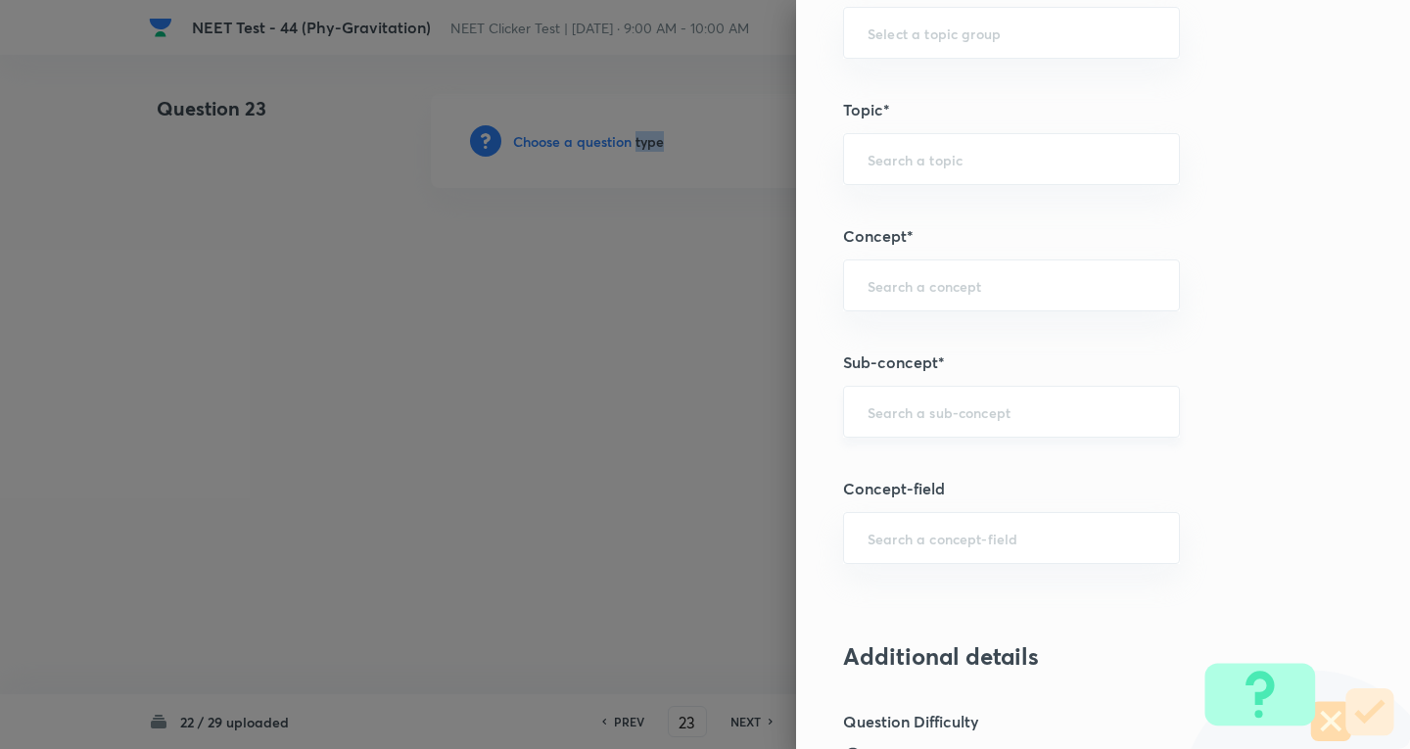
click at [917, 399] on div "​" at bounding box center [1011, 412] width 337 height 52
paste input "Newton's Laws Gravitation"
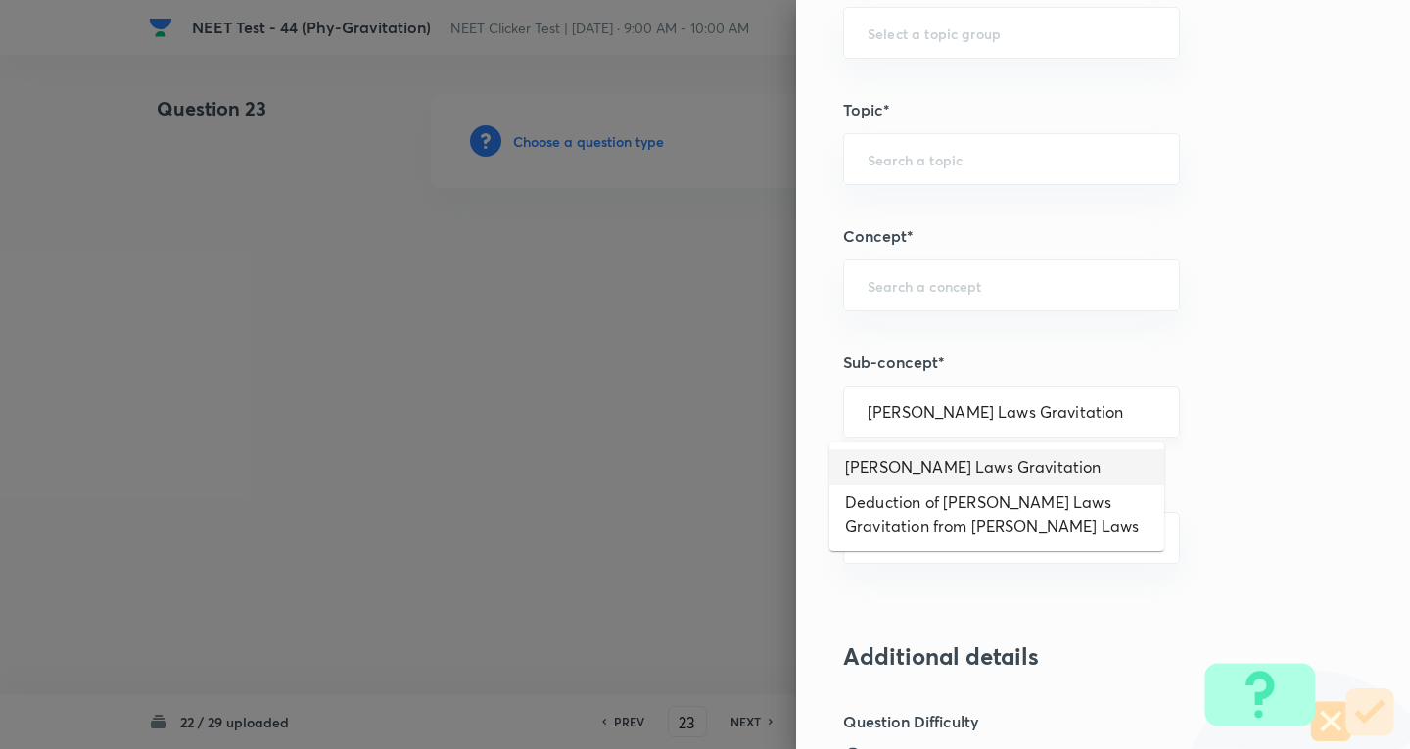
type input "Newton's Laws Gravitation"
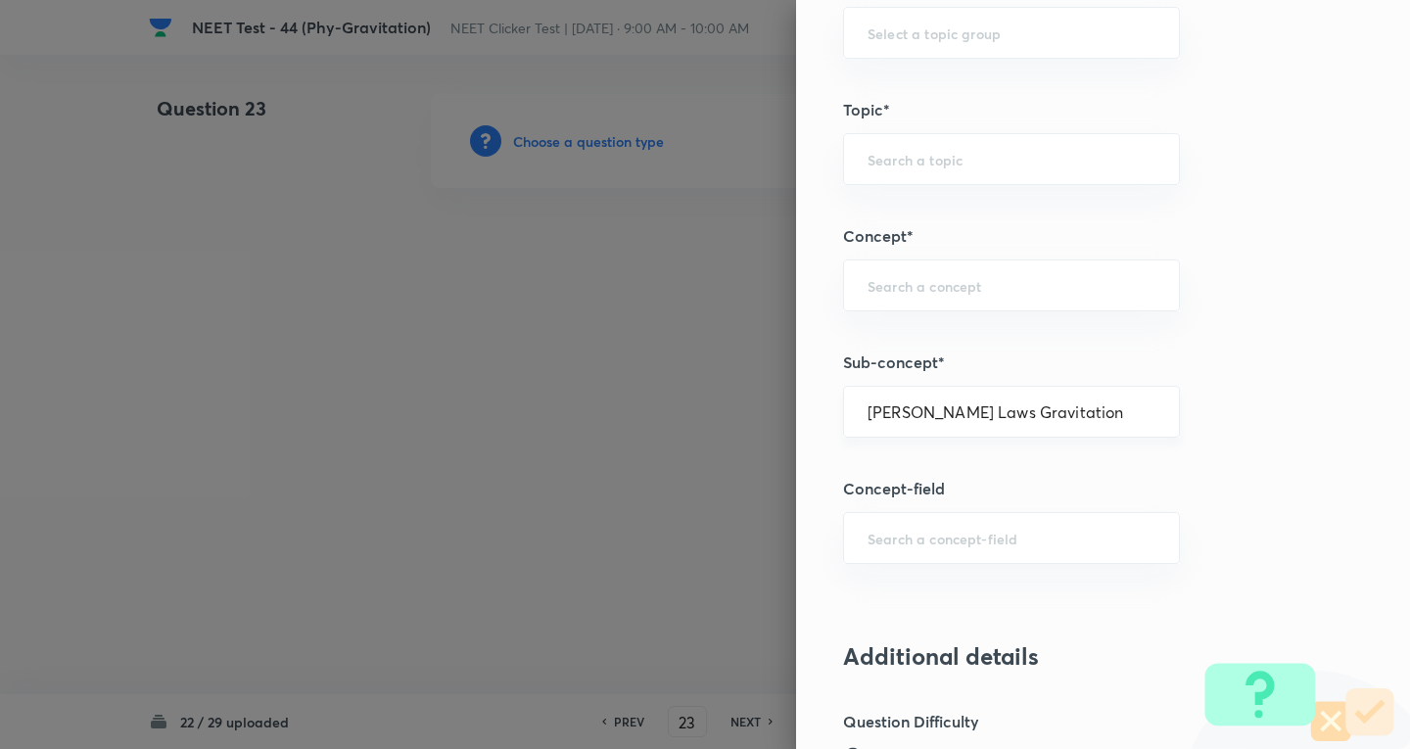
type input "Physics"
type input "Mechanics"
type input "Gravitation"
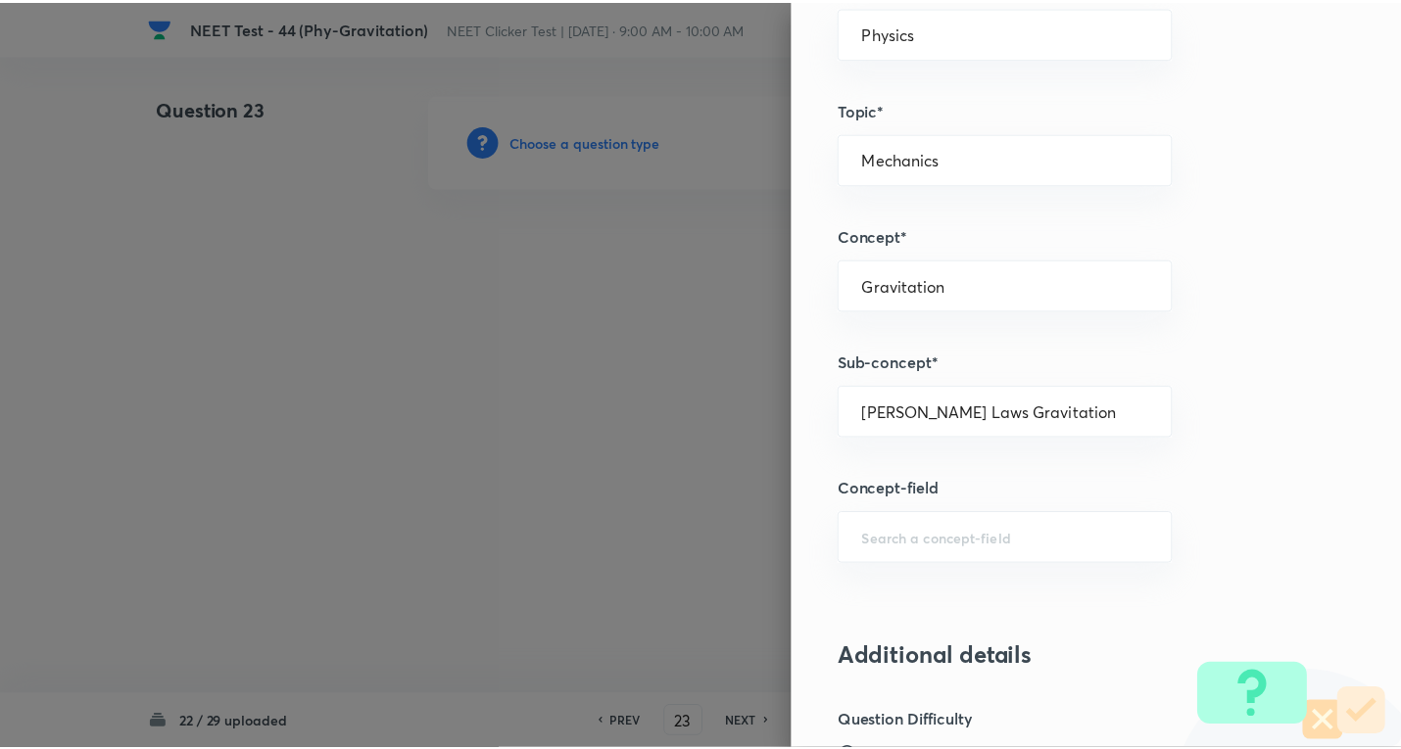
scroll to position [2052, 0]
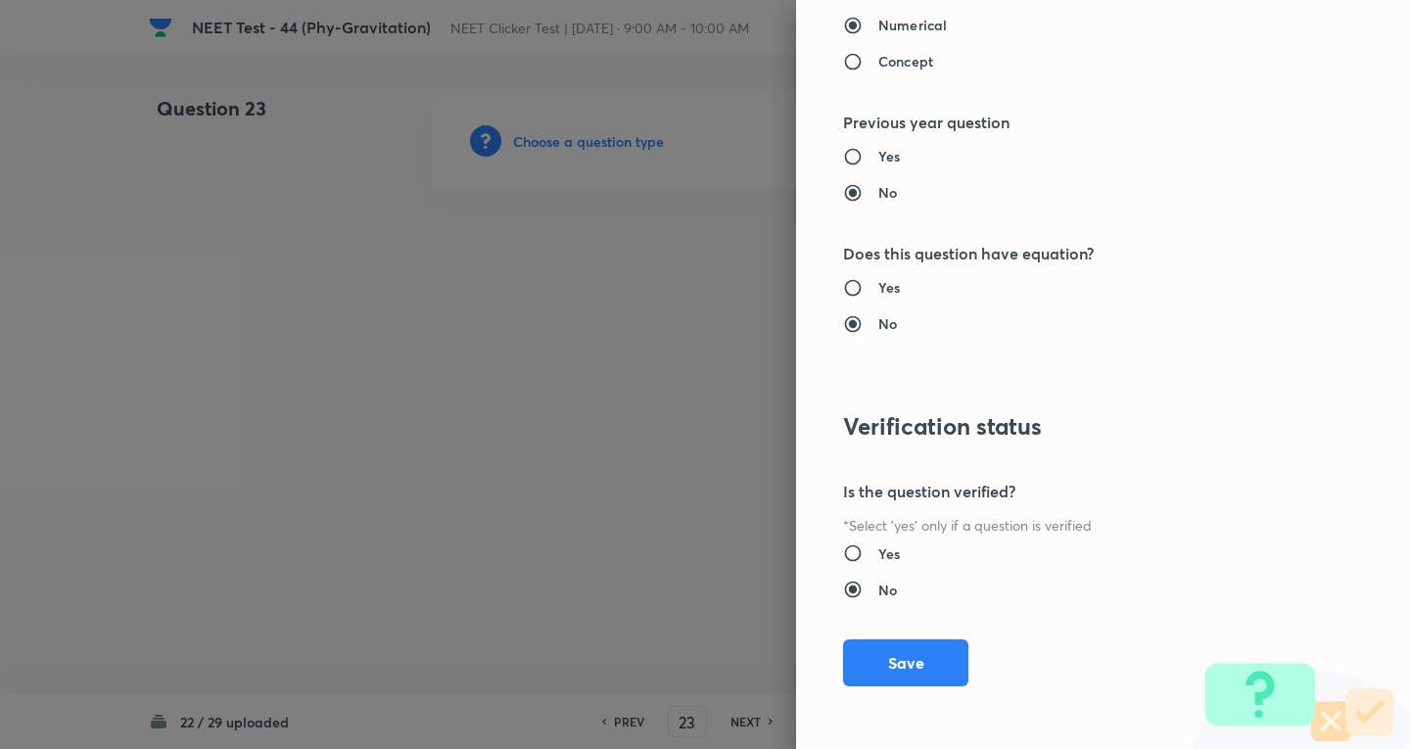
drag, startPoint x: 940, startPoint y: 648, endPoint x: 949, endPoint y: 630, distance: 20.6
click at [940, 649] on button "Save" at bounding box center [905, 663] width 125 height 47
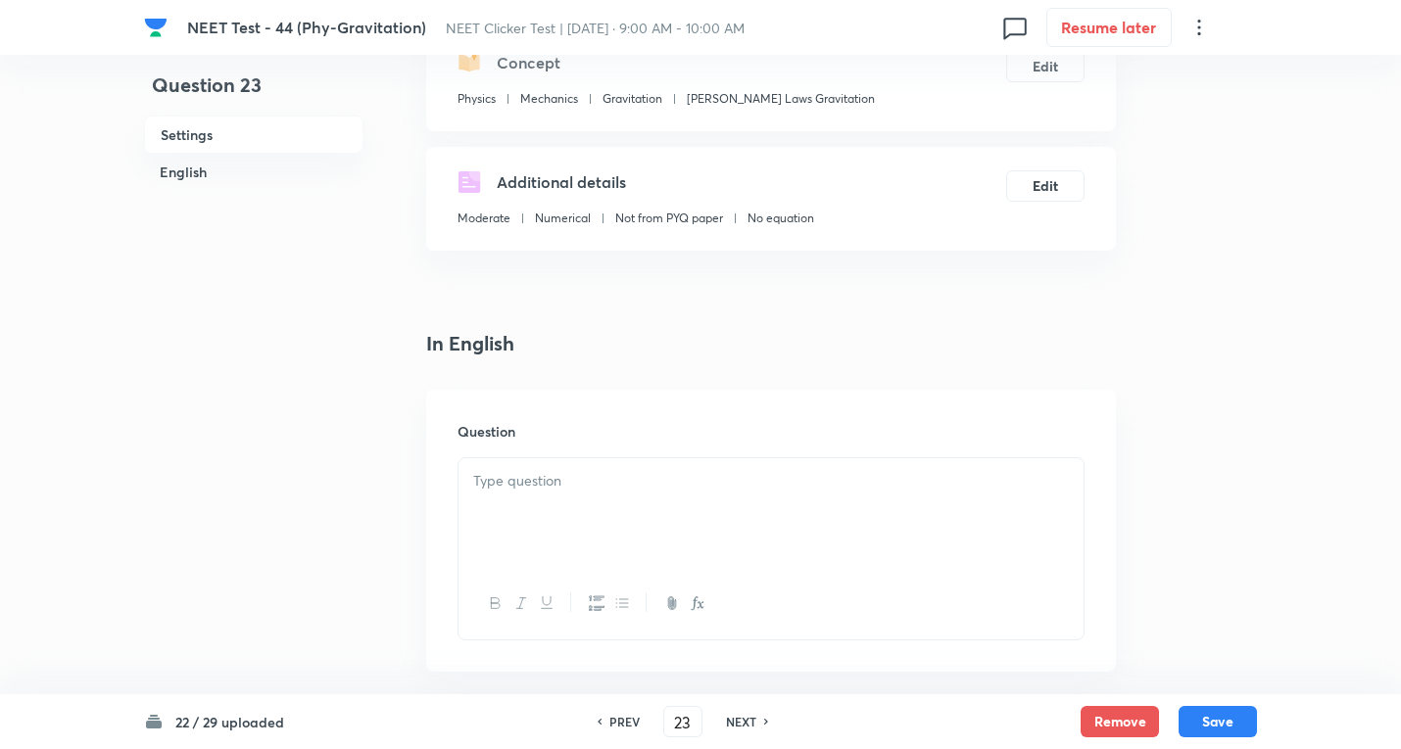
scroll to position [522, 0]
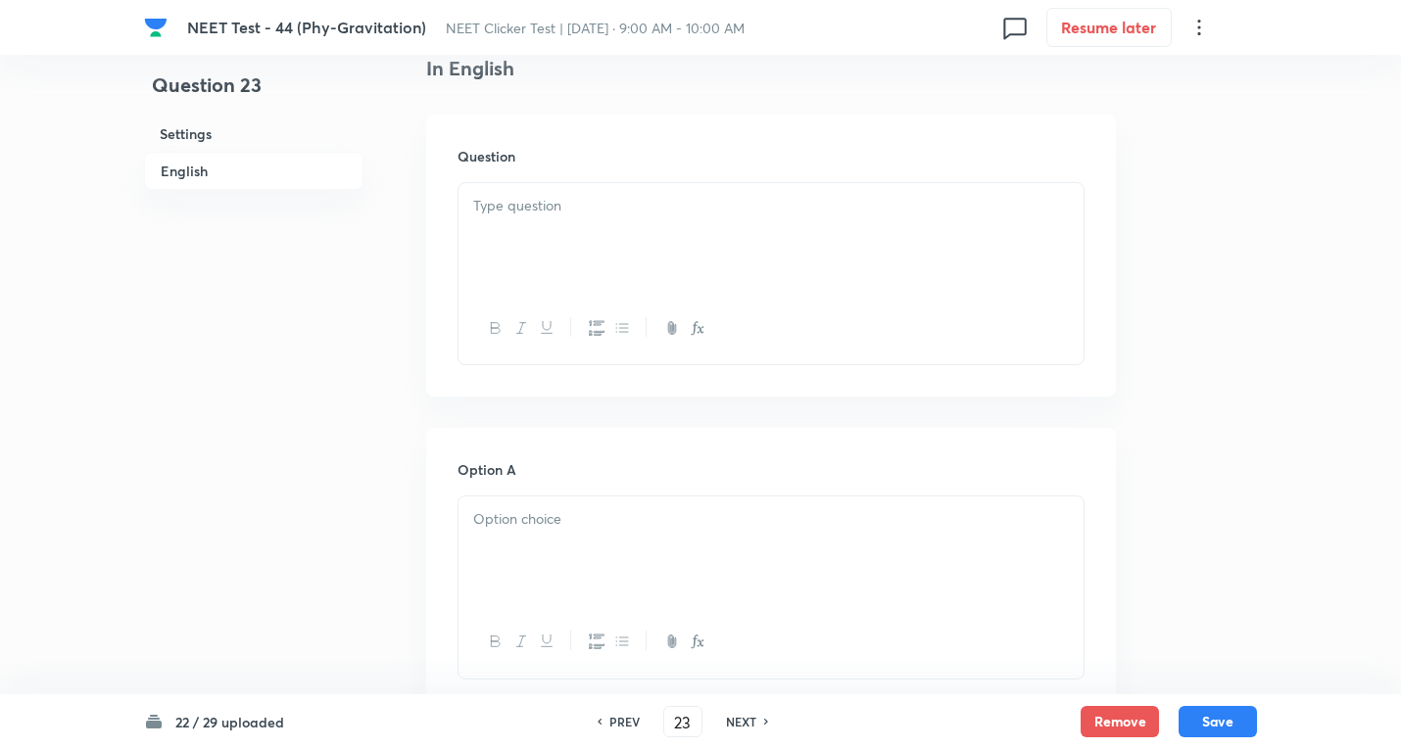
click at [578, 234] on div at bounding box center [770, 238] width 625 height 110
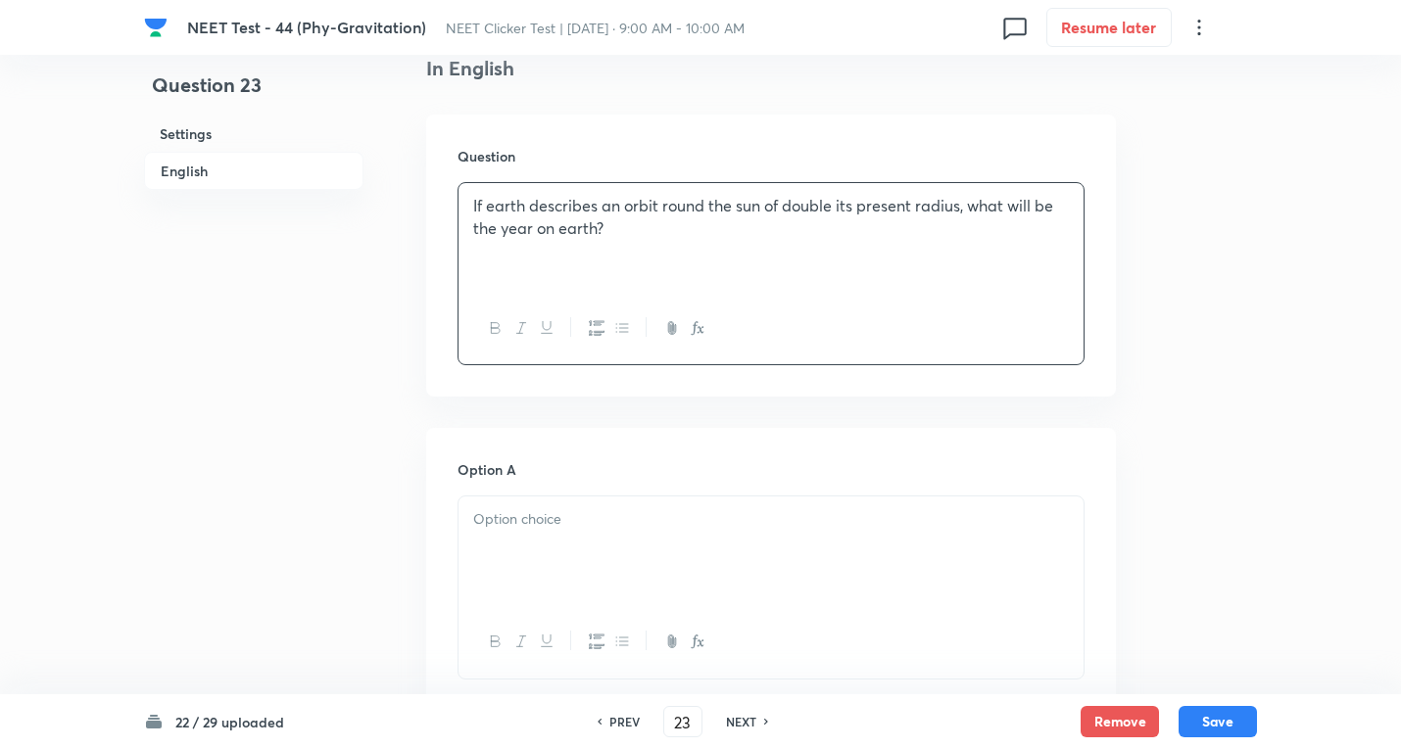
scroll to position [784, 0]
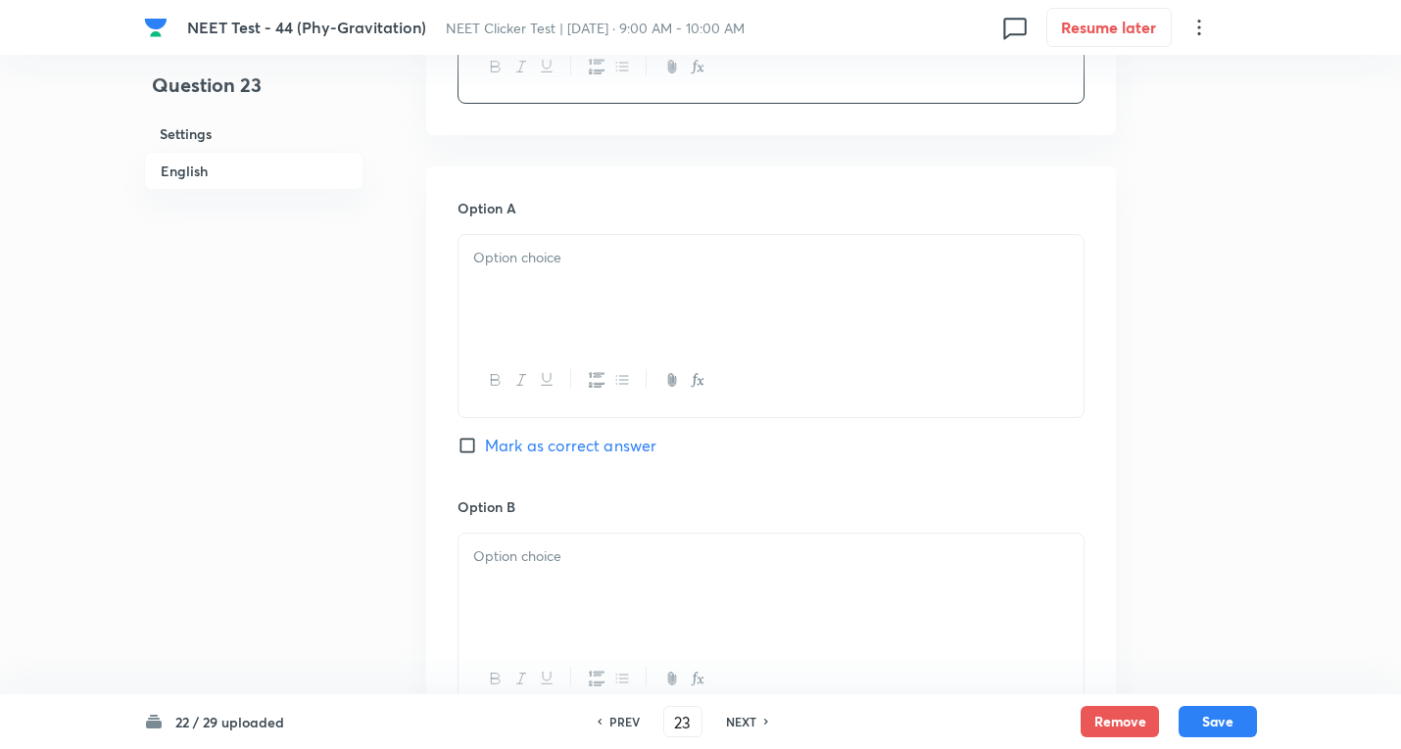
click at [587, 301] on div at bounding box center [770, 290] width 625 height 110
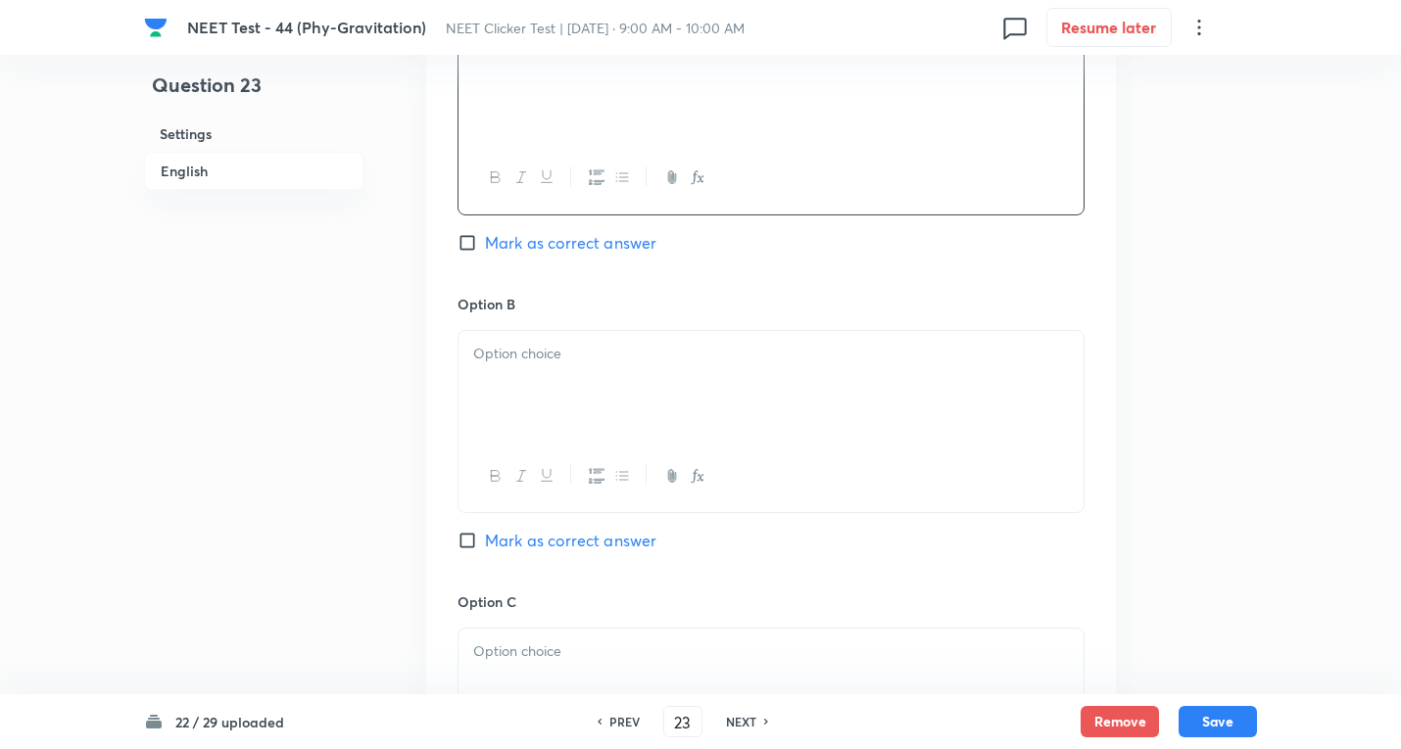
scroll to position [1045, 0]
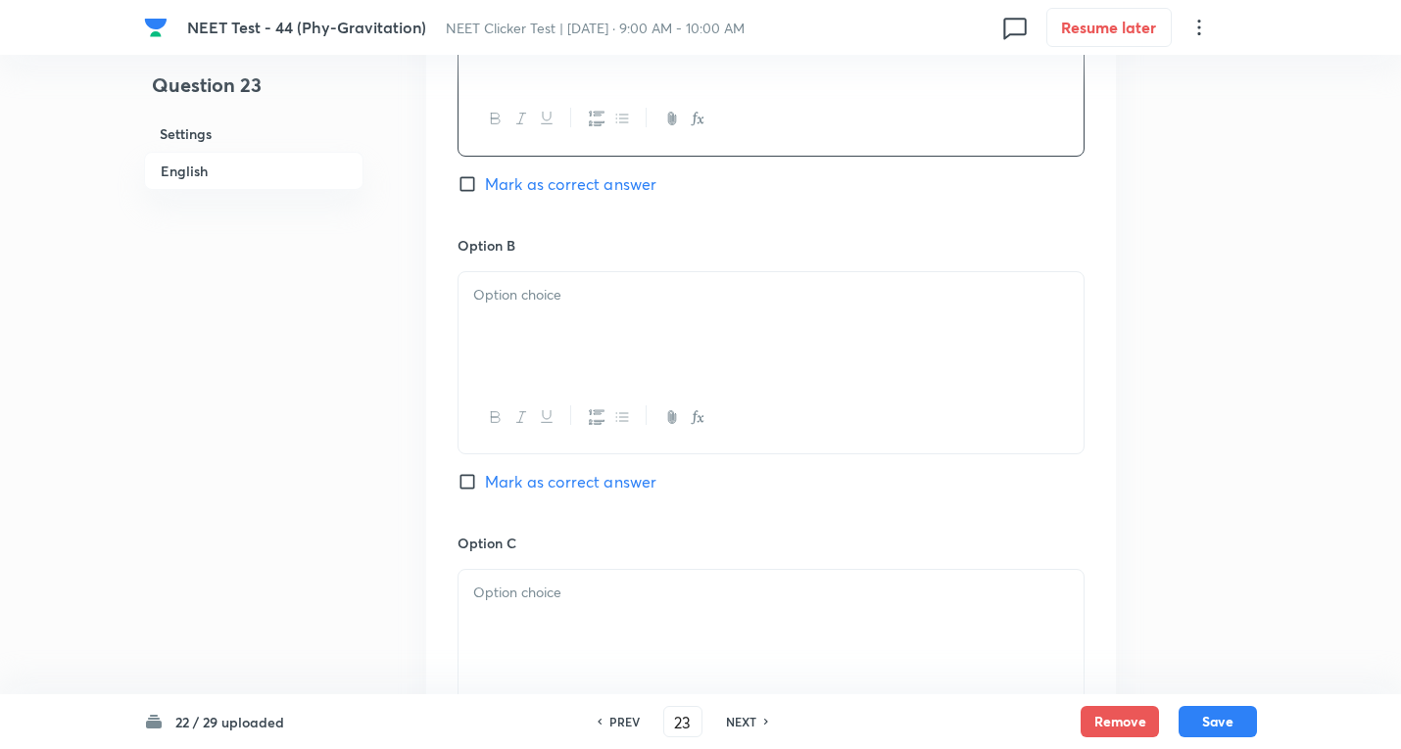
click at [593, 358] on div at bounding box center [770, 327] width 625 height 110
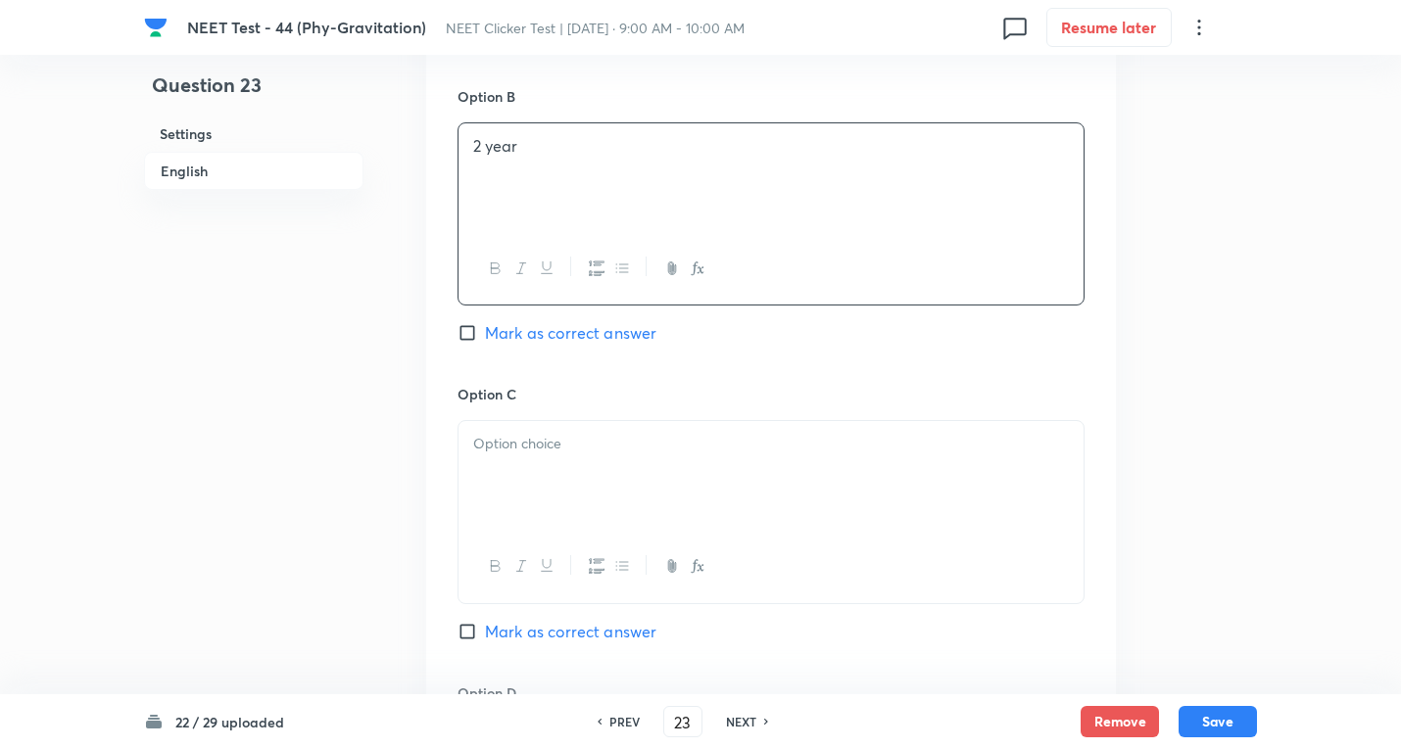
scroll to position [1306, 0]
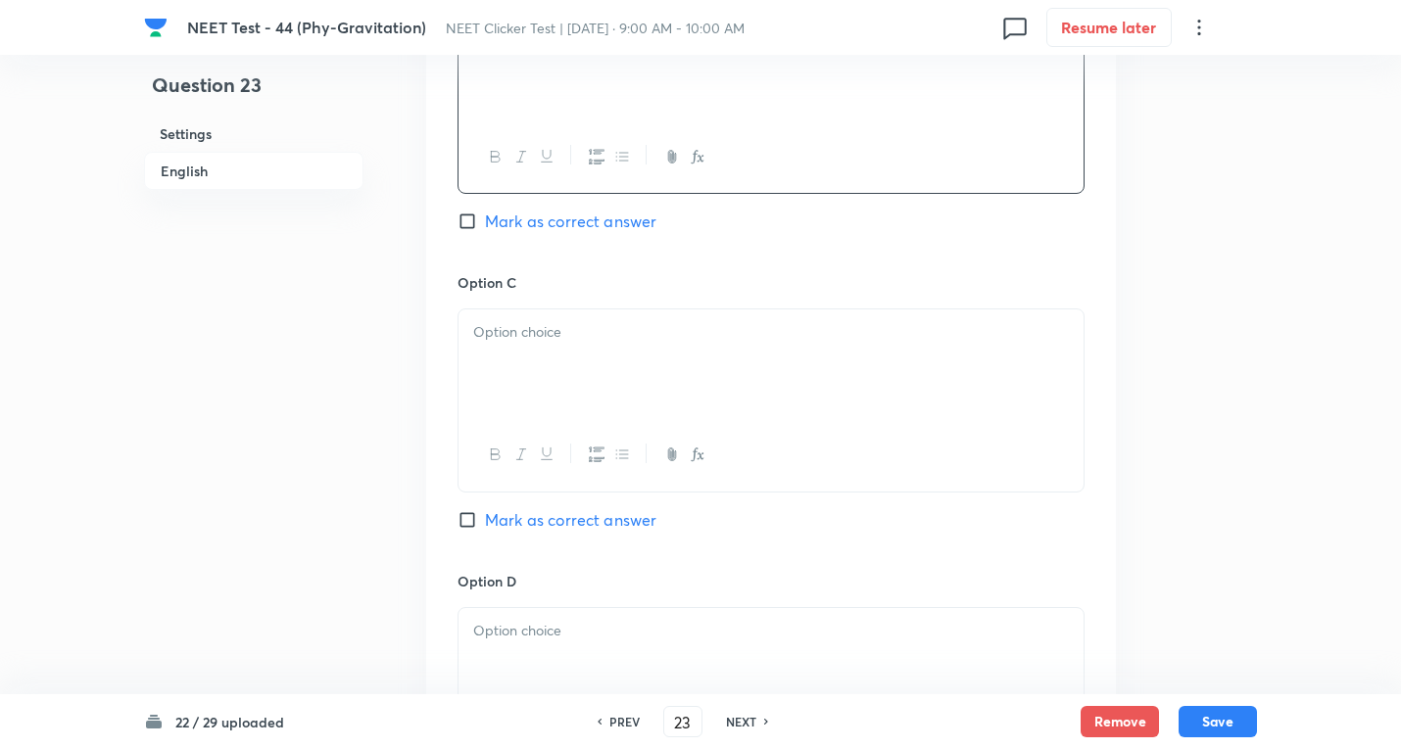
click at [559, 379] on div at bounding box center [770, 364] width 625 height 110
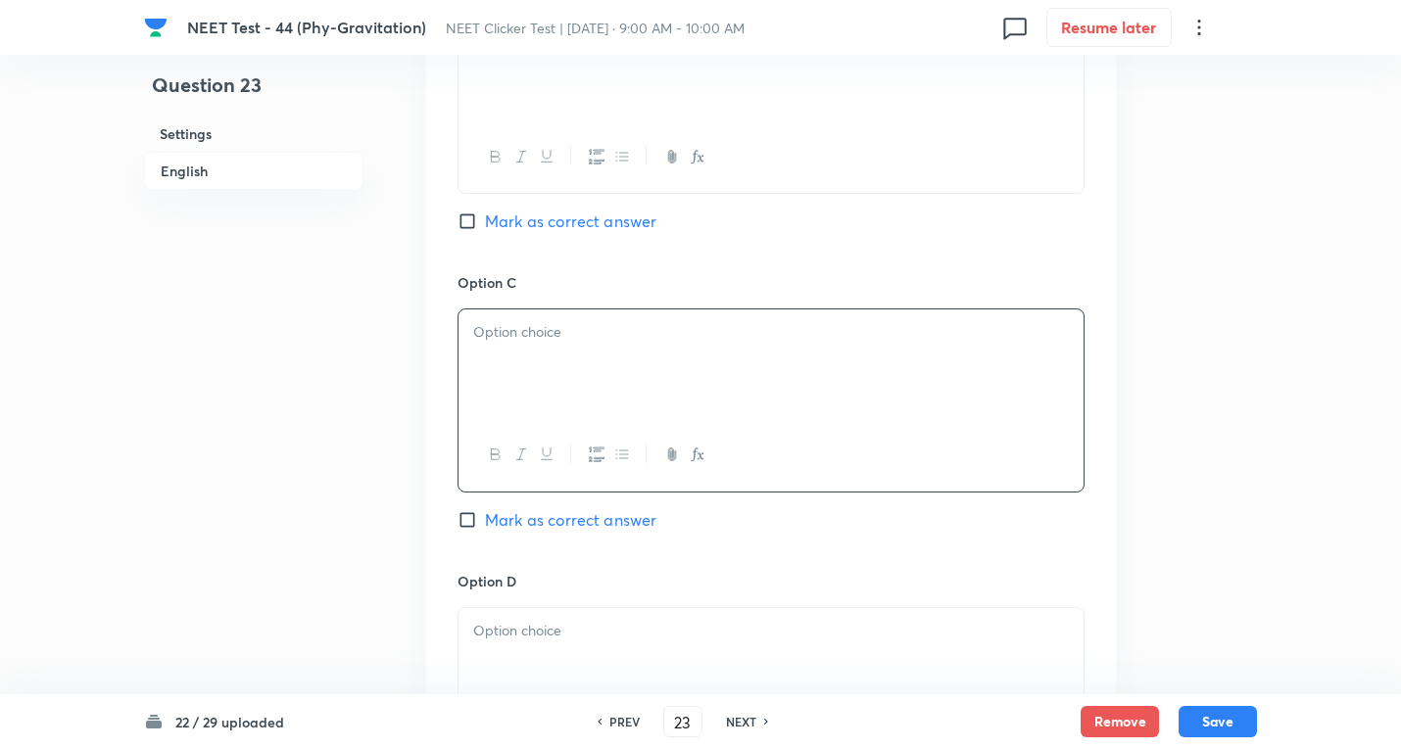
paste div
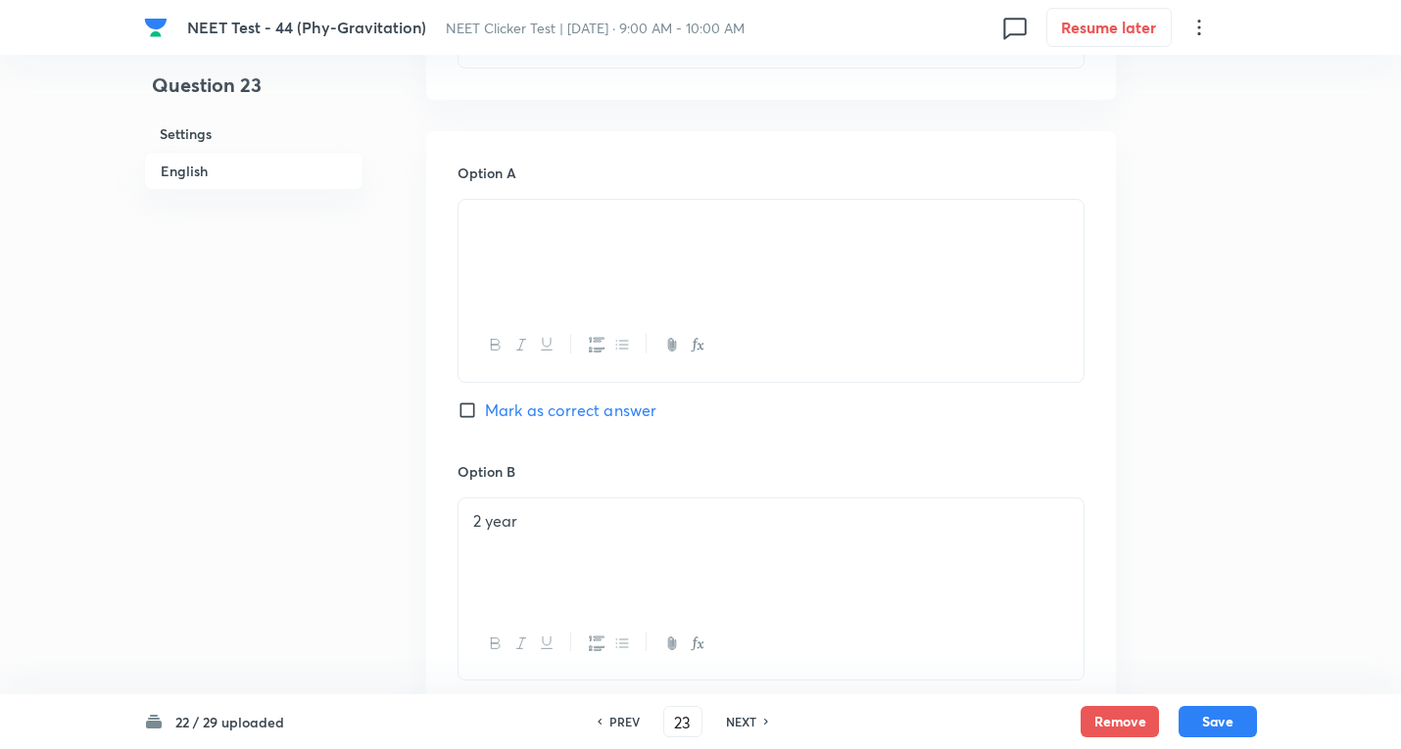
scroll to position [784, 0]
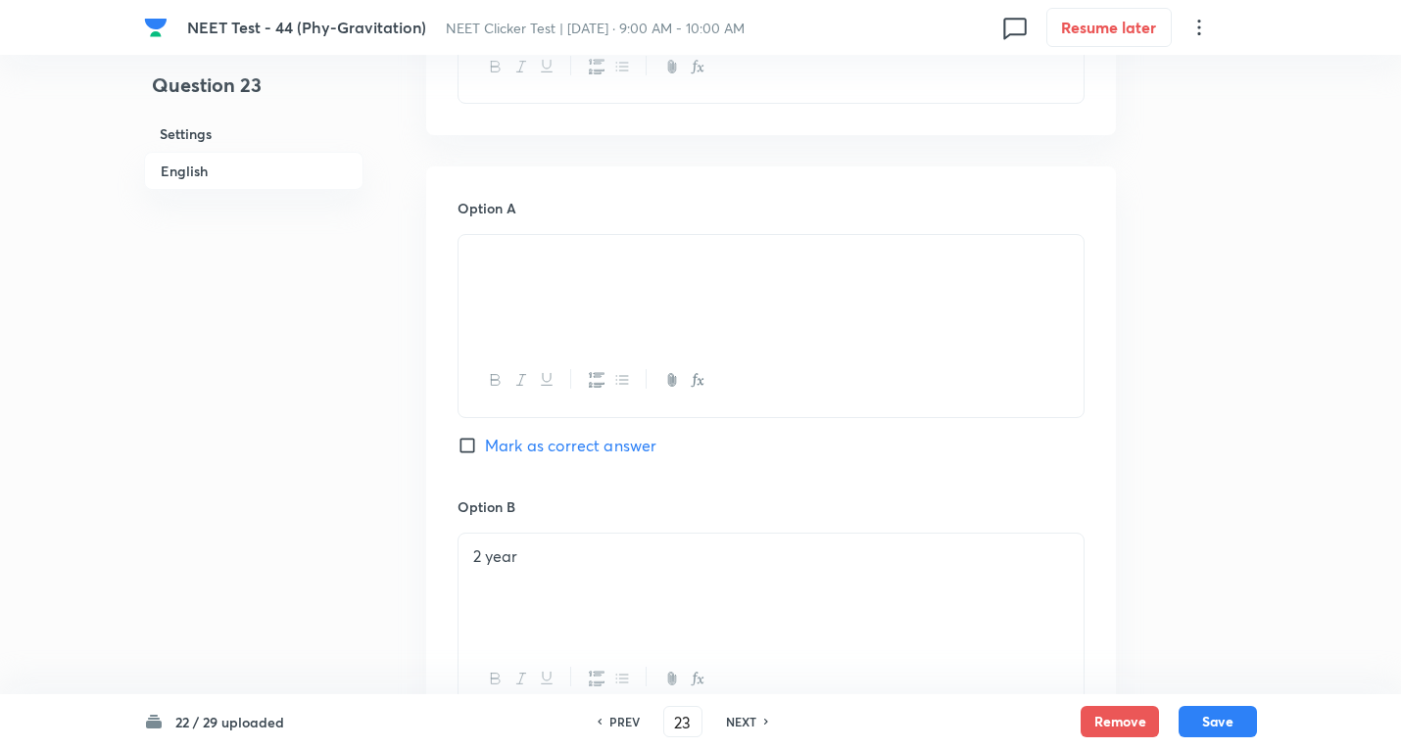
drag, startPoint x: 496, startPoint y: 451, endPoint x: 509, endPoint y: 446, distance: 14.6
click at [496, 452] on span "Mark as correct answer" at bounding box center [570, 446] width 171 height 24
click at [485, 452] on input "Mark as correct answer" at bounding box center [470, 446] width 27 height 20
checkbox input "true"
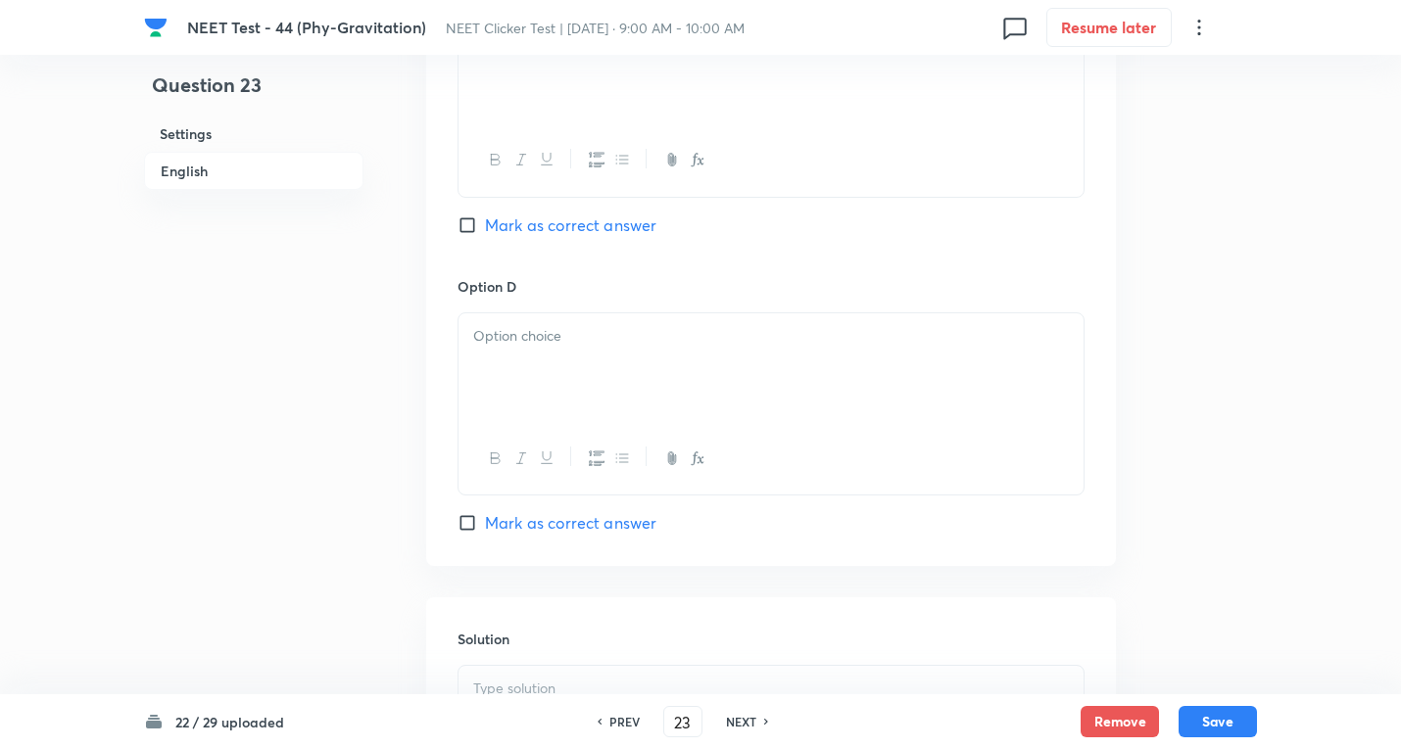
scroll to position [1567, 0]
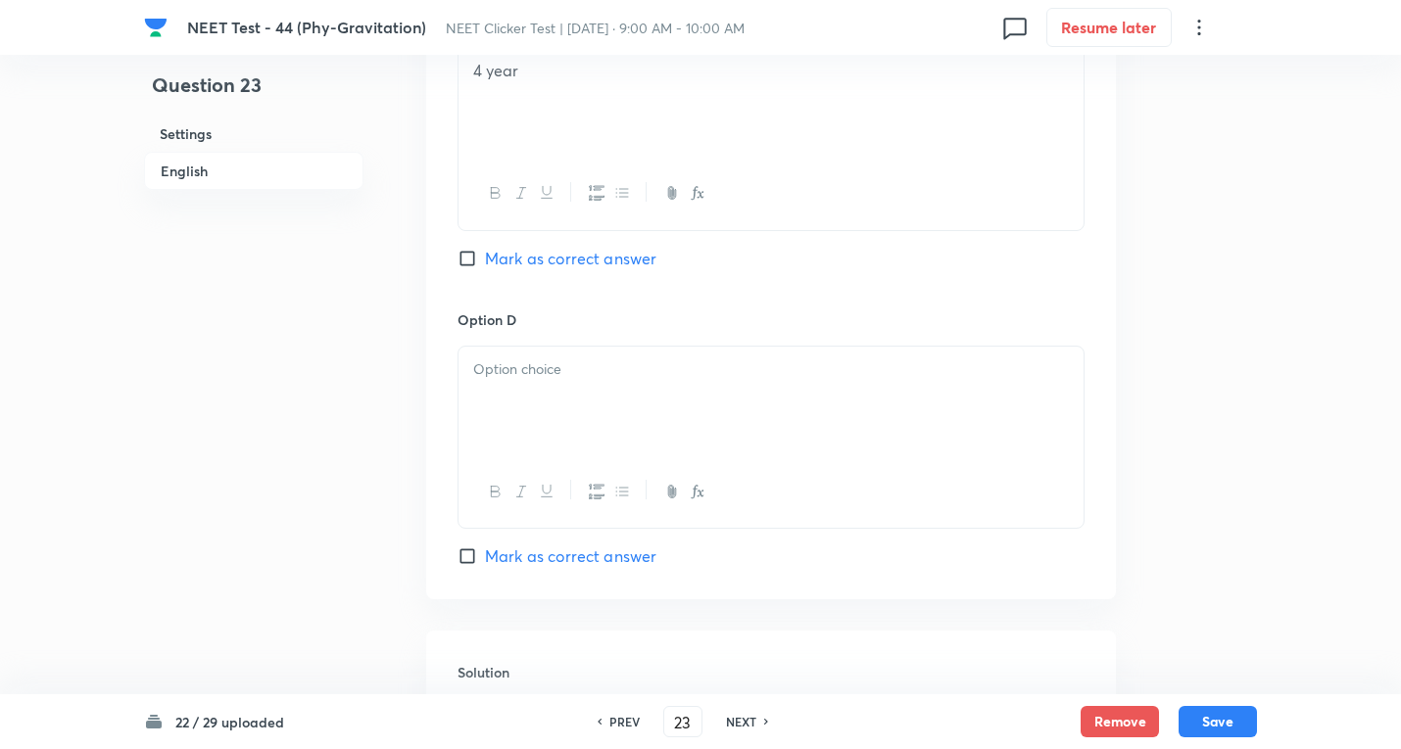
click at [557, 395] on div at bounding box center [770, 402] width 625 height 110
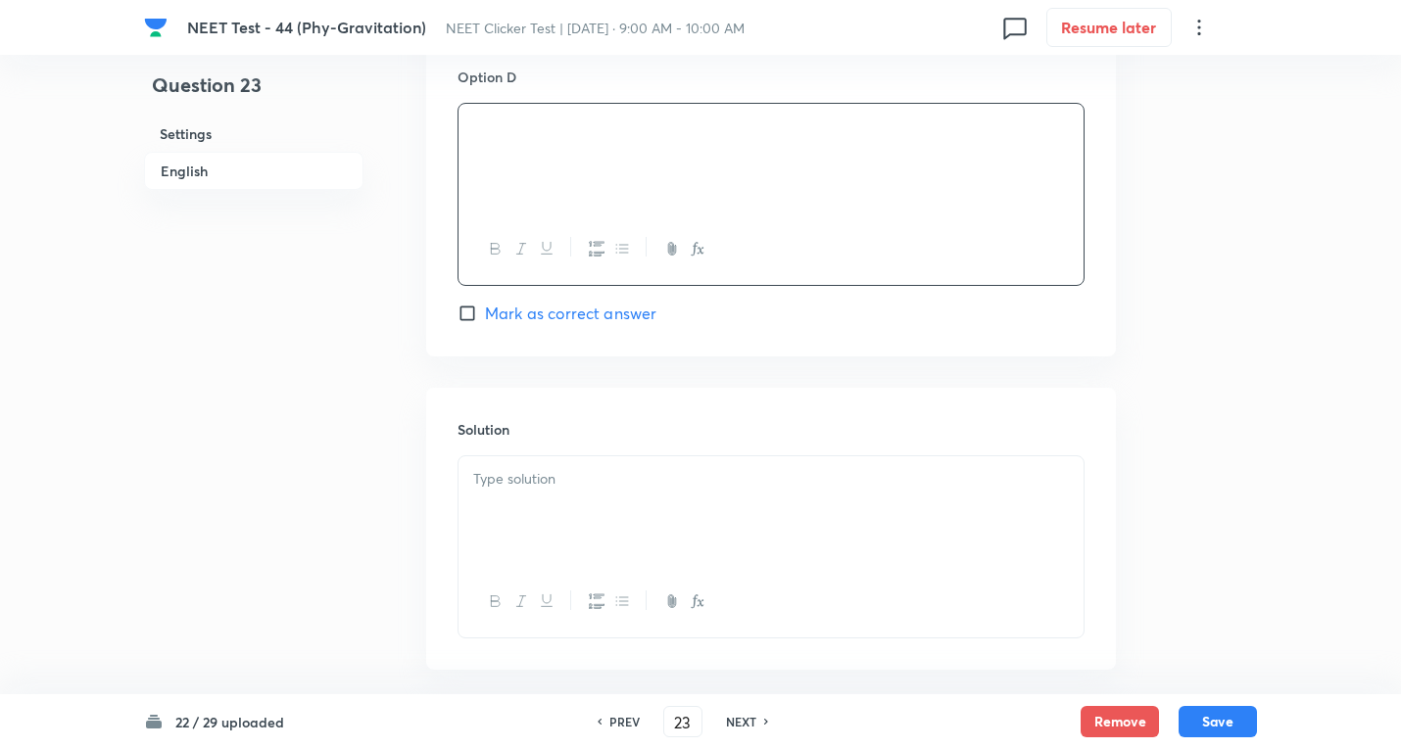
scroll to position [1903, 0]
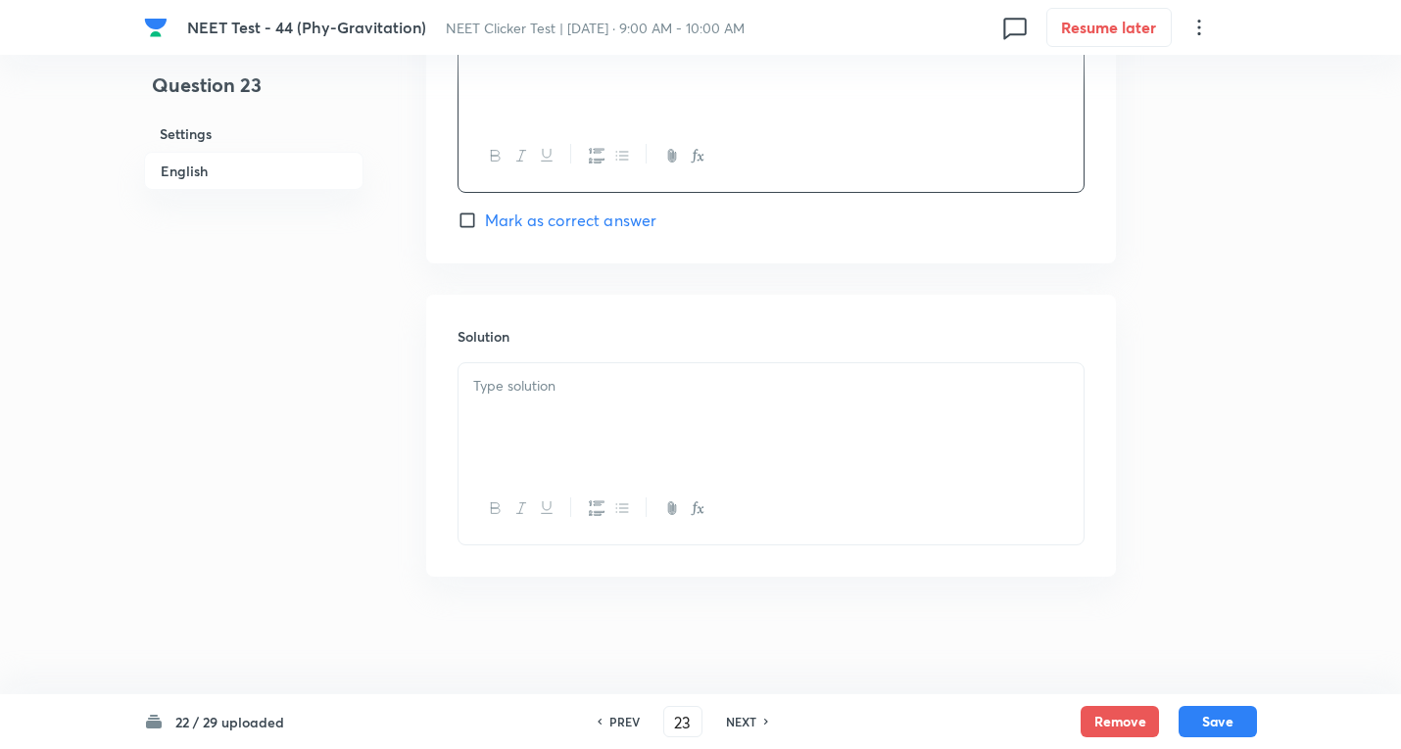
click at [582, 401] on div at bounding box center [770, 418] width 625 height 110
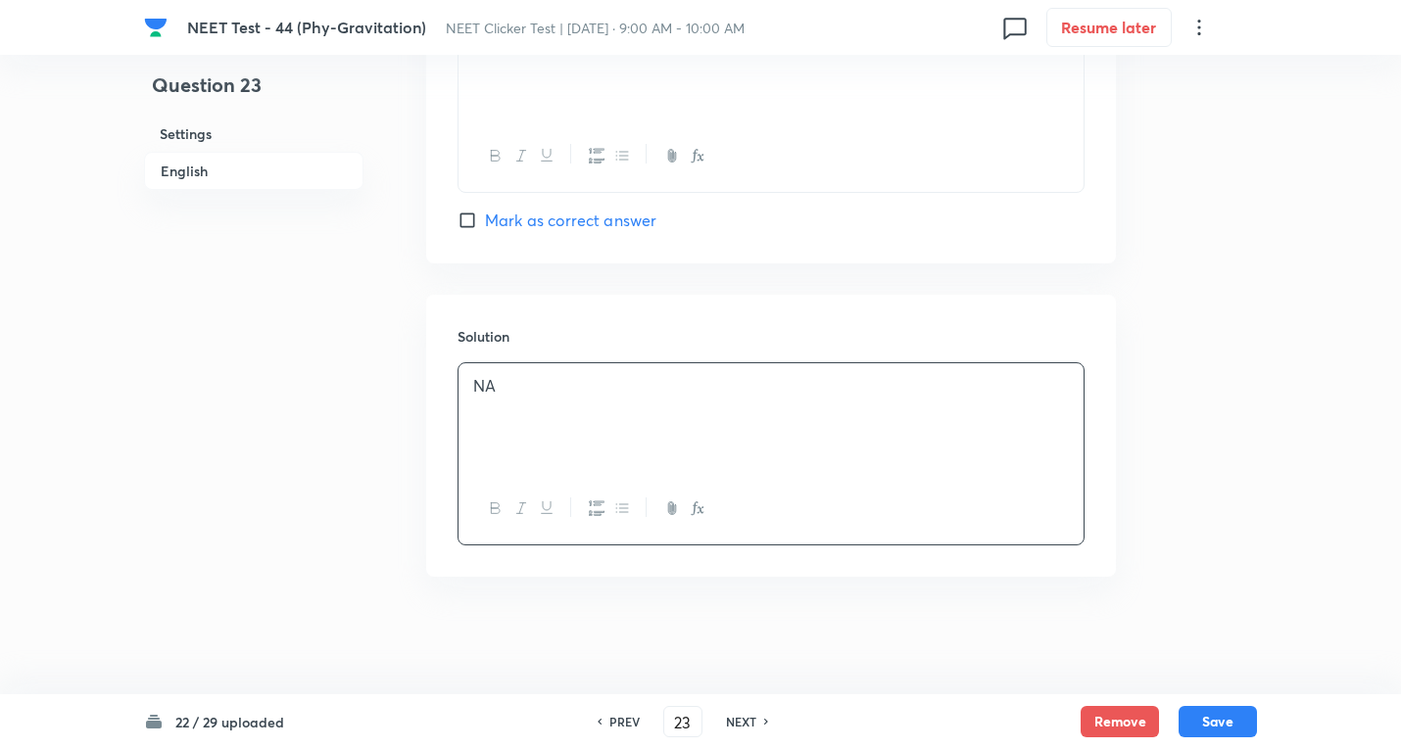
click at [1230, 705] on div "22 / 29 uploaded PREV 23 ​ NEXT Remove Save" at bounding box center [700, 721] width 1113 height 55
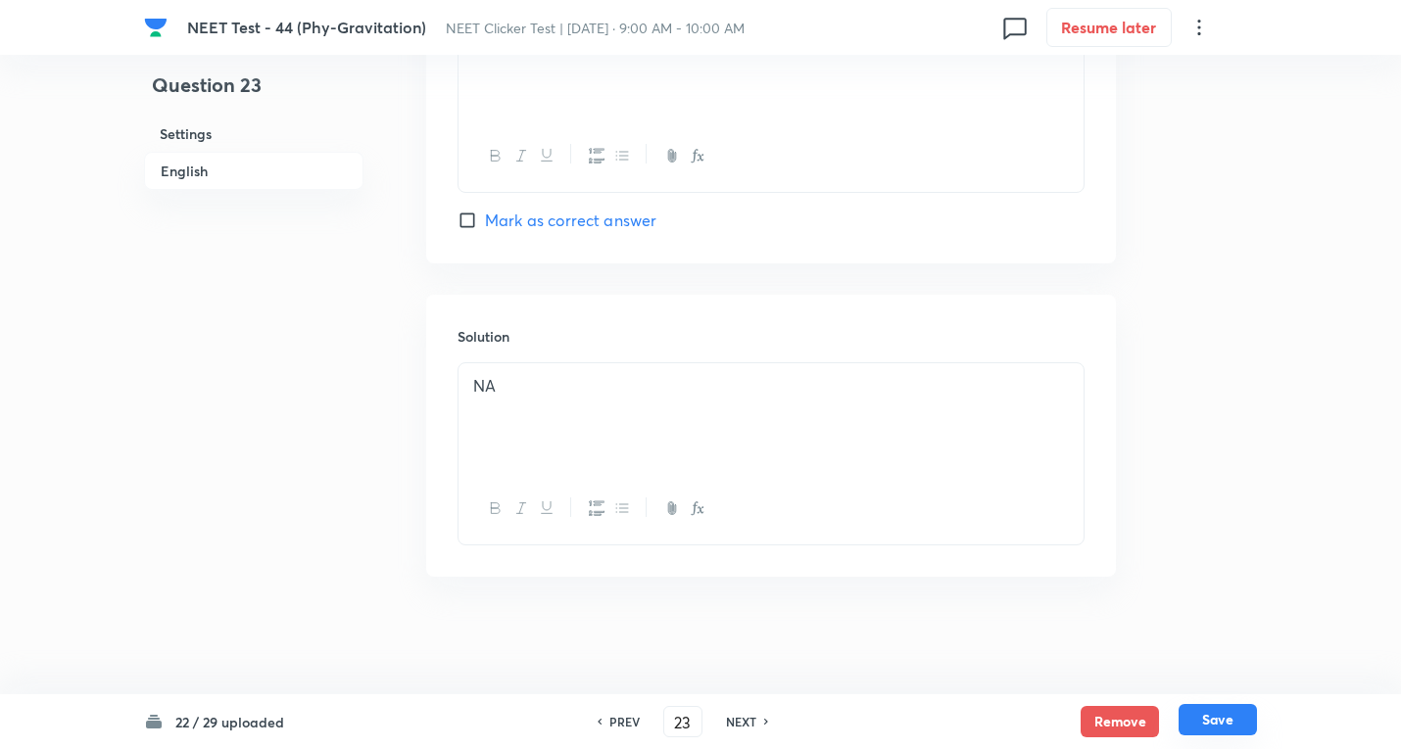
click at [1213, 707] on button "Save" at bounding box center [1217, 719] width 78 height 31
type input "24"
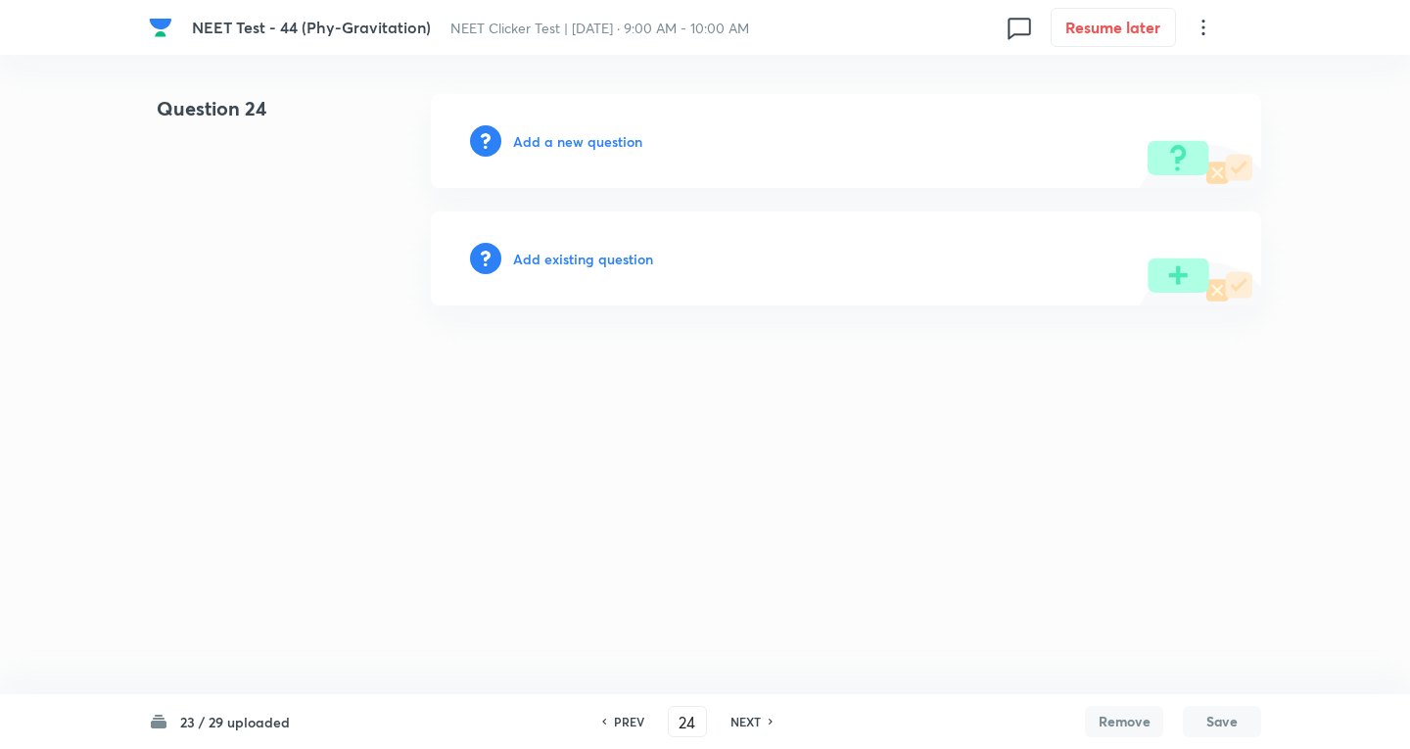
click at [577, 150] on h6 "Add a new question" at bounding box center [577, 141] width 129 height 21
click at [577, 150] on h6 "Choose a question type" at bounding box center [588, 141] width 151 height 21
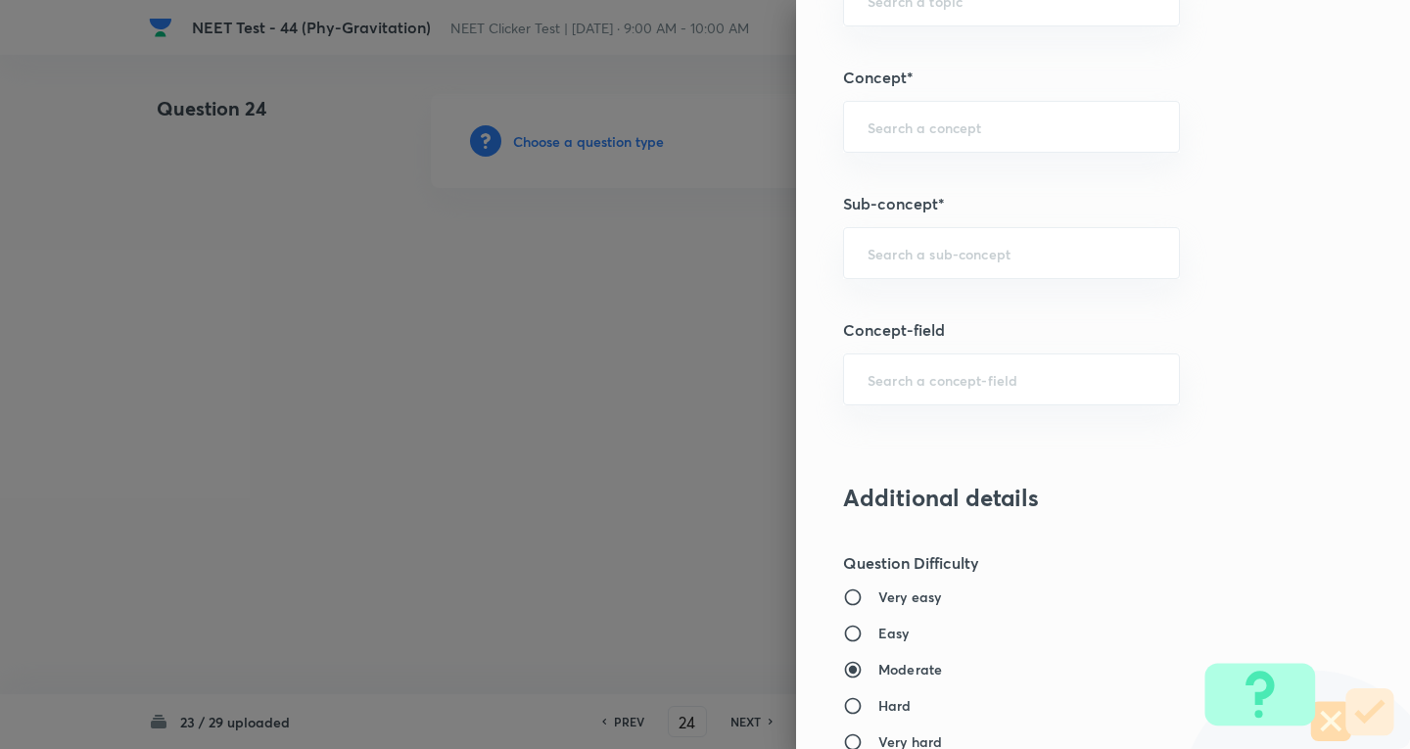
scroll to position [1306, 0]
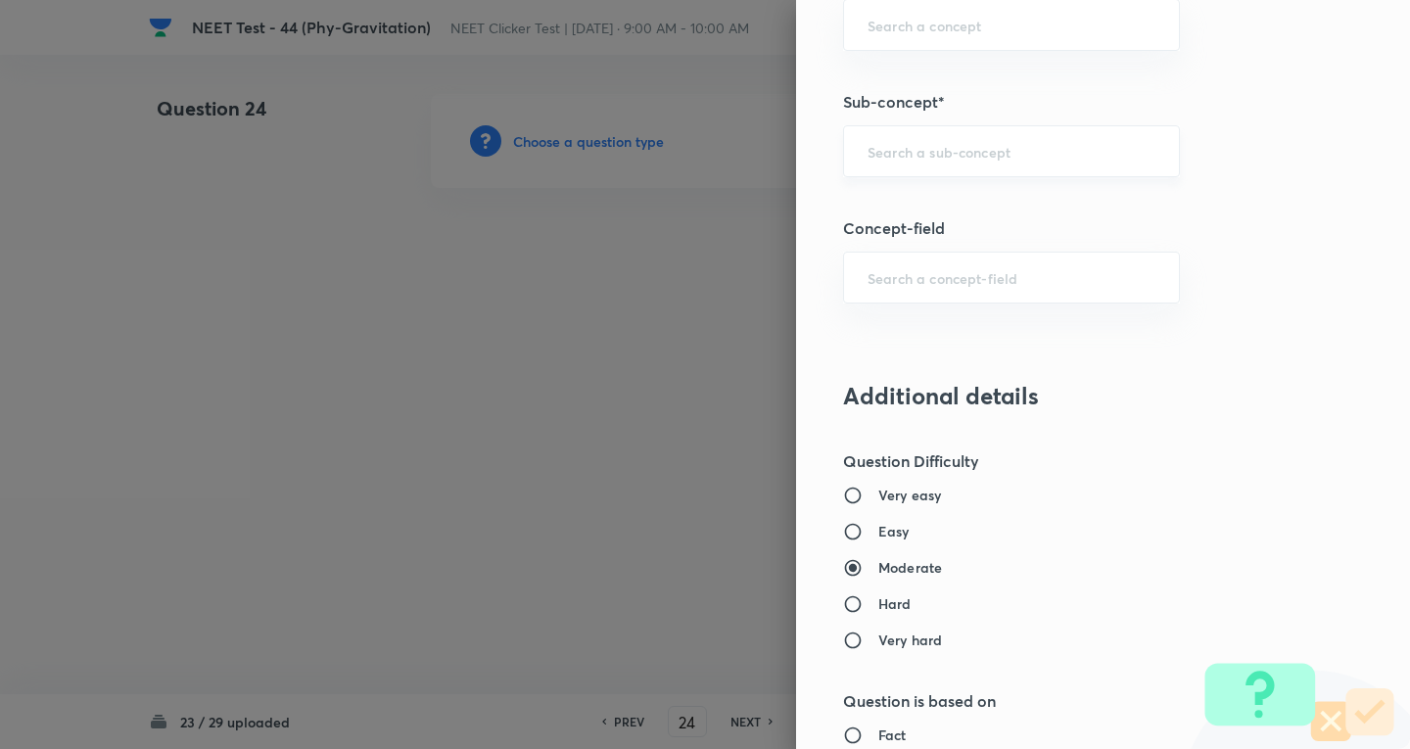
click at [861, 165] on div "​" at bounding box center [1011, 151] width 337 height 52
paste input "Newton's Laws Gravitation"
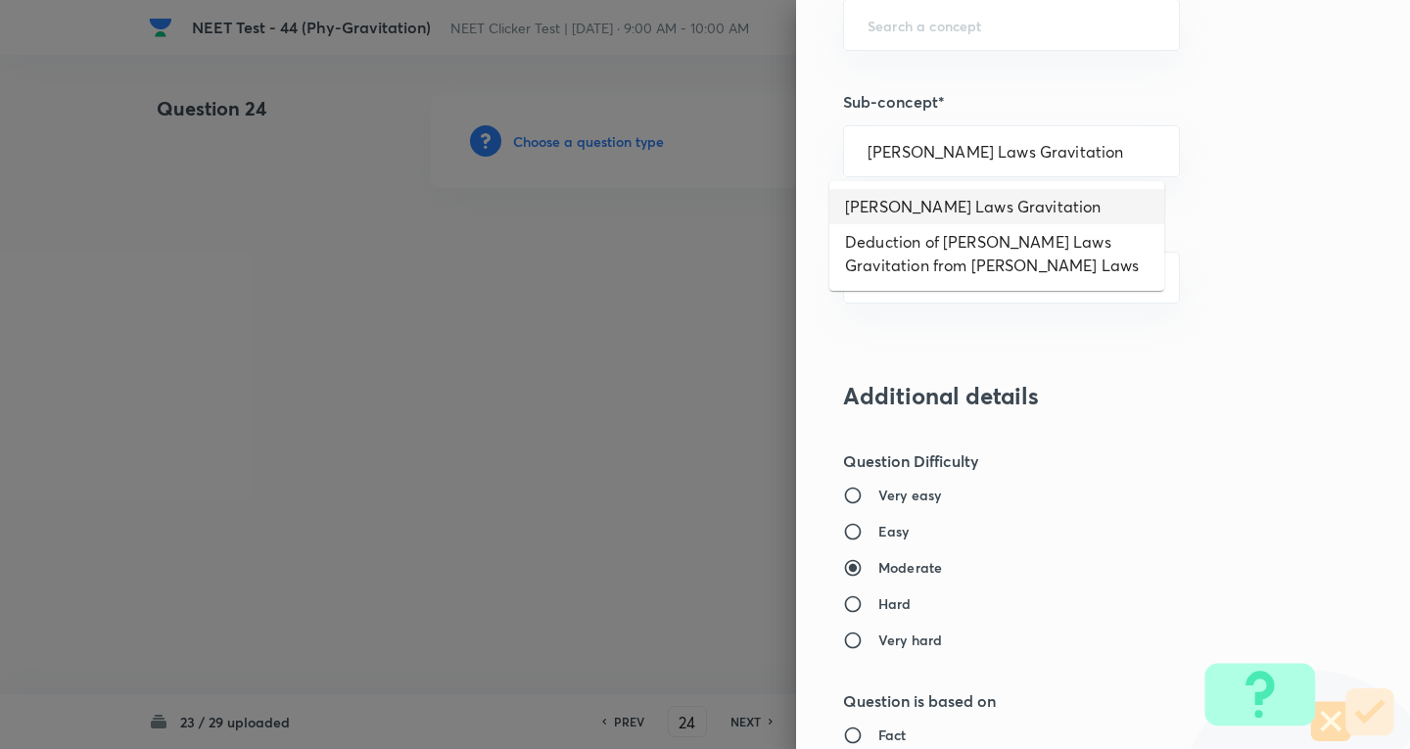
type input "Newton's Laws Gravitation"
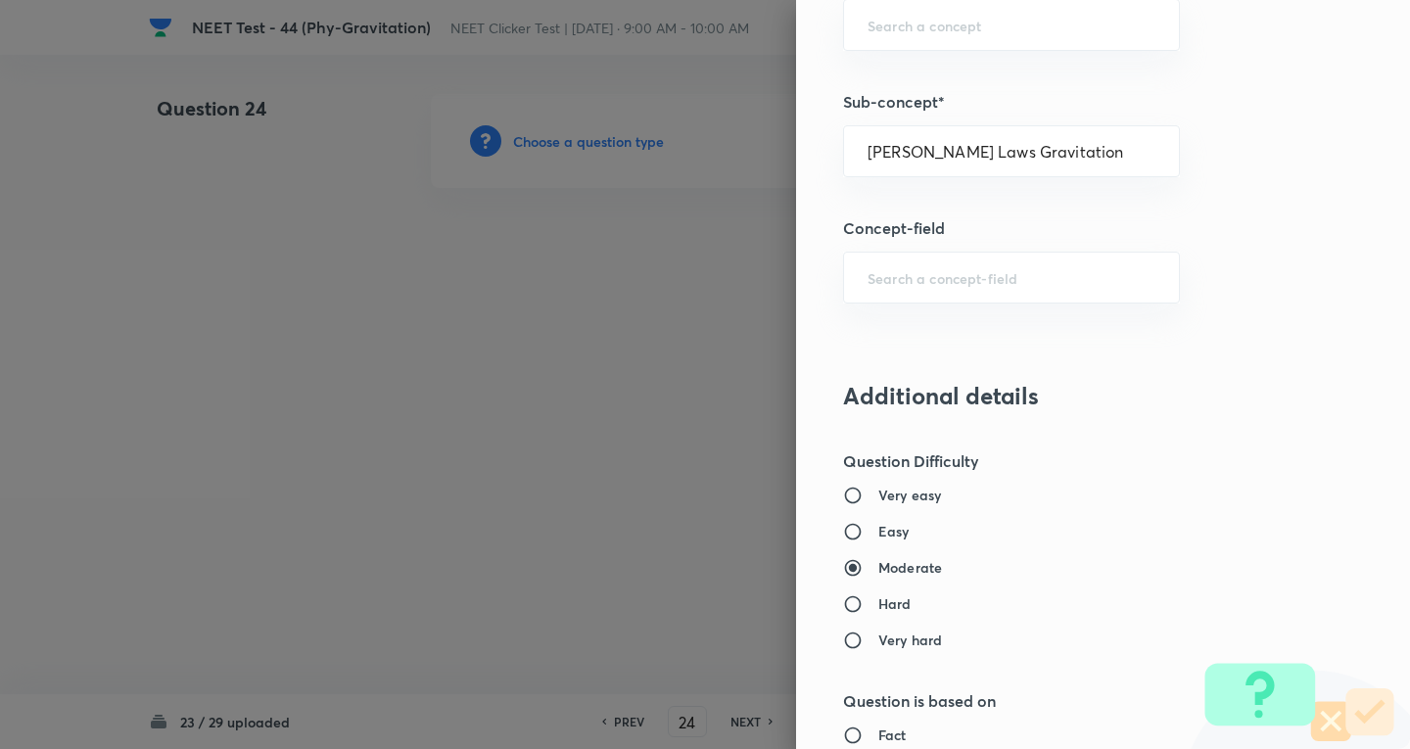
type input "Physics"
type input "Mechanics"
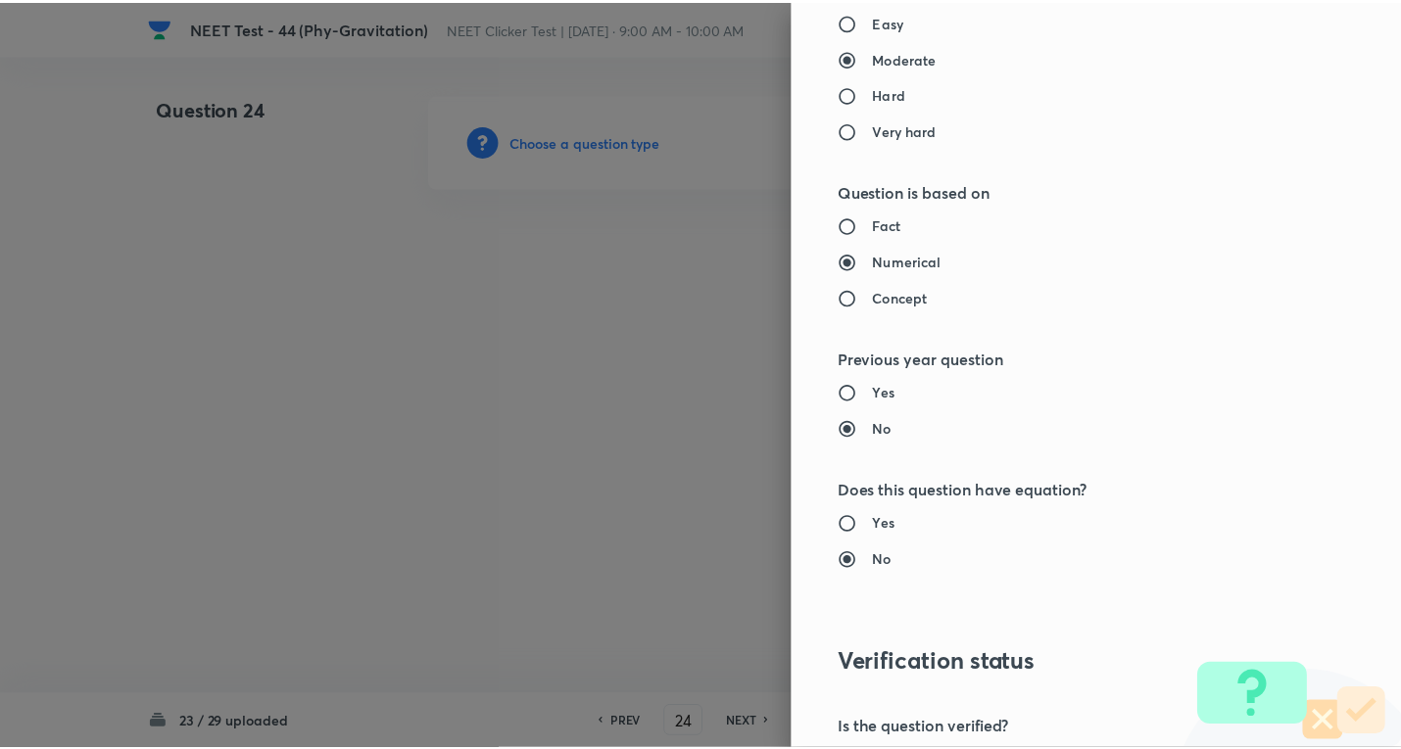
scroll to position [2052, 0]
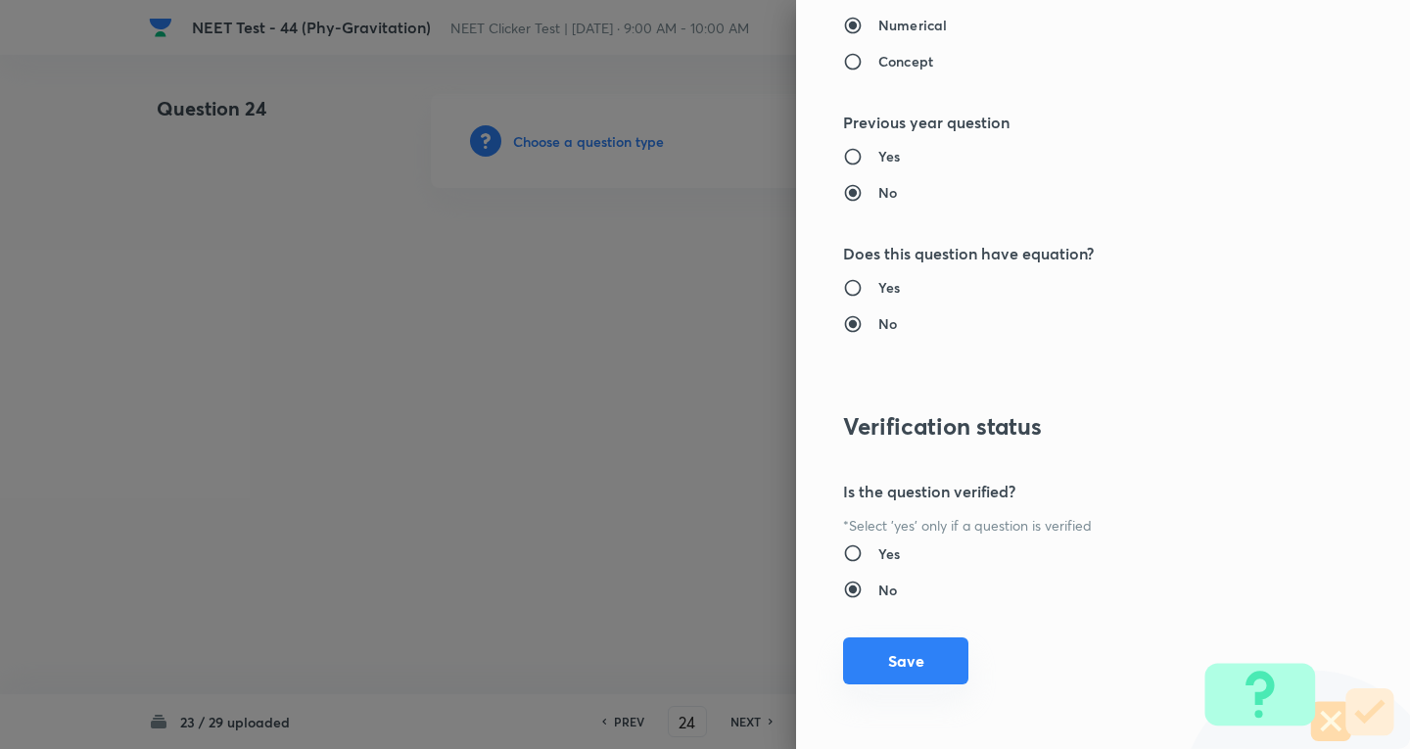
click at [891, 647] on button "Save" at bounding box center [905, 661] width 125 height 47
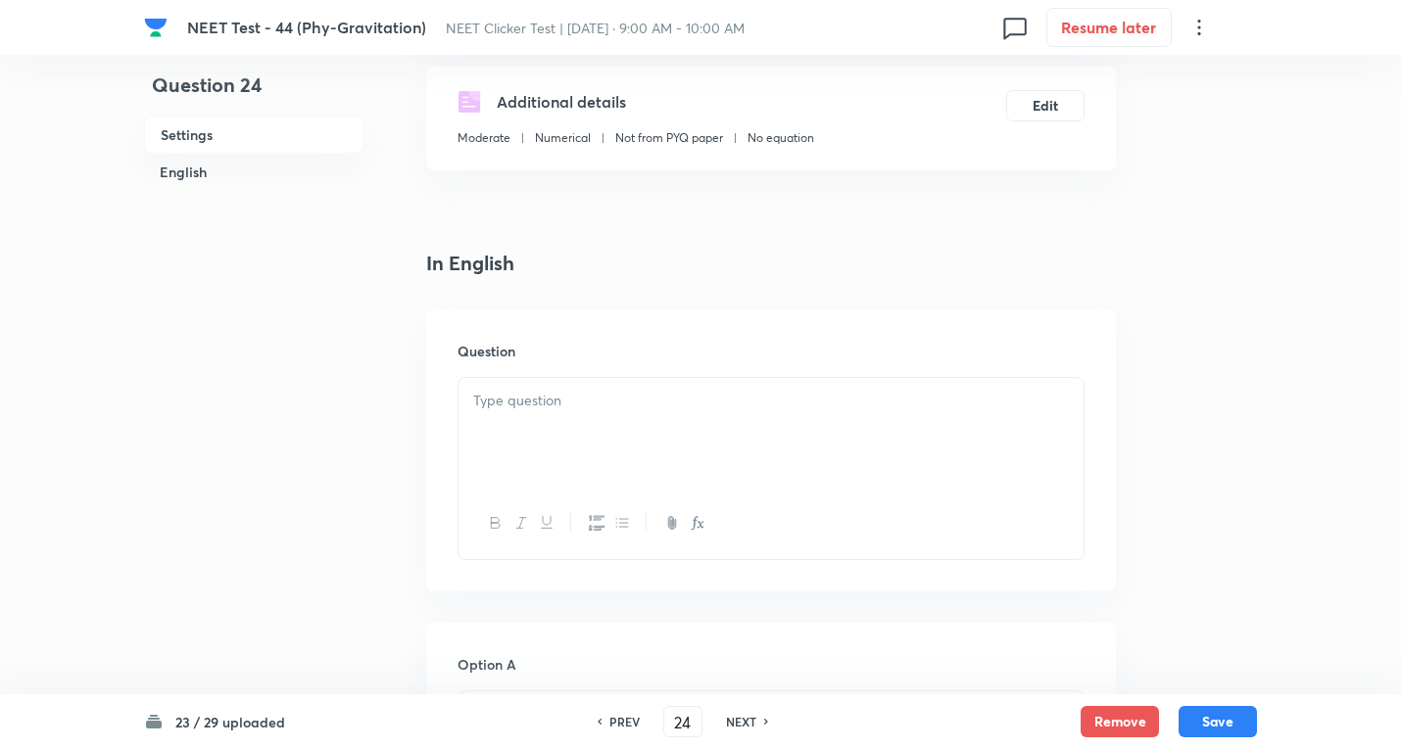
scroll to position [522, 0]
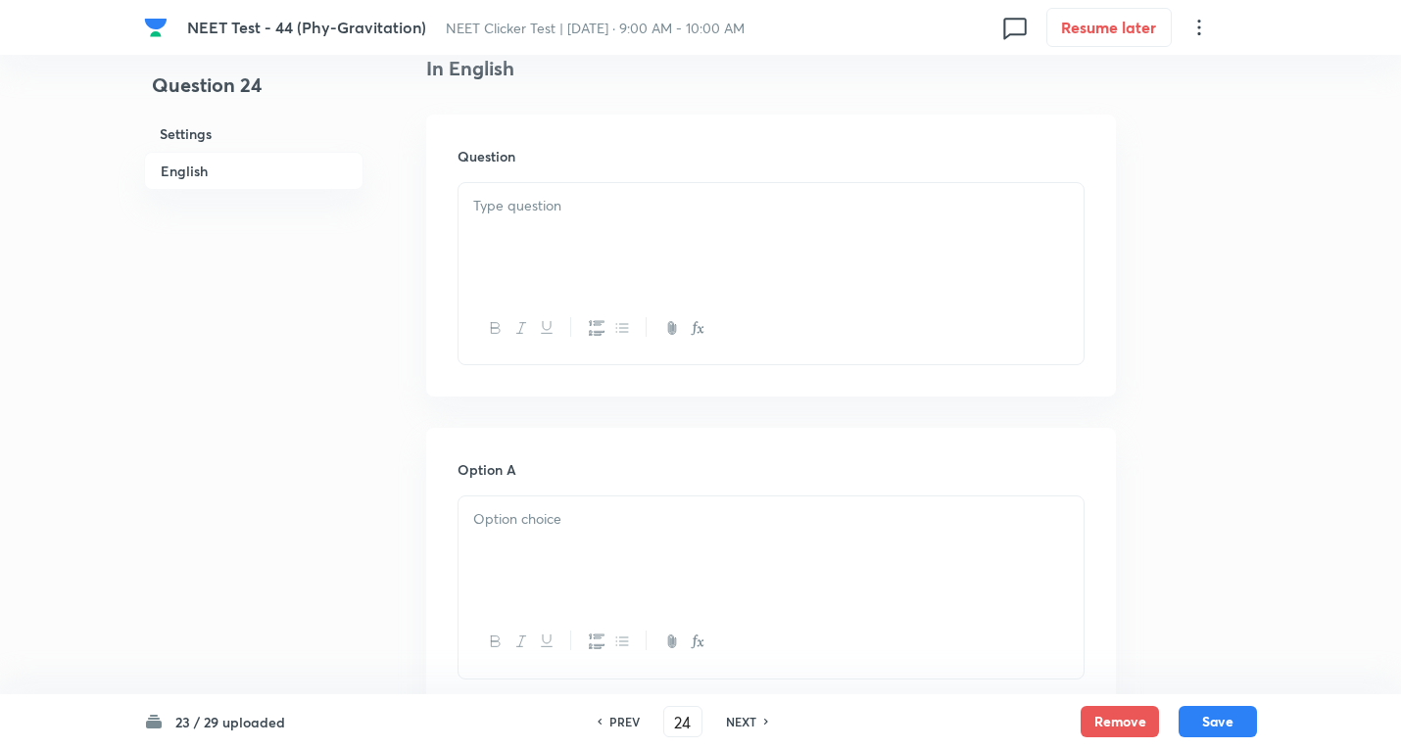
click at [500, 229] on div at bounding box center [770, 238] width 625 height 110
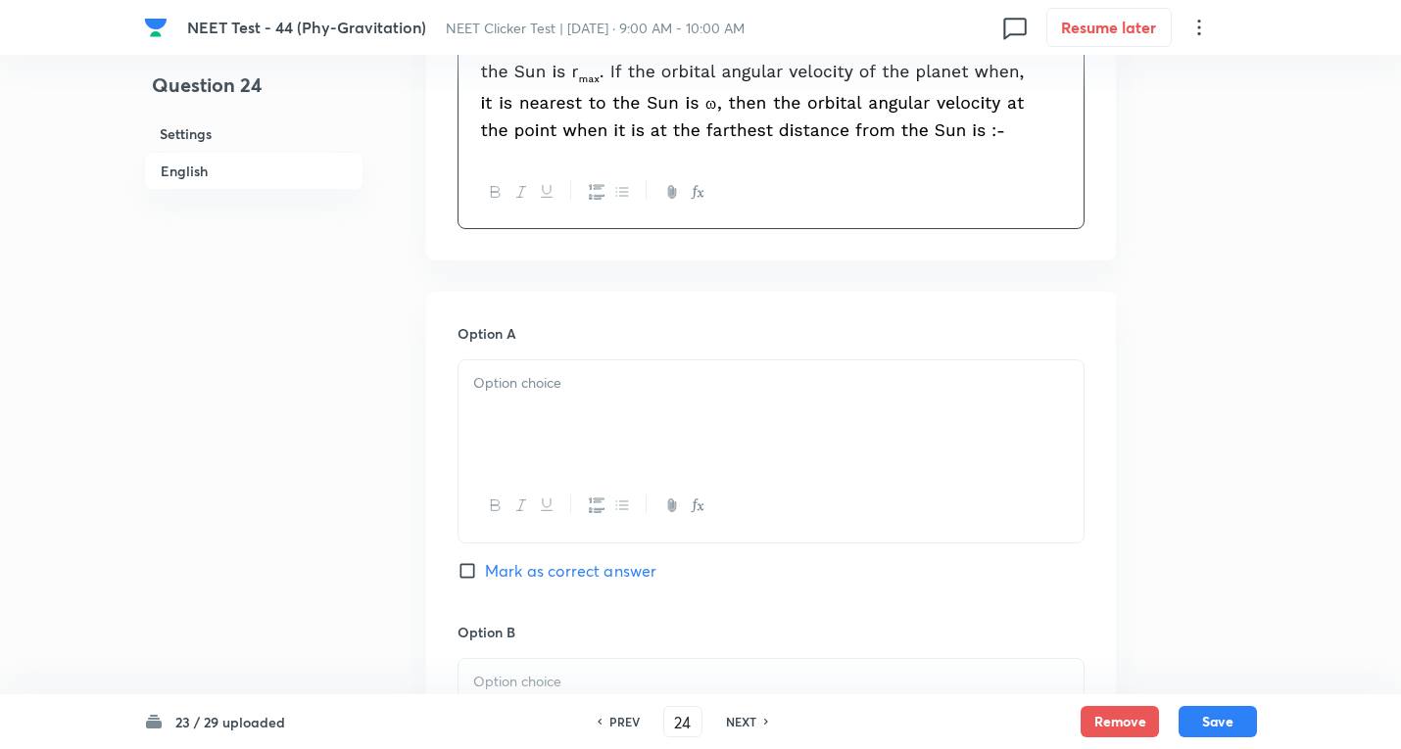
scroll to position [784, 0]
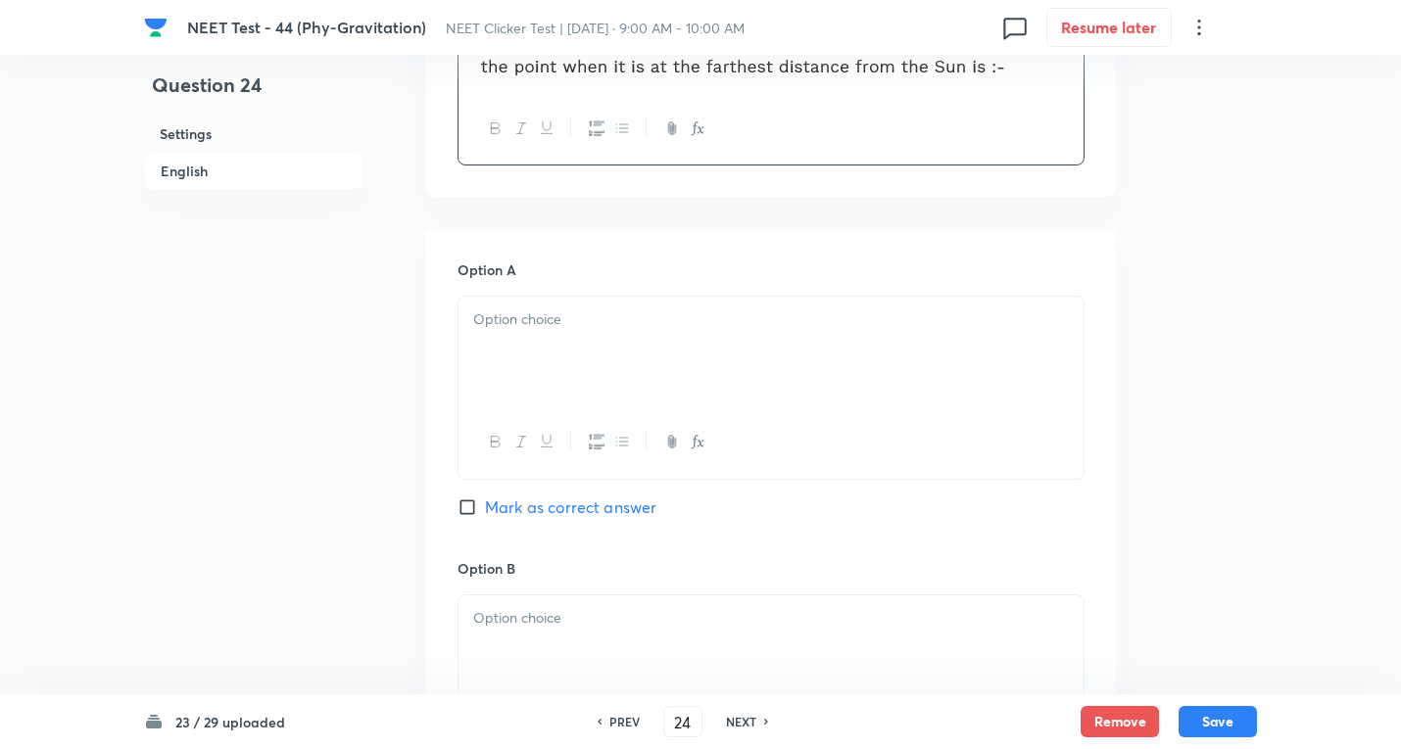
click at [541, 353] on div at bounding box center [770, 352] width 625 height 110
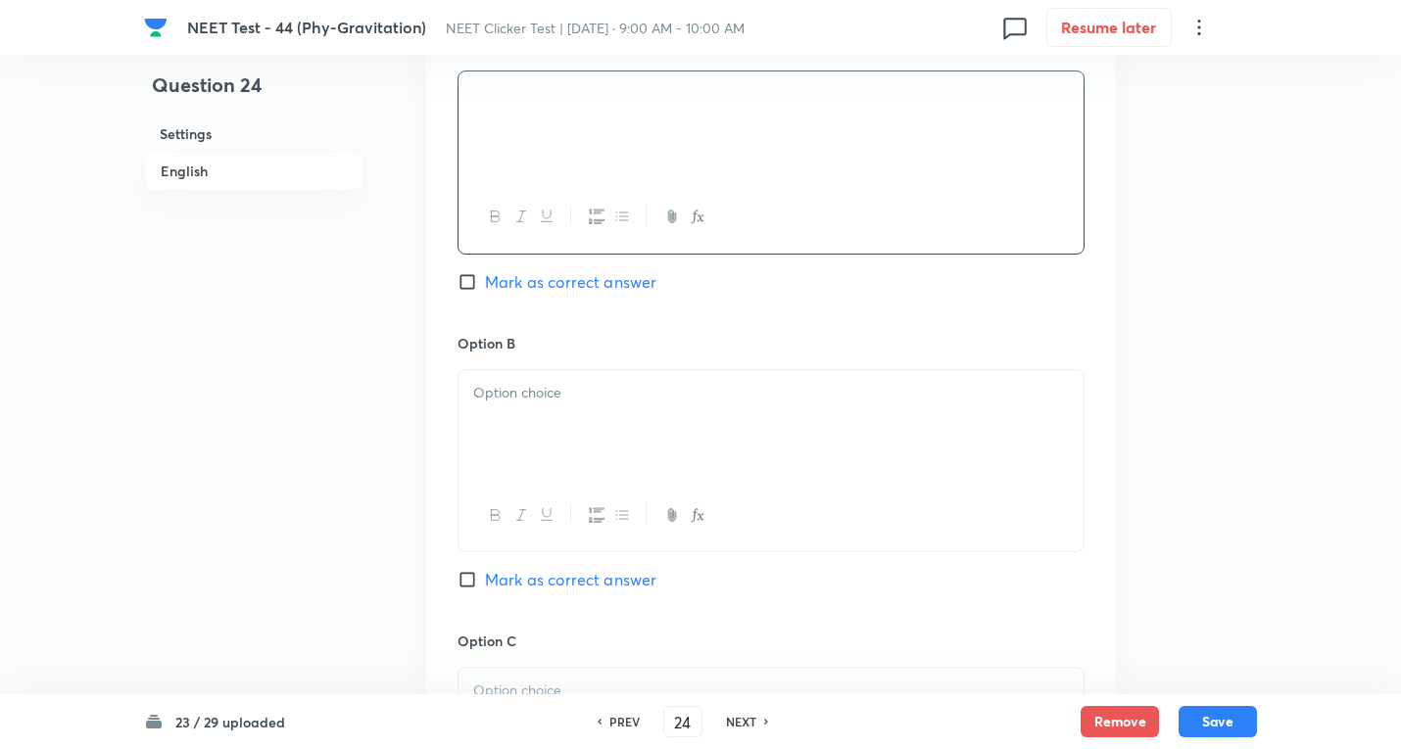
scroll to position [1045, 0]
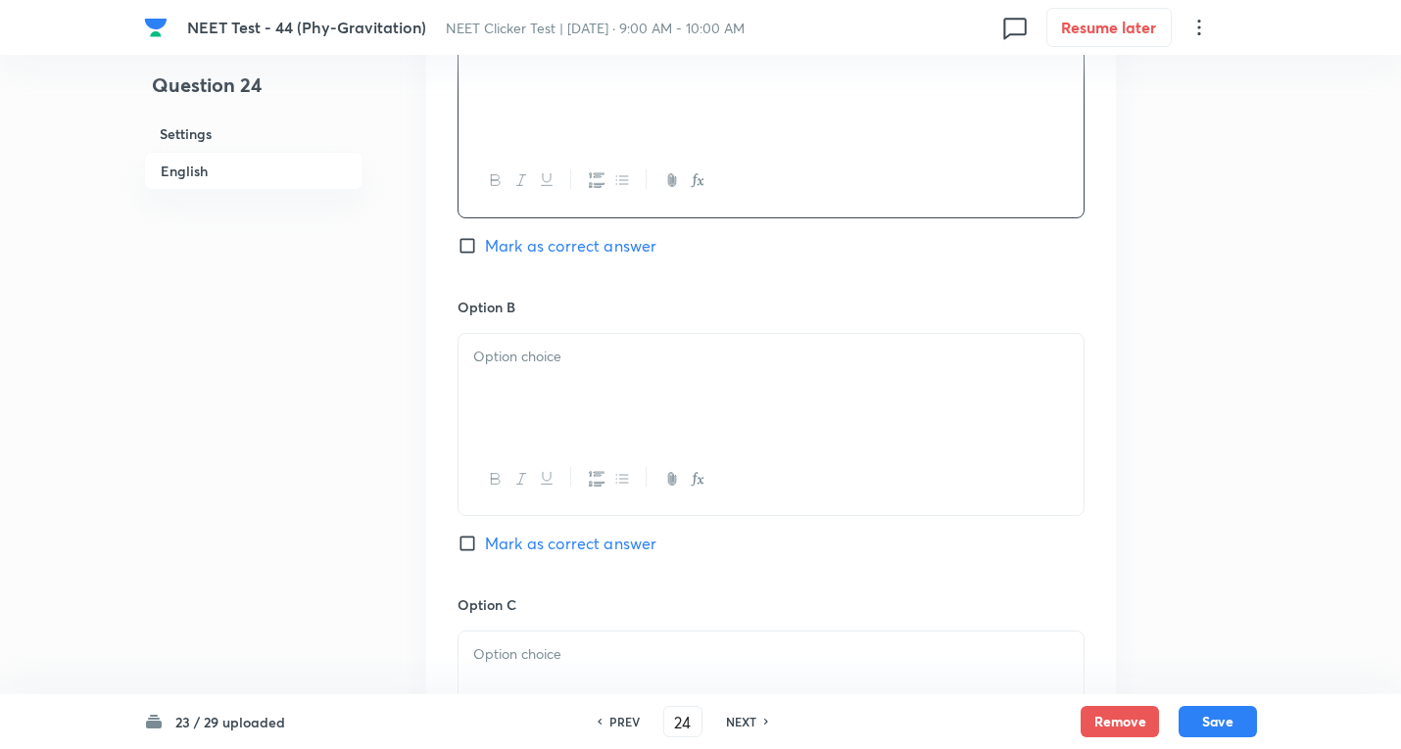
click at [587, 367] on p at bounding box center [770, 357] width 595 height 23
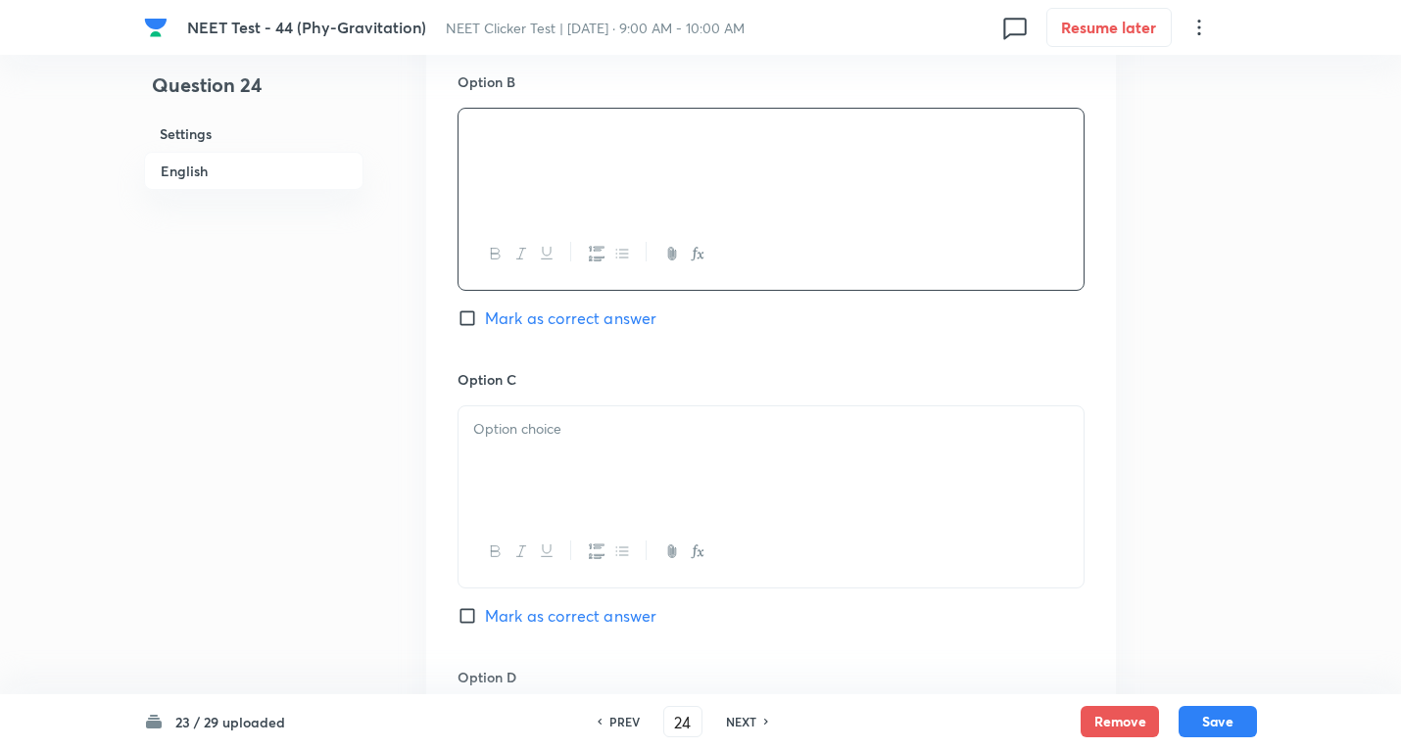
scroll to position [1306, 0]
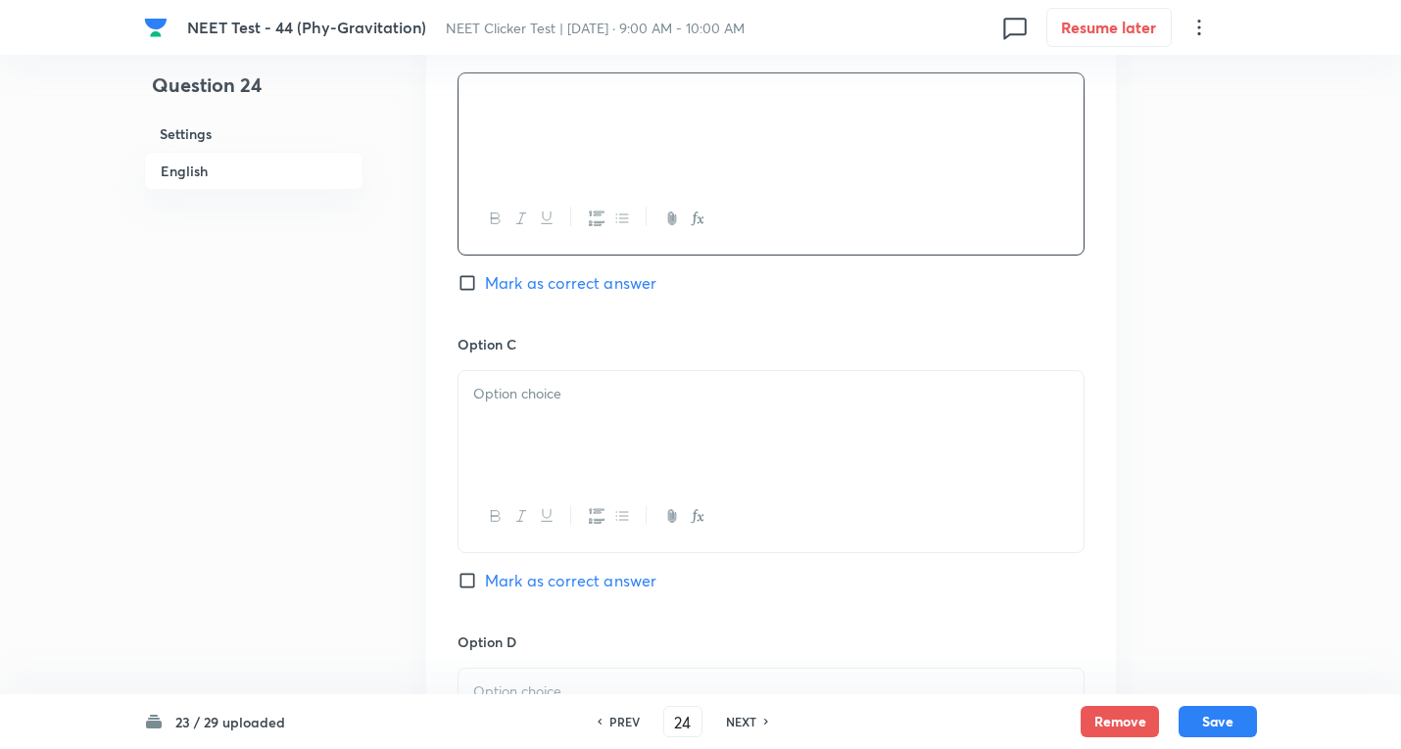
click at [580, 399] on p at bounding box center [770, 394] width 595 height 23
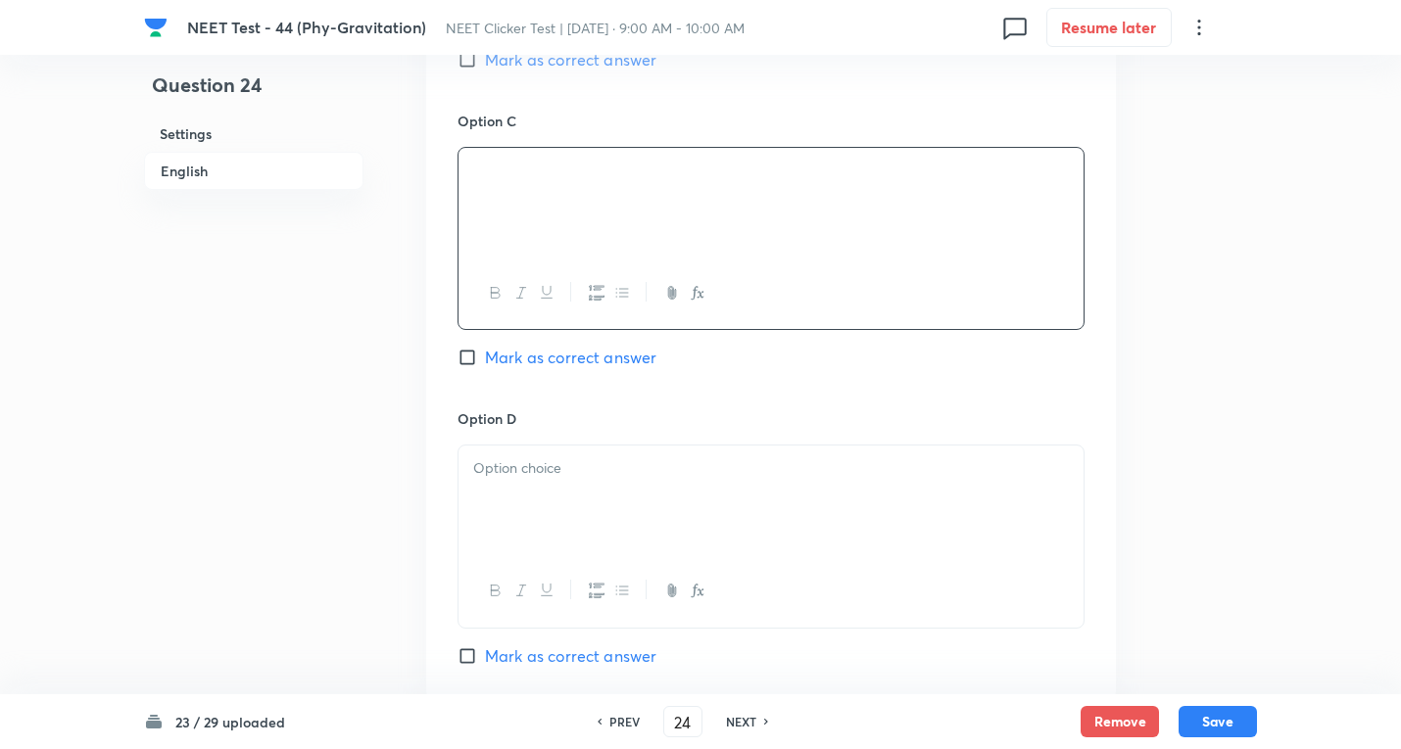
scroll to position [1567, 0]
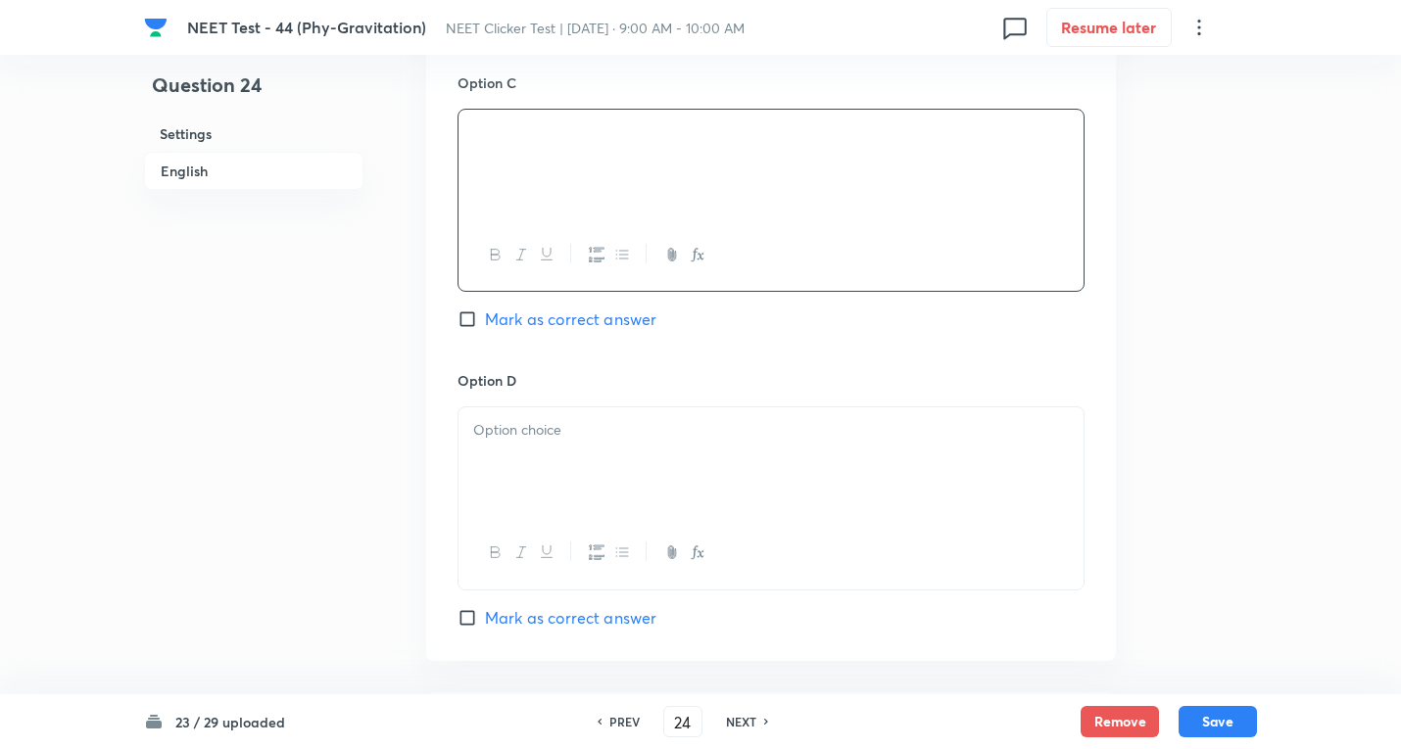
click at [514, 418] on div at bounding box center [770, 462] width 625 height 110
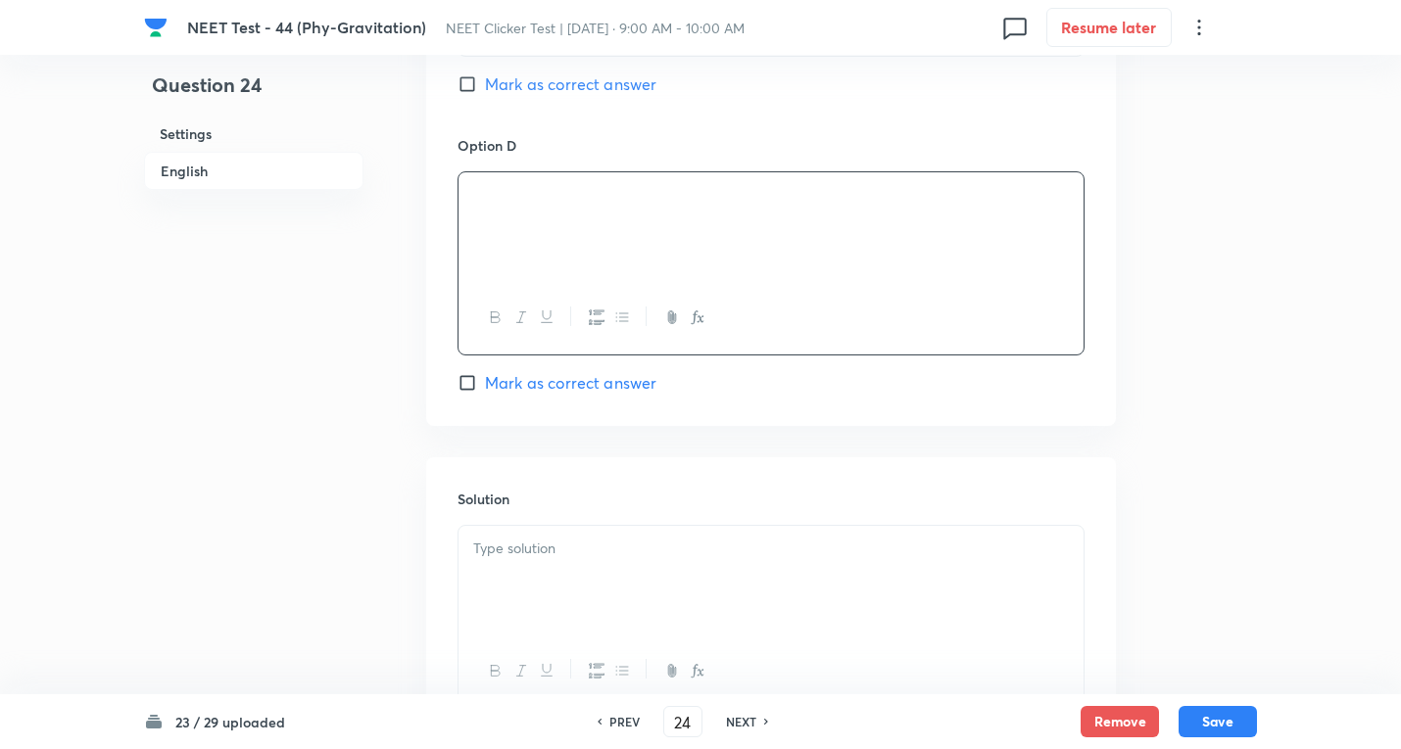
scroll to position [1829, 0]
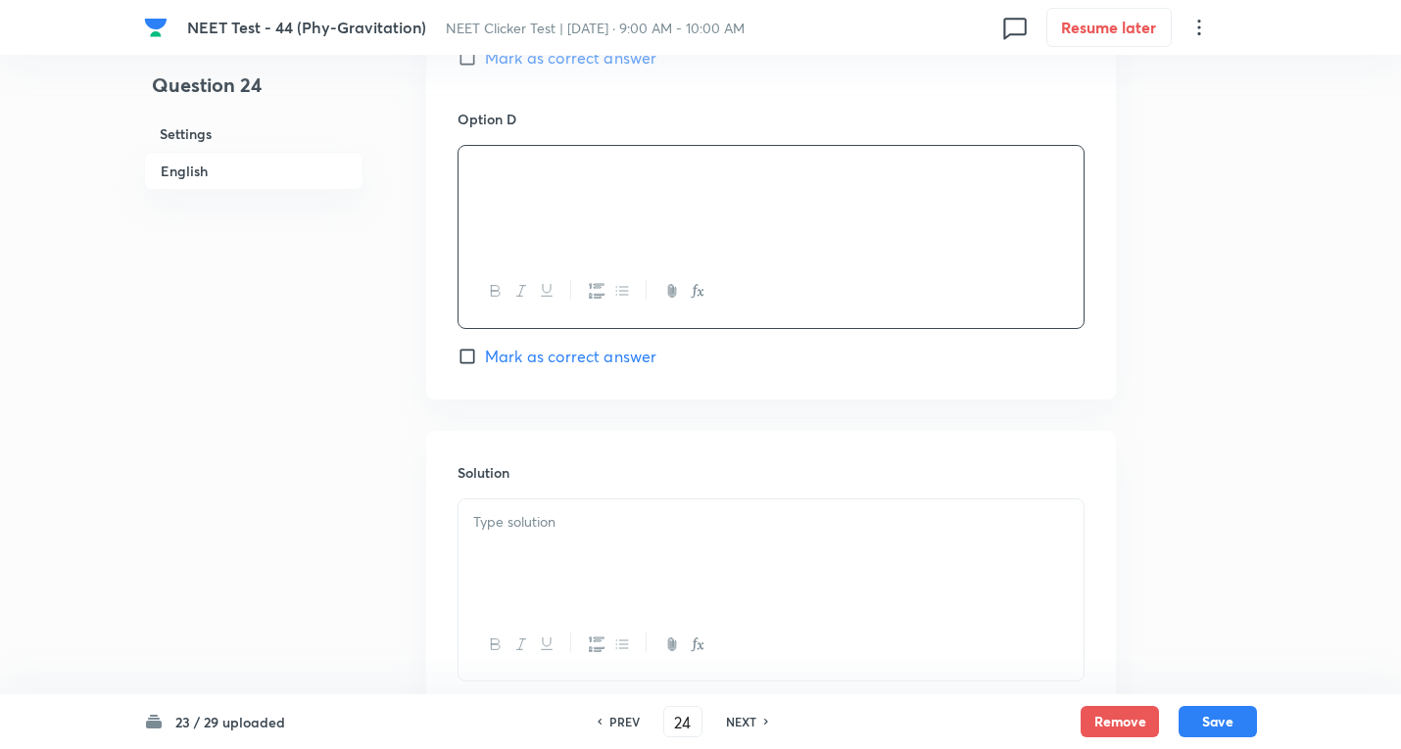
click at [468, 358] on input "Mark as correct answer" at bounding box center [470, 357] width 27 height 20
click at [567, 524] on p at bounding box center [770, 522] width 595 height 23
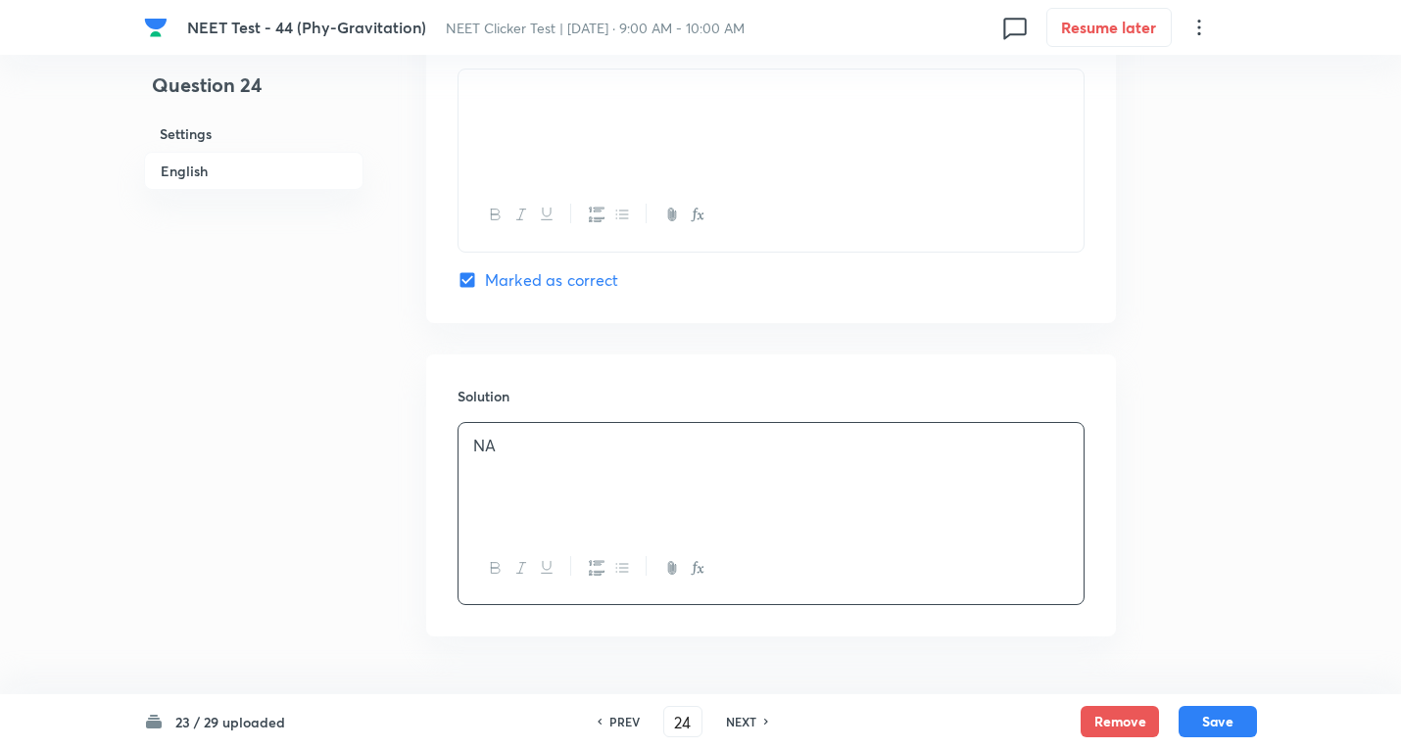
scroll to position [1965, 0]
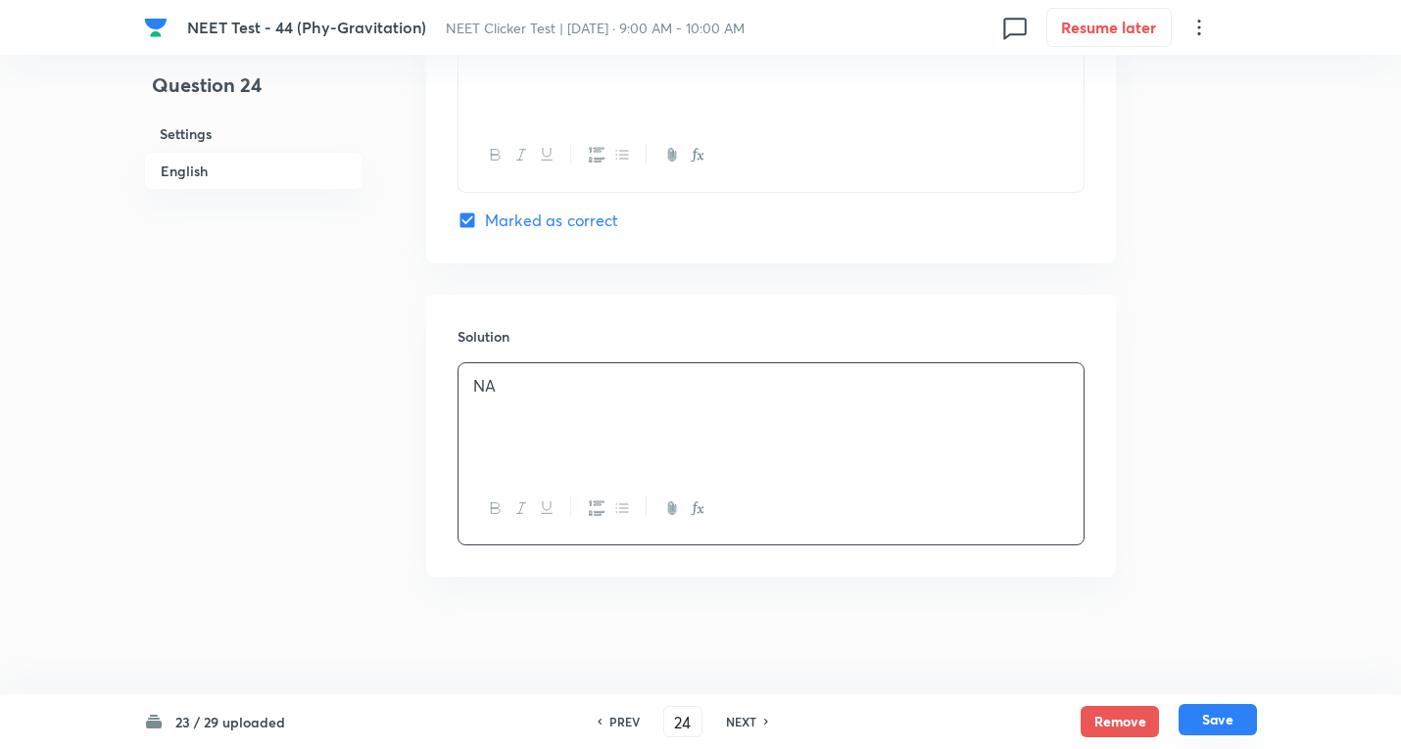
click at [1208, 719] on button "Save" at bounding box center [1217, 719] width 78 height 31
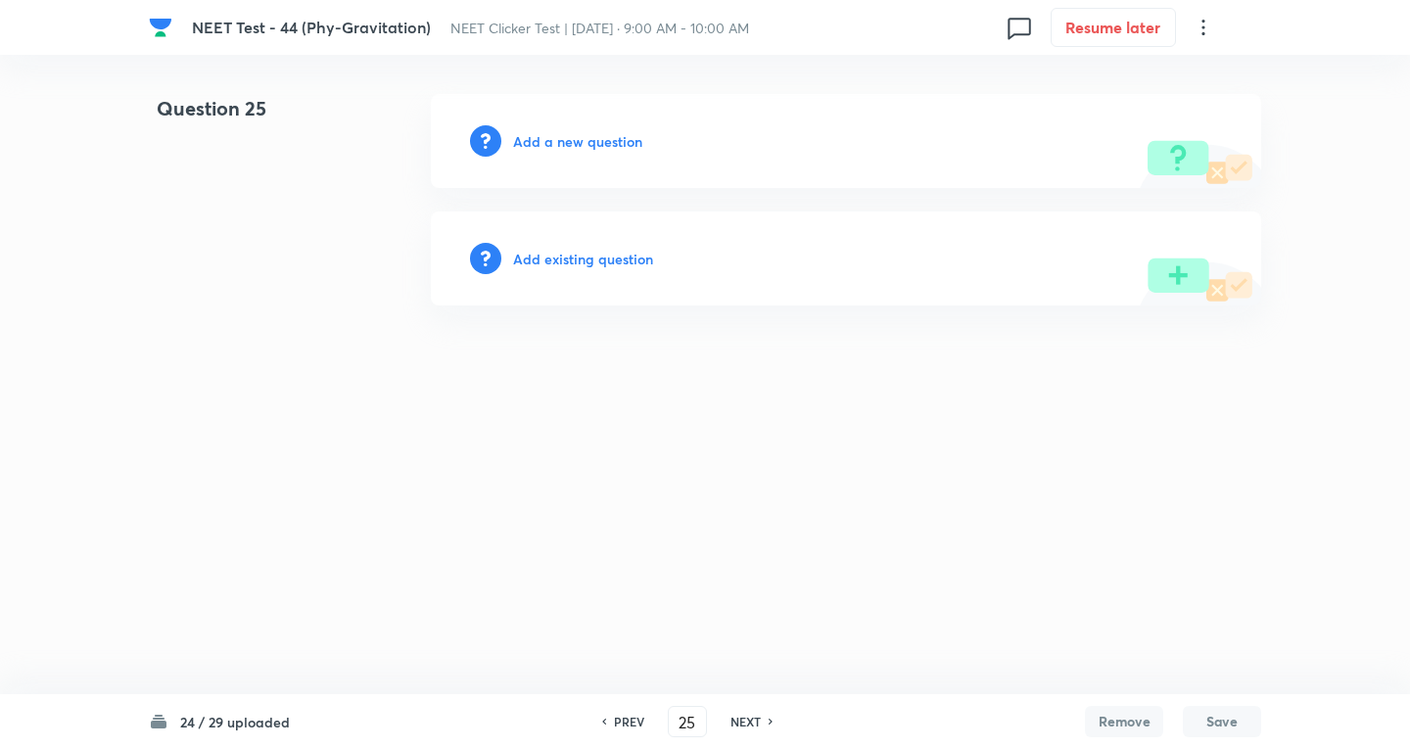
click at [570, 145] on h6 "Add a new question" at bounding box center [577, 141] width 129 height 21
click at [570, 145] on h6 "Choose a question type" at bounding box center [588, 141] width 151 height 21
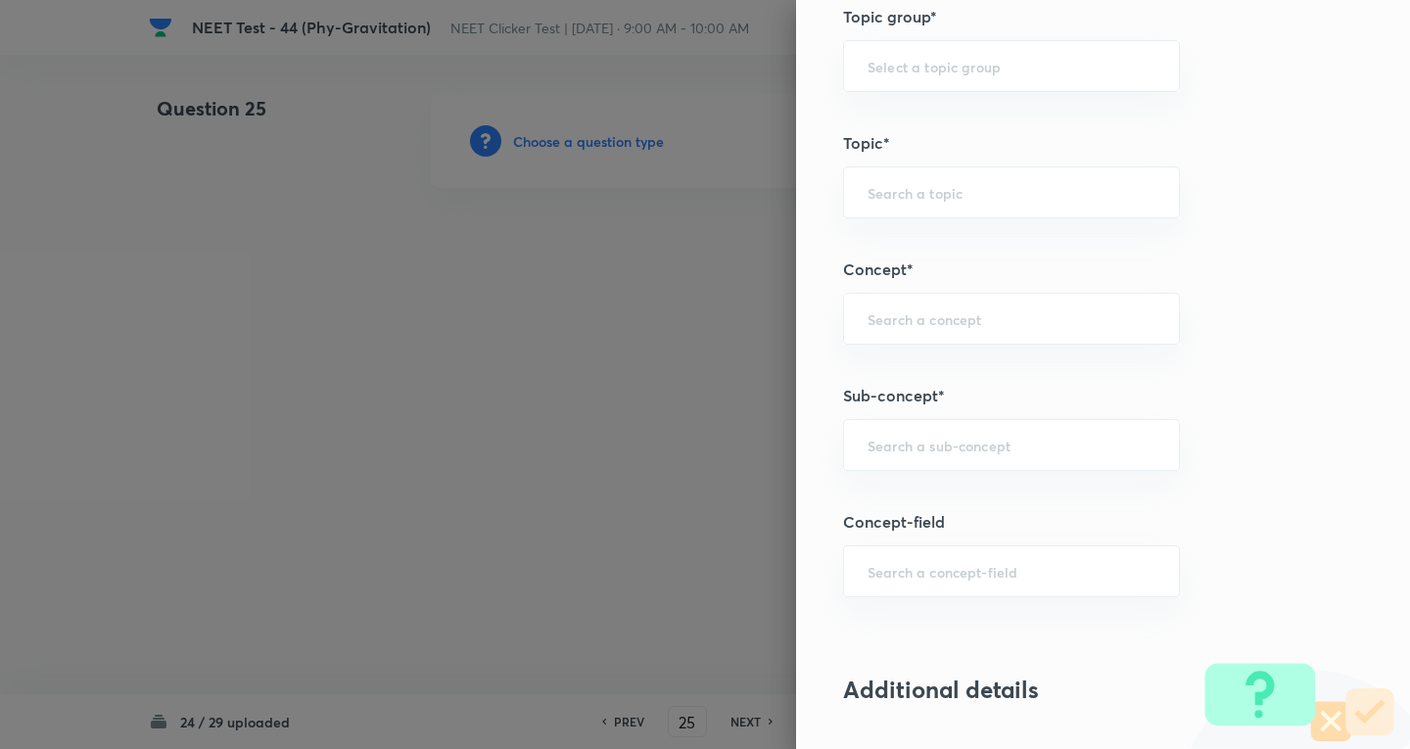
scroll to position [1045, 0]
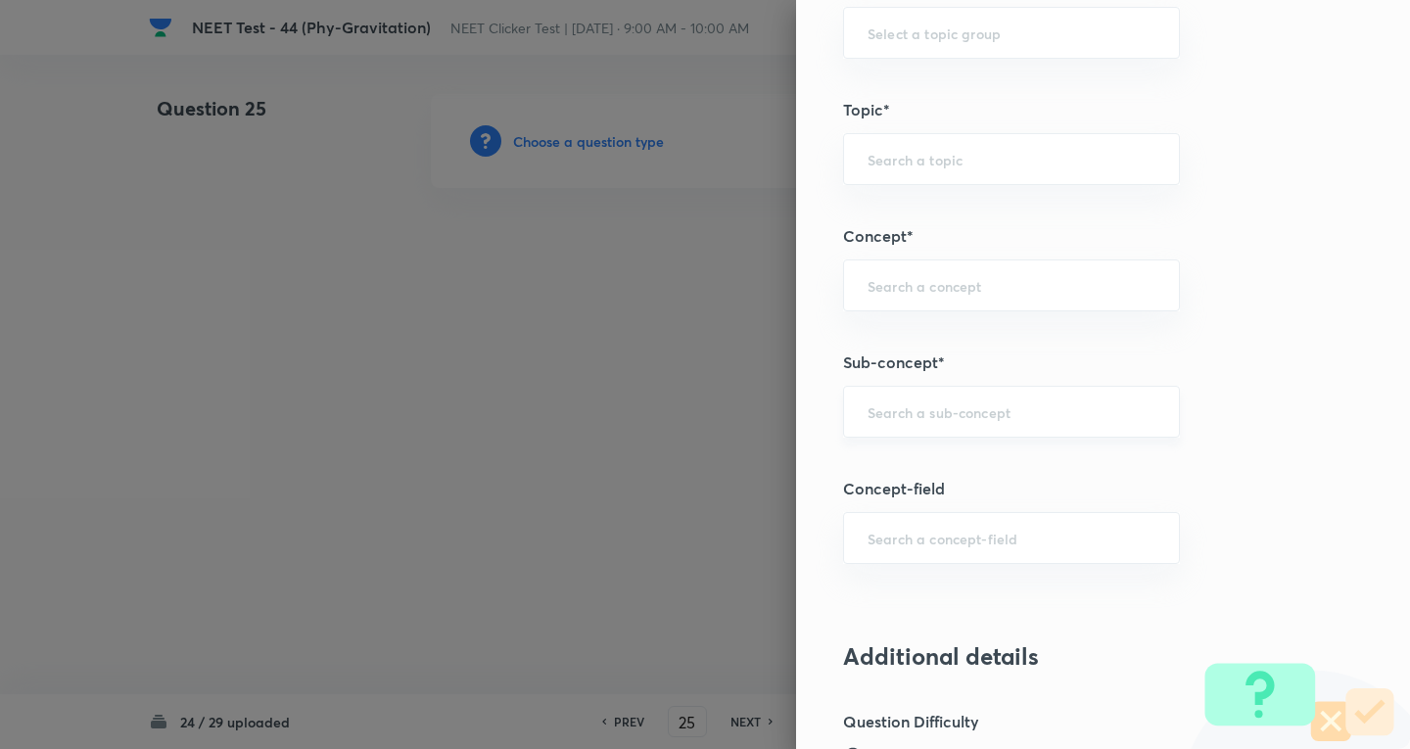
click at [878, 394] on div "​" at bounding box center [1011, 412] width 337 height 52
paste input "Newton's Laws Gravitation"
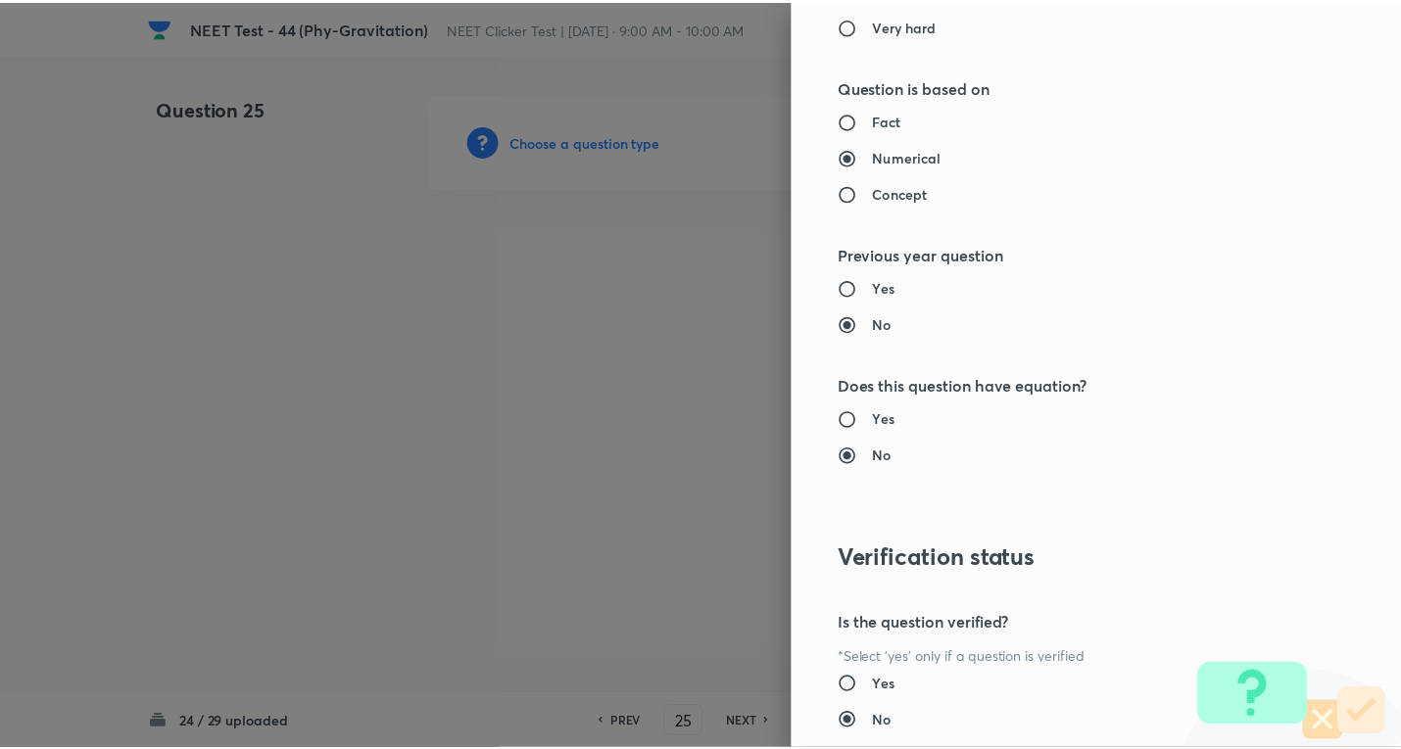
scroll to position [2052, 0]
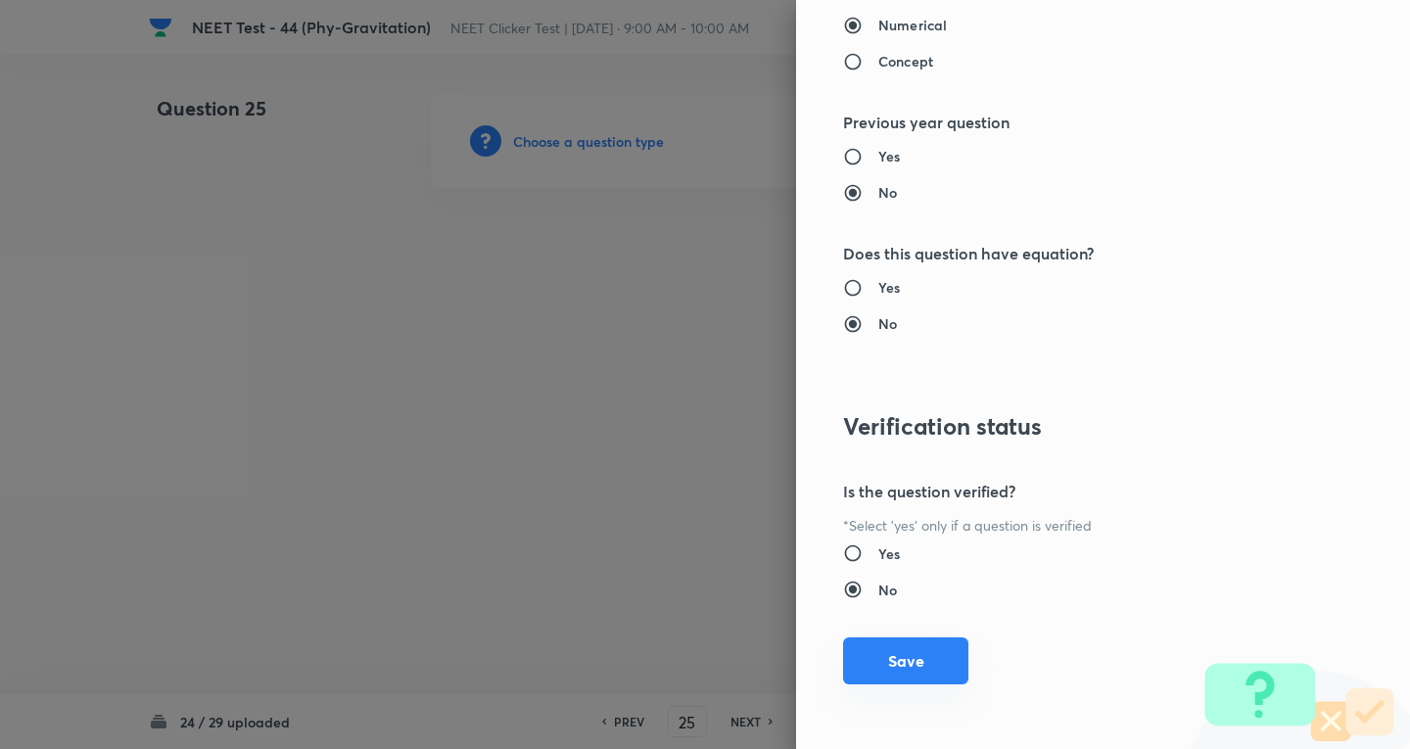
click at [899, 671] on button "Save" at bounding box center [905, 661] width 125 height 47
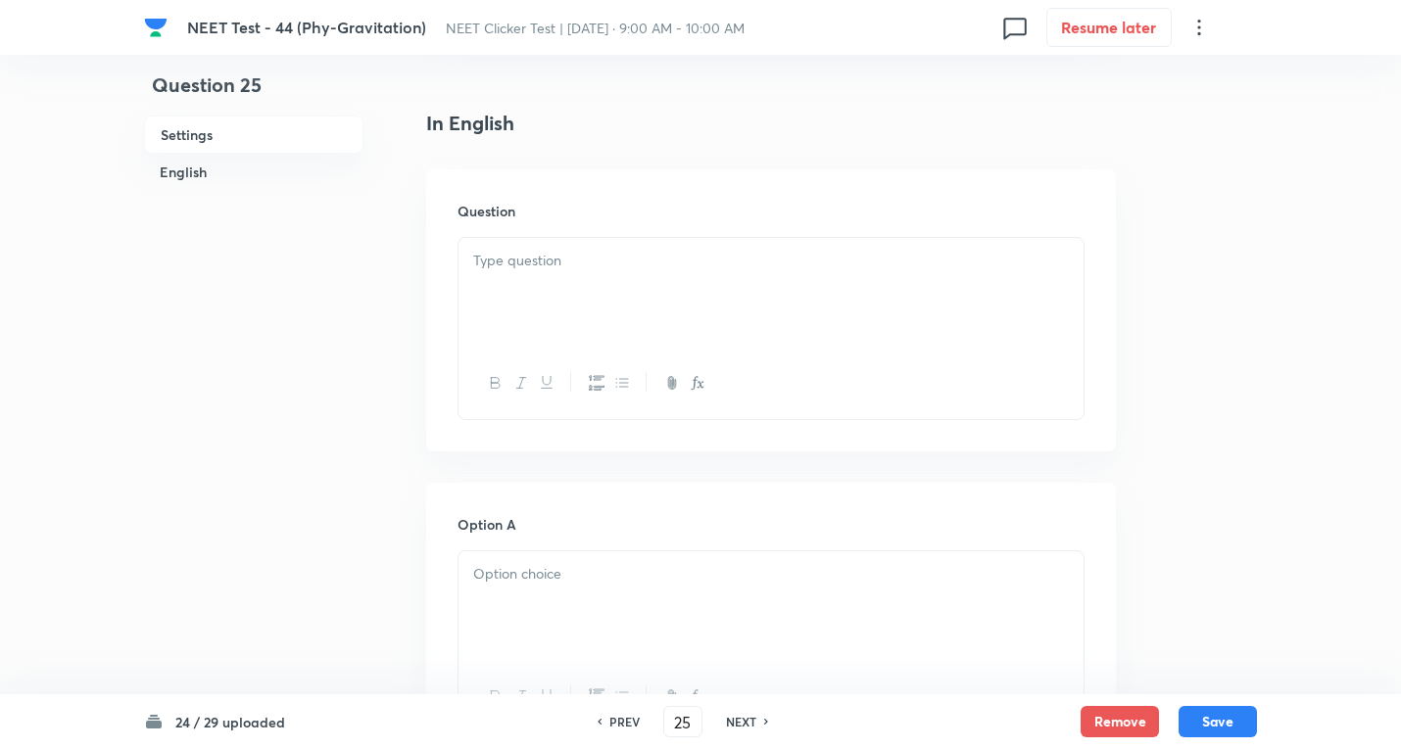
scroll to position [522, 0]
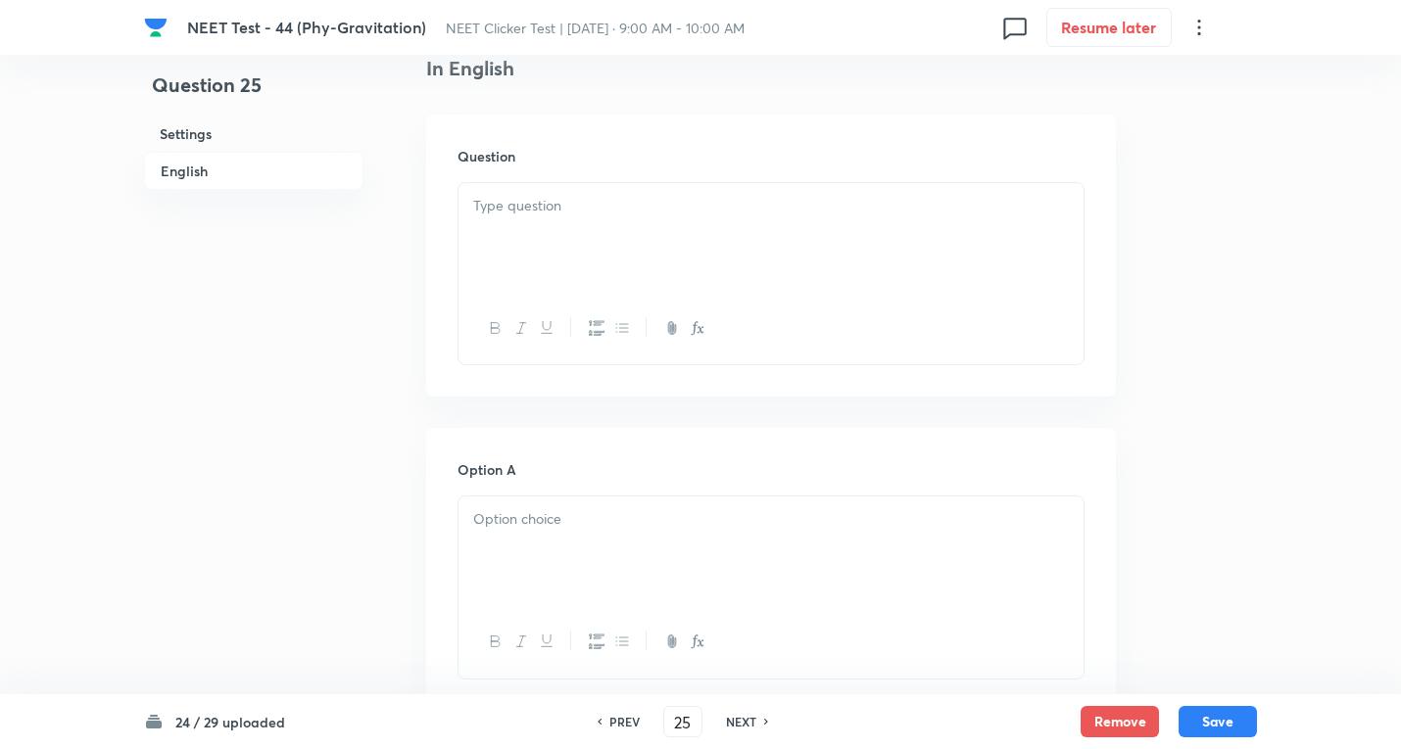
click at [568, 262] on div at bounding box center [770, 238] width 625 height 110
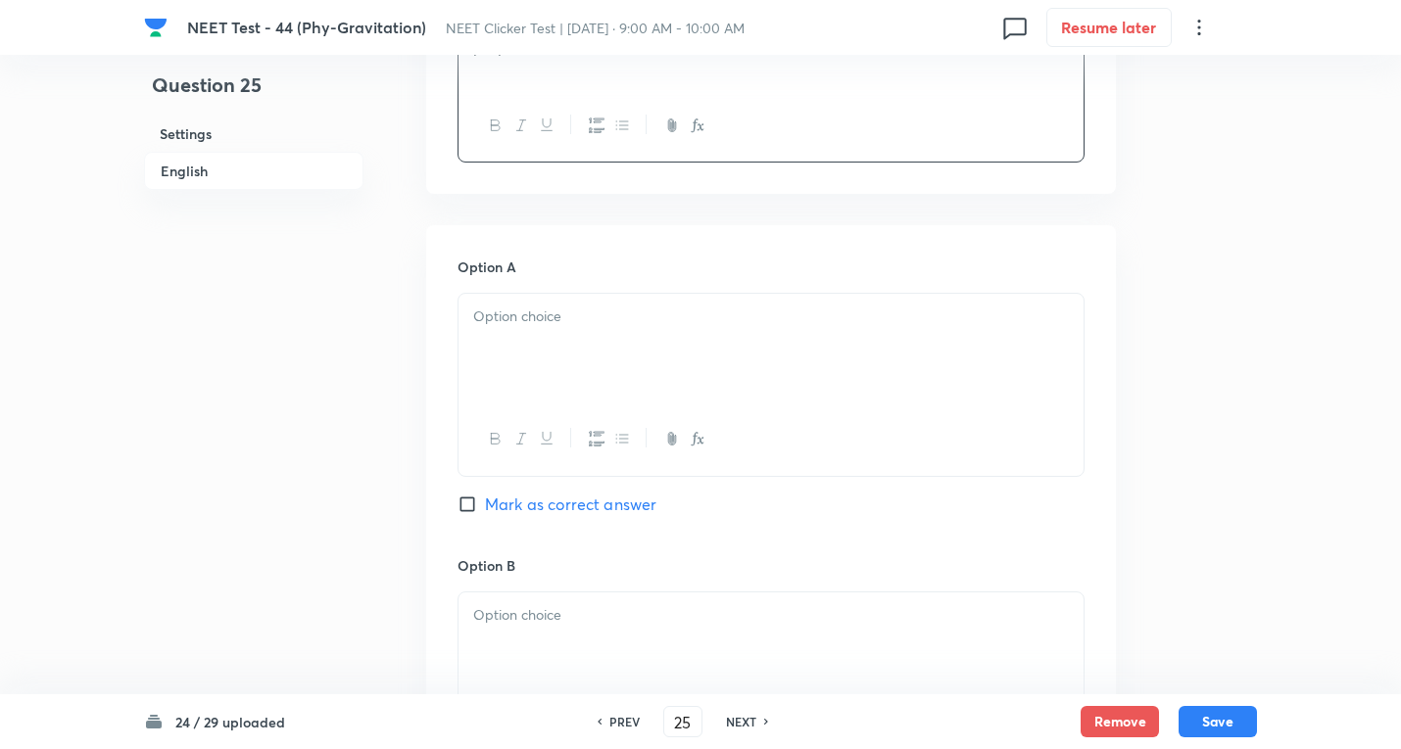
scroll to position [784, 0]
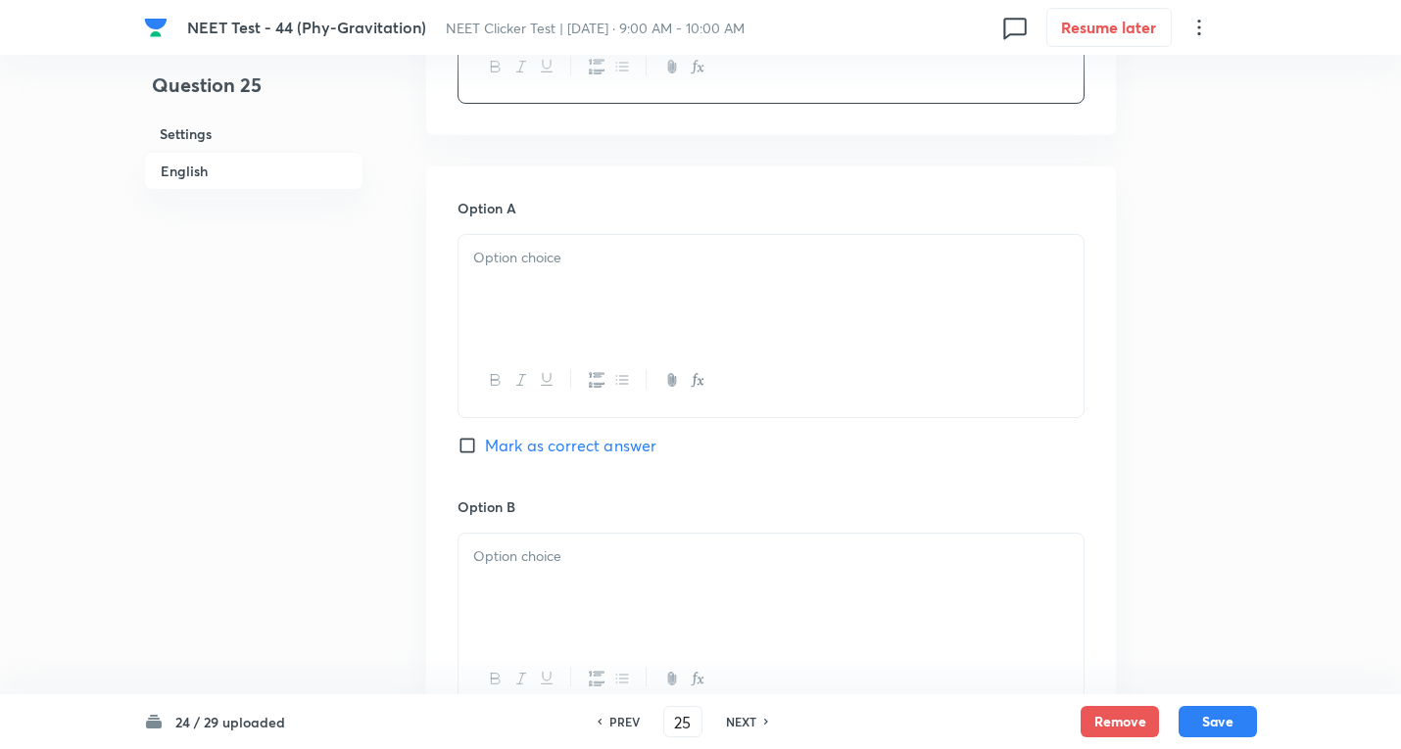
click at [567, 291] on div at bounding box center [770, 290] width 625 height 110
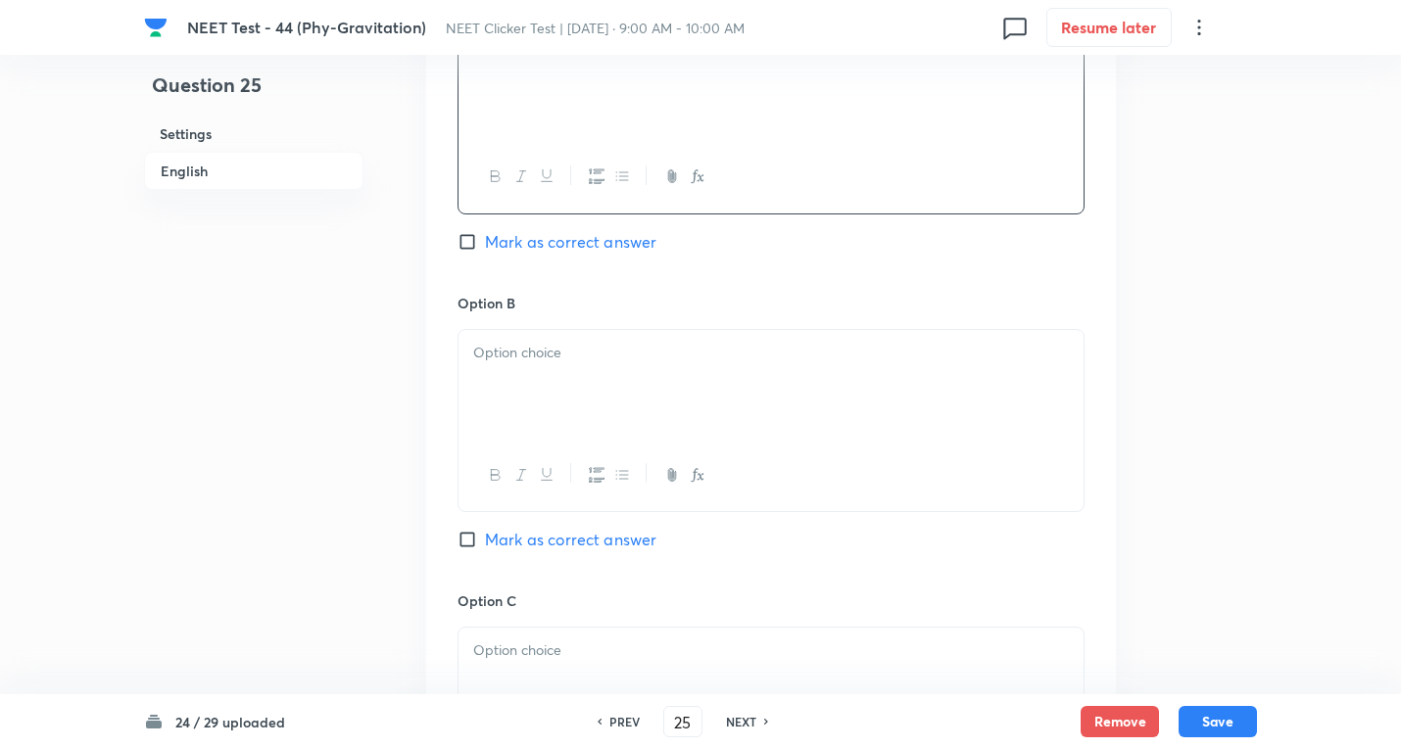
scroll to position [1045, 0]
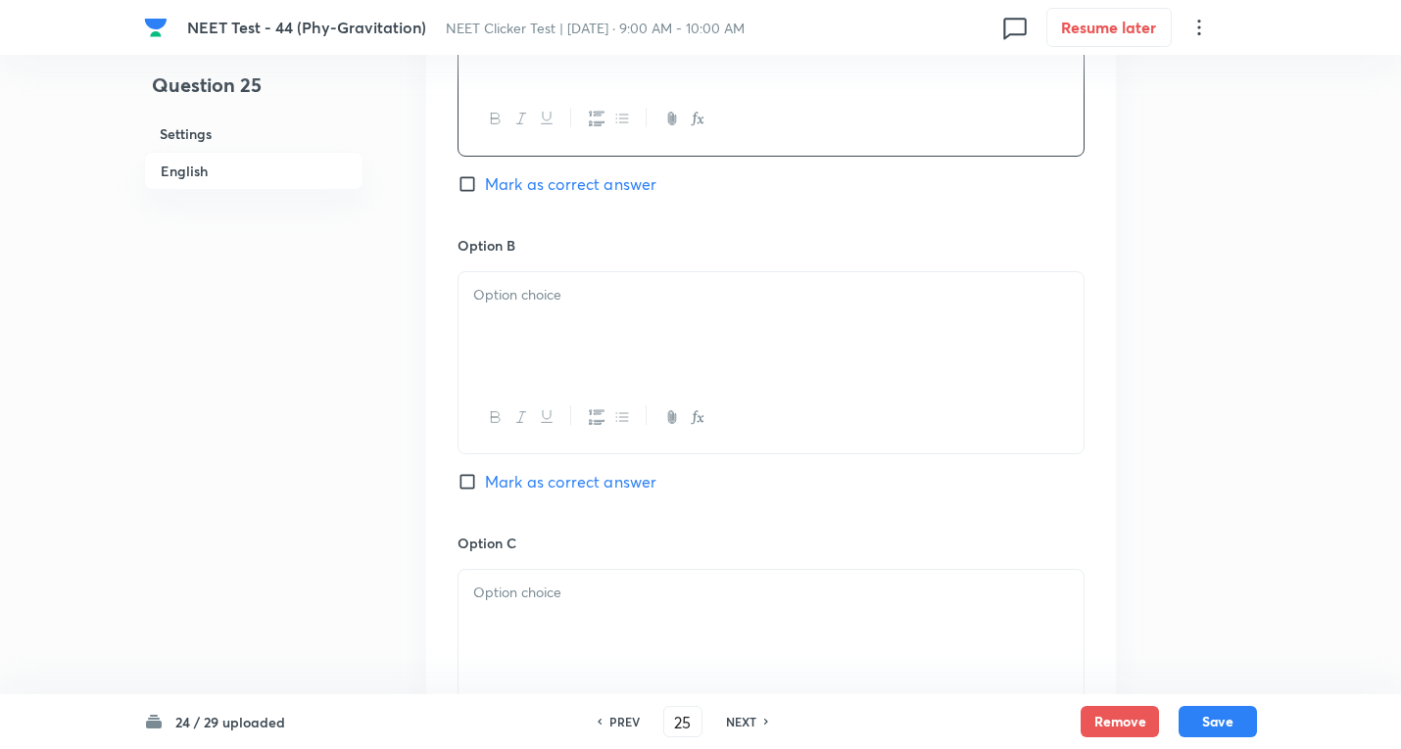
click at [566, 295] on p at bounding box center [770, 295] width 595 height 23
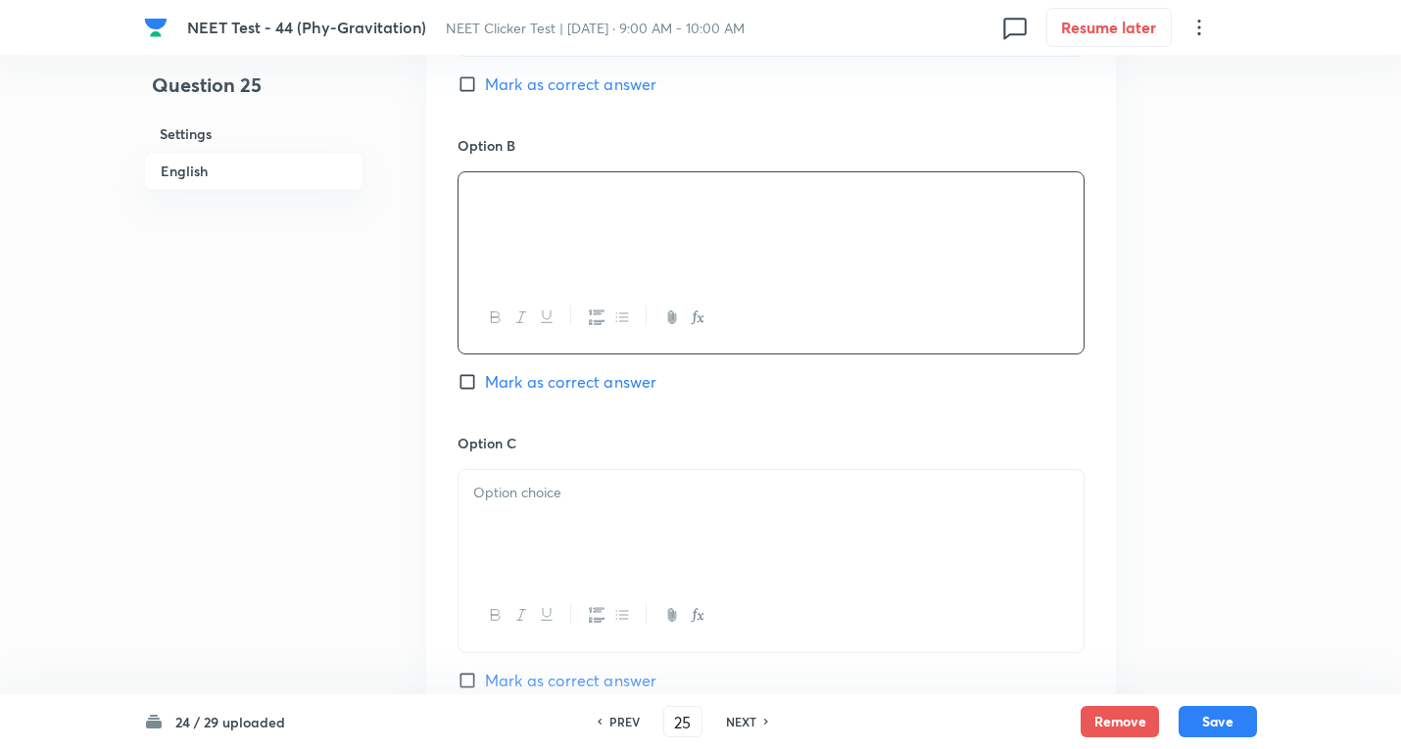
scroll to position [1306, 0]
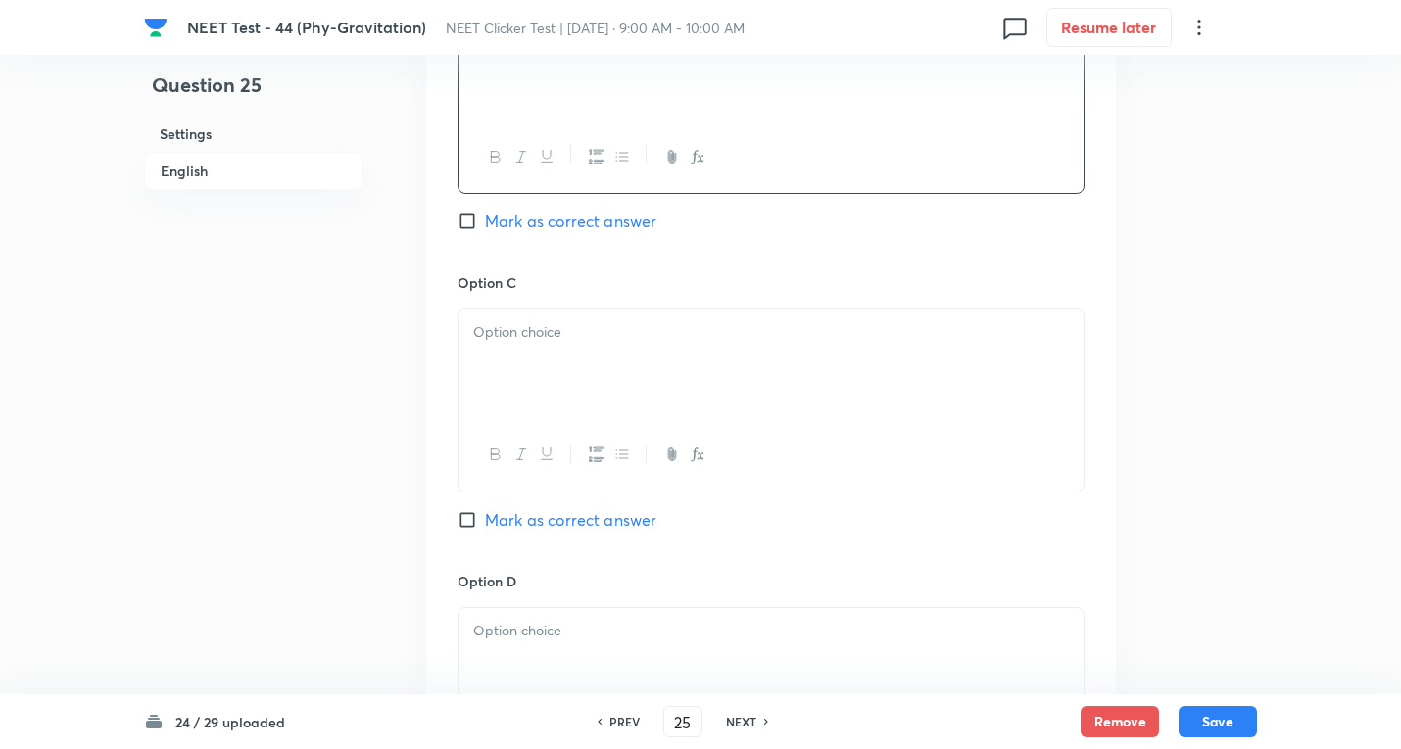
click at [618, 352] on div at bounding box center [770, 364] width 625 height 110
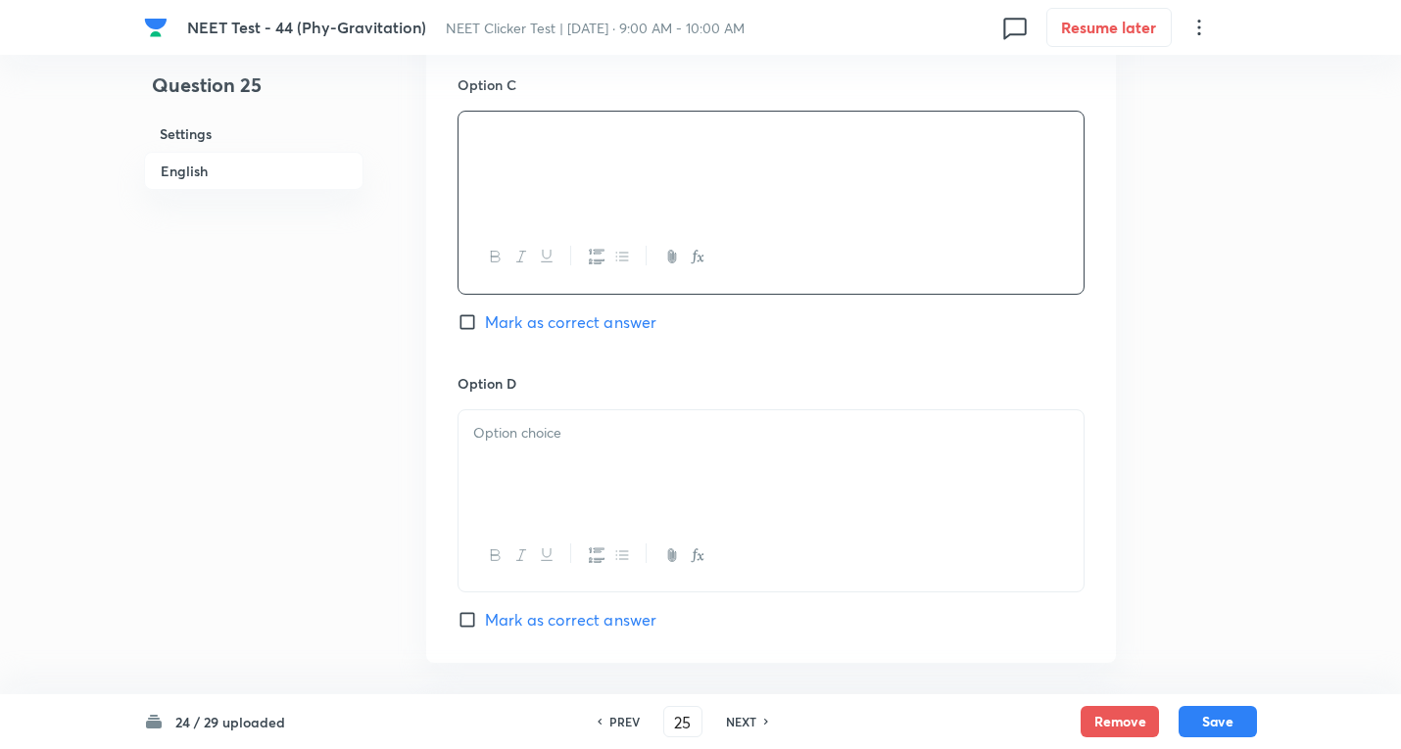
scroll to position [1567, 0]
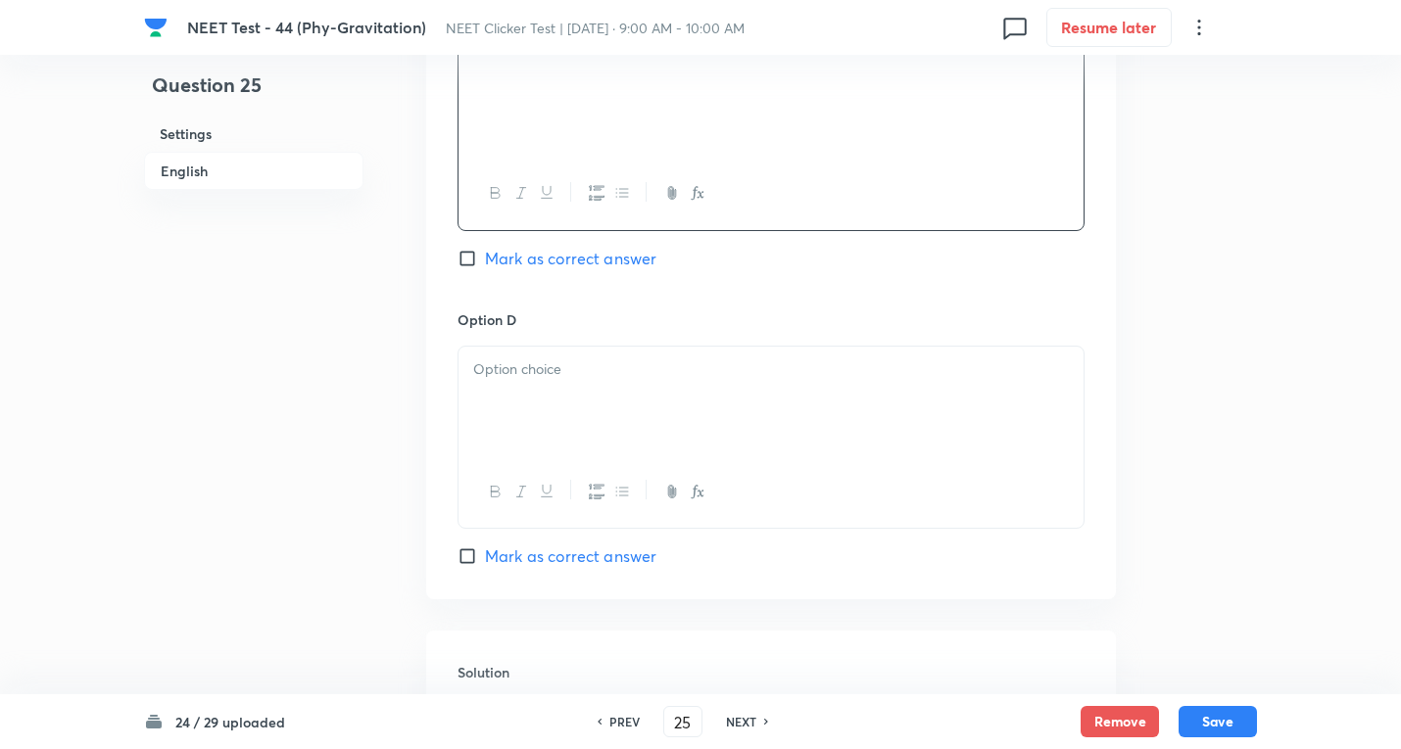
click at [577, 386] on div at bounding box center [770, 402] width 625 height 110
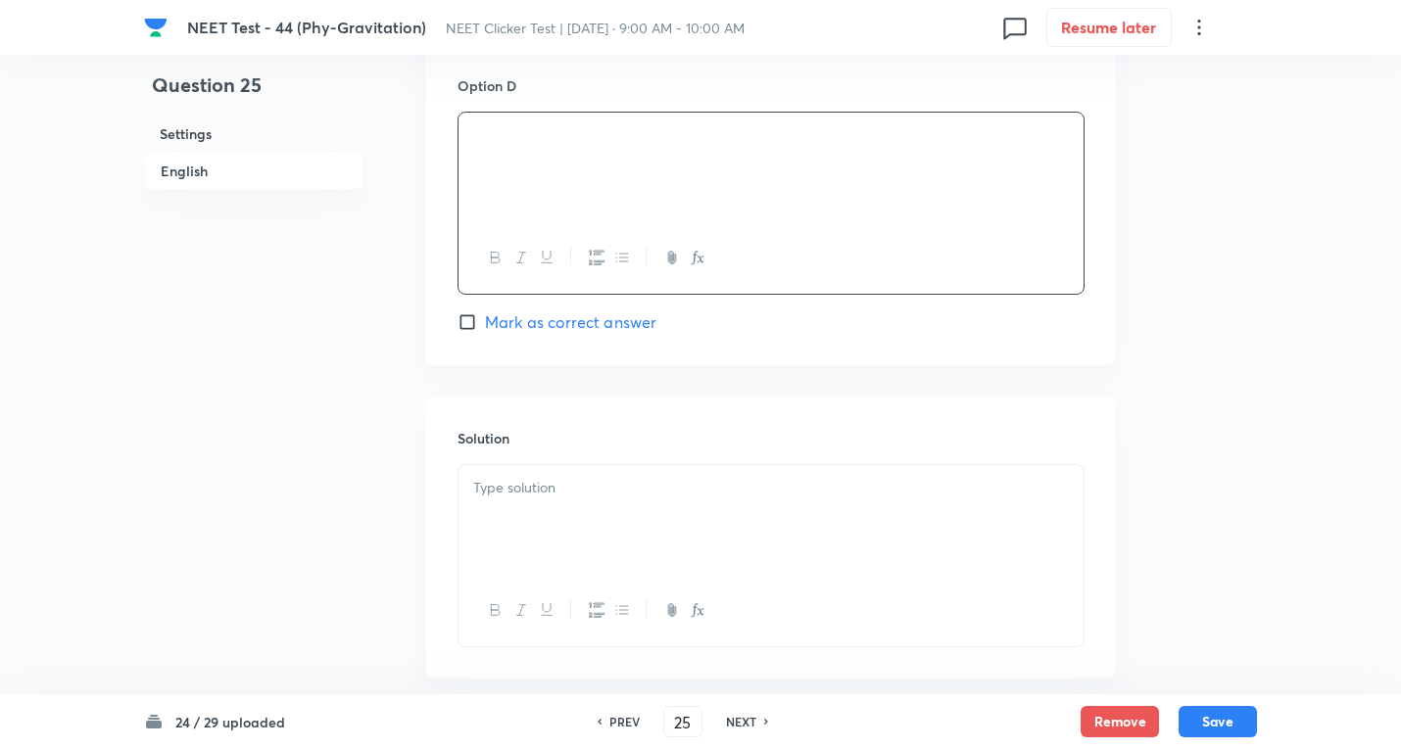
scroll to position [1829, 0]
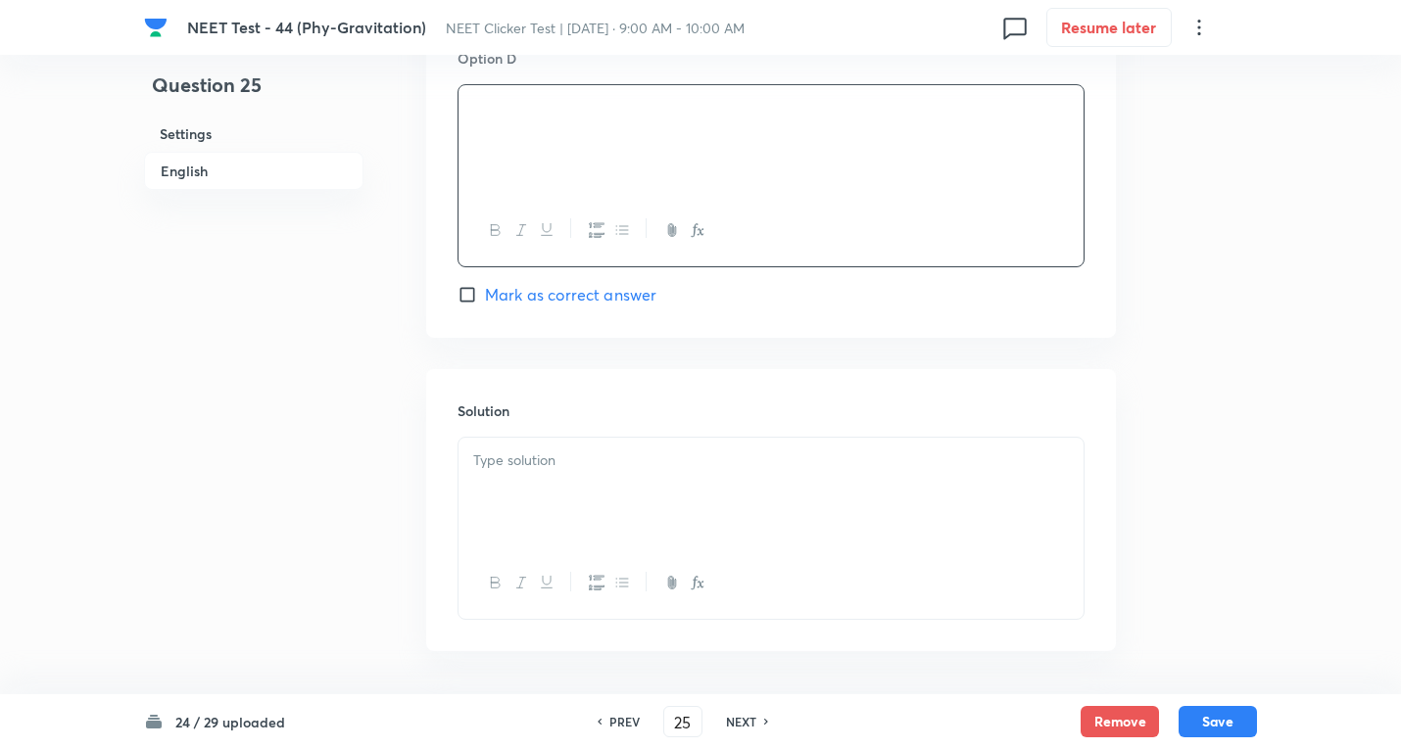
click at [469, 295] on input "Mark as correct answer" at bounding box center [470, 295] width 27 height 20
click at [545, 473] on div at bounding box center [770, 493] width 625 height 110
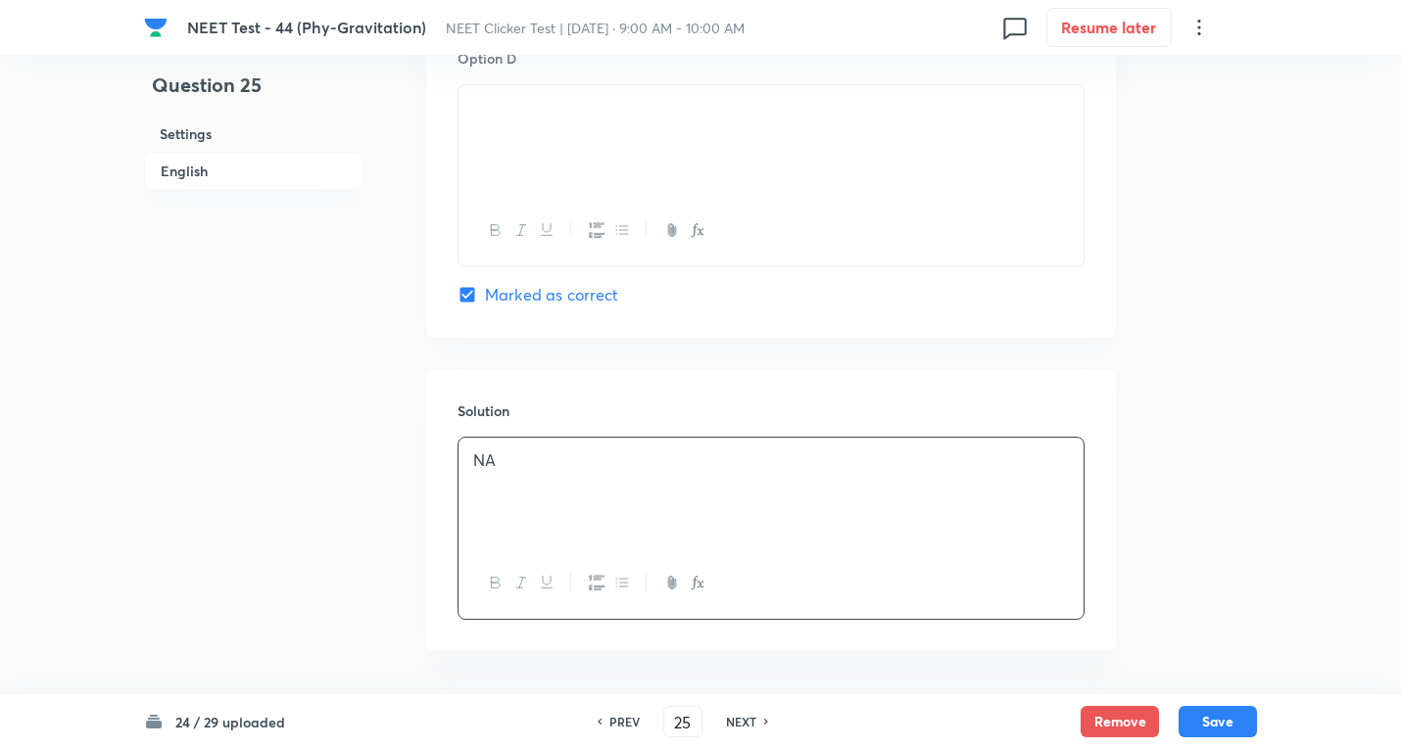
scroll to position [1903, 0]
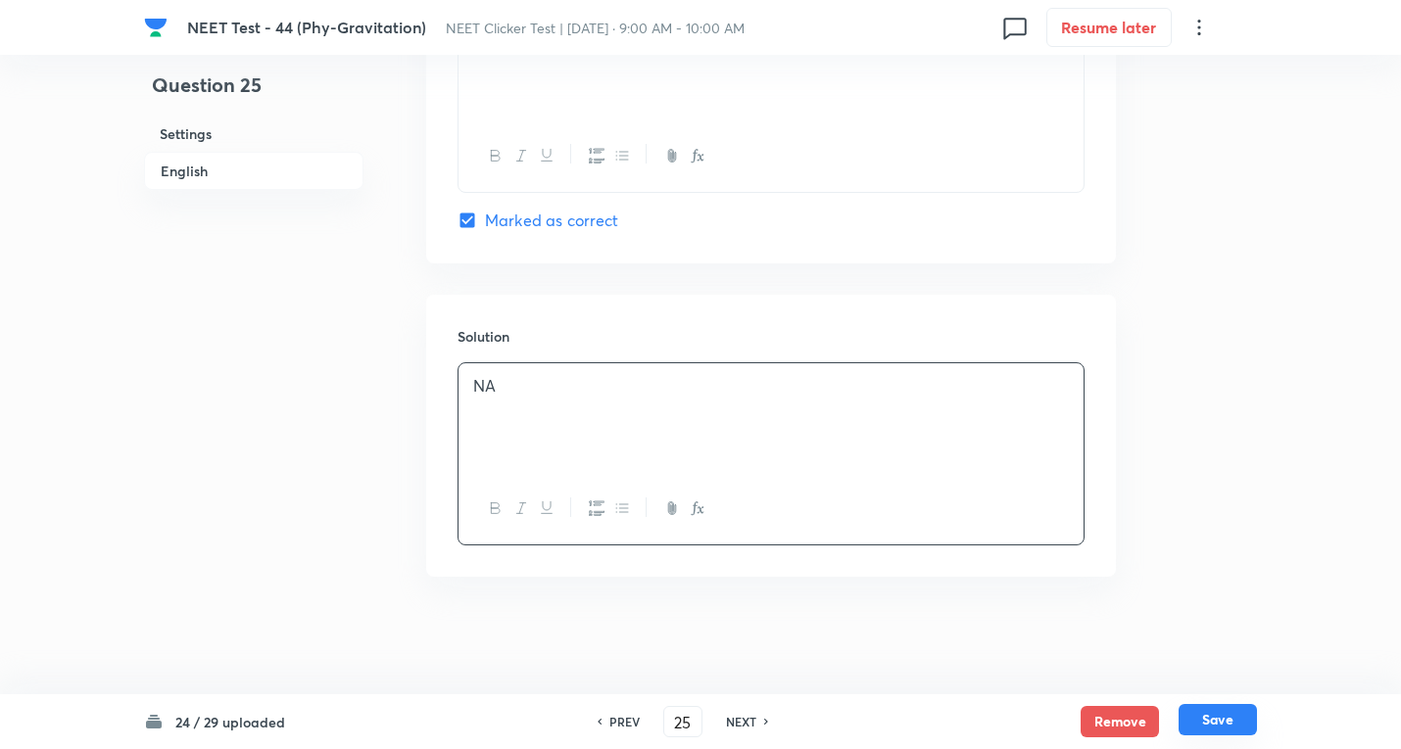
click at [1202, 705] on button "Save" at bounding box center [1217, 719] width 78 height 31
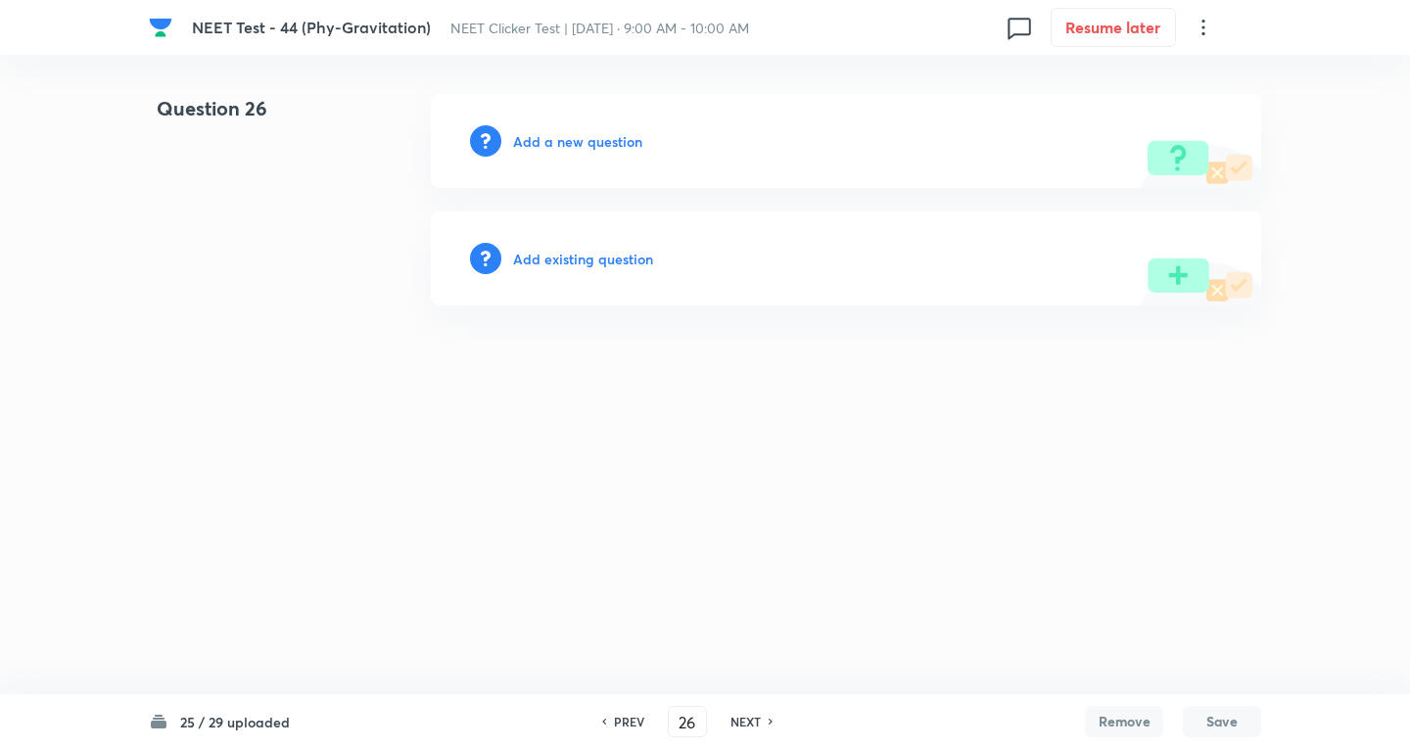
click at [584, 139] on h6 "Add a new question" at bounding box center [577, 141] width 129 height 21
click at [584, 139] on h6 "Choose a question type" at bounding box center [588, 141] width 151 height 21
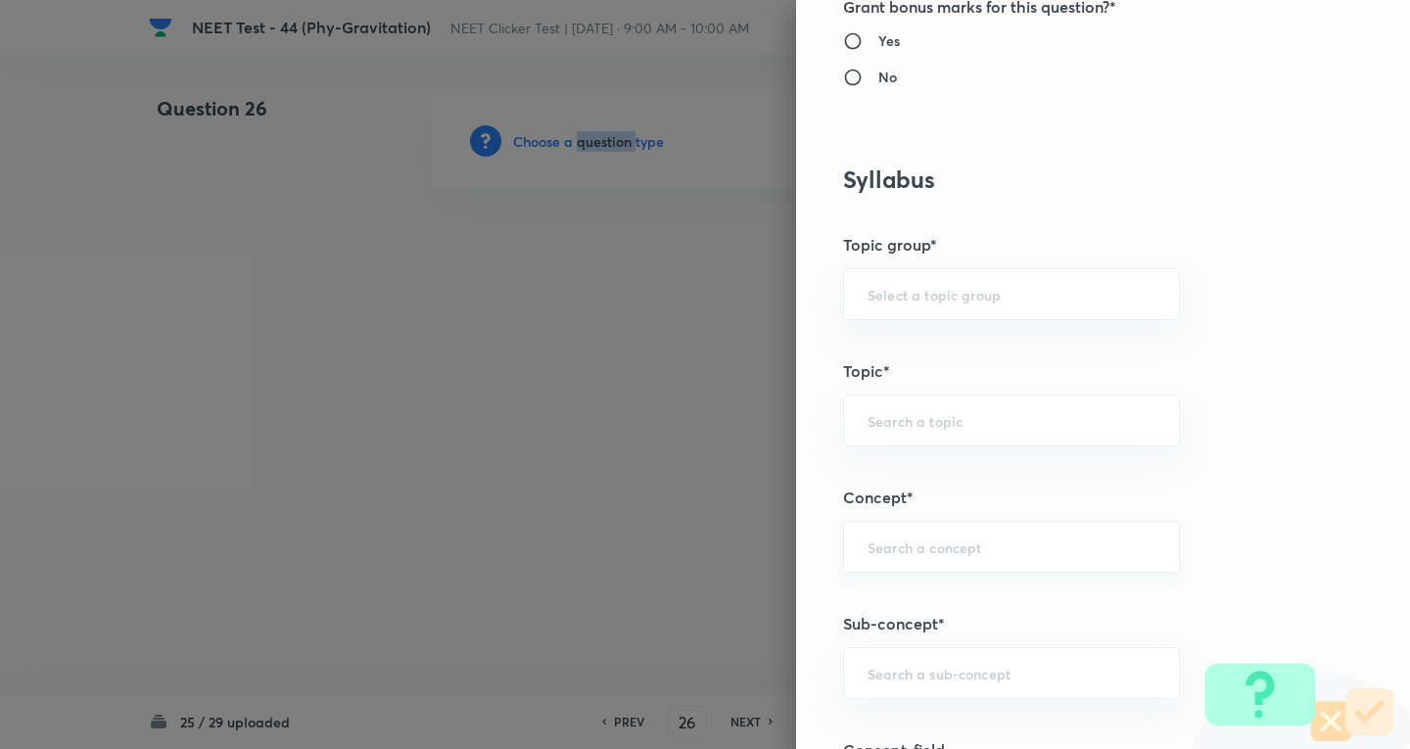
scroll to position [1045, 0]
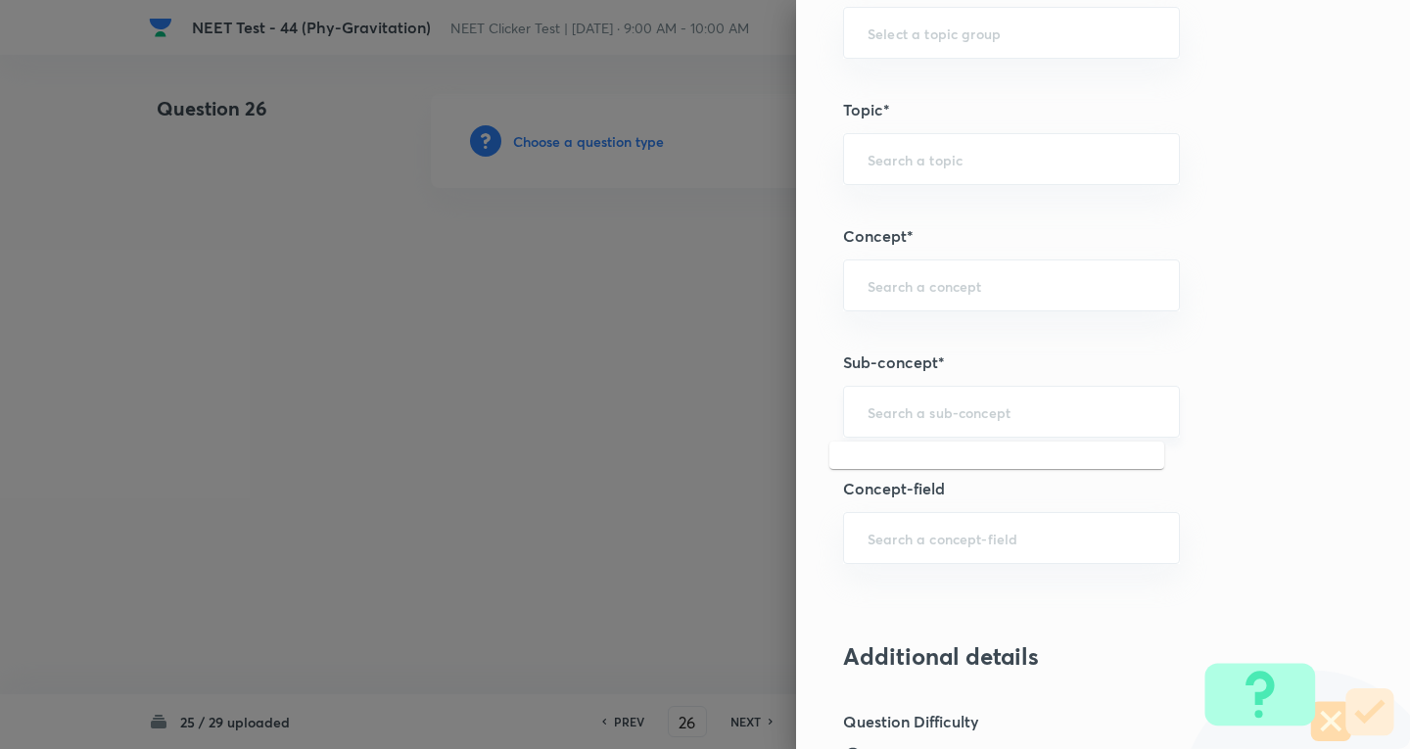
click at [879, 423] on div "​" at bounding box center [1011, 412] width 337 height 52
paste input "Newton's Laws Gravitation"
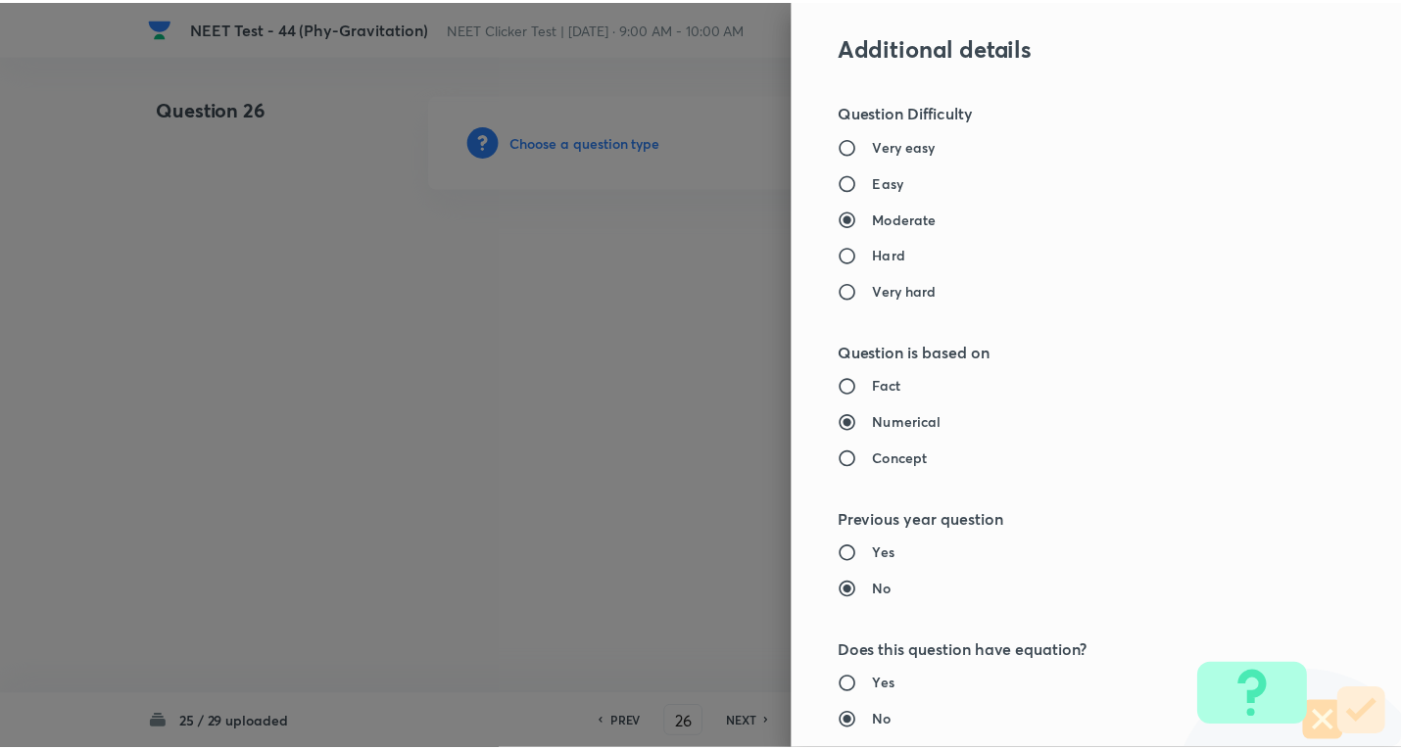
scroll to position [2052, 0]
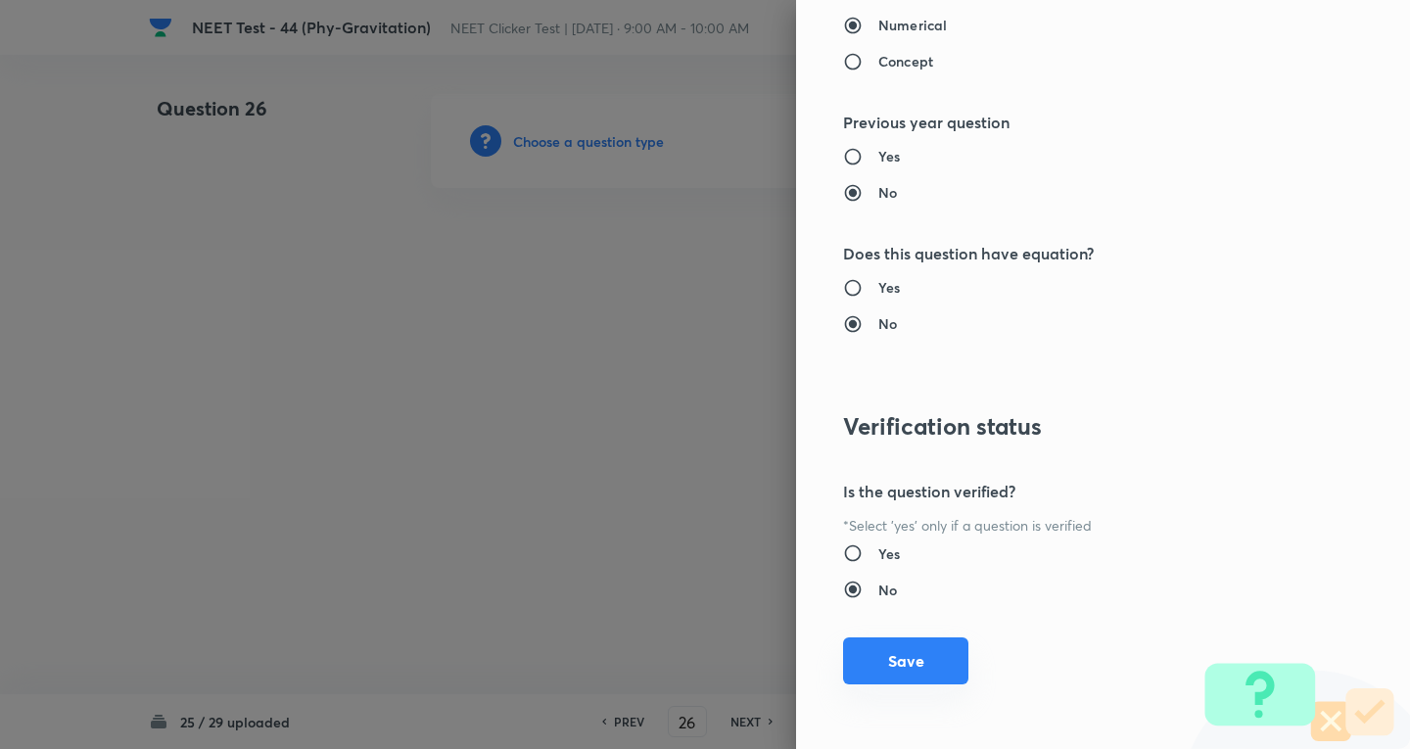
click at [910, 652] on button "Save" at bounding box center [905, 661] width 125 height 47
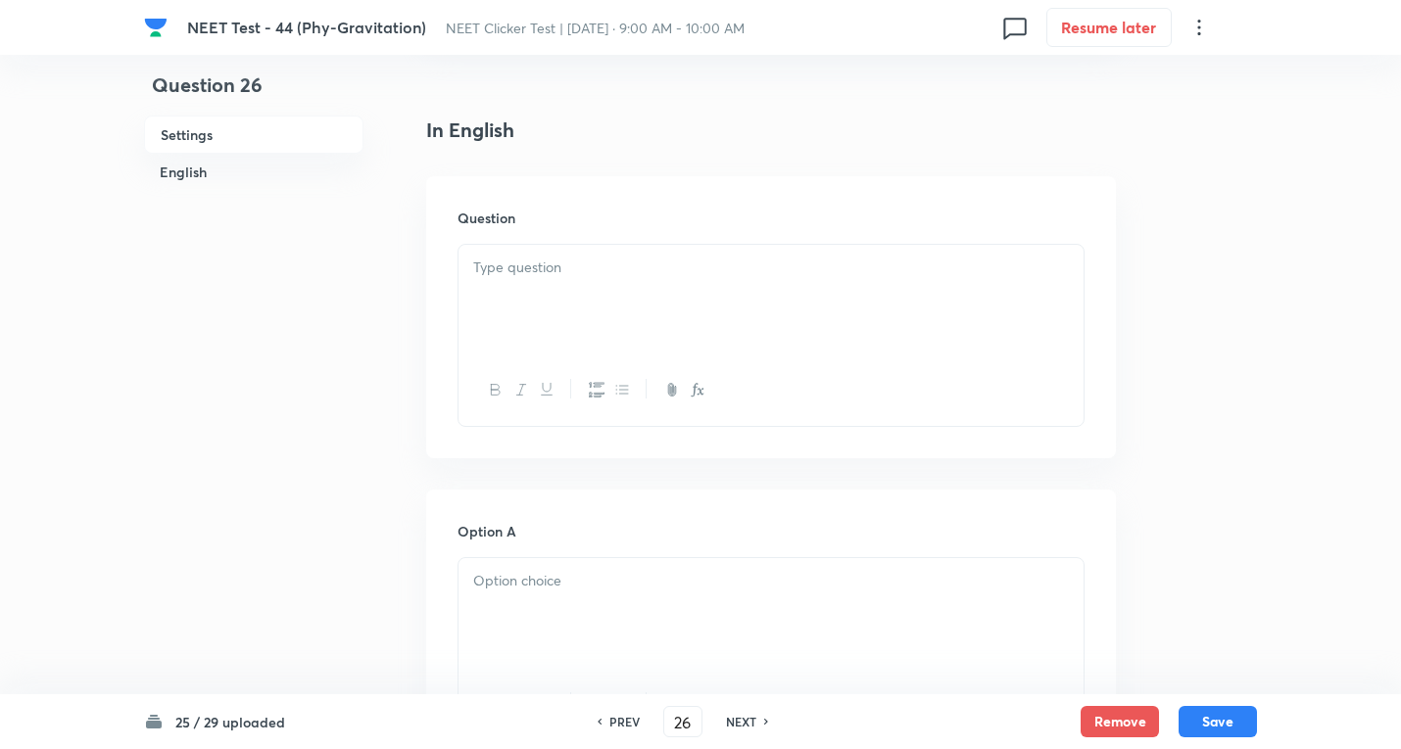
scroll to position [522, 0]
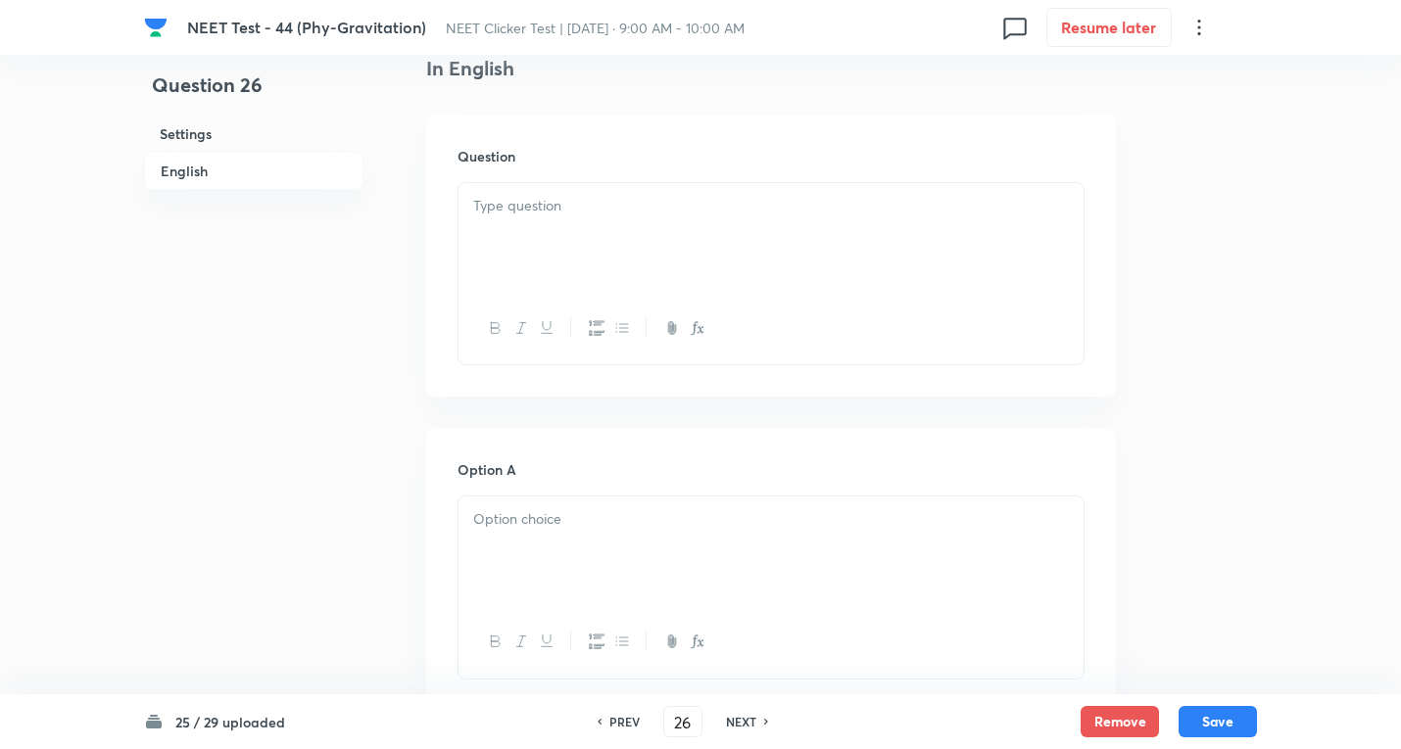
click at [565, 245] on div at bounding box center [770, 238] width 625 height 110
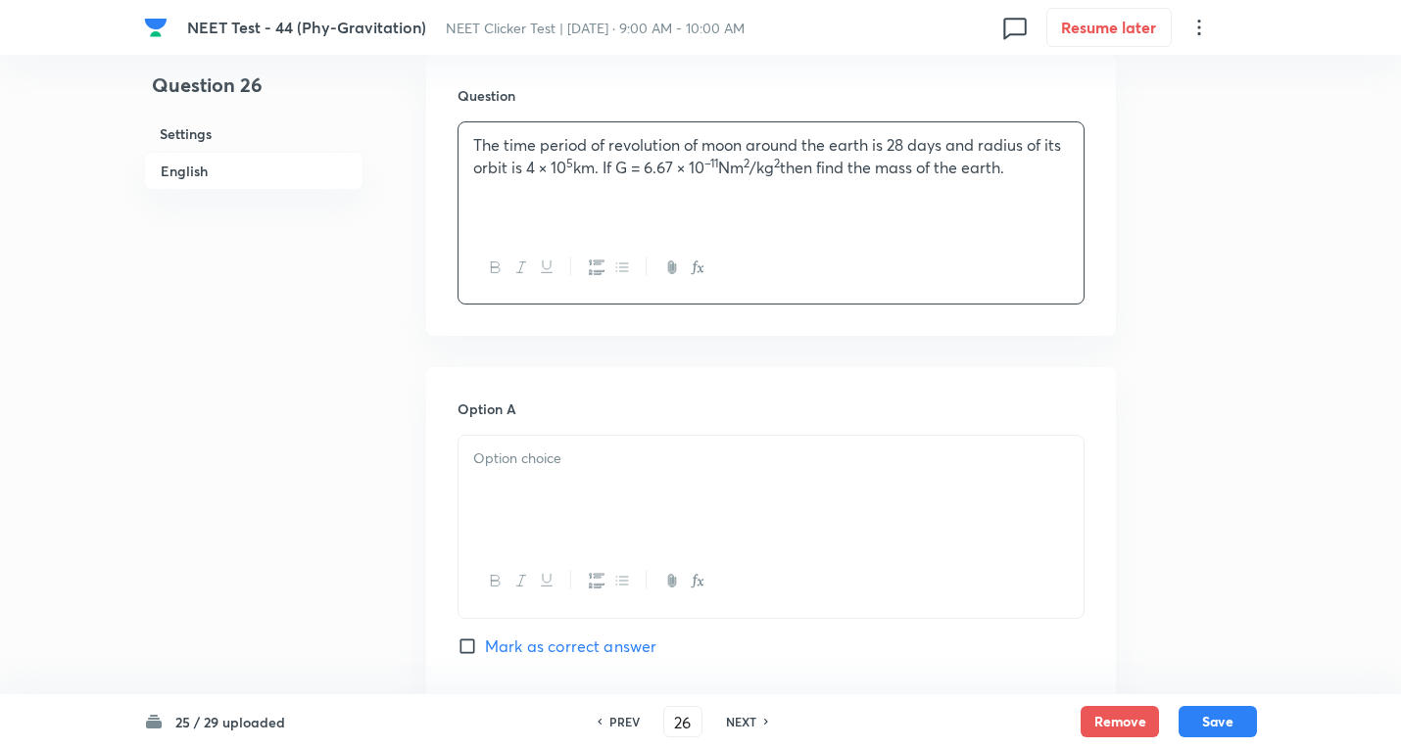
scroll to position [784, 0]
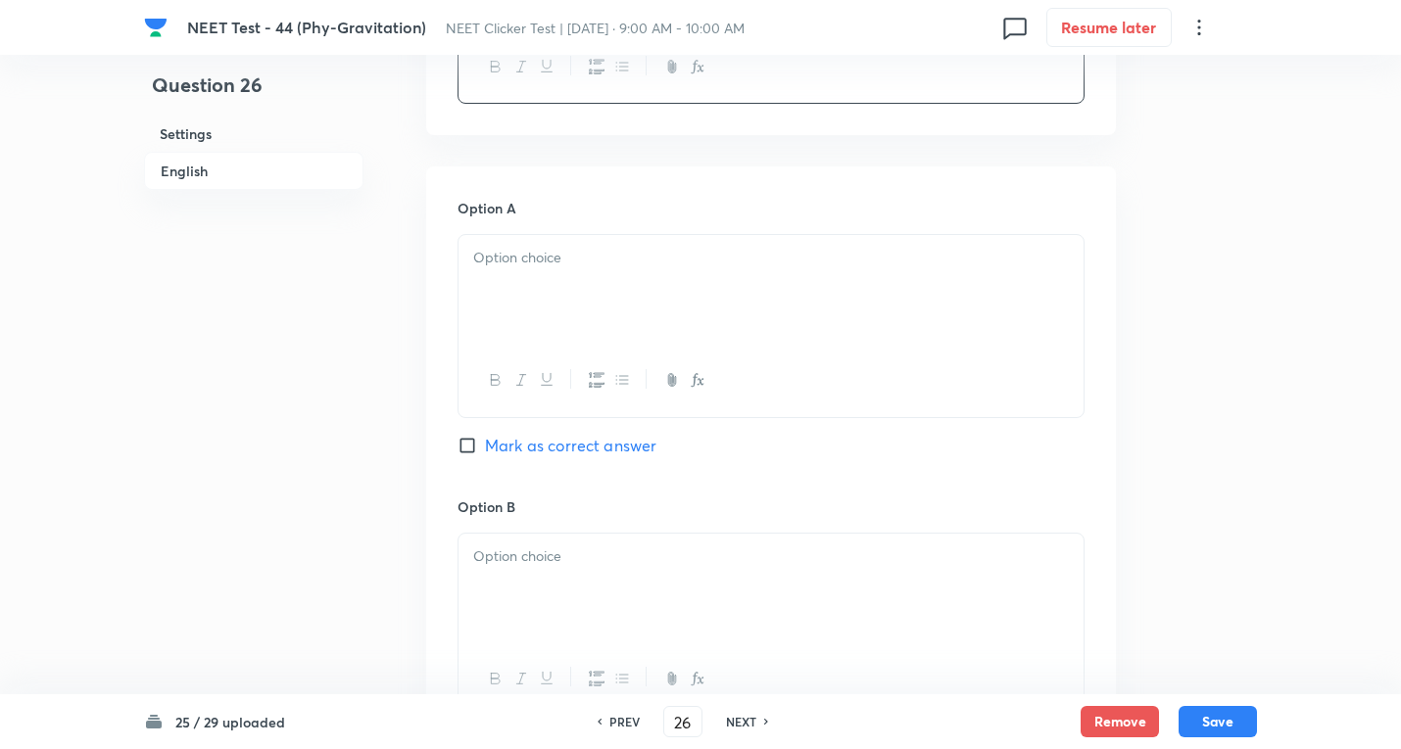
drag, startPoint x: 508, startPoint y: 271, endPoint x: 508, endPoint y: 282, distance: 10.8
click at [508, 279] on div at bounding box center [770, 290] width 625 height 110
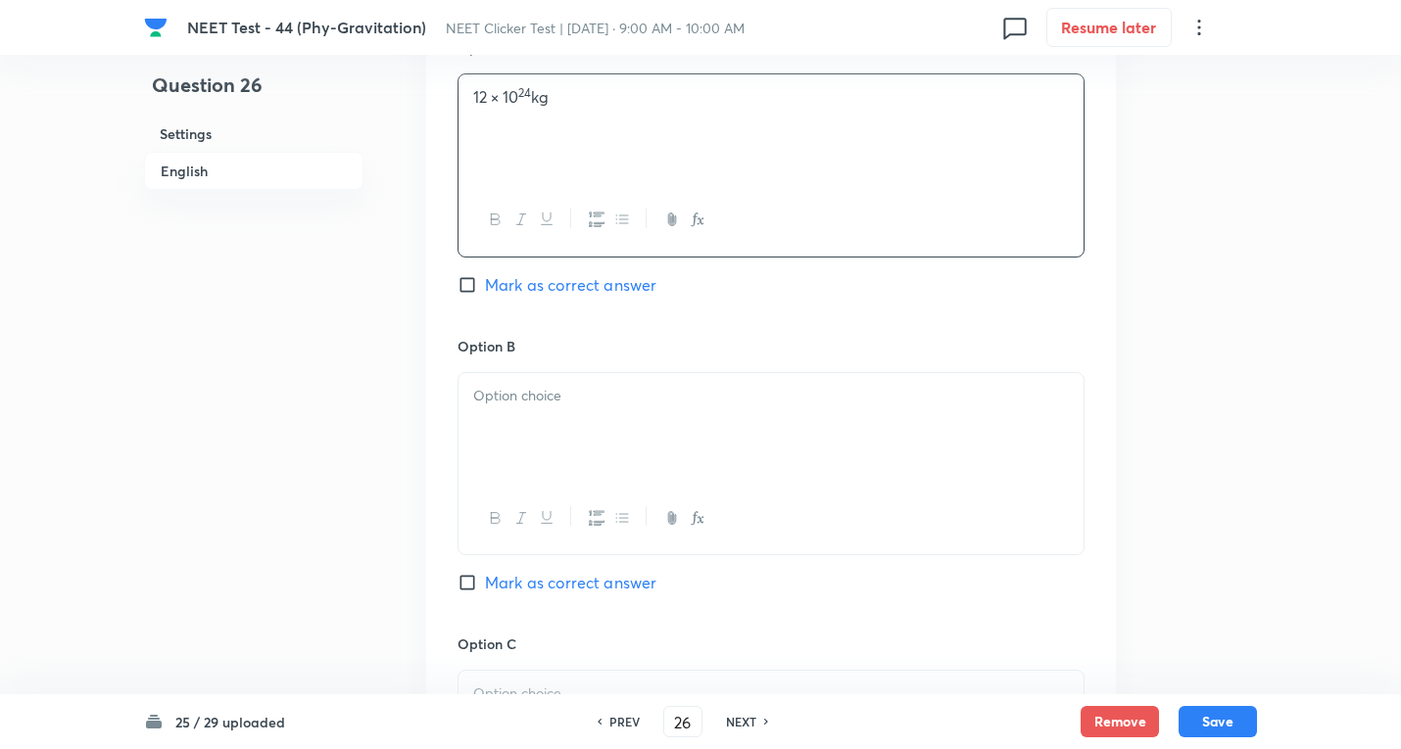
scroll to position [1045, 0]
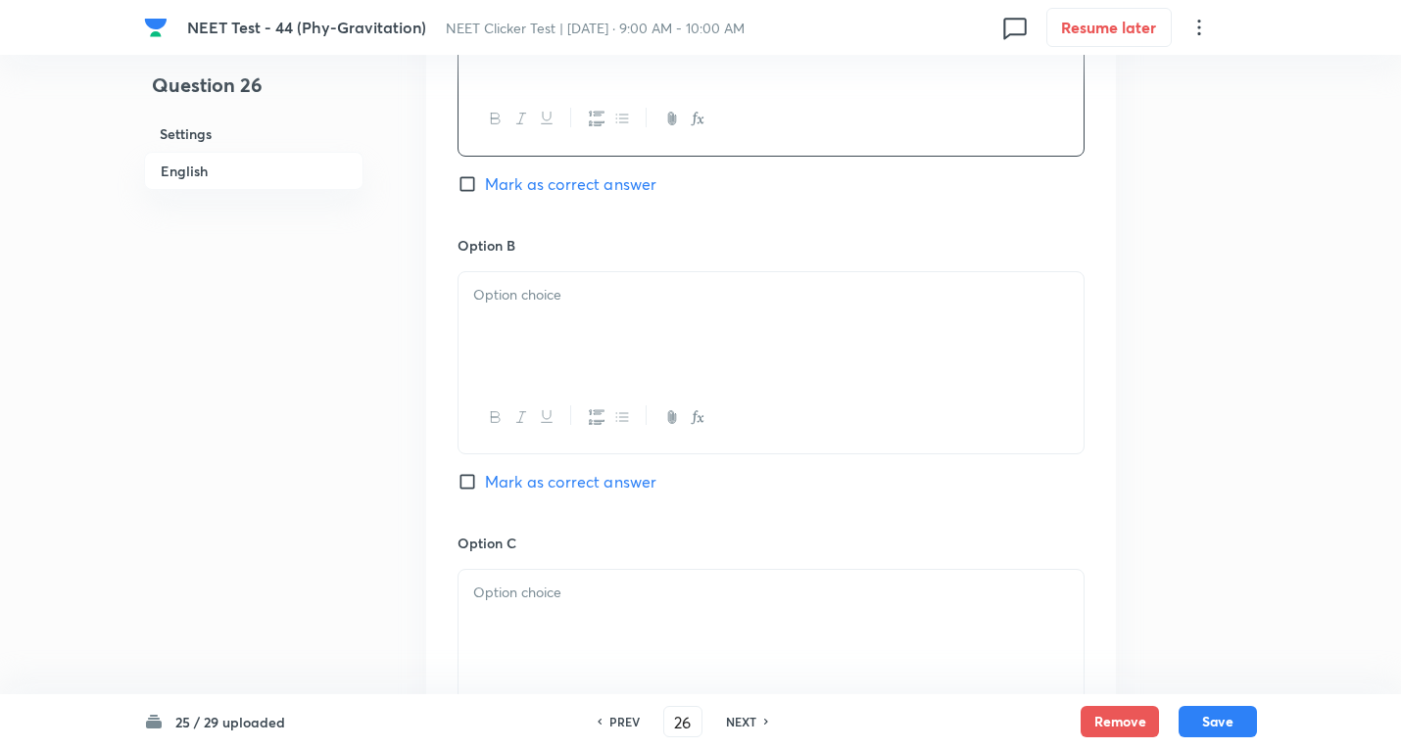
click at [549, 354] on div at bounding box center [770, 327] width 625 height 110
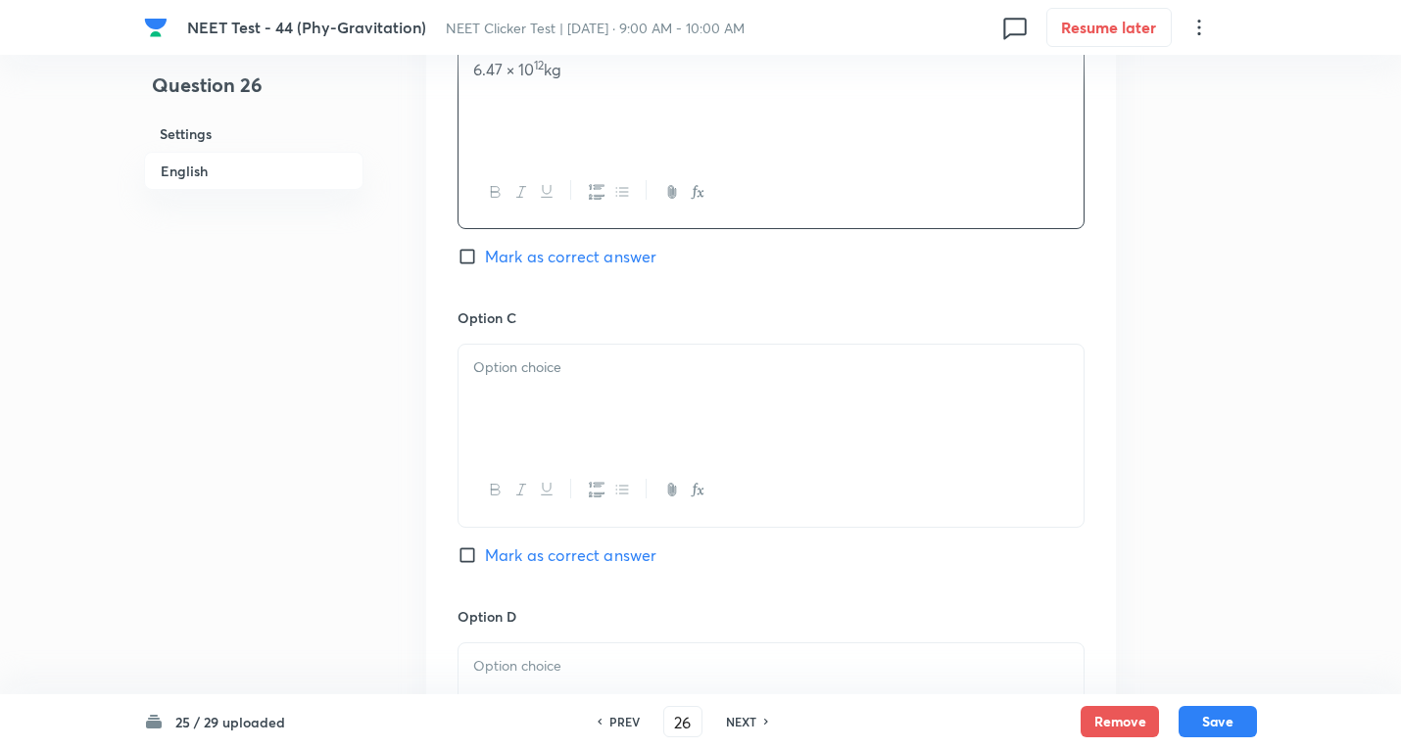
scroll to position [1306, 0]
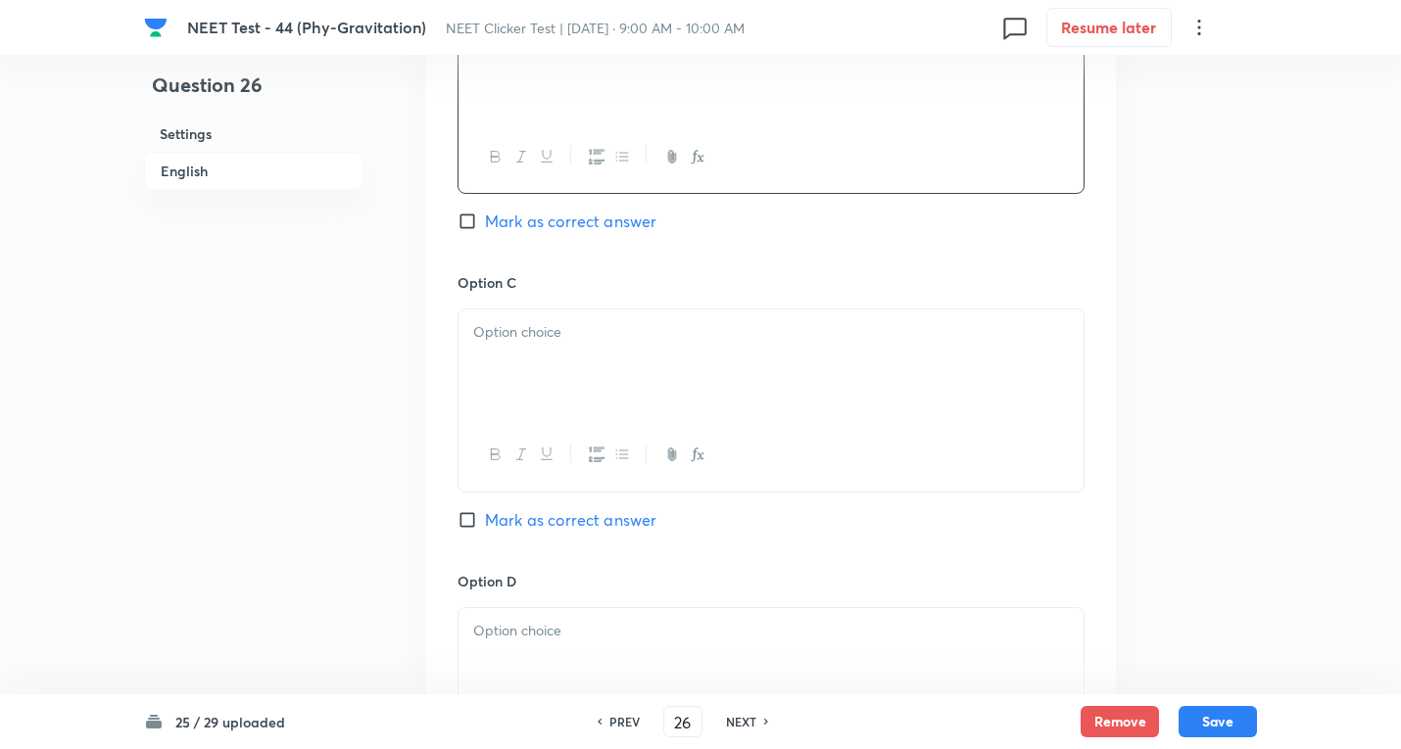
click at [580, 380] on div at bounding box center [770, 364] width 625 height 110
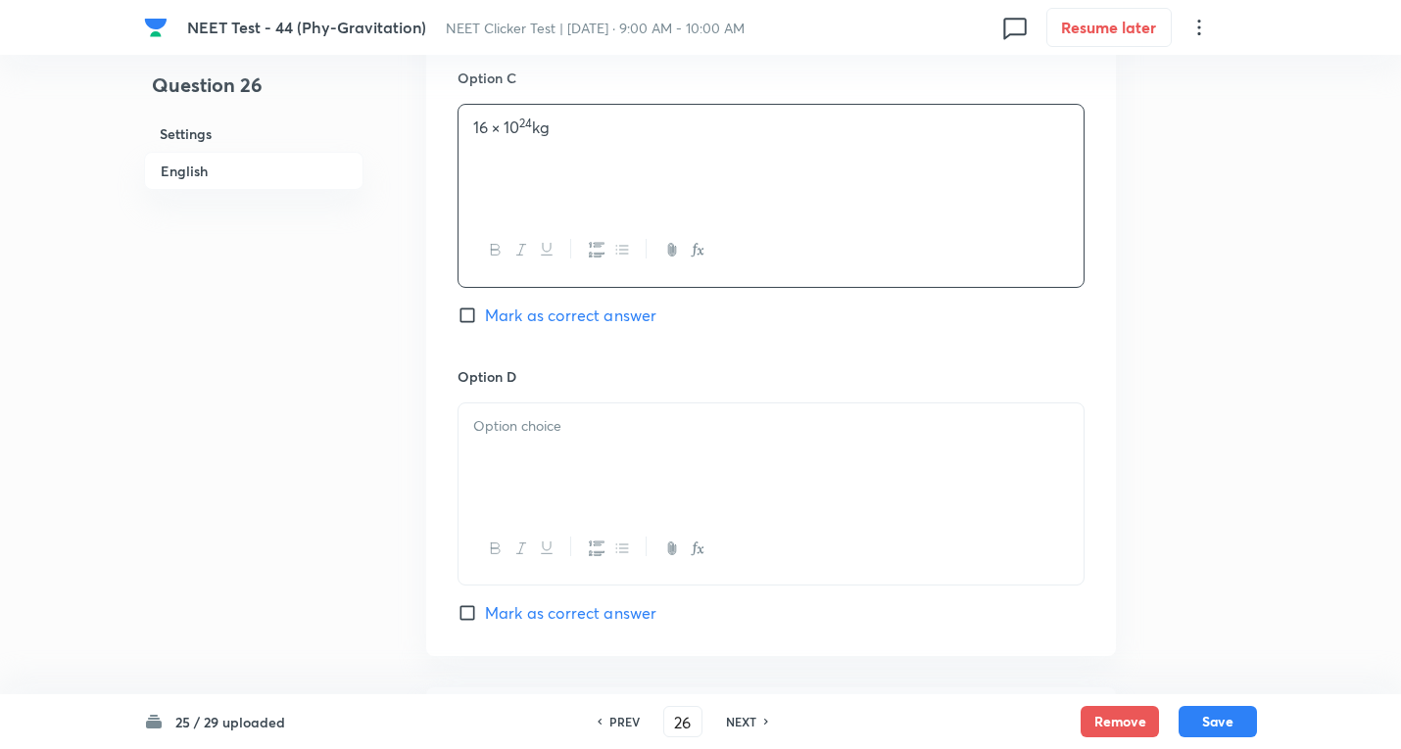
scroll to position [1567, 0]
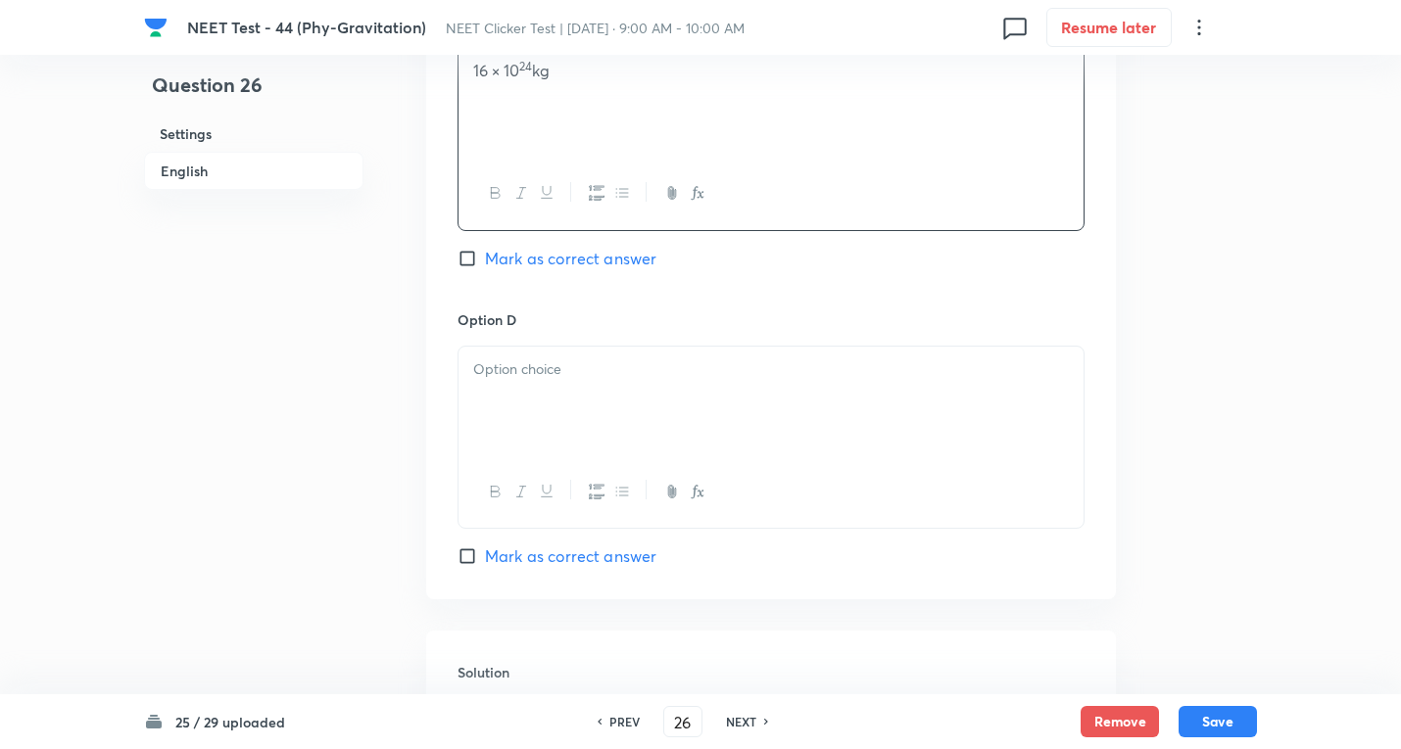
click at [606, 398] on div at bounding box center [770, 402] width 625 height 110
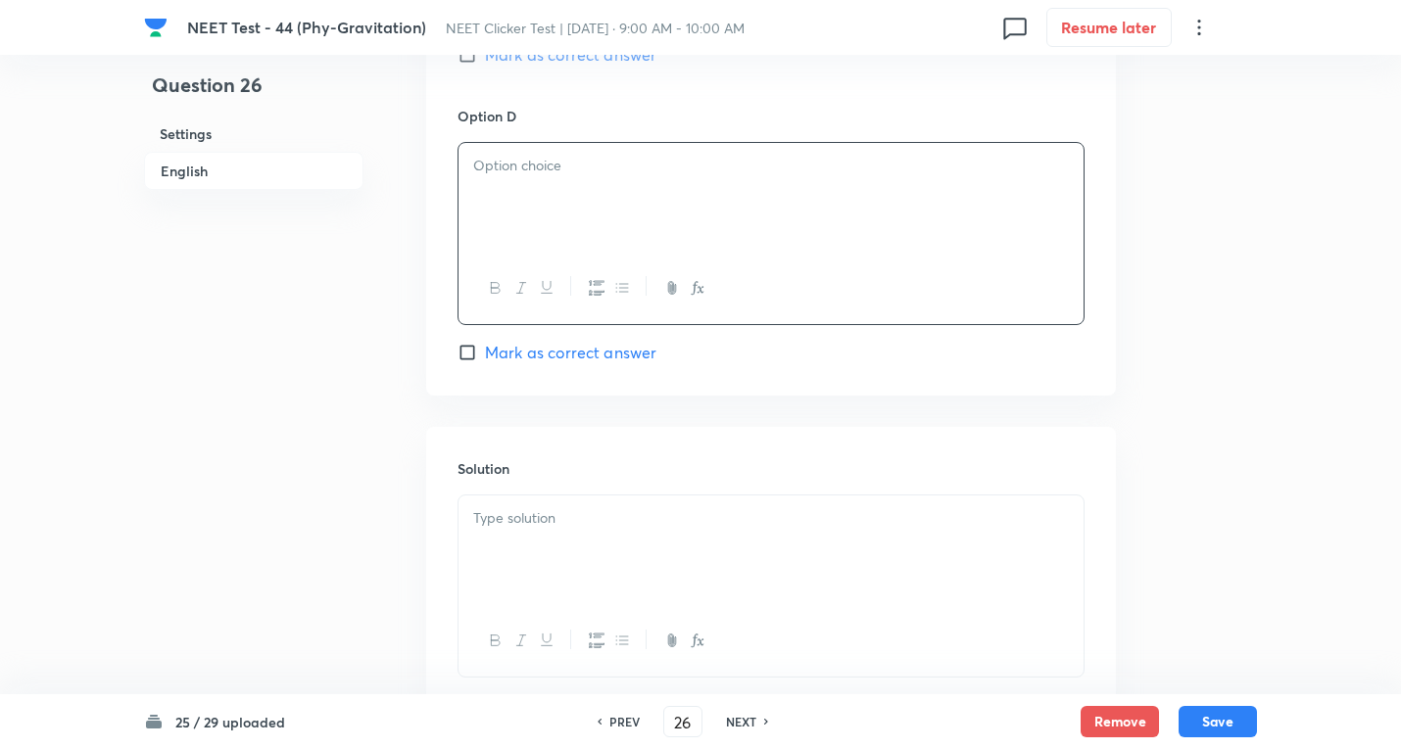
scroll to position [1829, 0]
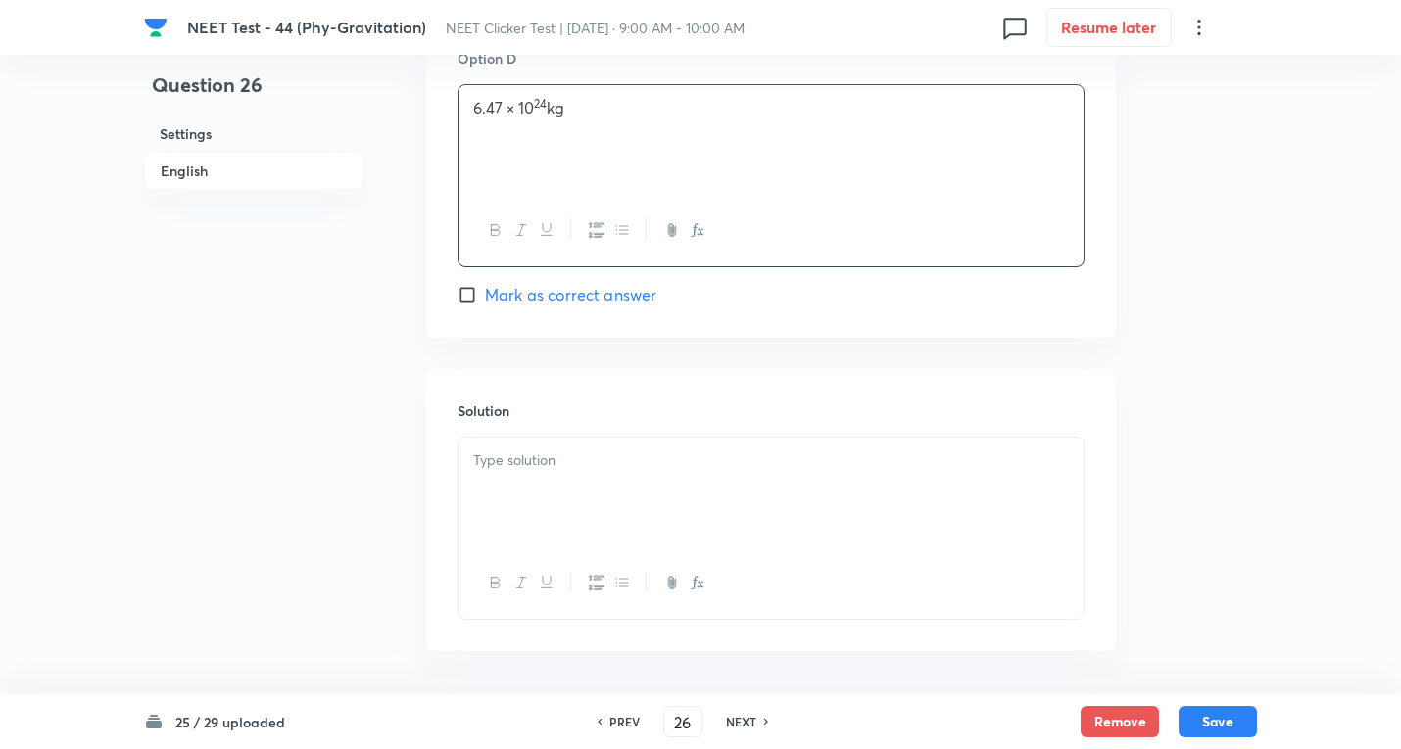
click at [494, 305] on span "Mark as correct answer" at bounding box center [570, 295] width 171 height 24
click at [485, 305] on input "Mark as correct answer" at bounding box center [470, 295] width 27 height 20
click at [549, 492] on div at bounding box center [770, 493] width 625 height 110
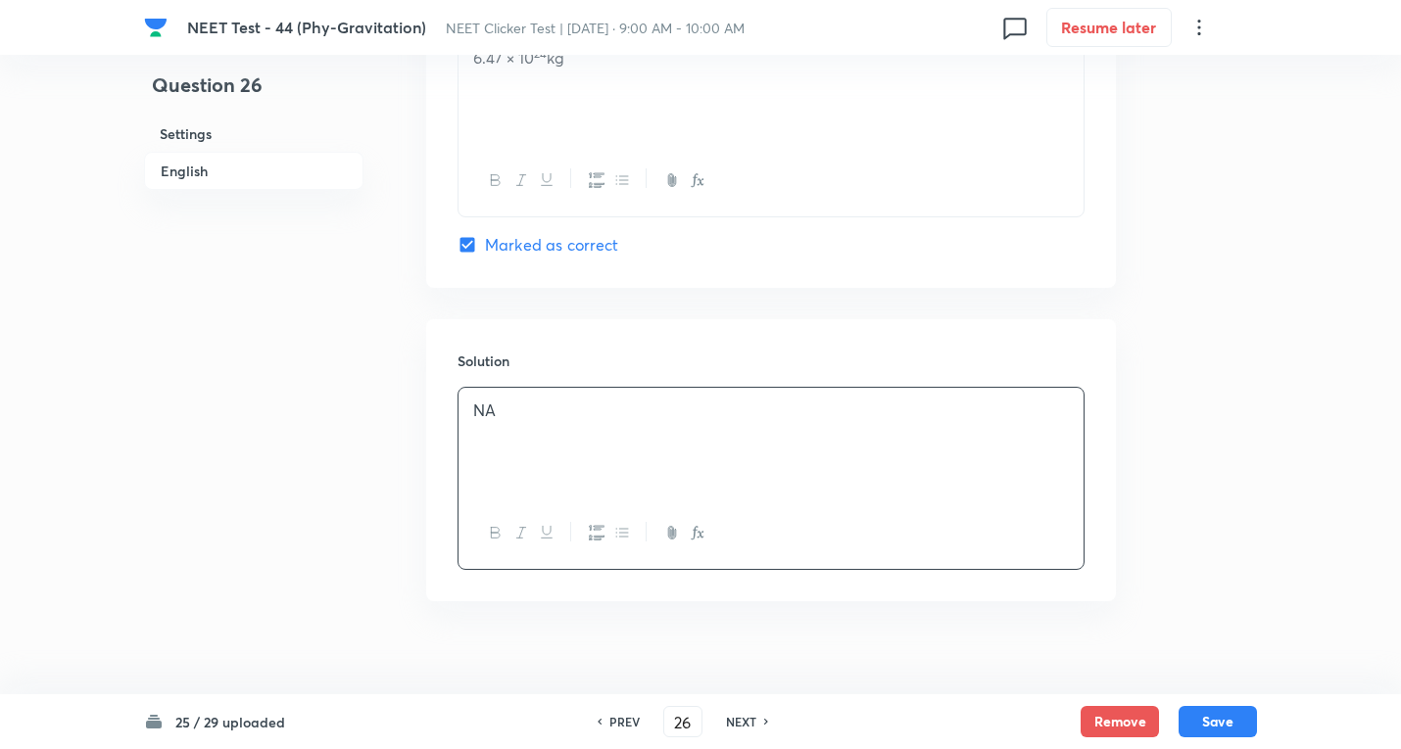
scroll to position [1903, 0]
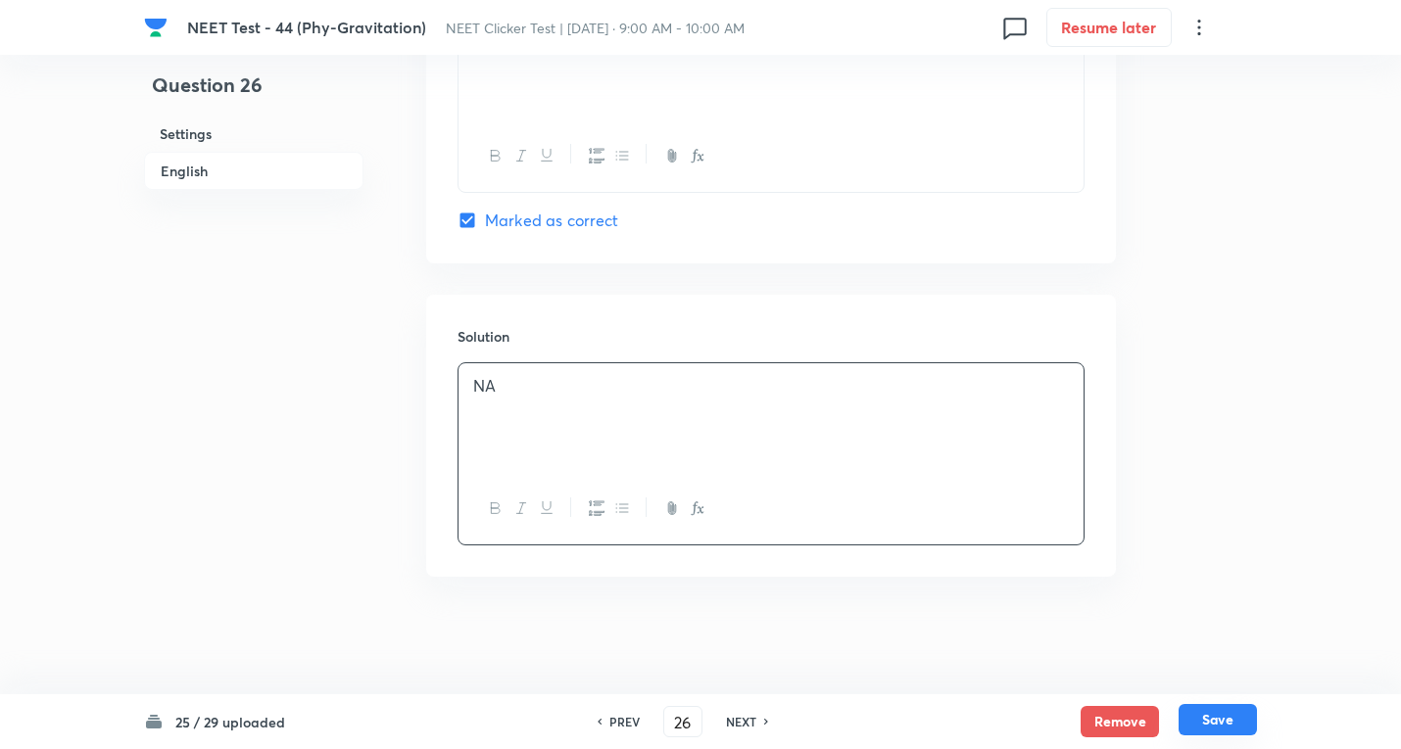
click at [1231, 720] on button "Save" at bounding box center [1217, 719] width 78 height 31
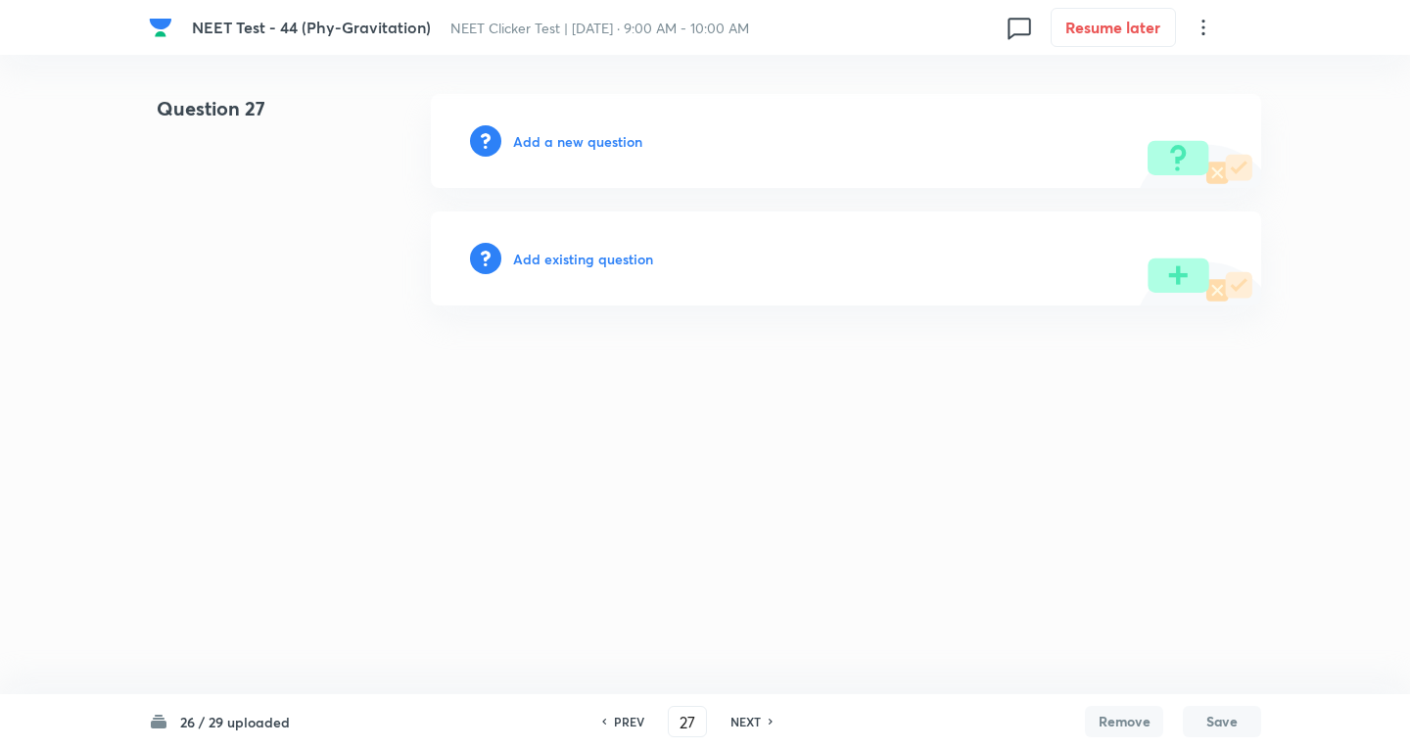
click at [576, 134] on h6 "Add a new question" at bounding box center [577, 141] width 129 height 21
click at [576, 134] on h6 "Choose a question type" at bounding box center [588, 141] width 151 height 21
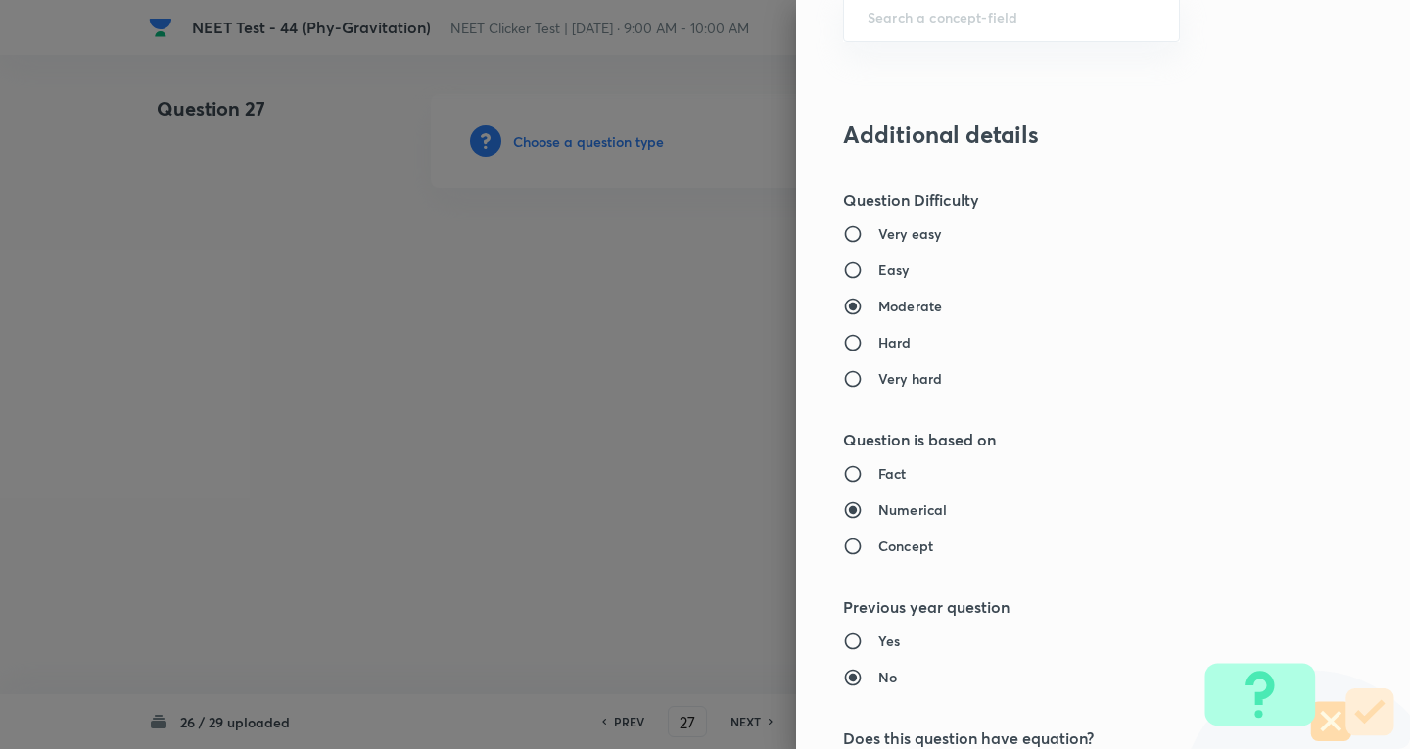
scroll to position [1306, 0]
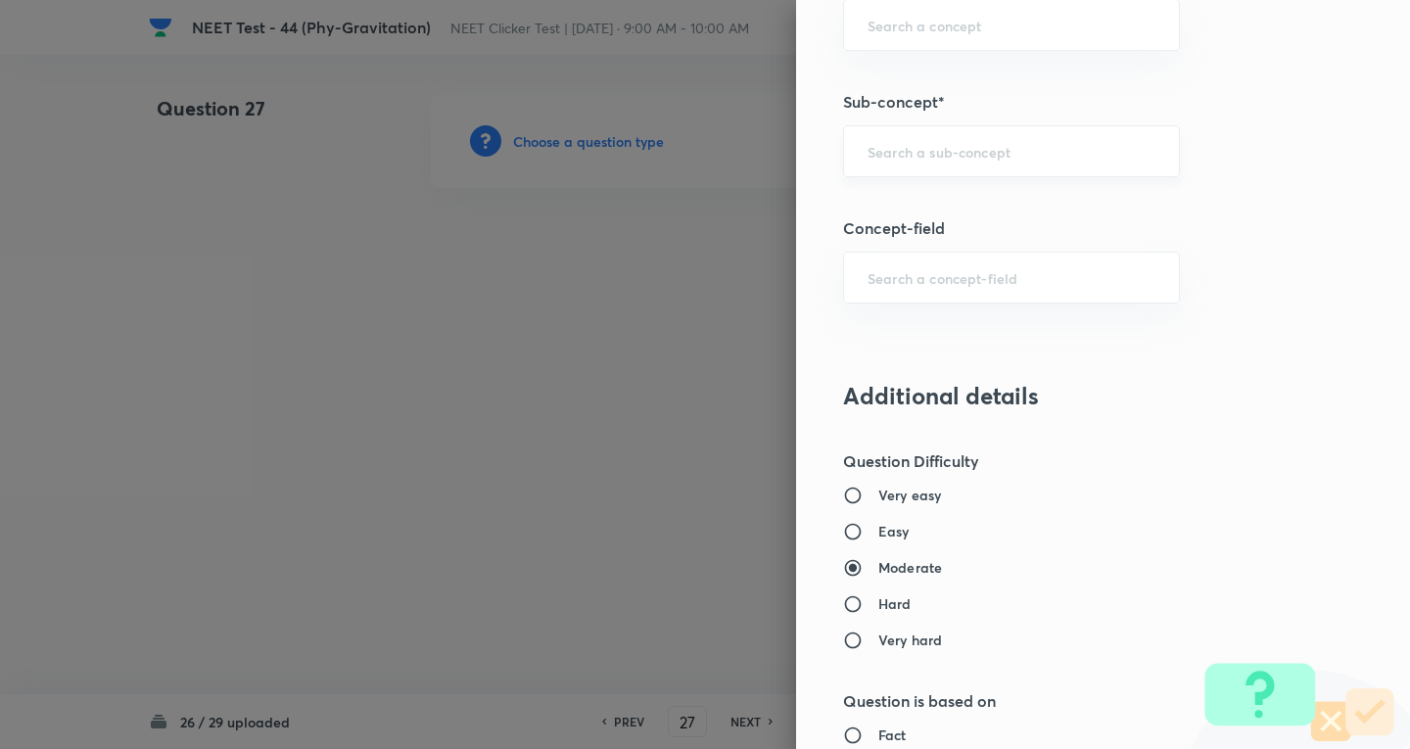
click at [870, 134] on div "​" at bounding box center [1011, 151] width 337 height 52
paste input "Newton's Laws Gravitation"
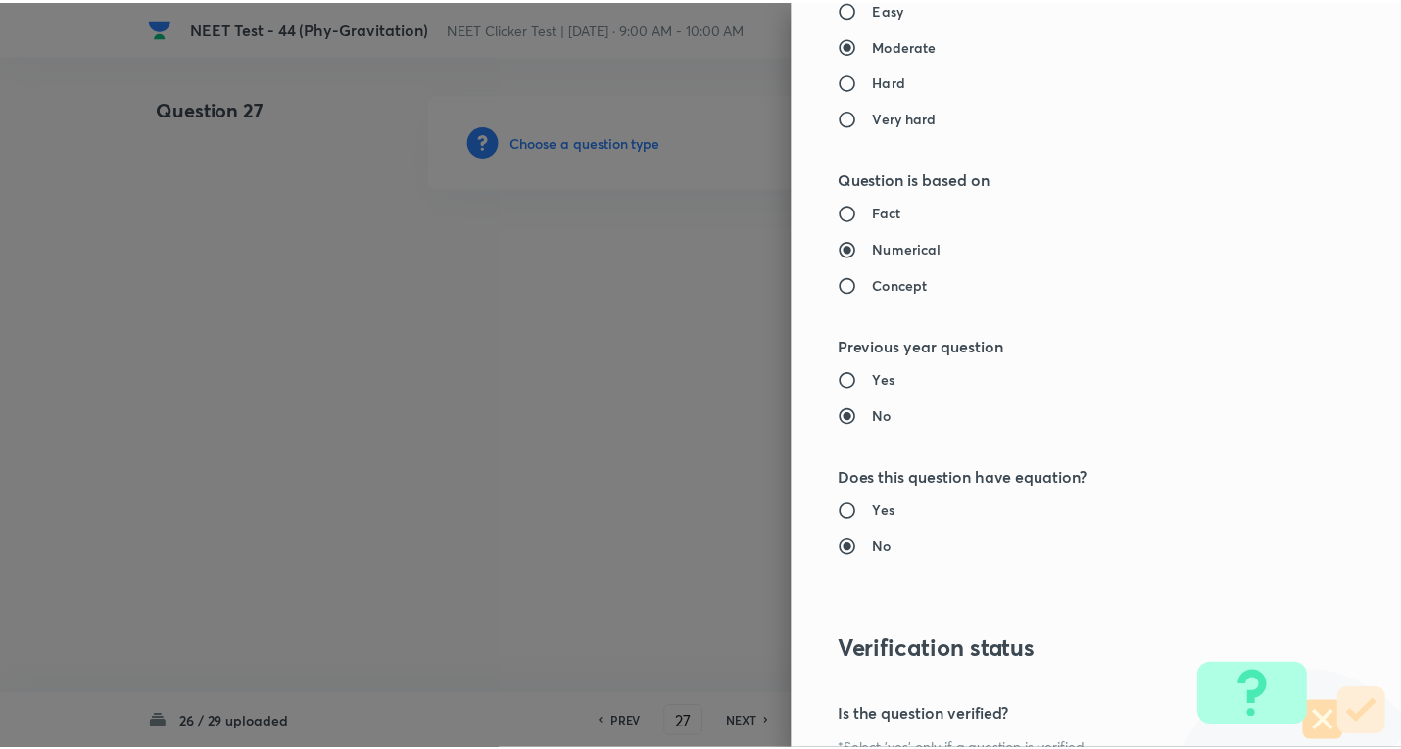
scroll to position [2052, 0]
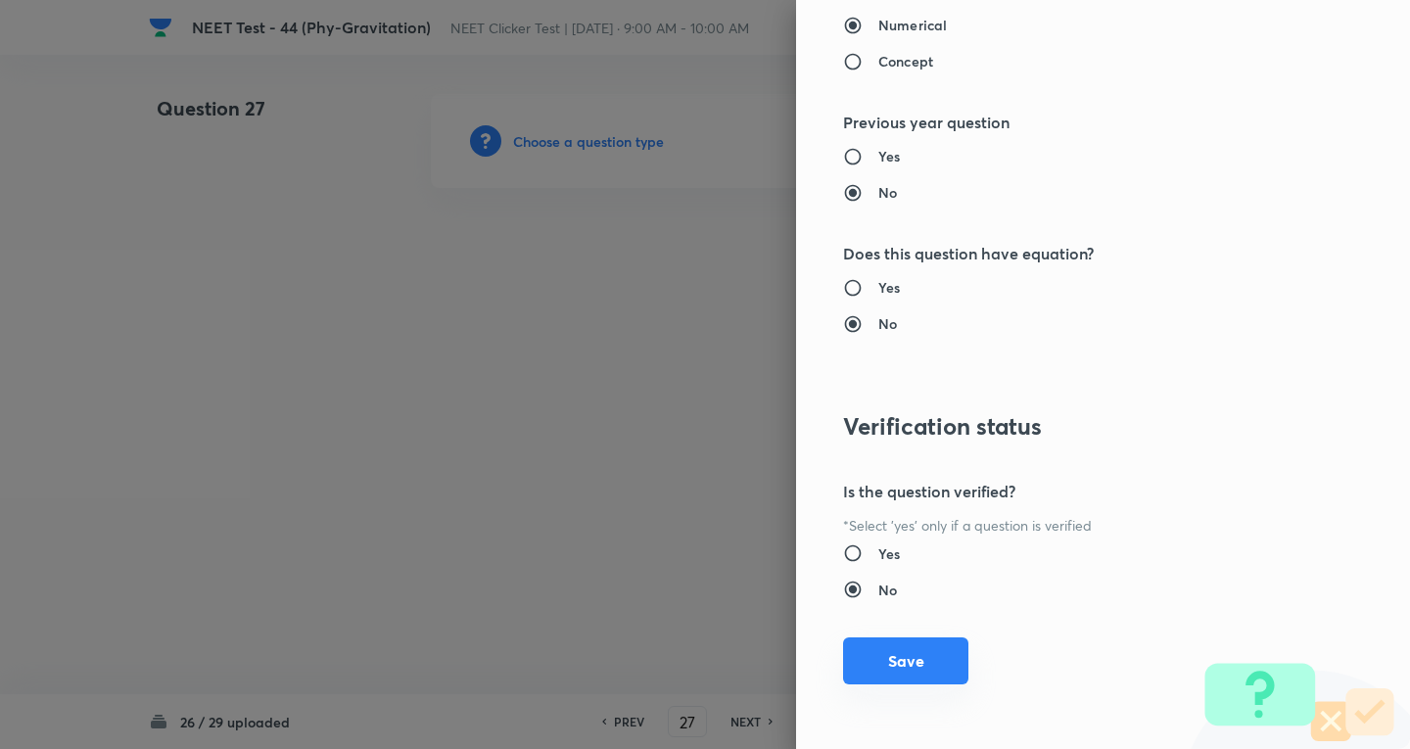
click at [903, 646] on button "Save" at bounding box center [905, 661] width 125 height 47
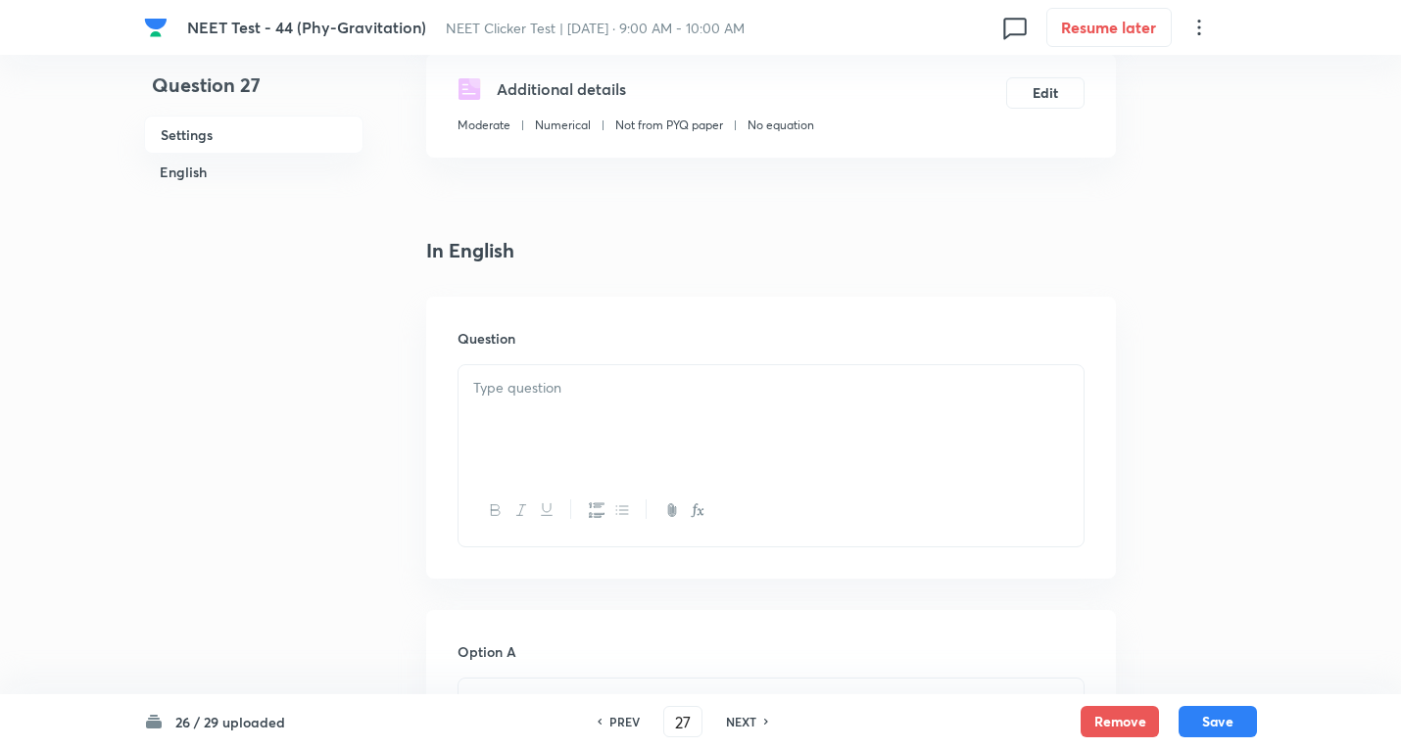
scroll to position [522, 0]
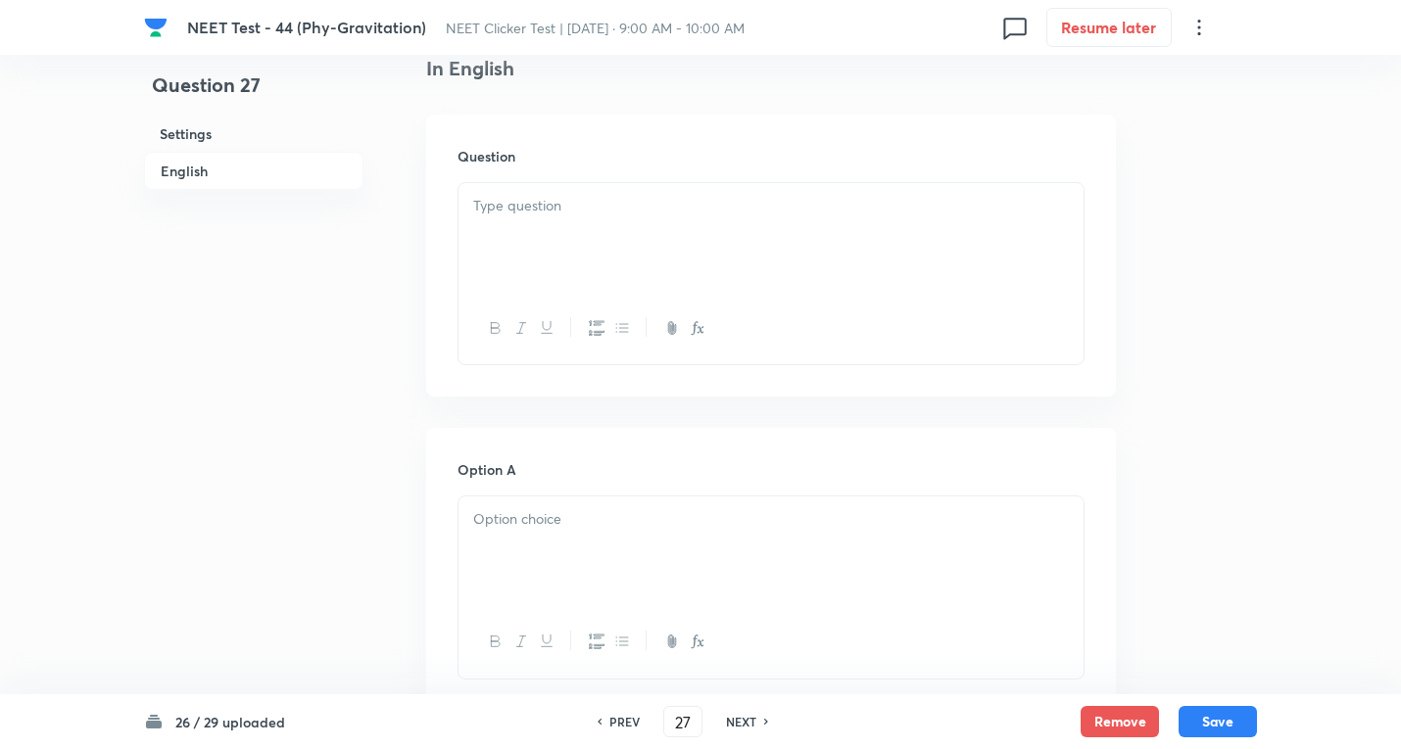
click at [589, 222] on div at bounding box center [770, 238] width 625 height 110
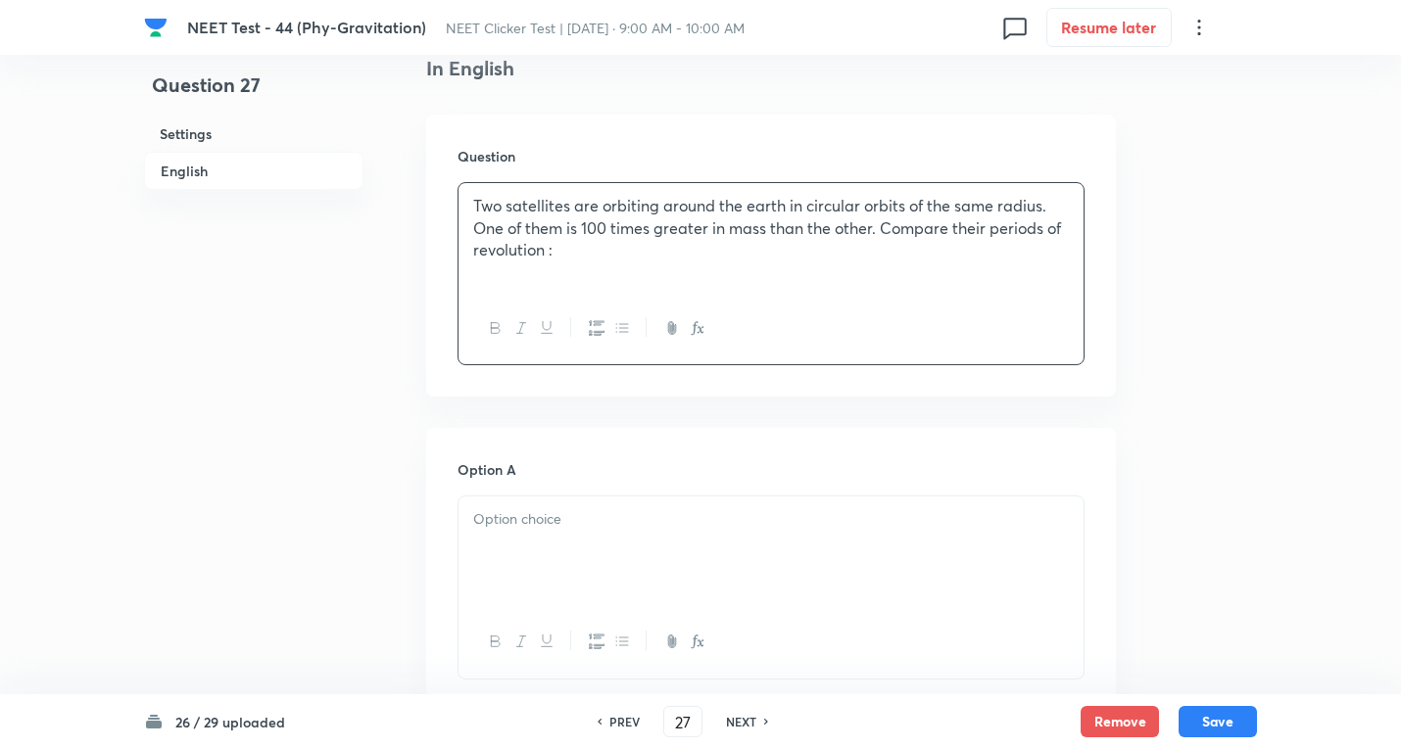
scroll to position [784, 0]
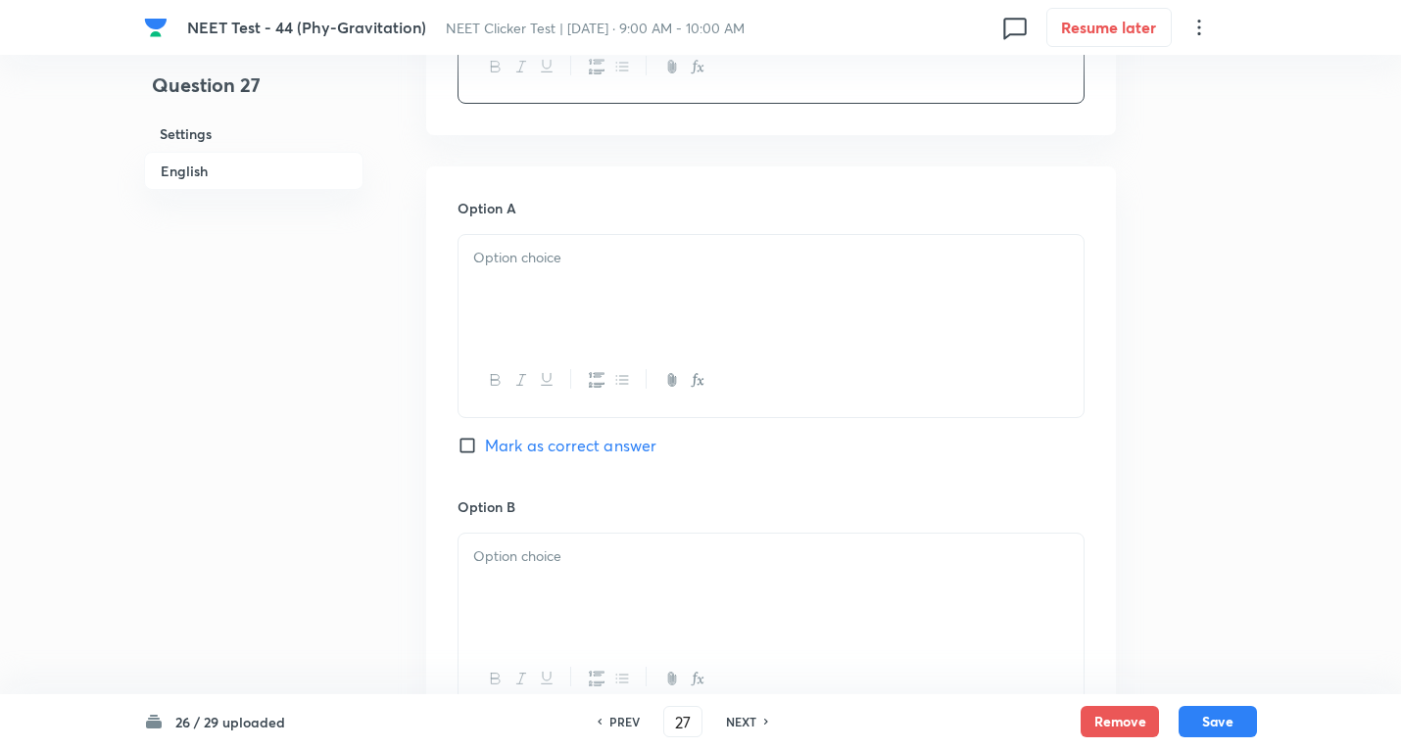
click at [542, 270] on div at bounding box center [770, 290] width 625 height 110
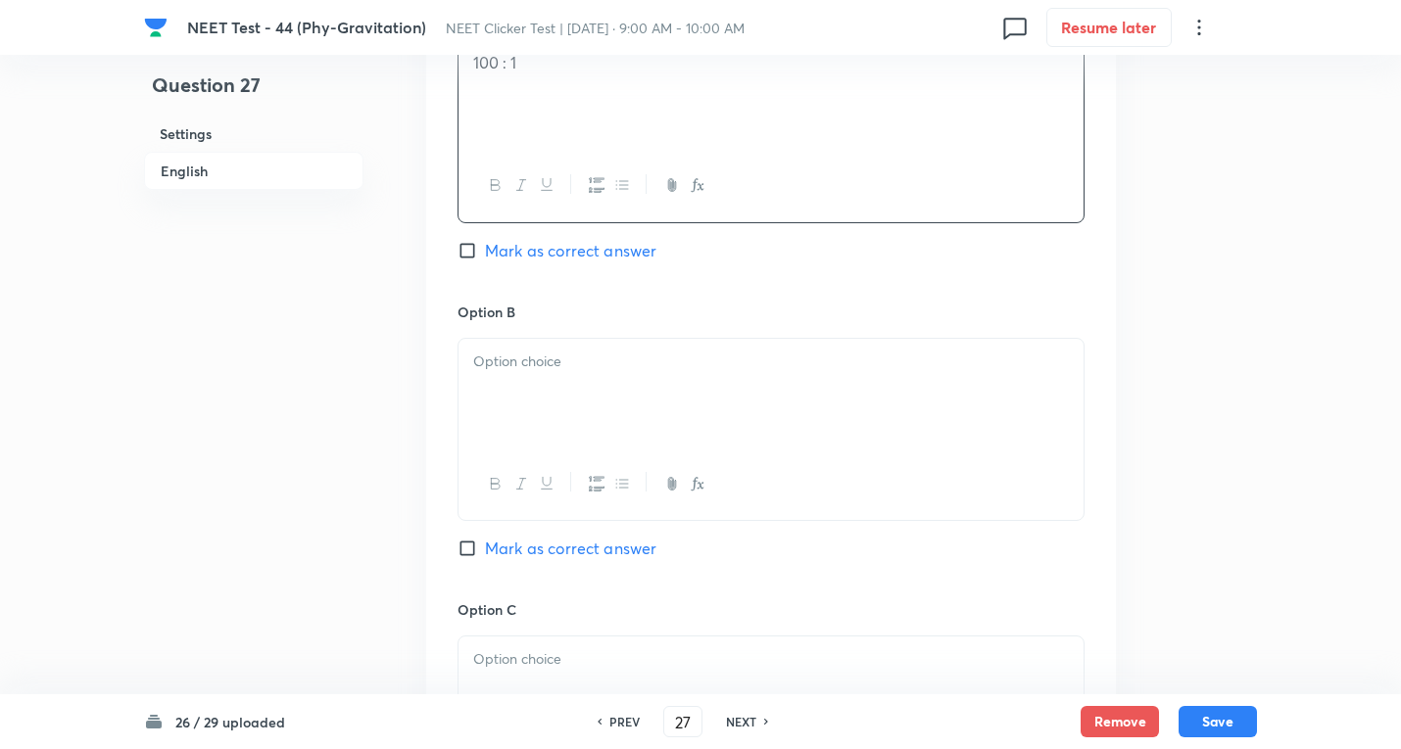
scroll to position [1045, 0]
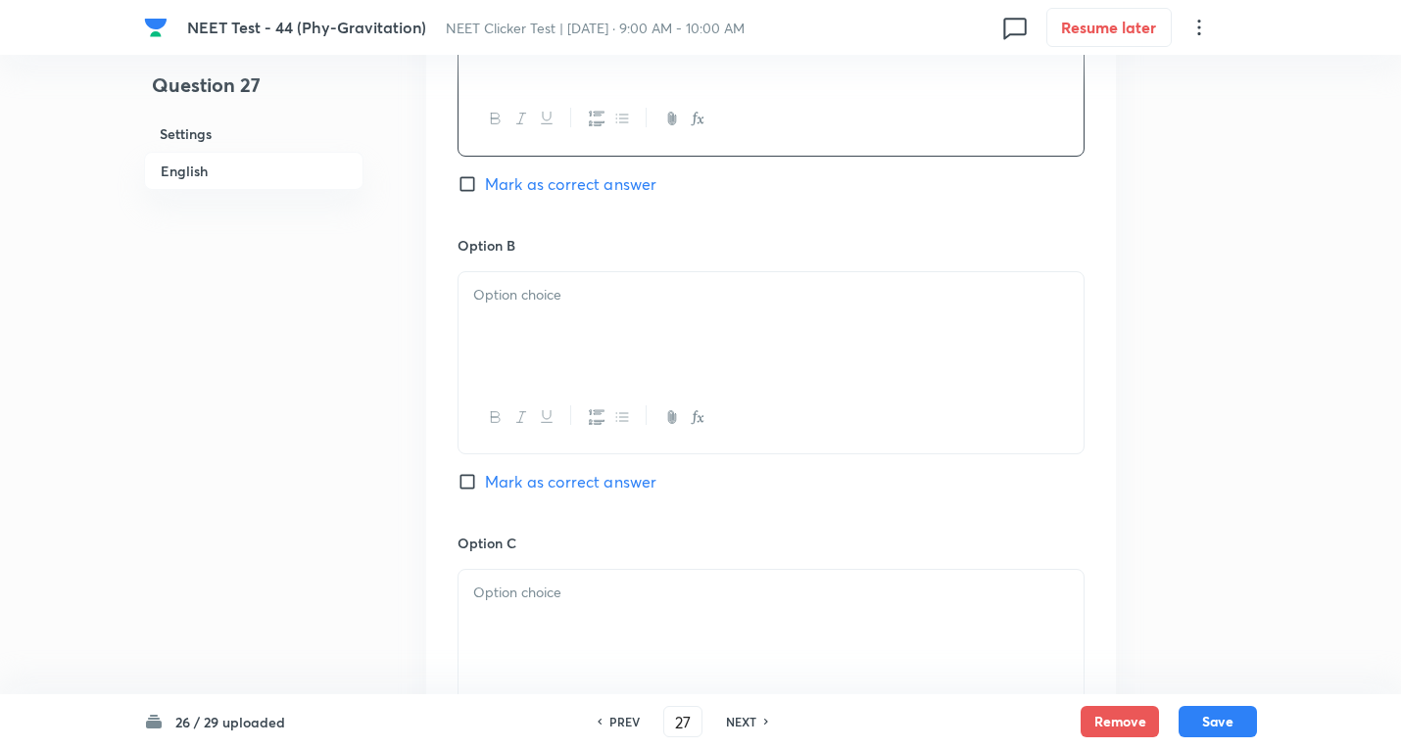
click at [516, 317] on div at bounding box center [770, 327] width 625 height 110
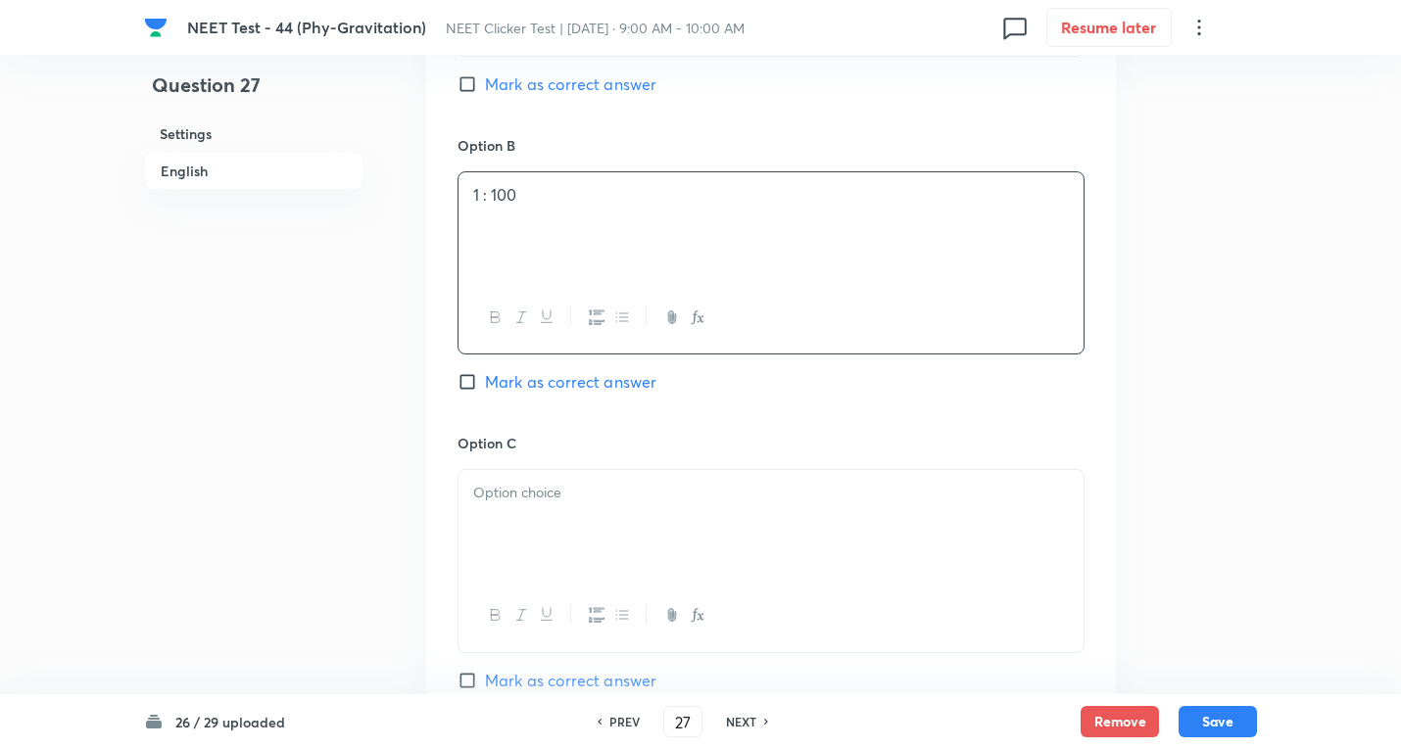
scroll to position [1306, 0]
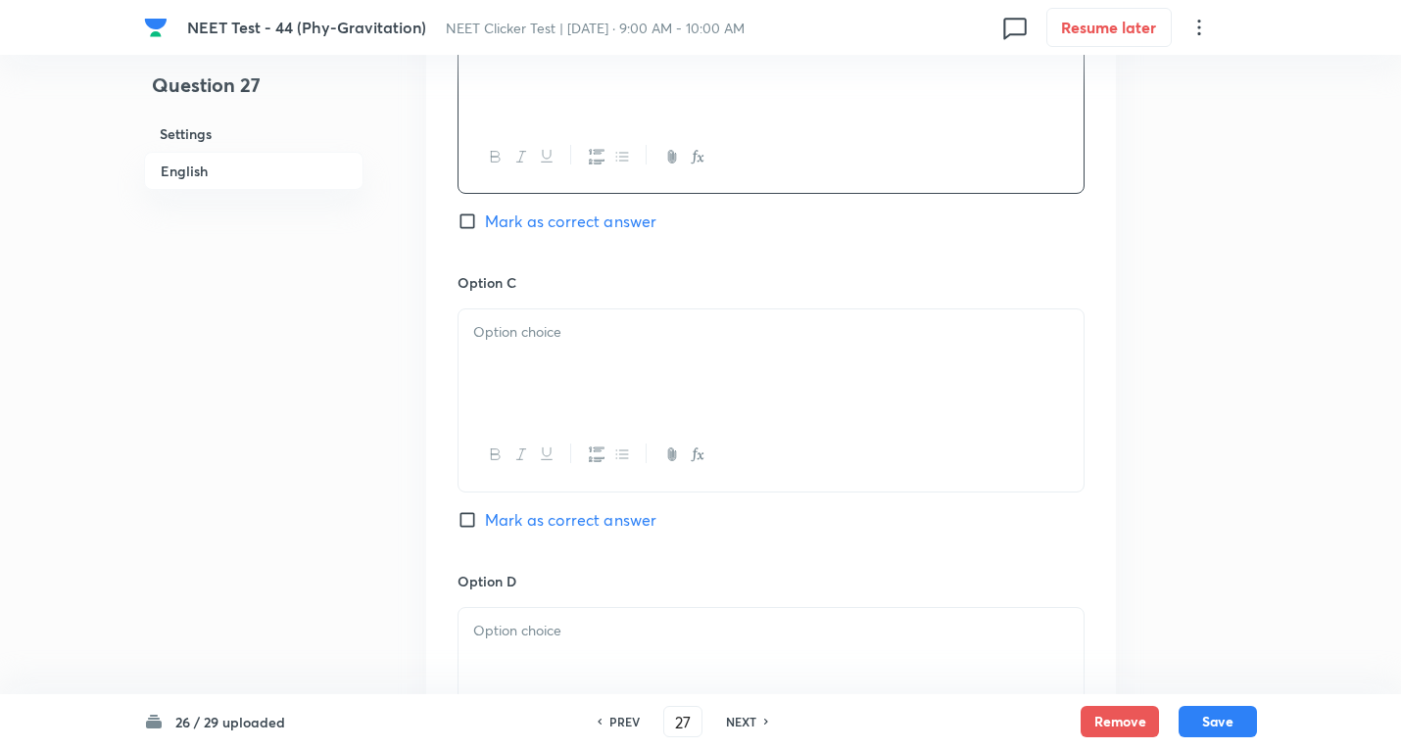
click at [565, 355] on div at bounding box center [770, 364] width 625 height 110
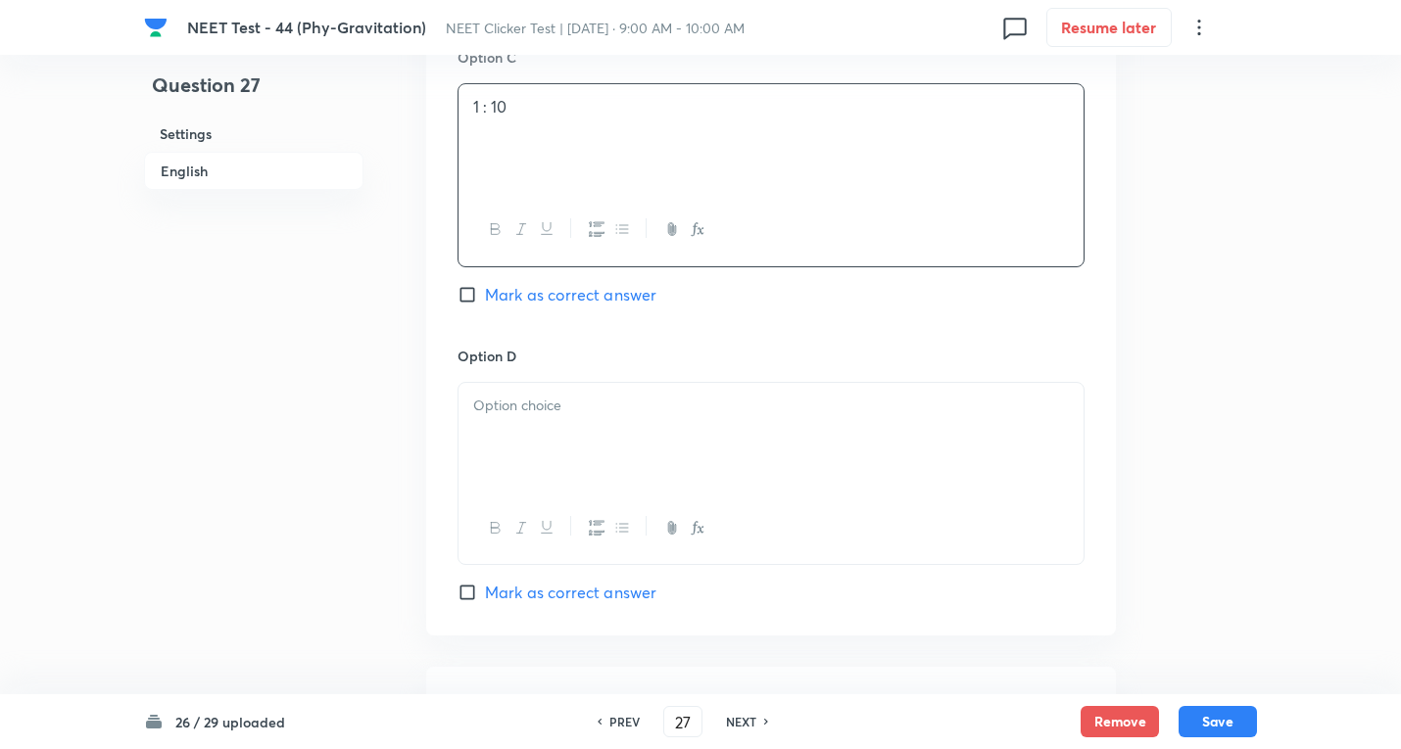
scroll to position [1567, 0]
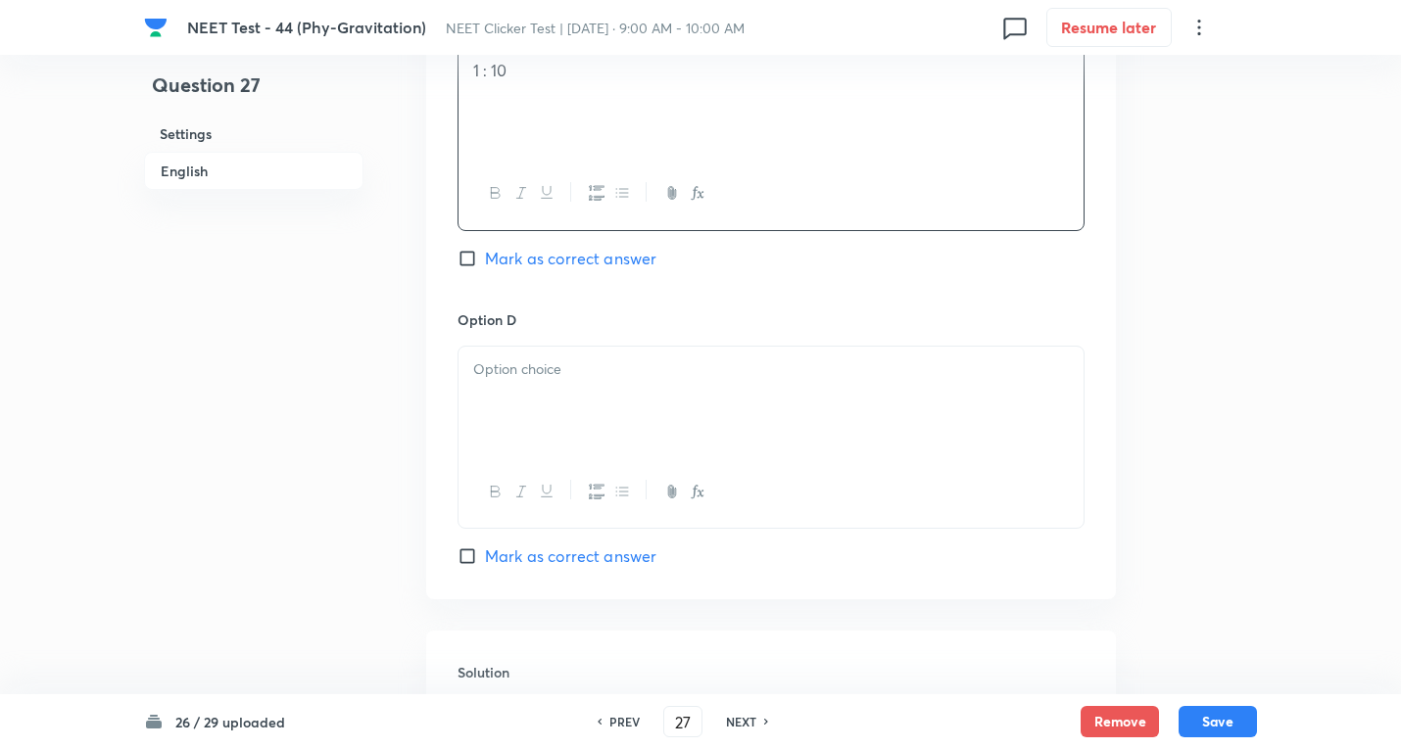
click at [535, 382] on div at bounding box center [770, 402] width 625 height 110
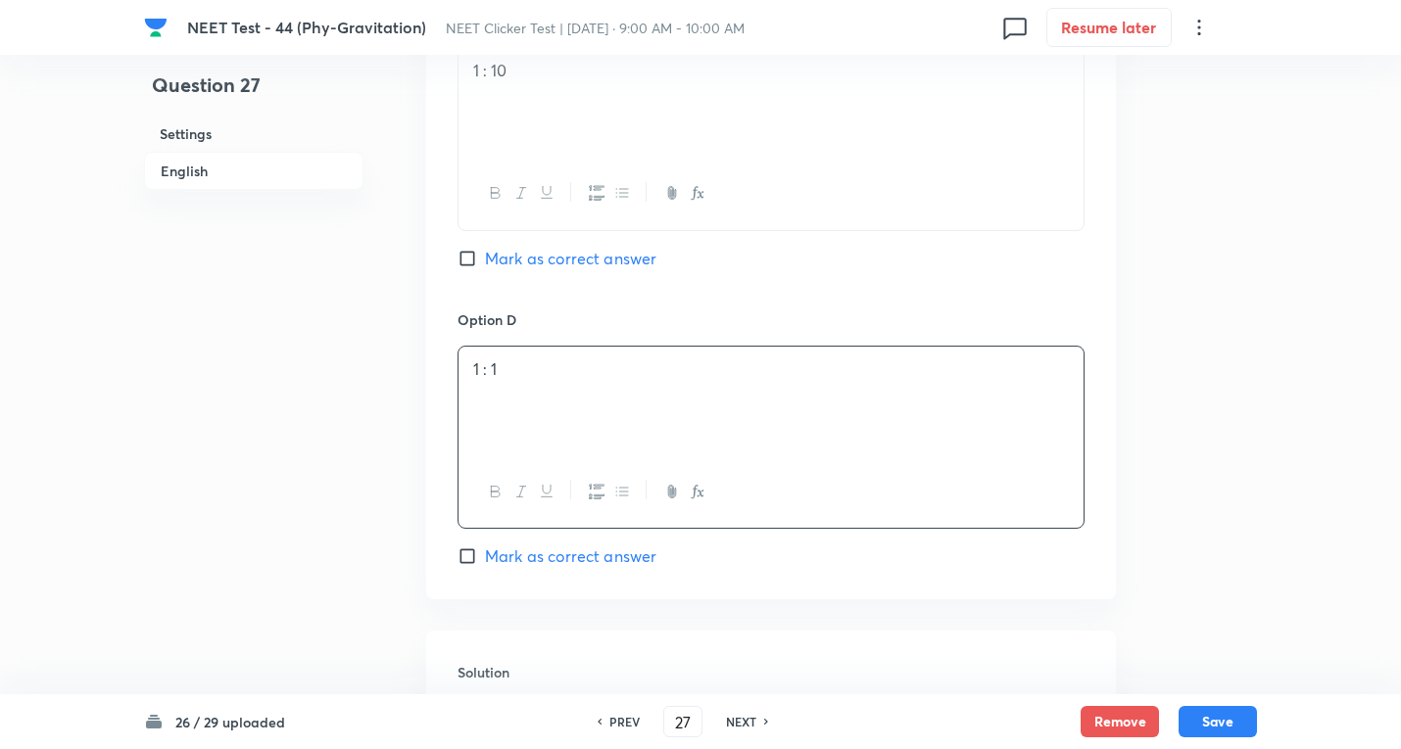
click at [475, 545] on label "Mark as correct answer" at bounding box center [556, 557] width 199 height 24
click at [475, 547] on input "Mark as correct answer" at bounding box center [470, 557] width 27 height 20
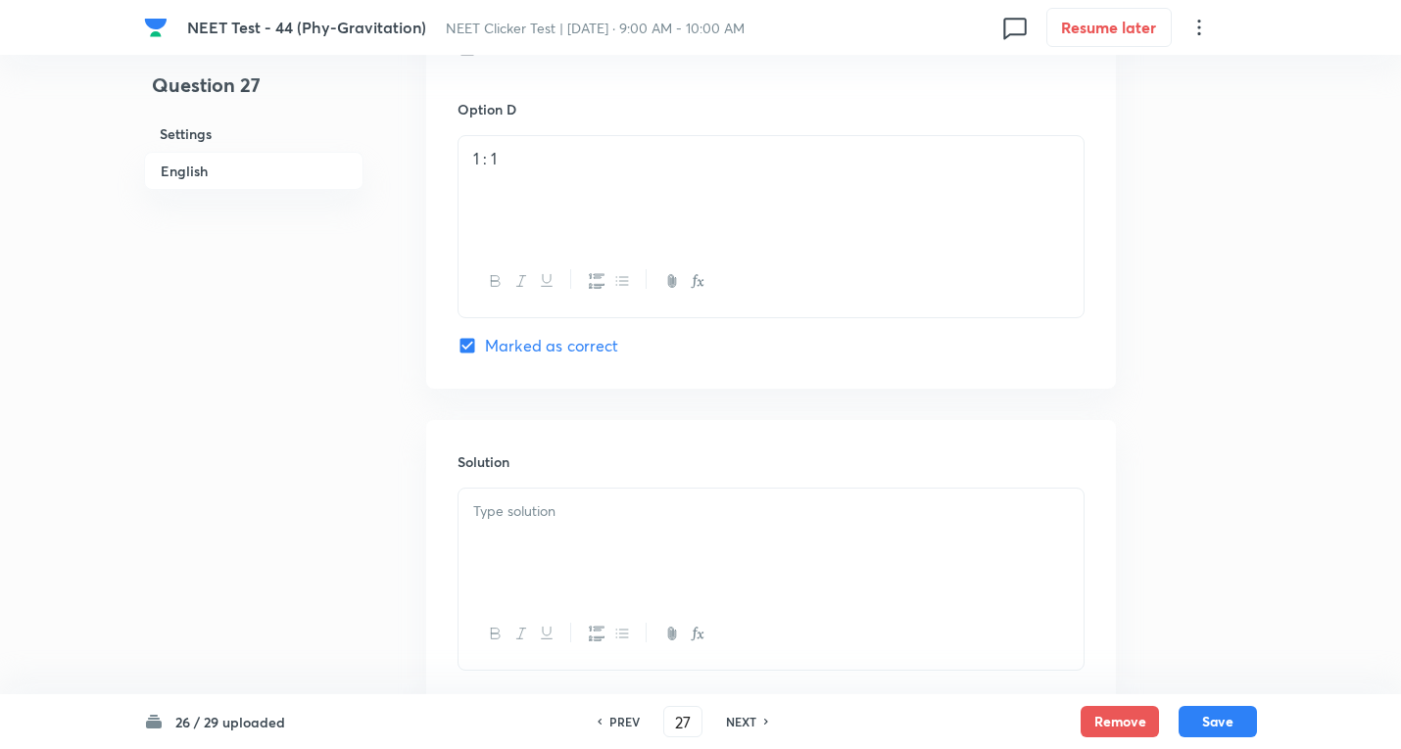
scroll to position [1829, 0]
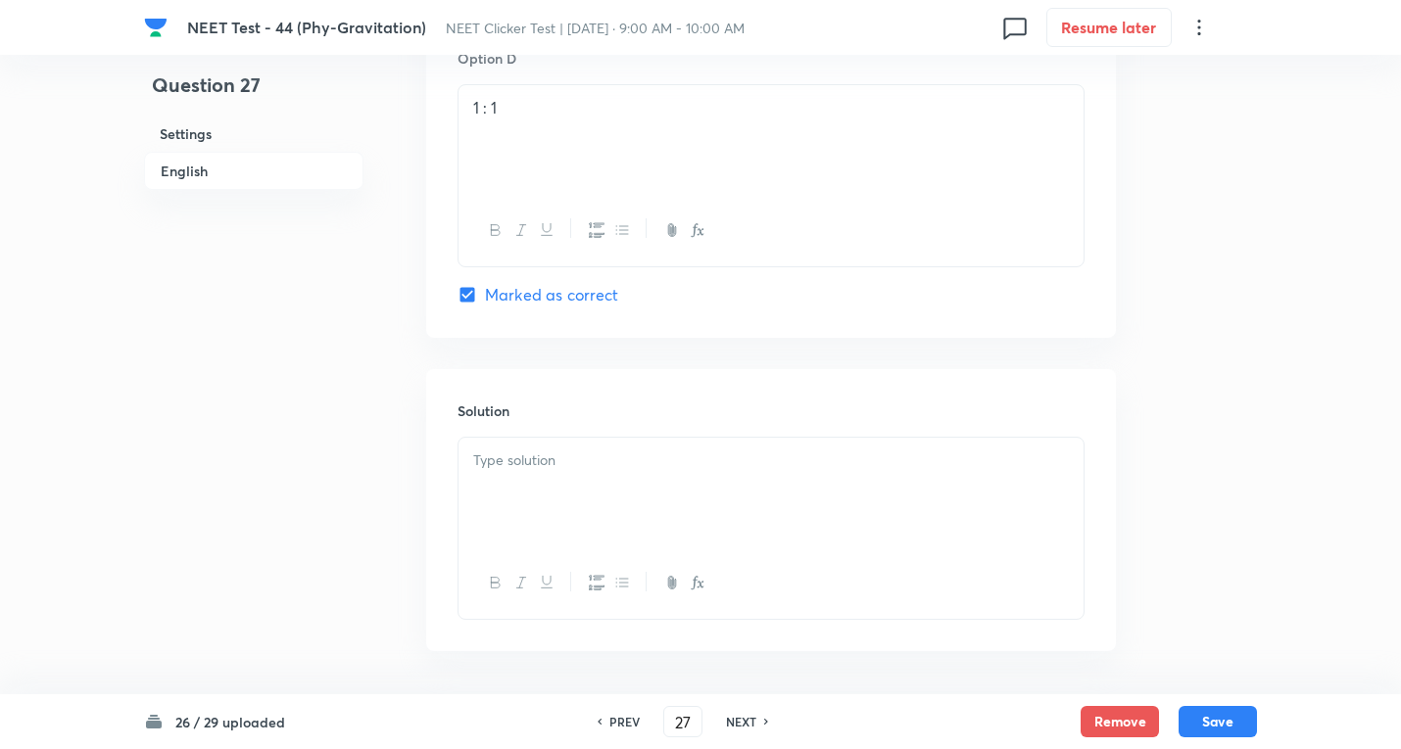
click at [473, 433] on div "Solution" at bounding box center [771, 510] width 690 height 282
click at [501, 462] on p at bounding box center [770, 461] width 595 height 23
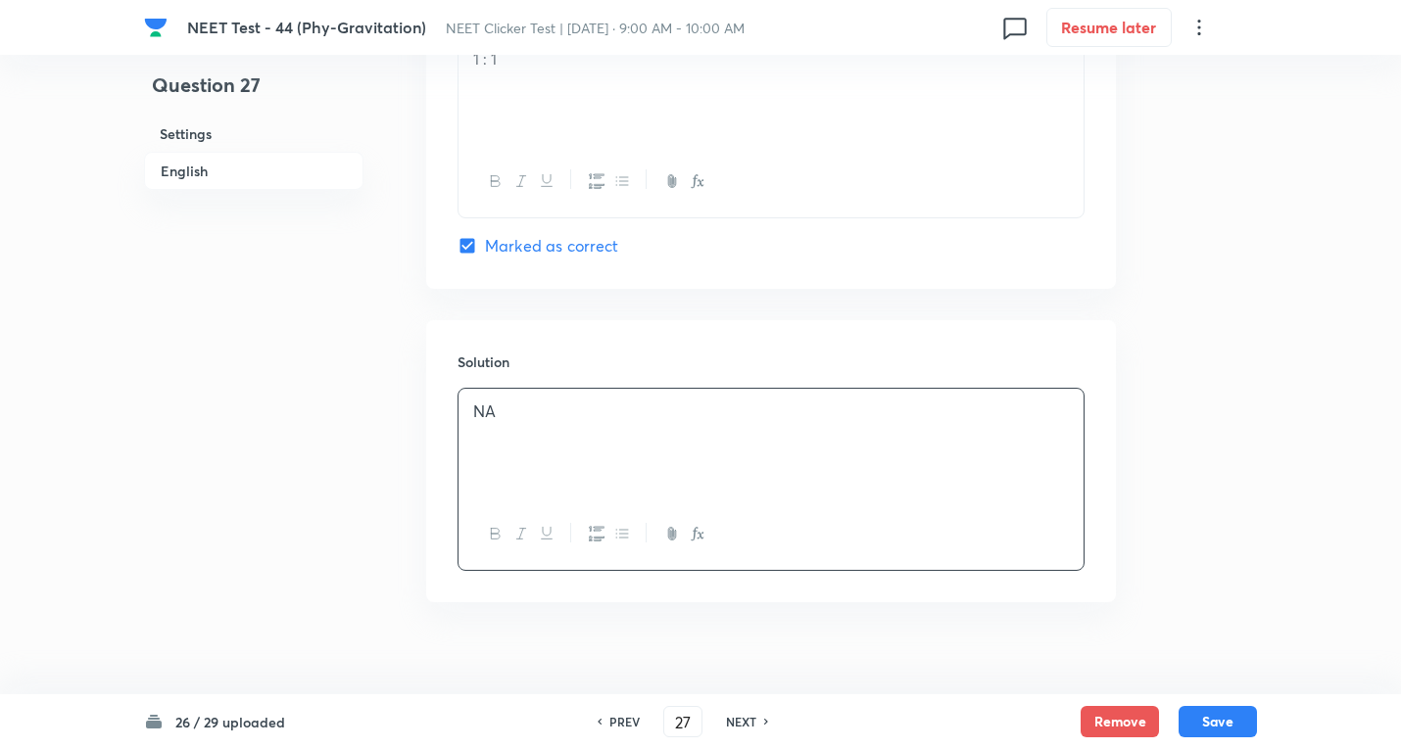
scroll to position [1903, 0]
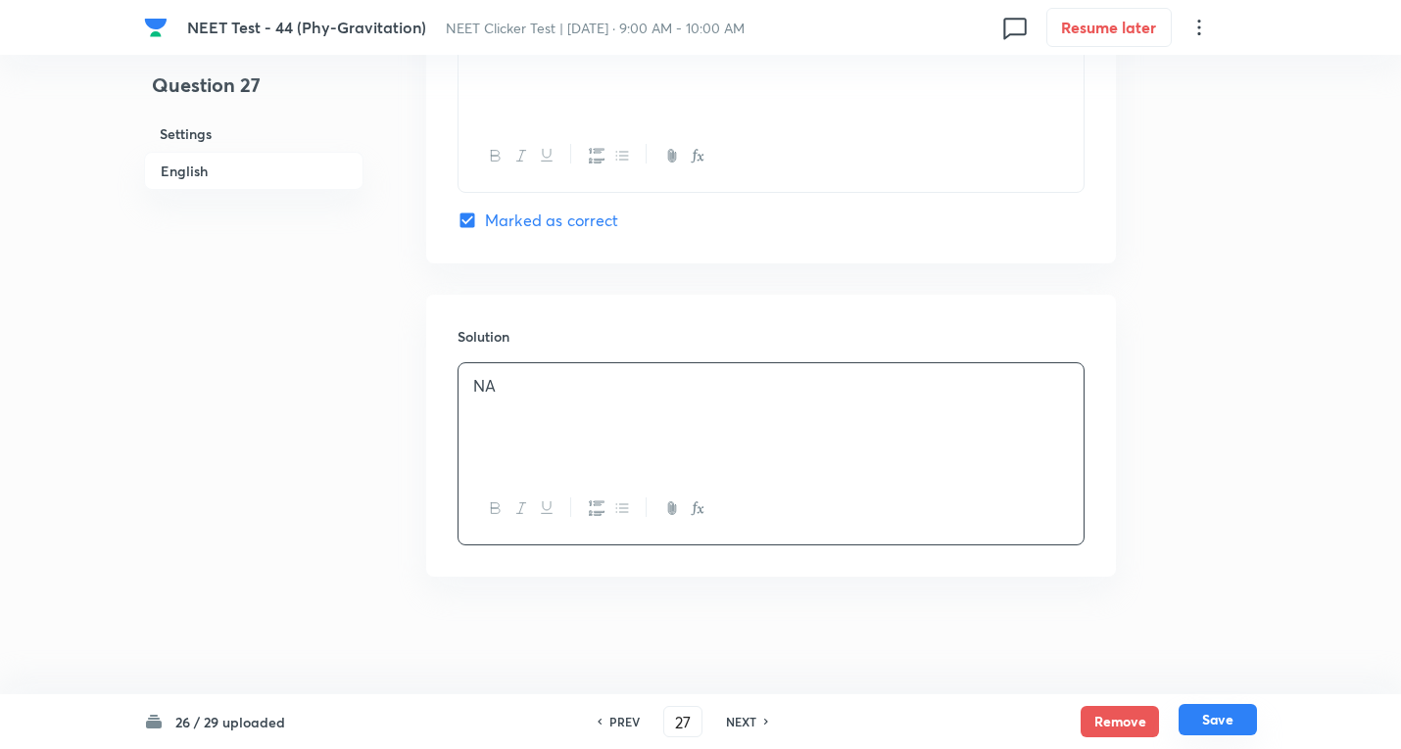
click at [1225, 713] on button "Save" at bounding box center [1217, 719] width 78 height 31
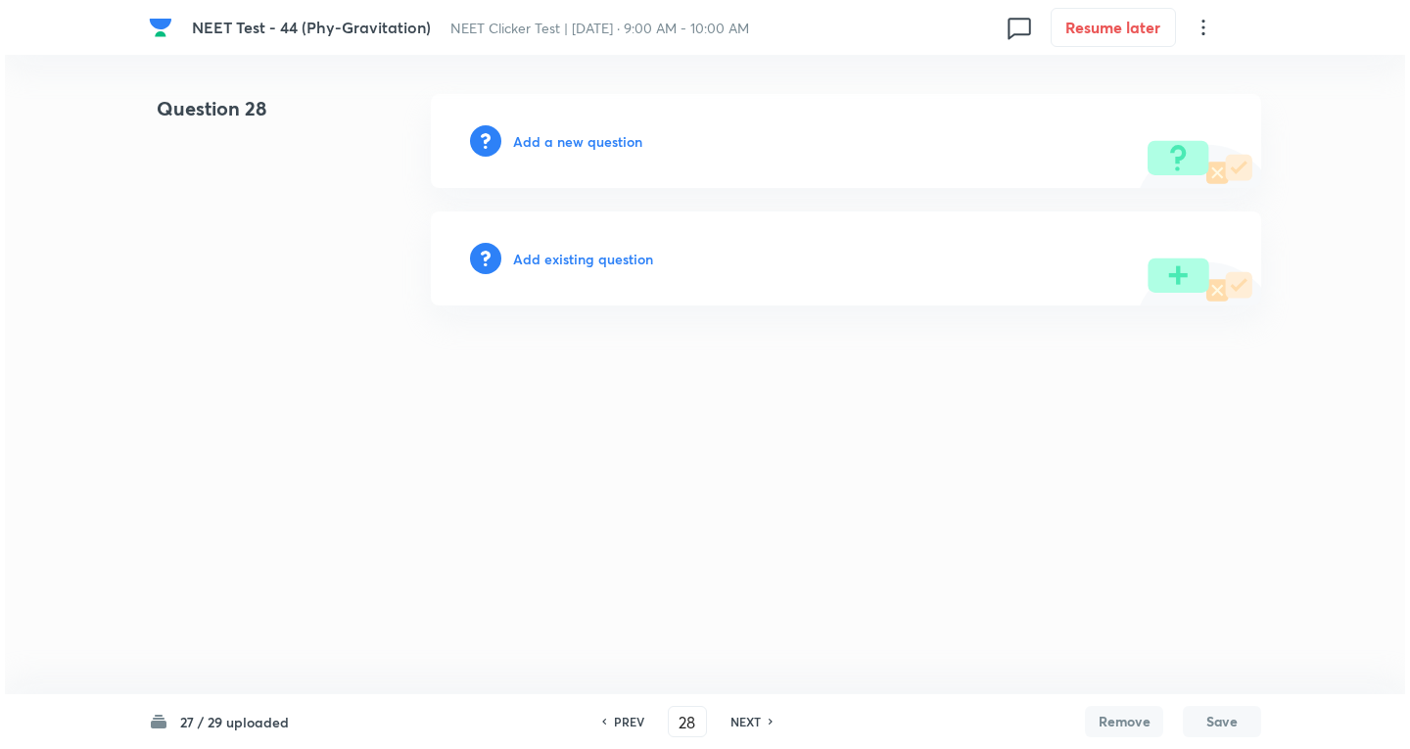
scroll to position [0, 0]
click at [598, 145] on h6 "Add a new question" at bounding box center [577, 141] width 129 height 21
click at [598, 145] on h6 "Choose a question type" at bounding box center [588, 141] width 151 height 21
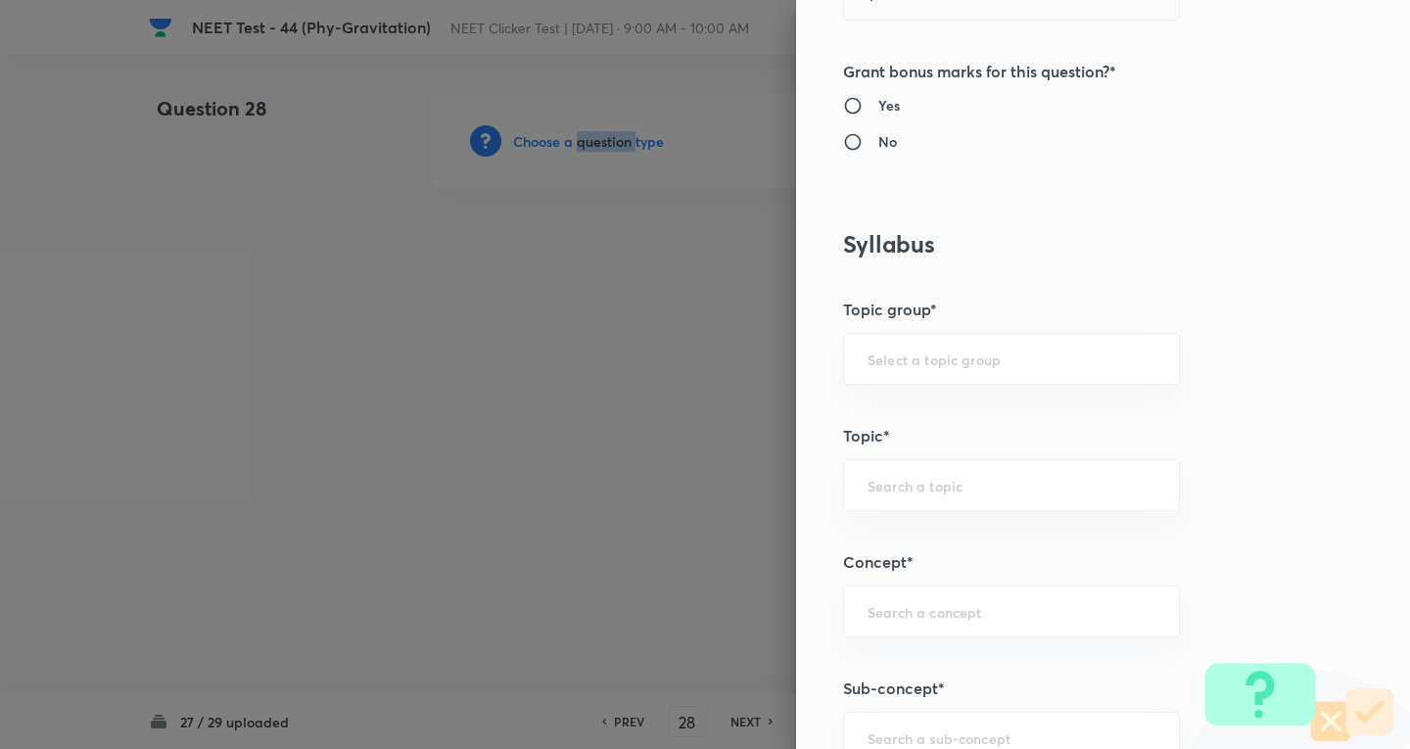
scroll to position [784, 0]
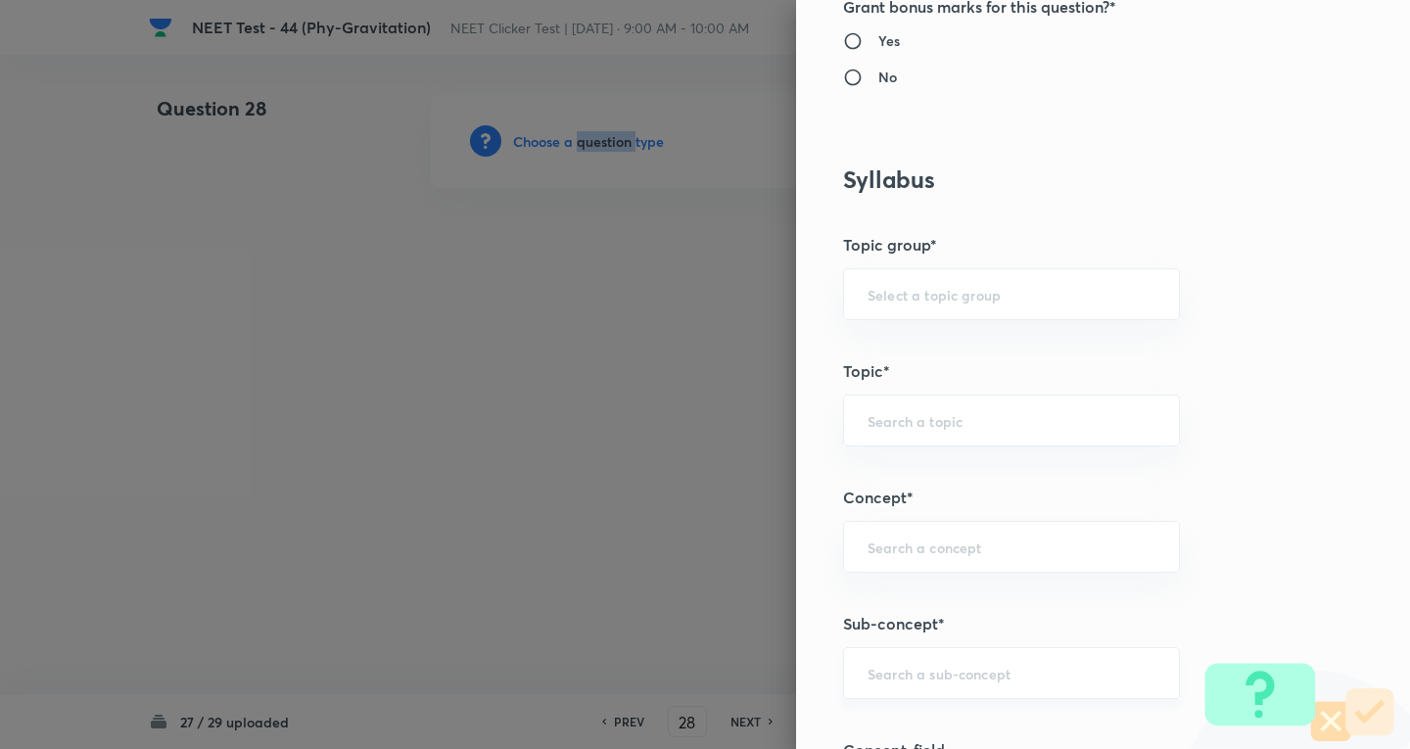
click at [891, 660] on div "​" at bounding box center [1011, 673] width 337 height 52
paste input "Newton's Laws Gravitation"
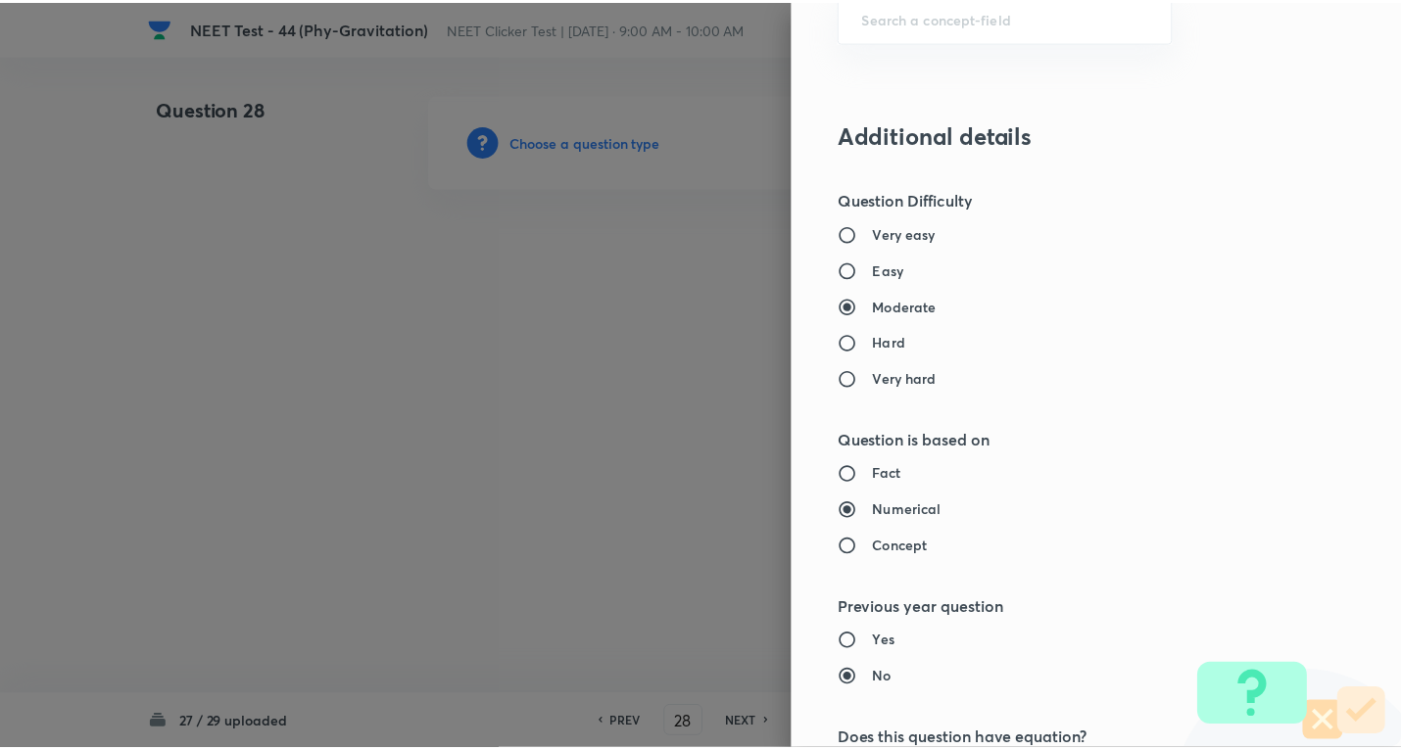
scroll to position [2052, 0]
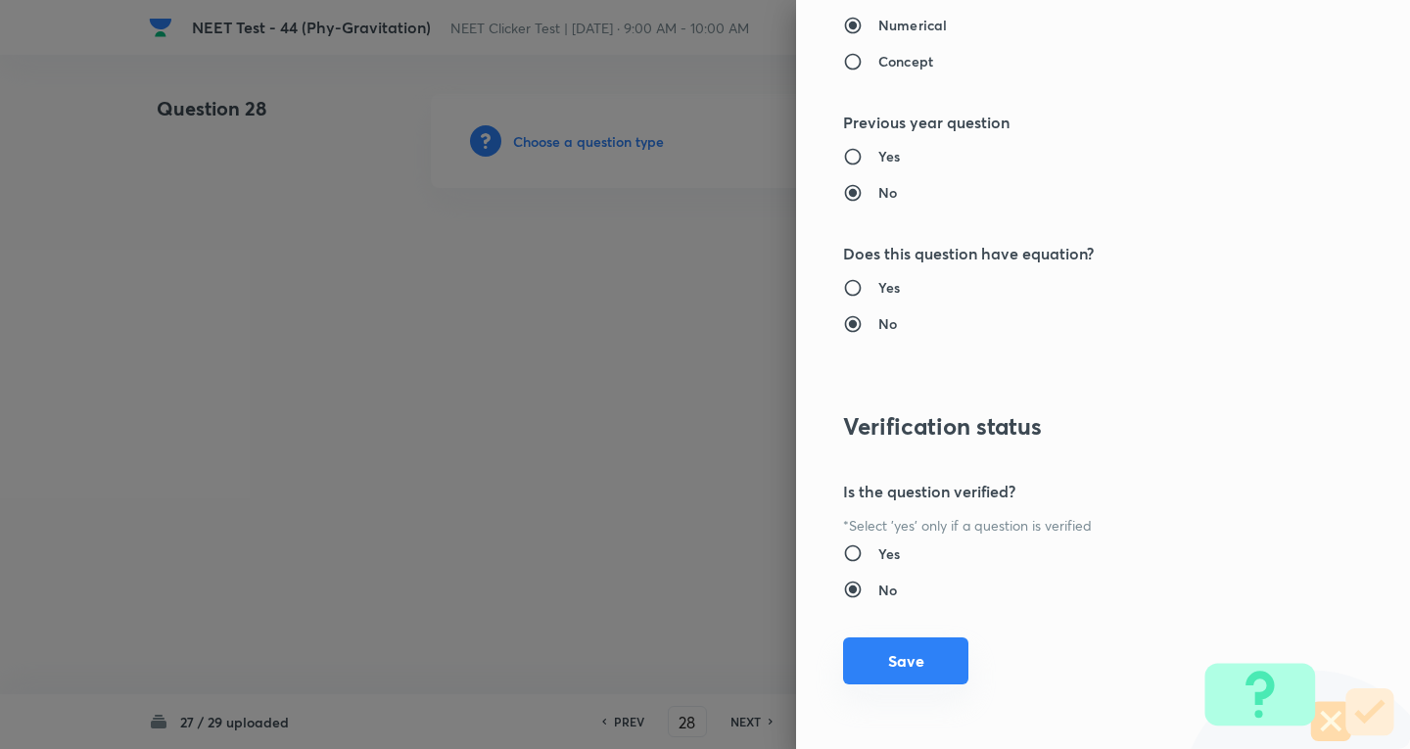
click at [900, 686] on div "Question settings Question type* Single choice correct Number of options* 2 3 4…" at bounding box center [1103, 374] width 614 height 749
click at [898, 655] on button "Save" at bounding box center [905, 661] width 125 height 47
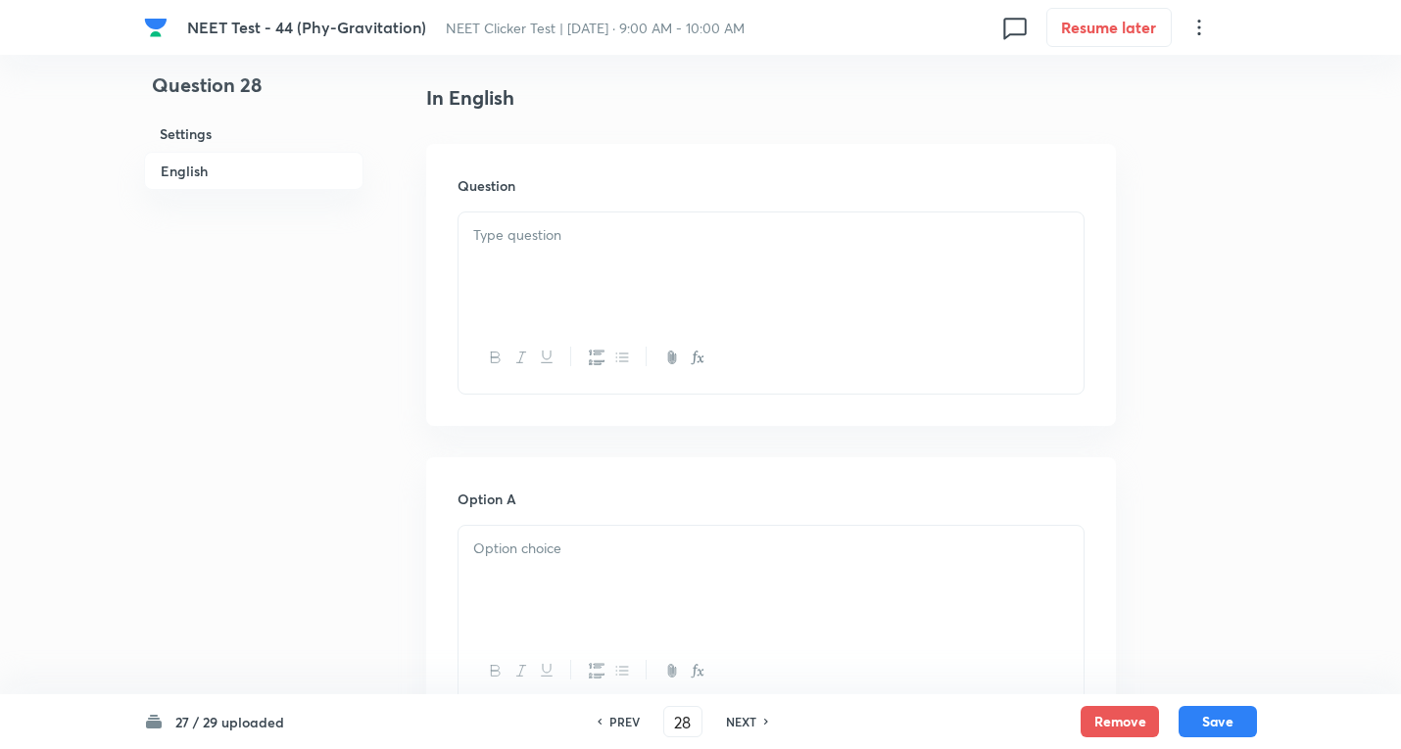
scroll to position [784, 0]
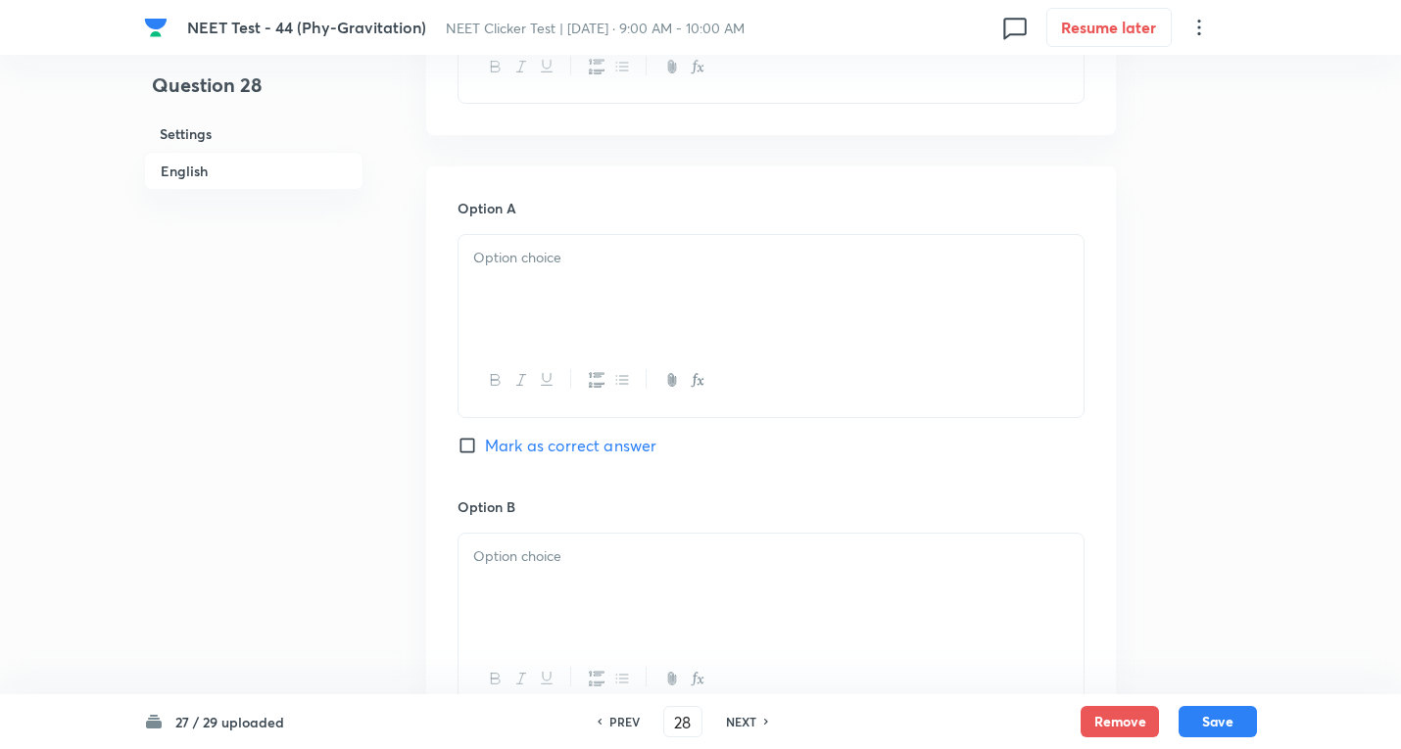
click at [581, 281] on div at bounding box center [770, 290] width 625 height 110
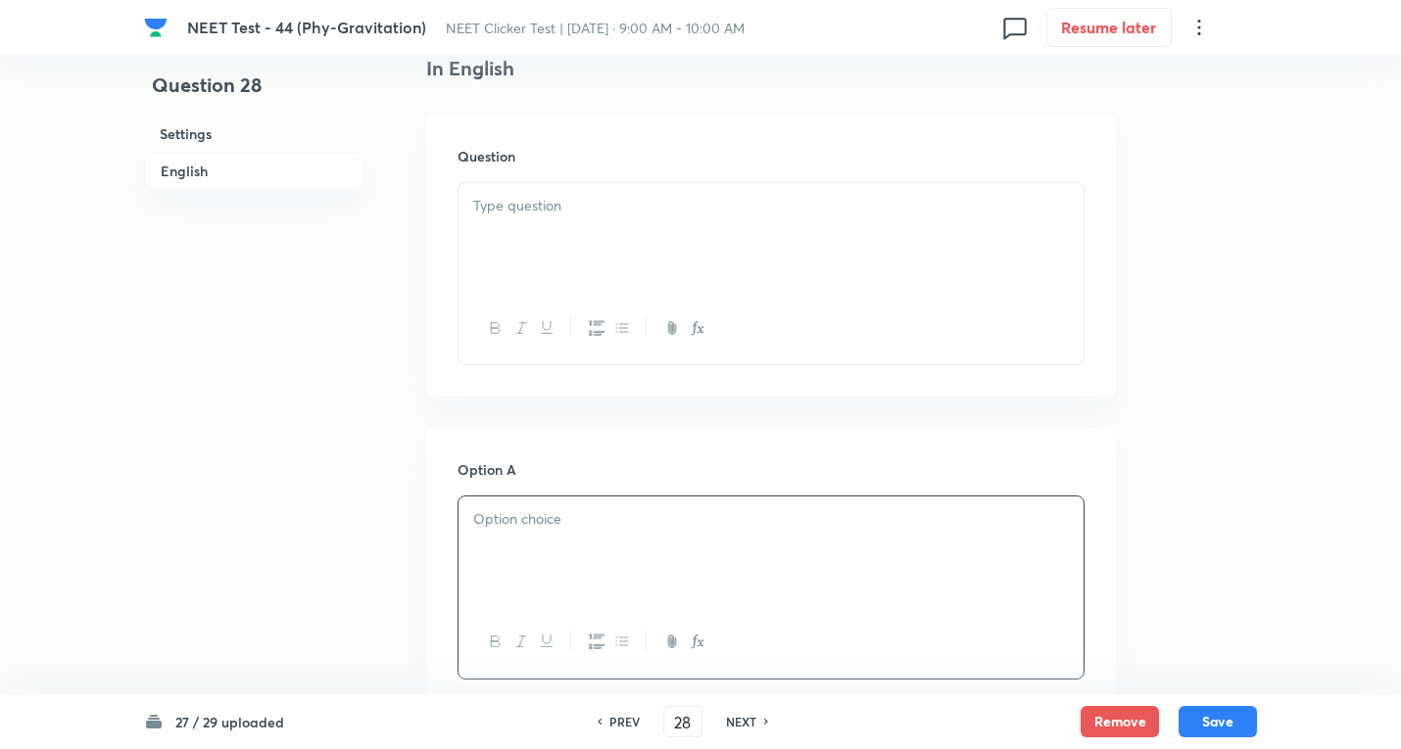
click at [577, 246] on div at bounding box center [770, 238] width 625 height 110
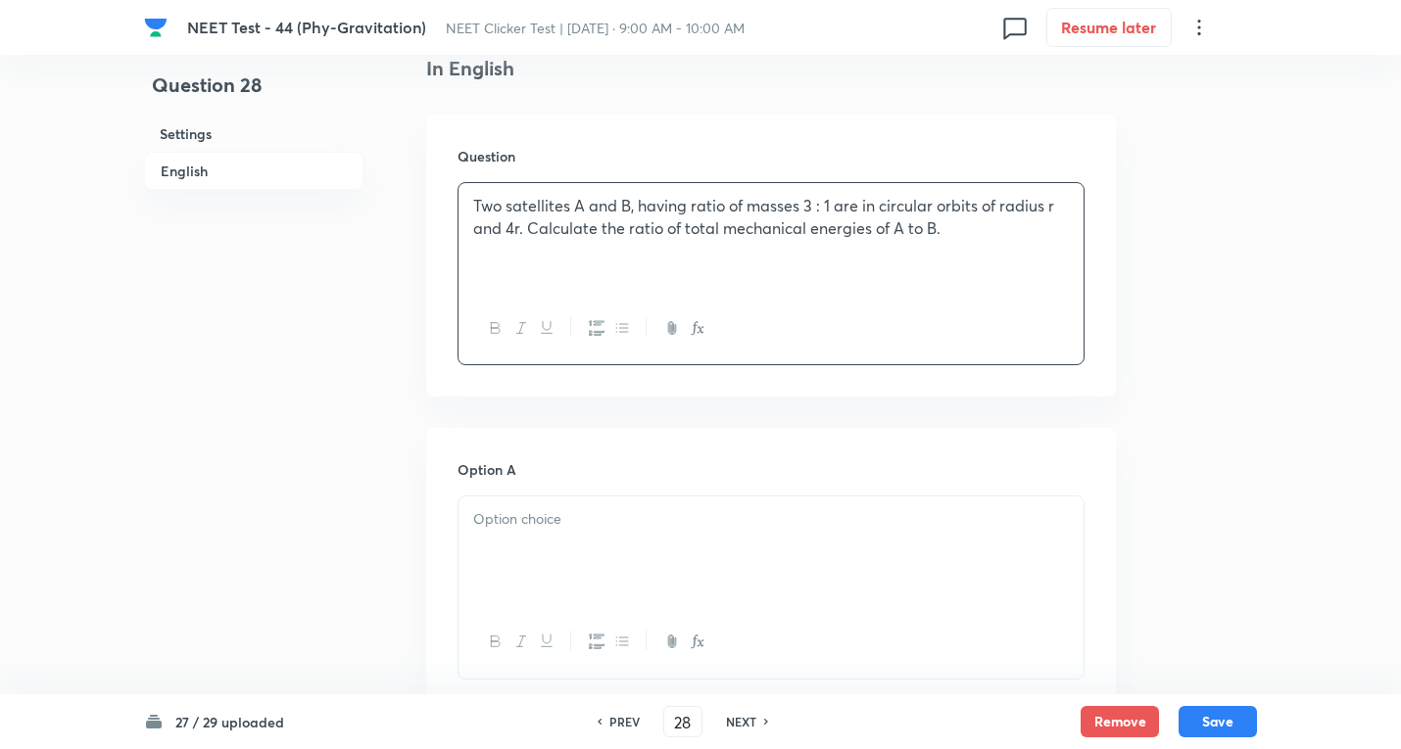
click at [579, 522] on p at bounding box center [770, 519] width 595 height 23
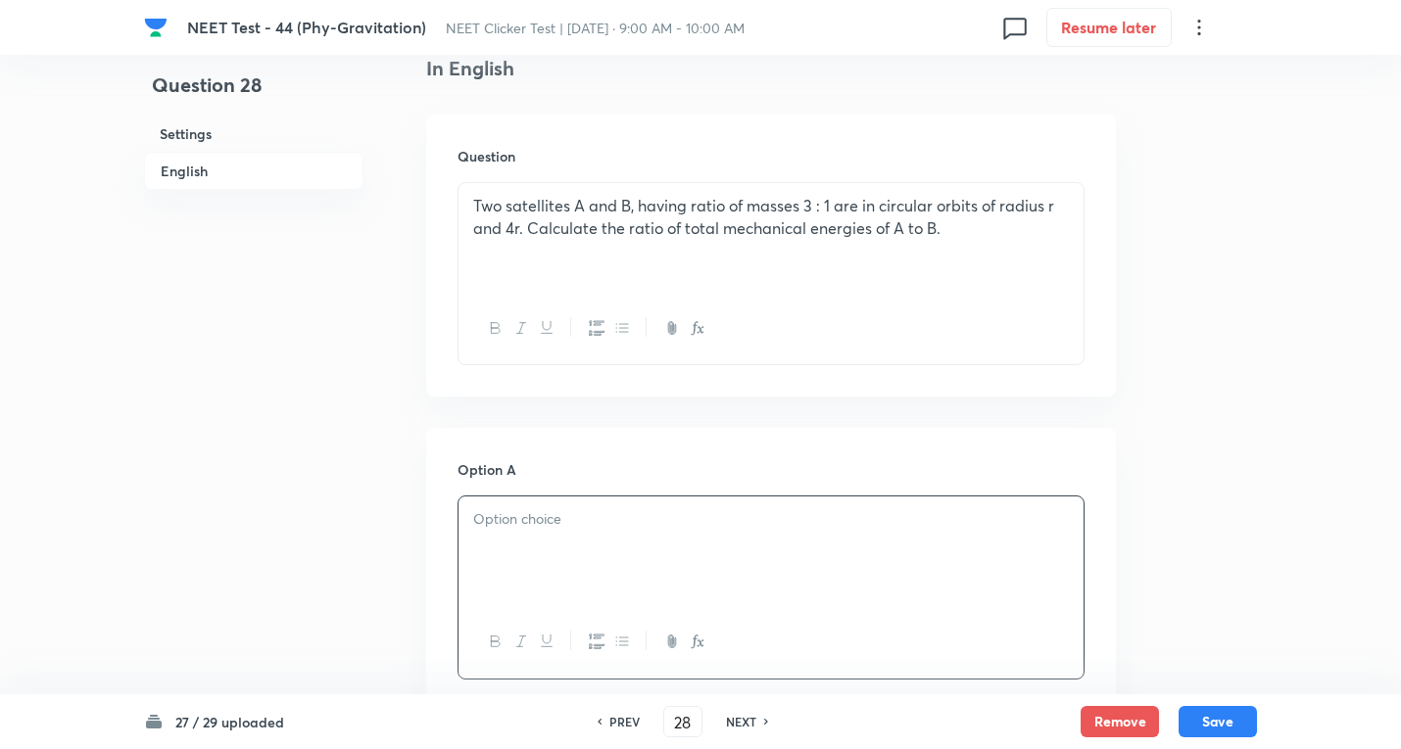
scroll to position [784, 0]
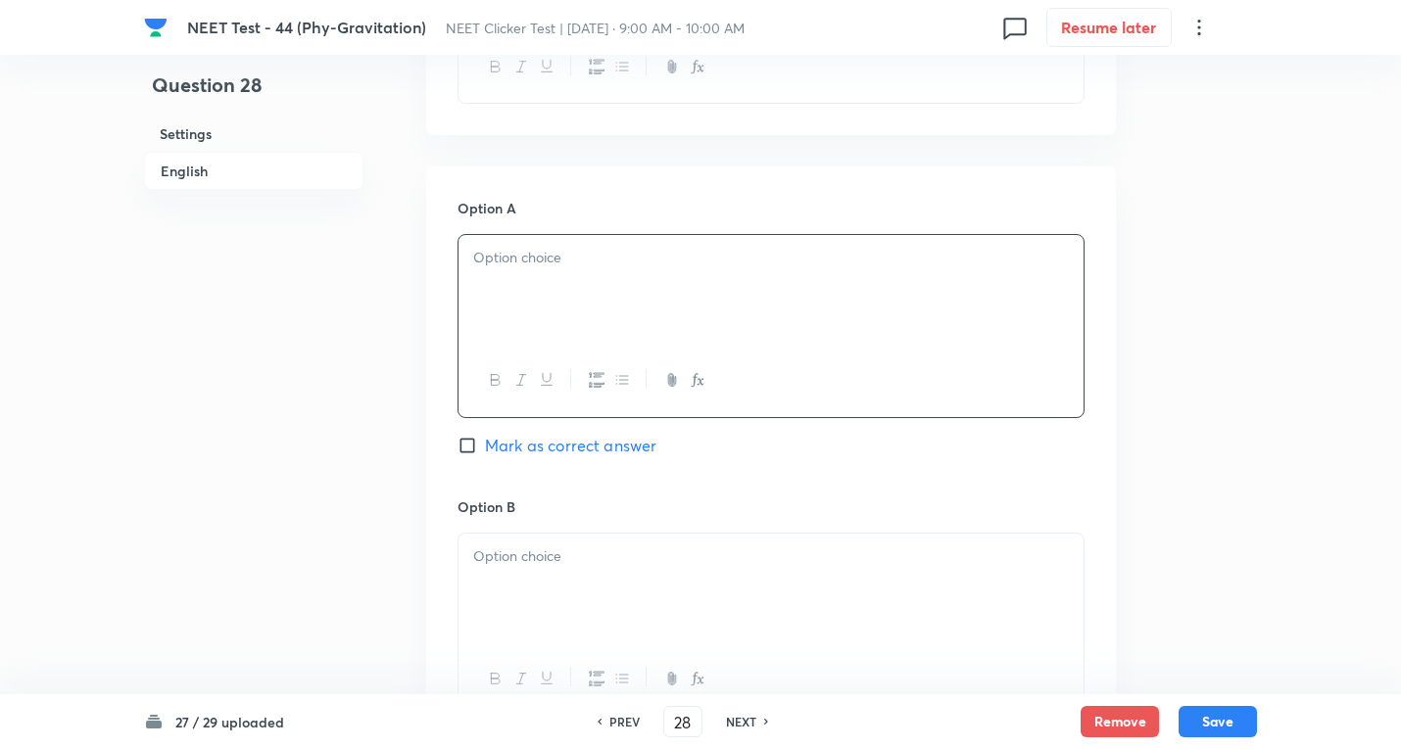
click at [531, 572] on div at bounding box center [770, 589] width 625 height 110
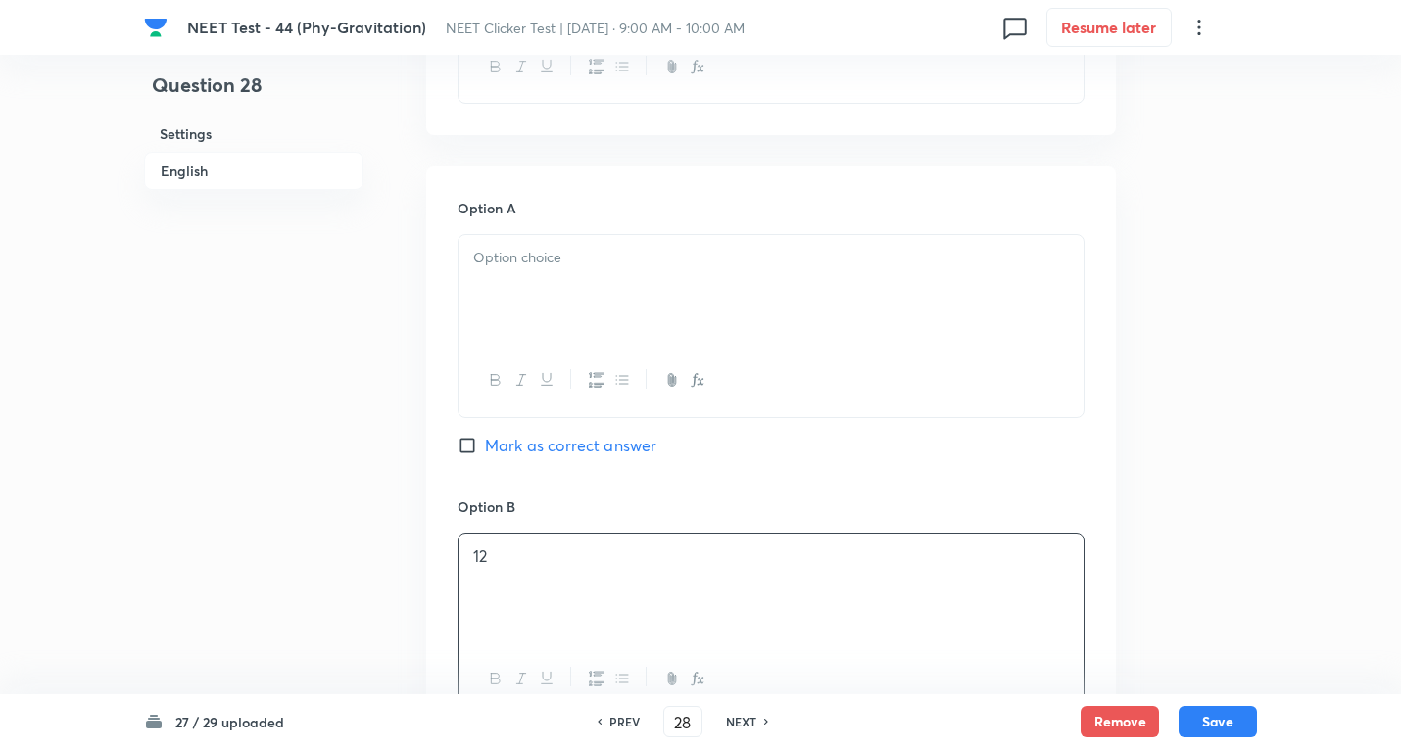
click at [530, 253] on p at bounding box center [770, 258] width 595 height 23
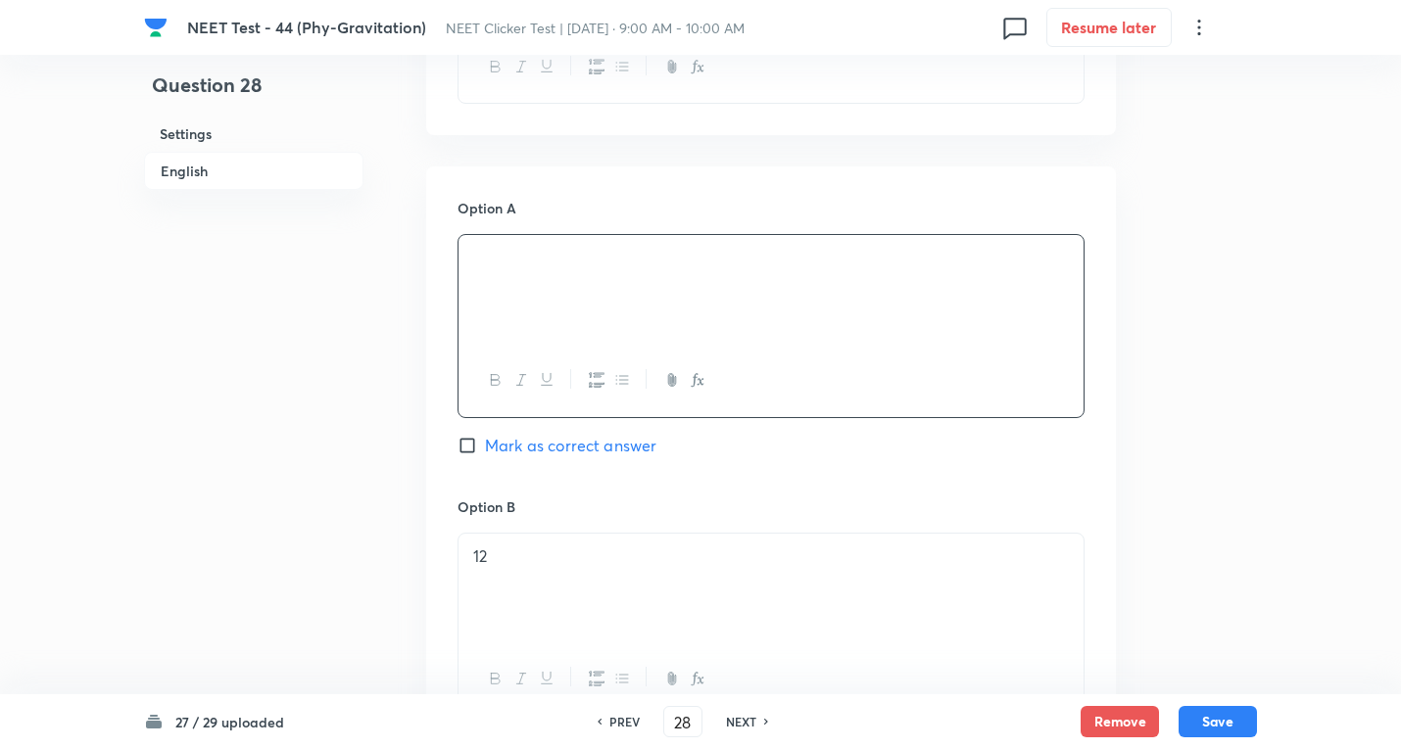
click at [481, 443] on input "Mark as correct answer" at bounding box center [470, 446] width 27 height 20
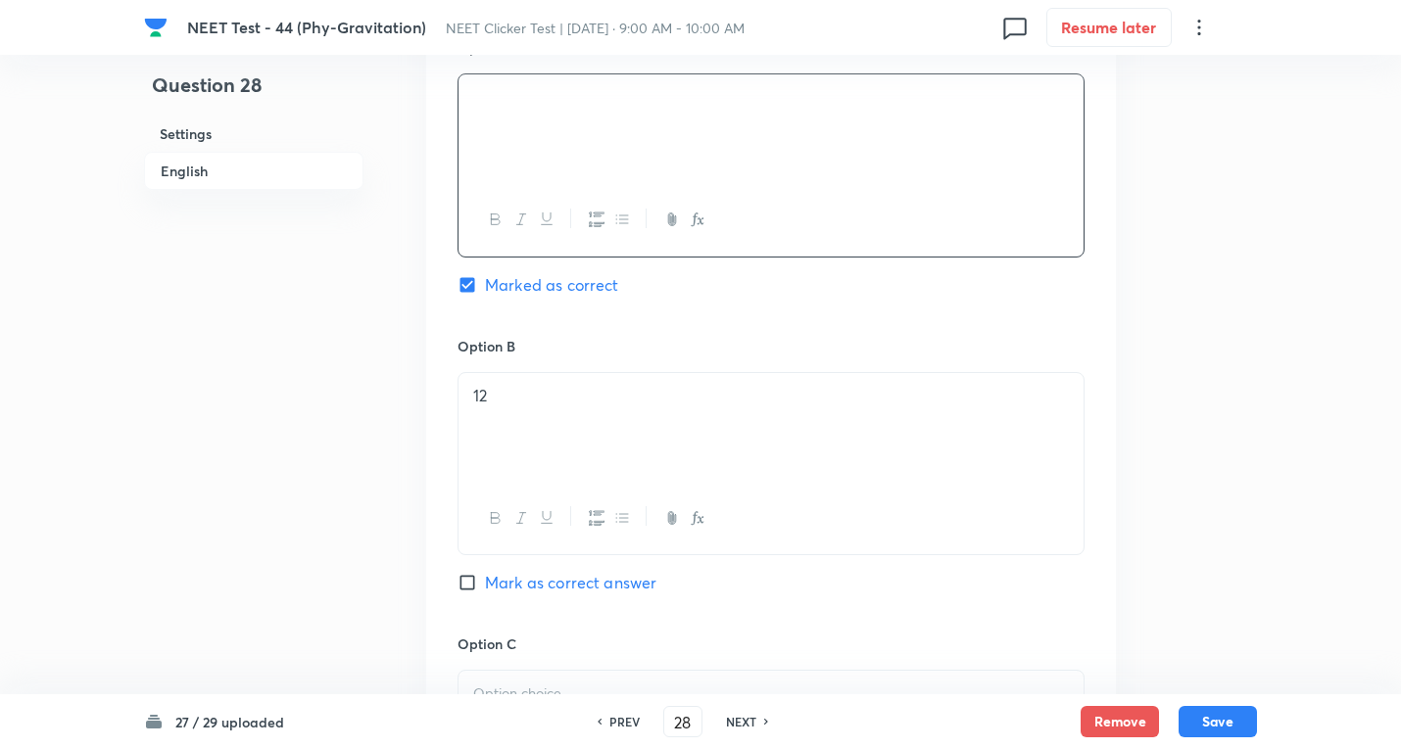
scroll to position [1045, 0]
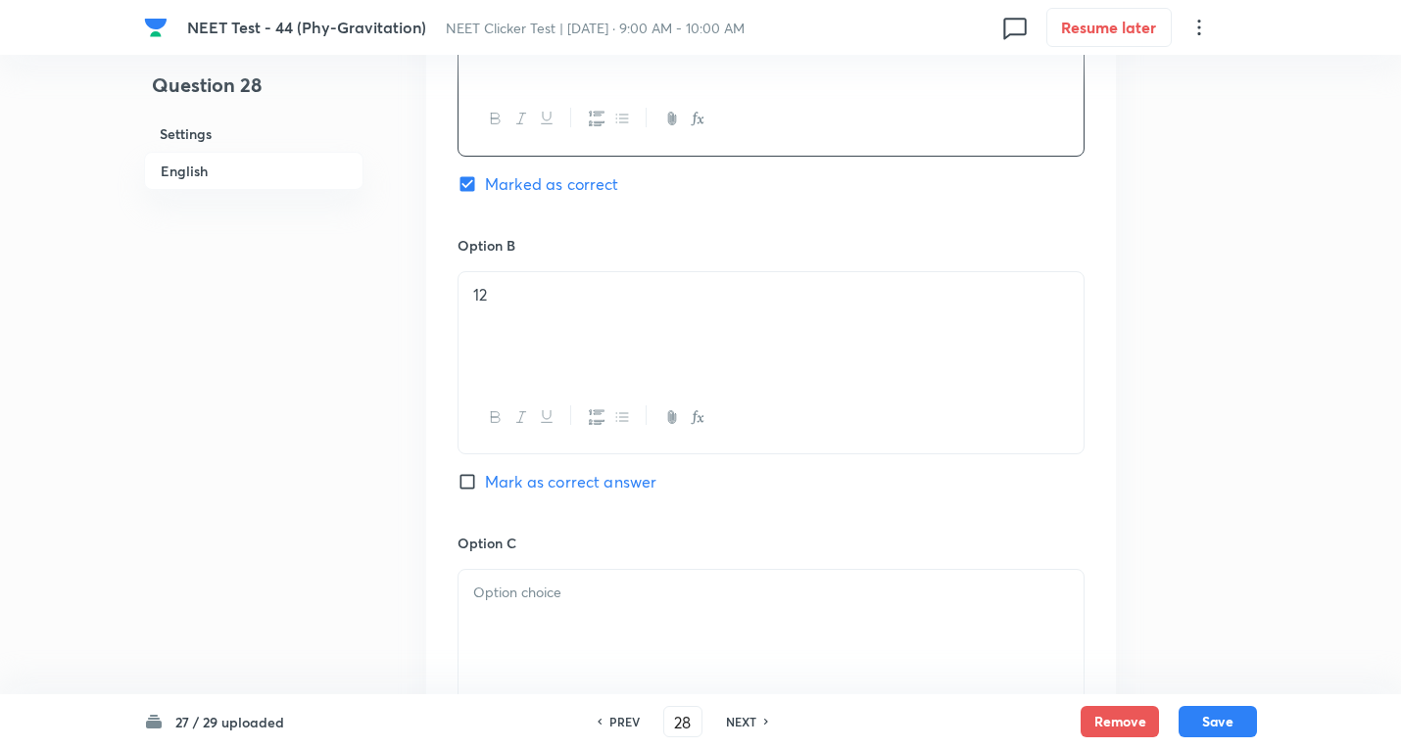
click at [514, 630] on div at bounding box center [770, 625] width 625 height 110
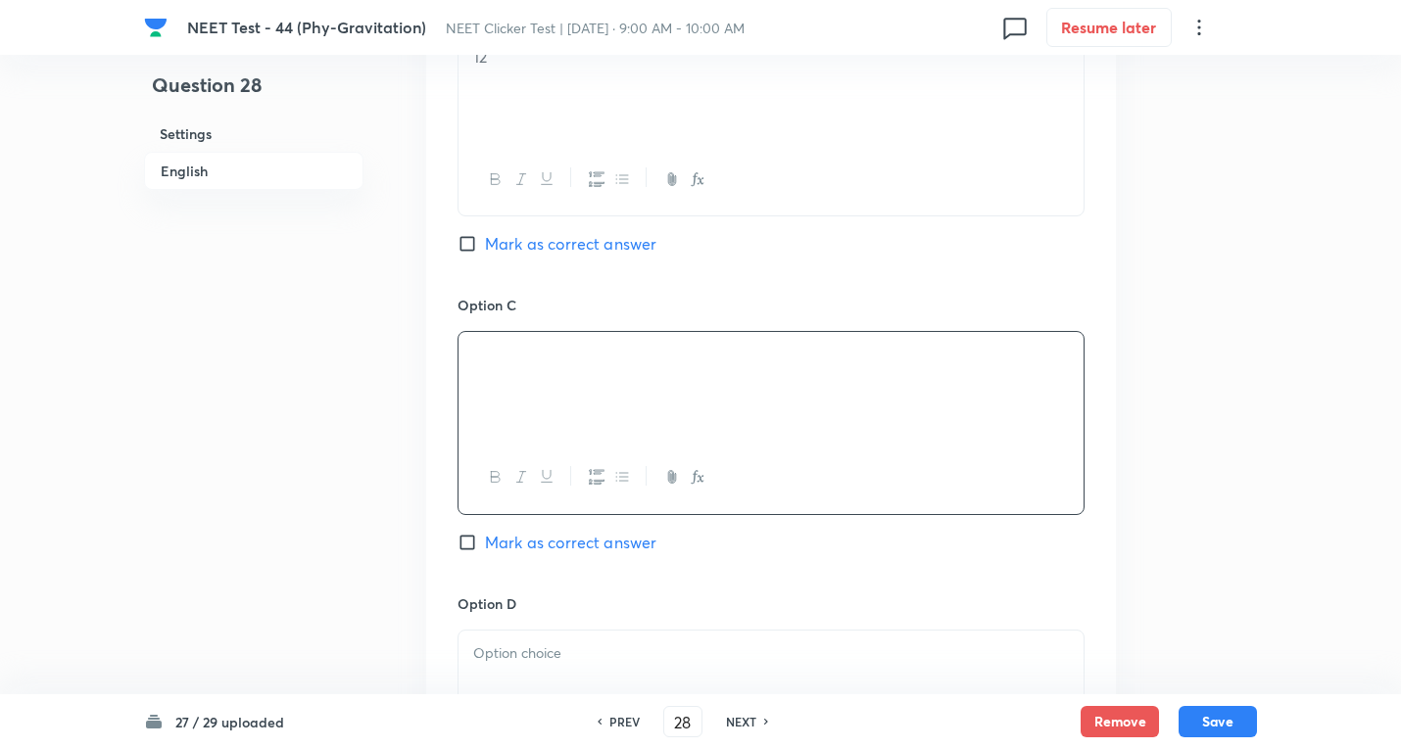
scroll to position [1306, 0]
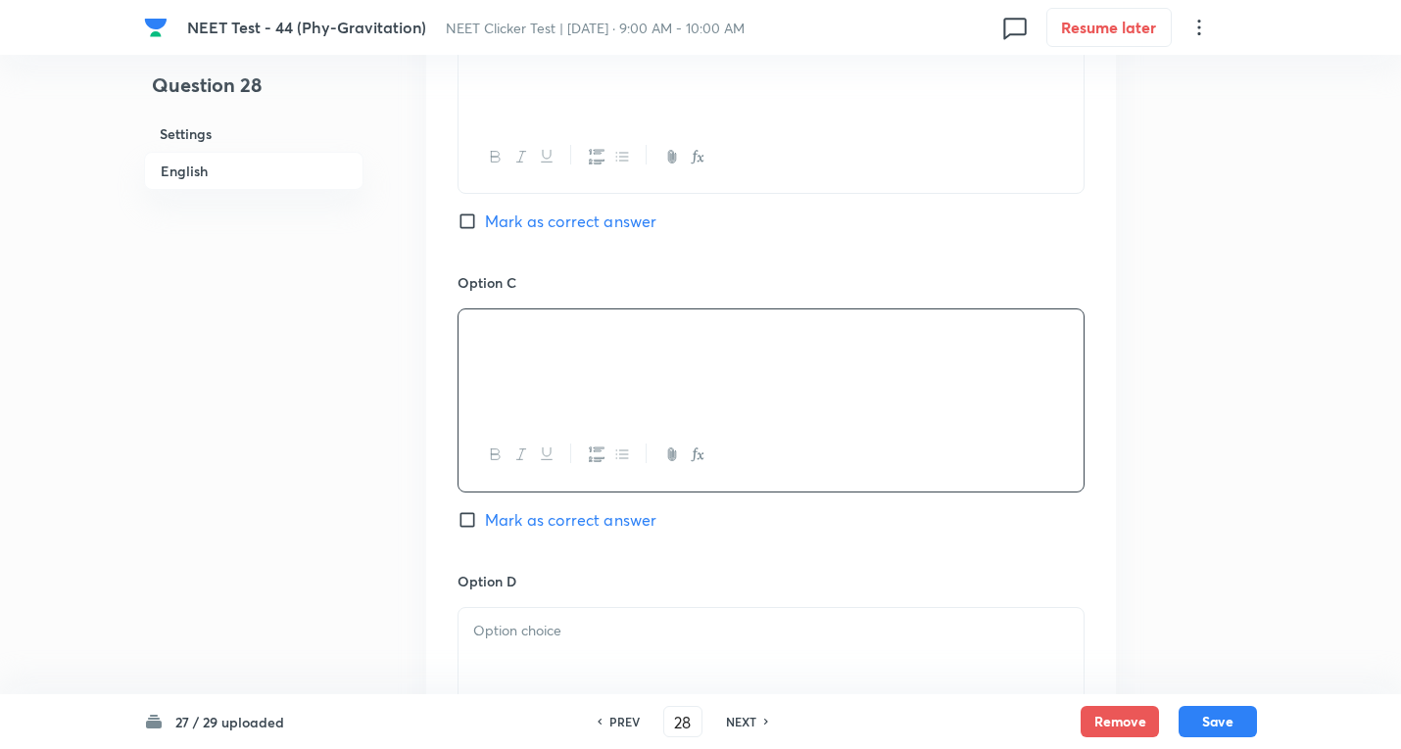
click at [512, 639] on p at bounding box center [770, 631] width 595 height 23
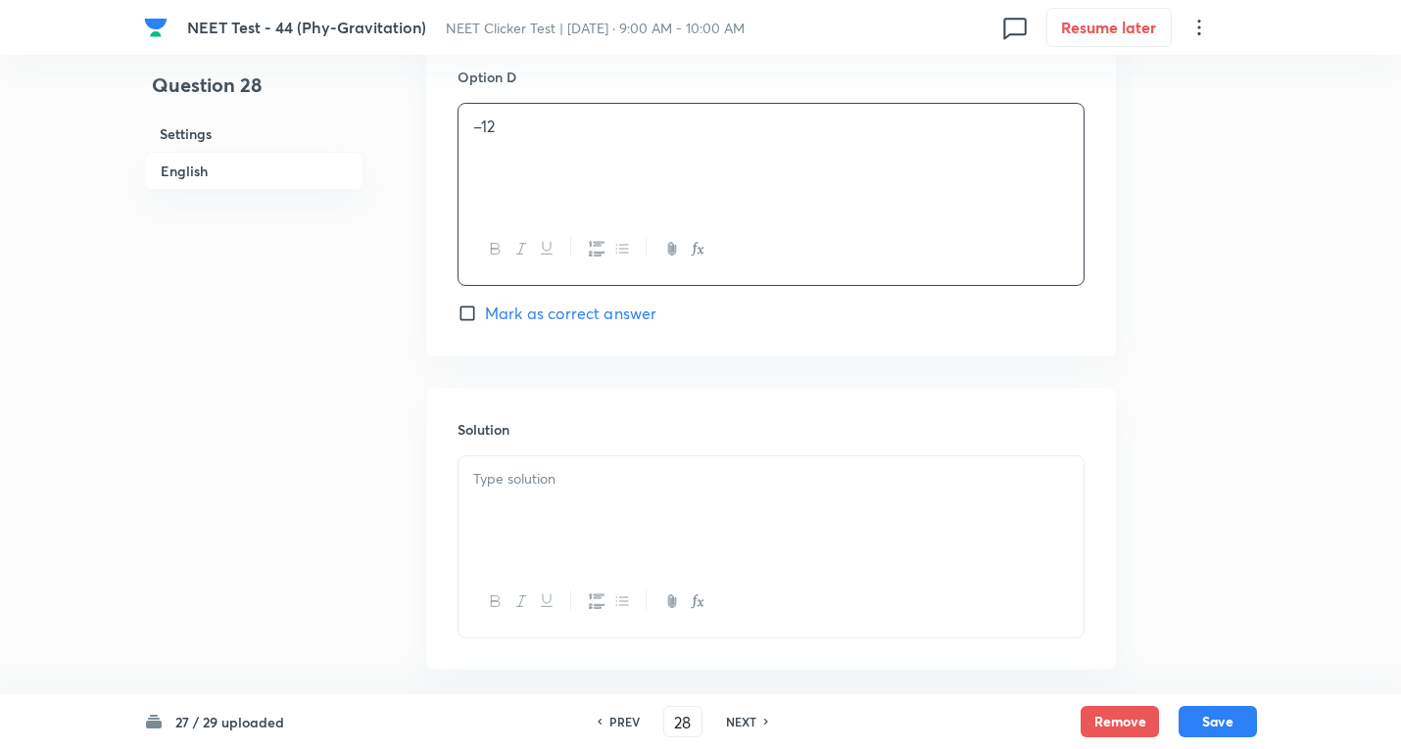
scroll to position [1829, 0]
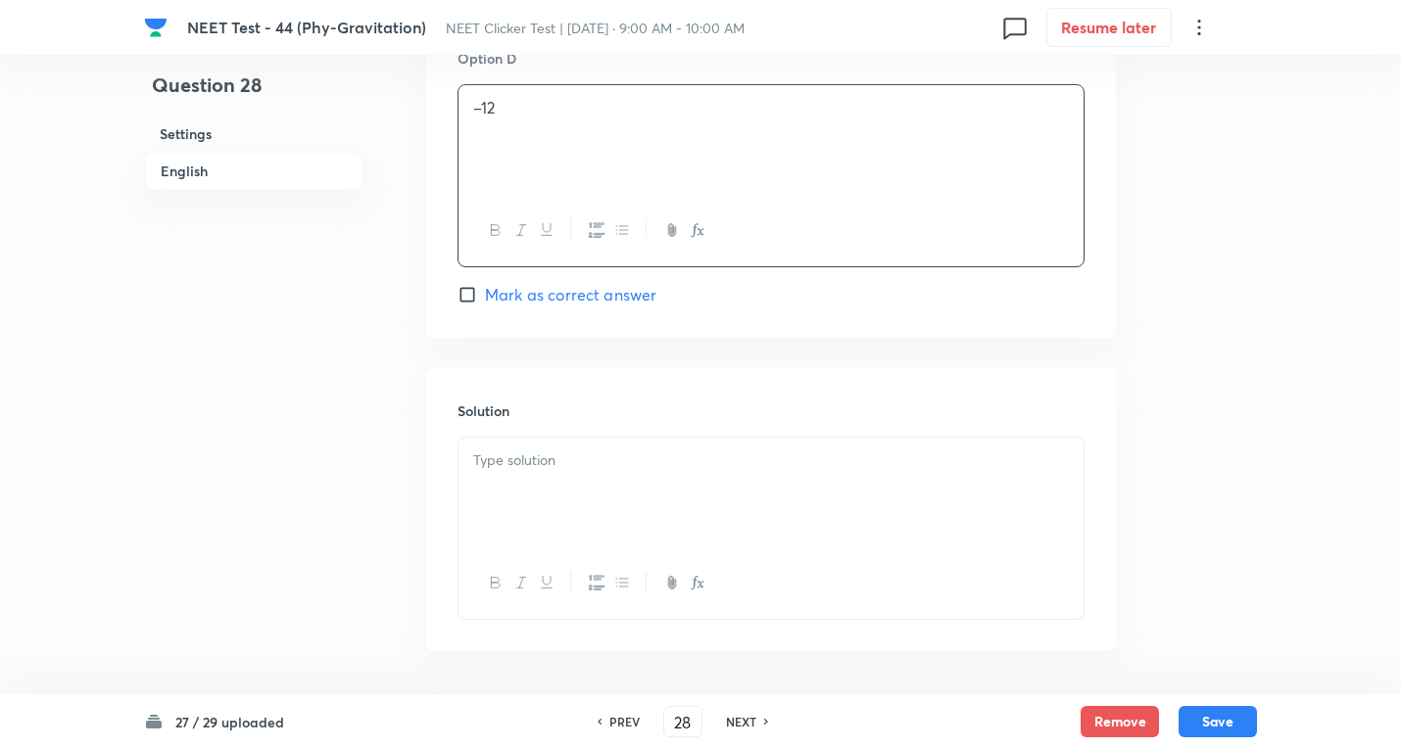
click at [566, 469] on p at bounding box center [770, 461] width 595 height 23
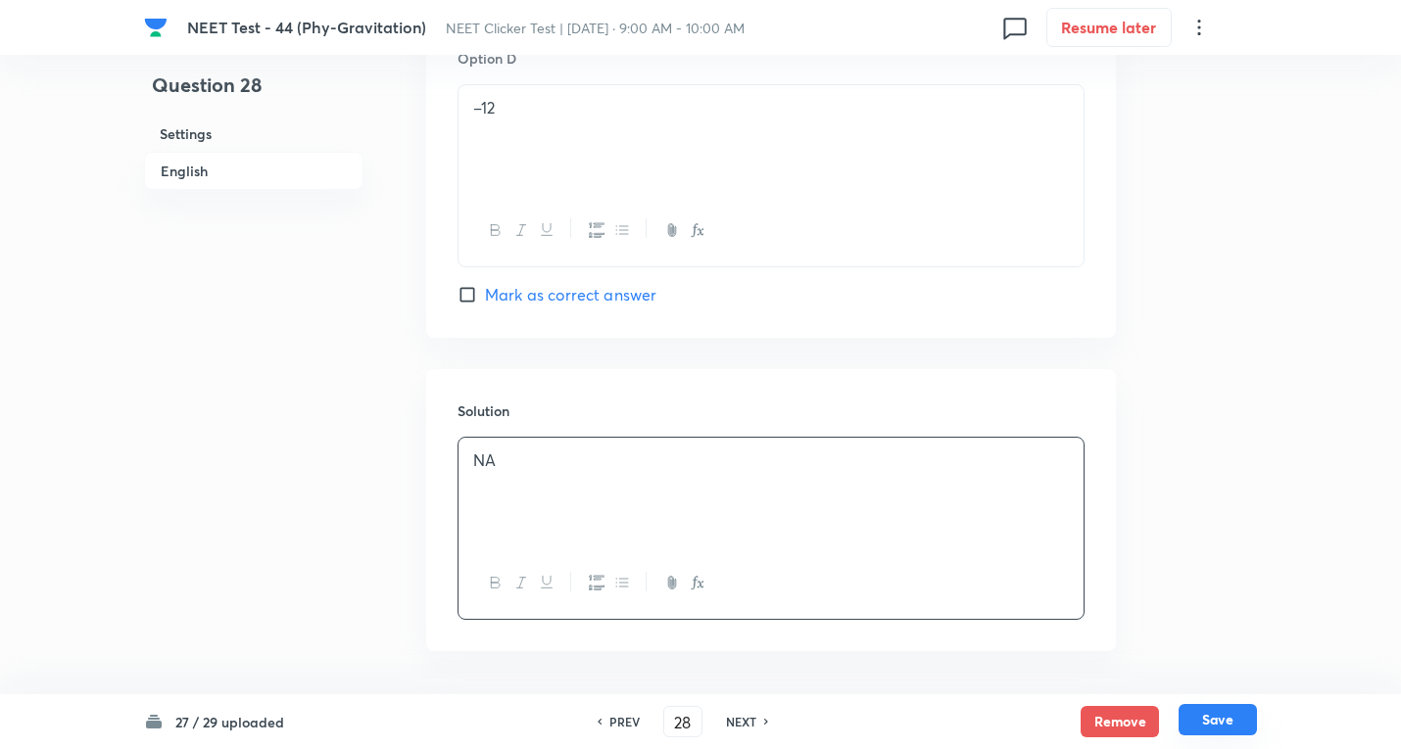
click at [1198, 726] on button "Save" at bounding box center [1217, 719] width 78 height 31
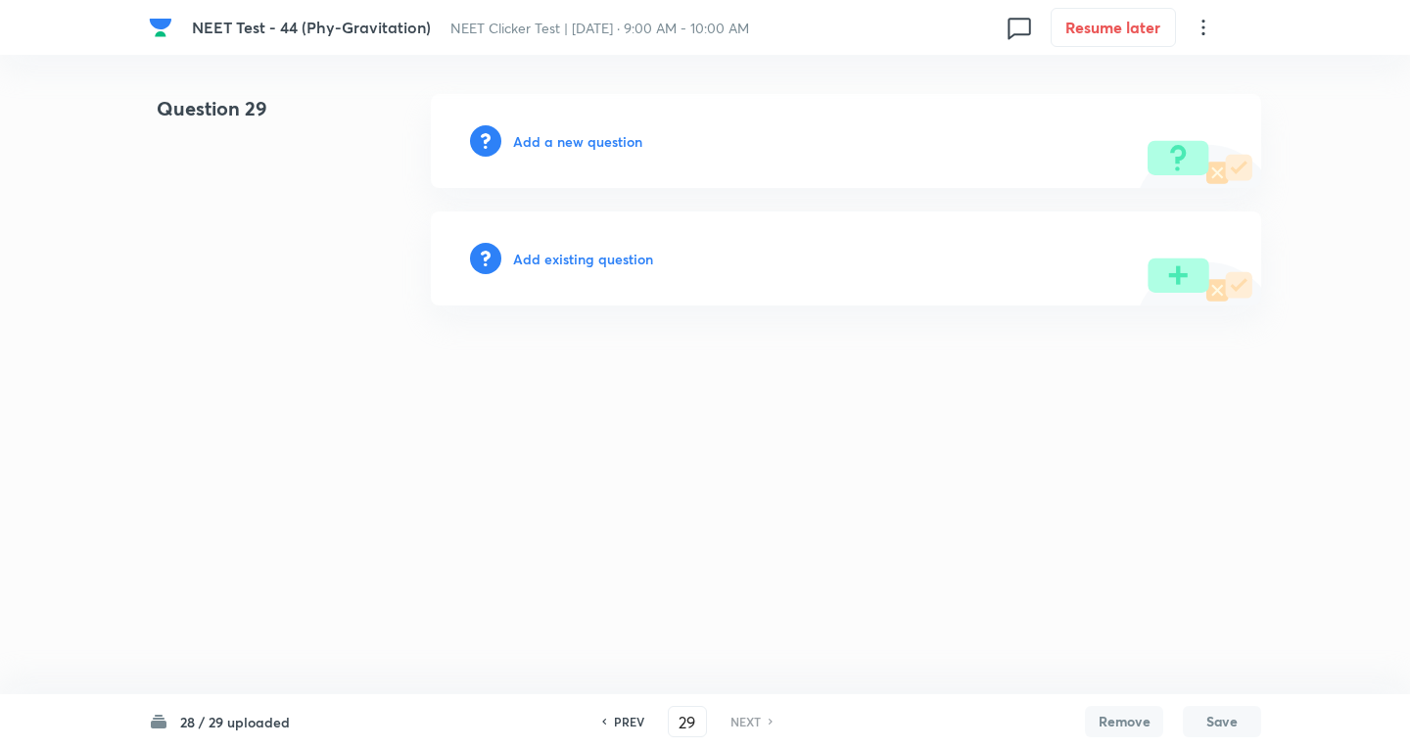
click at [552, 154] on div "Add a new question" at bounding box center [846, 141] width 831 height 94
click at [554, 152] on div "Add a new question" at bounding box center [846, 141] width 831 height 94
click at [555, 149] on h6 "Add a new question" at bounding box center [577, 141] width 129 height 21
click at [555, 149] on h6 "Choose a question type" at bounding box center [588, 141] width 151 height 21
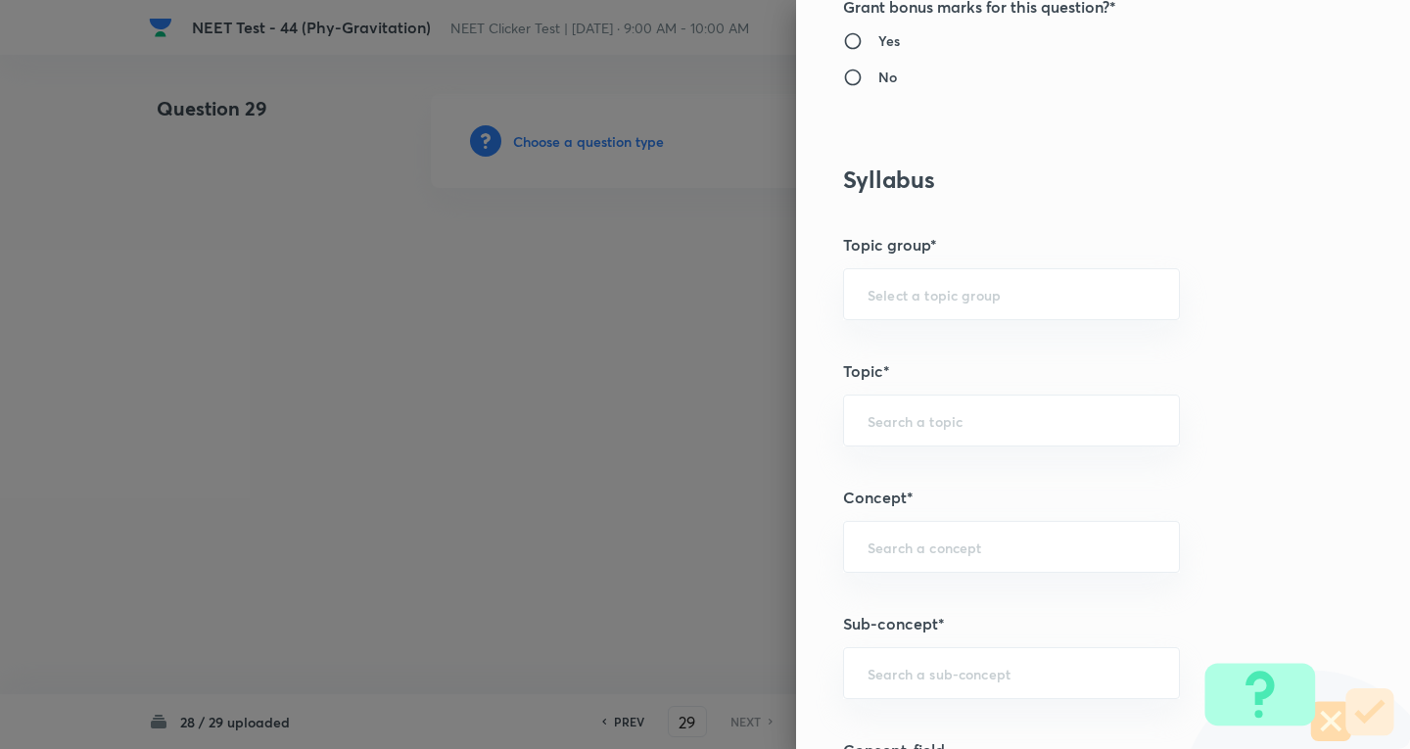
scroll to position [1045, 0]
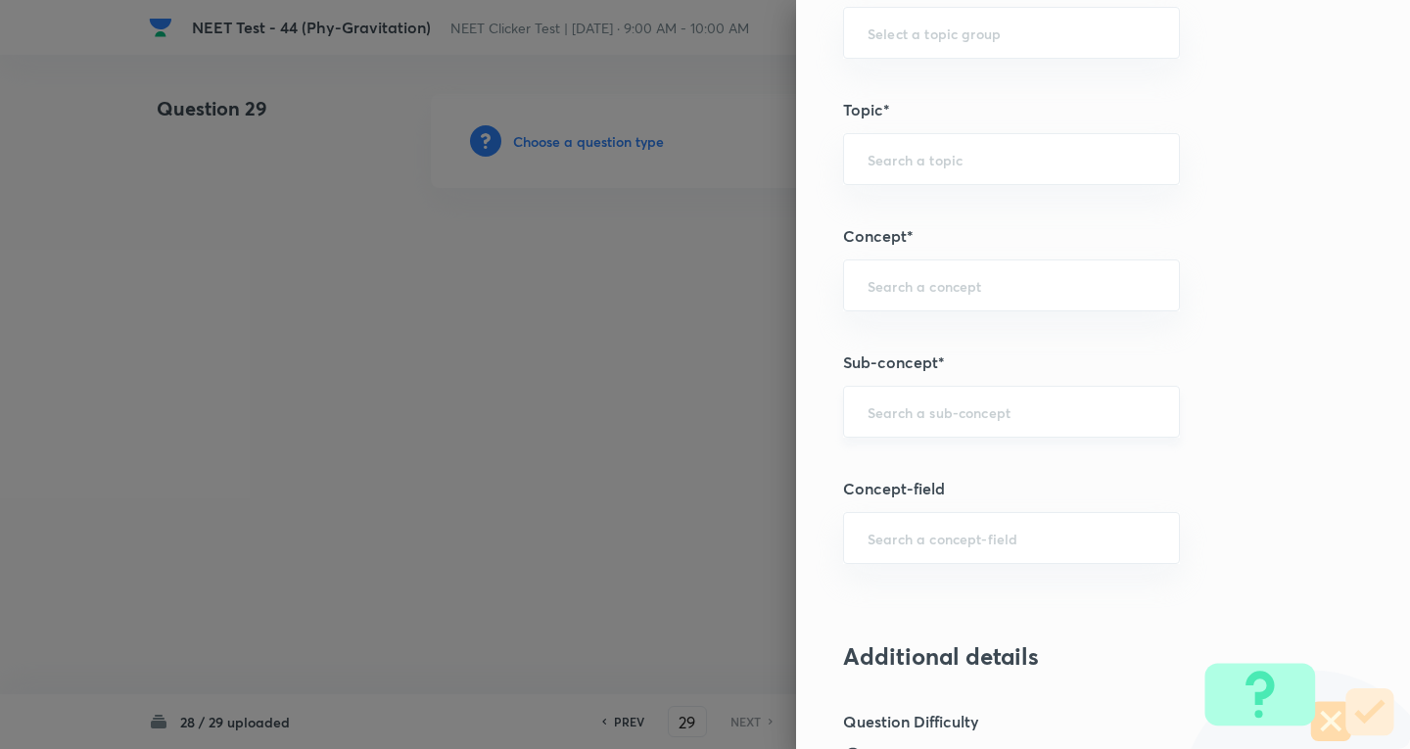
click at [912, 404] on input "text" at bounding box center [1012, 412] width 288 height 19
paste input "Newton's Laws Gravitation"
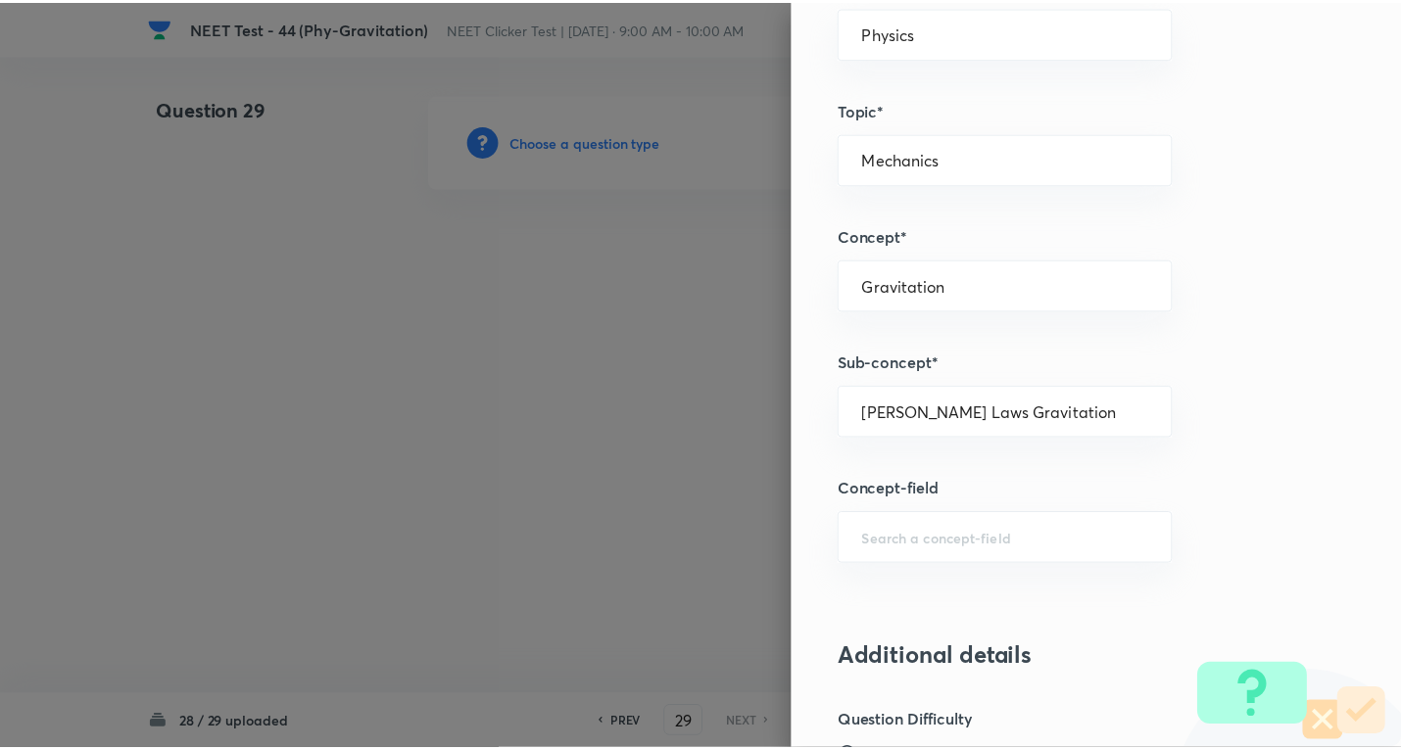
scroll to position [2052, 0]
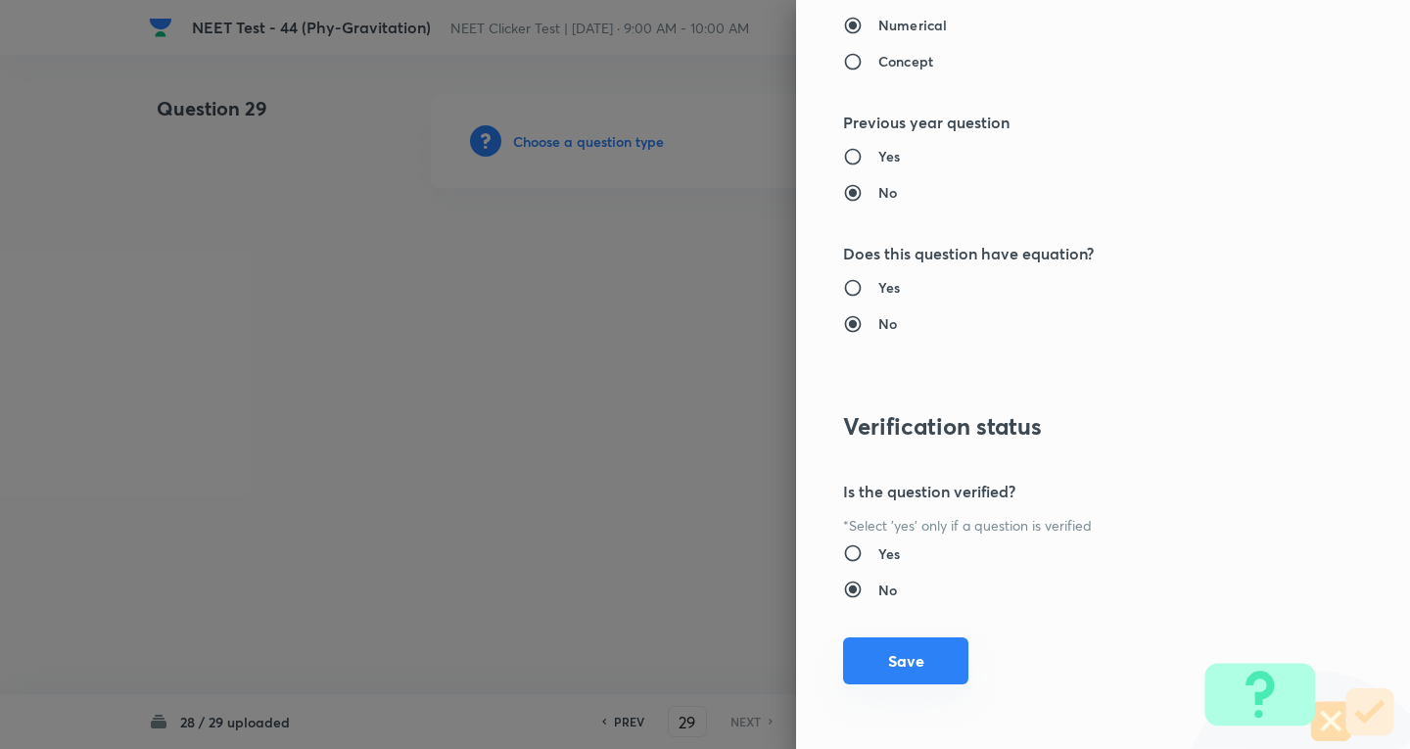
drag, startPoint x: 923, startPoint y: 665, endPoint x: 926, endPoint y: 645, distance: 19.8
click at [923, 663] on button "Save" at bounding box center [905, 661] width 125 height 47
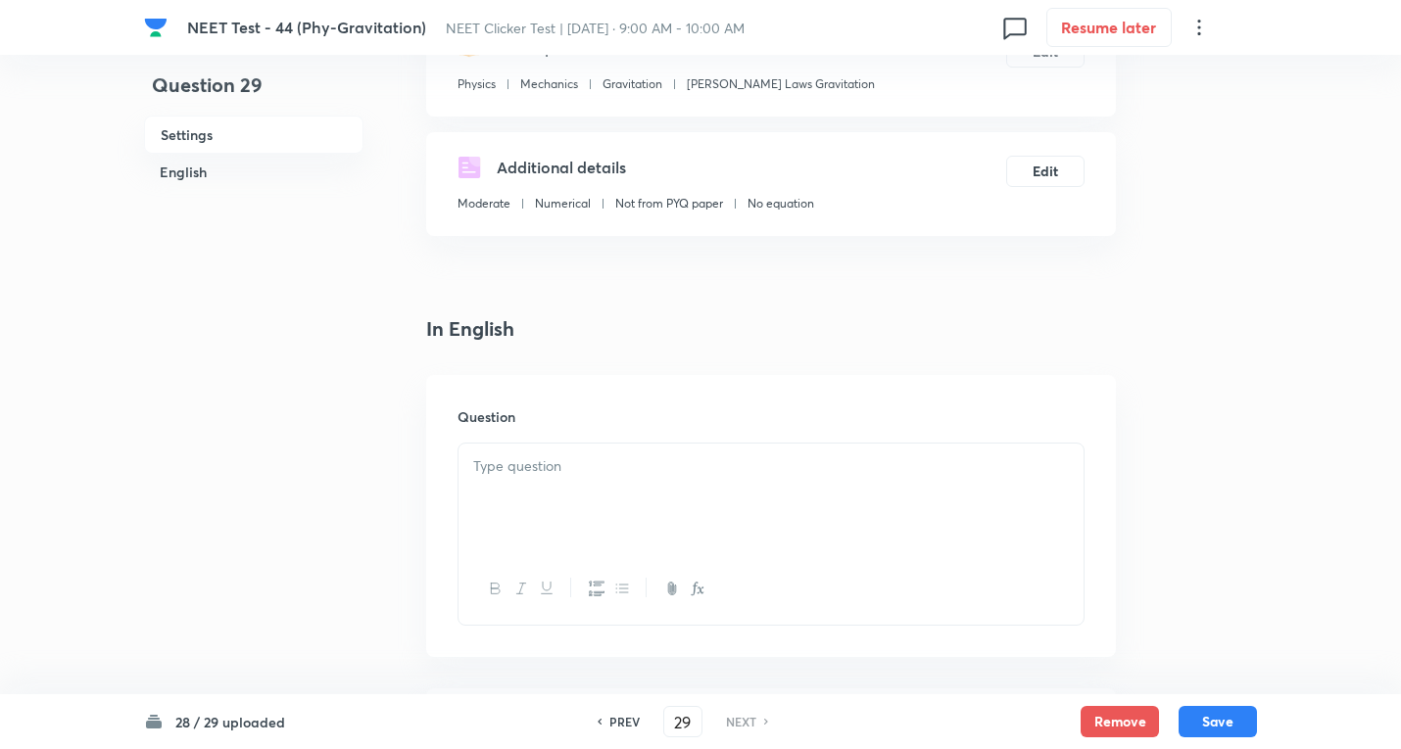
scroll to position [522, 0]
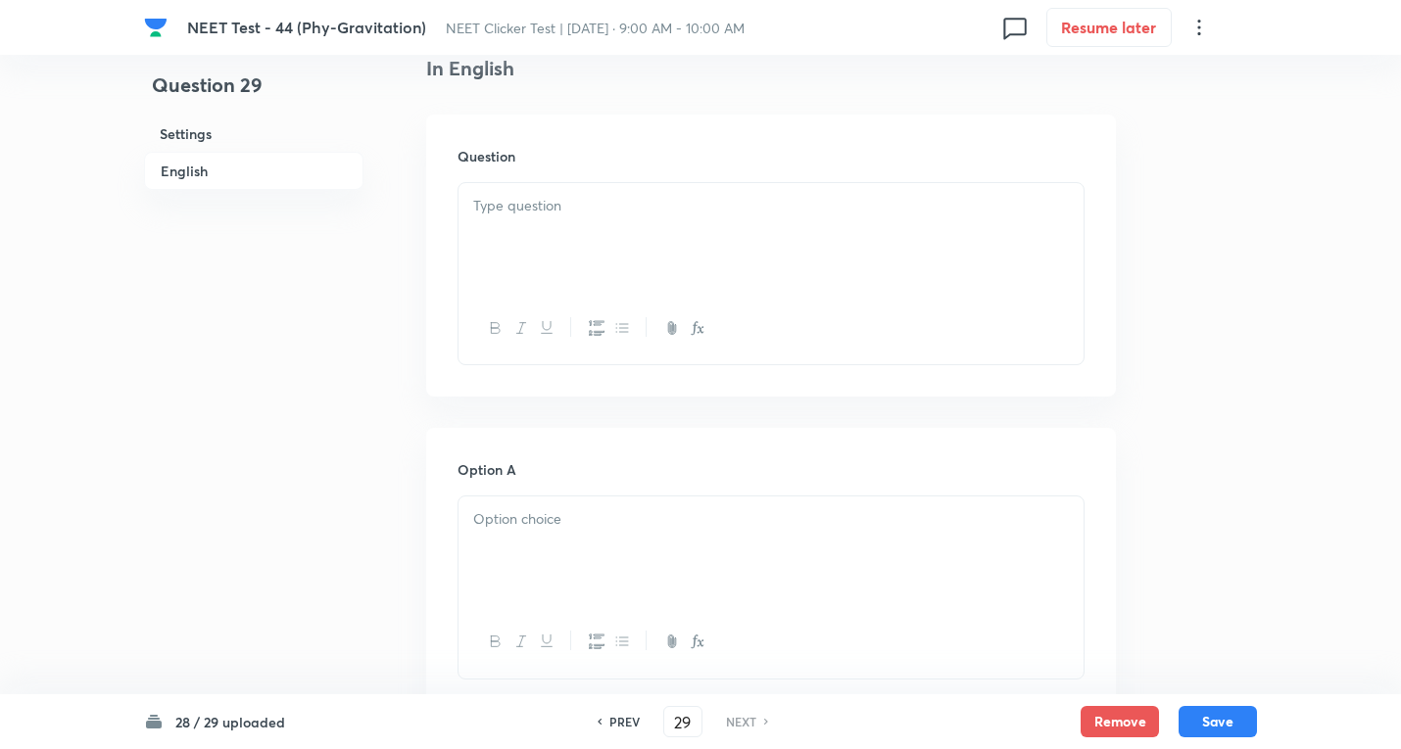
click at [545, 250] on div at bounding box center [770, 238] width 625 height 110
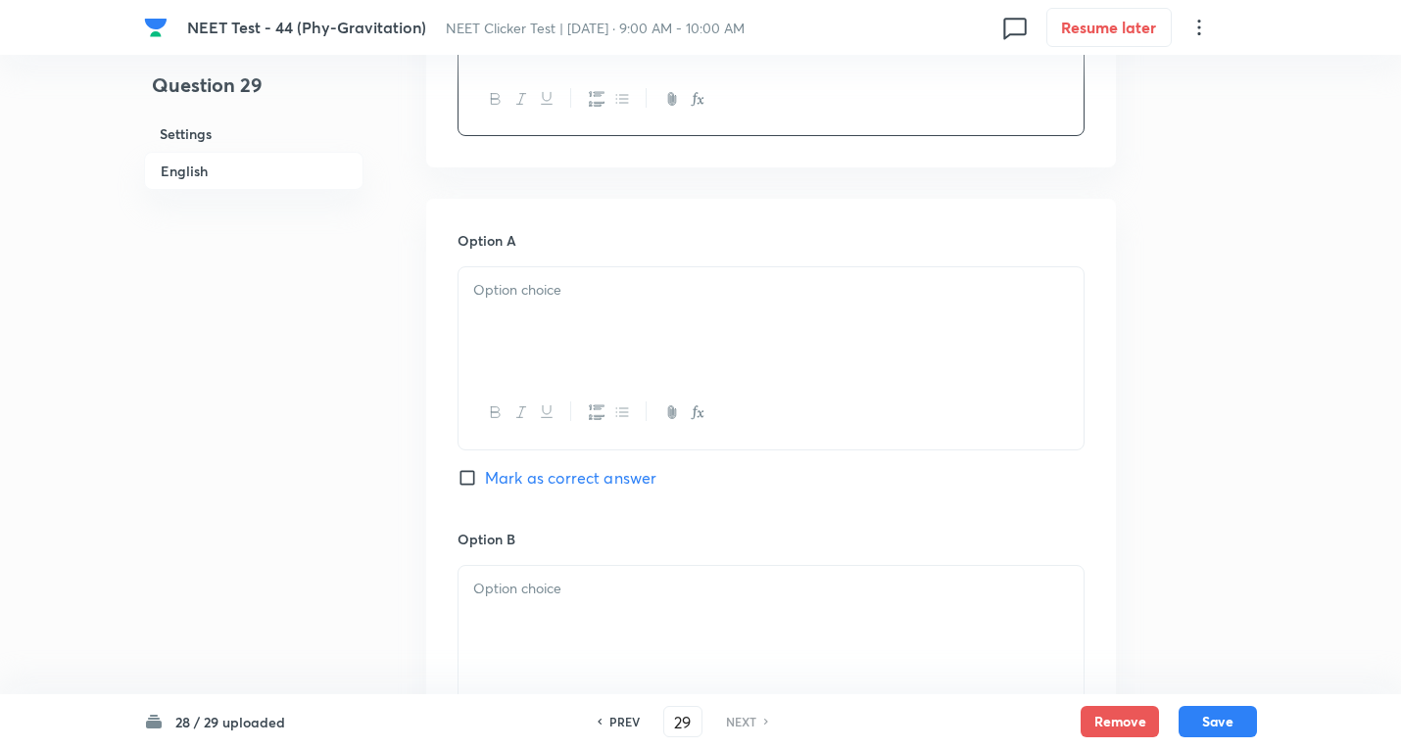
scroll to position [784, 0]
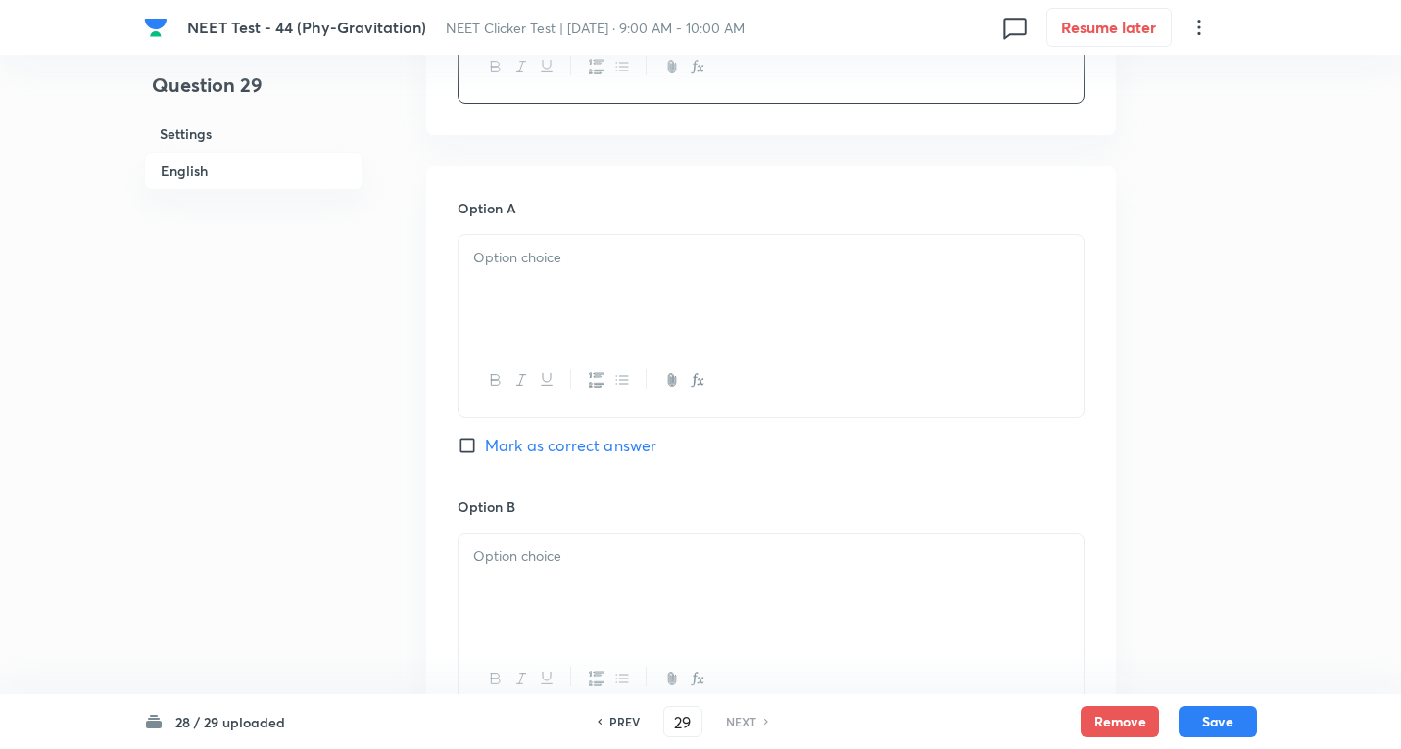
click at [490, 264] on p at bounding box center [770, 258] width 595 height 23
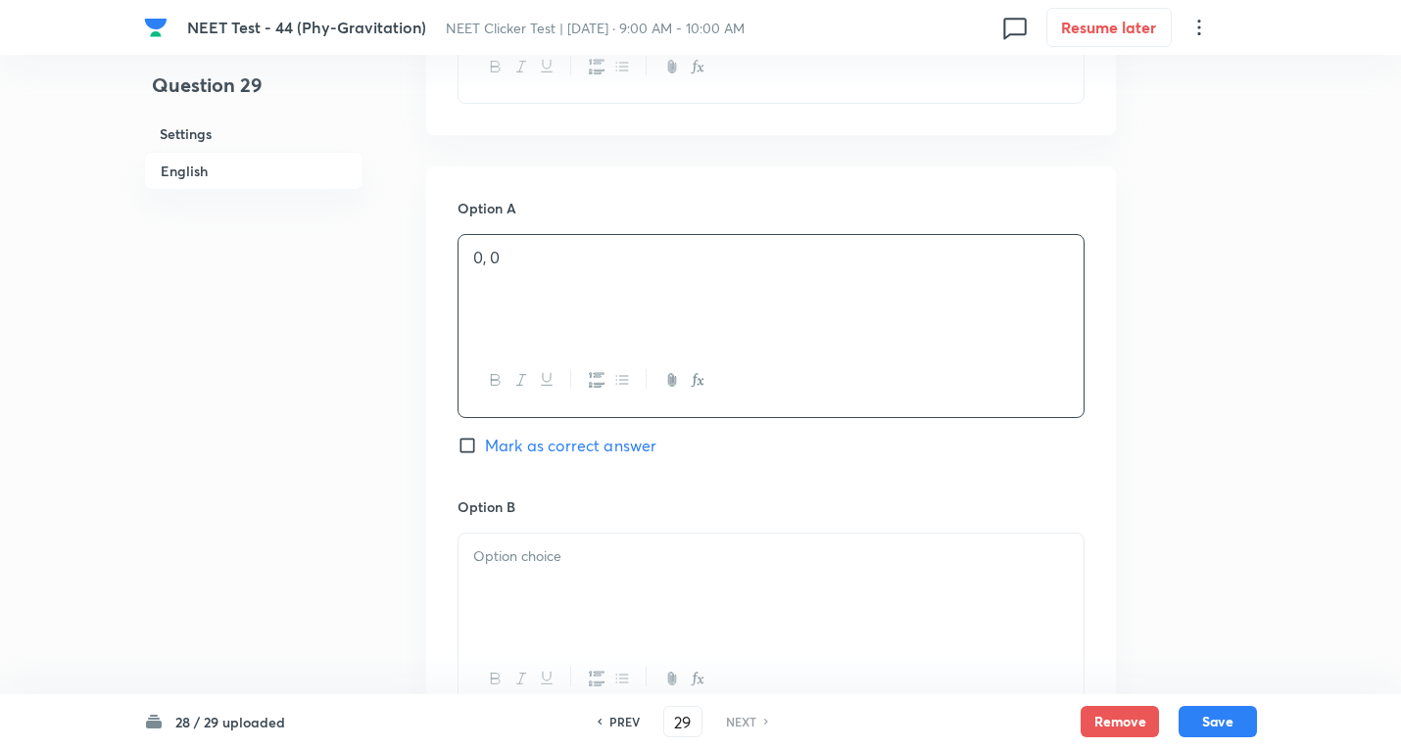
click at [616, 565] on p at bounding box center [770, 557] width 595 height 23
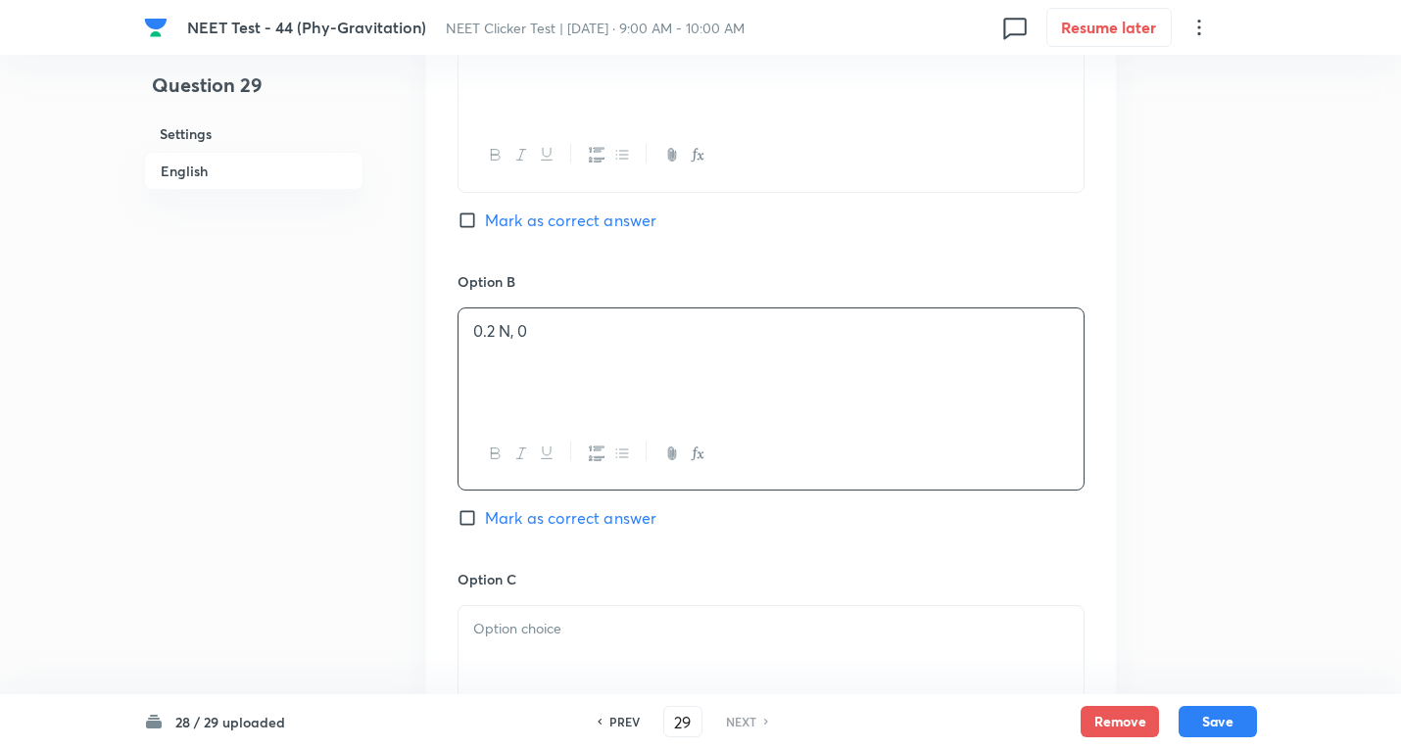
scroll to position [1045, 0]
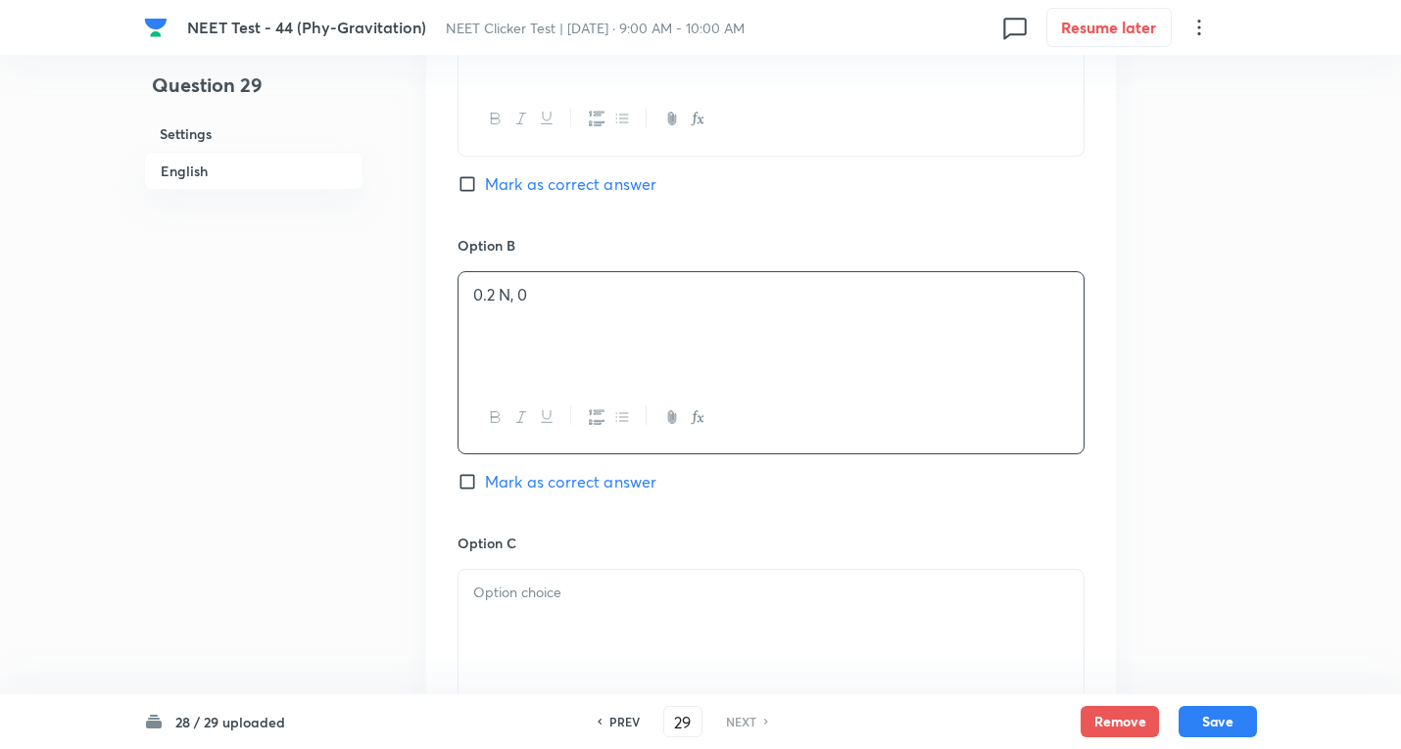
click at [494, 475] on span "Mark as correct answer" at bounding box center [570, 482] width 171 height 24
click at [485, 475] on input "Mark as correct answer" at bounding box center [470, 482] width 27 height 20
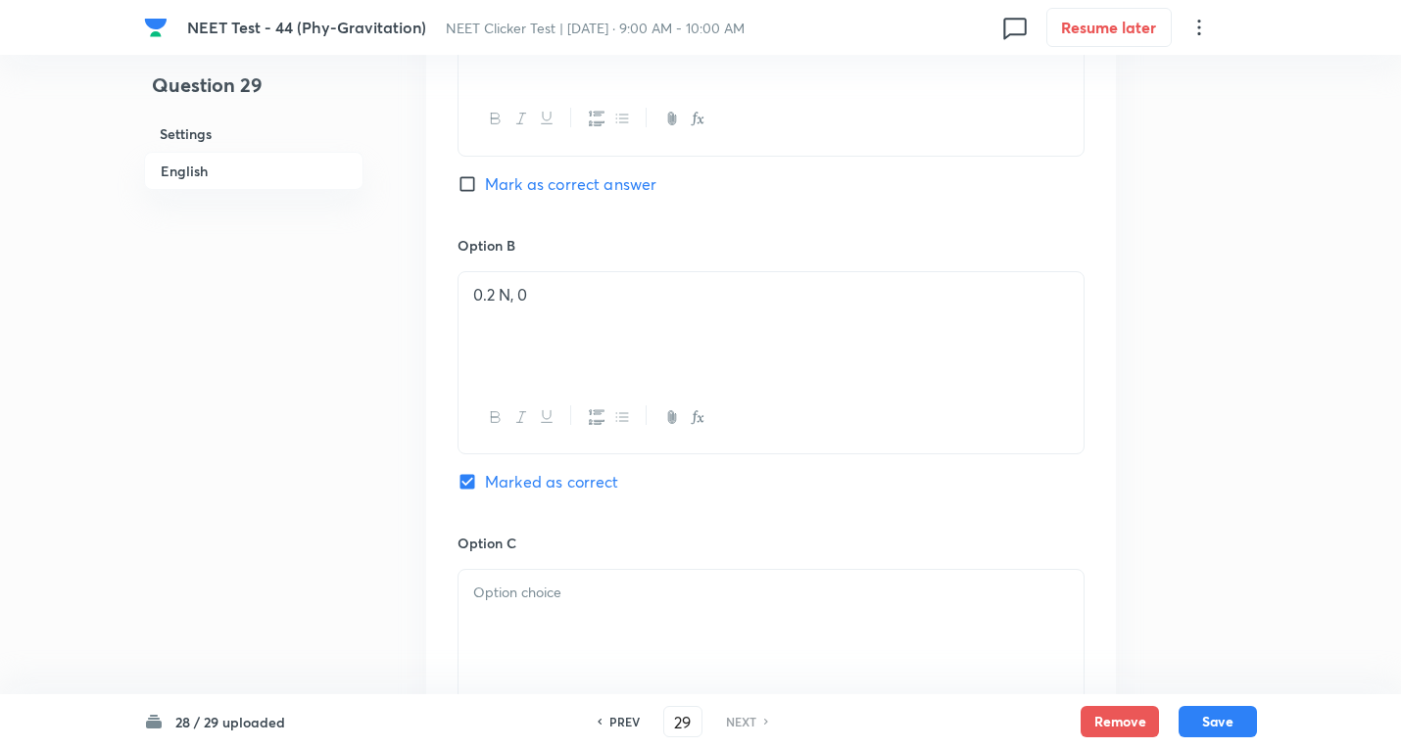
click at [519, 592] on p at bounding box center [770, 593] width 595 height 23
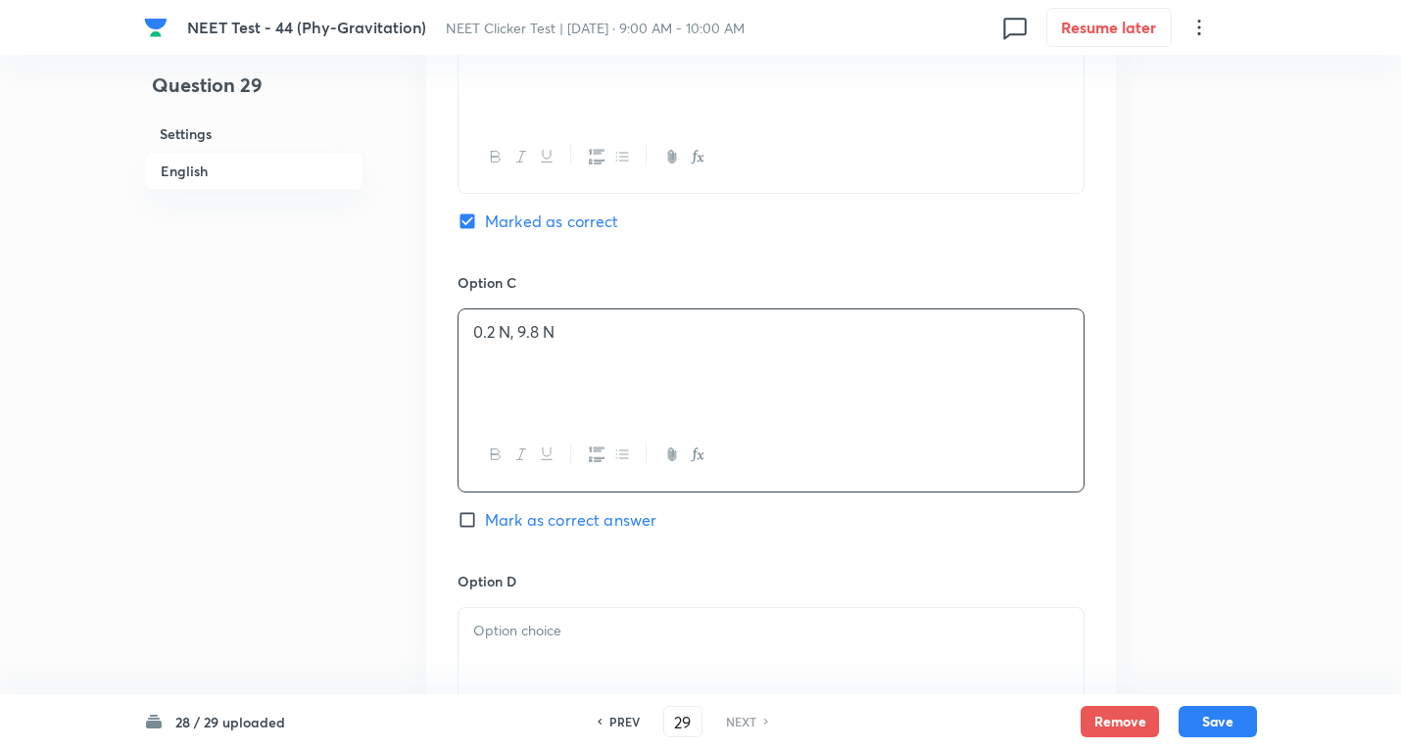
scroll to position [1567, 0]
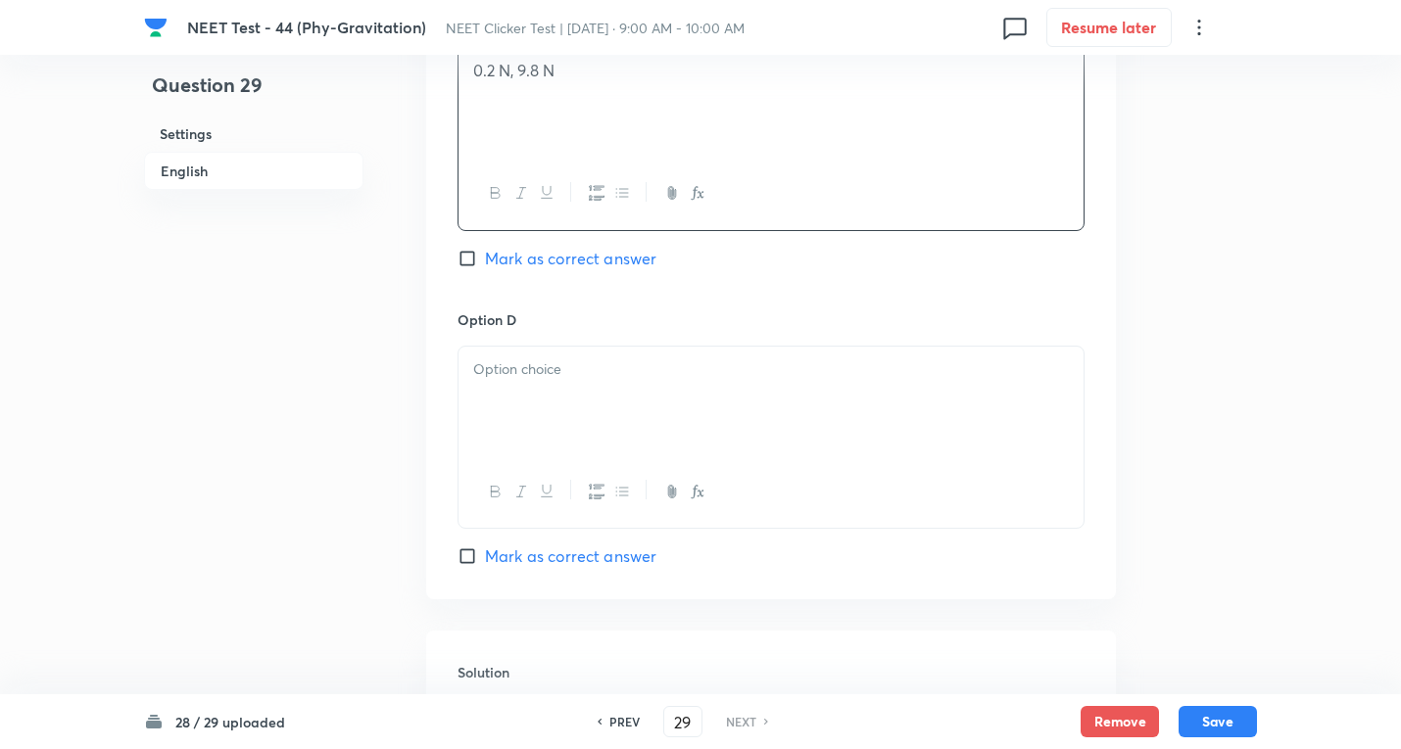
click at [534, 411] on div at bounding box center [770, 402] width 625 height 110
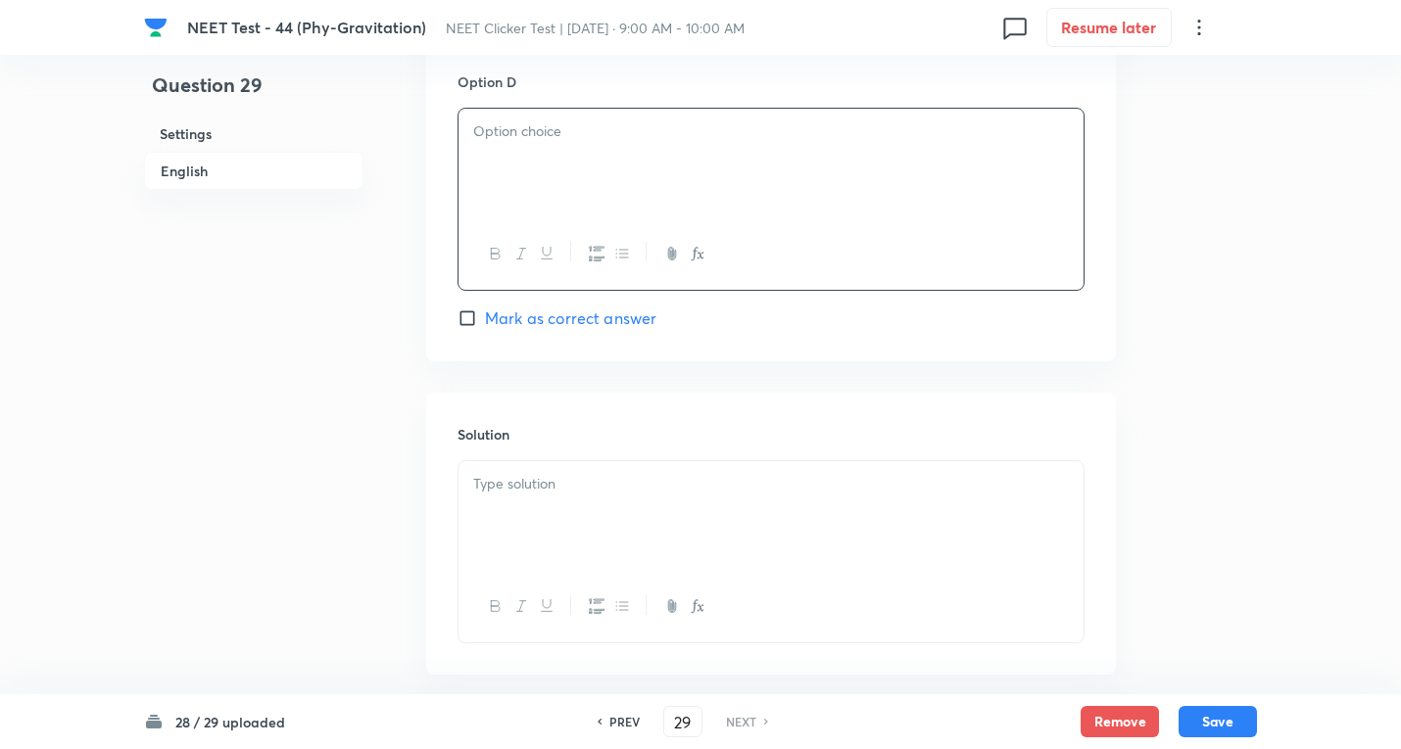
scroll to position [1829, 0]
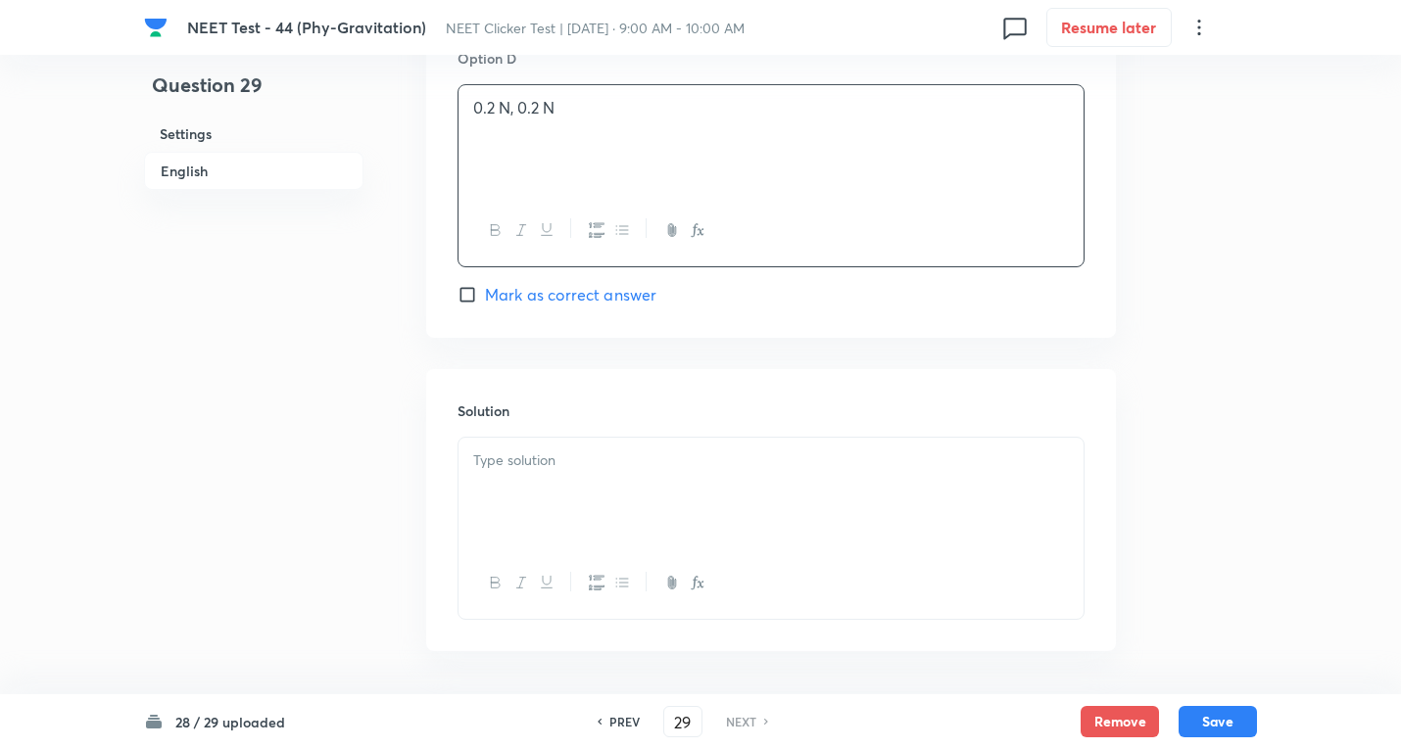
click at [527, 493] on div at bounding box center [770, 493] width 625 height 110
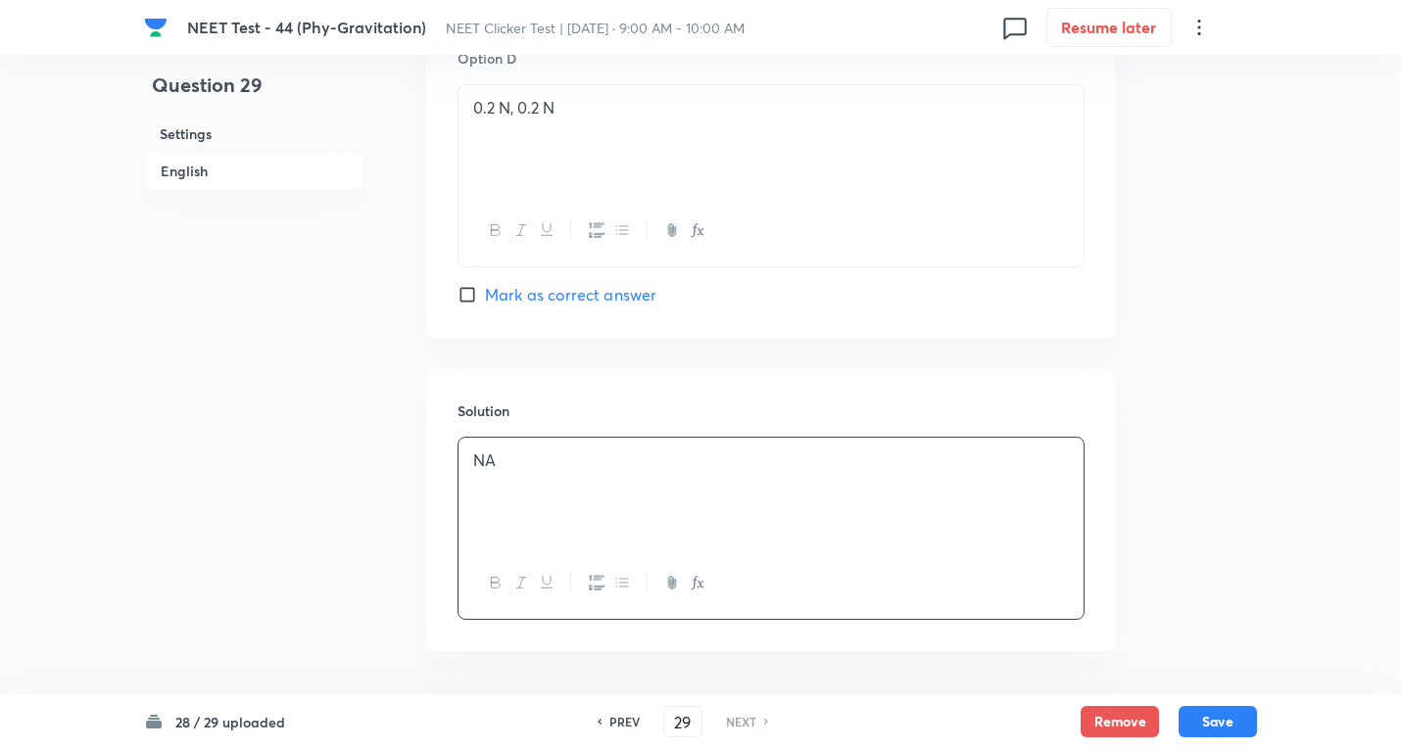
click at [1200, 712] on button "Save" at bounding box center [1217, 721] width 78 height 31
click at [1235, 712] on button "Save" at bounding box center [1217, 719] width 78 height 31
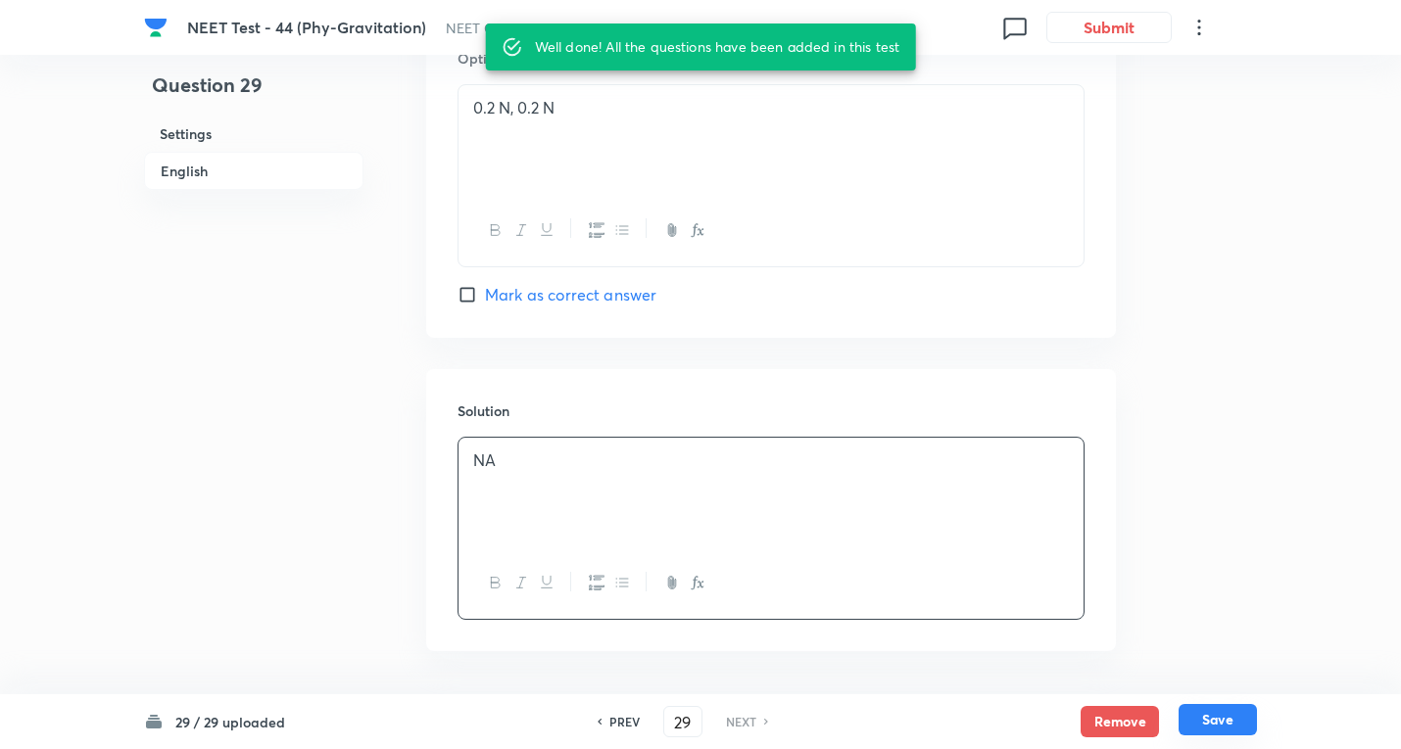
click at [1213, 729] on button "Save" at bounding box center [1217, 719] width 78 height 31
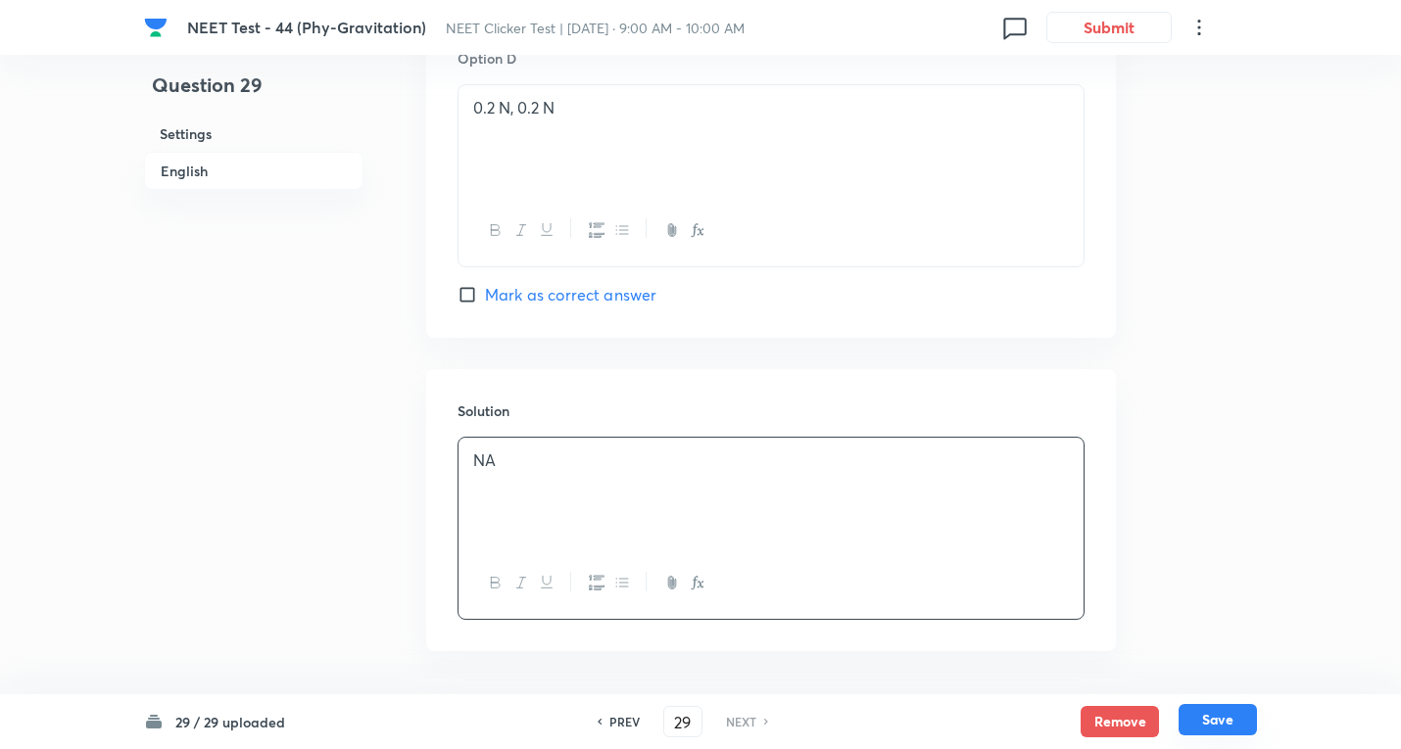
click at [1224, 713] on button "Save" at bounding box center [1217, 719] width 78 height 31
click at [1196, 717] on button "Save" at bounding box center [1217, 719] width 78 height 31
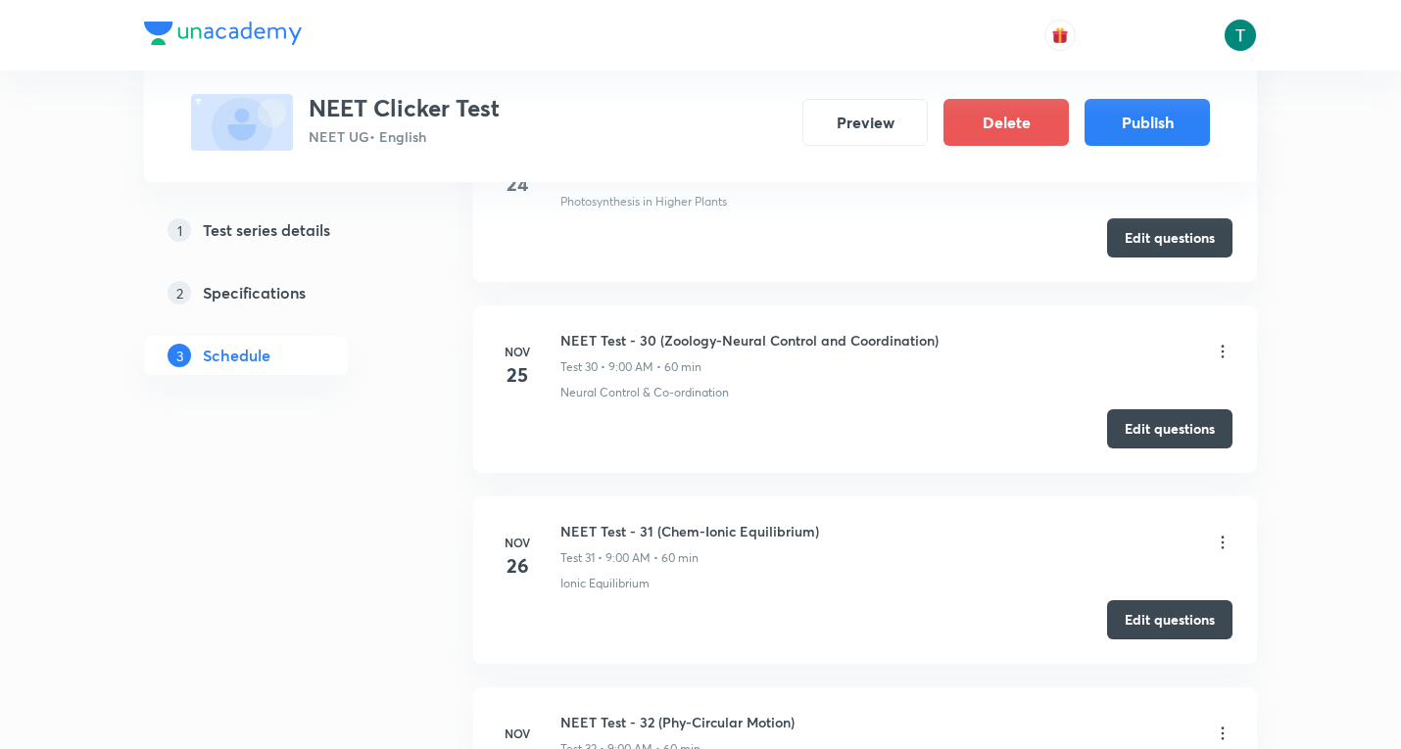
scroll to position [7052, 0]
